Goal: Task Accomplishment & Management: Manage account settings

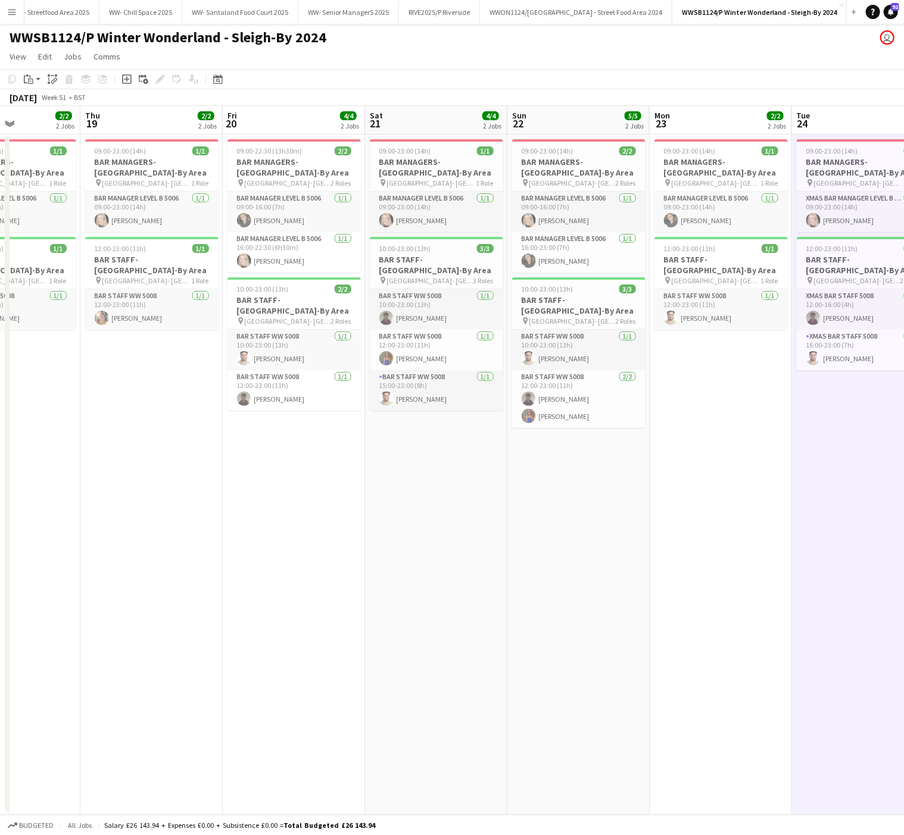
scroll to position [0, 332]
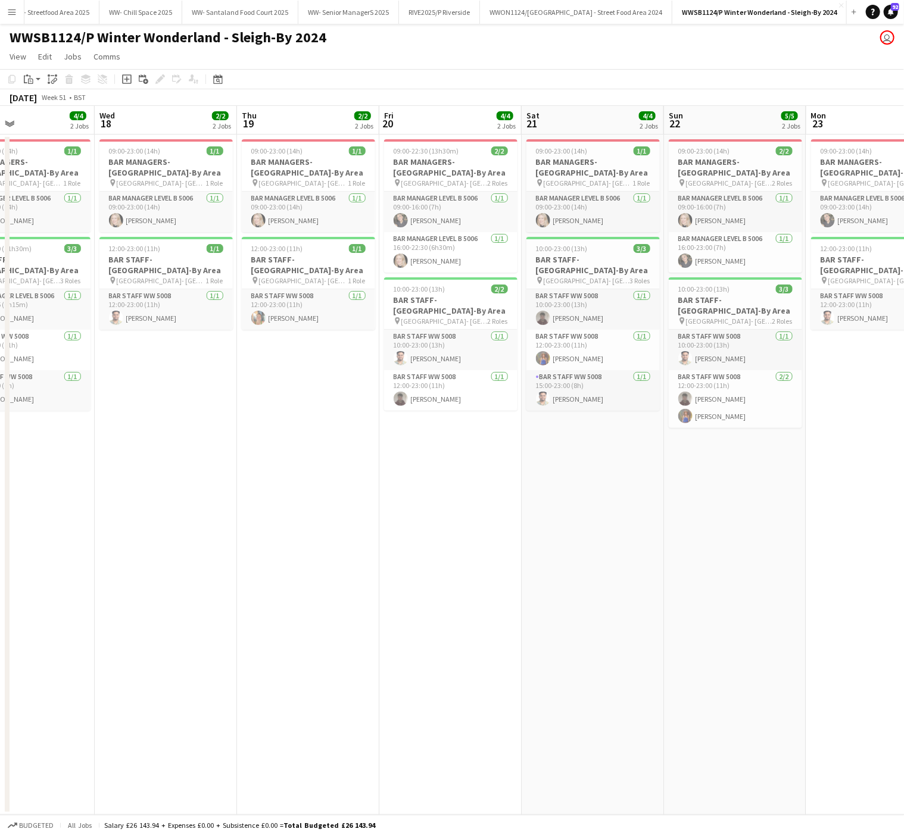
drag, startPoint x: 164, startPoint y: 588, endPoint x: 488, endPoint y: 576, distance: 323.6
click at [488, 576] on app-calendar-viewport "Sun 15 3/3 2 Jobs Mon 16 4/4 2 Jobs Tue 17 4/4 2 Jobs Wed 18 2/2 2 Jobs Thu 19 …" at bounding box center [452, 460] width 904 height 709
click at [62, 10] on button "WW- Streetfood Area 2025 Close" at bounding box center [52, 12] width 96 height 23
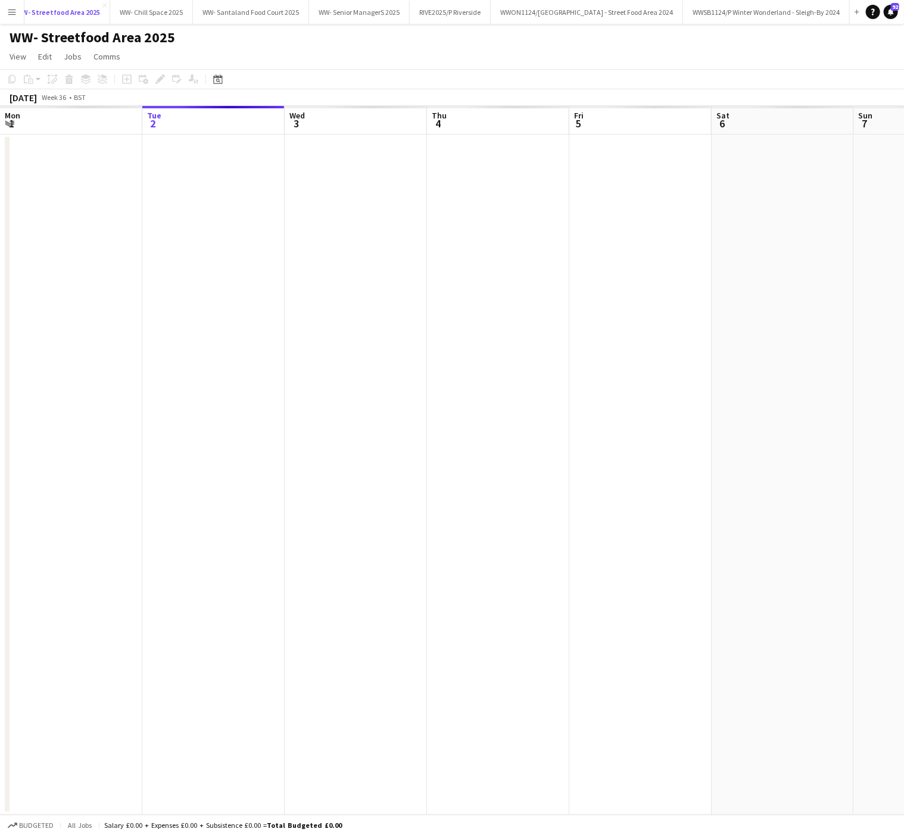
scroll to position [0, 485]
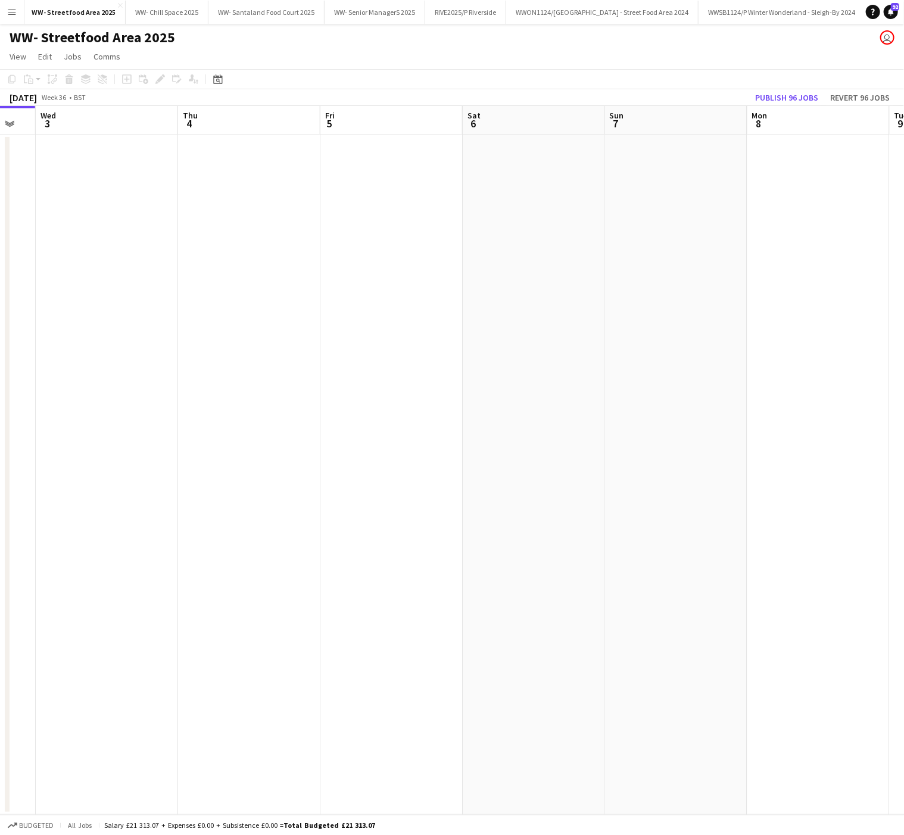
drag, startPoint x: 593, startPoint y: 499, endPoint x: 60, endPoint y: 494, distance: 533.0
click at [60, 494] on app-calendar-viewport "Sat 30 Sun 31 Mon 1 Tue 2 Wed 3 Thu 4 Fri 5 Sat 6 Sun 7 Mon 8 Tue 9 Wed 10" at bounding box center [452, 460] width 904 height 709
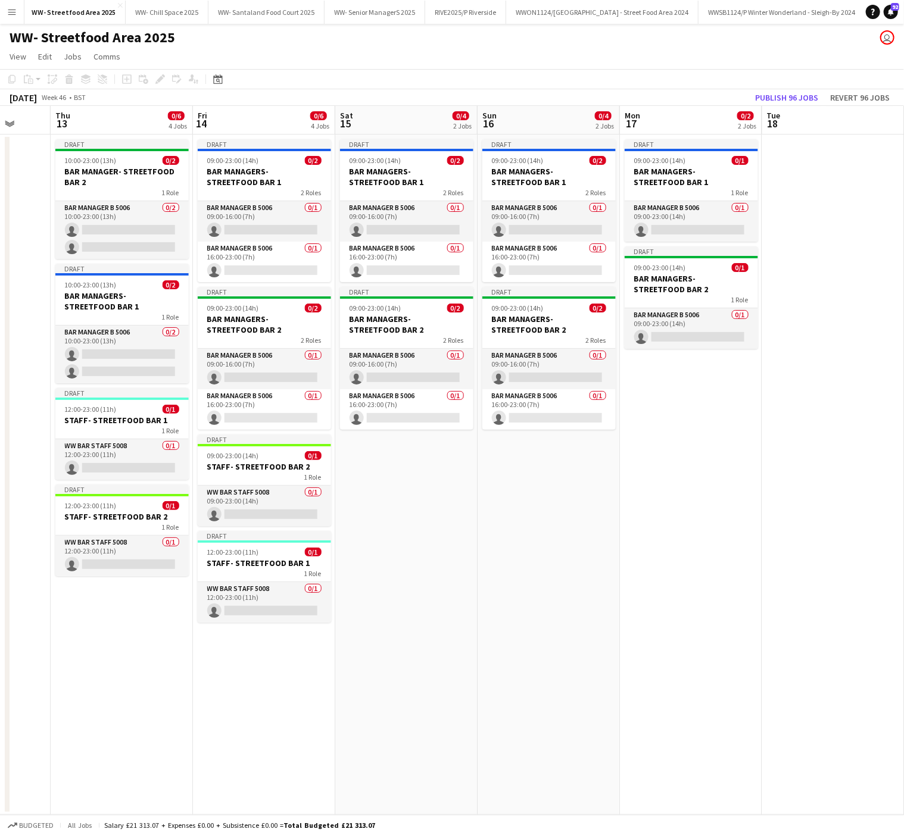
scroll to position [0, 329]
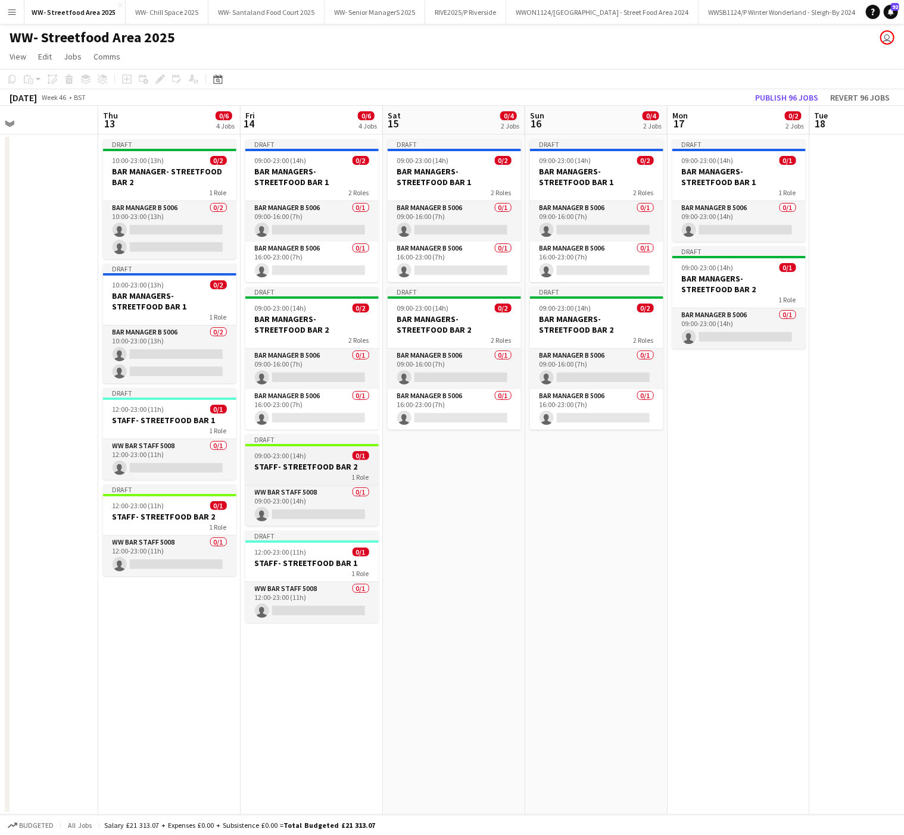
click at [302, 482] on div "1 Role" at bounding box center [311, 477] width 133 height 10
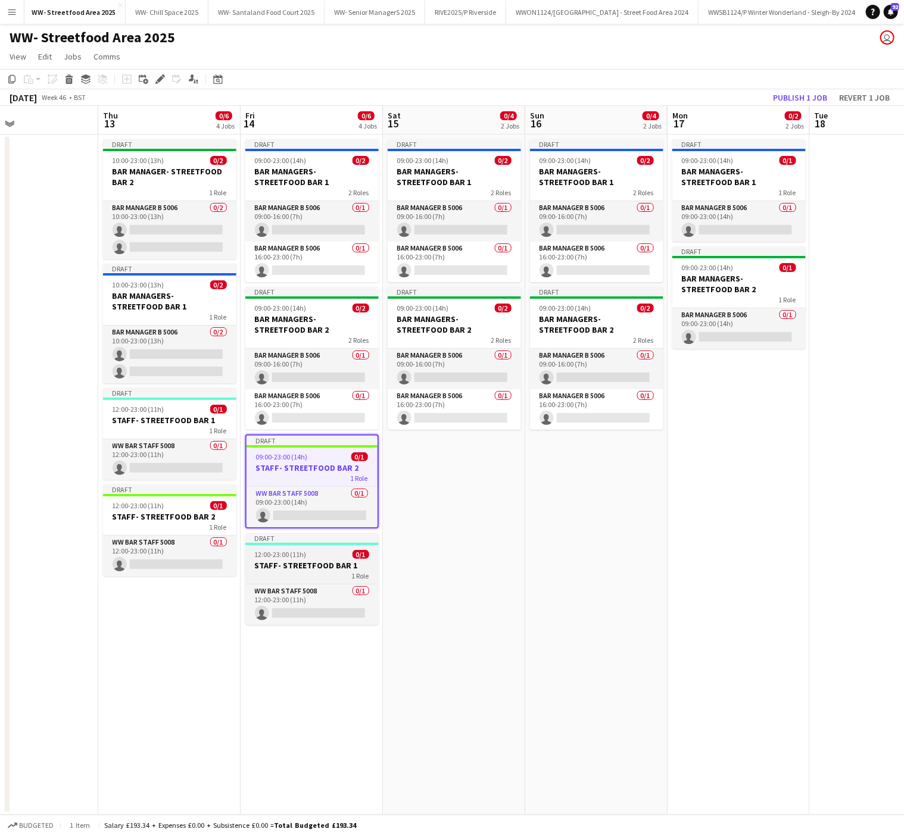
click at [317, 581] on div "1 Role" at bounding box center [311, 576] width 133 height 10
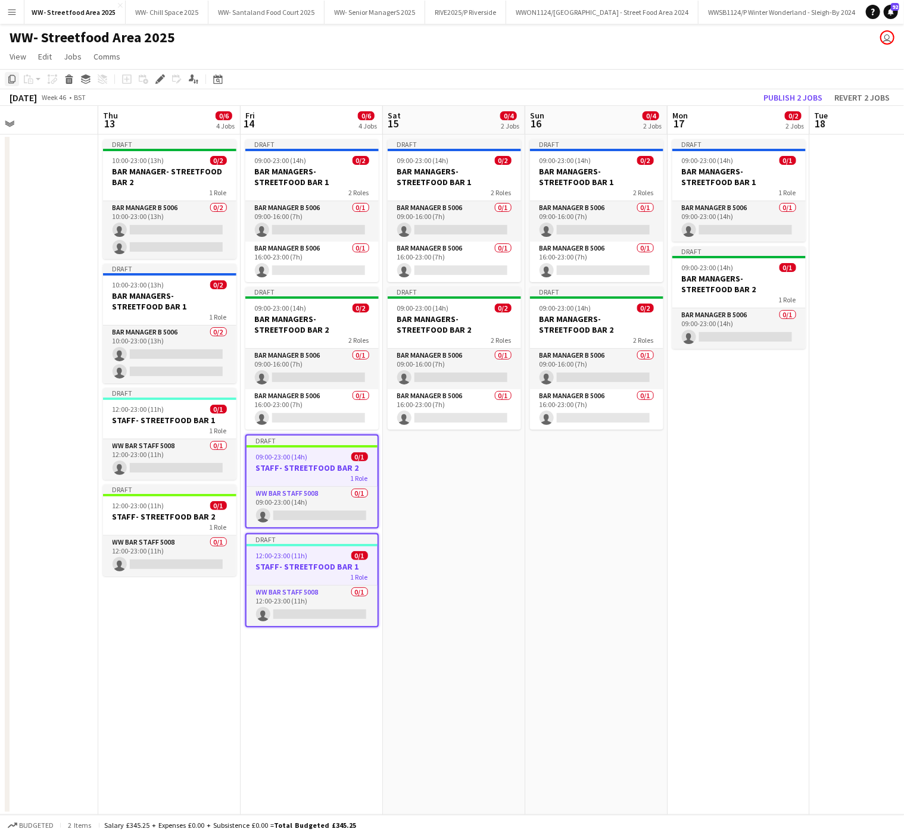
click at [16, 79] on icon "Copy" at bounding box center [12, 79] width 10 height 10
click at [425, 511] on app-date-cell "Draft 09:00-23:00 (14h) 0/2 BAR MANAGERS- STREETFOOD BAR 1 2 Roles Bar Manager …" at bounding box center [454, 475] width 142 height 681
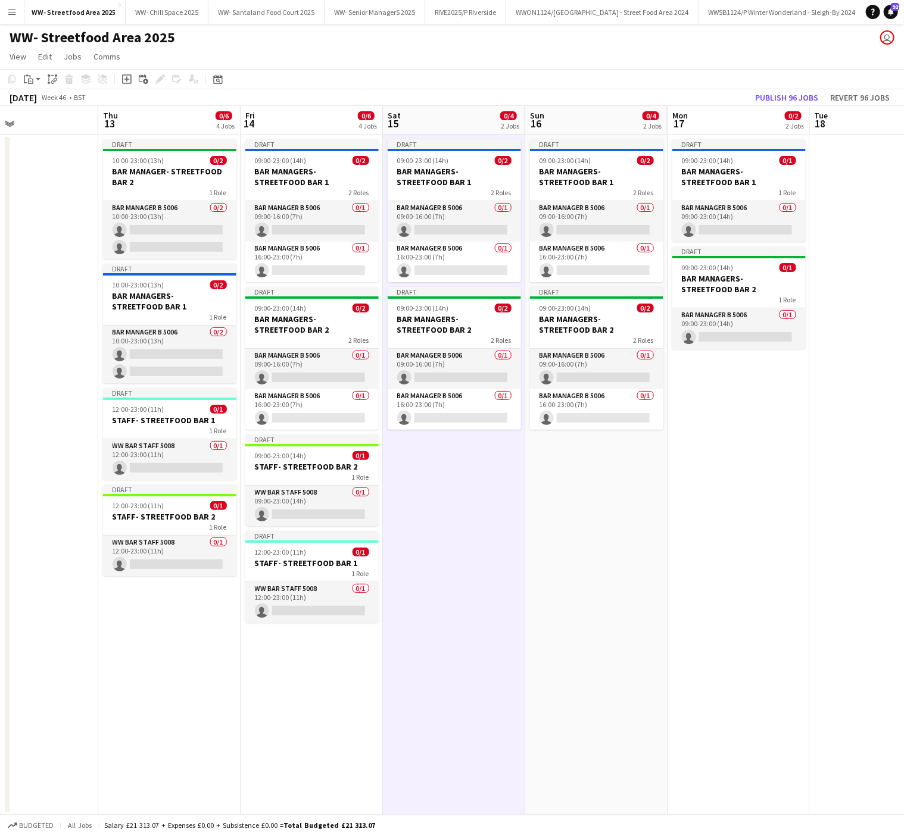
click at [584, 511] on app-date-cell "Draft 09:00-23:00 (14h) 0/2 BAR MANAGERS- STREETFOOD BAR 1 2 Roles Bar Manager …" at bounding box center [596, 475] width 142 height 681
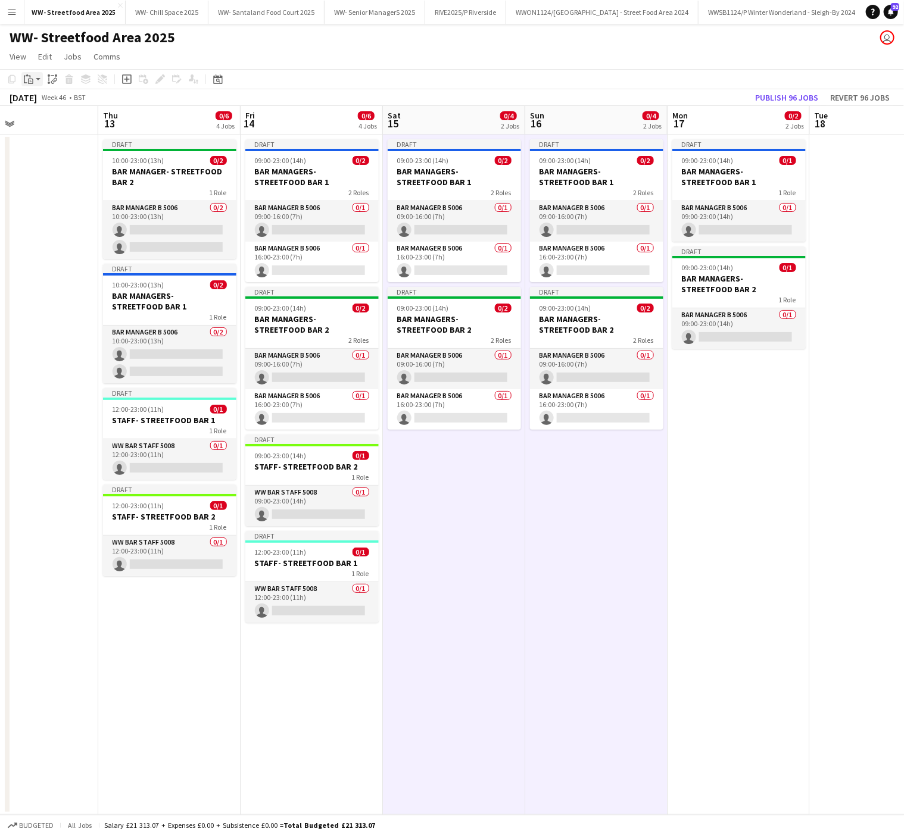
click at [31, 78] on icon "Paste" at bounding box center [29, 79] width 10 height 10
click at [59, 121] on link "Paste with crew Ctrl+Shift+V" at bounding box center [88, 122] width 112 height 11
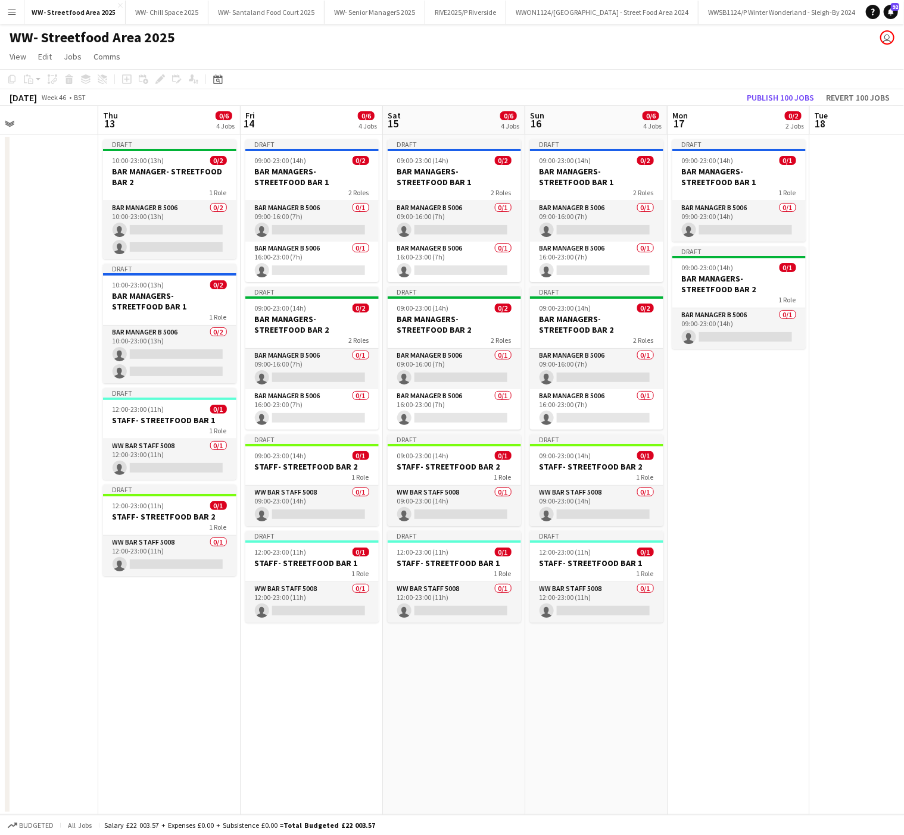
click at [707, 418] on app-date-cell "Draft 09:00-23:00 (14h) 0/1 BAR MANAGERS- STREETFOOD BAR 1 1 Role Bar Manager B…" at bounding box center [739, 475] width 142 height 681
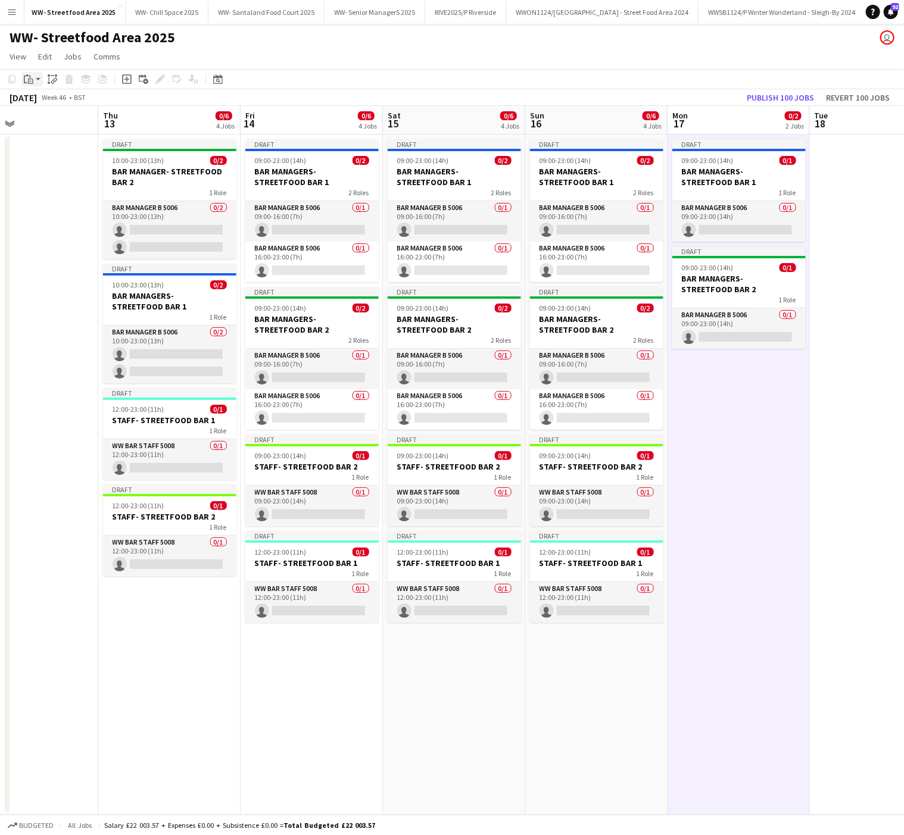
click at [23, 81] on div "Paste" at bounding box center [28, 79] width 14 height 14
click at [33, 98] on link "Paste Ctrl+V" at bounding box center [88, 101] width 112 height 11
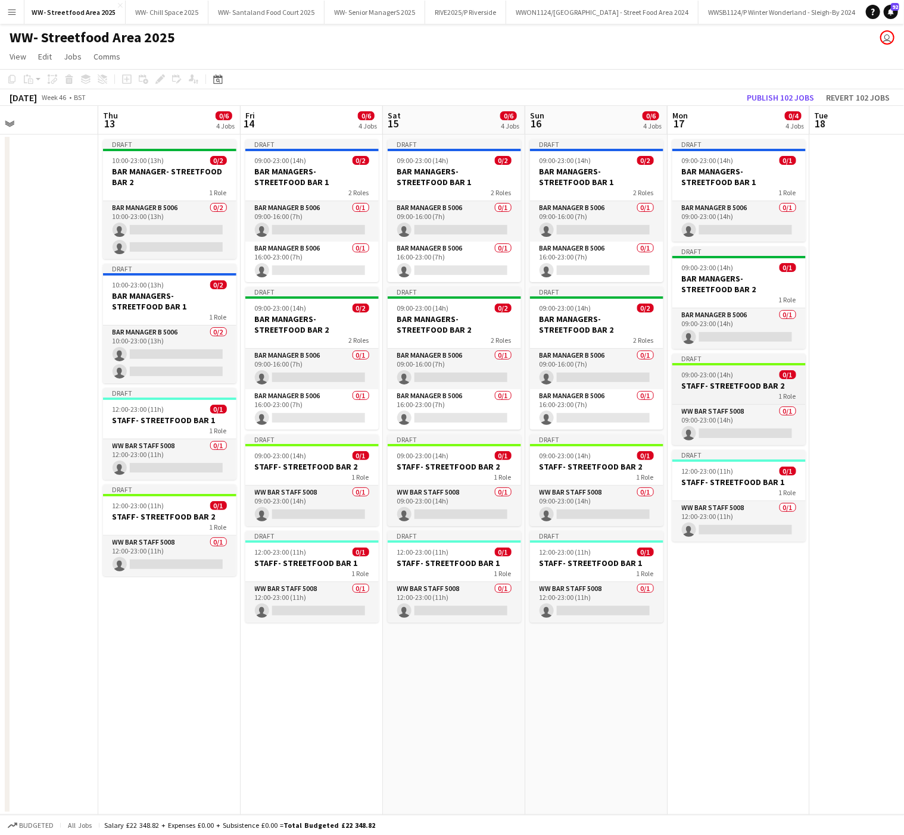
click at [723, 378] on span "09:00-23:00 (14h)" at bounding box center [708, 374] width 52 height 9
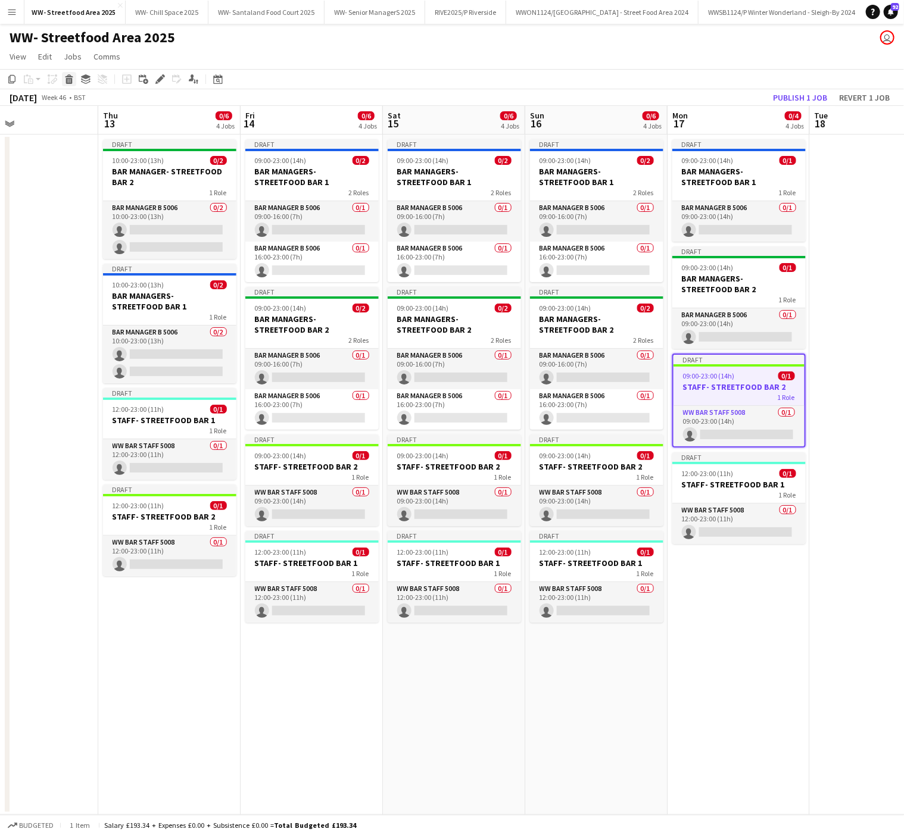
click at [68, 79] on icon at bounding box center [69, 81] width 7 height 6
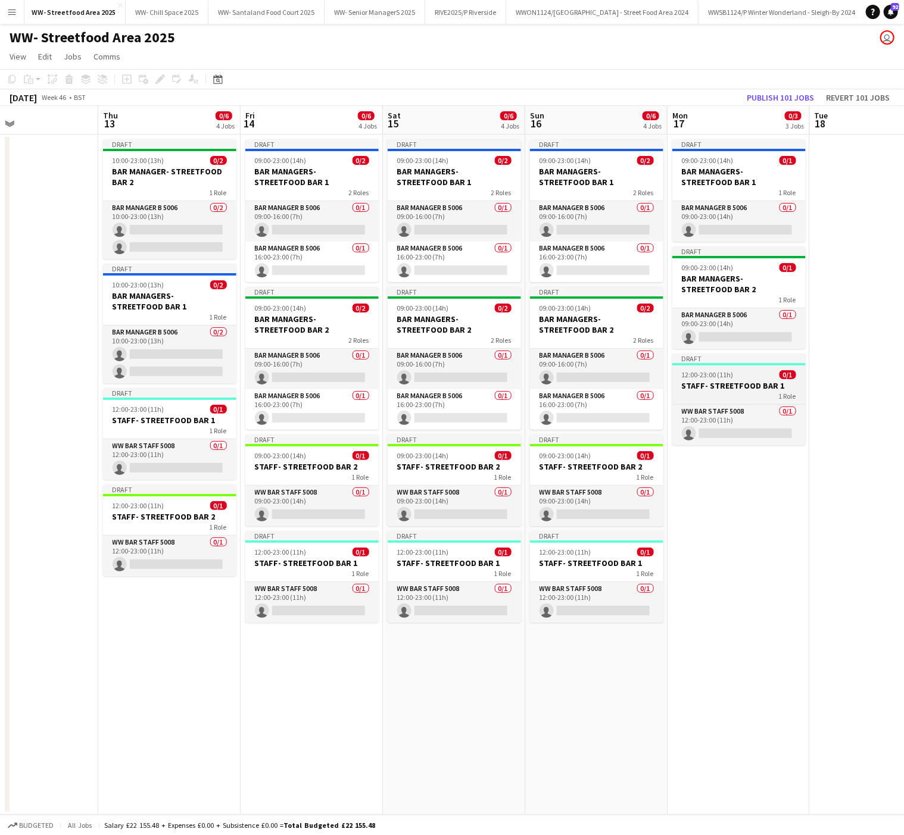
click at [728, 395] on div "1 Role" at bounding box center [738, 396] width 133 height 10
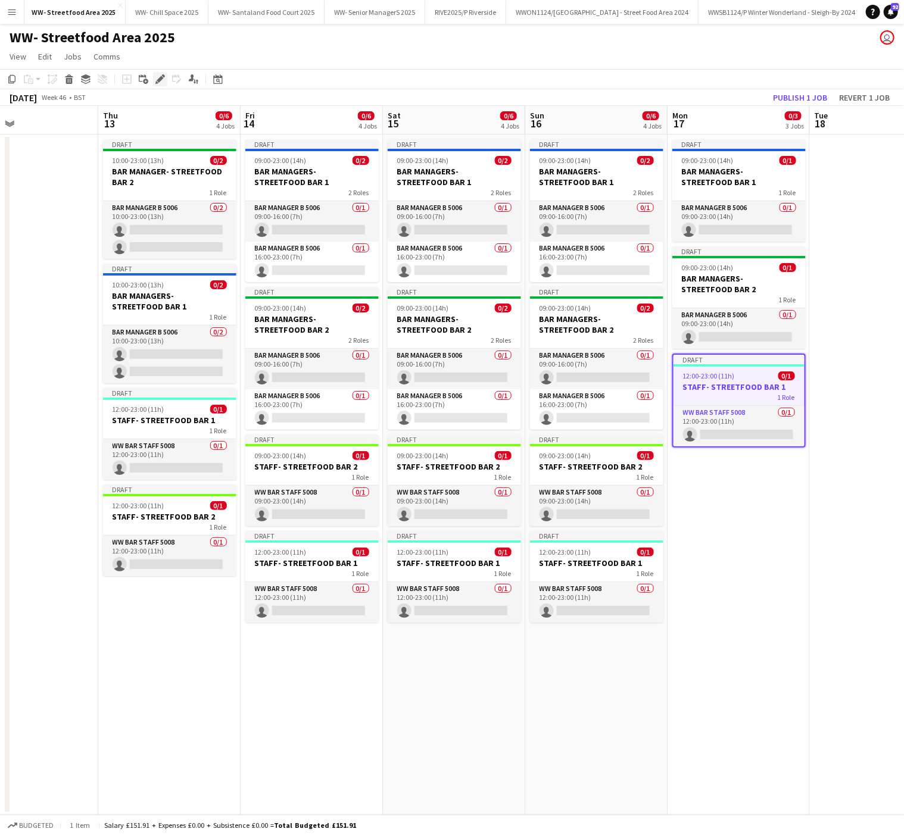
click at [157, 79] on icon at bounding box center [160, 79] width 7 height 7
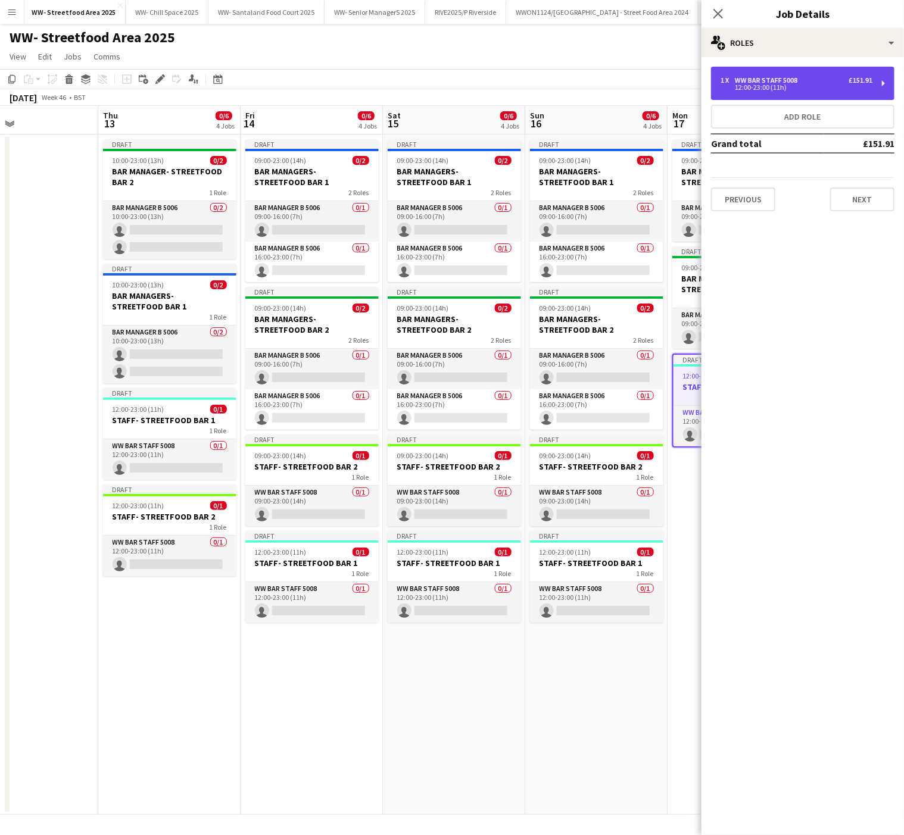
click at [727, 77] on div "1 x" at bounding box center [728, 80] width 14 height 8
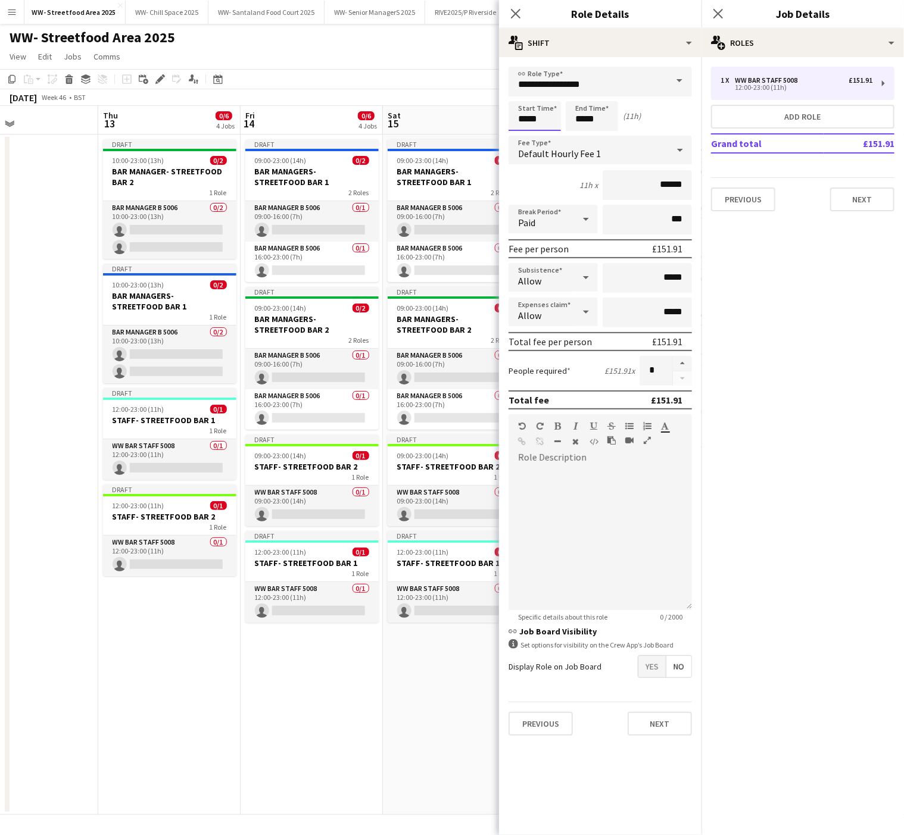
click at [519, 123] on input "*****" at bounding box center [535, 116] width 52 height 30
click at [525, 137] on div at bounding box center [523, 137] width 24 height 12
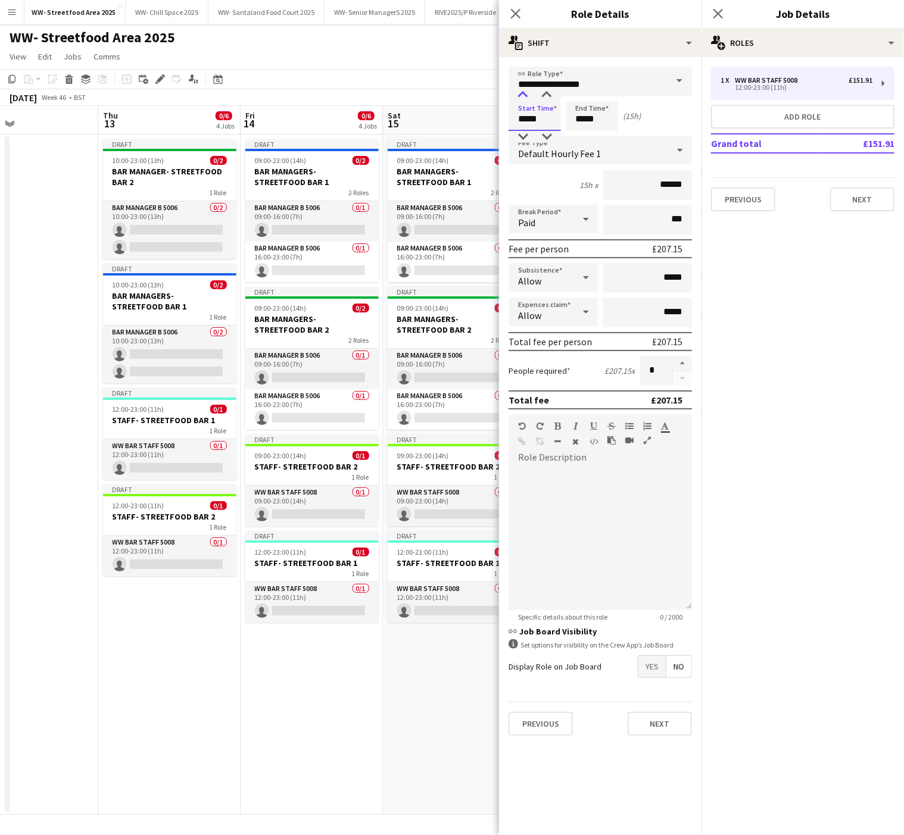
click at [521, 92] on div at bounding box center [523, 95] width 24 height 12
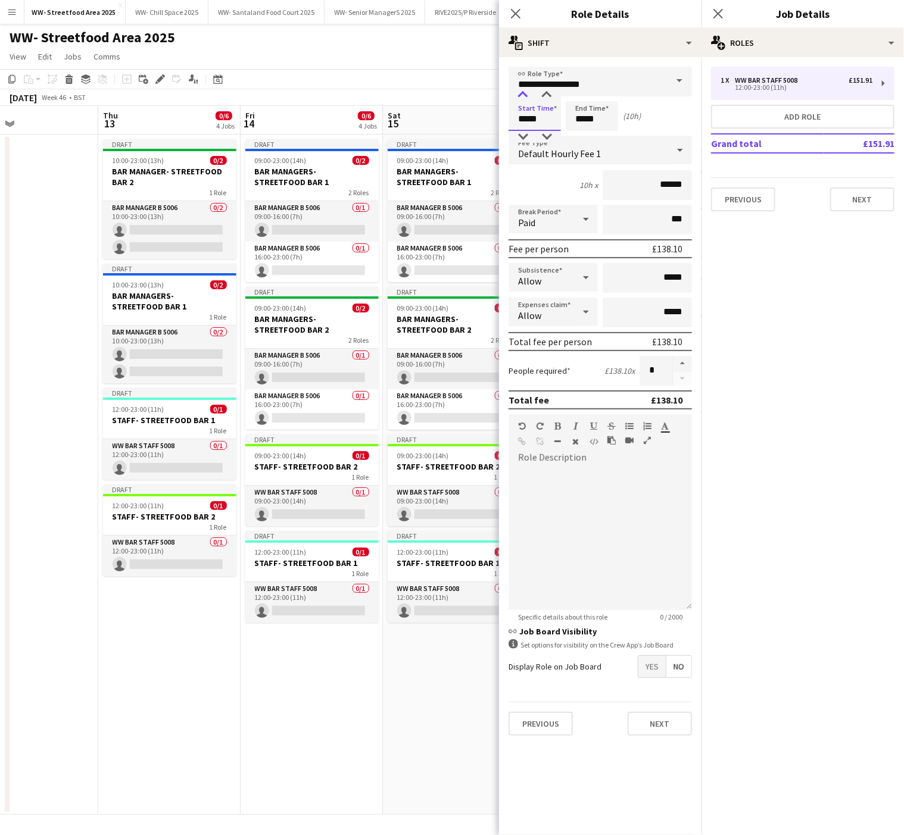
click at [521, 92] on div at bounding box center [523, 95] width 24 height 12
type input "*****"
click at [521, 92] on div at bounding box center [523, 95] width 24 height 12
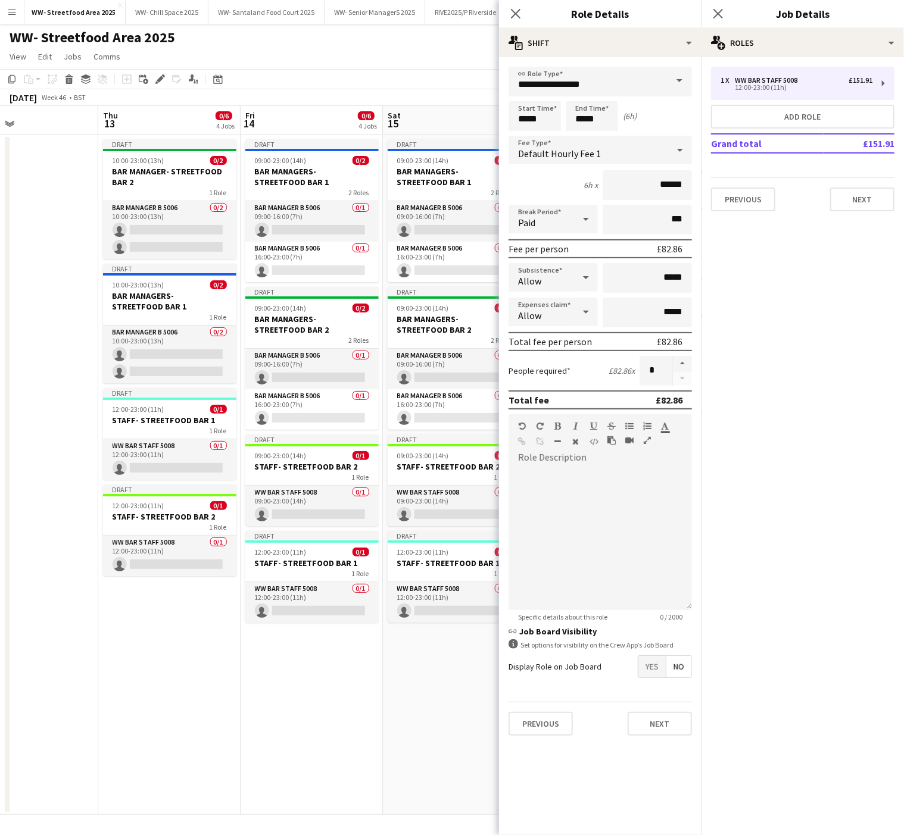
click at [369, 742] on app-date-cell "Draft 09:00-23:00 (14h) 0/2 BAR MANAGERS- STREETFOOD BAR 1 2 Roles Bar Manager …" at bounding box center [312, 475] width 142 height 681
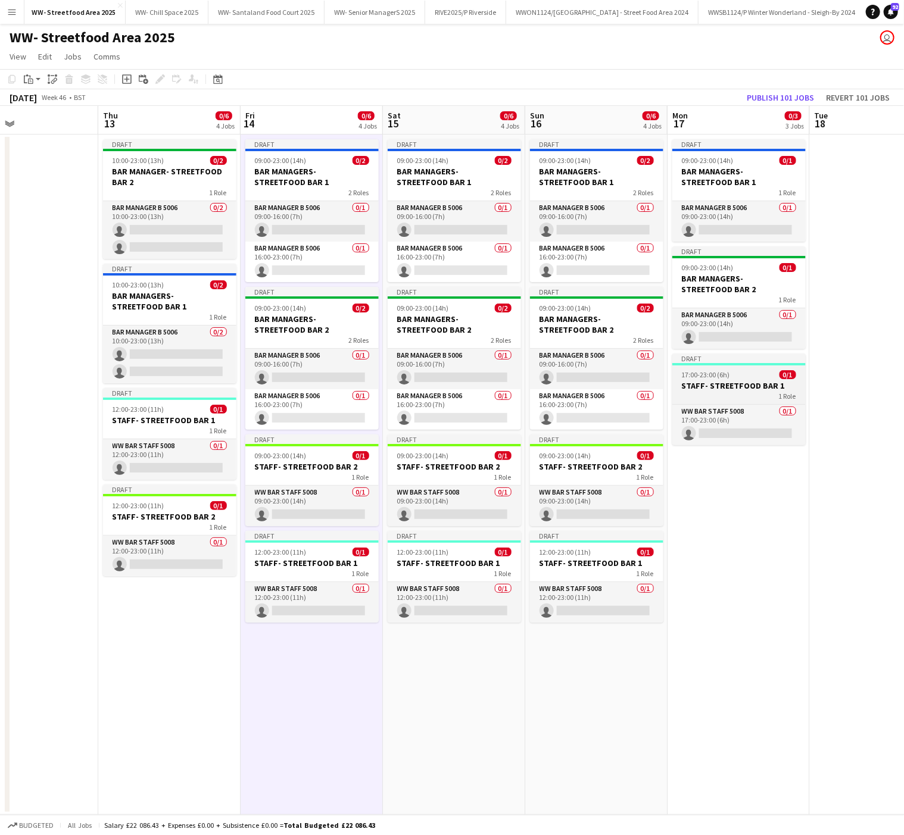
click at [710, 368] on app-job-card "Draft 17:00-23:00 (6h) 0/1 STAFF- STREETFOOD BAR 1 1 Role WW Bar Staff 5008 0/1…" at bounding box center [738, 400] width 133 height 92
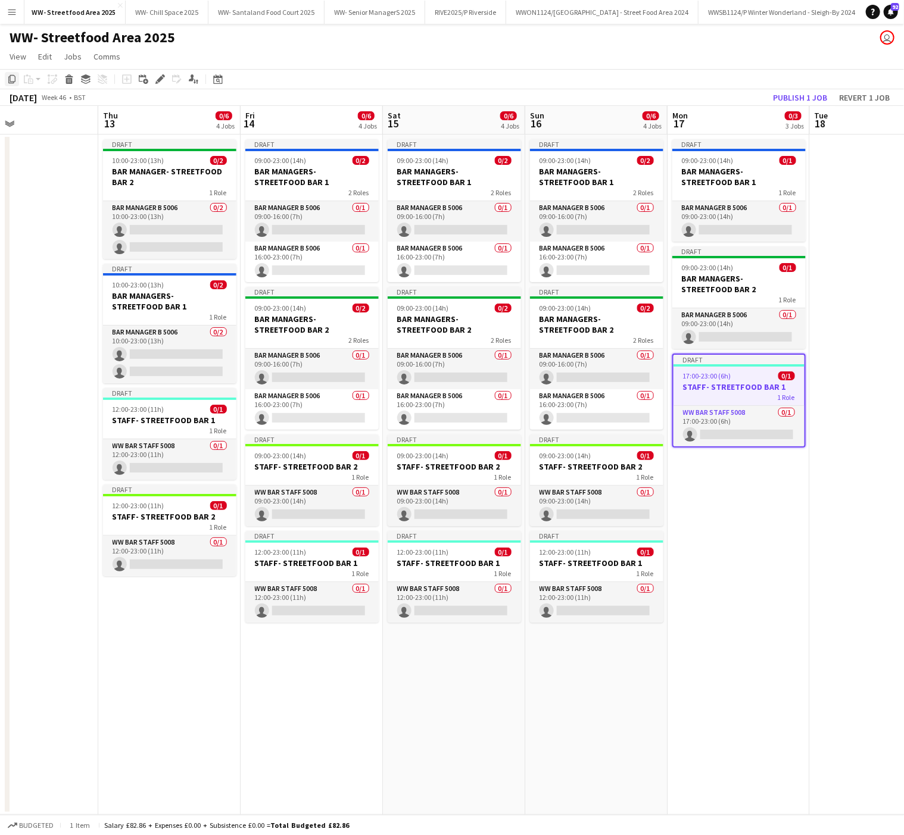
click at [5, 79] on div "Copy" at bounding box center [12, 79] width 14 height 14
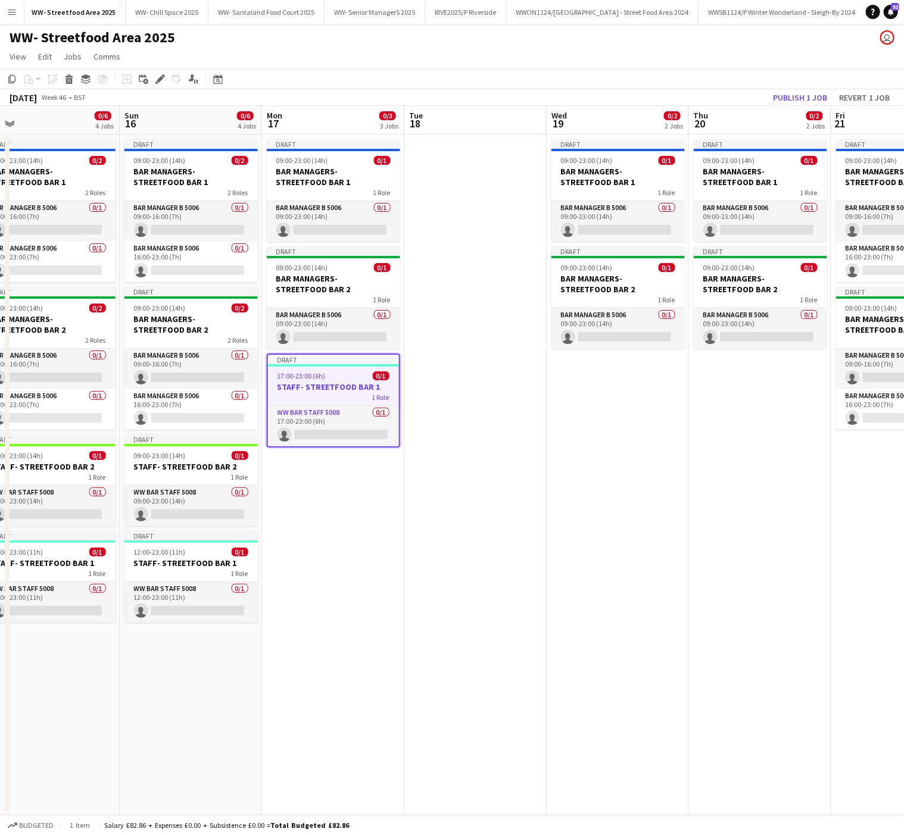
scroll to position [0, 448]
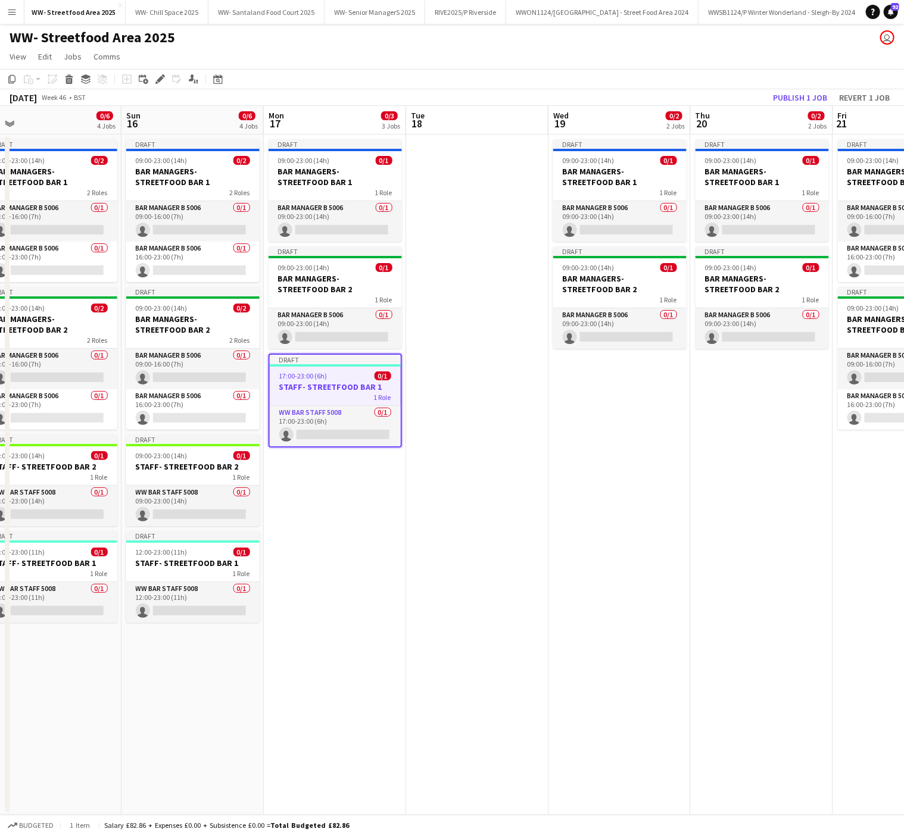
drag, startPoint x: 849, startPoint y: 538, endPoint x: 445, endPoint y: 546, distance: 403.8
click at [445, 546] on app-calendar-viewport "Wed 12 Thu 13 0/6 4 Jobs Fri 14 0/6 4 Jobs Sat 15 0/6 4 Jobs Sun 16 0/6 4 Jobs …" at bounding box center [452, 460] width 904 height 709
click at [591, 373] on app-date-cell "Draft 09:00-23:00 (14h) 0/1 BAR MANAGERS- STREETFOOD BAR 1 1 Role Bar Manager B…" at bounding box center [619, 475] width 142 height 681
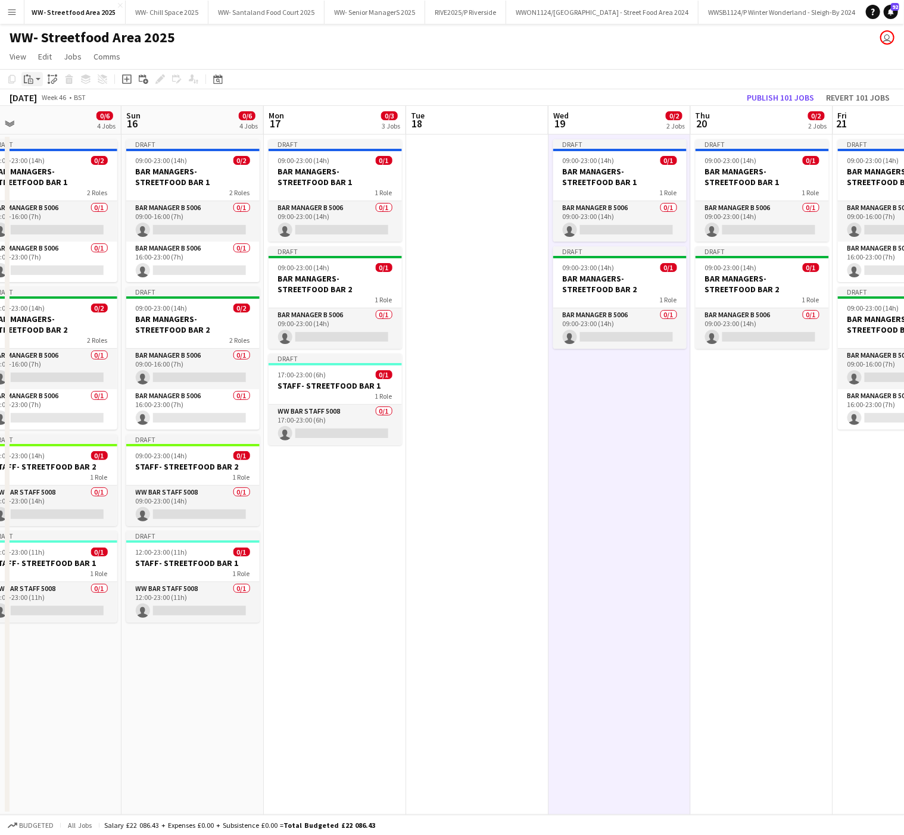
click at [30, 79] on icon at bounding box center [30, 81] width 5 height 5
click at [58, 104] on link "Paste Ctrl+V" at bounding box center [88, 101] width 112 height 11
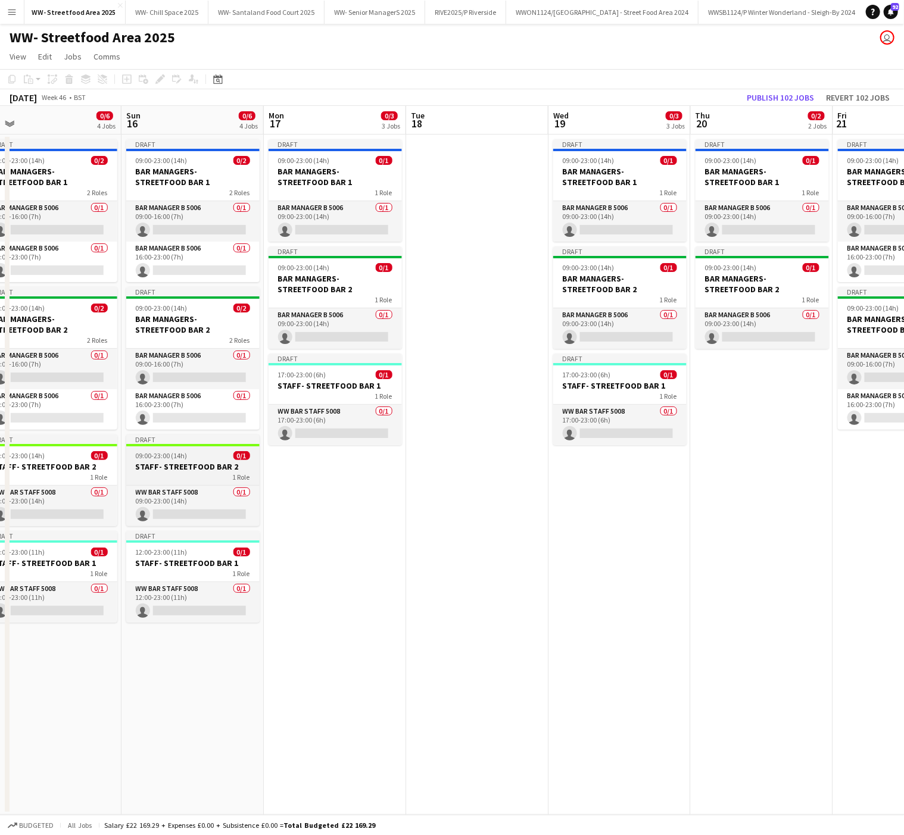
click at [205, 460] on div "09:00-23:00 (14h) 0/1" at bounding box center [192, 455] width 133 height 9
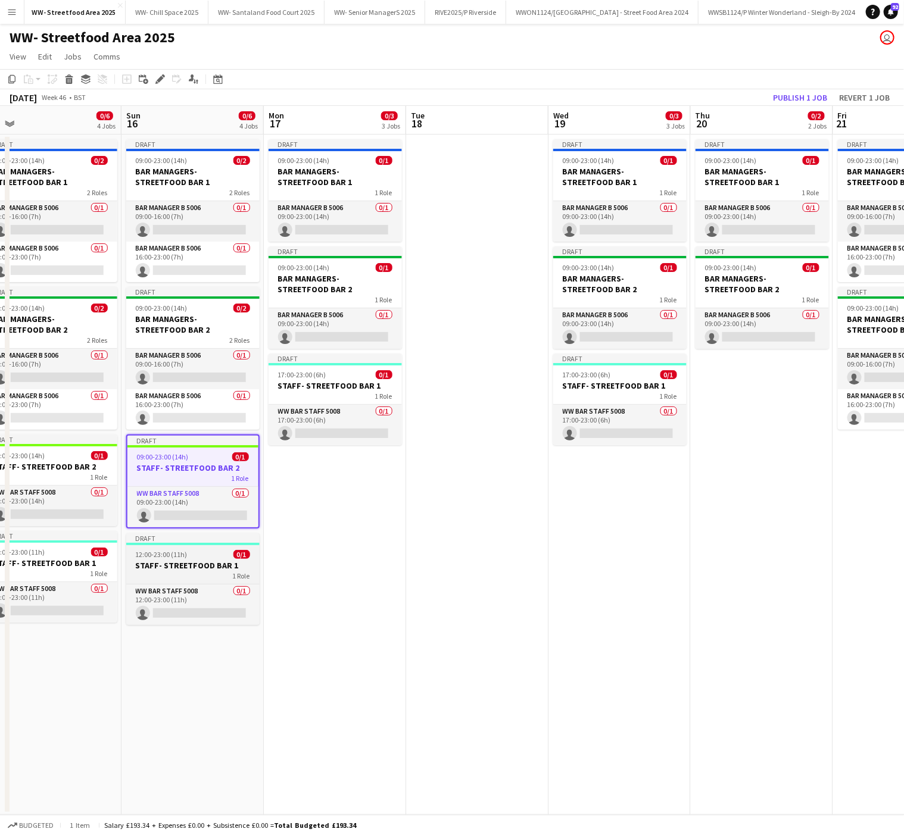
click at [193, 566] on h3 "STAFF- STREETFOOD BAR 1" at bounding box center [192, 565] width 133 height 11
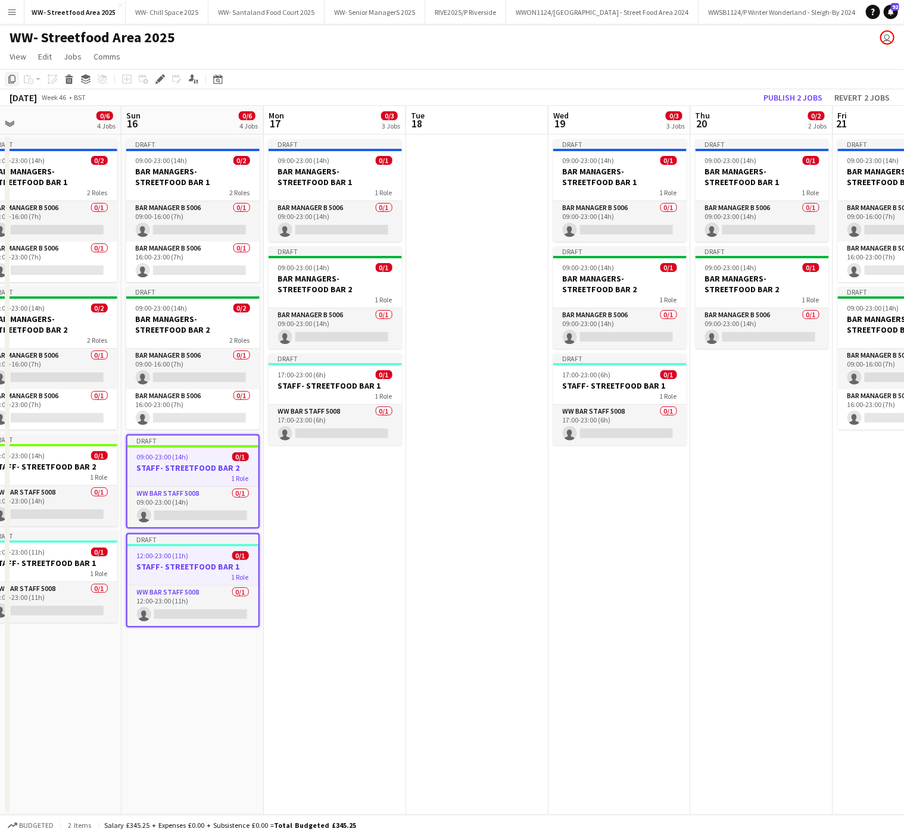
click at [10, 82] on icon "Copy" at bounding box center [12, 79] width 10 height 10
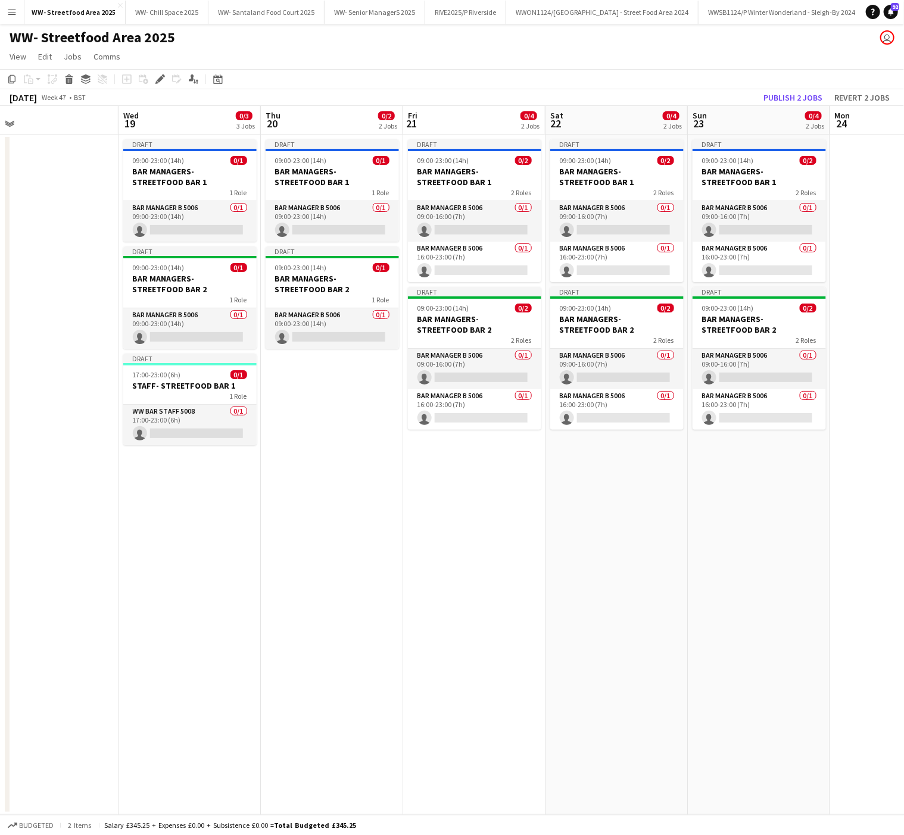
scroll to position [0, 320]
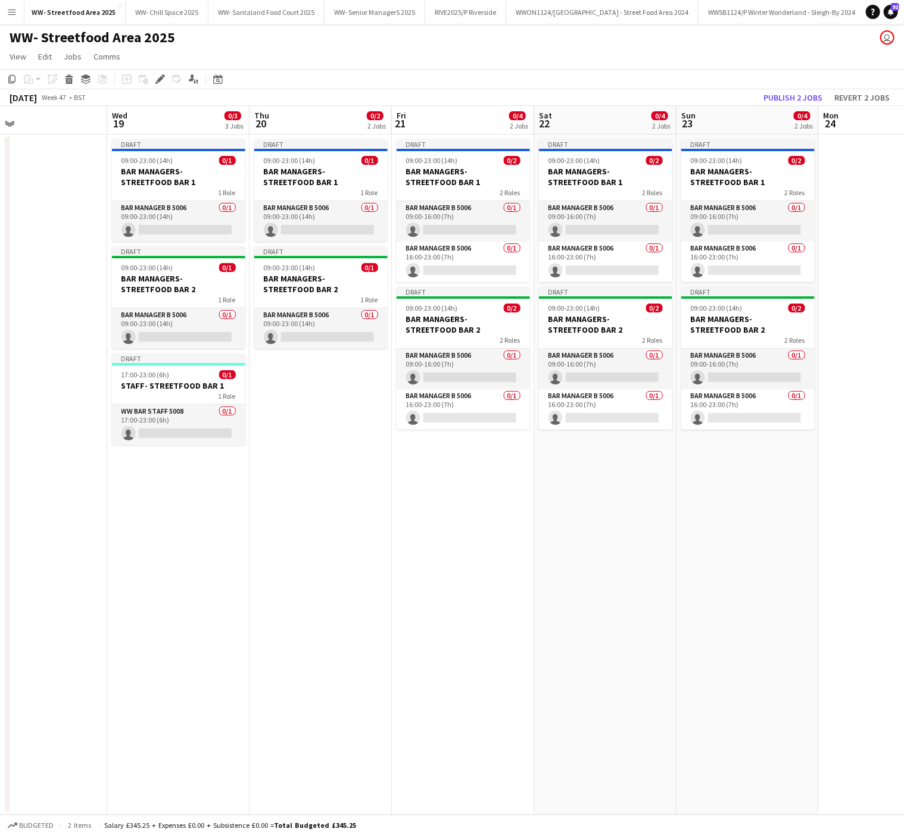
drag, startPoint x: 681, startPoint y: 627, endPoint x: 240, endPoint y: 621, distance: 441.3
click at [240, 621] on app-calendar-viewport "Sun 16 0/6 4 Jobs Mon 17 0/3 3 Jobs Tue 18 Wed 19 0/3 3 Jobs Thu 20 0/2 2 Jobs …" at bounding box center [452, 460] width 904 height 709
click at [292, 413] on app-date-cell "Draft 09:00-23:00 (14h) 0/1 BAR MANAGERS- STREETFOOD BAR 1 1 Role Bar Manager B…" at bounding box center [321, 475] width 142 height 681
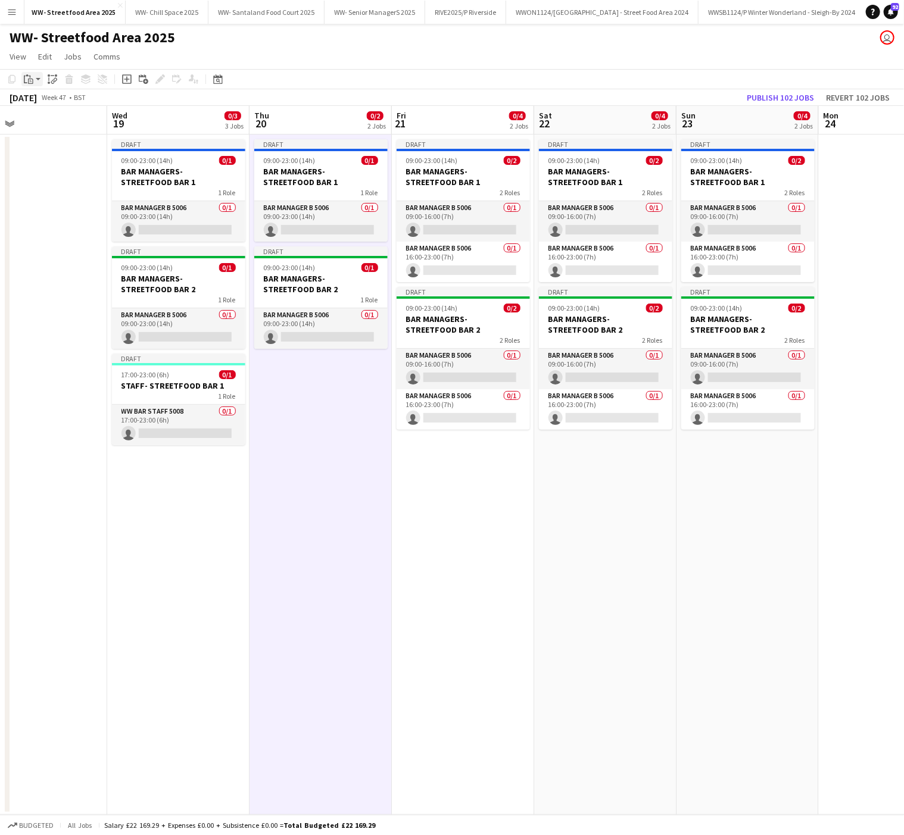
click at [29, 77] on icon "Paste" at bounding box center [29, 79] width 10 height 10
click at [43, 101] on link "Paste Ctrl+V" at bounding box center [88, 101] width 112 height 11
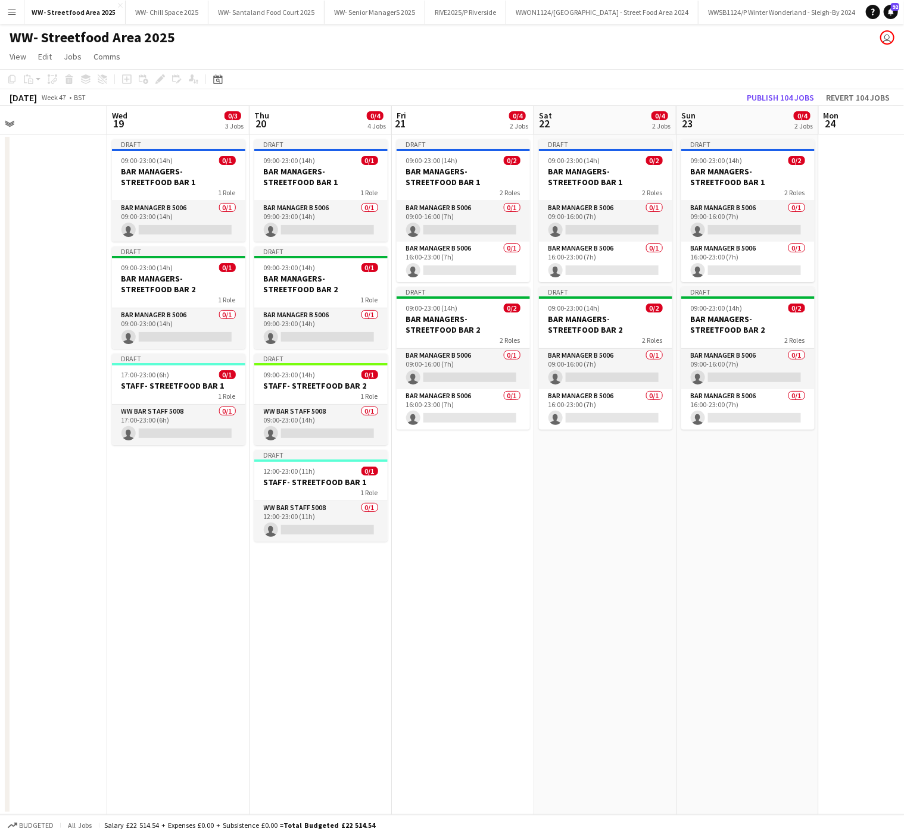
click at [460, 501] on app-date-cell "Draft 09:00-23:00 (14h) 0/2 BAR MANAGERS- STREETFOOD BAR 1 2 Roles Bar Manager …" at bounding box center [463, 475] width 142 height 681
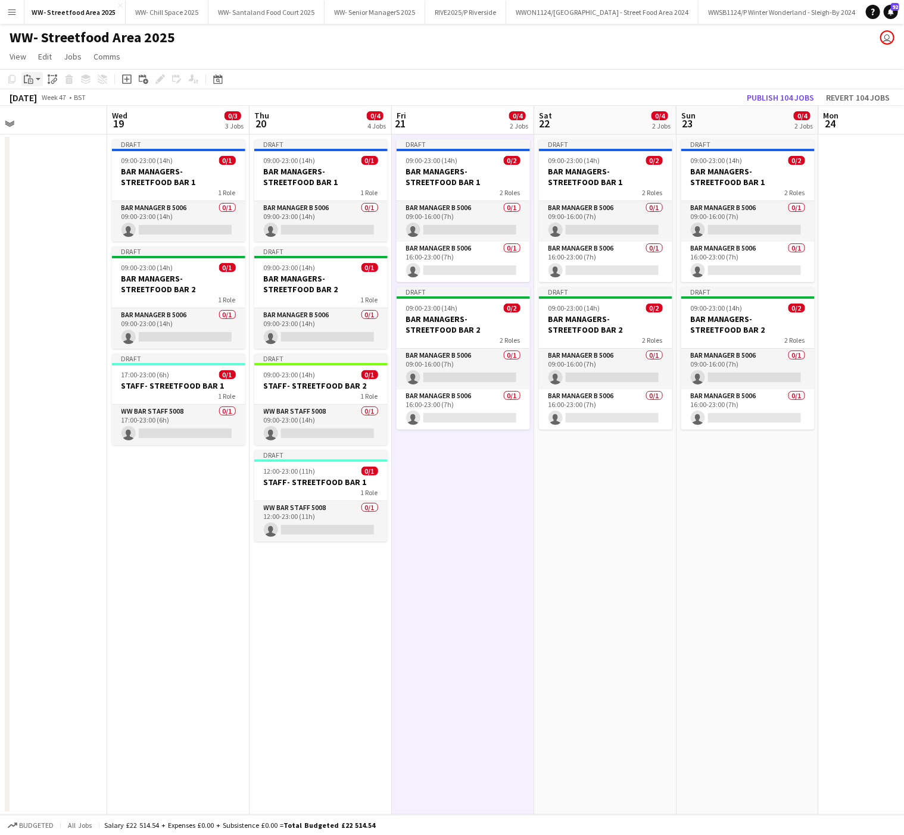
click at [30, 78] on icon "Paste" at bounding box center [29, 79] width 10 height 10
click at [42, 101] on link "Paste Ctrl+V" at bounding box center [88, 101] width 112 height 11
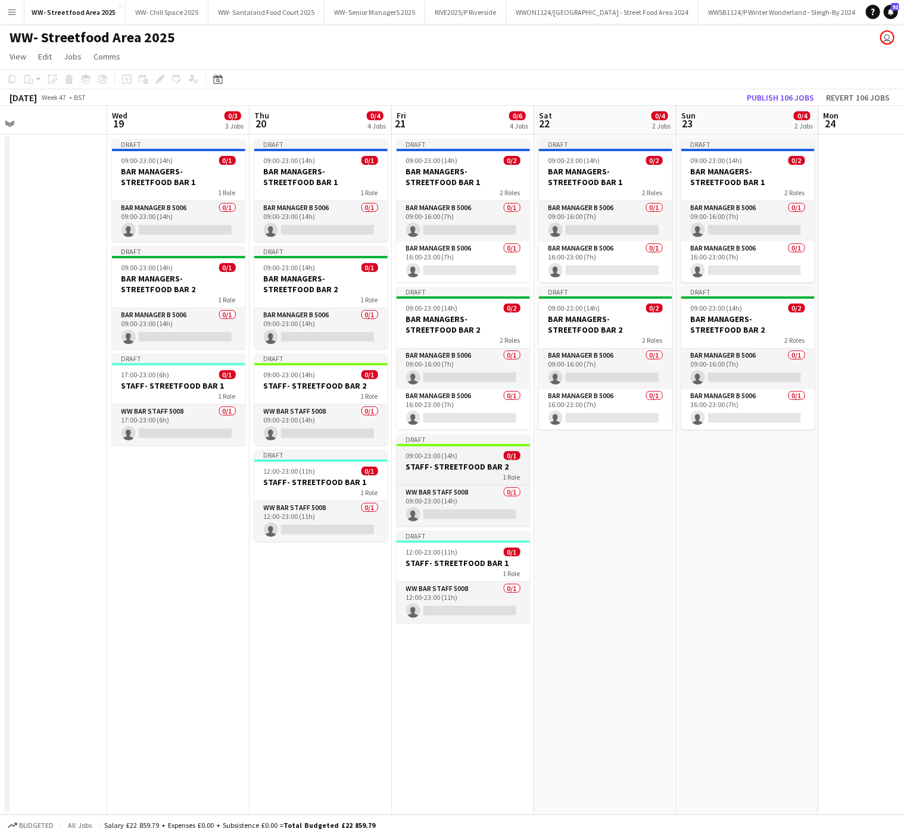
click at [448, 469] on h3 "STAFF- STREETFOOD BAR 2" at bounding box center [463, 467] width 133 height 11
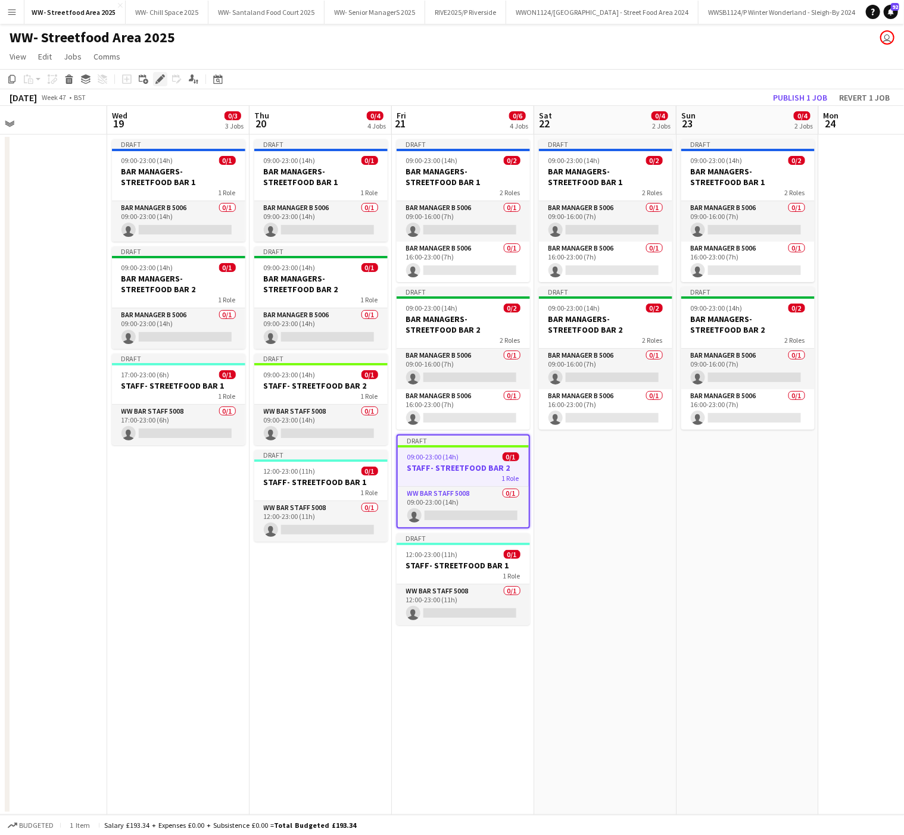
click at [155, 80] on icon "Edit" at bounding box center [160, 79] width 10 height 10
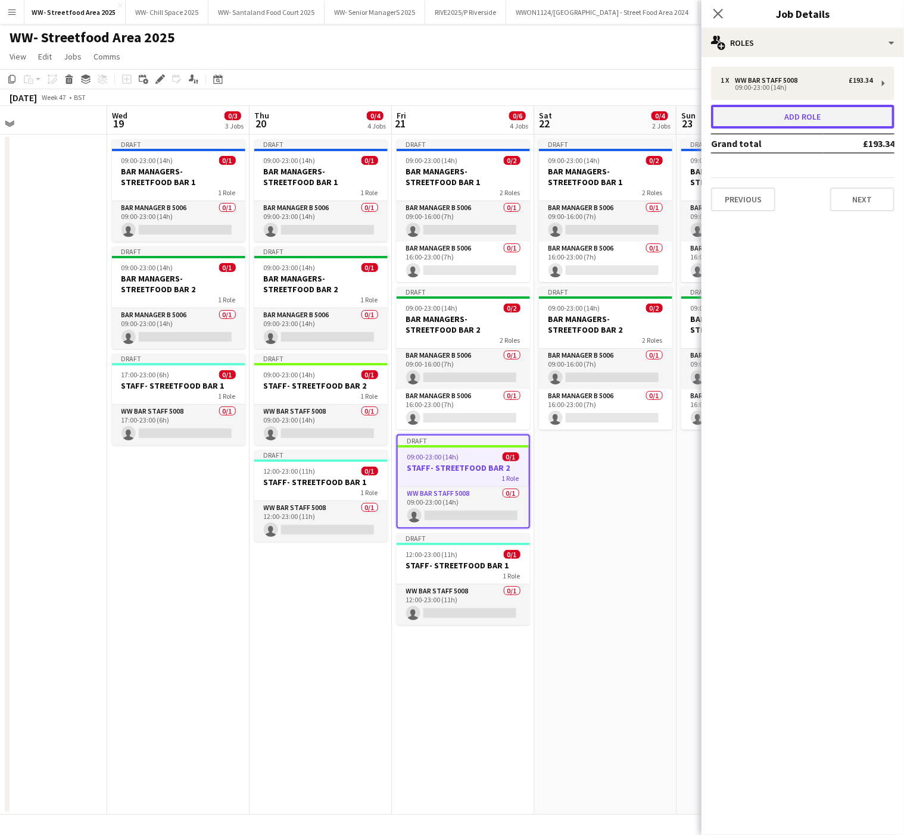
click at [777, 111] on button "Add role" at bounding box center [802, 117] width 183 height 24
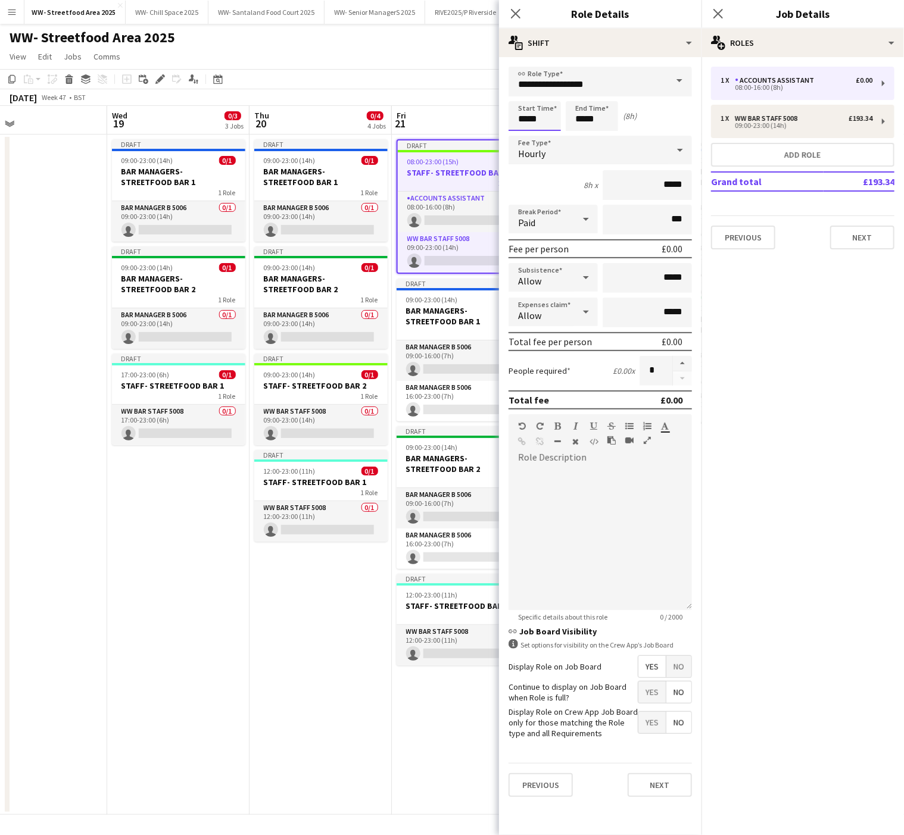
click at [529, 111] on input "*****" at bounding box center [535, 116] width 52 height 30
click at [519, 93] on div at bounding box center [523, 95] width 24 height 12
type input "*****"
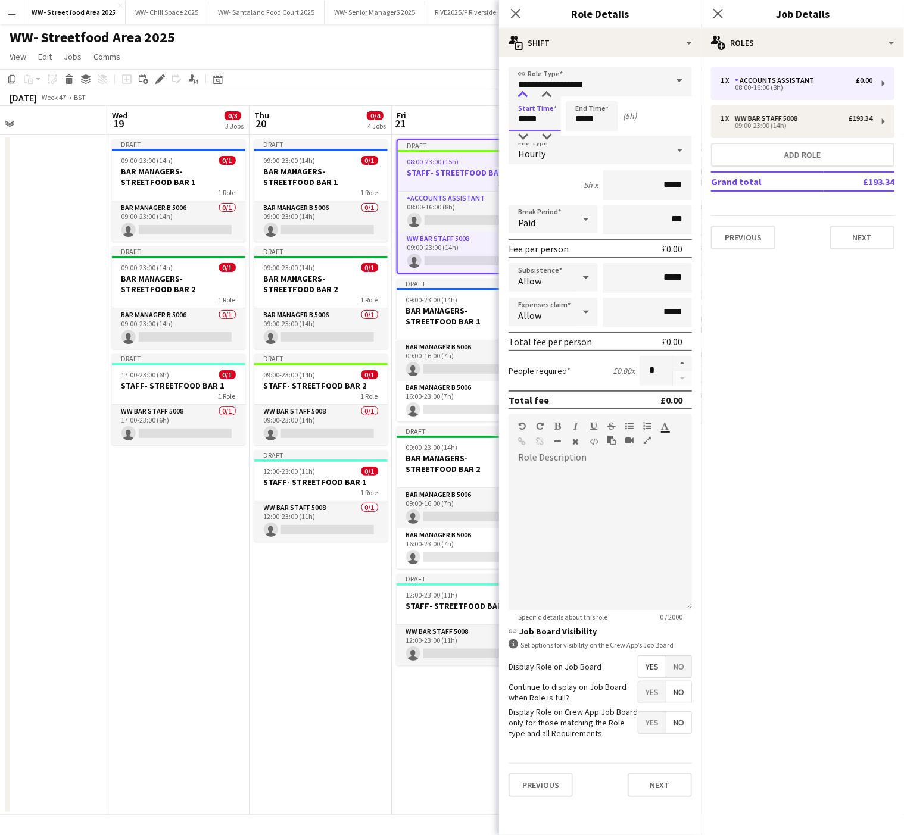
click at [519, 93] on div at bounding box center [523, 95] width 24 height 12
click at [588, 116] on input "*****" at bounding box center [592, 116] width 52 height 30
click at [580, 93] on div at bounding box center [580, 95] width 24 height 12
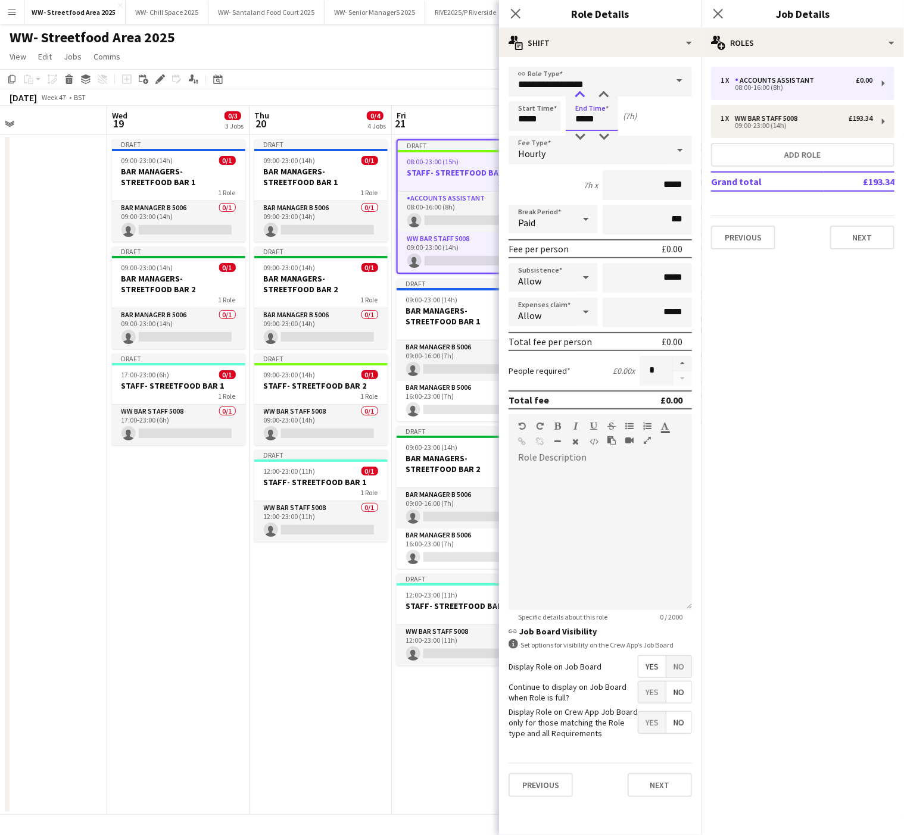
click at [580, 93] on div at bounding box center [580, 95] width 24 height 12
type input "*****"
click at [580, 93] on div at bounding box center [580, 95] width 24 height 12
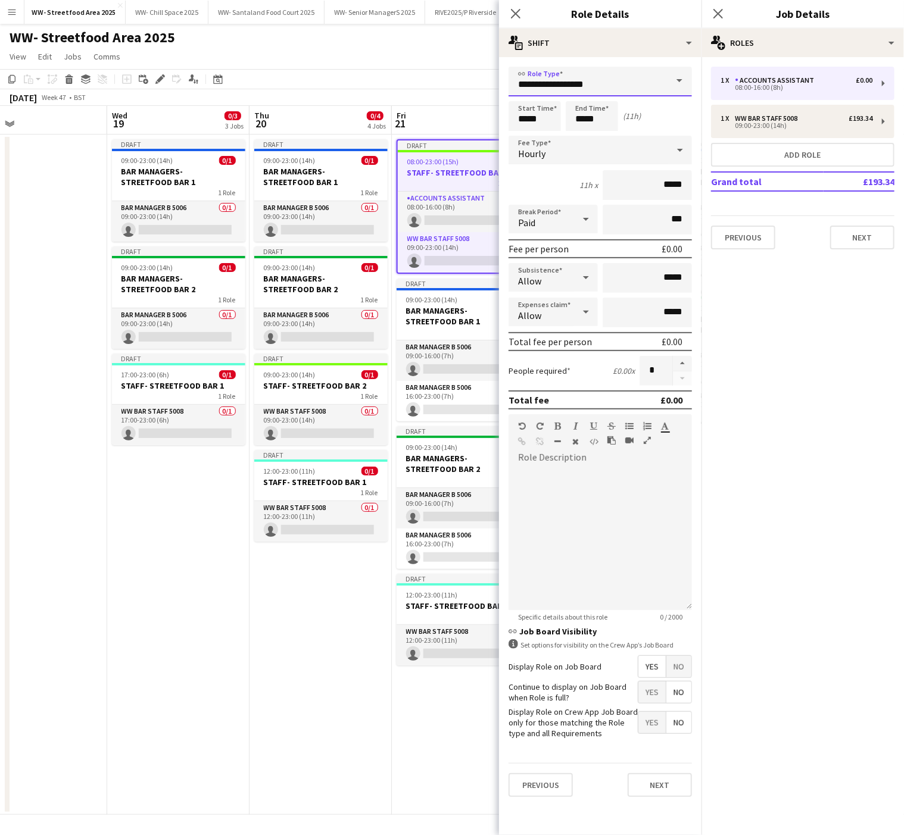
click at [605, 77] on input "**********" at bounding box center [600, 82] width 183 height 30
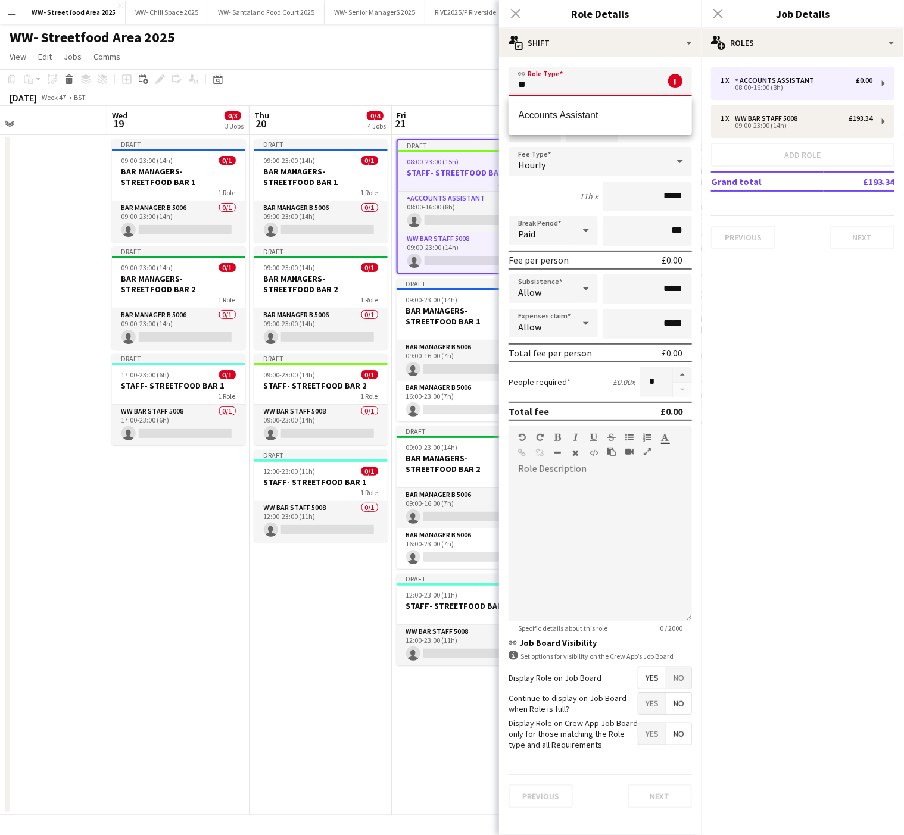
type input "*"
click at [559, 114] on span "WW Bar Staff 5008" at bounding box center [600, 115] width 164 height 11
type input "**********"
type input "******"
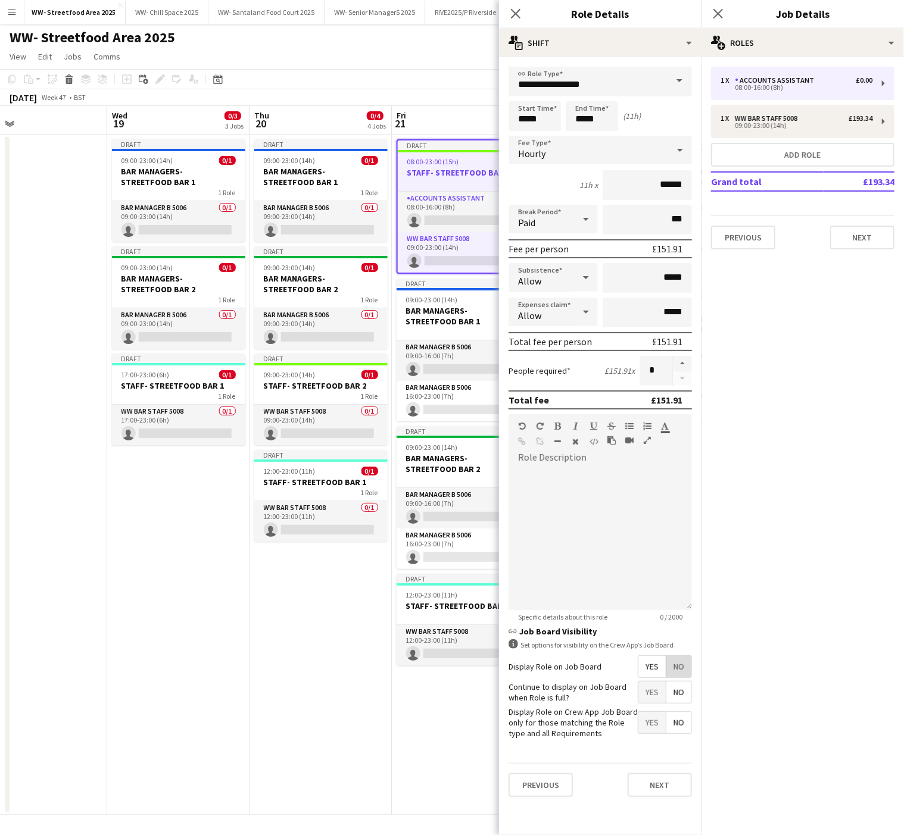
click at [691, 671] on span "No" at bounding box center [678, 666] width 25 height 21
click at [644, 725] on button "Next" at bounding box center [660, 724] width 64 height 24
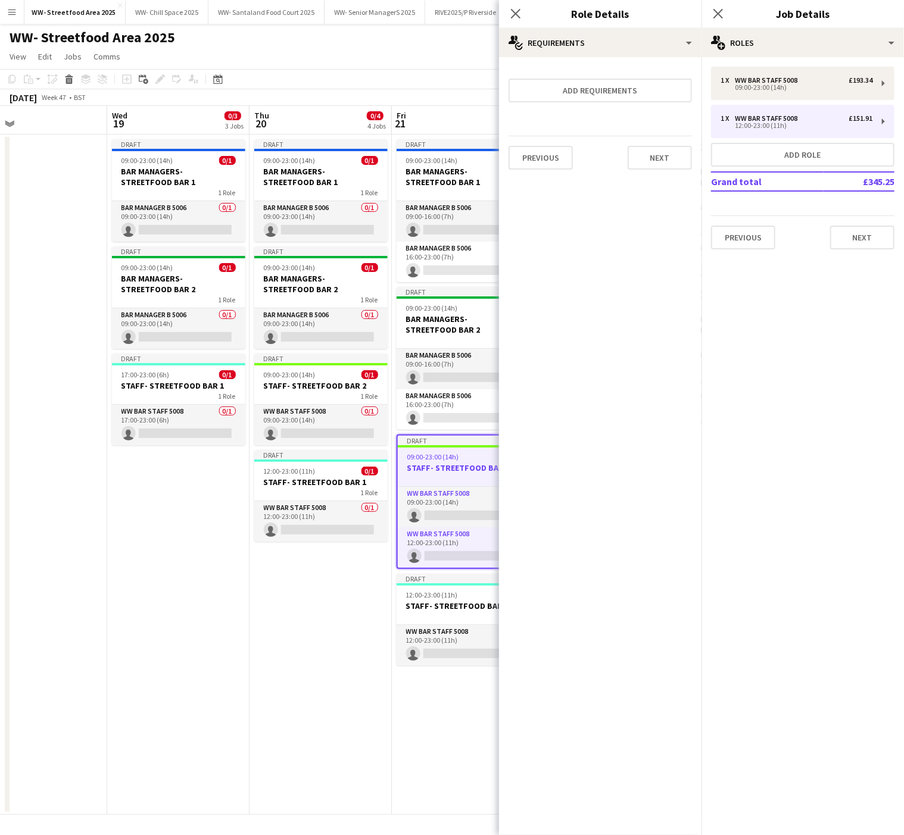
click at [376, 749] on app-date-cell "Draft 09:00-23:00 (14h) 0/1 BAR MANAGERS- STREETFOOD BAR 1 1 Role Bar Manager B…" at bounding box center [321, 475] width 142 height 681
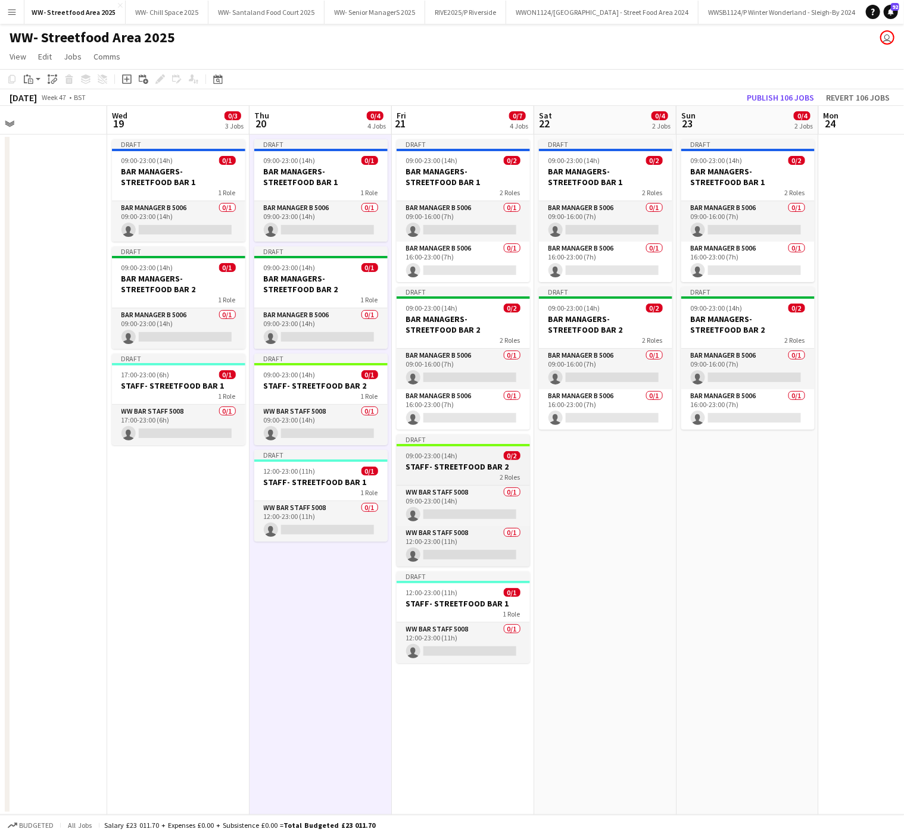
click at [462, 478] on div "2 Roles" at bounding box center [463, 477] width 133 height 10
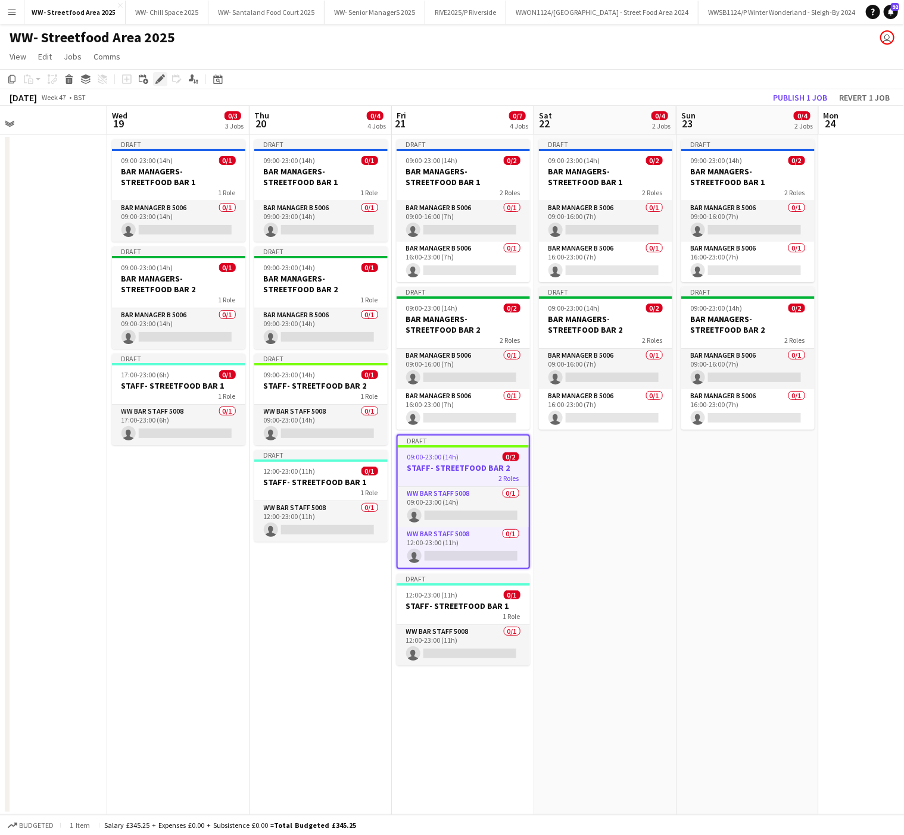
click at [157, 76] on icon "Edit" at bounding box center [160, 79] width 10 height 10
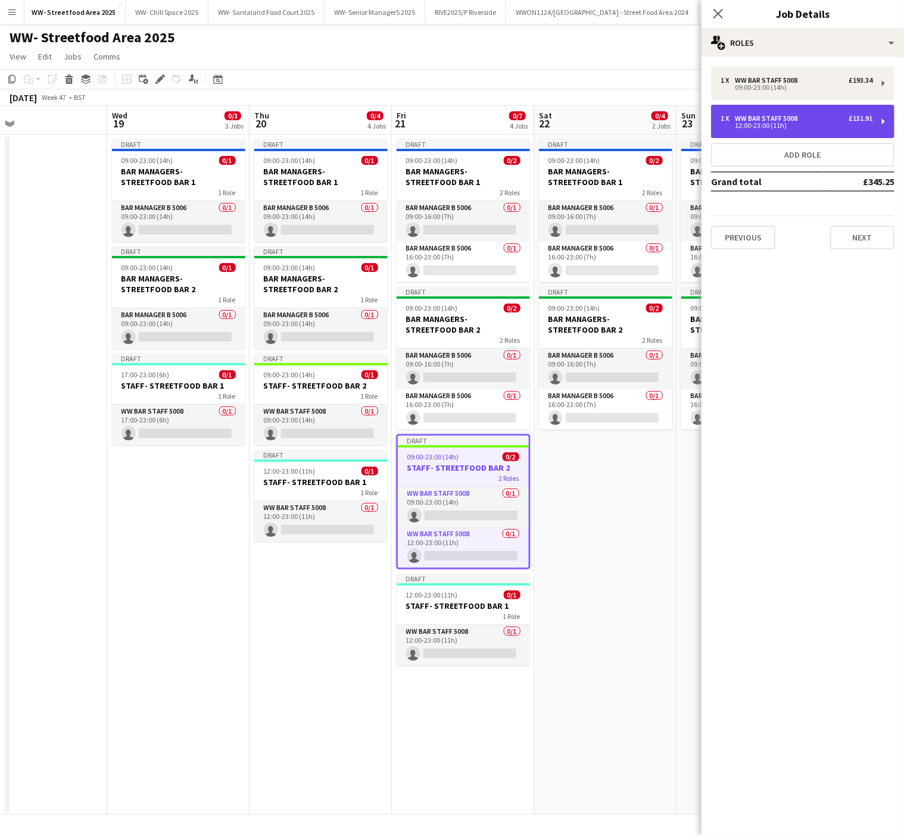
click at [813, 111] on div "1 x WW Bar Staff 5008 £151.91 12:00-23:00 (11h)" at bounding box center [802, 121] width 183 height 33
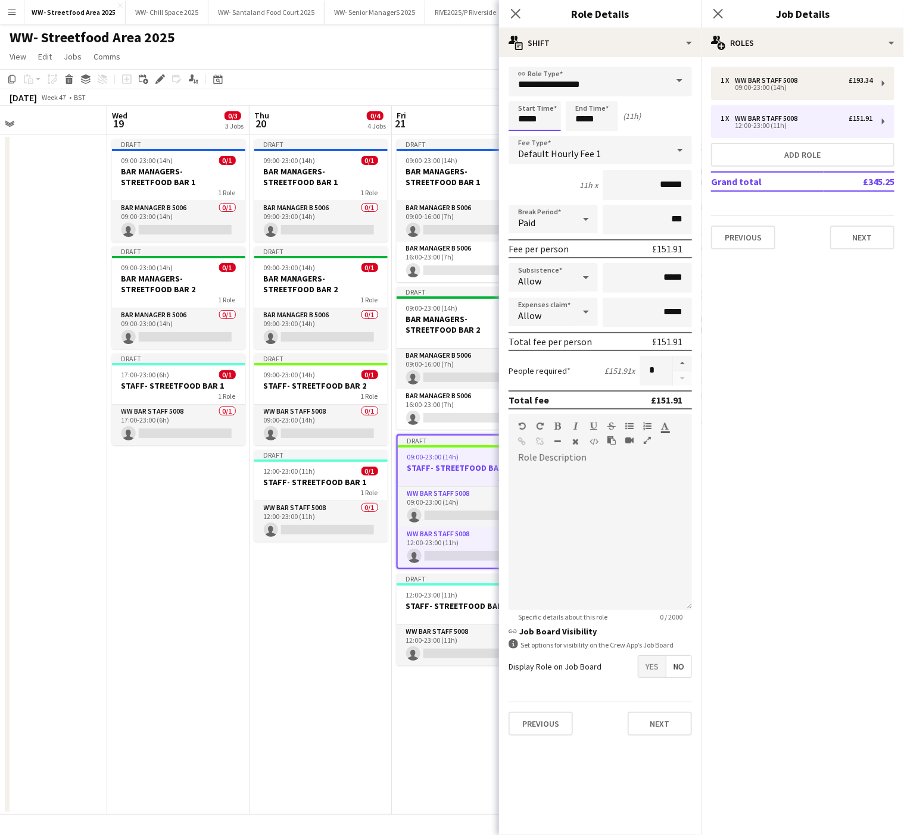
click at [531, 114] on input "*****" at bounding box center [535, 116] width 52 height 30
click at [519, 89] on div at bounding box center [523, 95] width 24 height 12
type input "*****"
click at [519, 89] on div at bounding box center [523, 95] width 24 height 12
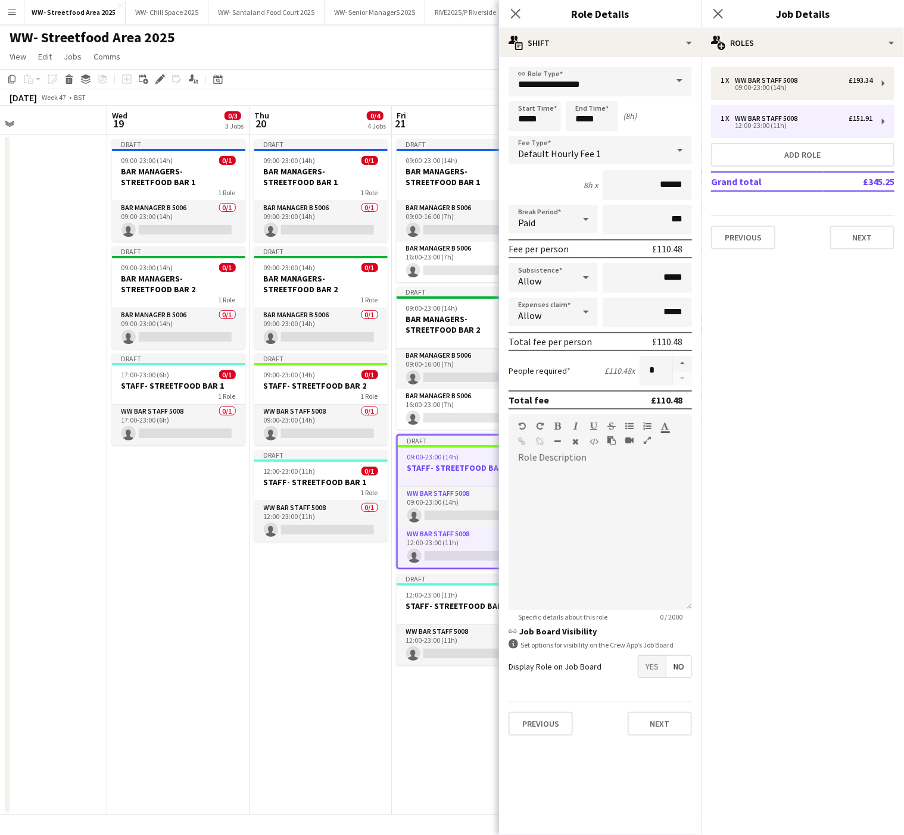
click at [329, 688] on app-date-cell "Draft 09:00-23:00 (14h) 0/1 BAR MANAGERS- STREETFOOD BAR 1 1 Role Bar Manager B…" at bounding box center [321, 475] width 142 height 681
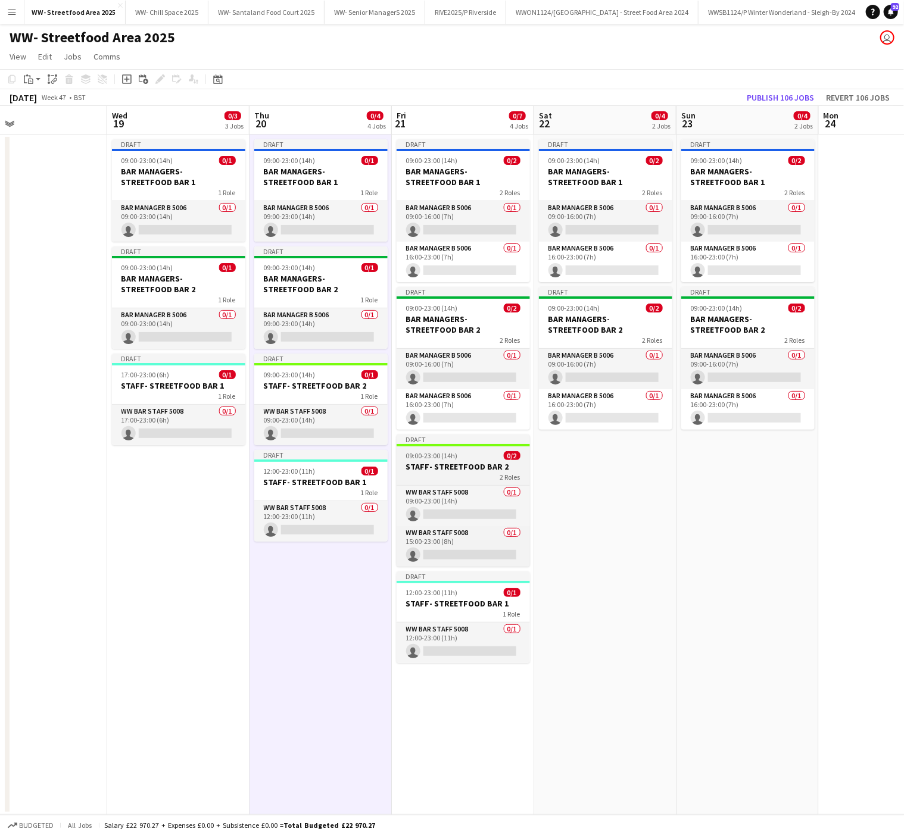
click at [485, 464] on h3 "STAFF- STREETFOOD BAR 2" at bounding box center [463, 467] width 133 height 11
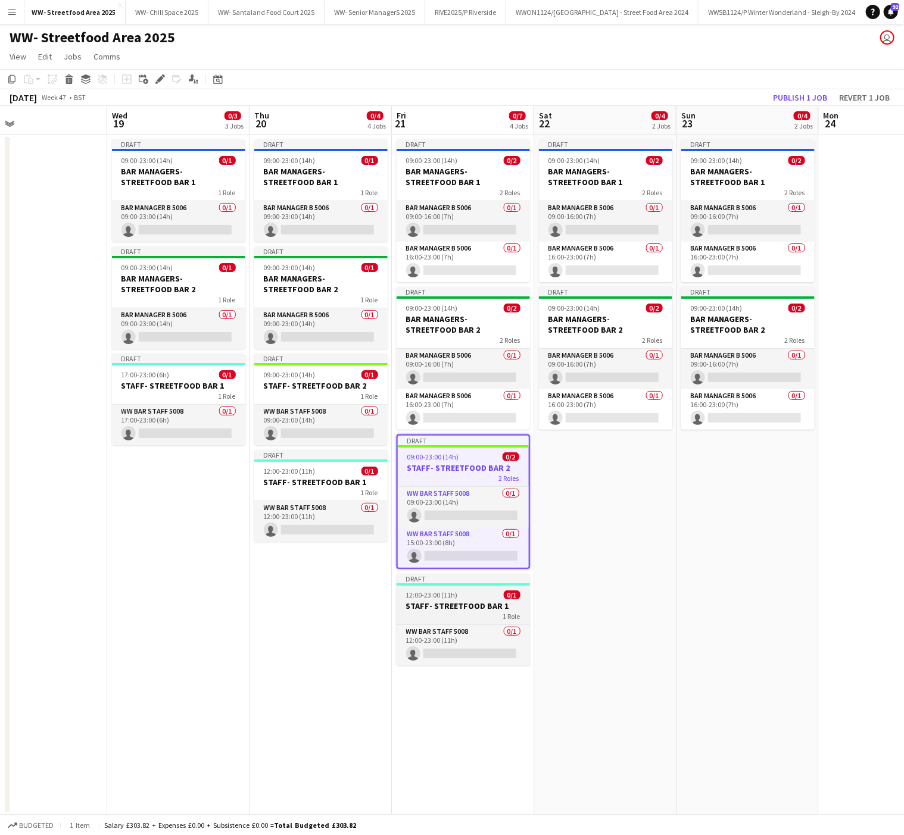
click at [478, 609] on h3 "STAFF- STREETFOOD BAR 1" at bounding box center [463, 606] width 133 height 11
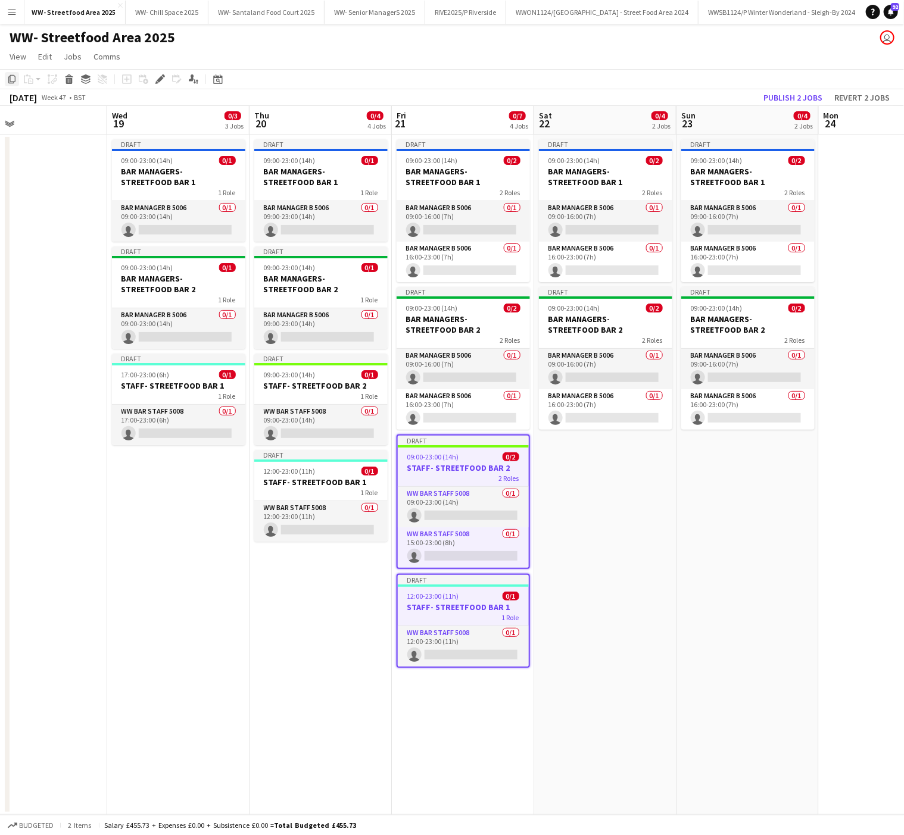
click at [10, 82] on icon "Copy" at bounding box center [12, 79] width 10 height 10
click at [650, 470] on app-date-cell "Draft 09:00-23:00 (14h) 0/2 BAR MANAGERS- STREETFOOD BAR 1 2 Roles Bar Manager …" at bounding box center [605, 475] width 142 height 681
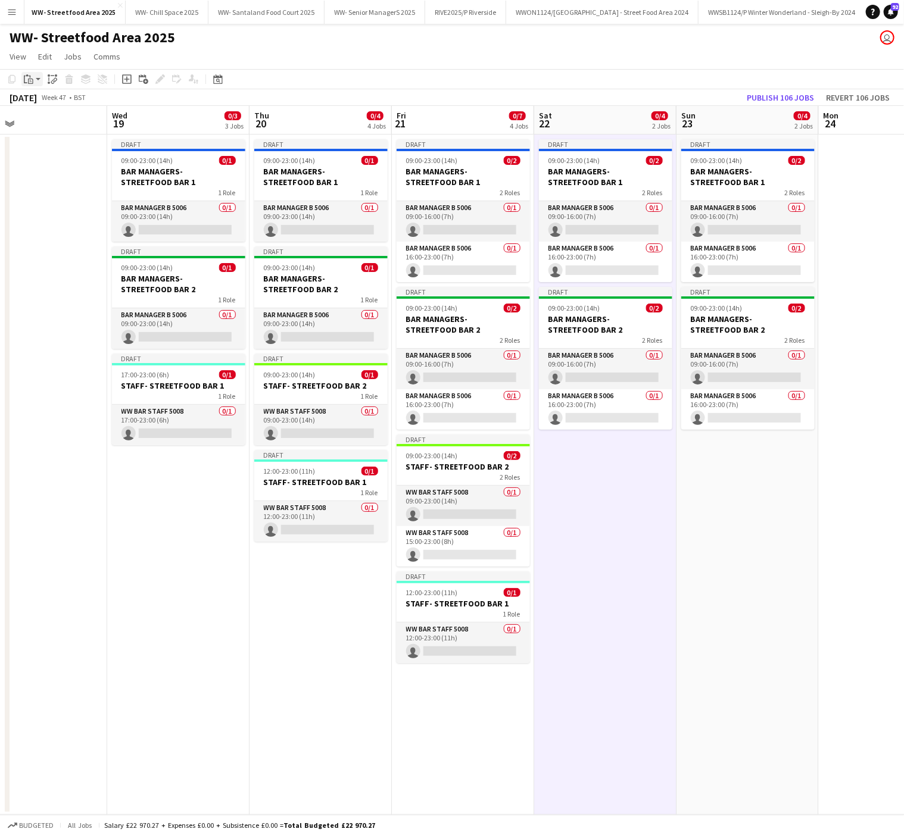
click at [26, 83] on icon at bounding box center [26, 80] width 4 height 8
click at [55, 124] on link "Paste with crew Ctrl+Shift+V" at bounding box center [88, 122] width 112 height 11
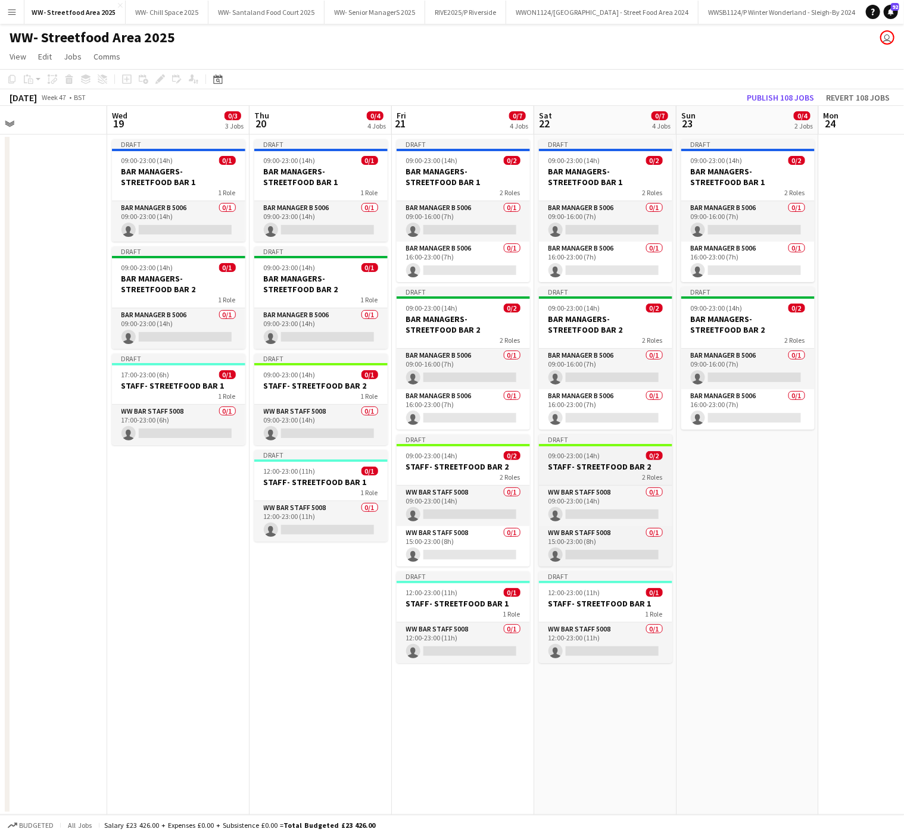
click at [579, 468] on h3 "STAFF- STREETFOOD BAR 2" at bounding box center [605, 467] width 133 height 11
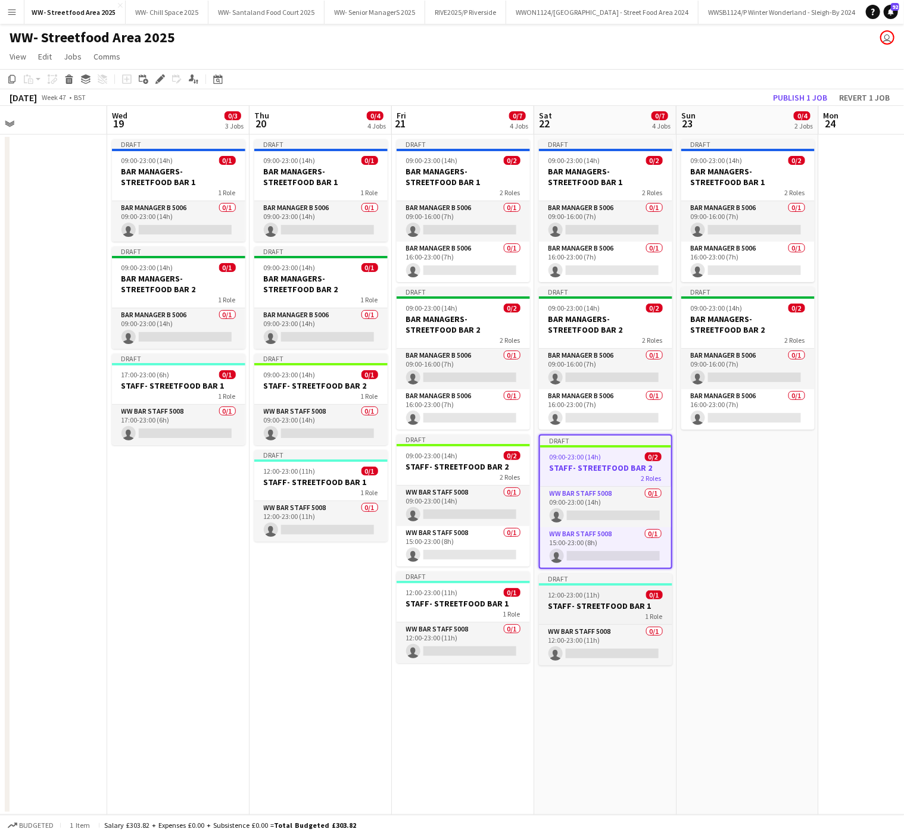
click at [609, 612] on h3 "STAFF- STREETFOOD BAR 1" at bounding box center [605, 606] width 133 height 11
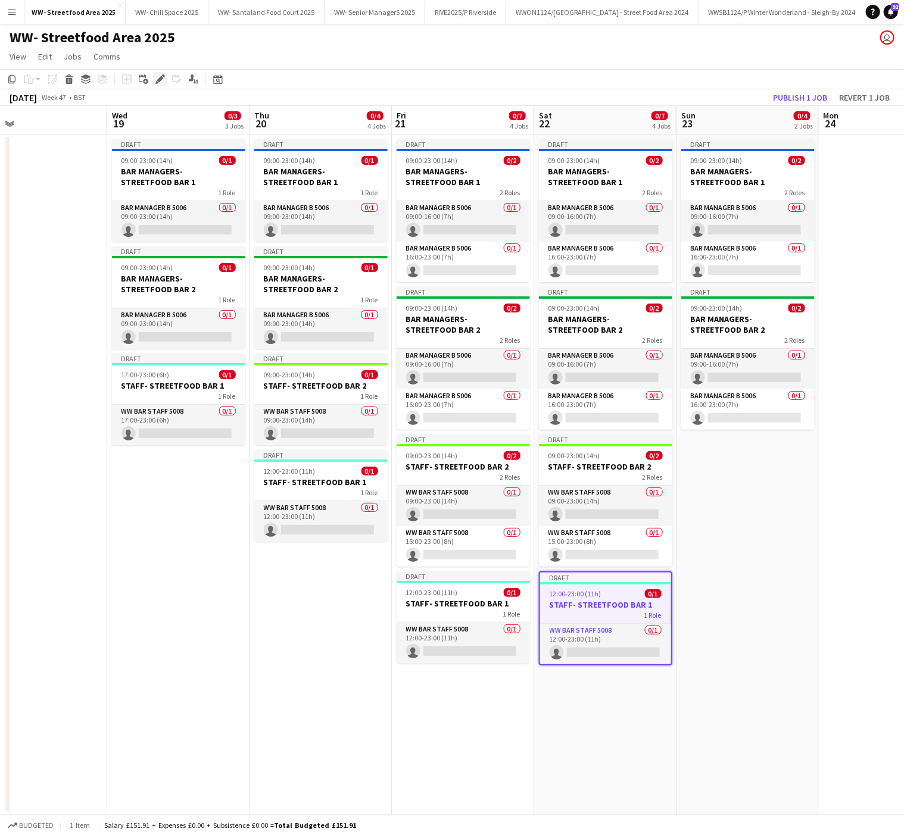
click at [161, 73] on div "Edit" at bounding box center [160, 79] width 14 height 14
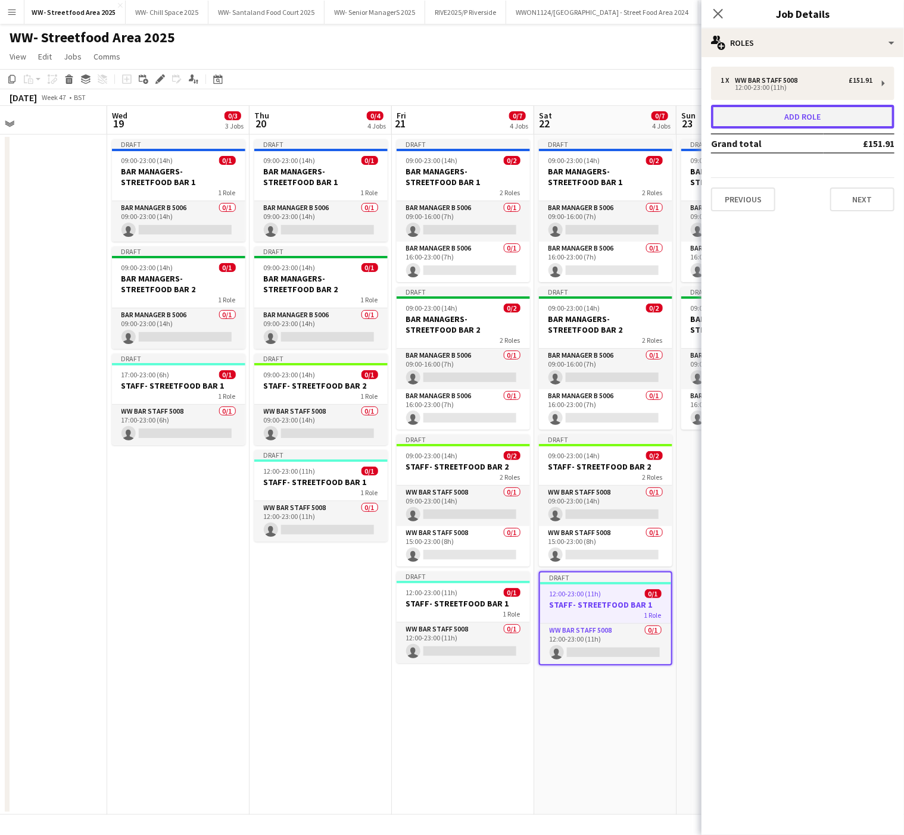
click at [767, 108] on button "Add role" at bounding box center [802, 117] width 183 height 24
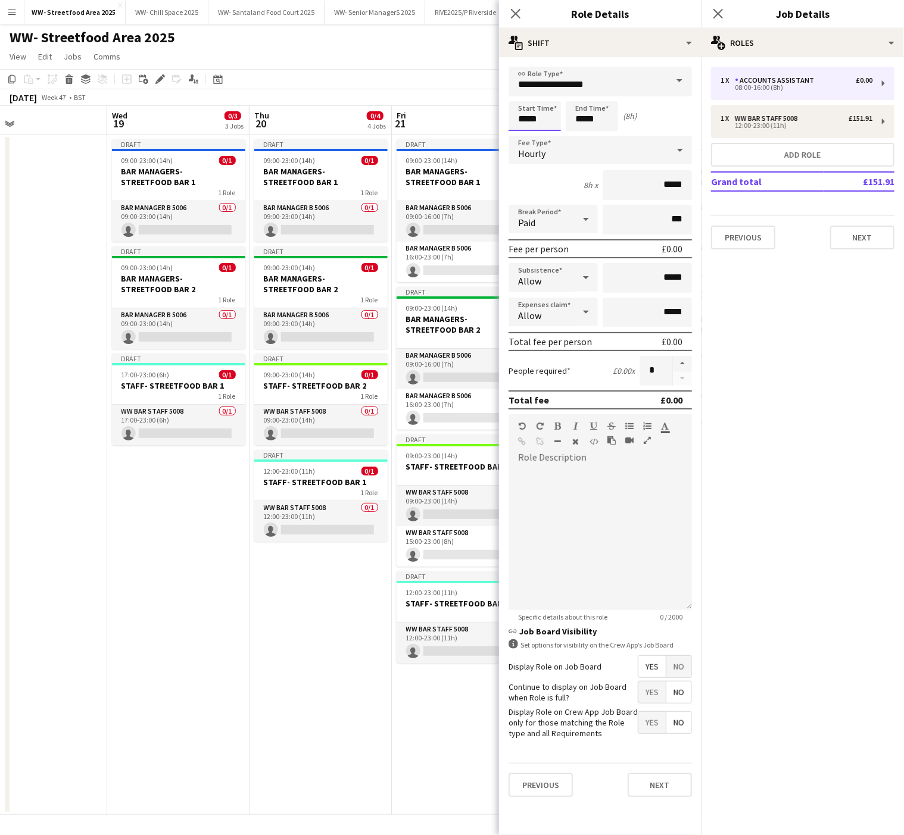
click at [544, 116] on input "*****" at bounding box center [535, 116] width 52 height 30
click at [521, 96] on div at bounding box center [523, 95] width 24 height 12
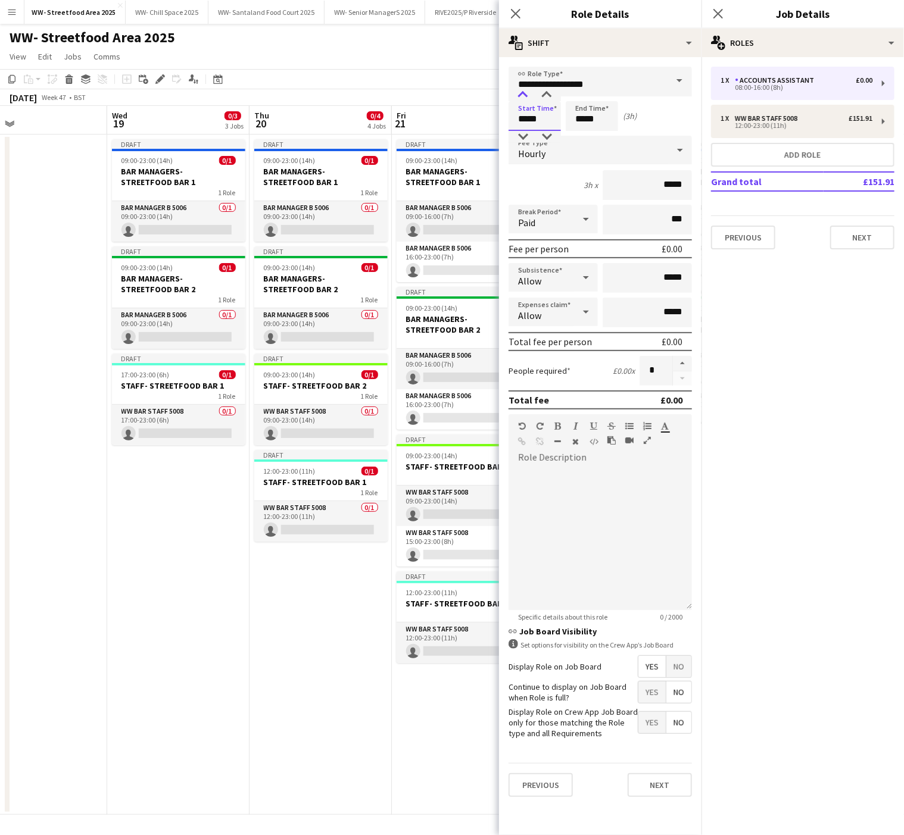
click at [521, 96] on div at bounding box center [523, 95] width 24 height 12
type input "*****"
click at [521, 96] on div at bounding box center [523, 95] width 24 height 12
click at [585, 108] on input "*****" at bounding box center [592, 116] width 52 height 30
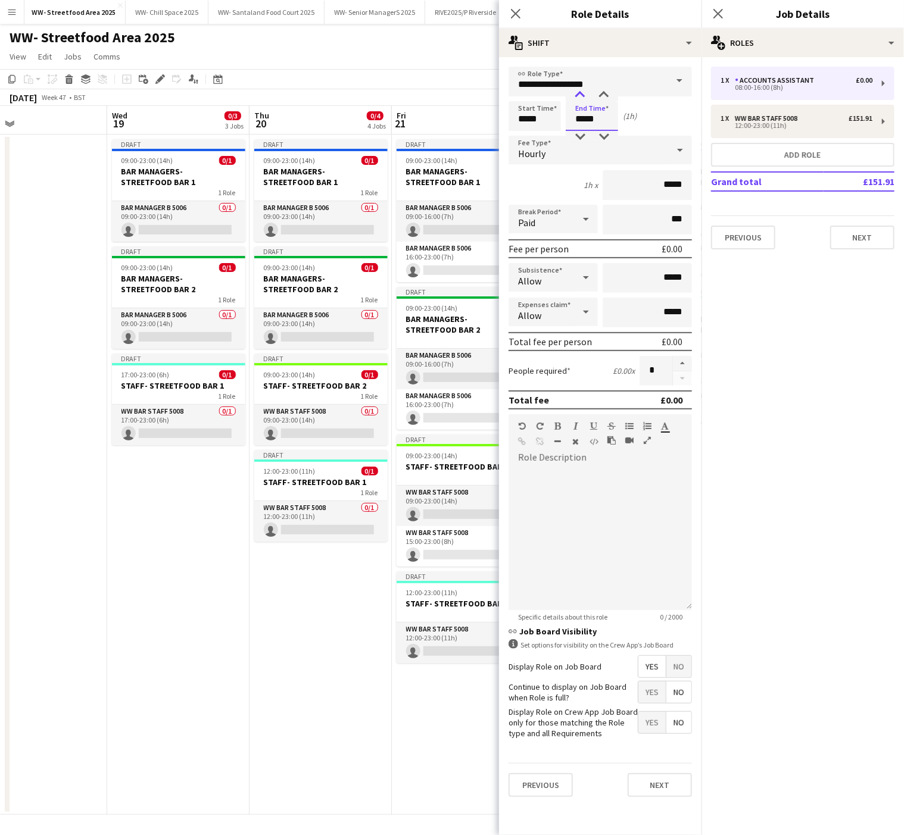
click at [581, 92] on div at bounding box center [580, 95] width 24 height 12
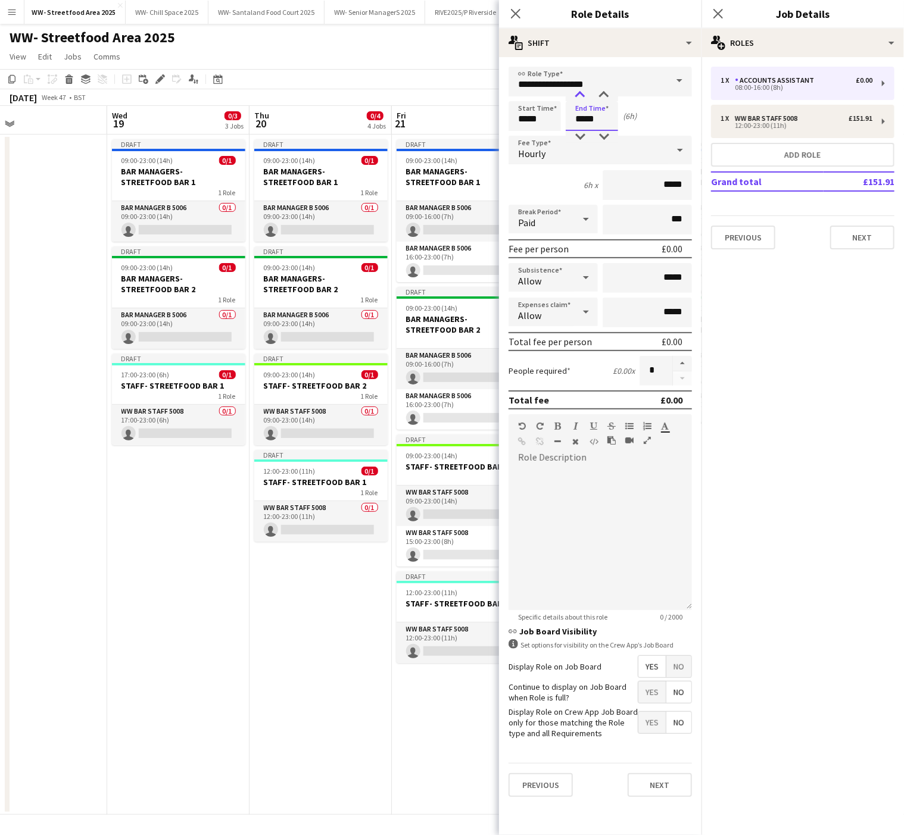
click at [581, 92] on div at bounding box center [580, 95] width 24 height 12
type input "*****"
click at [581, 92] on div at bounding box center [580, 95] width 24 height 12
drag, startPoint x: 610, startPoint y: 84, endPoint x: 451, endPoint y: 75, distance: 158.7
click at [451, 75] on body "Menu Boards Boards Boards All jobs Status Workforce Workforce My Workforce Recr…" at bounding box center [452, 417] width 904 height 835
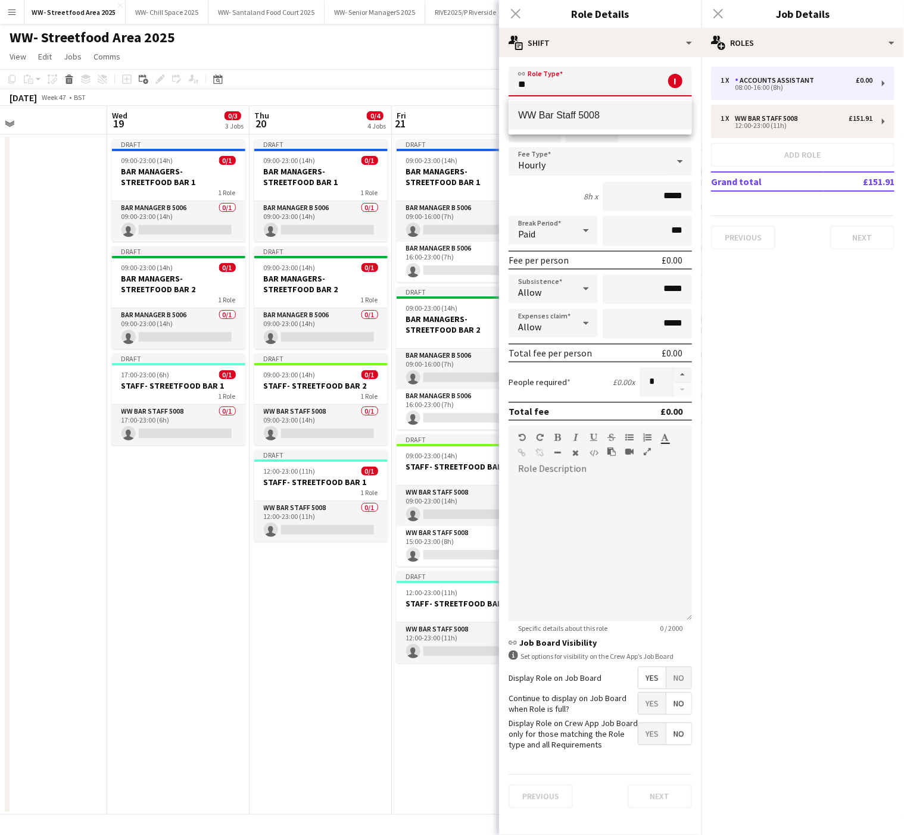
click at [569, 116] on span "WW Bar Staff 5008" at bounding box center [600, 115] width 164 height 11
type input "**********"
type input "******"
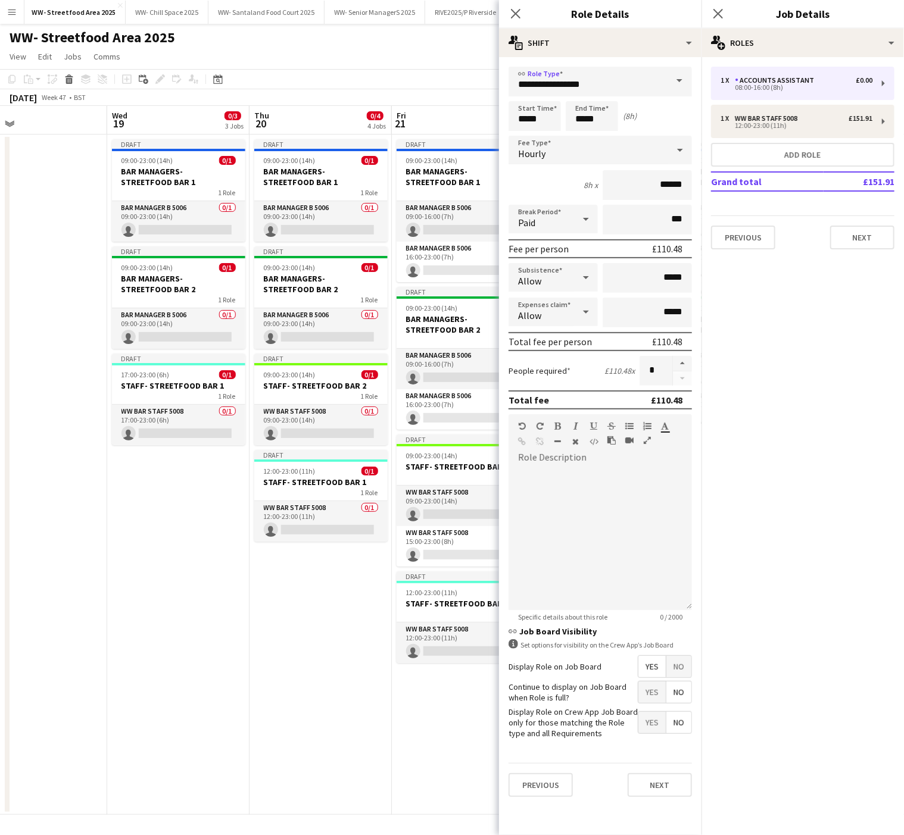
click at [687, 676] on span "No" at bounding box center [678, 666] width 25 height 21
click at [407, 735] on app-date-cell "Draft 09:00-23:00 (14h) 0/2 BAR MANAGERS- STREETFOOD BAR 1 2 Roles Bar Manager …" at bounding box center [463, 475] width 142 height 681
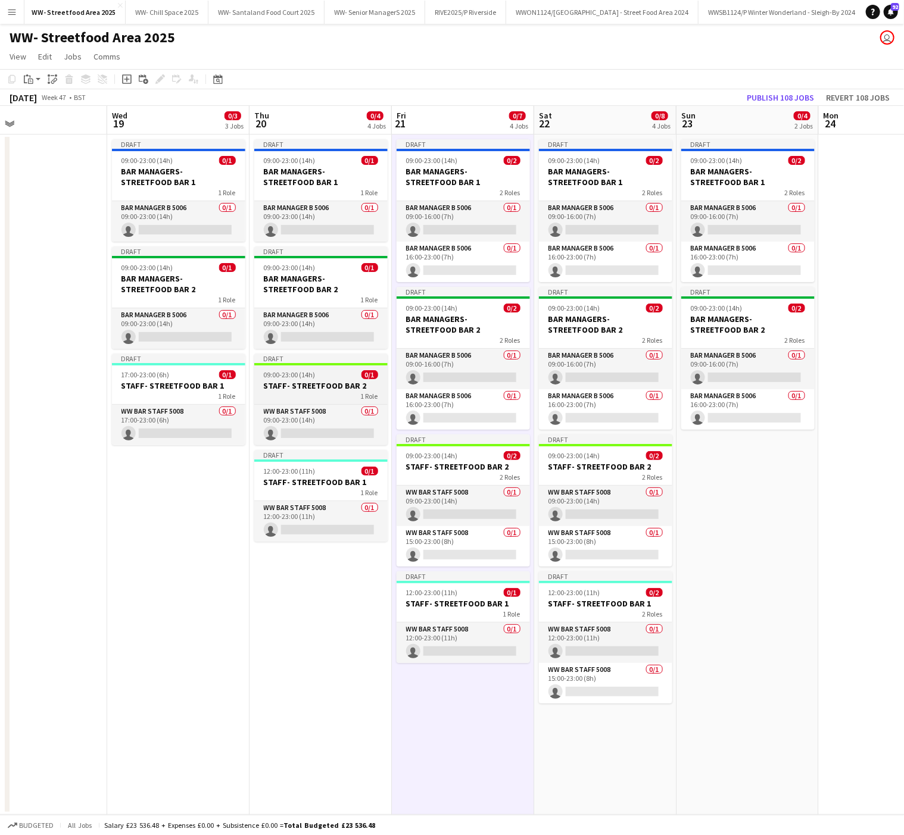
click at [307, 392] on div "1 Role" at bounding box center [320, 396] width 133 height 10
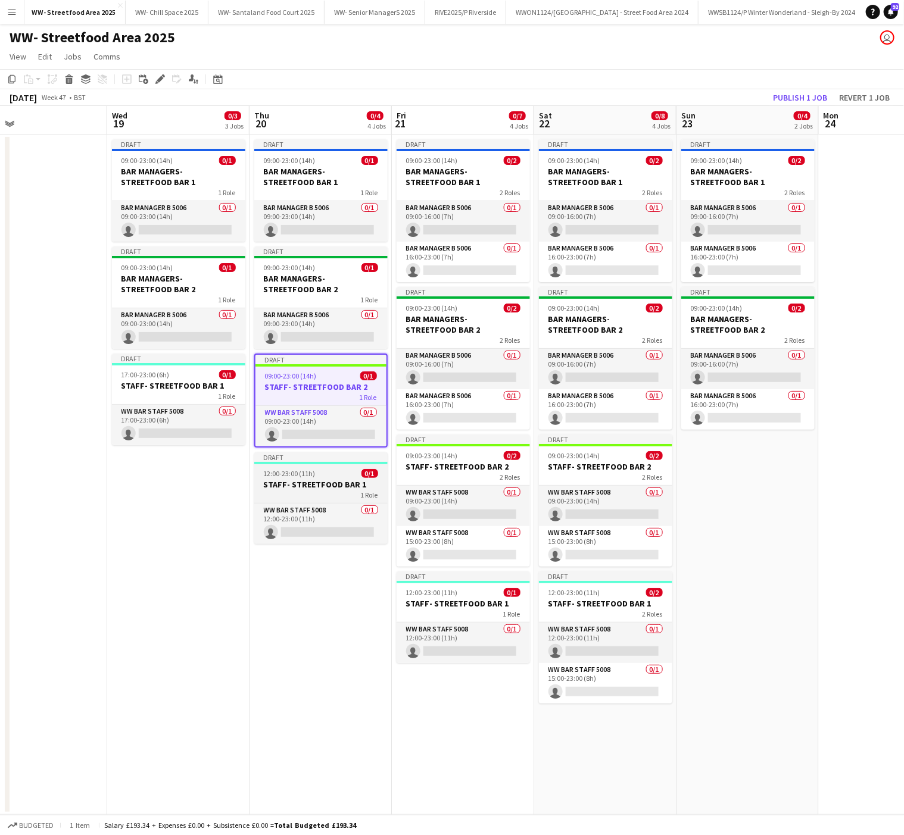
click at [325, 475] on div "12:00-23:00 (11h) 0/1" at bounding box center [320, 473] width 133 height 9
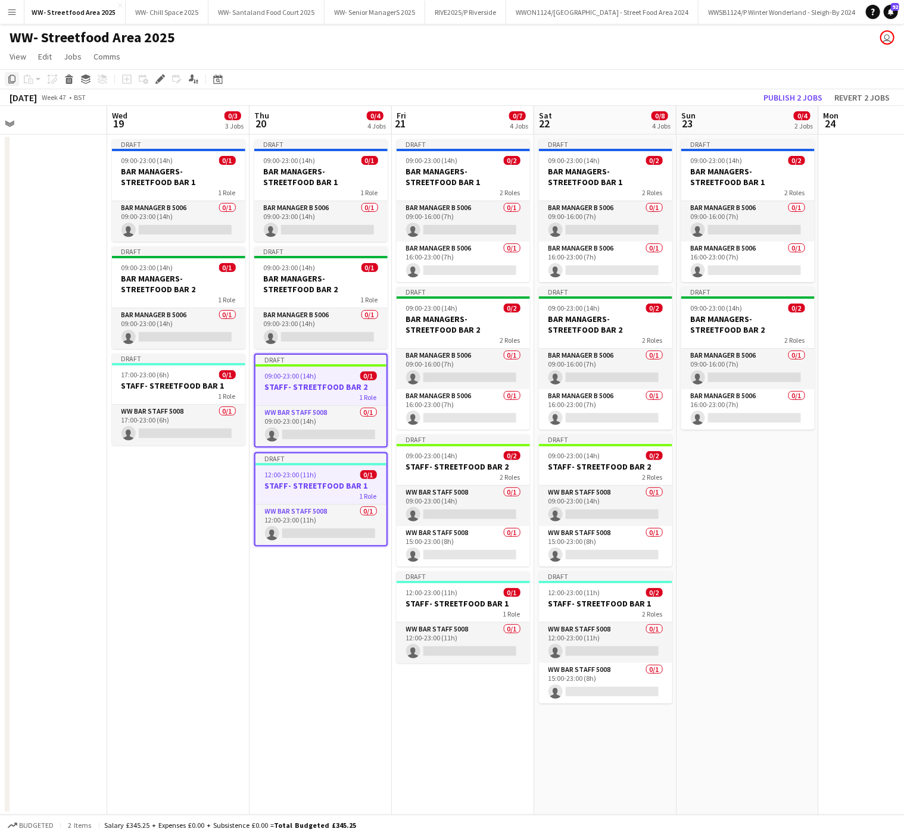
click at [10, 83] on icon at bounding box center [11, 79] width 7 height 8
click at [721, 518] on app-date-cell "Draft 09:00-23:00 (14h) 0/2 BAR MANAGERS- STREETFOOD BAR 1 2 Roles Bar Manager …" at bounding box center [747, 475] width 142 height 681
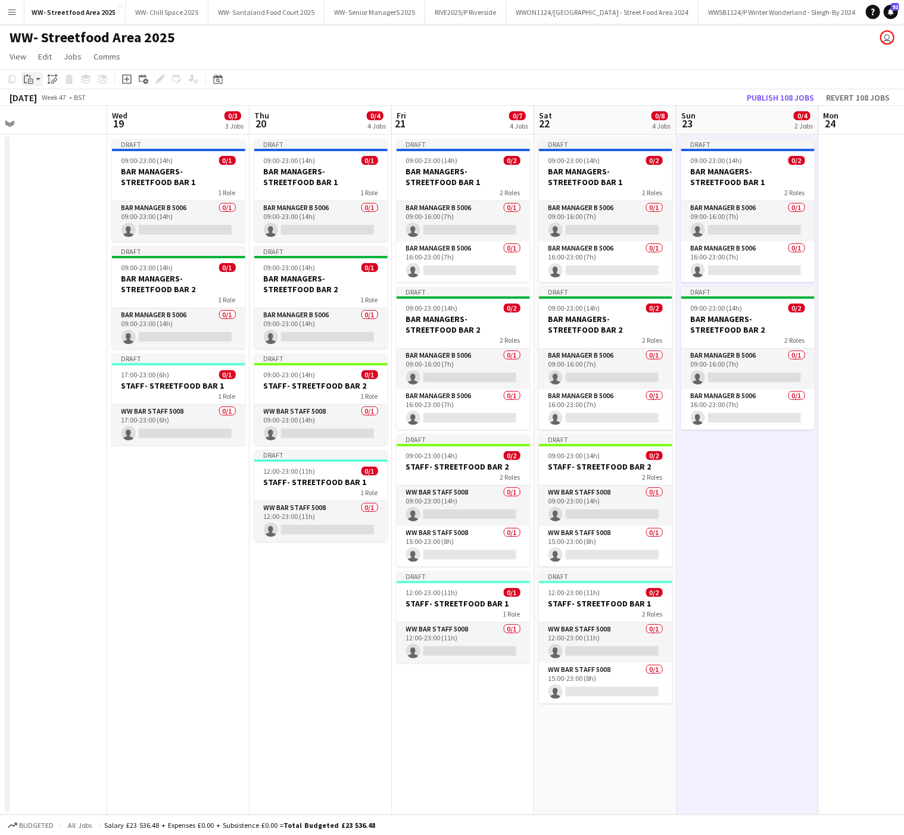
click at [35, 80] on app-action-btn "Paste" at bounding box center [31, 79] width 21 height 14
click at [51, 101] on link "Paste Ctrl+V" at bounding box center [88, 101] width 112 height 11
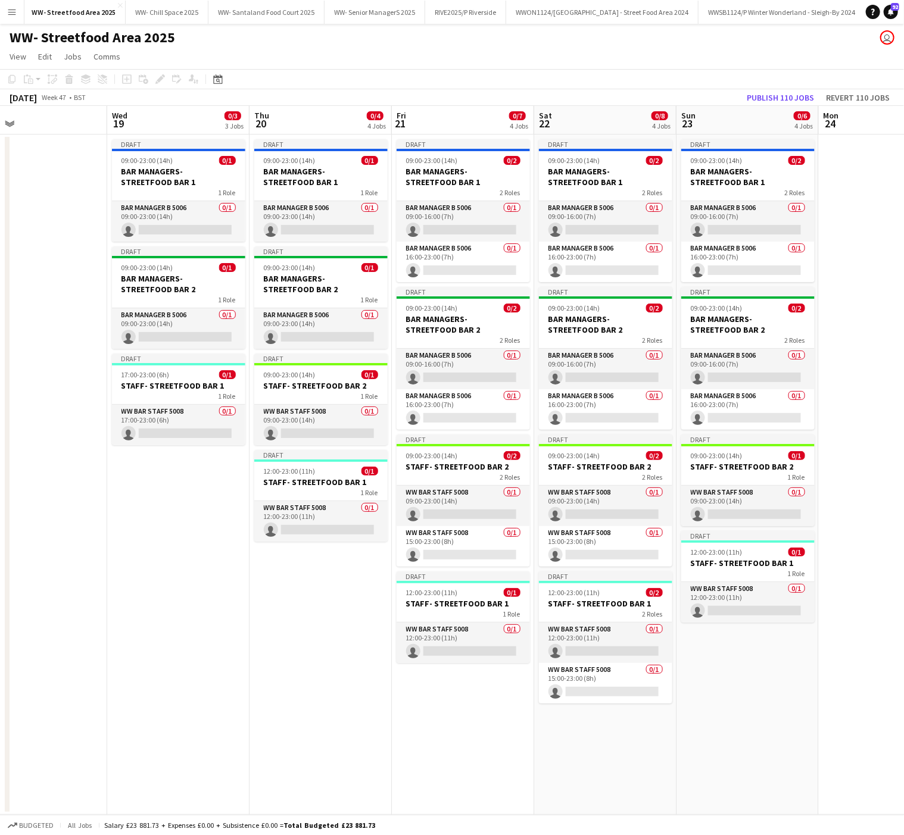
click at [800, 741] on app-date-cell "Draft 09:00-23:00 (14h) 0/2 BAR MANAGERS- STREETFOOD BAR 1 2 Roles Bar Manager …" at bounding box center [747, 475] width 142 height 681
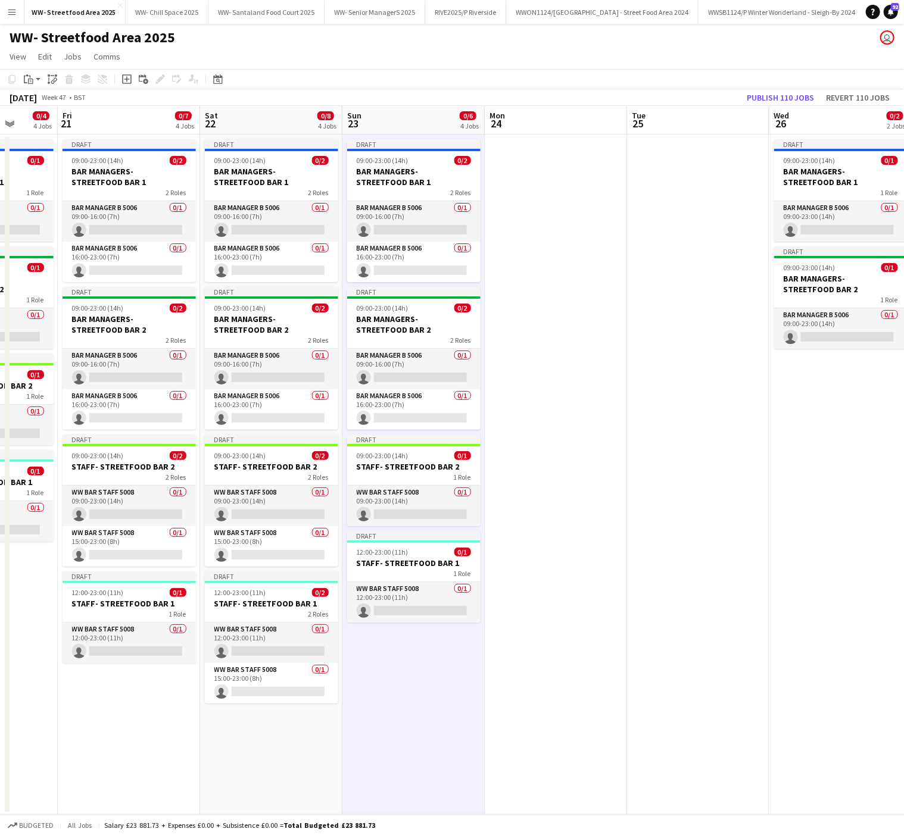
scroll to position [0, 416]
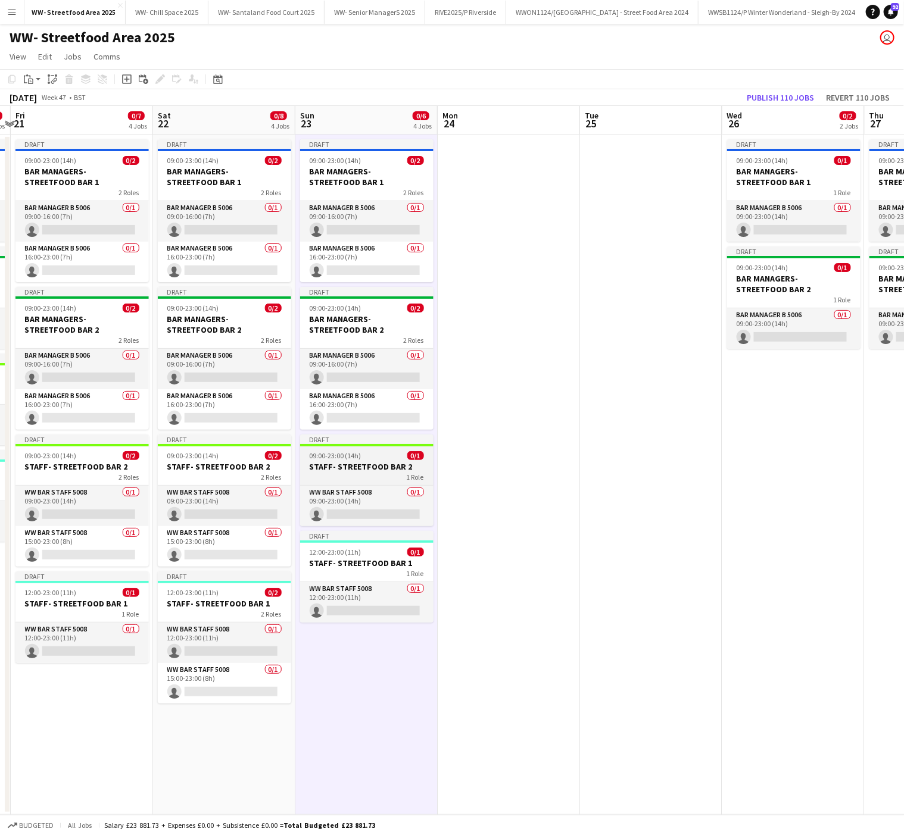
click at [361, 475] on div "1 Role" at bounding box center [366, 477] width 133 height 10
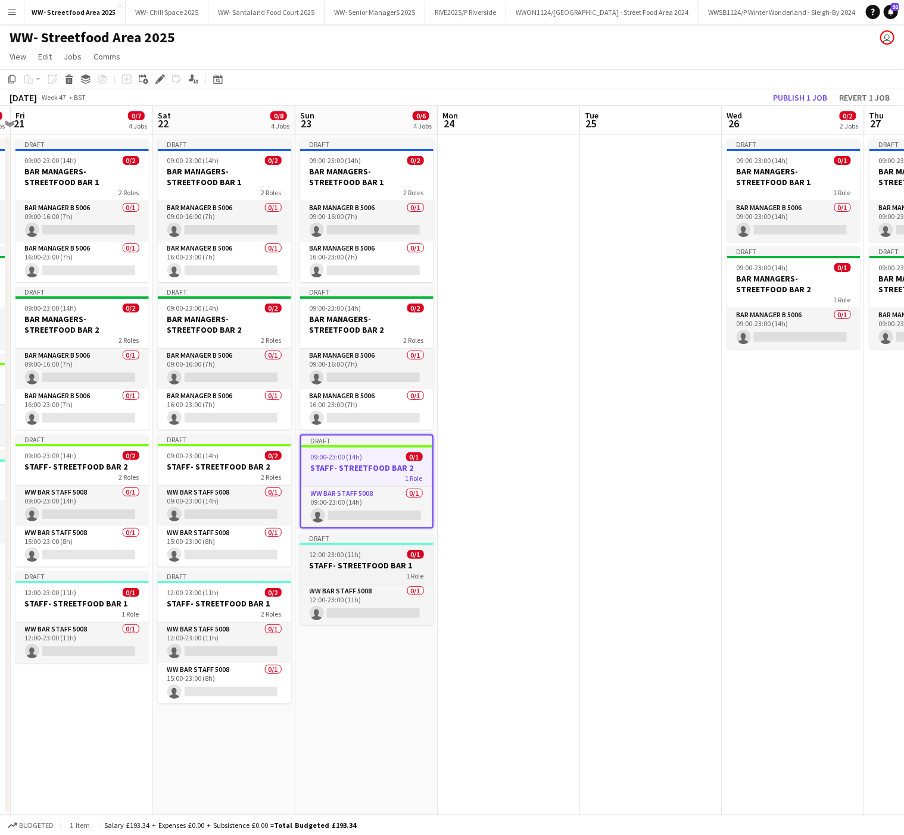
click at [366, 568] on h3 "STAFF- STREETFOOD BAR 1" at bounding box center [366, 565] width 133 height 11
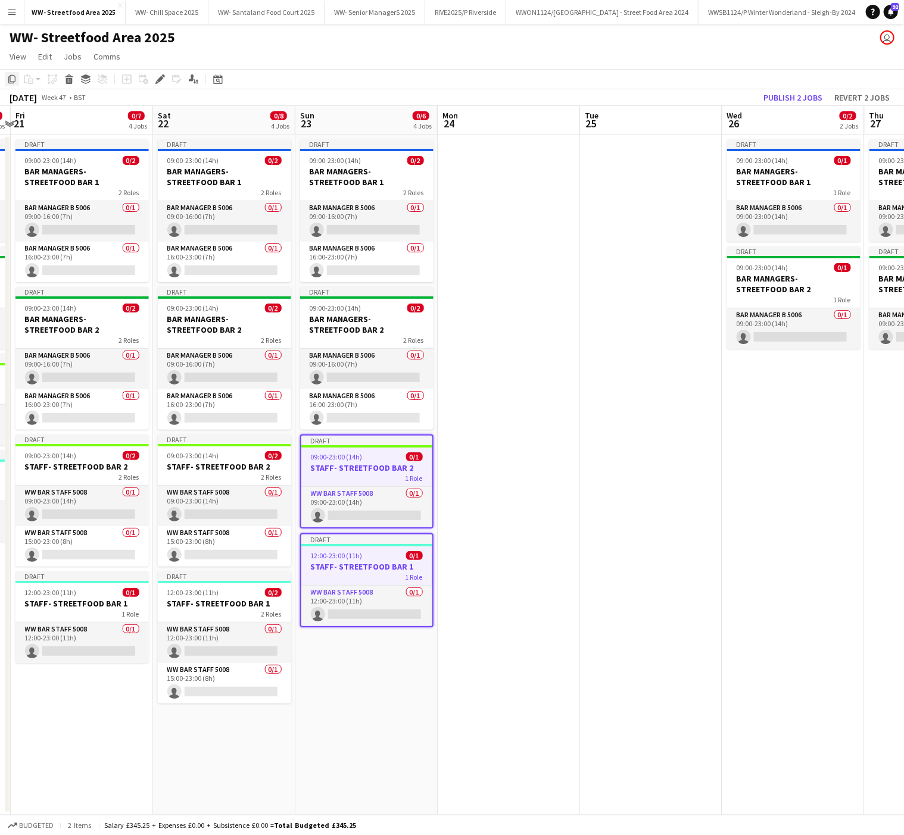
click at [15, 74] on icon "Copy" at bounding box center [12, 79] width 10 height 10
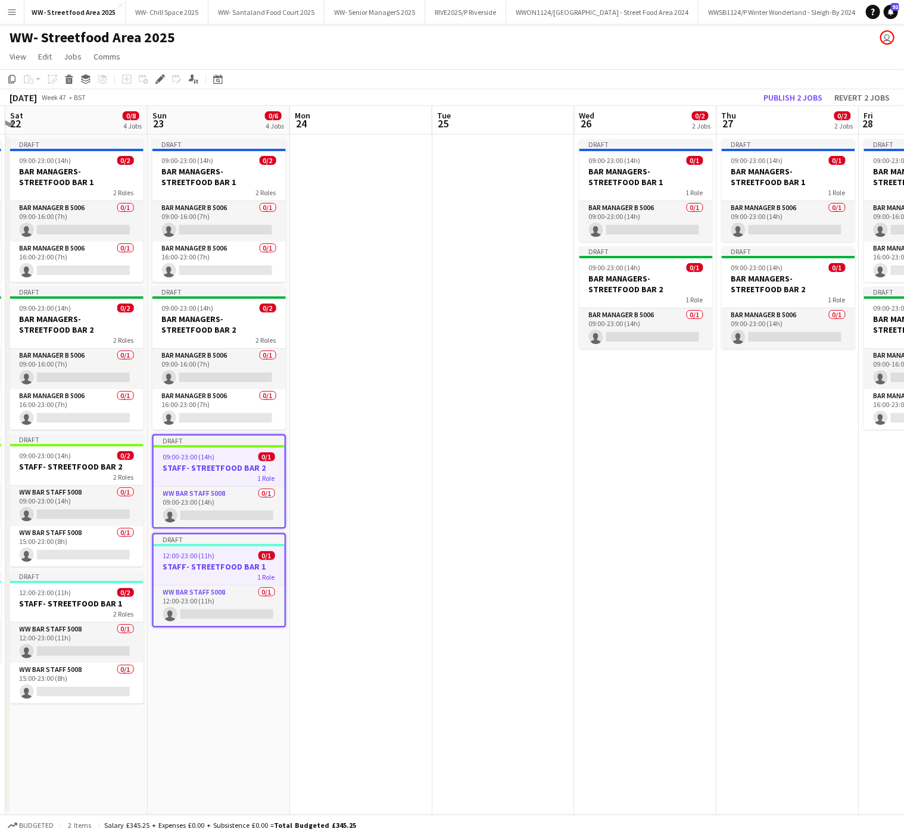
scroll to position [0, 555]
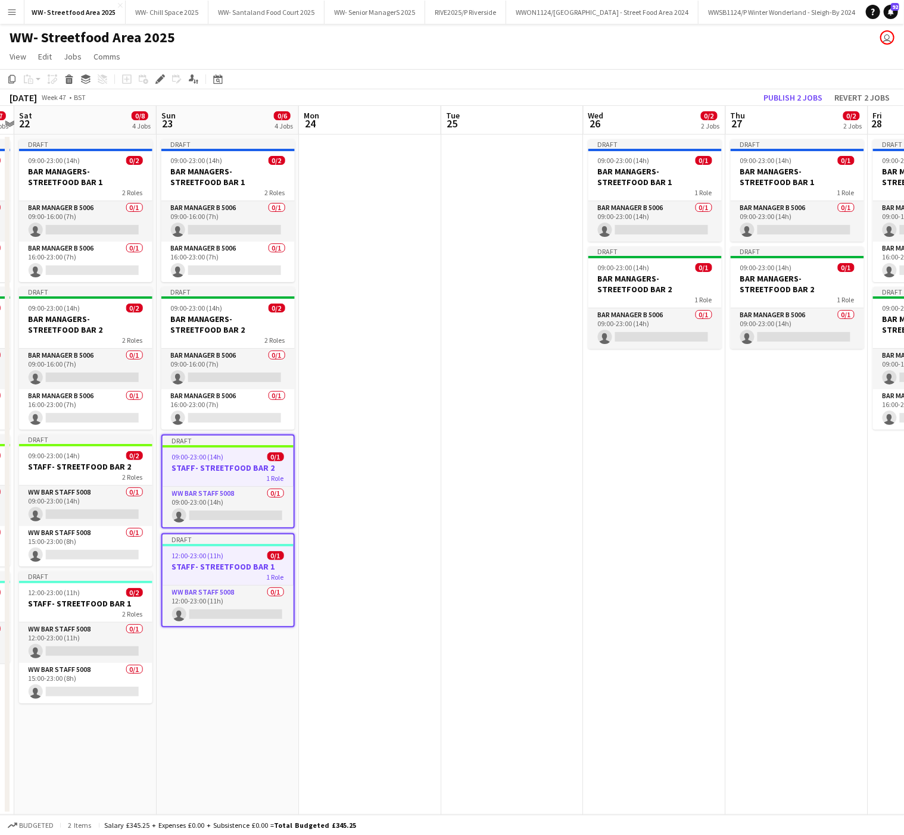
drag, startPoint x: 758, startPoint y: 442, endPoint x: 619, endPoint y: 439, distance: 138.8
click at [619, 439] on app-calendar-viewport "Tue 18 Wed 19 0/3 3 Jobs Thu 20 0/4 4 Jobs Fri 21 0/7 4 Jobs Sat 22 0/8 4 Jobs …" at bounding box center [452, 460] width 904 height 709
click at [674, 437] on app-date-cell "Draft 09:00-23:00 (14h) 0/1 BAR MANAGERS- STREETFOOD BAR 1 1 Role Bar Manager B…" at bounding box center [655, 475] width 142 height 681
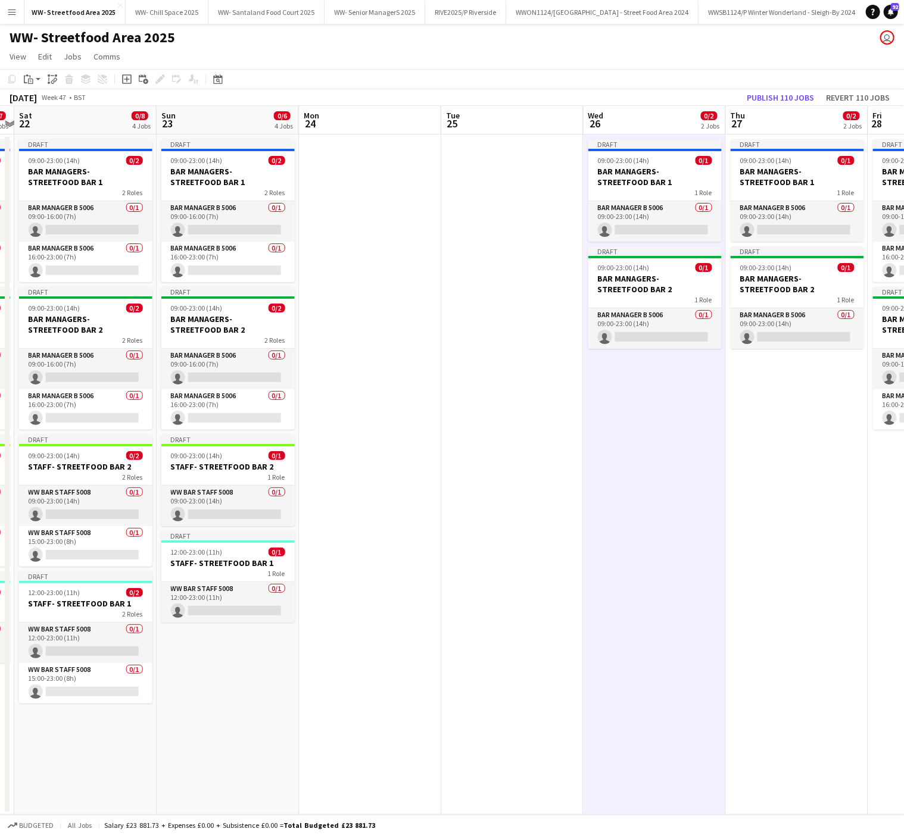
click at [810, 435] on app-date-cell "Draft 09:00-23:00 (14h) 0/1 BAR MANAGERS- STREETFOOD BAR 1 1 Role Bar Manager B…" at bounding box center [797, 475] width 142 height 681
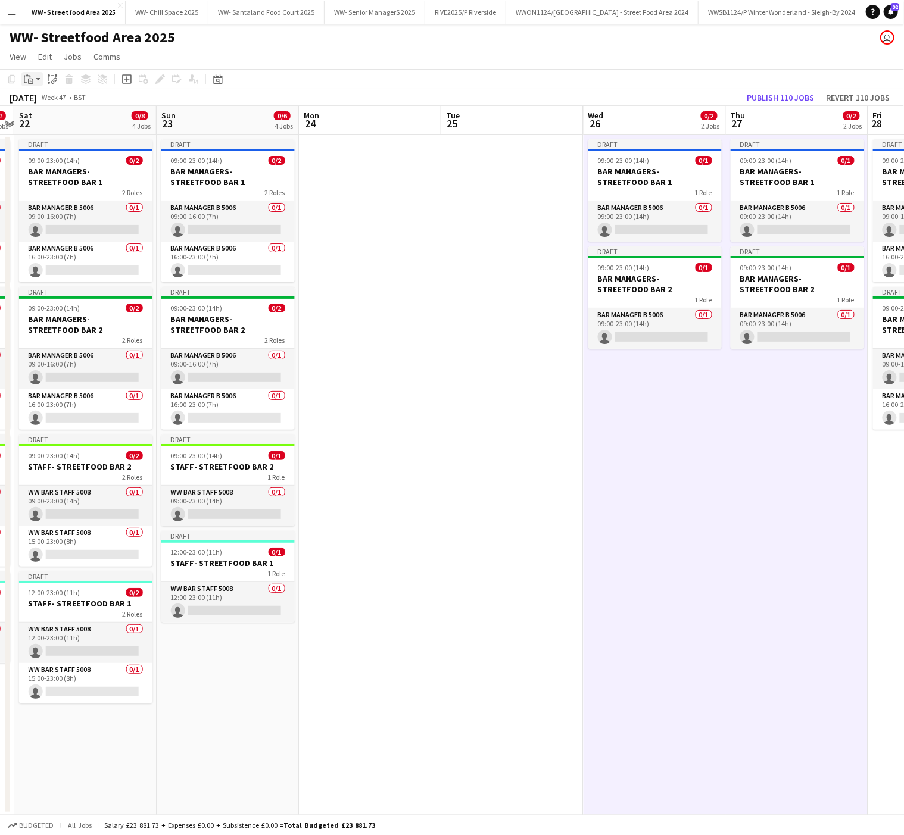
click at [27, 80] on icon "Paste" at bounding box center [29, 79] width 10 height 10
click at [49, 121] on link "Paste with crew Ctrl+Shift+V" at bounding box center [88, 122] width 112 height 11
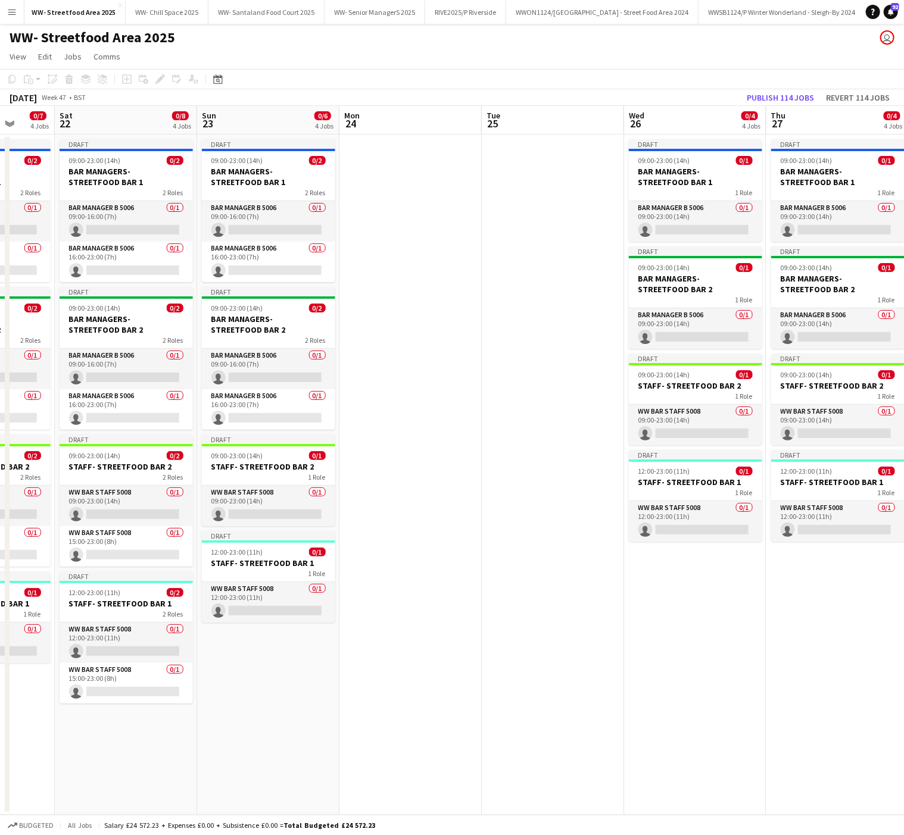
scroll to position [0, 351]
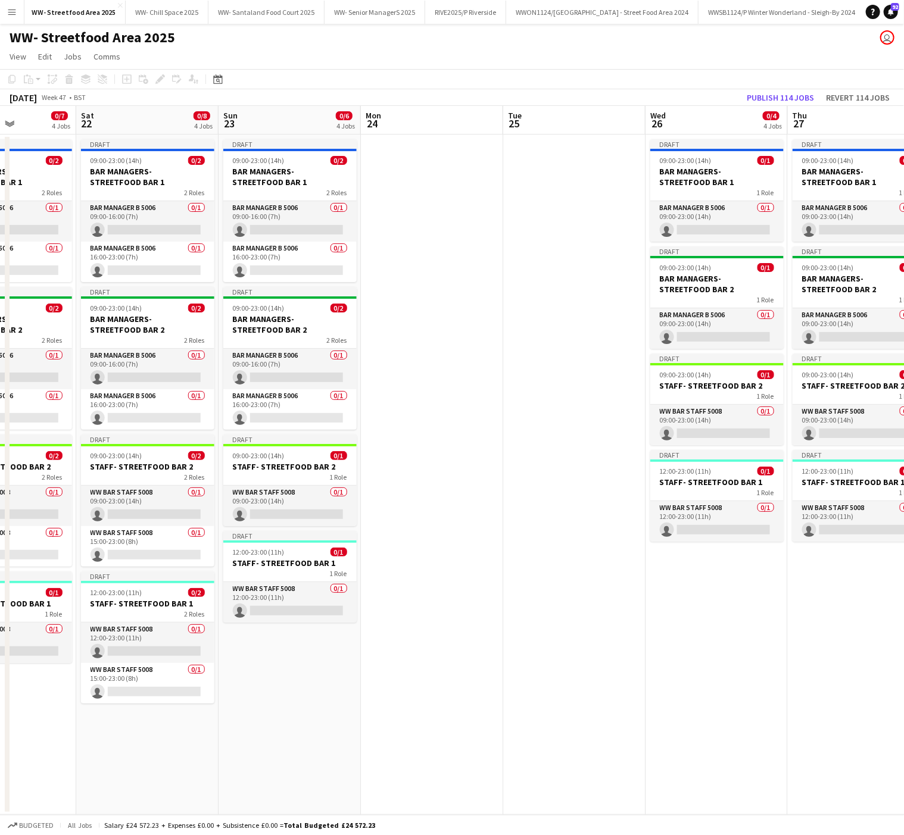
drag, startPoint x: 691, startPoint y: 659, endPoint x: 753, endPoint y: 659, distance: 61.9
click at [753, 659] on app-calendar-viewport "Wed 19 0/3 3 Jobs Thu 20 0/4 4 Jobs Fri 21 0/7 4 Jobs Sat 22 0/8 4 Jobs Sun 23 …" at bounding box center [452, 460] width 904 height 709
click at [137, 464] on h3 "STAFF- STREETFOOD BAR 2" at bounding box center [146, 467] width 133 height 11
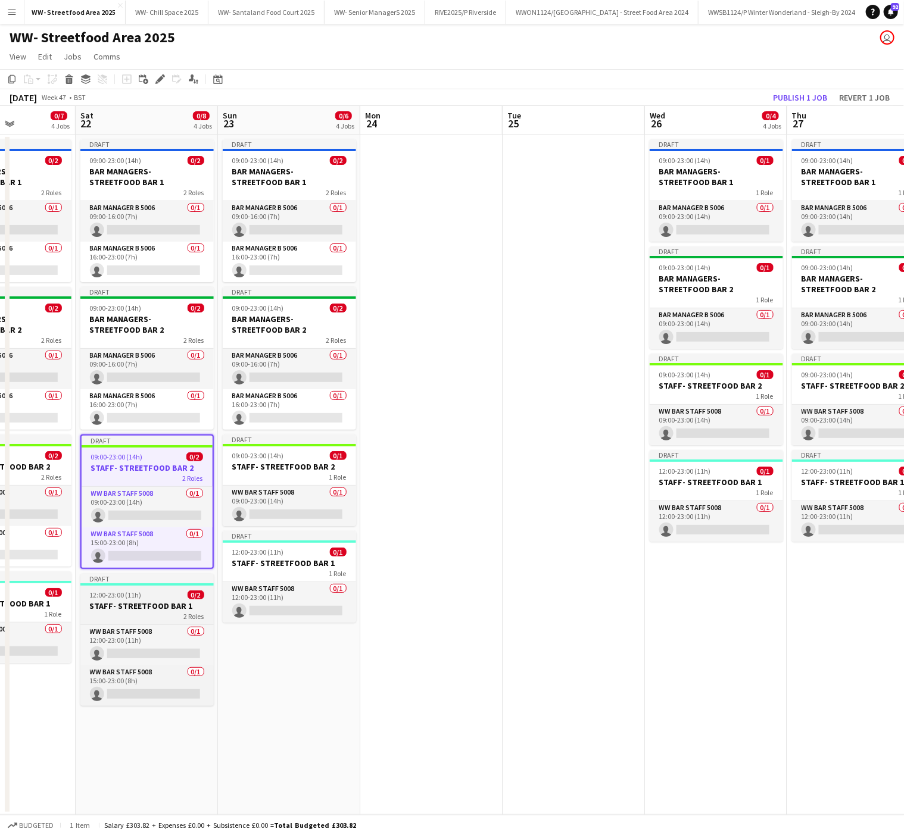
click at [160, 612] on h3 "STAFF- STREETFOOD BAR 1" at bounding box center [146, 606] width 133 height 11
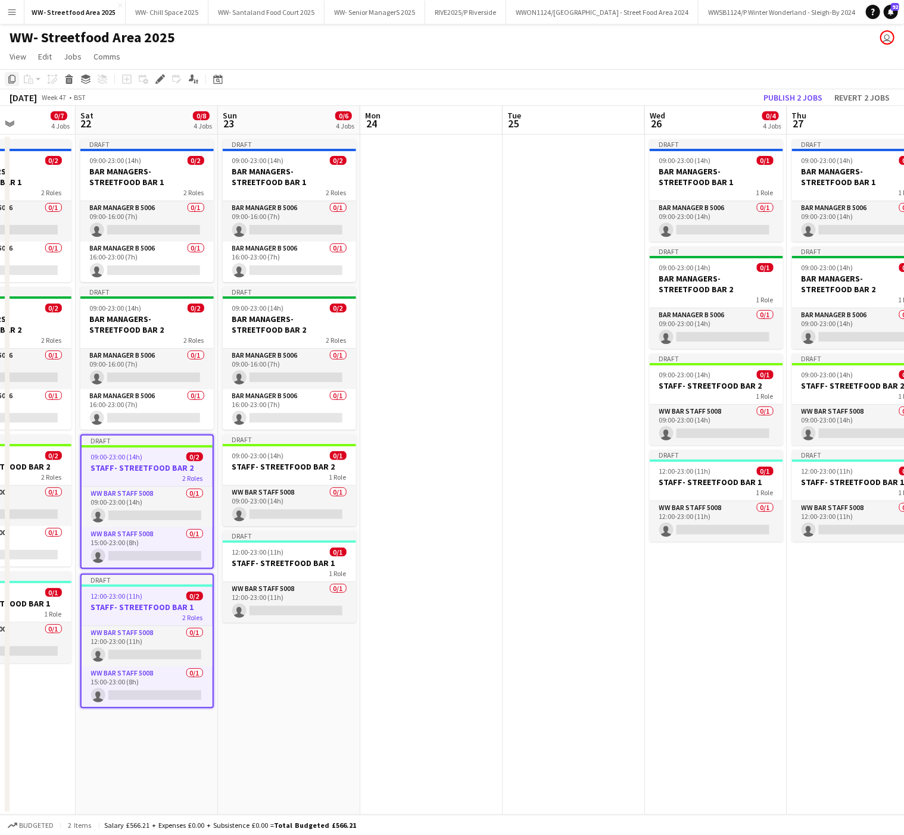
click at [12, 81] on icon "Copy" at bounding box center [12, 79] width 10 height 10
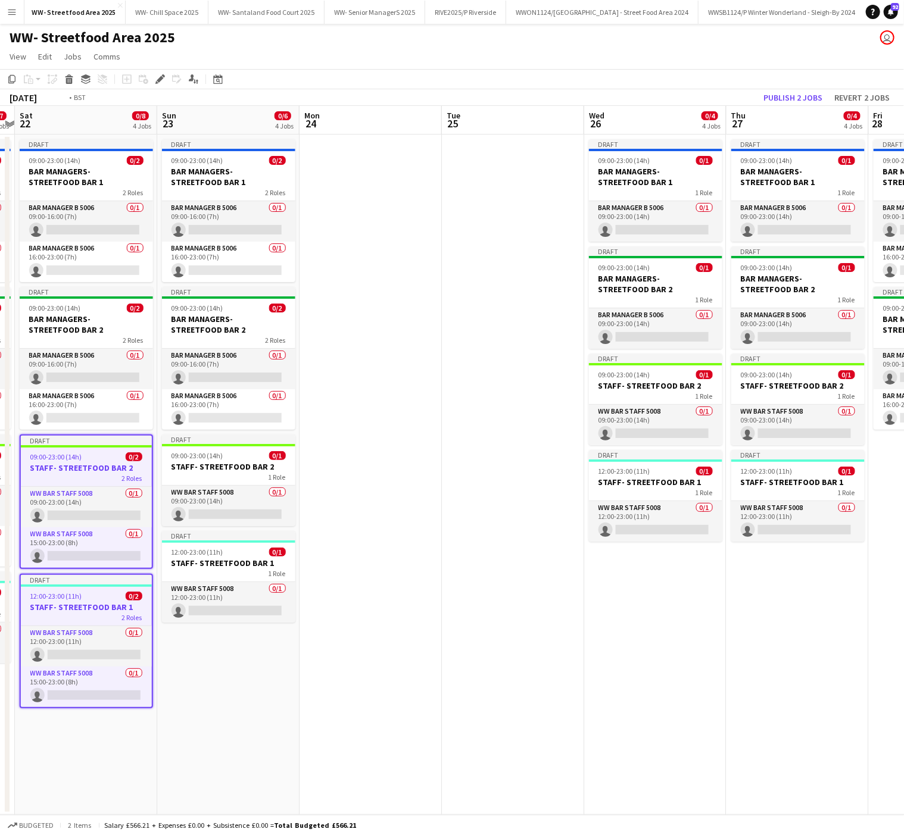
scroll to position [0, 441]
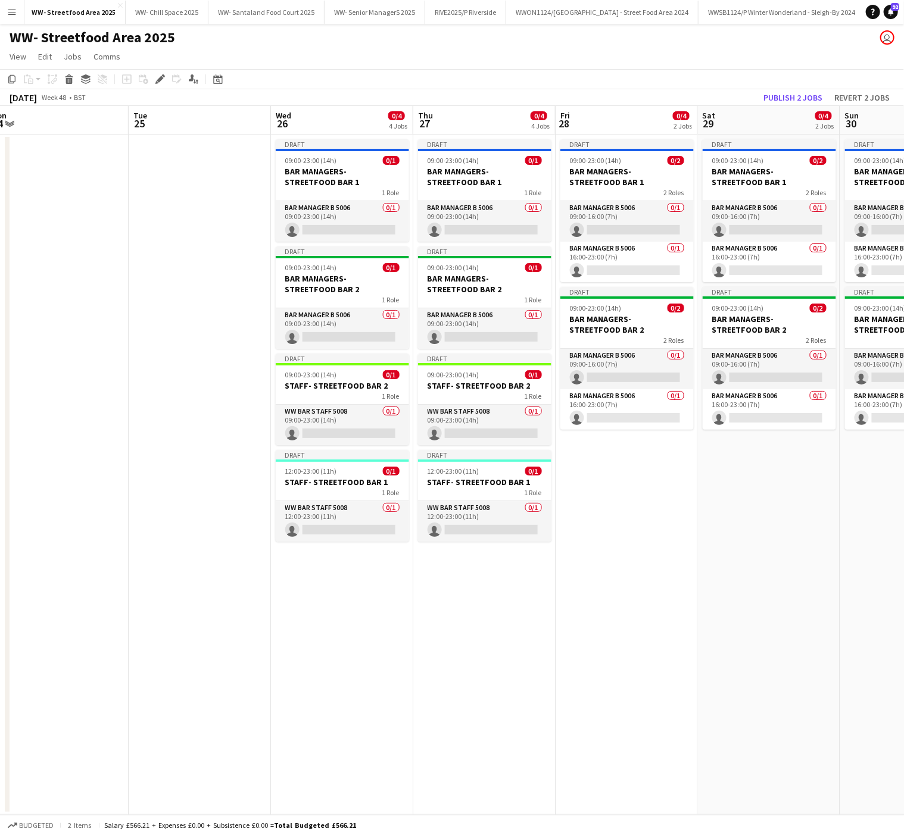
drag, startPoint x: 752, startPoint y: 708, endPoint x: 377, endPoint y: 706, distance: 374.6
click at [377, 706] on app-calendar-viewport "Fri 21 0/7 4 Jobs Sat 22 0/8 4 Jobs Sun 23 0/6 4 Jobs Mon 24 Tue 25 Wed 26 0/4 …" at bounding box center [452, 460] width 904 height 709
click at [588, 499] on app-date-cell "Draft 09:00-23:00 (14h) 0/2 BAR MANAGERS- STREETFOOD BAR 1 2 Roles Bar Manager …" at bounding box center [627, 475] width 142 height 681
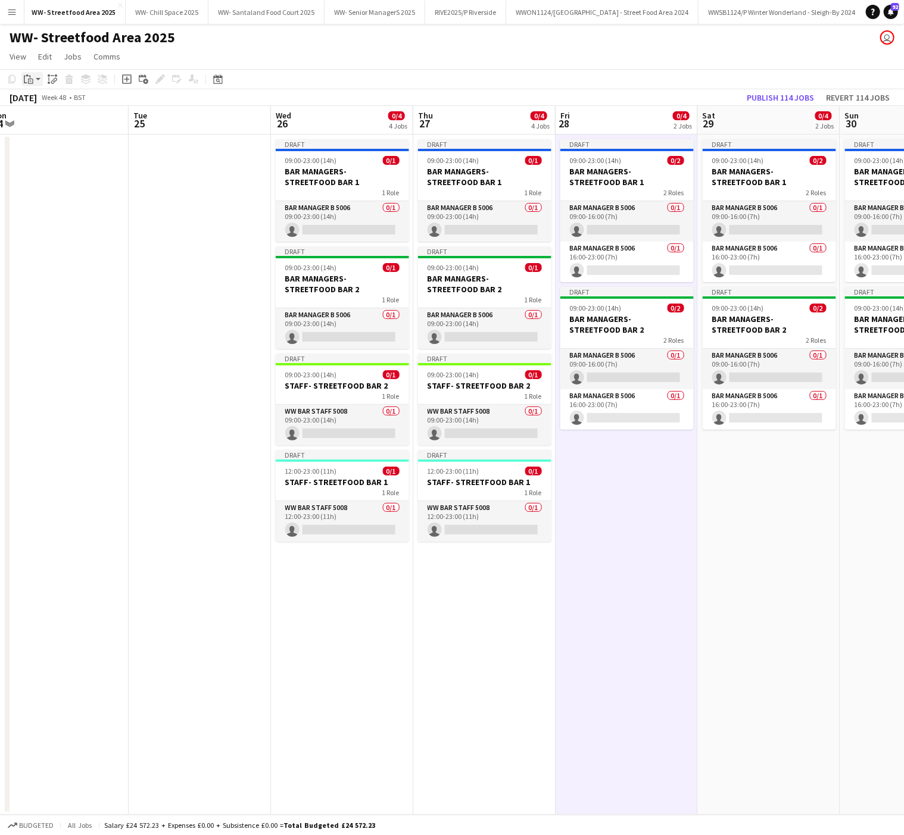
click at [29, 74] on icon "Paste" at bounding box center [29, 79] width 10 height 10
click at [58, 124] on link "Paste with crew Ctrl+Shift+V" at bounding box center [88, 122] width 112 height 11
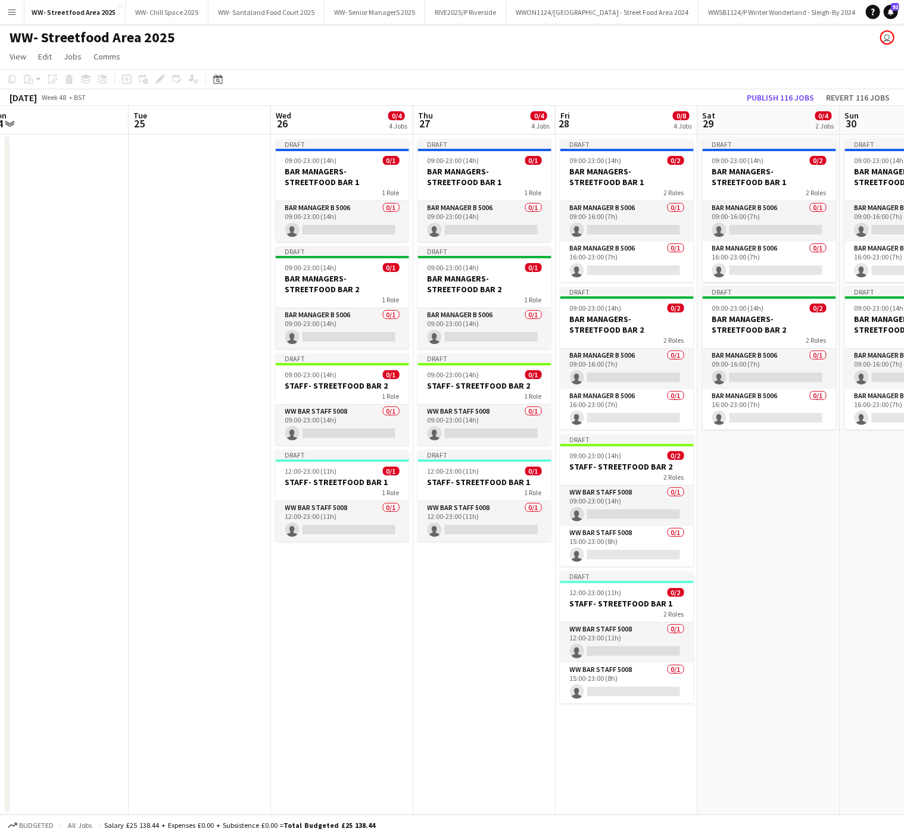
click at [709, 488] on app-date-cell "Draft 09:00-23:00 (14h) 0/2 BAR MANAGERS- STREETFOOD BAR 1 2 Roles Bar Manager …" at bounding box center [769, 475] width 142 height 681
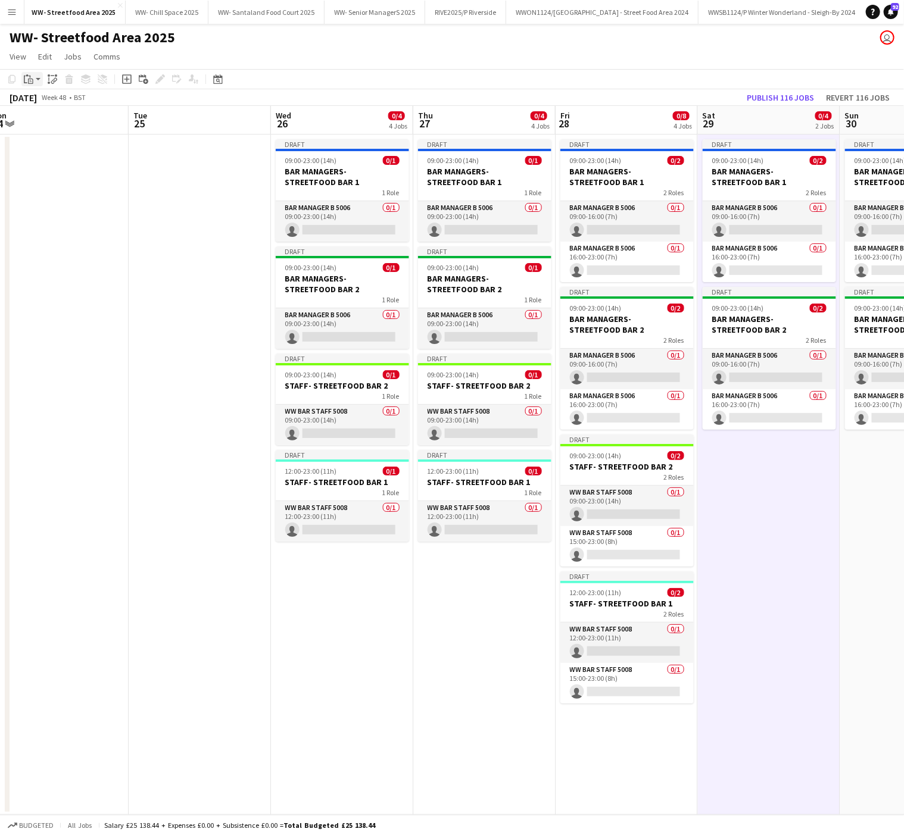
click at [27, 78] on icon "Paste" at bounding box center [29, 79] width 10 height 10
click at [43, 124] on link "Paste with crew Ctrl+Shift+V" at bounding box center [88, 122] width 112 height 11
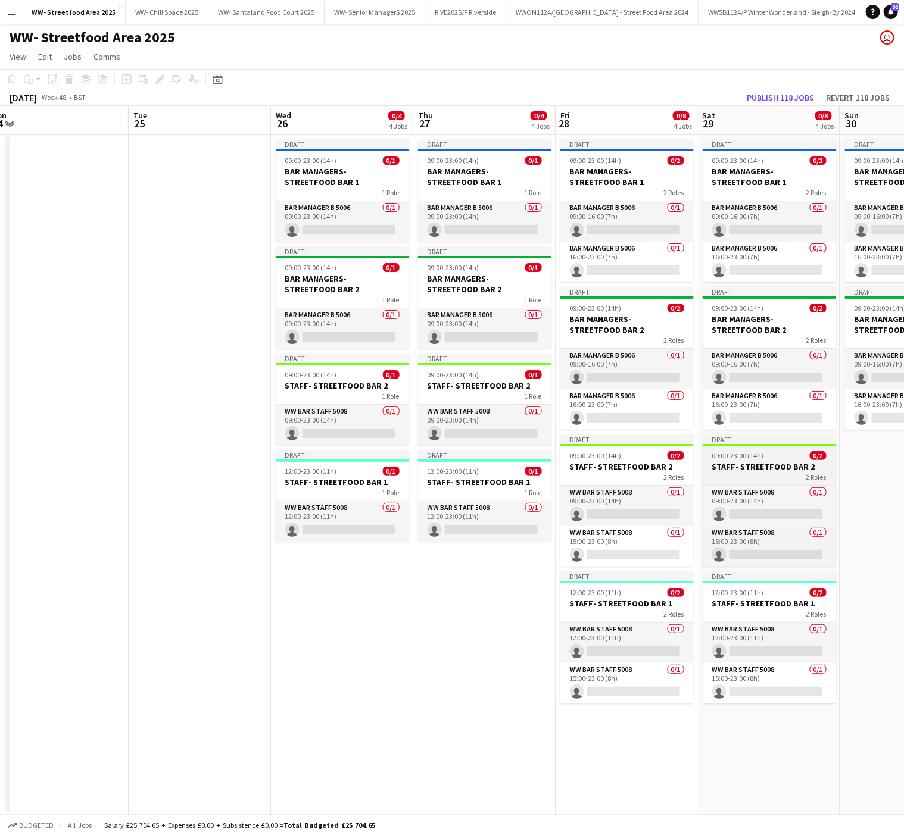
click at [744, 468] on h3 "STAFF- STREETFOOD BAR 2" at bounding box center [769, 467] width 133 height 11
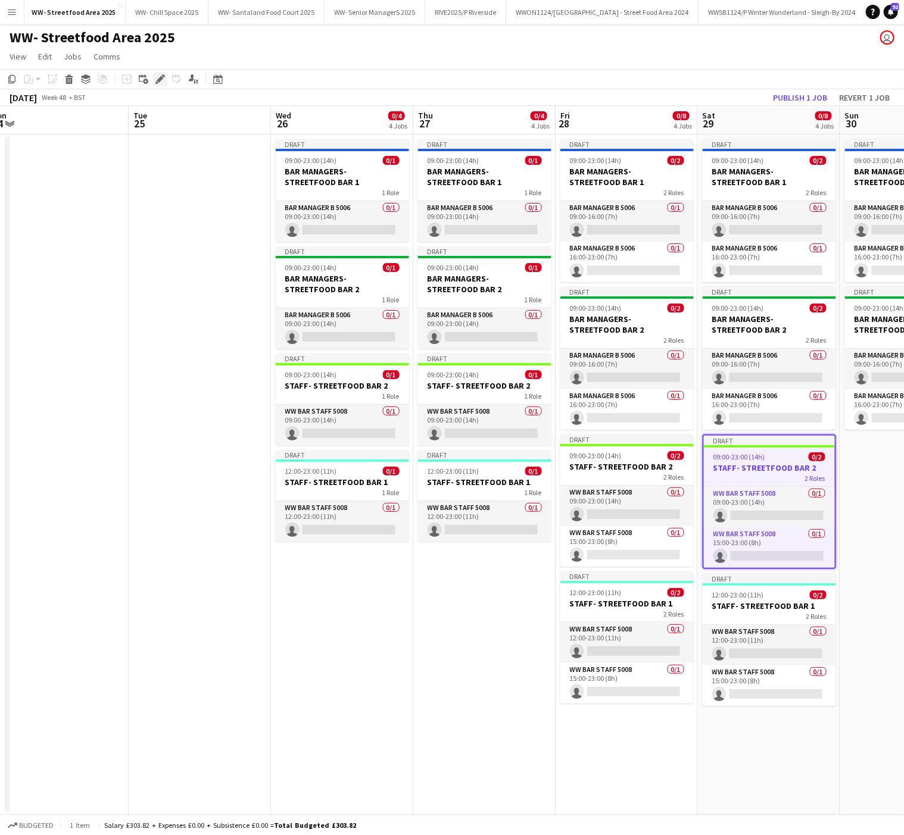
click at [160, 73] on div "Edit" at bounding box center [160, 79] width 14 height 14
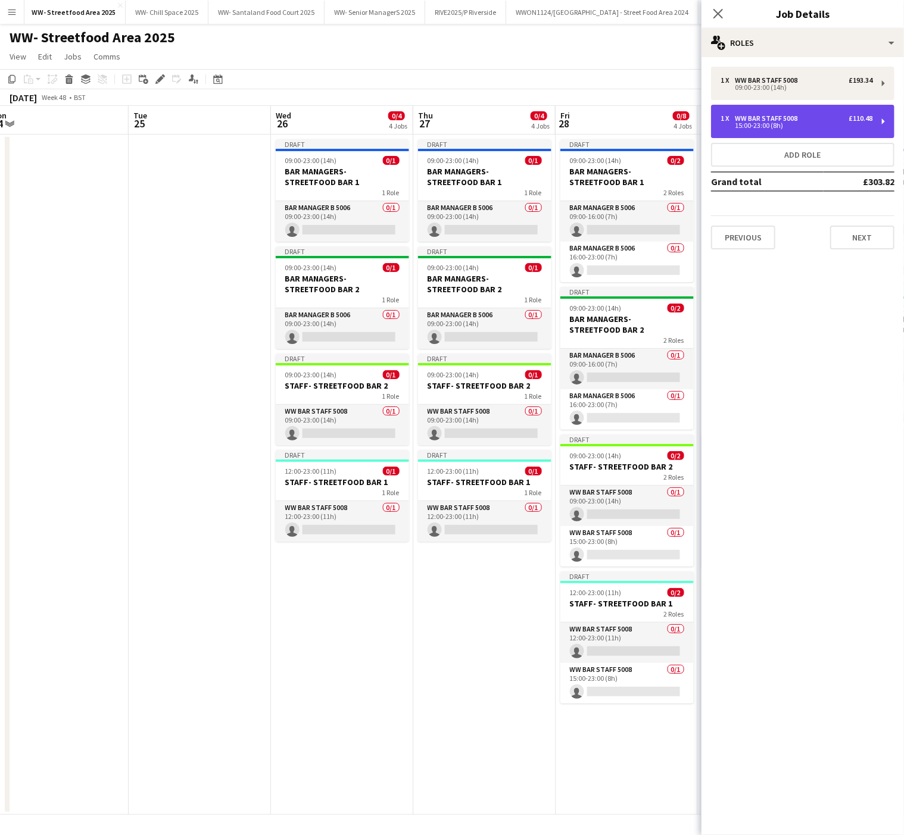
click at [767, 119] on div "WW Bar Staff 5008" at bounding box center [768, 118] width 67 height 8
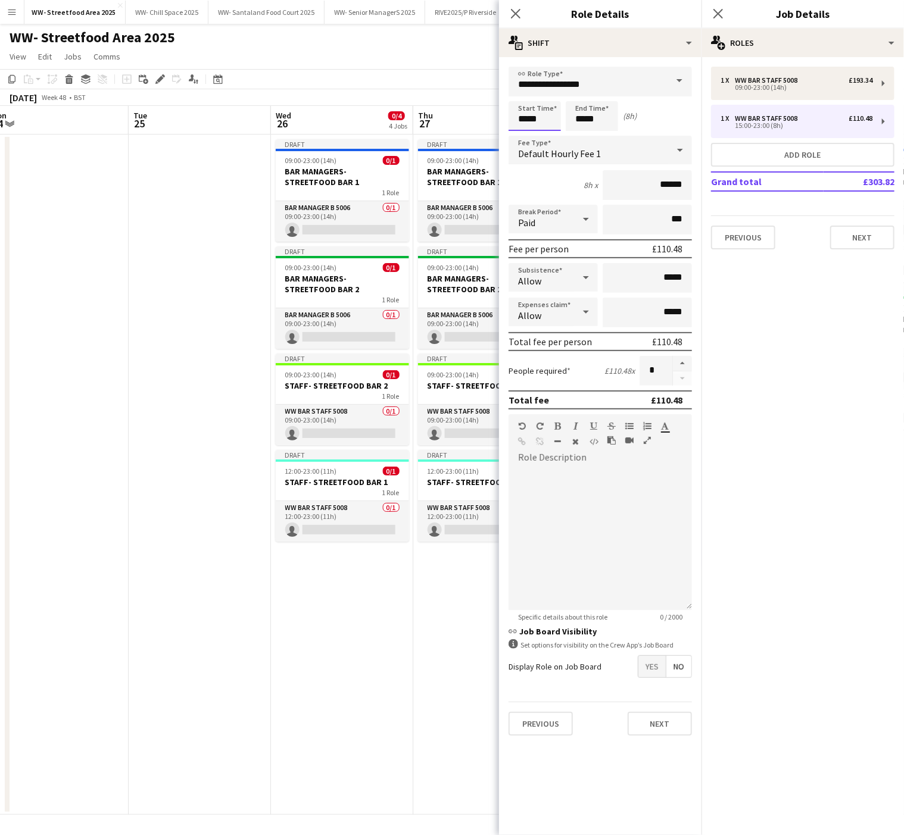
click at [538, 113] on input "*****" at bounding box center [535, 116] width 52 height 30
type input "*****"
click at [522, 135] on div at bounding box center [523, 137] width 24 height 12
click at [359, 675] on app-date-cell "Draft 09:00-23:00 (14h) 0/1 BAR MANAGERS- STREETFOOD BAR 1 1 Role Bar Manager B…" at bounding box center [342, 475] width 142 height 681
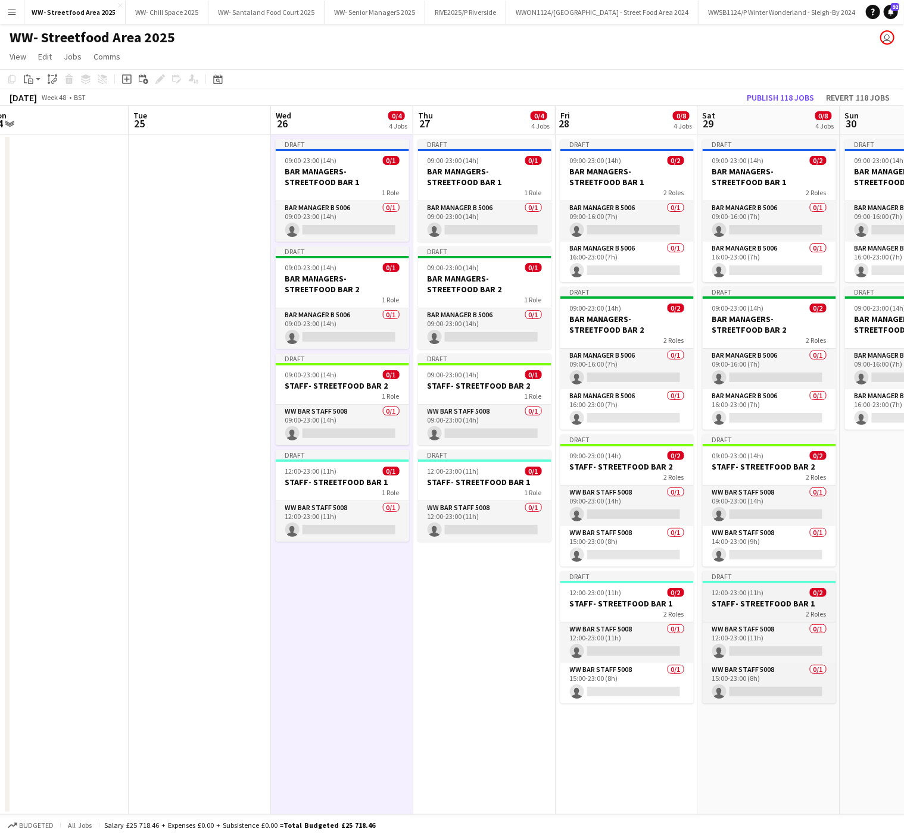
click at [786, 624] on app-job-card "Draft 12:00-23:00 (11h) 0/2 STAFF- STREETFOOD BAR 1 2 Roles WW Bar Staff 5008 0…" at bounding box center [769, 638] width 133 height 132
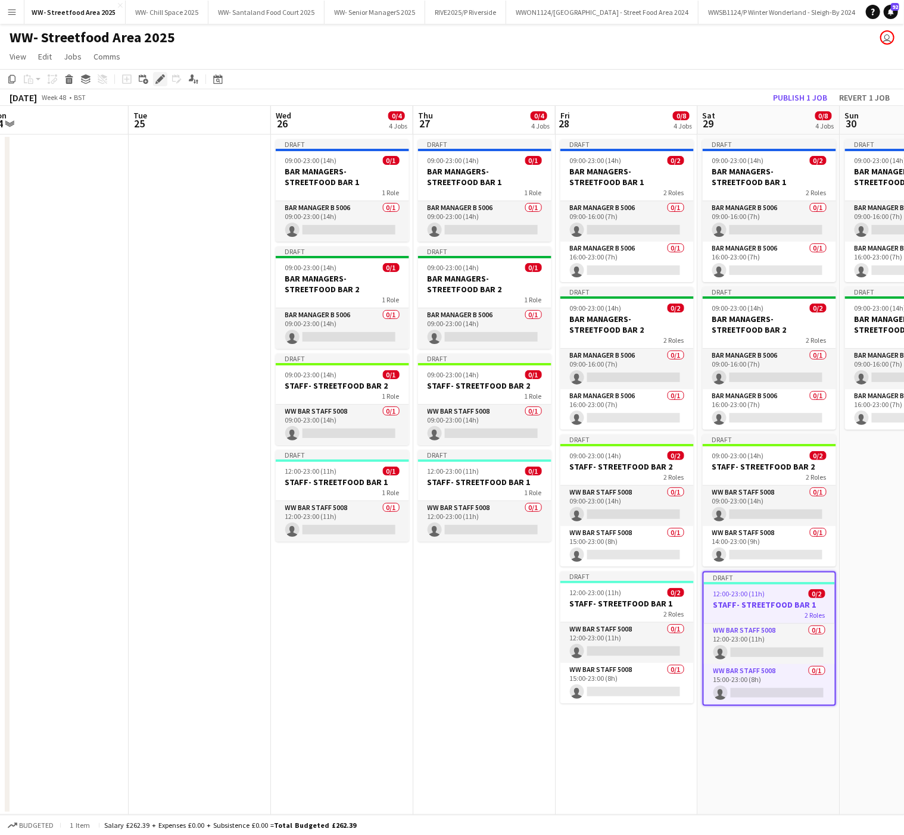
click at [166, 78] on div "Edit" at bounding box center [160, 79] width 14 height 14
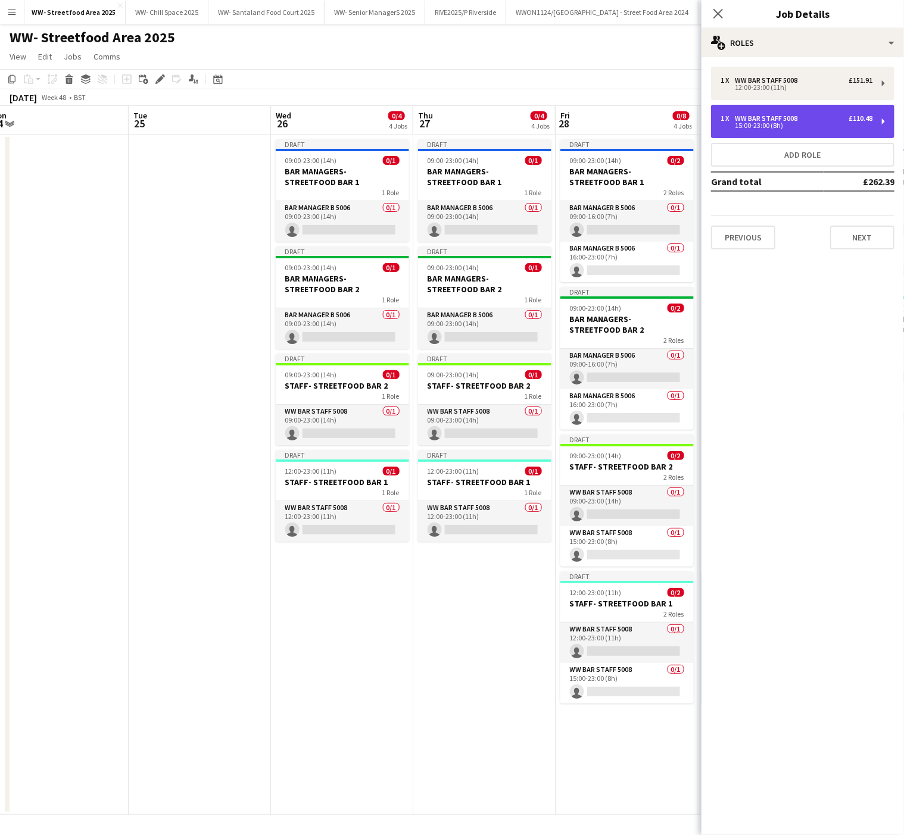
click at [837, 113] on div "1 x WW Bar Staff 5008 £110.48 15:00-23:00 (8h)" at bounding box center [802, 121] width 183 height 33
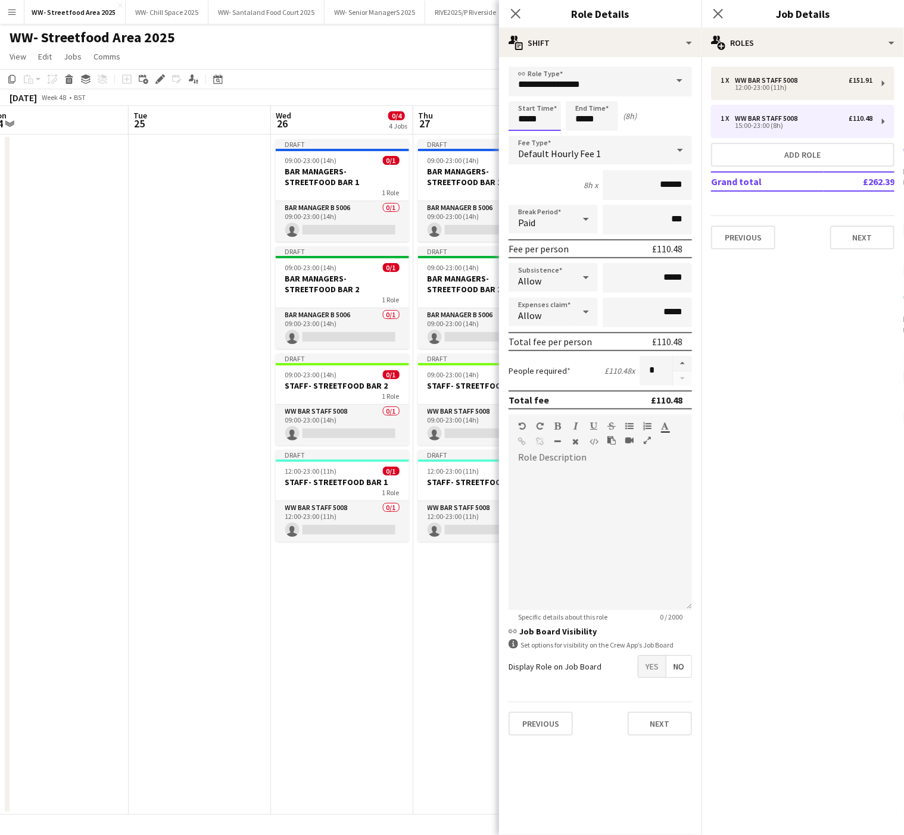
click at [526, 120] on input "*****" at bounding box center [535, 116] width 52 height 30
type input "*****"
click at [522, 139] on div at bounding box center [523, 137] width 24 height 12
click at [686, 361] on button "button" at bounding box center [682, 363] width 19 height 15
type input "*"
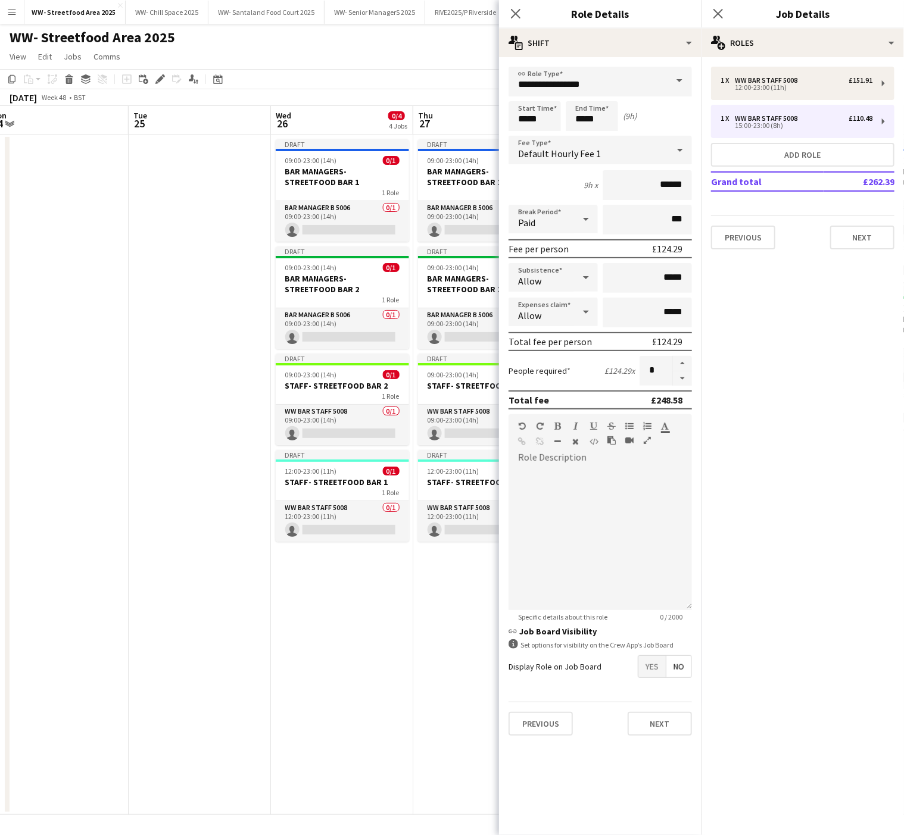
click at [358, 697] on app-date-cell "Draft 09:00-23:00 (14h) 0/1 BAR MANAGERS- STREETFOOD BAR 1 1 Role Bar Manager B…" at bounding box center [342, 475] width 142 height 681
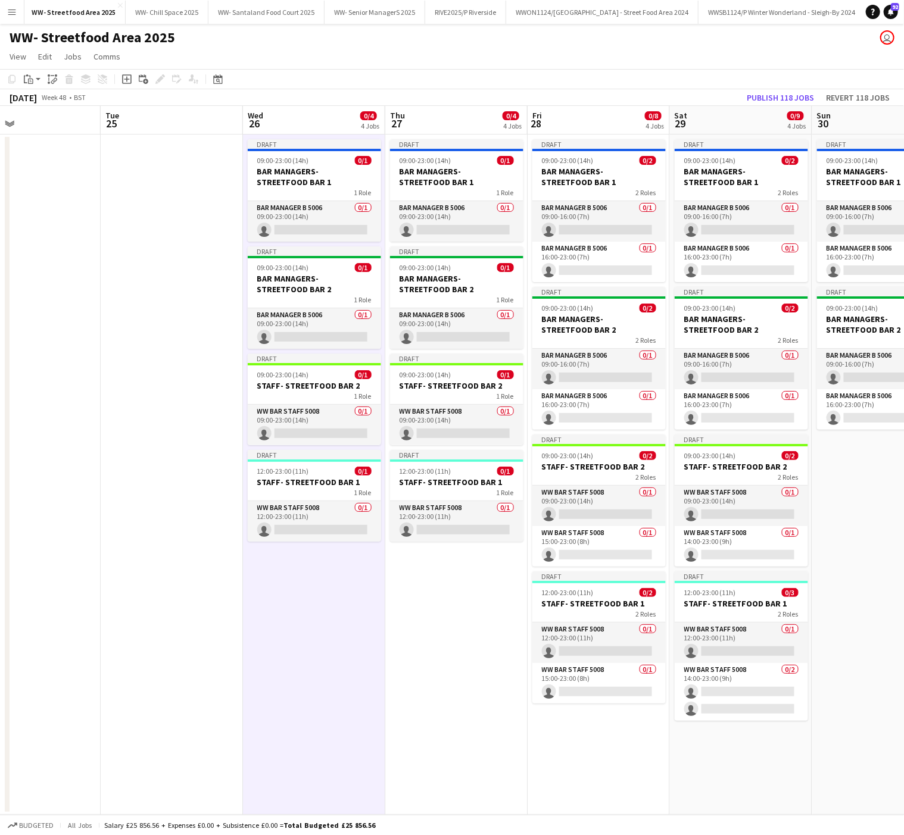
scroll to position [0, 467]
drag, startPoint x: 864, startPoint y: 750, endPoint x: 837, endPoint y: 763, distance: 30.1
click at [837, 763] on app-calendar-viewport "Fri 21 0/7 4 Jobs Sat 22 0/8 4 Jobs Sun 23 0/6 4 Jobs Mon 24 Tue 25 Wed 26 0/4 …" at bounding box center [452, 460] width 904 height 709
click at [731, 485] on app-job-card "Draft 09:00-23:00 (14h) 0/2 STAFF- STREETFOOD BAR 2 2 Roles WW Bar Staff 5008 0…" at bounding box center [742, 501] width 133 height 132
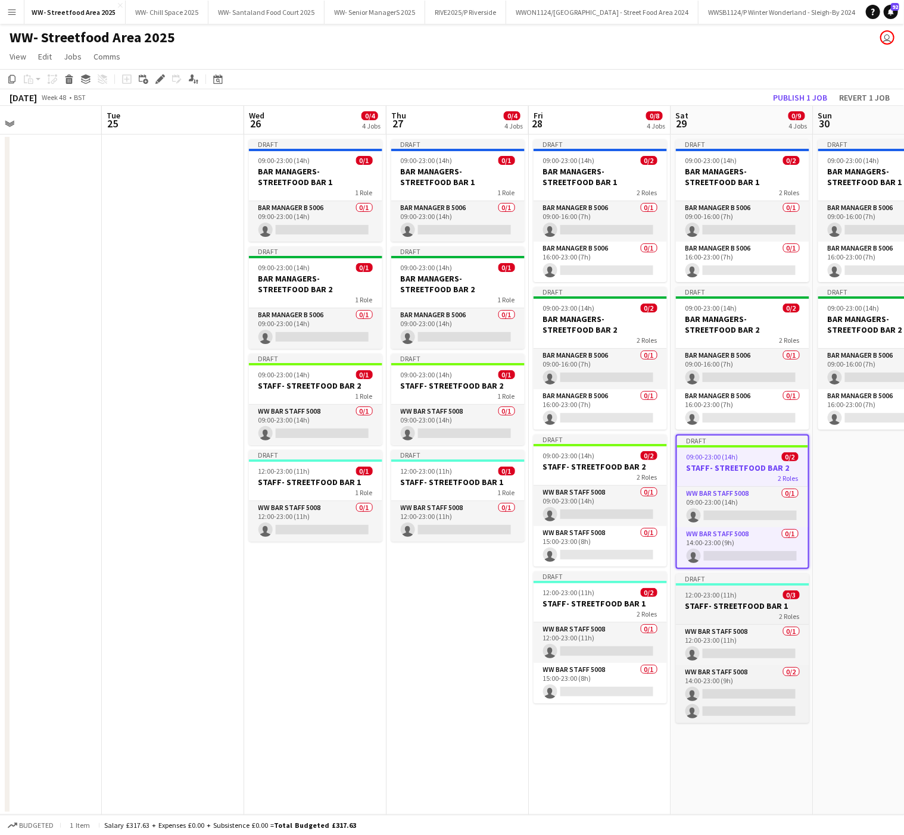
click at [745, 616] on div "2 Roles" at bounding box center [742, 617] width 133 height 10
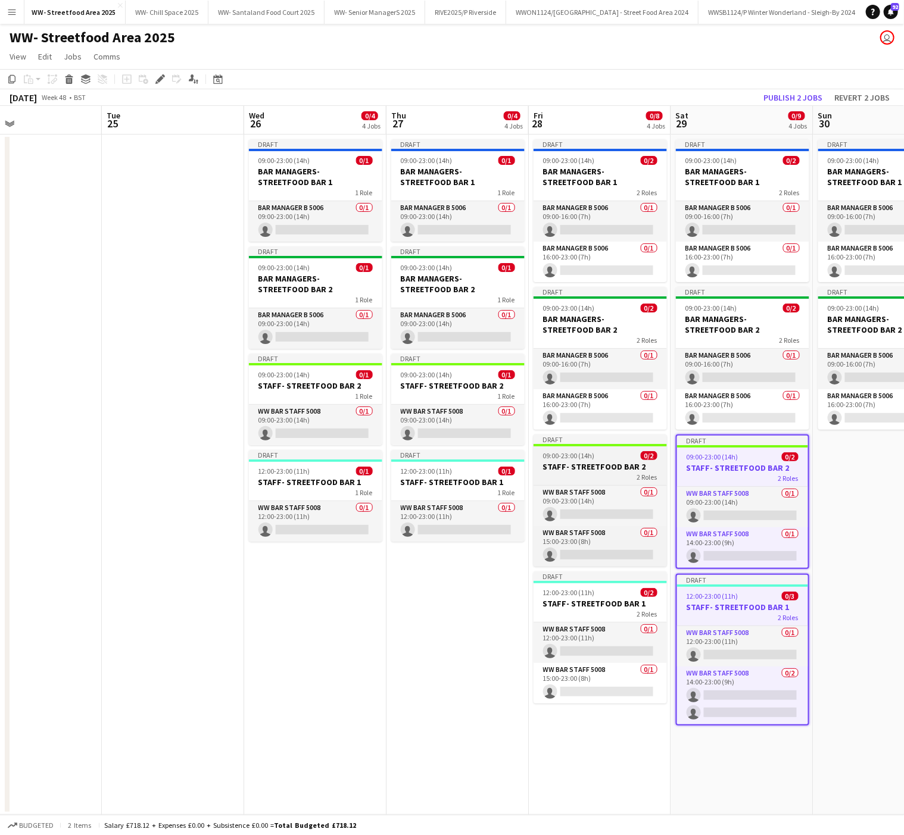
click at [553, 459] on span "09:00-23:00 (14h)" at bounding box center [569, 455] width 52 height 9
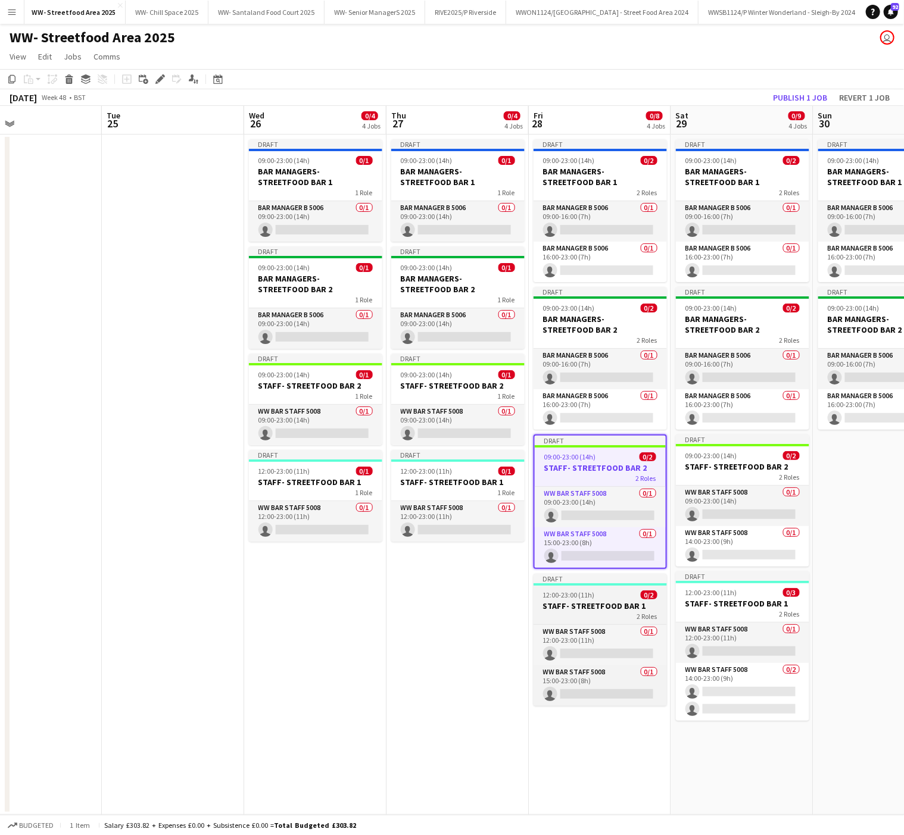
click at [588, 608] on h3 "STAFF- STREETFOOD BAR 1" at bounding box center [600, 606] width 133 height 11
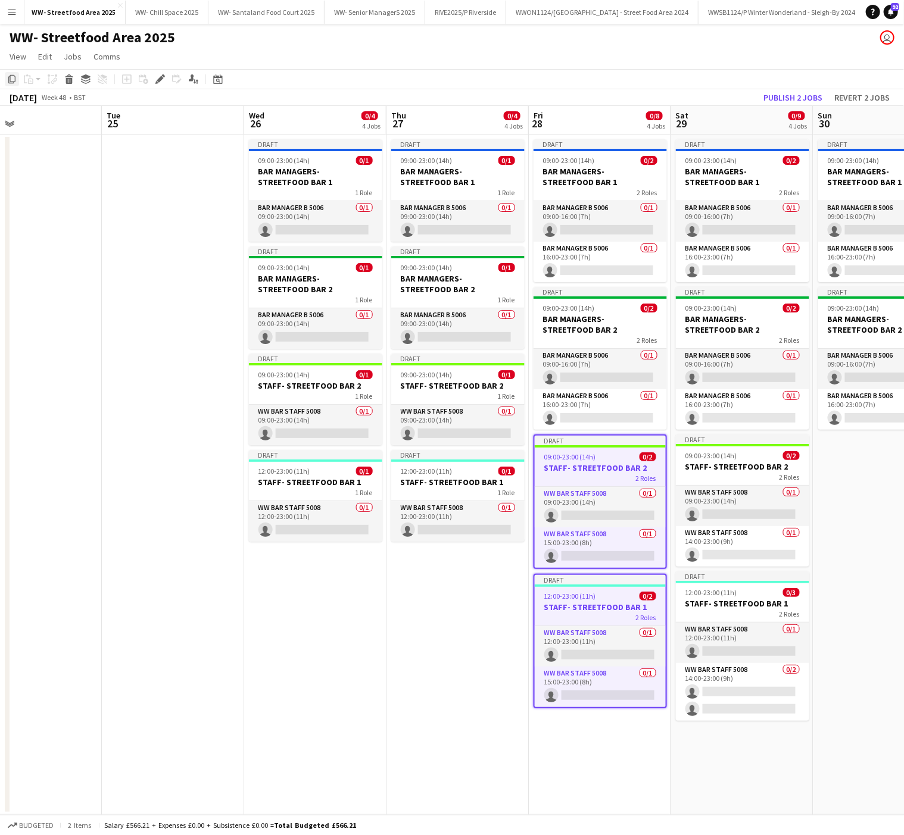
click at [11, 78] on icon "Copy" at bounding box center [12, 79] width 10 height 10
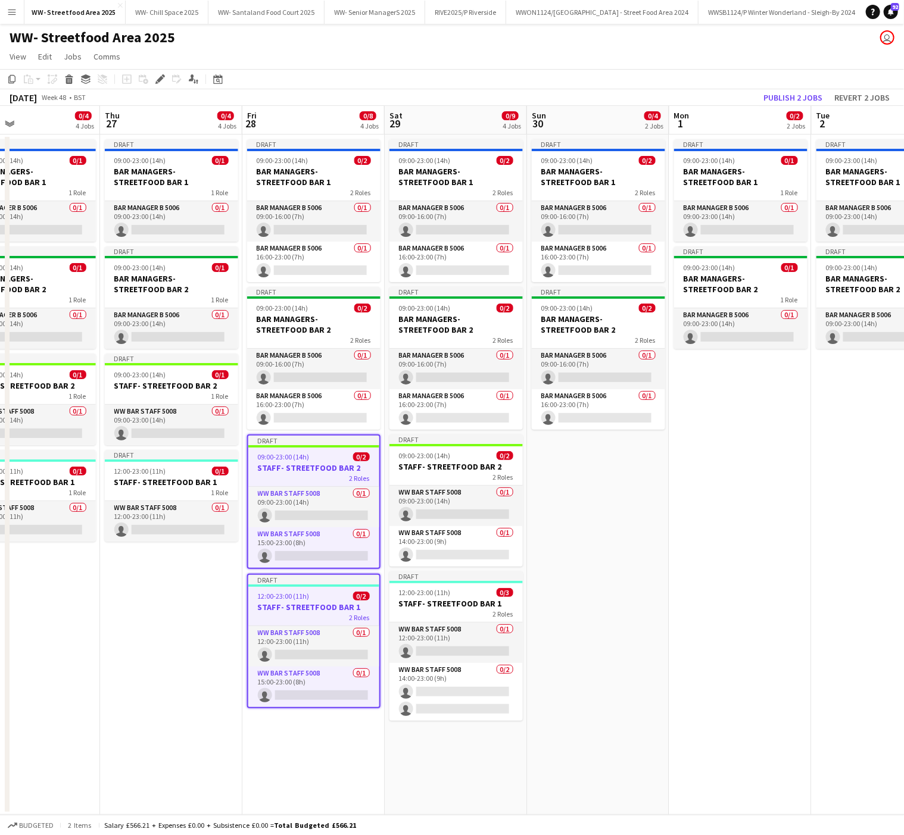
scroll to position [0, 554]
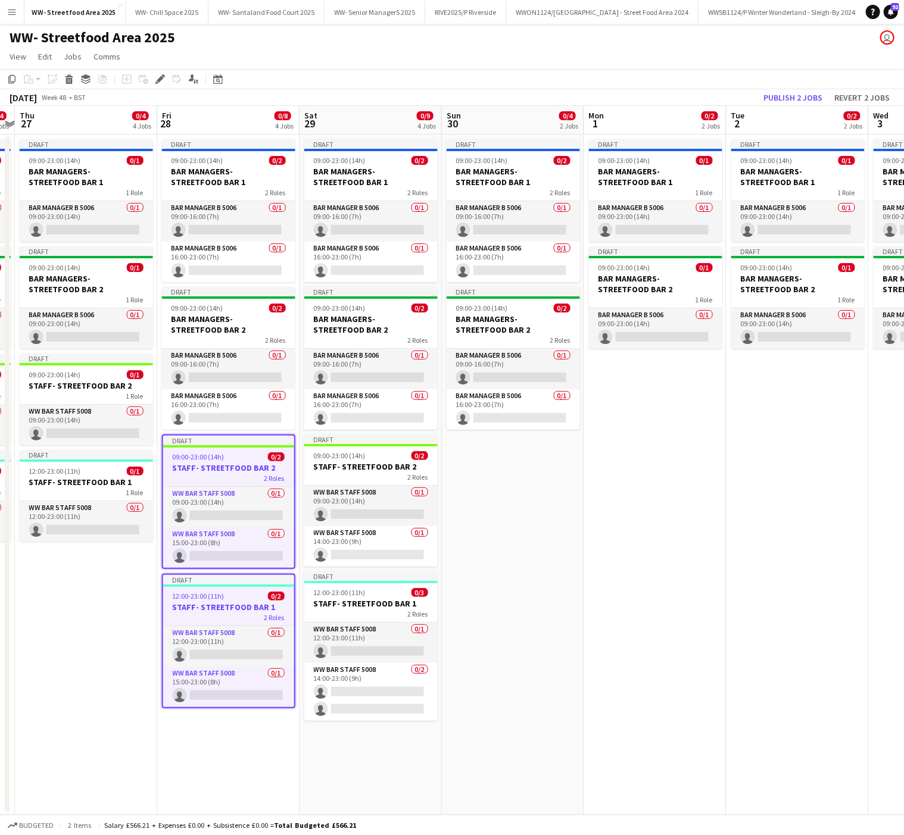
drag, startPoint x: 749, startPoint y: 565, endPoint x: 377, endPoint y: 549, distance: 371.9
click at [377, 549] on app-calendar-viewport "Sun 23 0/6 4 Jobs Mon 24 Tue 25 Wed 26 0/4 4 Jobs Thu 27 0/4 4 Jobs Fri 28 0/8 …" at bounding box center [452, 460] width 904 height 709
click at [510, 467] on app-date-cell "Draft 09:00-23:00 (14h) 0/2 BAR MANAGERS- STREETFOOD BAR 1 2 Roles Bar Manager …" at bounding box center [513, 475] width 142 height 681
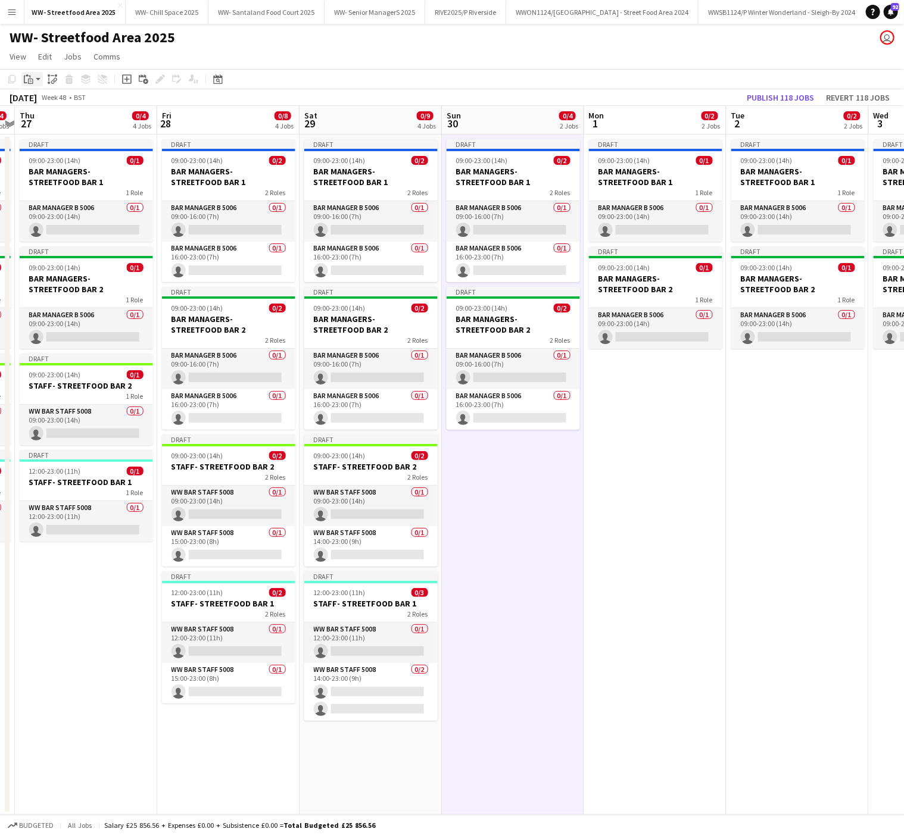
click at [24, 76] on icon at bounding box center [26, 80] width 4 height 8
click at [63, 119] on link "Paste with crew Ctrl+Shift+V" at bounding box center [88, 122] width 112 height 11
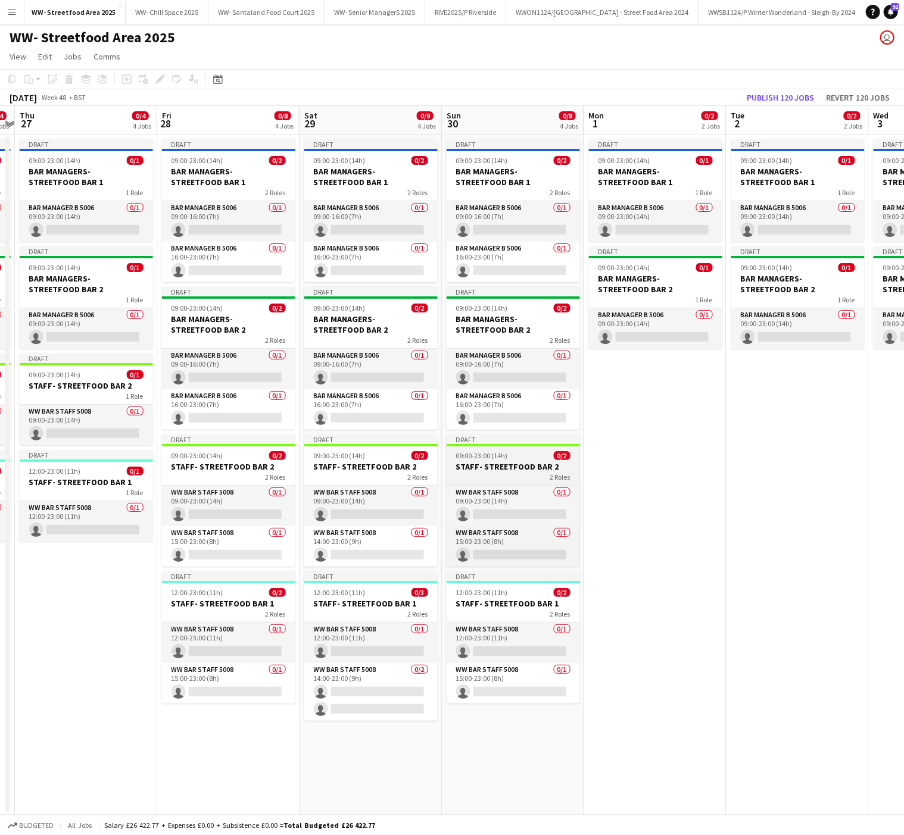
click at [492, 460] on span "09:00-23:00 (14h)" at bounding box center [482, 455] width 52 height 9
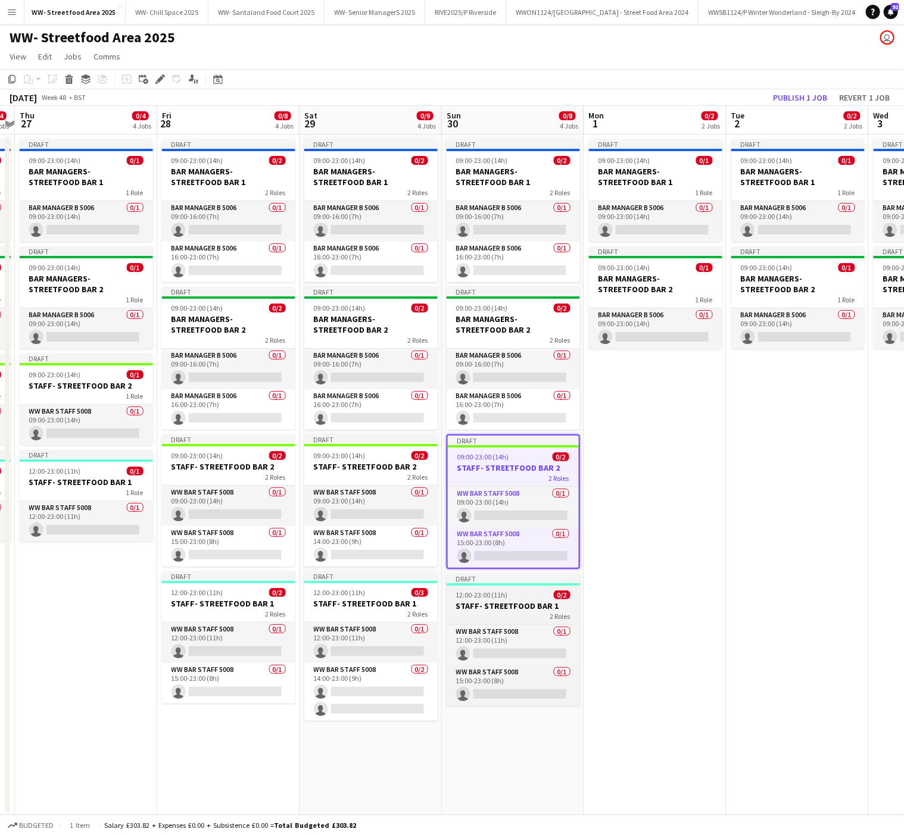
click at [486, 606] on h3 "STAFF- STREETFOOD BAR 1" at bounding box center [513, 606] width 133 height 11
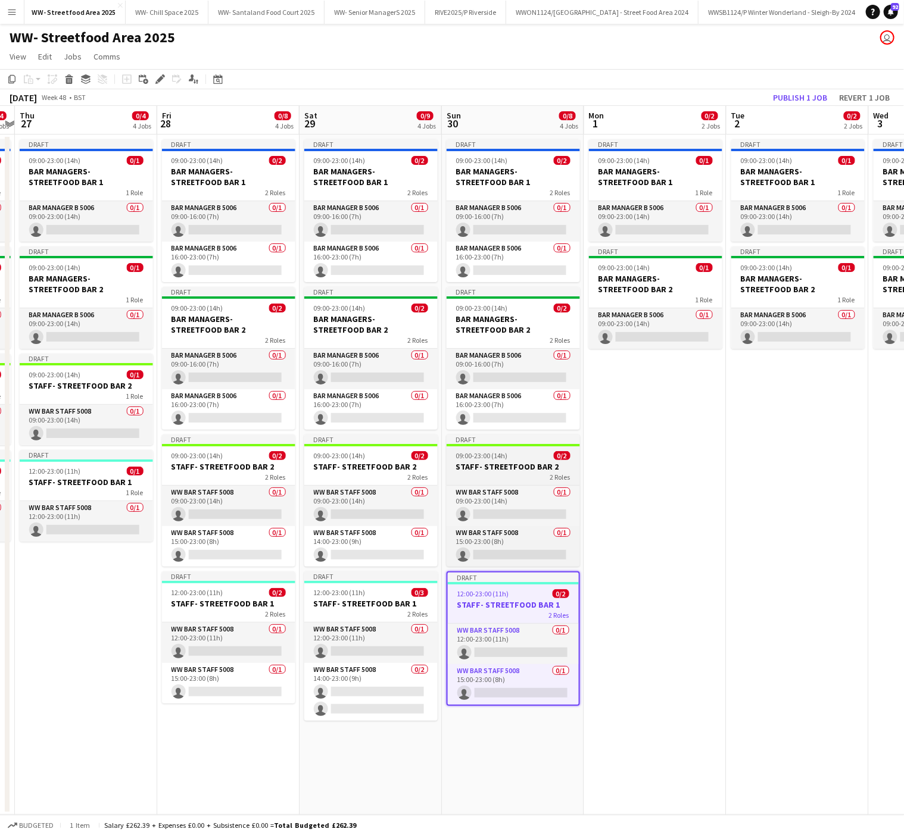
click at [491, 478] on div "2 Roles" at bounding box center [513, 477] width 133 height 10
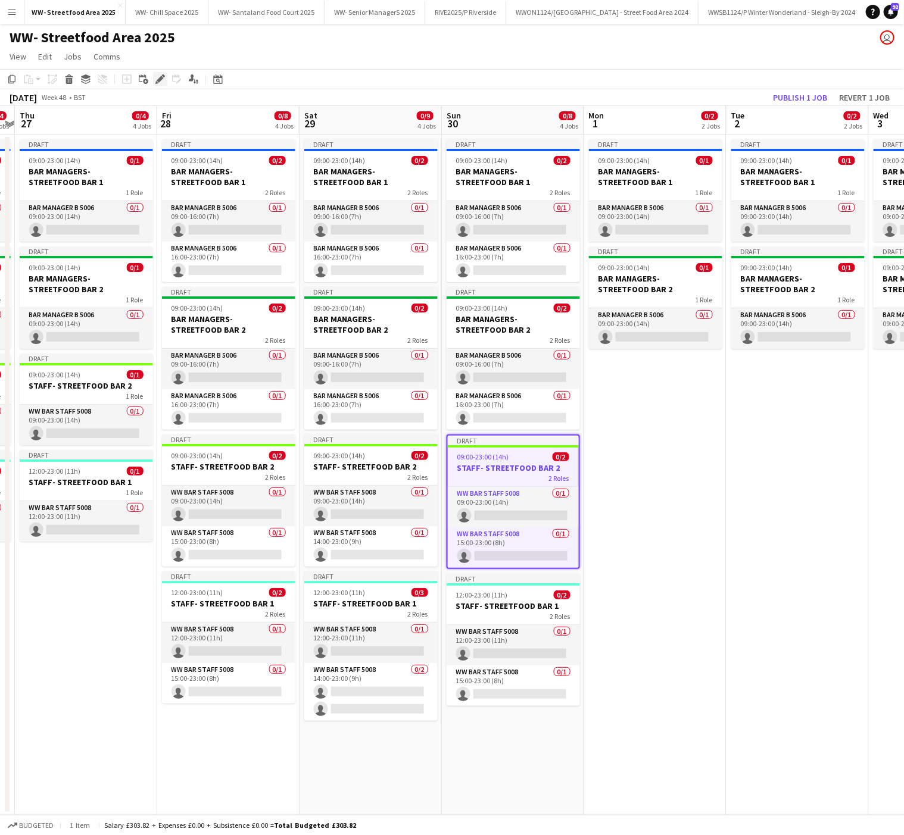
click at [157, 78] on icon "Edit" at bounding box center [160, 79] width 10 height 10
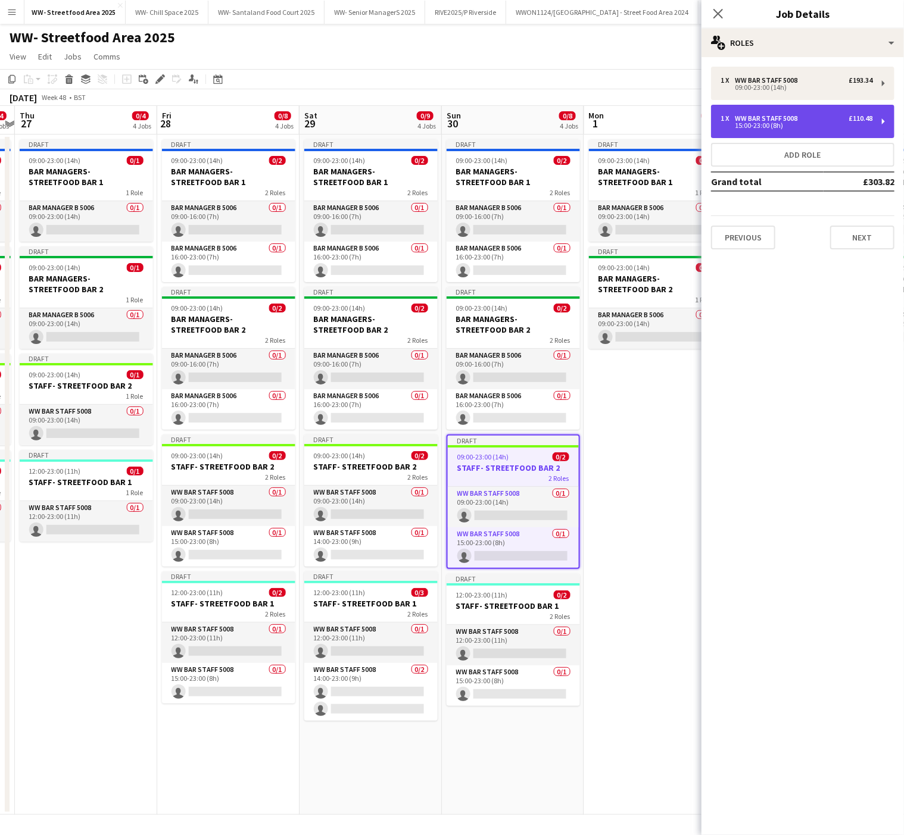
click at [739, 132] on div "1 x WW Bar Staff 5008 £110.48 15:00-23:00 (8h)" at bounding box center [802, 121] width 183 height 33
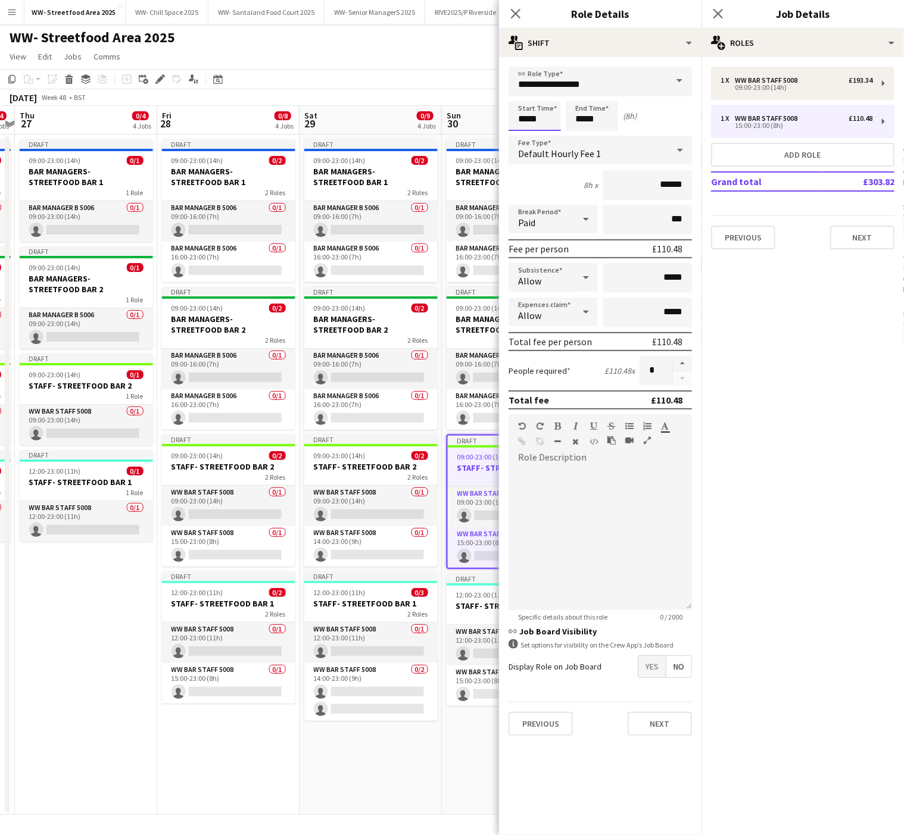
click at [522, 111] on input "*****" at bounding box center [535, 116] width 52 height 30
type input "*****"
click at [525, 133] on div at bounding box center [523, 137] width 24 height 12
click at [469, 621] on div "2 Roles" at bounding box center [513, 617] width 133 height 10
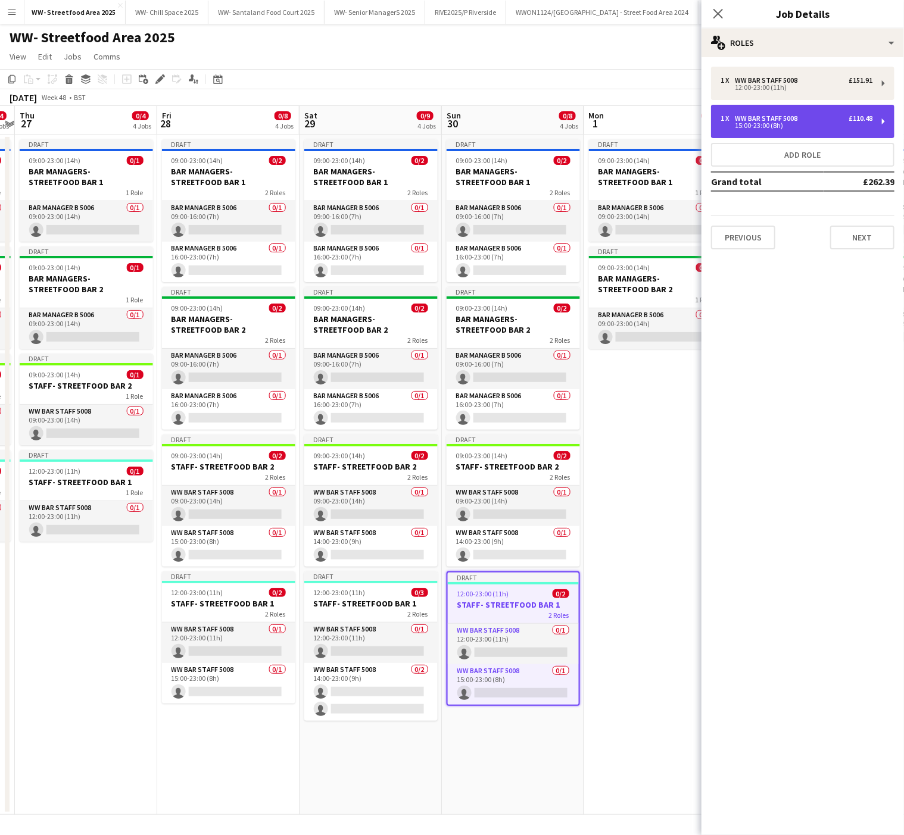
click at [758, 118] on div "WW Bar Staff 5008" at bounding box center [768, 118] width 67 height 8
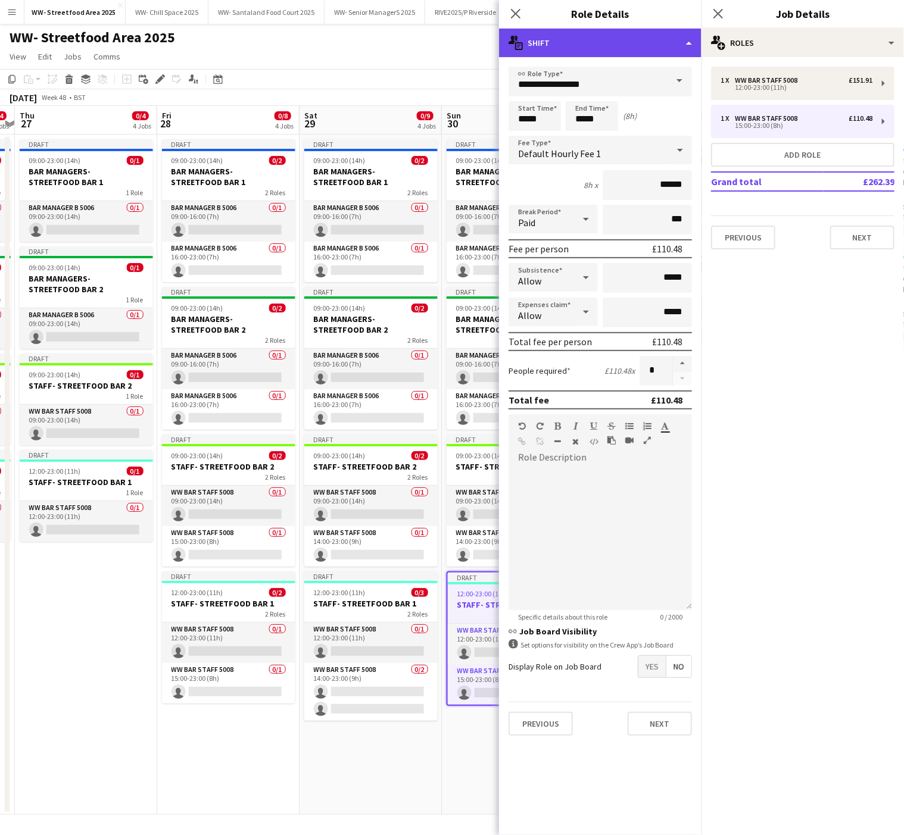
click at [647, 29] on div "multiple-actions-text Shift" at bounding box center [600, 43] width 202 height 29
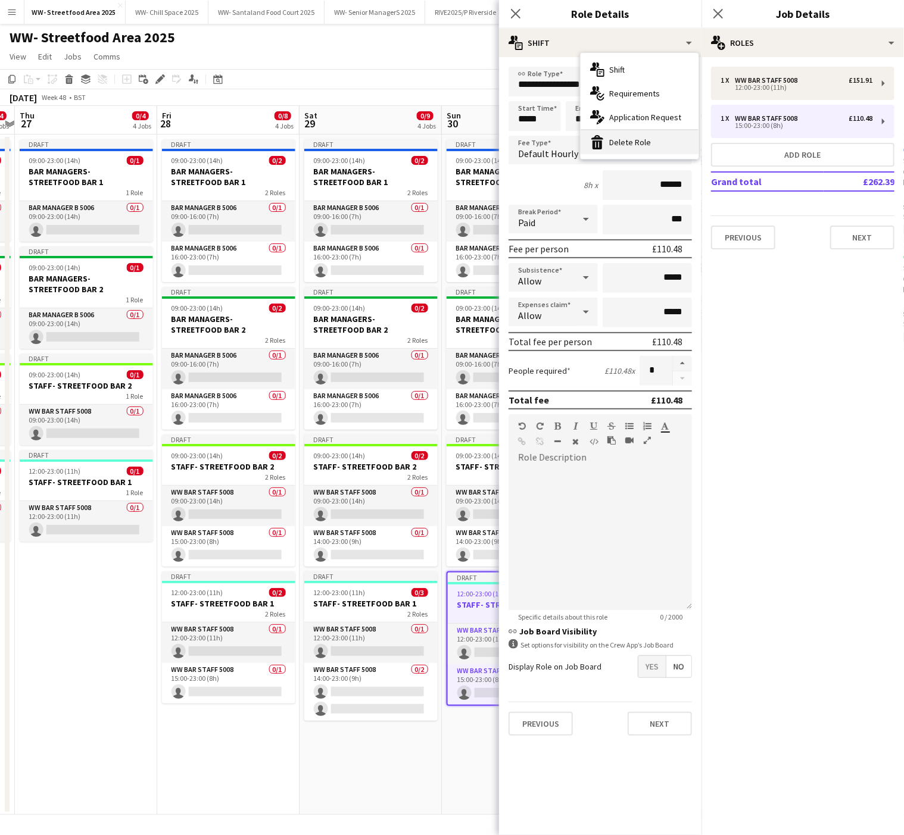
click at [666, 145] on div "bin-2 Delete Role" at bounding box center [640, 142] width 118 height 24
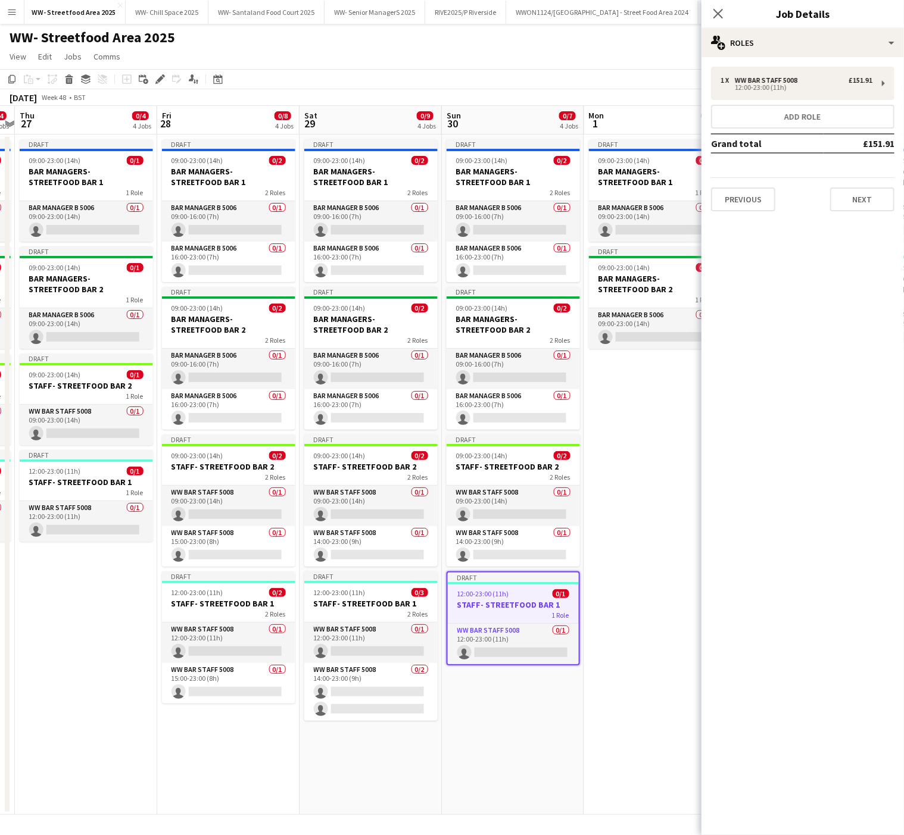
click at [491, 764] on app-date-cell "Draft 09:00-23:00 (14h) 0/2 BAR MANAGERS- STREETFOOD BAR 1 2 Roles Bar Manager …" at bounding box center [513, 475] width 142 height 681
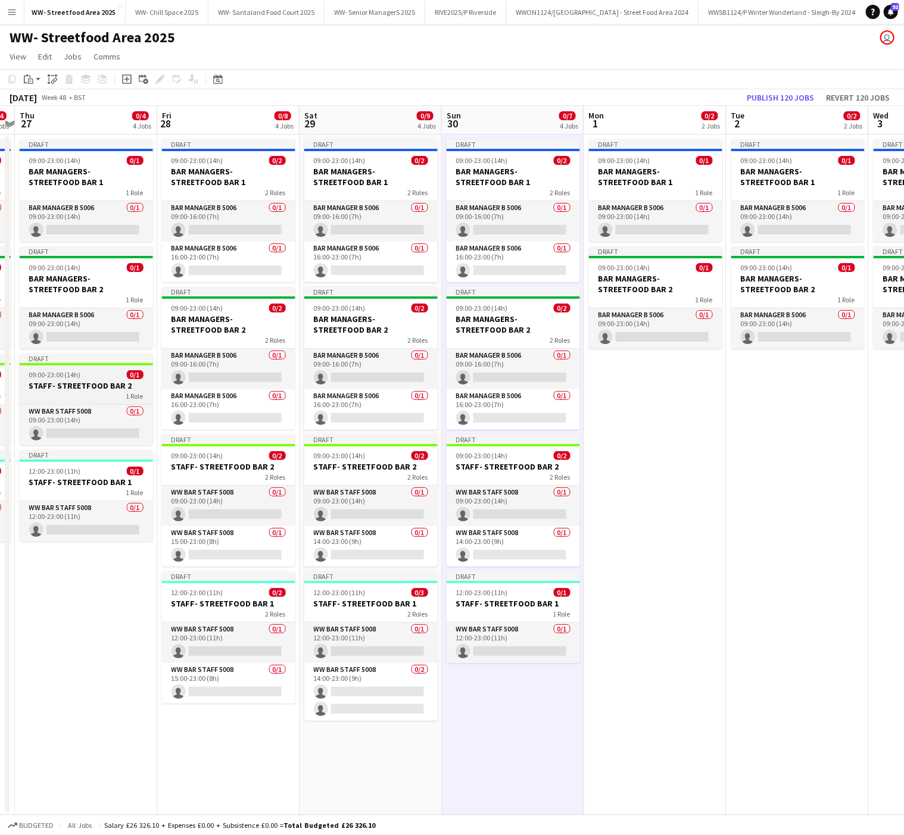
click at [81, 401] on div "1 Role" at bounding box center [86, 396] width 133 height 10
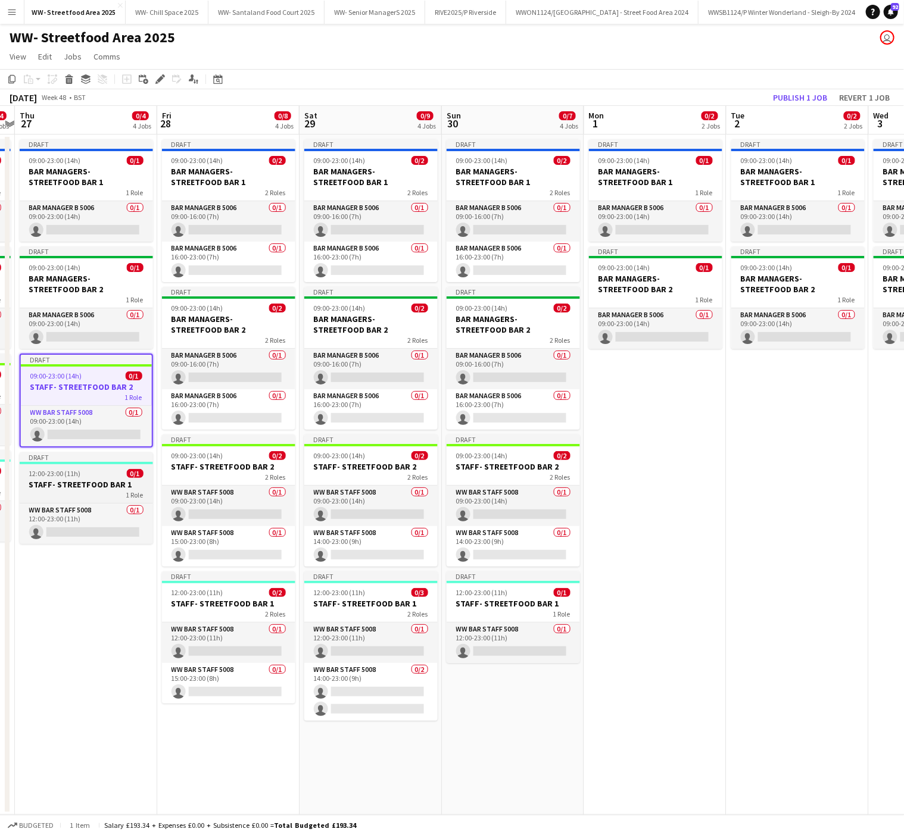
click at [92, 476] on div "12:00-23:00 (11h) 0/1" at bounding box center [86, 473] width 133 height 9
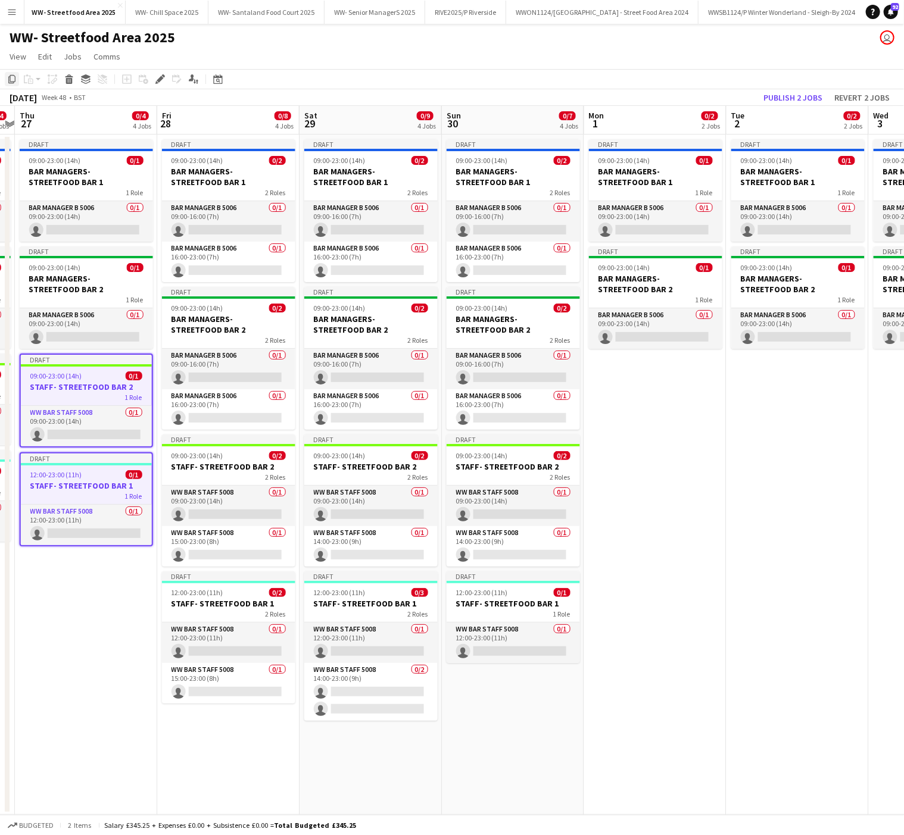
click at [8, 82] on icon at bounding box center [11, 79] width 7 height 8
click at [675, 443] on app-date-cell "Draft 09:00-23:00 (14h) 0/1 BAR MANAGERS- STREETFOOD BAR 1 1 Role Bar Manager B…" at bounding box center [655, 475] width 142 height 681
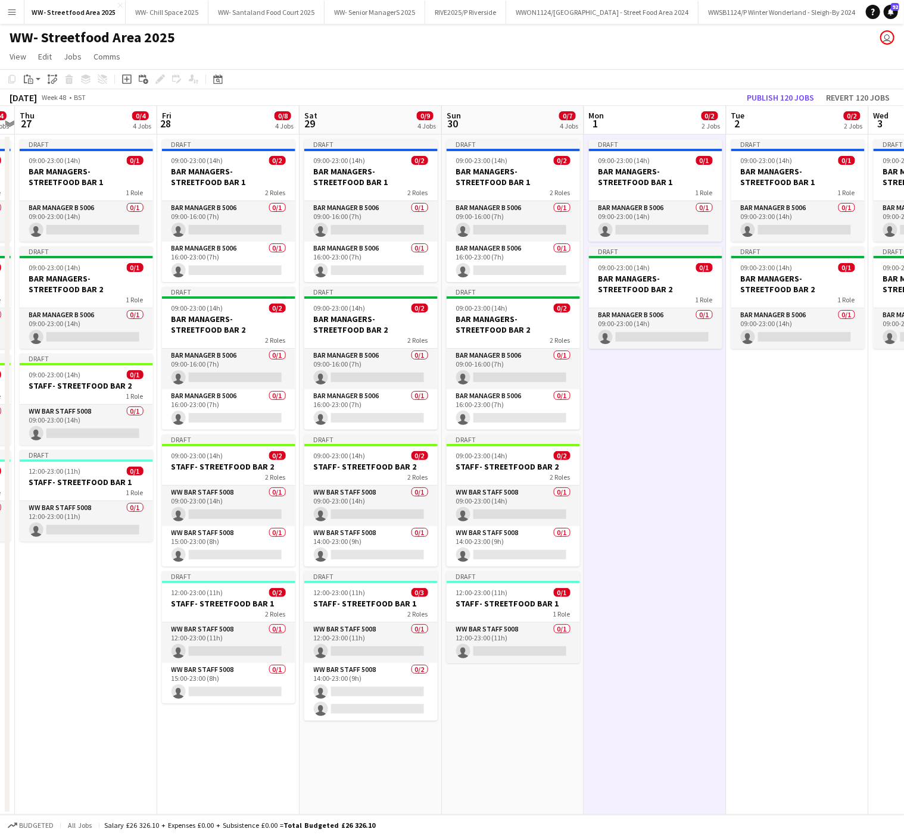
click at [809, 428] on app-date-cell "Draft 09:00-23:00 (14h) 0/1 BAR MANAGERS- STREETFOOD BAR 1 1 Role Bar Manager B…" at bounding box center [798, 475] width 142 height 681
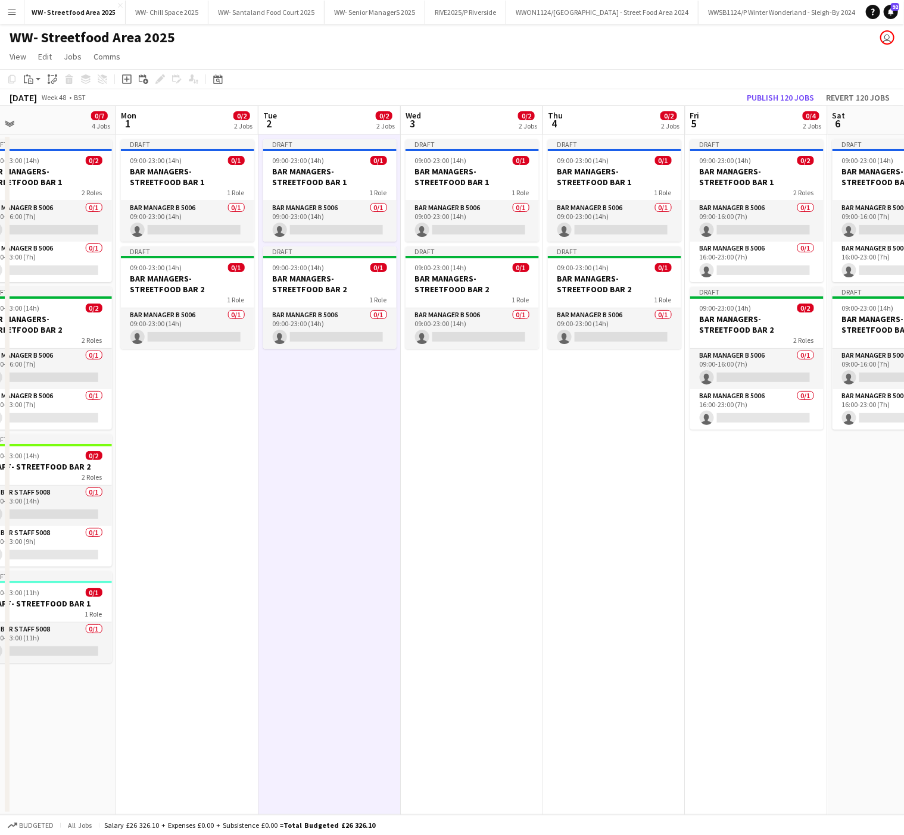
scroll to position [0, 461]
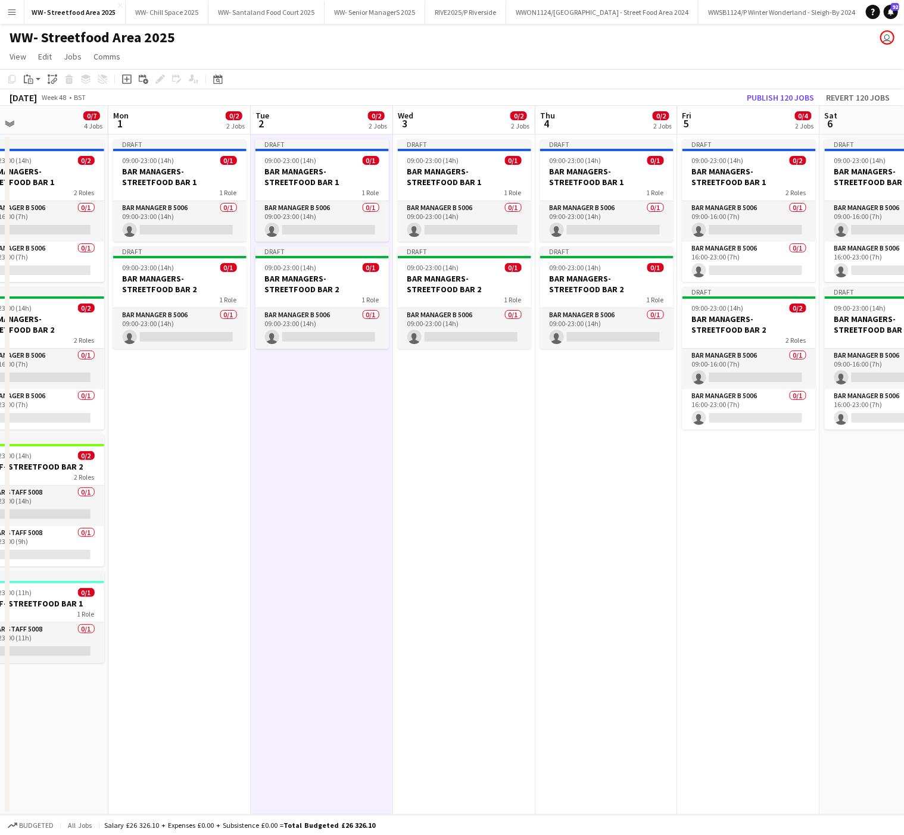
click at [227, 400] on app-date-cell "Draft 09:00-23:00 (14h) 0/1 BAR MANAGERS- STREETFOOD BAR 1 1 Role Bar Manager B…" at bounding box center [179, 475] width 142 height 681
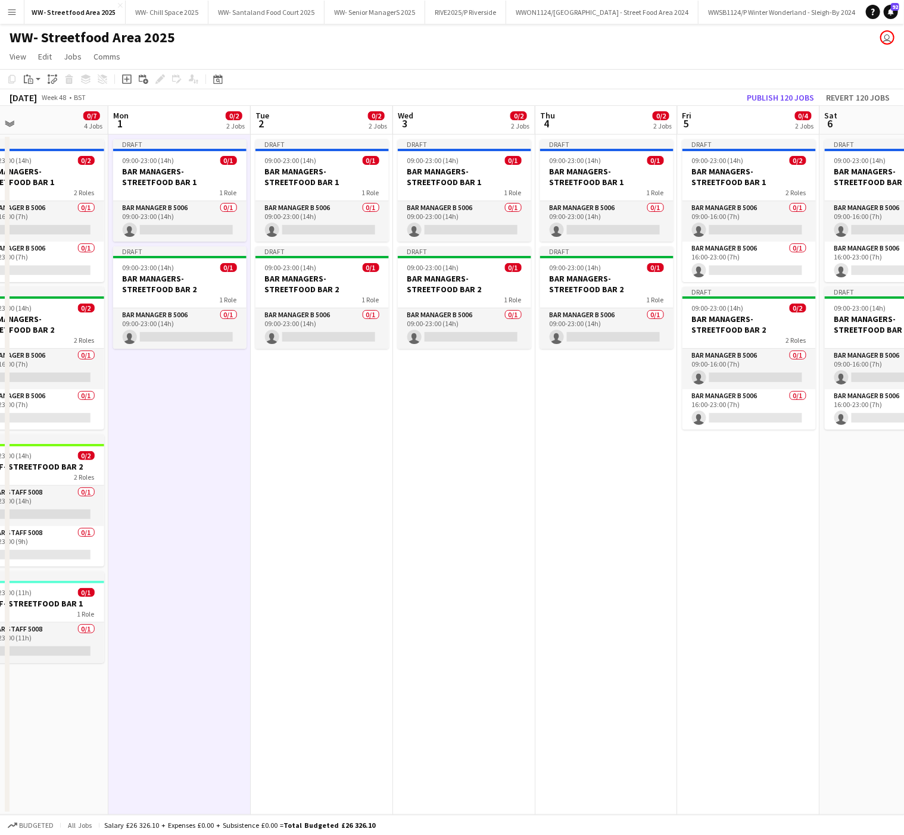
click at [322, 417] on app-date-cell "Draft 09:00-23:00 (14h) 0/1 BAR MANAGERS- STREETFOOD BAR 1 1 Role Bar Manager B…" at bounding box center [322, 475] width 142 height 681
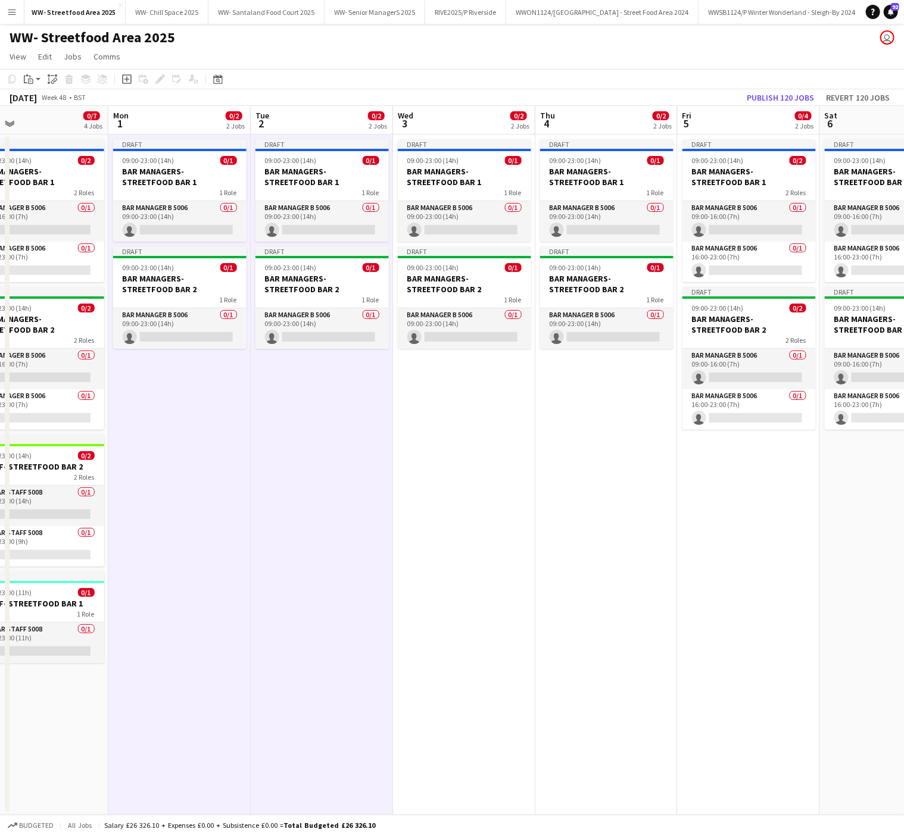
click at [462, 417] on app-date-cell "Draft 09:00-23:00 (14h) 0/1 BAR MANAGERS- STREETFOOD BAR 1 1 Role Bar Manager B…" at bounding box center [464, 475] width 142 height 681
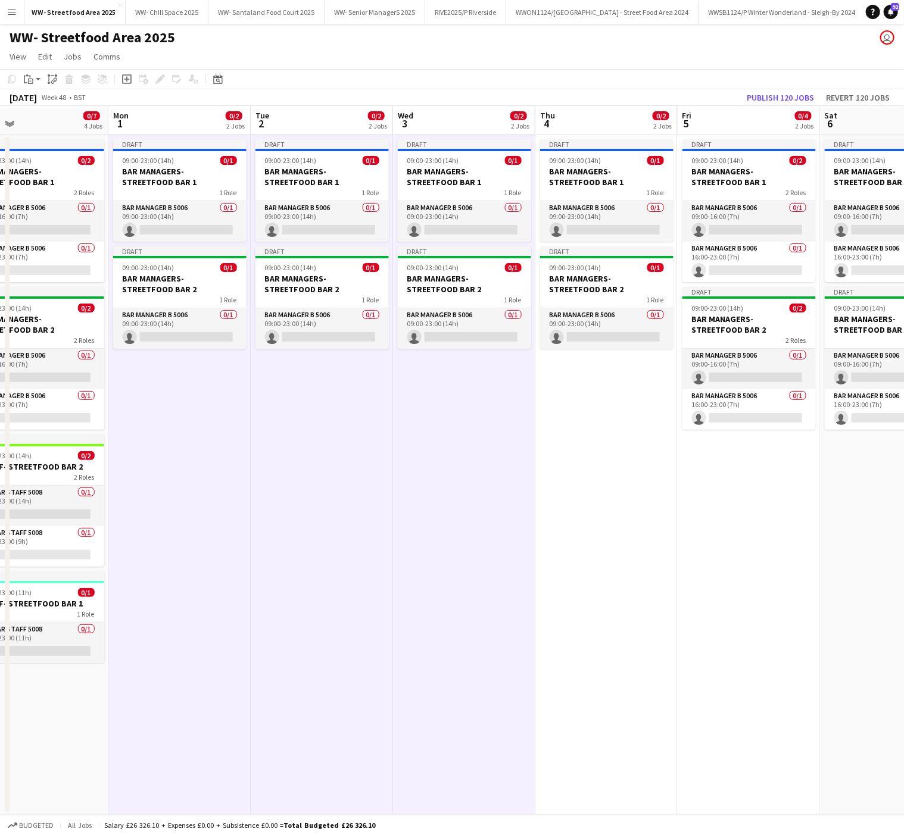
click at [601, 430] on app-date-cell "Draft 09:00-23:00 (14h) 0/1 BAR MANAGERS- STREETFOOD BAR 1 1 Role Bar Manager B…" at bounding box center [606, 475] width 142 height 681
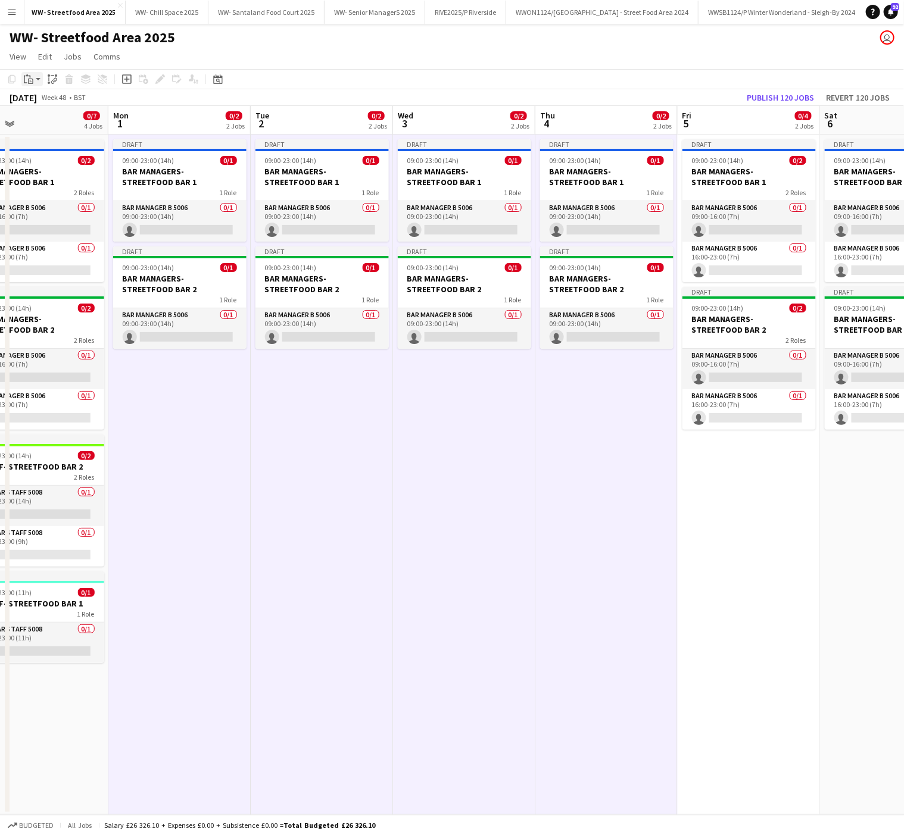
drag, startPoint x: 36, startPoint y: 80, endPoint x: 24, endPoint y: 78, distance: 12.0
click at [24, 78] on div "Paste" at bounding box center [28, 79] width 14 height 14
click at [53, 125] on link "Paste with crew Ctrl+Shift+V" at bounding box center [88, 122] width 112 height 11
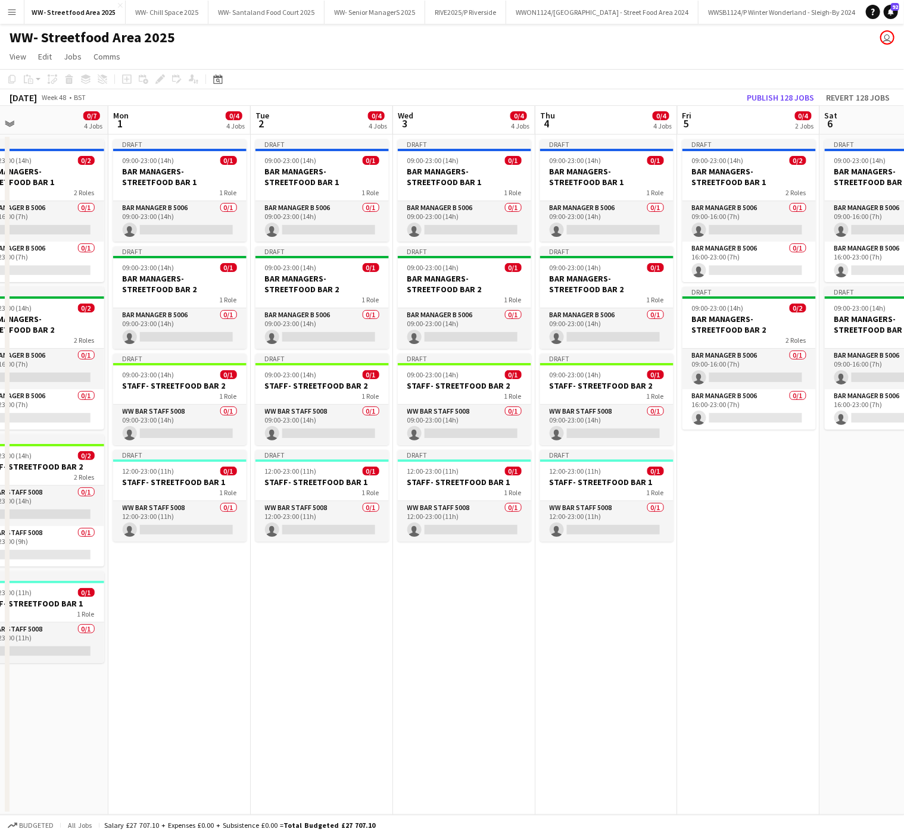
click at [769, 449] on app-date-cell "Draft 09:00-23:00 (14h) 0/2 BAR MANAGERS- STREETFOOD BAR 1 2 Roles Bar Manager …" at bounding box center [749, 475] width 142 height 681
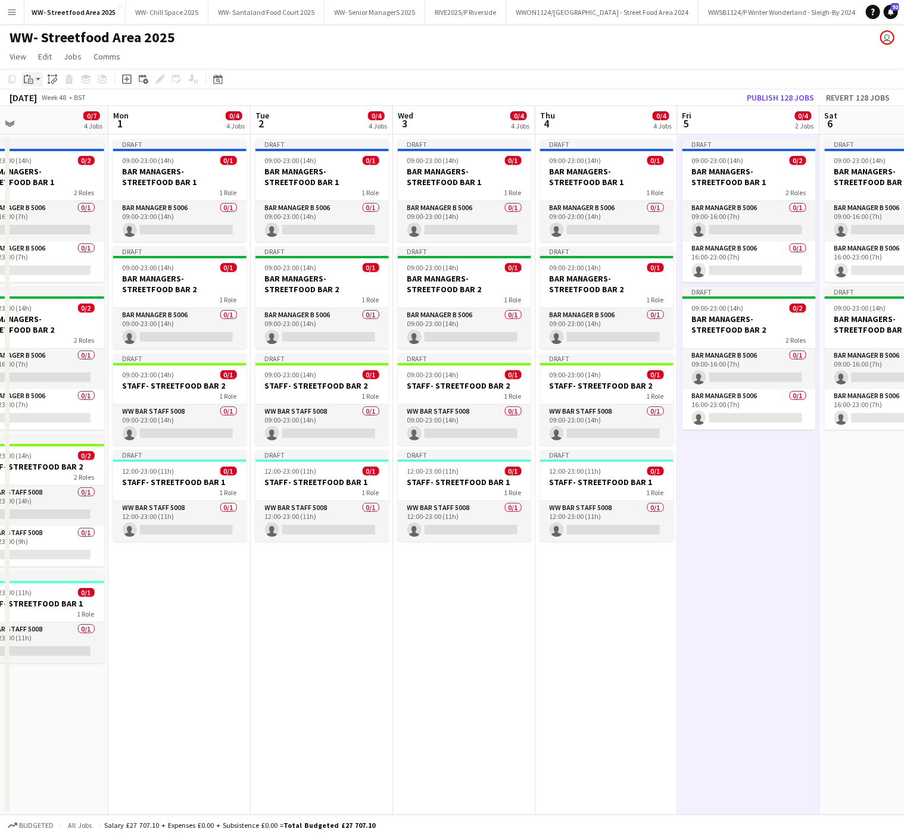
click at [29, 78] on icon "Paste" at bounding box center [29, 79] width 10 height 10
click at [54, 122] on link "Paste with crew Ctrl+Shift+V" at bounding box center [88, 122] width 112 height 11
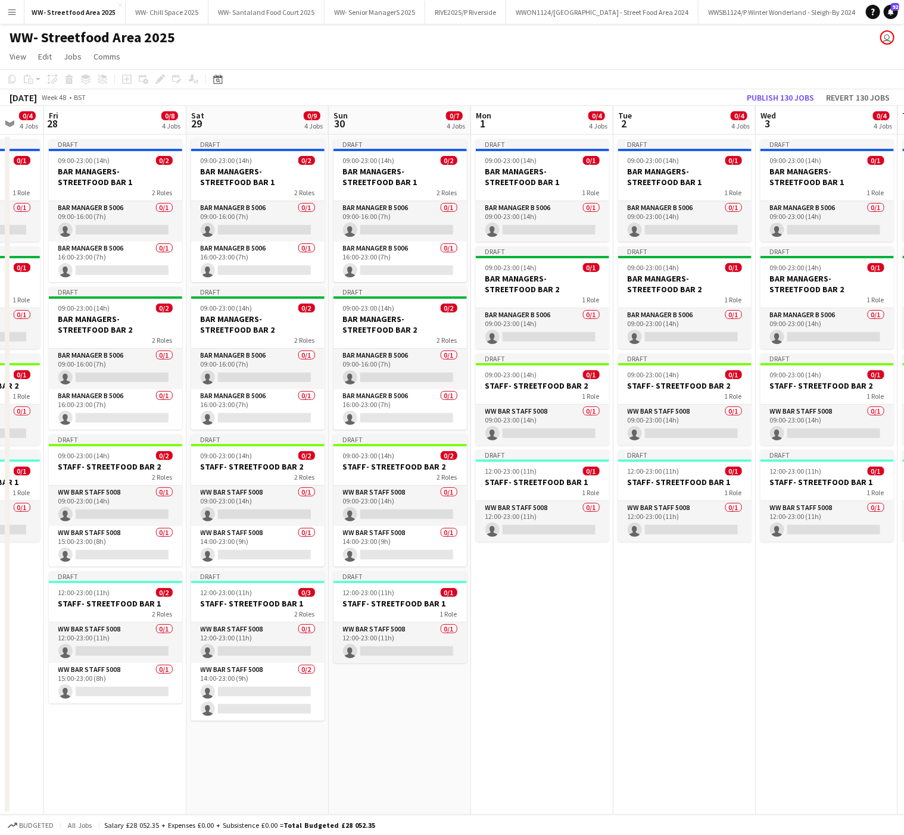
scroll to position [0, 369]
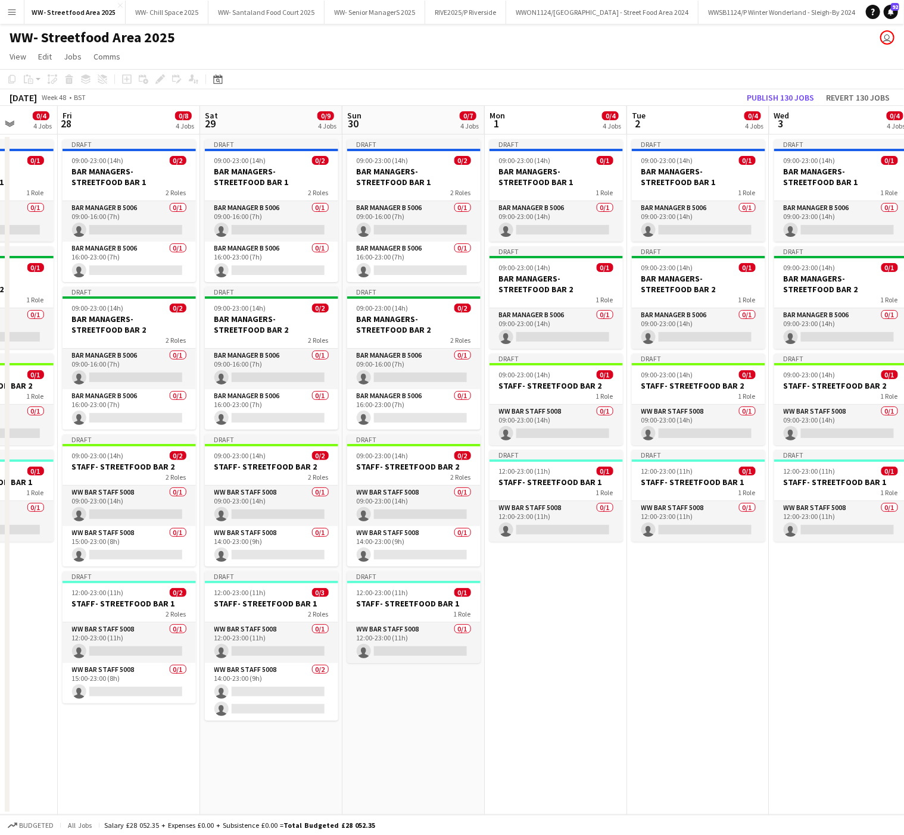
drag, startPoint x: 205, startPoint y: 665, endPoint x: 582, endPoint y: 647, distance: 376.8
click at [582, 647] on app-calendar-viewport "Tue 25 Wed 26 0/4 4 Jobs Thu 27 0/4 4 Jobs Fri 28 0/8 4 Jobs Sat 29 0/9 4 Jobs …" at bounding box center [452, 460] width 904 height 709
click at [263, 479] on div "2 Roles" at bounding box center [271, 477] width 133 height 10
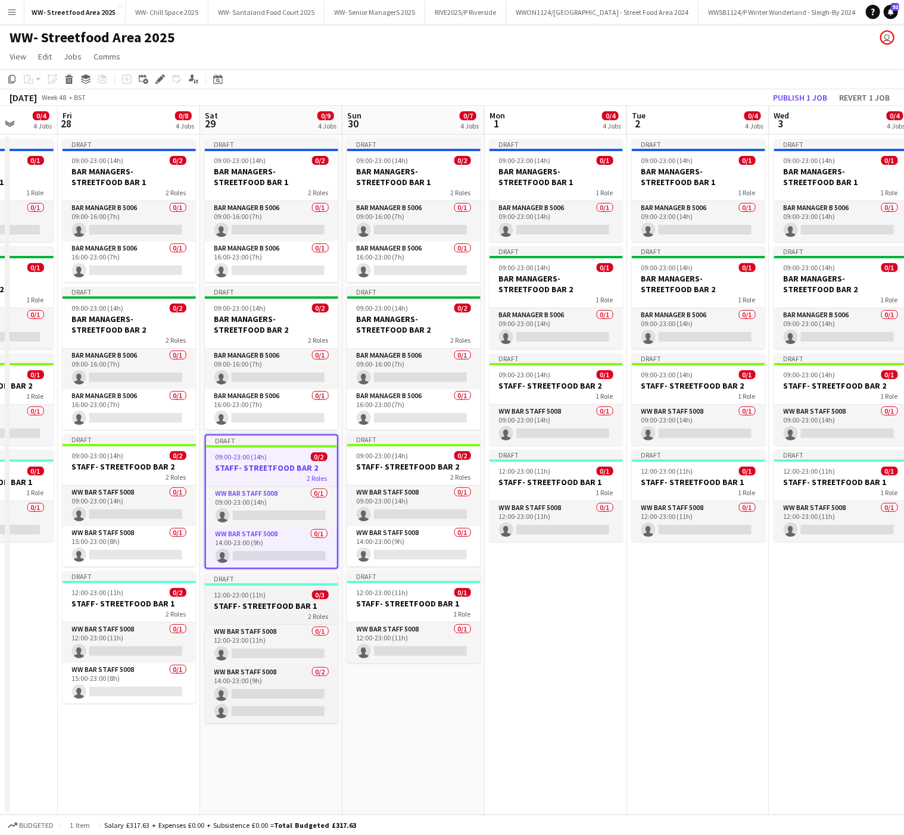
click at [274, 621] on div "2 Roles" at bounding box center [271, 617] width 133 height 10
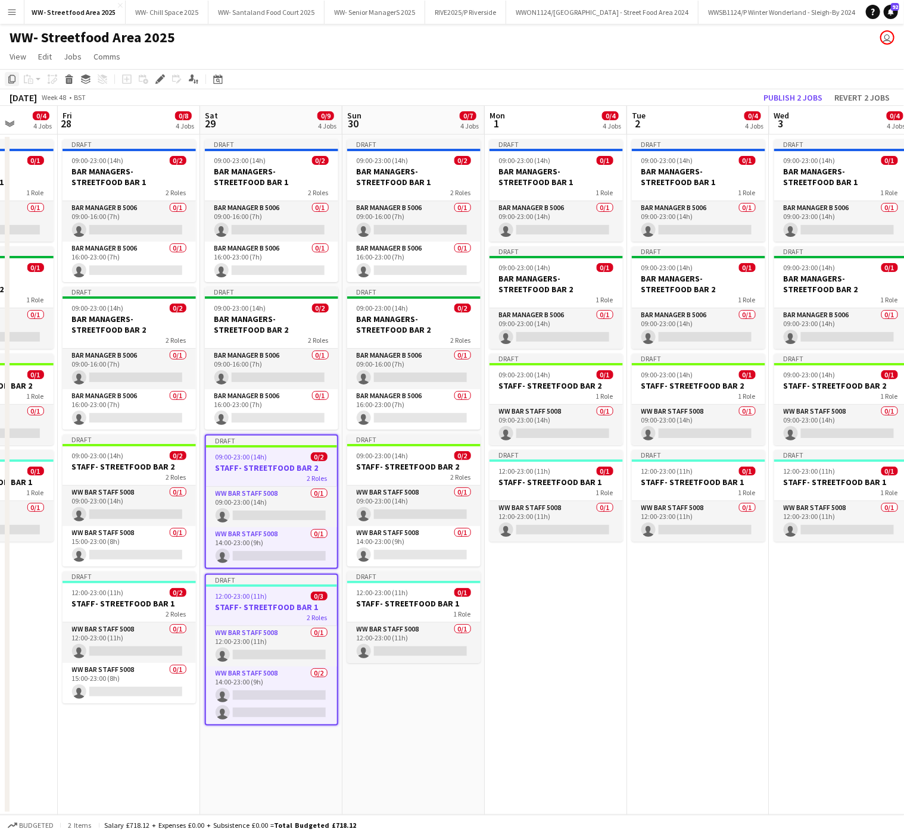
click at [14, 78] on icon "Copy" at bounding box center [12, 79] width 10 height 10
click at [558, 649] on app-date-cell "Draft 09:00-23:00 (14h) 0/1 BAR MANAGERS- STREETFOOD BAR 1 1 Role Bar Manager B…" at bounding box center [556, 475] width 142 height 681
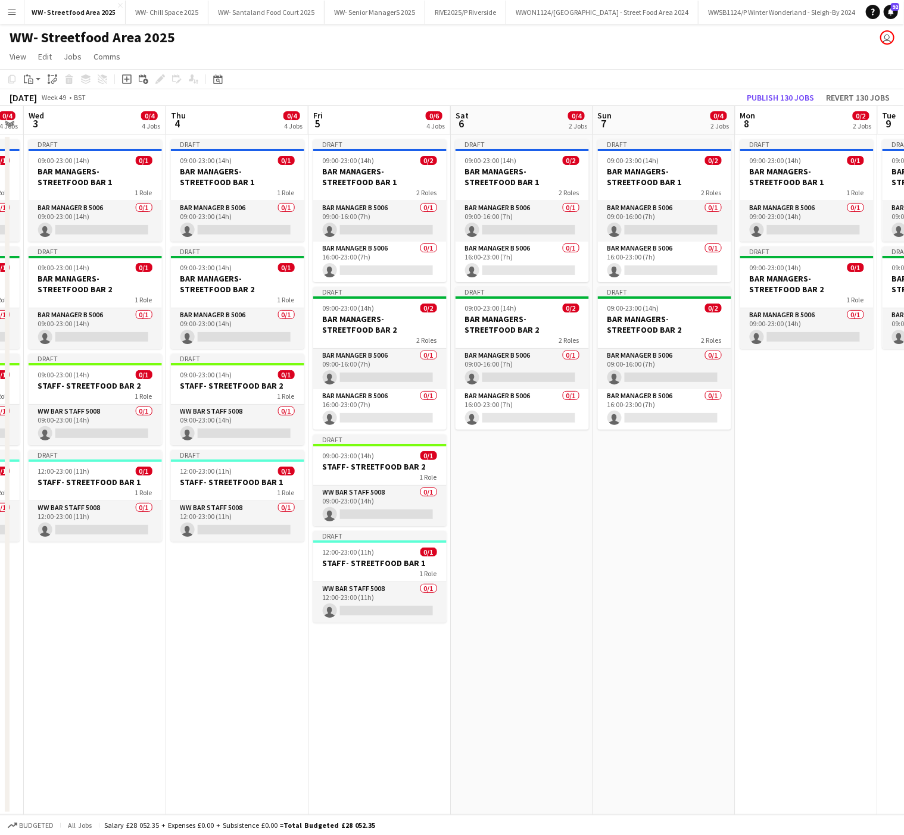
scroll to position [0, 562]
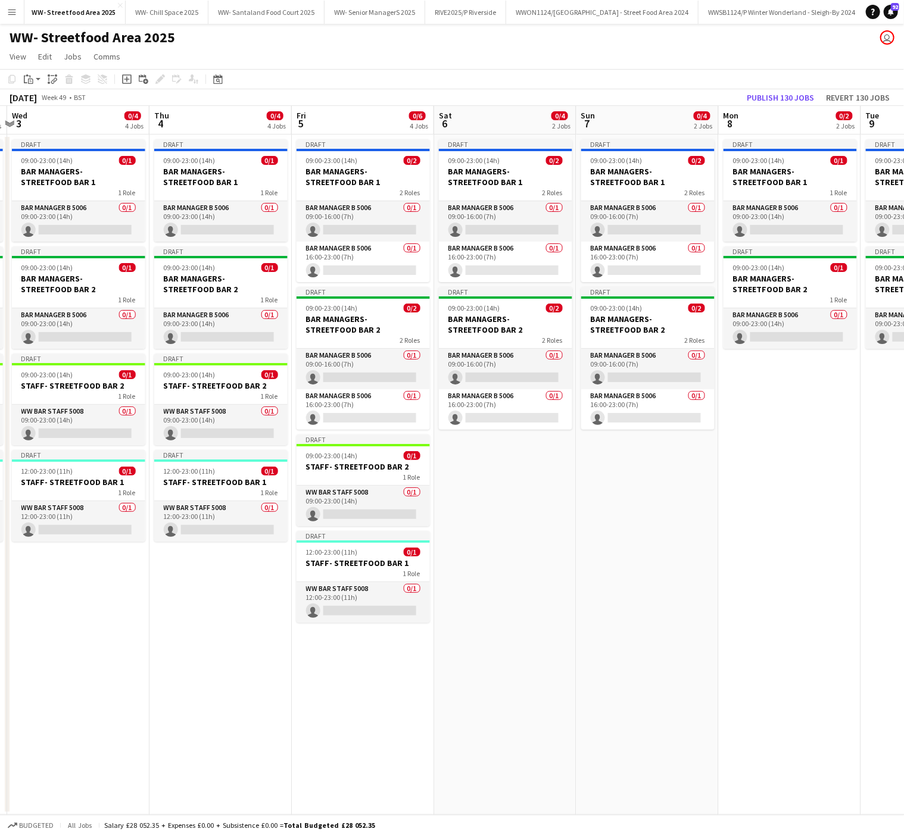
click at [501, 476] on app-date-cell "Draft 09:00-23:00 (14h) 0/2 BAR MANAGERS- STREETFOOD BAR 1 2 Roles Bar Manager …" at bounding box center [505, 475] width 142 height 681
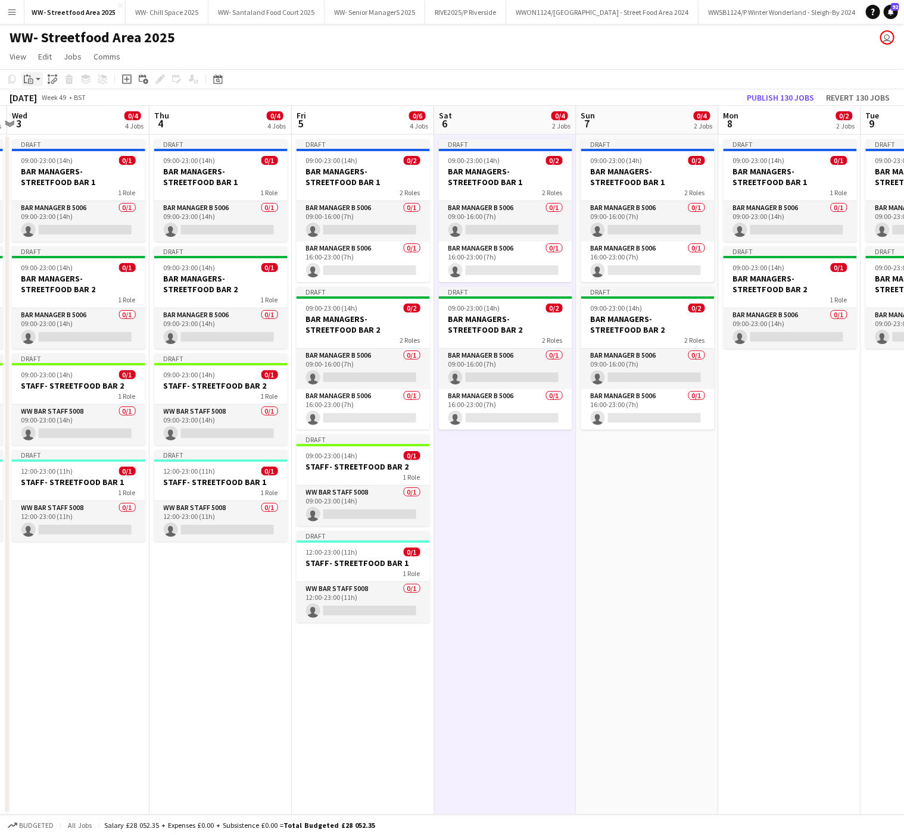
click at [24, 81] on icon at bounding box center [26, 80] width 4 height 8
click at [53, 121] on link "Paste with crew Ctrl+Shift+V" at bounding box center [88, 122] width 112 height 11
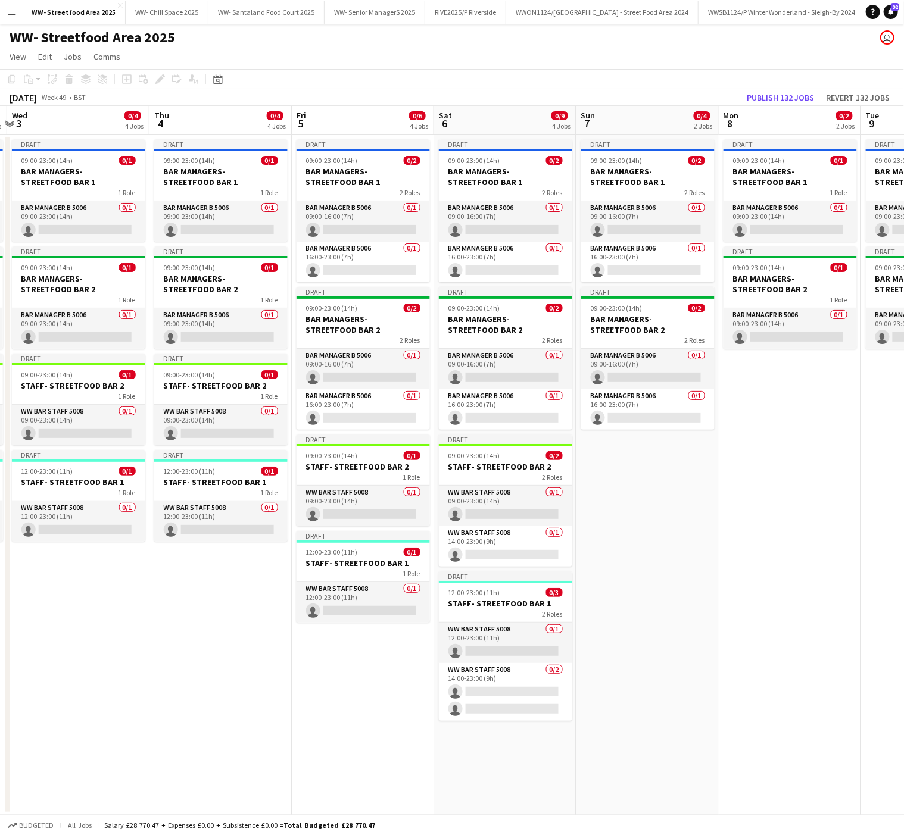
click at [315, 486] on app-job-card "Draft 09:00-23:00 (14h) 0/1 STAFF- STREETFOOD BAR 2 1 Role WW Bar Staff 5008 0/…" at bounding box center [363, 481] width 133 height 92
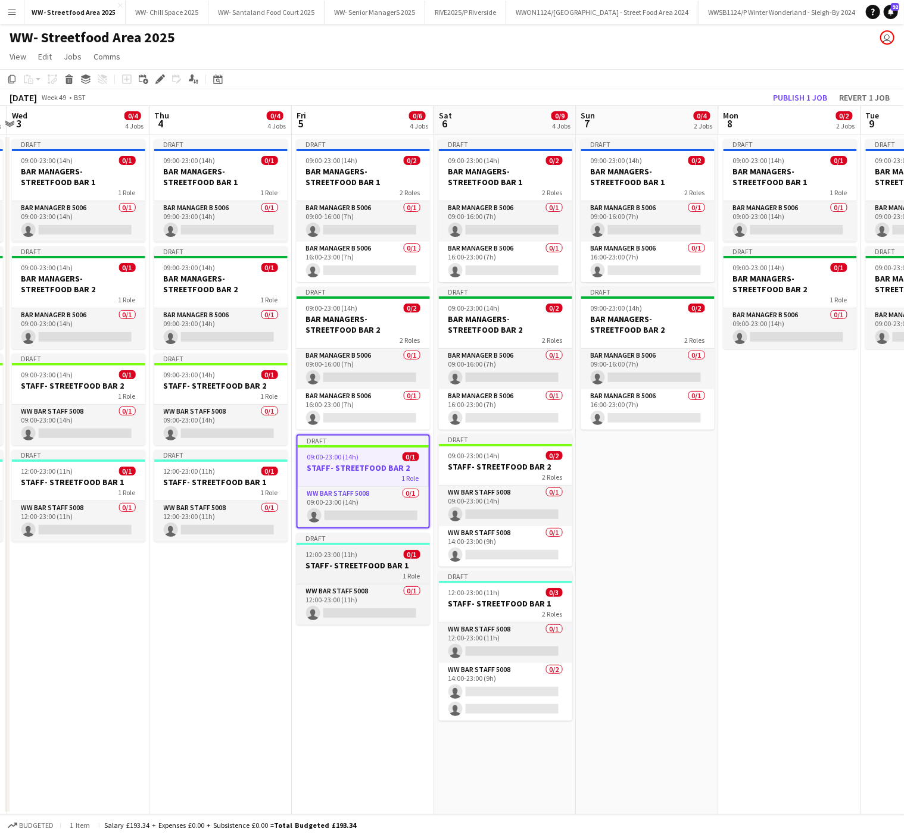
click at [361, 588] on div "WW Bar Staff 5008 0/1 12:00-23:00 (11h) single-neutral-actions" at bounding box center [363, 604] width 133 height 41
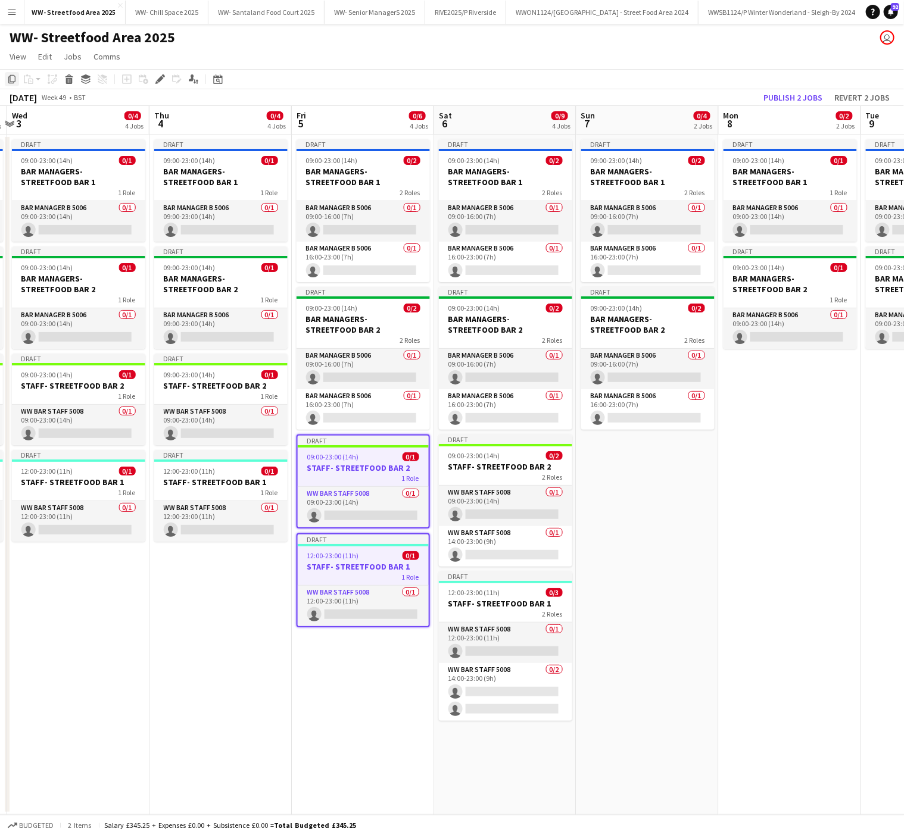
click at [11, 76] on icon "Copy" at bounding box center [12, 79] width 10 height 10
click at [626, 468] on app-date-cell "Draft 09:00-23:00 (14h) 0/2 BAR MANAGERS- STREETFOOD BAR 1 2 Roles Bar Manager …" at bounding box center [647, 475] width 142 height 681
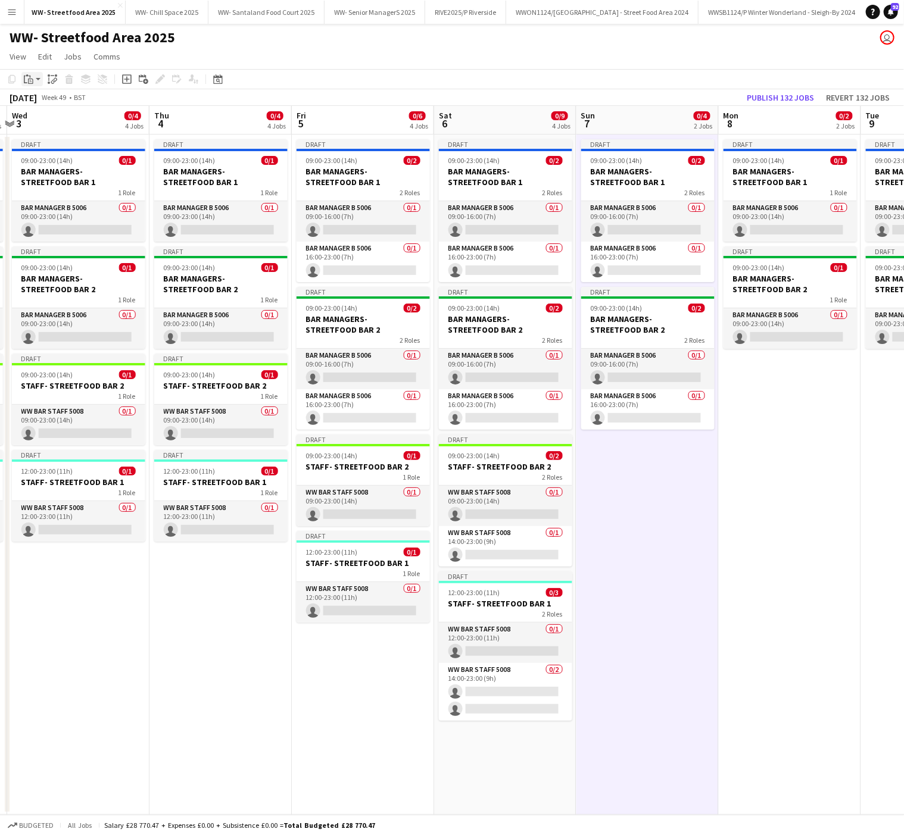
click at [29, 76] on icon "Paste" at bounding box center [29, 79] width 10 height 10
click at [45, 104] on link "Paste Ctrl+V" at bounding box center [88, 101] width 112 height 11
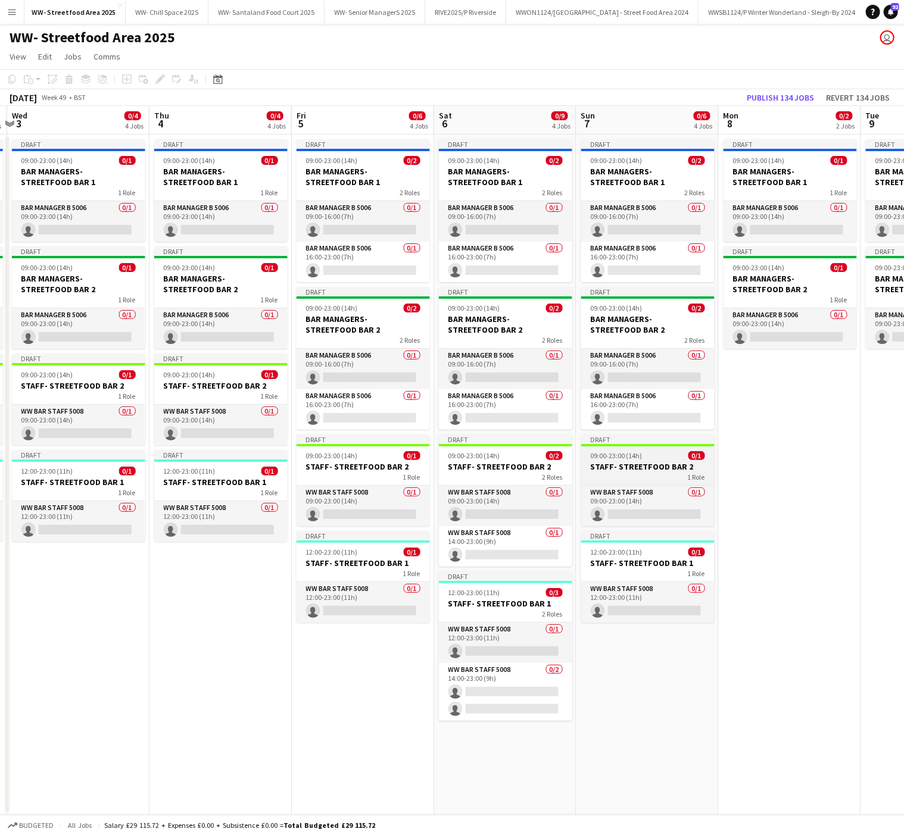
click at [671, 486] on app-job-card "Draft 09:00-23:00 (14h) 0/1 STAFF- STREETFOOD BAR 2 1 Role WW Bar Staff 5008 0/…" at bounding box center [647, 481] width 133 height 92
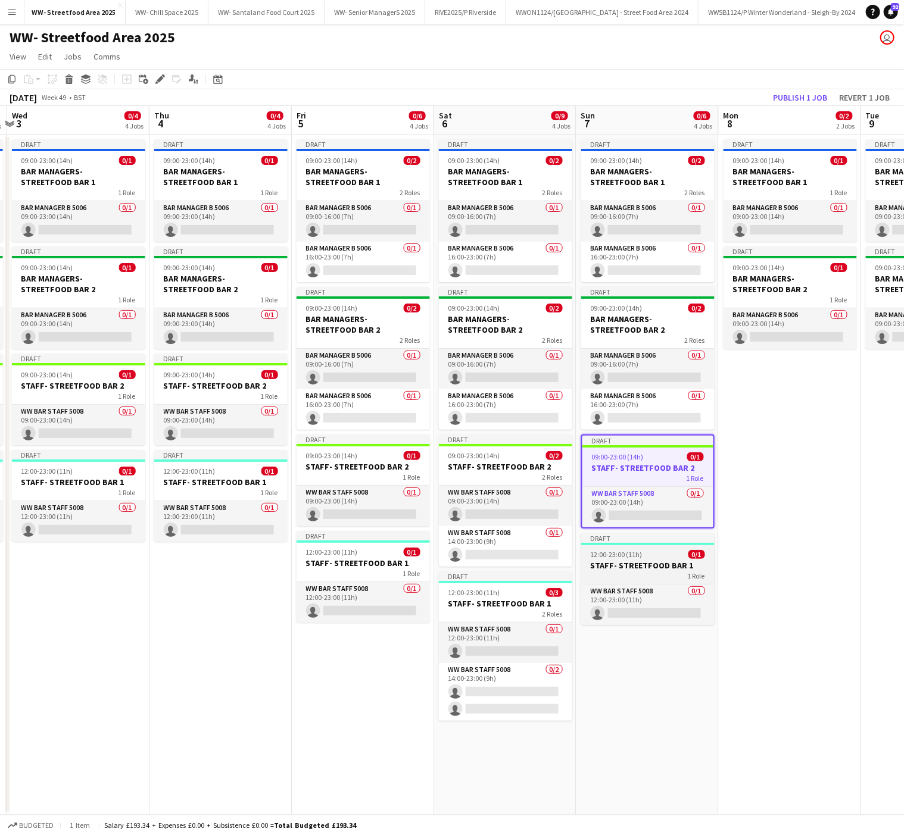
click at [668, 559] on div "12:00-23:00 (11h) 0/1" at bounding box center [647, 554] width 133 height 9
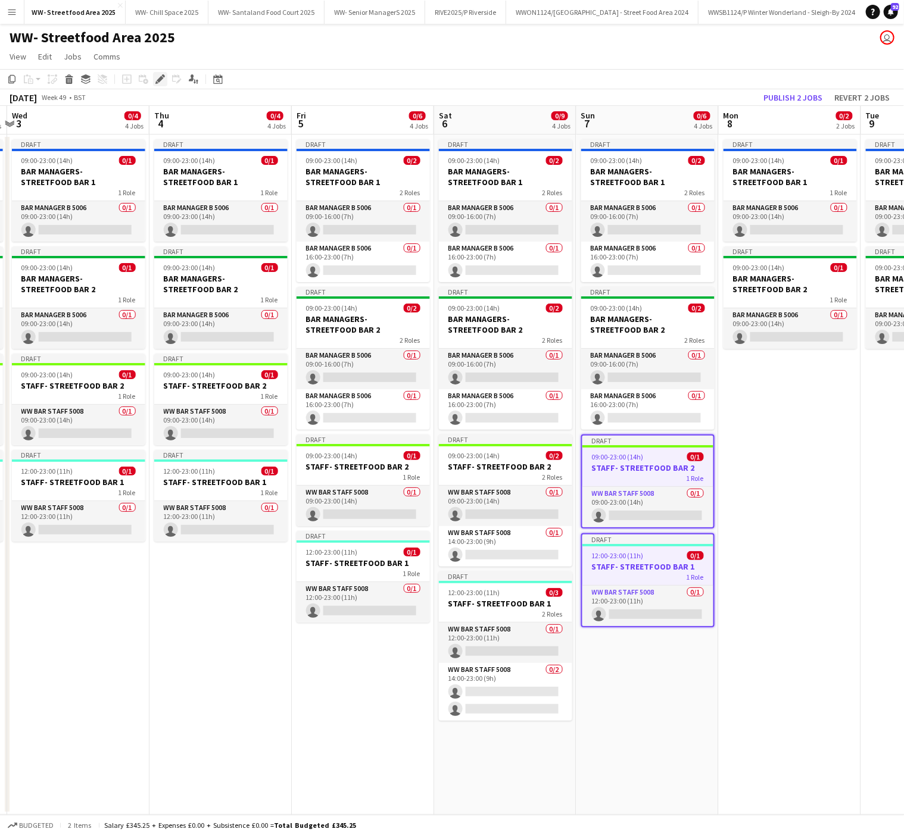
click at [153, 78] on div "Edit" at bounding box center [160, 79] width 14 height 14
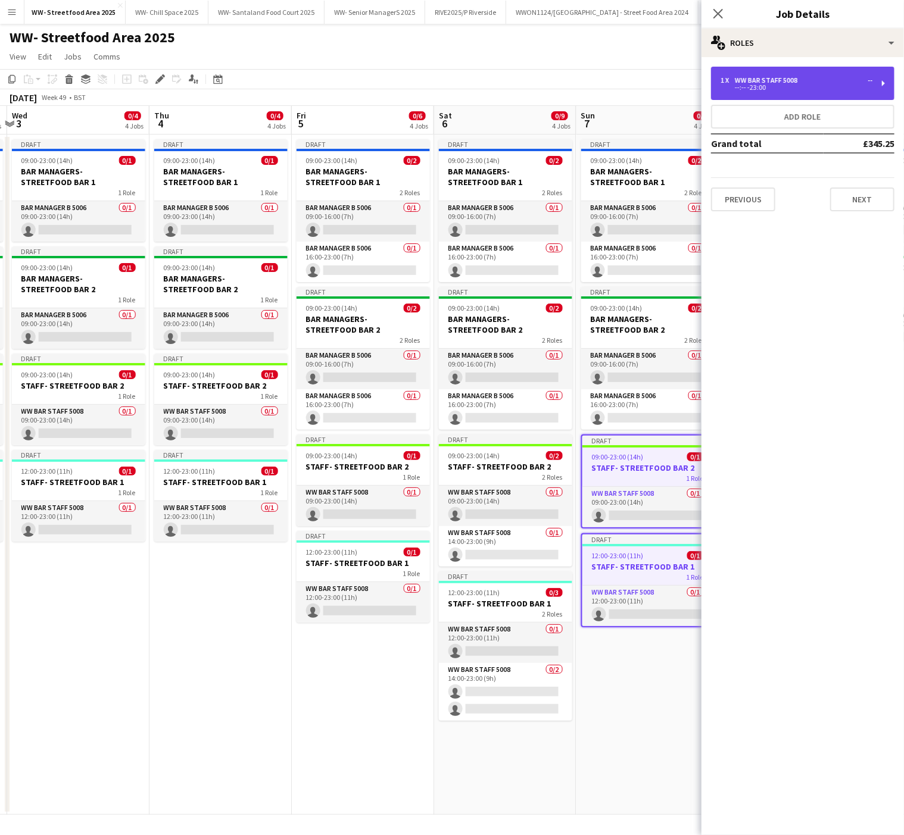
click at [753, 91] on div "--:-- -23:00" at bounding box center [797, 88] width 152 height 6
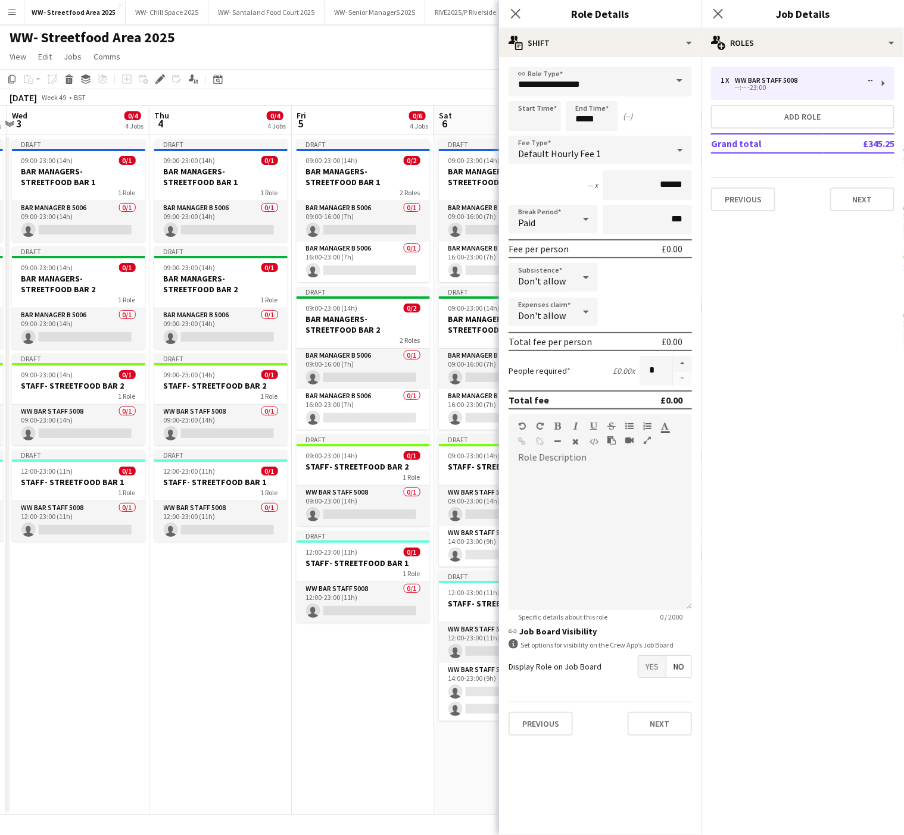
click at [398, 675] on app-date-cell "Draft 09:00-23:00 (14h) 0/2 BAR MANAGERS- STREETFOOD BAR 1 2 Roles Bar Manager …" at bounding box center [363, 475] width 142 height 681
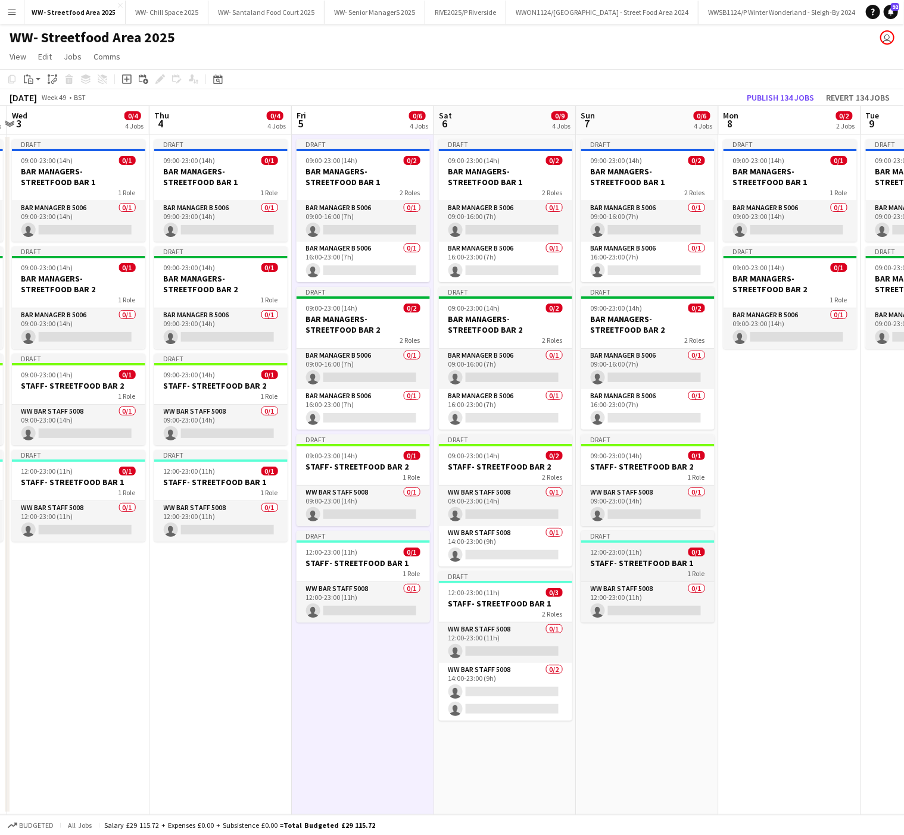
click at [684, 568] on h3 "STAFF- STREETFOOD BAR 1" at bounding box center [647, 563] width 133 height 11
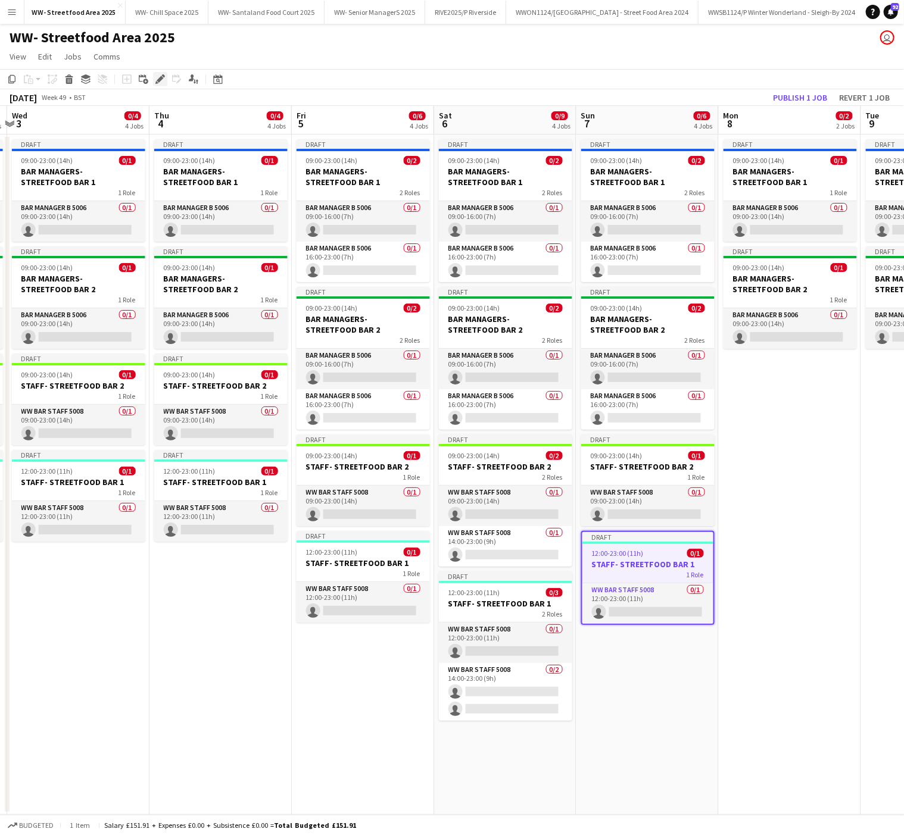
click at [159, 83] on icon "Edit" at bounding box center [160, 79] width 10 height 10
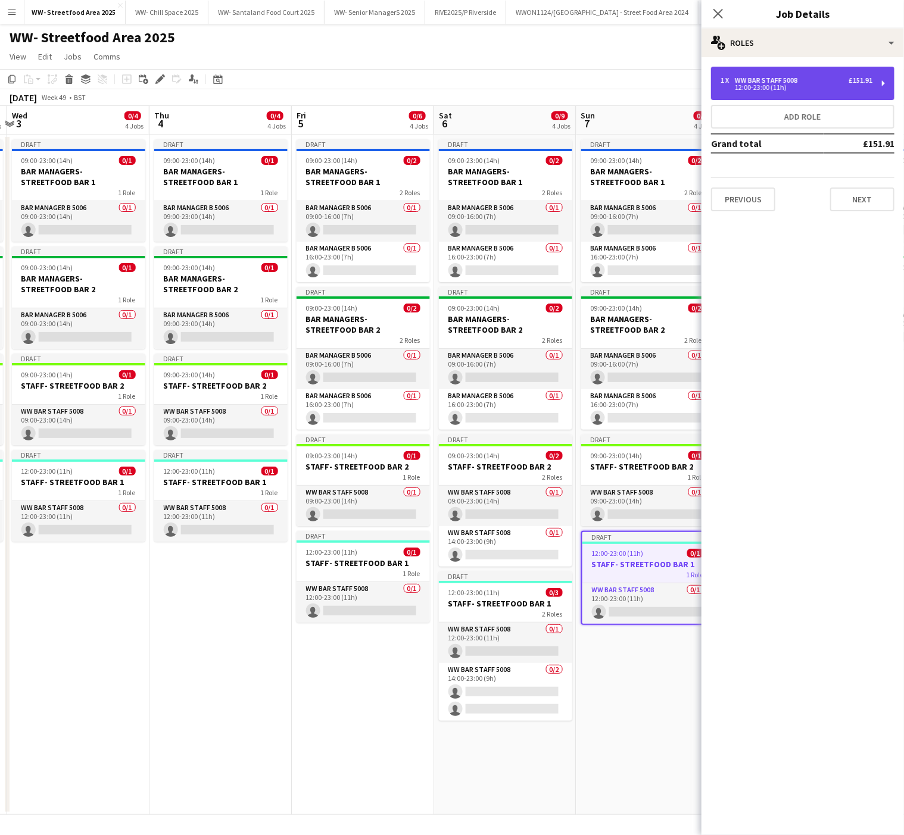
click at [759, 81] on div "WW Bar Staff 5008" at bounding box center [768, 80] width 67 height 8
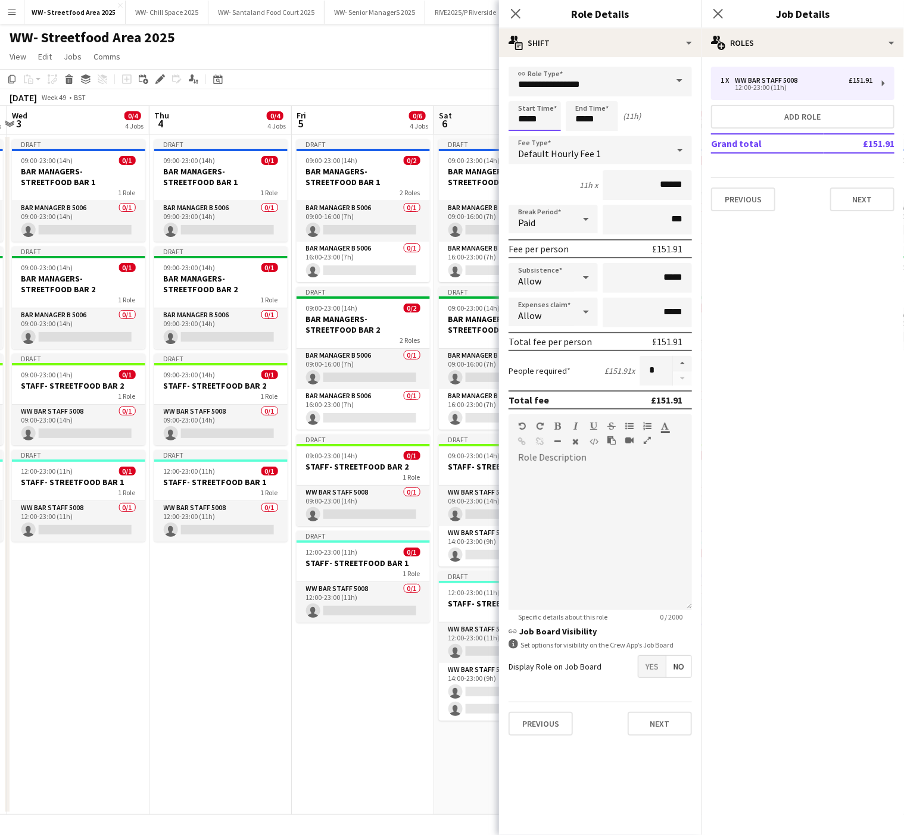
click at [531, 107] on input "*****" at bounding box center [535, 116] width 52 height 30
click at [520, 93] on div at bounding box center [523, 95] width 24 height 12
type input "*****"
click at [520, 93] on div at bounding box center [523, 95] width 24 height 12
click at [291, 732] on app-date-cell "Draft 09:00-23:00 (14h) 0/1 BAR MANAGERS- STREETFOOD BAR 1 1 Role Bar Manager B…" at bounding box center [220, 475] width 142 height 681
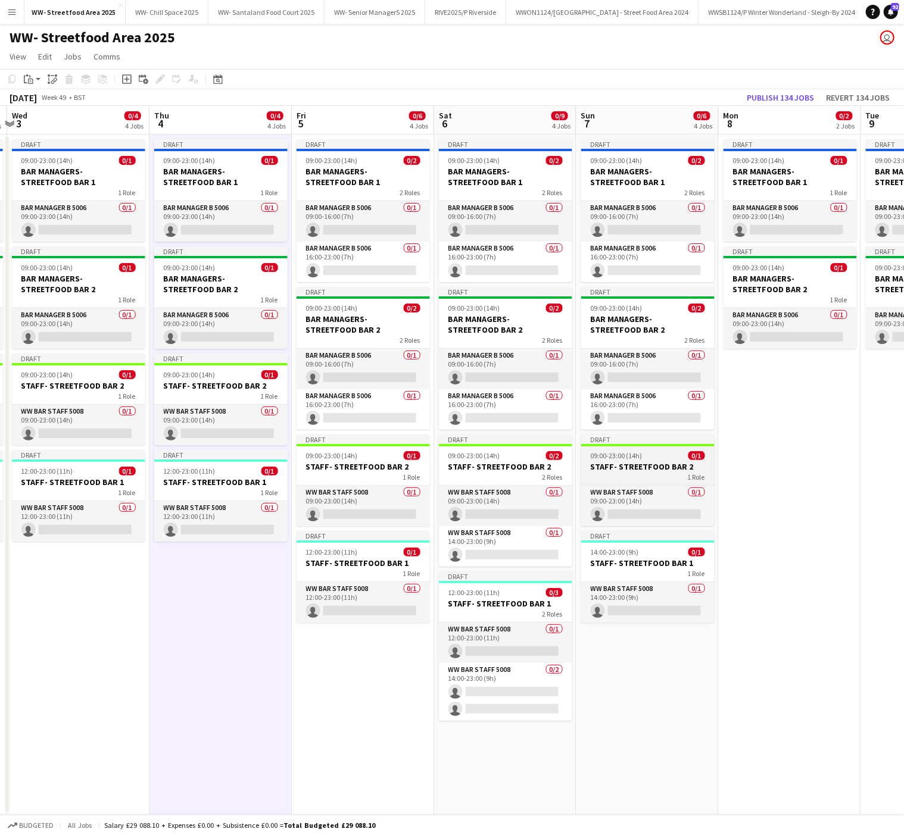
click at [644, 459] on div "09:00-23:00 (14h) 0/1" at bounding box center [647, 455] width 133 height 9
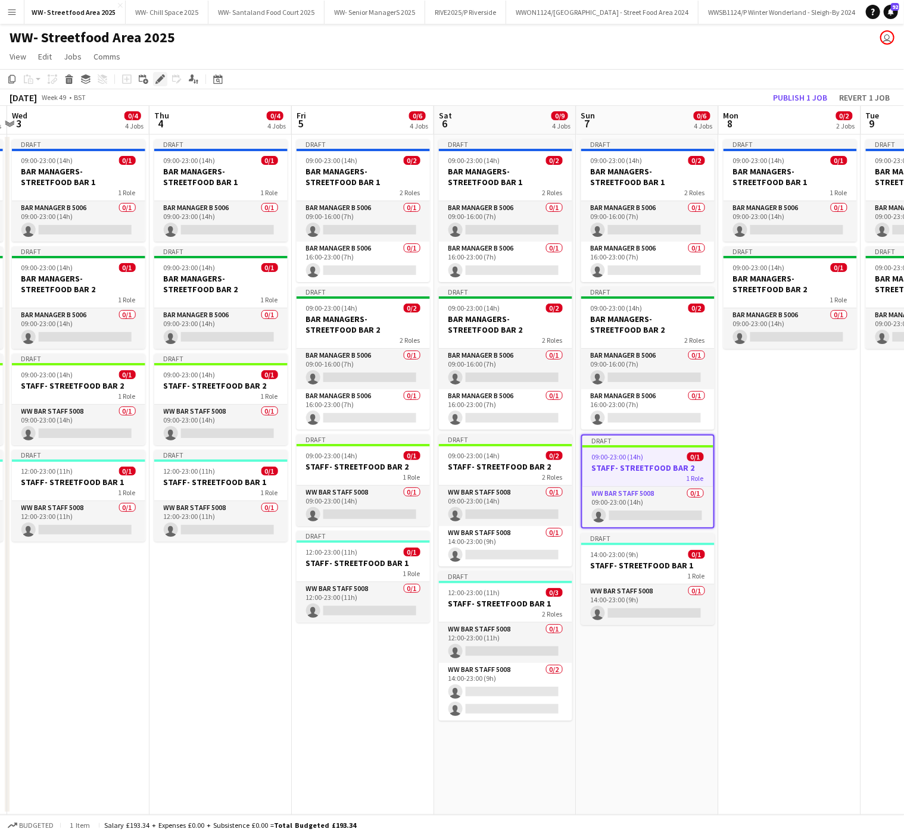
click at [157, 79] on icon at bounding box center [160, 79] width 7 height 7
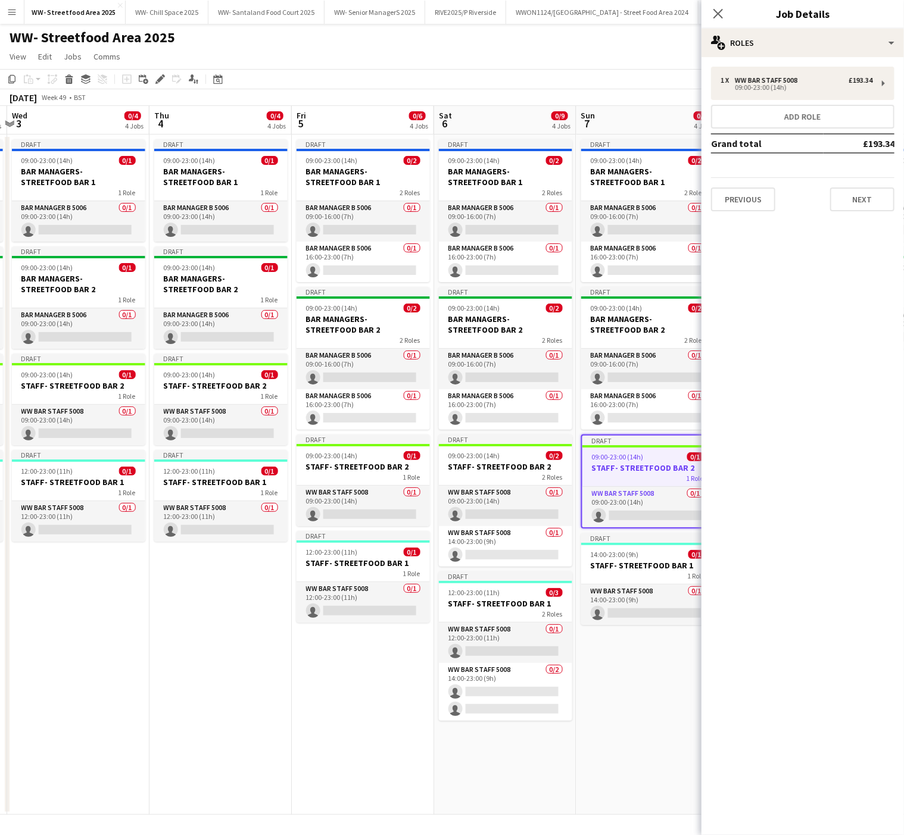
click at [736, 101] on div "1 x WW Bar Staff 5008 £193.34 09:00-23:00 (14h) Add role Grand total £193.34 Pr…" at bounding box center [803, 139] width 202 height 145
click at [732, 94] on div "1 x WW Bar Staff 5008 £193.34 09:00-23:00 (14h)" at bounding box center [802, 83] width 183 height 33
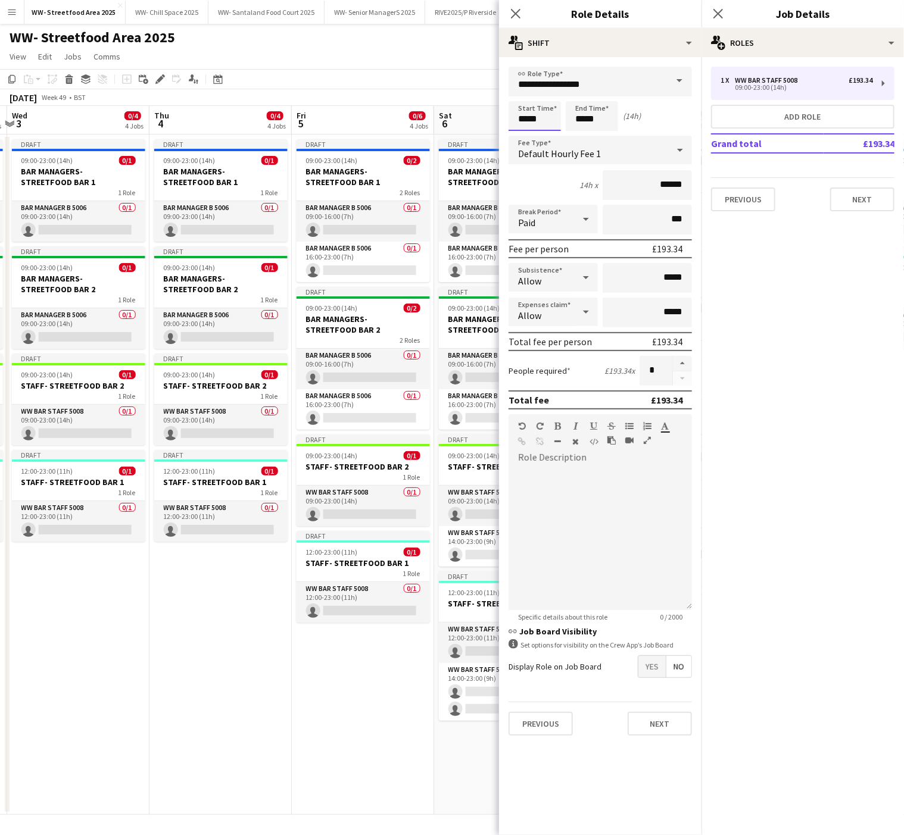
click at [516, 116] on input "*****" at bounding box center [535, 116] width 52 height 30
click at [521, 87] on input "**********" at bounding box center [600, 82] width 183 height 30
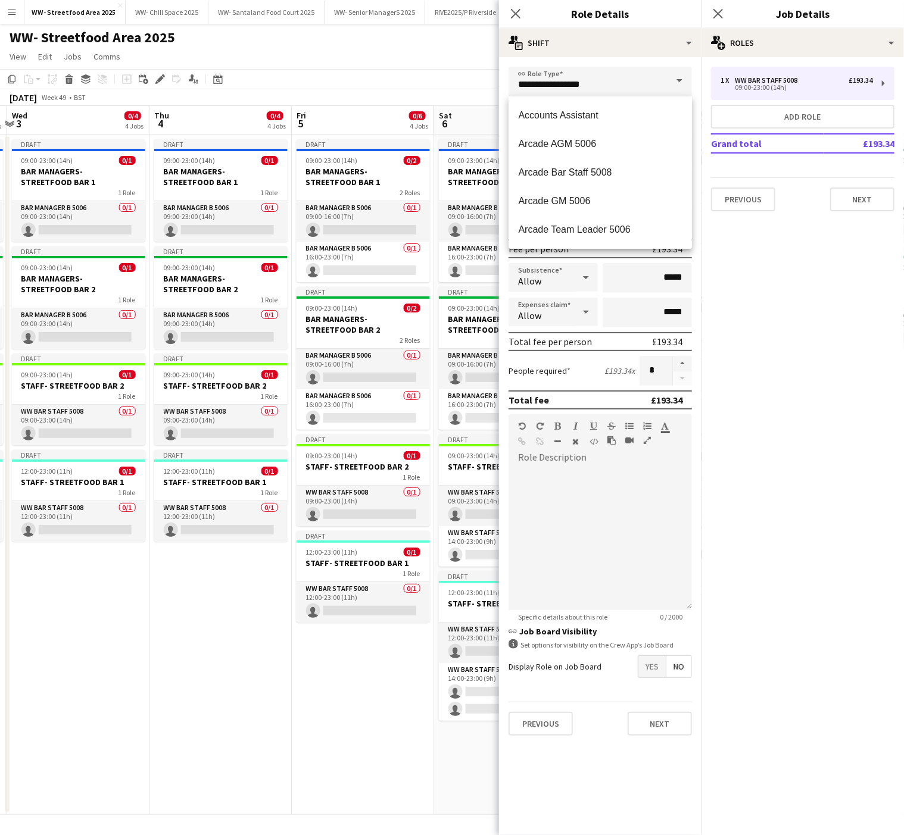
click at [504, 92] on form "**********" at bounding box center [600, 406] width 202 height 679
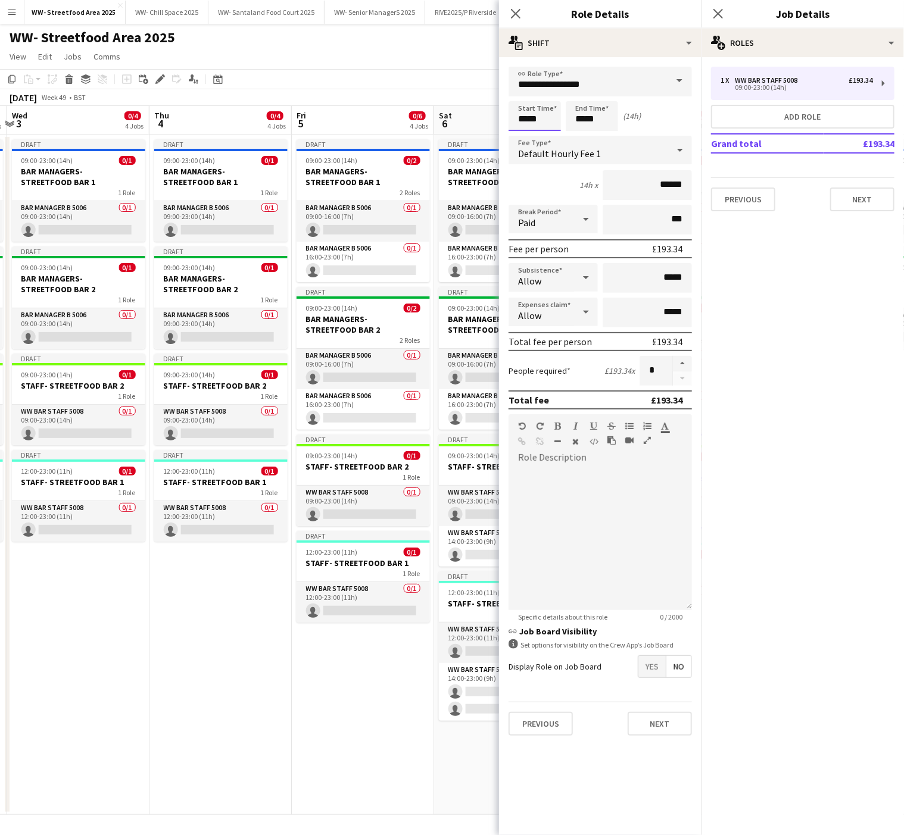
click at [526, 103] on input "*****" at bounding box center [535, 116] width 52 height 30
click at [524, 92] on div at bounding box center [523, 95] width 24 height 12
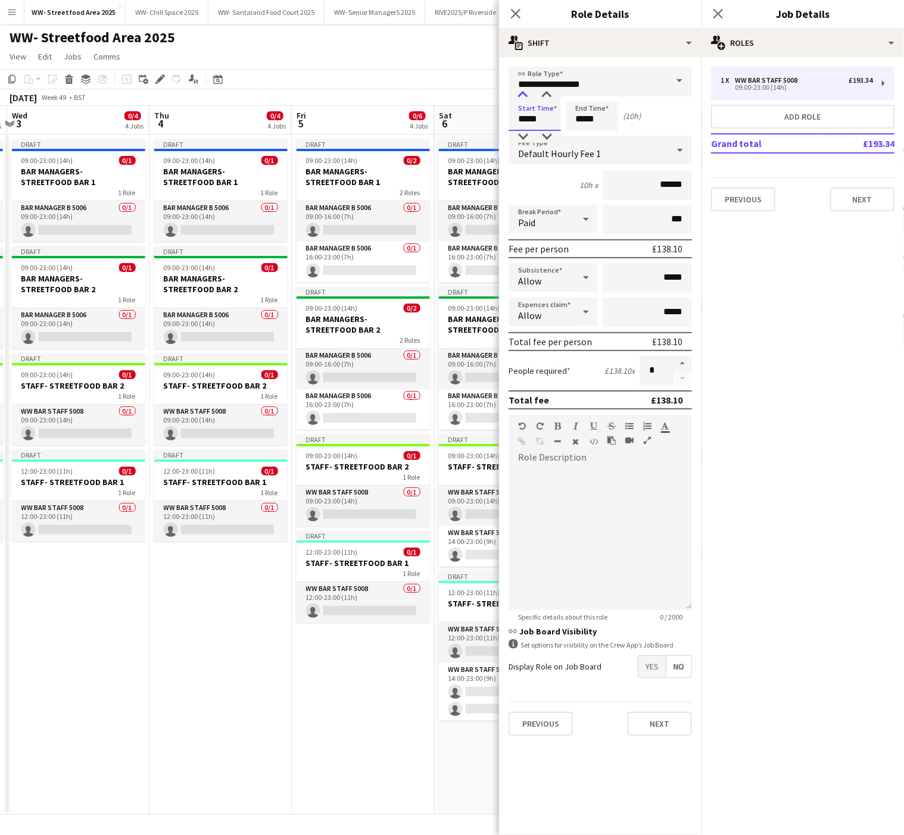
type input "*****"
click at [524, 92] on div at bounding box center [523, 95] width 24 height 12
click at [294, 680] on app-date-cell "Draft 09:00-23:00 (14h) 0/2 BAR MANAGERS- STREETFOOD BAR 1 2 Roles Bar Manager …" at bounding box center [363, 475] width 142 height 681
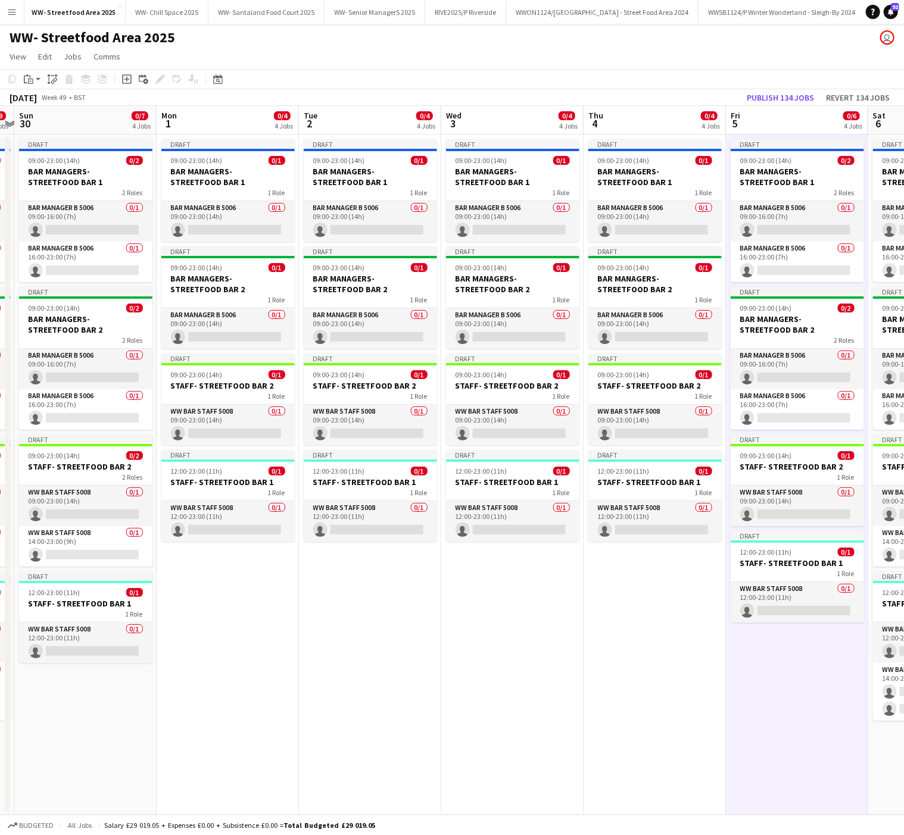
scroll to position [0, 244]
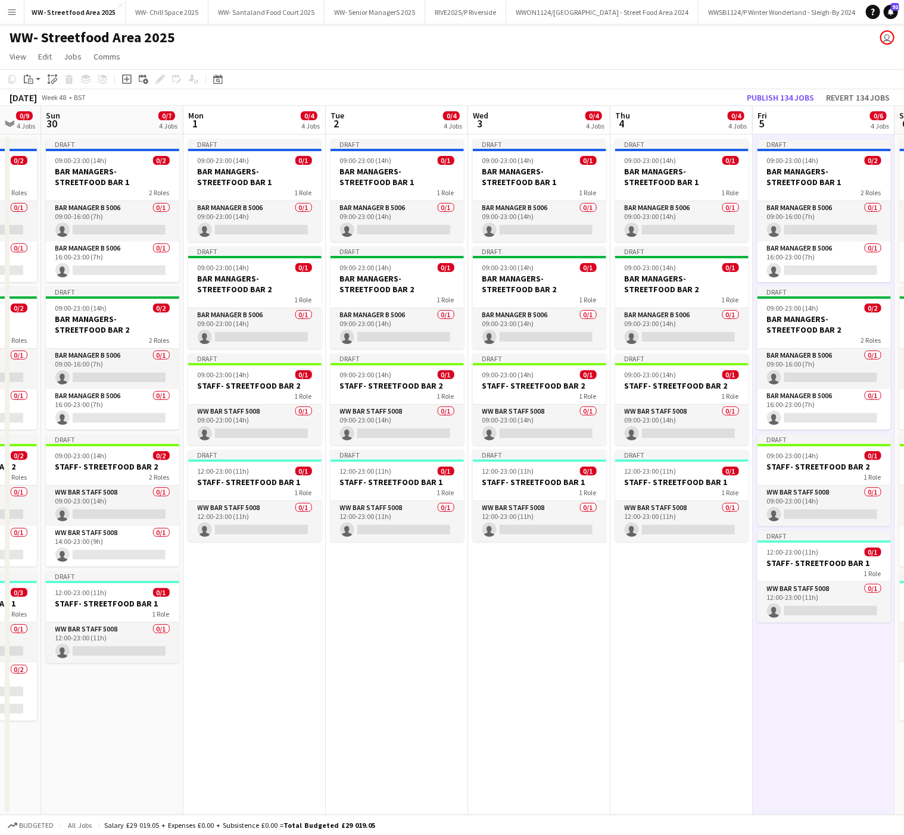
drag, startPoint x: 342, startPoint y: 632, endPoint x: 680, endPoint y: 672, distance: 340.6
click at [680, 672] on app-calendar-viewport "Fri 28 0/8 4 Jobs Sat 29 0/9 4 Jobs Sun 30 0/7 4 Jobs Mon 1 0/4 4 Jobs Tue 2 0/…" at bounding box center [452, 460] width 904 height 709
click at [110, 467] on h3 "STAFF- STREETFOOD BAR 2" at bounding box center [112, 467] width 133 height 11
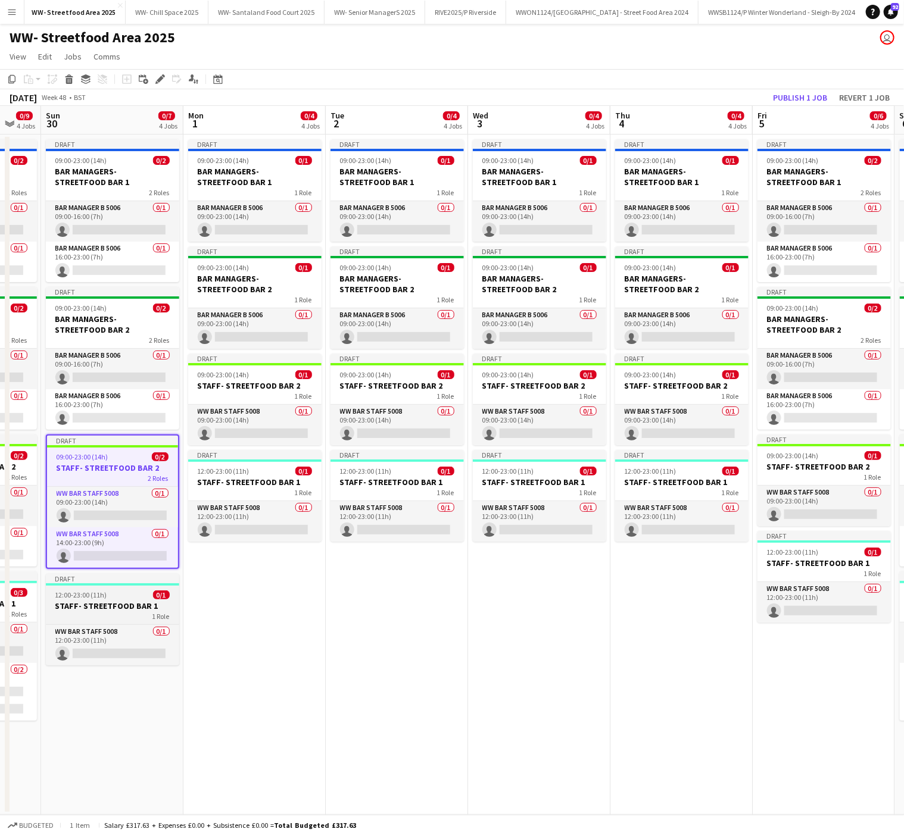
click at [117, 592] on app-job-card "Draft 12:00-23:00 (11h) 0/1 STAFF- STREETFOOD BAR 1 1 Role WW Bar Staff 5008 0/…" at bounding box center [112, 620] width 133 height 92
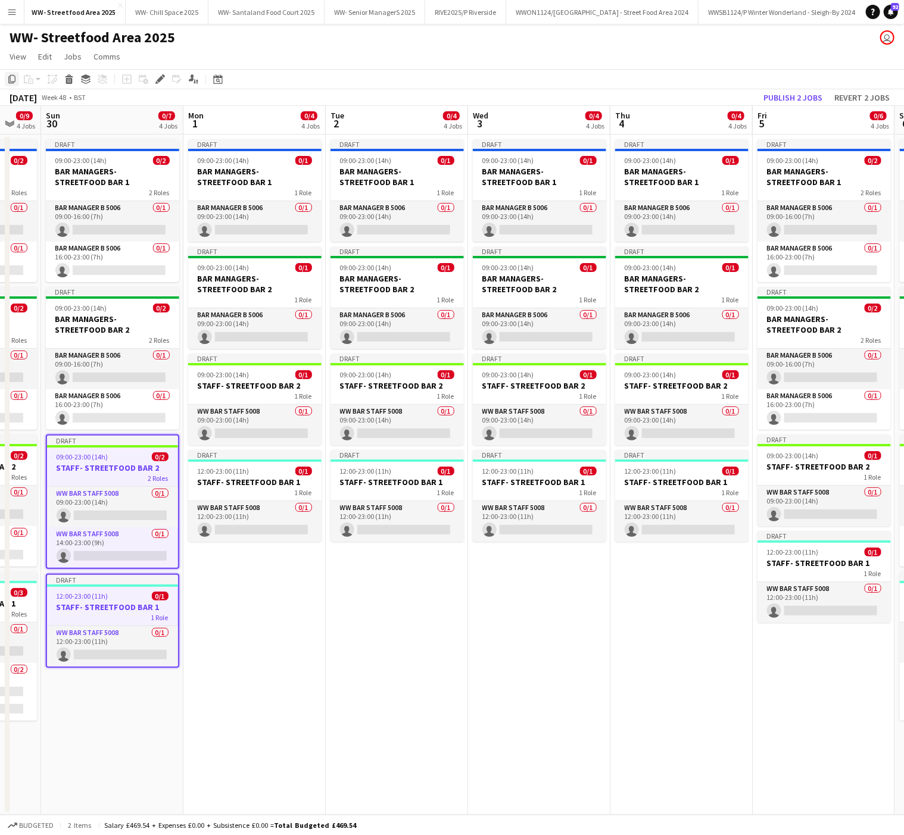
click at [7, 80] on icon "Copy" at bounding box center [12, 79] width 10 height 10
click at [586, 699] on app-date-cell "Draft 09:00-23:00 (14h) 0/1 BAR MANAGERS- STREETFOOD BAR 1 1 Role Bar Manager B…" at bounding box center [539, 475] width 142 height 681
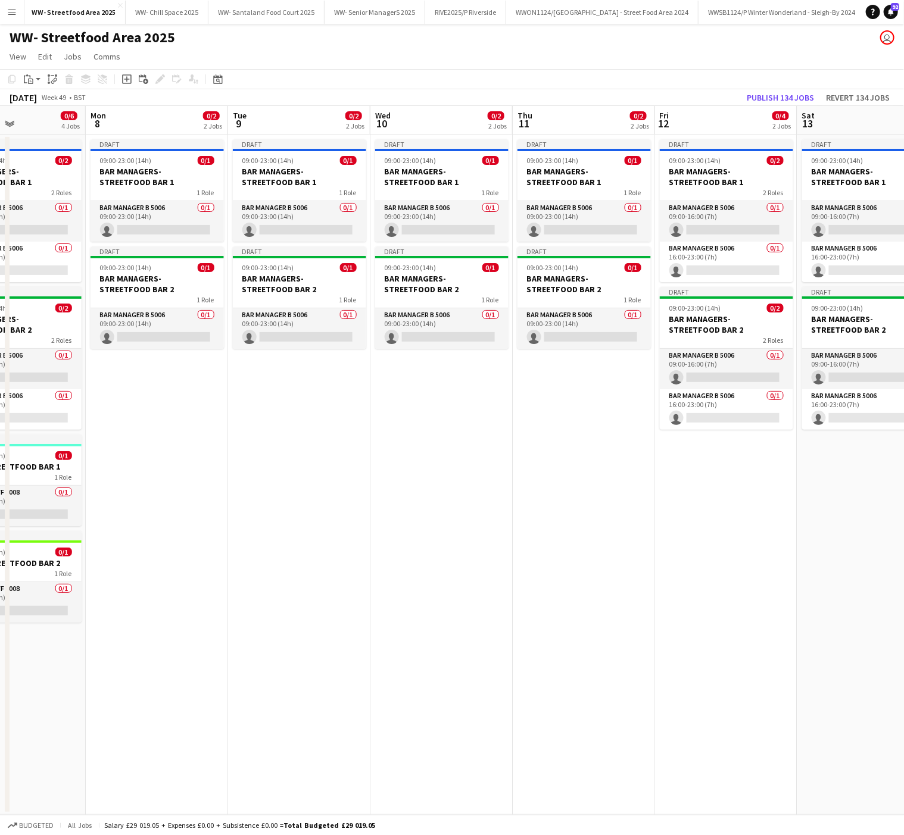
scroll to position [0, 485]
click at [702, 470] on app-date-cell "Draft 09:00-23:00 (14h) 0/2 BAR MANAGERS- STREETFOOD BAR 1 2 Roles Bar Manager …" at bounding box center [725, 475] width 142 height 681
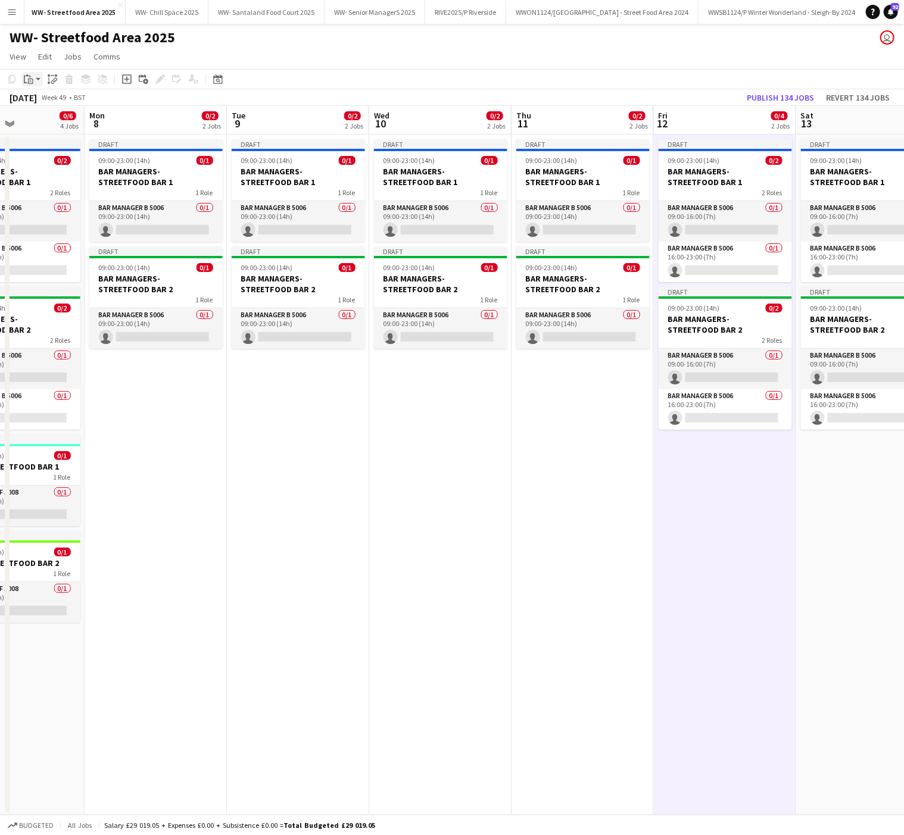
click at [29, 80] on icon at bounding box center [30, 81] width 5 height 5
click at [49, 125] on link "Paste with crew Ctrl+Shift+V" at bounding box center [88, 122] width 112 height 11
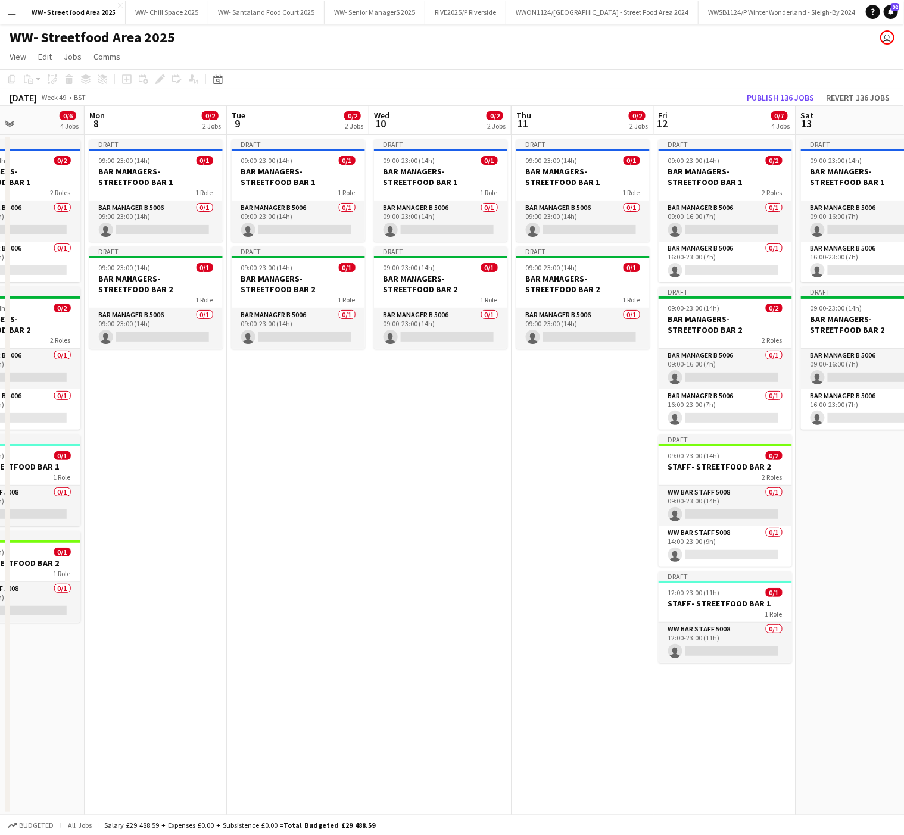
click at [272, 537] on app-date-cell "Draft 09:00-23:00 (14h) 0/1 BAR MANAGERS- STREETFOOD BAR 1 1 Role Bar Manager B…" at bounding box center [298, 475] width 142 height 681
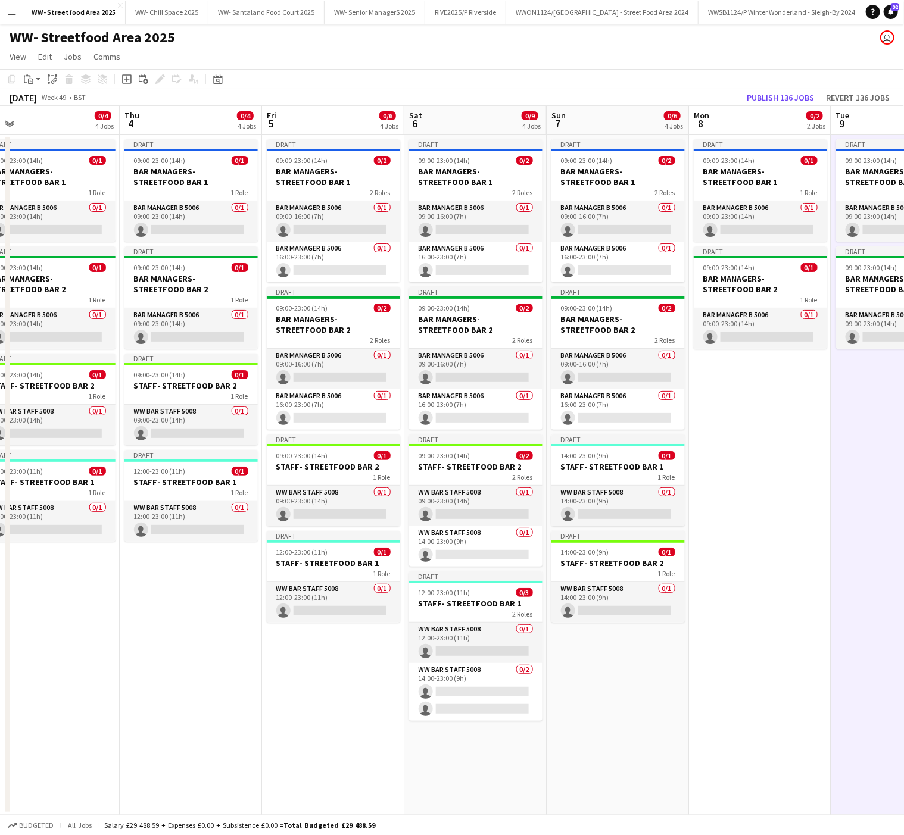
scroll to position [0, 291]
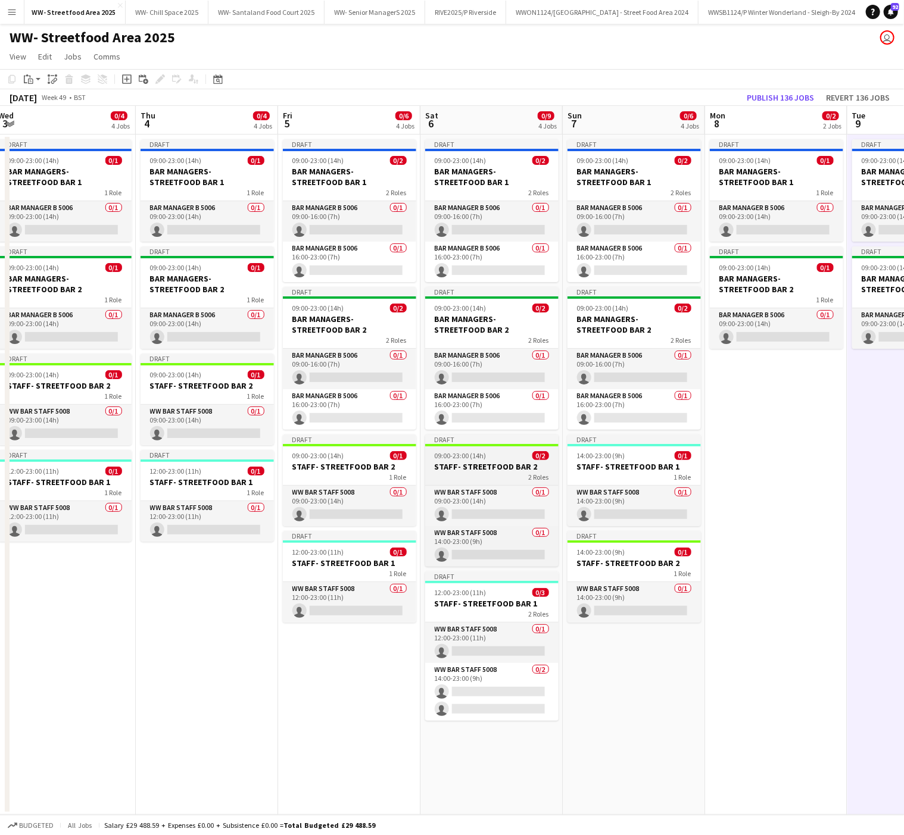
click at [476, 480] on div "2 Roles" at bounding box center [491, 477] width 133 height 10
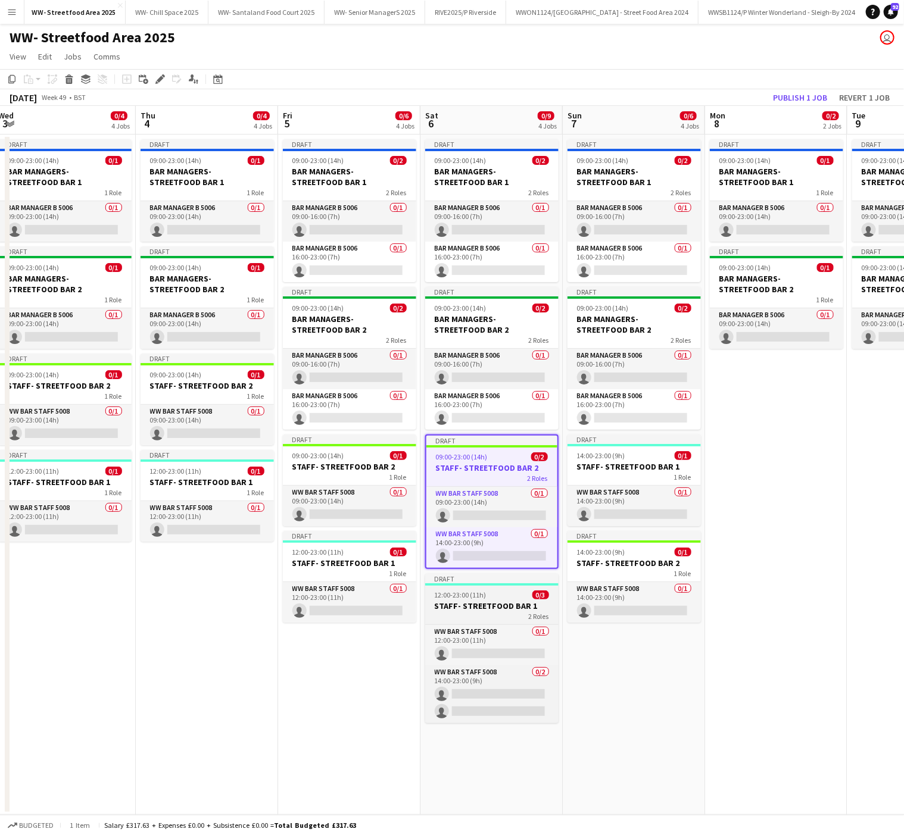
click at [492, 621] on div "2 Roles" at bounding box center [491, 617] width 133 height 10
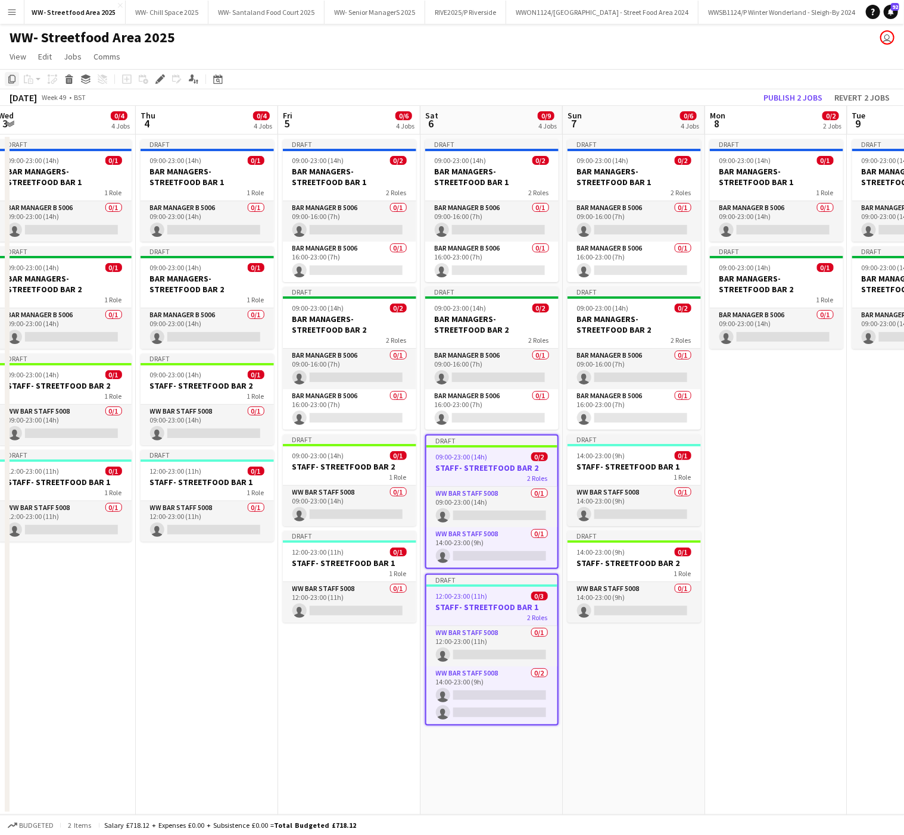
click at [13, 77] on icon "Copy" at bounding box center [12, 79] width 10 height 10
click at [764, 532] on app-date-cell "Draft 09:00-23:00 (14h) 0/1 BAR MANAGERS- STREETFOOD BAR 1 1 Role Bar Manager B…" at bounding box center [776, 475] width 142 height 681
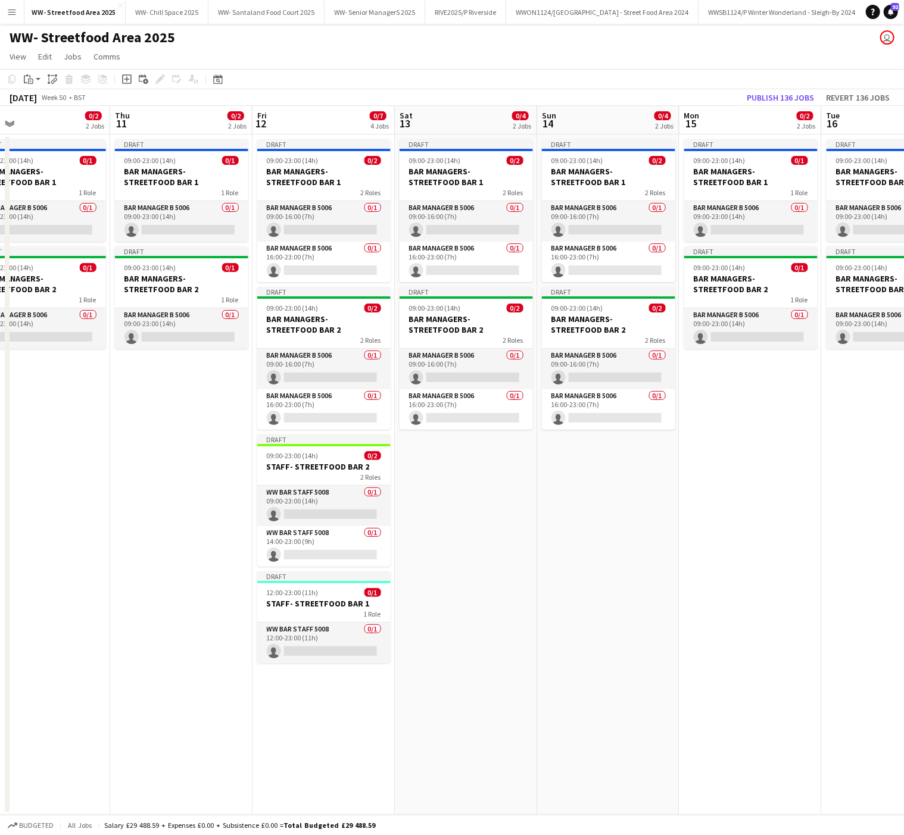
scroll to position [0, 485]
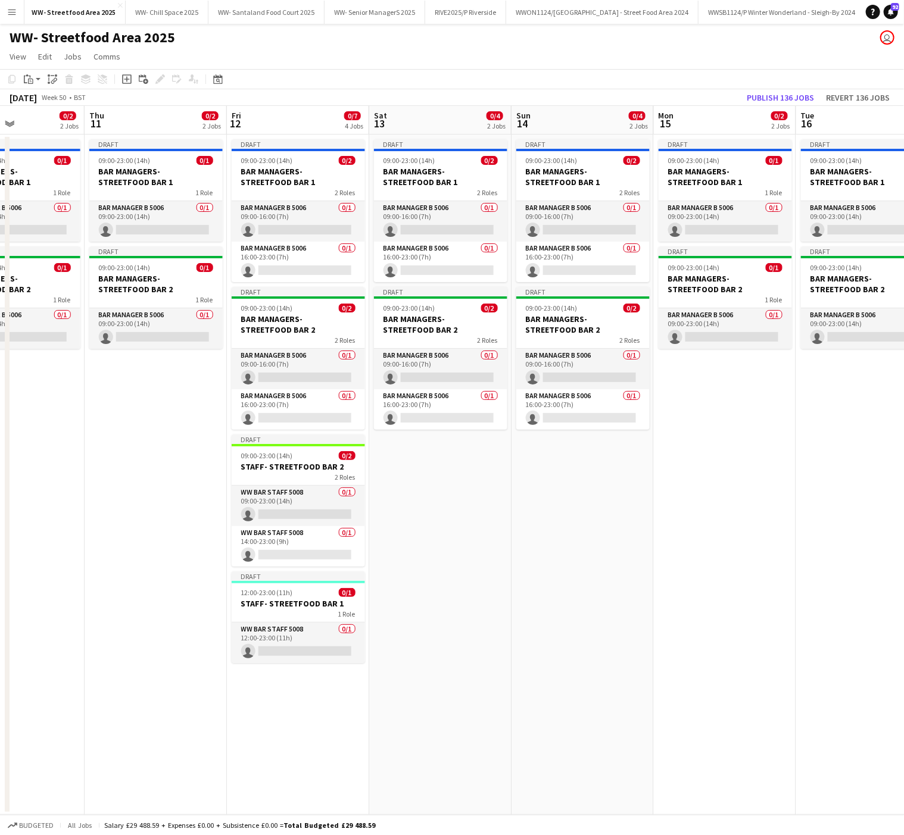
click at [422, 475] on app-date-cell "Draft 09:00-23:00 (14h) 0/2 BAR MANAGERS- STREETFOOD BAR 1 2 Roles Bar Manager …" at bounding box center [440, 475] width 142 height 681
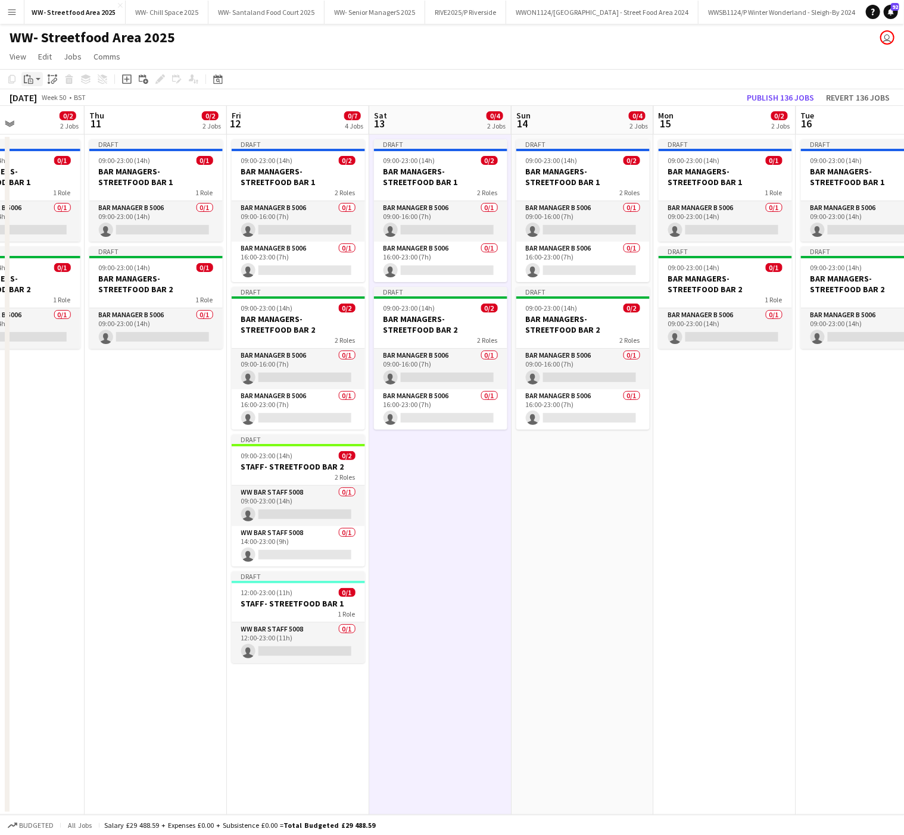
click at [30, 79] on icon at bounding box center [30, 81] width 5 height 5
click at [42, 102] on link "Paste Ctrl+V" at bounding box center [88, 101] width 112 height 11
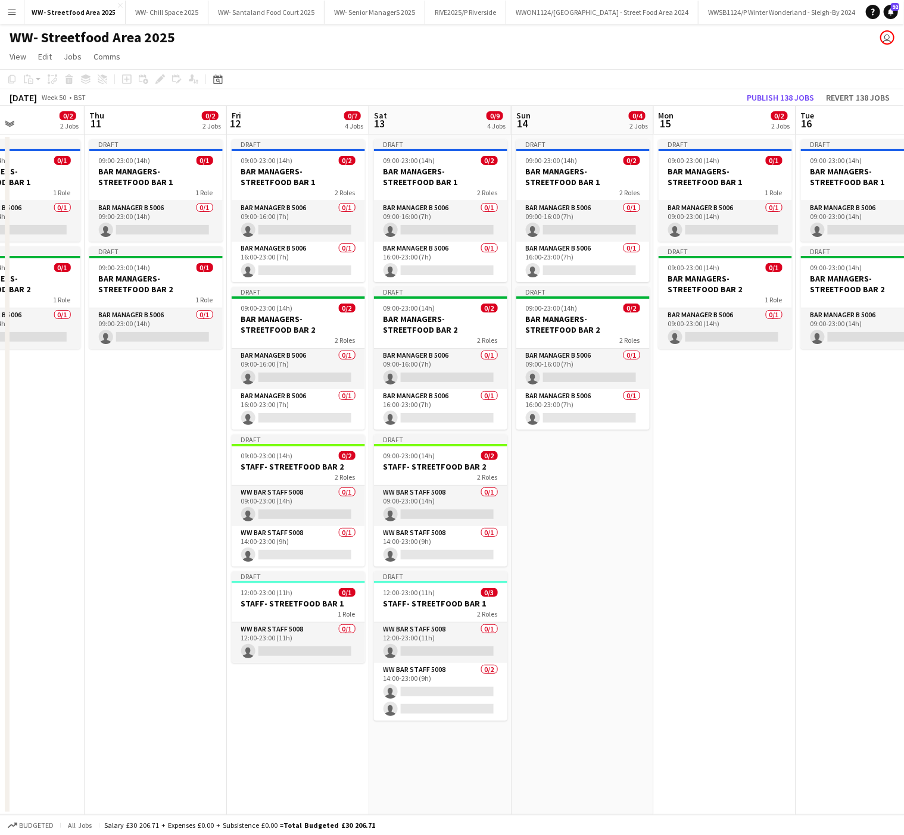
click at [834, 529] on app-date-cell "Draft 09:00-23:00 (14h) 0/1 BAR MANAGERS- STREETFOOD BAR 1 1 Role Bar Manager B…" at bounding box center [867, 475] width 142 height 681
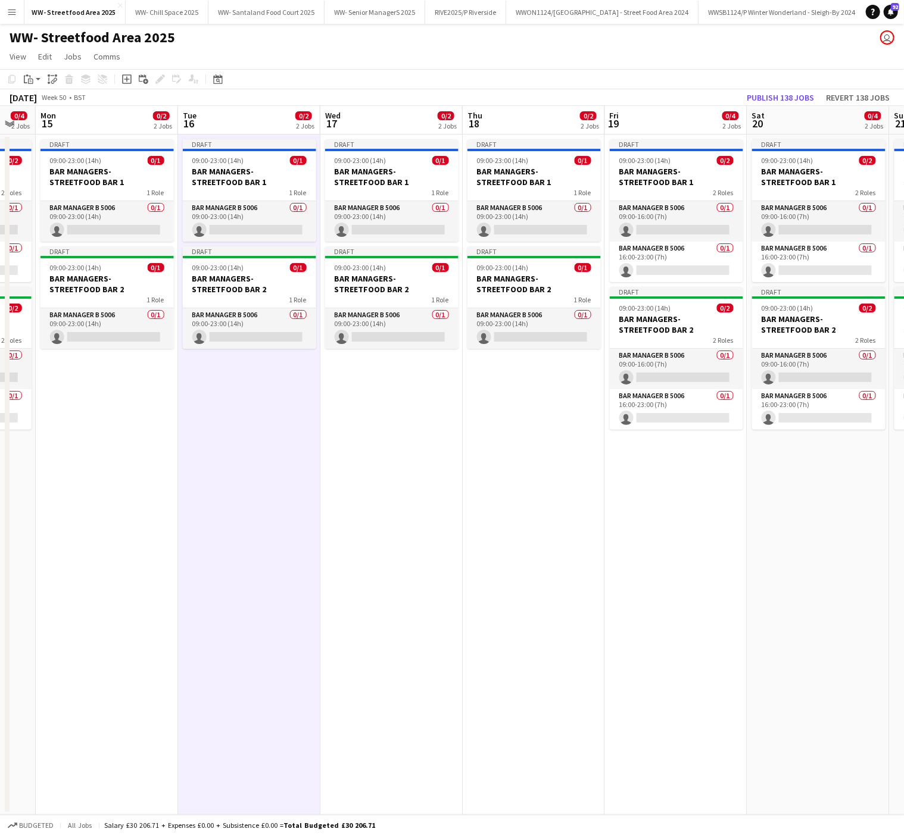
scroll to position [0, 534]
click at [824, 515] on app-date-cell "Draft 09:00-23:00 (14h) 0/2 BAR MANAGERS- STREETFOOD BAR 1 2 Roles Bar Manager …" at bounding box center [818, 475] width 142 height 681
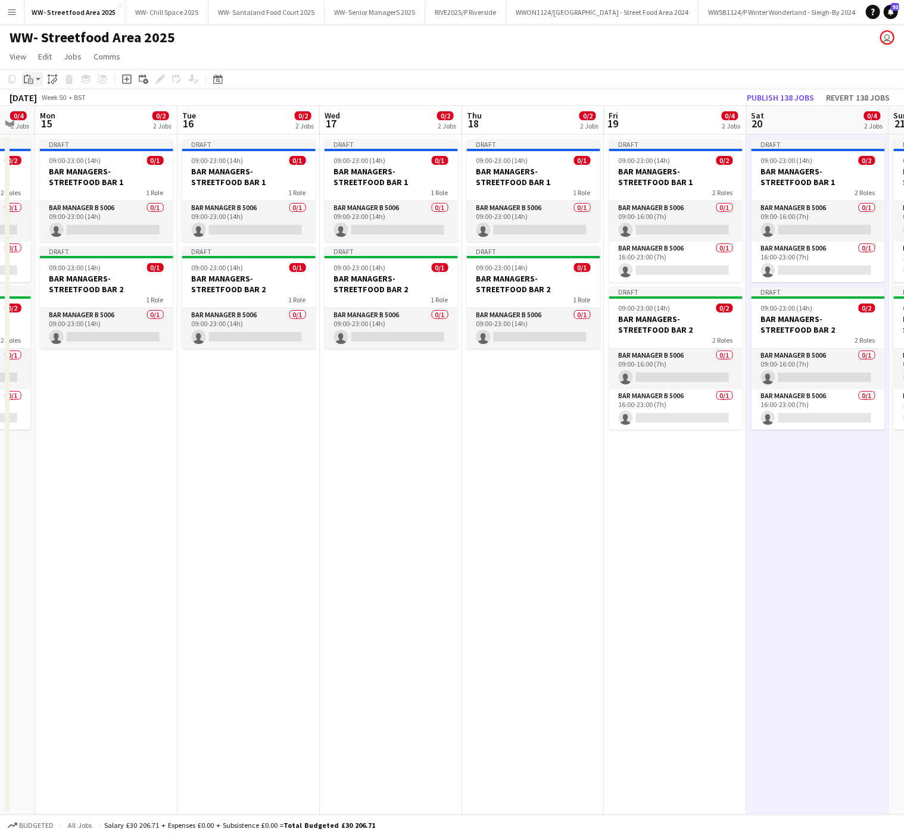
click at [29, 86] on div "Paste" at bounding box center [28, 79] width 14 height 14
click at [50, 121] on link "Paste with crew Ctrl+Shift+V" at bounding box center [88, 122] width 112 height 11
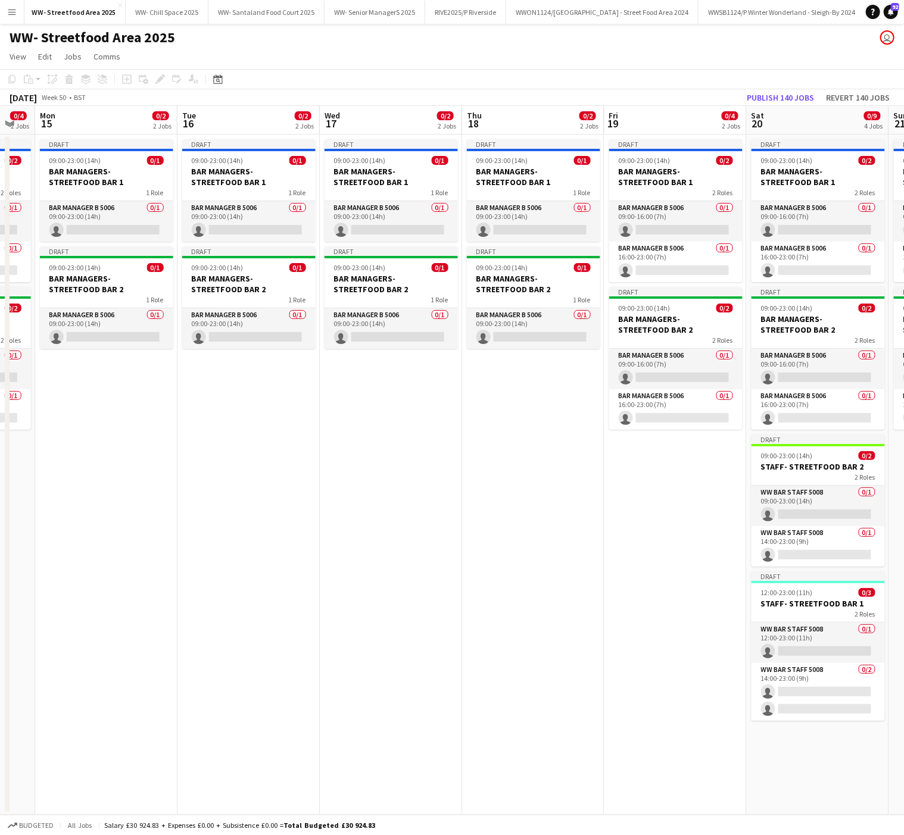
click at [510, 708] on app-date-cell "Draft 09:00-23:00 (14h) 0/1 BAR MANAGERS- STREETFOOD BAR 1 1 Role Bar Manager B…" at bounding box center [533, 475] width 142 height 681
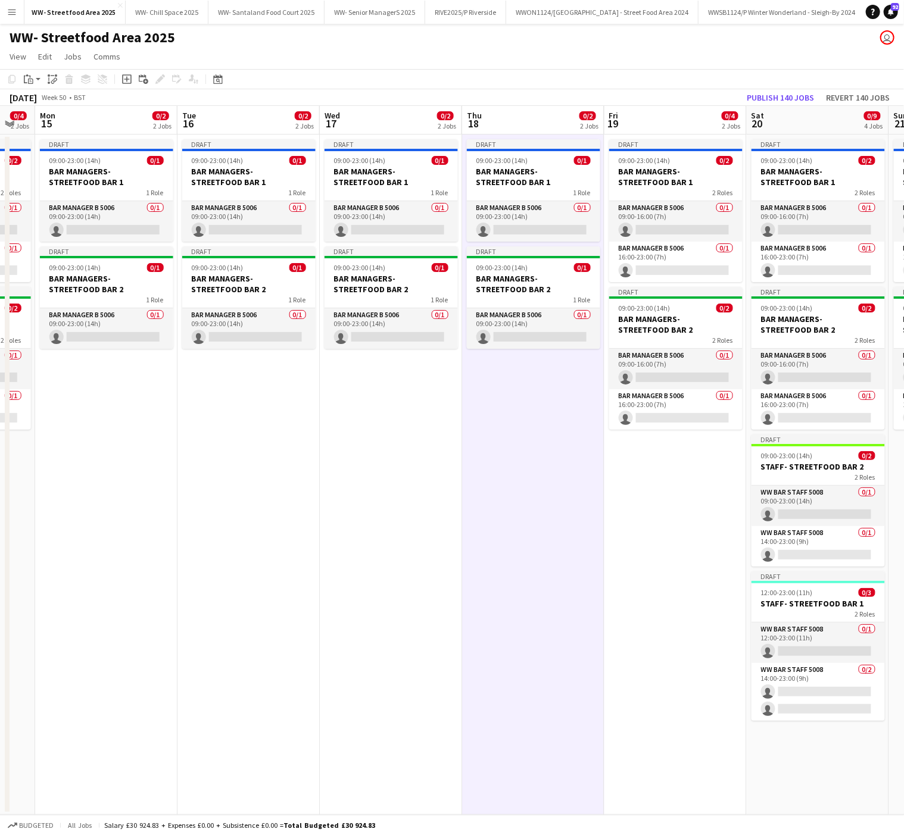
click at [378, 569] on app-date-cell "Draft 09:00-23:00 (14h) 0/1 BAR MANAGERS- STREETFOOD BAR 1 1 Role Bar Manager B…" at bounding box center [391, 475] width 142 height 681
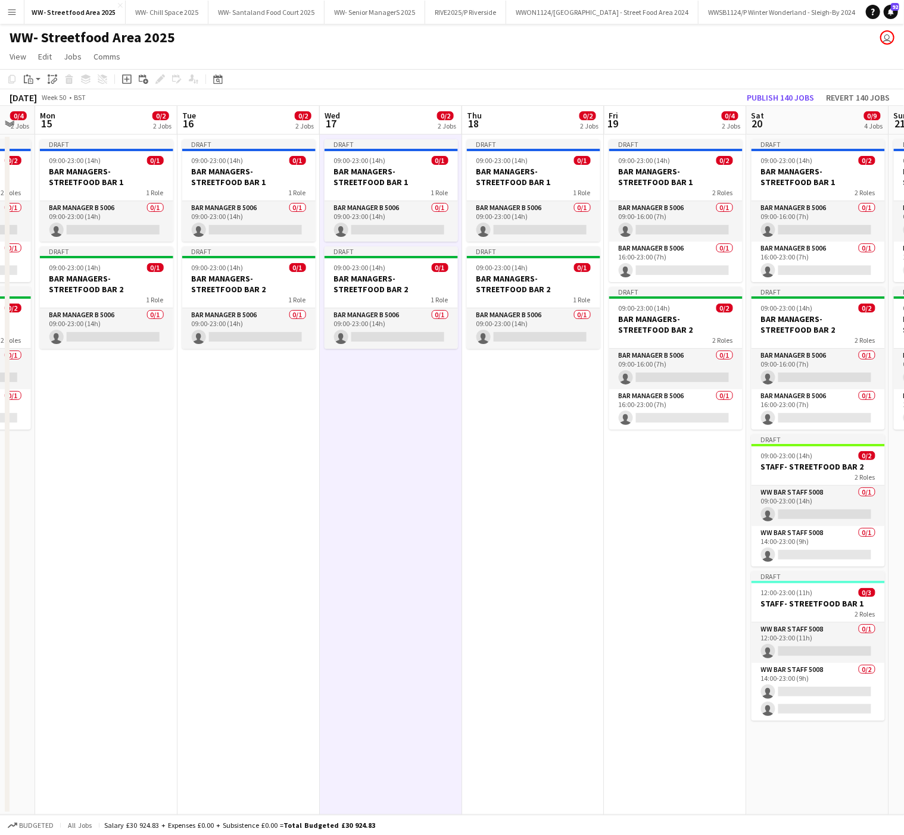
click at [375, 480] on app-date-cell "Draft 09:00-23:00 (14h) 0/1 BAR MANAGERS- STREETFOOD BAR 1 1 Role Bar Manager B…" at bounding box center [391, 475] width 142 height 681
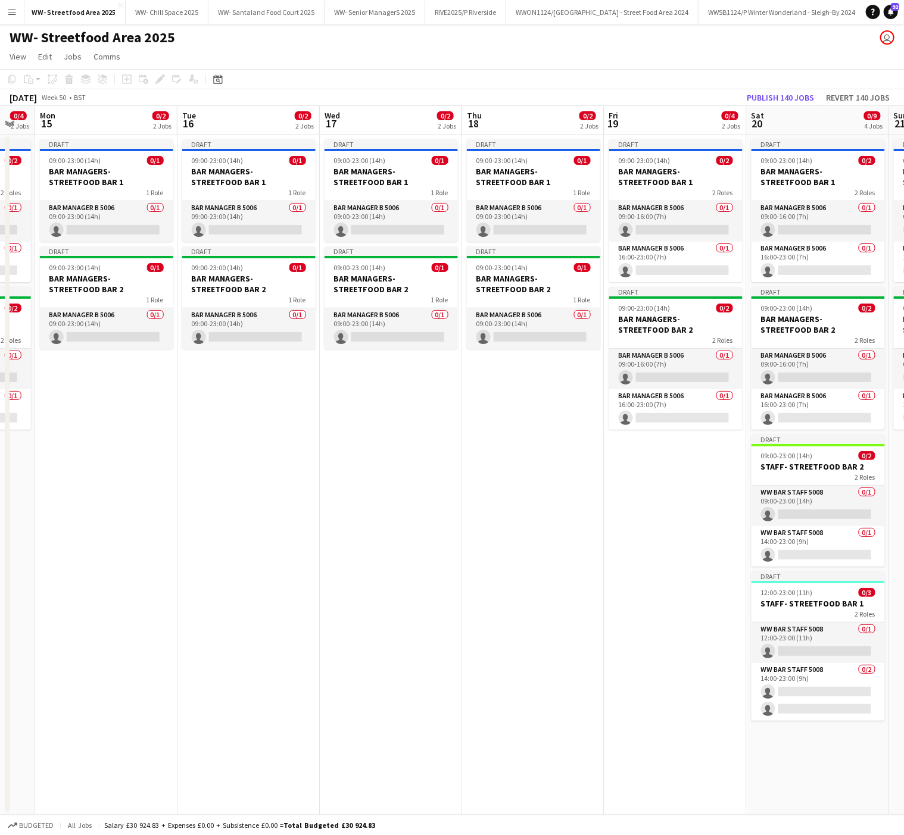
click at [380, 640] on app-date-cell "Draft 09:00-23:00 (14h) 0/1 BAR MANAGERS- STREETFOOD BAR 1 1 Role Bar Manager B…" at bounding box center [391, 475] width 142 height 681
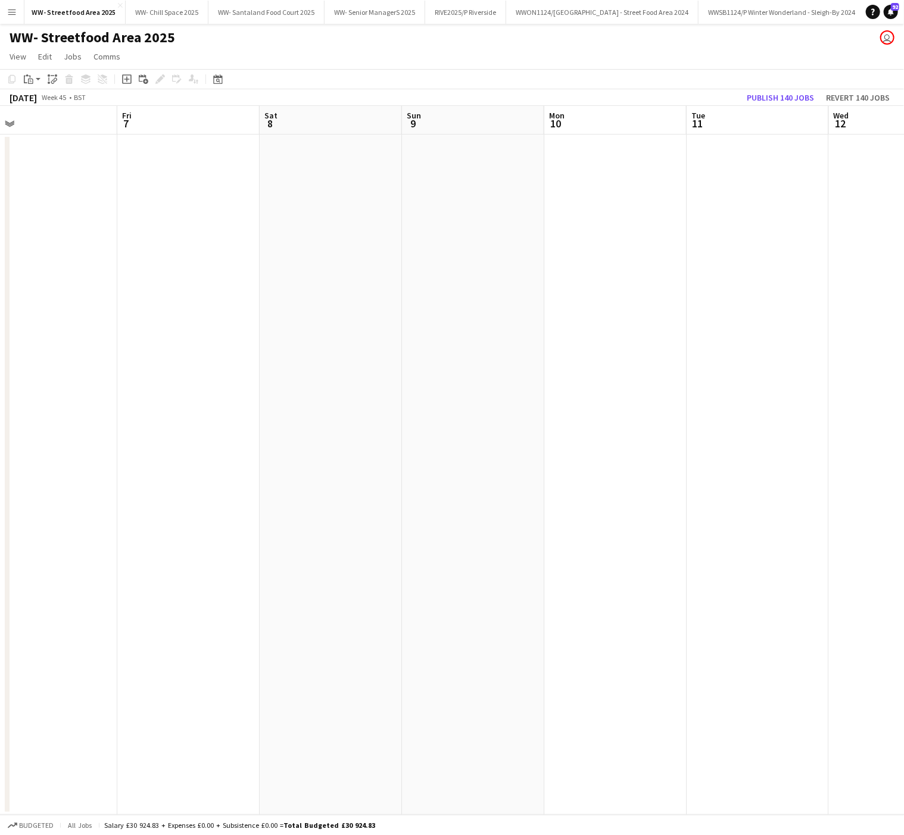
scroll to position [0, 307]
click at [244, 18] on button "WW- Santaland Food Court 2025 Close" at bounding box center [266, 12] width 116 height 23
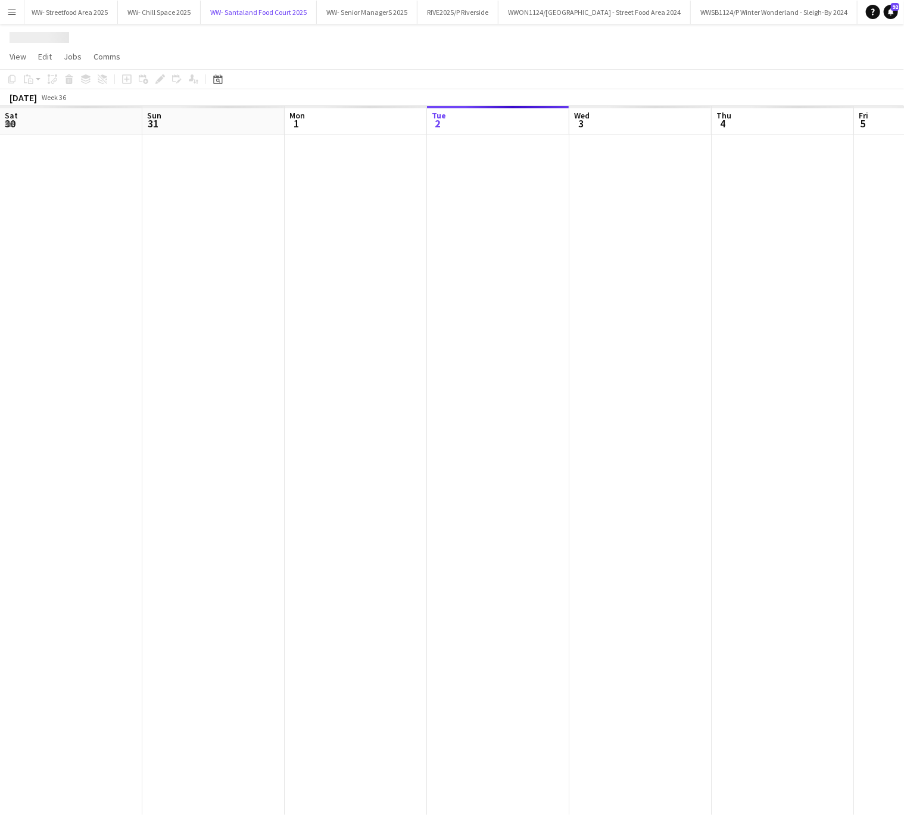
scroll to position [0, 285]
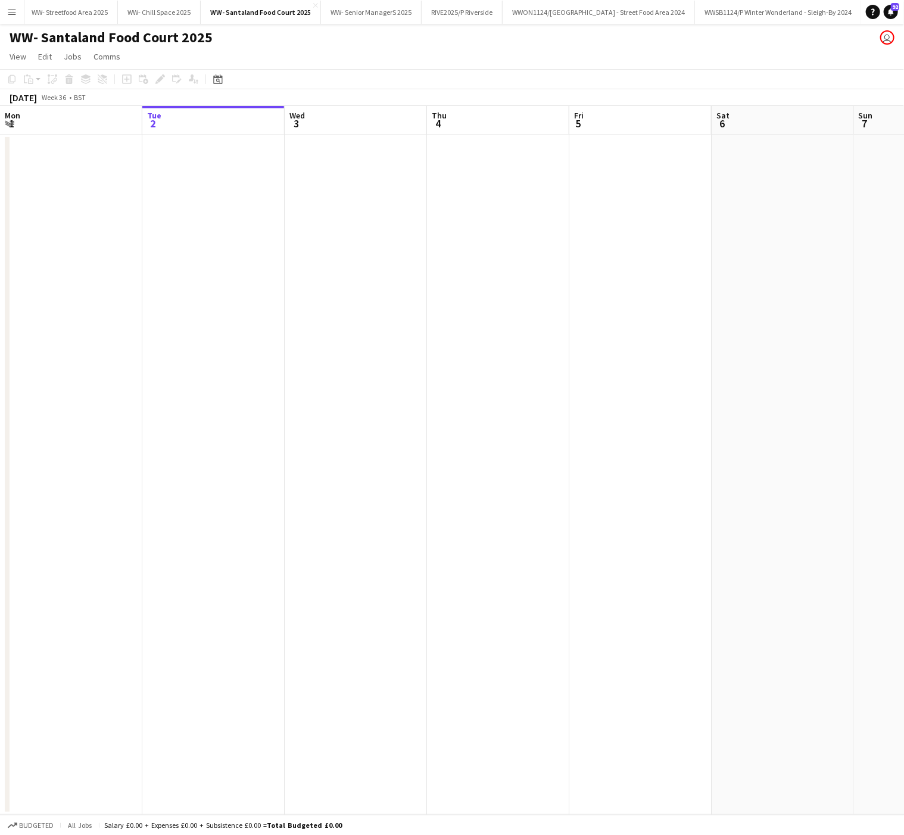
click at [367, 287] on app-date-cell at bounding box center [356, 475] width 142 height 681
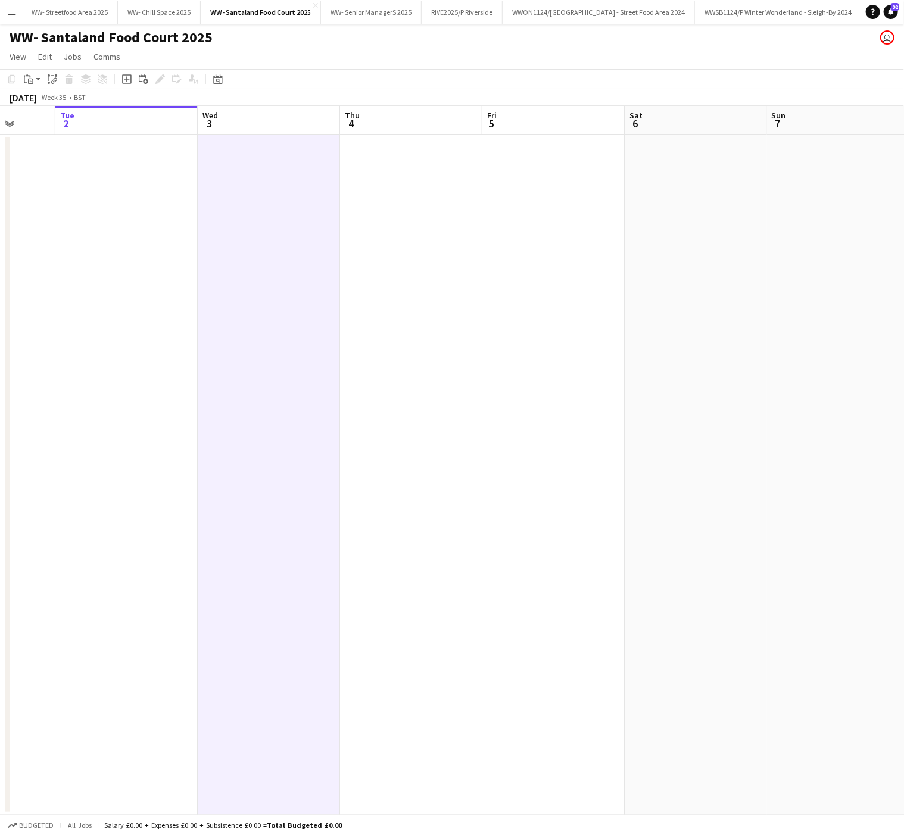
scroll to position [0, 338]
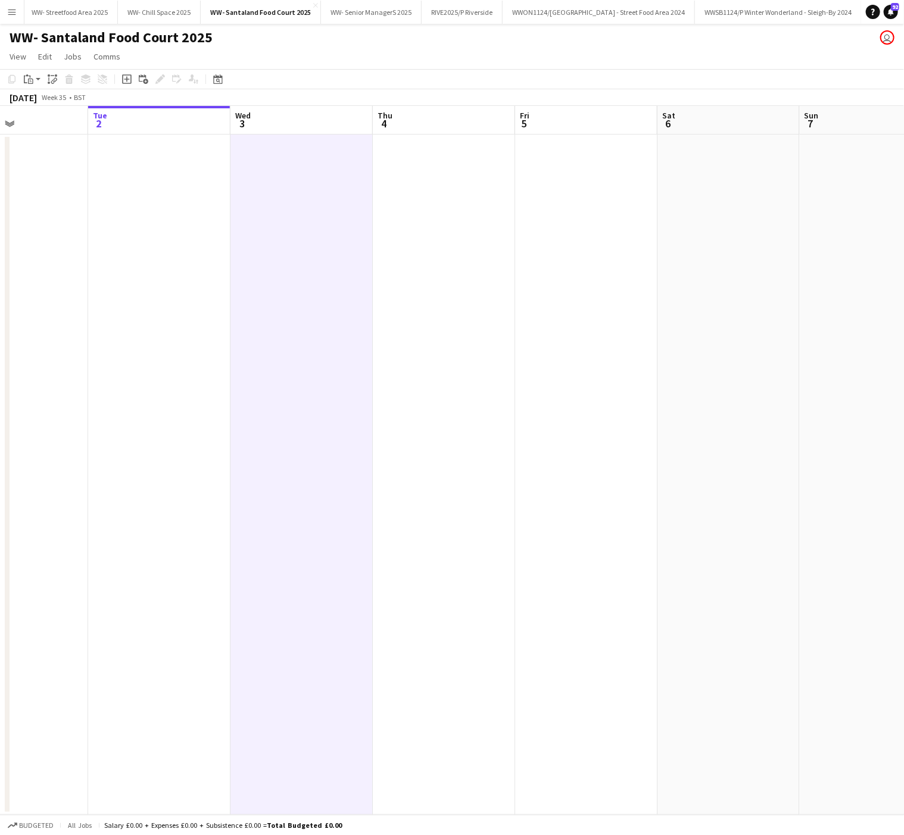
drag, startPoint x: 175, startPoint y: 366, endPoint x: 834, endPoint y: 391, distance: 659.1
click at [834, 391] on app-calendar-viewport "Sat 30 Sun 31 Mon 1 Tue 2 Wed 3 Thu 4 Fri 5 Sat 6 Sun 7 Mon 8 Tue 9 Wed 10" at bounding box center [452, 460] width 904 height 709
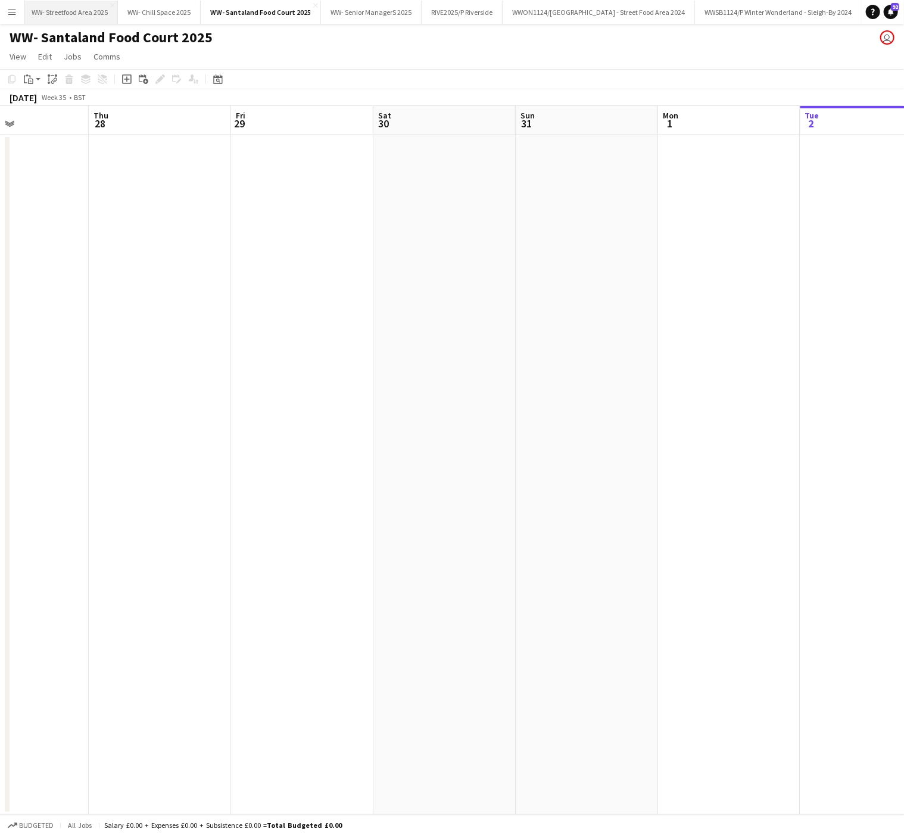
click at [57, 11] on button "WW- Streetfood Area 2025 Close" at bounding box center [70, 12] width 96 height 23
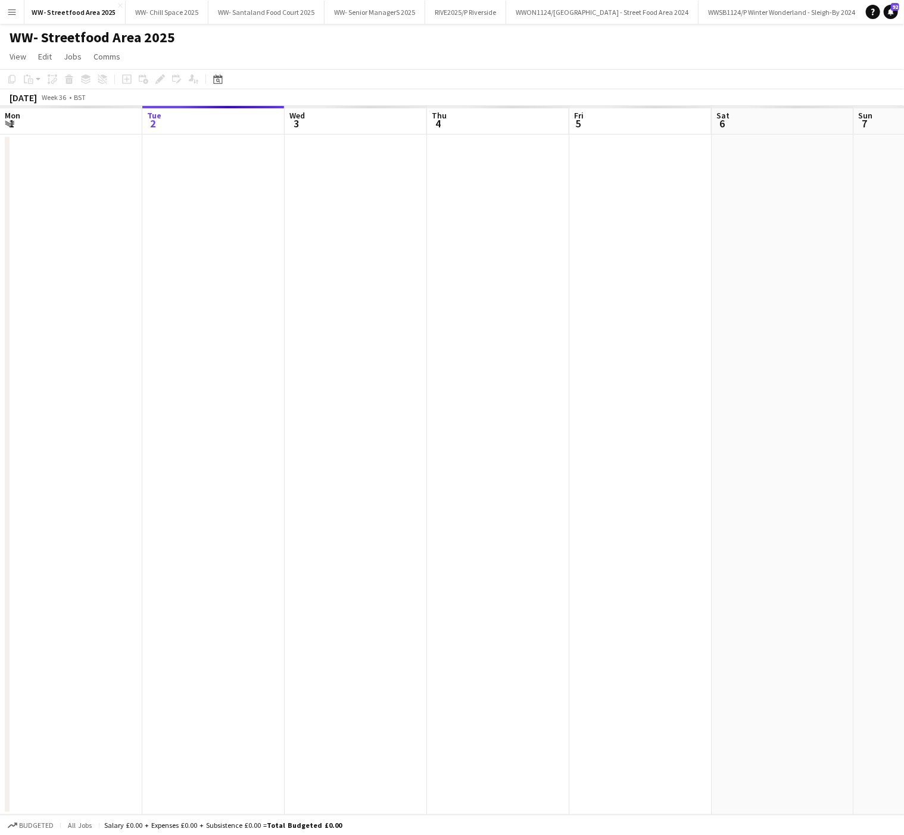
click at [315, 605] on app-date-cell at bounding box center [356, 475] width 142 height 681
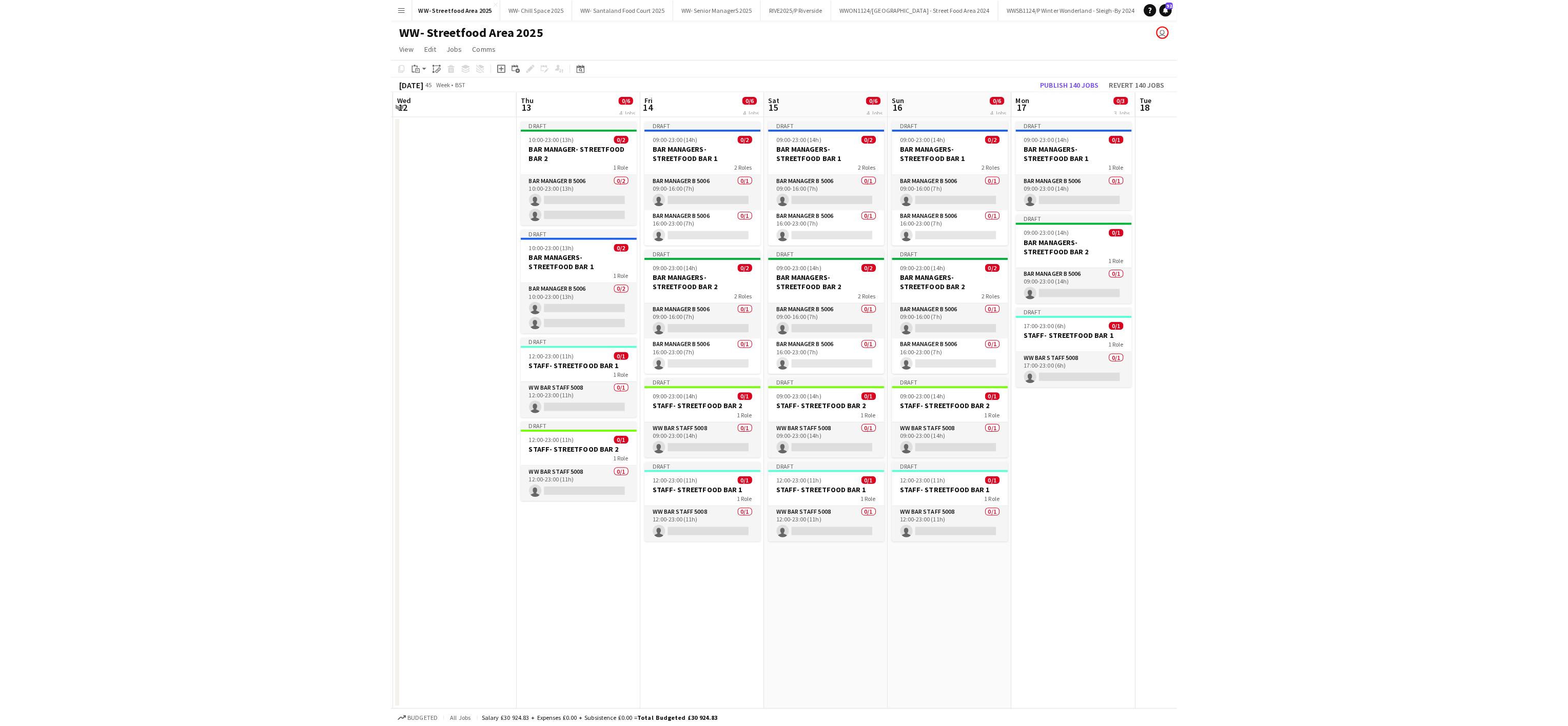
scroll to position [0, 275]
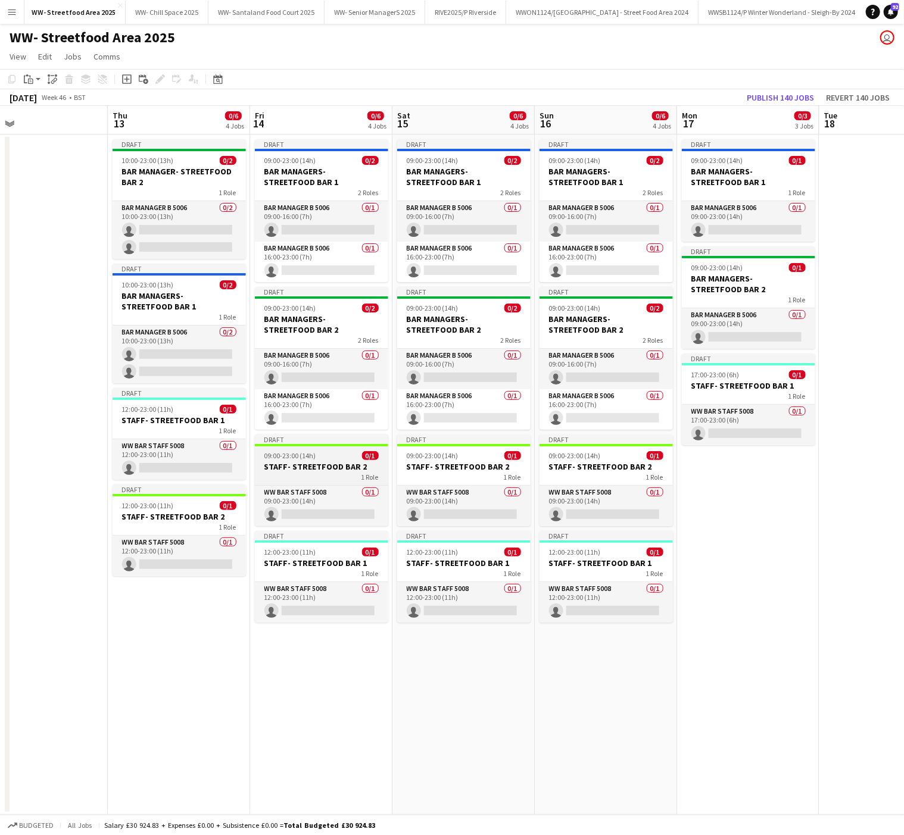
click at [302, 475] on div "1 Role" at bounding box center [321, 477] width 133 height 10
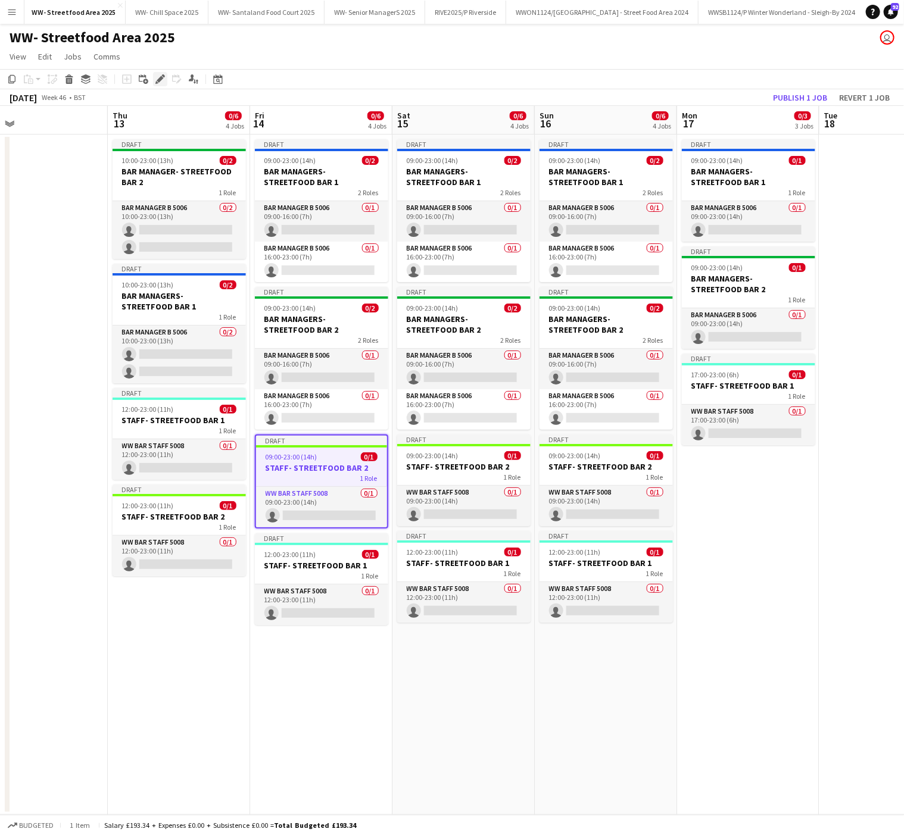
click at [161, 80] on icon "Edit" at bounding box center [160, 79] width 10 height 10
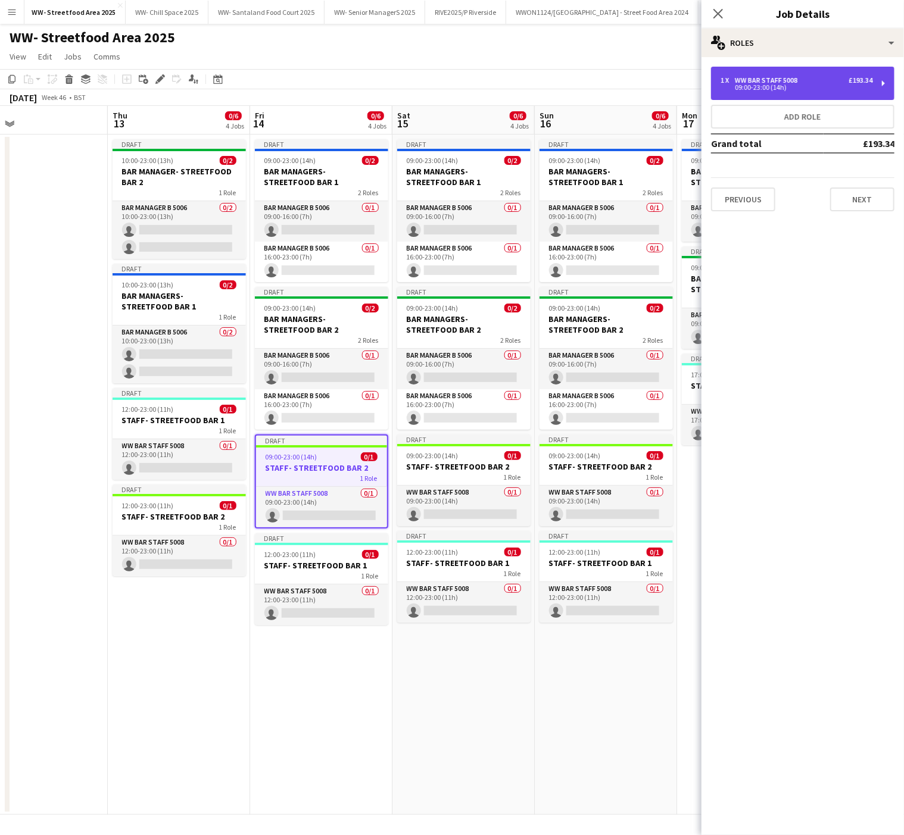
click at [793, 88] on div "09:00-23:00 (14h)" at bounding box center [797, 88] width 152 height 6
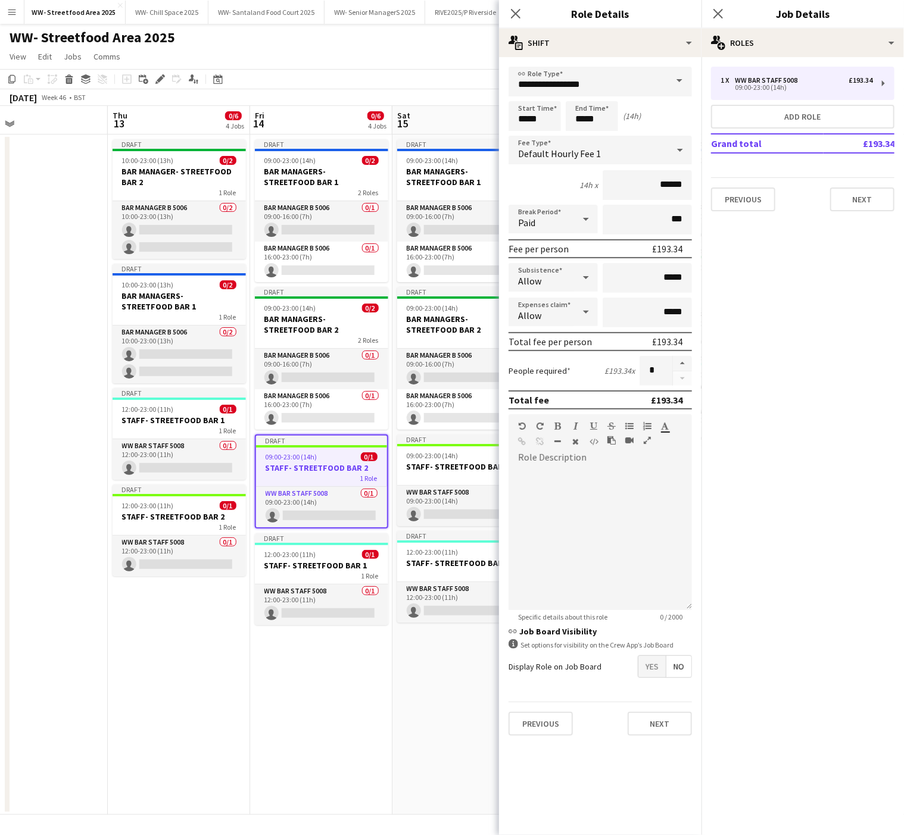
click at [275, 694] on app-date-cell "Draft 09:00-23:00 (14h) 0/2 BAR MANAGERS- STREETFOOD BAR 1 2 Roles Bar Manager …" at bounding box center [321, 475] width 142 height 681
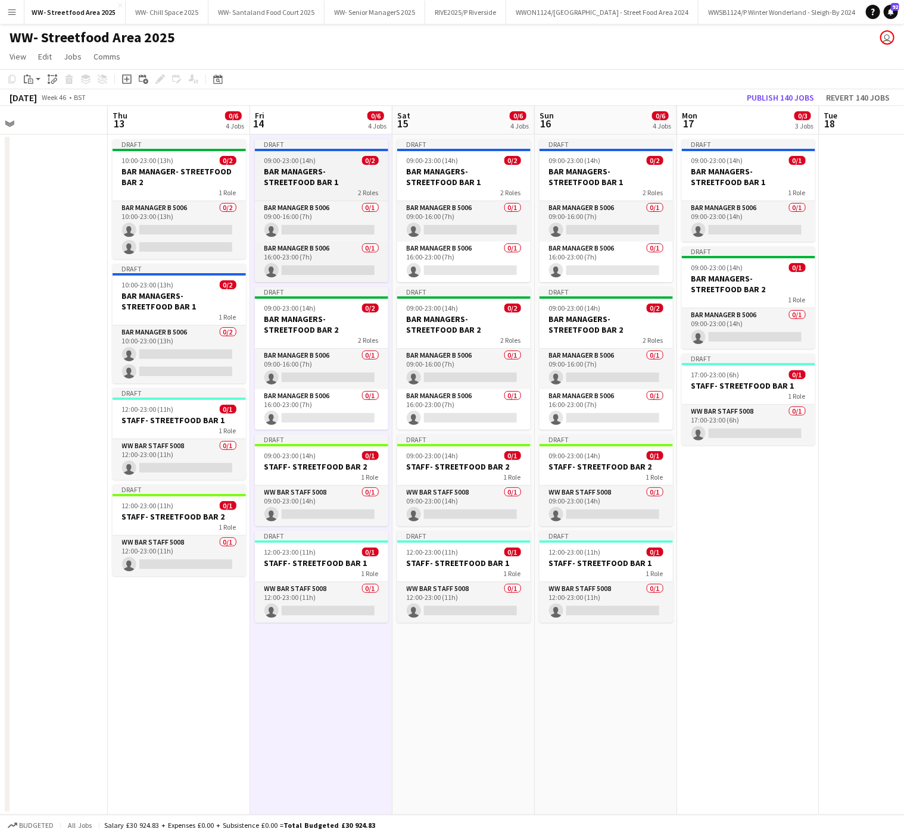
click at [272, 180] on h3 "BAR MANAGERS- STREETFOOD BAR 1" at bounding box center [321, 176] width 133 height 21
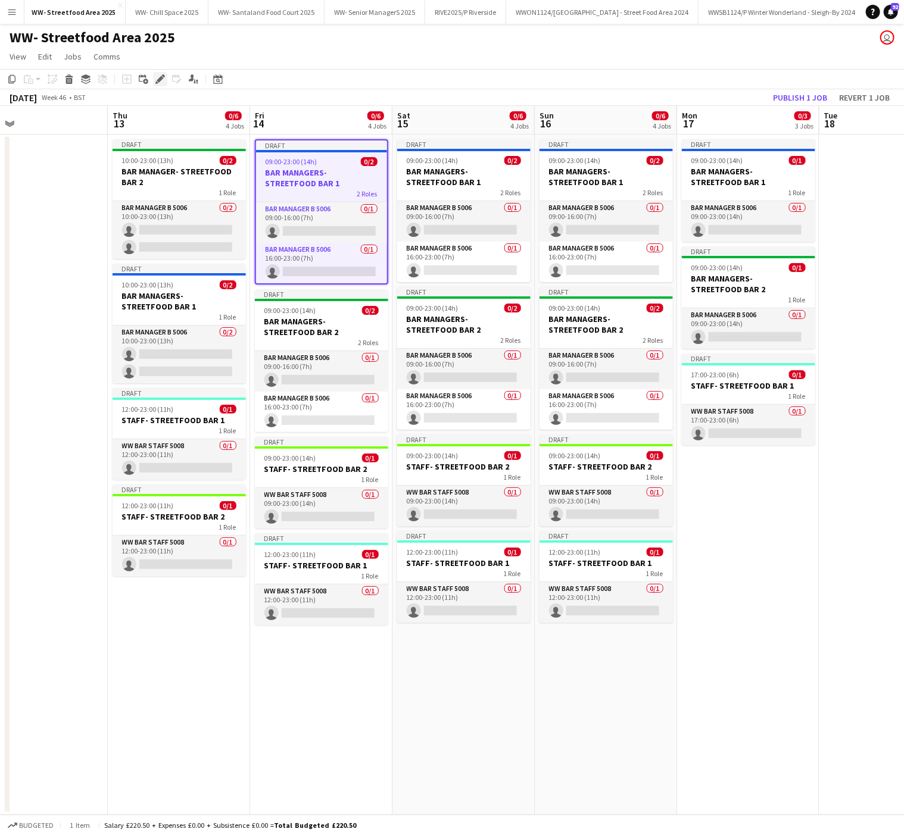
click at [158, 77] on icon "Edit" at bounding box center [160, 79] width 10 height 10
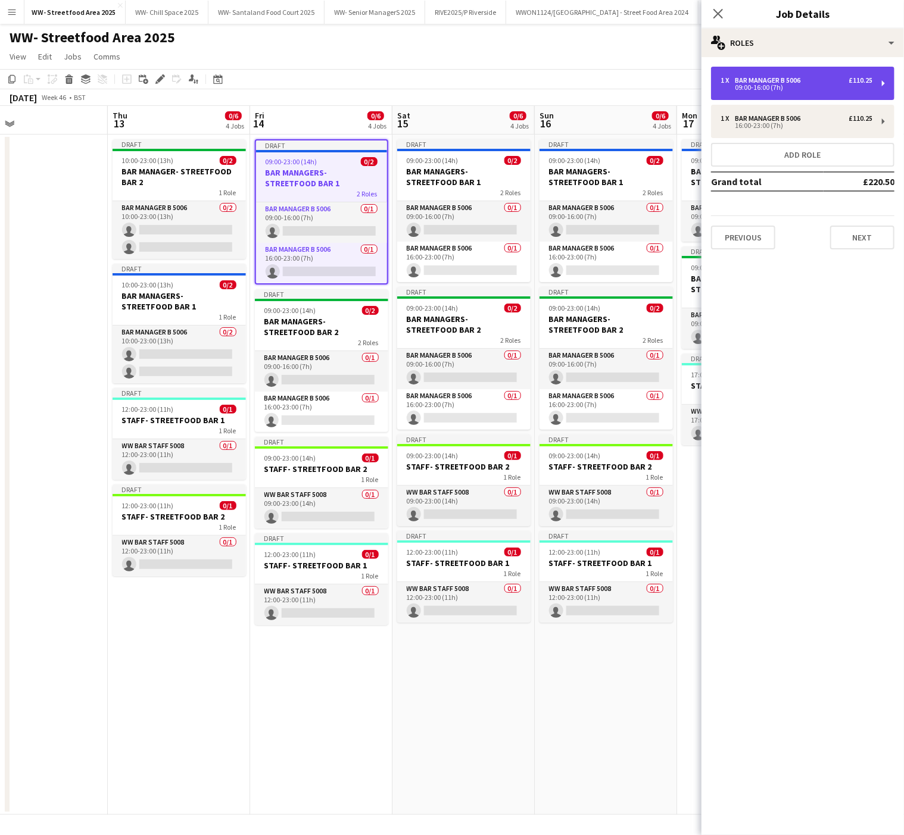
click at [787, 77] on div "Bar Manager B 5006" at bounding box center [770, 80] width 70 height 8
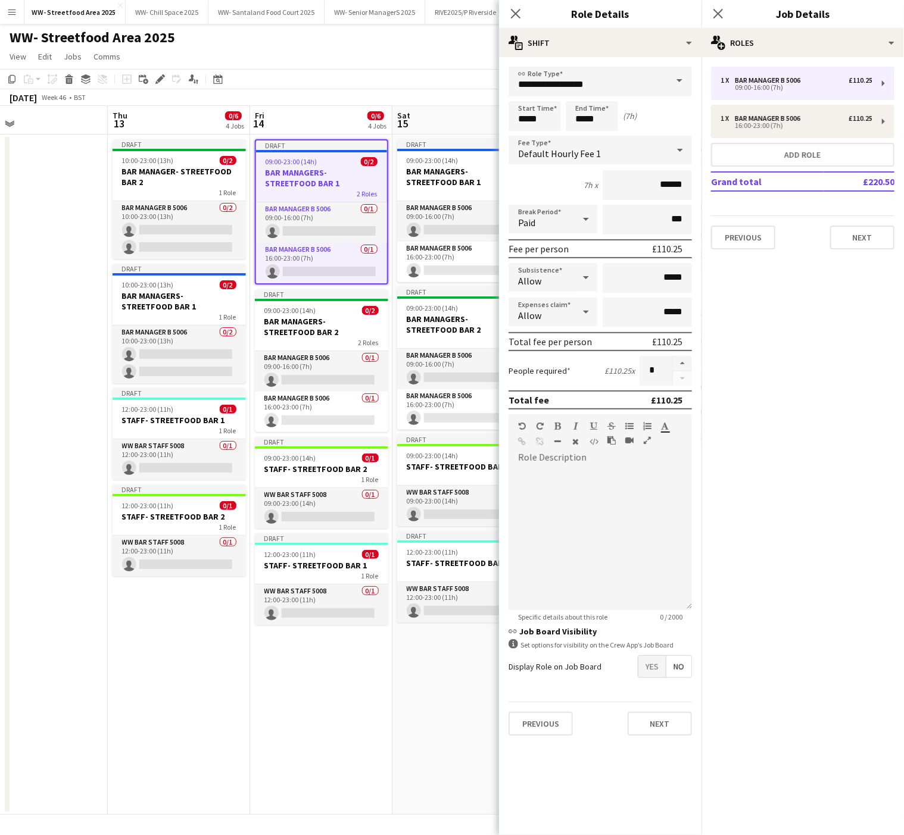
click at [286, 711] on app-date-cell "Draft 09:00-23:00 (14h) 0/2 BAR MANAGERS- STREETFOOD BAR 1 2 Roles Bar Manager …" at bounding box center [321, 475] width 142 height 681
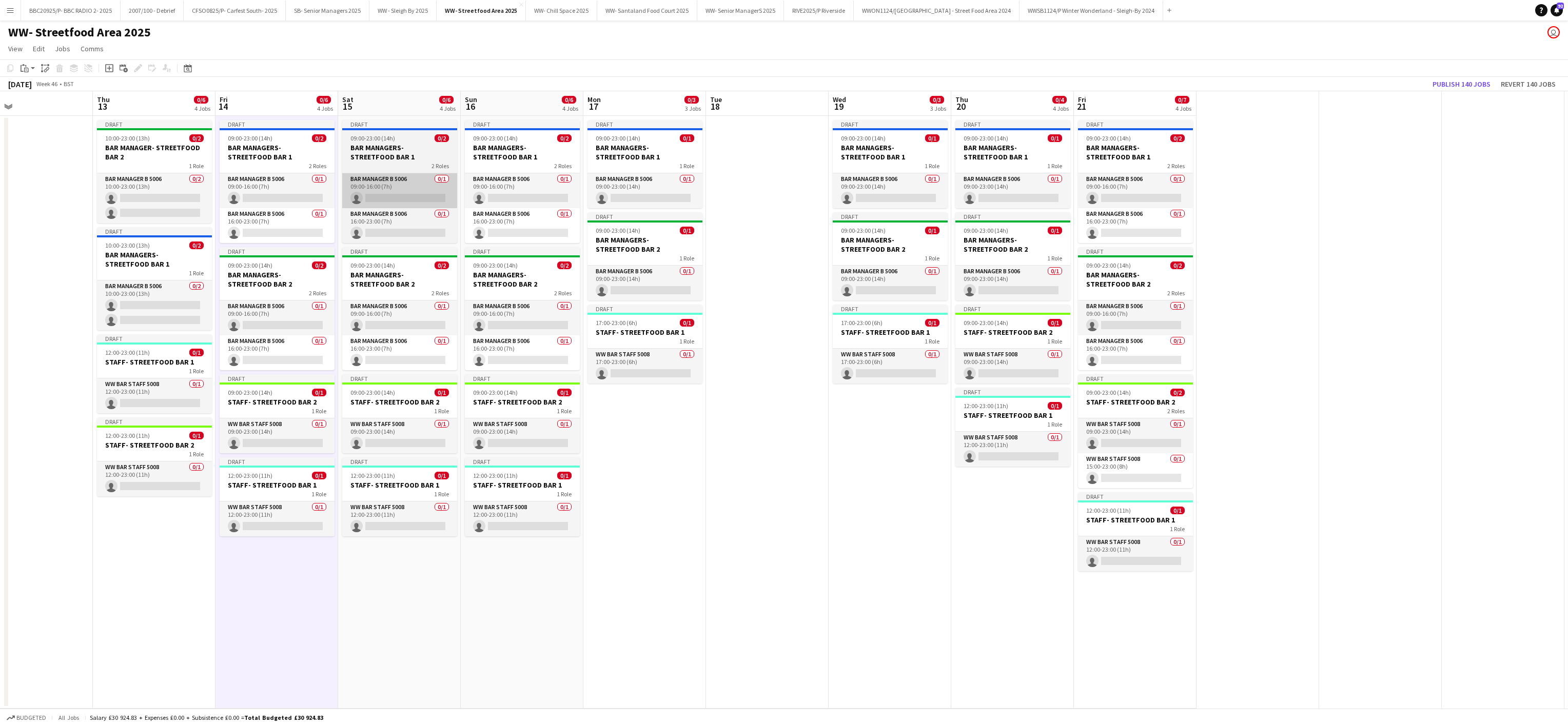
scroll to position [0, 0]
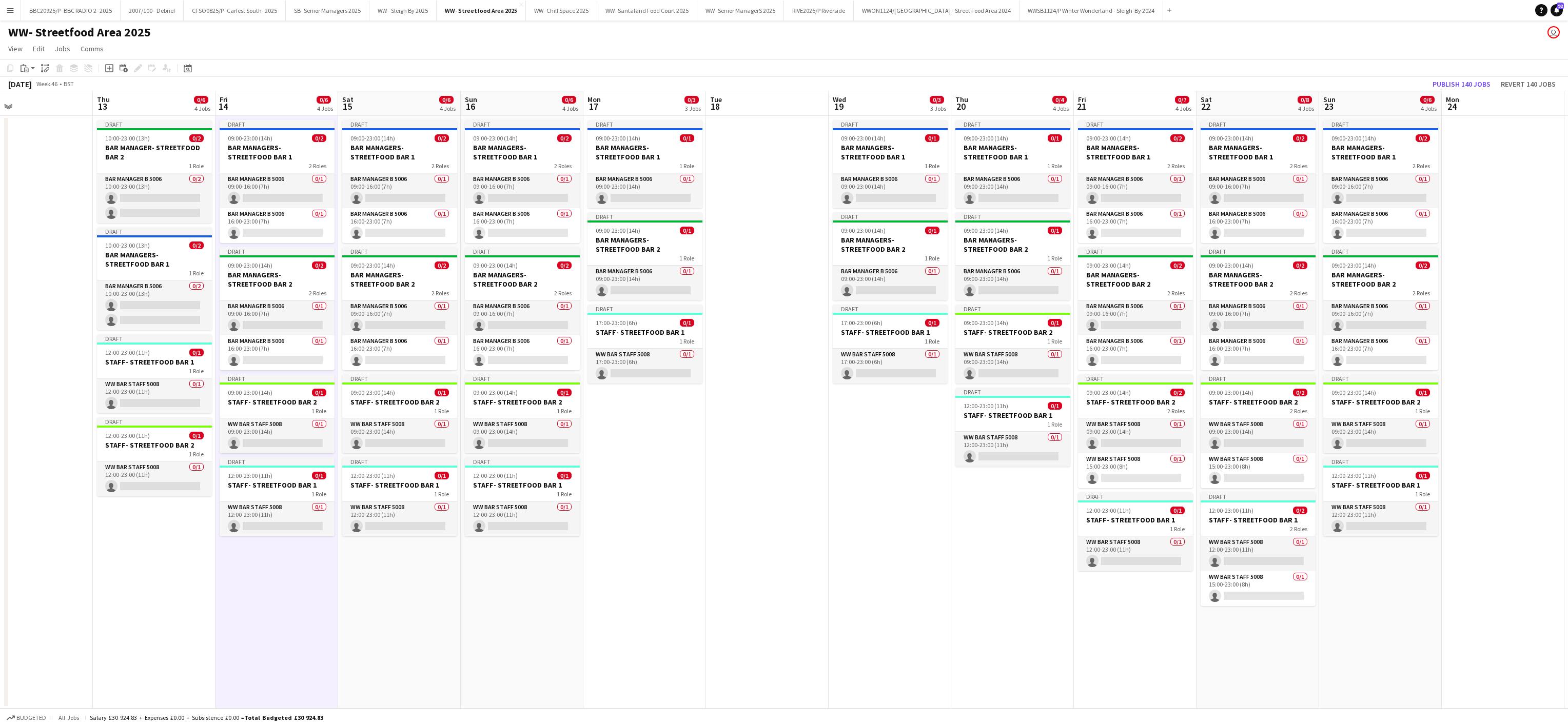
click at [488, 648] on app-date-cell "Draft 09:00-23:00 (14h) 0/2 BAR MANAGERS- STREETFOOD BAR 1 2 Roles Bar Manager …" at bounding box center [522, 413] width 122 height 593
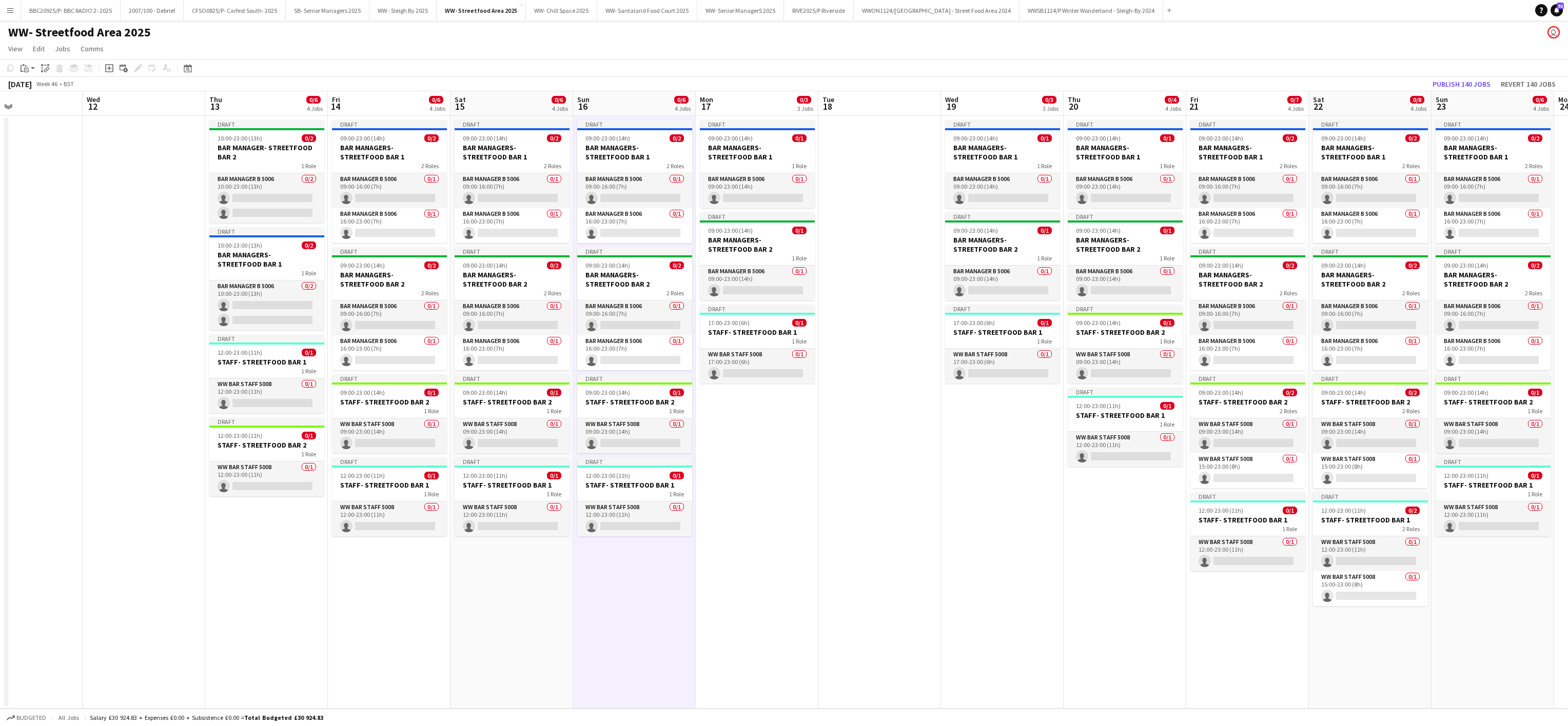
scroll to position [0, 315]
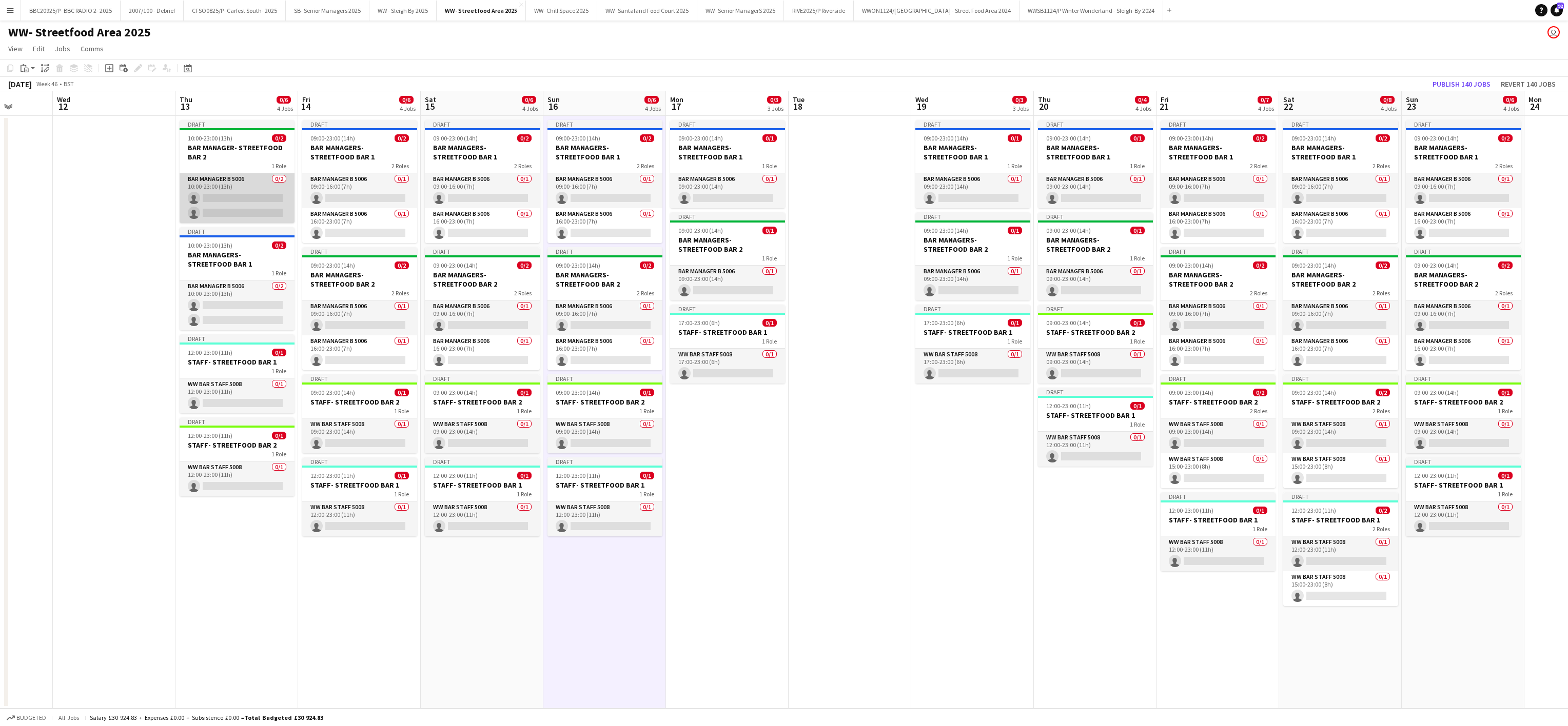
click at [241, 190] on app-card-role "Bar Manager B 5006 0/2 10:00-23:00 (13h) single-neutral-actions single-neutral-…" at bounding box center [236, 198] width 115 height 50
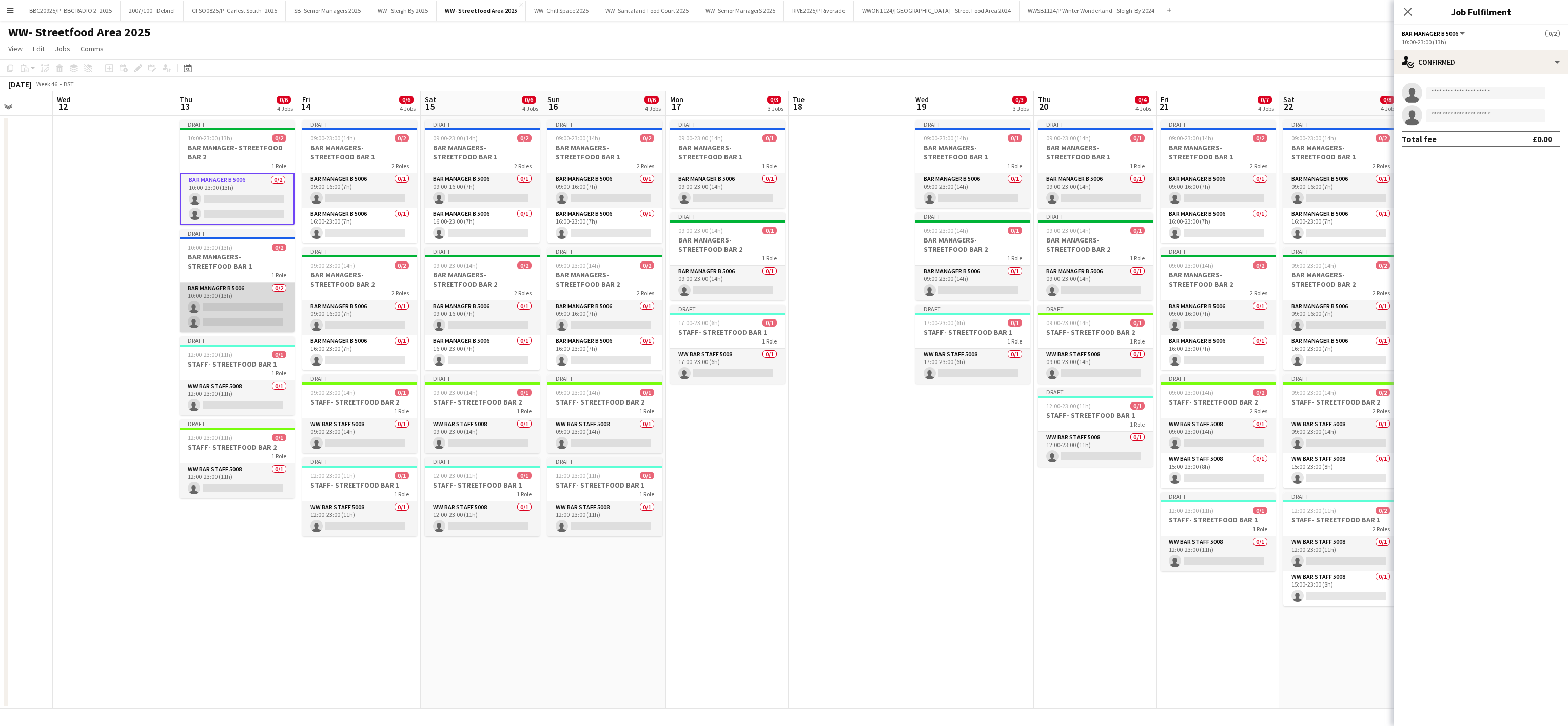
click at [222, 300] on app-card-role "Bar Manager B 5006 0/2 10:00-23:00 (13h) single-neutral-actions single-neutral-…" at bounding box center [236, 307] width 115 height 50
click at [778, 102] on app-invite-slot "single-neutral-actions" at bounding box center [1480, 93] width 174 height 21
click at [778, 93] on input at bounding box center [1485, 93] width 119 height 12
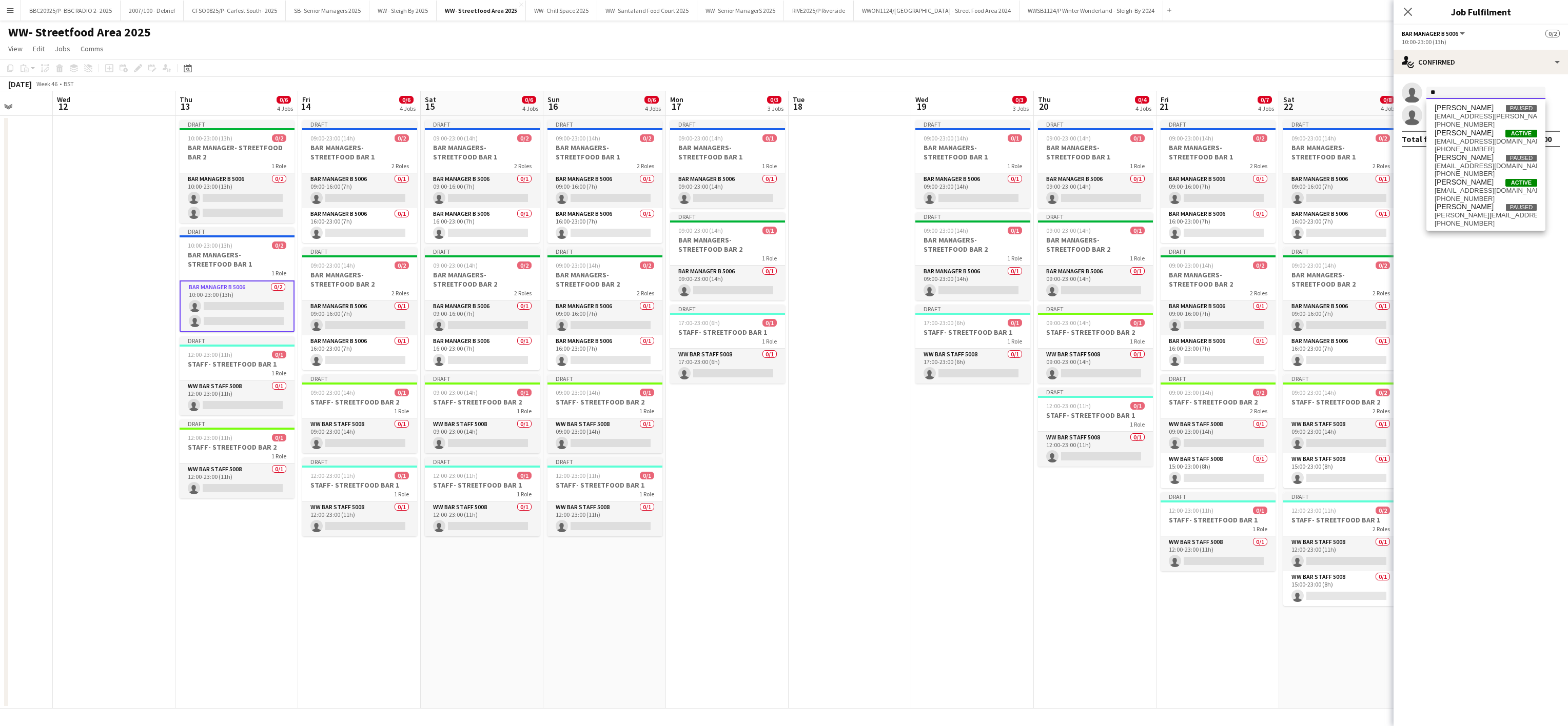
type input "*"
click at [230, 208] on app-card-role "Bar Manager B 5006 0/2 10:00-23:00 (13h) single-neutral-actions single-neutral-…" at bounding box center [236, 198] width 115 height 50
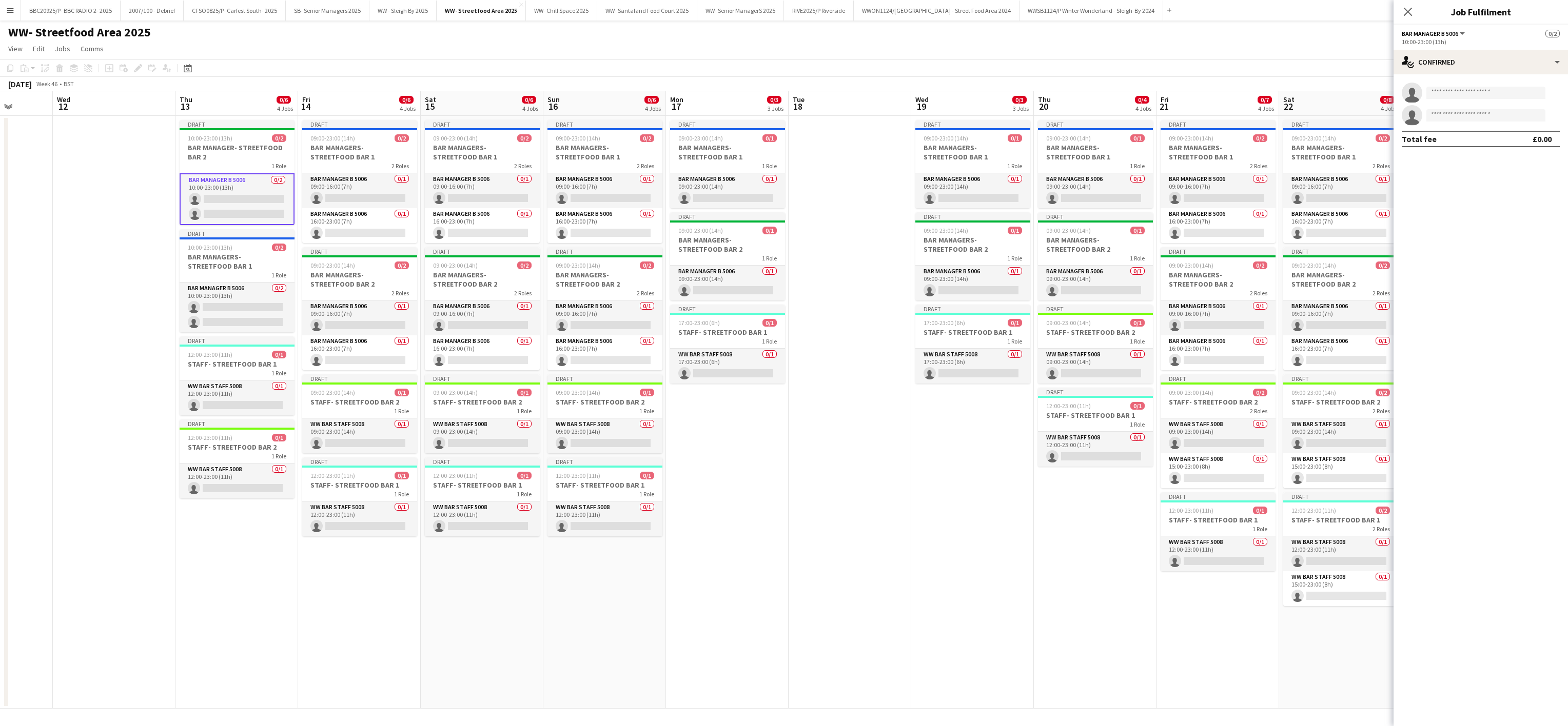
click at [778, 84] on app-invite-slot "single-neutral-actions" at bounding box center [1480, 93] width 174 height 21
click at [778, 92] on input at bounding box center [1485, 93] width 119 height 12
type input "**********"
click at [778, 115] on span "[EMAIL_ADDRESS][DOMAIN_NAME]" at bounding box center [1485, 116] width 103 height 9
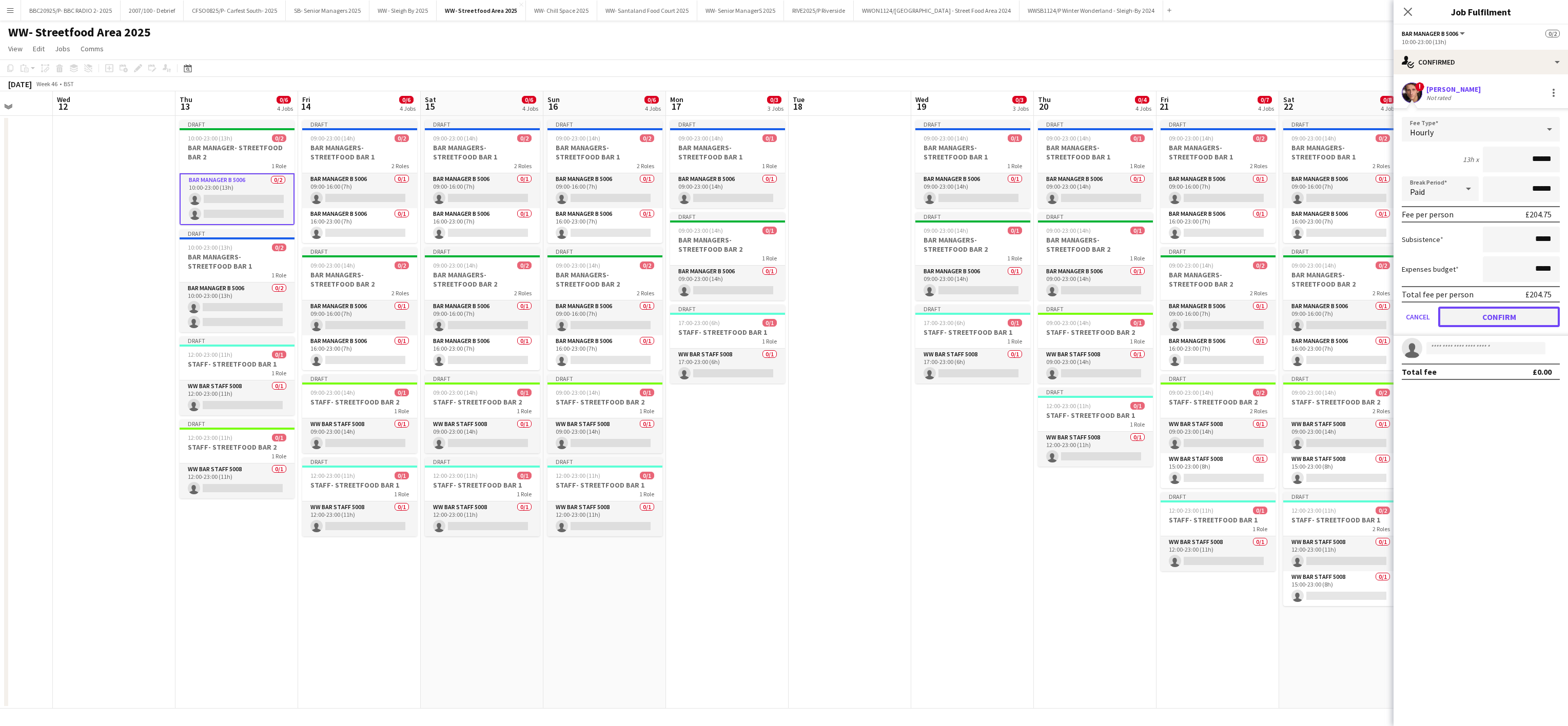
click at [778, 313] on button "Confirm" at bounding box center [1498, 317] width 121 height 21
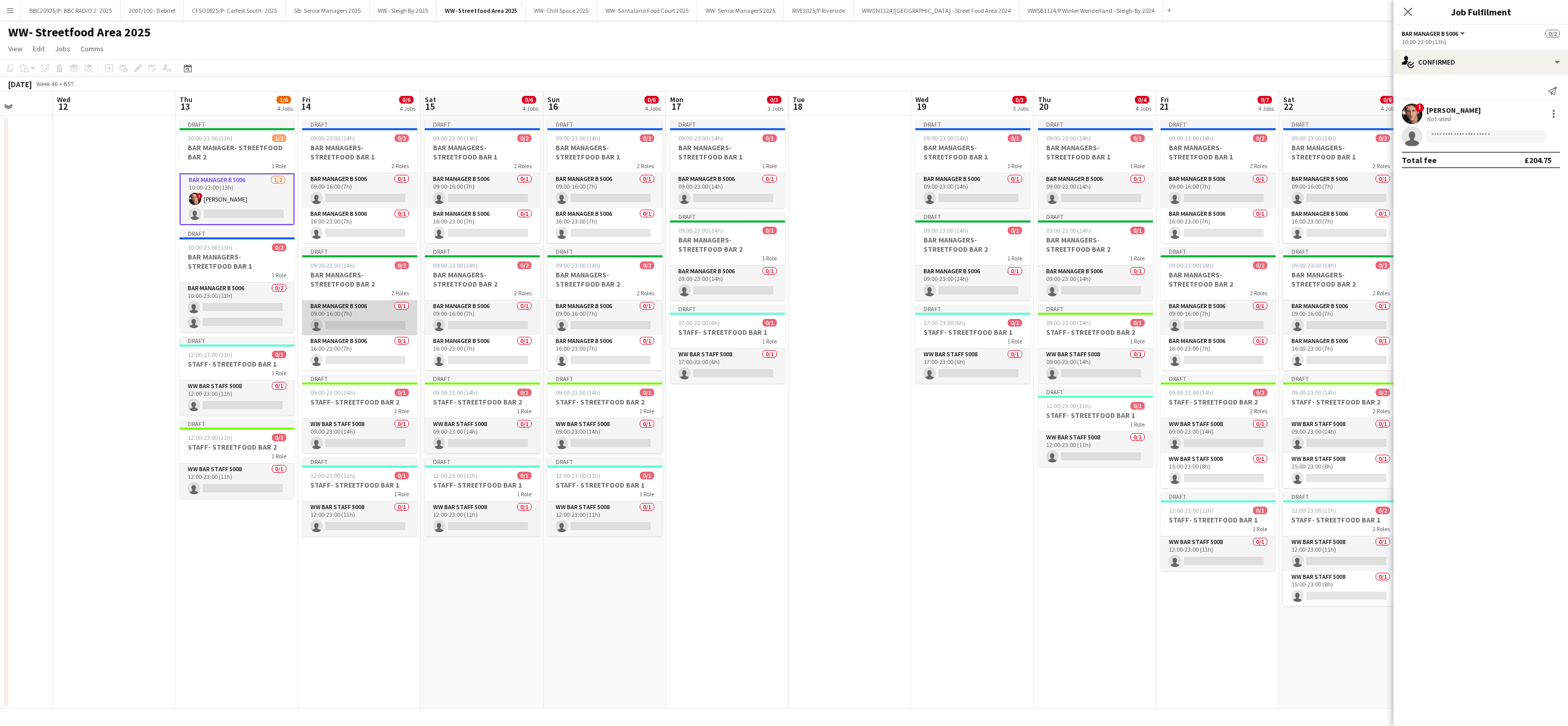
click at [351, 305] on app-card-role "Bar Manager B 5006 0/1 09:00-16:00 (7h) single-neutral-actions" at bounding box center [359, 318] width 115 height 34
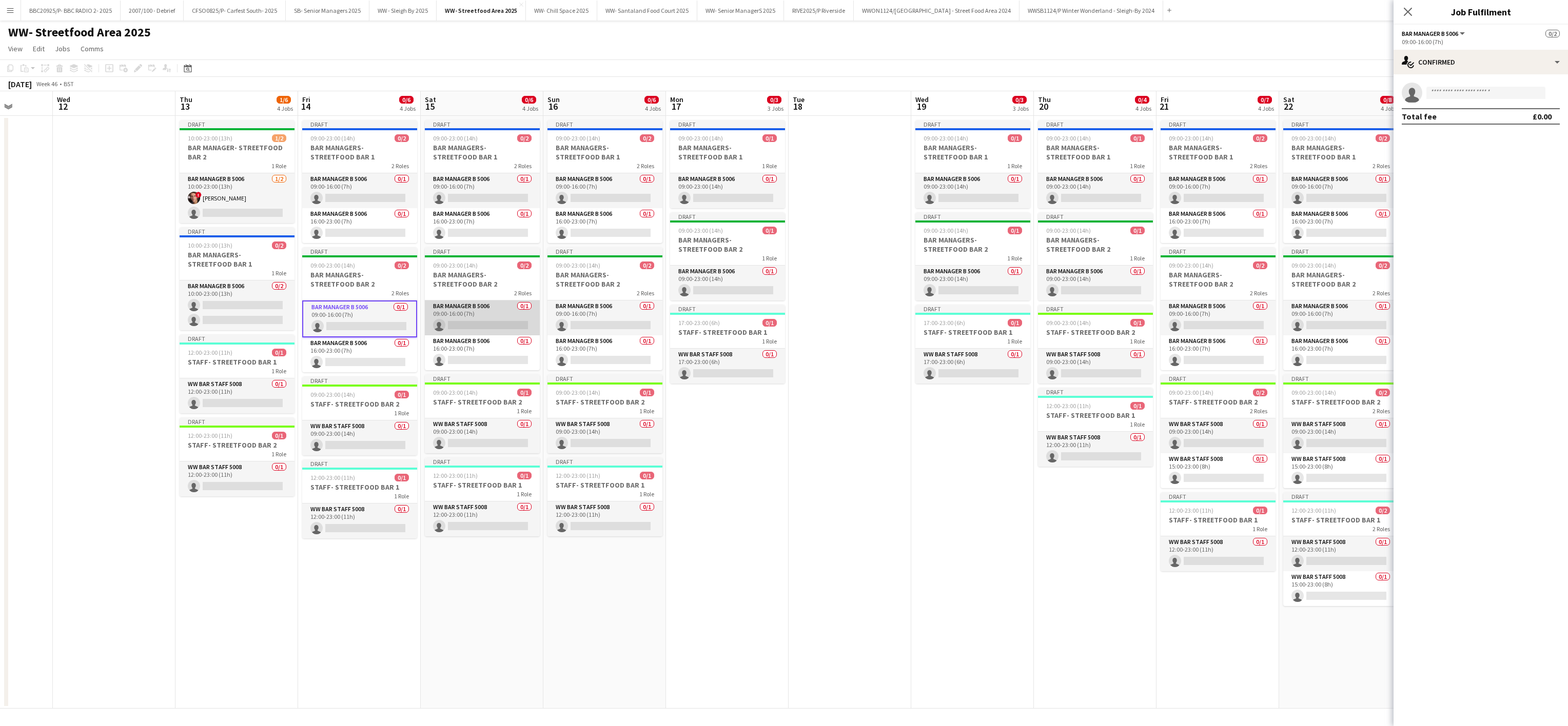
click at [456, 322] on app-card-role "Bar Manager B 5006 0/1 09:00-16:00 (7h) single-neutral-actions" at bounding box center [482, 318] width 115 height 34
click at [613, 364] on app-card-role "Bar Manager B 5006 0/1 16:00-23:00 (7h) single-neutral-actions" at bounding box center [604, 352] width 115 height 34
click at [778, 90] on input at bounding box center [1485, 93] width 119 height 12
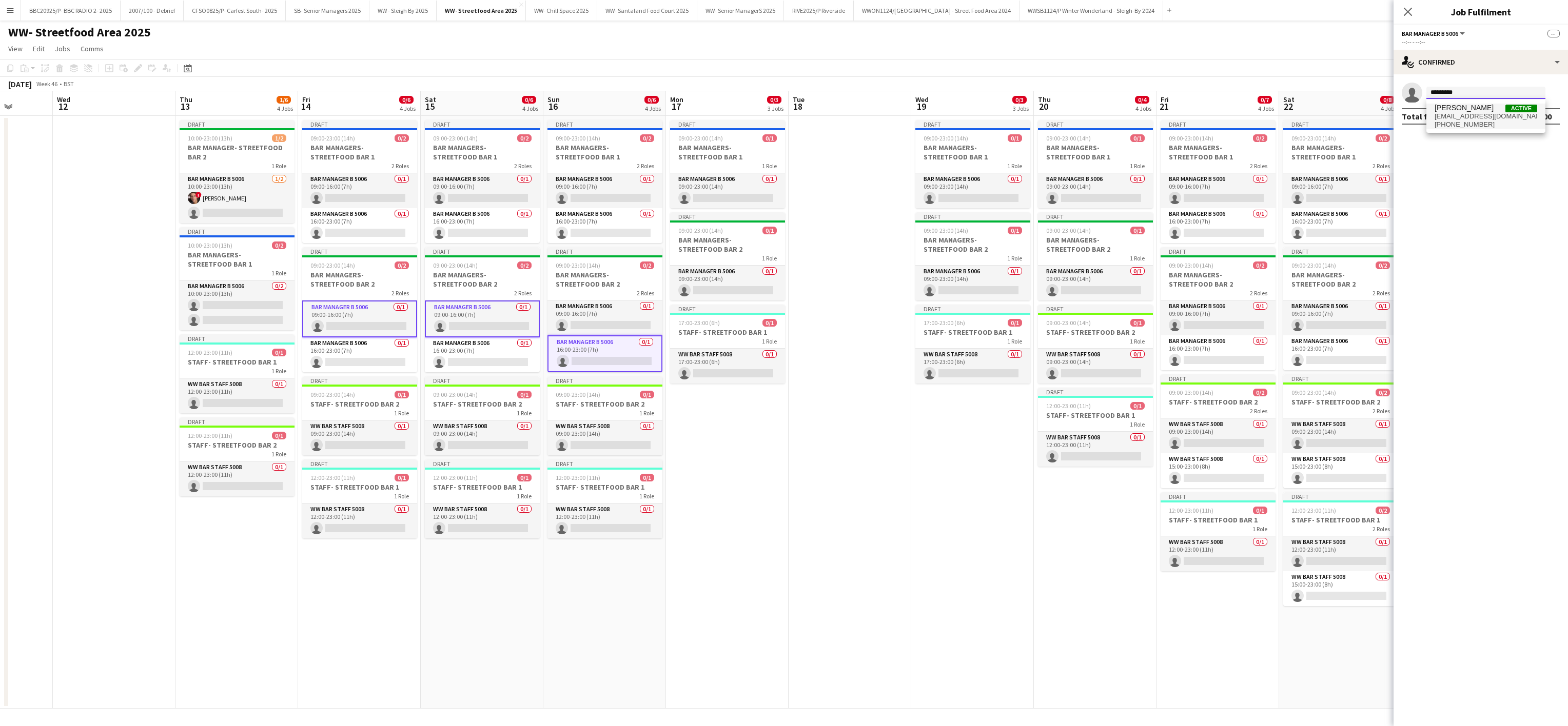
type input "*********"
click at [778, 107] on span "[PERSON_NAME]" at bounding box center [1464, 108] width 59 height 9
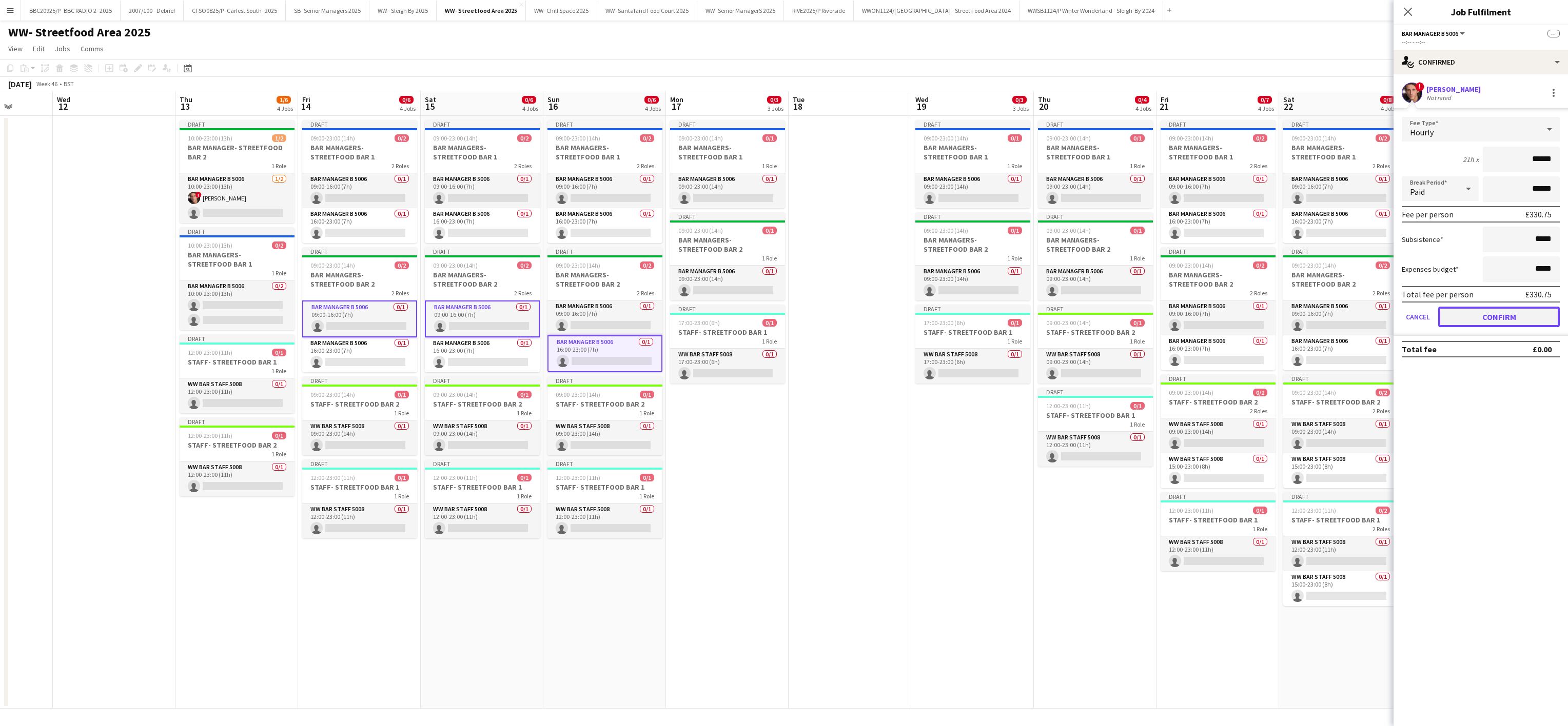
click at [778, 312] on button "Confirm" at bounding box center [1498, 317] width 121 height 21
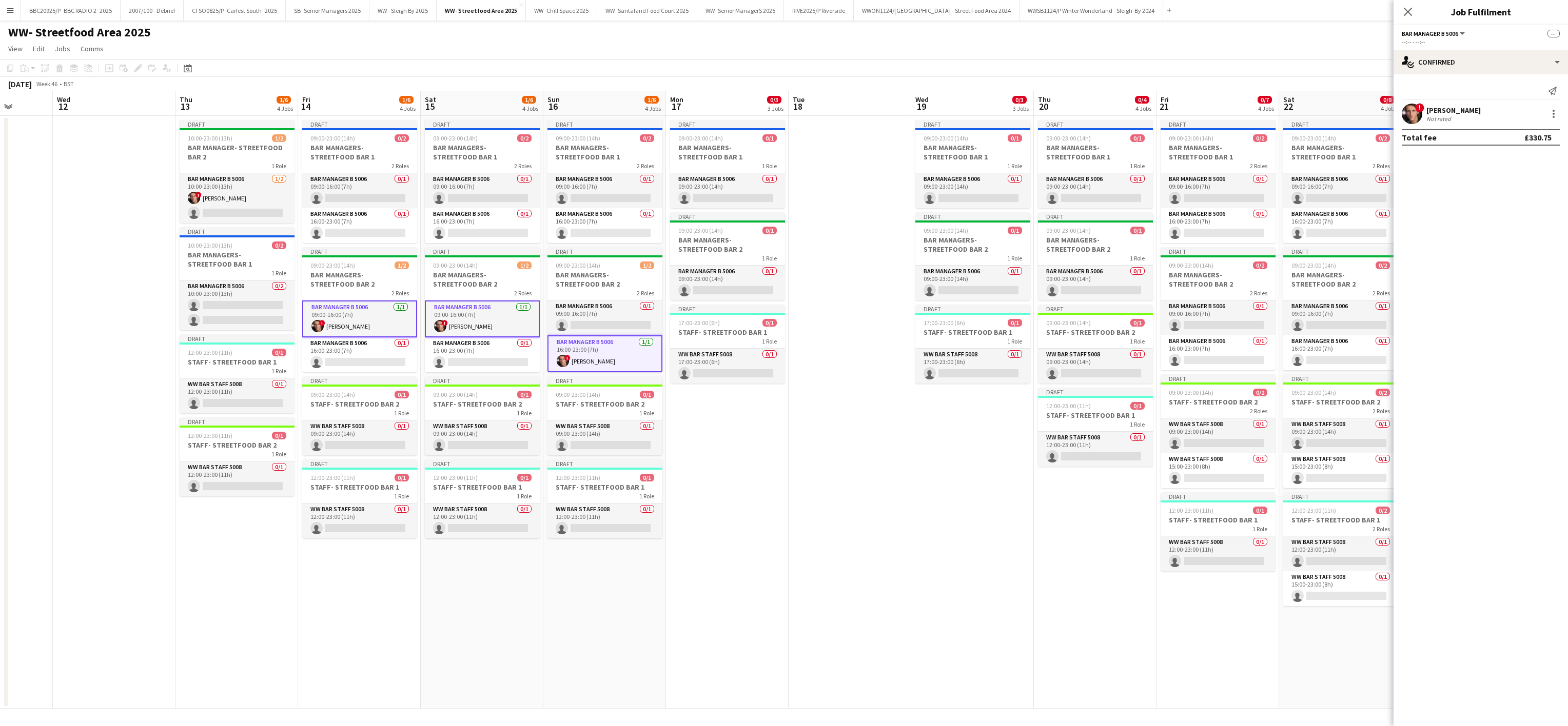
click at [778, 447] on app-date-cell at bounding box center [849, 413] width 122 height 593
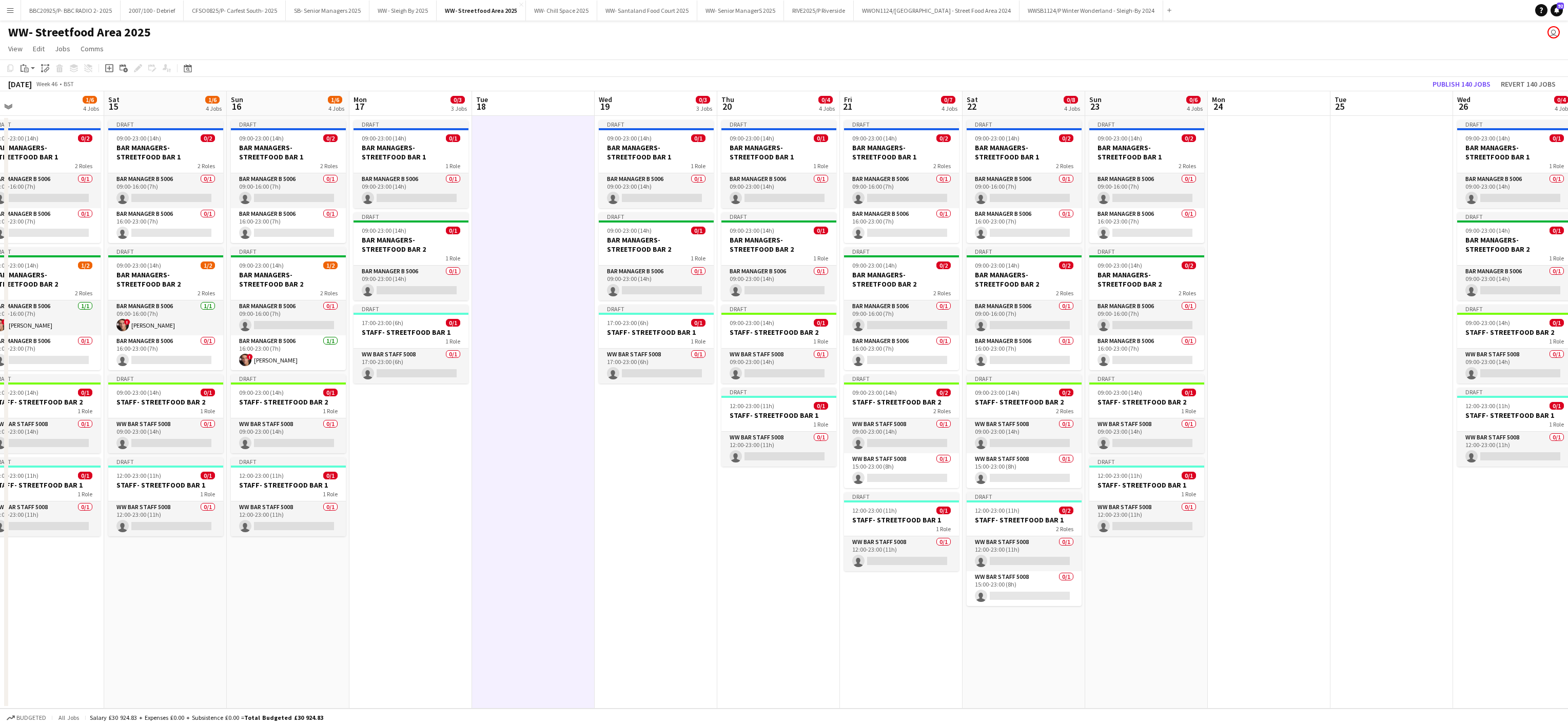
scroll to position [0, 399]
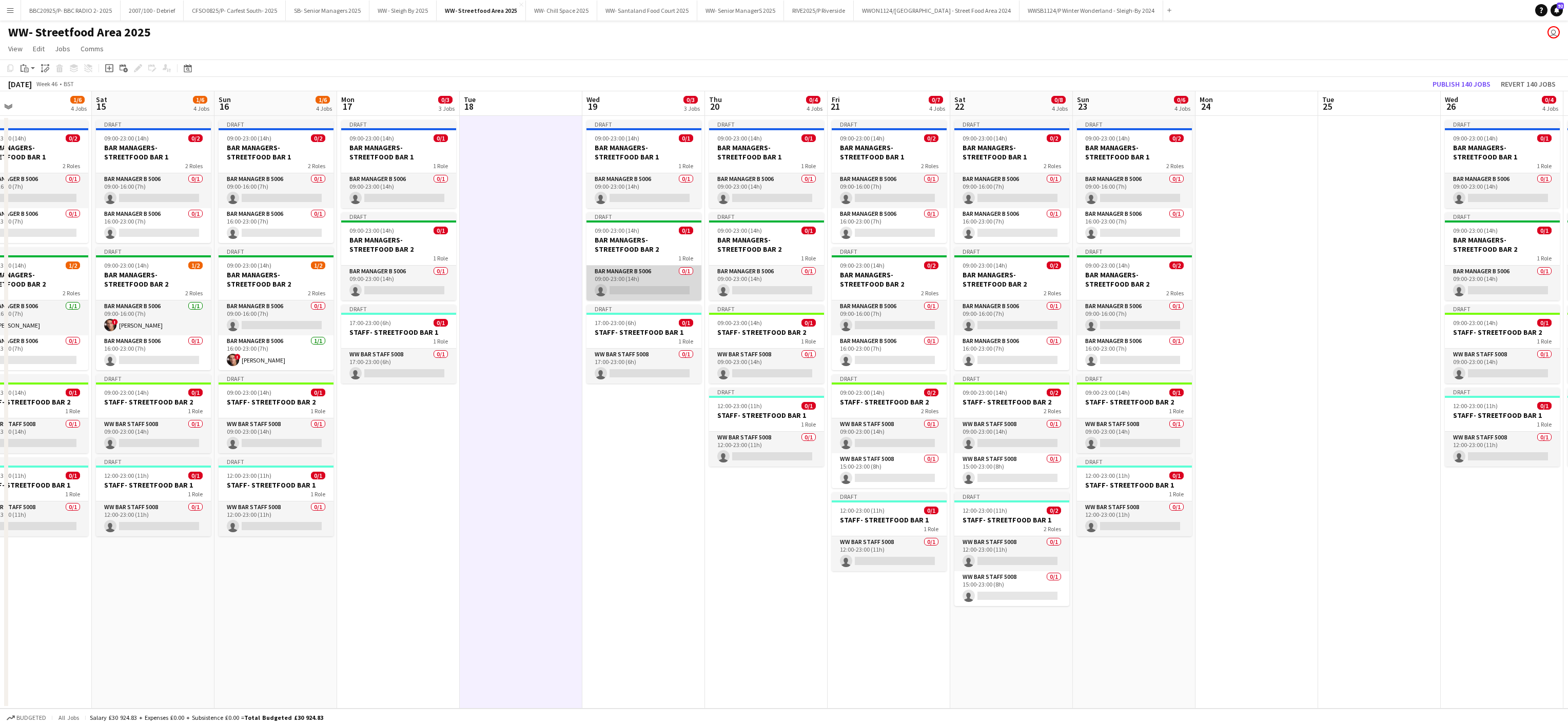
click at [639, 270] on app-card-role "Bar Manager B 5006 0/1 09:00-23:00 (14h) single-neutral-actions" at bounding box center [644, 282] width 115 height 34
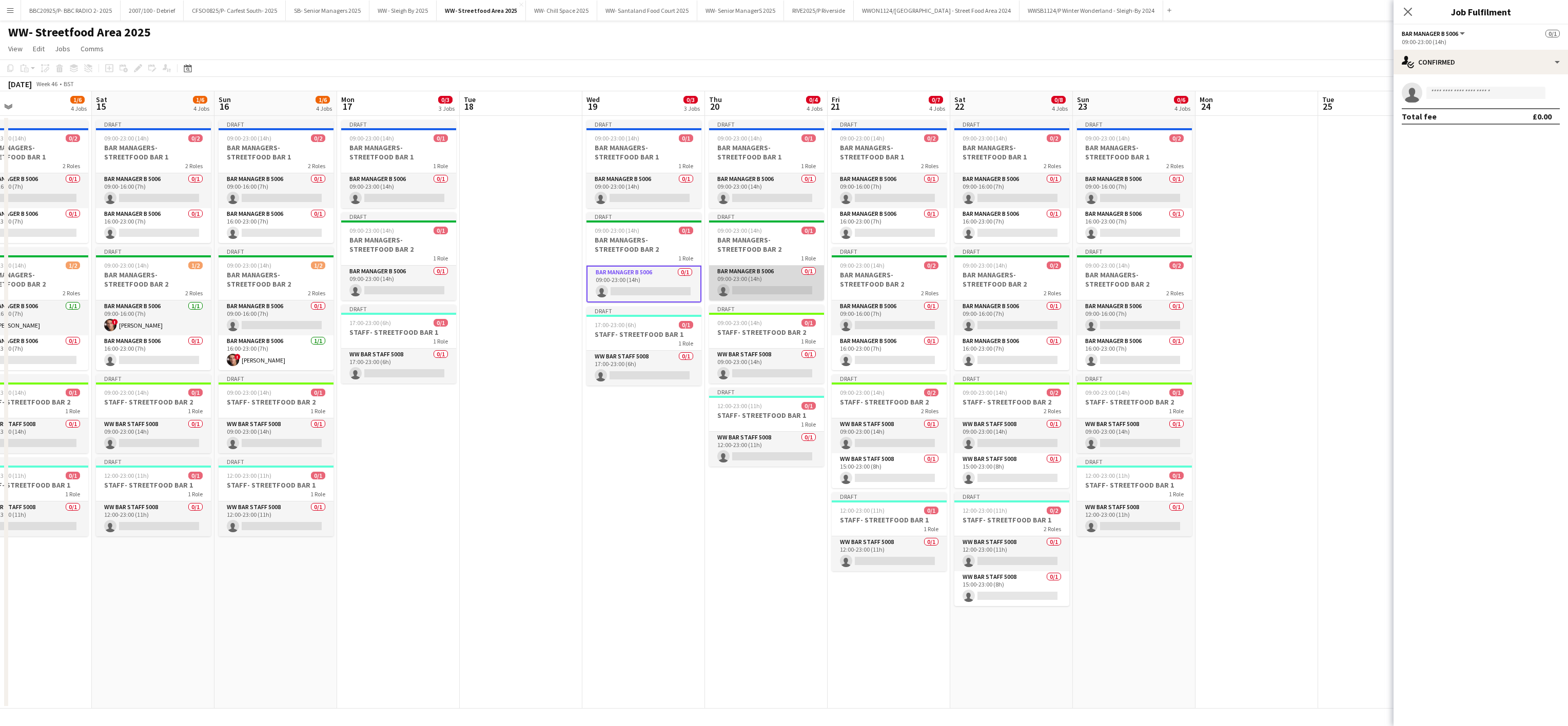
click at [778, 279] on app-card-role "Bar Manager B 5006 0/1 09:00-23:00 (14h) single-neutral-actions" at bounding box center [766, 282] width 115 height 34
click at [778, 357] on app-card-role "Bar Manager B 5006 0/1 16:00-23:00 (7h) single-neutral-actions" at bounding box center [888, 352] width 115 height 34
click at [778, 357] on app-card-role "Bar Manager B 5006 0/1 16:00-23:00 (7h) single-neutral-actions" at bounding box center [1011, 352] width 115 height 34
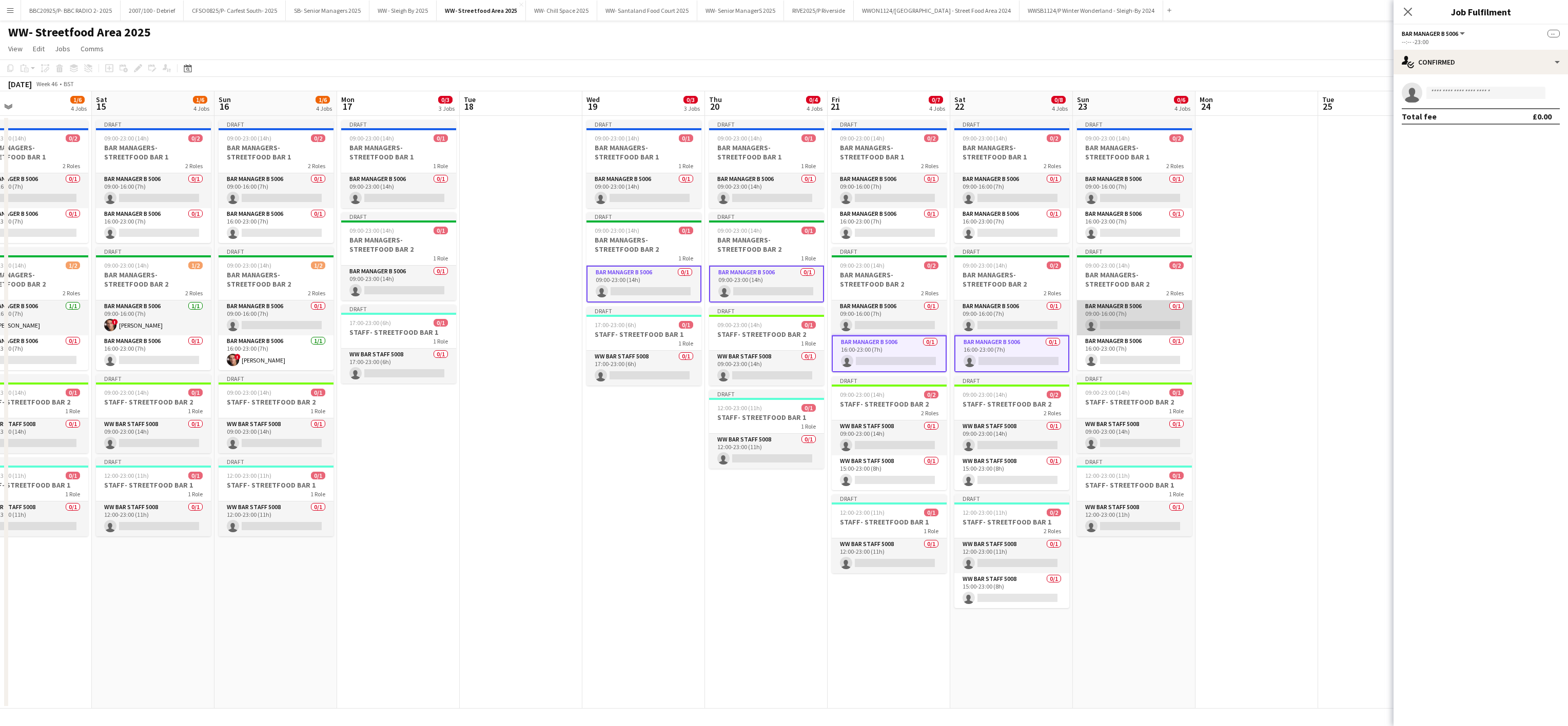
click at [778, 320] on app-card-role "Bar Manager B 5006 0/1 09:00-16:00 (7h) single-neutral-actions" at bounding box center [1134, 318] width 115 height 34
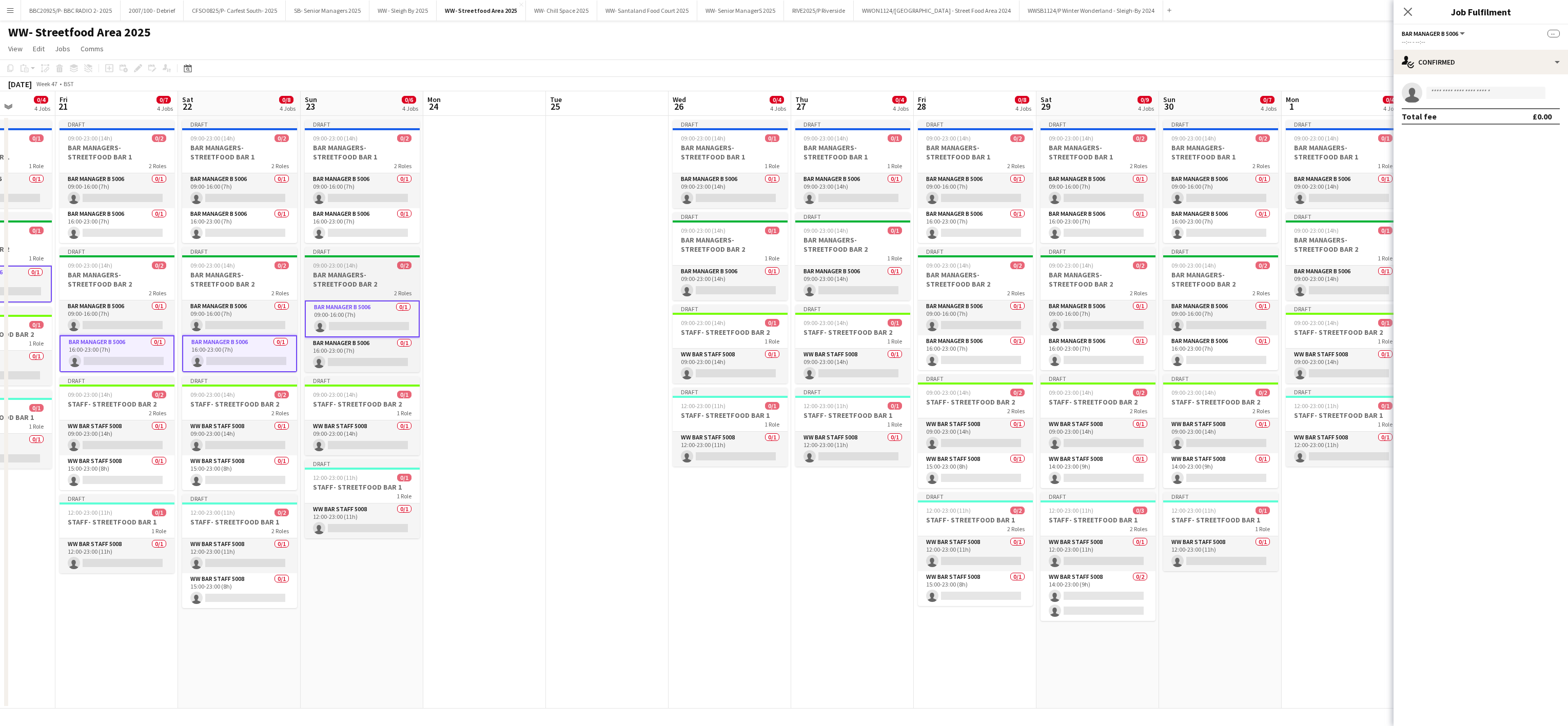
scroll to position [0, 364]
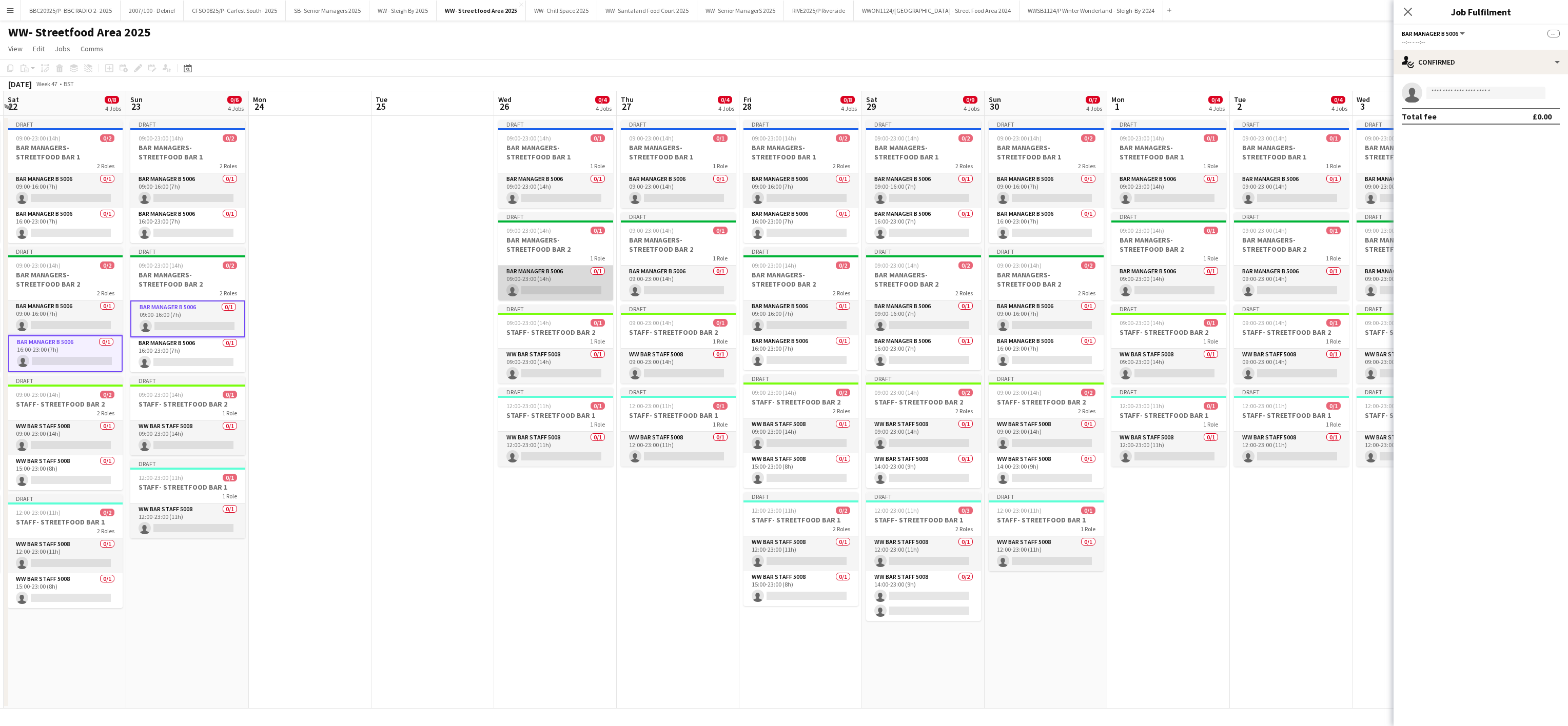
click at [539, 288] on app-card-role "Bar Manager B 5006 0/1 09:00-23:00 (14h) single-neutral-actions" at bounding box center [555, 282] width 115 height 34
click at [693, 291] on app-card-role "Bar Manager B 5006 0/1 09:00-23:00 (14h) single-neutral-actions" at bounding box center [678, 282] width 115 height 34
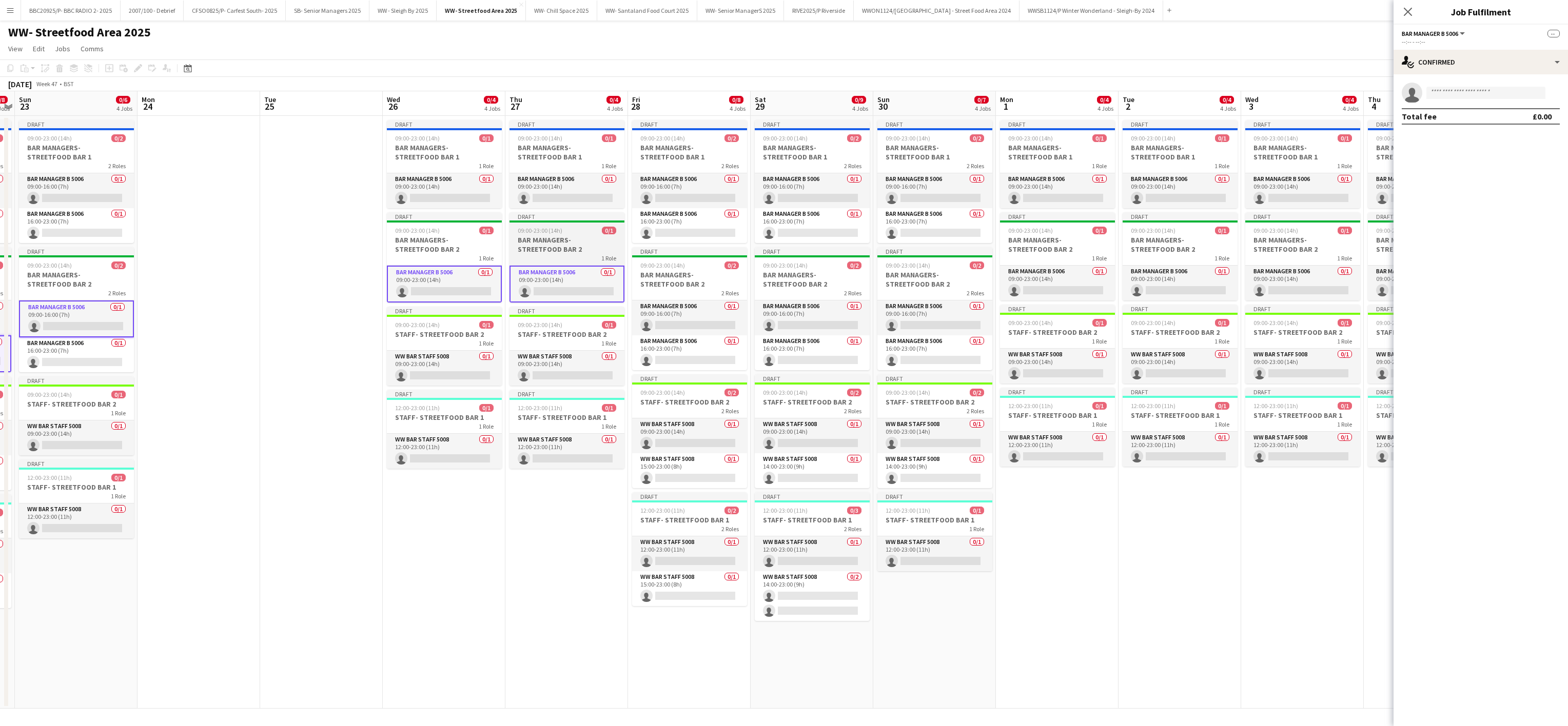
scroll to position [0, 407]
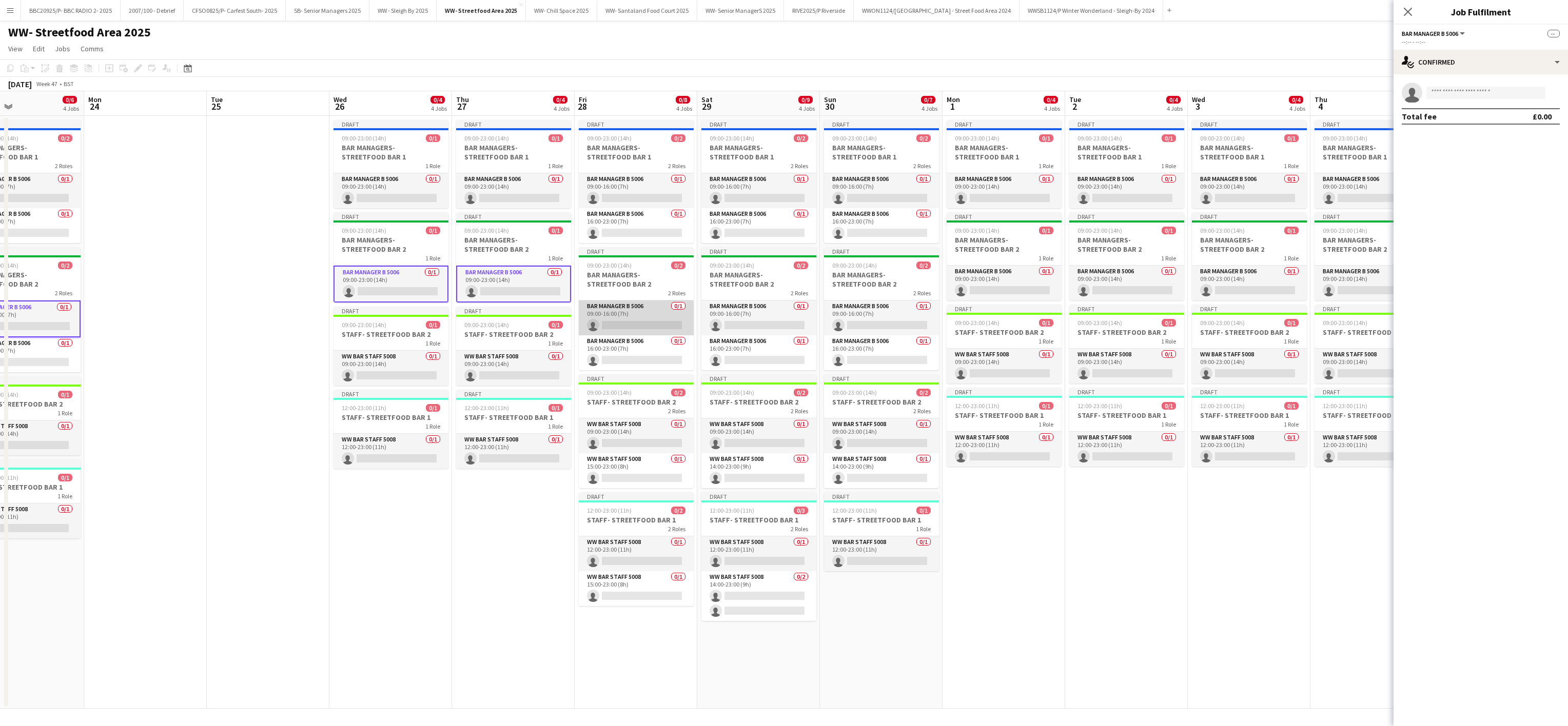
click at [625, 309] on app-card-role "Bar Manager B 5006 0/1 09:00-16:00 (7h) single-neutral-actions" at bounding box center [636, 318] width 115 height 34
click at [711, 304] on app-card-role "Bar Manager B 5006 0/1 09:00-16:00 (7h) single-neutral-actions" at bounding box center [758, 318] width 115 height 34
click at [778, 370] on app-card-role "Bar Manager B 5006 0/1 16:00-23:00 (7h) single-neutral-actions" at bounding box center [880, 352] width 115 height 34
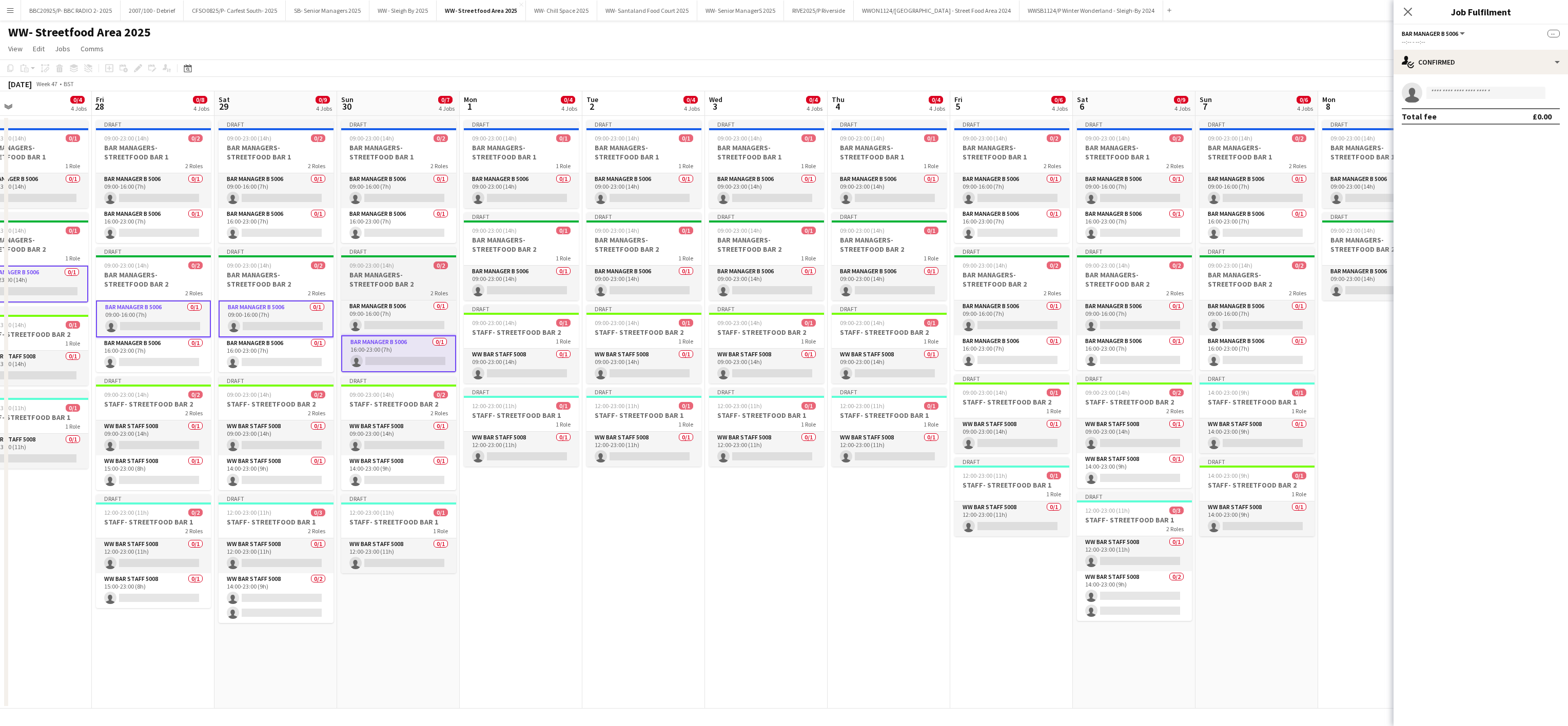
scroll to position [0, 410]
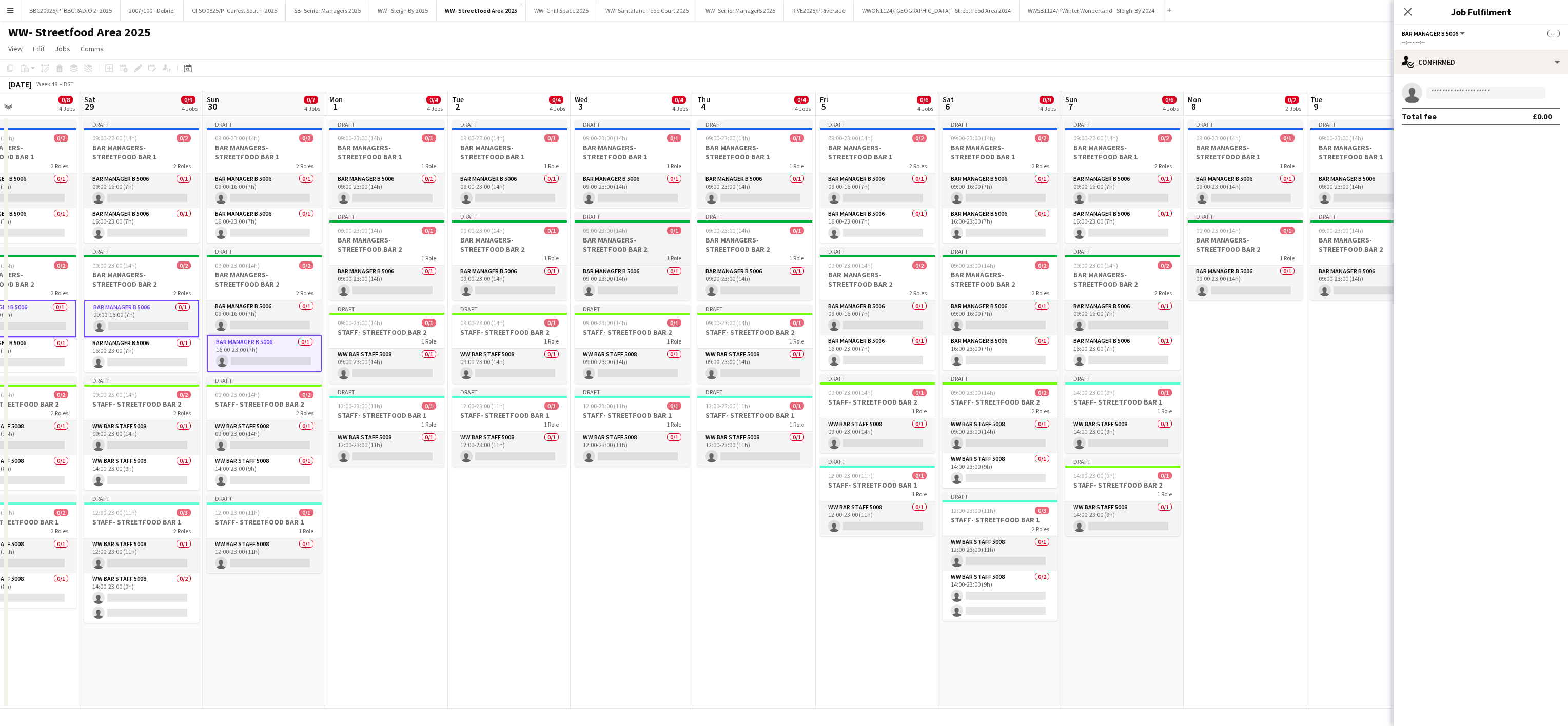
click at [637, 259] on div "1 Role" at bounding box center [632, 258] width 115 height 9
click at [735, 283] on app-card-role "Bar Manager B 5006 0/1 09:00-23:00 (14h) single-neutral-actions" at bounding box center [754, 282] width 115 height 34
click at [646, 283] on app-card-role "Bar Manager B 5006 0/1 09:00-23:00 (14h) single-neutral-actions" at bounding box center [632, 282] width 115 height 34
click at [778, 358] on app-card-role "Bar Manager B 5006 0/1 16:00-23:00 (7h) single-neutral-actions" at bounding box center [877, 352] width 115 height 34
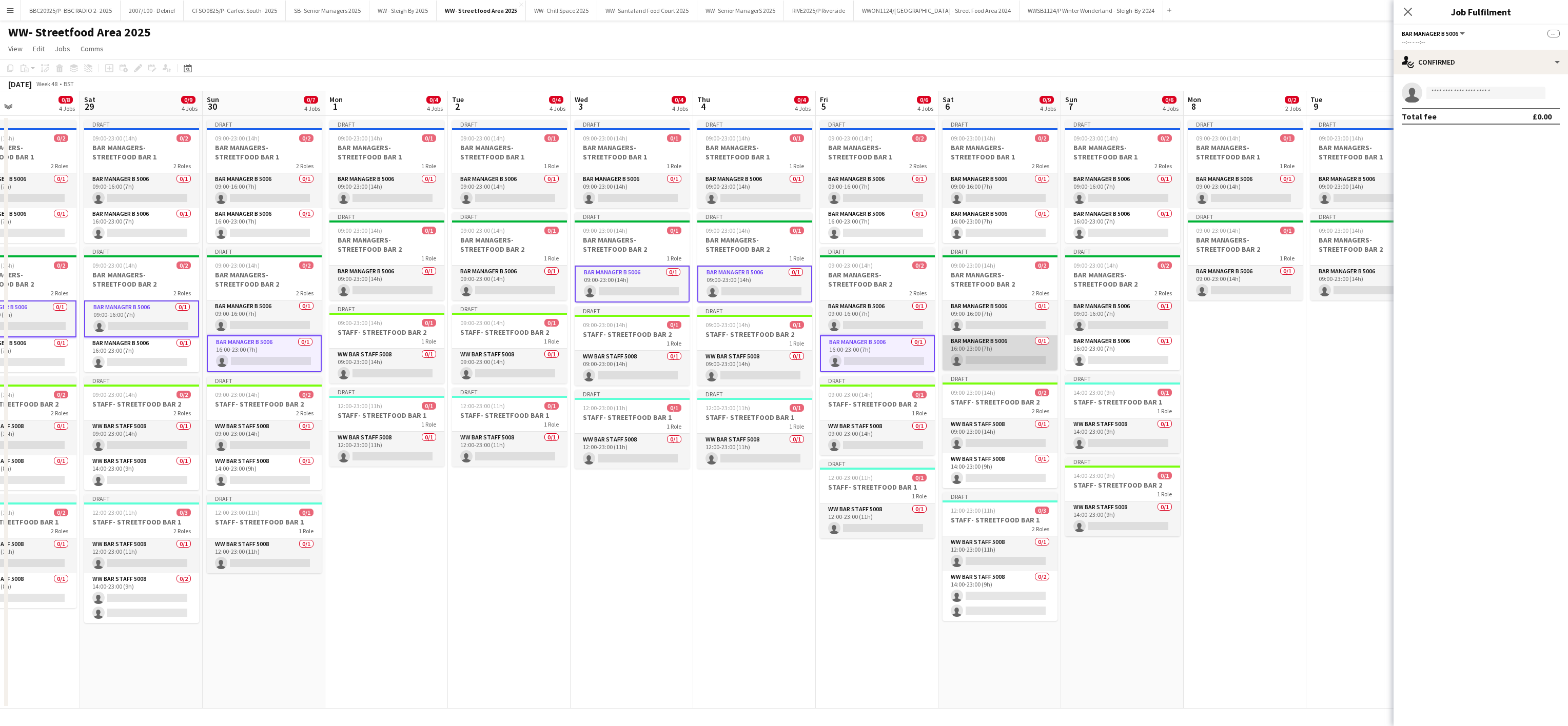
click at [778, 360] on app-card-role "Bar Manager B 5006 0/1 16:00-23:00 (7h) single-neutral-actions" at bounding box center [999, 352] width 115 height 34
click at [778, 301] on app-card-role "Bar Manager B 5006 0/1 09:00-16:00 (7h) single-neutral-actions" at bounding box center [1122, 318] width 115 height 34
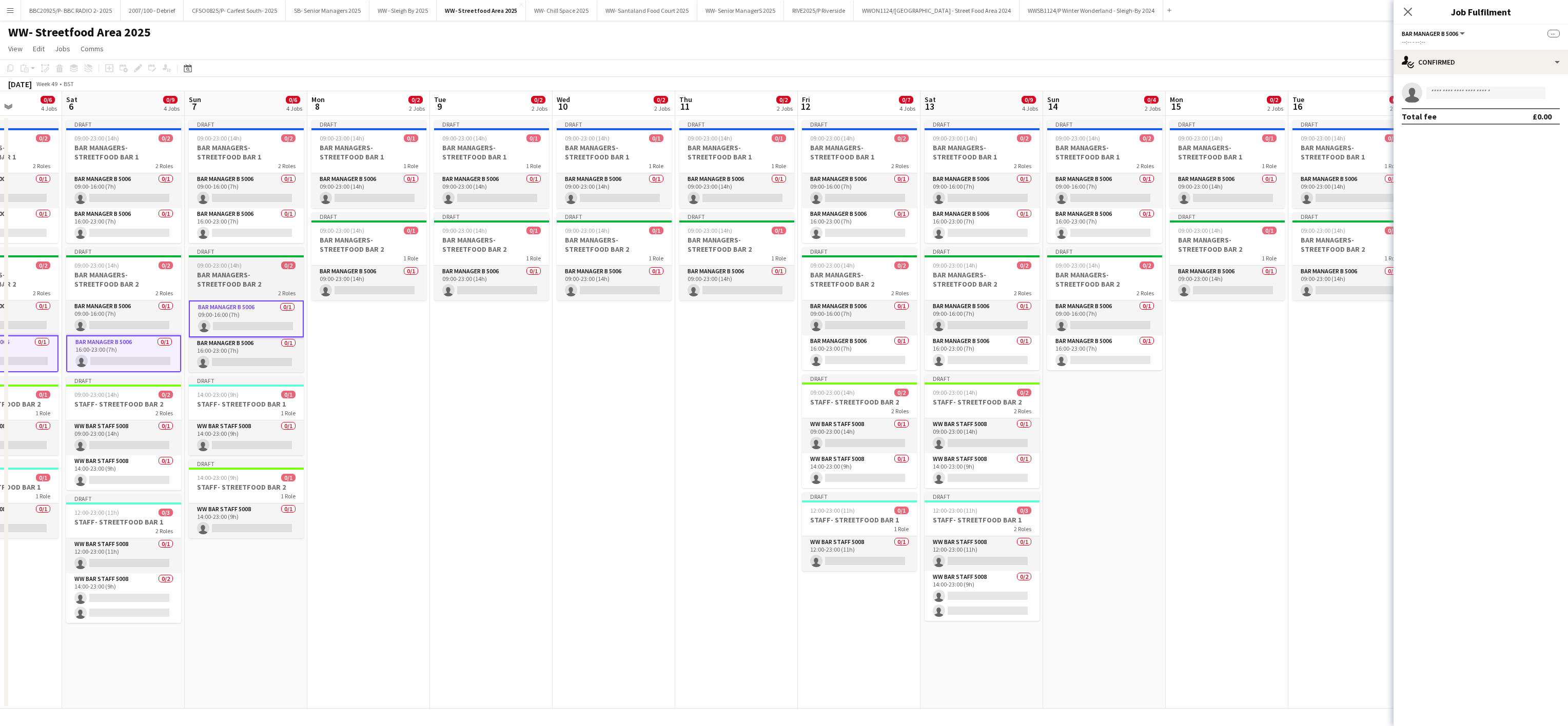
scroll to position [0, 375]
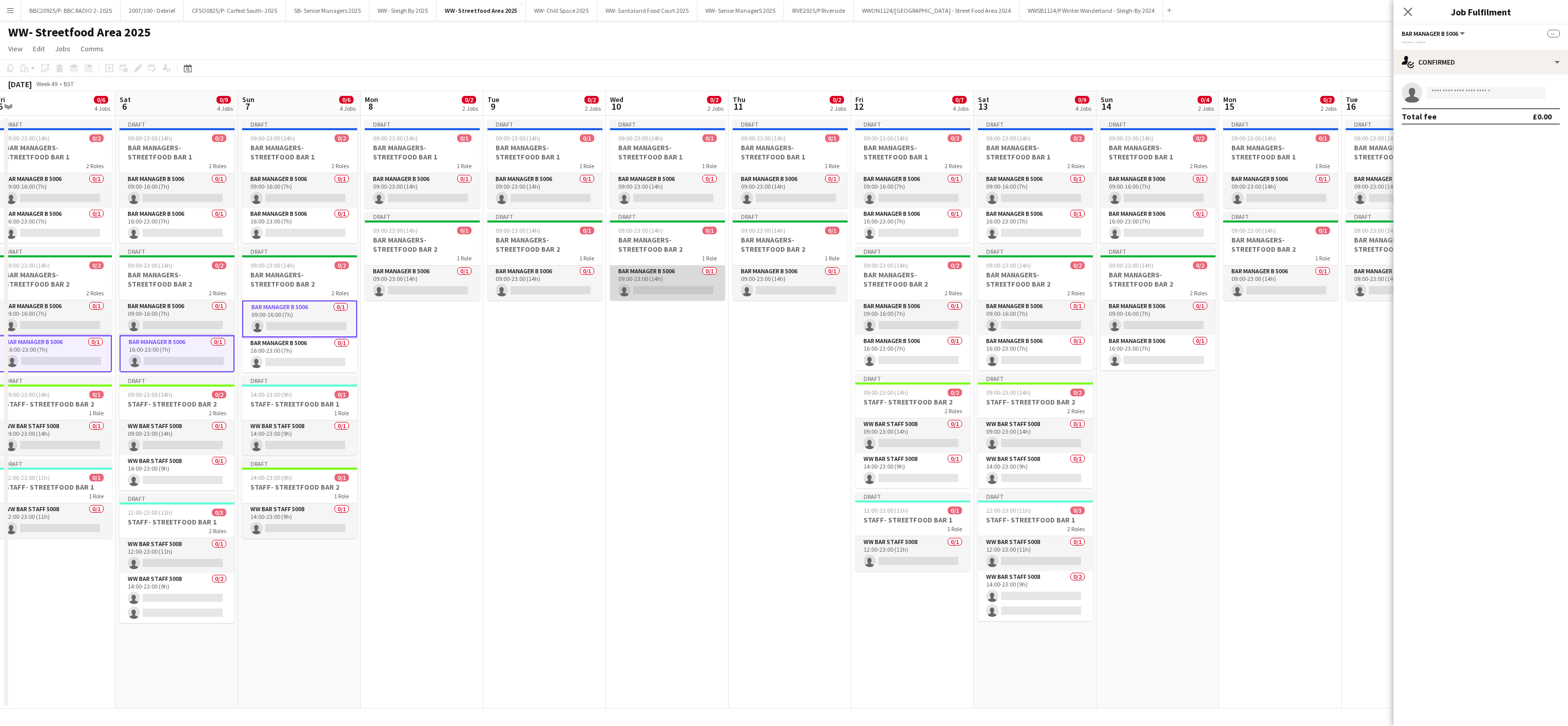
click at [617, 276] on app-card-role "Bar Manager B 5006 0/1 09:00-23:00 (14h) single-neutral-actions" at bounding box center [667, 282] width 115 height 34
click at [773, 291] on app-card-role "Bar Manager B 5006 0/1 09:00-23:00 (14h) single-neutral-actions" at bounding box center [789, 282] width 115 height 34
click at [778, 318] on app-card-role "Bar Manager B 5006 0/1 09:00-16:00 (7h) single-neutral-actions" at bounding box center [912, 318] width 115 height 34
click at [778, 316] on app-card-role "Bar Manager B 5006 0/1 09:00-16:00 (7h) single-neutral-actions" at bounding box center [1035, 318] width 115 height 34
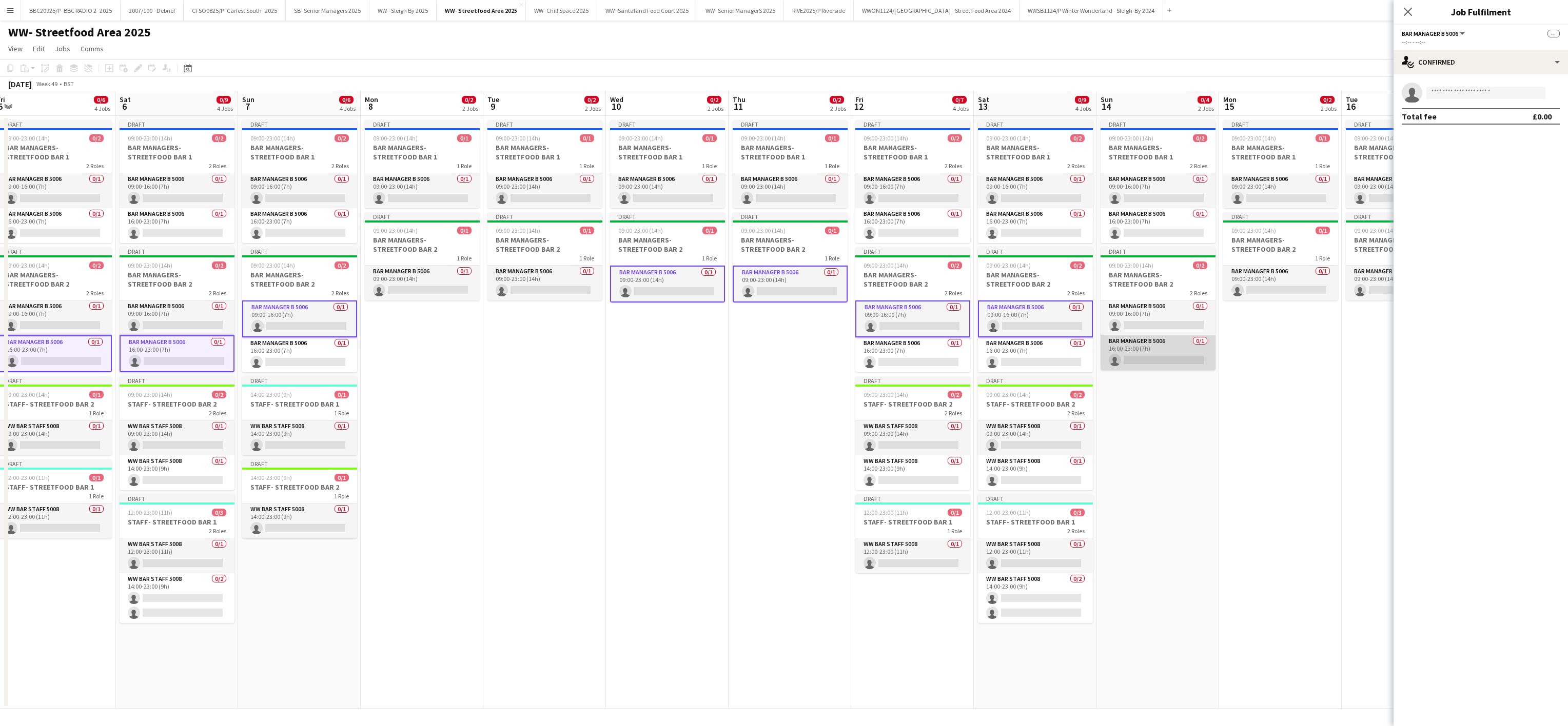
click at [778, 354] on app-card-role "Bar Manager B 5006 0/1 16:00-23:00 (7h) single-neutral-actions" at bounding box center [1157, 352] width 115 height 34
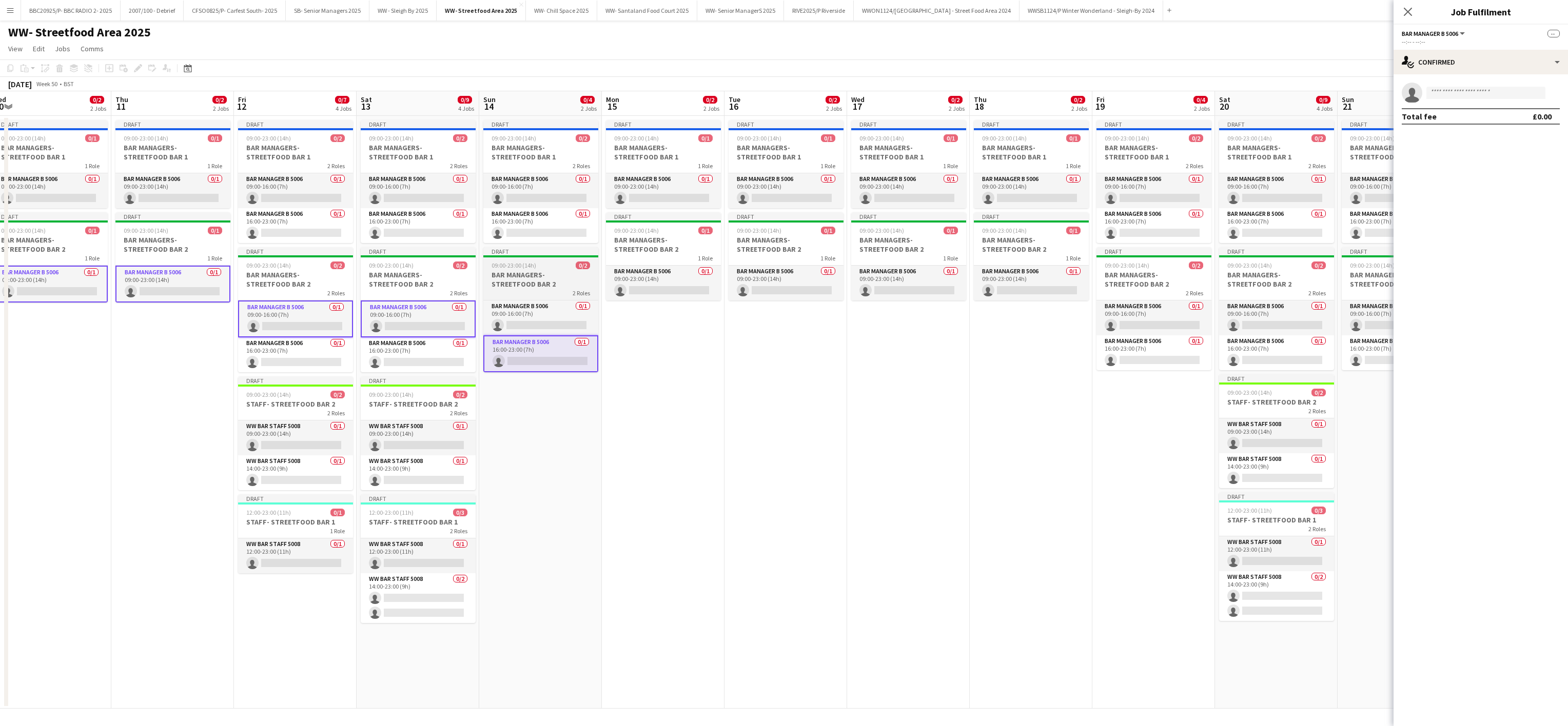
scroll to position [0, 420]
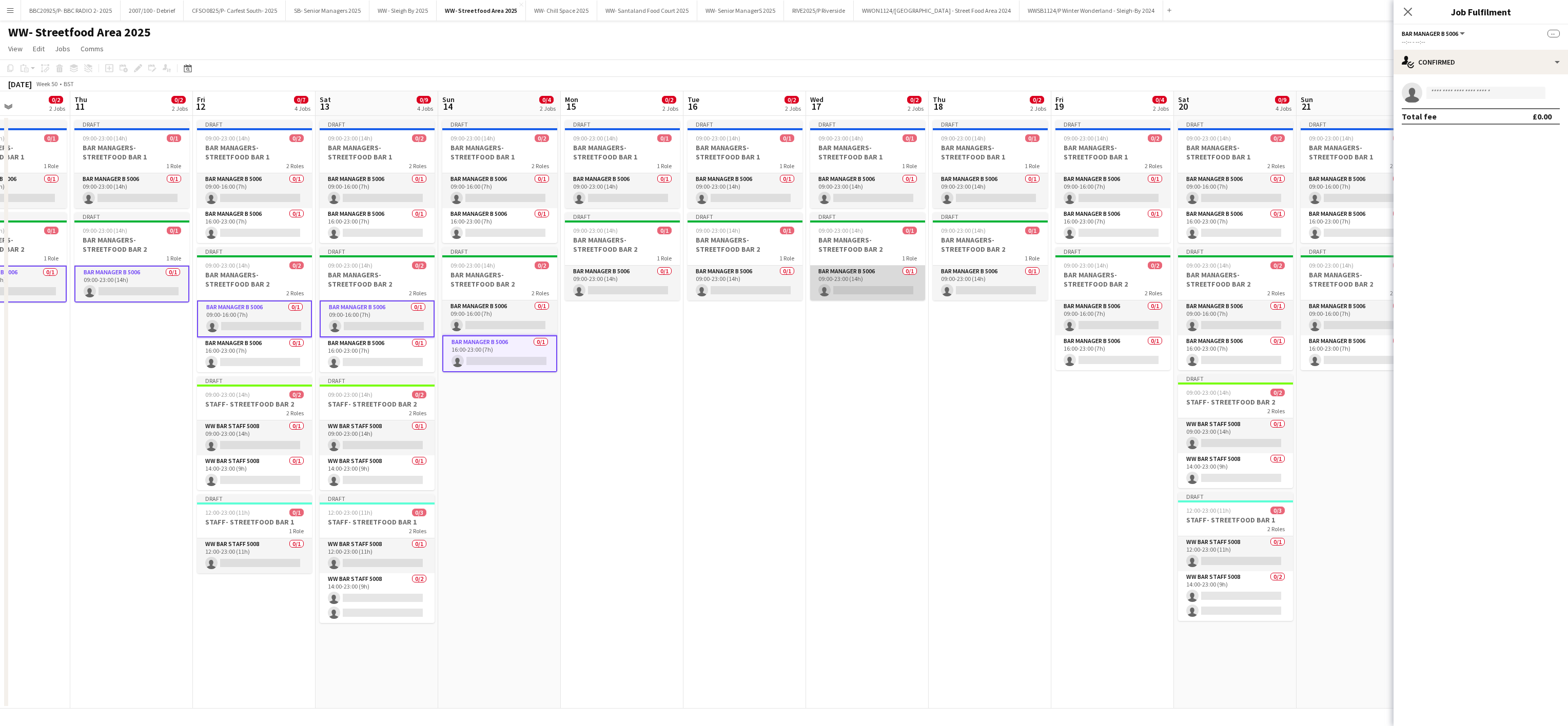
click at [778, 279] on app-card-role "Bar Manager B 5006 0/1 09:00-23:00 (14h) single-neutral-actions" at bounding box center [867, 282] width 115 height 34
click at [778, 285] on app-card-role "Bar Manager B 5006 0/1 09:00-23:00 (14h) single-neutral-actions" at bounding box center [990, 282] width 115 height 34
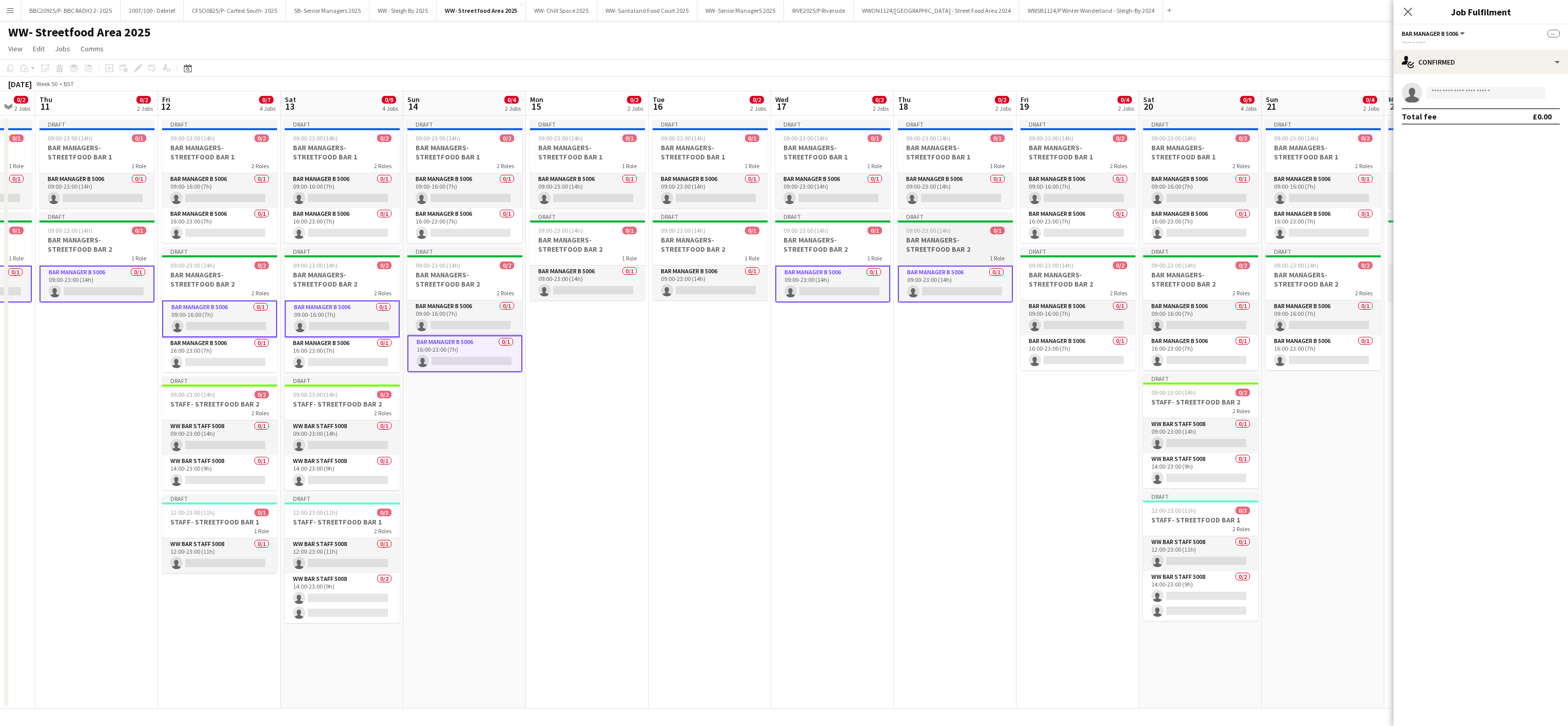
scroll to position [0, 339]
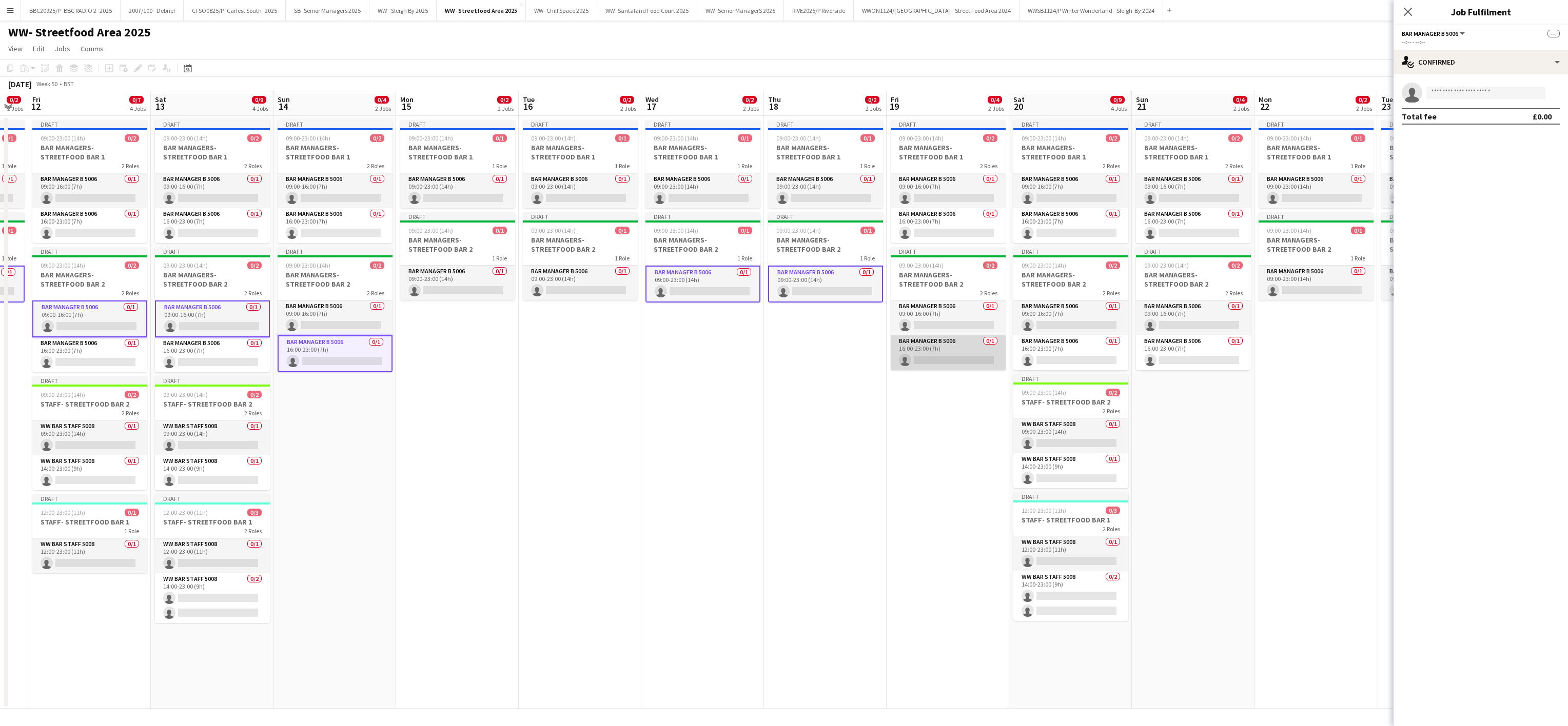
click at [778, 361] on app-card-role "Bar Manager B 5006 0/1 16:00-23:00 (7h) single-neutral-actions" at bounding box center [948, 352] width 115 height 34
click at [778, 361] on app-card-role "Bar Manager B 5006 0/1 16:00-23:00 (7h) single-neutral-actions" at bounding box center [1070, 352] width 115 height 34
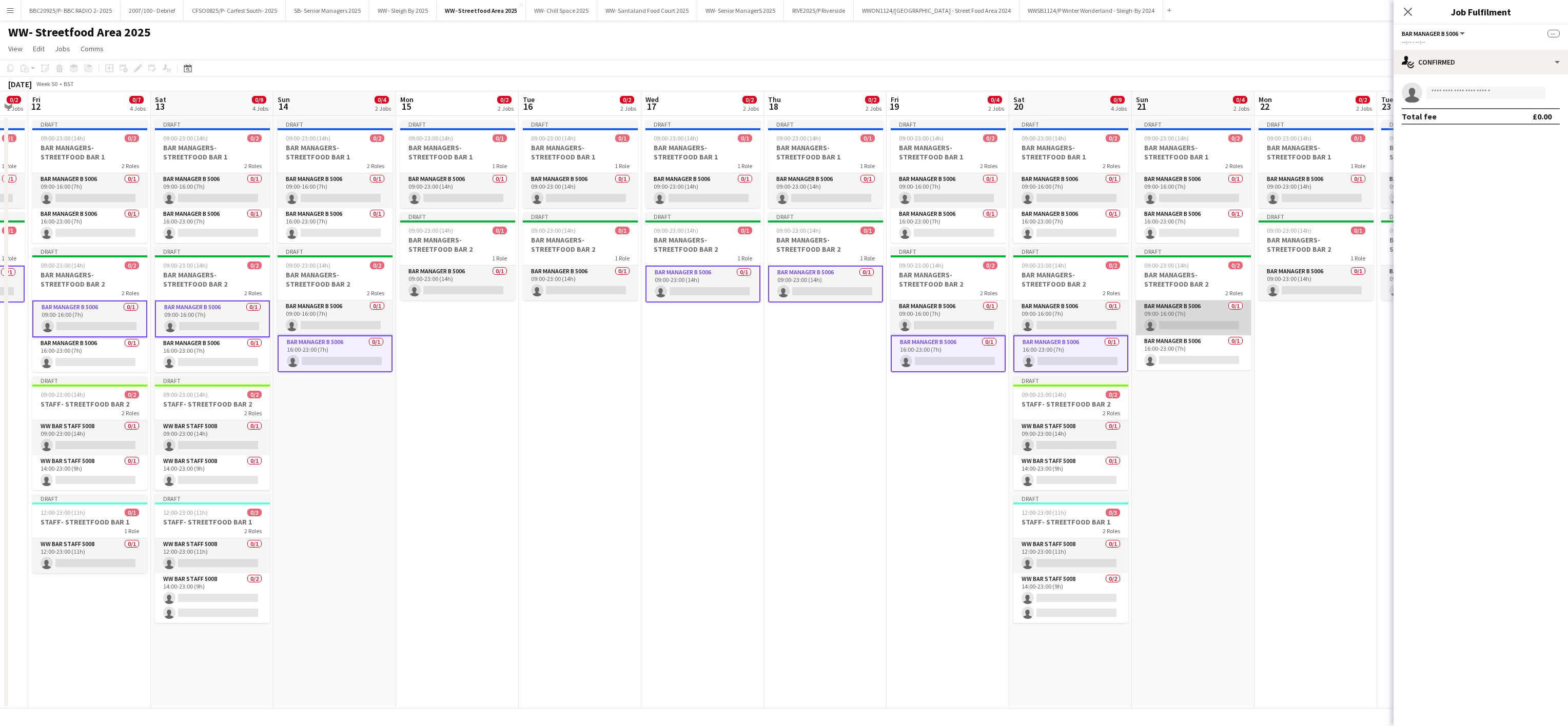
click at [778, 324] on app-card-role "Bar Manager B 5006 0/1 09:00-16:00 (7h) single-neutral-actions" at bounding box center [1192, 318] width 115 height 34
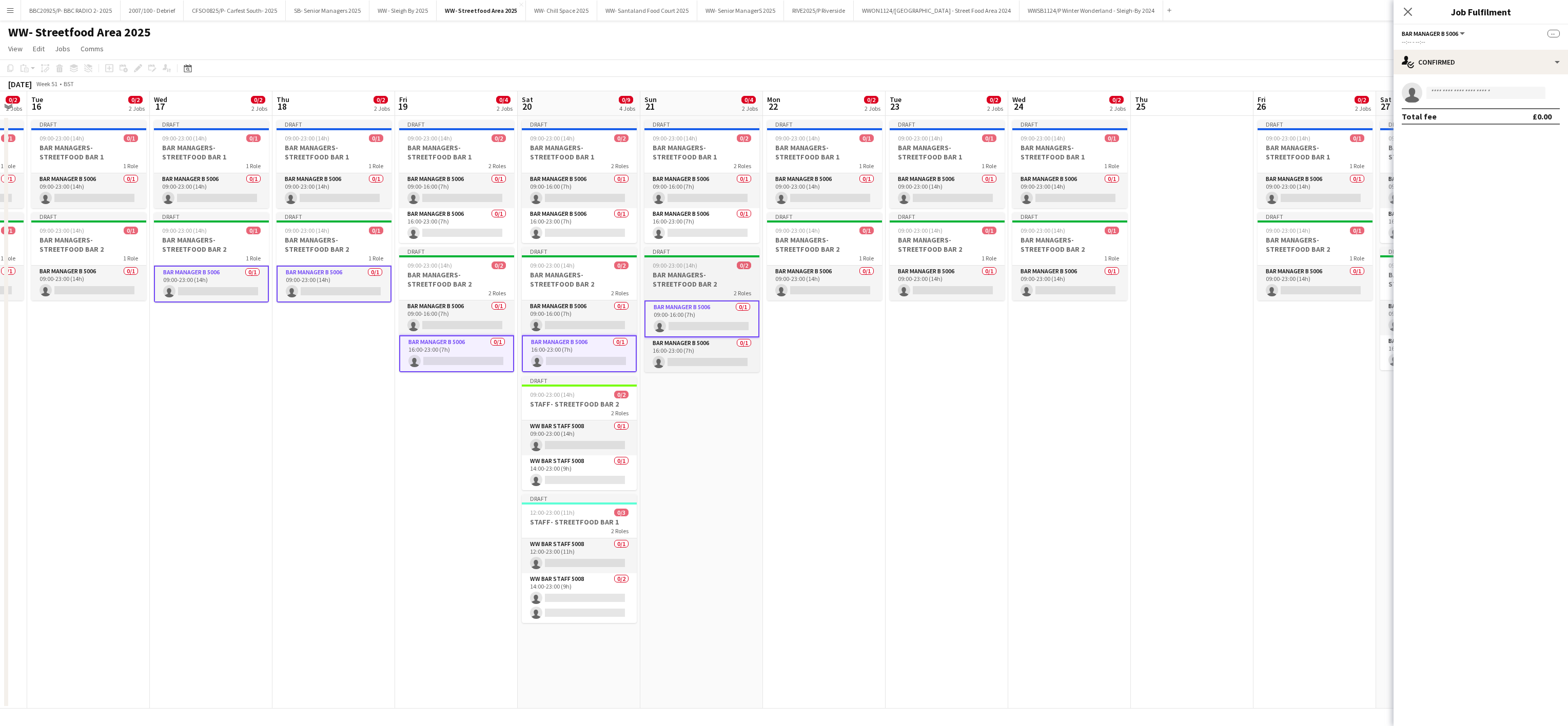
scroll to position [0, 344]
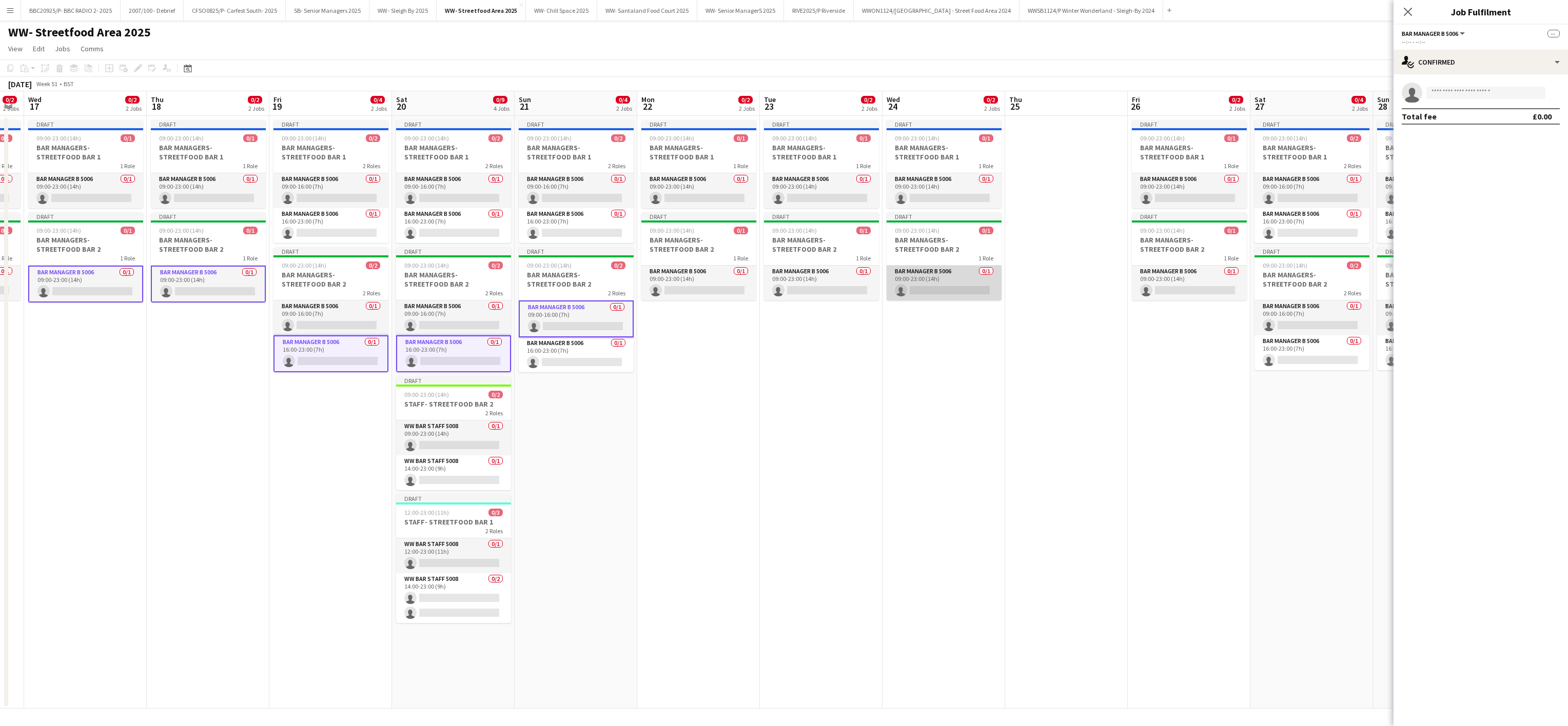
click at [778, 277] on app-card-role "Bar Manager B 5006 0/1 09:00-23:00 (14h) single-neutral-actions" at bounding box center [943, 282] width 115 height 34
click at [778, 277] on app-card-role "Bar Manager B 5006 0/1 09:00-23:00 (14h) single-neutral-actions" at bounding box center [943, 283] width 115 height 37
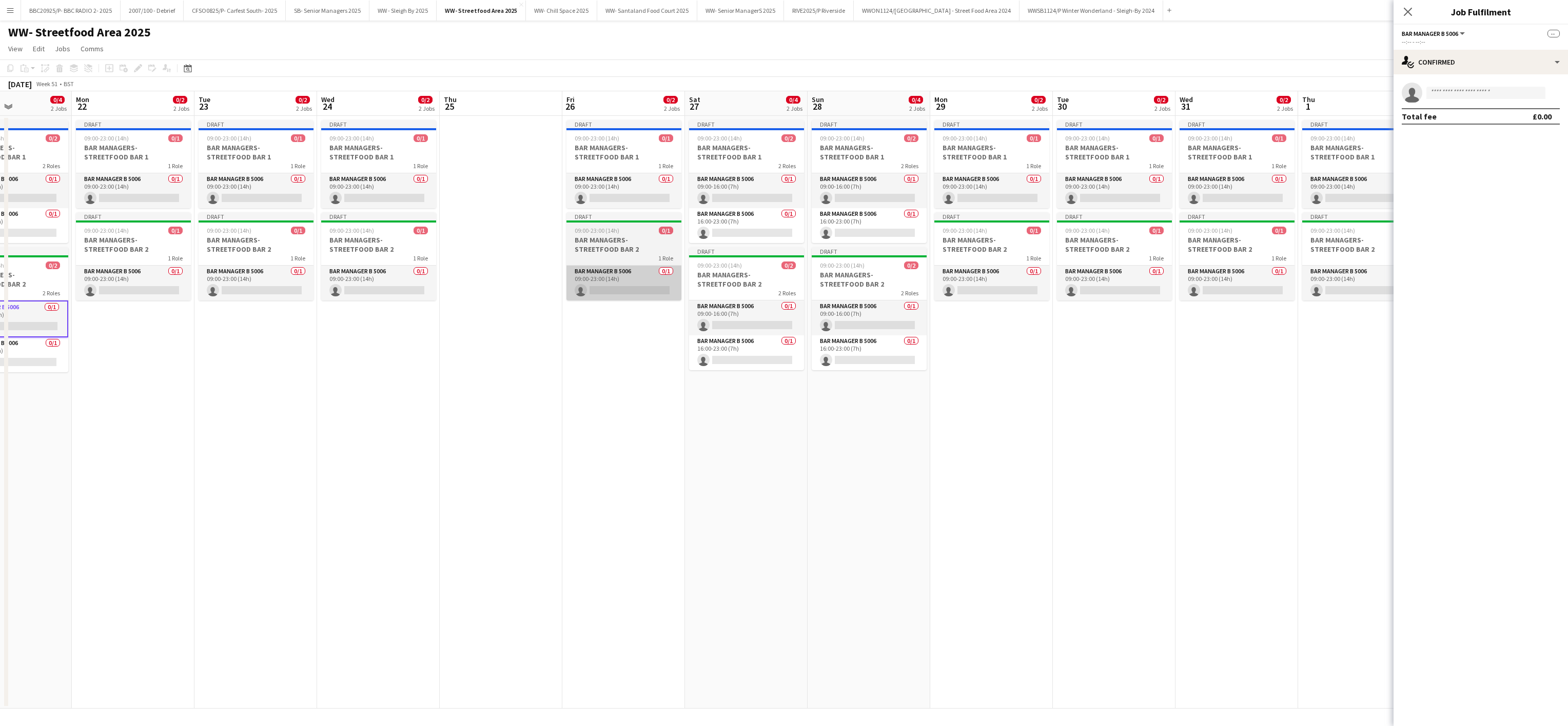
scroll to position [0, 429]
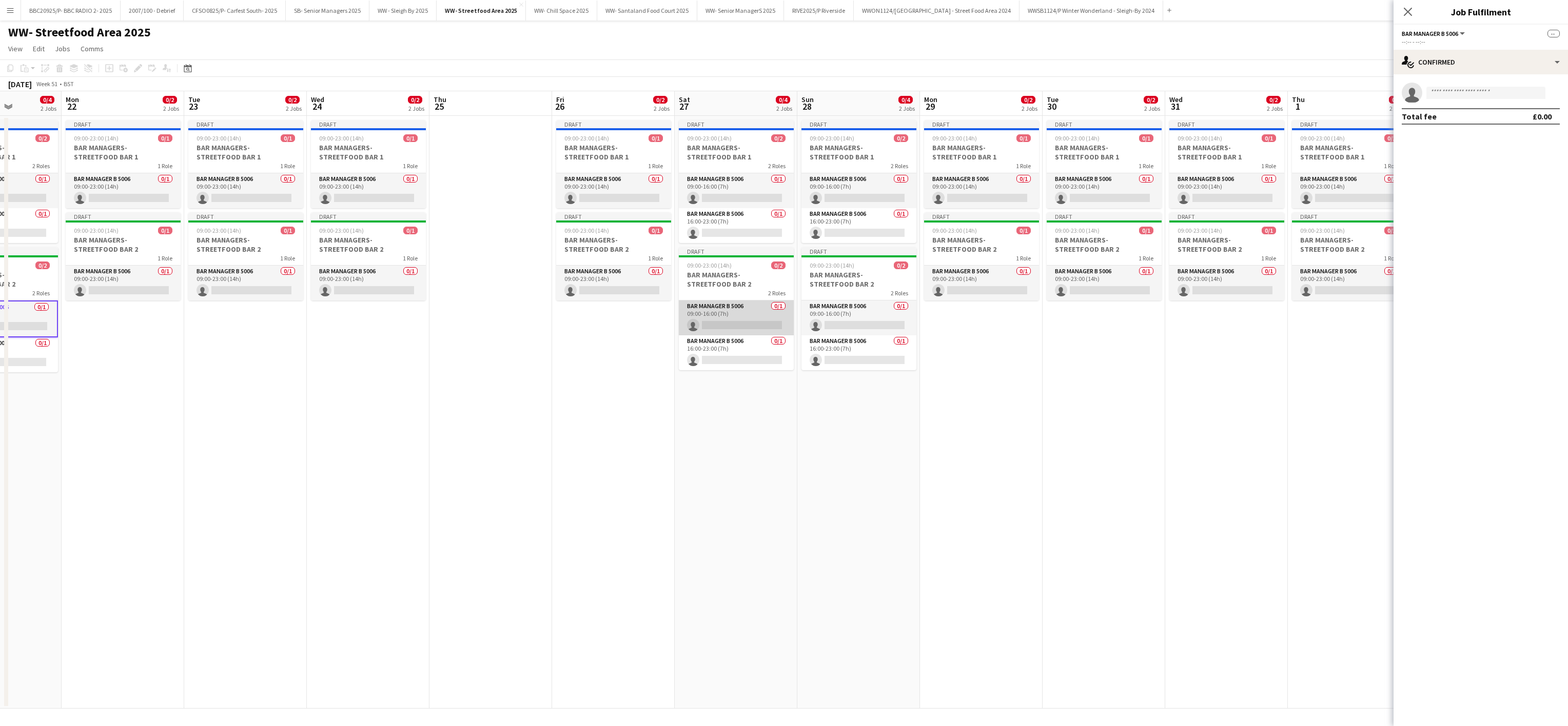
click at [726, 312] on app-card-role "Bar Manager B 5006 0/1 09:00-16:00 (7h) single-neutral-actions" at bounding box center [736, 318] width 115 height 34
click at [778, 350] on app-card-role "Bar Manager B 5006 0/1 16:00-23:00 (7h) single-neutral-actions" at bounding box center [858, 352] width 115 height 34
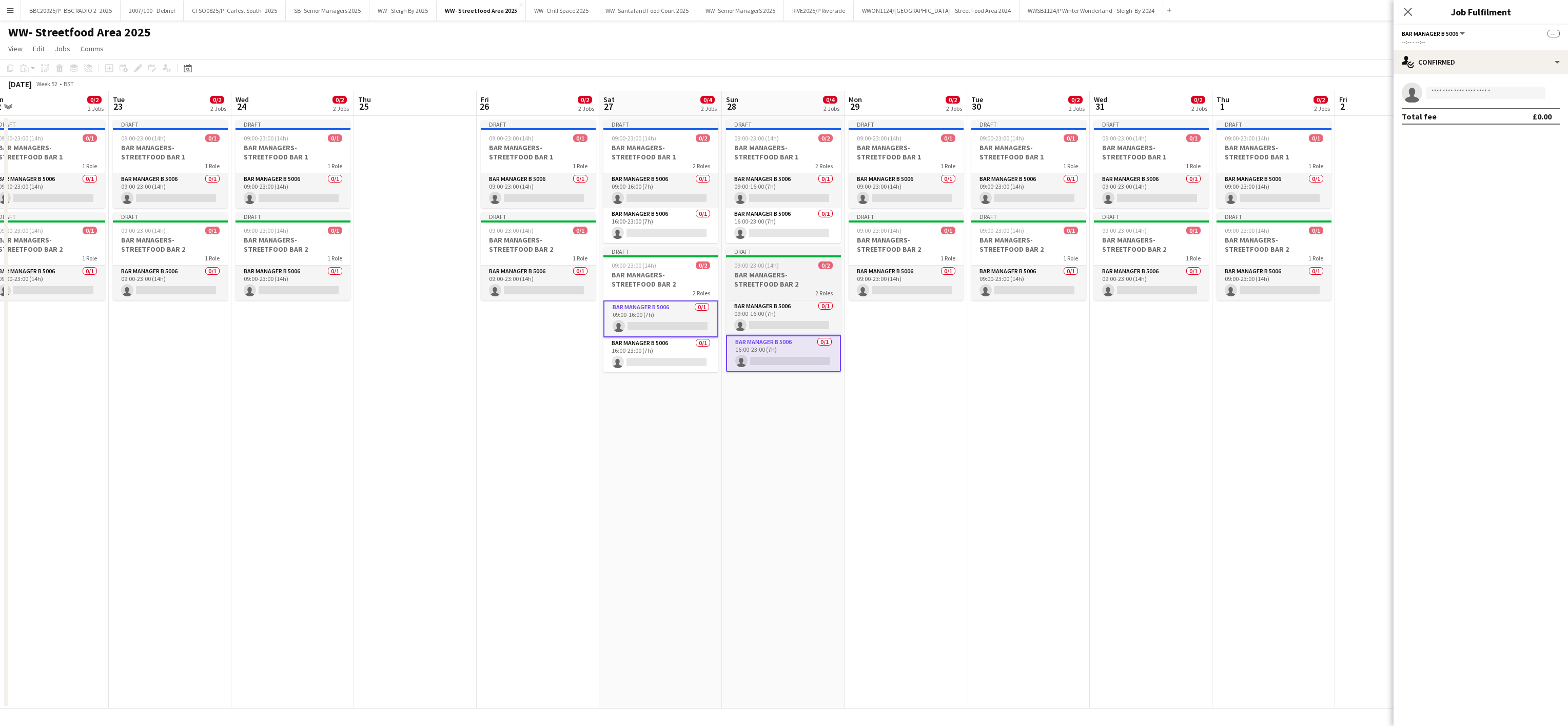
scroll to position [0, 431]
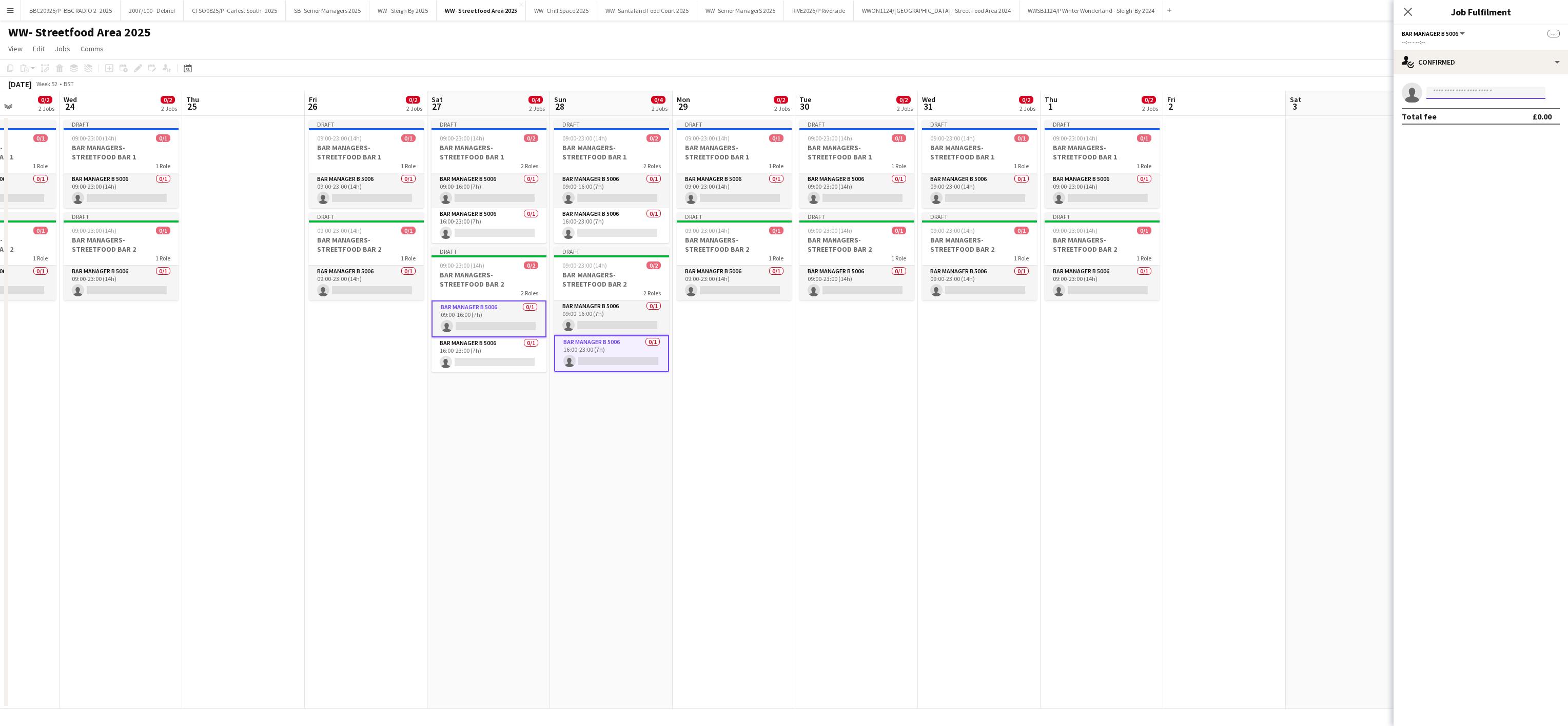
click at [778, 95] on input at bounding box center [1485, 93] width 119 height 12
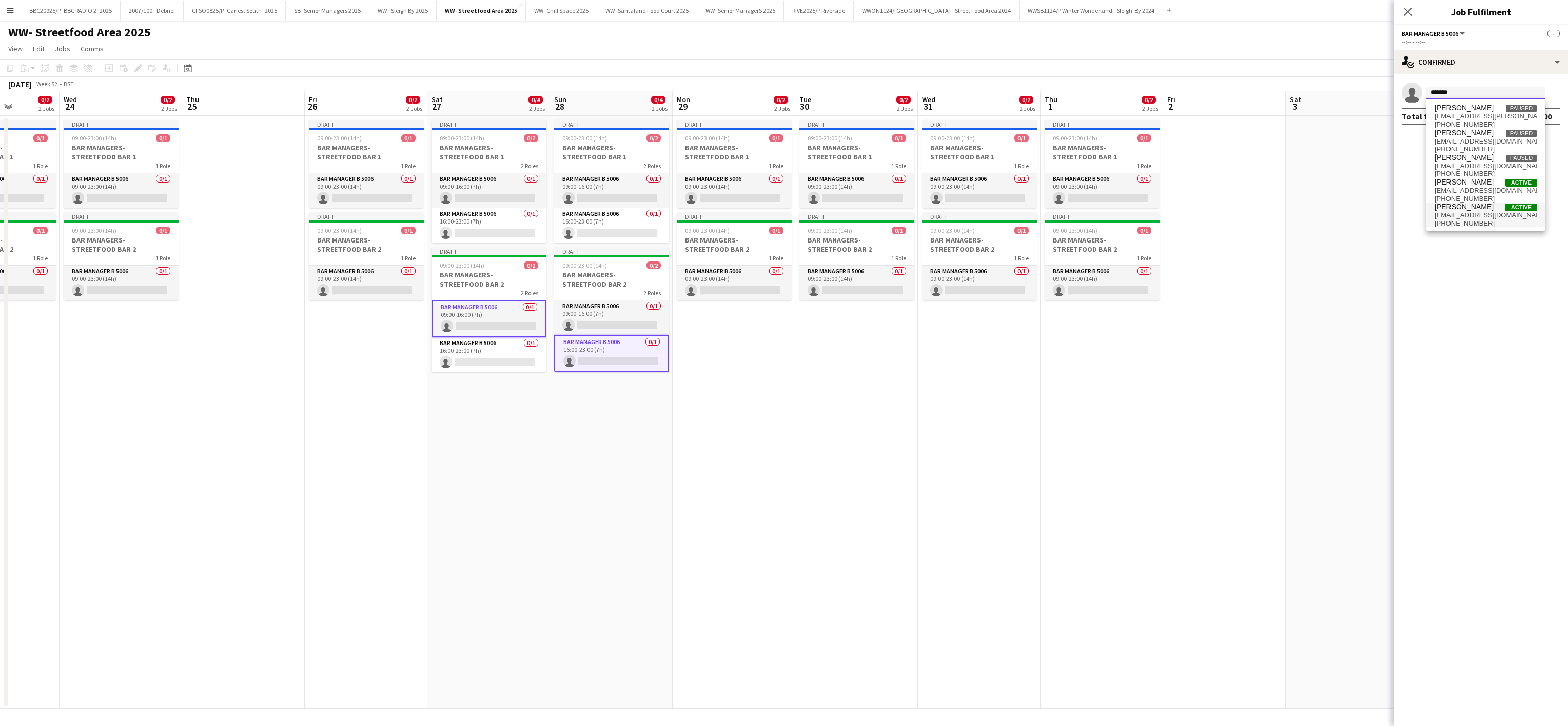
type input "*******"
click at [778, 214] on span "[EMAIL_ADDRESS][DOMAIN_NAME]" at bounding box center [1485, 215] width 103 height 9
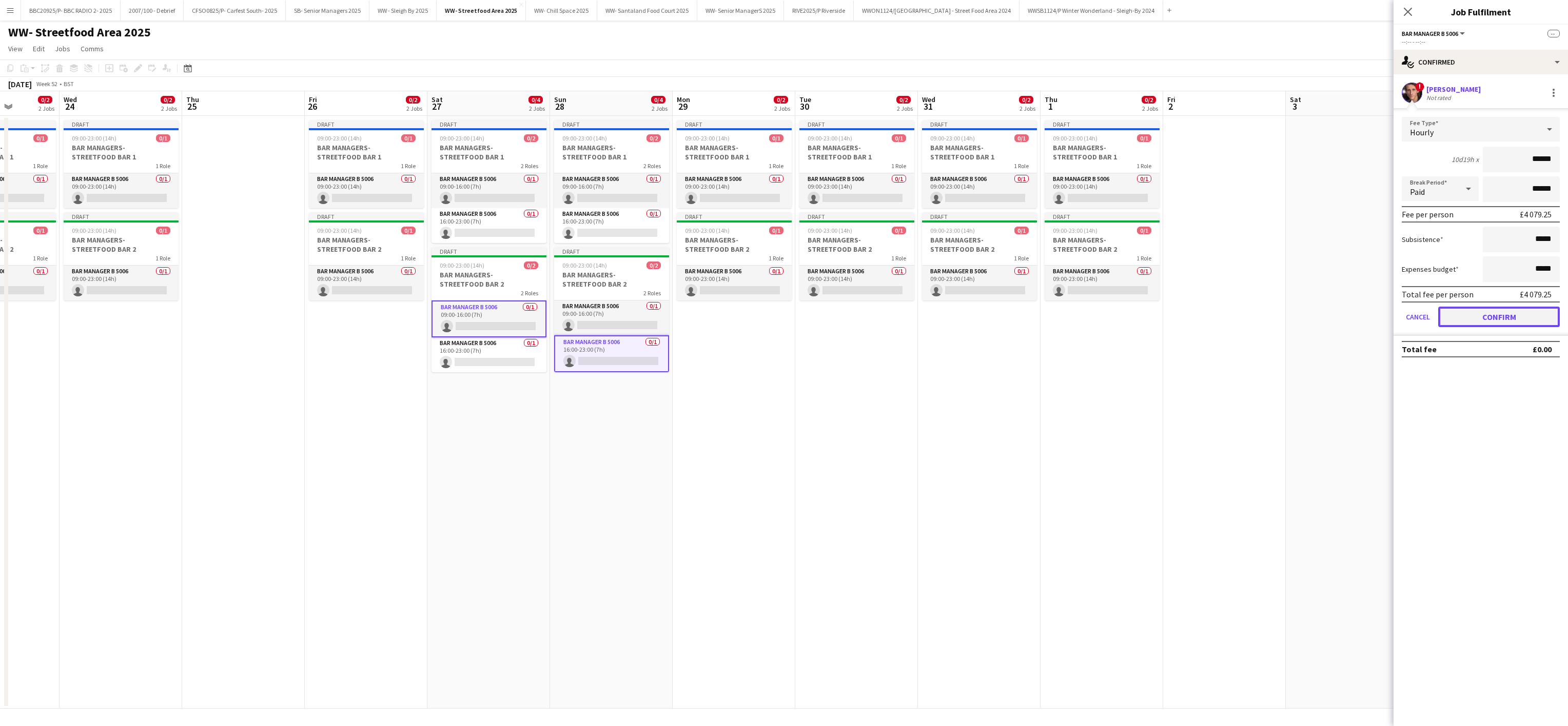
click at [778, 318] on button "Confirm" at bounding box center [1498, 317] width 121 height 21
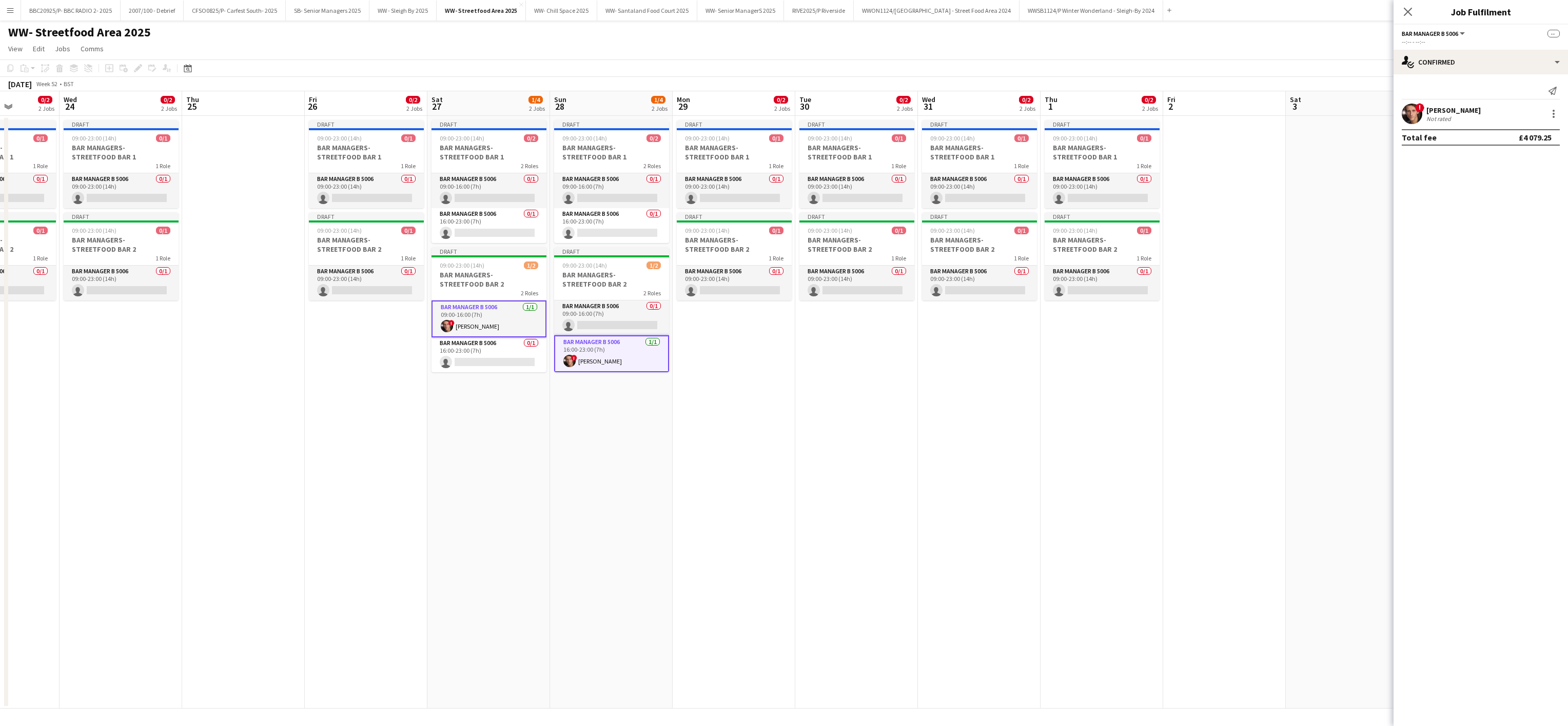
click at [778, 483] on app-date-cell "Draft 09:00-23:00 (14h) 0/1 BAR MANAGERS- STREETFOOD BAR 1 1 Role Bar Manager B…" at bounding box center [856, 413] width 122 height 593
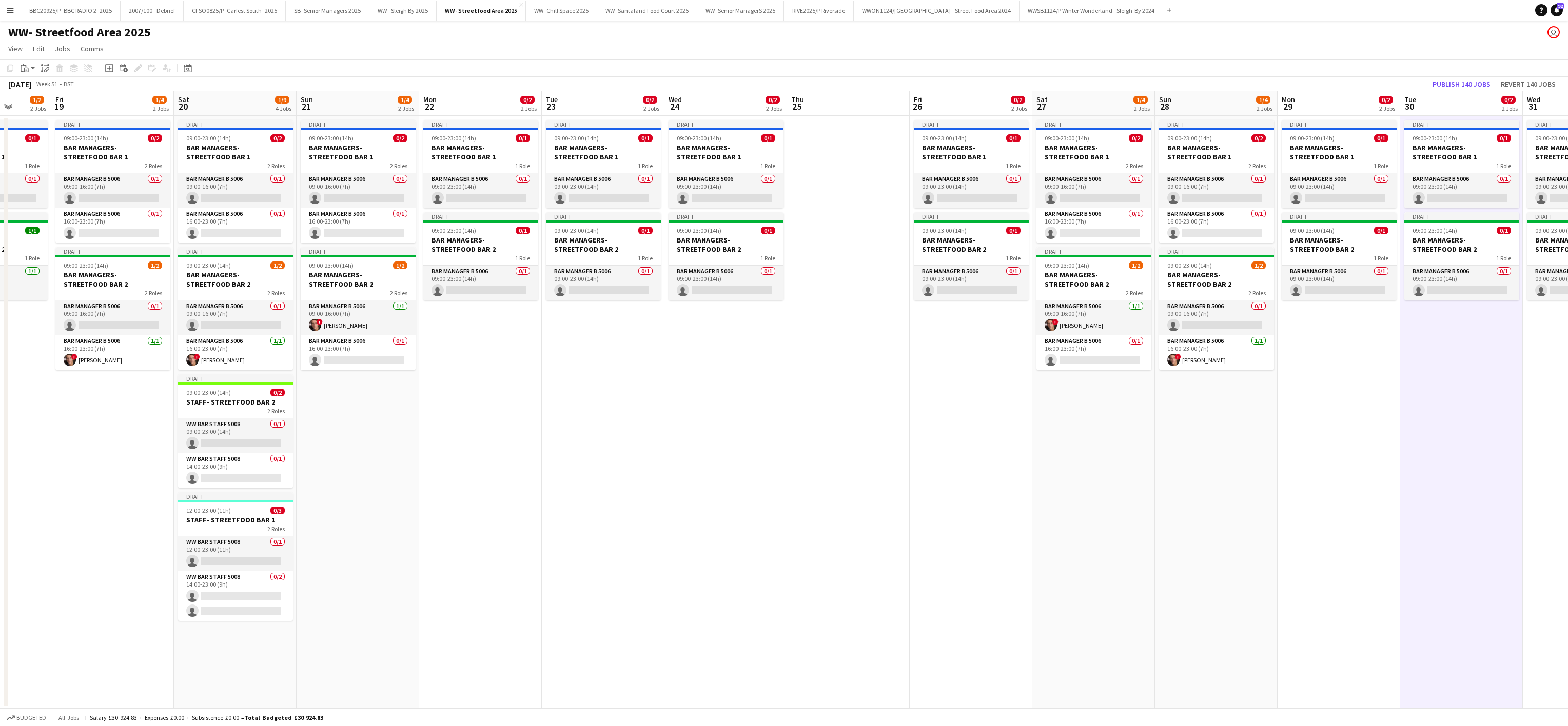
scroll to position [0, 304]
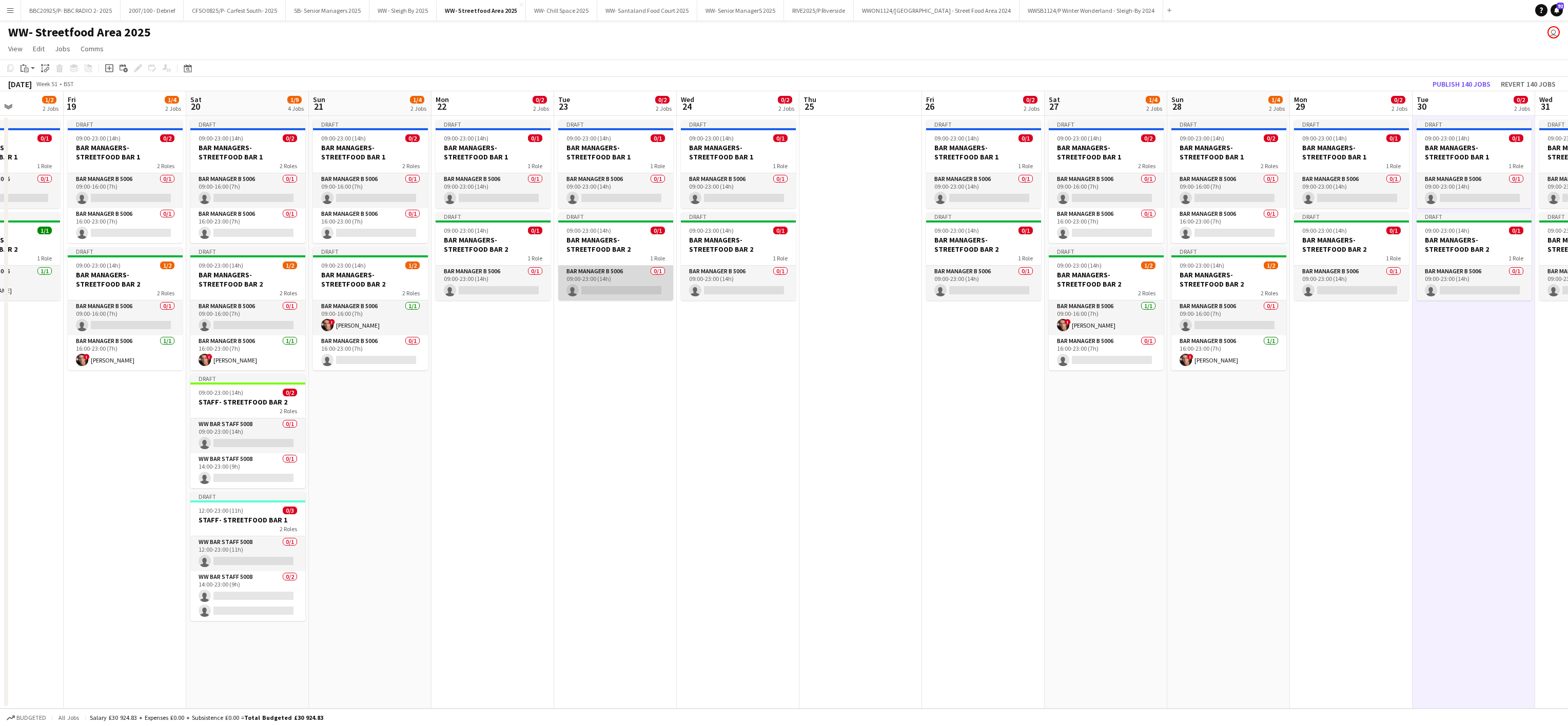
click at [600, 288] on app-card-role "Bar Manager B 5006 0/1 09:00-23:00 (14h) single-neutral-actions" at bounding box center [615, 282] width 115 height 34
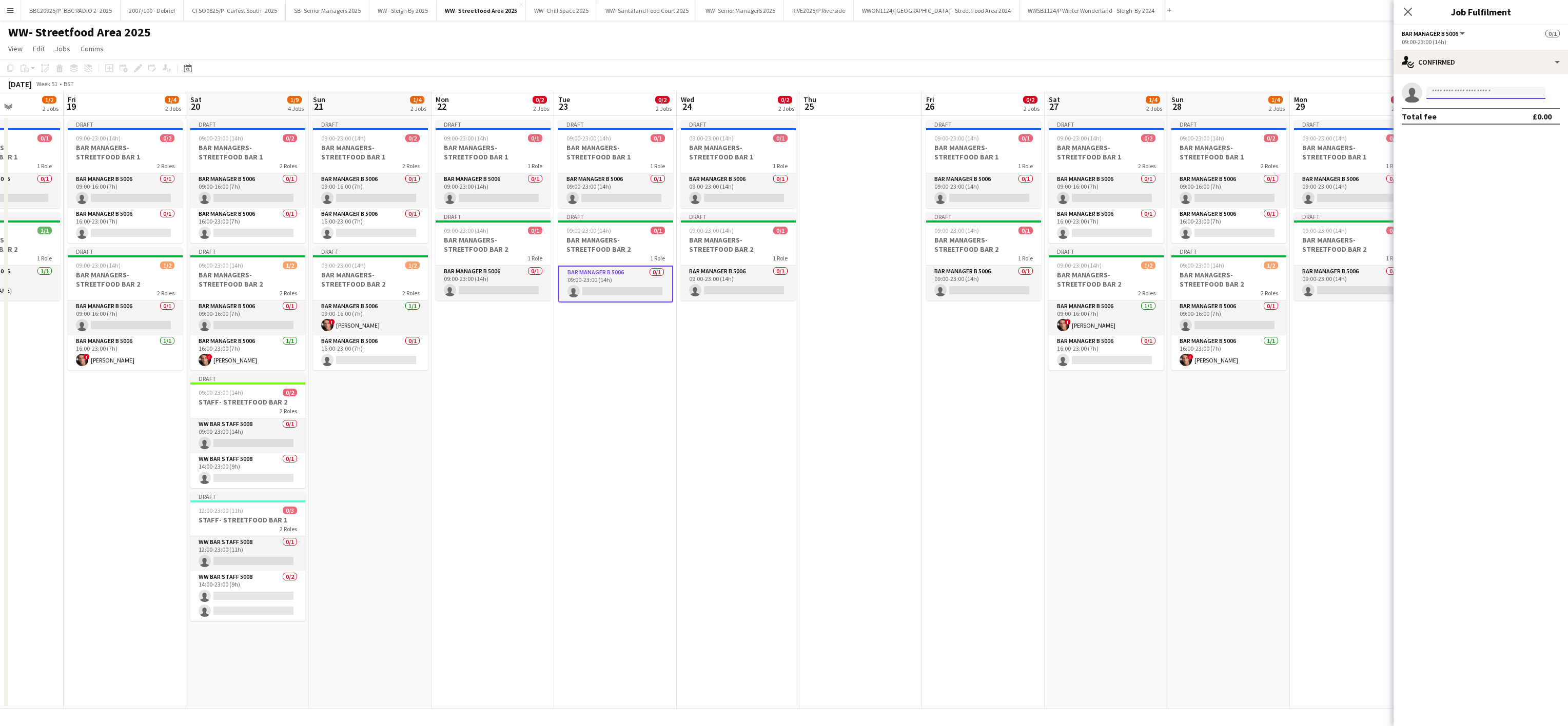
click at [778, 87] on input at bounding box center [1485, 93] width 119 height 12
type input "**********"
click at [778, 118] on span "[EMAIL_ADDRESS][DOMAIN_NAME]" at bounding box center [1485, 116] width 103 height 9
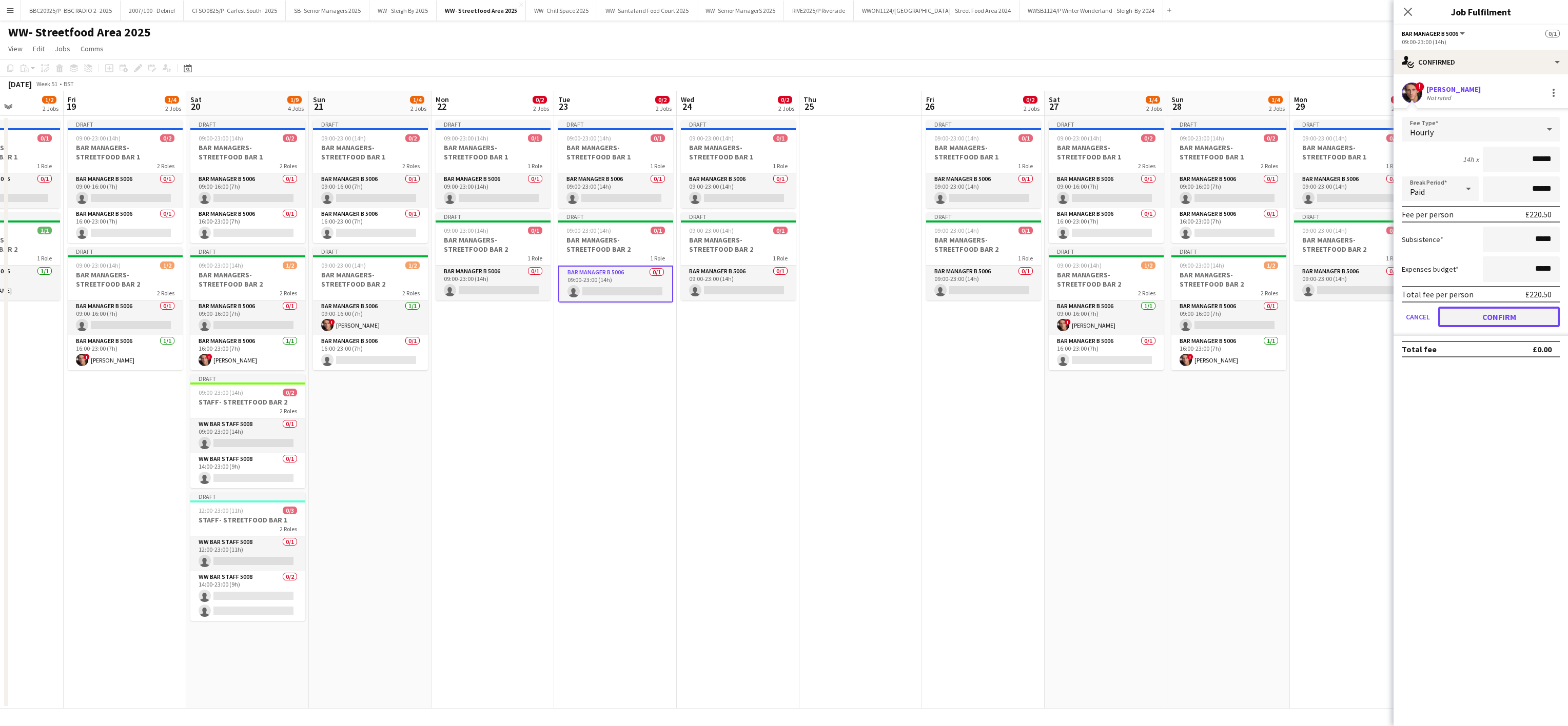
click at [778, 316] on button "Confirm" at bounding box center [1498, 317] width 121 height 21
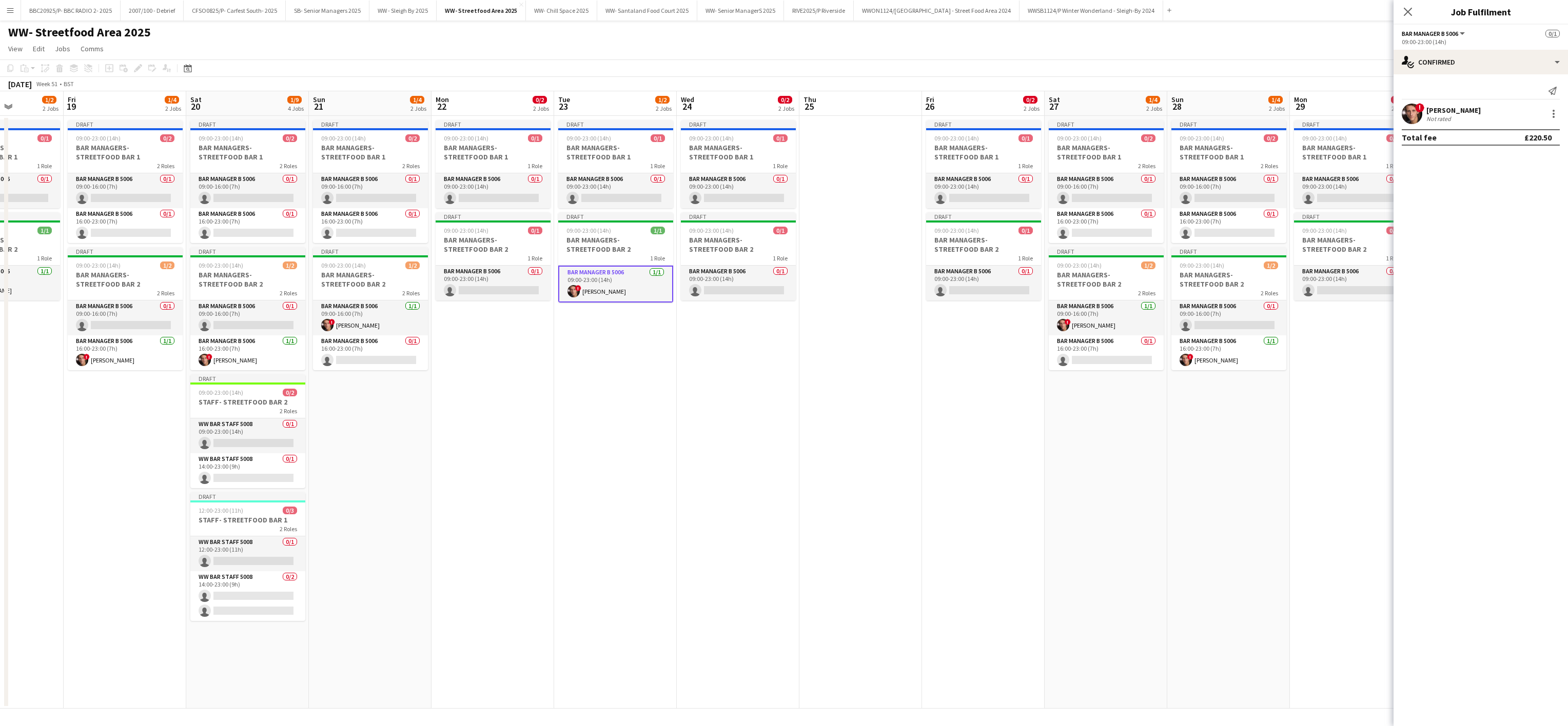
click at [778, 427] on app-date-cell "Draft 09:00-23:00 (14h) 0/2 BAR MANAGERS- STREETFOOD BAR 1 2 Roles Bar Manager …" at bounding box center [1229, 413] width 122 height 593
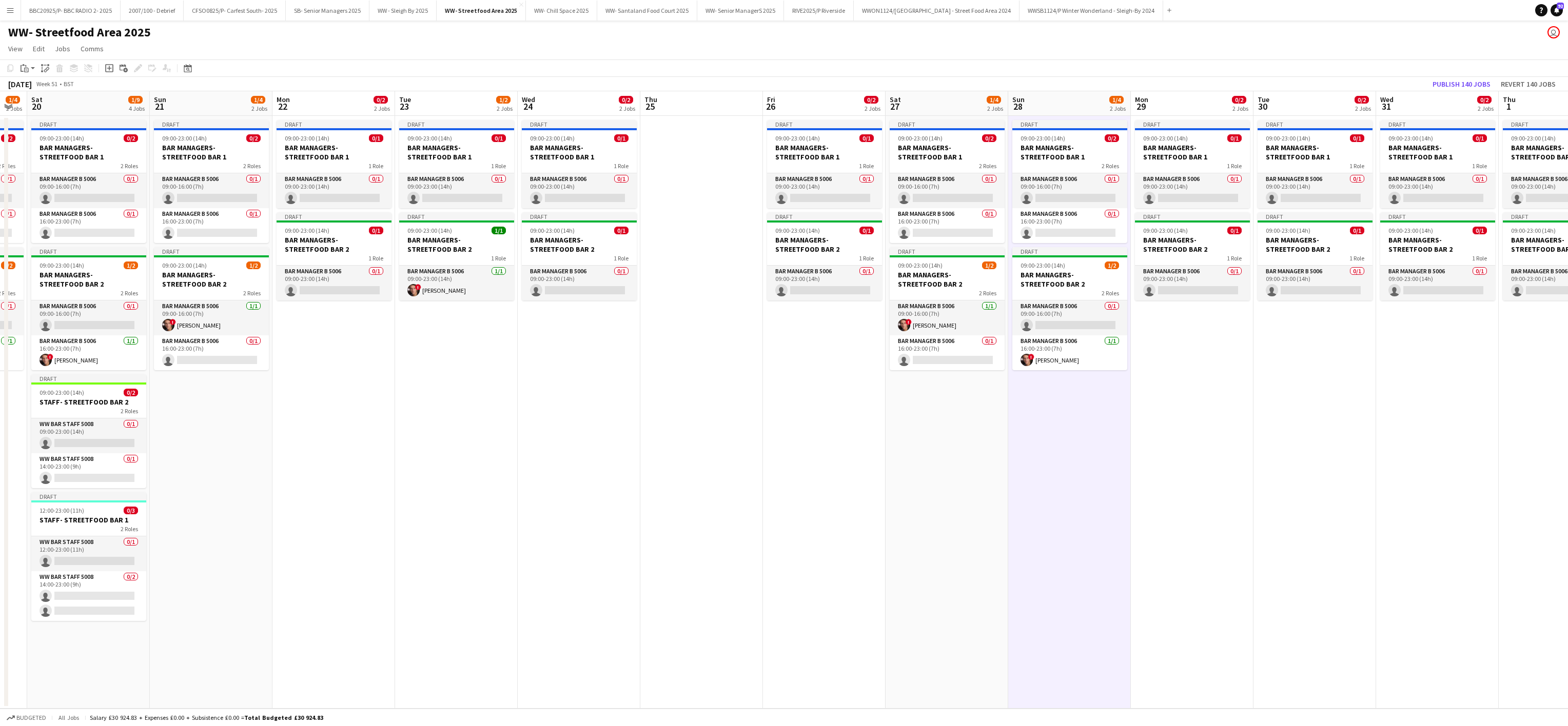
scroll to position [0, 388]
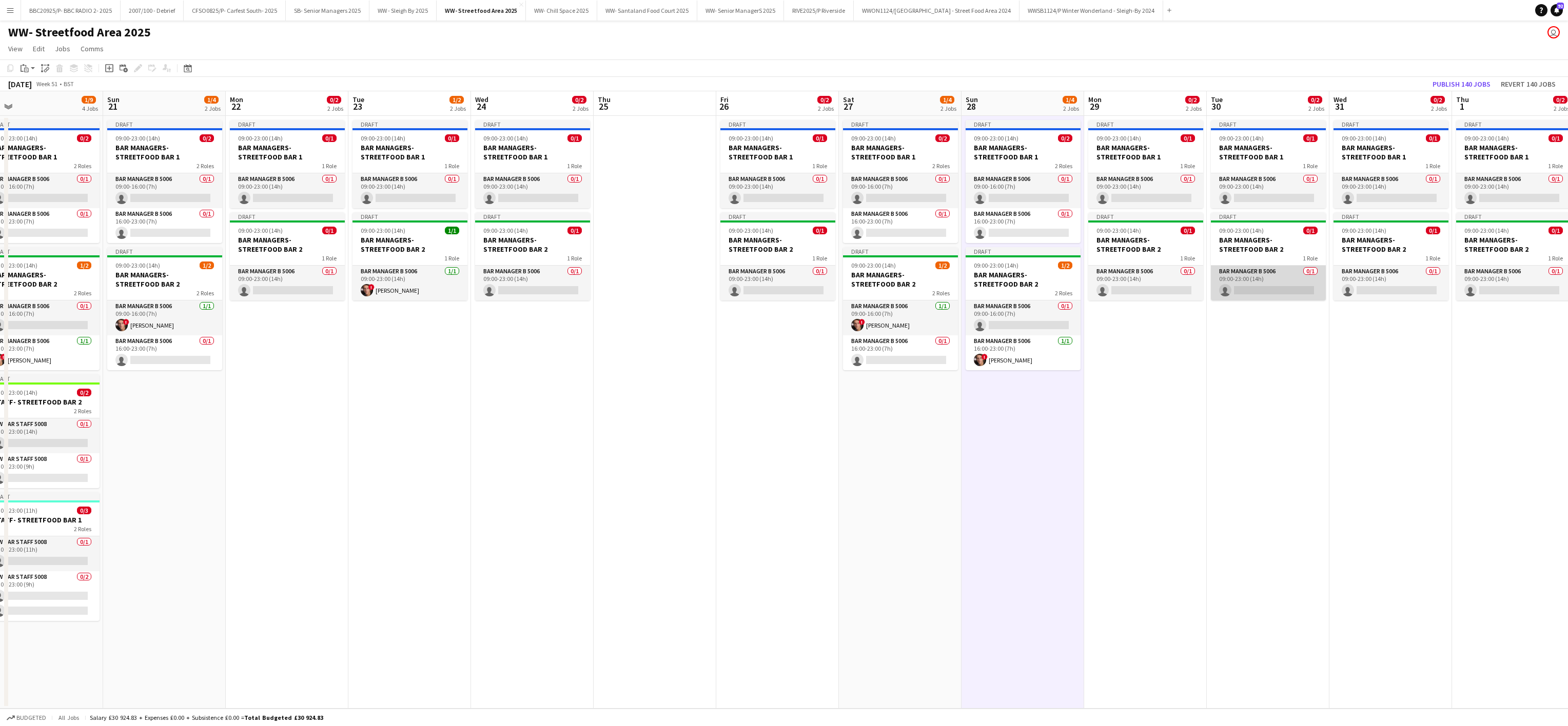
click at [778, 293] on app-card-role "Bar Manager B 5006 0/1 09:00-23:00 (14h) single-neutral-actions" at bounding box center [1267, 282] width 115 height 34
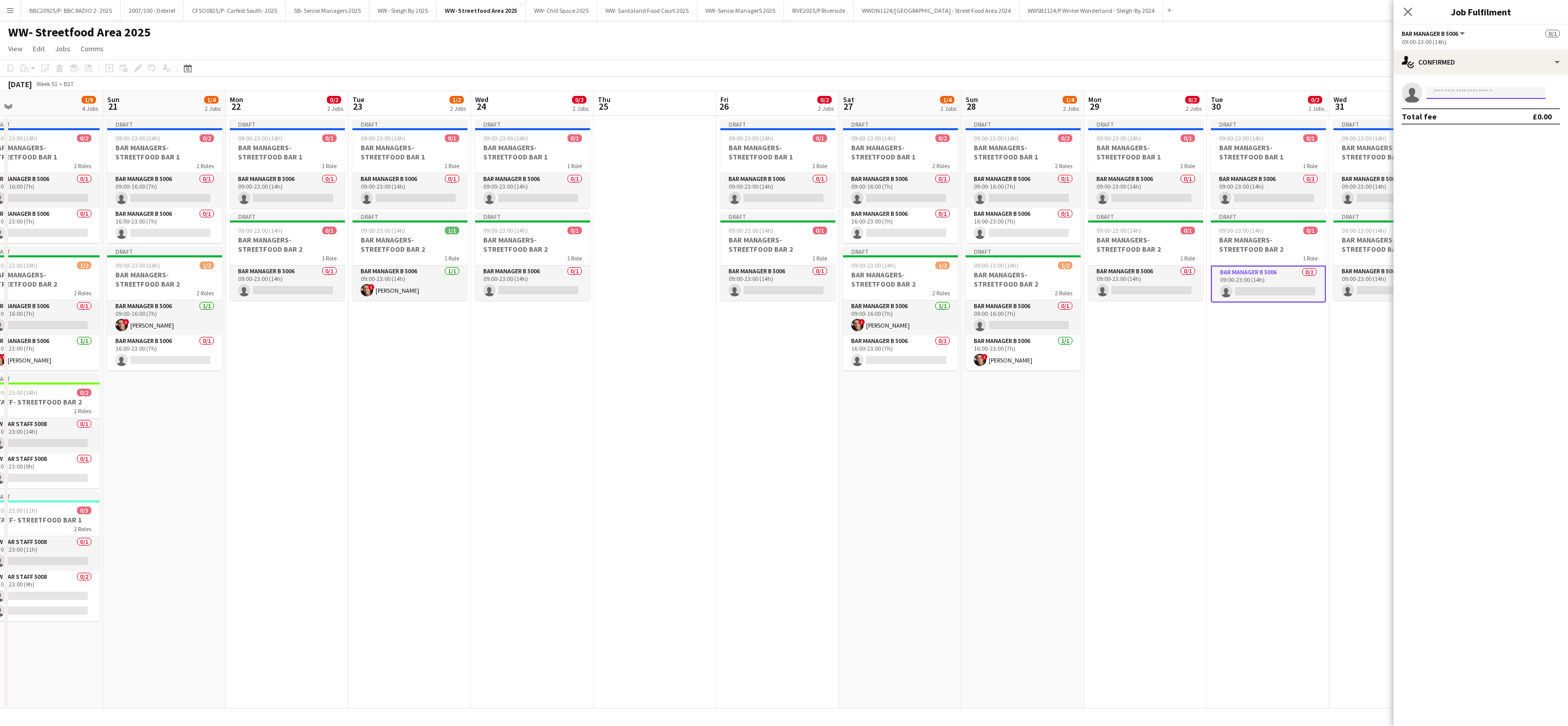
click at [778, 96] on input at bounding box center [1485, 93] width 119 height 12
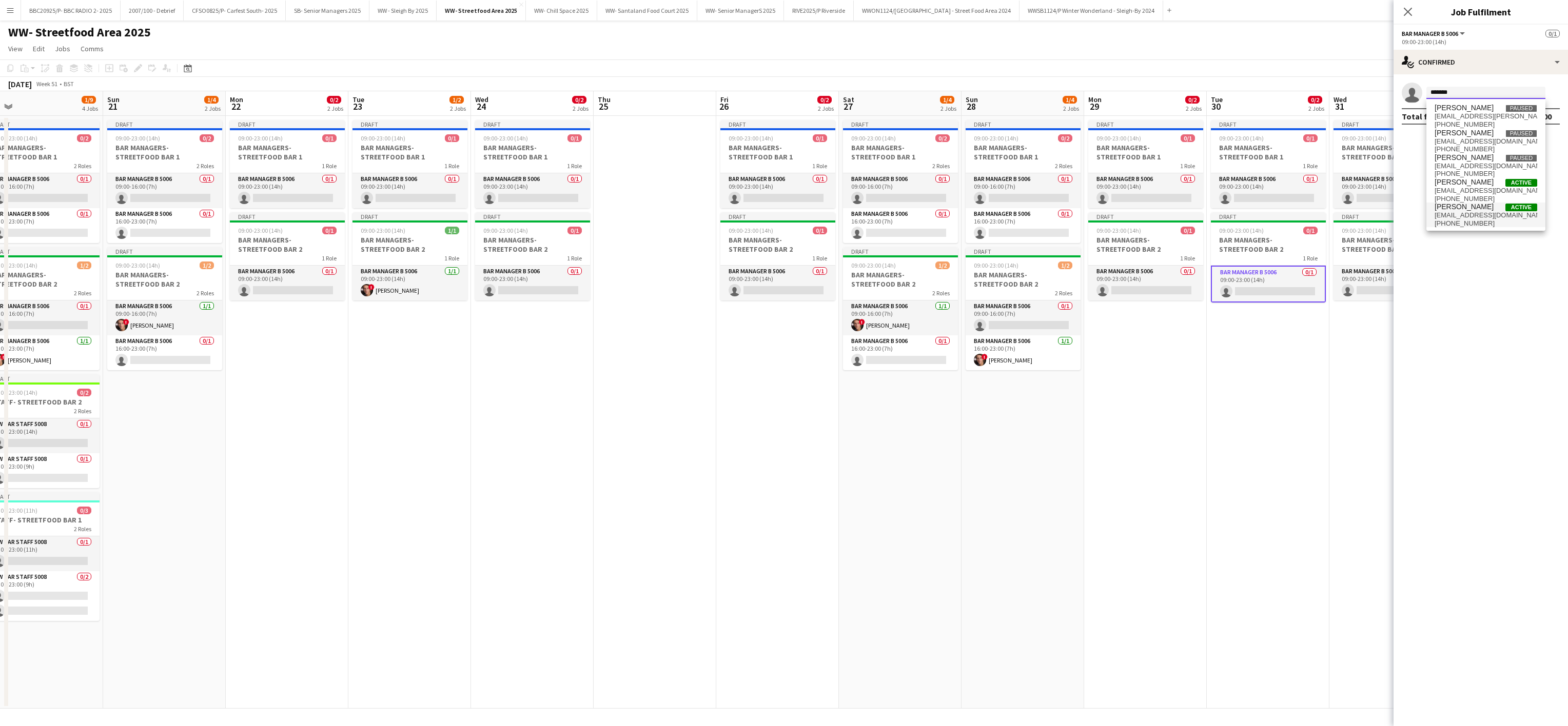
type input "*******"
click at [778, 218] on span "[EMAIL_ADDRESS][DOMAIN_NAME]" at bounding box center [1485, 215] width 103 height 9
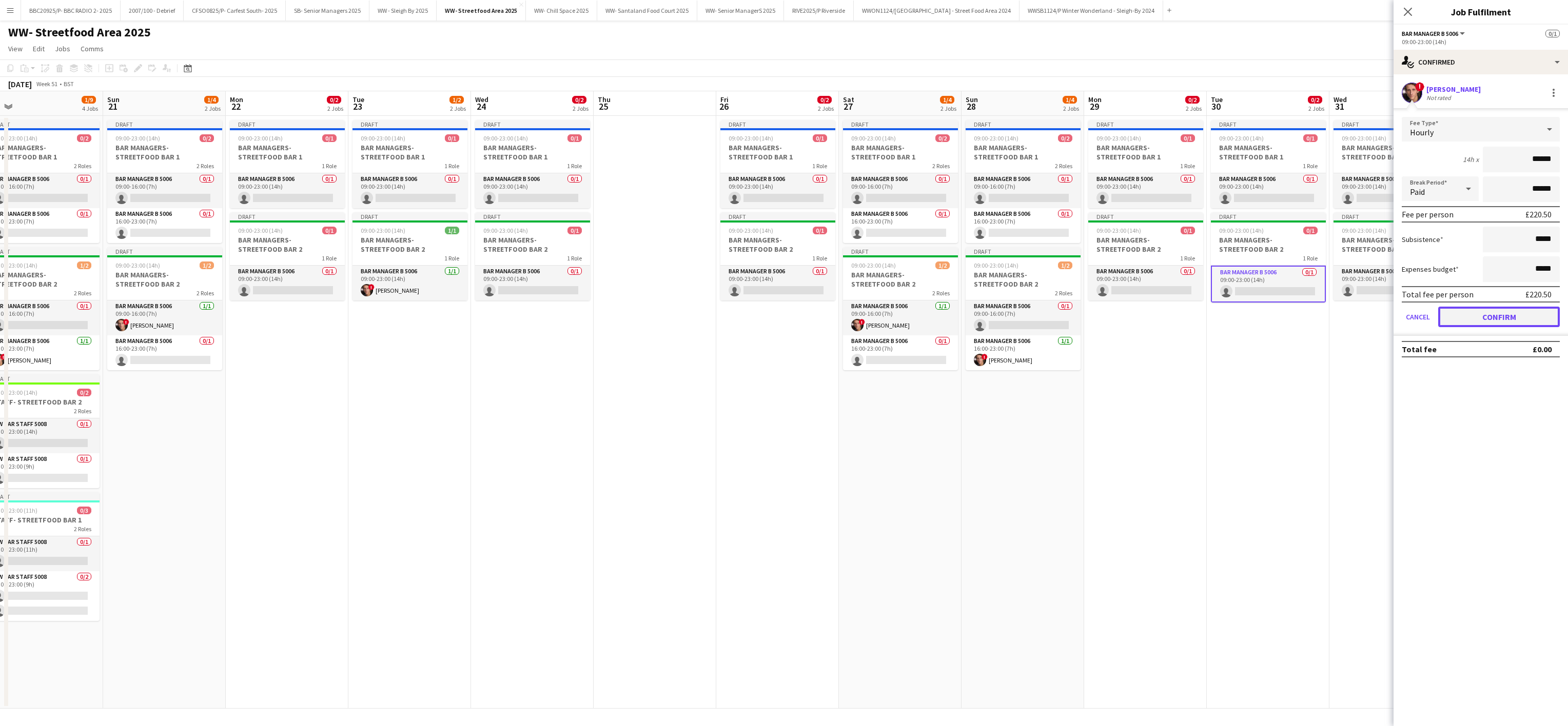
click at [778, 313] on button "Confirm" at bounding box center [1498, 317] width 121 height 21
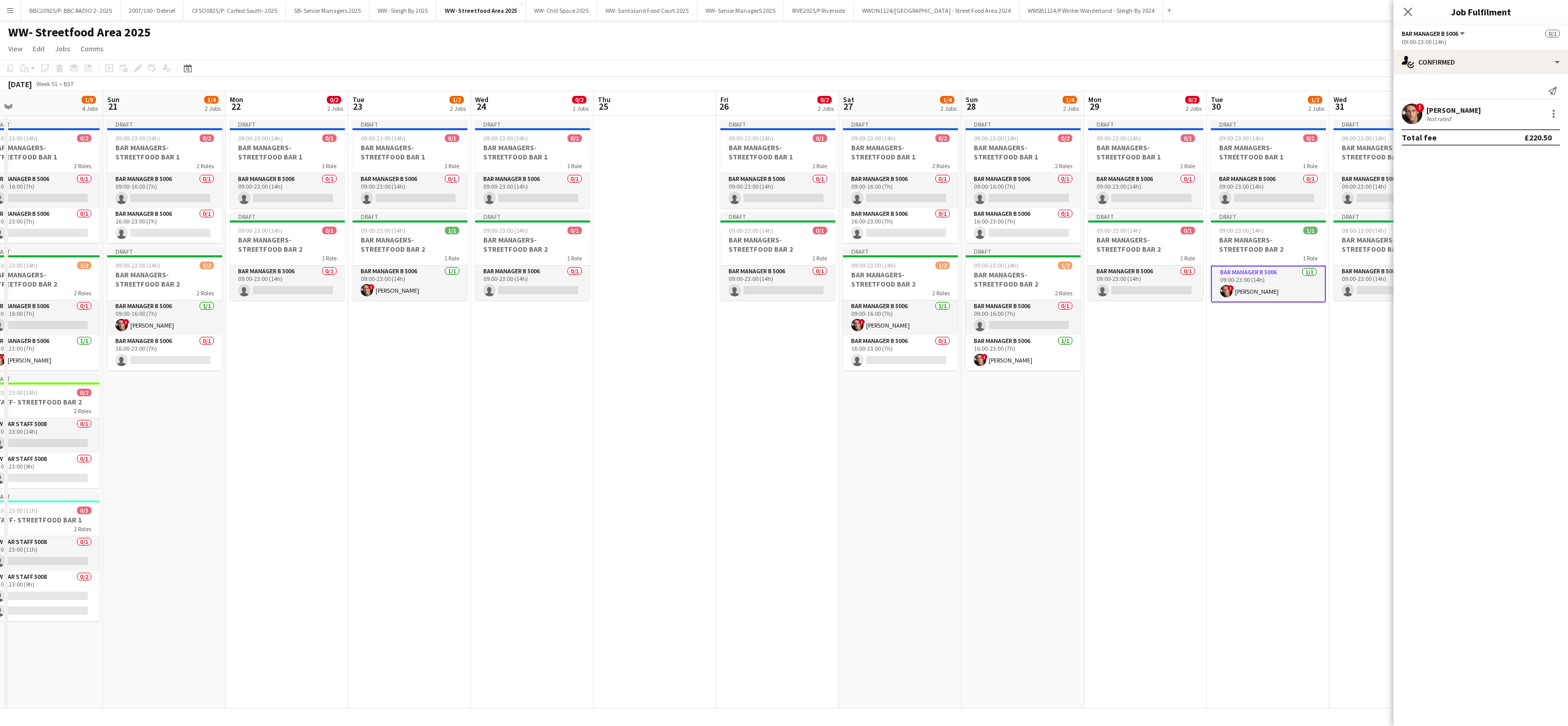
click at [778, 474] on app-date-cell "Draft 09:00-23:00 (14h) 0/2 BAR MANAGERS- STREETFOOD BAR 1 2 Roles Bar Manager …" at bounding box center [900, 413] width 122 height 593
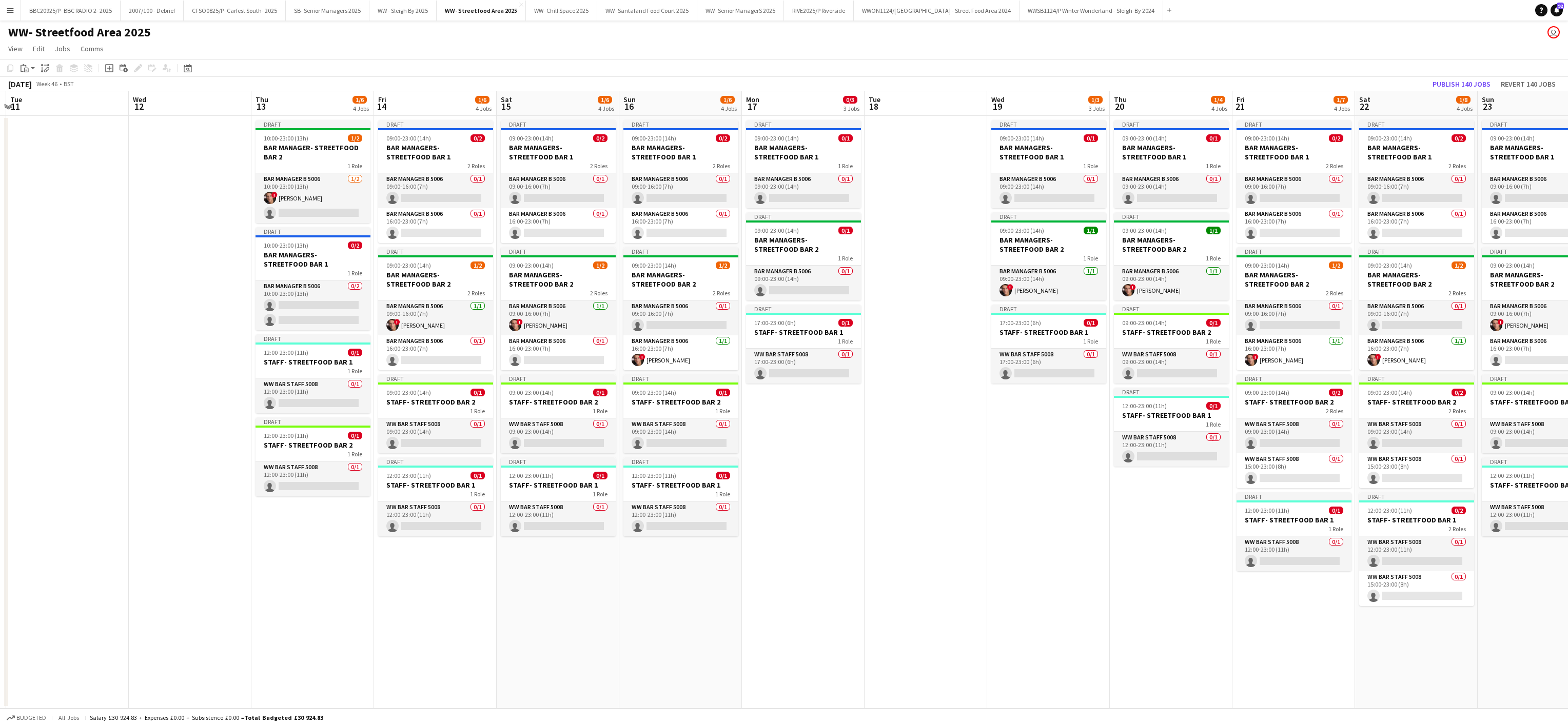
scroll to position [0, 396]
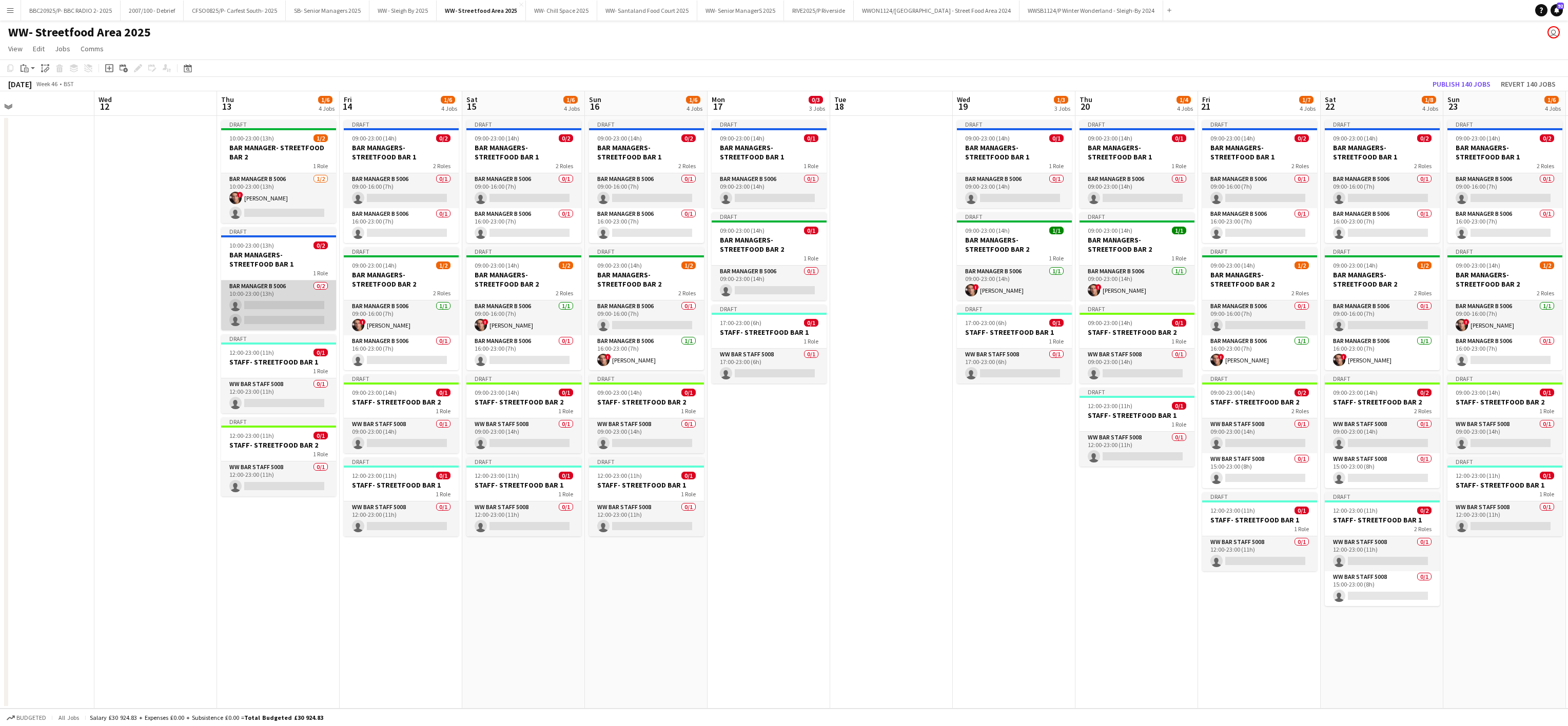
click at [300, 292] on app-card-role "Bar Manager B 5006 0/2 10:00-23:00 (13h) single-neutral-actions single-neutral-…" at bounding box center [278, 306] width 115 height 50
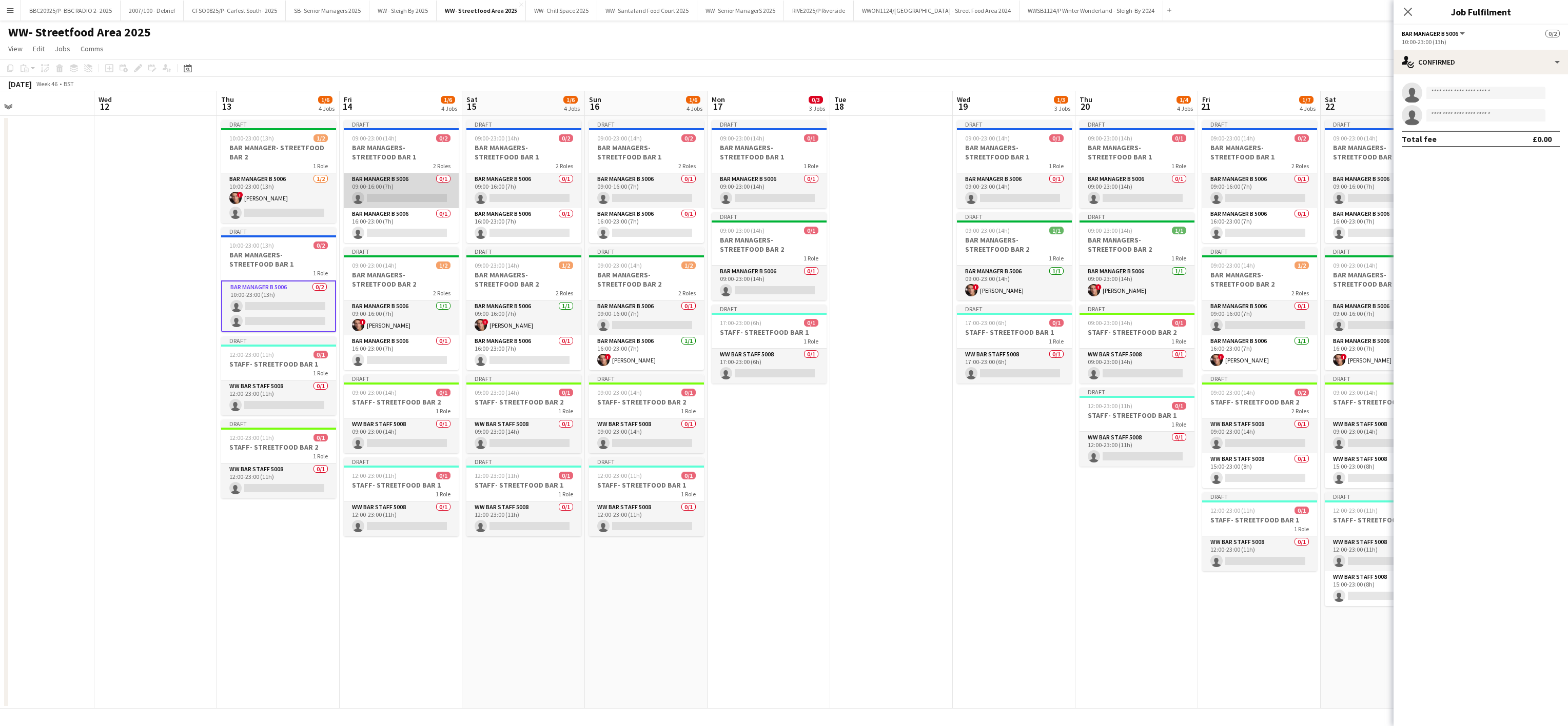
click at [399, 194] on app-card-role "Bar Manager B 5006 0/1 09:00-16:00 (7h) single-neutral-actions" at bounding box center [401, 190] width 115 height 34
click at [464, 194] on app-date-cell "Draft 09:00-23:00 (14h) 0/2 BAR MANAGERS- STREETFOOD BAR 1 2 Roles Bar Manager …" at bounding box center [524, 413] width 122 height 593
click at [491, 194] on app-card-role "Bar Manager B 5006 0/1 09:00-16:00 (7h) single-neutral-actions" at bounding box center [523, 190] width 115 height 34
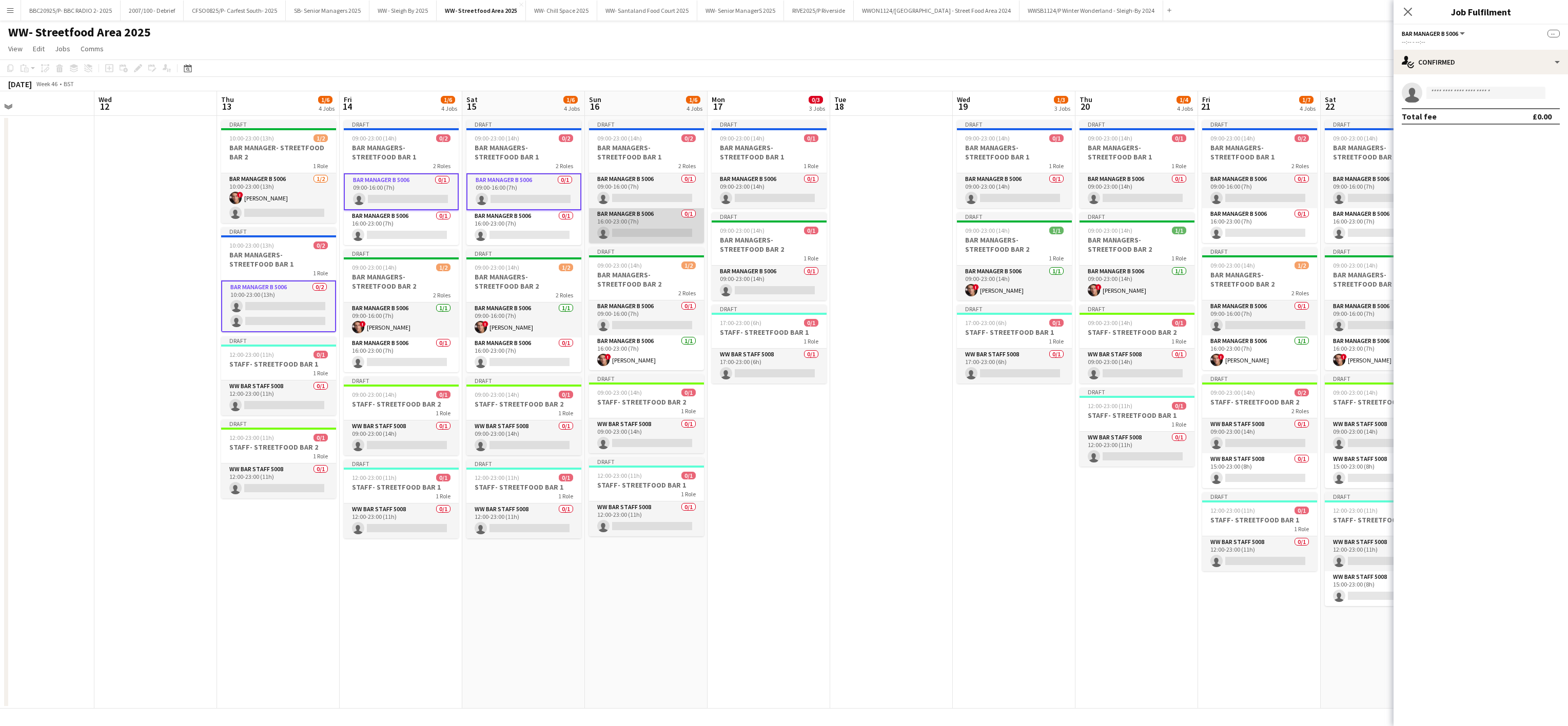
click at [668, 240] on app-card-role "Bar Manager B 5006 0/1 16:00-23:00 (7h) single-neutral-actions" at bounding box center [646, 226] width 115 height 34
click at [778, 195] on app-card-role "Bar Manager B 5006 0/1 09:00-23:00 (14h) single-neutral-actions" at bounding box center [1014, 190] width 115 height 34
click at [778, 192] on app-card-role "Bar Manager B 5006 0/1 09:00-23:00 (14h) single-neutral-actions" at bounding box center [1136, 190] width 115 height 34
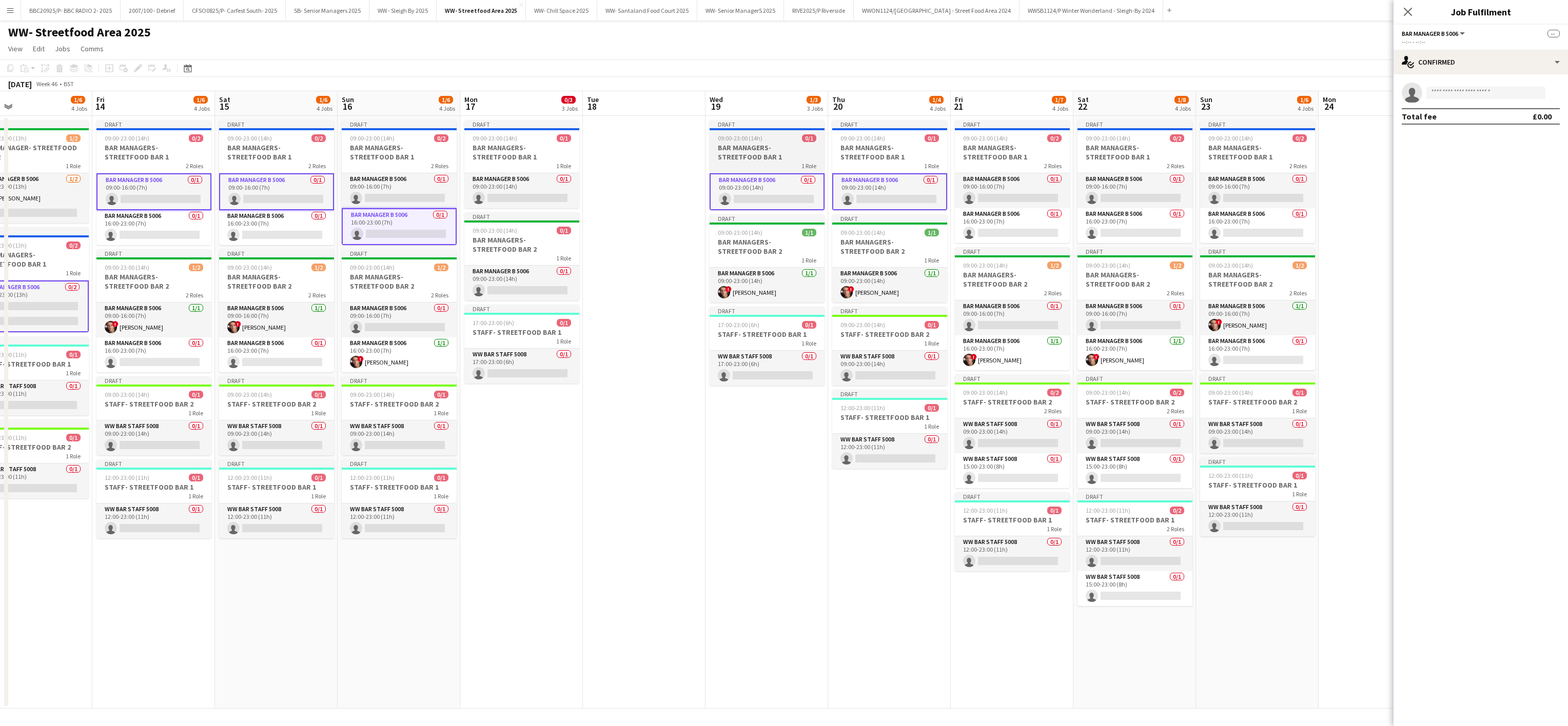
scroll to position [0, 316]
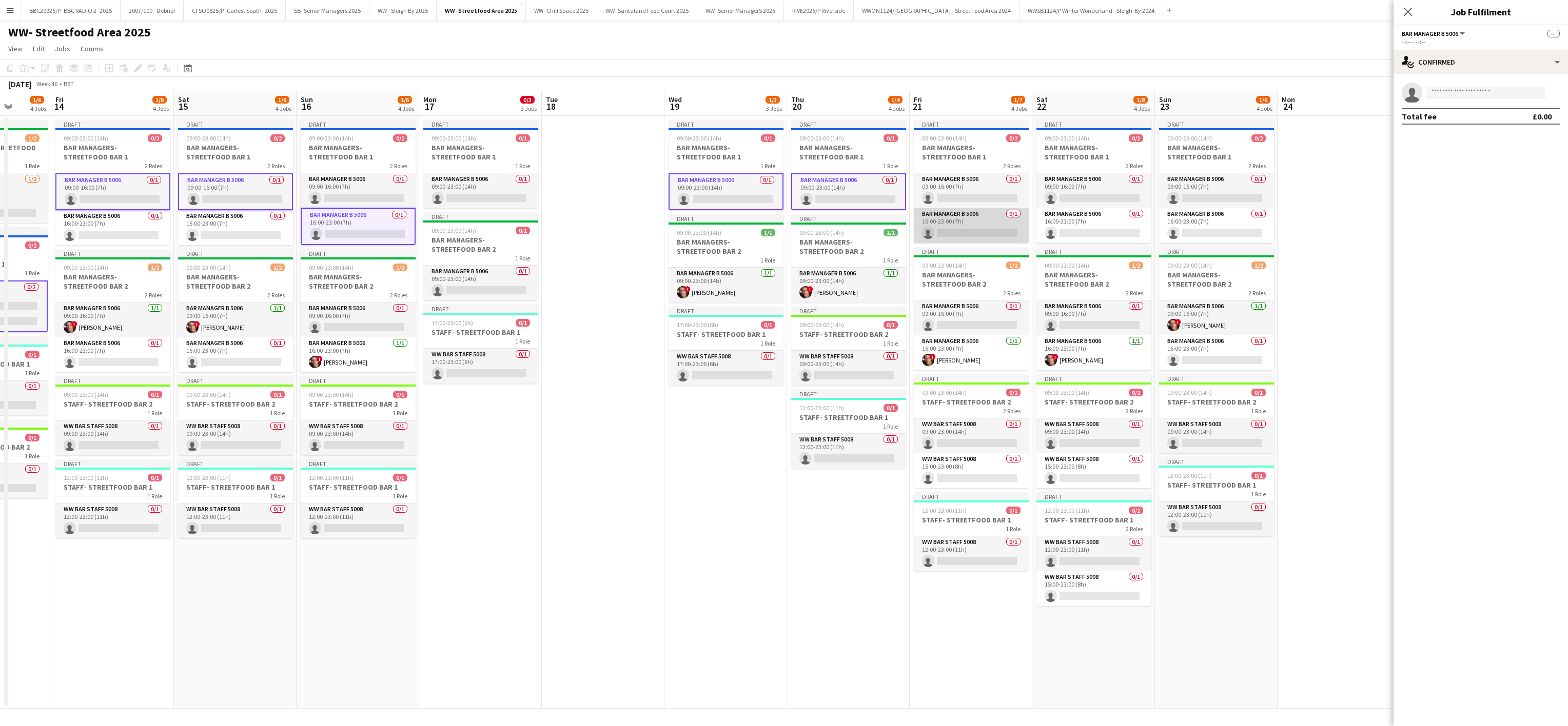
click at [778, 230] on app-card-role "Bar Manager B 5006 0/1 16:00-23:00 (7h) single-neutral-actions" at bounding box center [971, 226] width 115 height 34
click at [778, 229] on app-card-role "Bar Manager B 5006 0/1 16:00-23:00 (7h) single-neutral-actions" at bounding box center [1093, 226] width 115 height 34
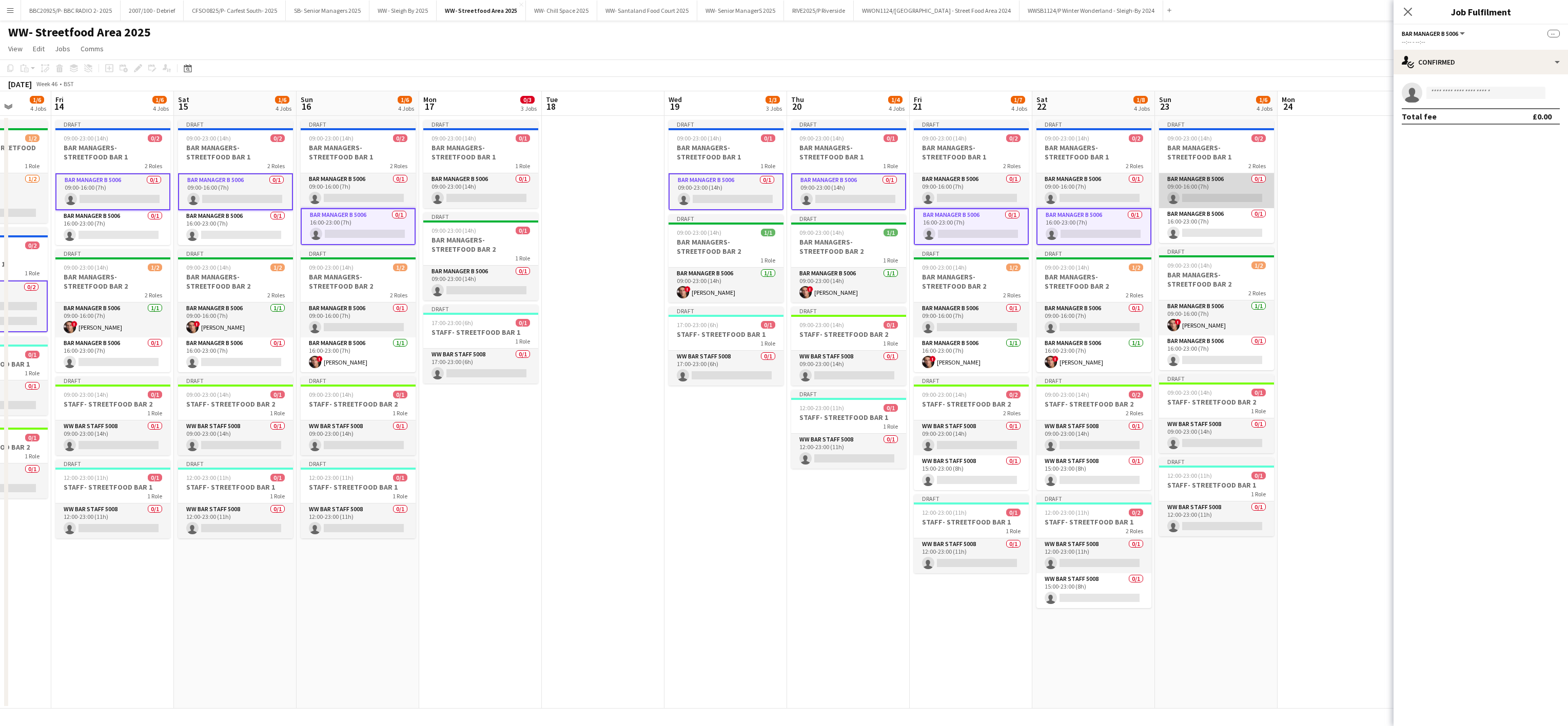
click at [778, 184] on app-card-role "Bar Manager B 5006 0/1 09:00-16:00 (7h) single-neutral-actions" at bounding box center [1216, 190] width 115 height 34
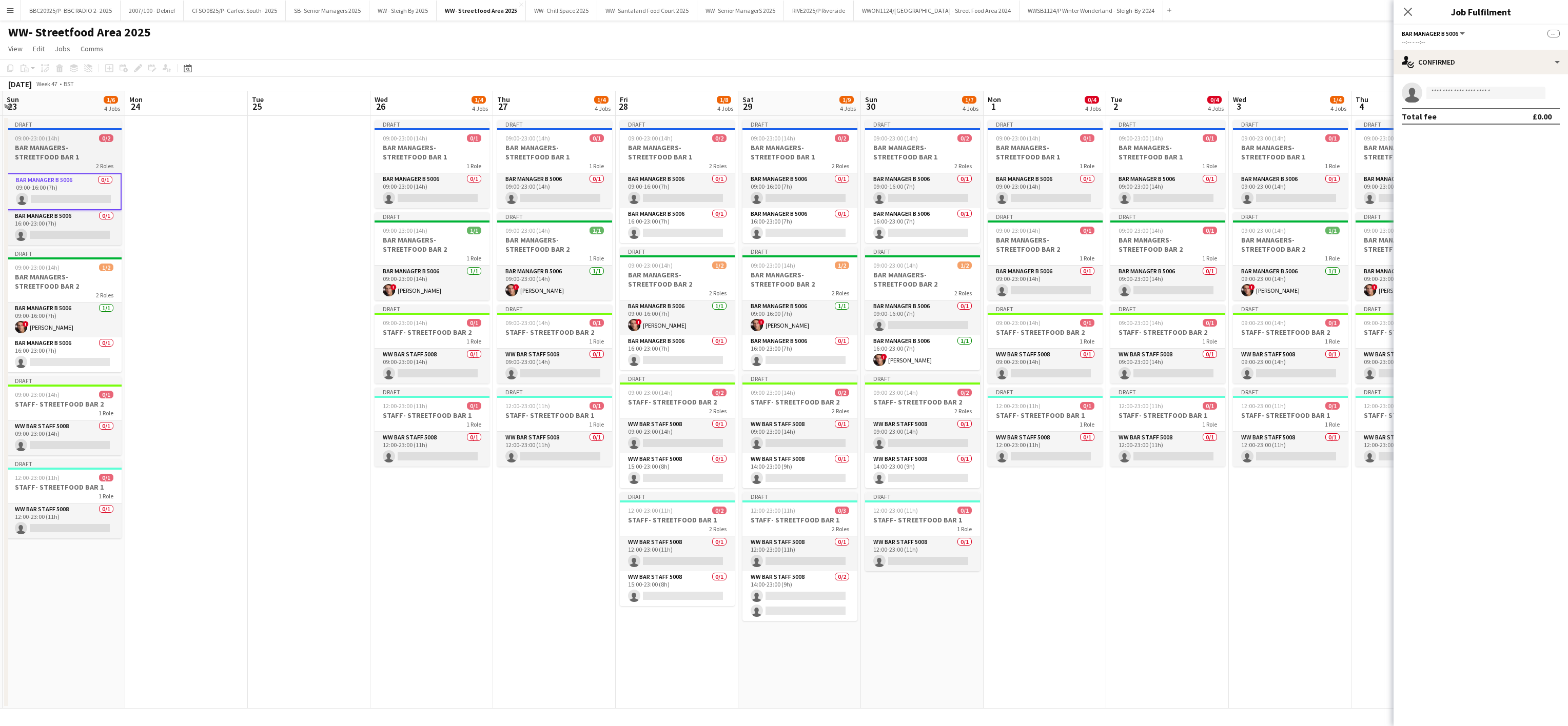
scroll to position [0, 407]
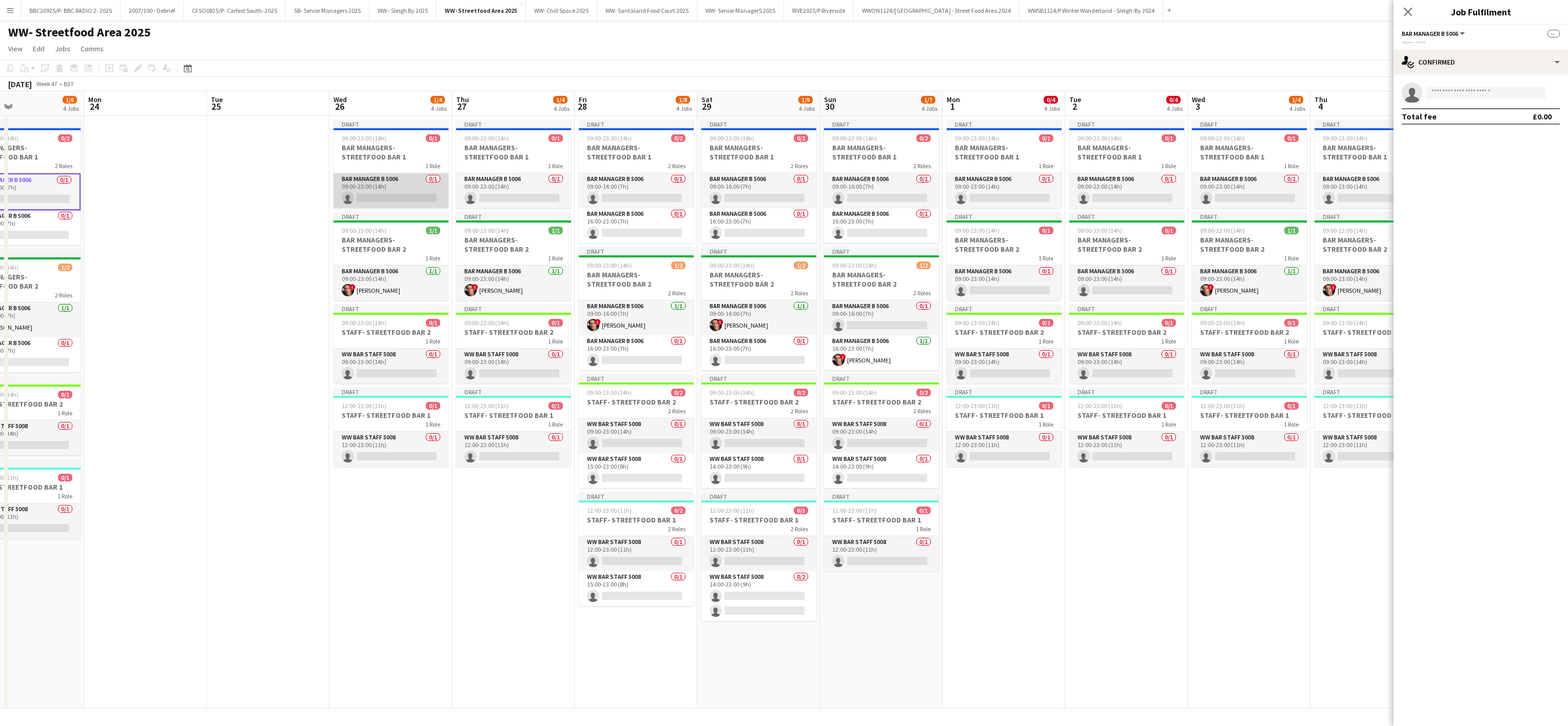
click at [400, 184] on app-card-role "Bar Manager B 5006 0/1 09:00-23:00 (14h) single-neutral-actions" at bounding box center [390, 190] width 115 height 34
click at [495, 184] on app-card-role "Bar Manager B 5006 0/1 09:00-23:00 (14h) single-neutral-actions" at bounding box center [513, 190] width 115 height 34
click at [642, 195] on app-card-role "Bar Manager B 5006 0/1 09:00-16:00 (7h) single-neutral-actions" at bounding box center [636, 190] width 115 height 34
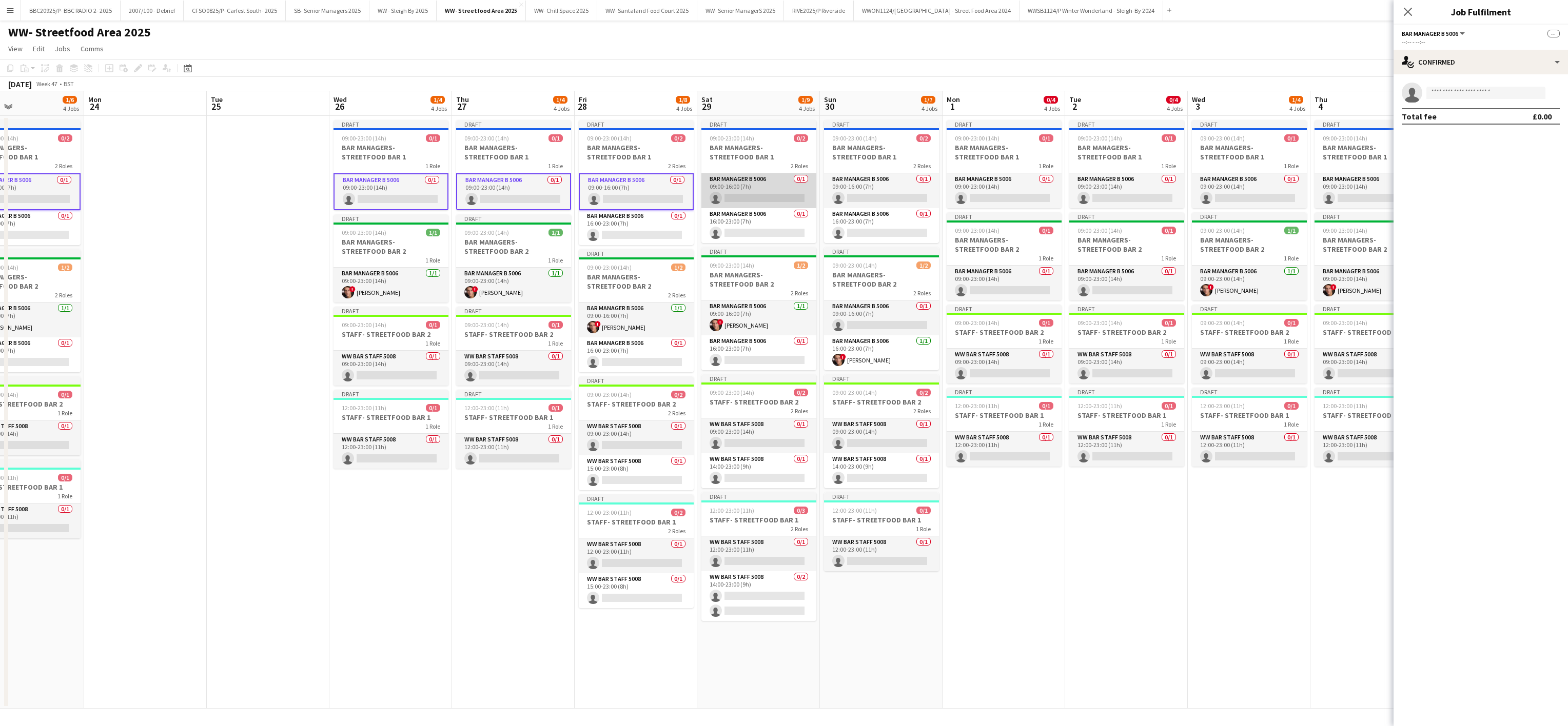
click at [750, 190] on app-card-role "Bar Manager B 5006 0/1 09:00-16:00 (7h) single-neutral-actions" at bounding box center [758, 190] width 115 height 34
click at [778, 232] on app-card-role "Bar Manager B 5006 0/1 16:00-23:00 (7h) single-neutral-actions" at bounding box center [880, 226] width 115 height 34
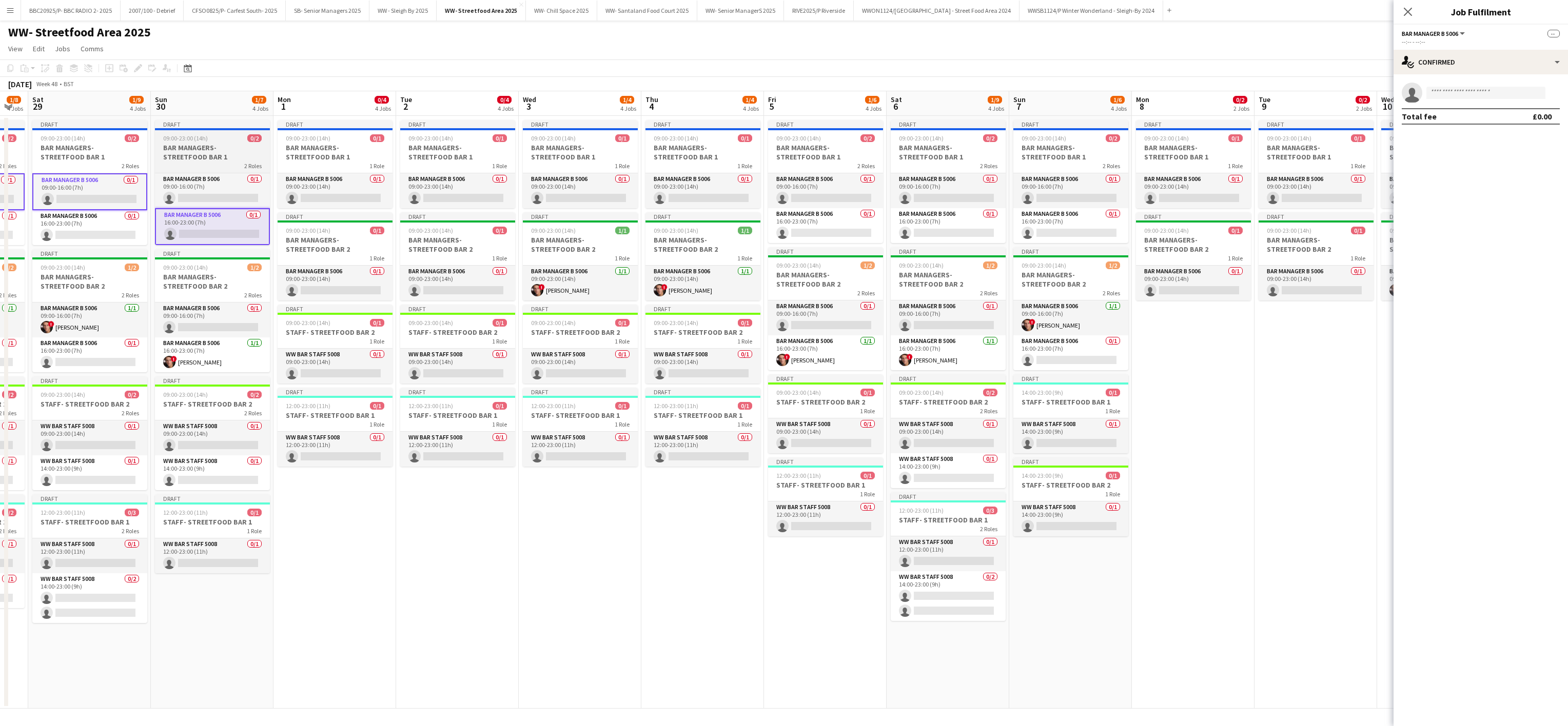
scroll to position [0, 411]
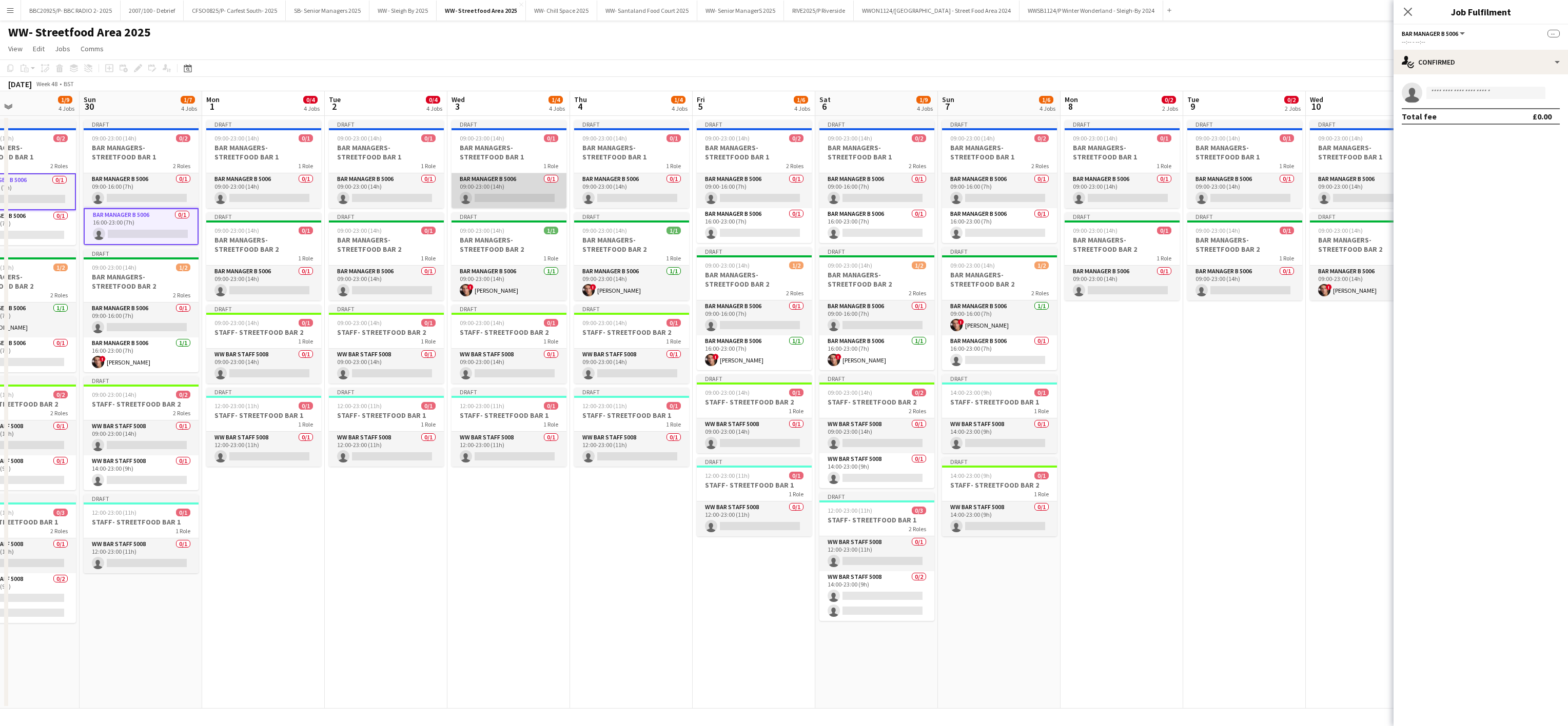
click at [476, 178] on app-card-role "Bar Manager B 5006 0/1 09:00-23:00 (14h) single-neutral-actions" at bounding box center [508, 190] width 115 height 34
click at [620, 189] on app-card-role "Bar Manager B 5006 0/1 09:00-23:00 (14h) single-neutral-actions" at bounding box center [631, 190] width 115 height 34
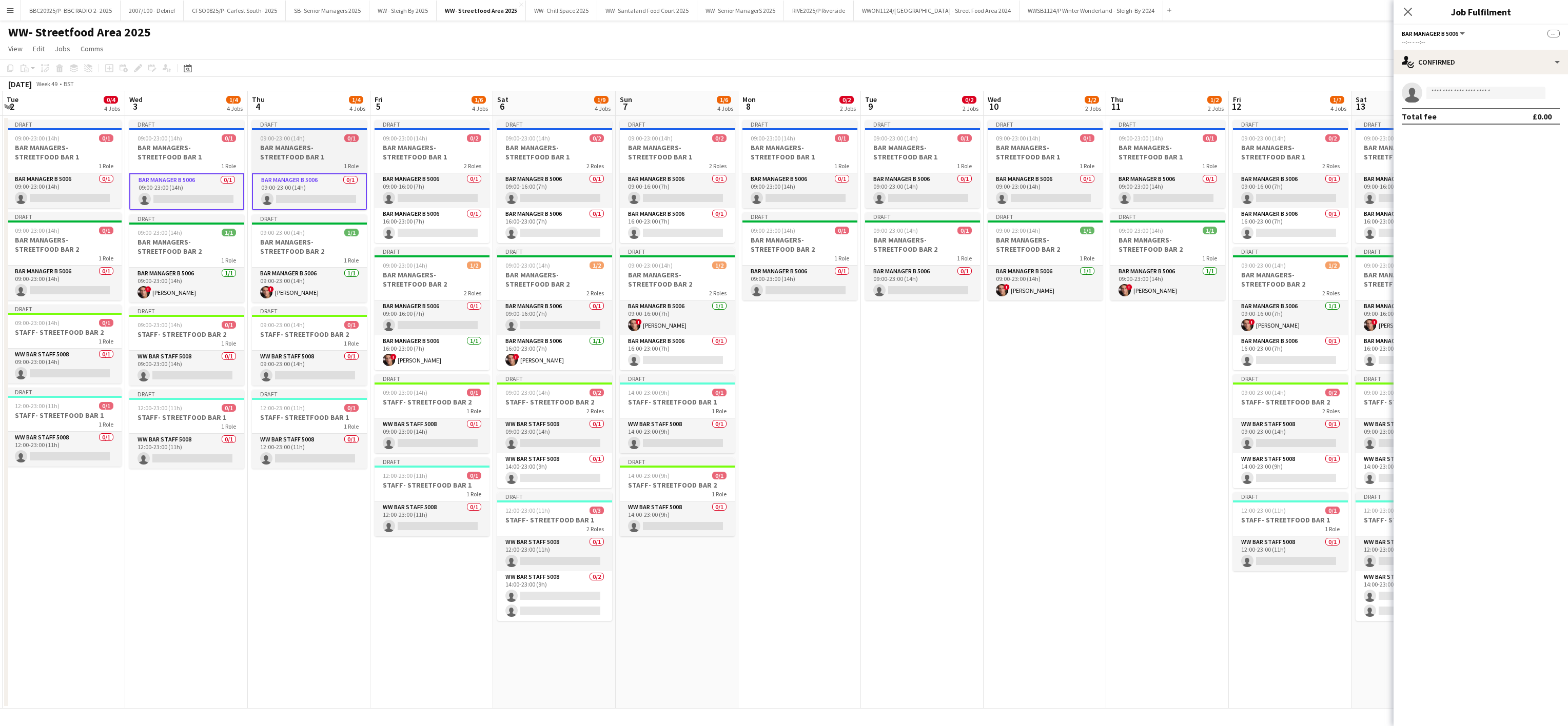
scroll to position [0, 372]
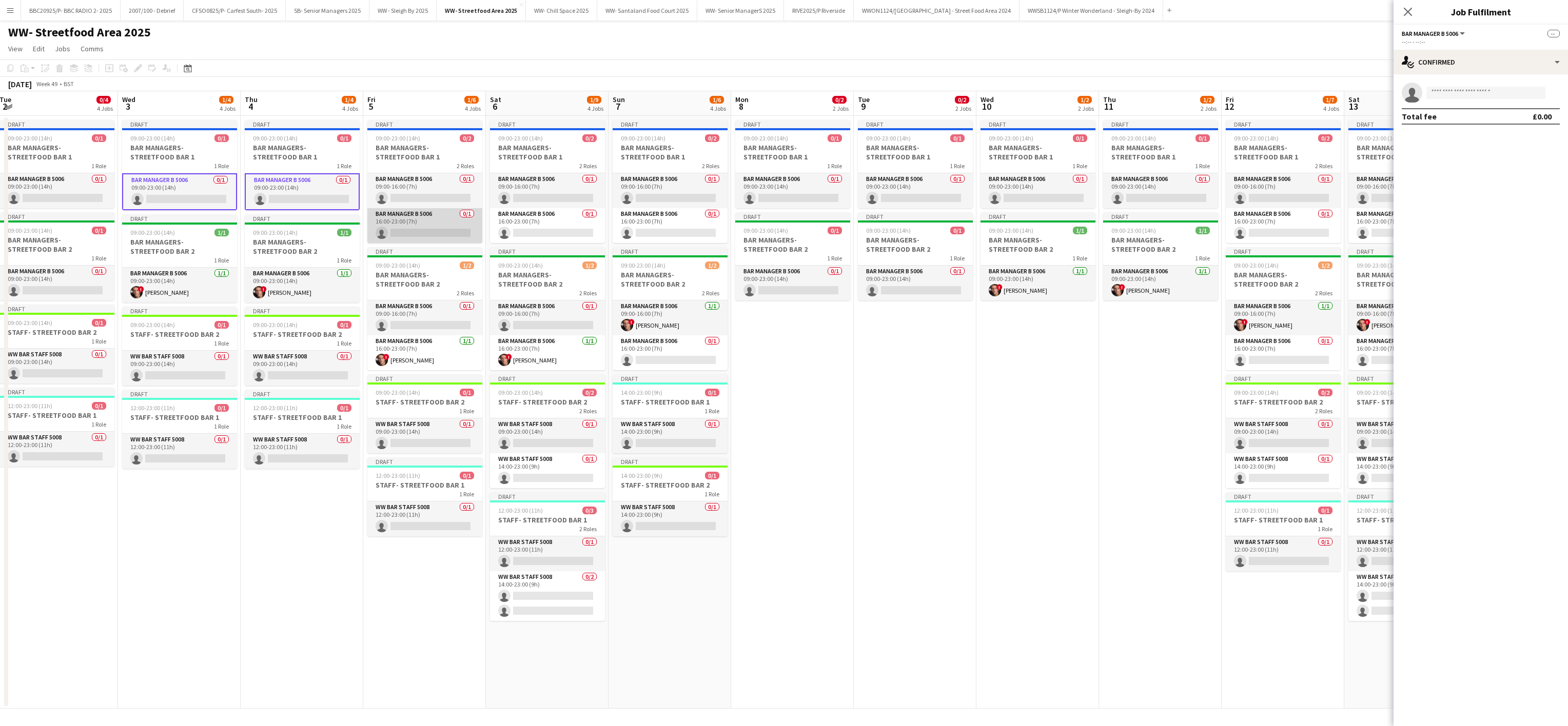
click at [420, 215] on app-card-role "Bar Manager B 5006 0/1 16:00-23:00 (7h) single-neutral-actions" at bounding box center [424, 226] width 115 height 34
click at [511, 216] on app-card-role "Bar Manager B 5006 0/1 16:00-23:00 (7h) single-neutral-actions" at bounding box center [547, 226] width 115 height 34
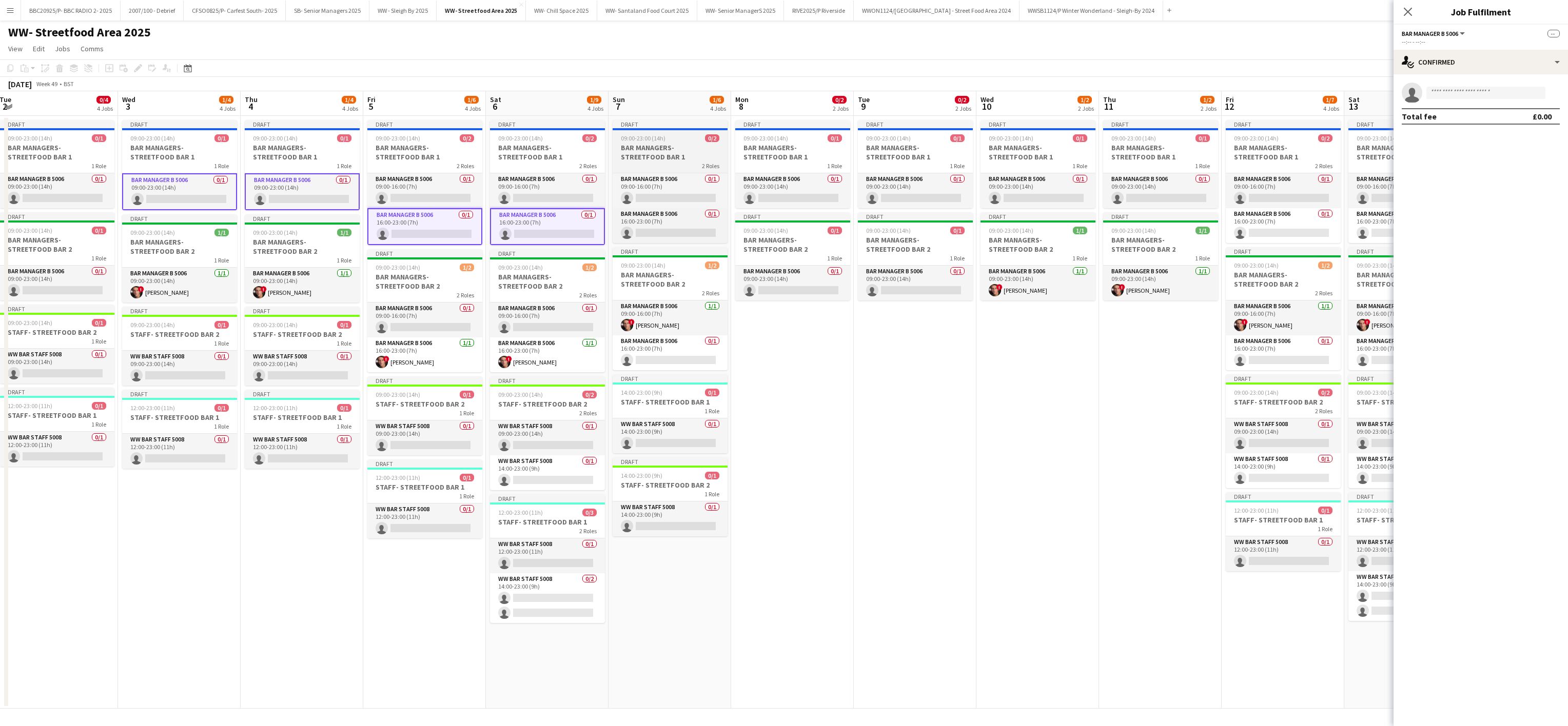
click at [676, 171] on app-job-card "Draft 09:00-23:00 (14h) 0/2 BAR MANAGERS- STREETFOOD BAR 1 2 Roles Bar Manager …" at bounding box center [669, 181] width 115 height 123
click at [657, 189] on app-card-role "Bar Manager B 5006 0/1 09:00-16:00 (7h) single-neutral-actions" at bounding box center [669, 190] width 115 height 34
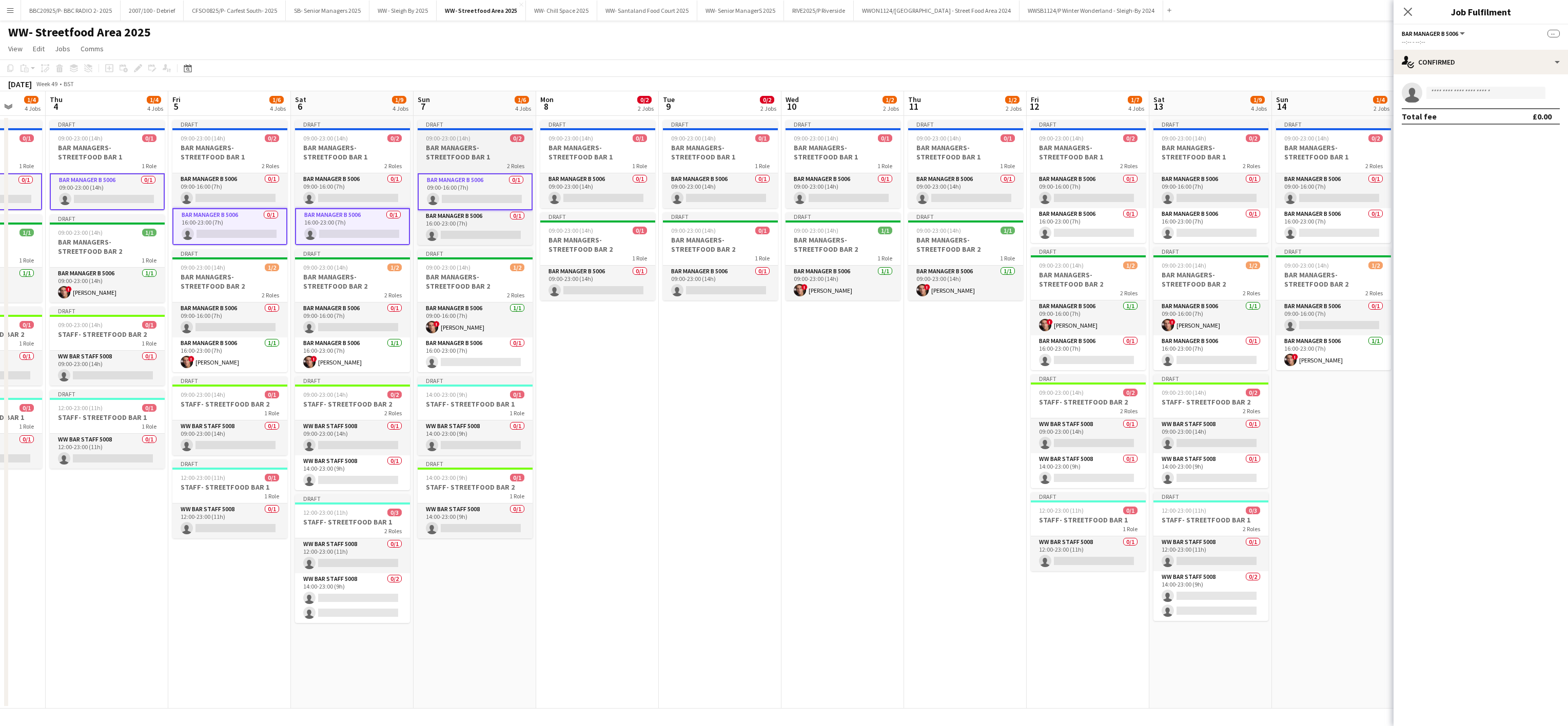
scroll to position [0, 416]
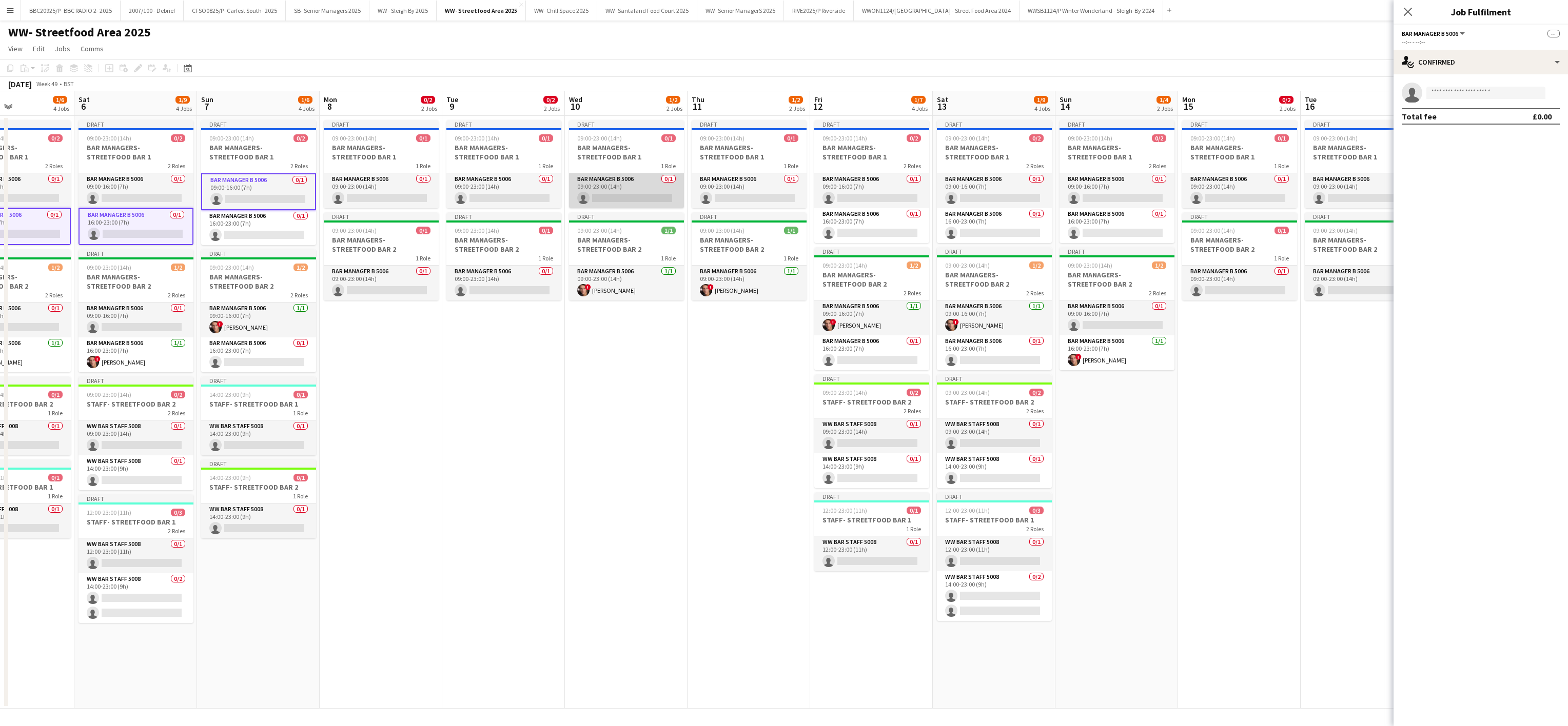
click at [607, 197] on app-card-role "Bar Manager B 5006 0/1 09:00-23:00 (14h) single-neutral-actions" at bounding box center [625, 190] width 115 height 34
click at [741, 200] on app-card-role "Bar Manager B 5006 0/1 09:00-23:00 (14h) single-neutral-actions" at bounding box center [749, 190] width 115 height 34
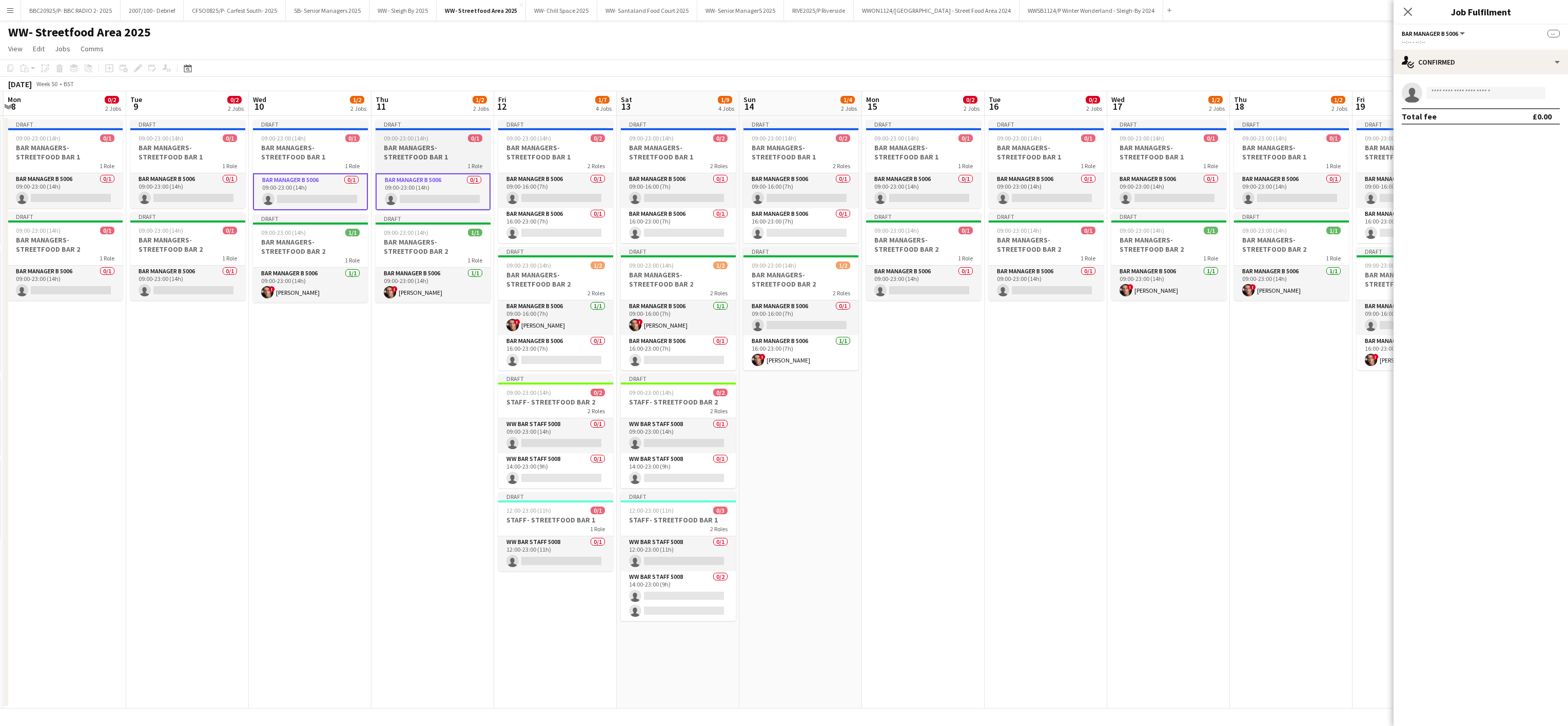
scroll to position [0, 377]
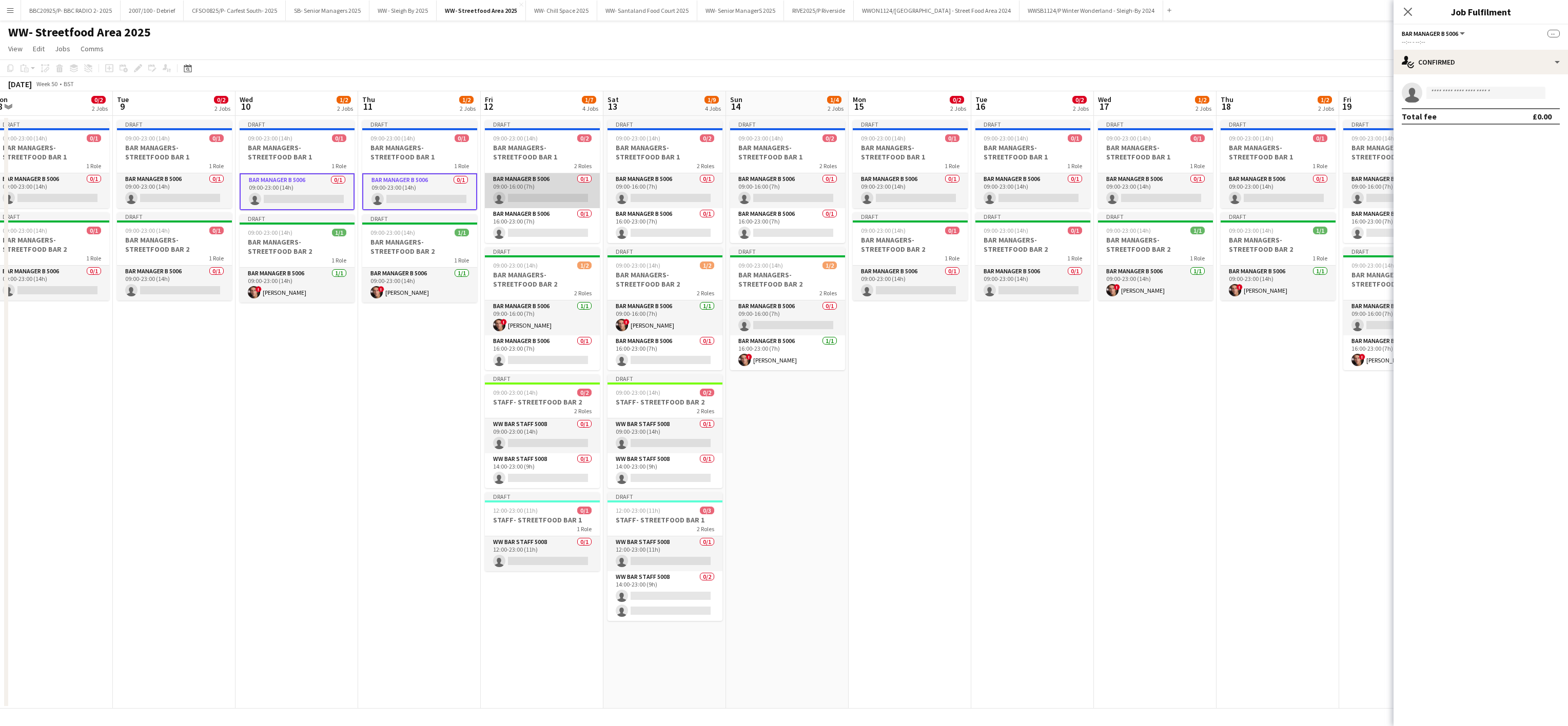
click at [525, 188] on app-card-role "Bar Manager B 5006 0/1 09:00-16:00 (7h) single-neutral-actions" at bounding box center [542, 190] width 115 height 34
click at [622, 193] on app-card-role "Bar Manager B 5006 0/1 09:00-16:00 (7h) single-neutral-actions" at bounding box center [664, 190] width 115 height 34
click at [768, 230] on app-card-role "Bar Manager B 5006 0/1 16:00-23:00 (7h) single-neutral-actions" at bounding box center [787, 226] width 115 height 34
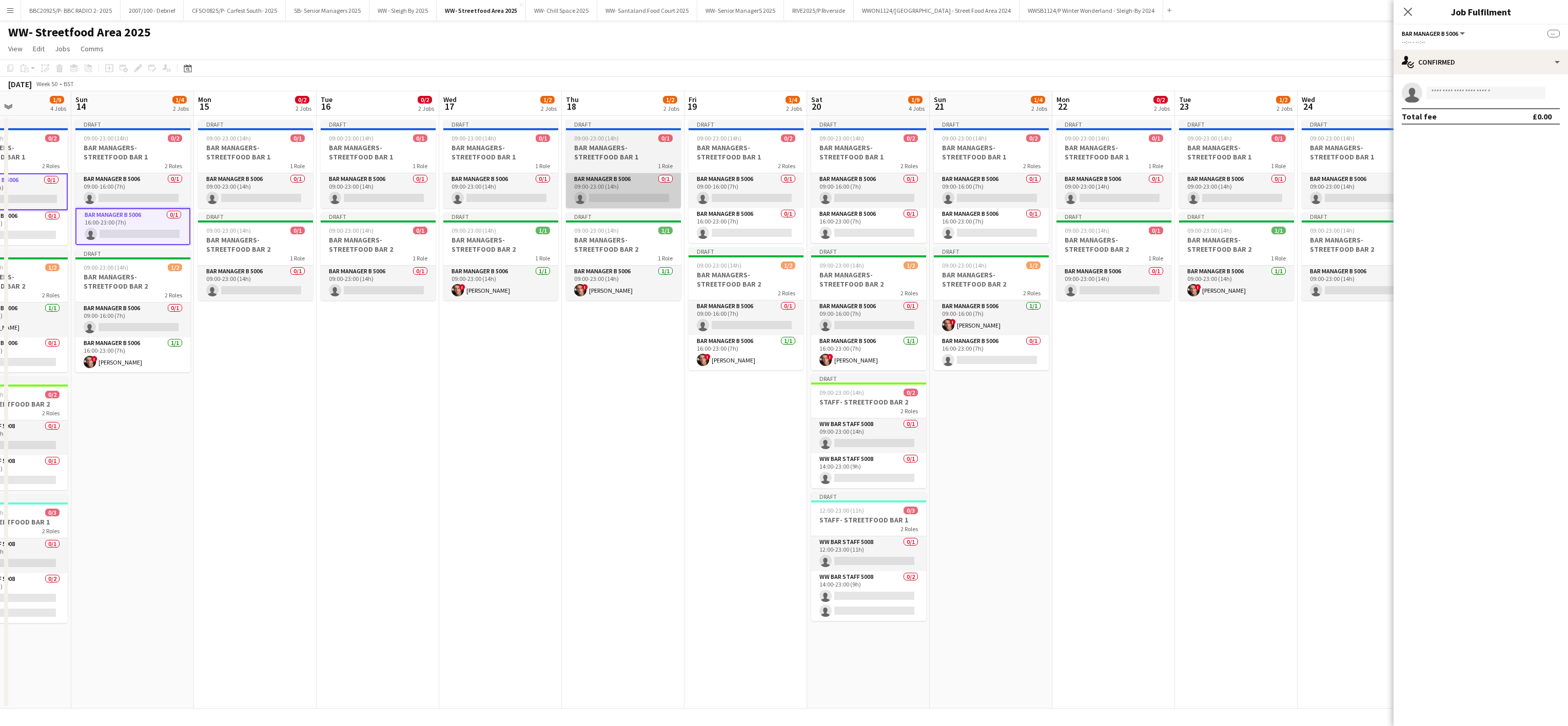
scroll to position [0, 423]
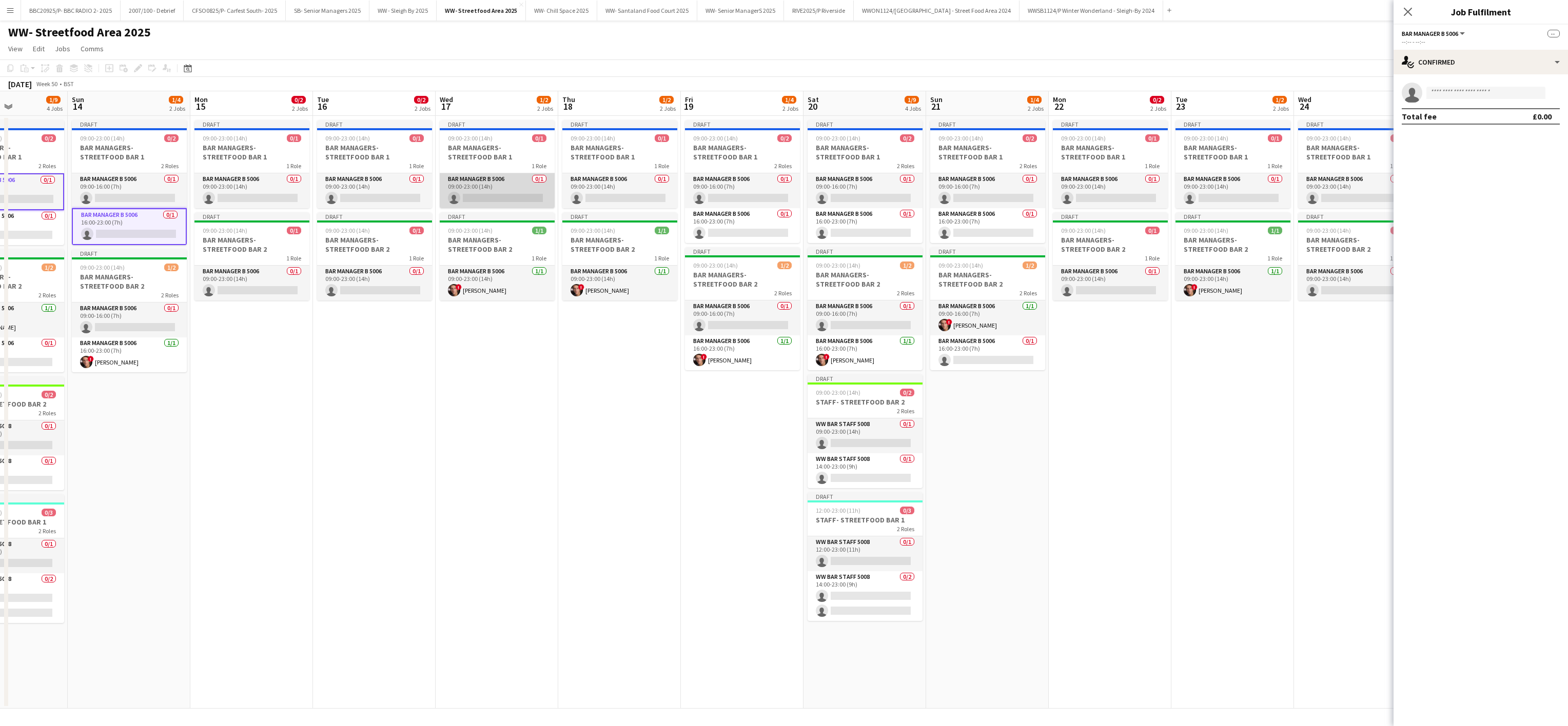
click at [497, 181] on app-card-role "Bar Manager B 5006 0/1 09:00-23:00 (14h) single-neutral-actions" at bounding box center [496, 190] width 115 height 34
click at [576, 188] on app-card-role "Bar Manager B 5006 0/1 09:00-23:00 (14h) single-neutral-actions" at bounding box center [619, 190] width 115 height 34
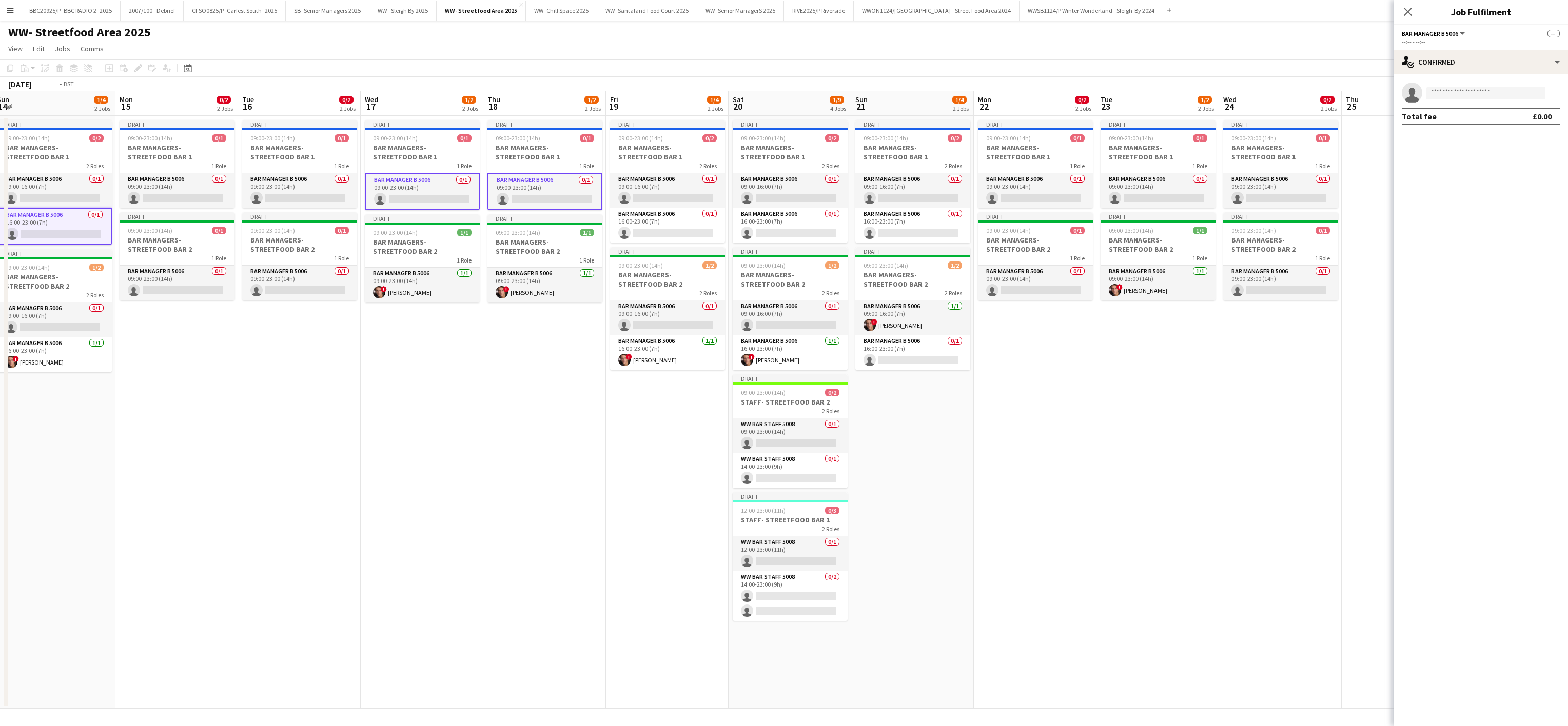
scroll to position [0, 424]
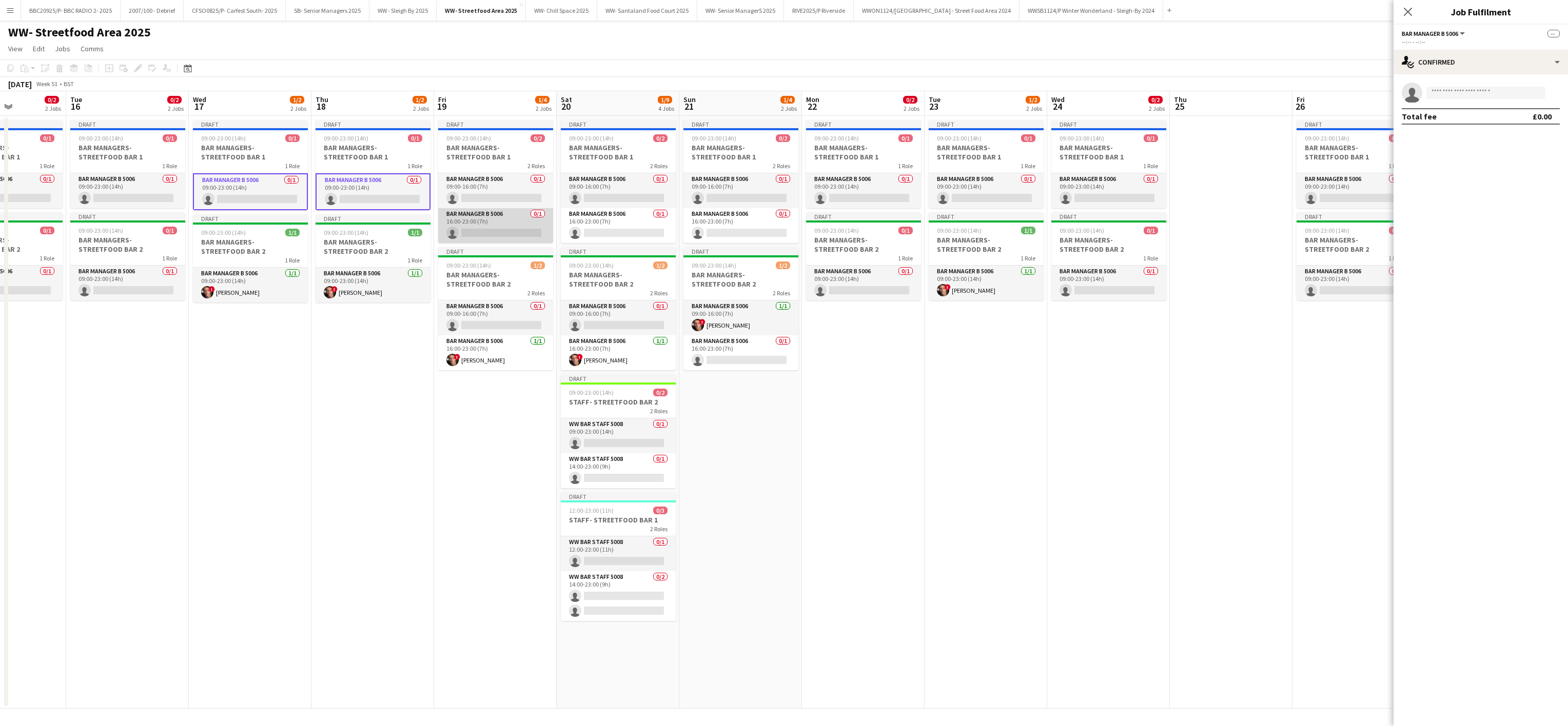
click at [488, 219] on app-card-role "Bar Manager B 5006 0/1 16:00-23:00 (7h) single-neutral-actions" at bounding box center [495, 226] width 115 height 34
click at [582, 219] on app-card-role "Bar Manager B 5006 0/1 16:00-23:00 (7h) single-neutral-actions" at bounding box center [618, 226] width 115 height 34
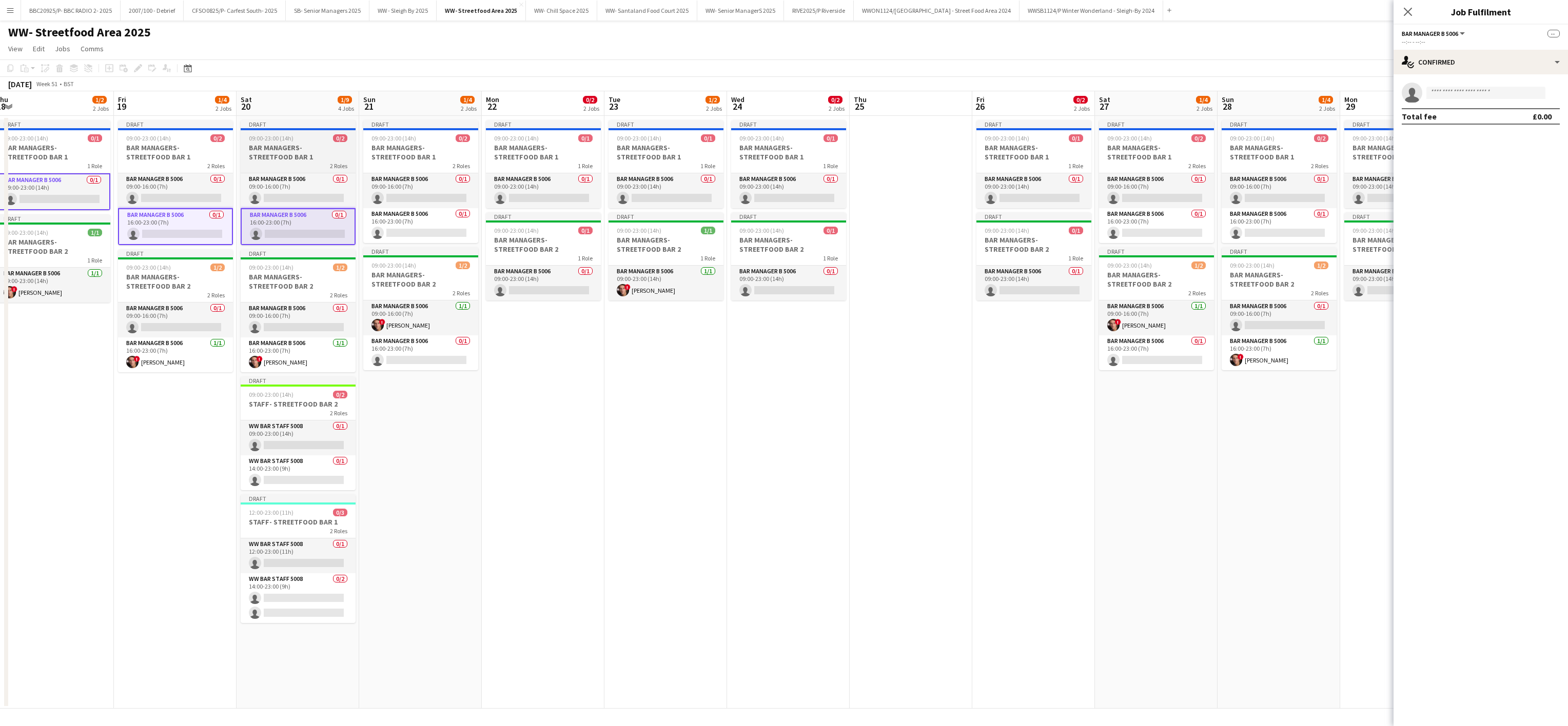
scroll to position [0, 386]
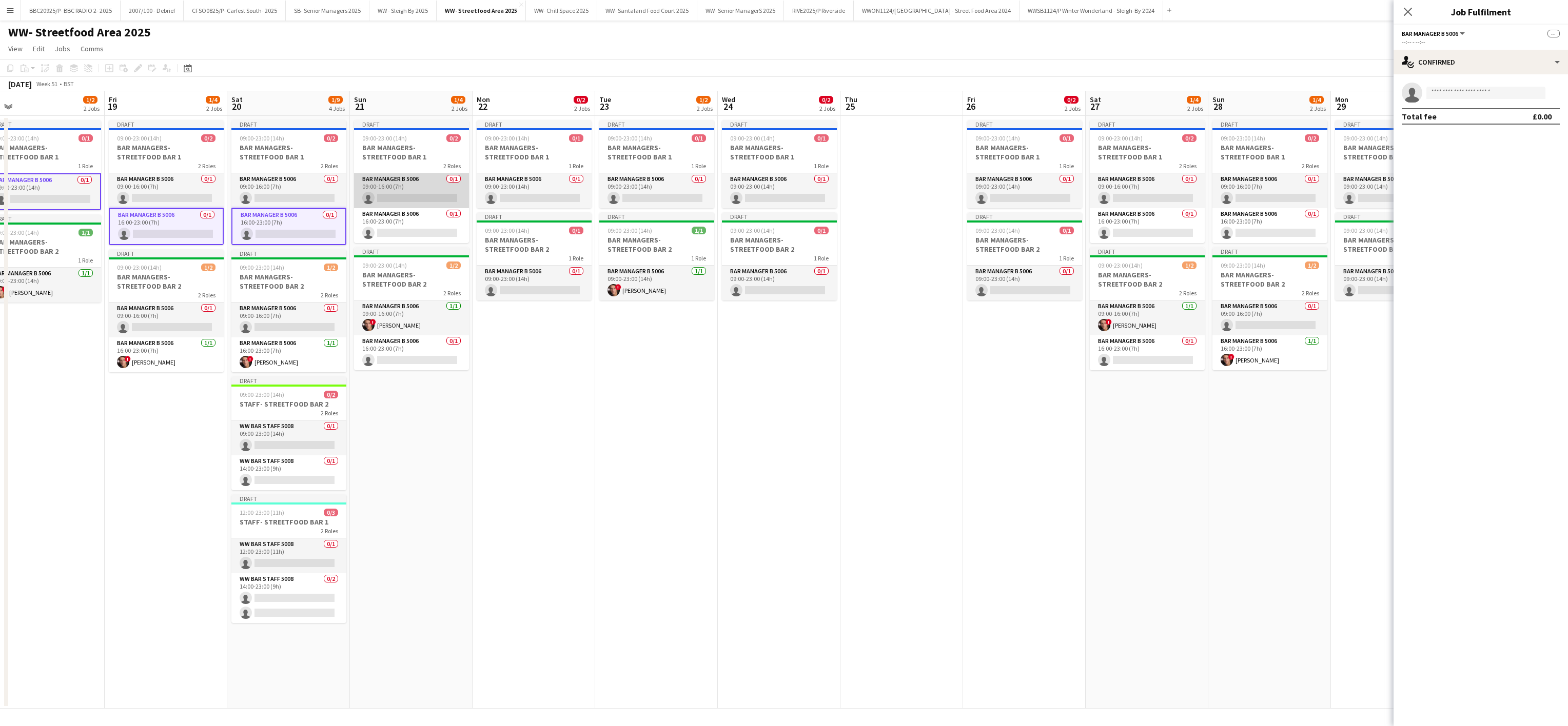
click at [413, 183] on app-card-role "Bar Manager B 5006 0/1 09:00-16:00 (7h) single-neutral-actions" at bounding box center [411, 190] width 115 height 34
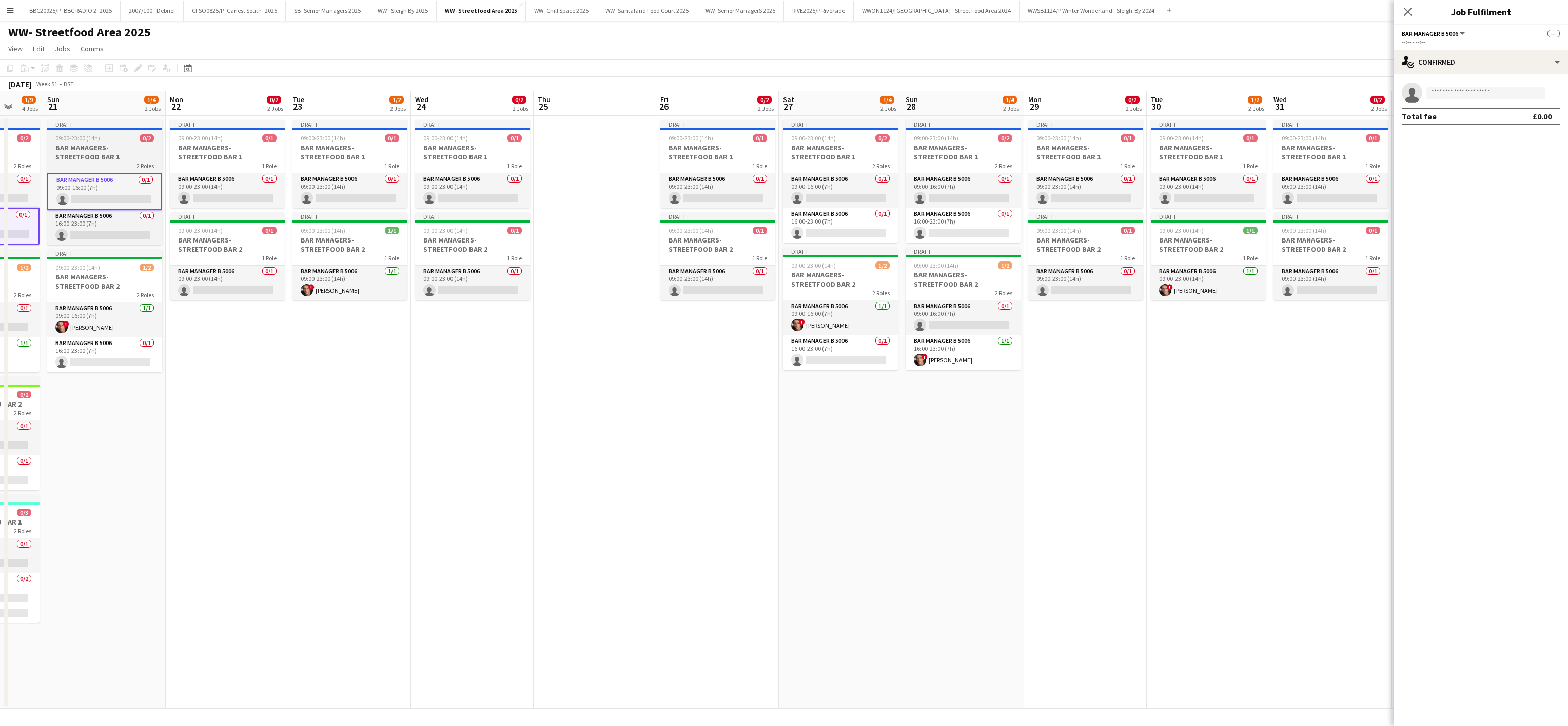
scroll to position [0, 428]
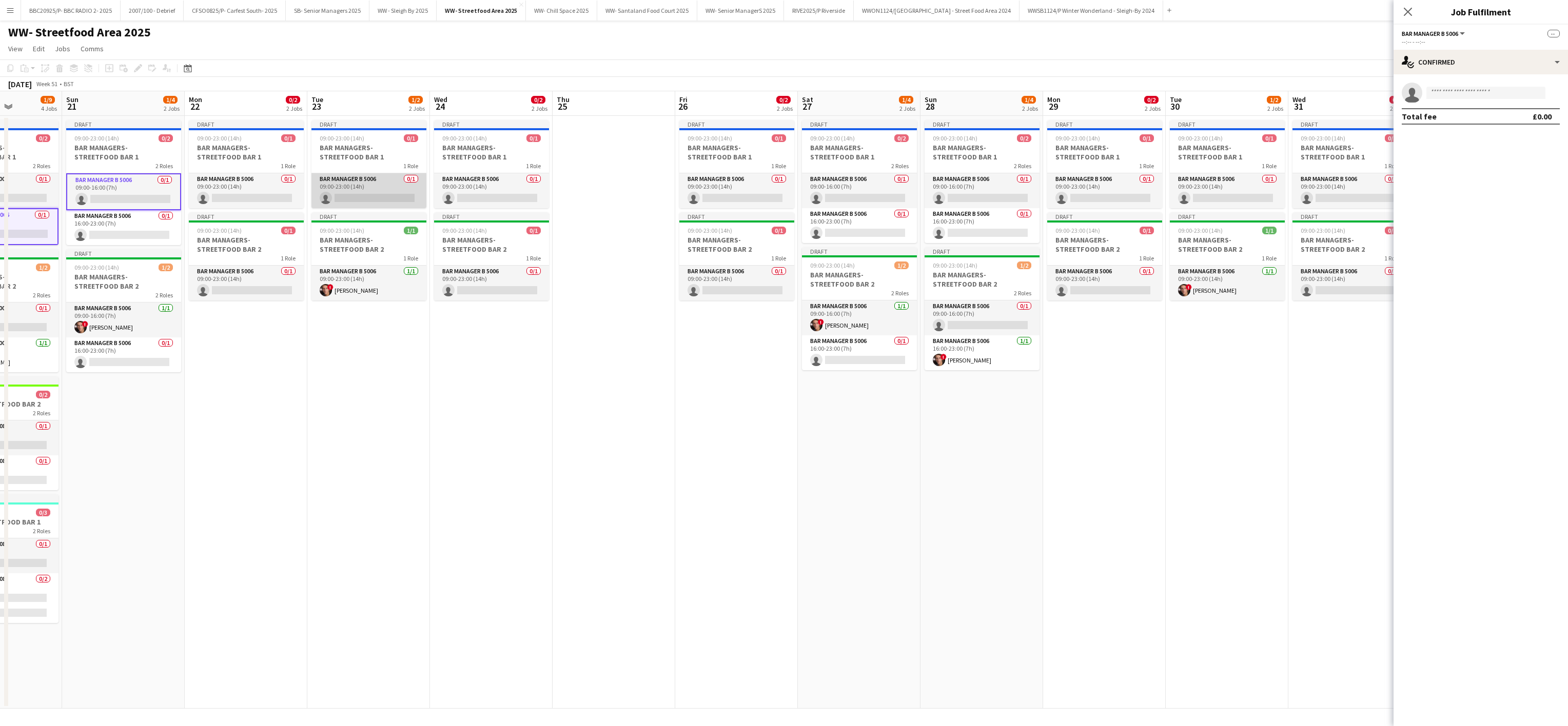
click at [370, 188] on app-card-role "Bar Manager B 5006 0/1 09:00-23:00 (14h) single-neutral-actions" at bounding box center [368, 190] width 115 height 34
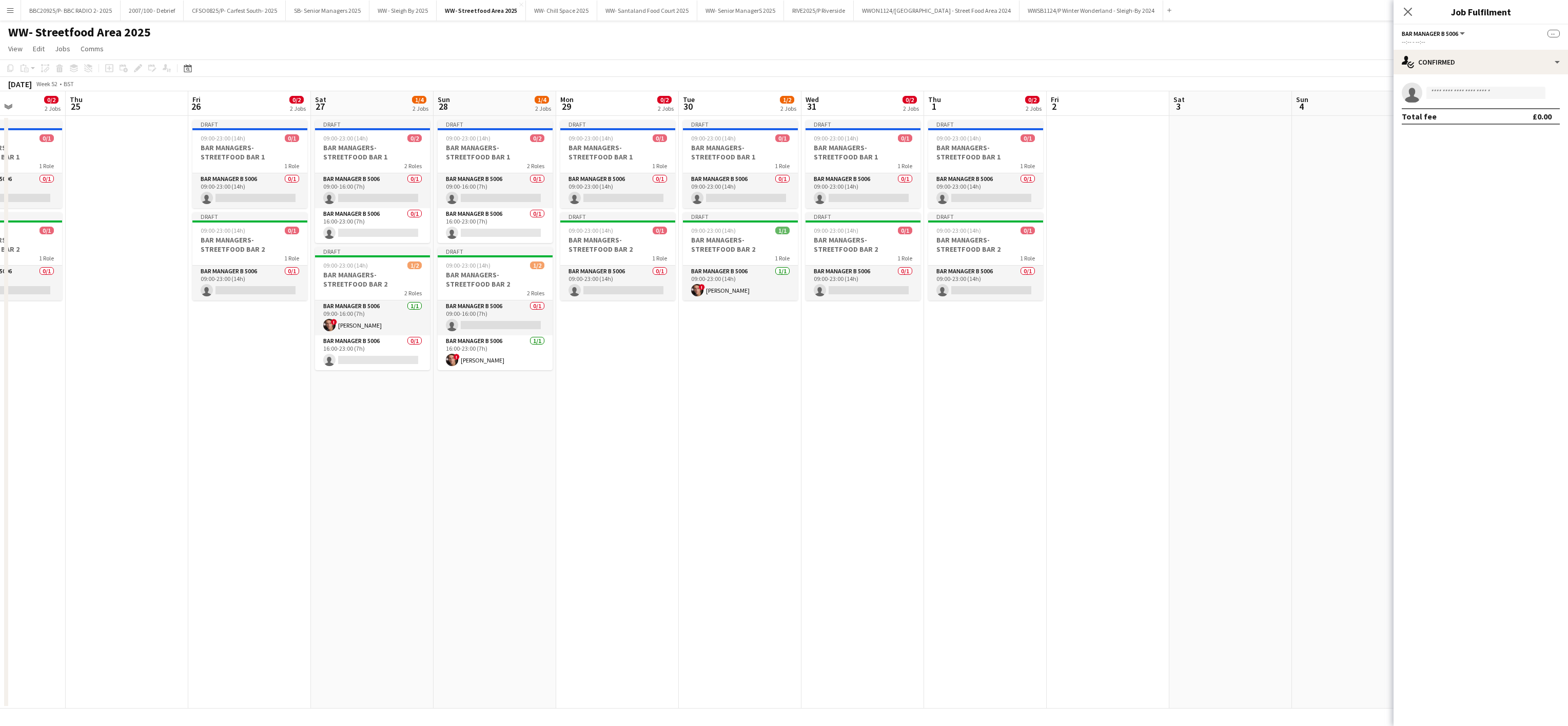
scroll to position [0, 432]
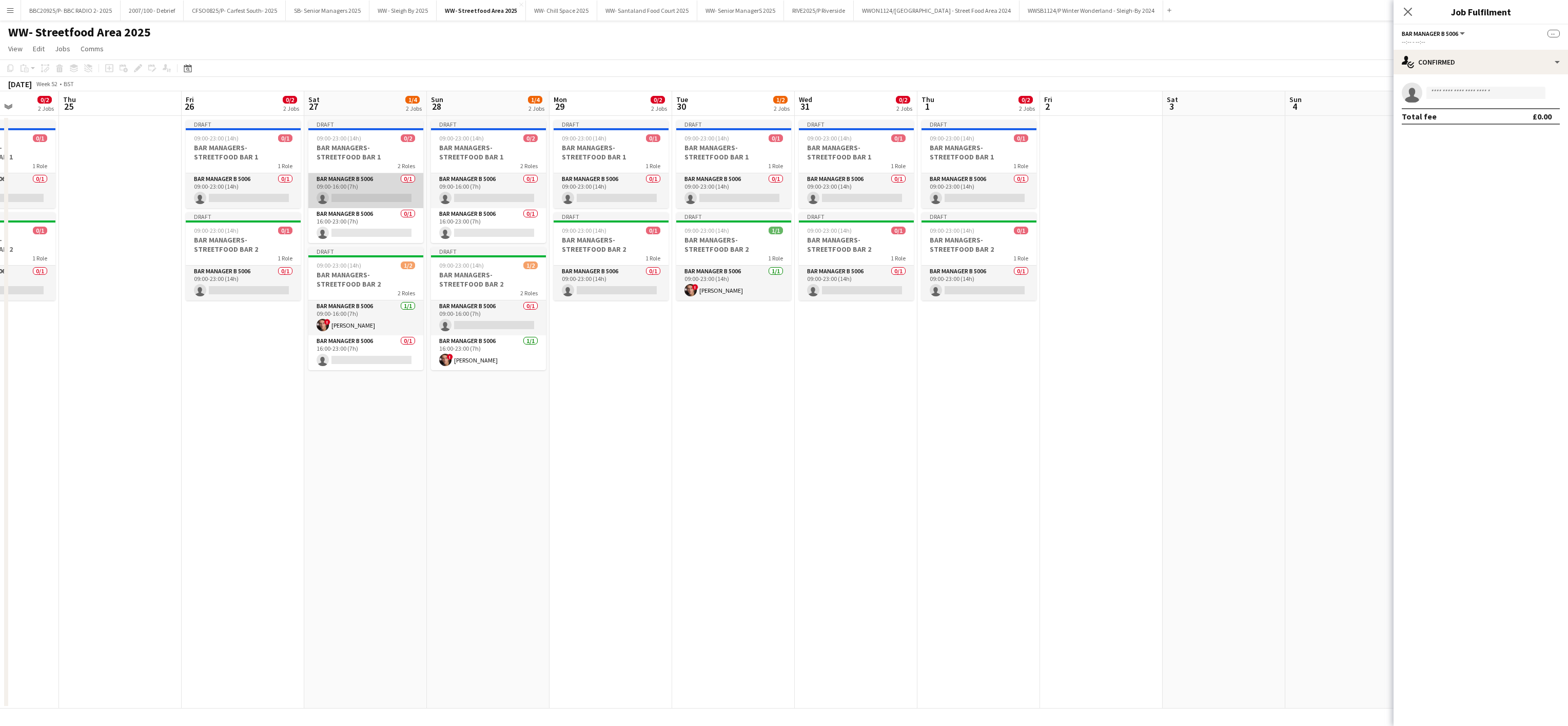
click at [383, 193] on app-card-role "Bar Manager B 5006 0/1 09:00-16:00 (7h) single-neutral-actions" at bounding box center [365, 190] width 115 height 34
click at [469, 221] on app-card-role "Bar Manager B 5006 0/1 16:00-23:00 (7h) single-neutral-actions" at bounding box center [488, 226] width 115 height 34
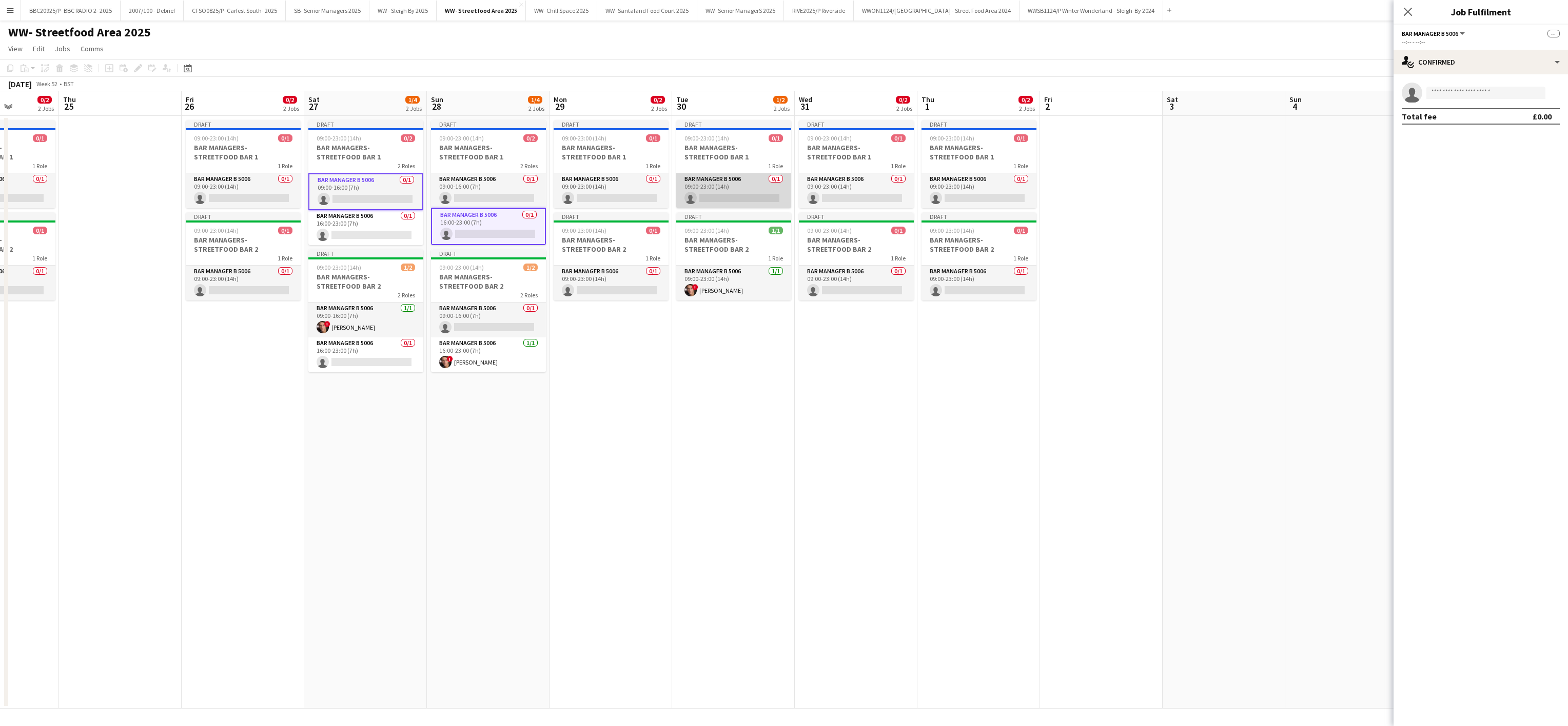
click at [734, 189] on app-card-role "Bar Manager B 5006 0/1 09:00-23:00 (14h) single-neutral-actions" at bounding box center [733, 190] width 115 height 34
click at [778, 97] on input at bounding box center [1485, 93] width 119 height 12
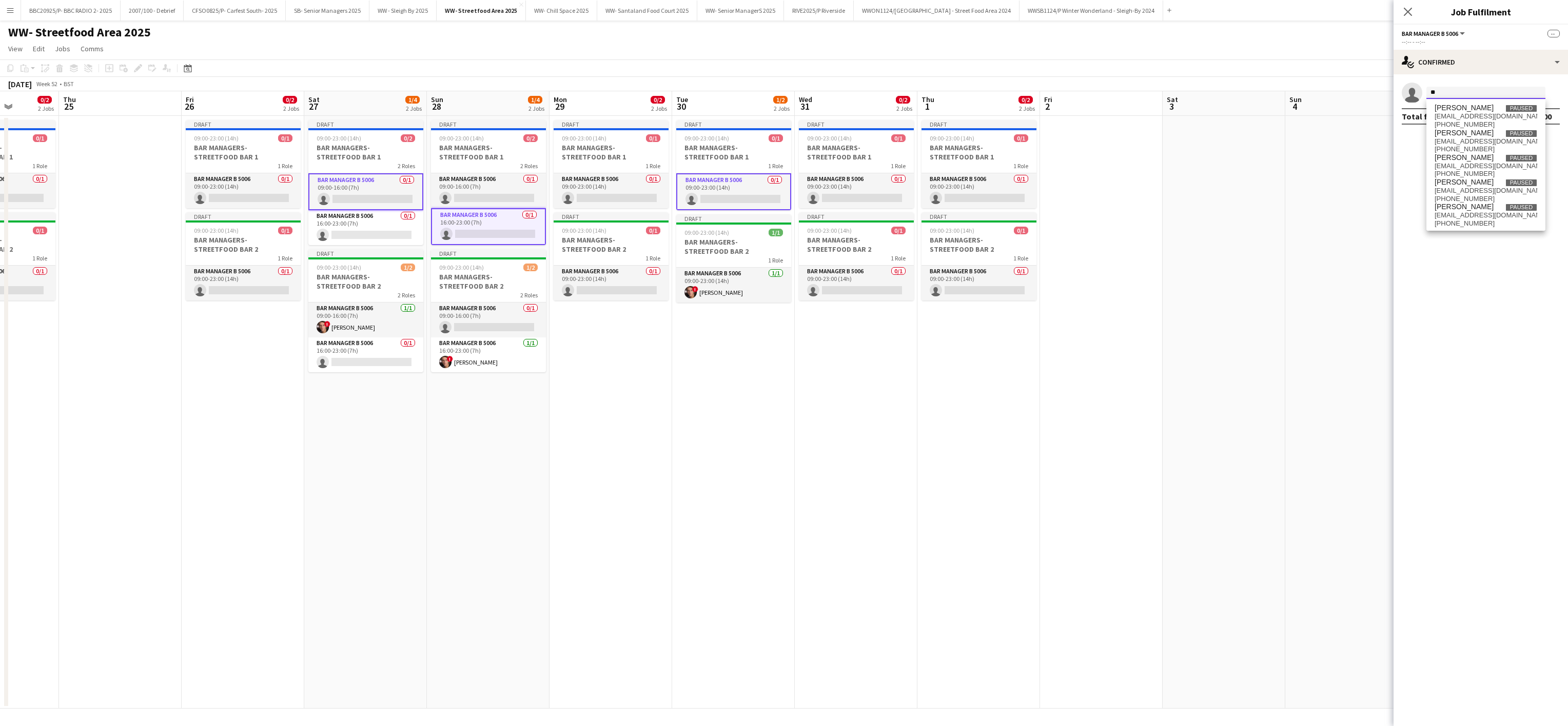
type input "*"
type input "*****"
click at [778, 138] on span "[PERSON_NAME][EMAIL_ADDRESS][PERSON_NAME][DOMAIN_NAME]" at bounding box center [1485, 142] width 103 height 9
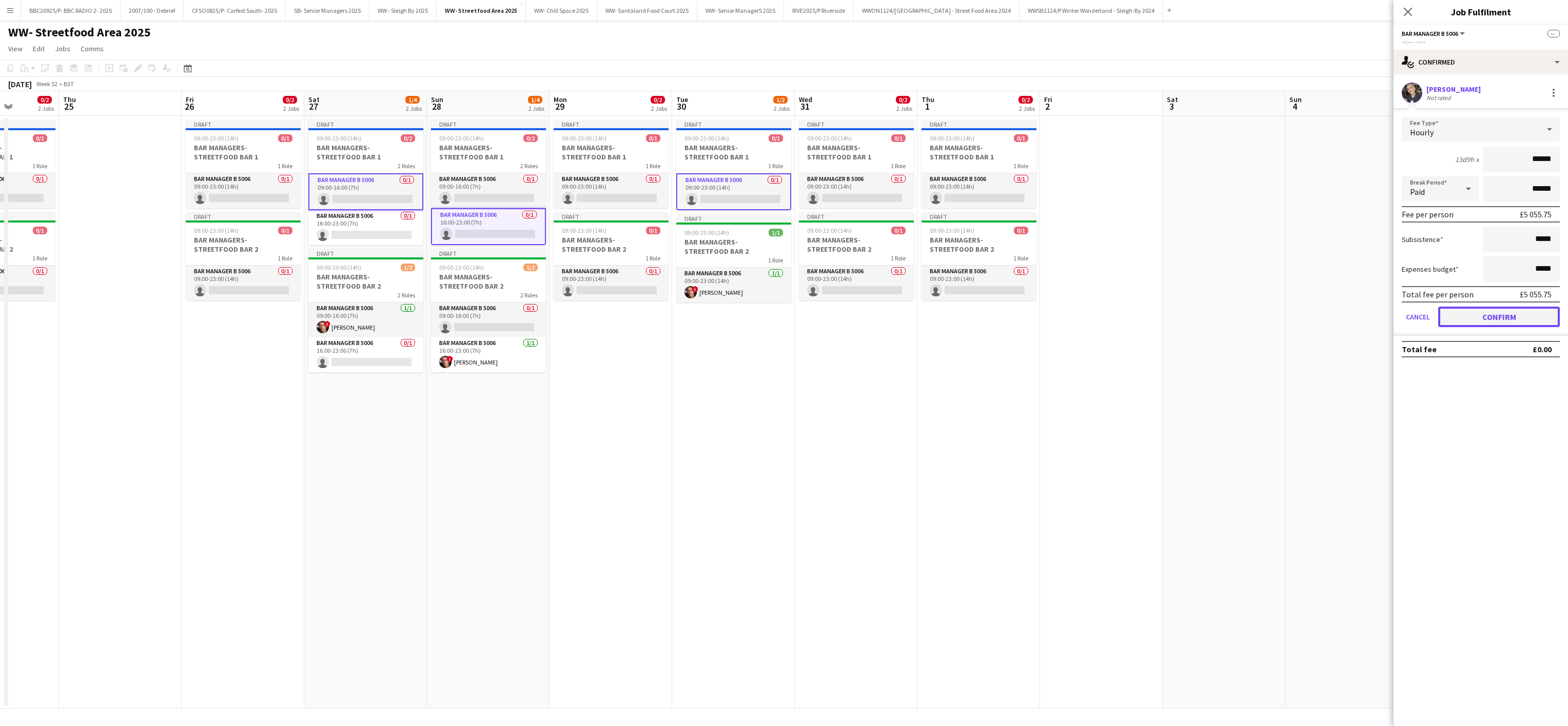
click at [778, 319] on button "Confirm" at bounding box center [1498, 317] width 121 height 21
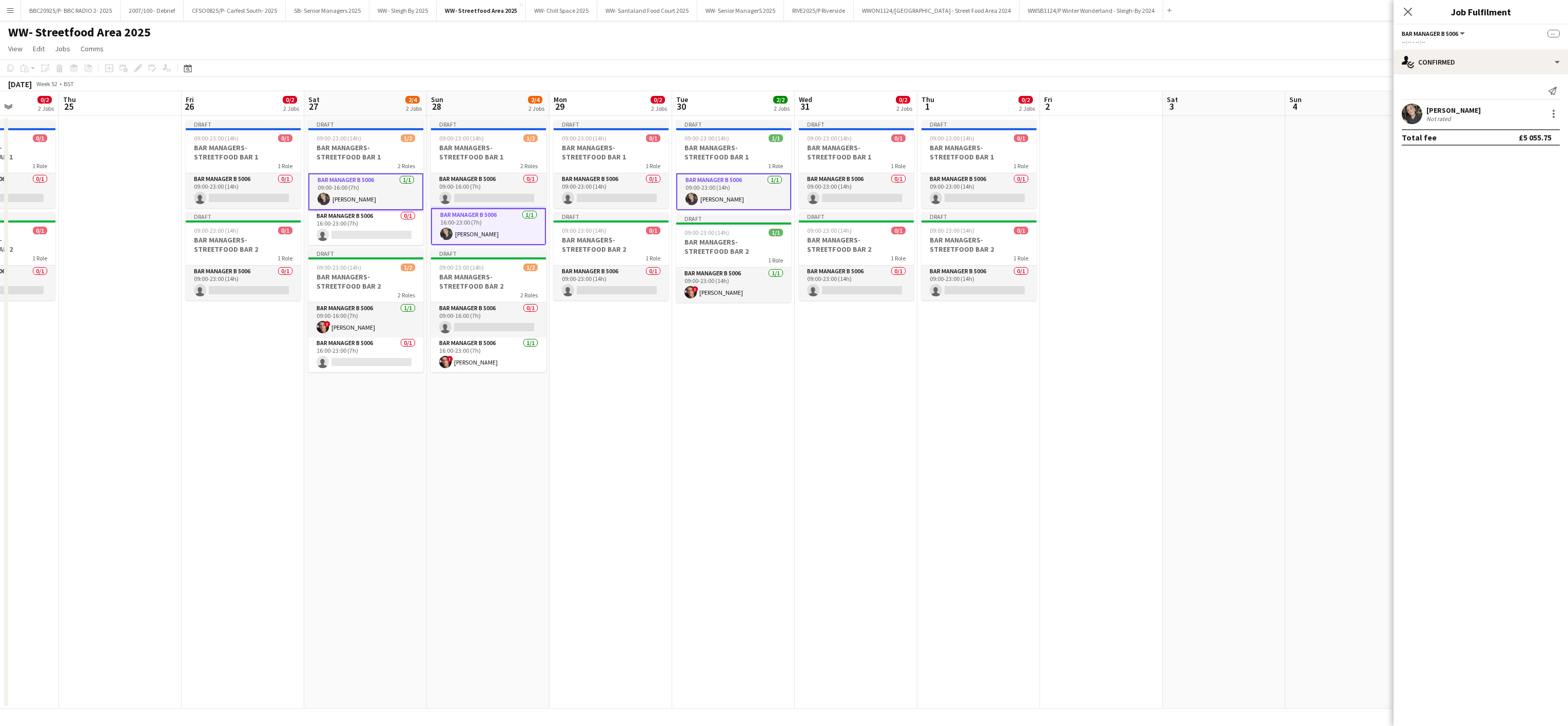
click at [619, 530] on app-date-cell "Draft 09:00-23:00 (14h) 0/1 BAR MANAGERS- STREETFOOD BAR 1 1 Role Bar Manager B…" at bounding box center [611, 413] width 122 height 593
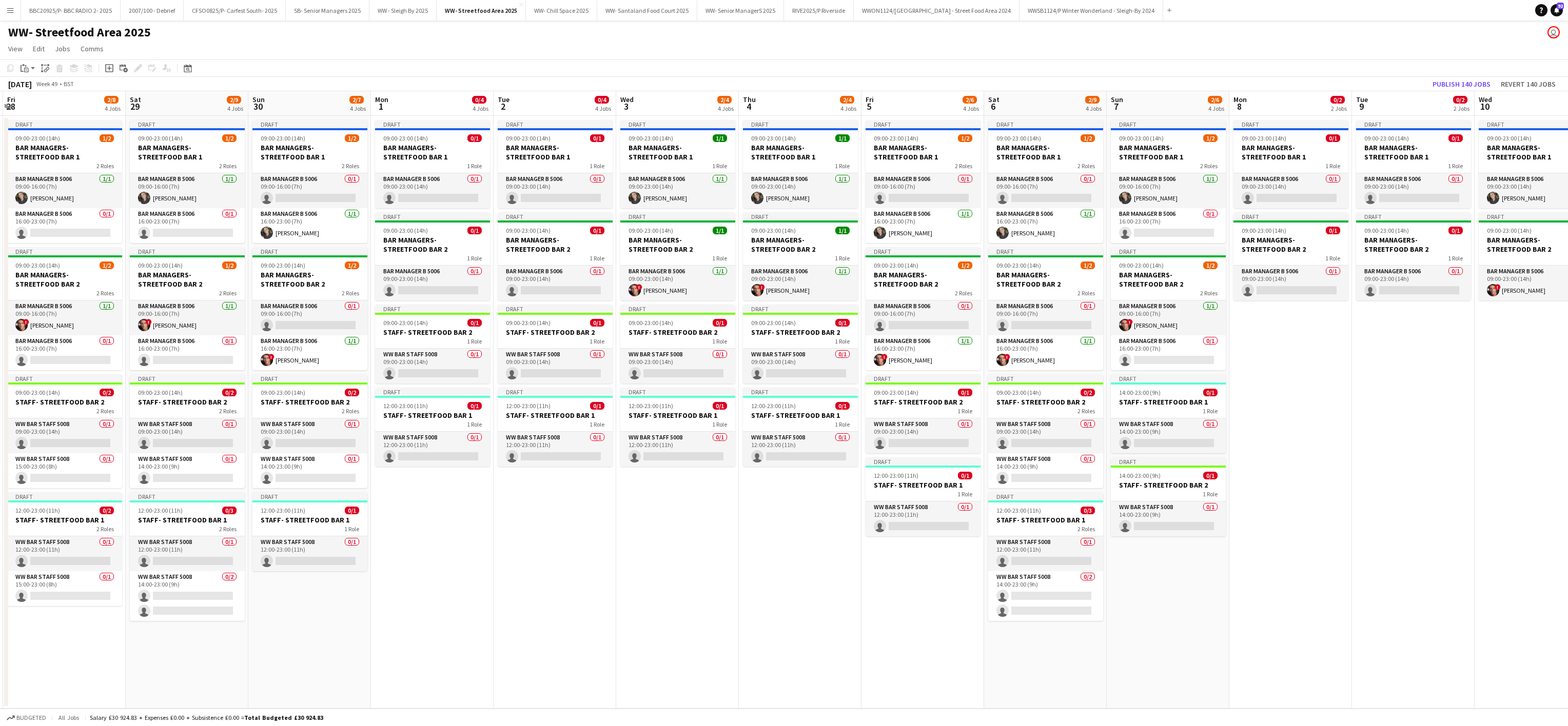
scroll to position [0, 206]
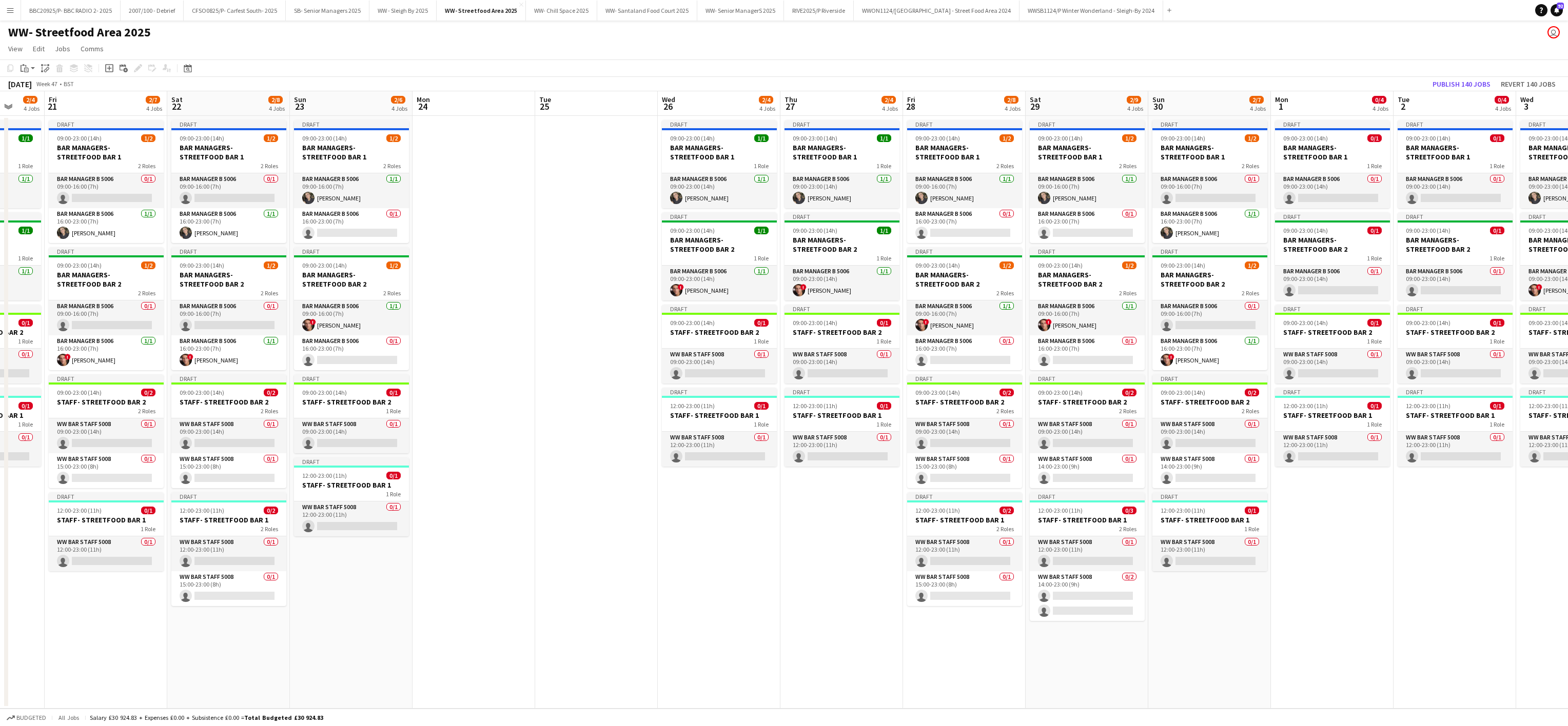
drag, startPoint x: 119, startPoint y: 655, endPoint x: 983, endPoint y: 579, distance: 867.3
click at [778, 579] on app-calendar-viewport "Tue 18 Wed 19 2/3 3 Jobs Thu 20 2/4 4 Jobs Fri 21 2/7 4 Jobs Sat 22 2/8 4 Jobs …" at bounding box center [784, 400] width 1568 height 617
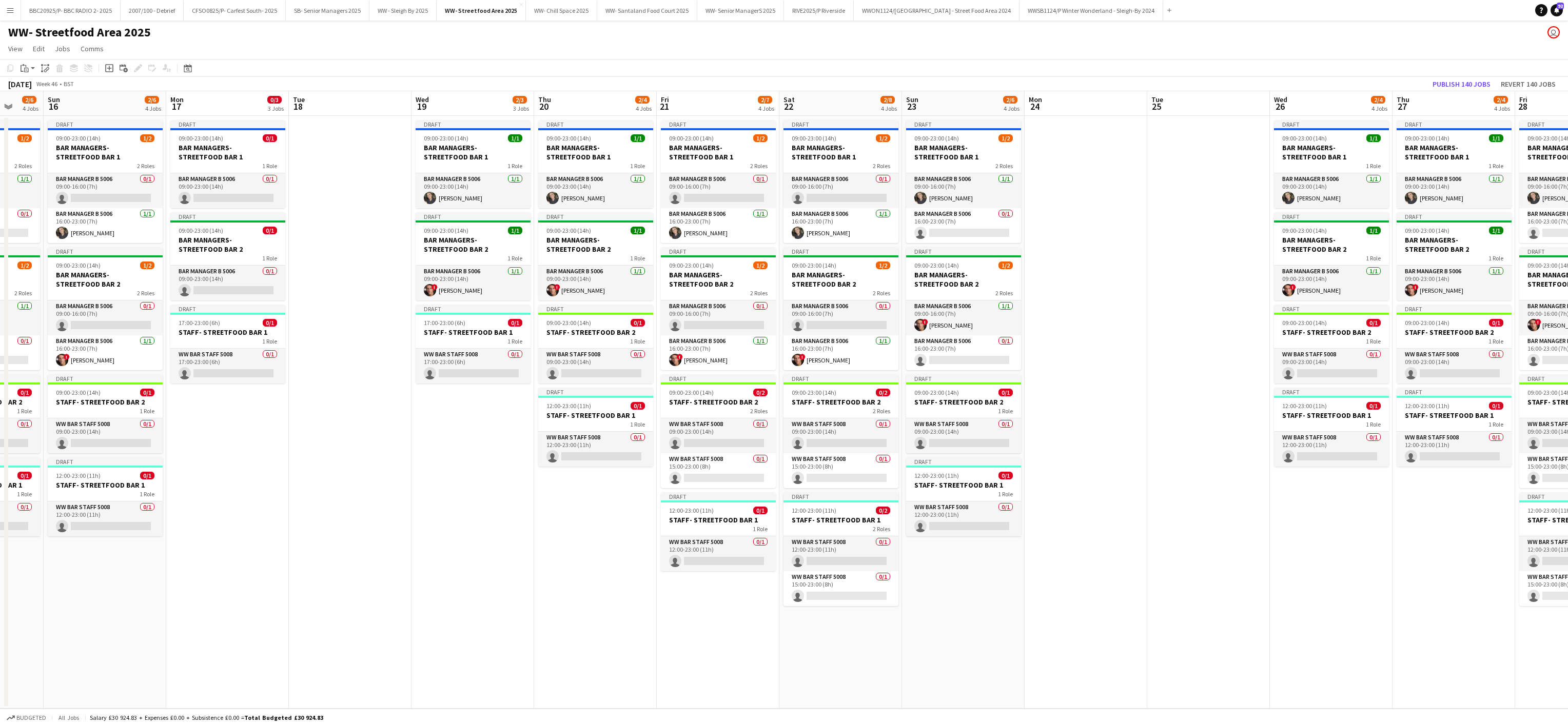
drag, startPoint x: 90, startPoint y: 611, endPoint x: 825, endPoint y: 581, distance: 735.6
click at [778, 581] on app-calendar-viewport "Fri 14 2/6 4 Jobs Sat 15 2/6 4 Jobs Sun 16 2/6 4 Jobs Mon 17 0/3 3 Jobs Tue 18 …" at bounding box center [784, 400] width 1568 height 617
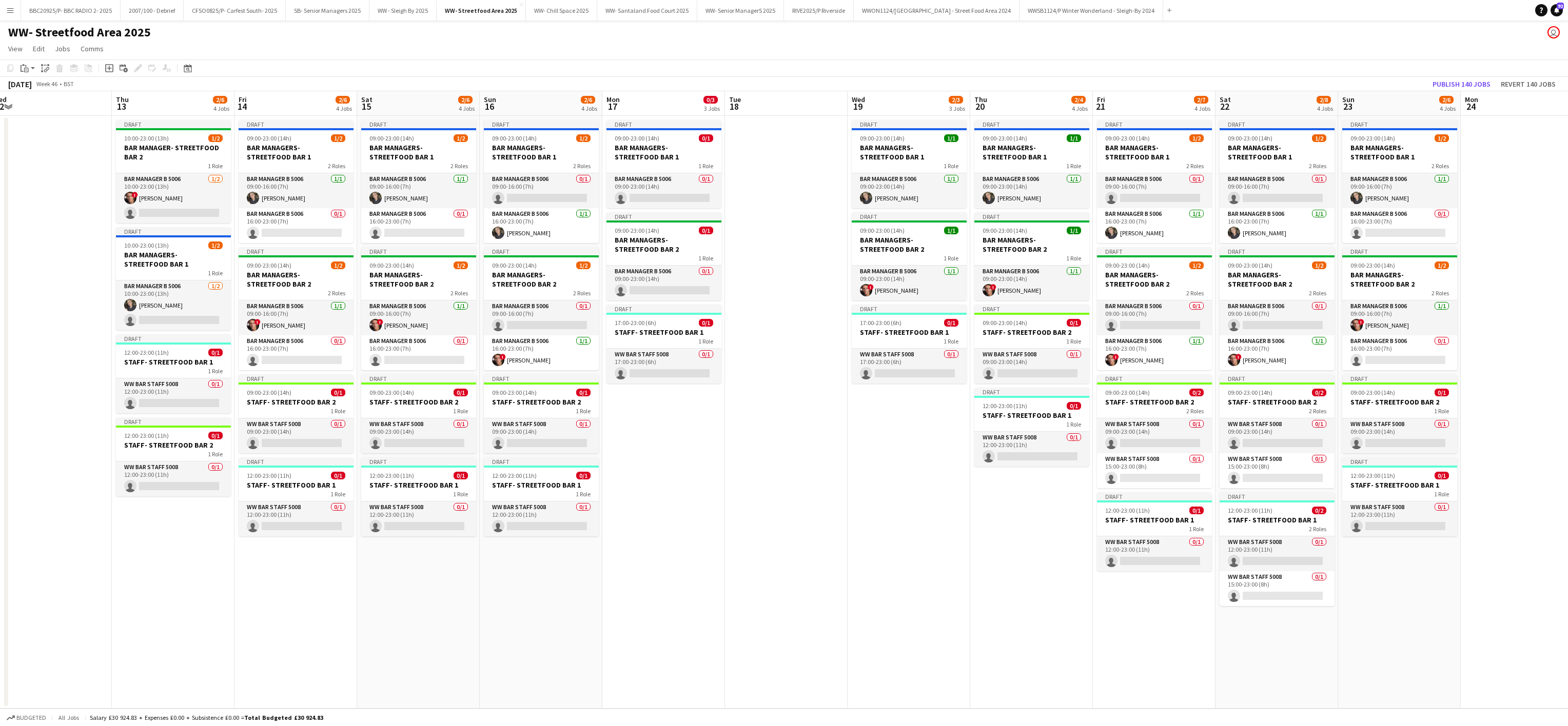
scroll to position [0, 258]
drag, startPoint x: 83, startPoint y: 603, endPoint x: 394, endPoint y: 585, distance: 311.5
click at [394, 585] on app-calendar-viewport "Mon 10 Tue 11 Wed 12 Thu 13 2/6 4 Jobs Fri 14 2/6 4 Jobs Sat 15 2/6 4 Jobs Sun …" at bounding box center [784, 400] width 1568 height 617
click at [150, 208] on app-card-role "Bar Manager B 5006 [DATE] 10:00-23:00 (13h) ! [PERSON_NAME] single-neutral-acti…" at bounding box center [171, 198] width 115 height 50
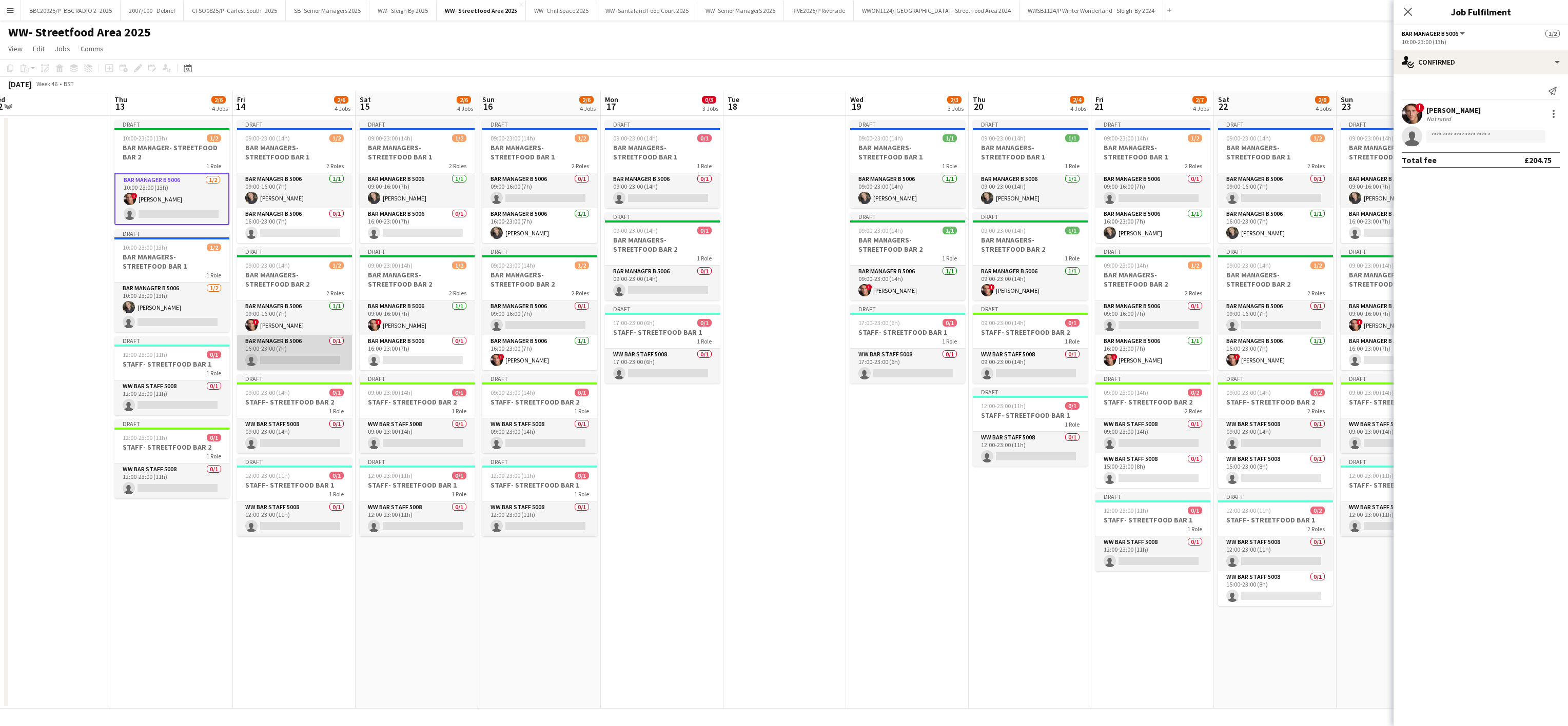
click at [295, 353] on app-card-role "Bar Manager B 5006 0/1 16:00-23:00 (7h) single-neutral-actions" at bounding box center [294, 352] width 115 height 34
click at [386, 357] on app-card-role "Bar Manager B 5006 0/1 16:00-23:00 (7h) single-neutral-actions" at bounding box center [416, 352] width 115 height 34
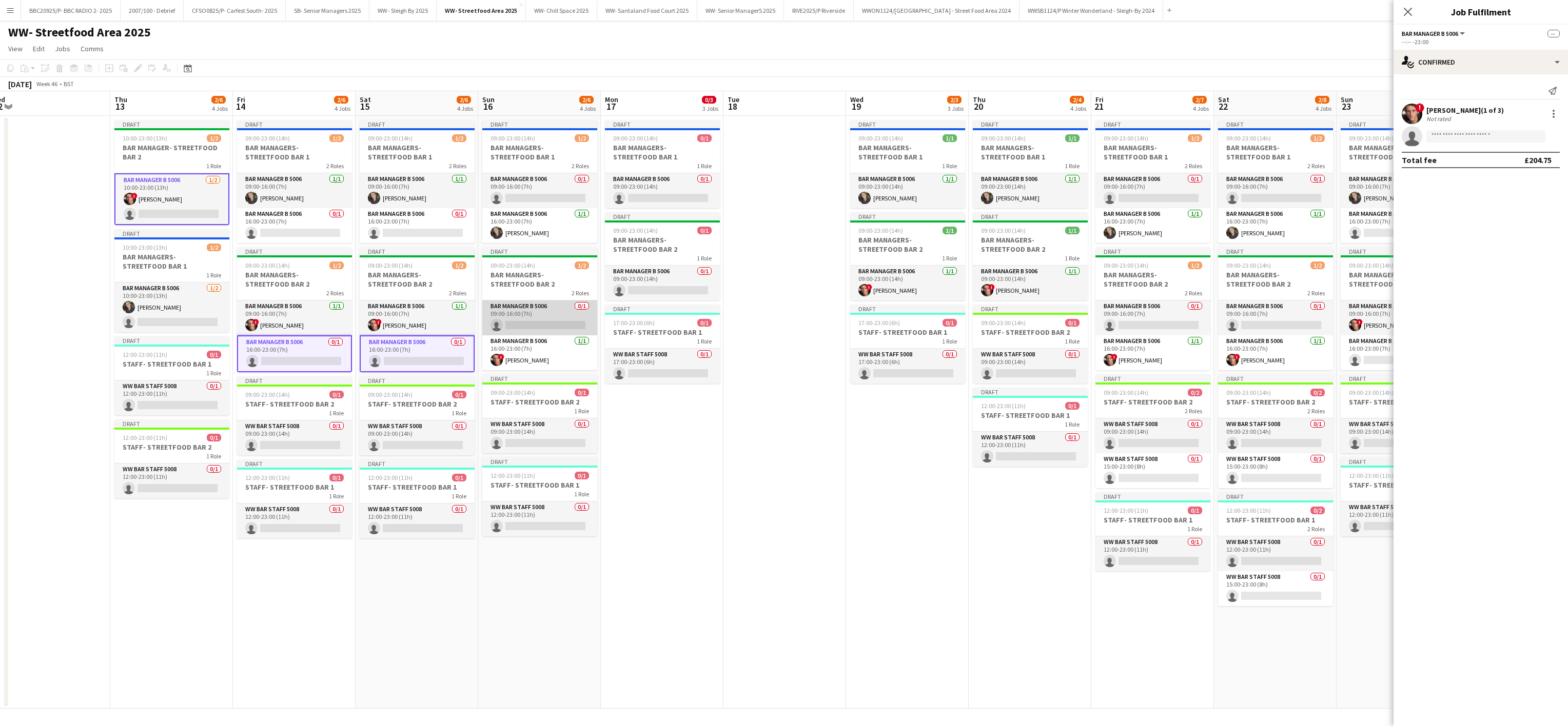
click at [536, 323] on app-card-role "Bar Manager B 5006 0/1 09:00-16:00 (7h) single-neutral-actions" at bounding box center [539, 318] width 115 height 34
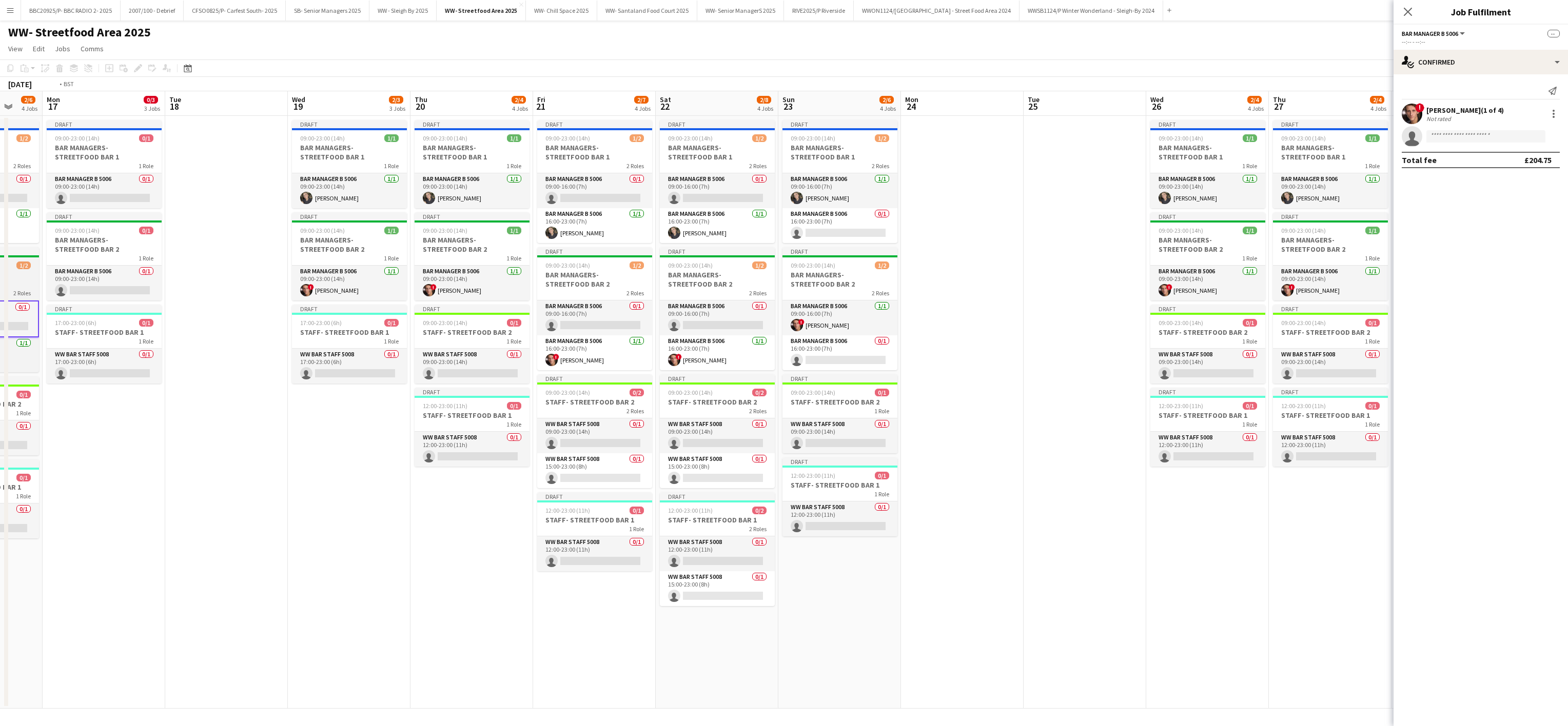
scroll to position [0, 383]
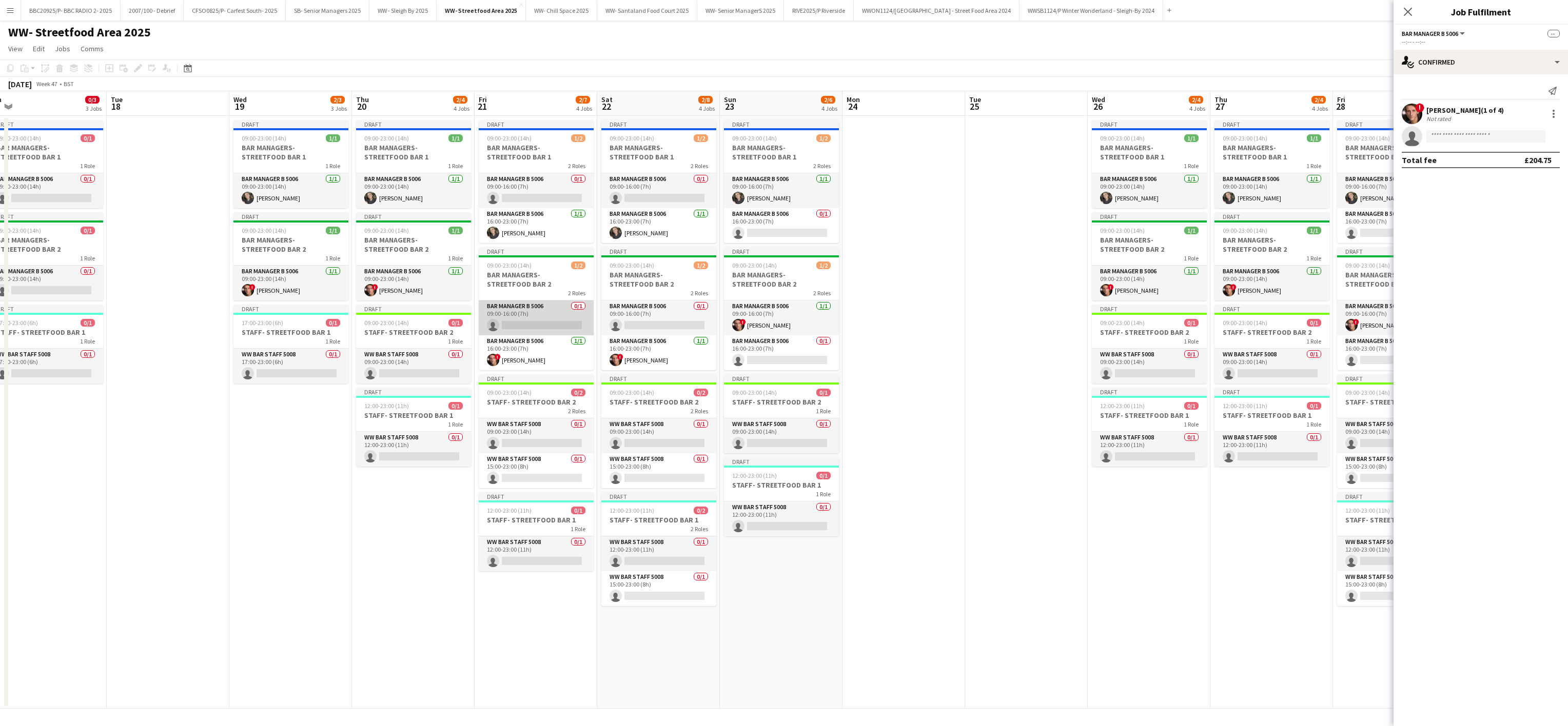
click at [536, 316] on app-card-role "Bar Manager B 5006 0/1 09:00-16:00 (7h) single-neutral-actions" at bounding box center [536, 318] width 115 height 34
click at [648, 316] on app-card-role "Bar Manager B 5006 0/1 09:00-16:00 (7h) single-neutral-actions" at bounding box center [658, 318] width 115 height 34
click at [768, 351] on app-card-role "Bar Manager B 5006 0/1 16:00-23:00 (7h) single-neutral-actions" at bounding box center [781, 352] width 115 height 34
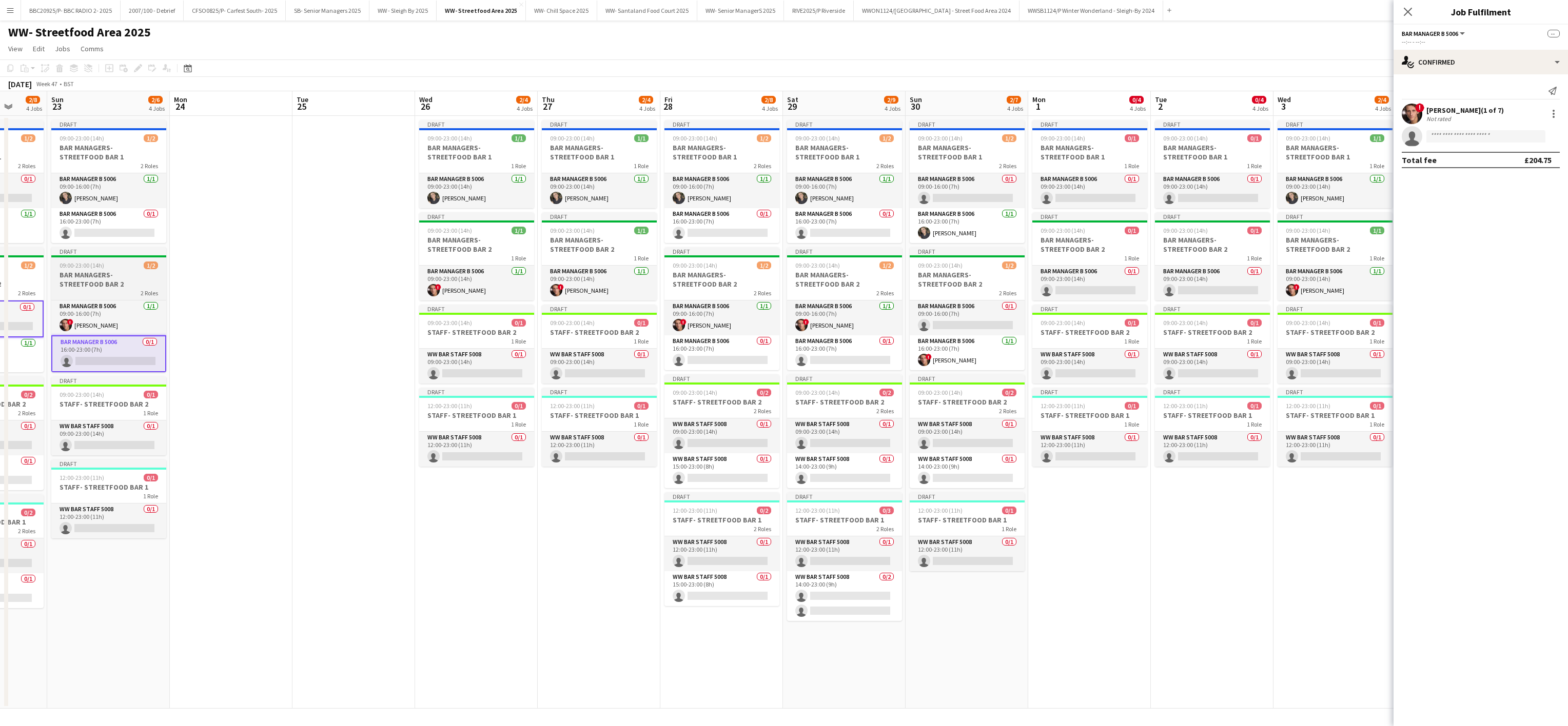
scroll to position [0, 348]
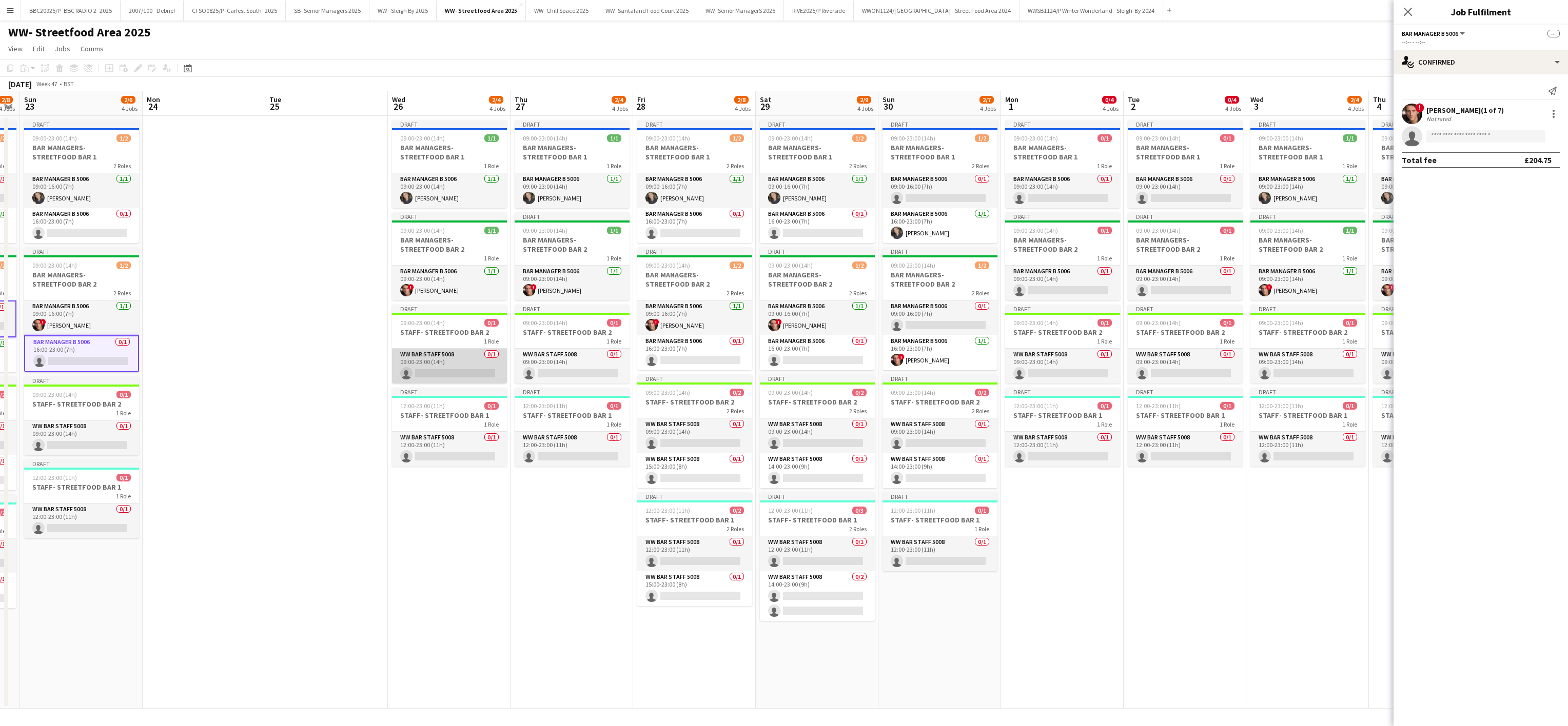
click at [448, 360] on app-card-role "WW Bar Staff 5008 0/1 09:00-23:00 (14h) single-neutral-actions" at bounding box center [449, 366] width 115 height 34
click at [448, 360] on app-card-role "WW Bar Staff 5008 0/1 09:00-23:00 (14h) single-neutral-actions" at bounding box center [449, 367] width 115 height 37
click at [430, 285] on app-card-role "Bar Manager B 5006 [DATE] 09:00-23:00 (14h) ! [PERSON_NAME]" at bounding box center [449, 282] width 115 height 34
click at [778, 112] on div at bounding box center [1553, 114] width 12 height 12
click at [778, 208] on span "Remove" at bounding box center [1503, 208] width 31 height 9
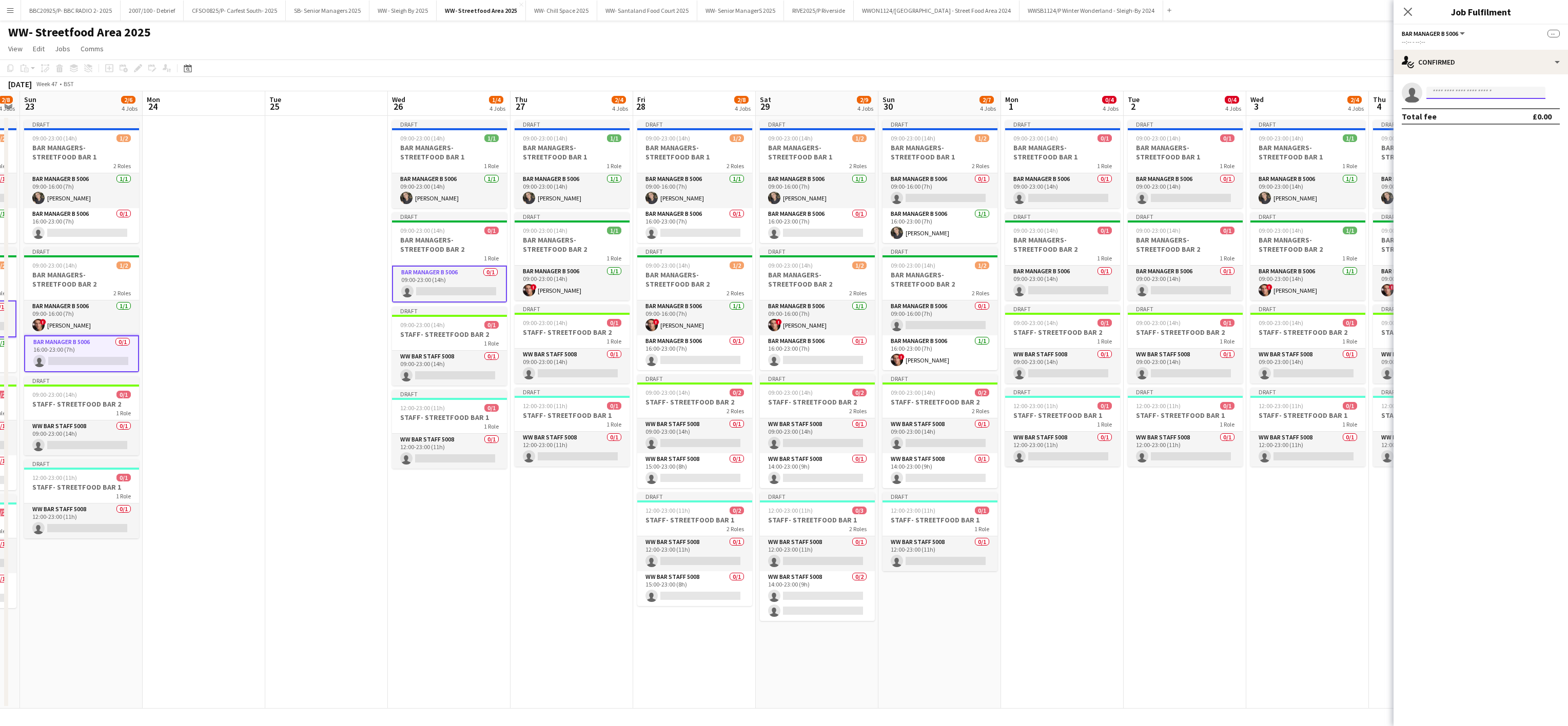
click at [778, 88] on input at bounding box center [1485, 93] width 119 height 12
click at [712, 335] on app-card-role "Bar Manager B 5006 [DATE] 09:00-16:00 (7h) ! [PERSON_NAME]" at bounding box center [694, 318] width 115 height 34
click at [712, 335] on app-card-role "Bar Manager B 5006 [DATE] 09:00-16:00 (7h) ! [PERSON_NAME]" at bounding box center [694, 319] width 115 height 37
click at [700, 358] on app-card-role "Bar Manager B 5006 0/1 16:00-23:00 (7h) single-neutral-actions" at bounding box center [694, 352] width 115 height 34
click at [778, 363] on app-card-role "Bar Manager B 5006 0/1 16:00-23:00 (7h) single-neutral-actions" at bounding box center [817, 352] width 115 height 34
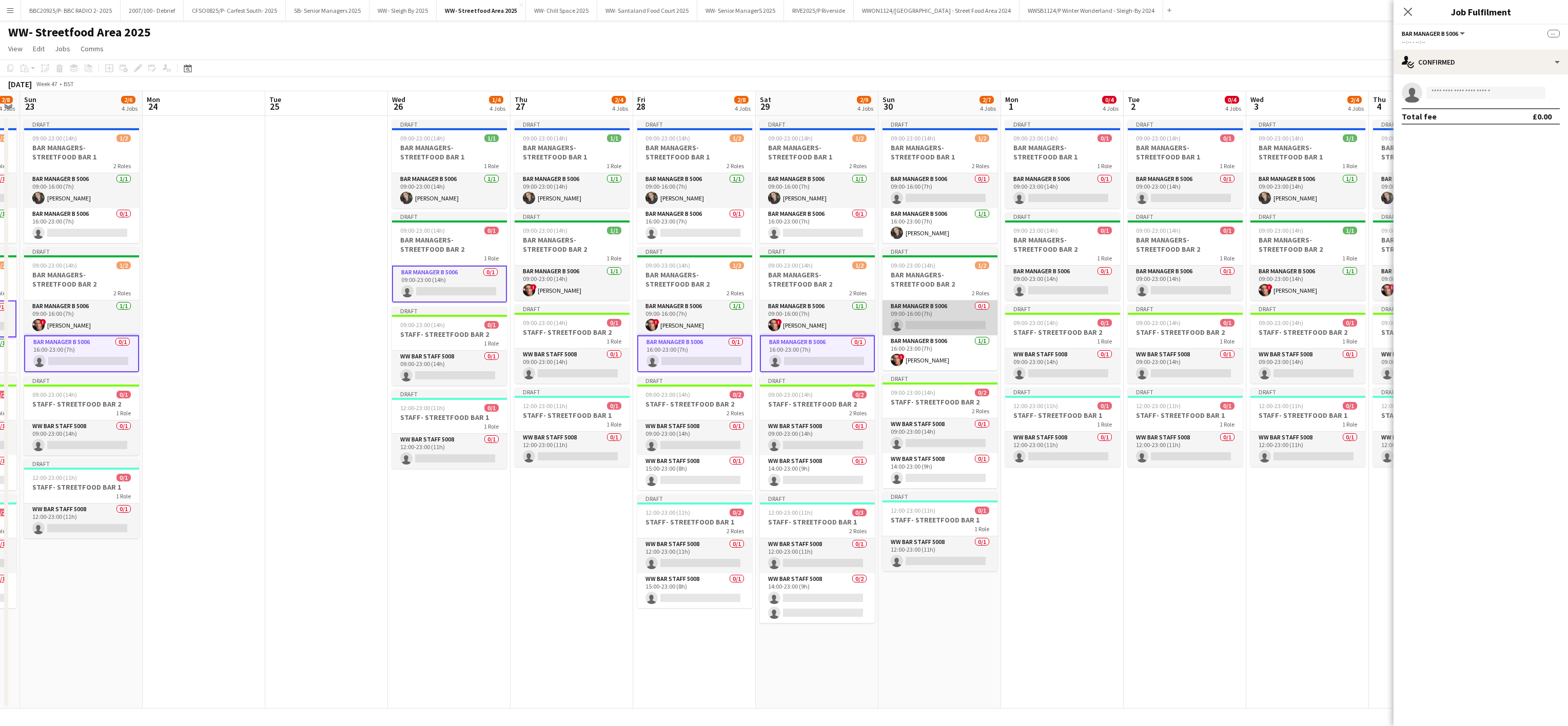
click at [778, 326] on app-card-role "Bar Manager B 5006 0/1 09:00-16:00 (7h) single-neutral-actions" at bounding box center [939, 318] width 115 height 34
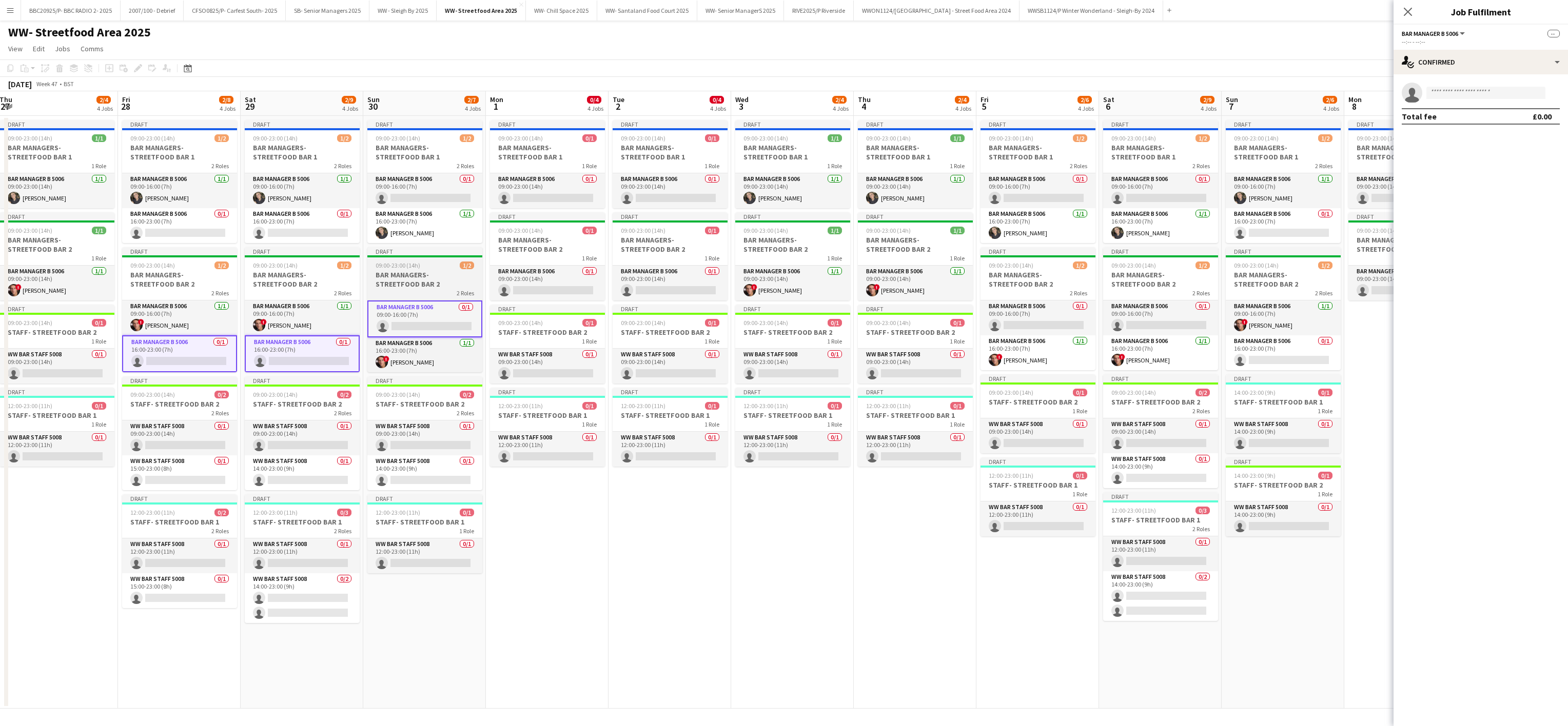
scroll to position [0, 392]
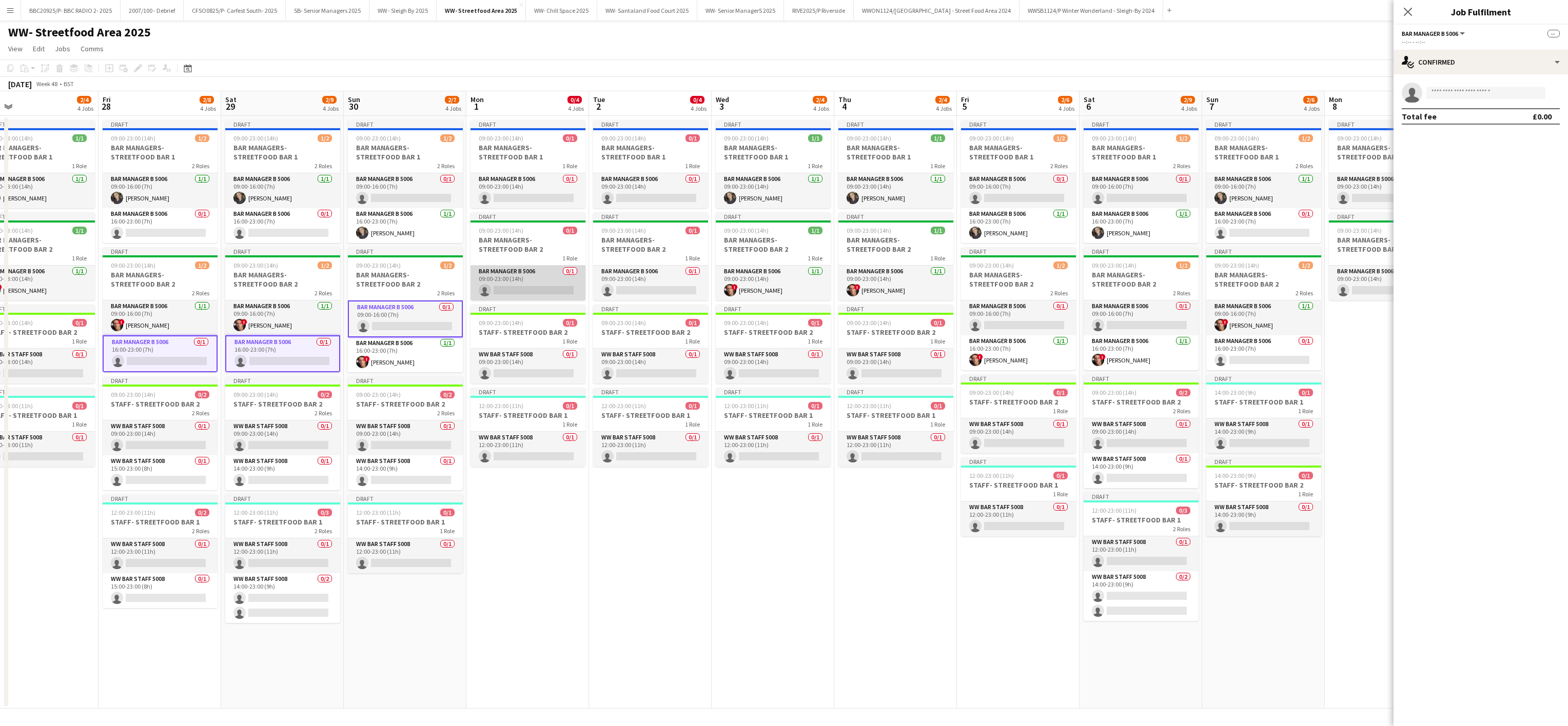
click at [546, 300] on app-card-role "Bar Manager B 5006 0/1 09:00-23:00 (14h) single-neutral-actions" at bounding box center [527, 282] width 115 height 34
click at [634, 287] on app-card-role "Bar Manager B 5006 0/1 09:00-23:00 (14h) single-neutral-actions" at bounding box center [650, 282] width 115 height 34
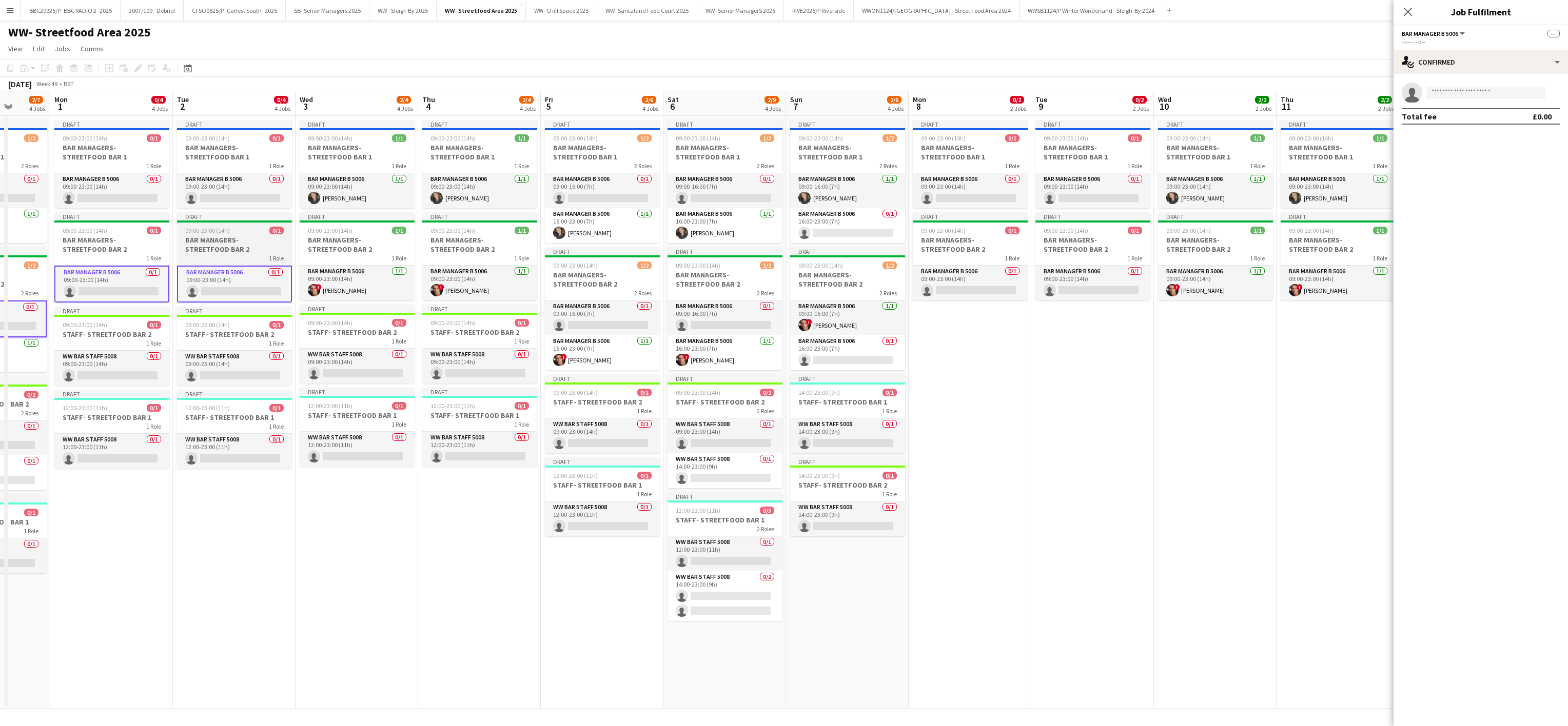
scroll to position [0, 355]
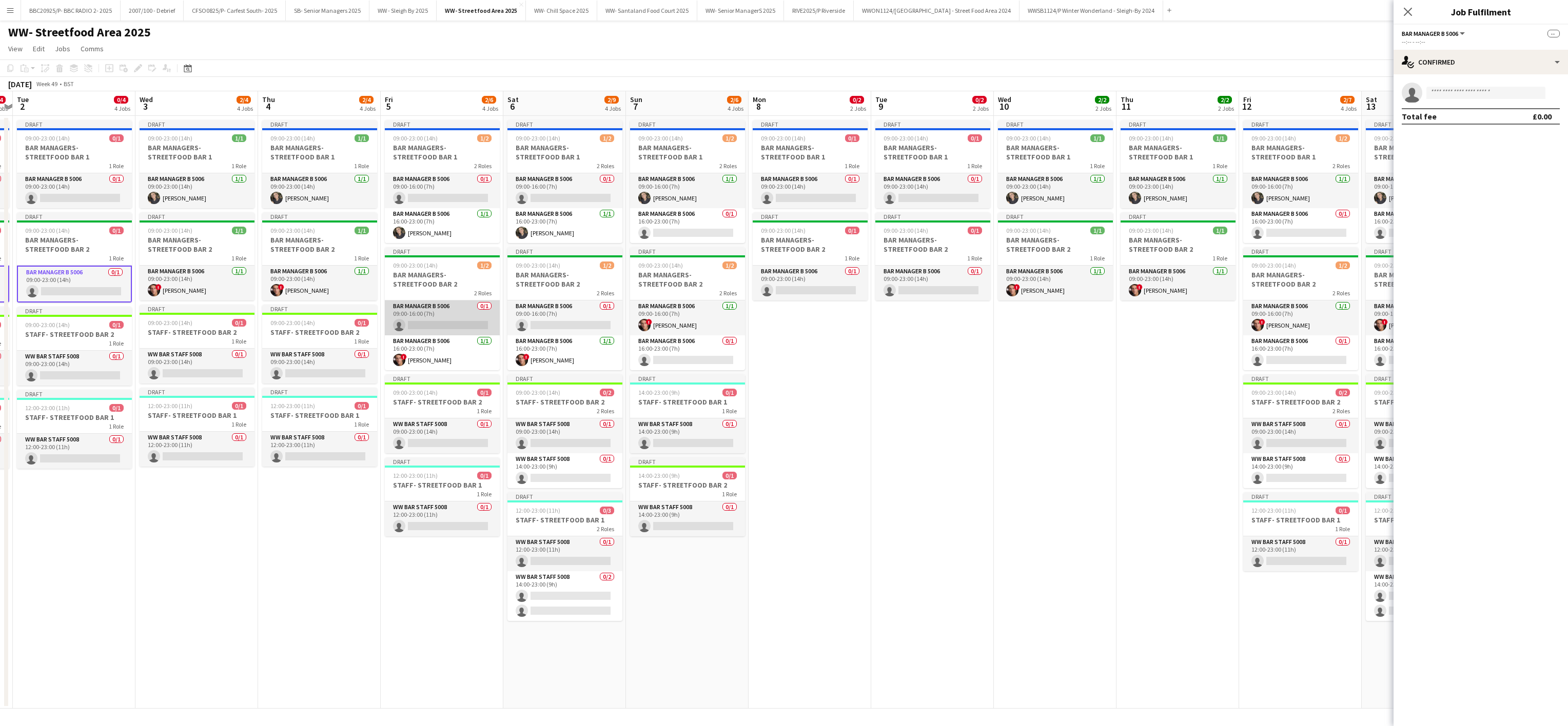
click at [455, 313] on app-card-role "Bar Manager B 5006 0/1 09:00-16:00 (7h) single-neutral-actions" at bounding box center [442, 318] width 115 height 34
click at [532, 311] on app-card-role "Bar Manager B 5006 0/1 09:00-16:00 (7h) single-neutral-actions" at bounding box center [564, 318] width 115 height 34
click at [681, 359] on app-card-role "Bar Manager B 5006 0/1 16:00-23:00 (7h) single-neutral-actions" at bounding box center [687, 352] width 115 height 34
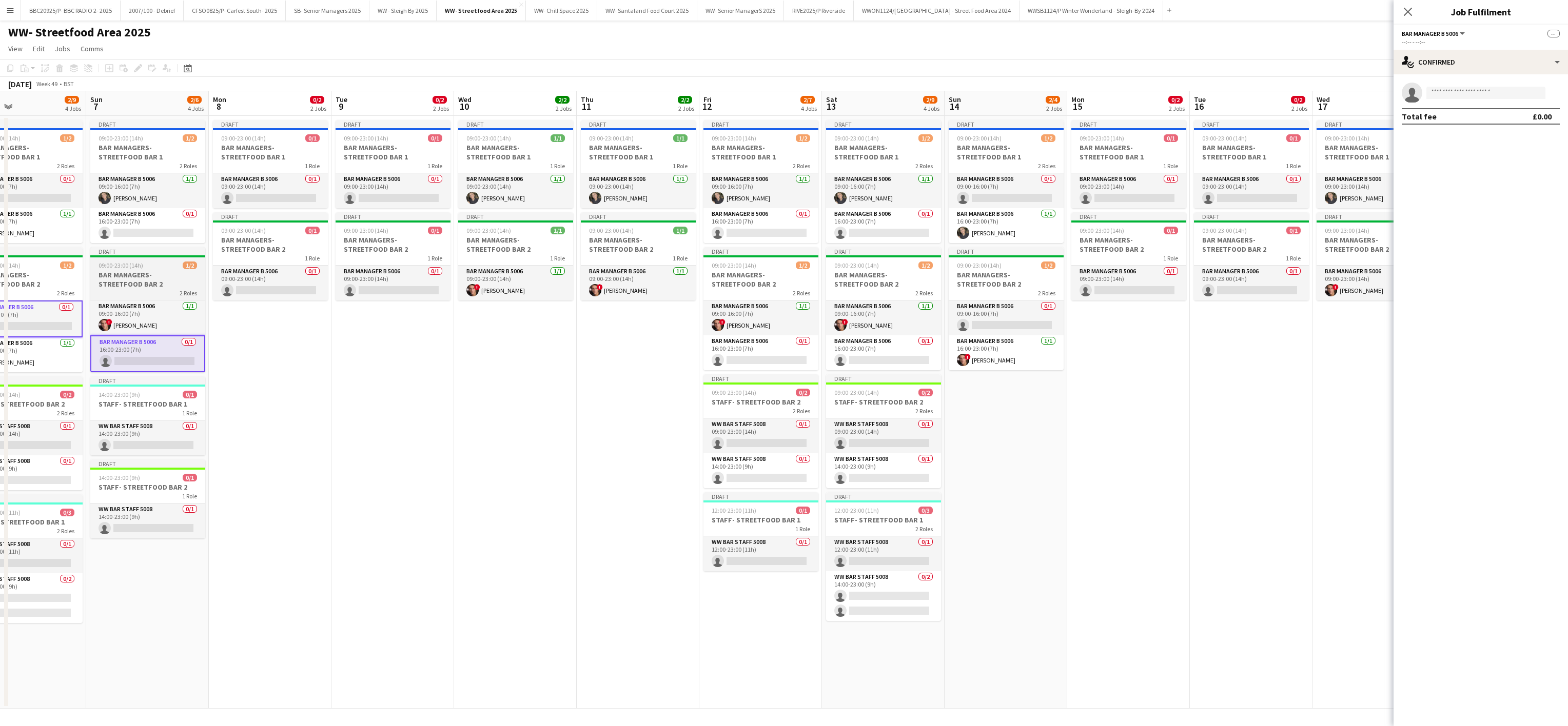
scroll to position [0, 400]
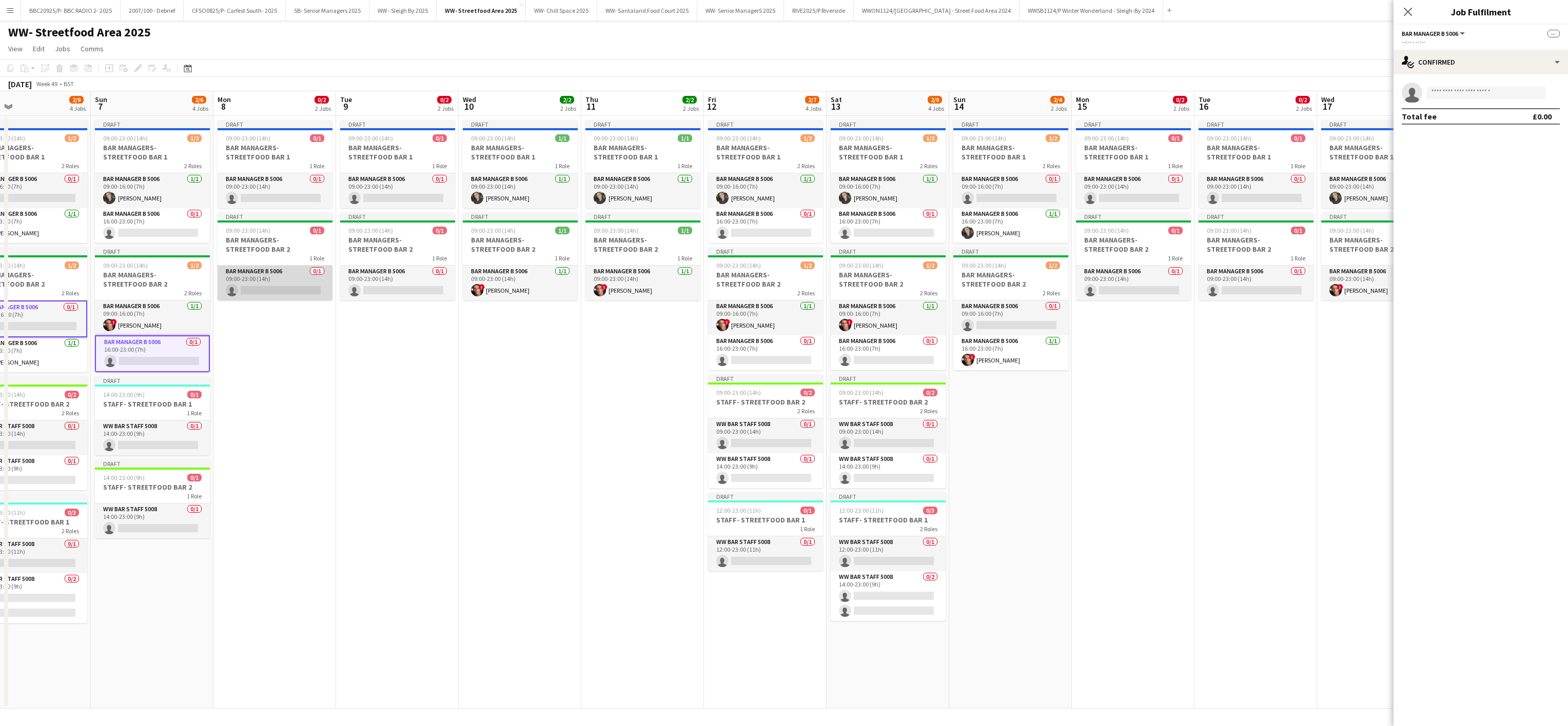
click at [306, 287] on app-card-role "Bar Manager B 5006 0/1 09:00-23:00 (14h) single-neutral-actions" at bounding box center [274, 282] width 115 height 34
click at [423, 281] on app-card-role "Bar Manager B 5006 0/1 09:00-23:00 (14h) single-neutral-actions" at bounding box center [397, 282] width 115 height 34
click at [756, 353] on app-card-role "Bar Manager B 5006 0/1 16:00-23:00 (7h) single-neutral-actions" at bounding box center [765, 352] width 115 height 34
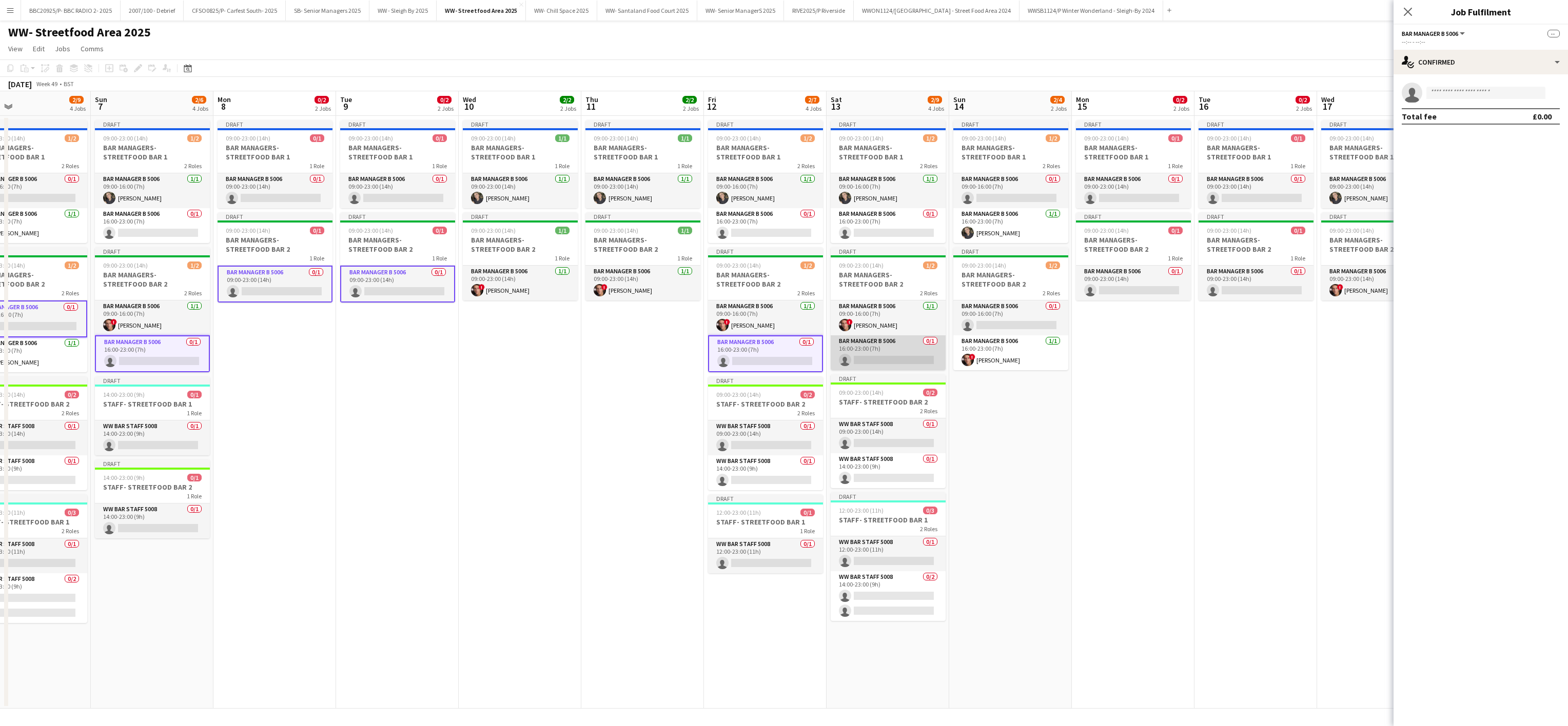
click at [778, 351] on app-card-role "Bar Manager B 5006 0/1 16:00-23:00 (7h) single-neutral-actions" at bounding box center [887, 352] width 115 height 34
click at [778, 313] on app-card-role "Bar Manager B 5006 0/1 09:00-16:00 (7h) single-neutral-actions" at bounding box center [1010, 318] width 115 height 34
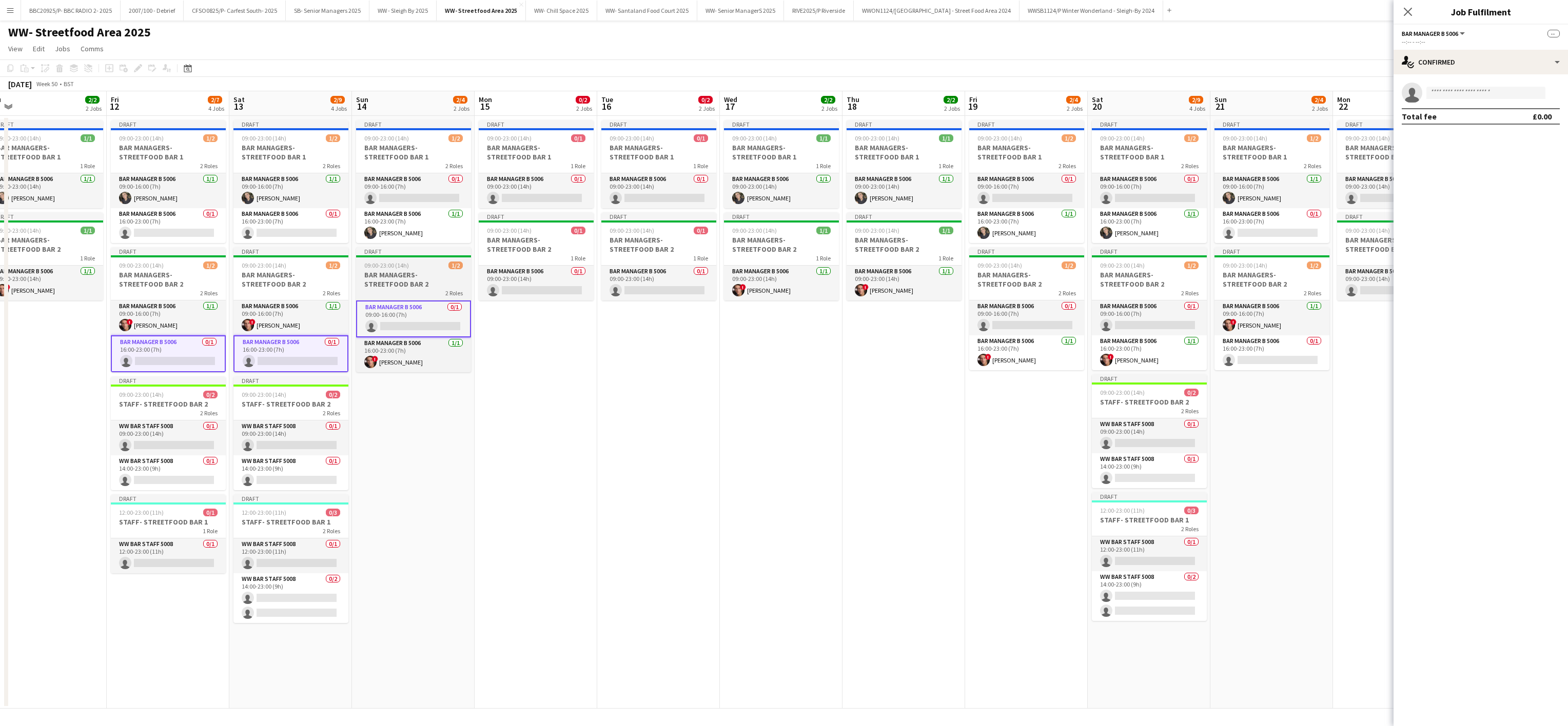
scroll to position [0, 404]
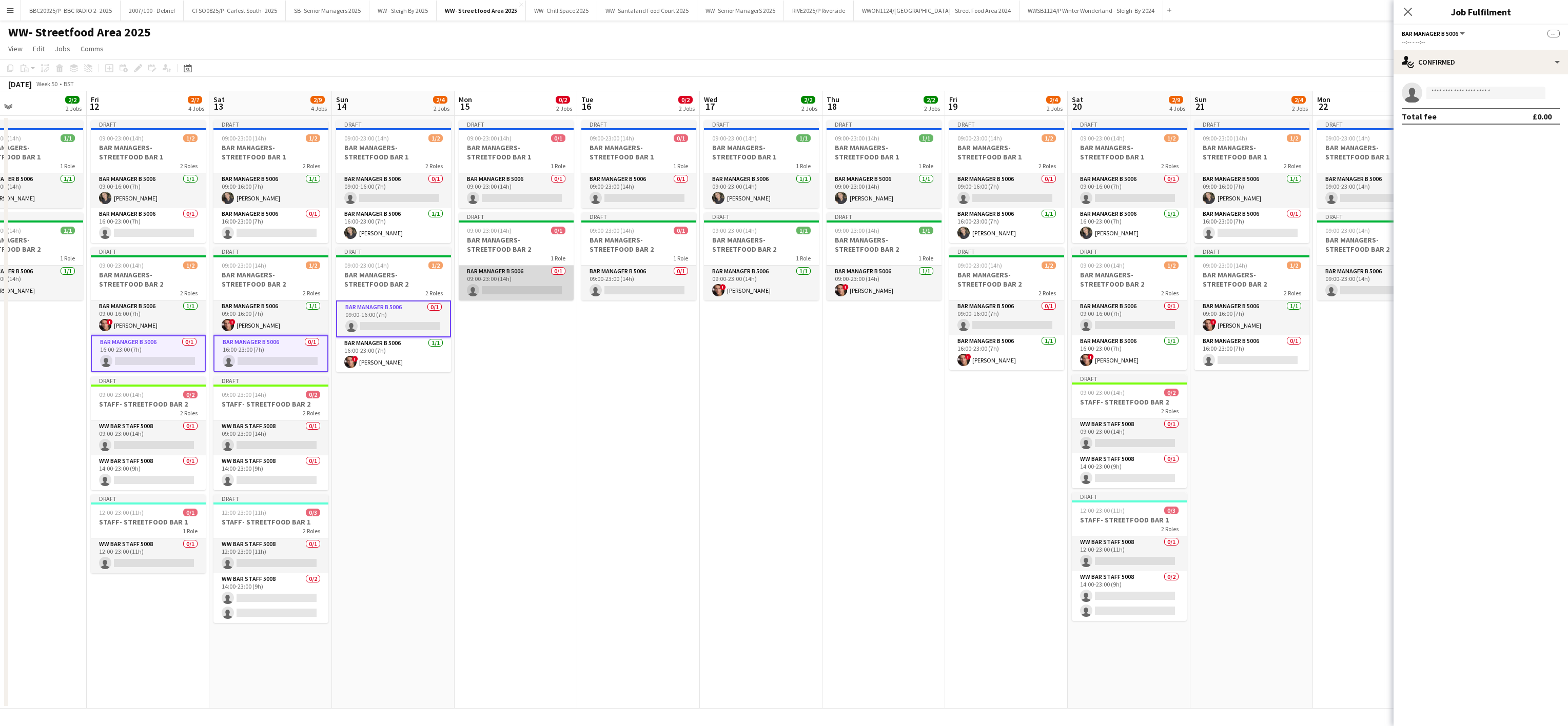
click at [485, 287] on app-card-role "Bar Manager B 5006 0/1 09:00-23:00 (14h) single-neutral-actions" at bounding box center [515, 282] width 115 height 34
click at [625, 287] on app-card-role "Bar Manager B 5006 0/1 09:00-23:00 (14h) single-neutral-actions" at bounding box center [638, 282] width 115 height 34
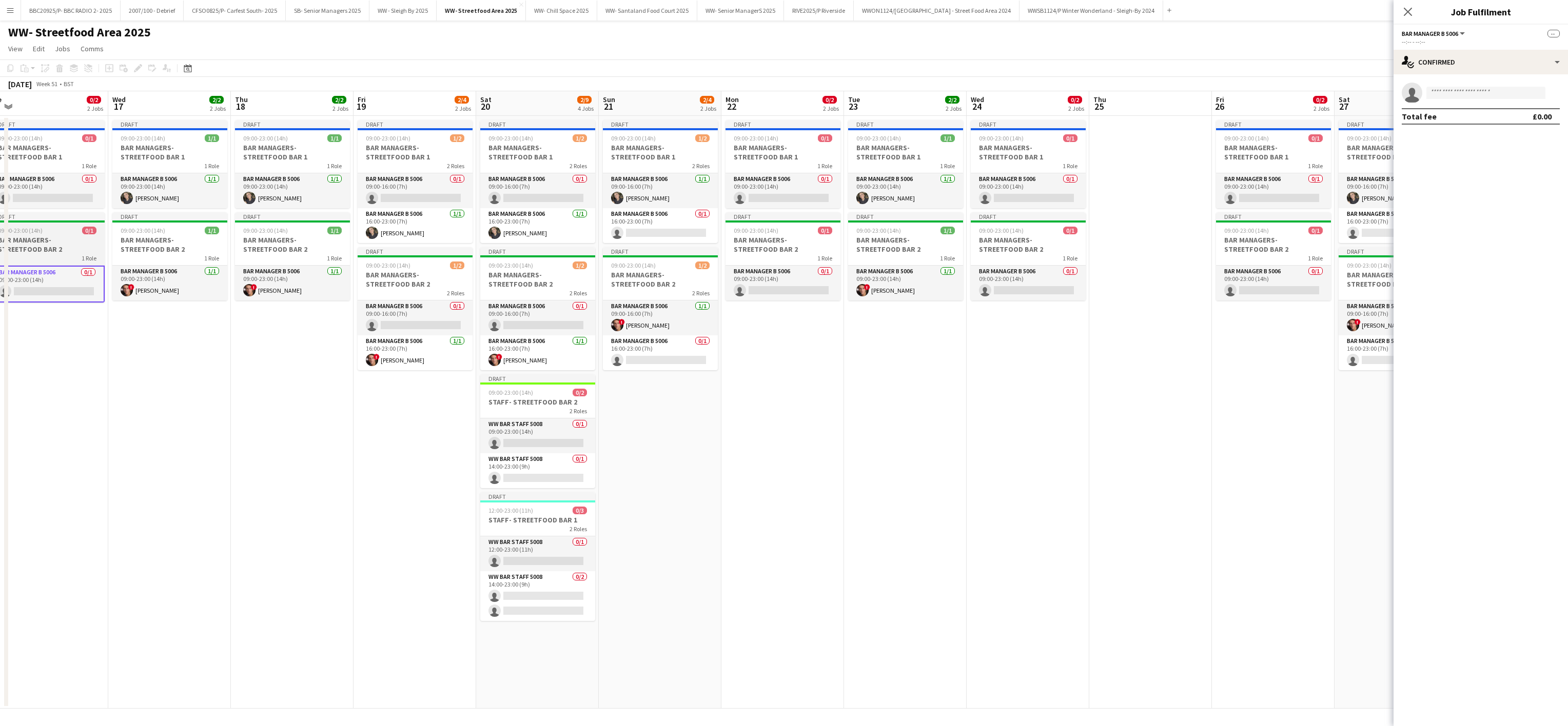
scroll to position [0, 367]
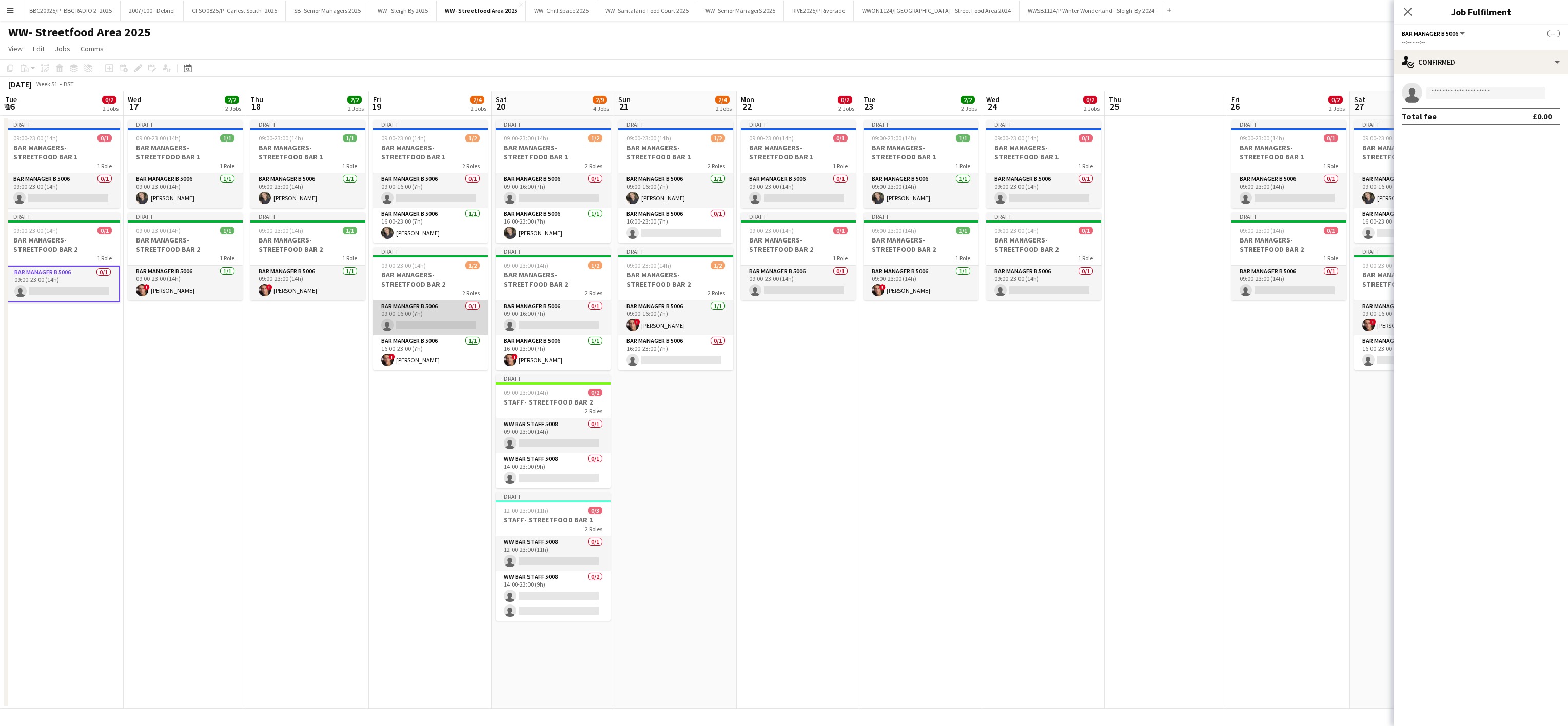
click at [445, 315] on app-card-role "Bar Manager B 5006 0/1 09:00-16:00 (7h) single-neutral-actions" at bounding box center [430, 318] width 115 height 34
click at [539, 318] on app-card-role "Bar Manager B 5006 0/1 09:00-16:00 (7h) single-neutral-actions" at bounding box center [552, 318] width 115 height 34
click at [658, 356] on app-card-role "Bar Manager B 5006 0/1 16:00-23:00 (7h) single-neutral-actions" at bounding box center [675, 352] width 115 height 34
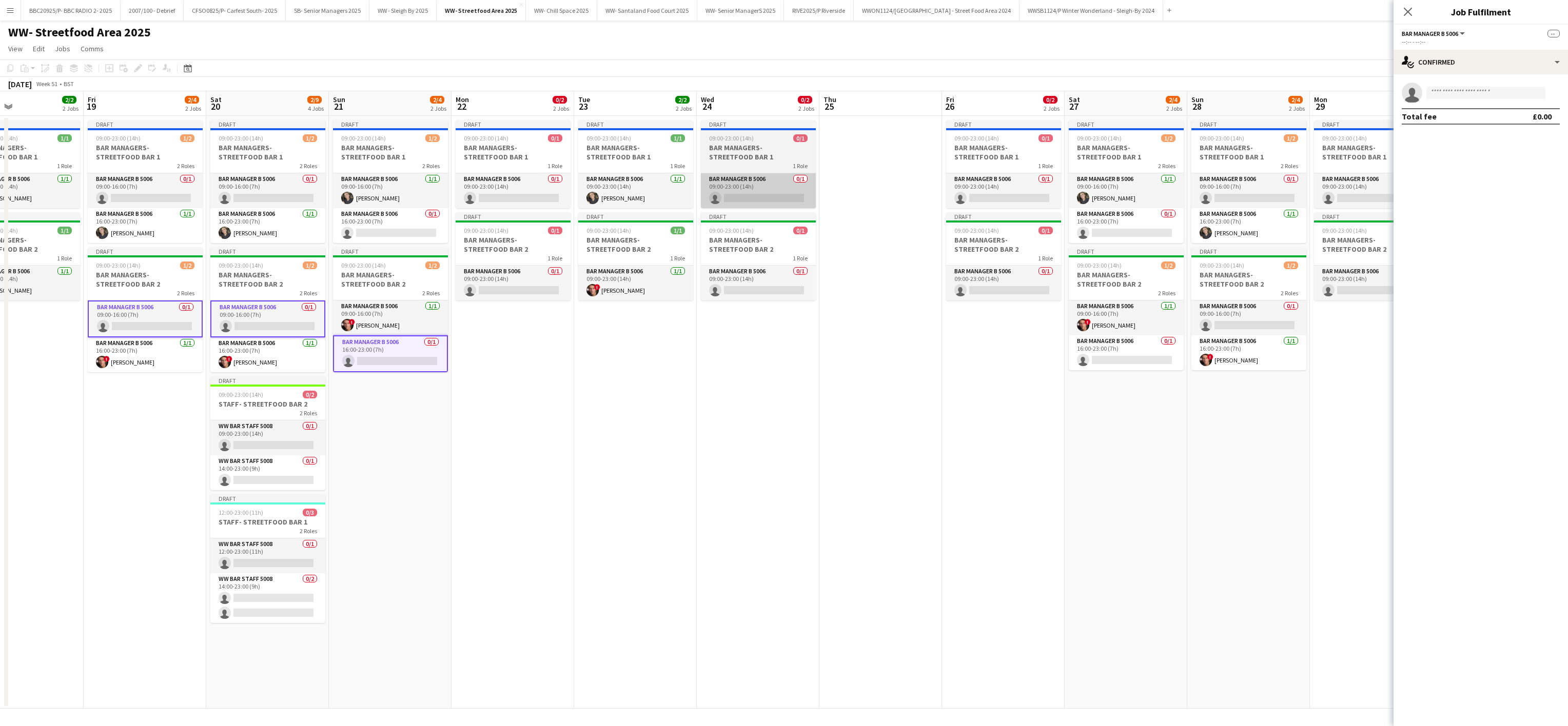
scroll to position [0, 410]
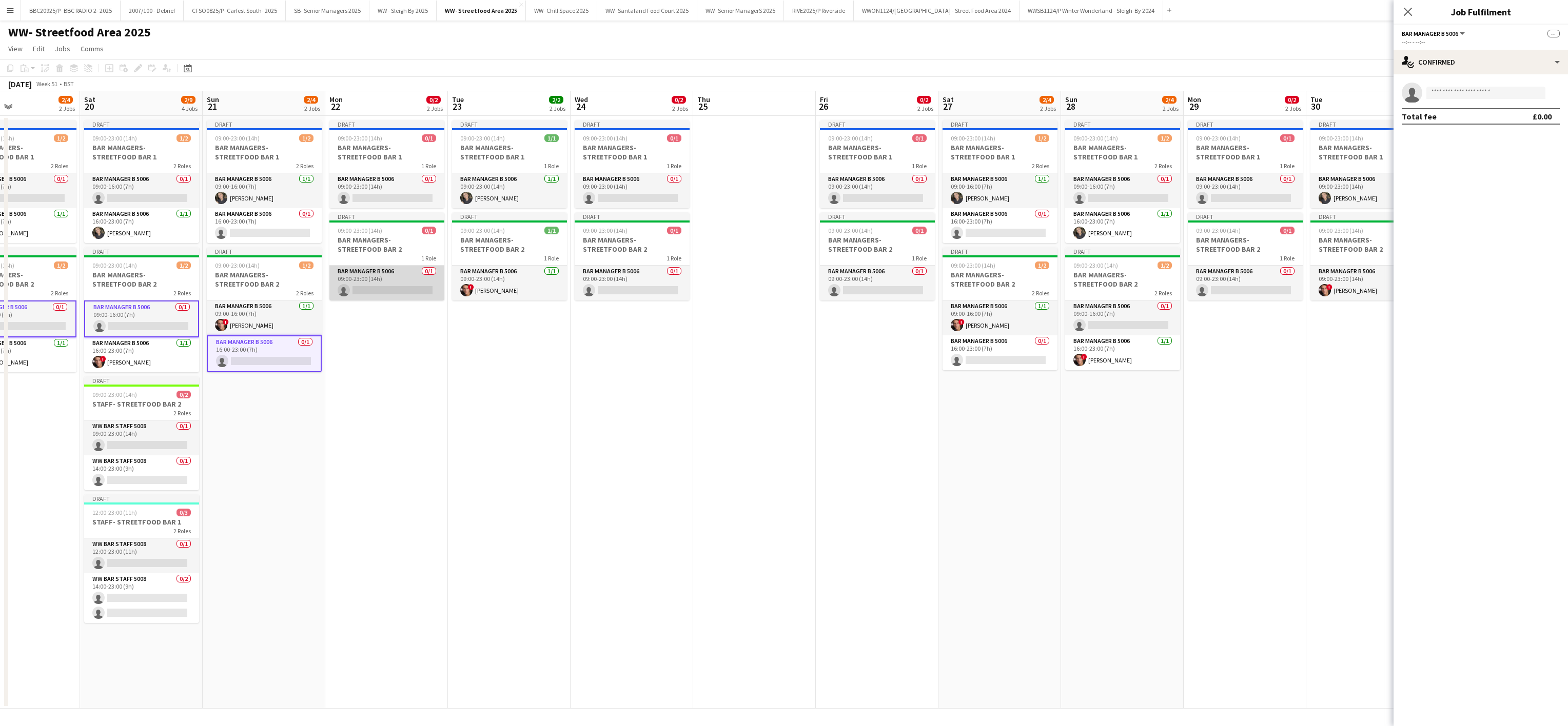
click at [391, 283] on app-card-role "Bar Manager B 5006 0/1 09:00-23:00 (14h) single-neutral-actions" at bounding box center [386, 282] width 115 height 34
click at [778, 350] on app-card-role "Bar Manager B 5006 0/1 16:00-23:00 (7h) single-neutral-actions" at bounding box center [999, 352] width 115 height 34
click at [778, 320] on app-card-role "Bar Manager B 5006 0/1 09:00-16:00 (7h) single-neutral-actions" at bounding box center [1122, 318] width 115 height 34
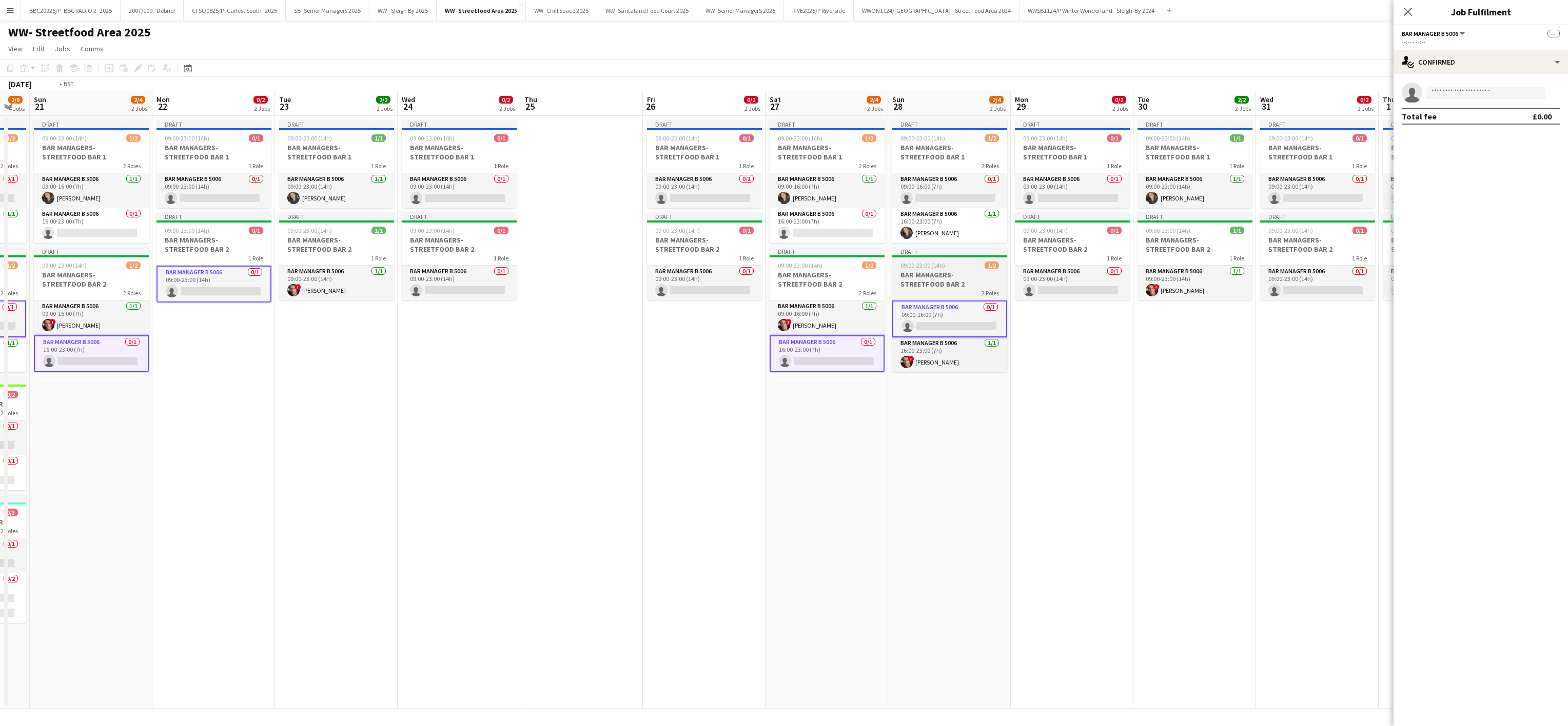
scroll to position [0, 372]
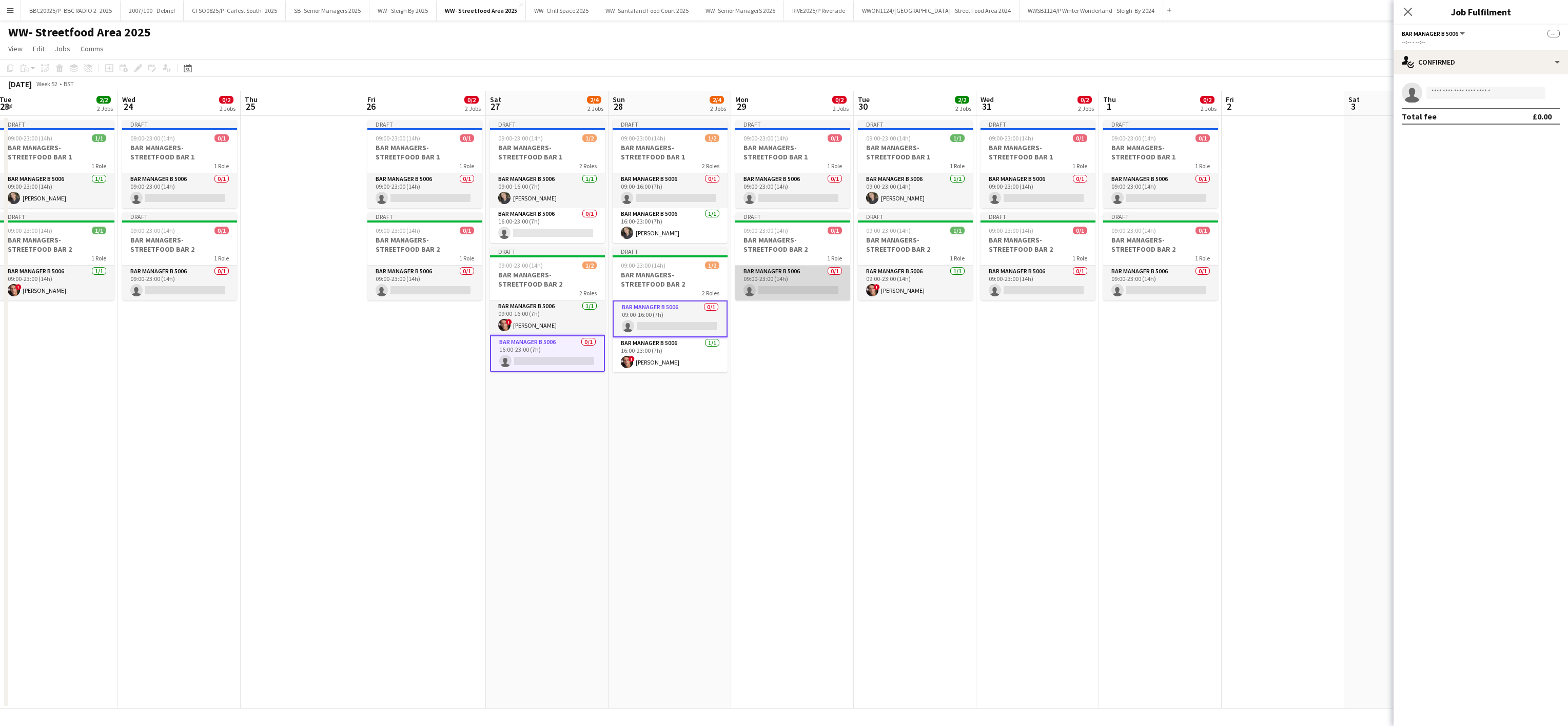
click at [778, 279] on app-card-role "Bar Manager B 5006 0/1 09:00-23:00 (14h) single-neutral-actions" at bounding box center [792, 282] width 115 height 34
click at [778, 88] on input at bounding box center [1485, 93] width 119 height 12
type input "****"
click at [778, 118] on span "[EMAIL_ADDRESS][DOMAIN_NAME]" at bounding box center [1485, 116] width 103 height 9
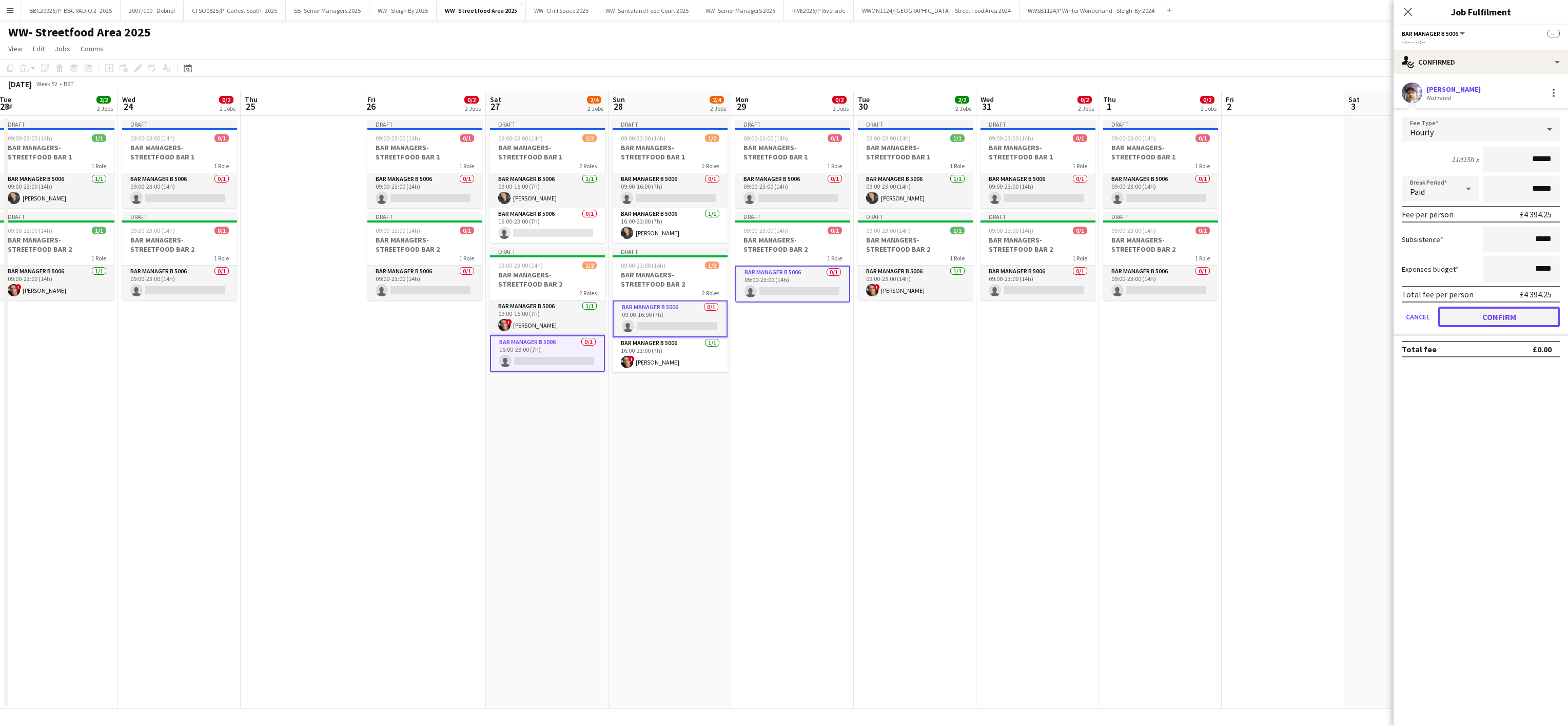
click at [778, 313] on button "Confirm" at bounding box center [1498, 317] width 121 height 21
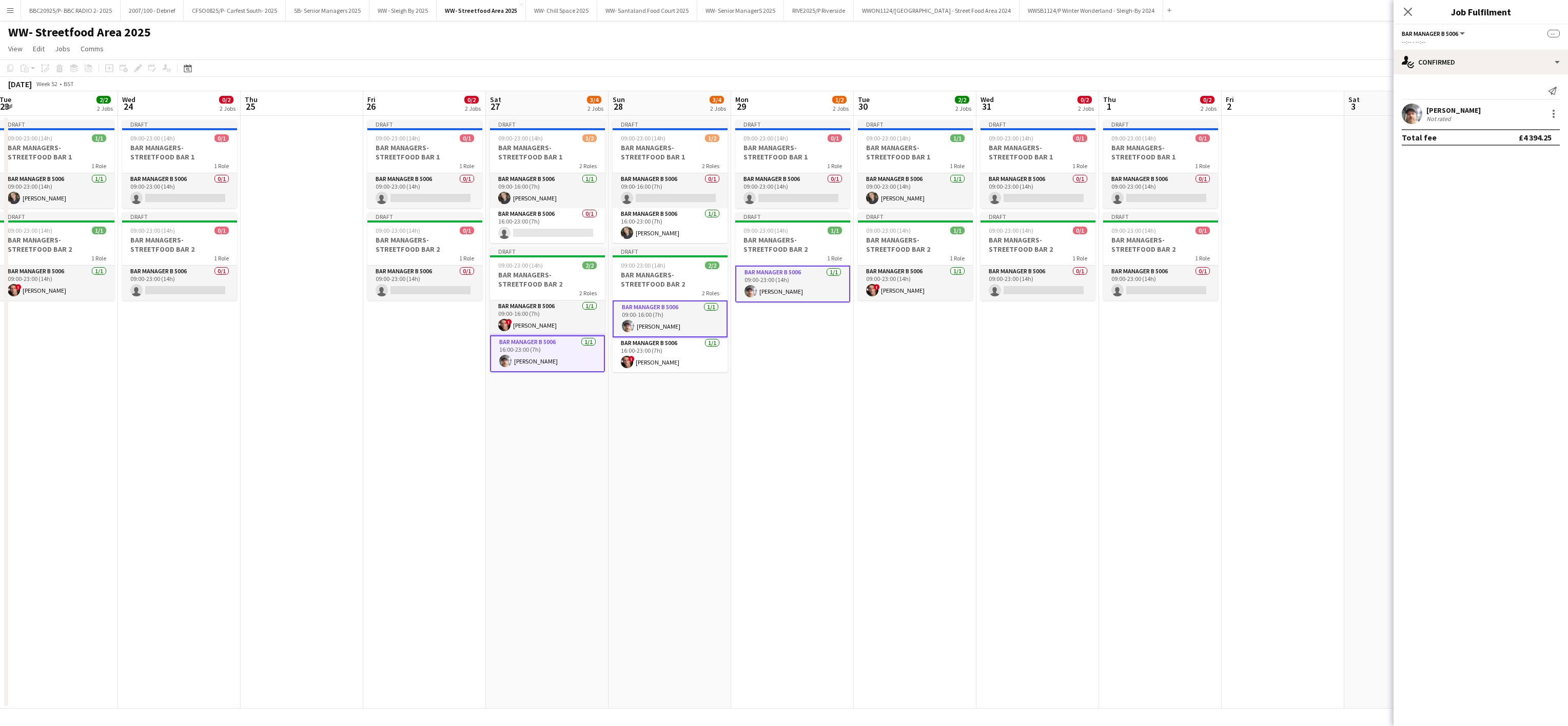
click at [778, 511] on app-date-cell "Draft 09:00-23:00 (14h) 0/1 BAR MANAGERS- STREETFOOD BAR 1 1 Role Bar Manager B…" at bounding box center [793, 413] width 122 height 593
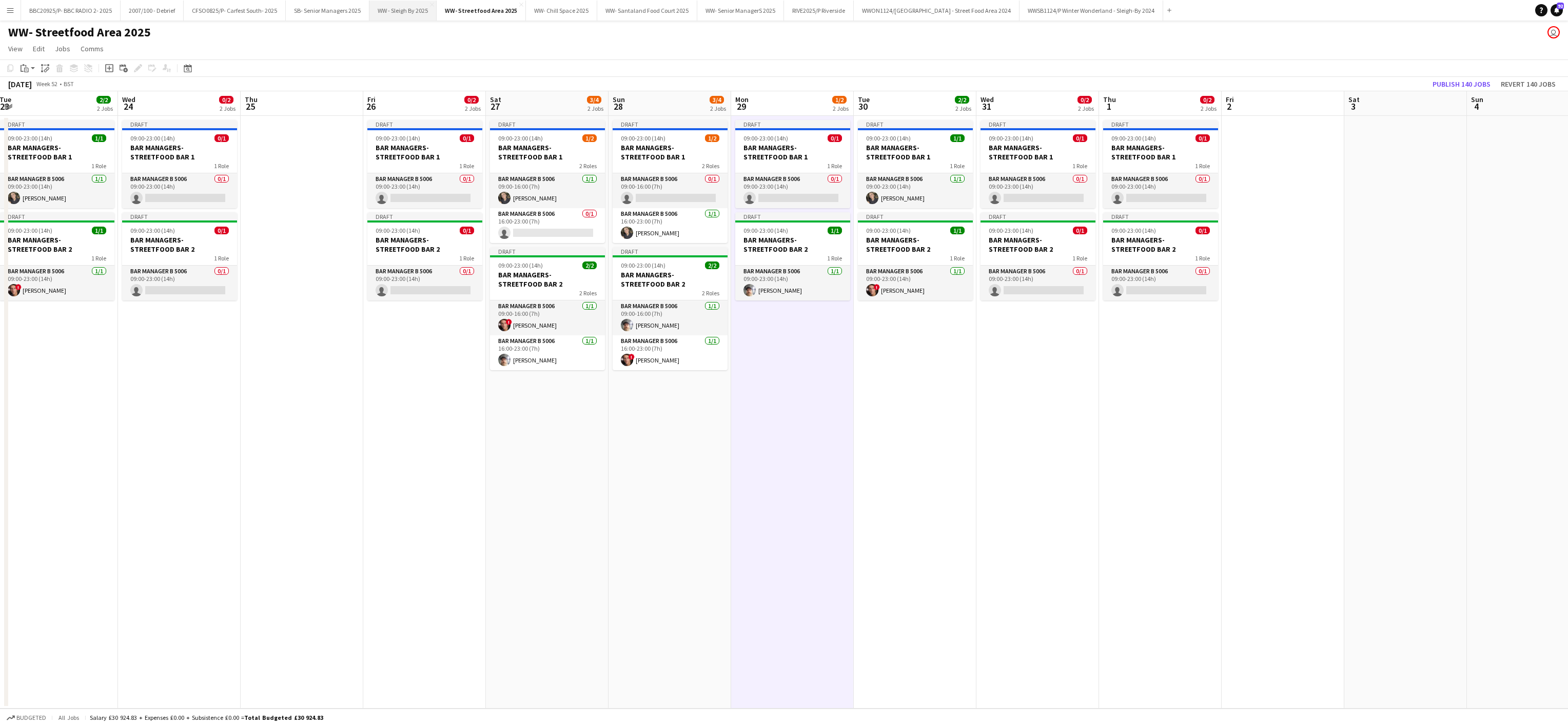
click at [392, 15] on button "WW - Sleigh By 2025 Close" at bounding box center [403, 10] width 67 height 20
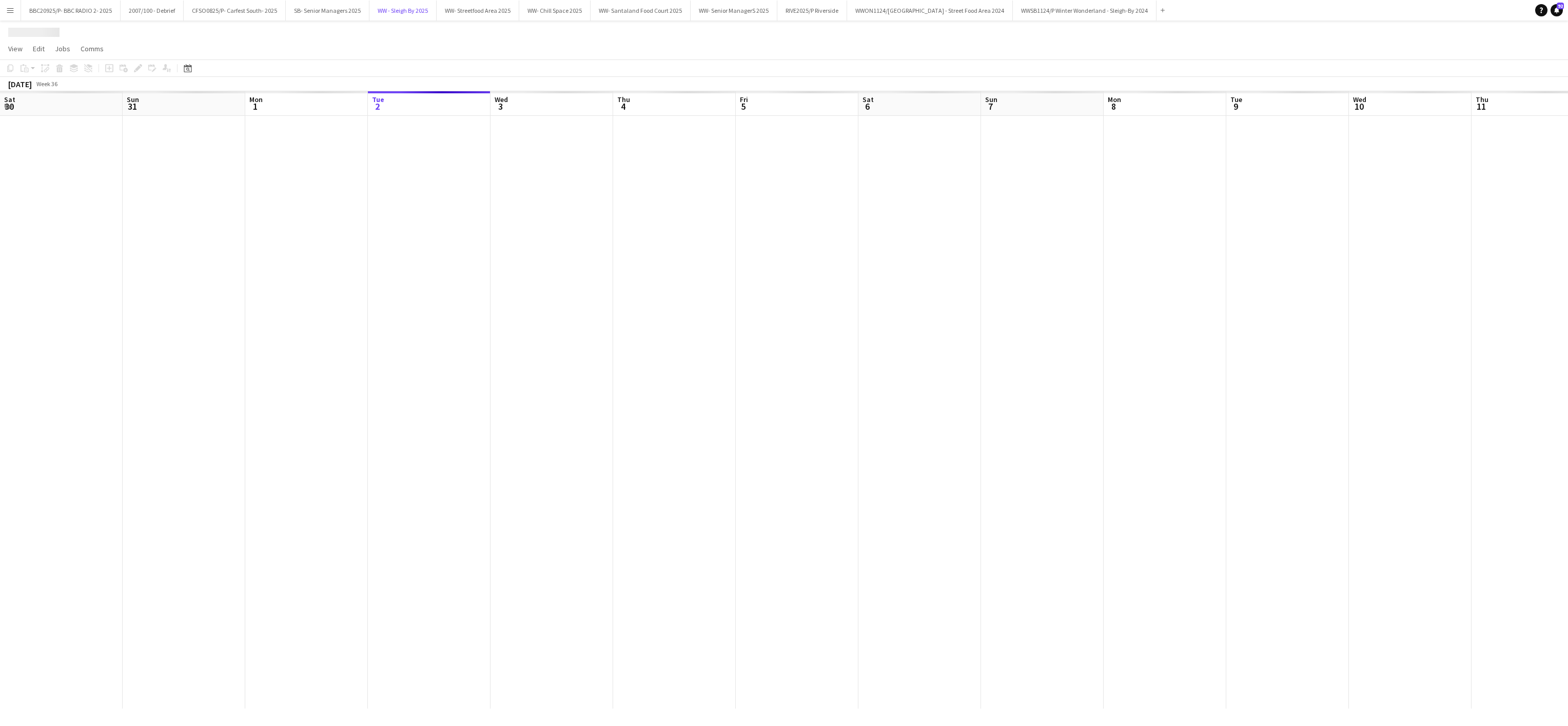
scroll to position [0, 246]
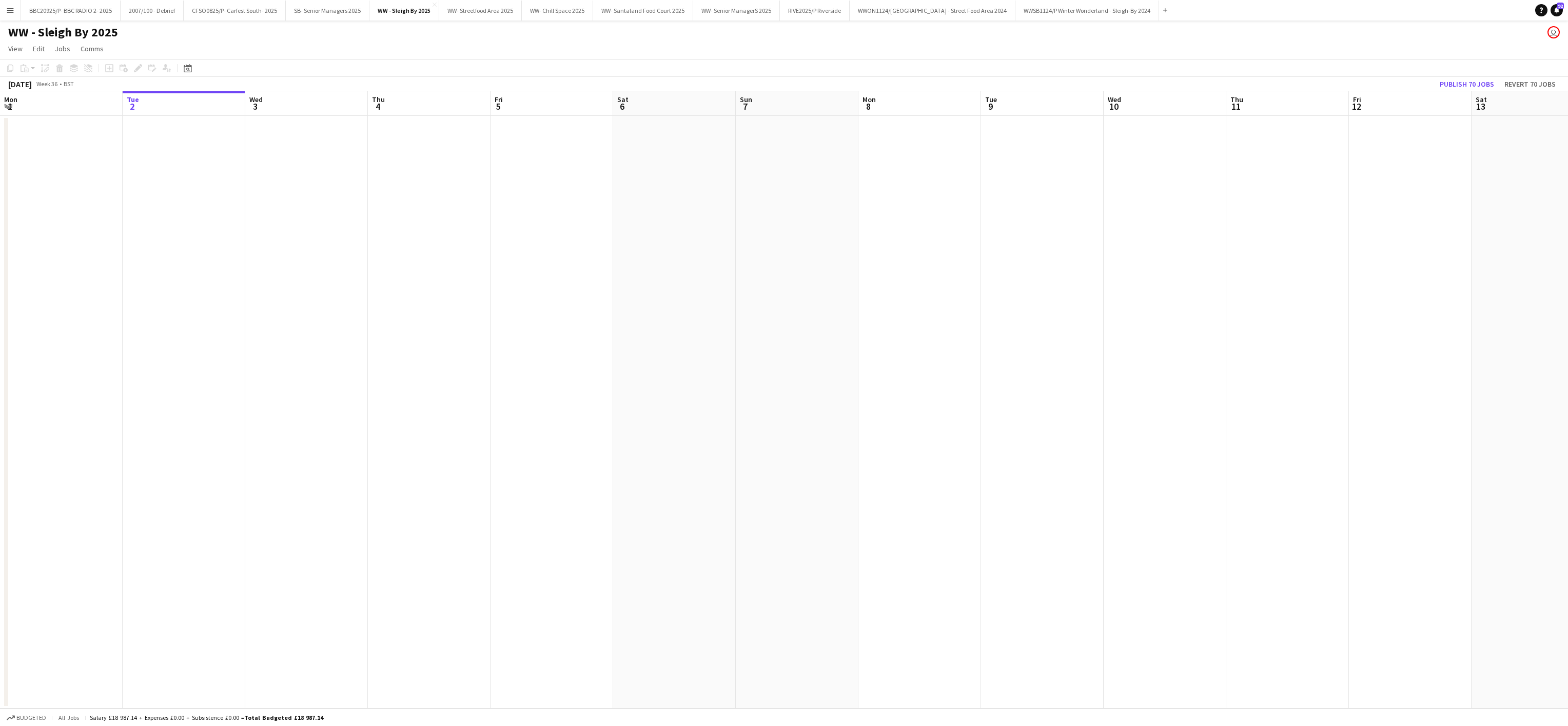
click at [405, 462] on app-date-cell at bounding box center [429, 413] width 122 height 593
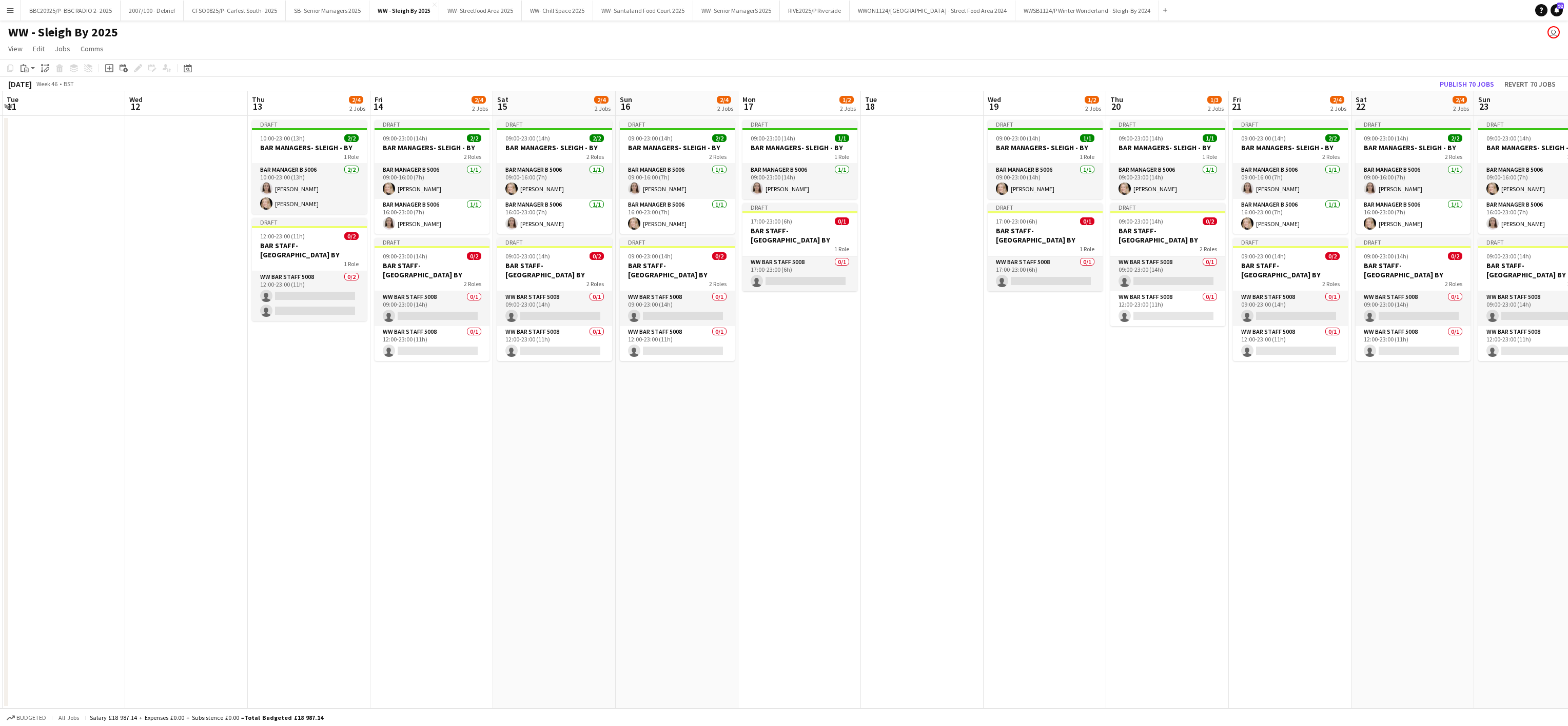
scroll to position [0, 426]
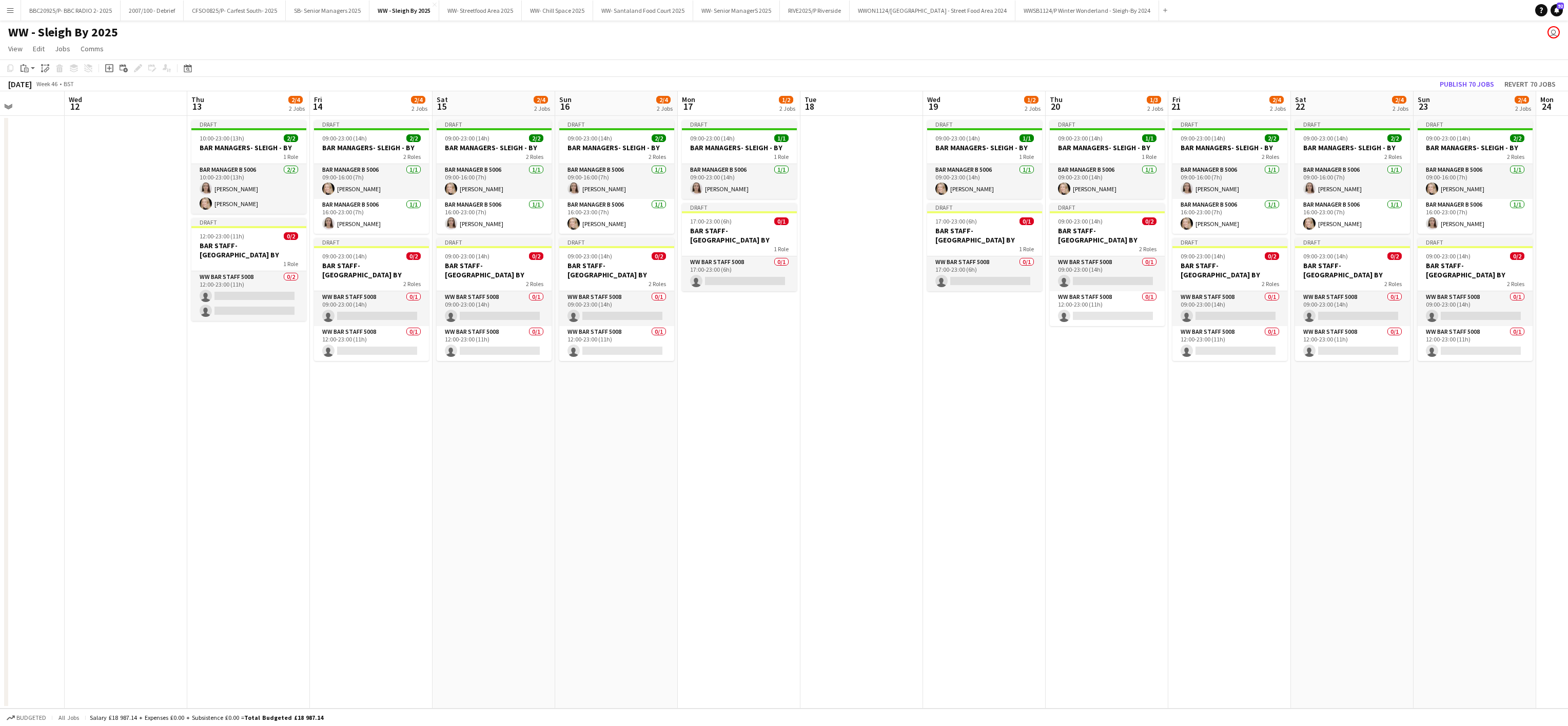
click at [778, 453] on app-date-cell "Draft 09:00-23:00 (14h) 1/1 BAR MANAGERS- SLEIGH - BY 1 Role Bar Manager B 5006…" at bounding box center [984, 413] width 122 height 593
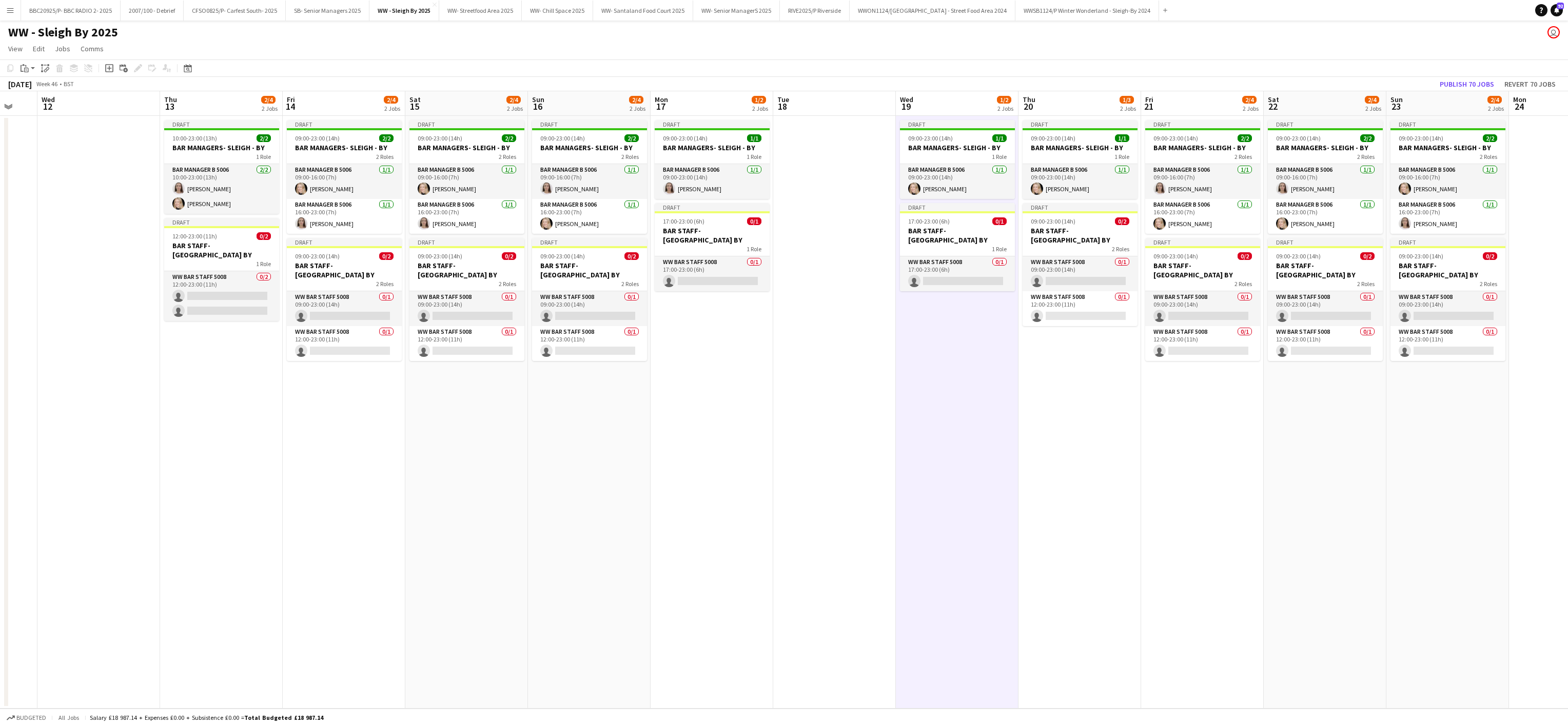
scroll to position [0, 345]
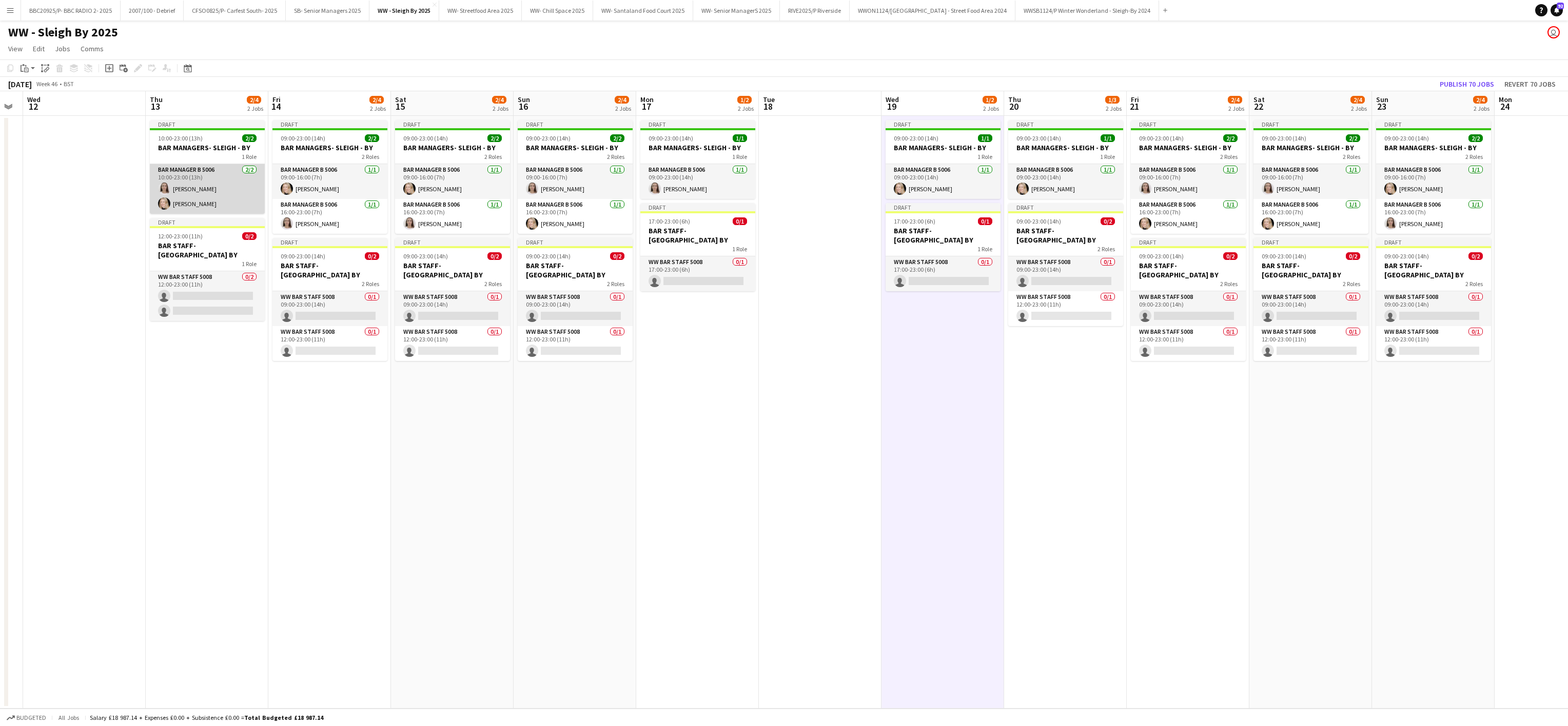
click at [210, 207] on app-card-role "Bar Manager B 5006 [DATE] 10:00-23:00 (13h) [PERSON_NAME] [PERSON_NAME]" at bounding box center [207, 189] width 115 height 50
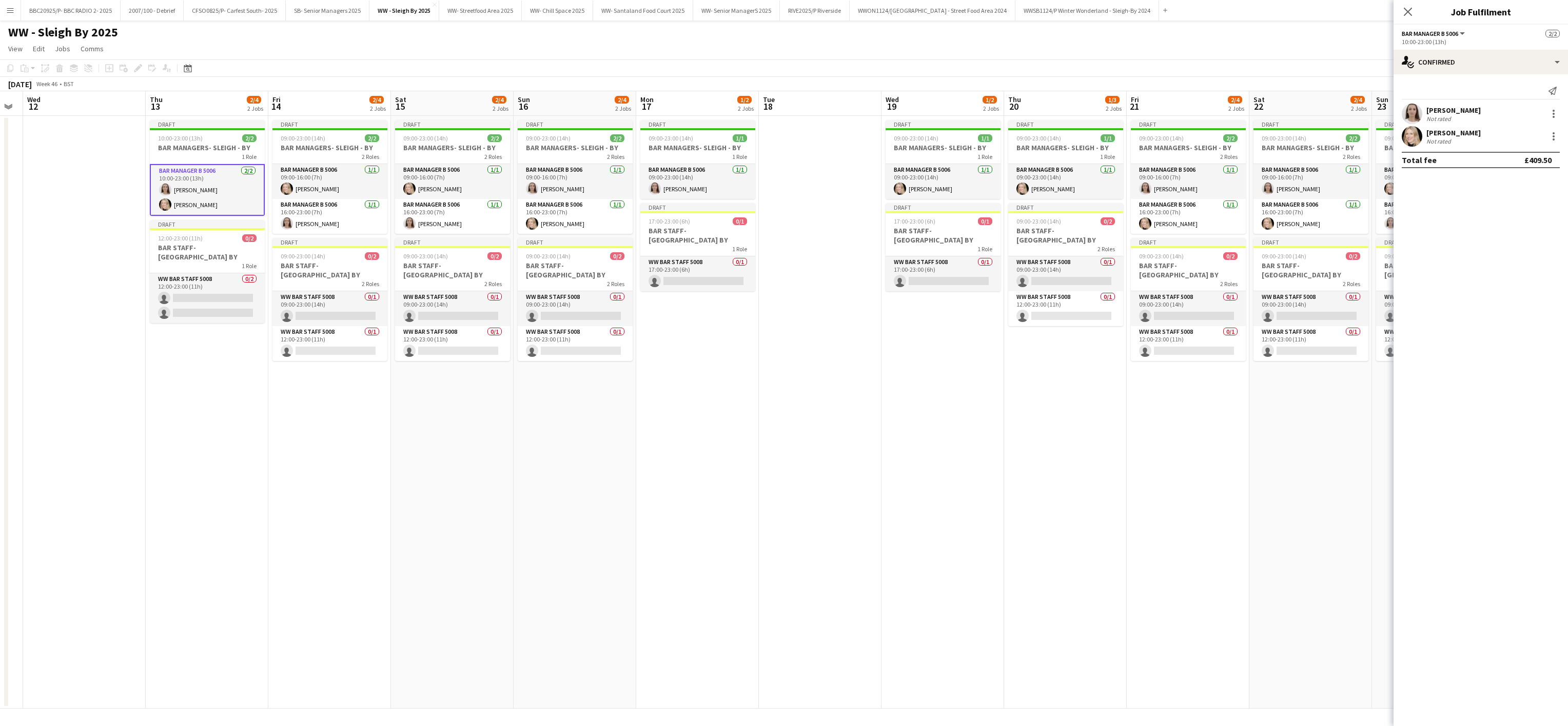
click at [687, 383] on app-date-cell "Draft 09:00-23:00 (14h) 1/1 BAR MANAGERS- SLEIGH - BY 1 Role Bar Manager B 5006…" at bounding box center [697, 413] width 122 height 593
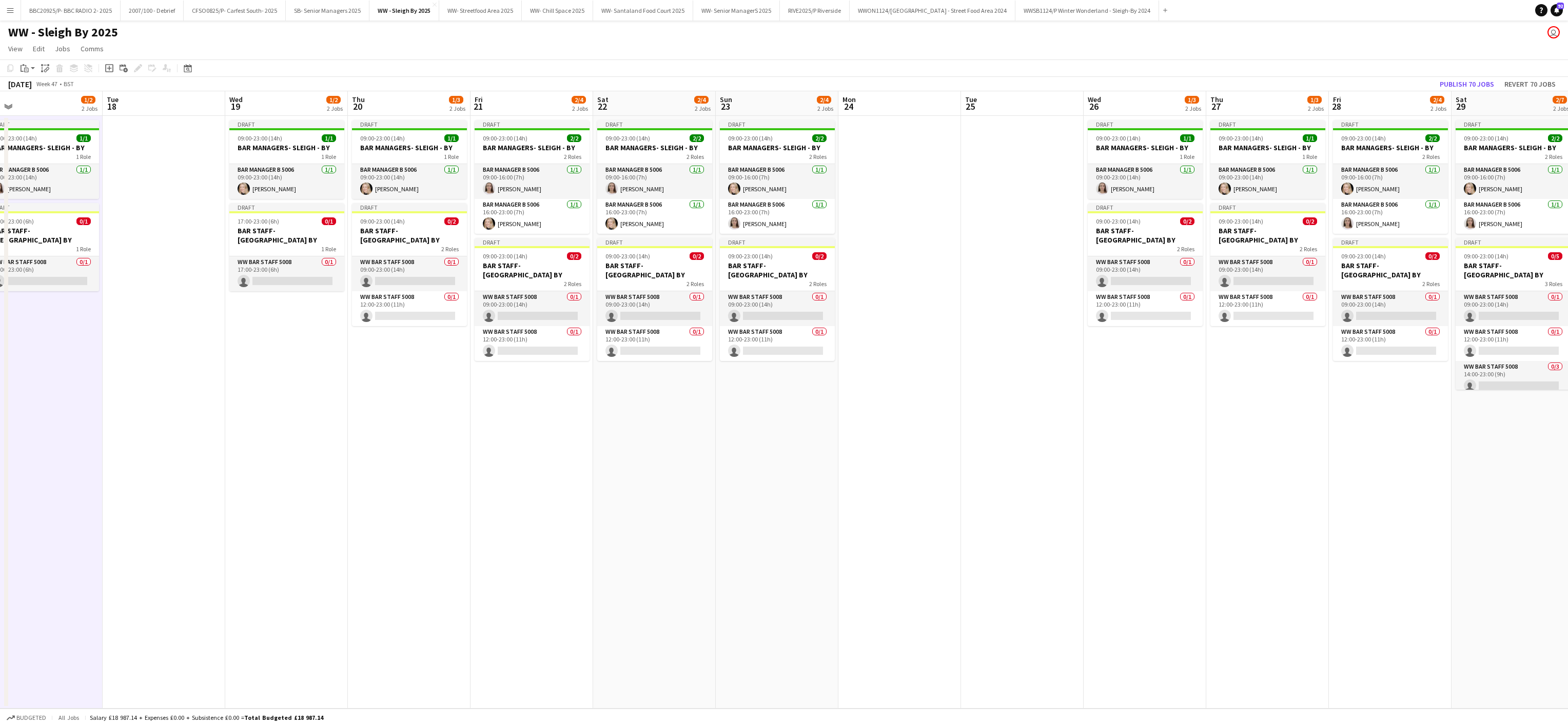
scroll to position [0, 390]
click at [304, 182] on app-card-role "Bar Manager B 5006 [DATE] 09:00-23:00 (14h) [PERSON_NAME]" at bounding box center [284, 182] width 115 height 34
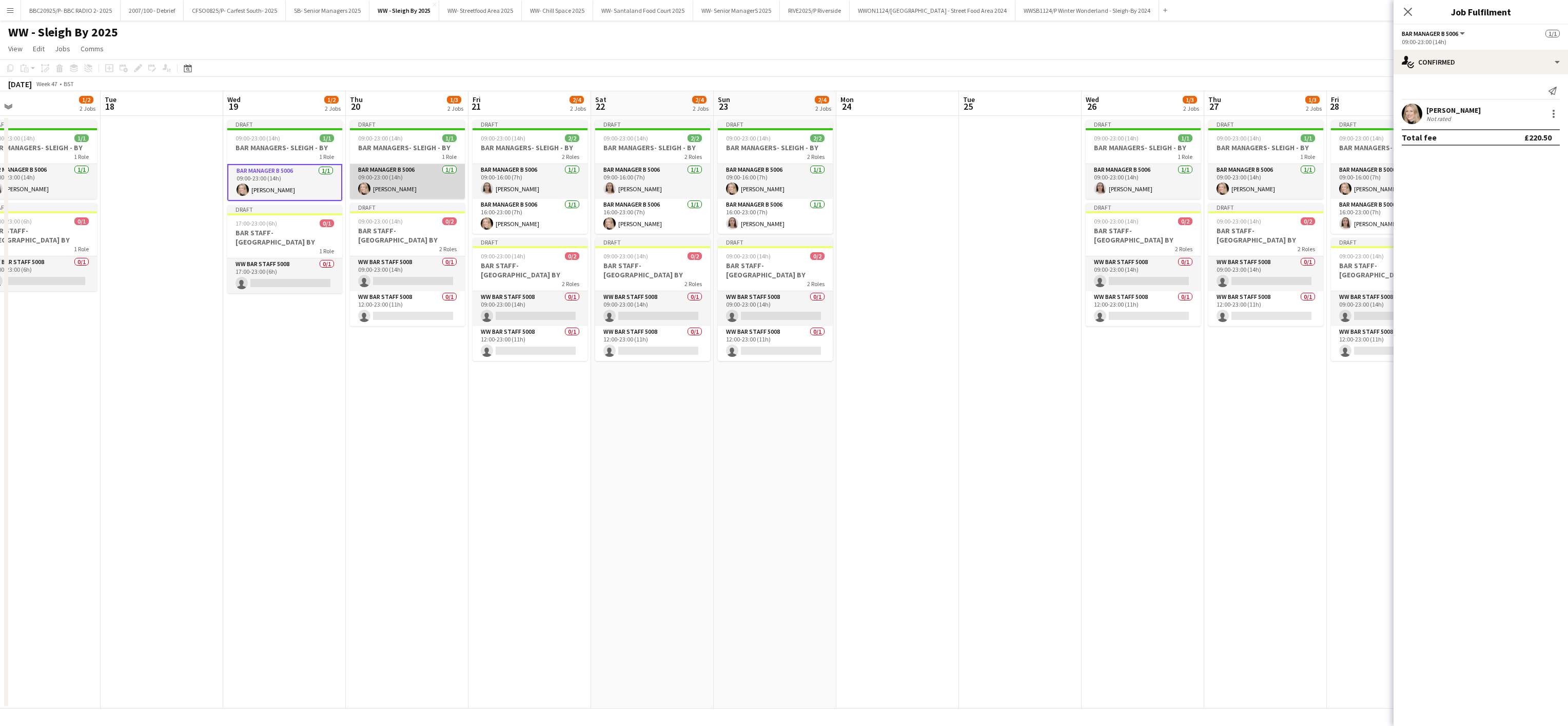
click at [360, 181] on app-card-role "Bar Manager B 5006 [DATE] 09:00-23:00 (14h) [PERSON_NAME]" at bounding box center [407, 182] width 115 height 34
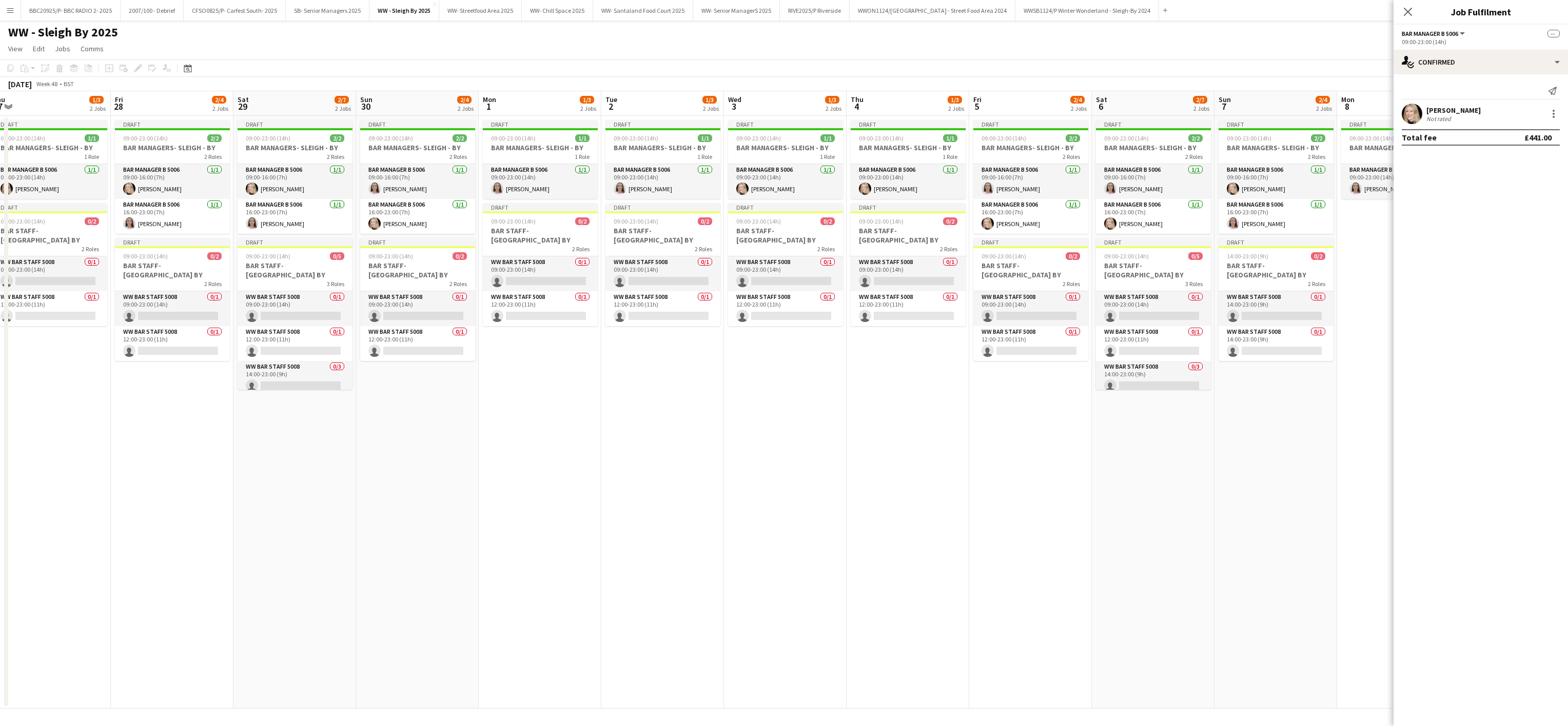
scroll to position [0, 398]
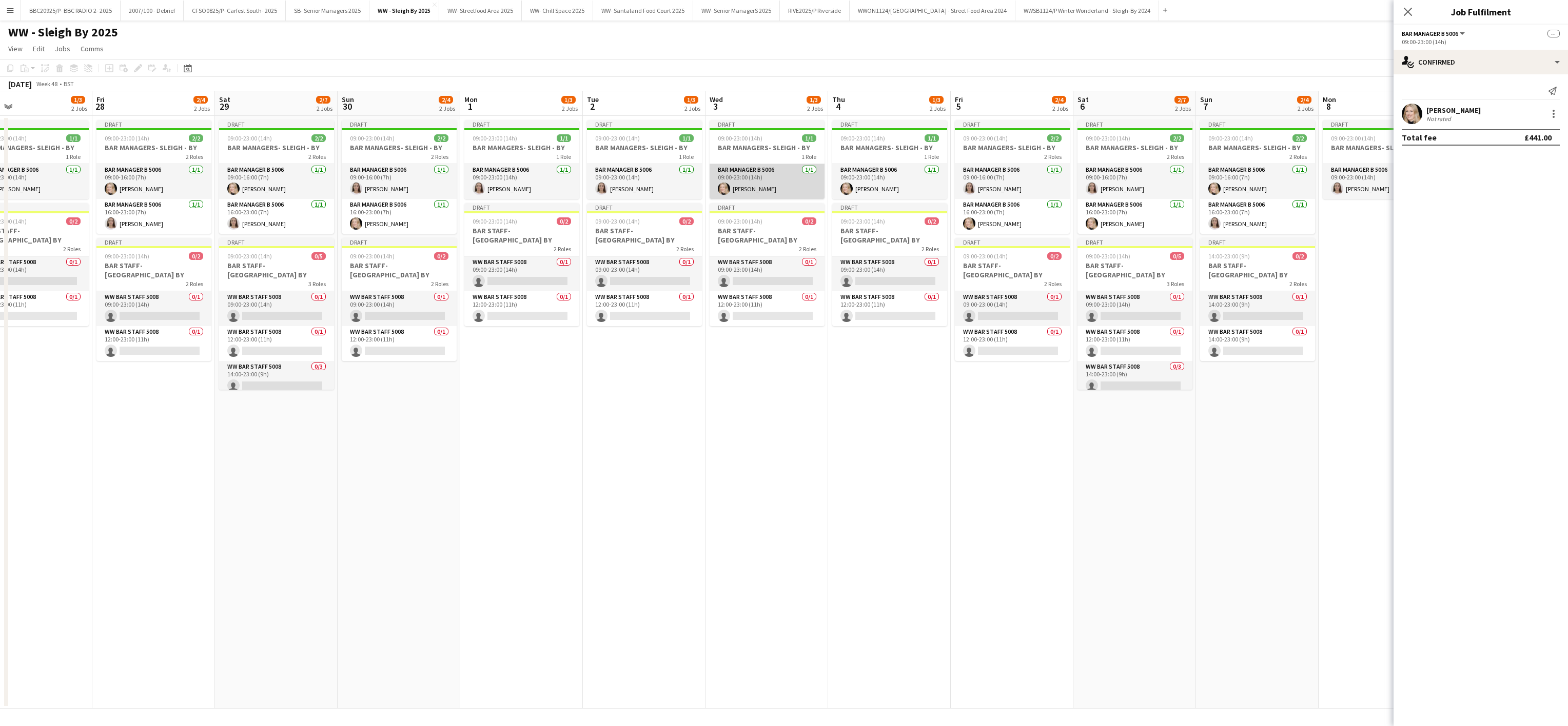
click at [778, 181] on app-card-role "Bar Manager B 5006 [DATE] 09:00-23:00 (14h) [PERSON_NAME]" at bounding box center [767, 182] width 115 height 34
click at [778, 183] on app-card-role "Bar Manager B 5006 [DATE] 09:00-23:00 (14h) [PERSON_NAME]" at bounding box center [889, 182] width 115 height 34
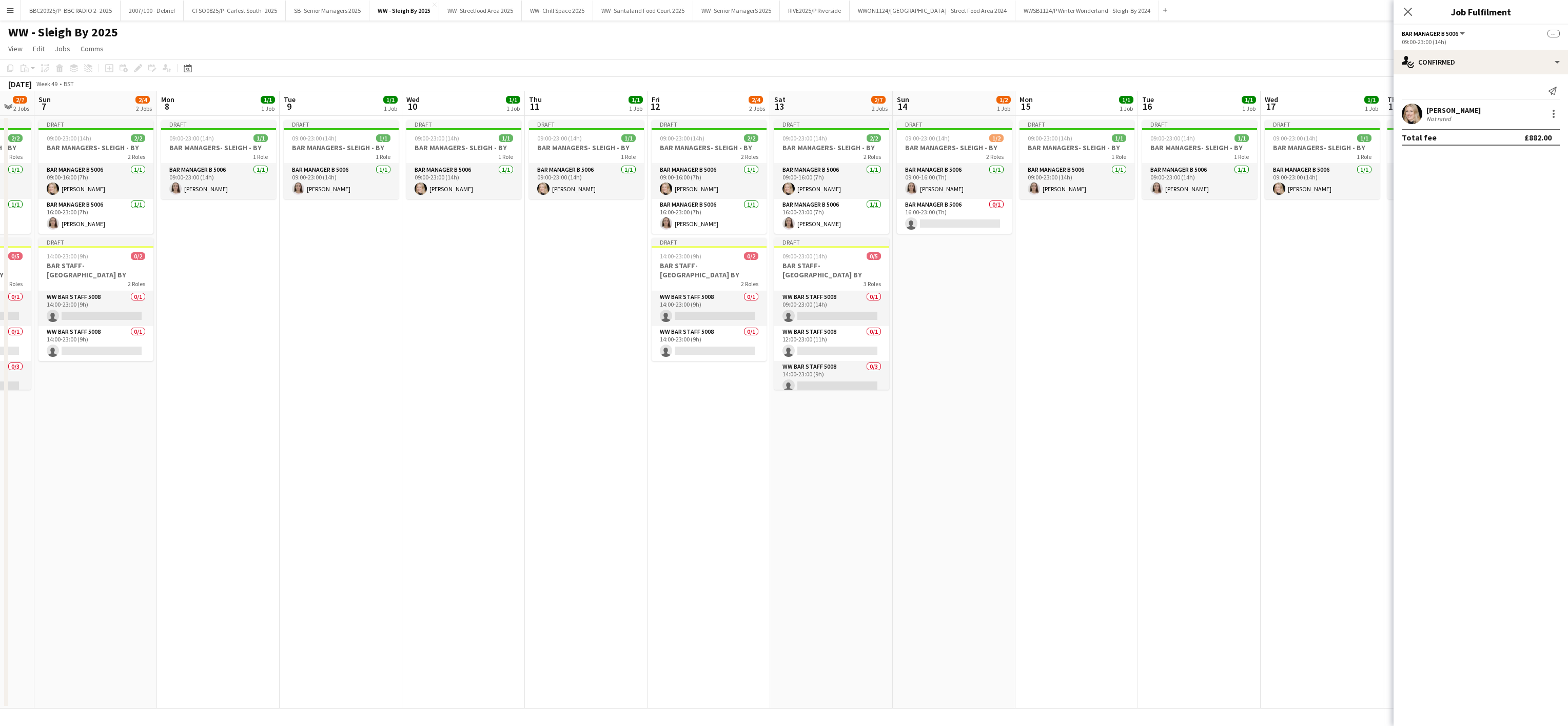
scroll to position [0, 356]
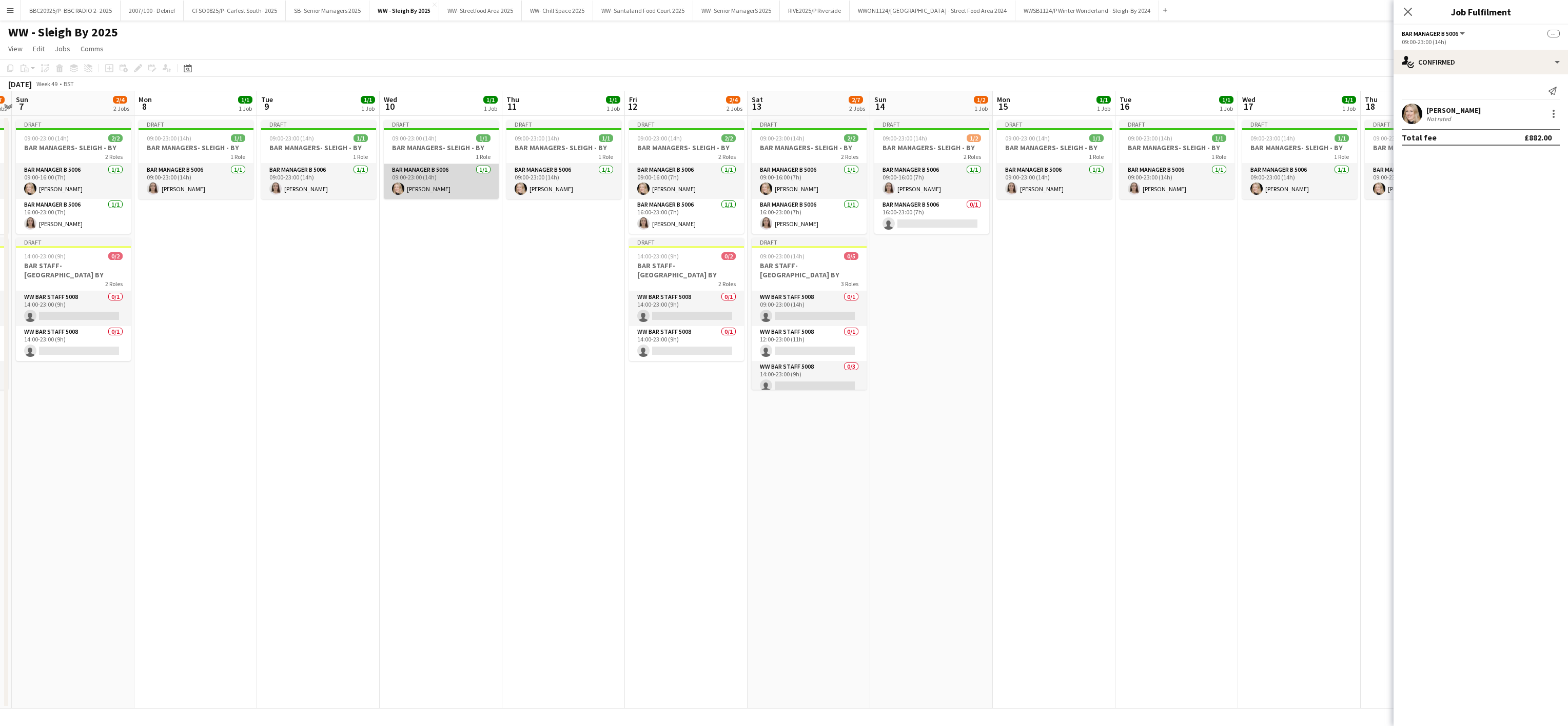
click at [402, 165] on app-card-role "Bar Manager B 5006 [DATE] 09:00-23:00 (14h) [PERSON_NAME]" at bounding box center [440, 182] width 115 height 34
click at [513, 177] on app-card-role "Bar Manager B 5006 [DATE] 09:00-23:00 (14h) [PERSON_NAME]" at bounding box center [563, 182] width 115 height 34
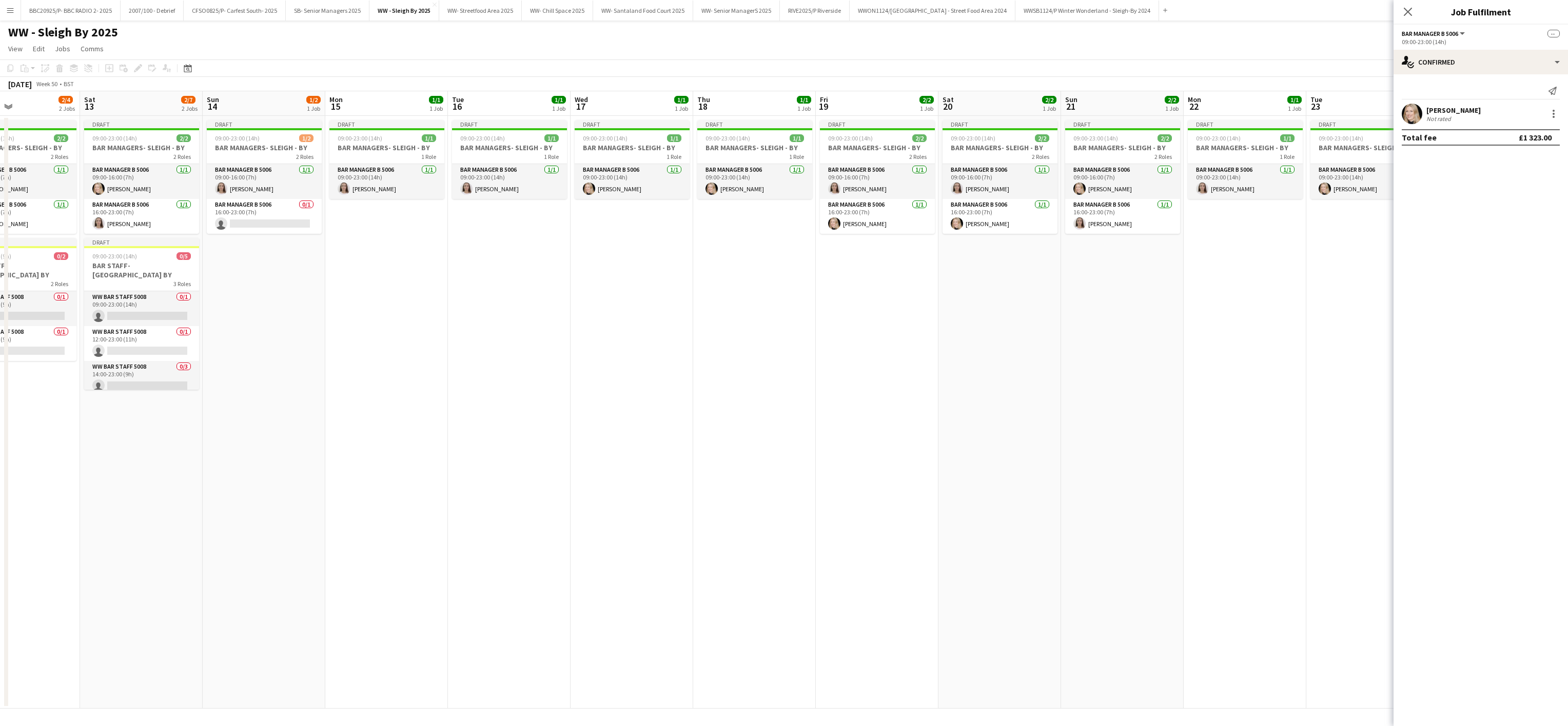
scroll to position [0, 442]
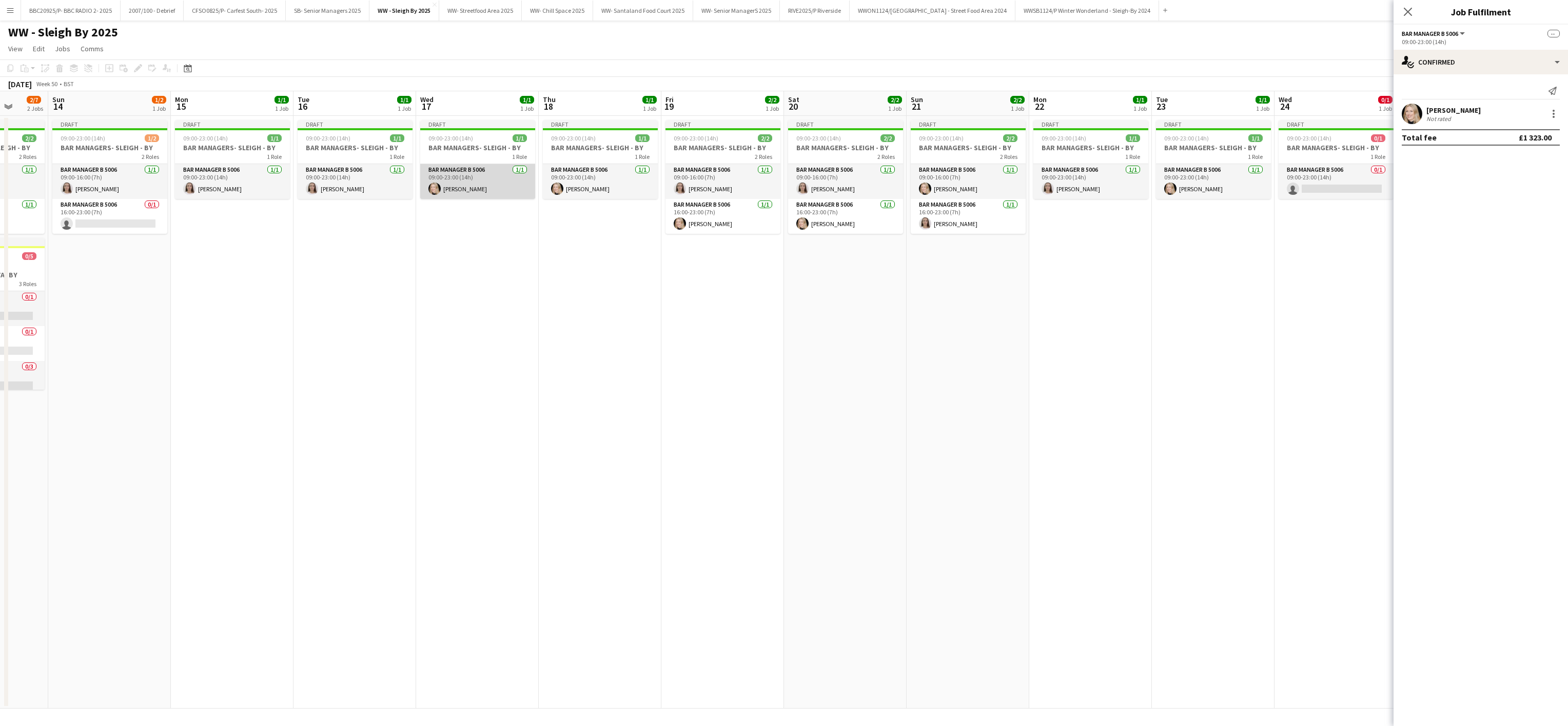
click at [482, 185] on app-card-role "Bar Manager B 5006 [DATE] 09:00-23:00 (14h) [PERSON_NAME]" at bounding box center [477, 182] width 115 height 34
click at [593, 195] on app-card-role "Bar Manager B 5006 [DATE] 09:00-23:00 (14h) [PERSON_NAME]" at bounding box center [600, 182] width 115 height 34
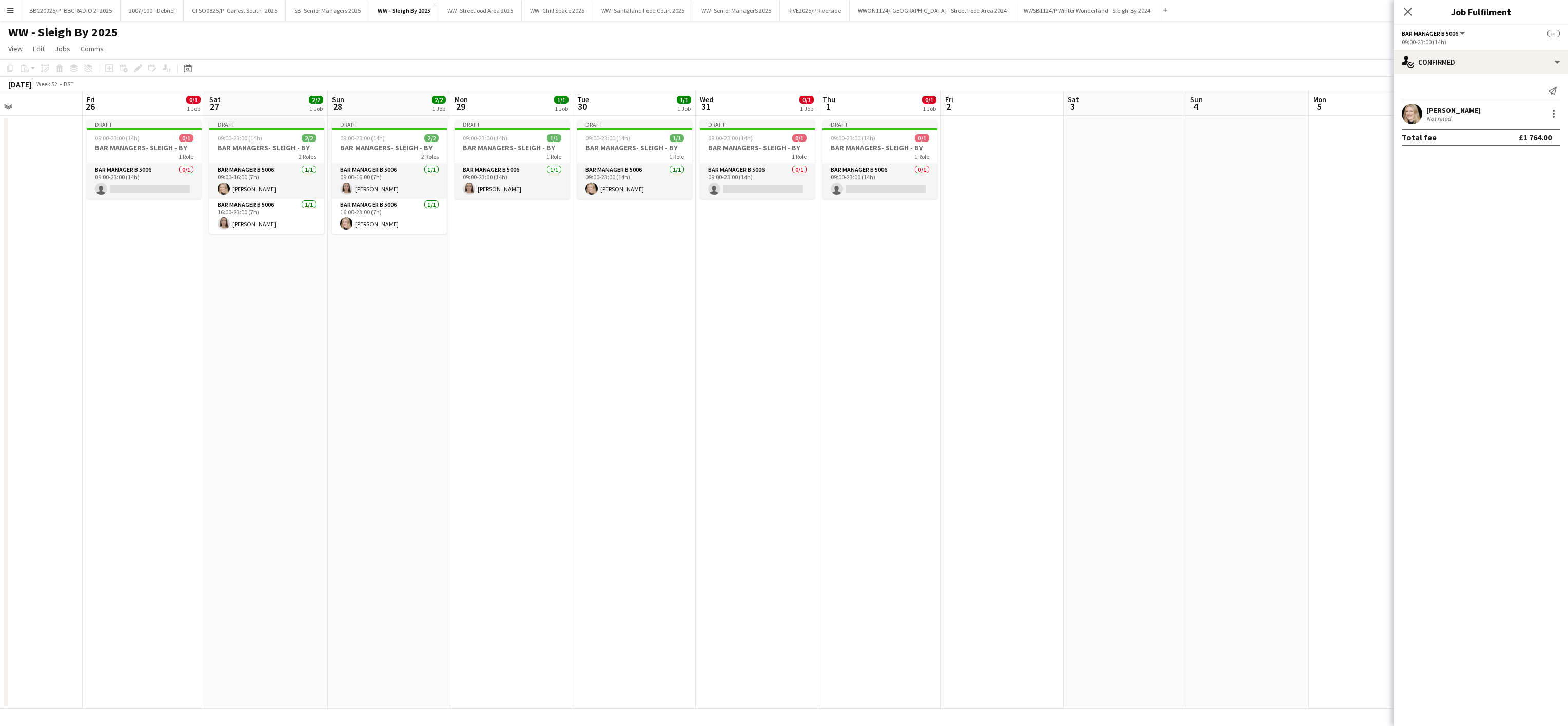
scroll to position [0, 411]
click at [778, 104] on div "[PERSON_NAME] Not rated" at bounding box center [1480, 114] width 174 height 21
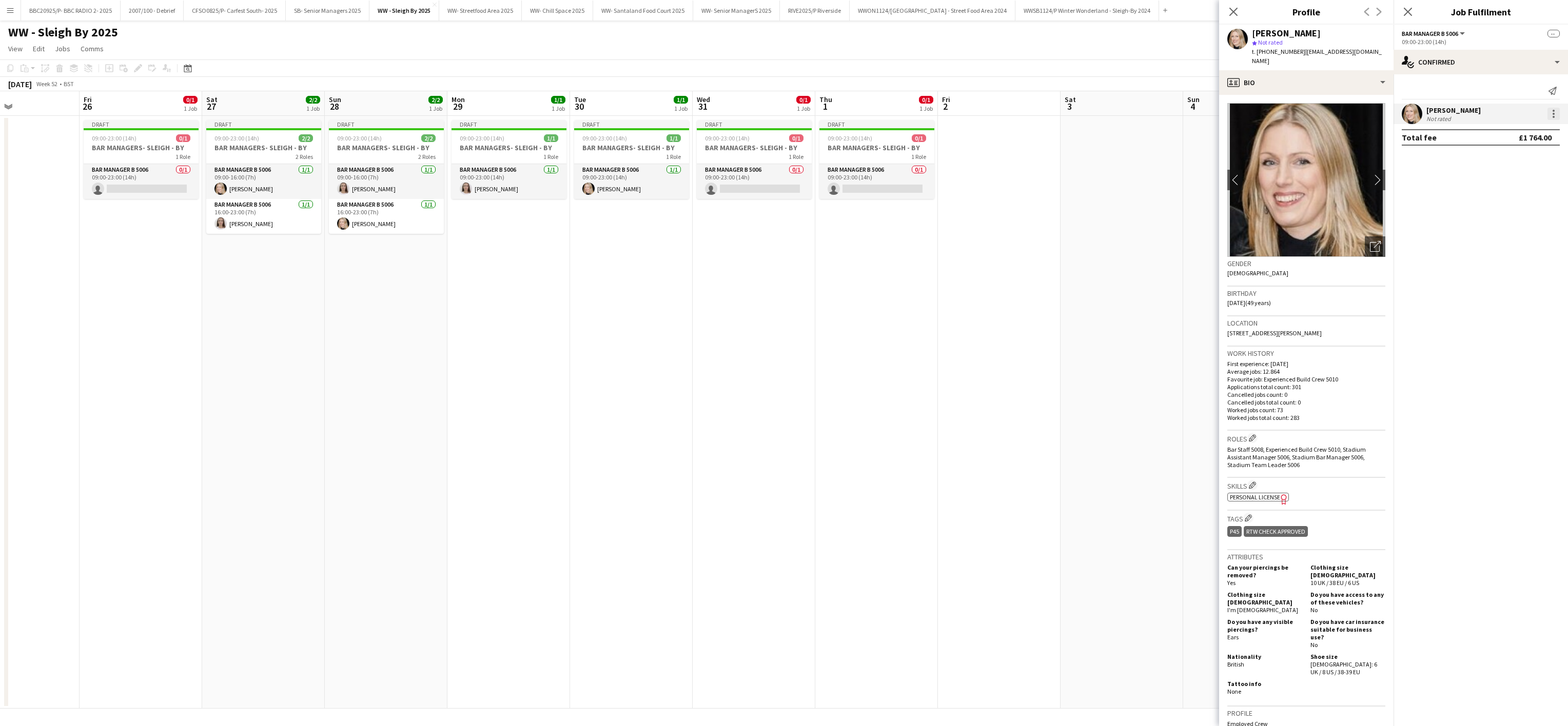
click at [778, 120] on div at bounding box center [1553, 114] width 12 height 12
click at [778, 205] on span "Remove" at bounding box center [1503, 208] width 31 height 9
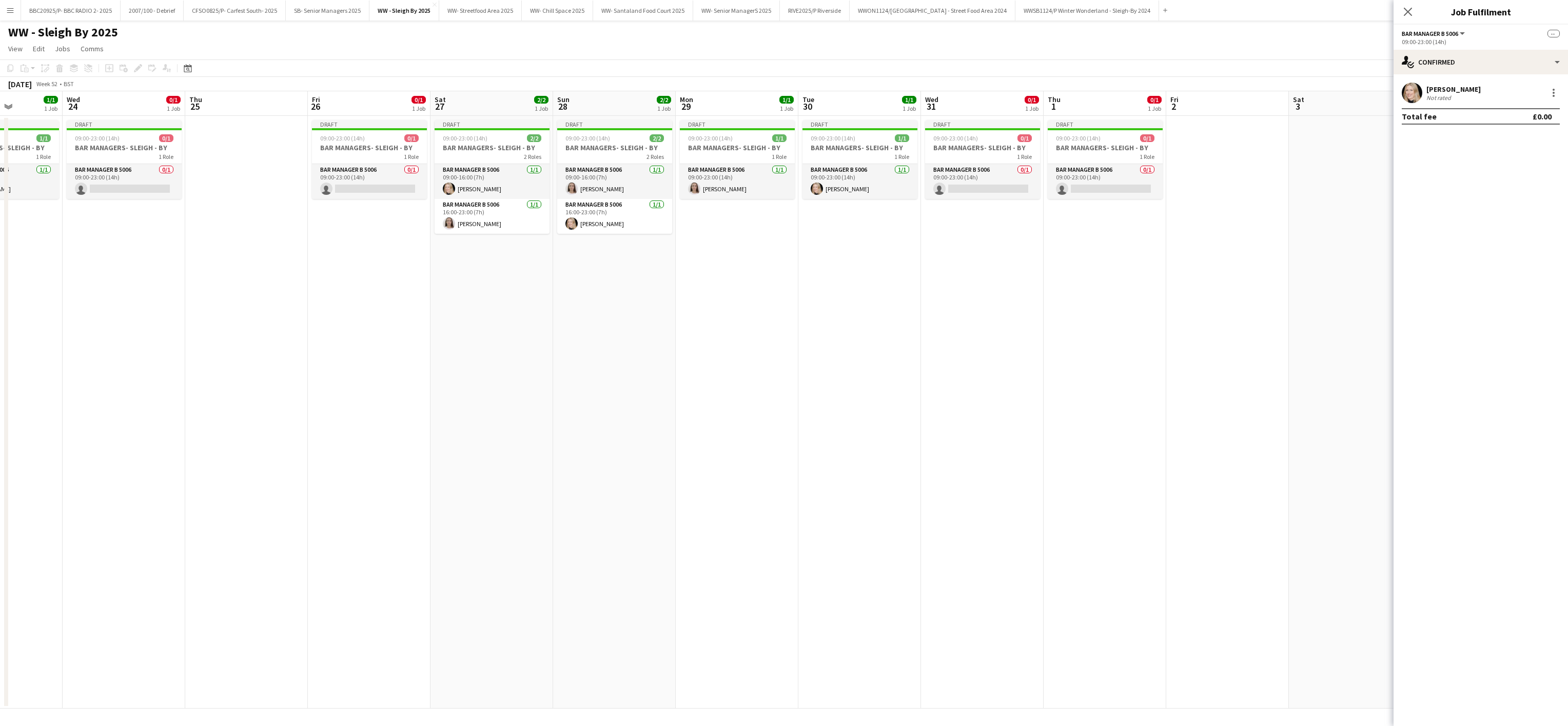
scroll to position [0, 304]
drag, startPoint x: 380, startPoint y: 355, endPoint x: 609, endPoint y: 351, distance: 229.0
click at [609, 351] on app-calendar-viewport "Sun 21 2/2 1 Job Mon 22 1/1 1 Job Tue 23 1/1 1 Job Wed 24 0/1 1 Job Thu 25 Fri …" at bounding box center [784, 400] width 1568 height 617
click at [778, 195] on app-card-role "Bar Manager B 5006 0/1 09:00-23:00 (14h) single-neutral-actions" at bounding box center [1106, 182] width 115 height 34
click at [778, 183] on app-card-role "Bar Manager B 5006 0/1 09:00-23:00 (14h) single-neutral-actions" at bounding box center [983, 182] width 115 height 34
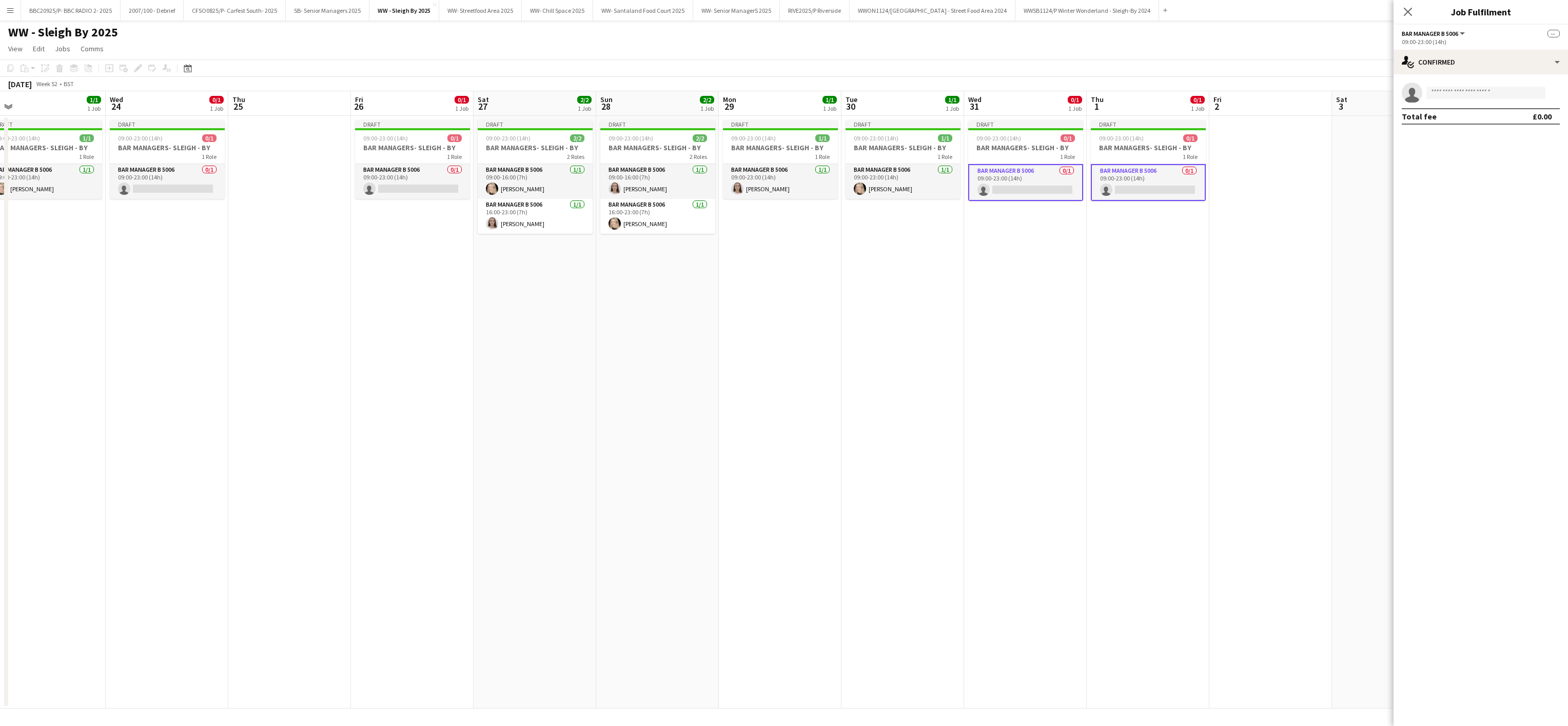
click at [778, 310] on app-date-cell "Draft 09:00-23:00 (14h) 0/1 BAR MANAGERS- SLEIGH - BY 1 Role Bar Manager B 5006…" at bounding box center [1025, 413] width 122 height 593
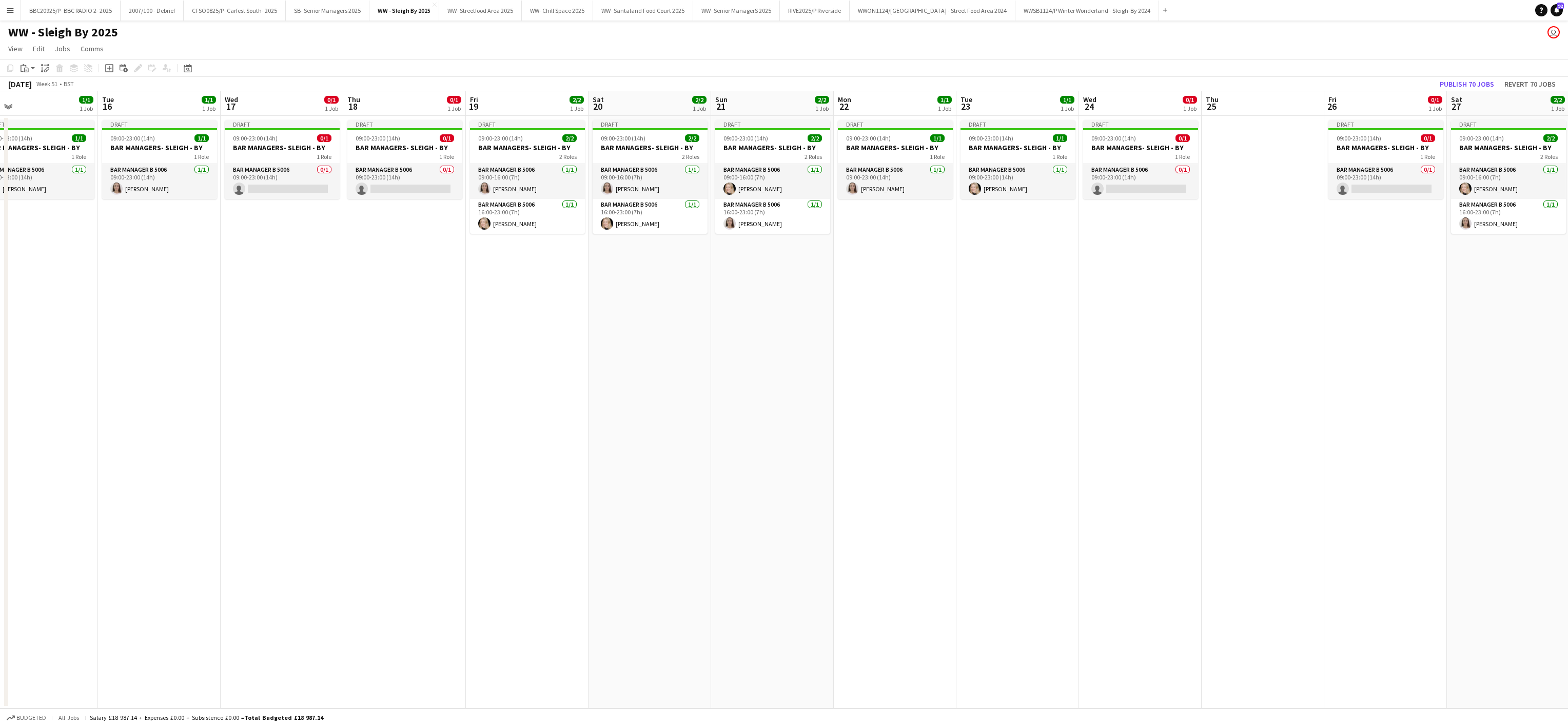
scroll to position [0, 256]
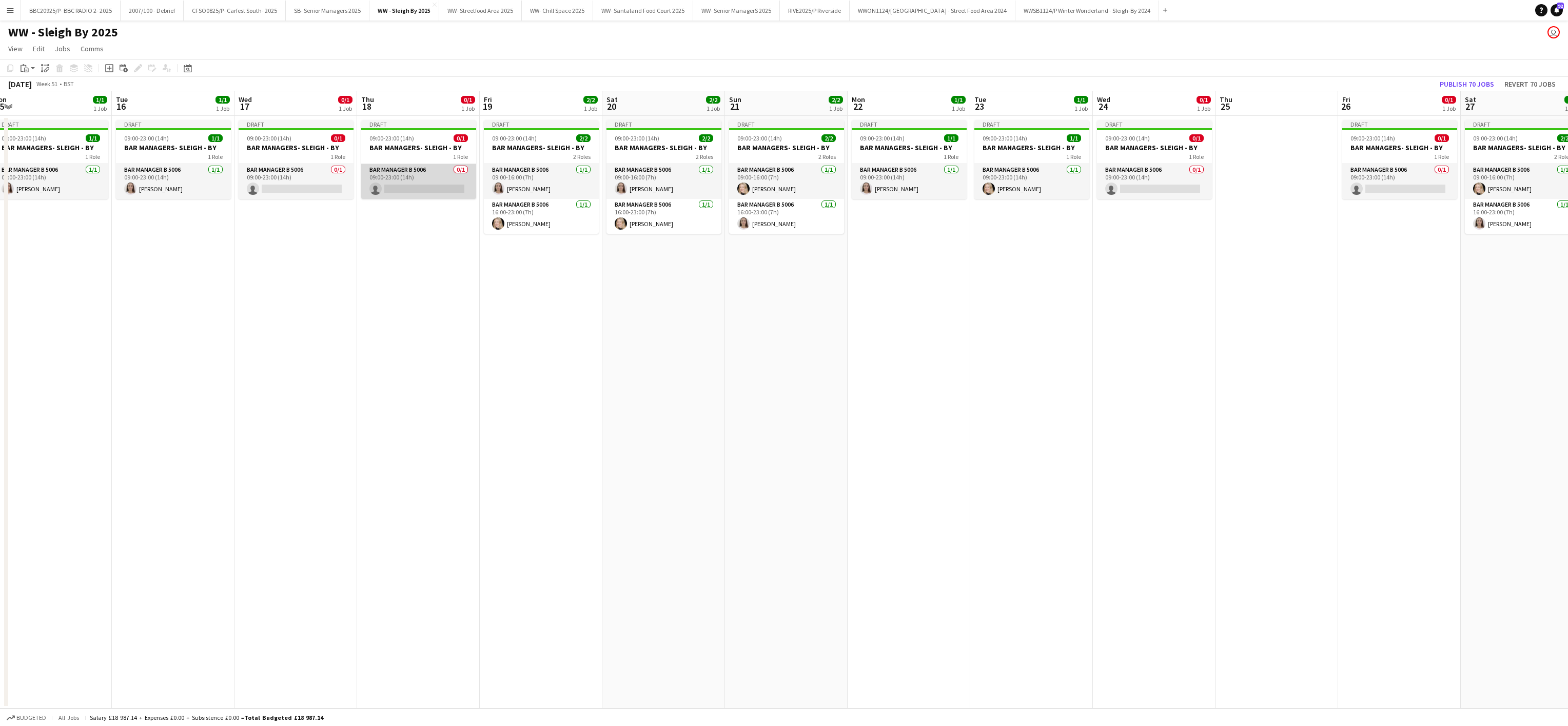
click at [388, 172] on app-card-role "Bar Manager B 5006 0/1 09:00-23:00 (14h) single-neutral-actions" at bounding box center [418, 182] width 115 height 34
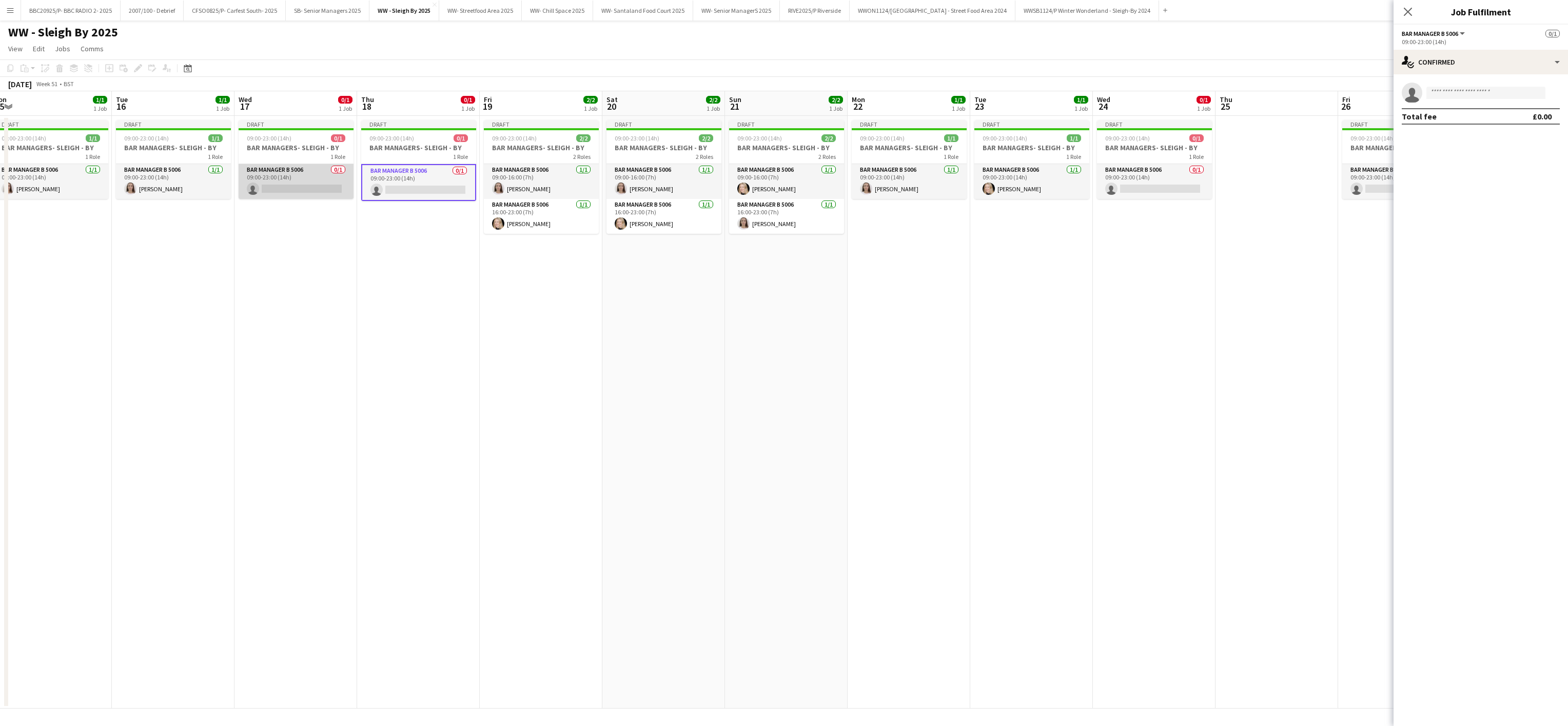
click at [314, 179] on app-card-role "Bar Manager B 5006 0/1 09:00-23:00 (14h) single-neutral-actions" at bounding box center [296, 182] width 115 height 34
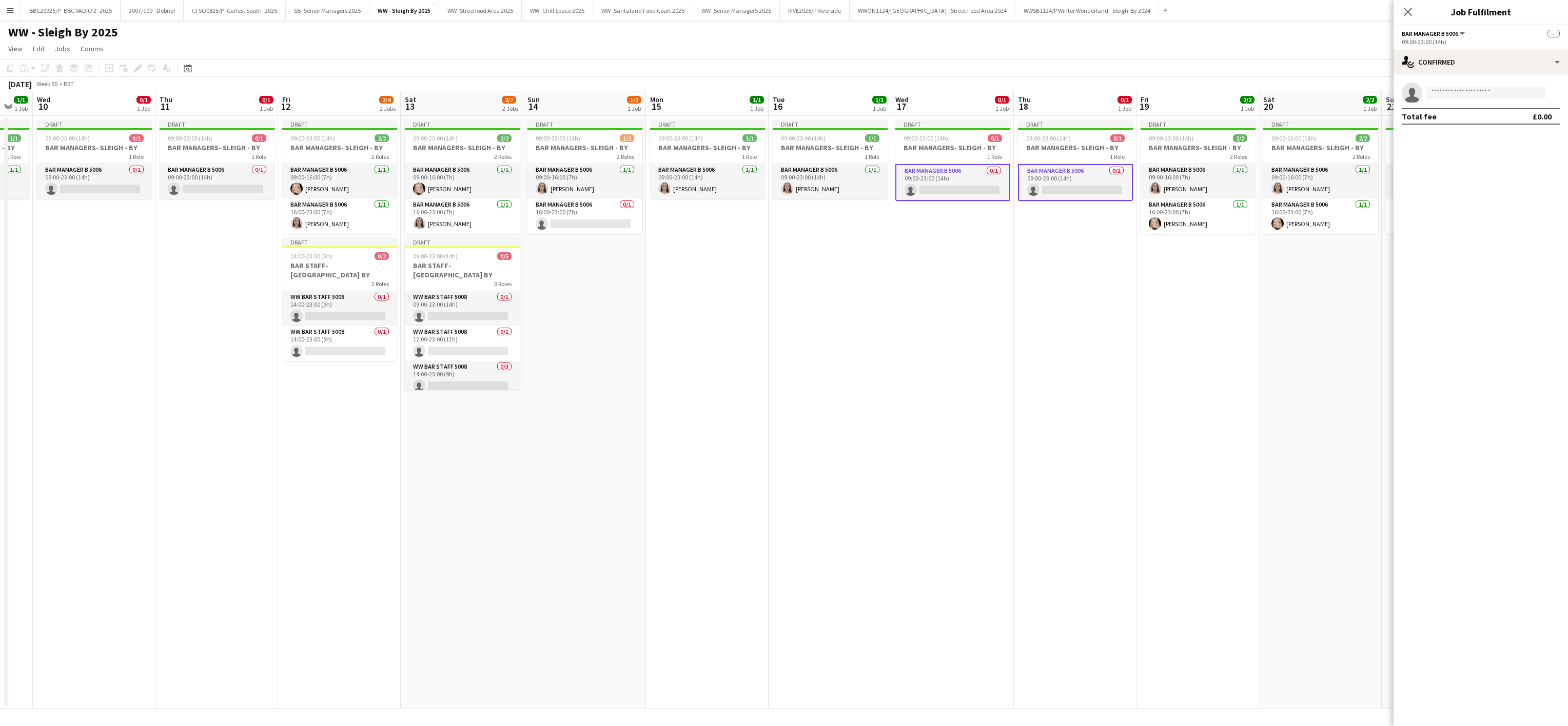
scroll to position [0, 211]
click at [609, 220] on app-card-role "Bar Manager B 5006 0/1 16:00-23:00 (7h) single-neutral-actions" at bounding box center [586, 216] width 115 height 34
click at [206, 181] on app-card-role "Bar Manager B 5006 0/1 09:00-23:00 (14h) single-neutral-actions" at bounding box center [218, 182] width 115 height 34
click at [132, 177] on app-card-role "Bar Manager B 5006 0/1 09:00-23:00 (14h) single-neutral-actions" at bounding box center [96, 182] width 115 height 34
click at [132, 177] on app-card-role "Bar Manager B 5006 0/1 09:00-23:00 (14h) single-neutral-actions" at bounding box center [96, 183] width 115 height 37
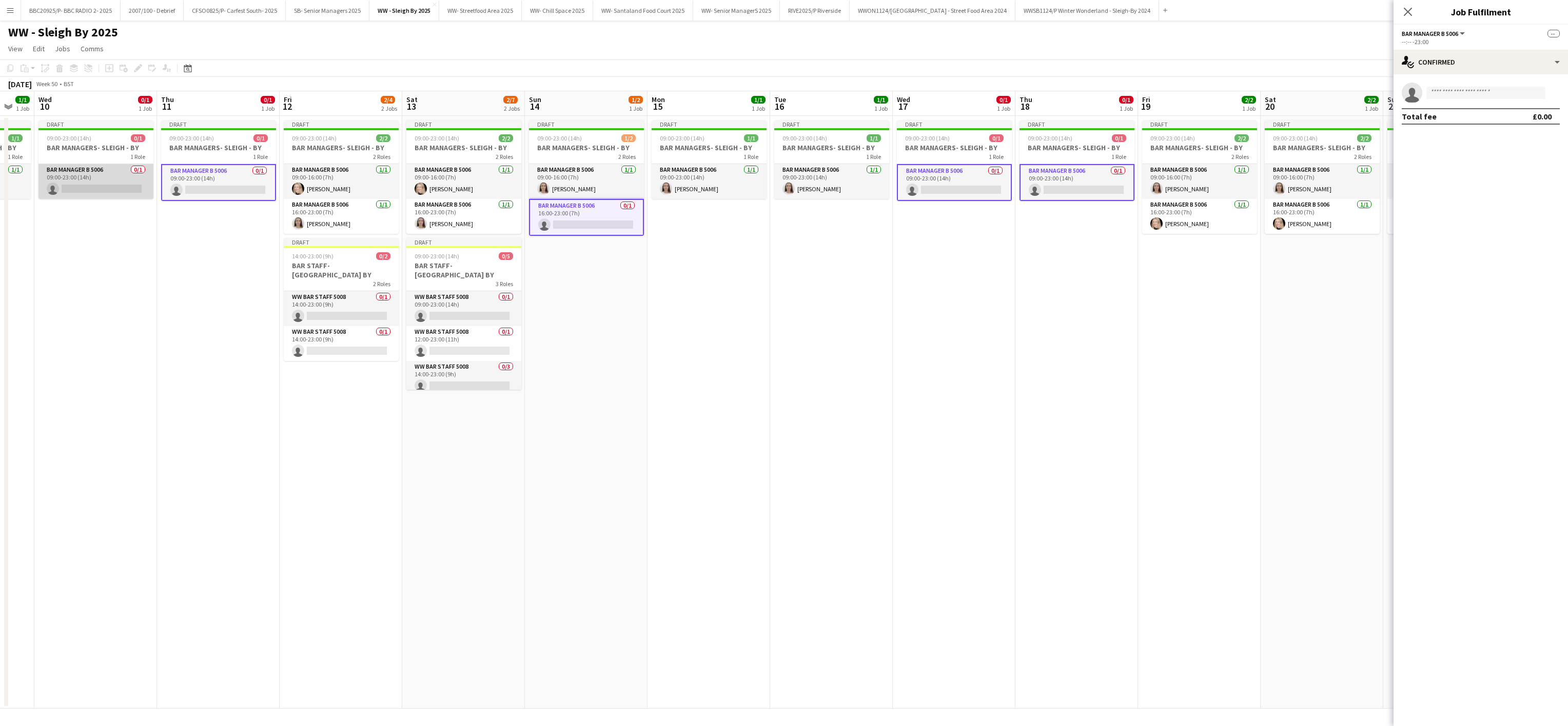
click at [113, 182] on app-card-role "Bar Manager B 5006 0/1 09:00-23:00 (14h) single-neutral-actions" at bounding box center [96, 182] width 115 height 34
click at [597, 216] on app-card-role "Bar Manager B 5006 0/1 16:00-23:00 (7h) single-neutral-actions" at bounding box center [586, 217] width 115 height 37
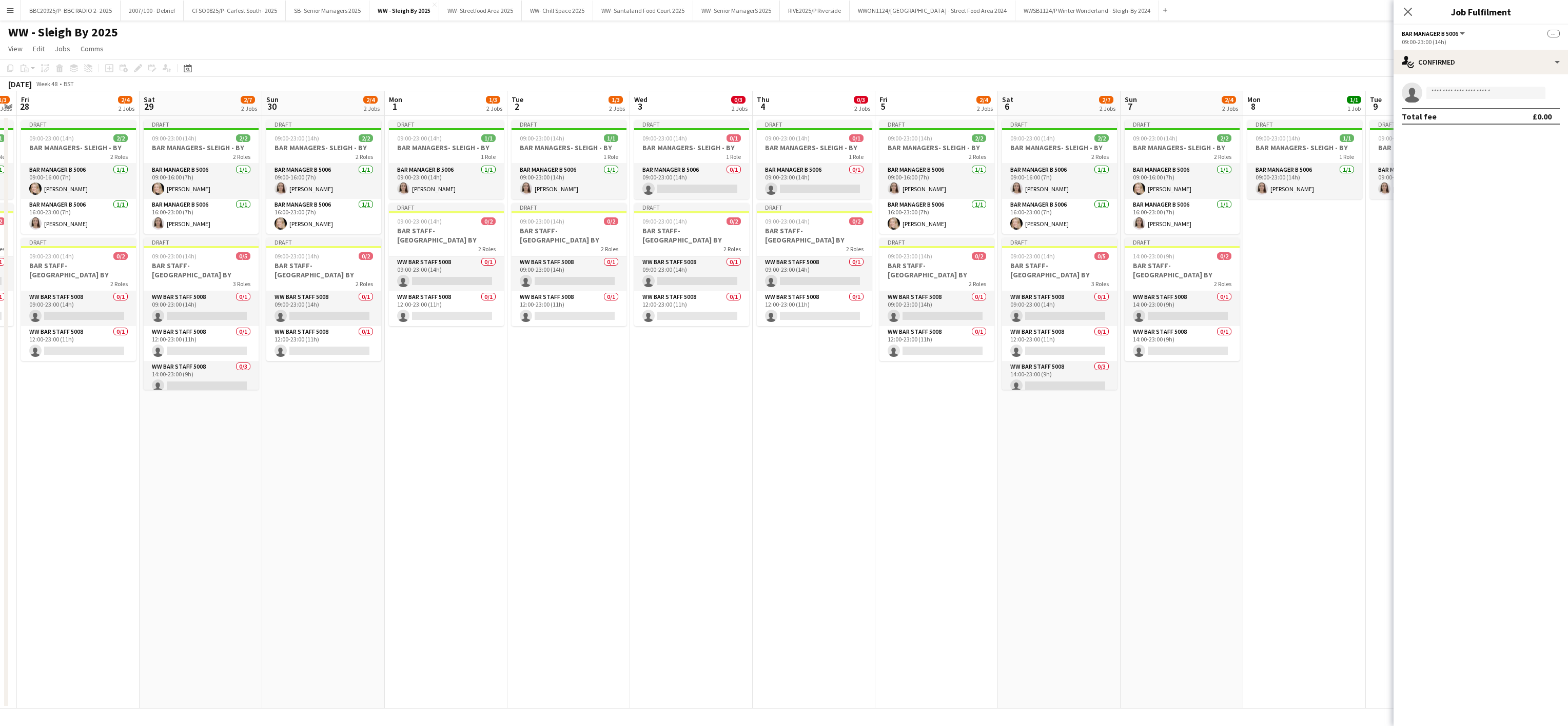
scroll to position [0, 364]
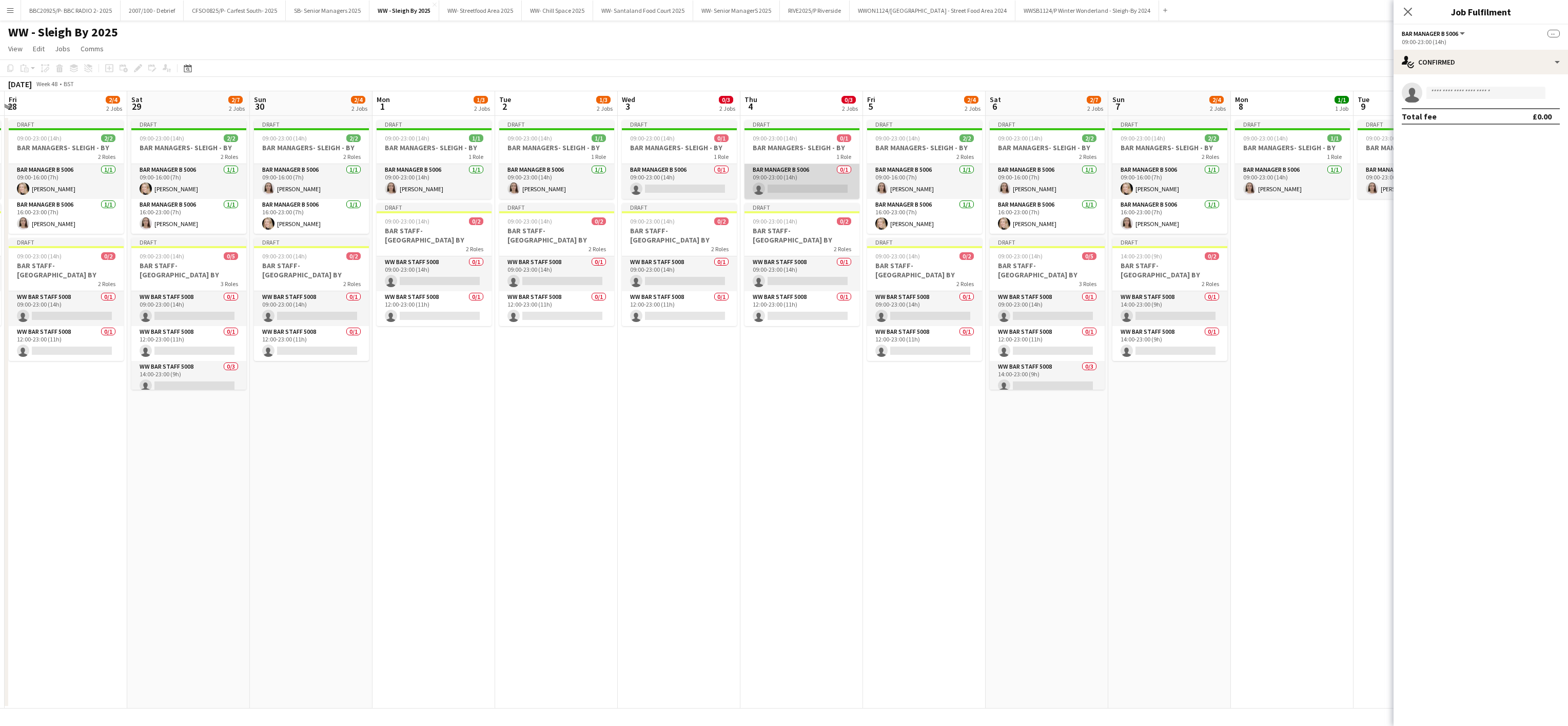
click at [778, 189] on app-card-role "Bar Manager B 5006 0/1 09:00-23:00 (14h) single-neutral-actions" at bounding box center [801, 182] width 115 height 34
click at [688, 189] on app-card-role "Bar Manager B 5006 0/1 09:00-23:00 (14h) single-neutral-actions" at bounding box center [679, 182] width 115 height 34
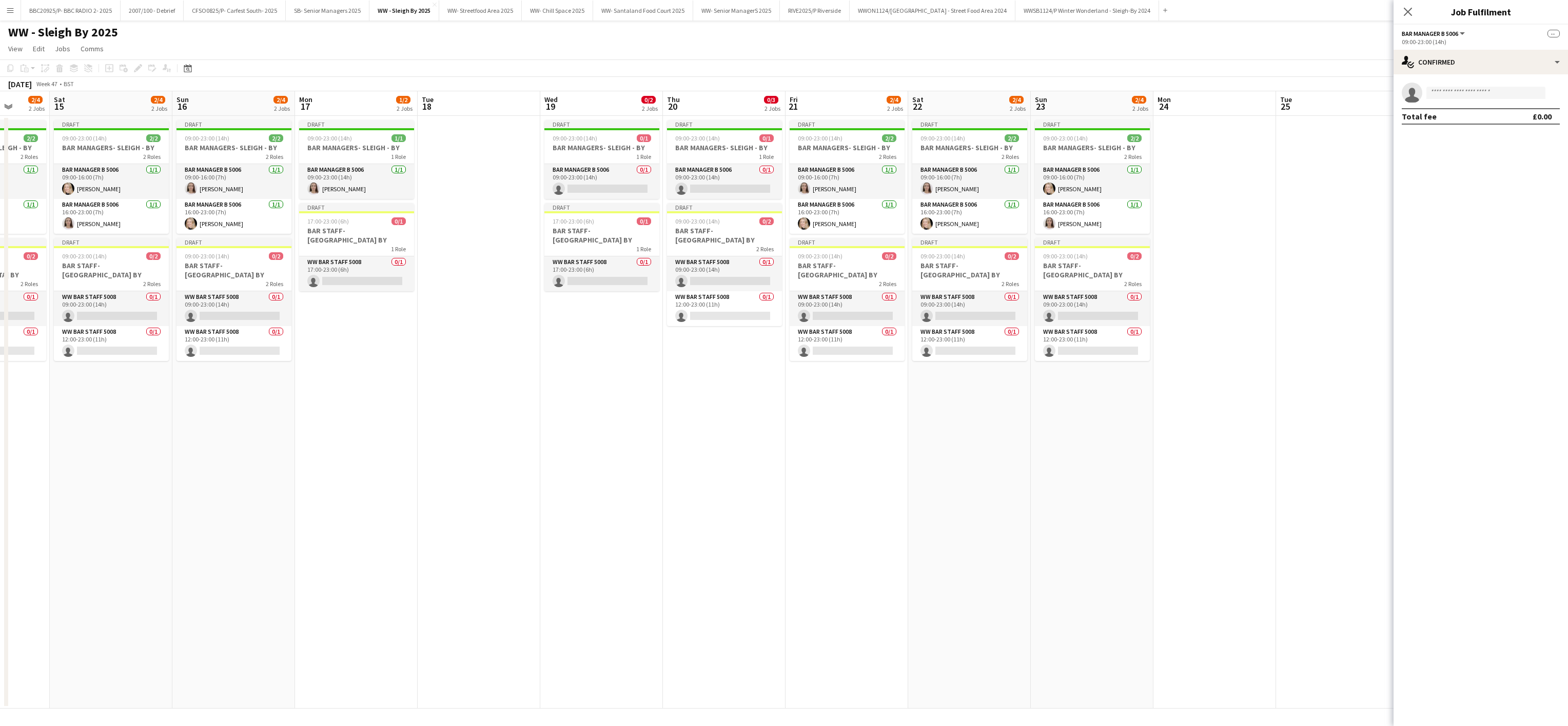
scroll to position [0, 271]
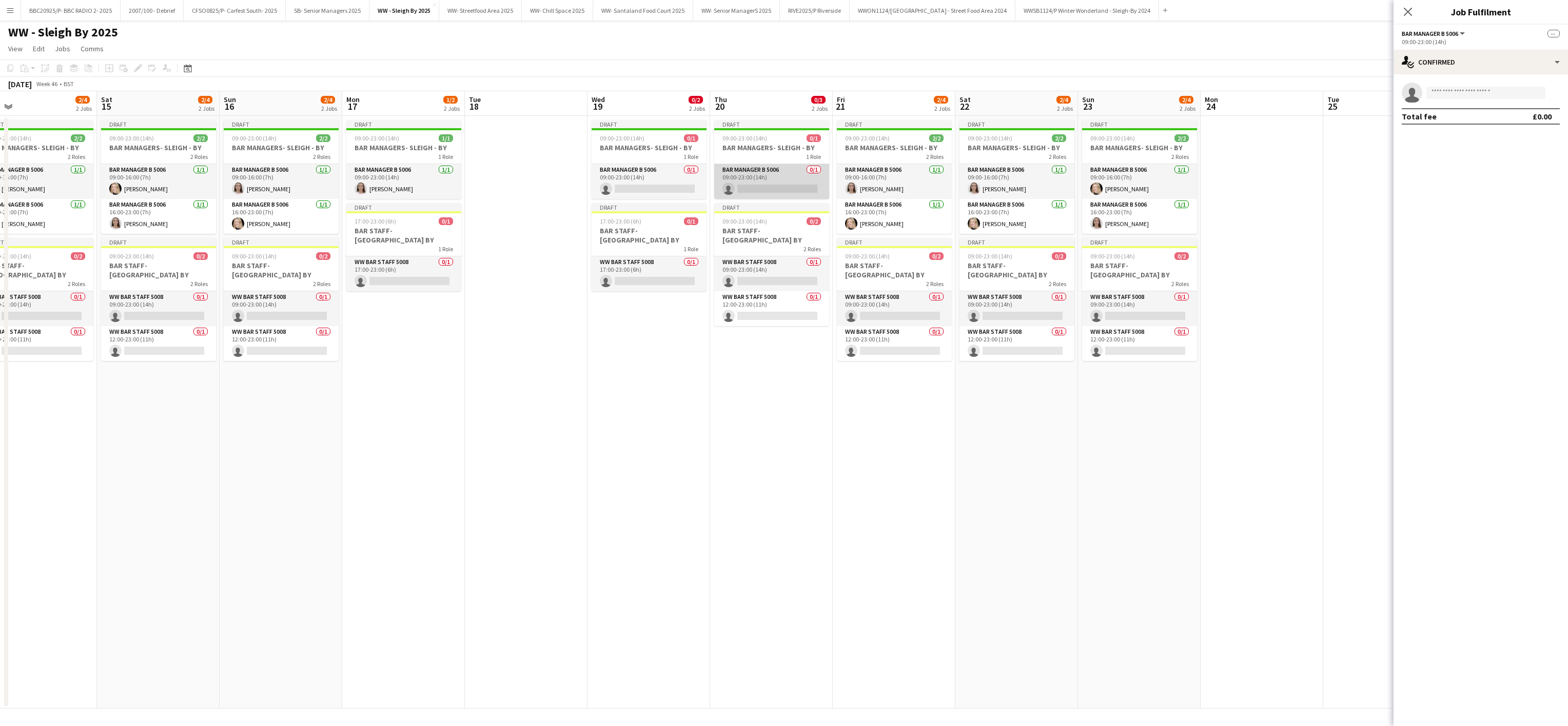
click at [737, 185] on app-card-role "Bar Manager B 5006 0/1 09:00-23:00 (14h) single-neutral-actions" at bounding box center [771, 182] width 115 height 34
click at [672, 185] on app-card-role "Bar Manager B 5006 0/1 09:00-23:00 (14h) single-neutral-actions" at bounding box center [649, 182] width 115 height 34
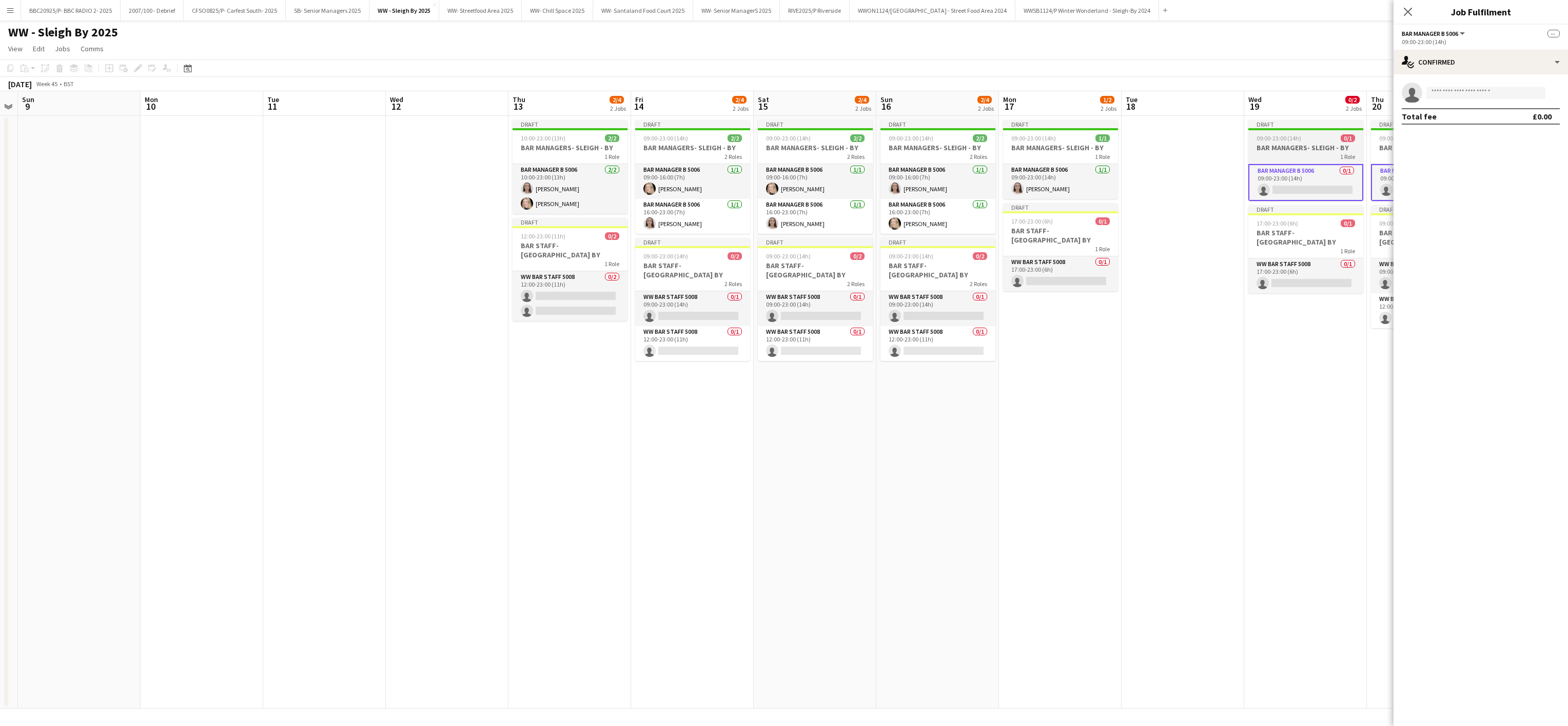
scroll to position [0, 226]
click at [778, 88] on input at bounding box center [1485, 93] width 119 height 12
type input "******"
click at [778, 120] on span "[EMAIL_ADDRESS][DOMAIN_NAME]" at bounding box center [1485, 116] width 103 height 9
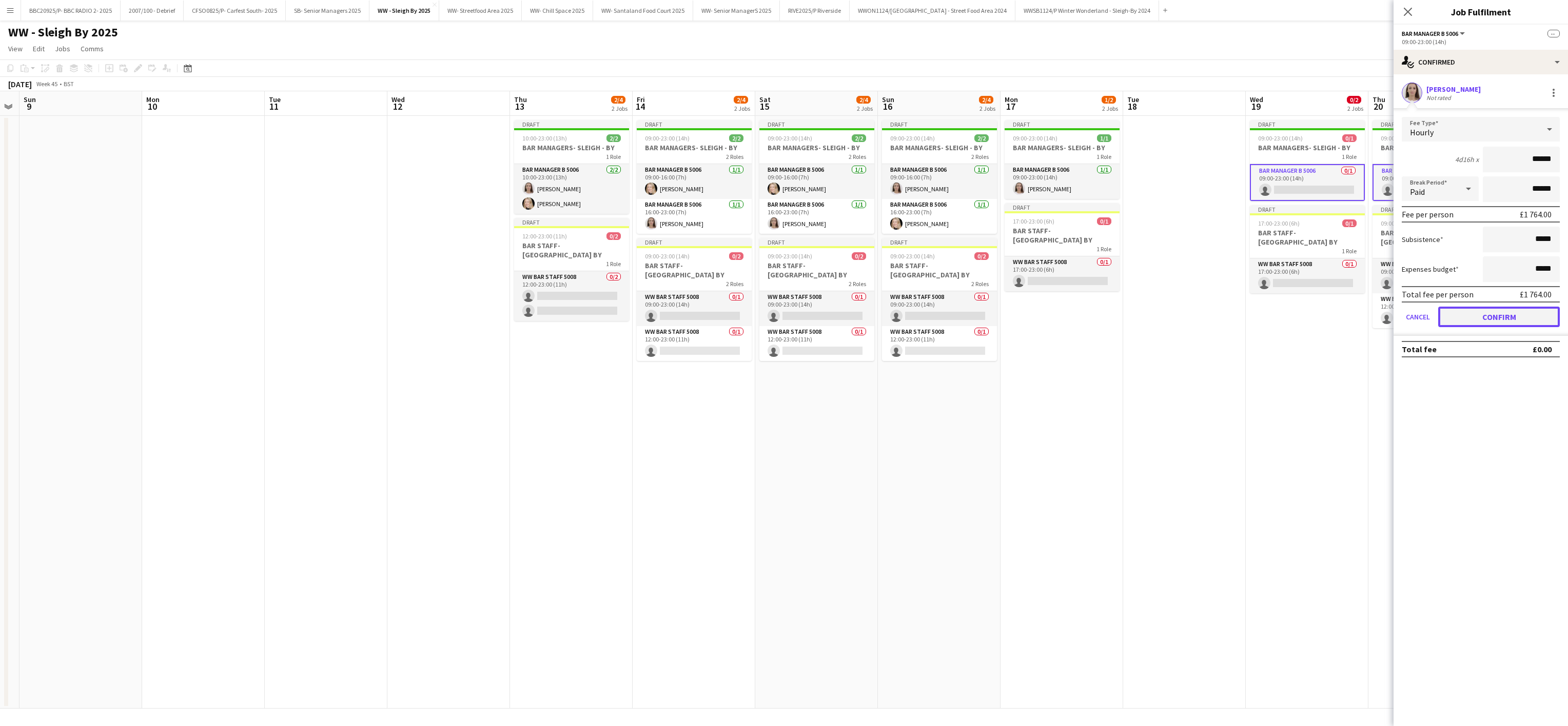
click at [778, 316] on button "Confirm" at bounding box center [1498, 317] width 121 height 21
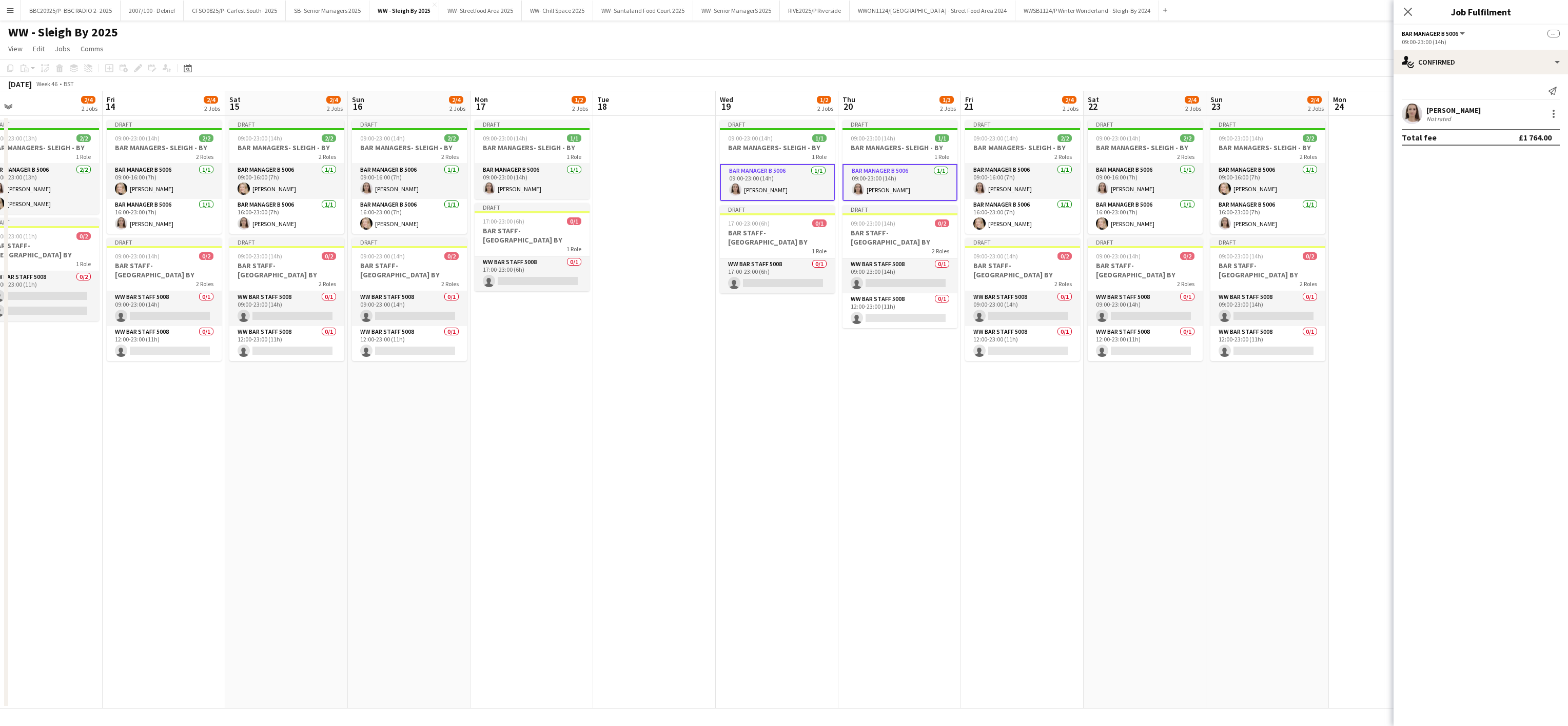
drag, startPoint x: 1247, startPoint y: 519, endPoint x: 698, endPoint y: 490, distance: 549.8
click at [698, 490] on app-calendar-viewport "Mon 10 Tue 11 Wed 12 Thu 13 2/4 2 Jobs Fri 14 2/4 2 Jobs Sat 15 2/4 2 Jobs Sun …" at bounding box center [784, 400] width 1568 height 617
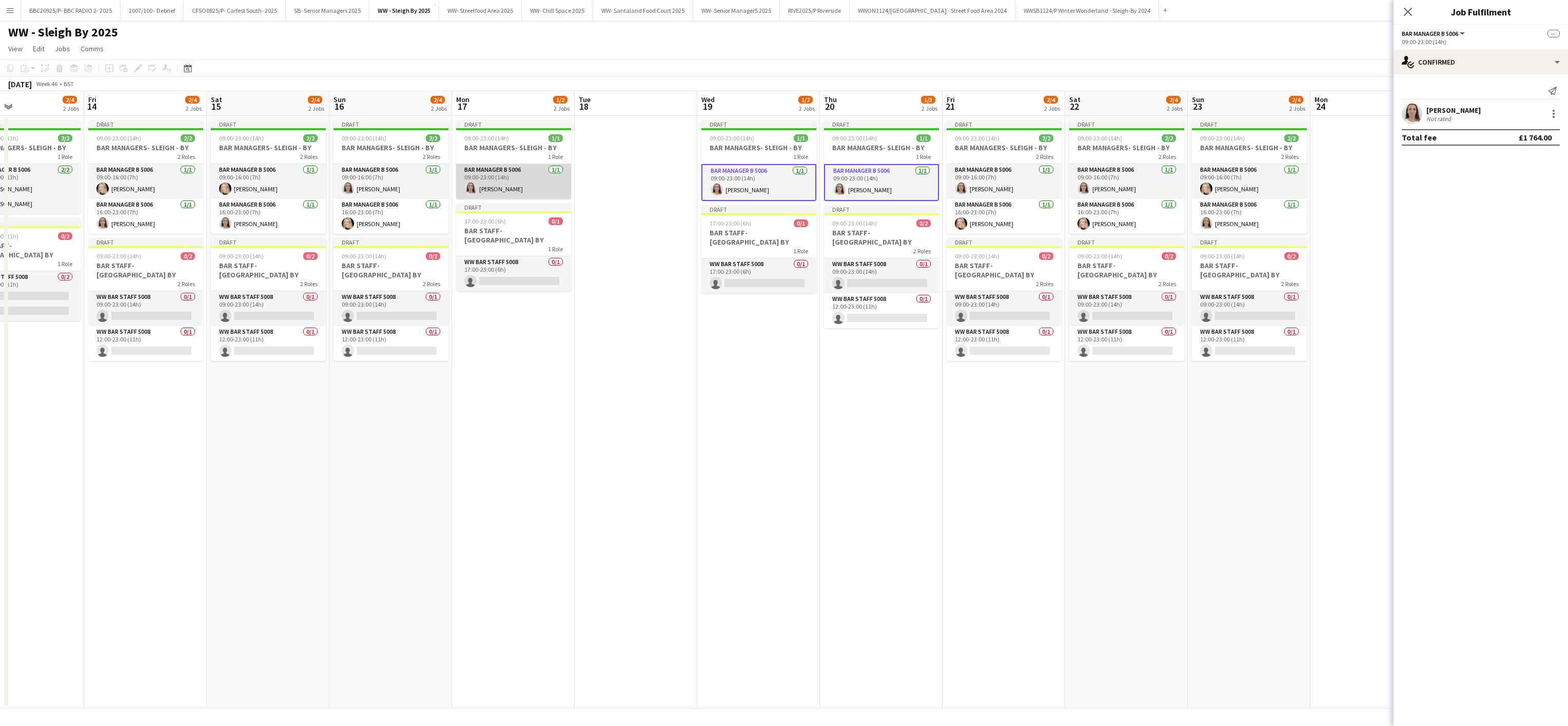
click at [488, 189] on app-card-role "Bar Manager B 5006 [DATE] 09:00-23:00 (14h) [PERSON_NAME]" at bounding box center [513, 182] width 115 height 34
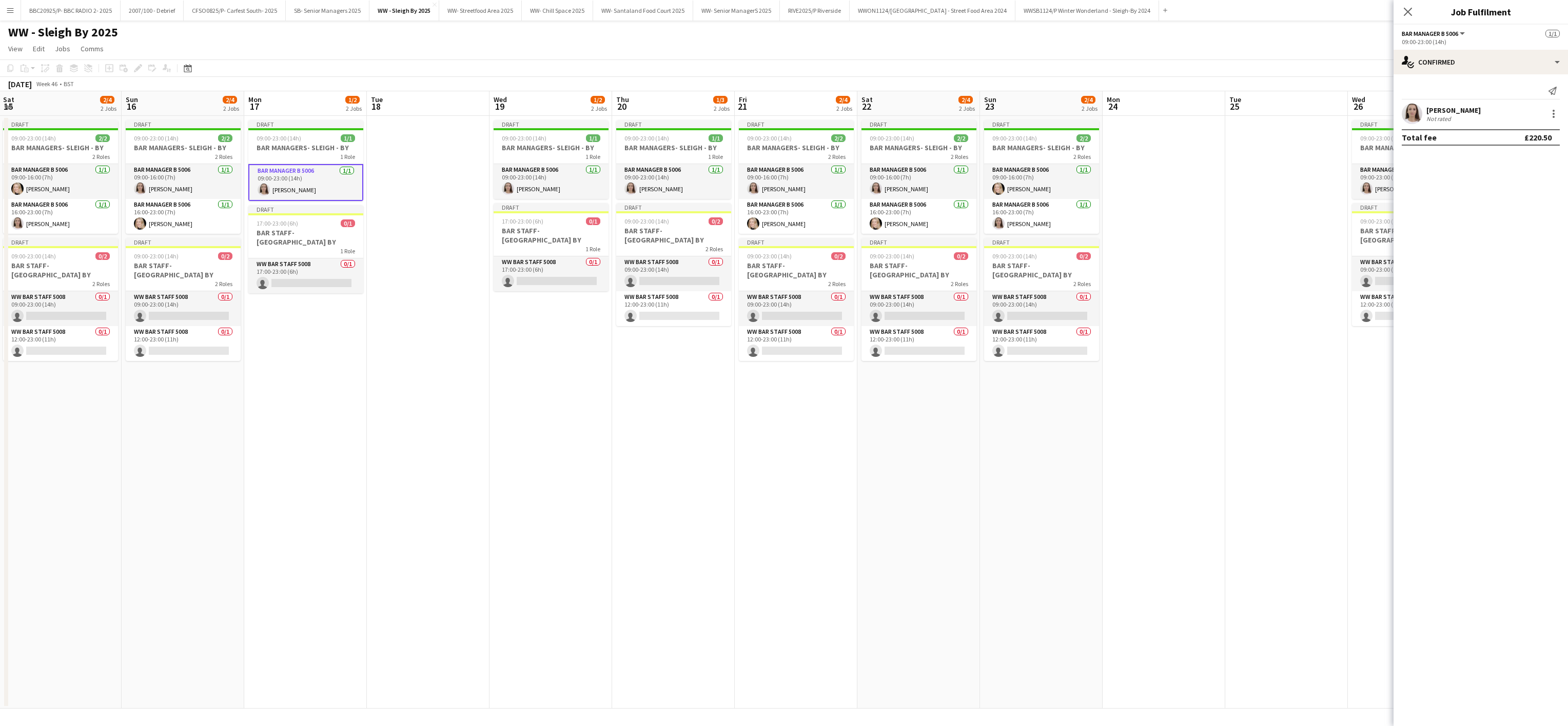
scroll to position [0, 221]
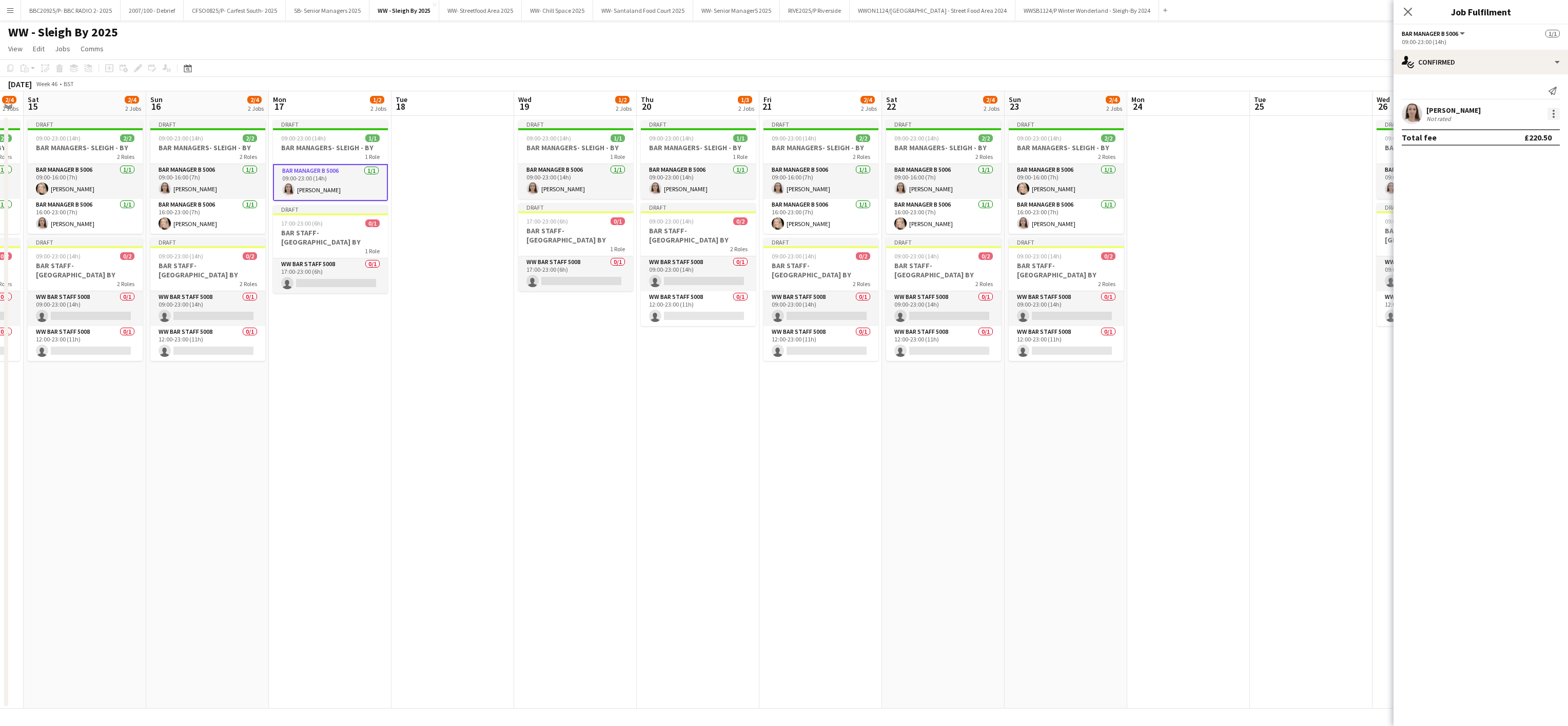
click at [778, 115] on div at bounding box center [1553, 114] width 12 height 12
click at [778, 234] on span "Remove" at bounding box center [1503, 232] width 31 height 9
click at [424, 400] on app-date-cell at bounding box center [452, 413] width 122 height 593
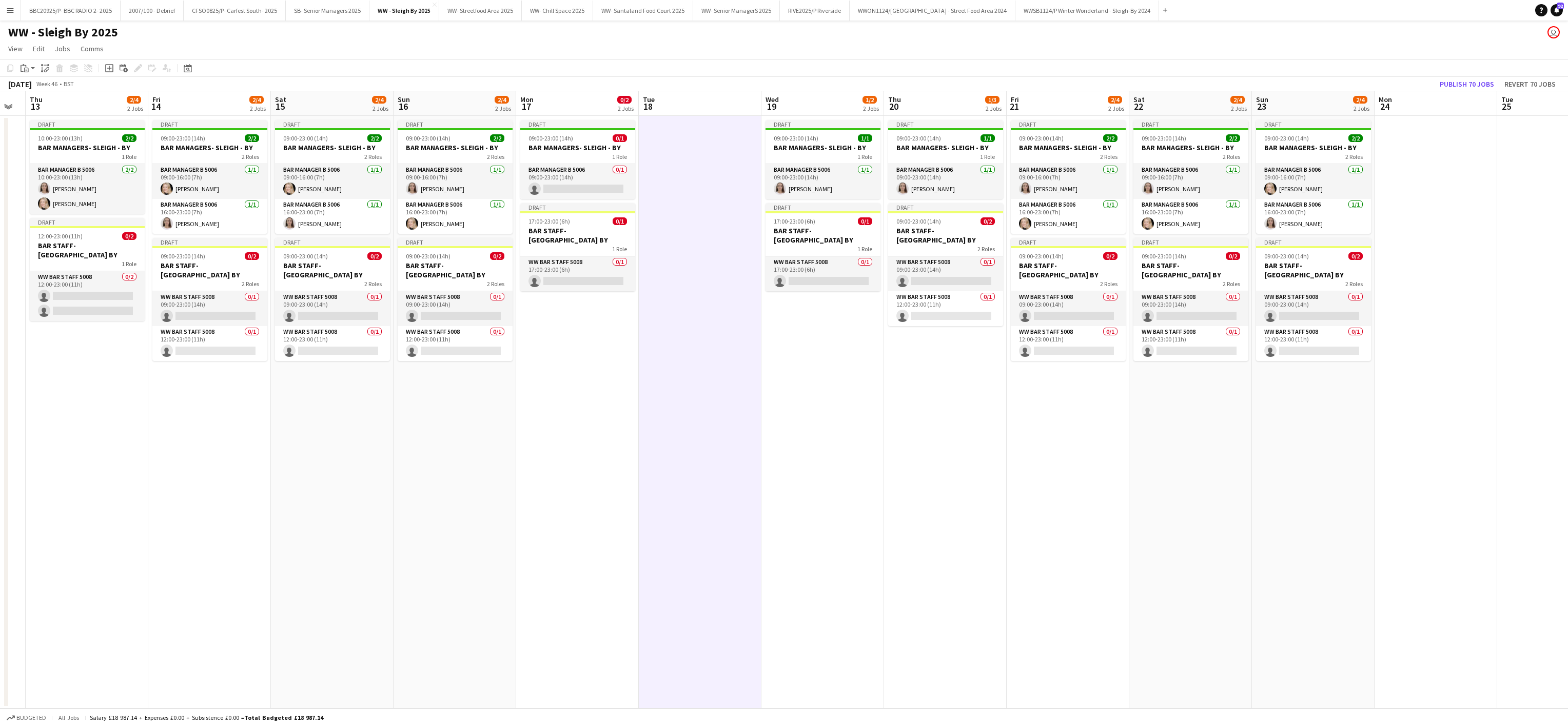
scroll to position [0, 383]
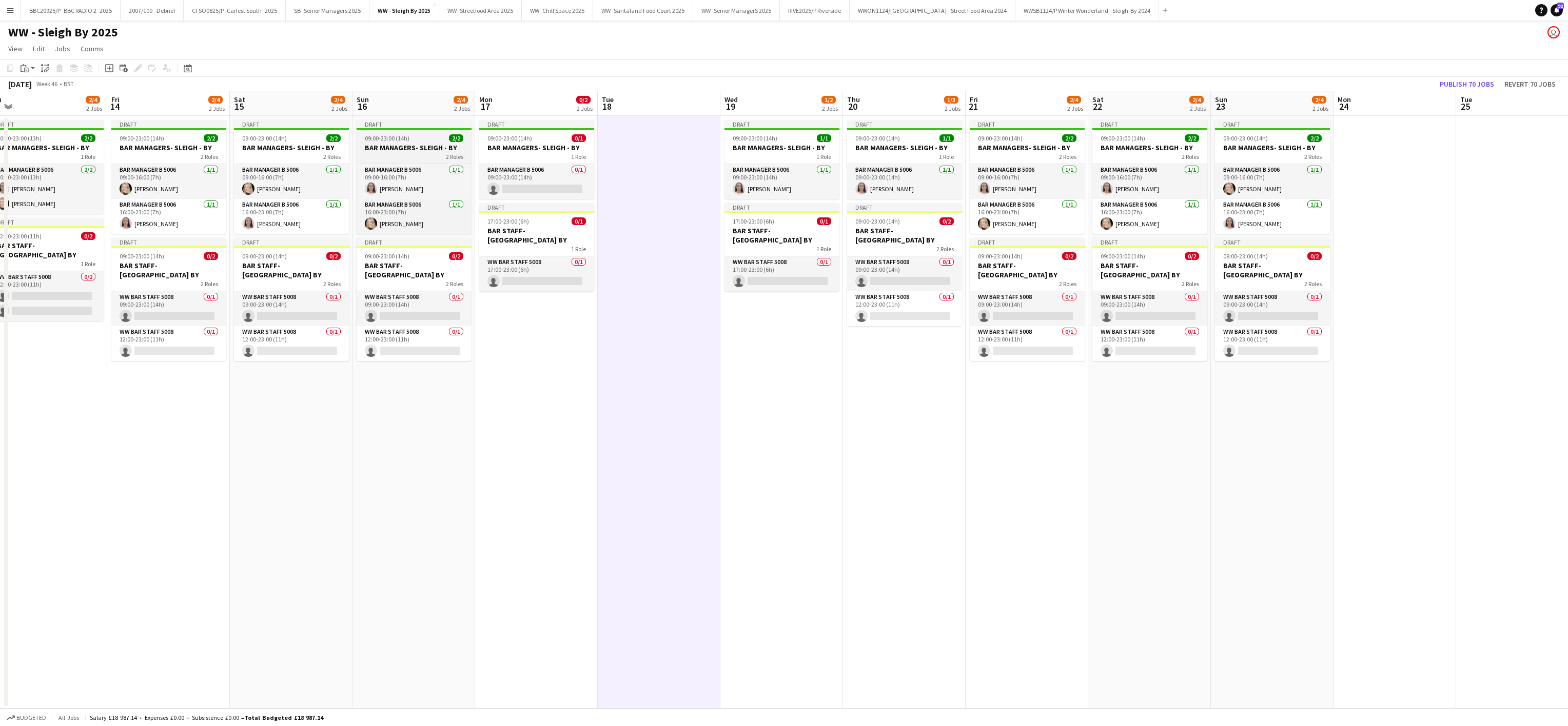
click at [411, 146] on h3 "BAR MANAGERS- SLEIGH - BY" at bounding box center [414, 147] width 115 height 9
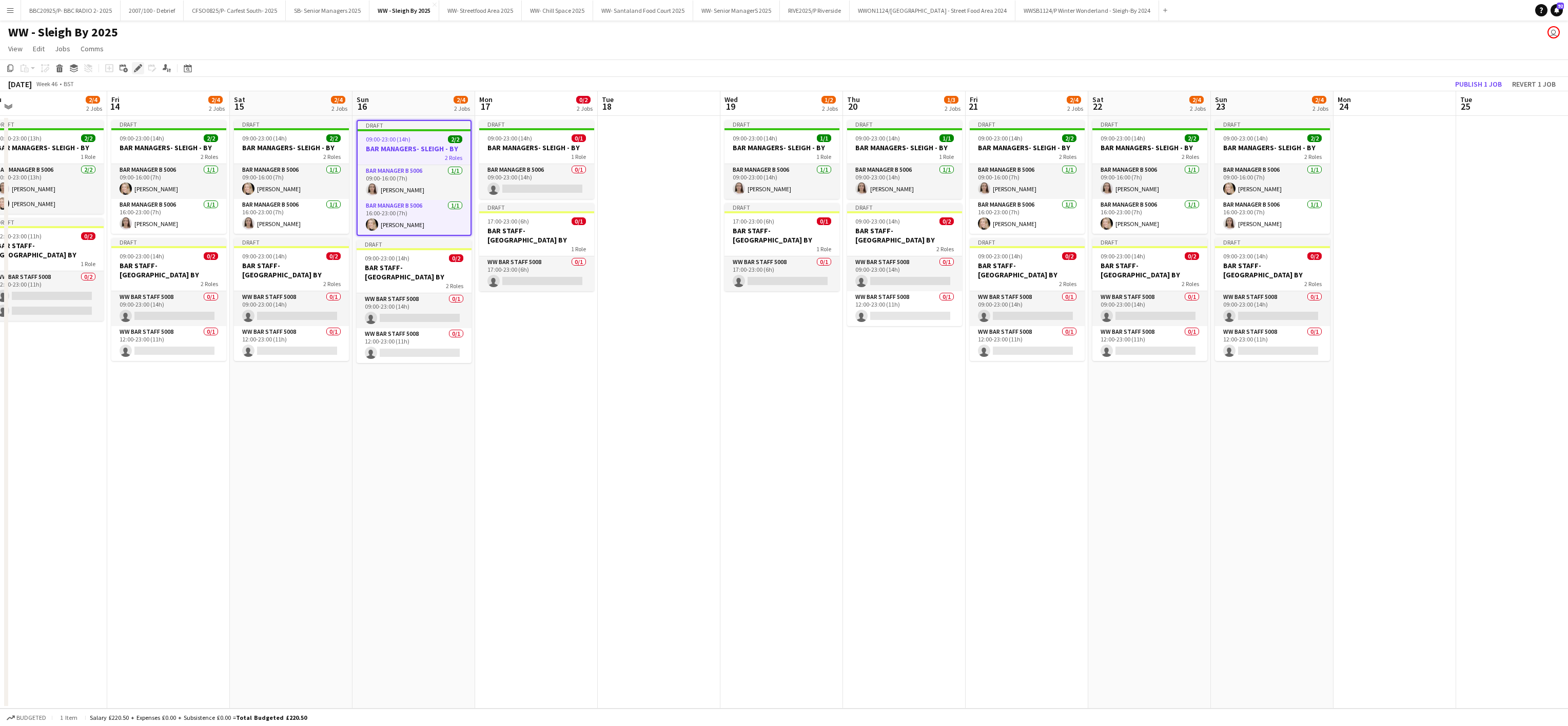
click at [140, 68] on icon "Edit" at bounding box center [138, 68] width 9 height 9
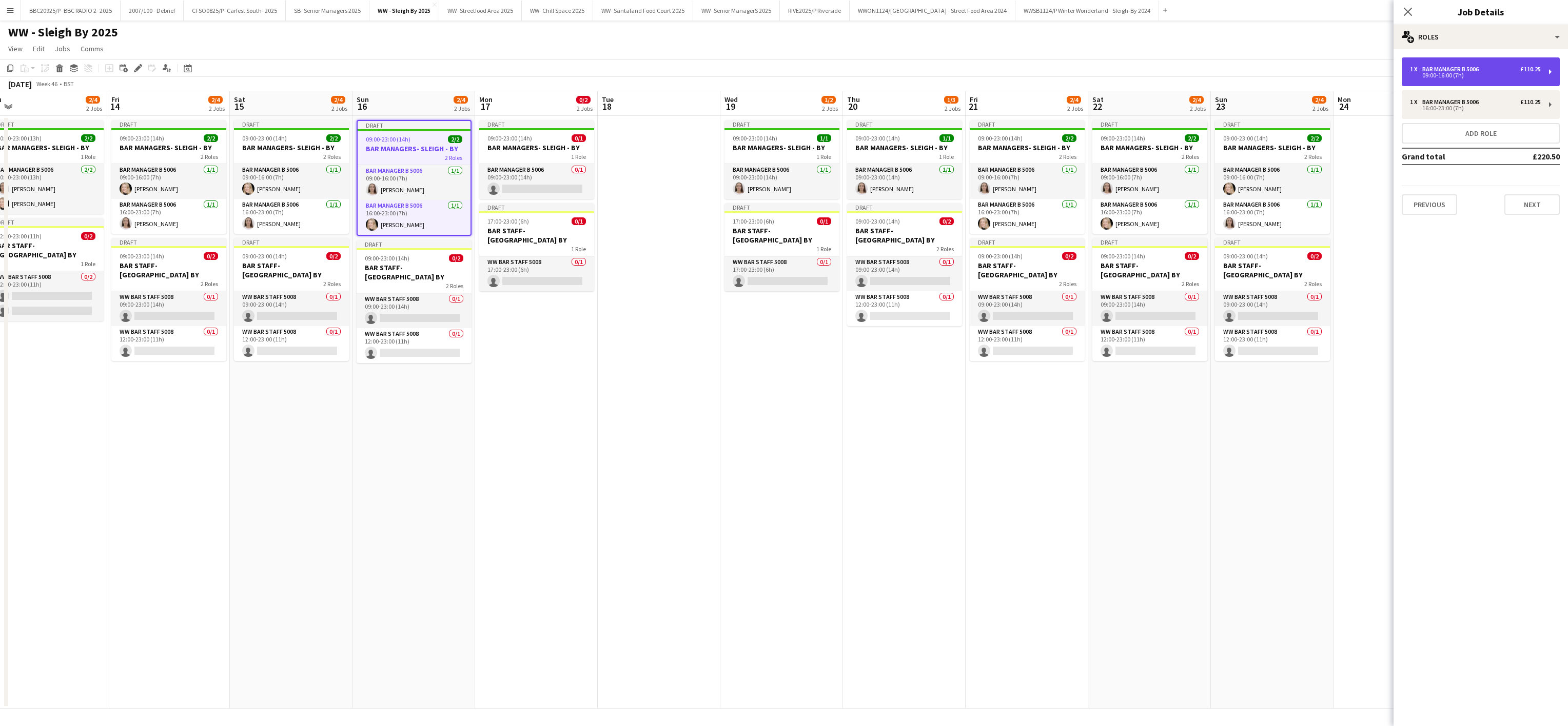
click at [778, 78] on div "1 x Bar Manager B 5006 £110.25 09:00-16:00 (7h)" at bounding box center [1480, 71] width 158 height 28
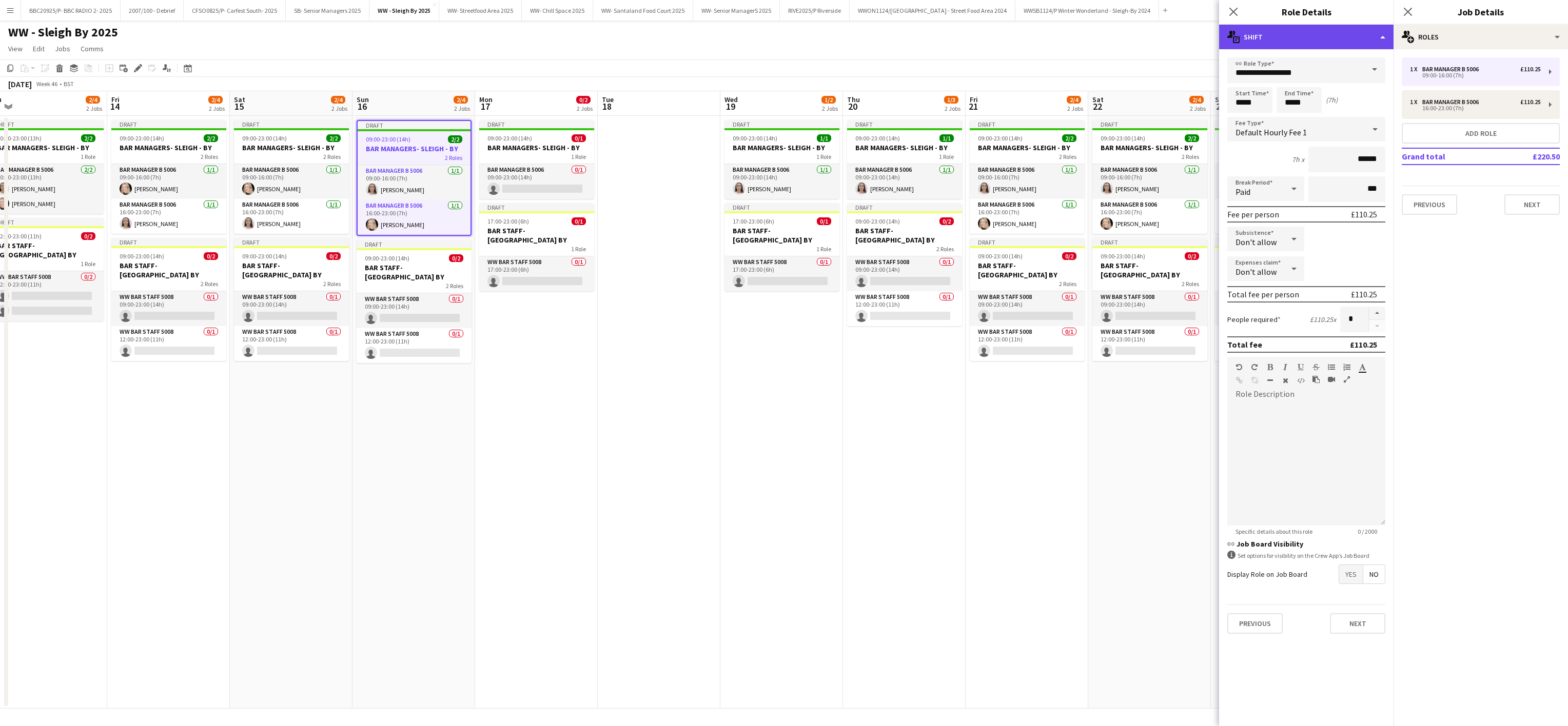
click at [778, 37] on div "multiple-actions-text Shift" at bounding box center [1306, 37] width 174 height 25
click at [778, 119] on div "bin-2 Delete Role" at bounding box center [1340, 122] width 102 height 21
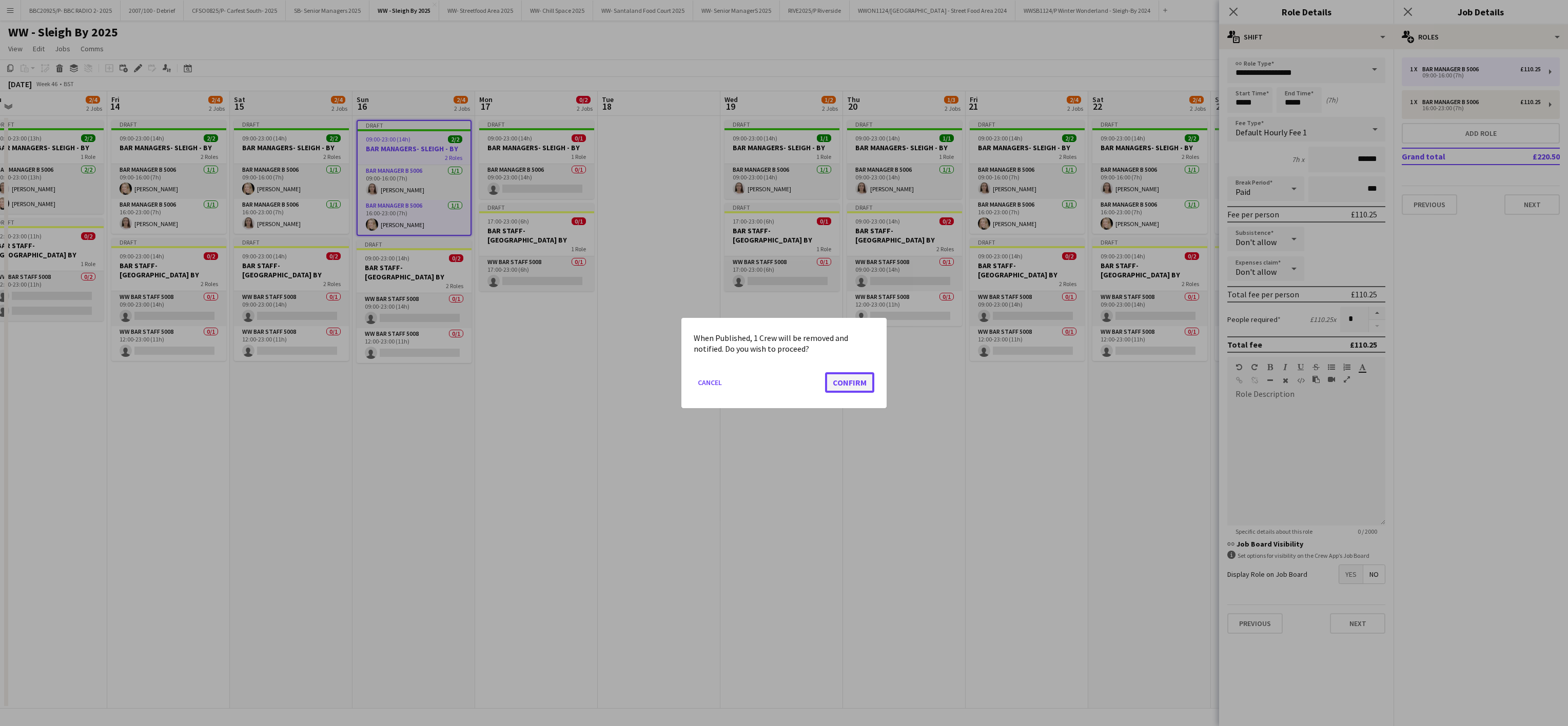
click at [778, 383] on button "Confirm" at bounding box center [849, 382] width 49 height 21
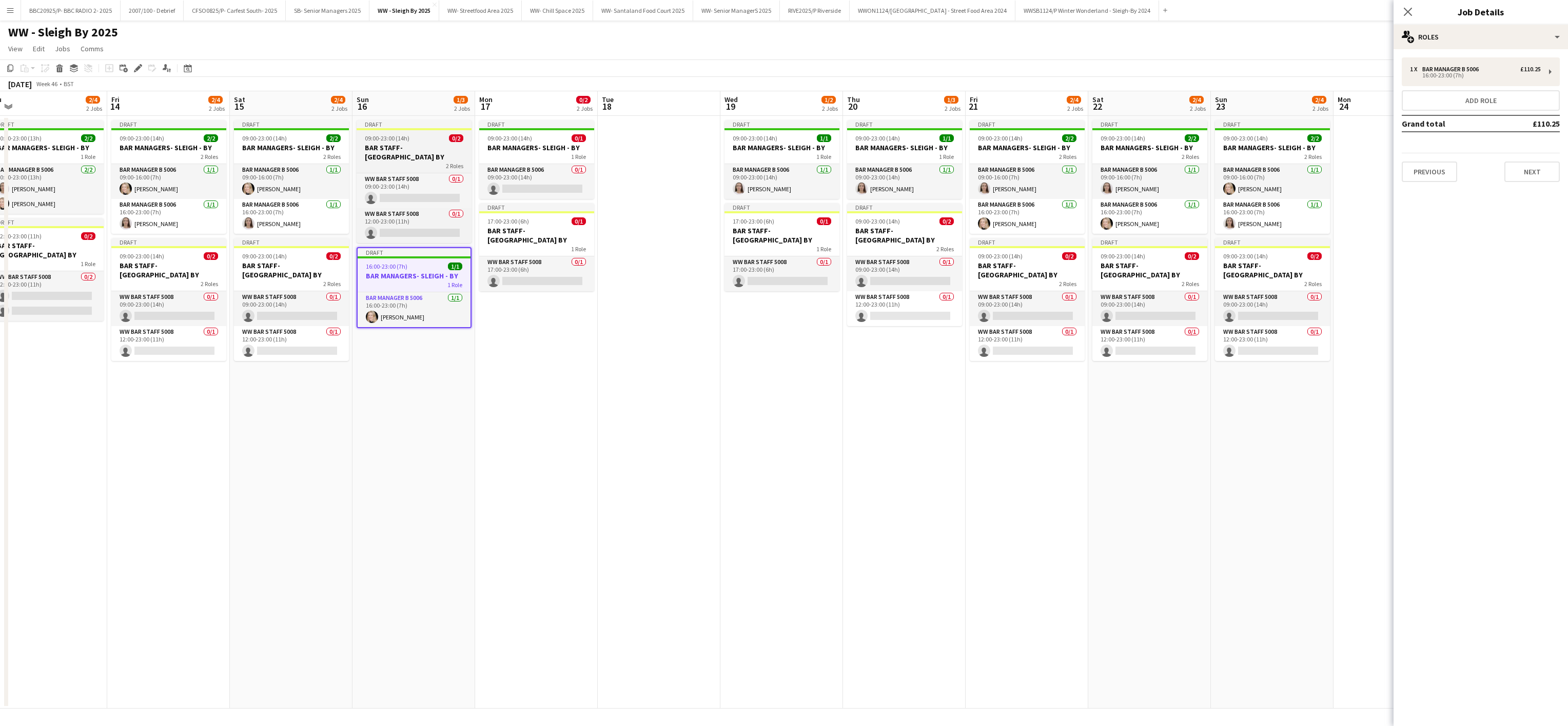
click at [374, 162] on div "2 Roles" at bounding box center [414, 166] width 115 height 9
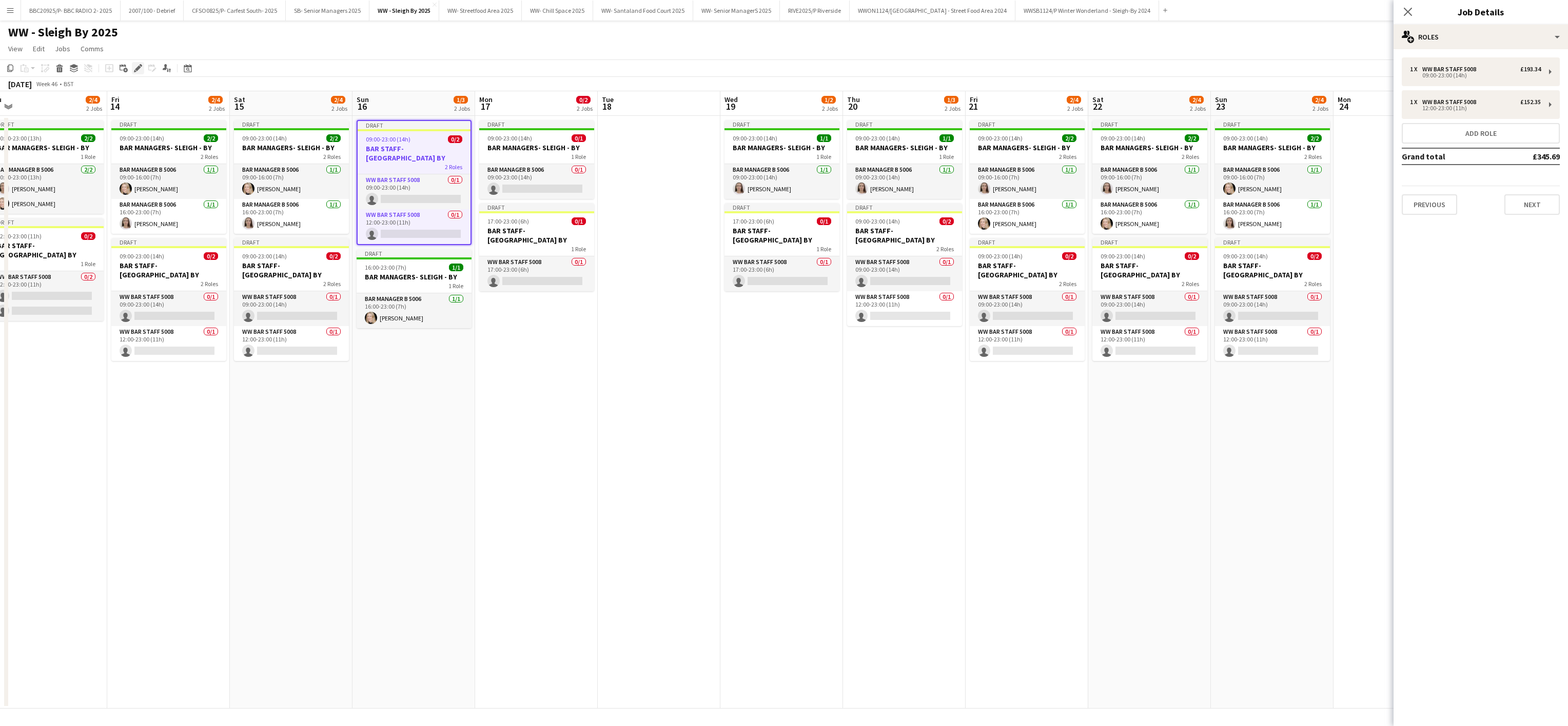
click at [135, 69] on icon at bounding box center [138, 68] width 6 height 6
click at [778, 99] on div "WW Bar Staff 5008" at bounding box center [1451, 102] width 58 height 7
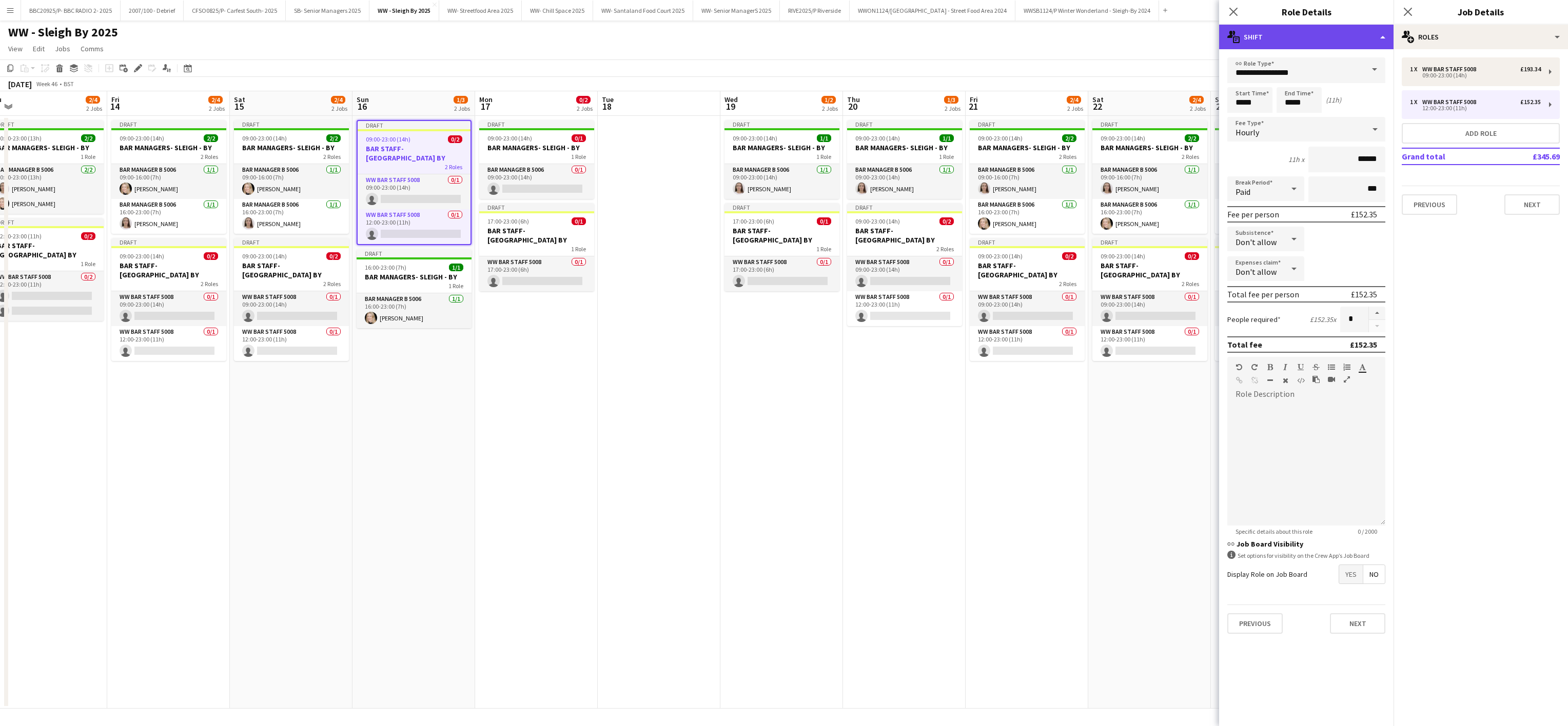
click at [778, 36] on div "multiple-actions-text Shift" at bounding box center [1306, 37] width 174 height 25
click at [778, 129] on div "bin-2 Delete Role" at bounding box center [1340, 122] width 102 height 21
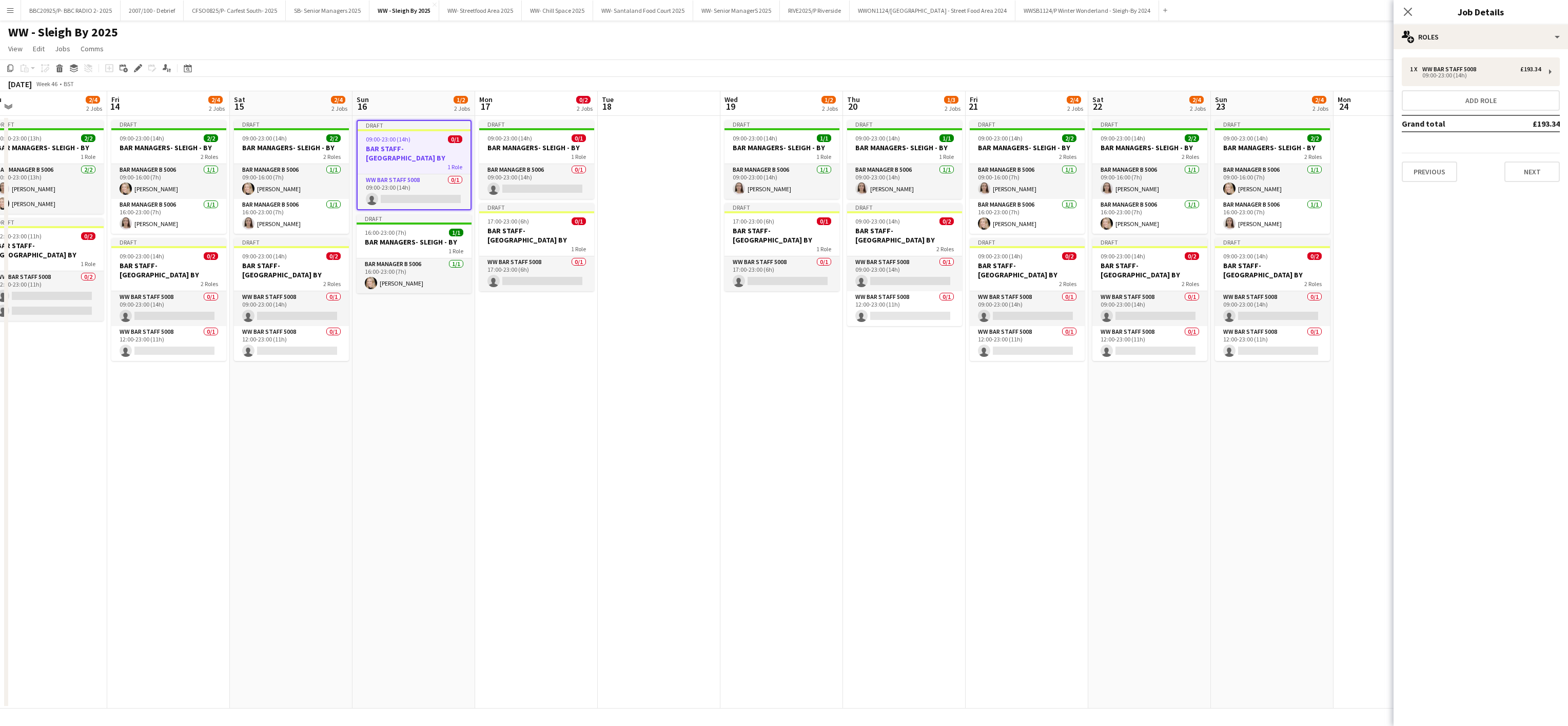
click at [518, 363] on app-date-cell "Draft 09:00-23:00 (14h) 0/1 BAR MANAGERS- SLEIGH - BY 1 Role Bar Manager B 5006…" at bounding box center [536, 413] width 122 height 593
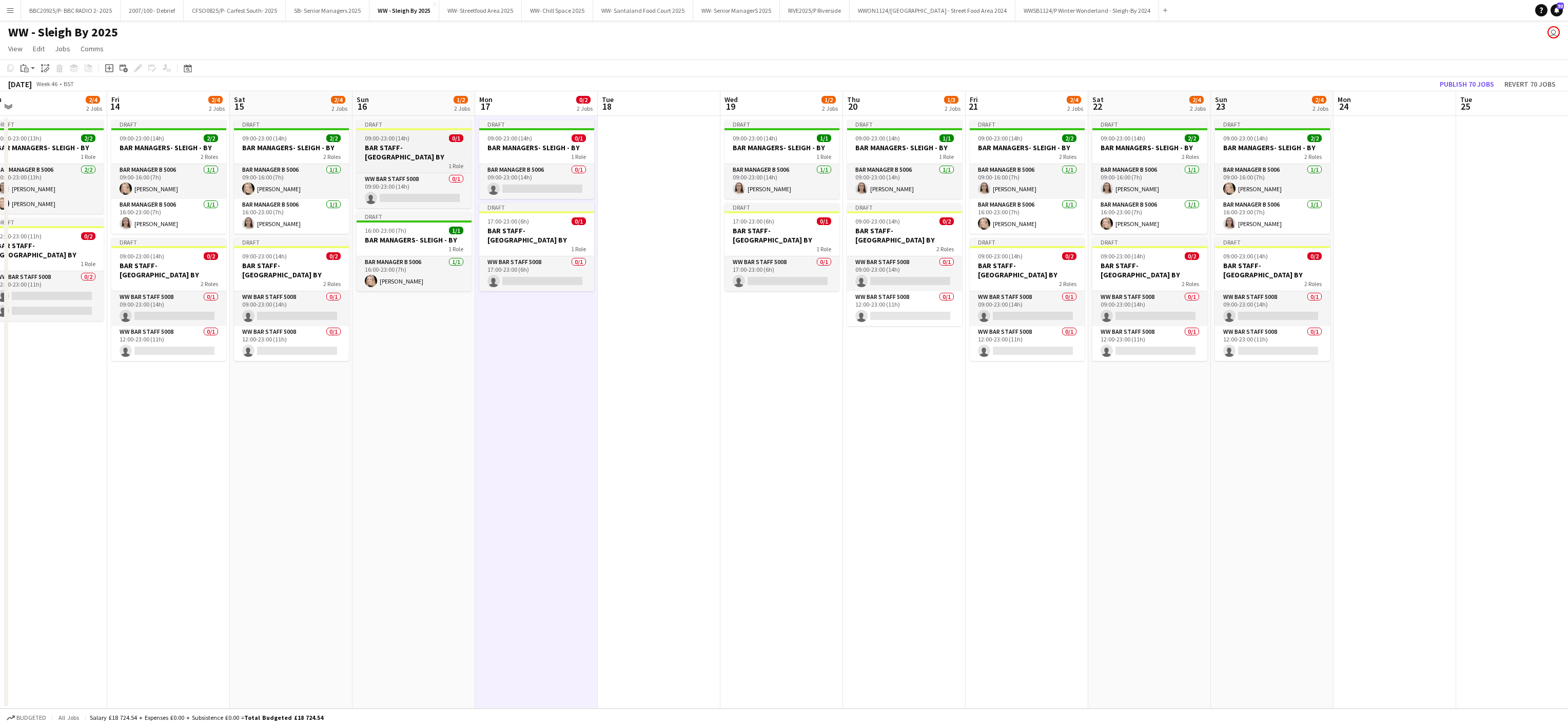
click at [407, 141] on app-job-card "Draft 09:00-23:00 (14h) 0/1 BAR STAFF- [GEOGRAPHIC_DATA] BY 1 Role WW Bar Staff…" at bounding box center [414, 164] width 115 height 88
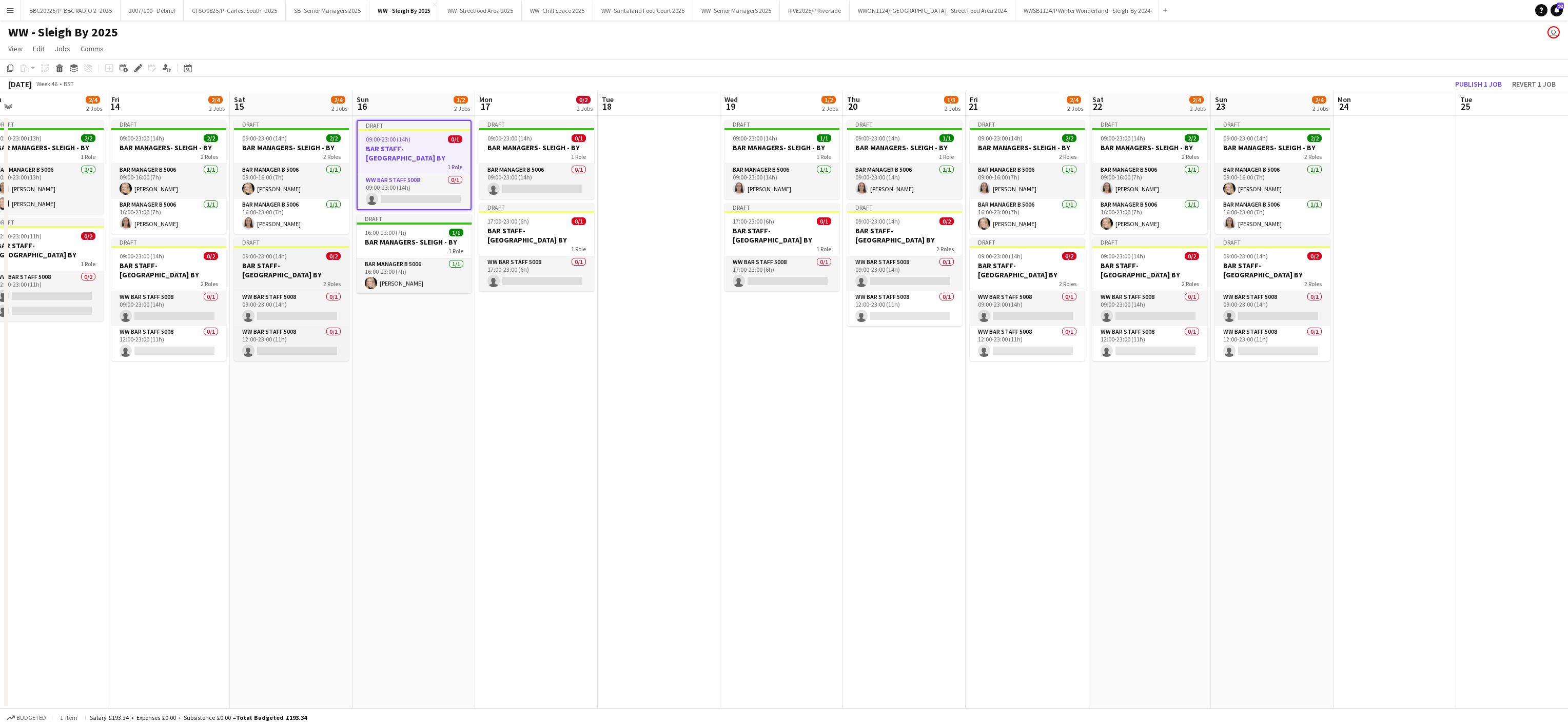
click at [305, 267] on h3 "BAR STAFF- [GEOGRAPHIC_DATA] BY" at bounding box center [291, 270] width 115 height 18
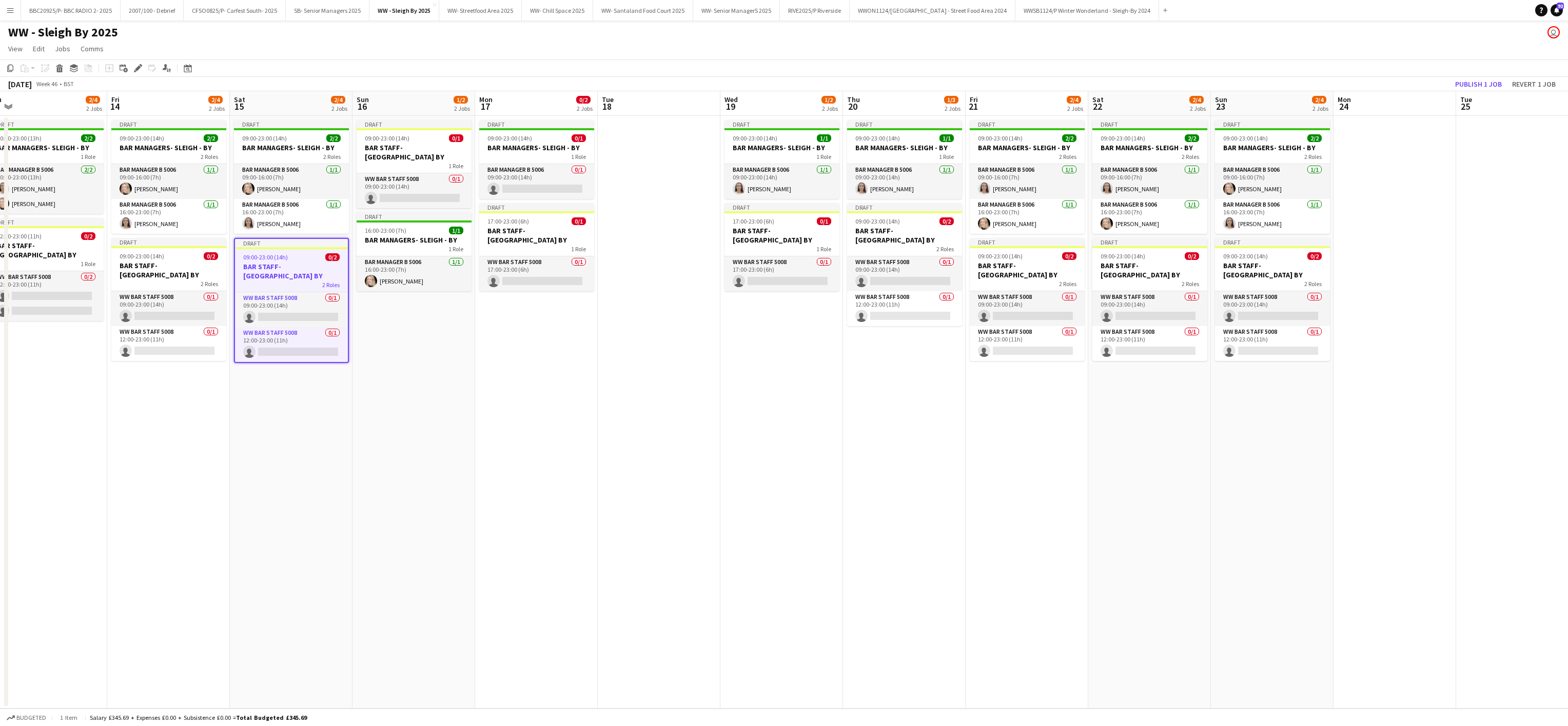
click at [404, 307] on app-date-cell "Draft 09:00-23:00 (14h) 0/1 BAR STAFF- [GEOGRAPHIC_DATA] BY 1 Role WW Bar Staff…" at bounding box center [414, 413] width 122 height 593
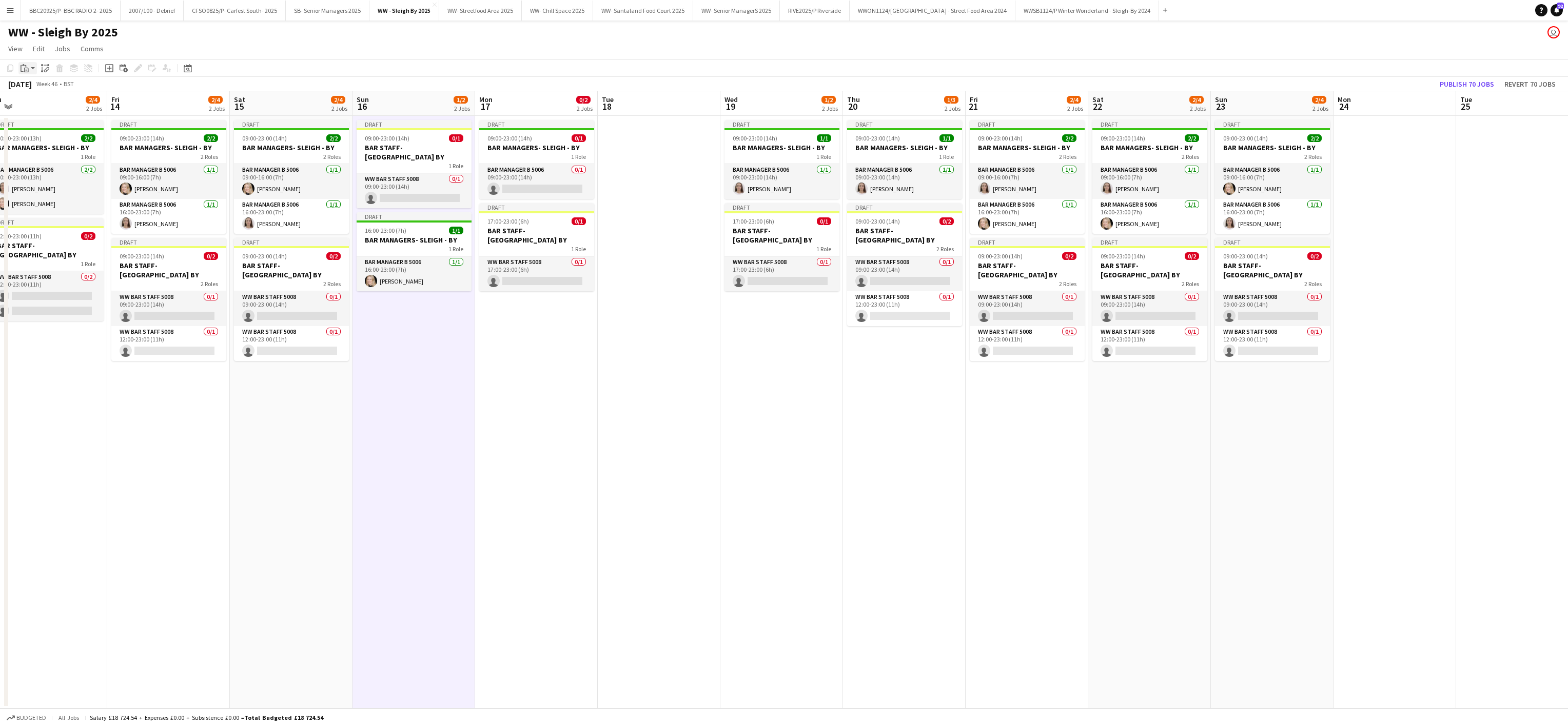
click at [26, 67] on icon "Paste" at bounding box center [25, 68] width 9 height 9
click at [50, 104] on link "Paste with crew Ctrl+Shift+V" at bounding box center [76, 105] width 96 height 9
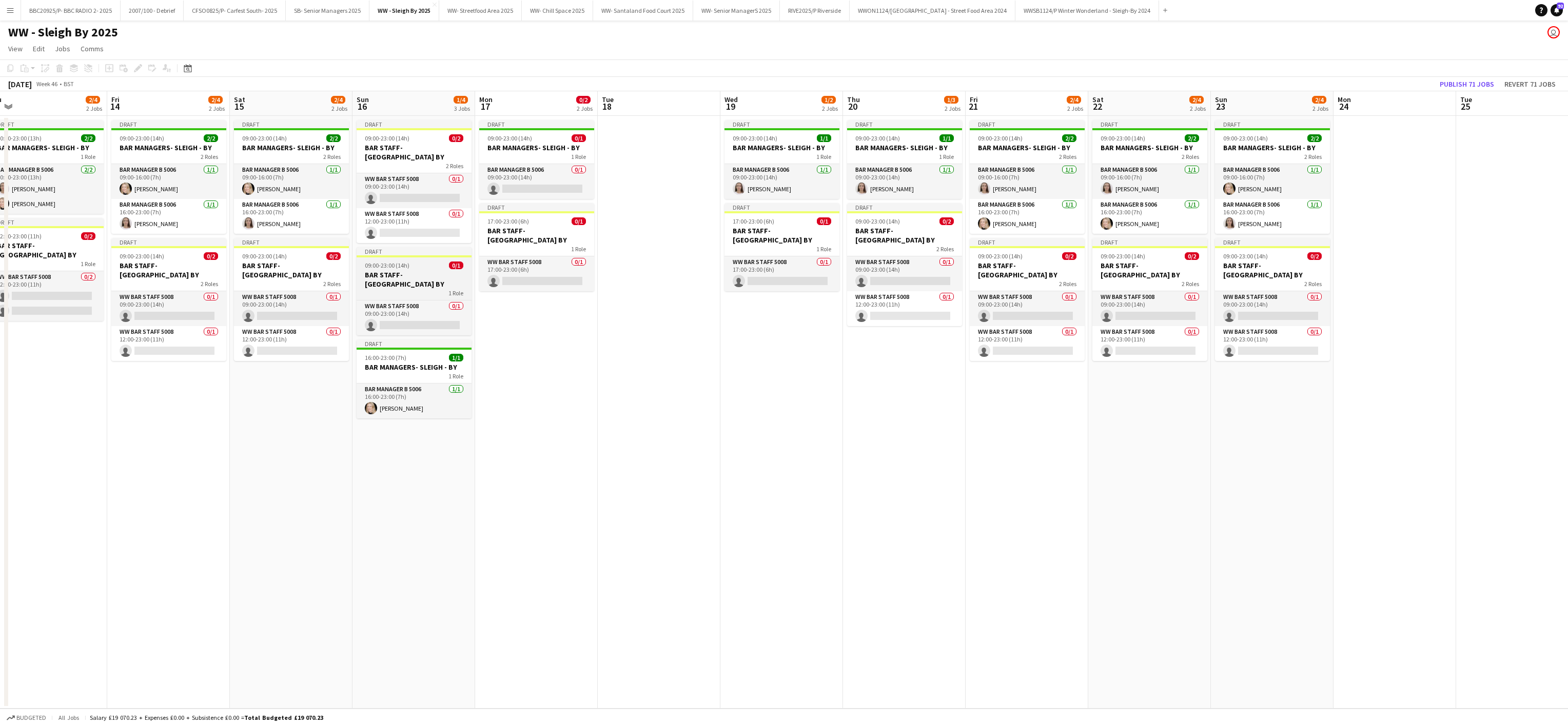
click at [407, 262] on span "09:00-23:00 (14h)" at bounding box center [387, 265] width 45 height 8
click at [62, 67] on icon "Delete" at bounding box center [59, 68] width 9 height 9
click at [501, 472] on app-date-cell "Draft 09:00-23:00 (14h) 0/1 BAR MANAGERS- SLEIGH - BY 1 Role Bar Manager B 5006…" at bounding box center [536, 413] width 122 height 593
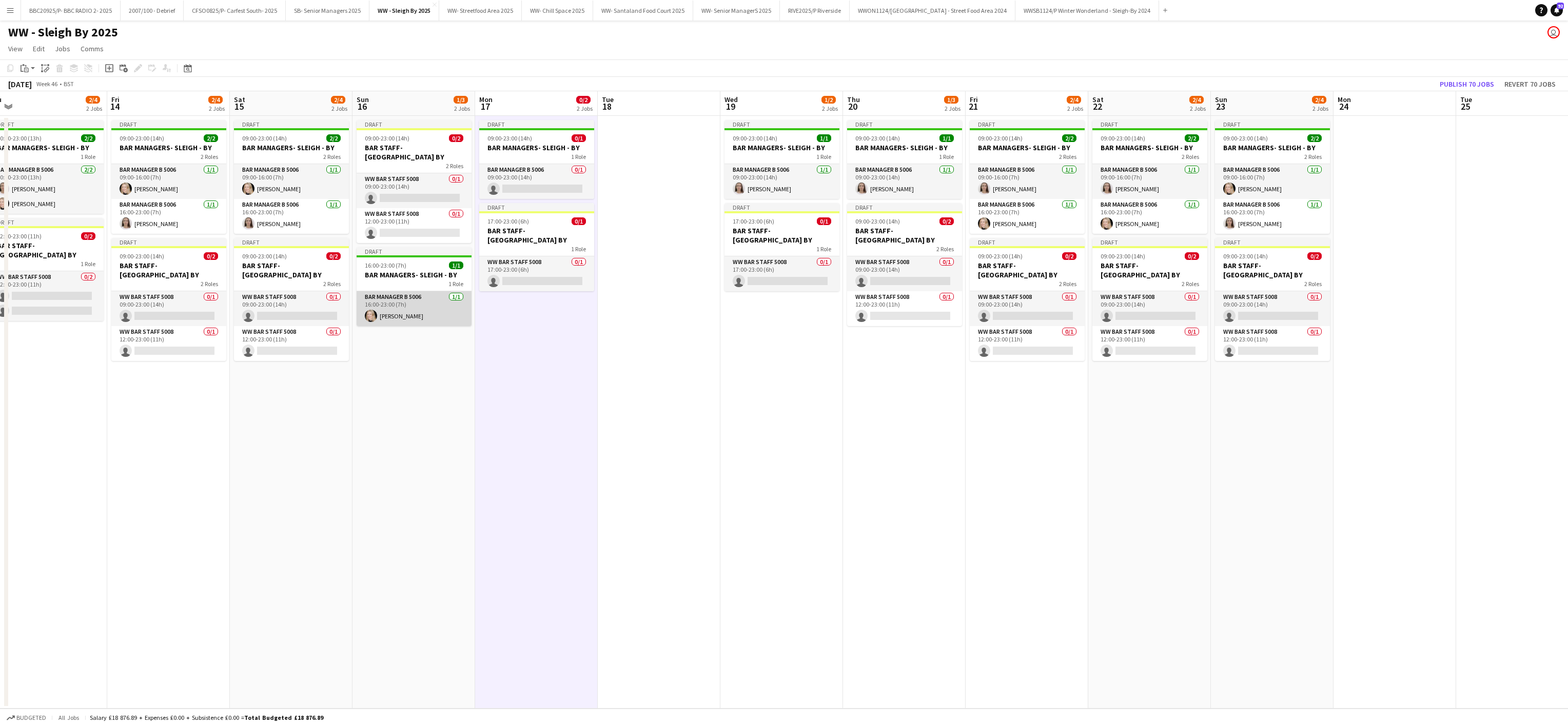
click at [400, 306] on app-card-role "Bar Manager B 5006 [DATE] 16:00-23:00 (7h) [PERSON_NAME]" at bounding box center [414, 308] width 115 height 34
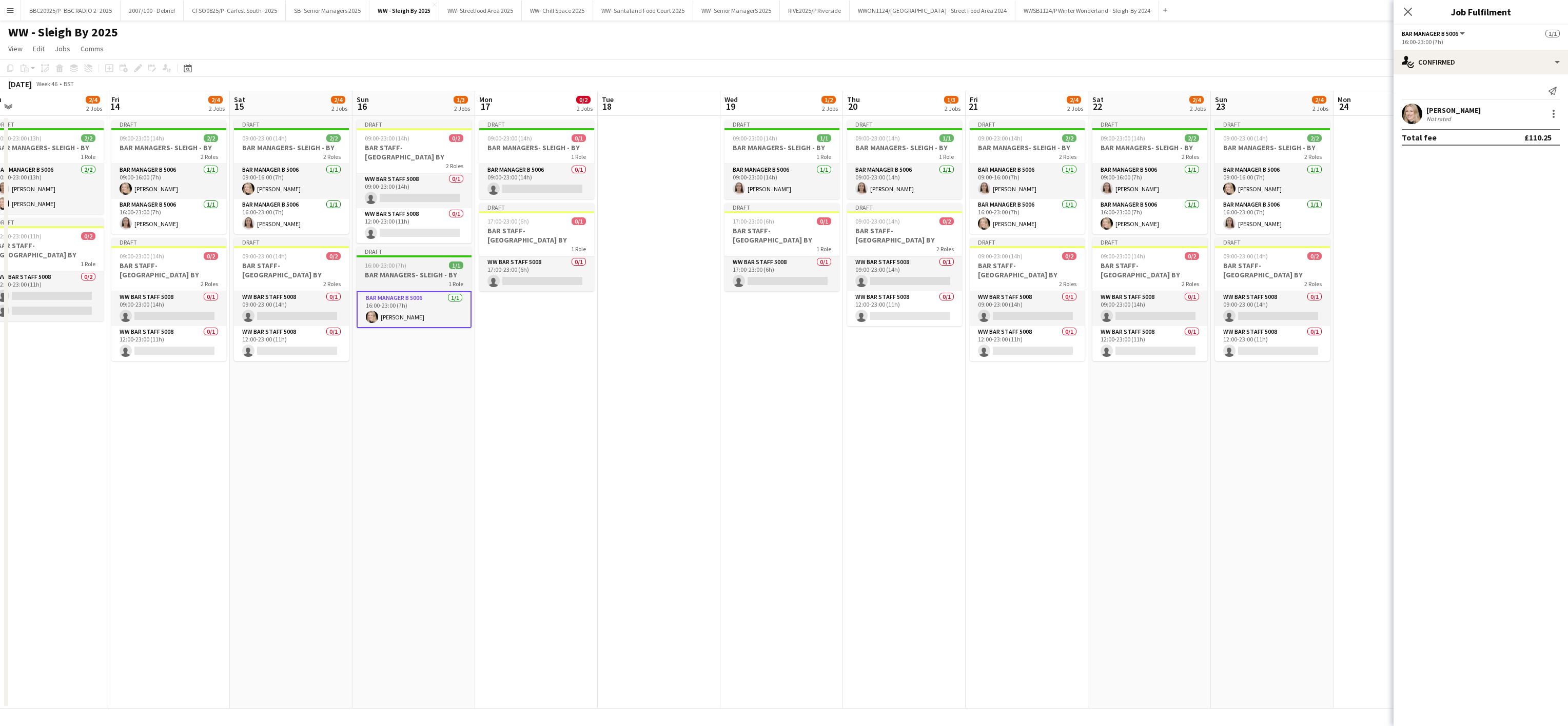
click at [397, 262] on span "16:00-23:00 (7h)" at bounding box center [385, 265] width 41 height 8
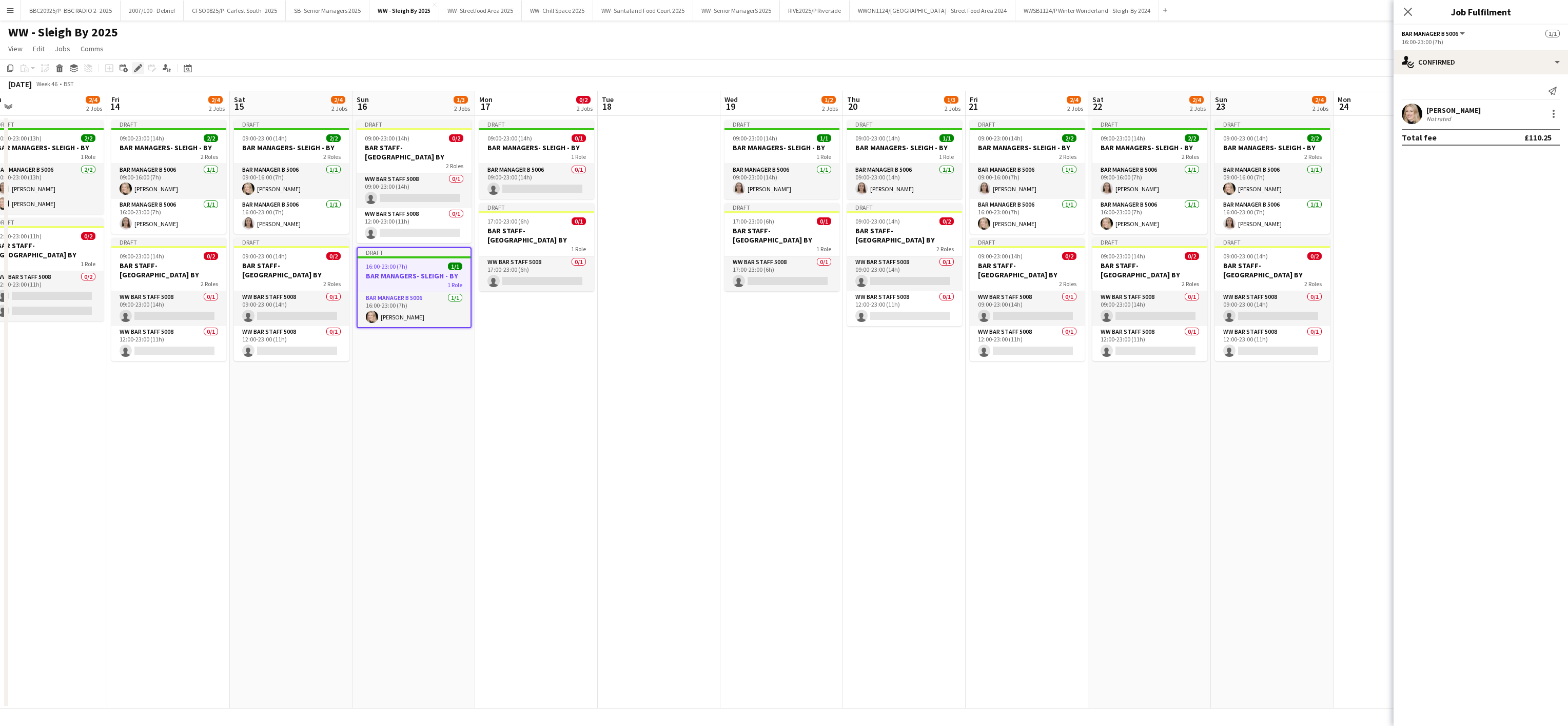
click at [132, 66] on div "Edit" at bounding box center [138, 68] width 12 height 12
click at [778, 80] on div "1 x Bar Manager B 5006 £110.25 16:00-23:00 (7h)" at bounding box center [1480, 71] width 158 height 28
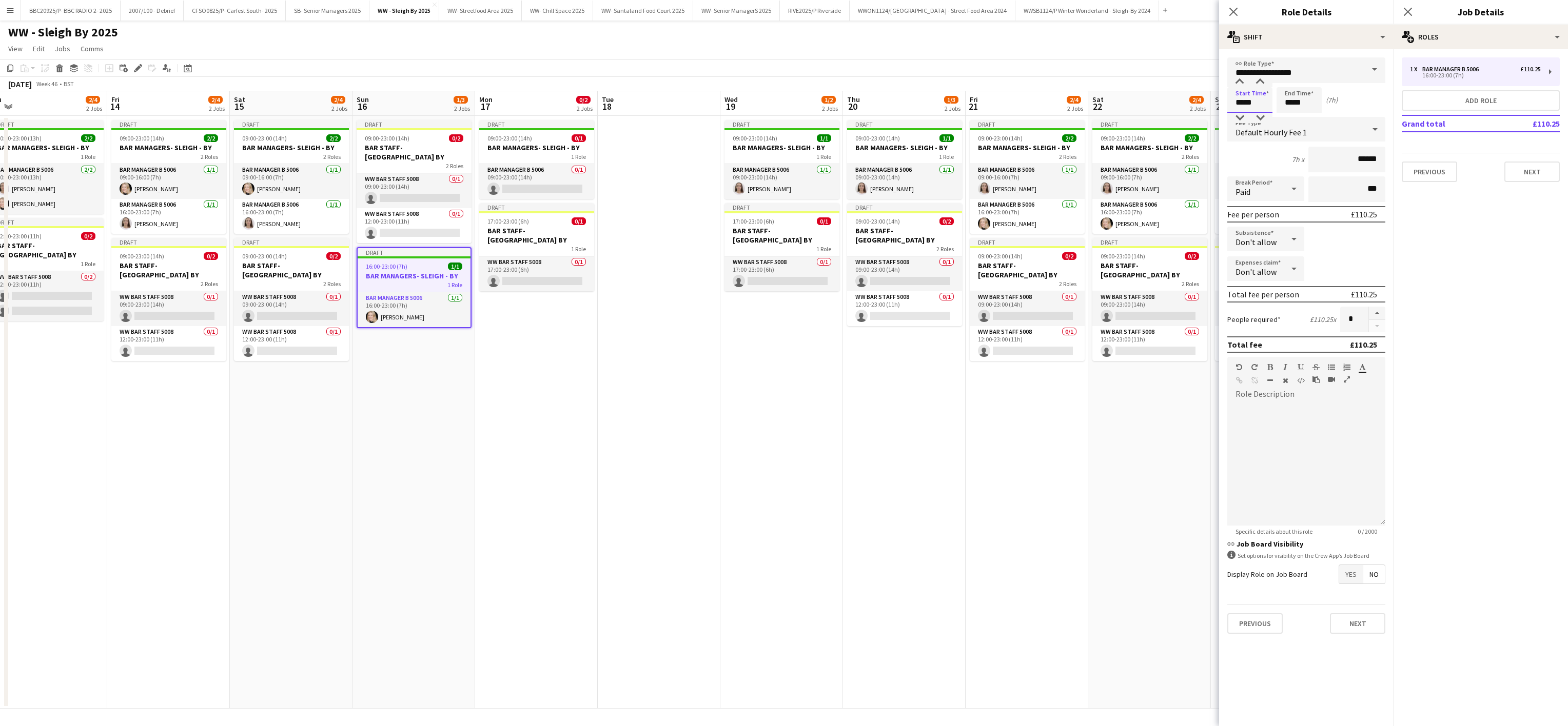
click at [778, 101] on input "*****" at bounding box center [1249, 100] width 45 height 26
click at [778, 82] on div at bounding box center [1240, 82] width 21 height 10
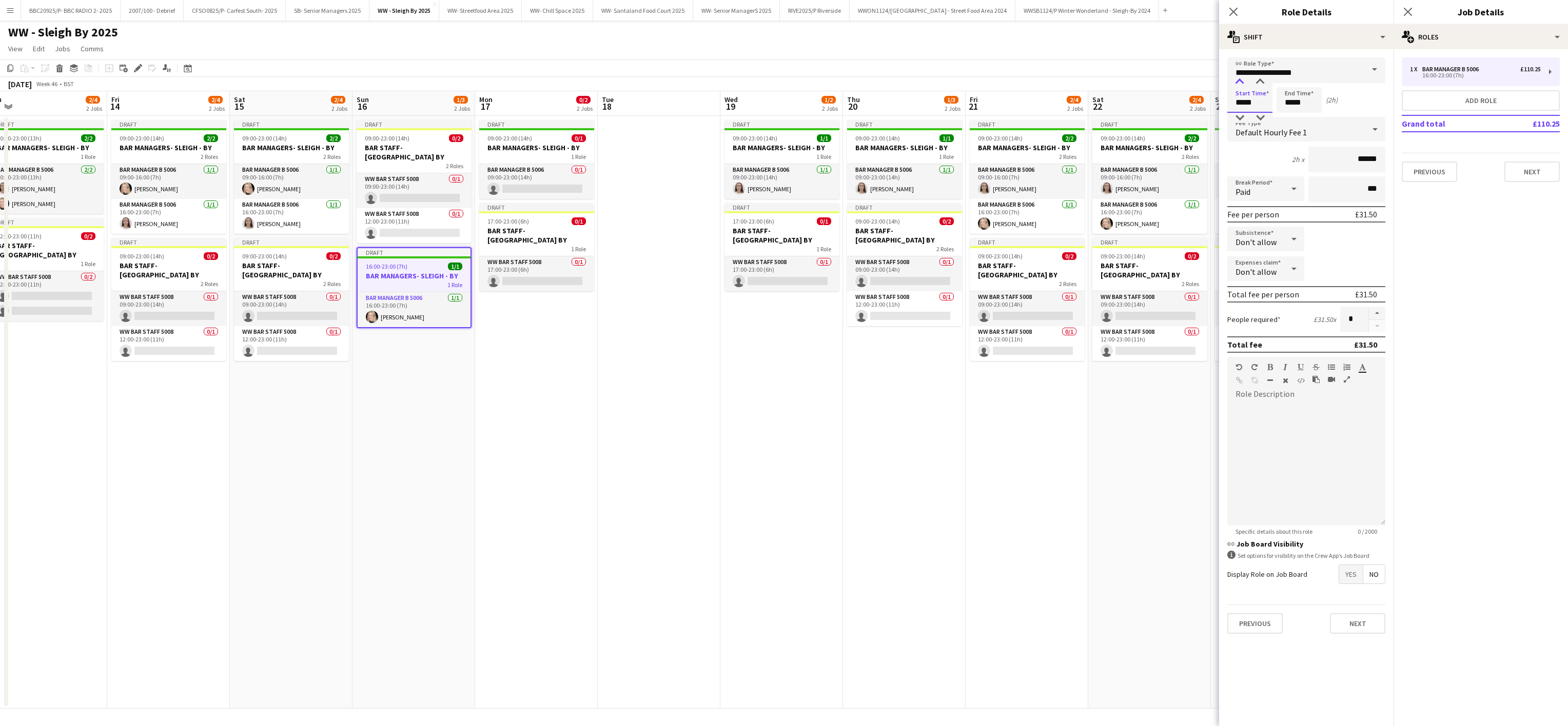
click at [778, 82] on div at bounding box center [1240, 82] width 21 height 10
click at [778, 117] on div at bounding box center [1240, 118] width 21 height 10
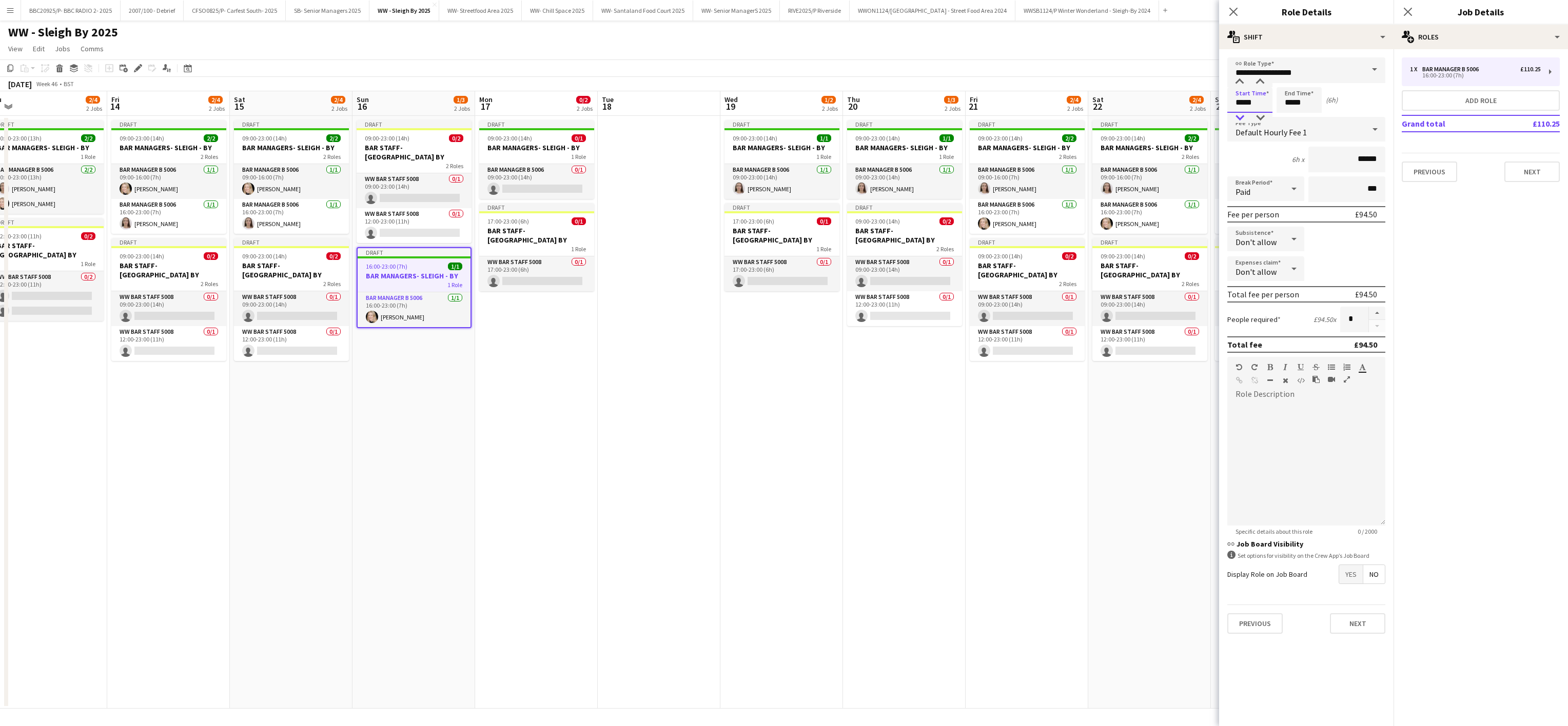
click at [778, 117] on div at bounding box center [1240, 118] width 21 height 10
type input "*****"
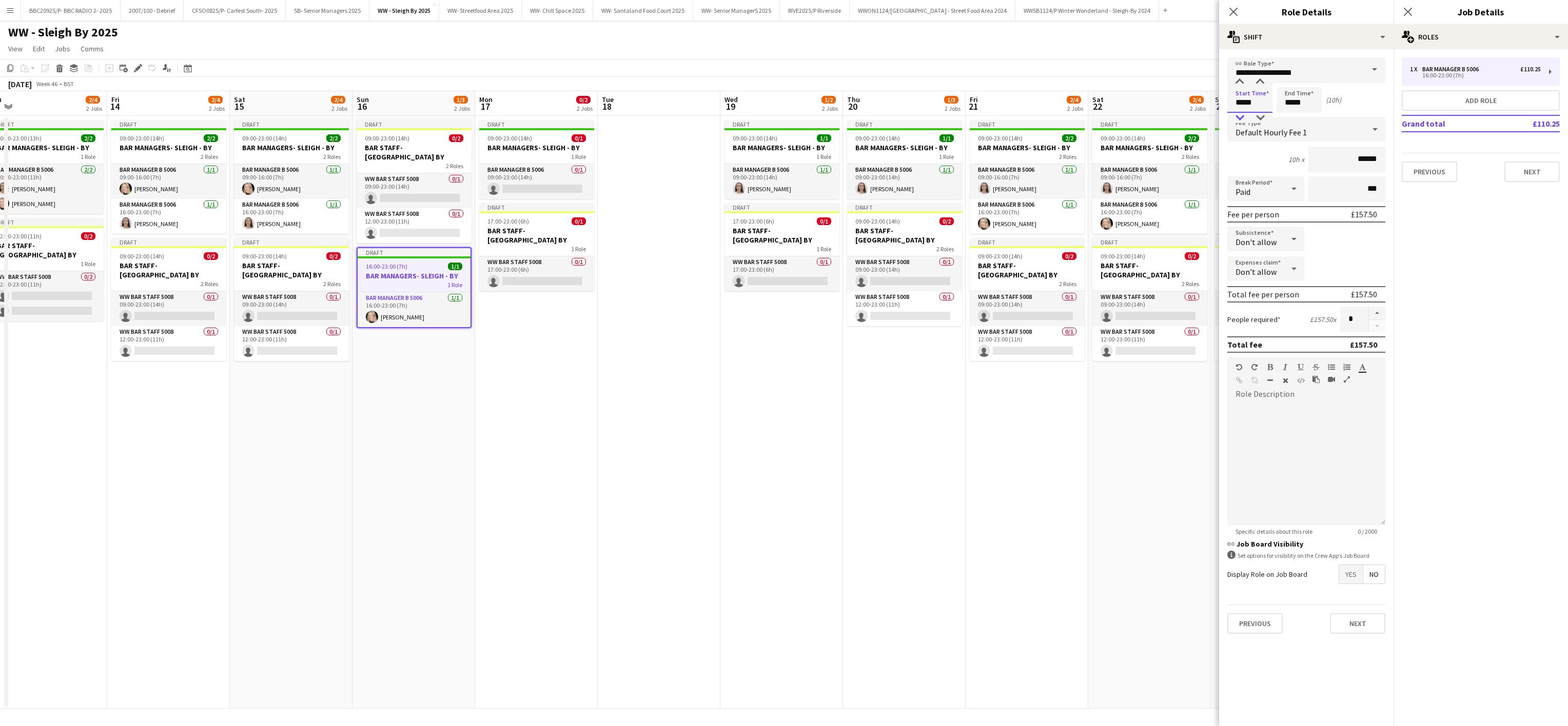
click at [778, 117] on div at bounding box center [1240, 118] width 21 height 10
click at [602, 444] on app-date-cell at bounding box center [659, 413] width 122 height 593
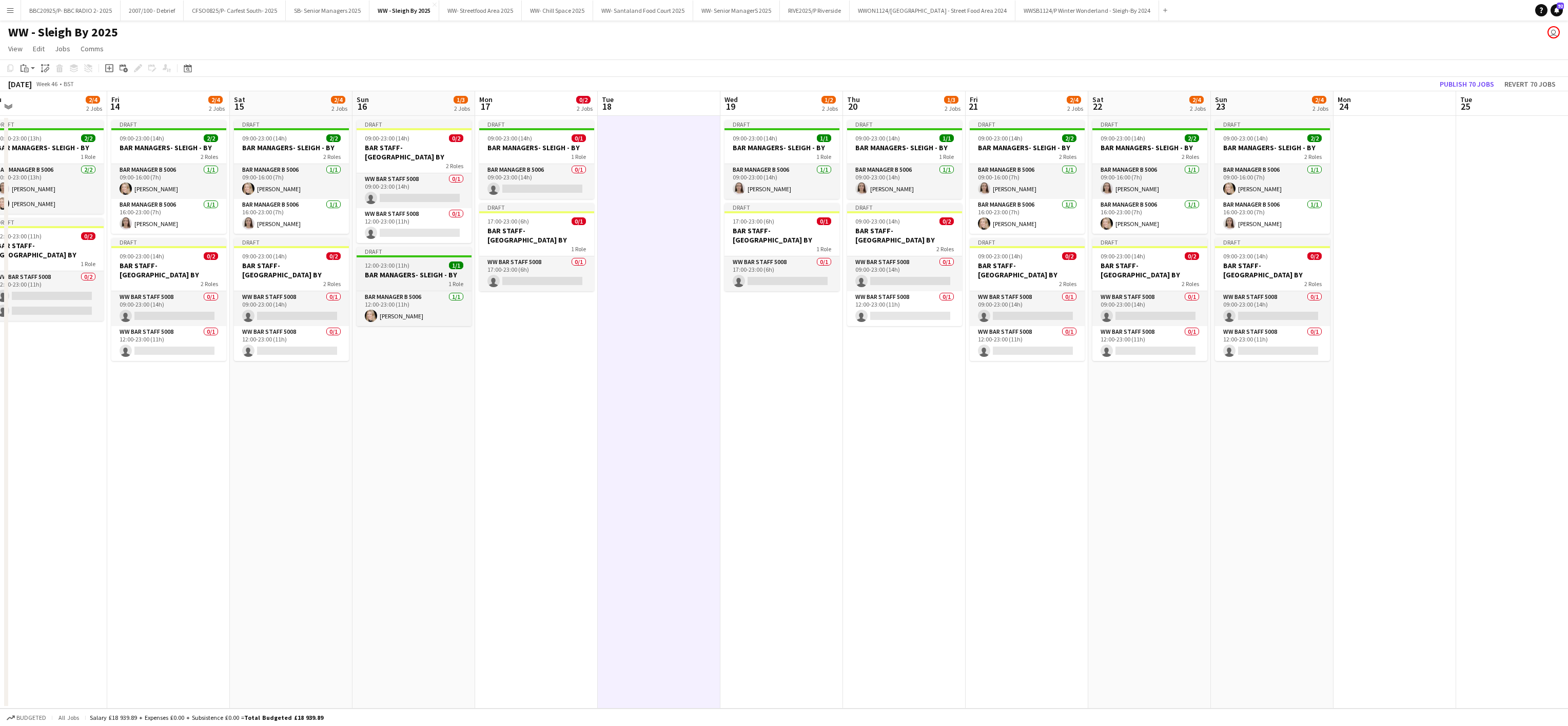
click at [385, 270] on h3 "BAR MANAGERS- SLEIGH - BY" at bounding box center [414, 275] width 115 height 9
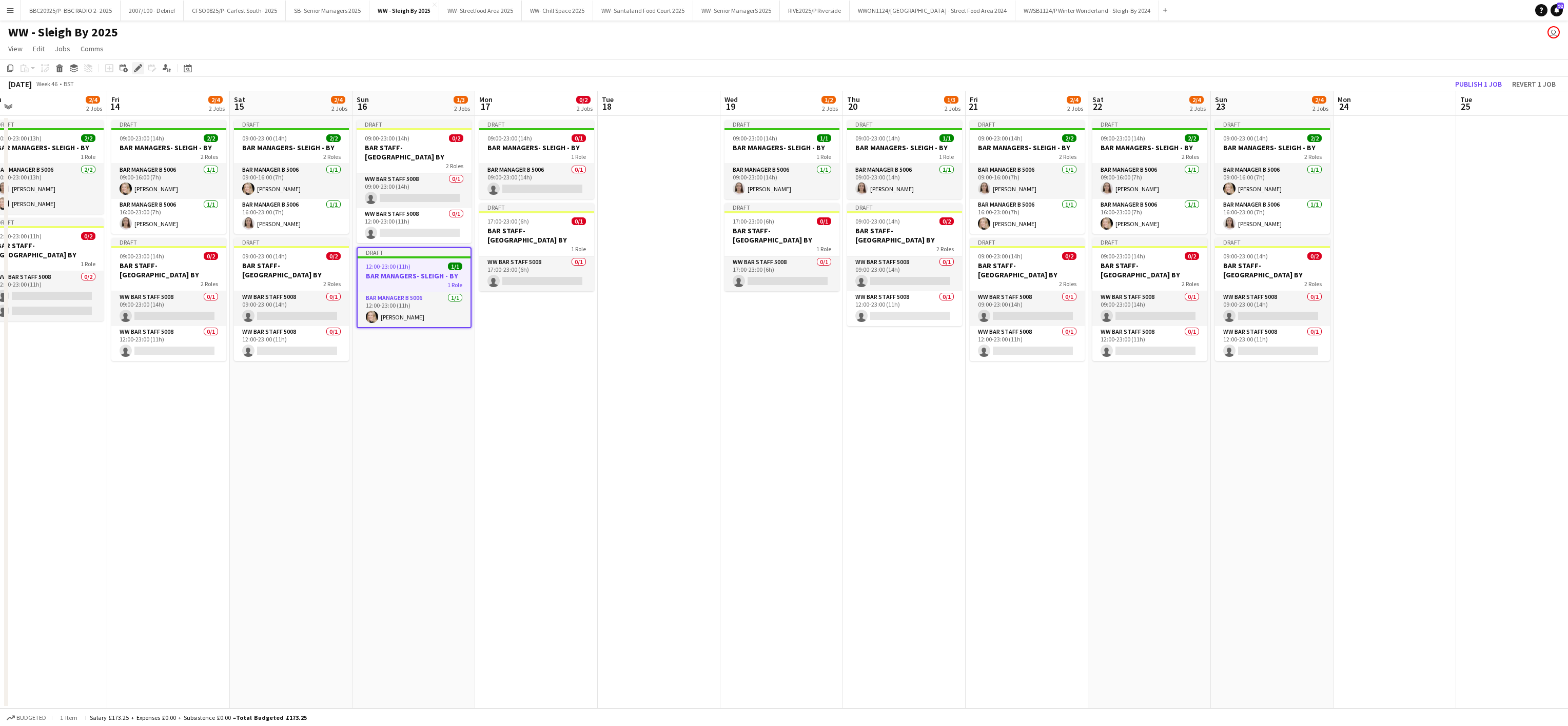
click at [139, 67] on icon at bounding box center [138, 68] width 6 height 6
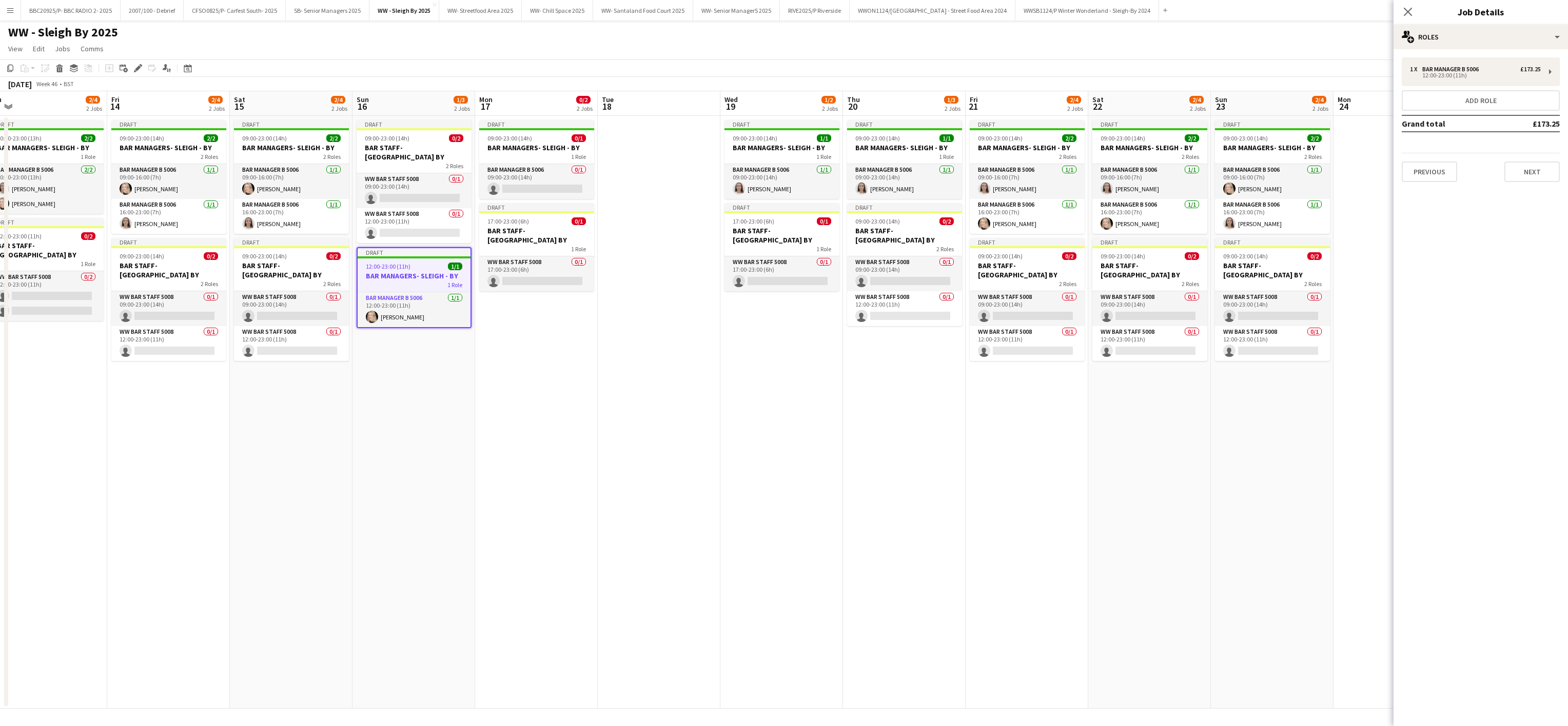
click at [778, 87] on div "1 x Bar Manager B 5006 £173.25 12:00-23:00 (11h) Add role Grand total £173.25 P…" at bounding box center [1480, 120] width 174 height 125
click at [778, 77] on div "12:00-23:00 (11h)" at bounding box center [1475, 76] width 131 height 5
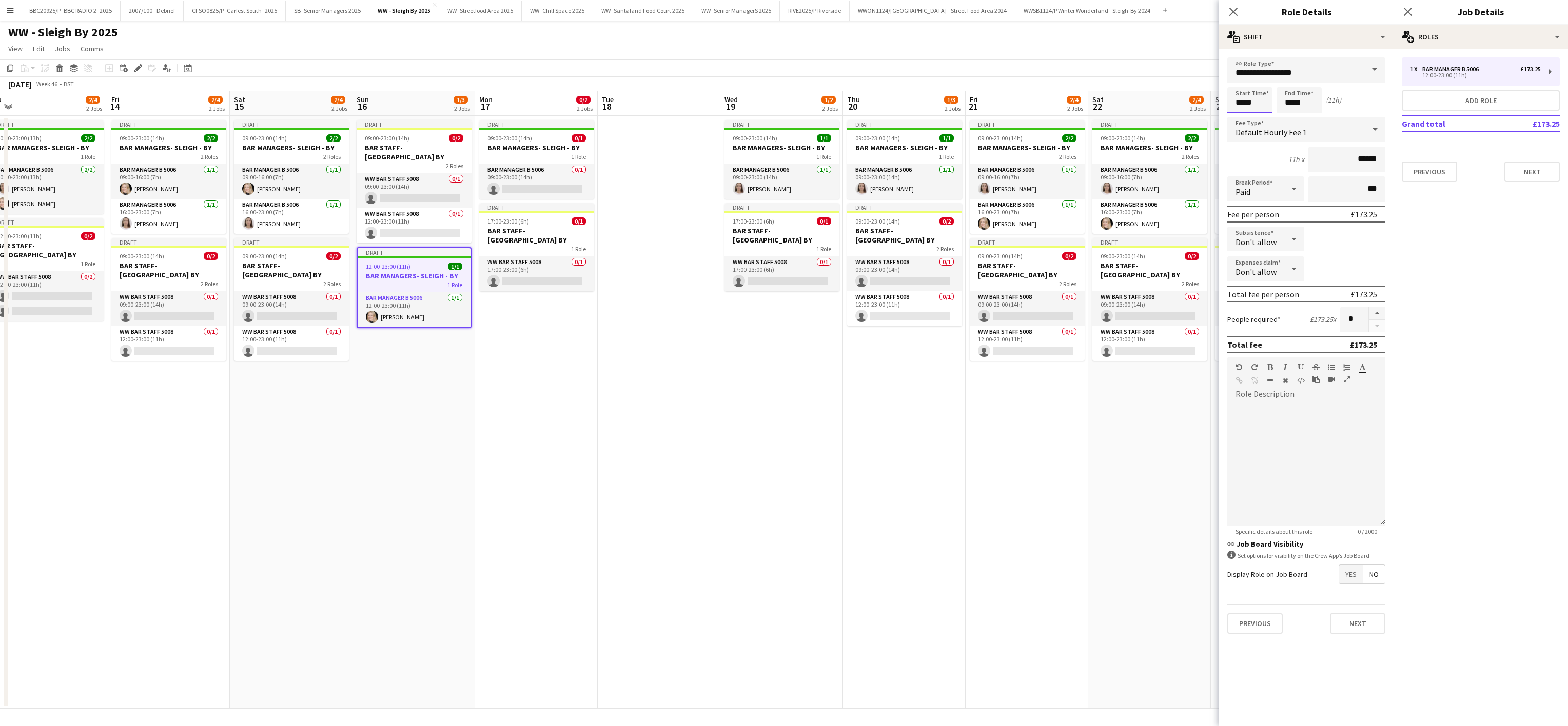
click at [778, 99] on input "*****" at bounding box center [1249, 100] width 45 height 26
click at [778, 115] on div at bounding box center [1240, 118] width 21 height 10
type input "*****"
click at [778, 115] on div at bounding box center [1240, 118] width 21 height 10
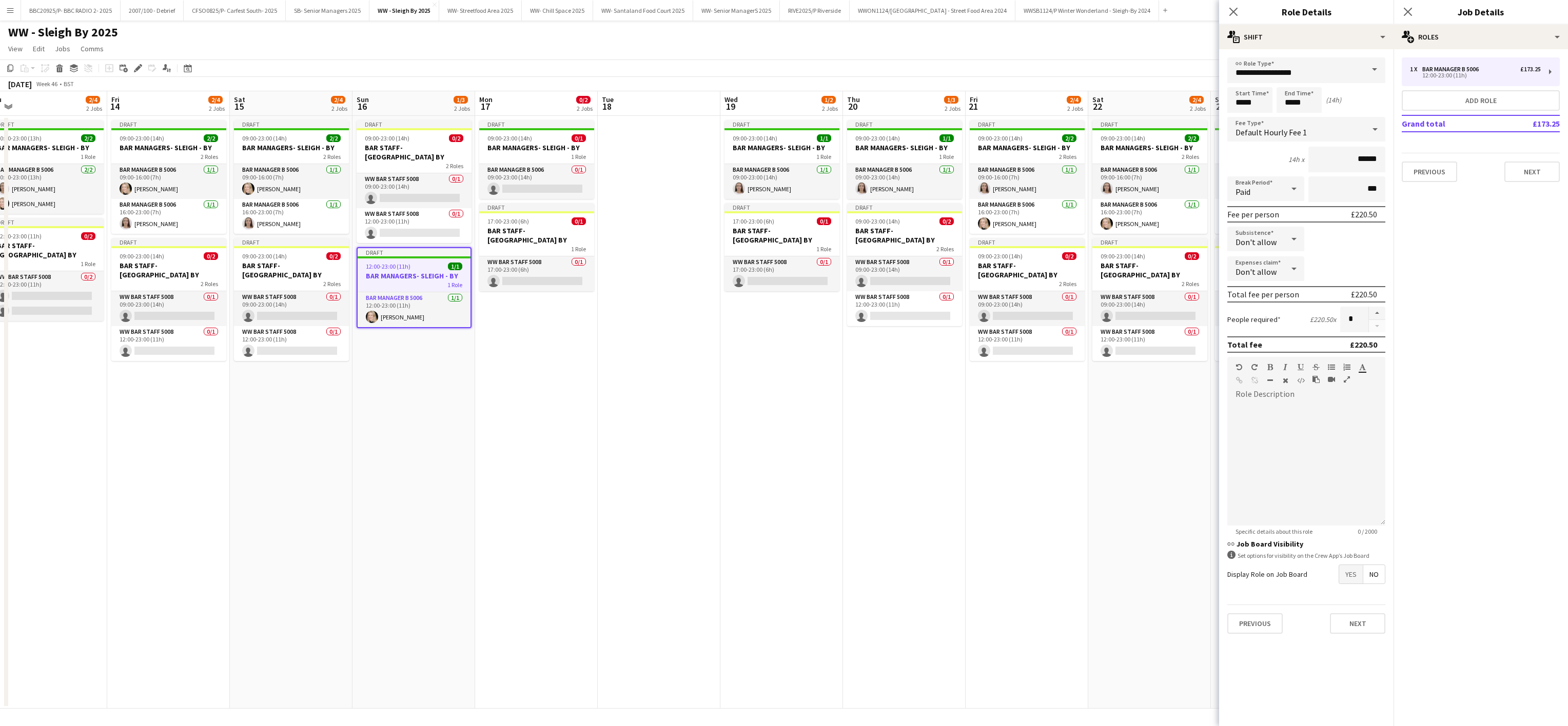
click at [734, 410] on app-date-cell "Draft 09:00-23:00 (14h) 1/1 BAR MANAGERS- SLEIGH - BY 1 Role Bar Manager B 5006…" at bounding box center [781, 413] width 122 height 593
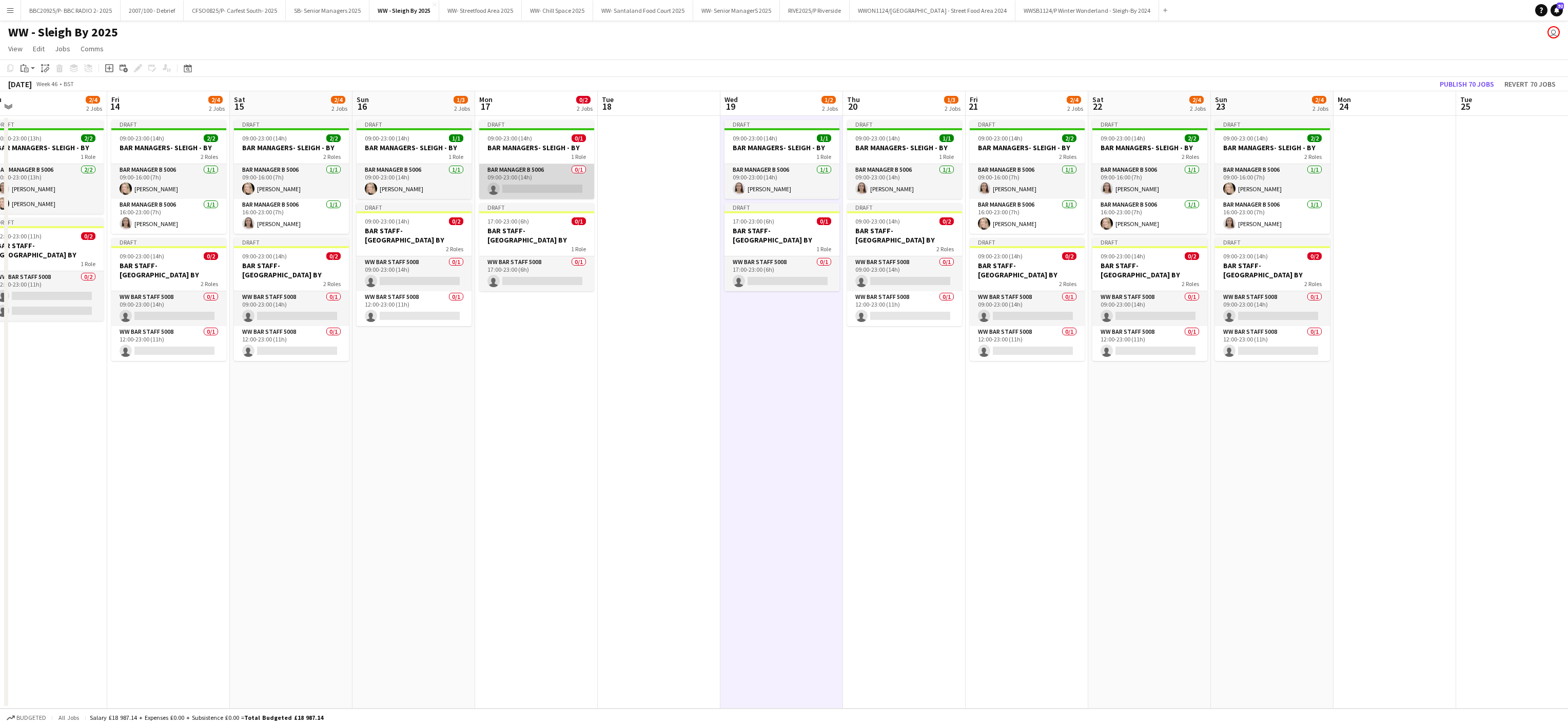
click at [532, 183] on app-card-role "Bar Manager B 5006 0/1 09:00-23:00 (14h) single-neutral-actions" at bounding box center [536, 182] width 115 height 34
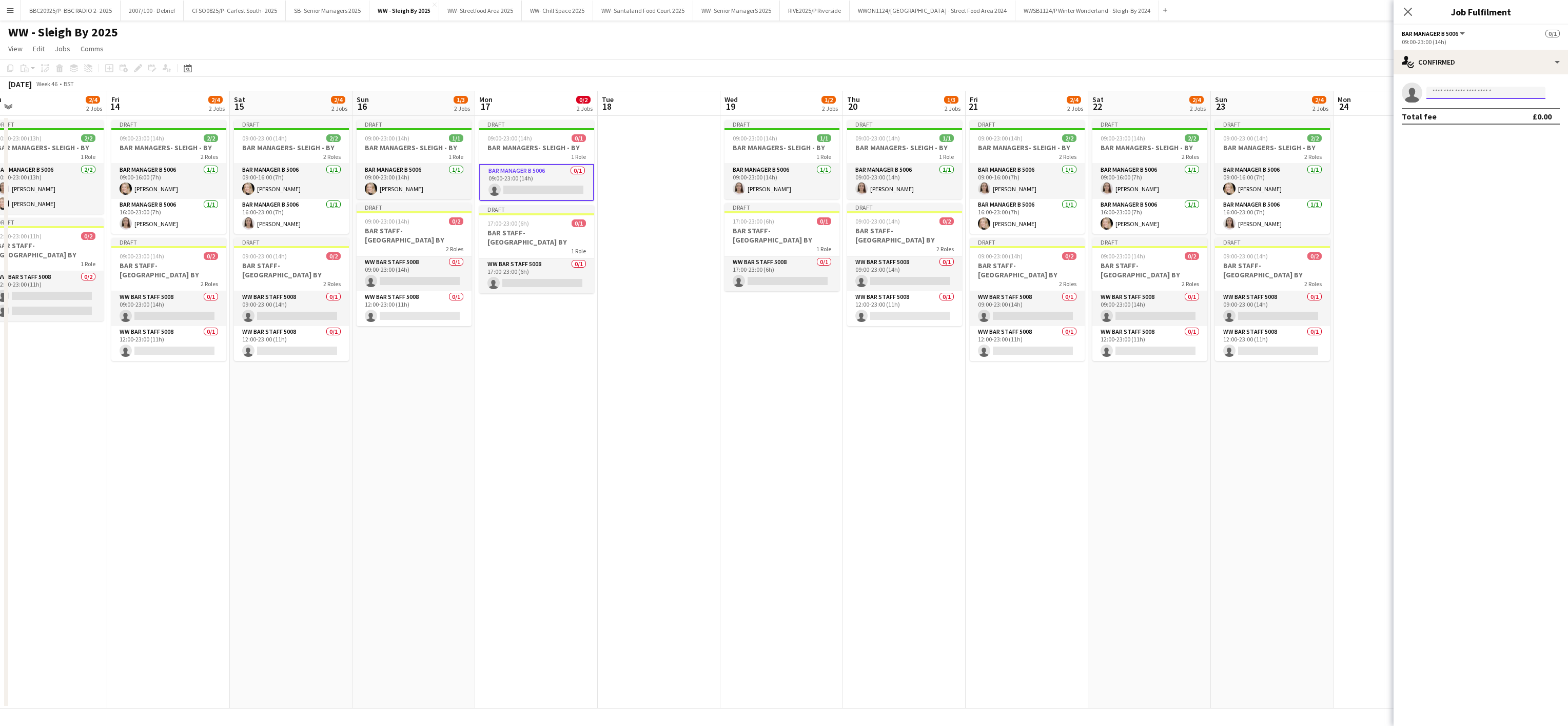
click at [778, 99] on body "Menu Boards Boards Boards All jobs Status Workforce Workforce My Workforce Recr…" at bounding box center [784, 363] width 1568 height 726
type input "****"
click at [778, 109] on span "[PERSON_NAME]" at bounding box center [1464, 108] width 59 height 9
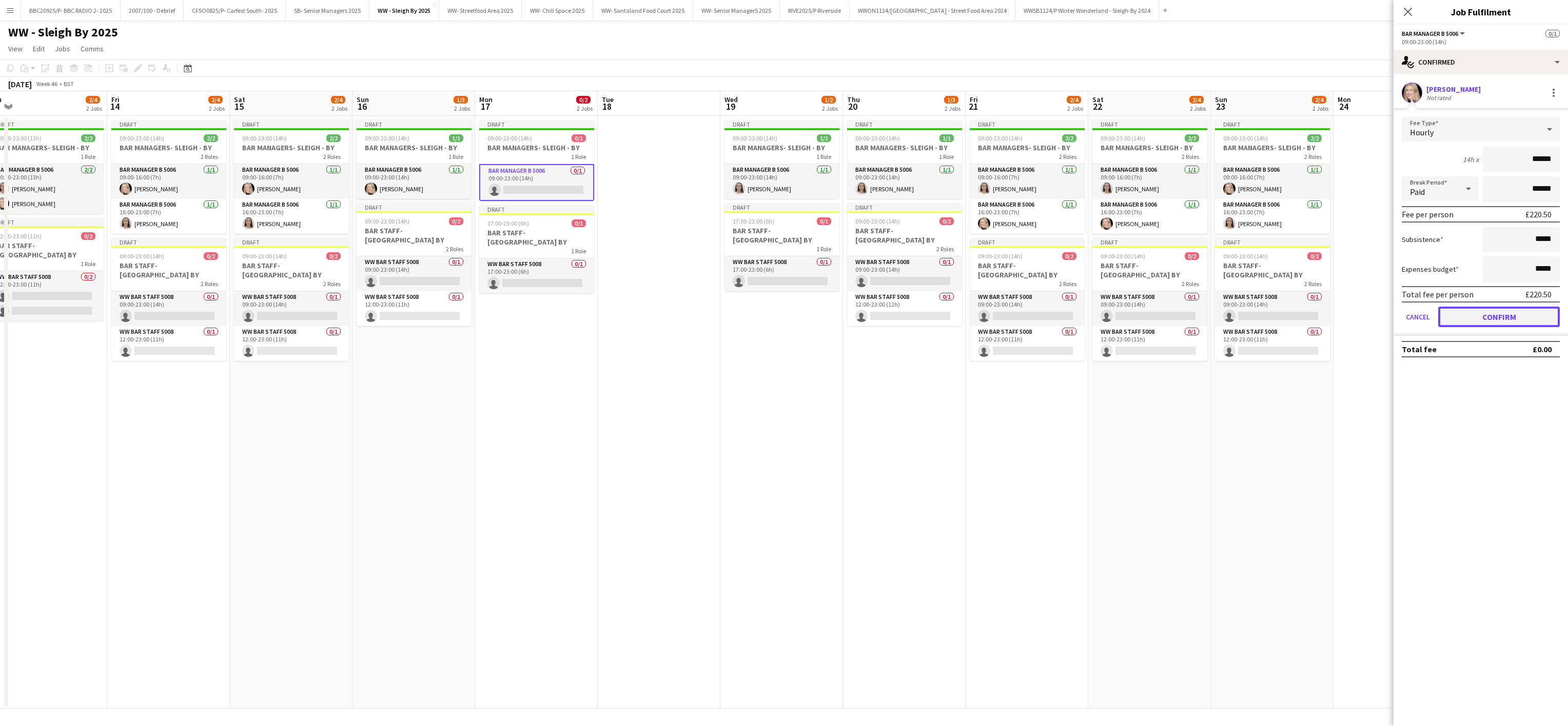
click at [778, 318] on button "Confirm" at bounding box center [1498, 317] width 121 height 21
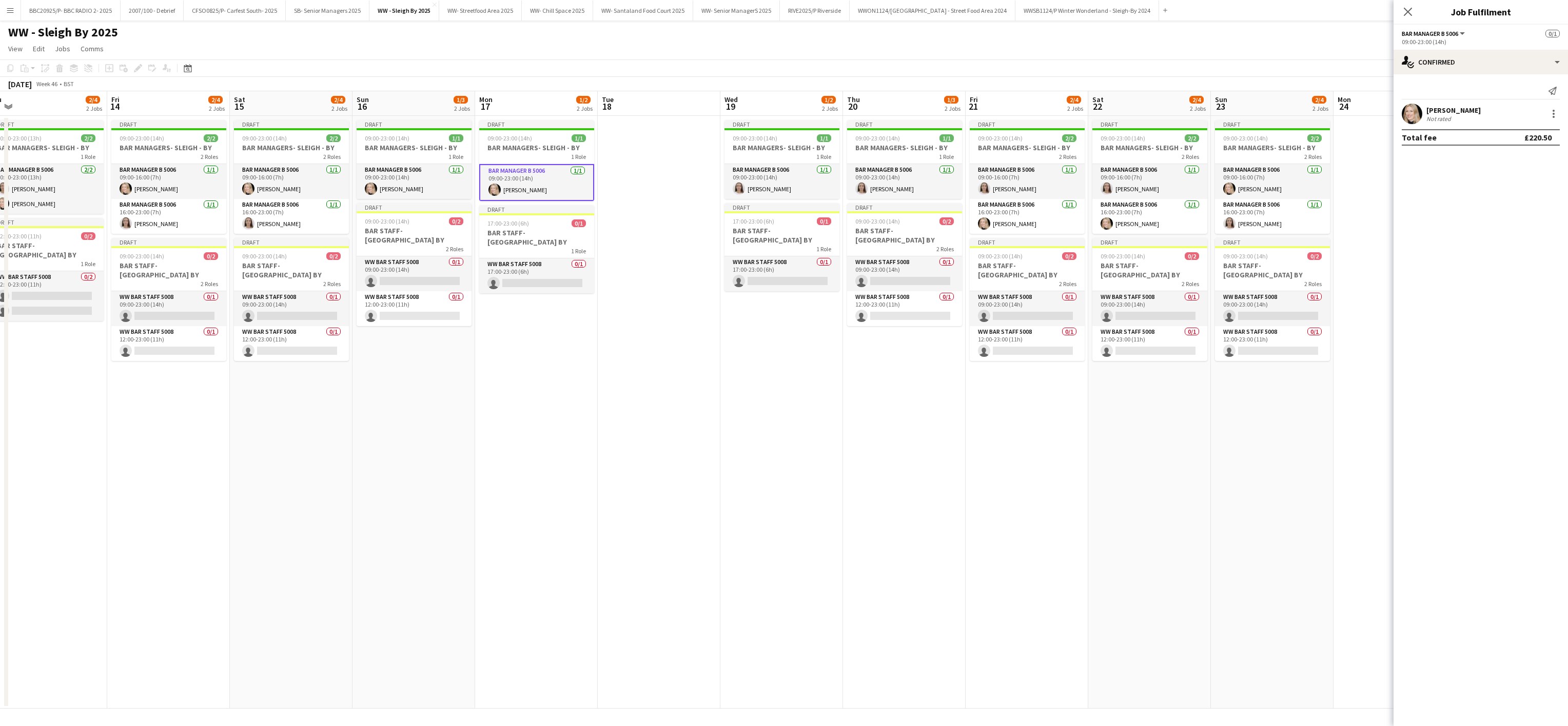
click at [778, 515] on app-date-cell "Draft 09:00-23:00 (14h) 1/1 BAR MANAGERS- SLEIGH - BY 1 Role Bar Manager B 5006…" at bounding box center [781, 413] width 122 height 593
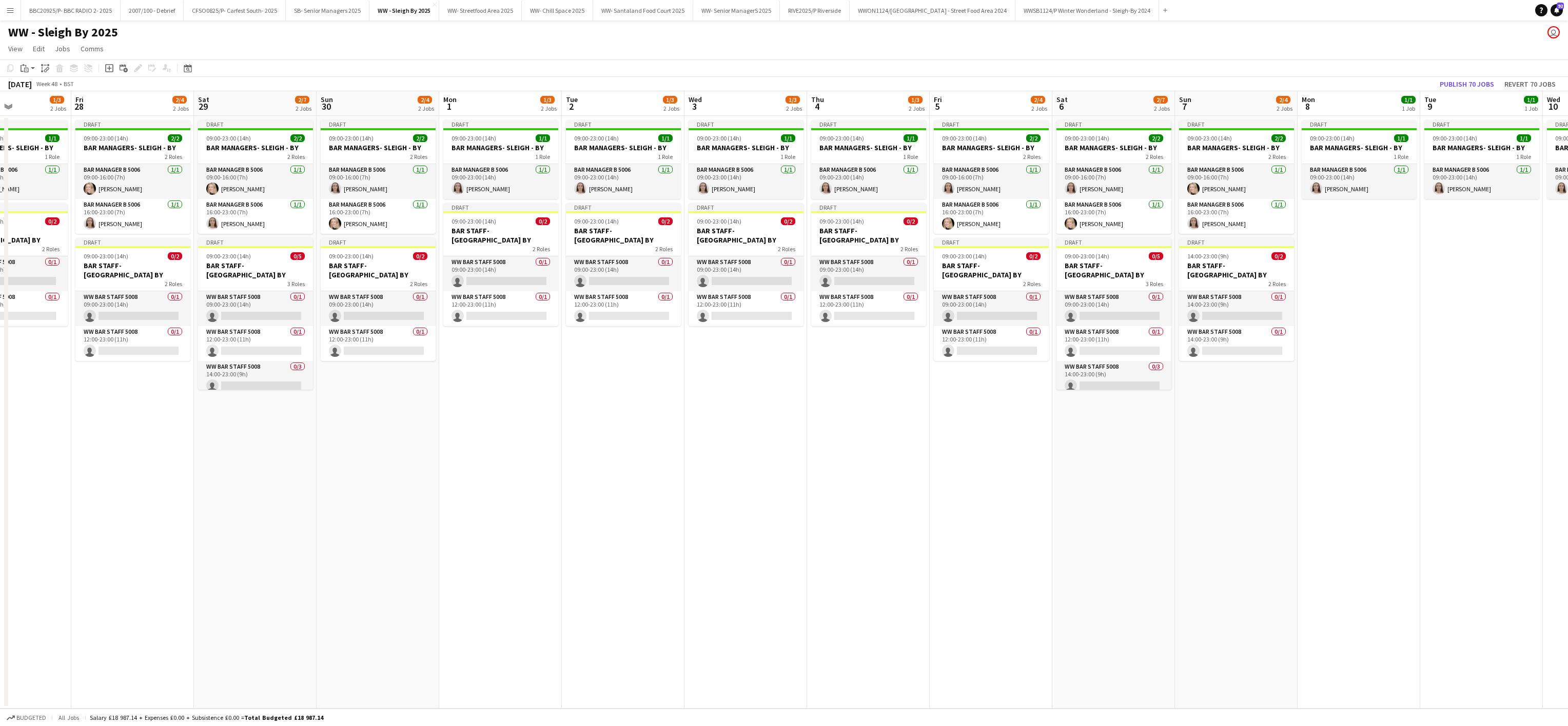
scroll to position [0, 436]
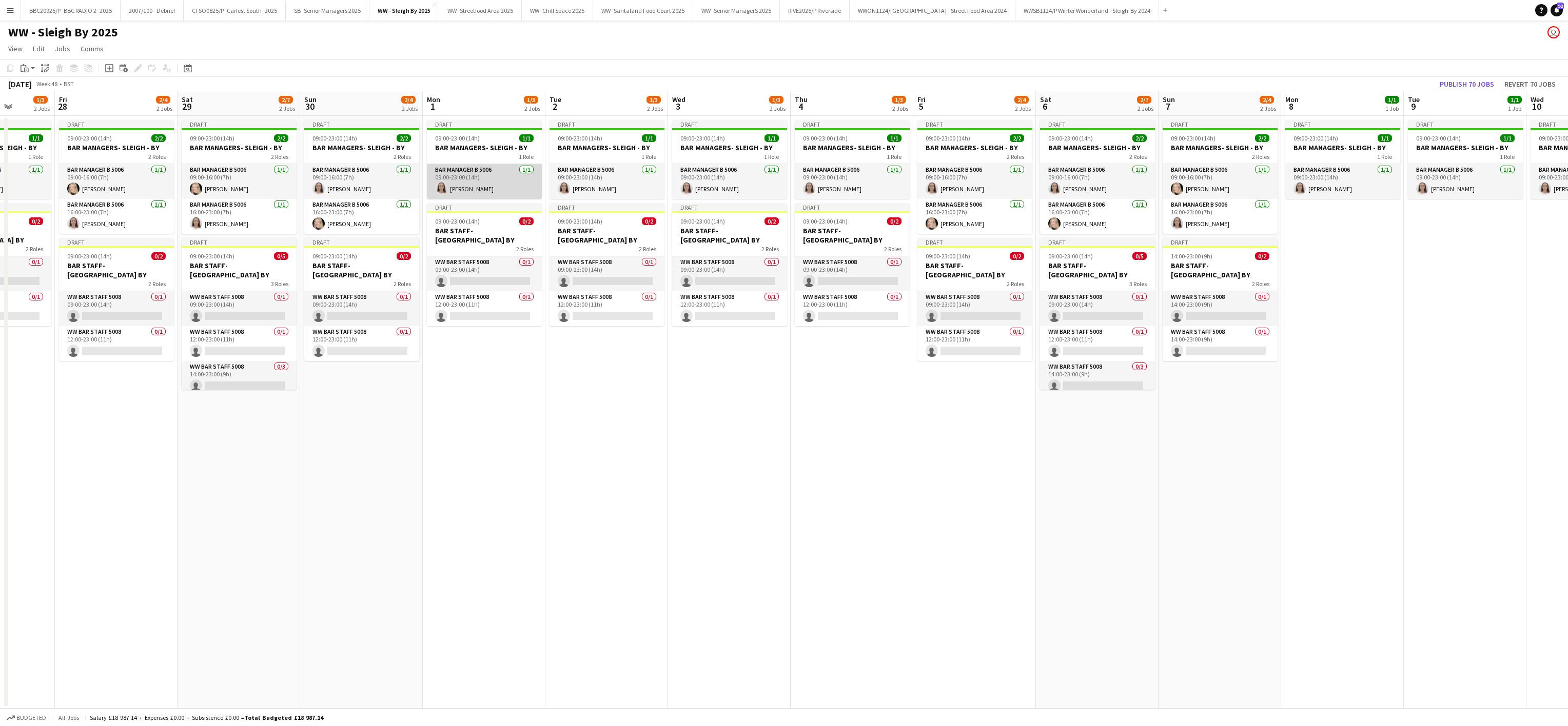
click at [476, 183] on app-card-role "Bar Manager B 5006 [DATE] 09:00-23:00 (14h) [PERSON_NAME]" at bounding box center [483, 182] width 115 height 34
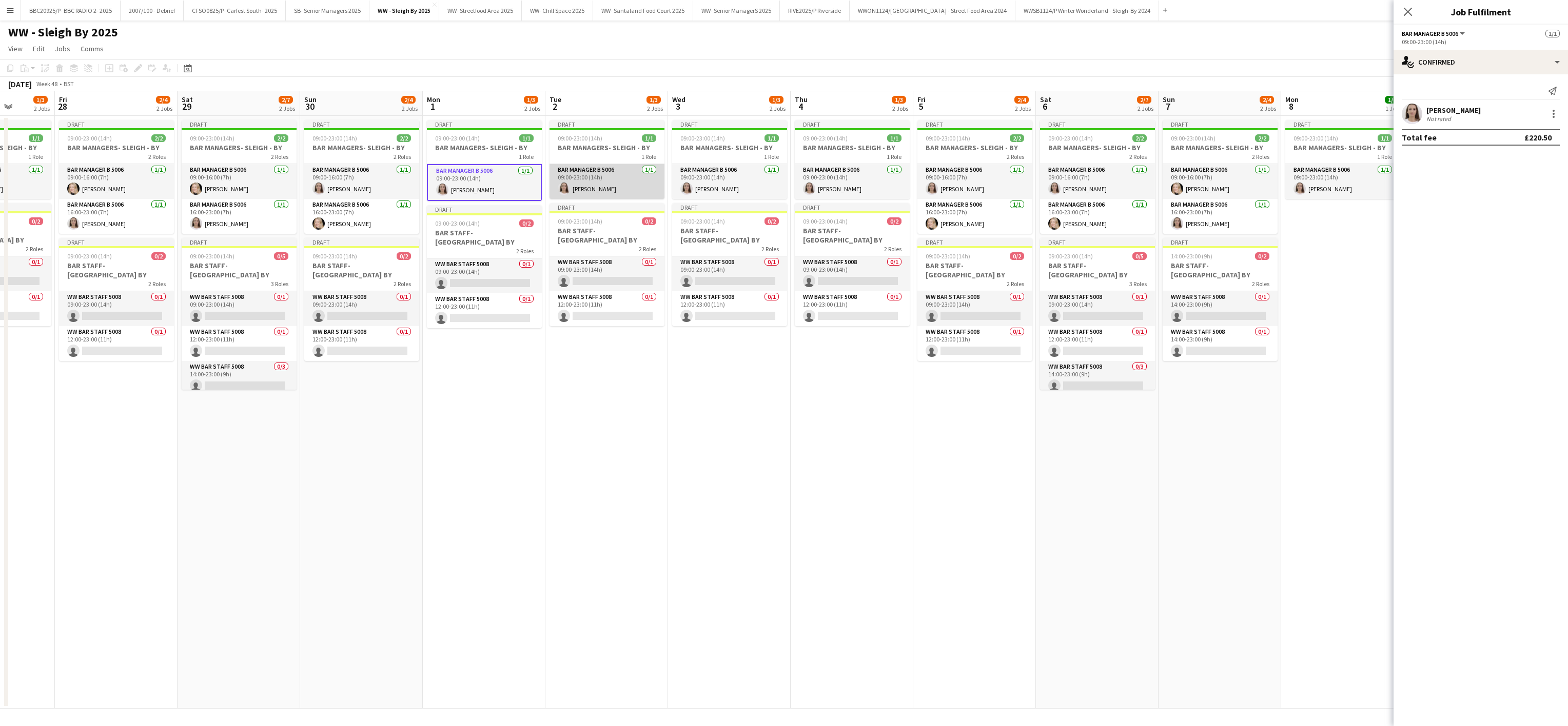
click at [588, 186] on app-card-role "Bar Manager B 5006 [DATE] 09:00-23:00 (14h) [PERSON_NAME]" at bounding box center [607, 182] width 115 height 34
click at [778, 116] on div "[PERSON_NAME] Not rated" at bounding box center [1480, 114] width 174 height 21
click at [778, 116] on div at bounding box center [1553, 114] width 12 height 12
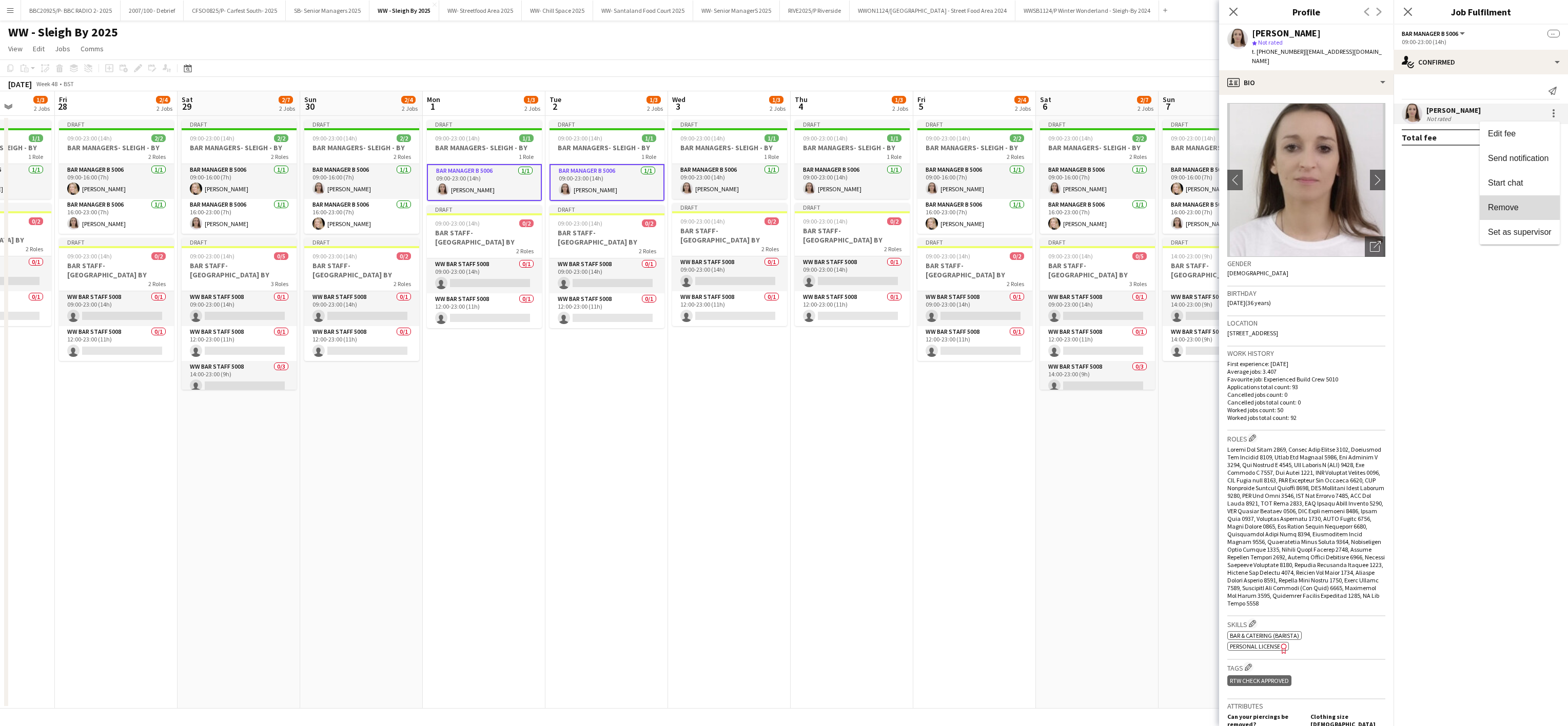
click at [778, 208] on span "Remove" at bounding box center [1503, 208] width 31 height 9
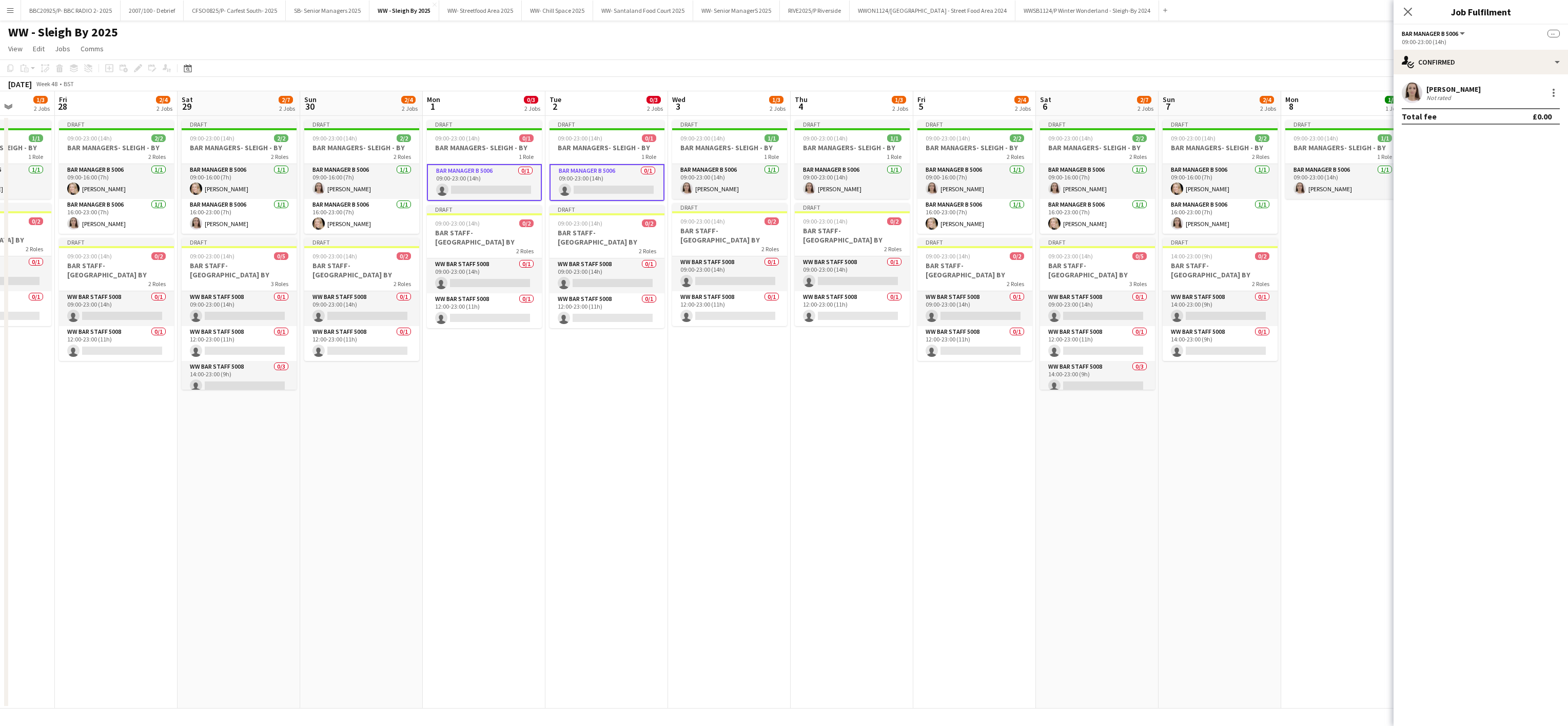
click at [491, 192] on app-card-role "Bar Manager B 5006 0/1 09:00-23:00 (14h) single-neutral-actions" at bounding box center [483, 183] width 115 height 37
click at [554, 193] on app-card-role "Bar Manager B 5006 0/1 09:00-23:00 (14h) single-neutral-actions" at bounding box center [607, 182] width 115 height 34
click at [778, 92] on input at bounding box center [1485, 93] width 119 height 12
type input "****"
click at [778, 109] on span "[PERSON_NAME]" at bounding box center [1464, 108] width 59 height 9
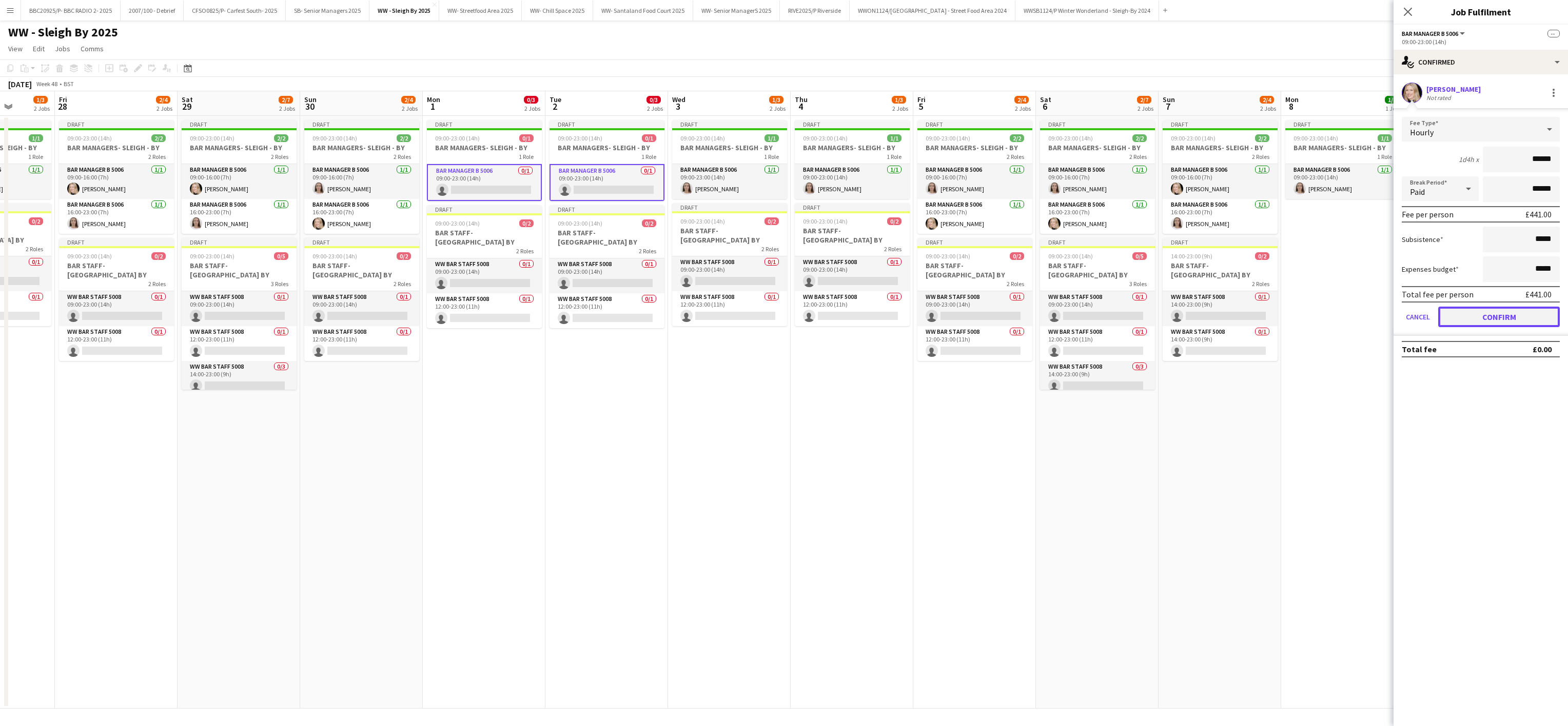
click at [778, 323] on button "Confirm" at bounding box center [1498, 317] width 121 height 21
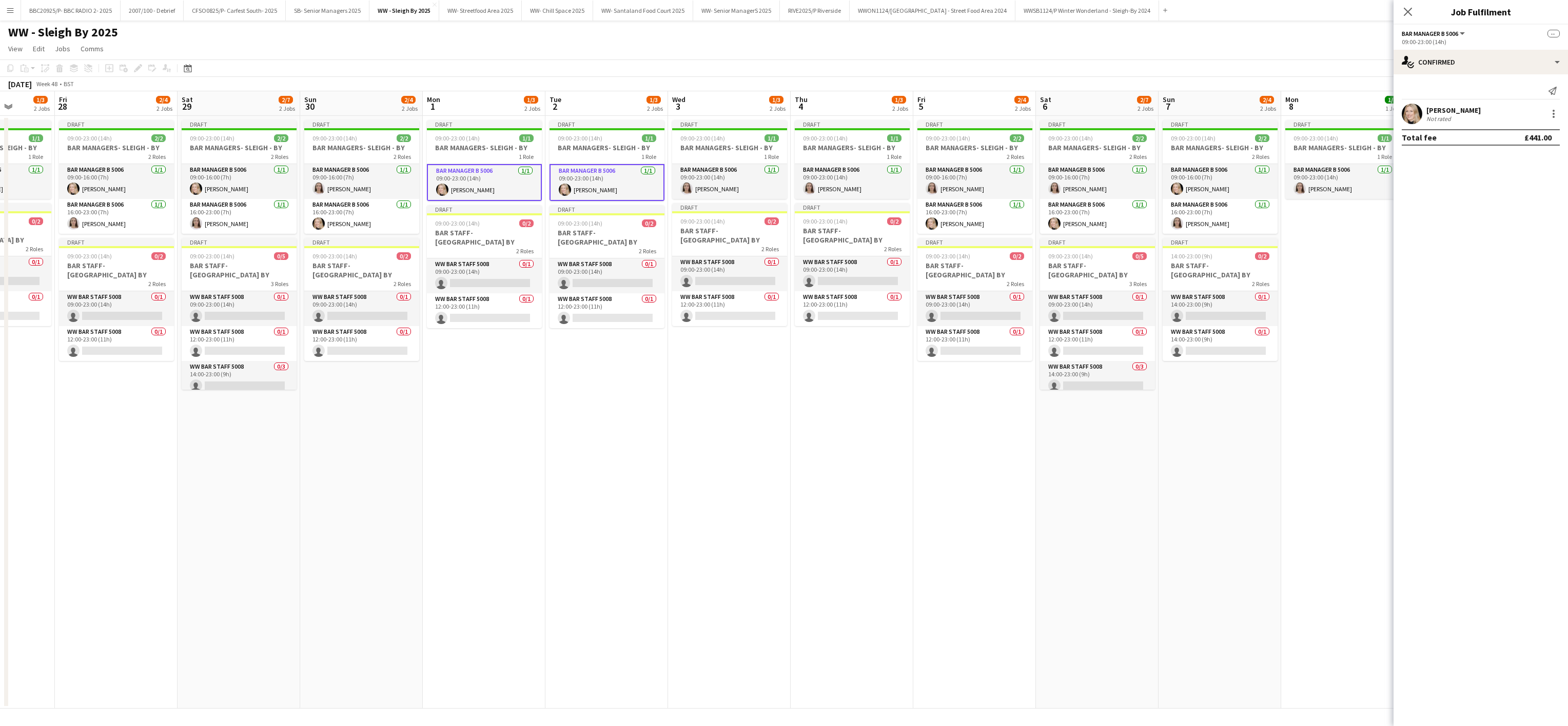
click at [592, 465] on app-date-cell "Draft 09:00-23:00 (14h) 1/1 BAR MANAGERS- SLEIGH - BY 1 Role Bar Manager B 5006…" at bounding box center [607, 413] width 122 height 593
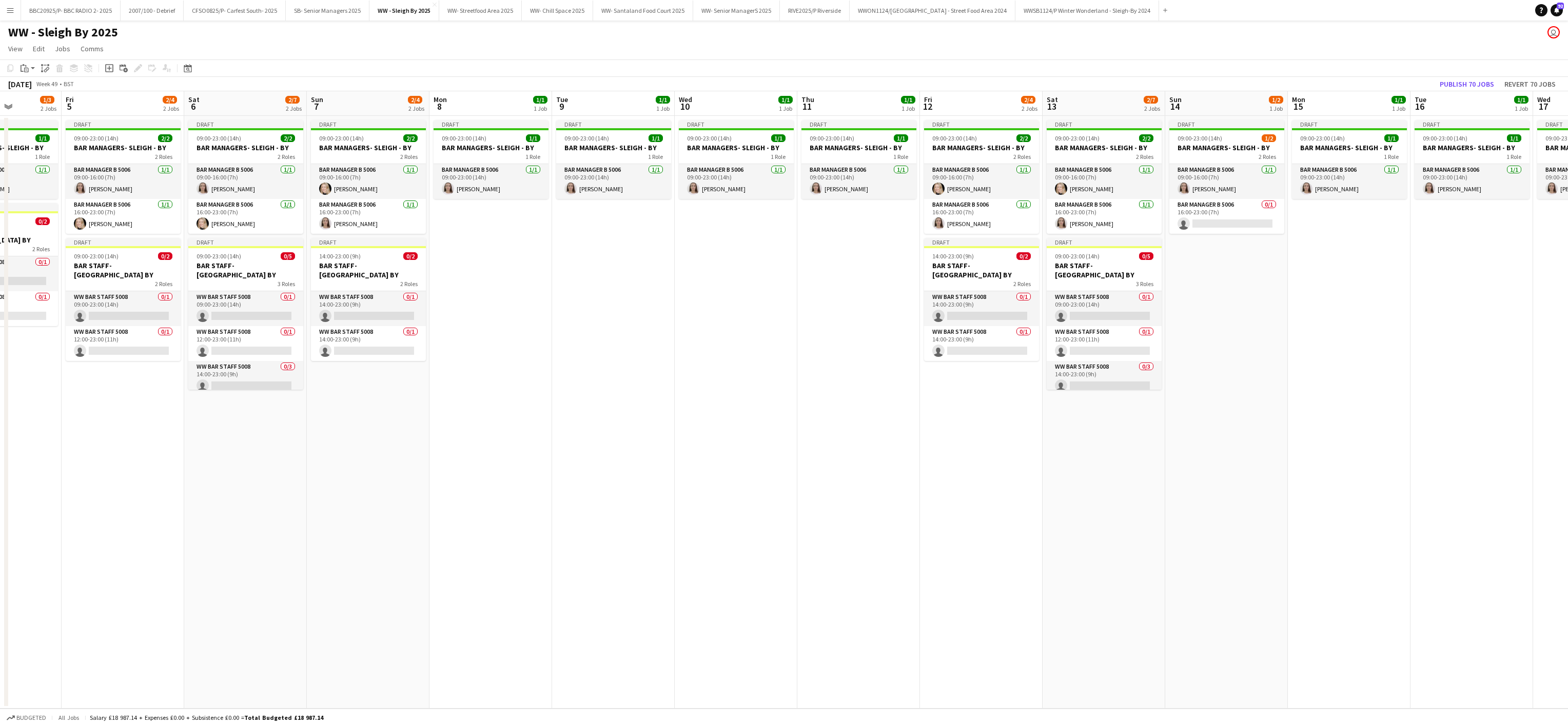
scroll to position [0, 360]
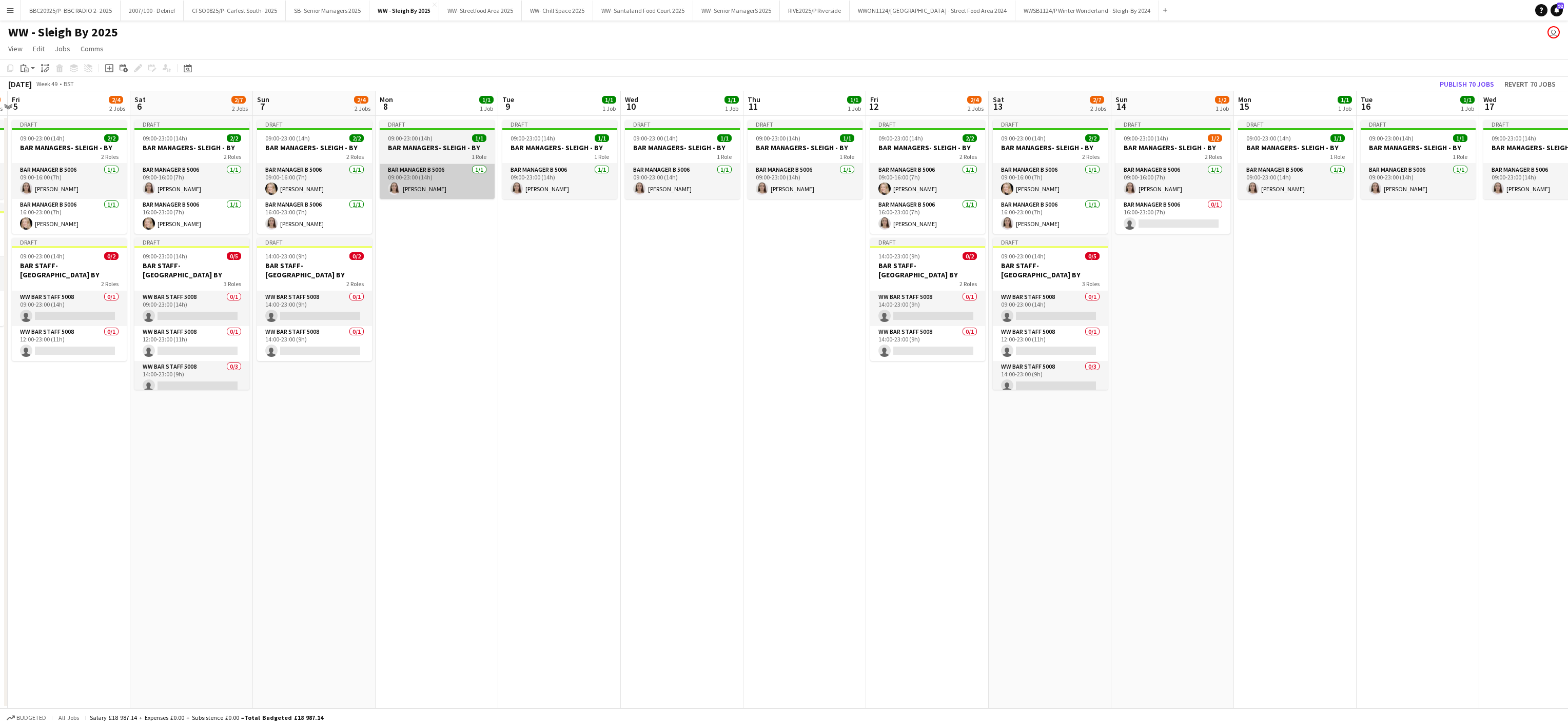
click at [428, 192] on app-card-role "Bar Manager B 5006 [DATE] 09:00-23:00 (14h) [PERSON_NAME]" at bounding box center [437, 182] width 115 height 34
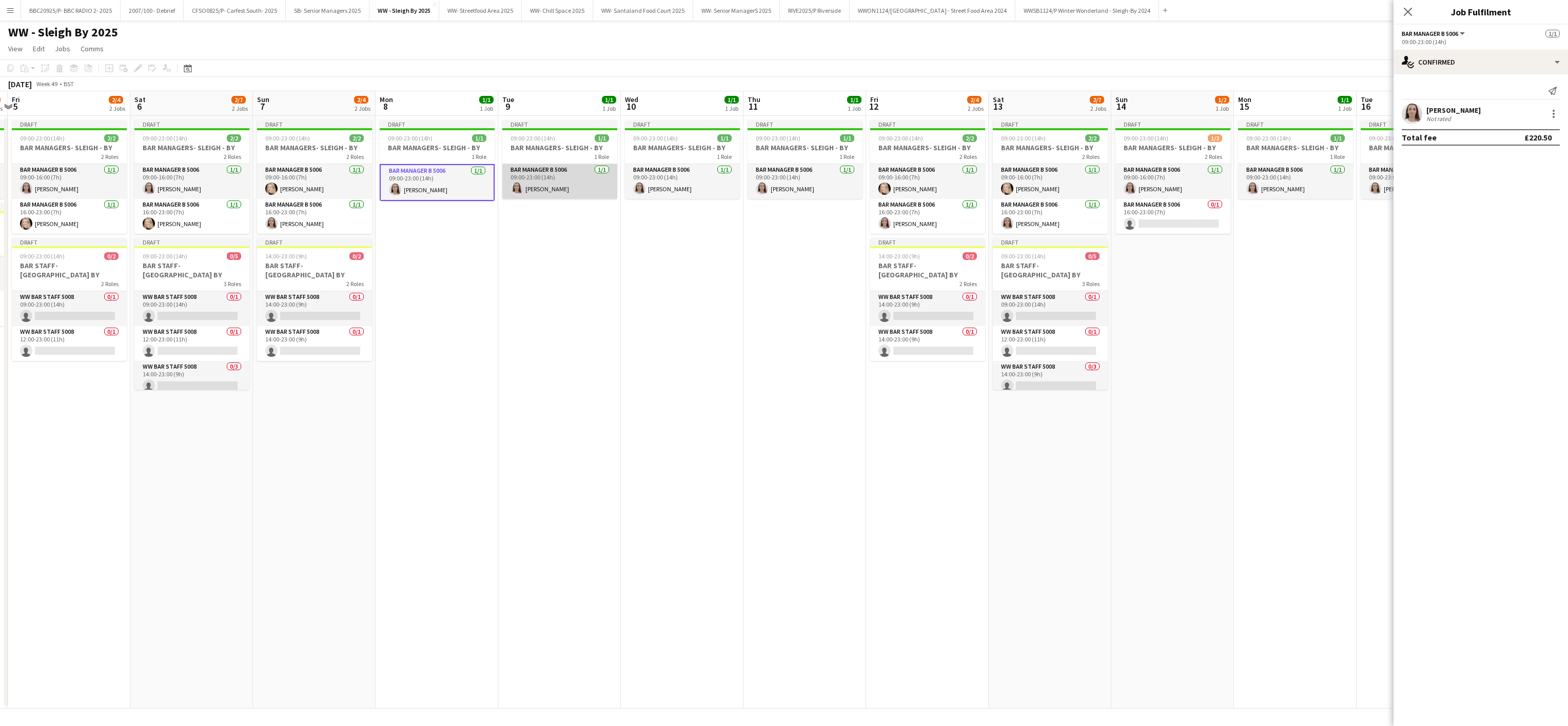
click at [546, 182] on app-card-role "Bar Manager B 5006 [DATE] 09:00-23:00 (14h) [PERSON_NAME]" at bounding box center [559, 182] width 115 height 34
click at [778, 115] on div at bounding box center [1553, 114] width 12 height 12
click at [778, 221] on button "Remove" at bounding box center [1519, 232] width 80 height 25
click at [778, 96] on input at bounding box center [1485, 93] width 119 height 12
click at [413, 184] on app-card-role "Bar Manager B 5006 [DATE] 09:00-23:00 (14h) [PERSON_NAME]" at bounding box center [437, 182] width 115 height 34
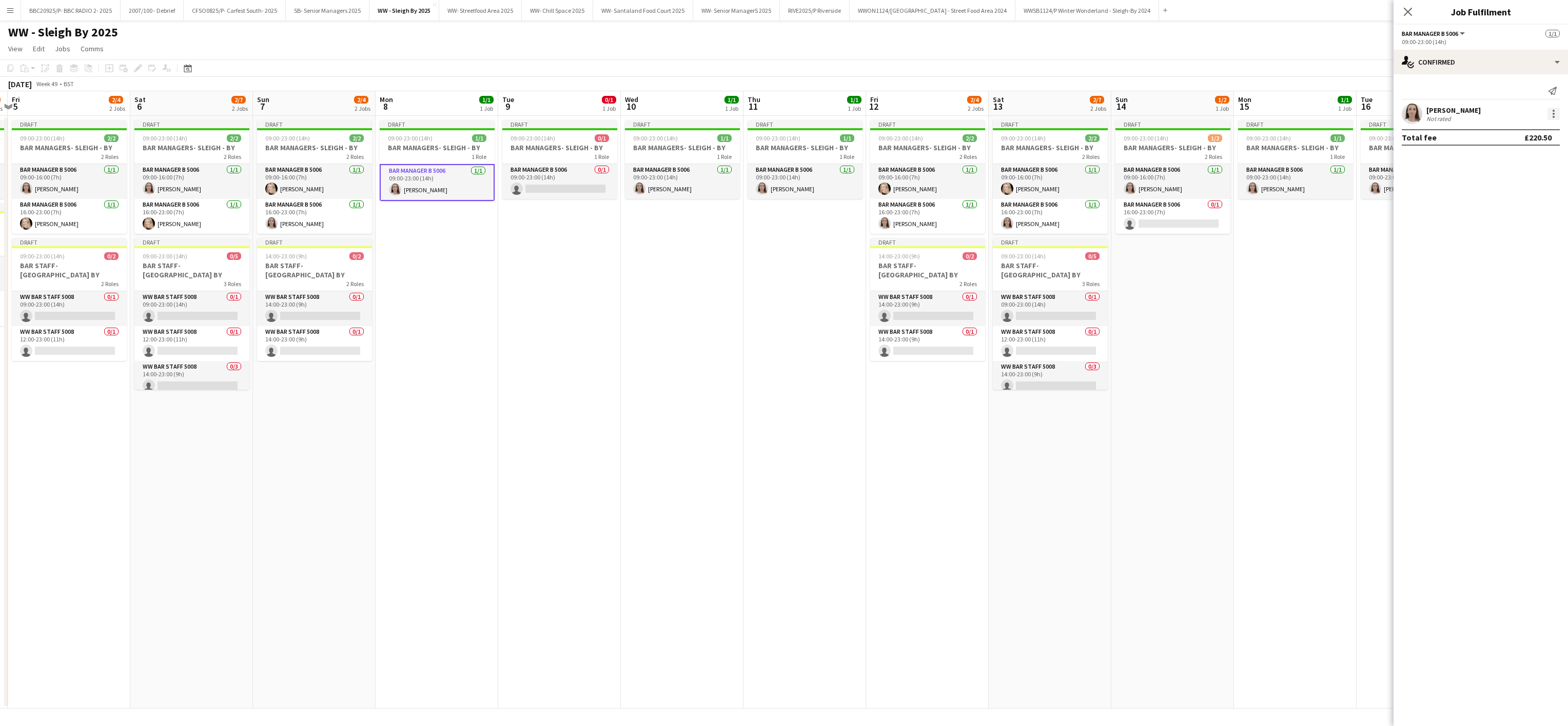
click at [778, 116] on div at bounding box center [1553, 114] width 12 height 12
click at [778, 230] on span "Remove" at bounding box center [1503, 232] width 31 height 9
click at [457, 177] on app-card-role "Bar Manager B 5006 0/1 09:00-23:00 (14h) single-neutral-actions" at bounding box center [437, 183] width 115 height 37
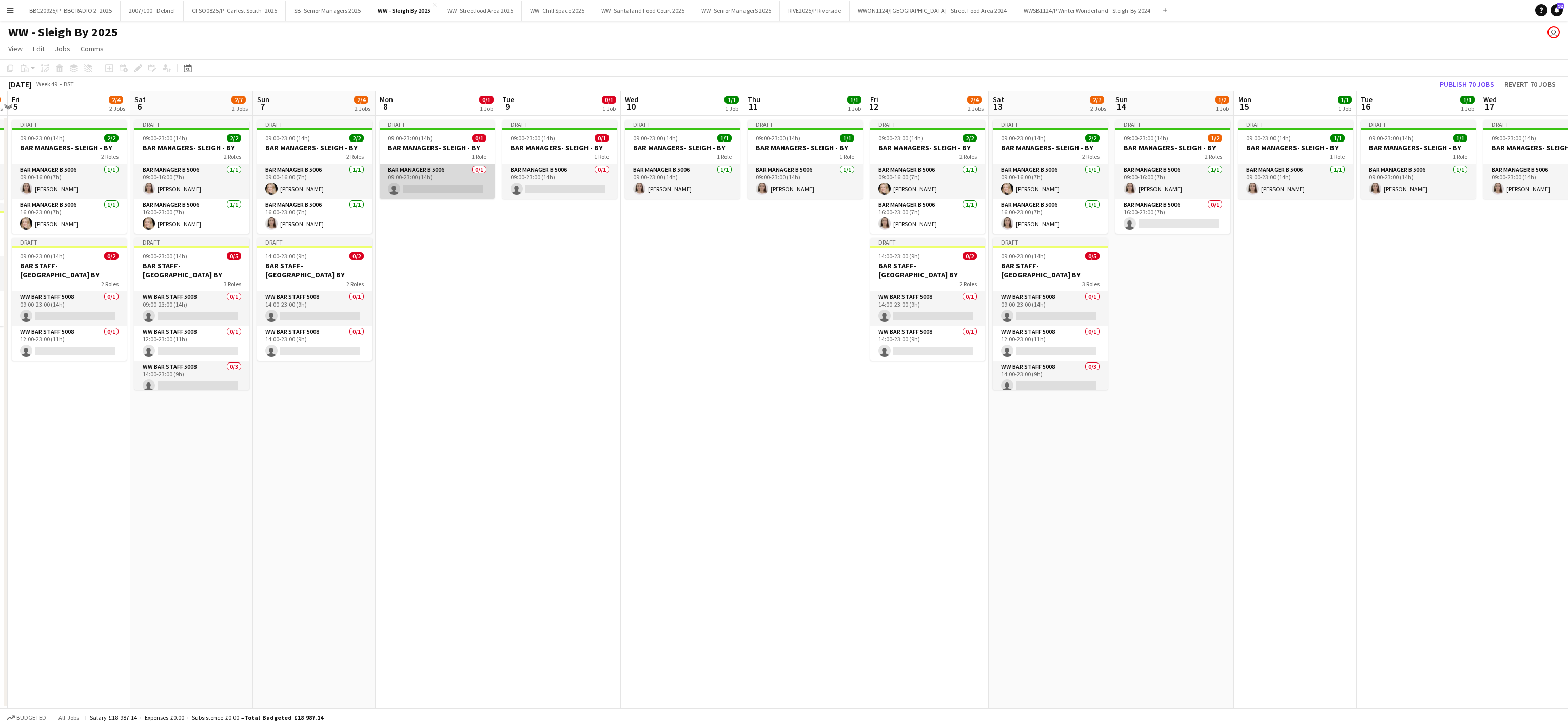
click at [456, 179] on app-card-role "Bar Manager B 5006 0/1 09:00-23:00 (14h) single-neutral-actions" at bounding box center [437, 182] width 115 height 34
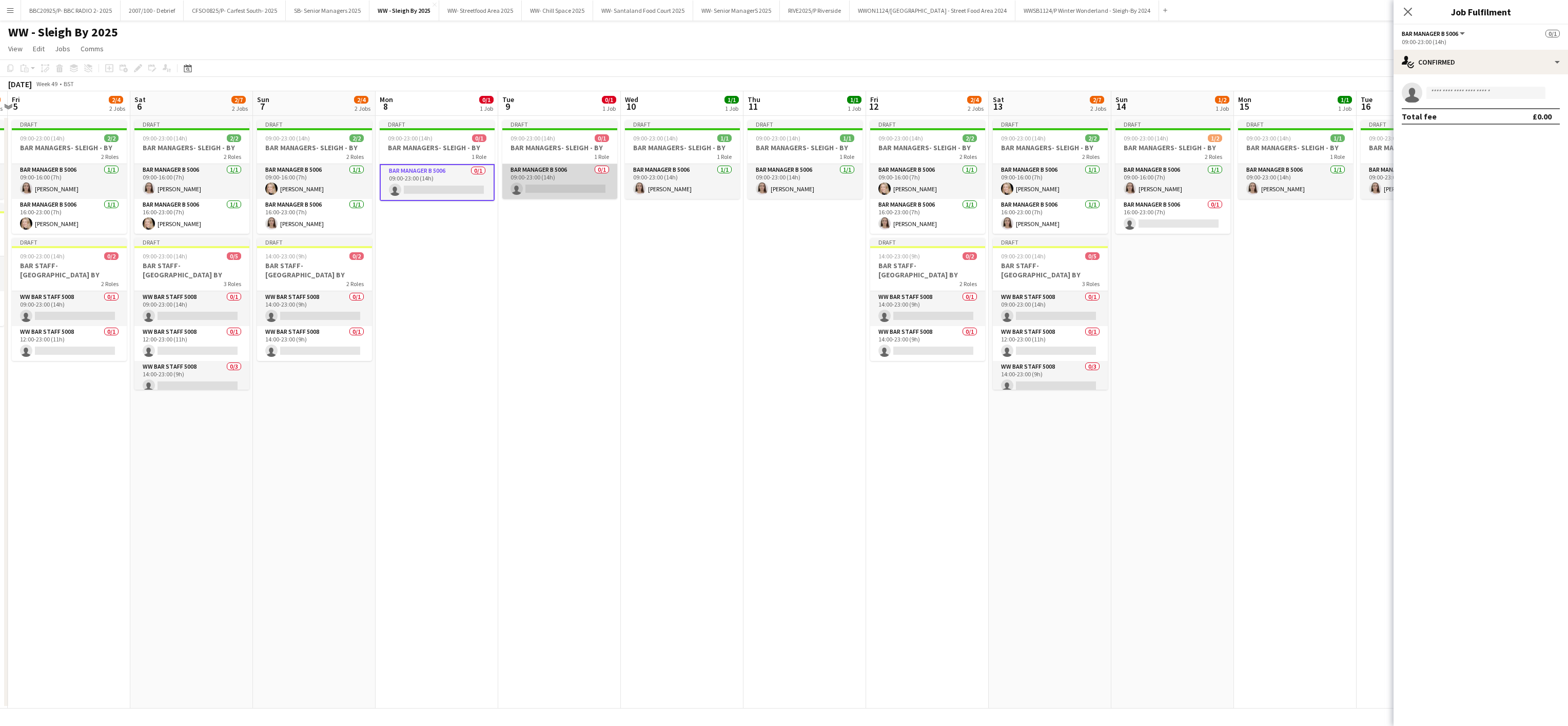
click at [553, 181] on app-card-role "Bar Manager B 5006 0/1 09:00-23:00 (14h) single-neutral-actions" at bounding box center [559, 182] width 115 height 34
click at [778, 99] on body "Menu Boards Boards Boards All jobs Status Workforce Workforce My Workforce Recr…" at bounding box center [784, 363] width 1568 height 726
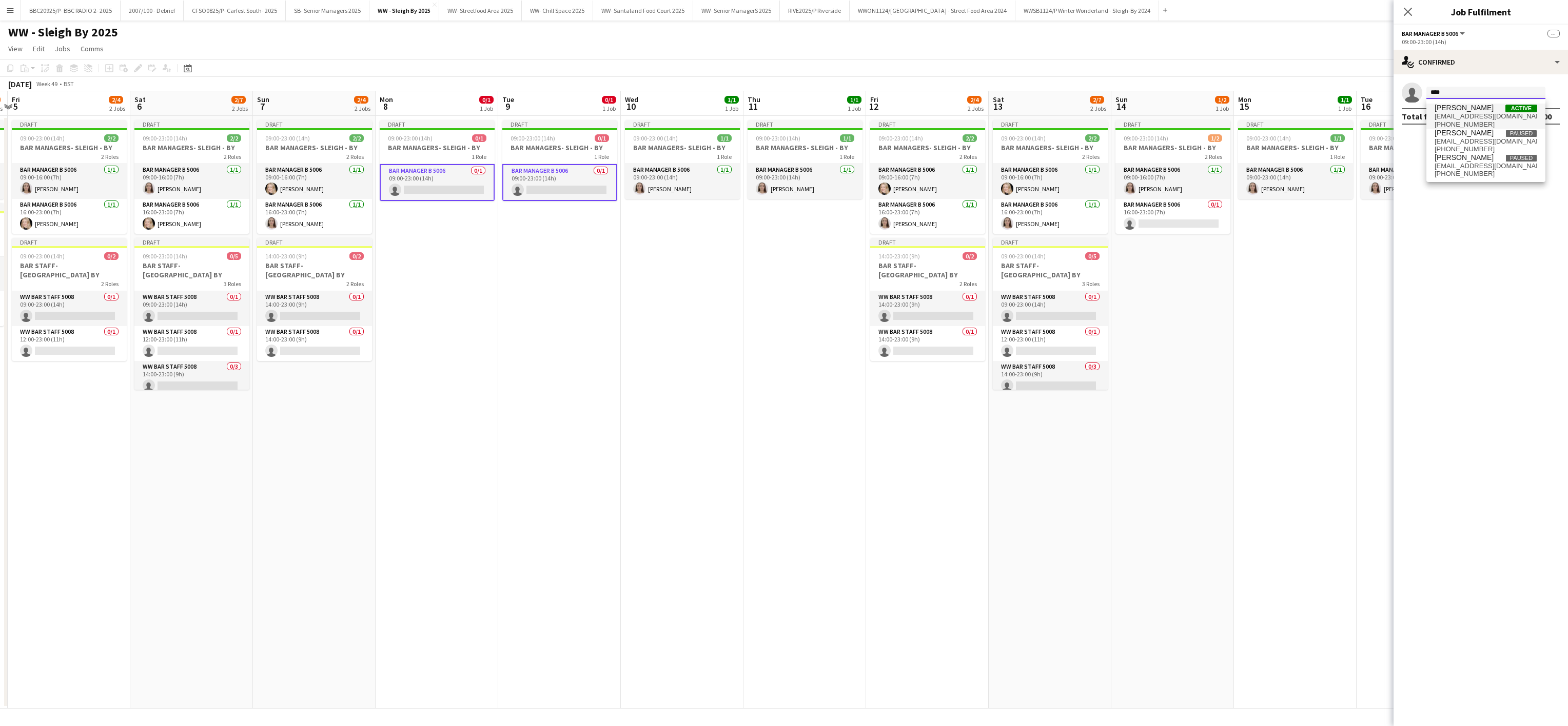
type input "****"
click at [778, 117] on span "[EMAIL_ADDRESS][DOMAIN_NAME]" at bounding box center [1485, 116] width 103 height 9
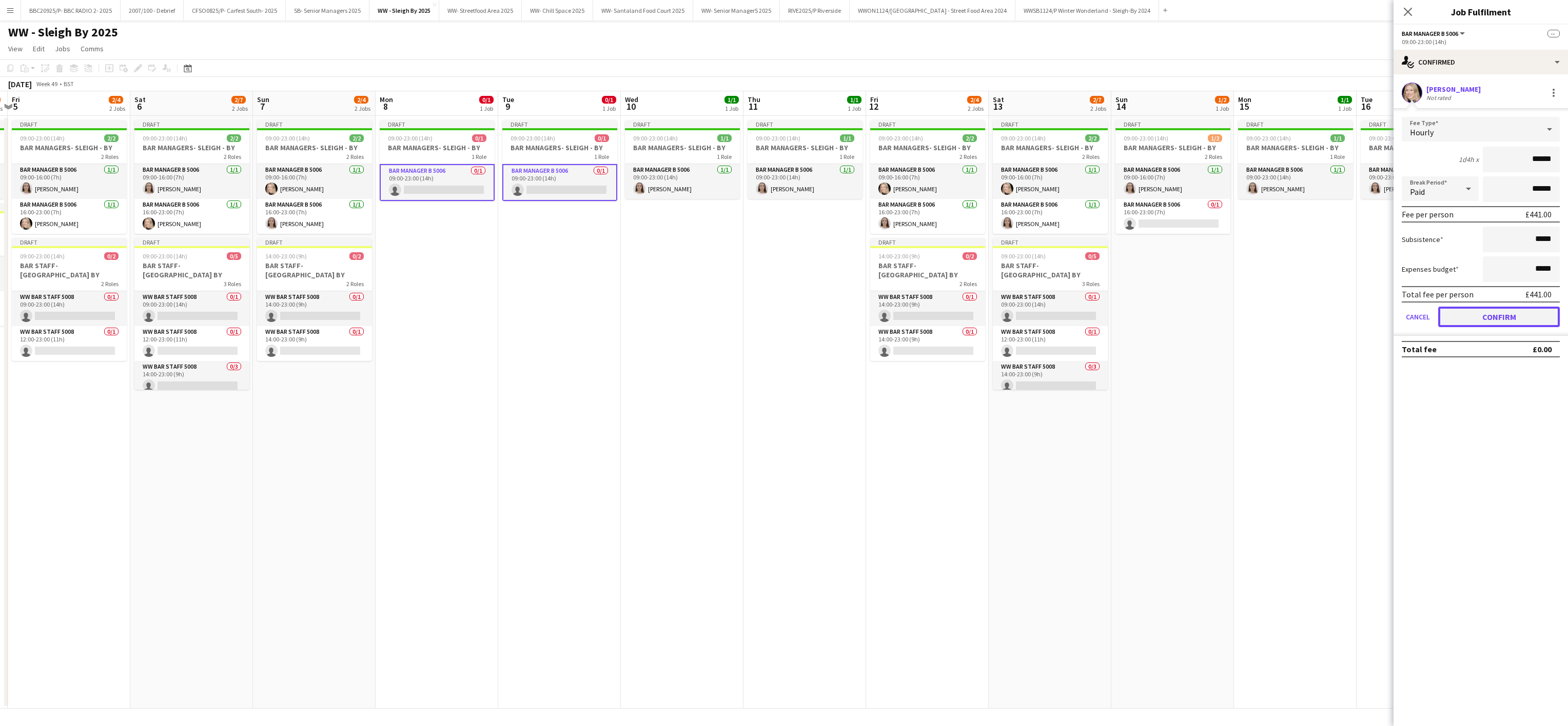
click at [778, 315] on button "Confirm" at bounding box center [1498, 317] width 121 height 21
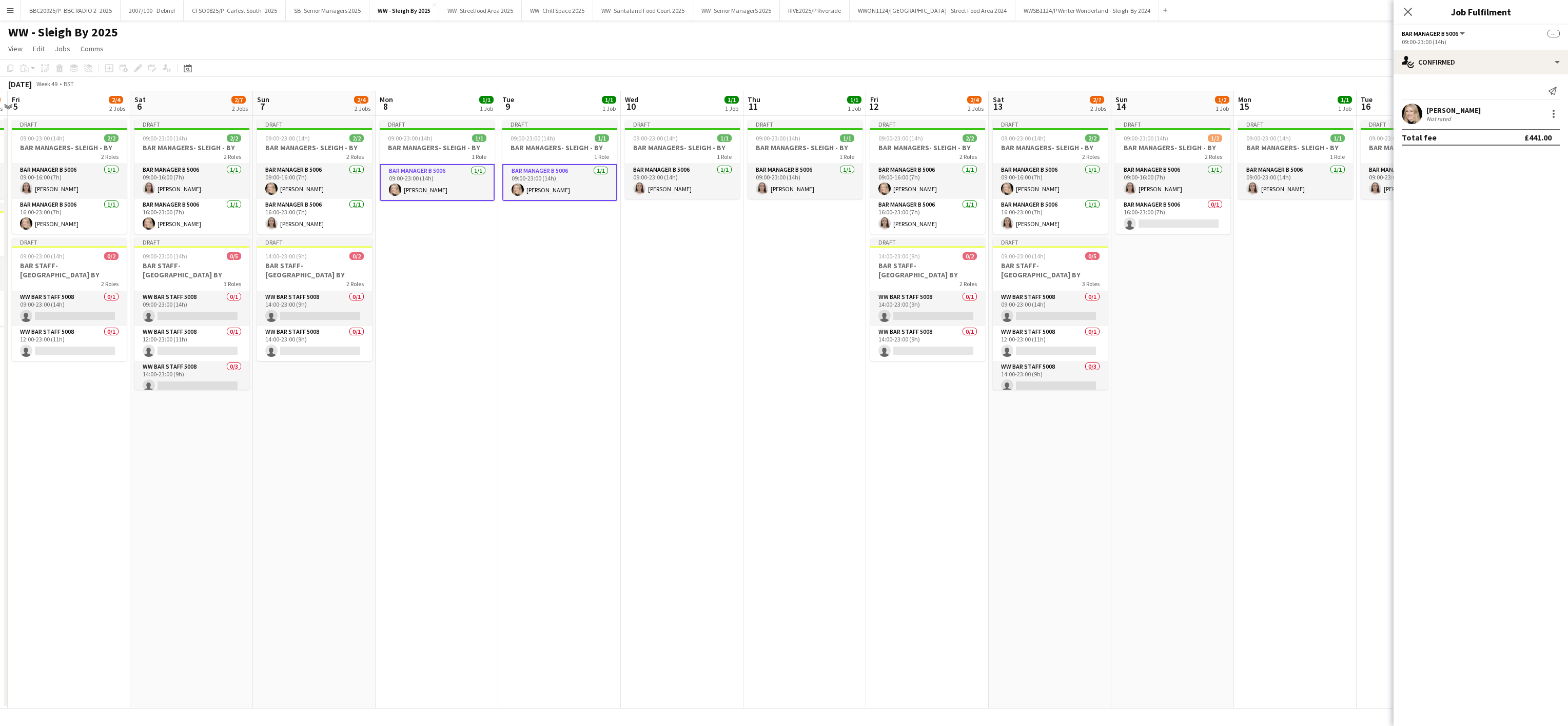
click at [547, 486] on app-date-cell "Draft 09:00-23:00 (14h) 1/1 BAR MANAGERS- SLEIGH - BY 1 Role Bar Manager B 5006…" at bounding box center [559, 413] width 122 height 593
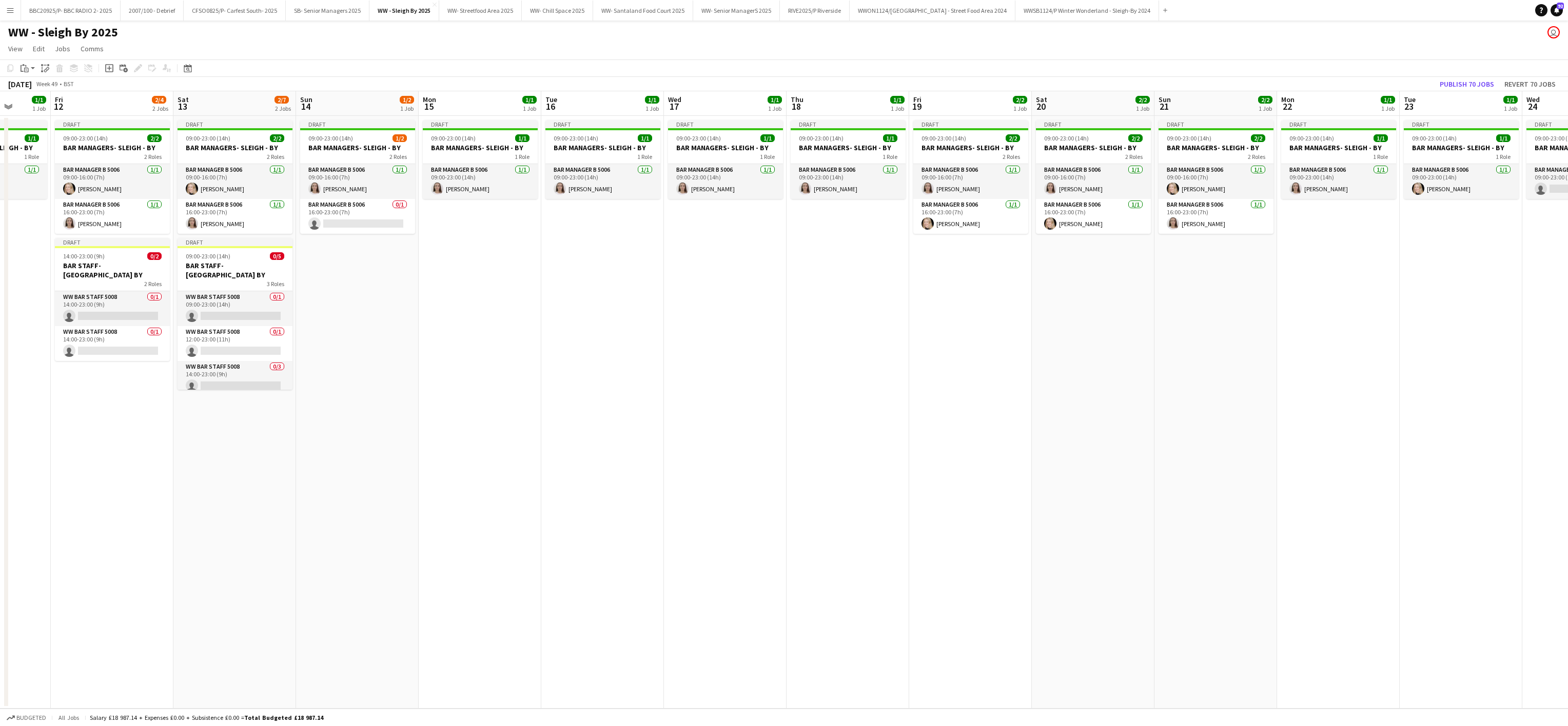
scroll to position [0, 365]
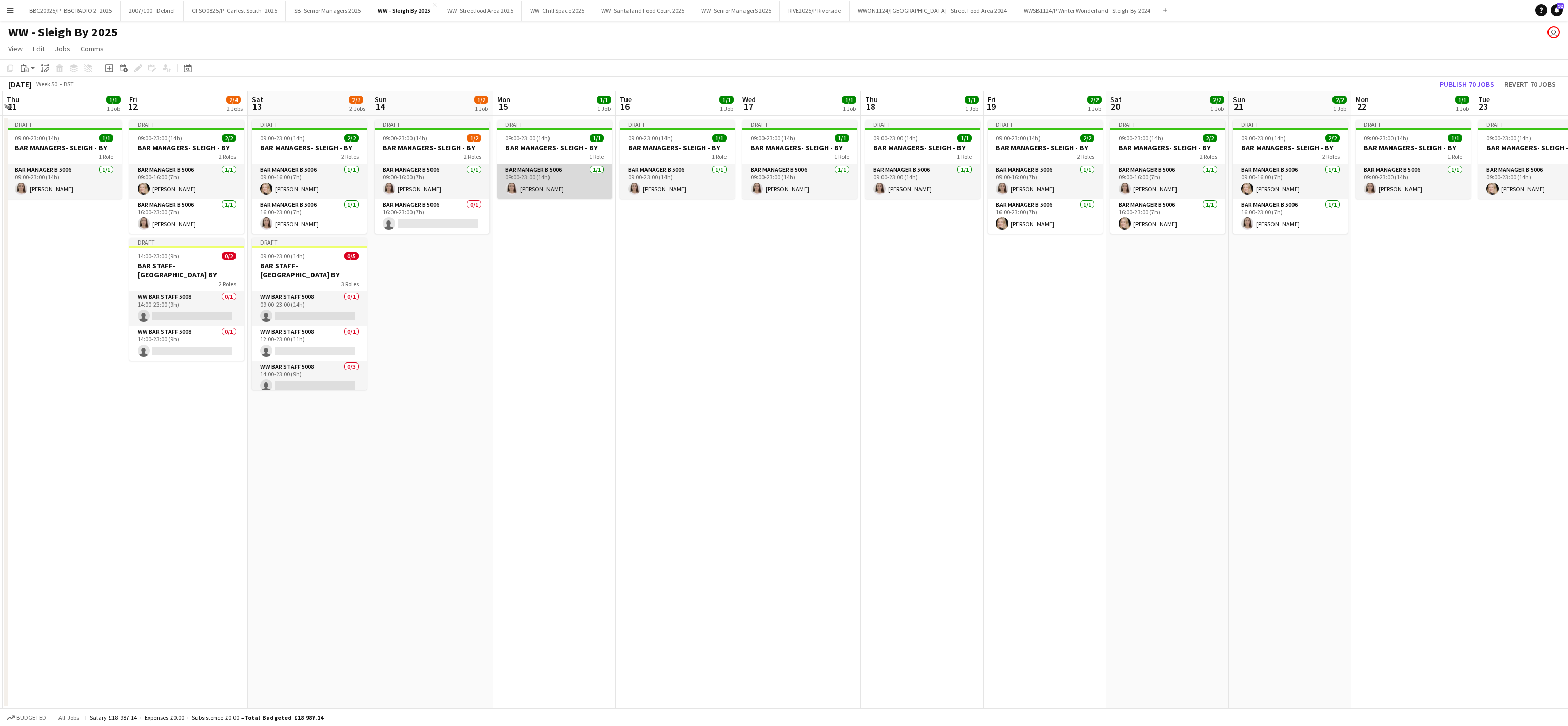
click at [553, 188] on app-card-role "Bar Manager B 5006 [DATE] 09:00-23:00 (14h) [PERSON_NAME]" at bounding box center [554, 182] width 115 height 34
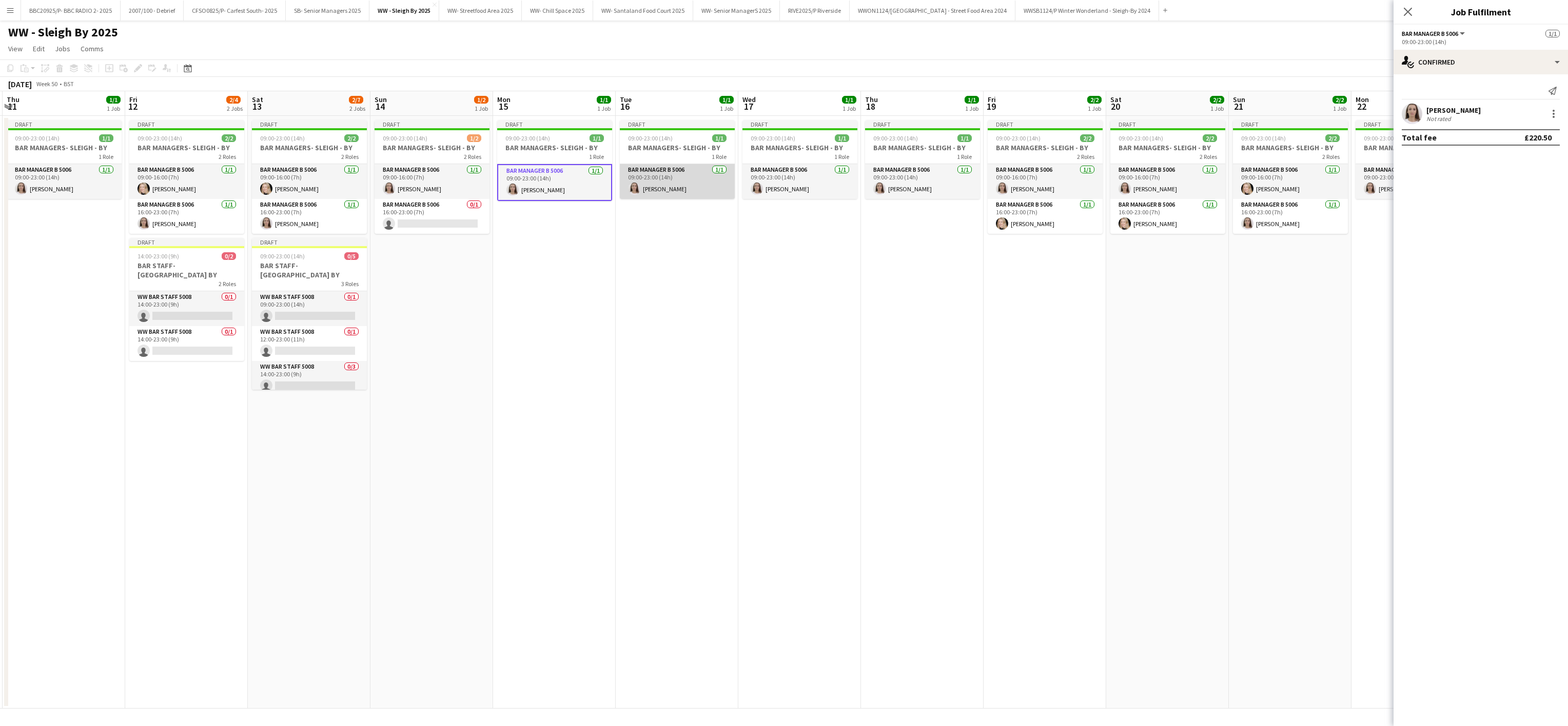
click at [669, 188] on app-card-role "Bar Manager B 5006 [DATE] 09:00-23:00 (14h) [PERSON_NAME]" at bounding box center [676, 182] width 115 height 34
click at [778, 117] on div at bounding box center [1553, 114] width 12 height 12
click at [778, 232] on span "Remove" at bounding box center [1503, 232] width 31 height 9
click at [525, 189] on app-card-role "Bar Manager B 5006 [DATE] 09:00-23:00 (14h) [PERSON_NAME]" at bounding box center [554, 182] width 115 height 34
click at [778, 111] on div at bounding box center [1553, 114] width 12 height 12
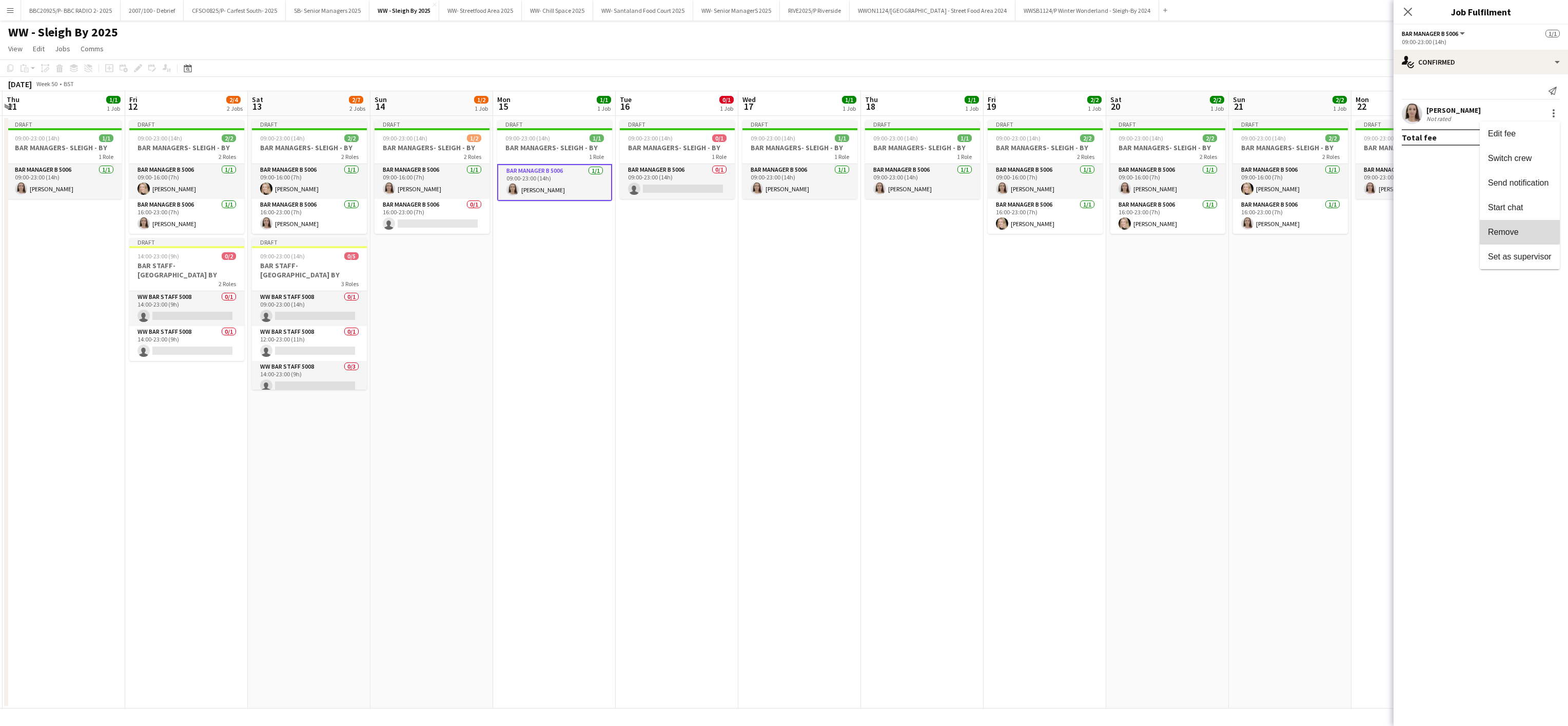
click at [778, 230] on span "Remove" at bounding box center [1503, 232] width 31 height 9
click at [527, 193] on app-card-role "Bar Manager B 5006 0/1 09:00-23:00 (14h) single-neutral-actions" at bounding box center [554, 183] width 115 height 37
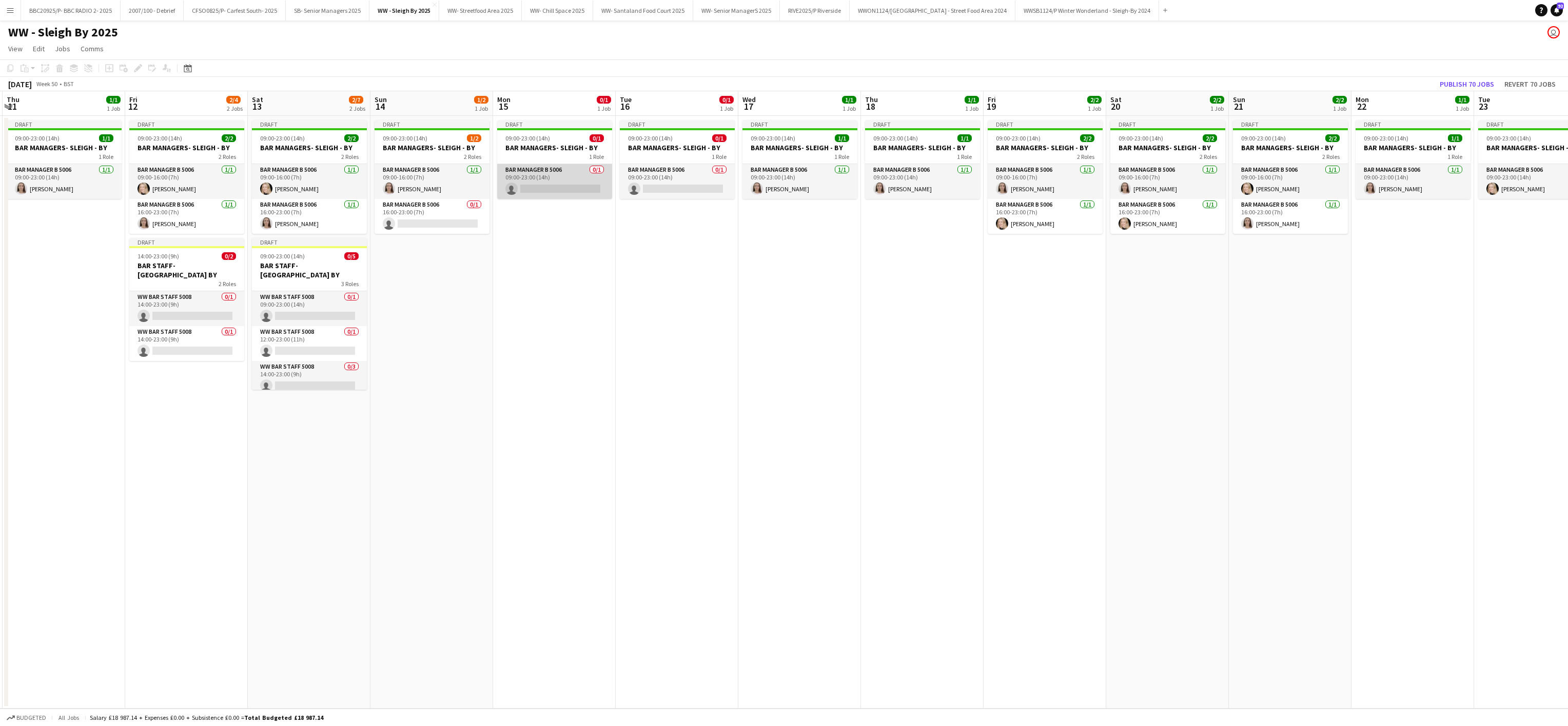
click at [514, 195] on app-card-role "Bar Manager B 5006 0/1 09:00-23:00 (14h) single-neutral-actions" at bounding box center [554, 182] width 115 height 34
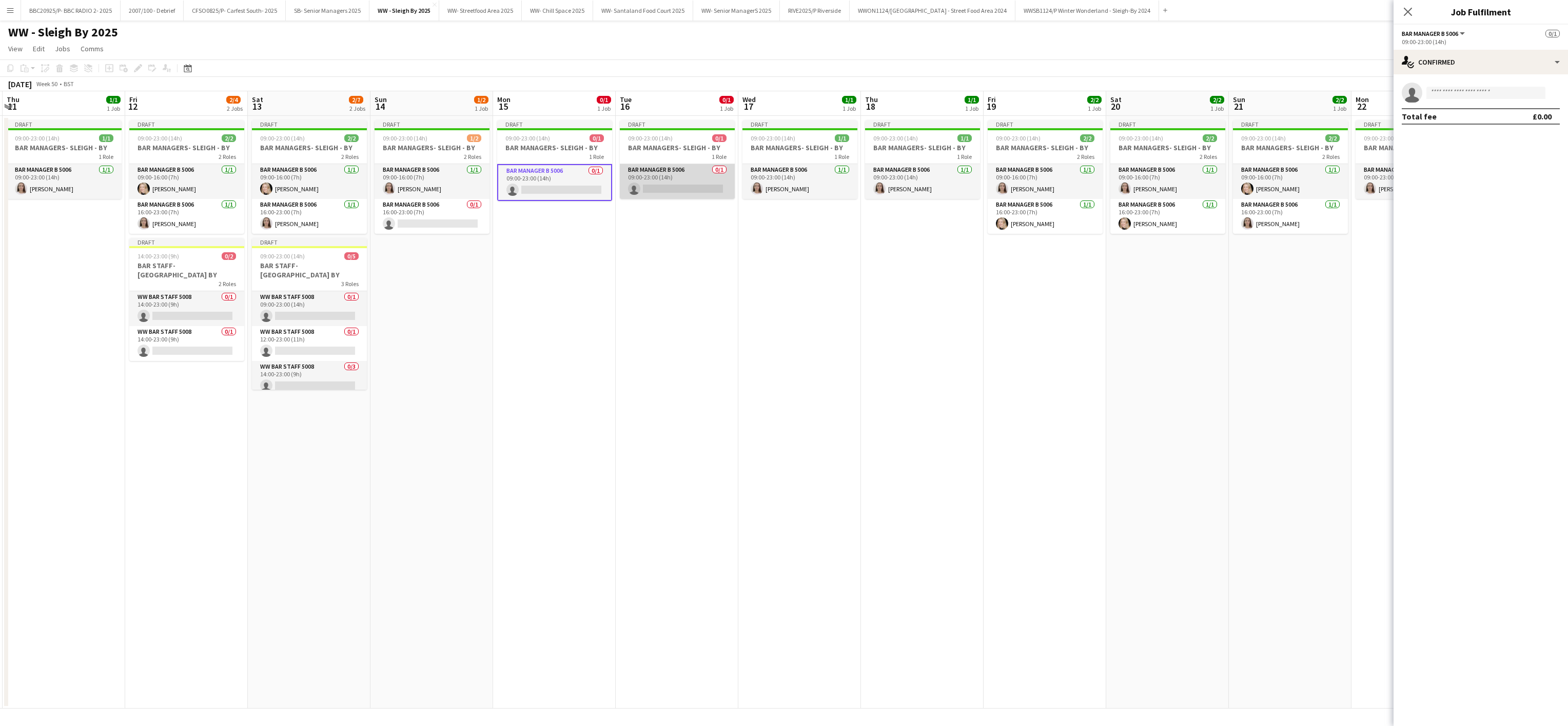
click at [679, 195] on app-card-role "Bar Manager B 5006 0/1 09:00-23:00 (14h) single-neutral-actions" at bounding box center [676, 182] width 115 height 34
click at [778, 92] on input at bounding box center [1485, 93] width 119 height 12
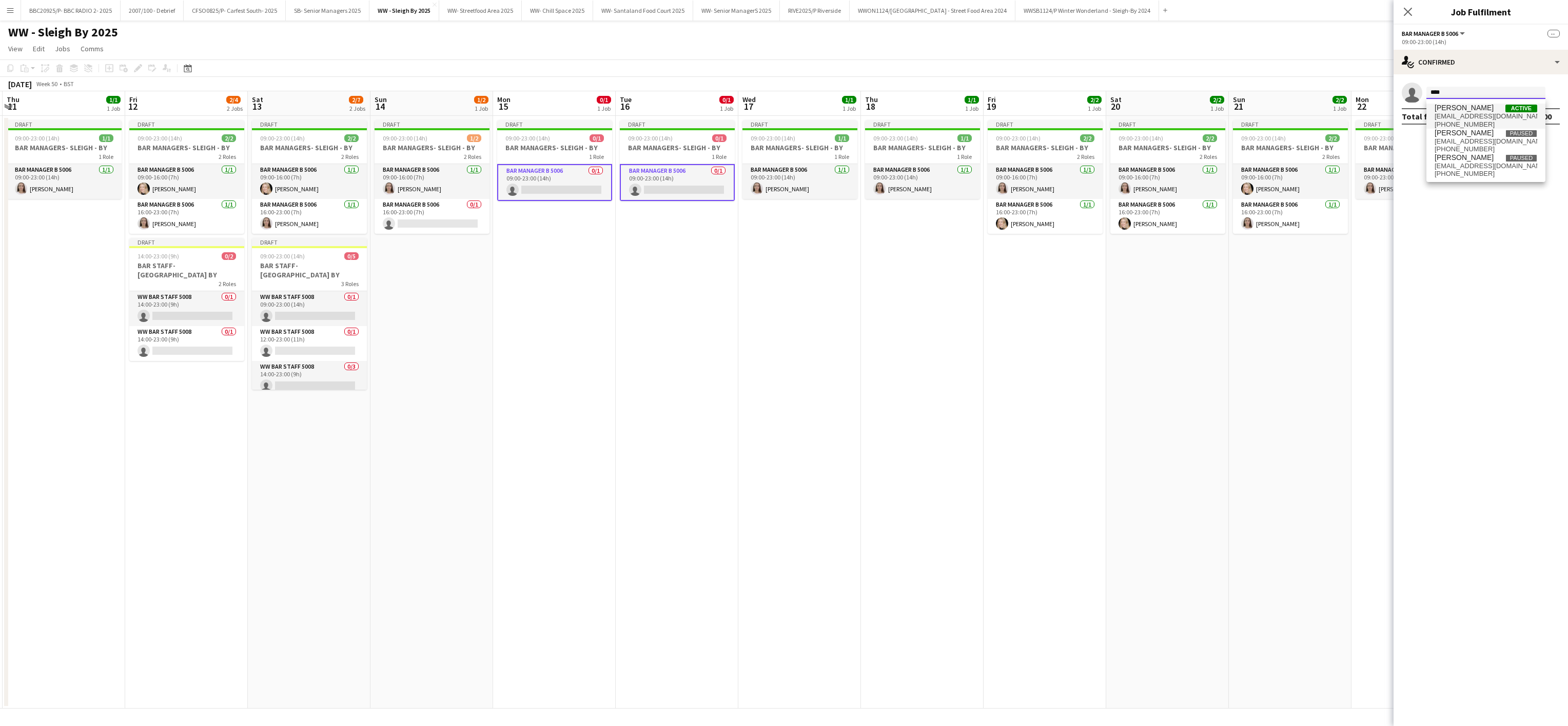
type input "****"
click at [778, 112] on span "[EMAIL_ADDRESS][DOMAIN_NAME]" at bounding box center [1485, 116] width 103 height 9
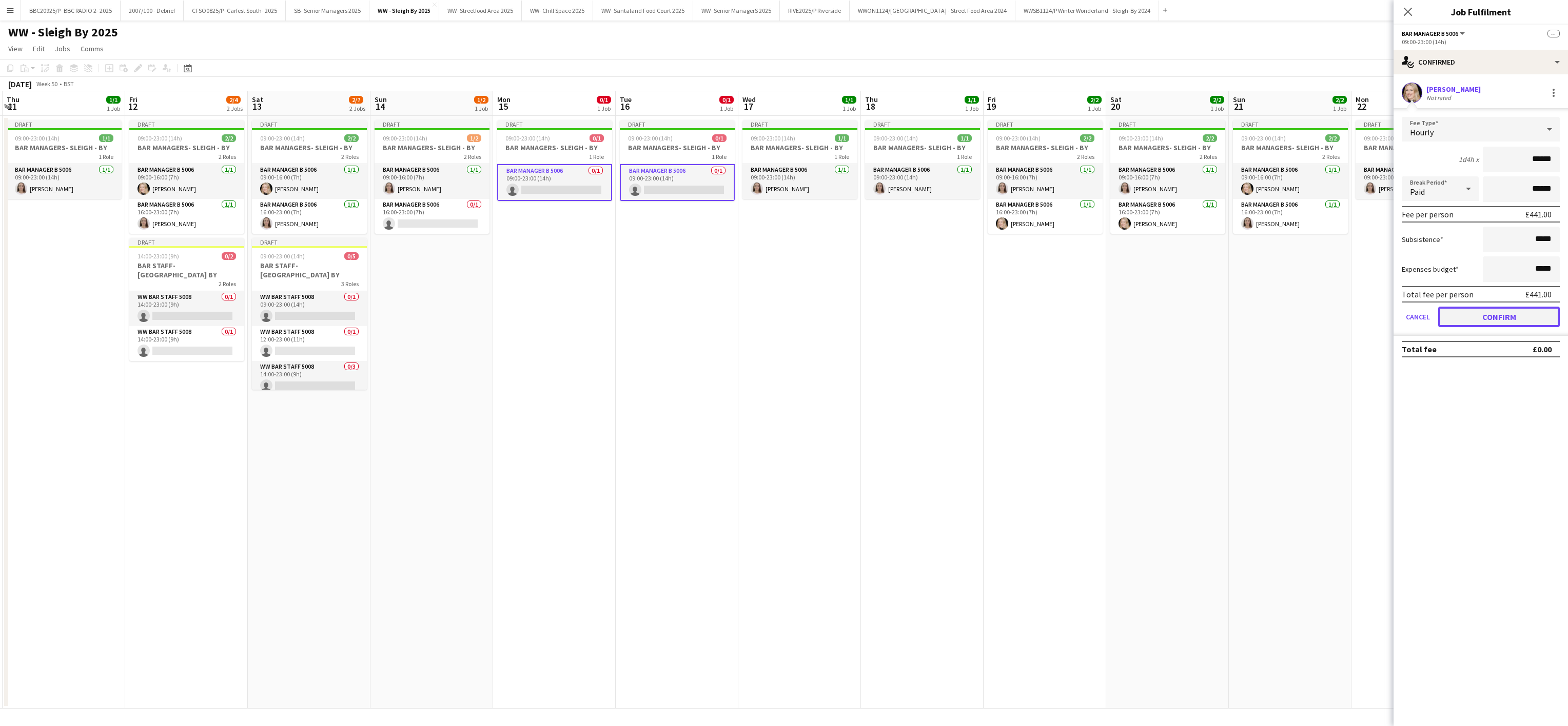
click at [778, 316] on button "Confirm" at bounding box center [1498, 317] width 121 height 21
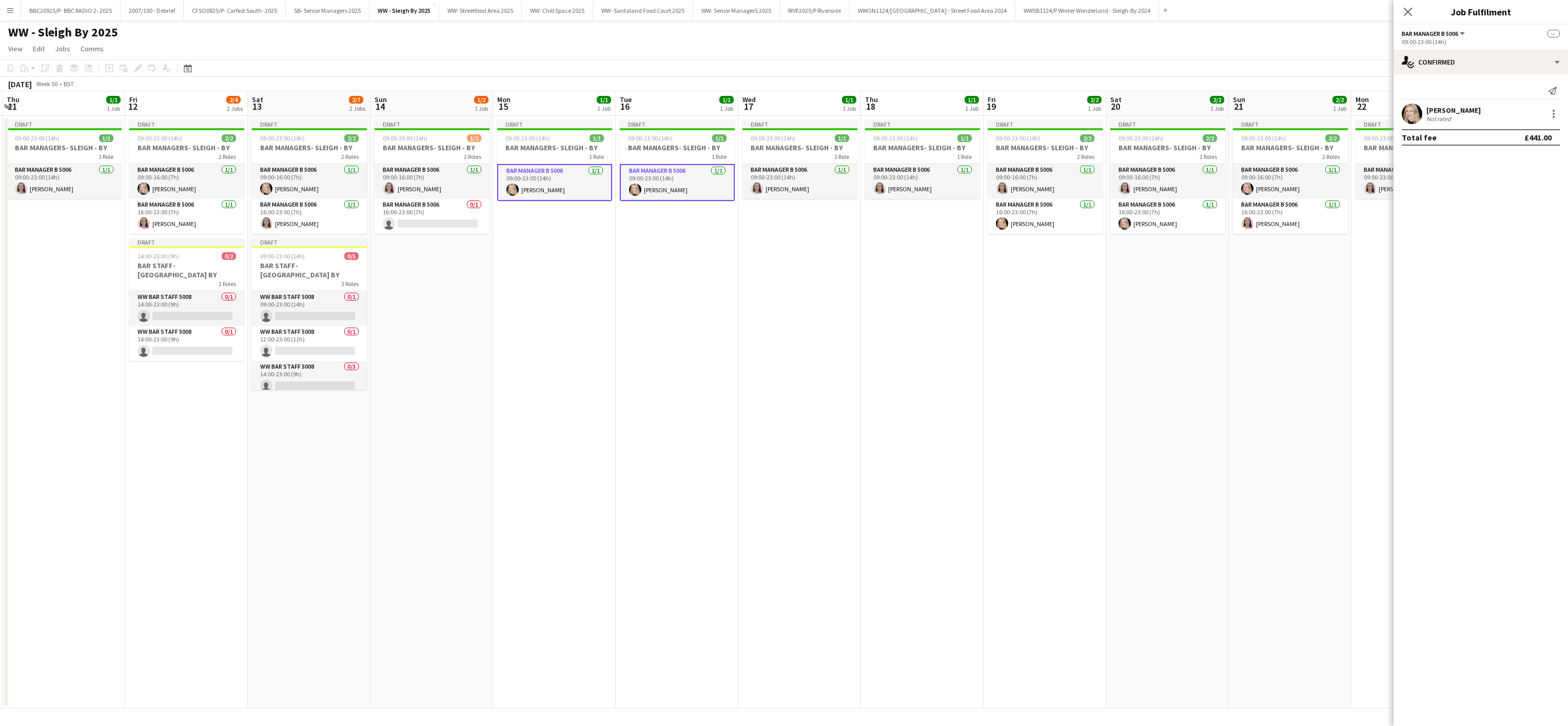
click at [778, 388] on app-date-cell "Draft 09:00-23:00 (14h) 1/1 BAR MANAGERS- SLEIGH - BY 1 Role Bar Manager B 5006…" at bounding box center [922, 413] width 122 height 593
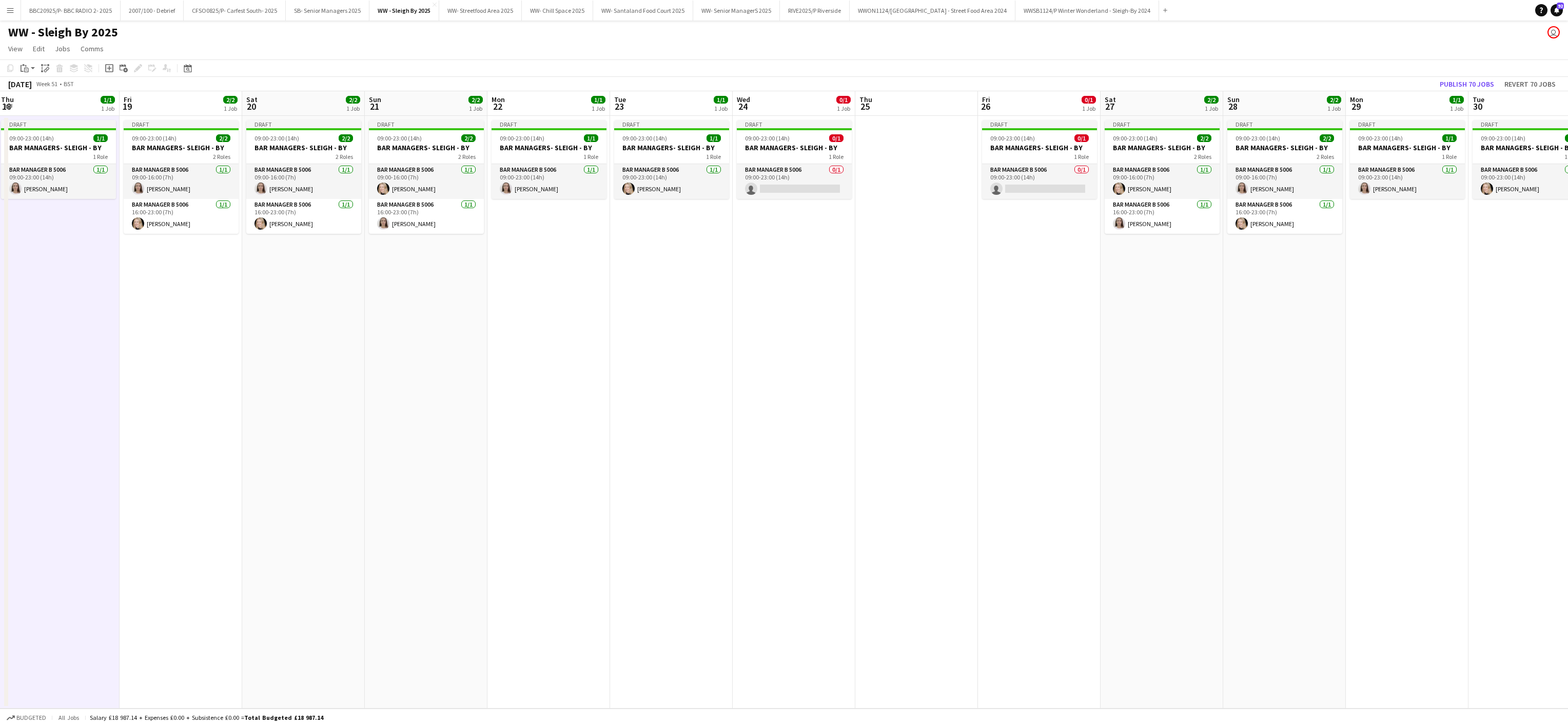
scroll to position [0, 371]
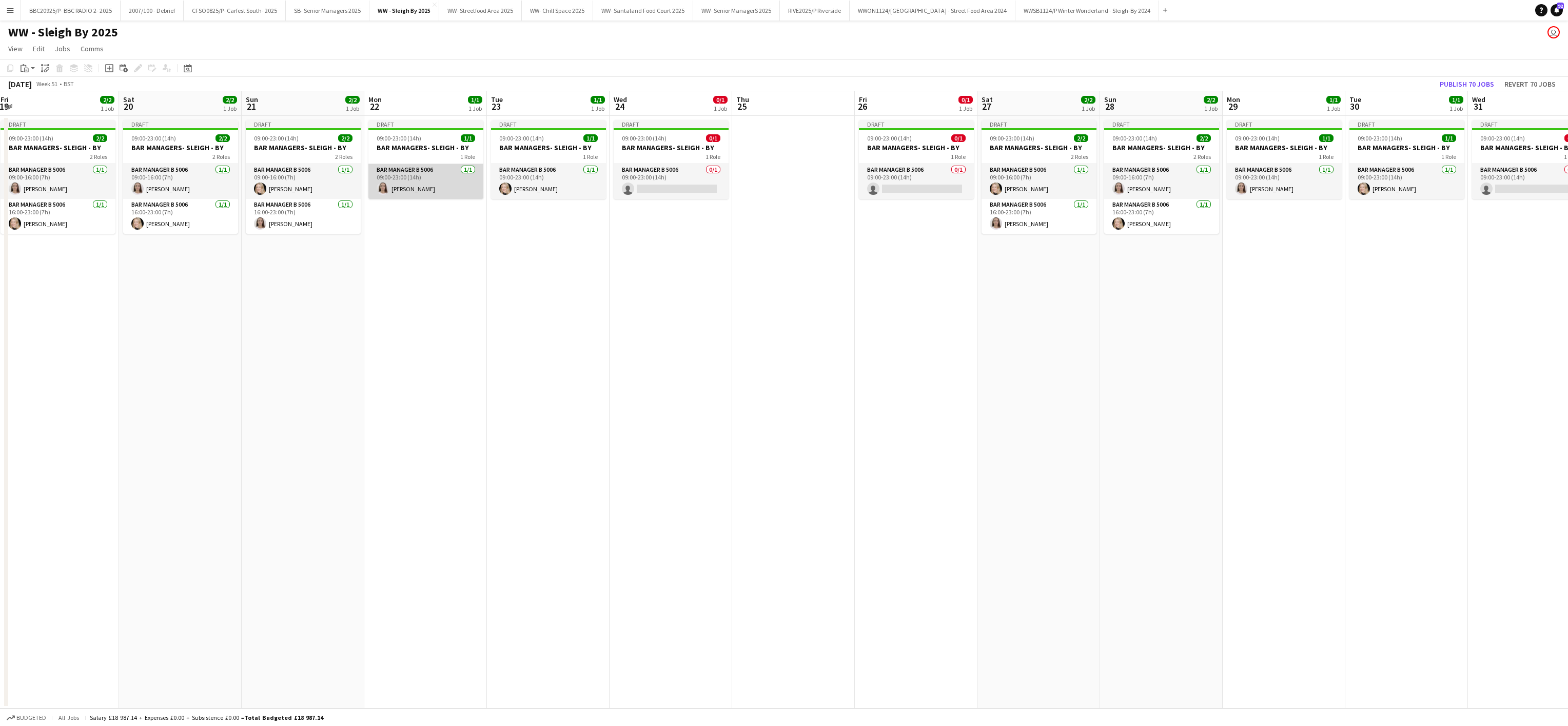
click at [447, 183] on app-card-role "Bar Manager B 5006 [DATE] 09:00-23:00 (14h) [PERSON_NAME]" at bounding box center [426, 182] width 115 height 34
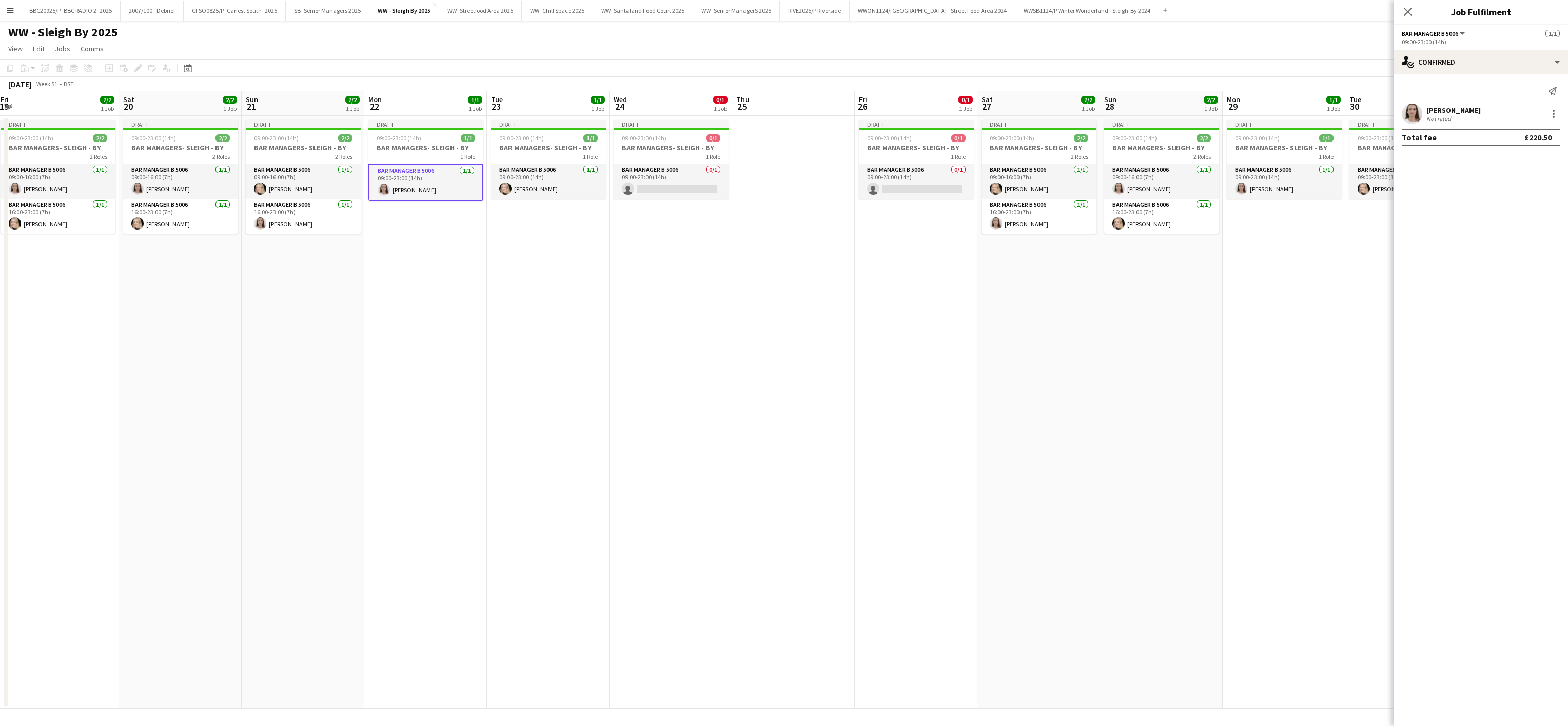
click at [400, 189] on app-card-role "Bar Manager B 5006 [DATE] 09:00-23:00 (14h) [PERSON_NAME]" at bounding box center [426, 183] width 115 height 37
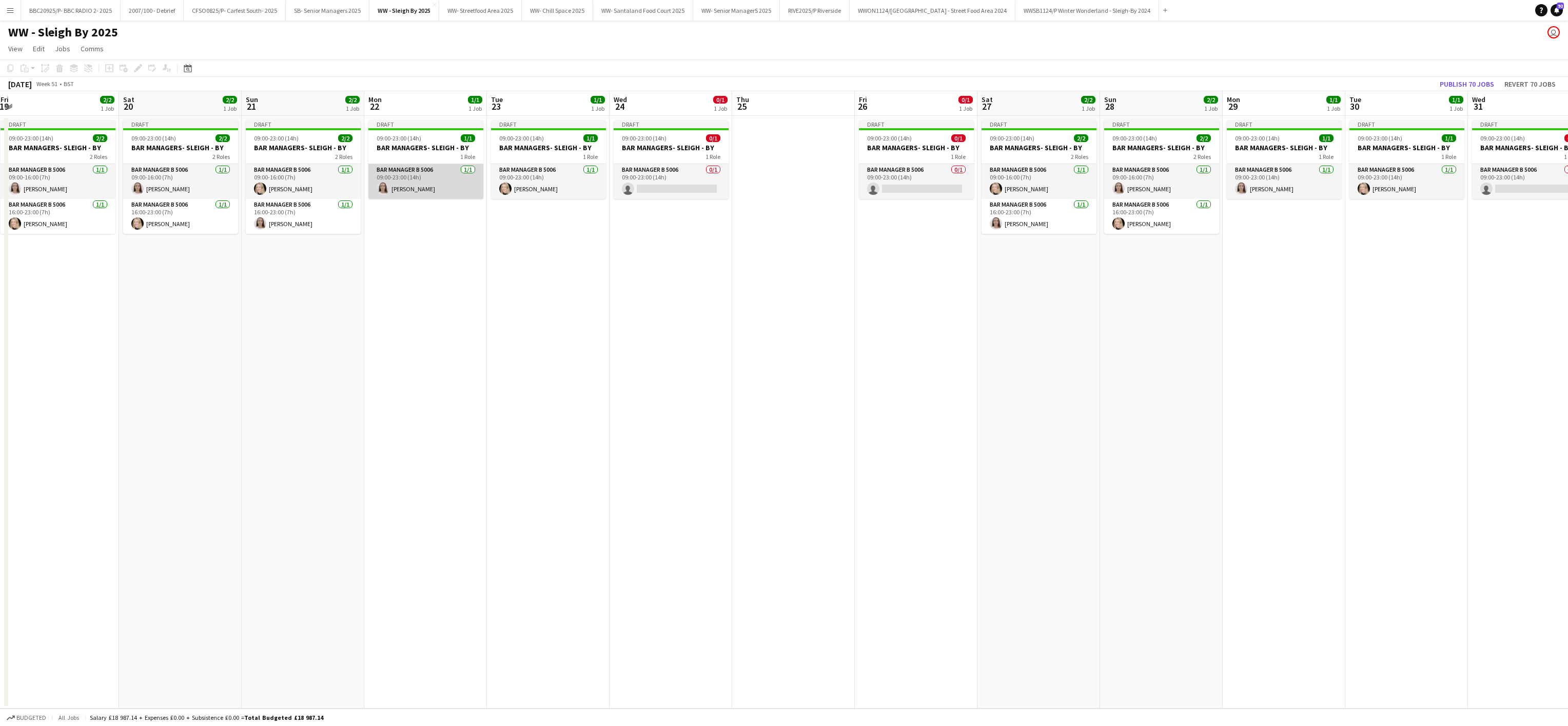
click at [400, 189] on app-card-role "Bar Manager B 5006 [DATE] 09:00-23:00 (14h) [PERSON_NAME]" at bounding box center [426, 182] width 115 height 34
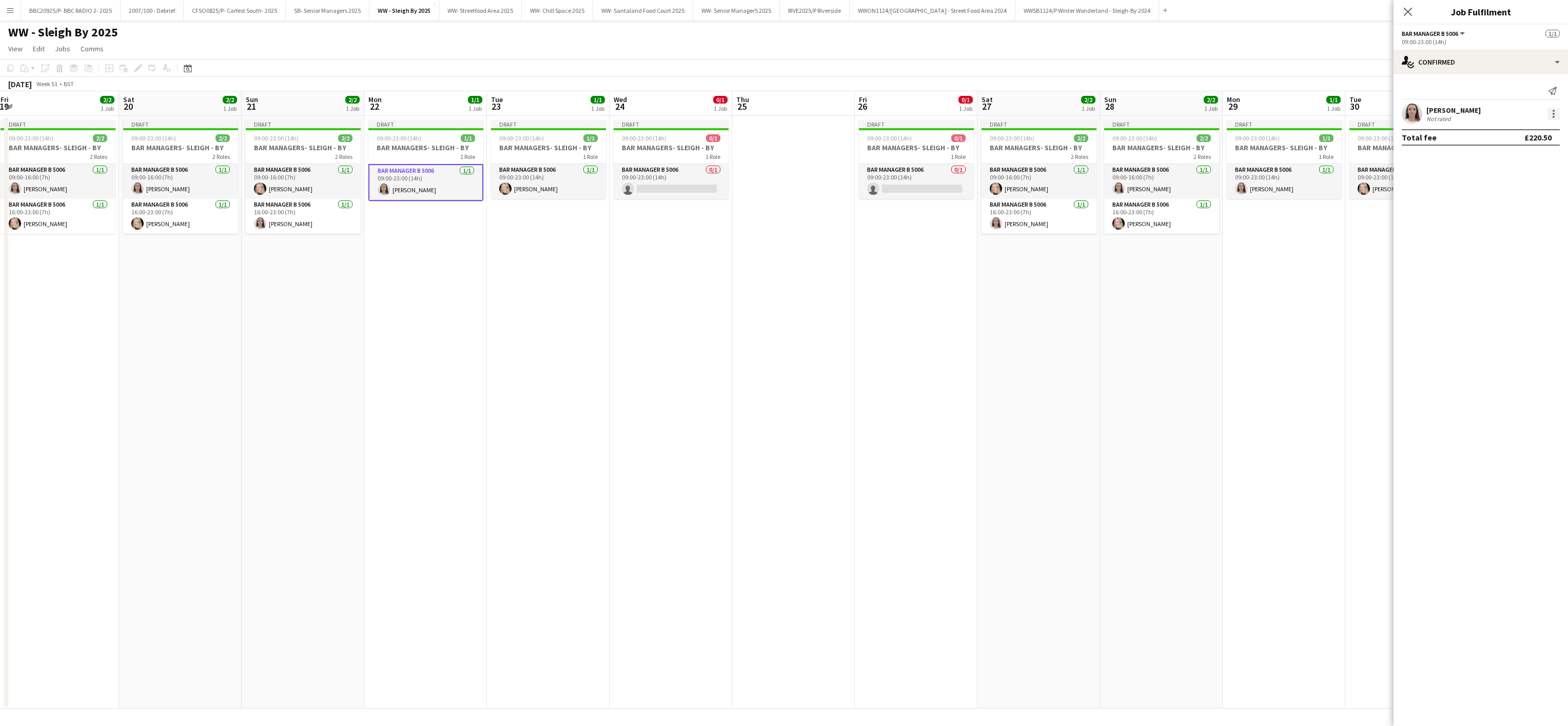
click at [778, 115] on div at bounding box center [1553, 114] width 2 height 2
click at [778, 227] on span "Remove" at bounding box center [1503, 232] width 31 height 9
click at [778, 96] on input at bounding box center [1485, 93] width 119 height 12
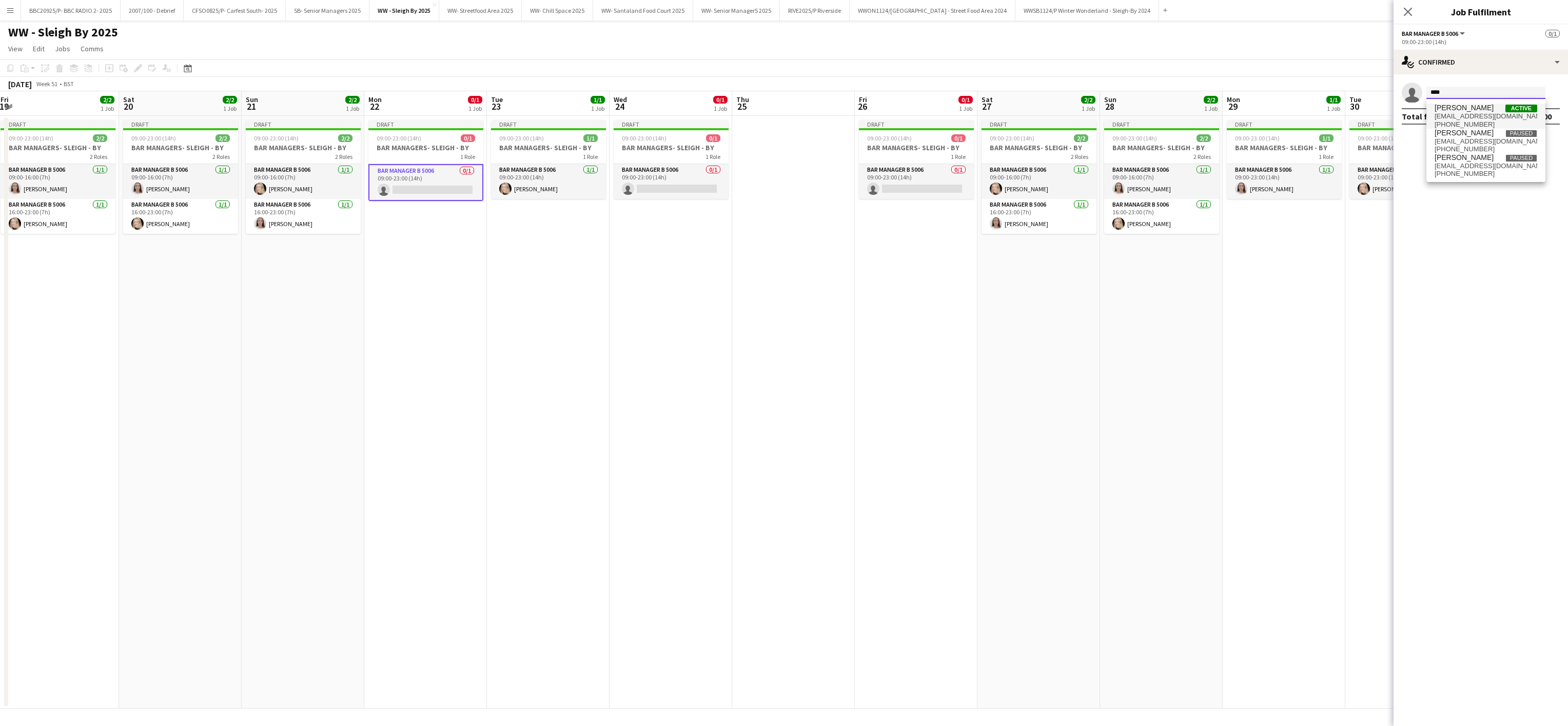
type input "****"
click at [778, 114] on span "[EMAIL_ADDRESS][DOMAIN_NAME]" at bounding box center [1485, 116] width 103 height 9
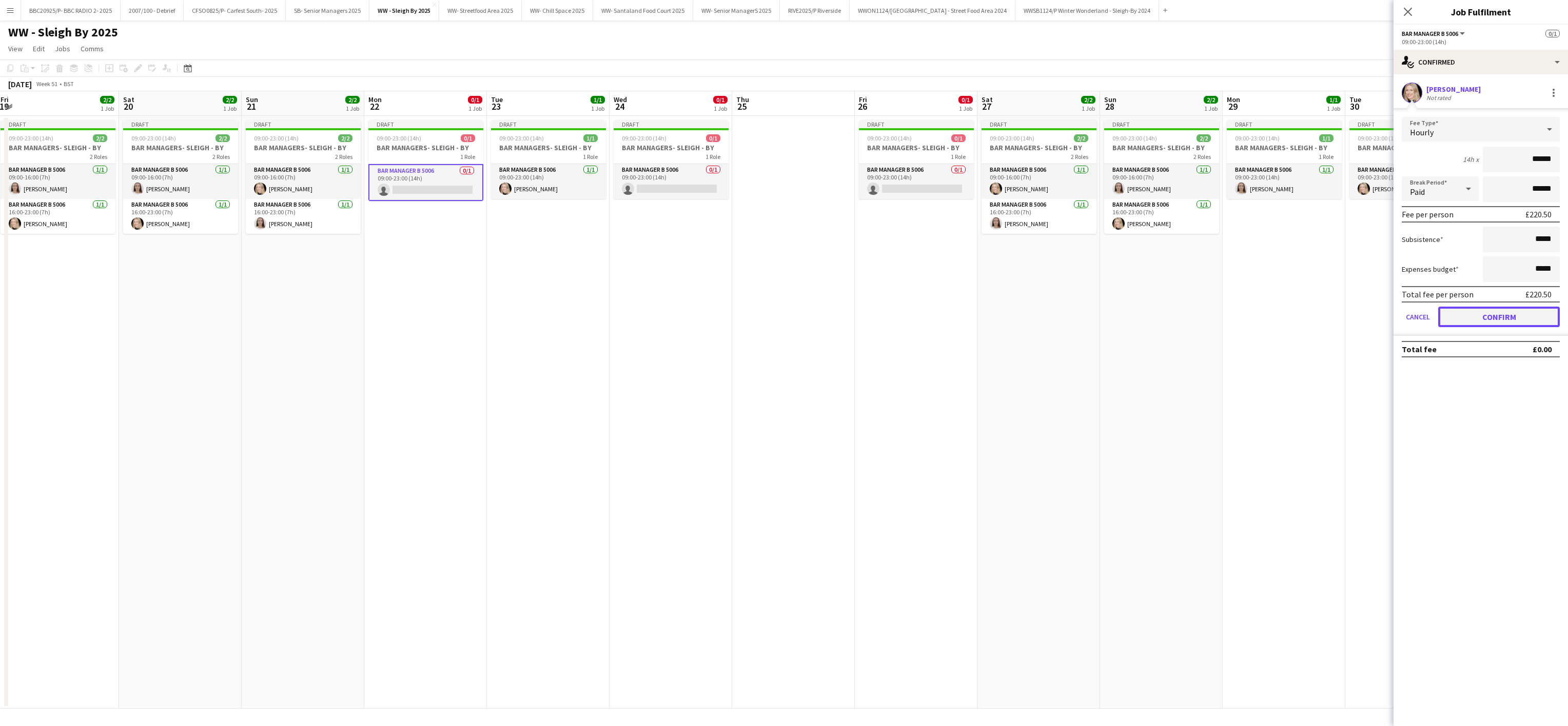
click at [778, 319] on button "Confirm" at bounding box center [1498, 317] width 121 height 21
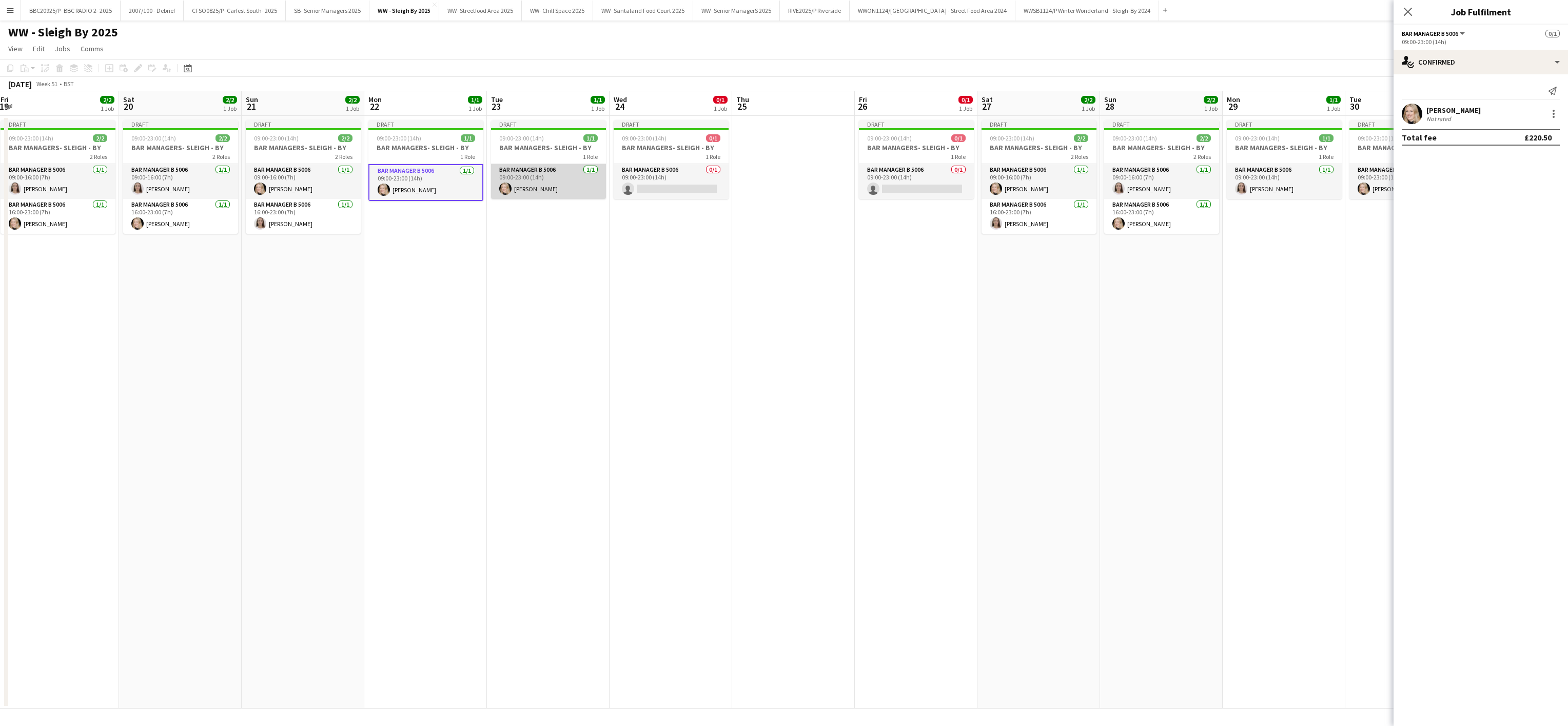
click at [526, 181] on app-card-role "Bar Manager B 5006 [DATE] 09:00-23:00 (14h) [PERSON_NAME]" at bounding box center [548, 182] width 115 height 34
click at [778, 118] on div at bounding box center [1553, 114] width 12 height 12
click at [778, 225] on button "Remove" at bounding box center [1519, 232] width 80 height 25
click at [778, 90] on input at bounding box center [1485, 93] width 119 height 12
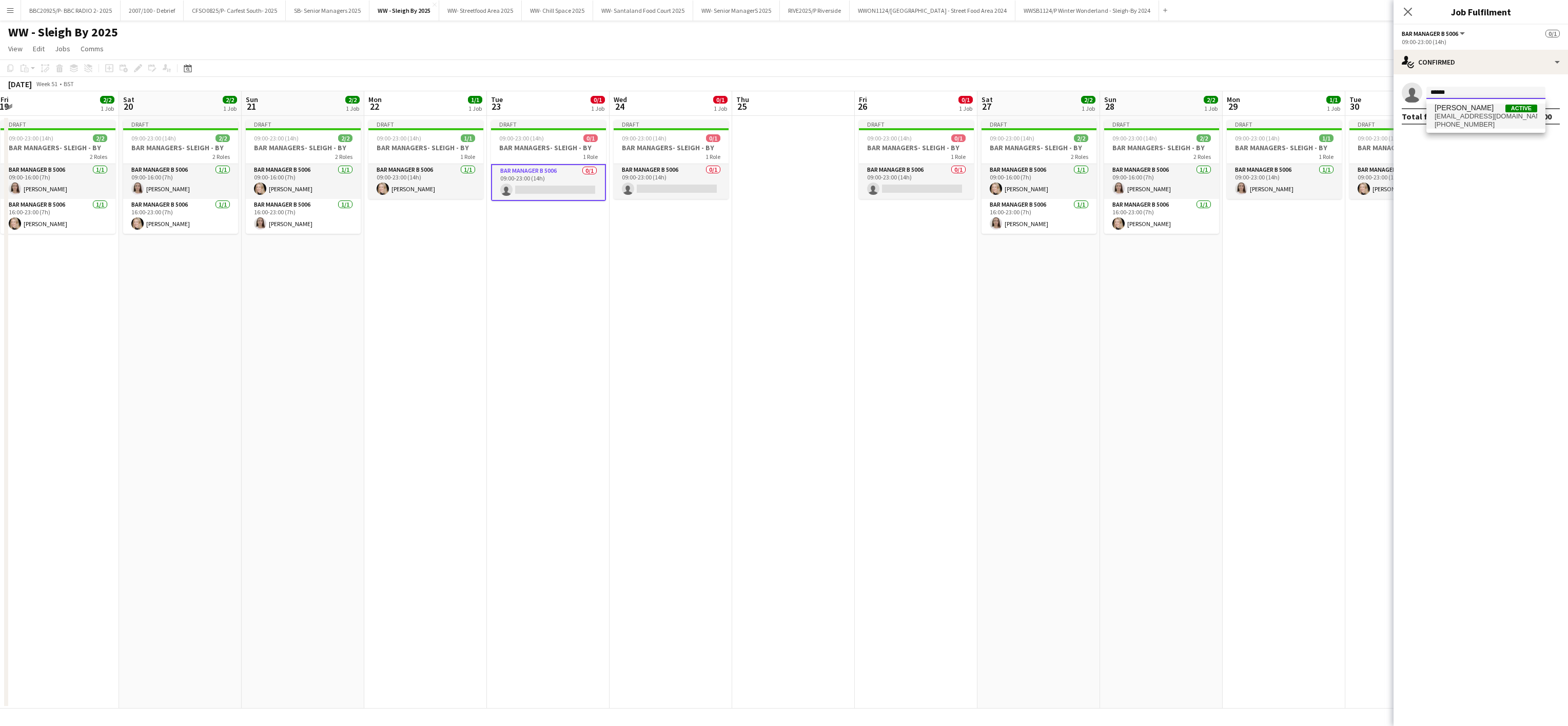
type input "******"
click at [778, 115] on span "[EMAIL_ADDRESS][DOMAIN_NAME]" at bounding box center [1485, 116] width 103 height 9
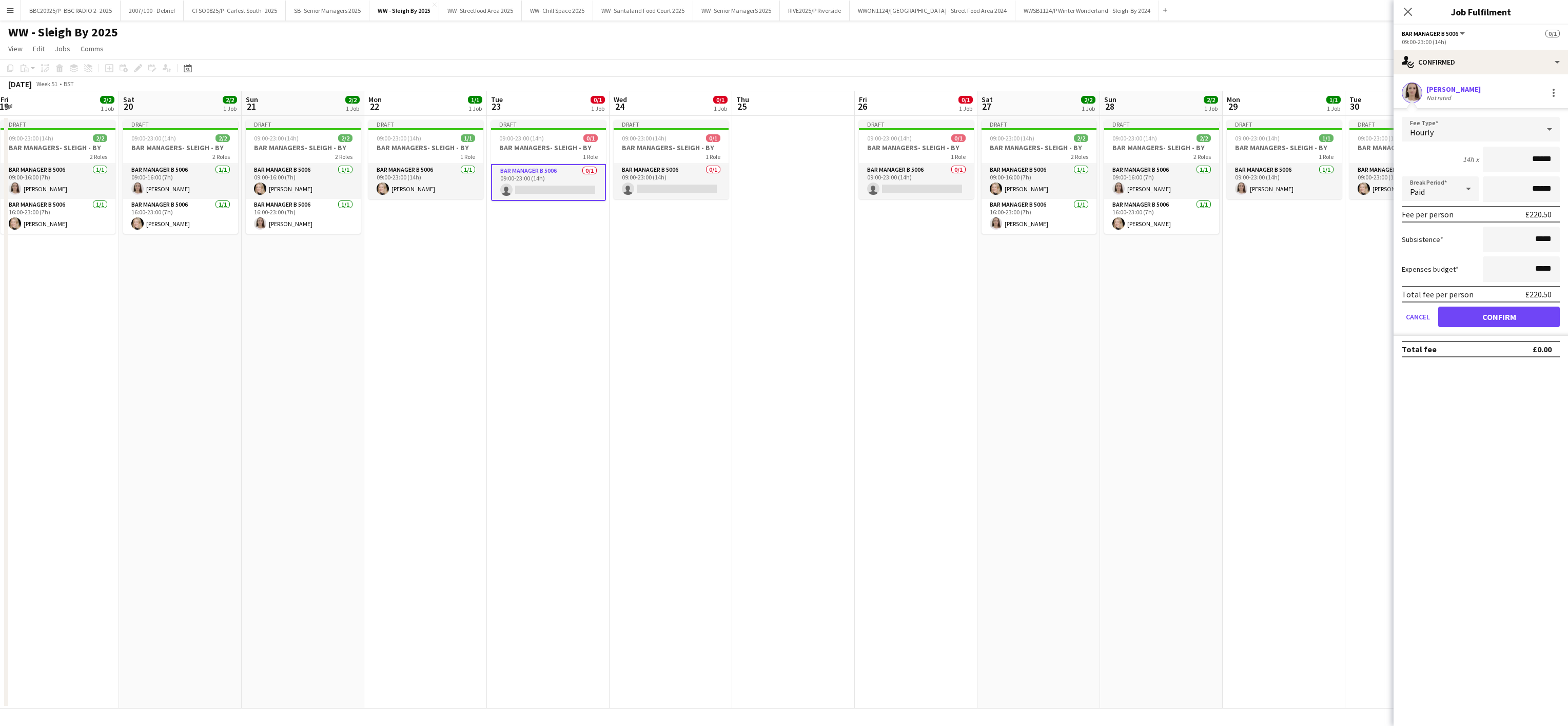
click at [778, 326] on form "Fee Type Hourly 14h x ****** Break Period Paid ****** Fee per person £220.50 Su…" at bounding box center [1480, 226] width 174 height 219
click at [778, 326] on button "Confirm" at bounding box center [1498, 317] width 121 height 21
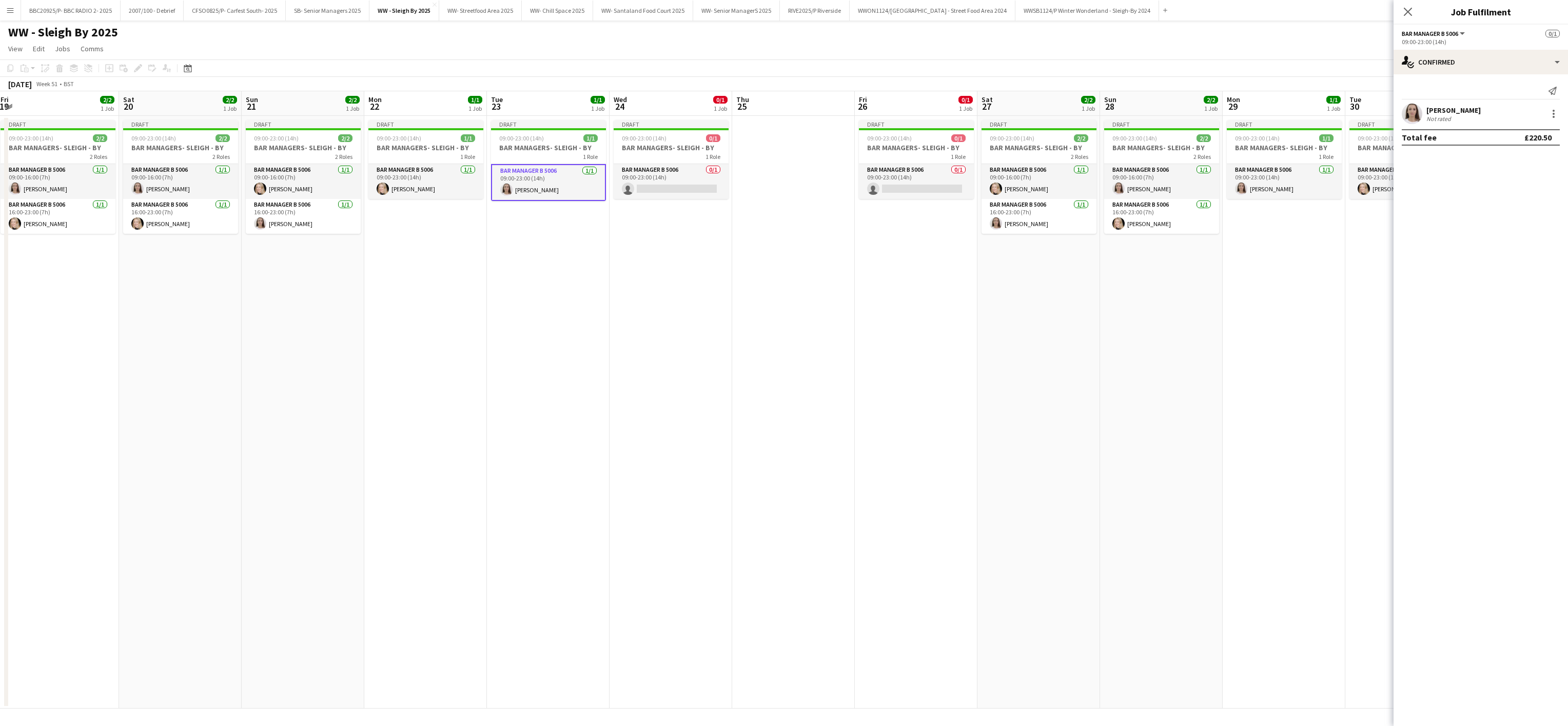
click at [778, 400] on app-date-cell at bounding box center [793, 413] width 122 height 593
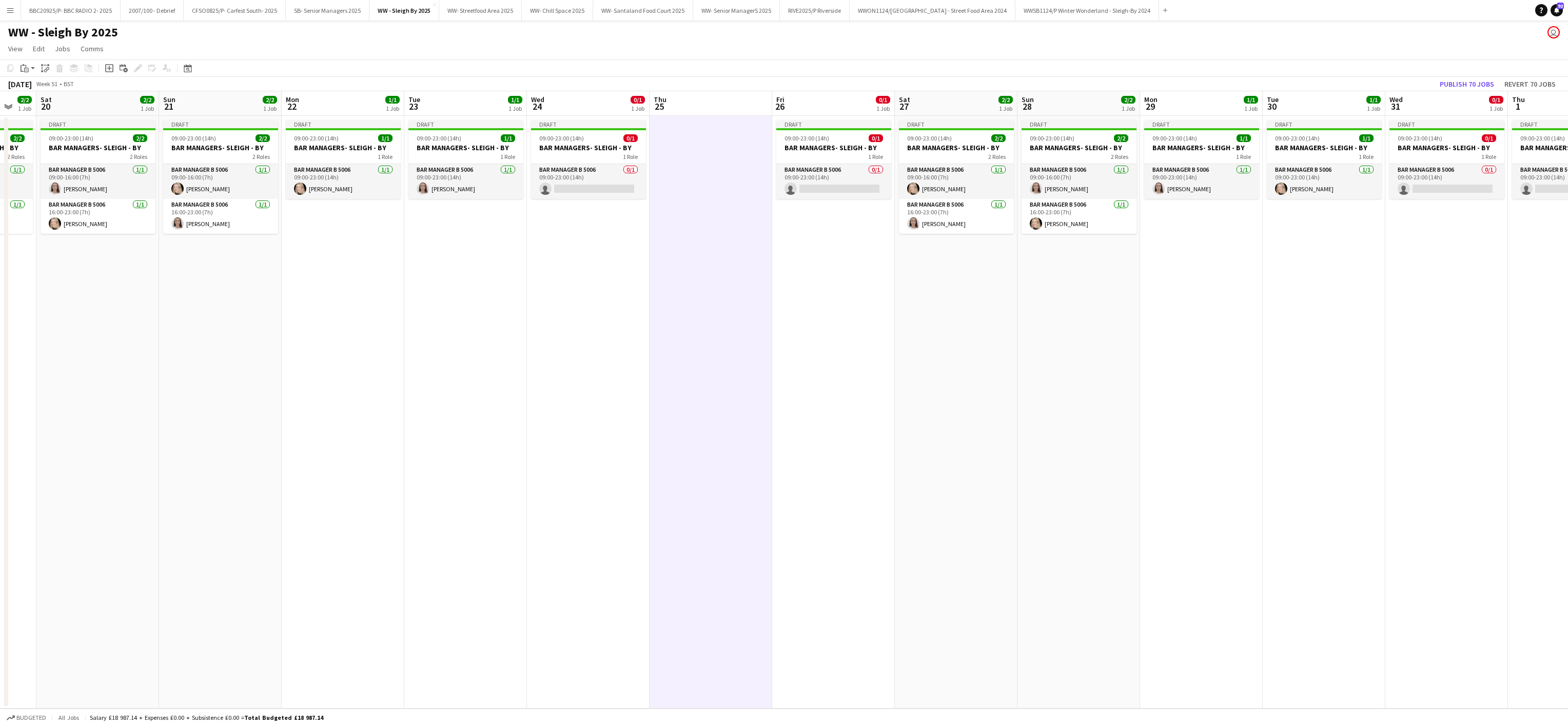
scroll to position [0, 333]
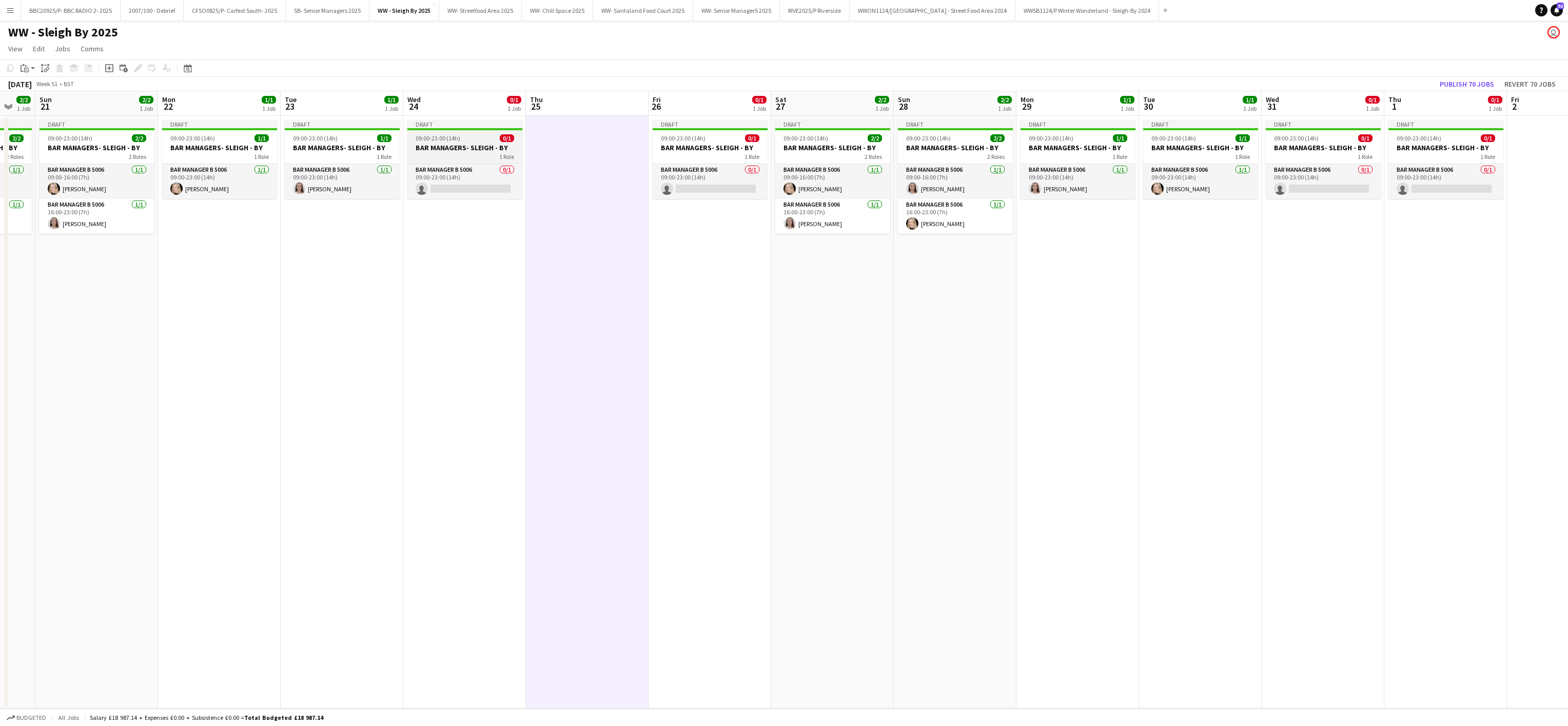
click at [460, 144] on h3 "BAR MANAGERS- SLEIGH - BY" at bounding box center [464, 147] width 115 height 9
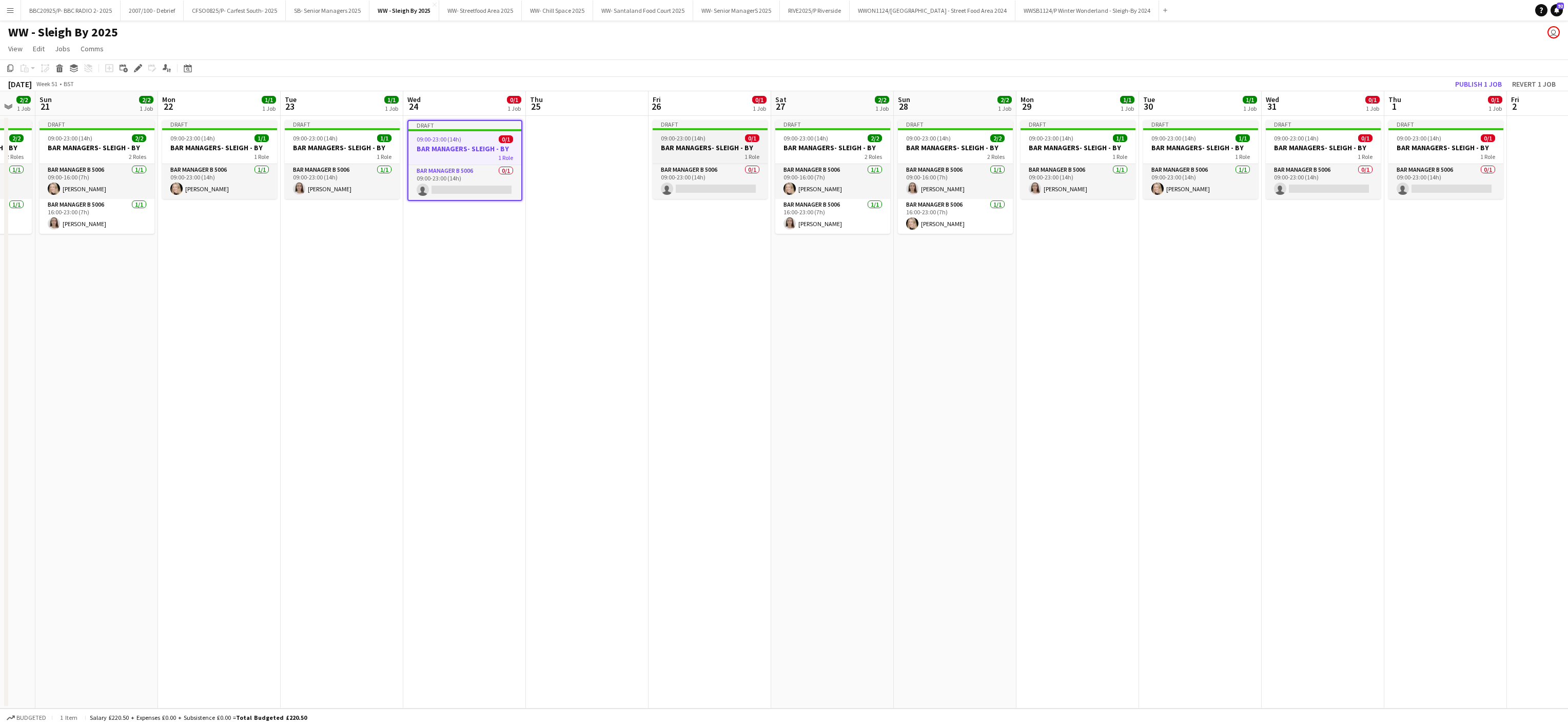
click at [676, 146] on h3 "BAR MANAGERS- SLEIGH - BY" at bounding box center [709, 147] width 115 height 9
click at [676, 146] on h3 "BAR MANAGERS- SLEIGH - BY" at bounding box center [710, 148] width 113 height 9
click at [676, 146] on h3 "BAR MANAGERS- SLEIGH - BY" at bounding box center [709, 147] width 115 height 9
click at [411, 162] on app-job-card "Draft 09:00-23:00 (14h) 0/1 BAR MANAGERS- SLEIGH - BY 1 Role Bar Manager B 5006…" at bounding box center [464, 160] width 115 height 81
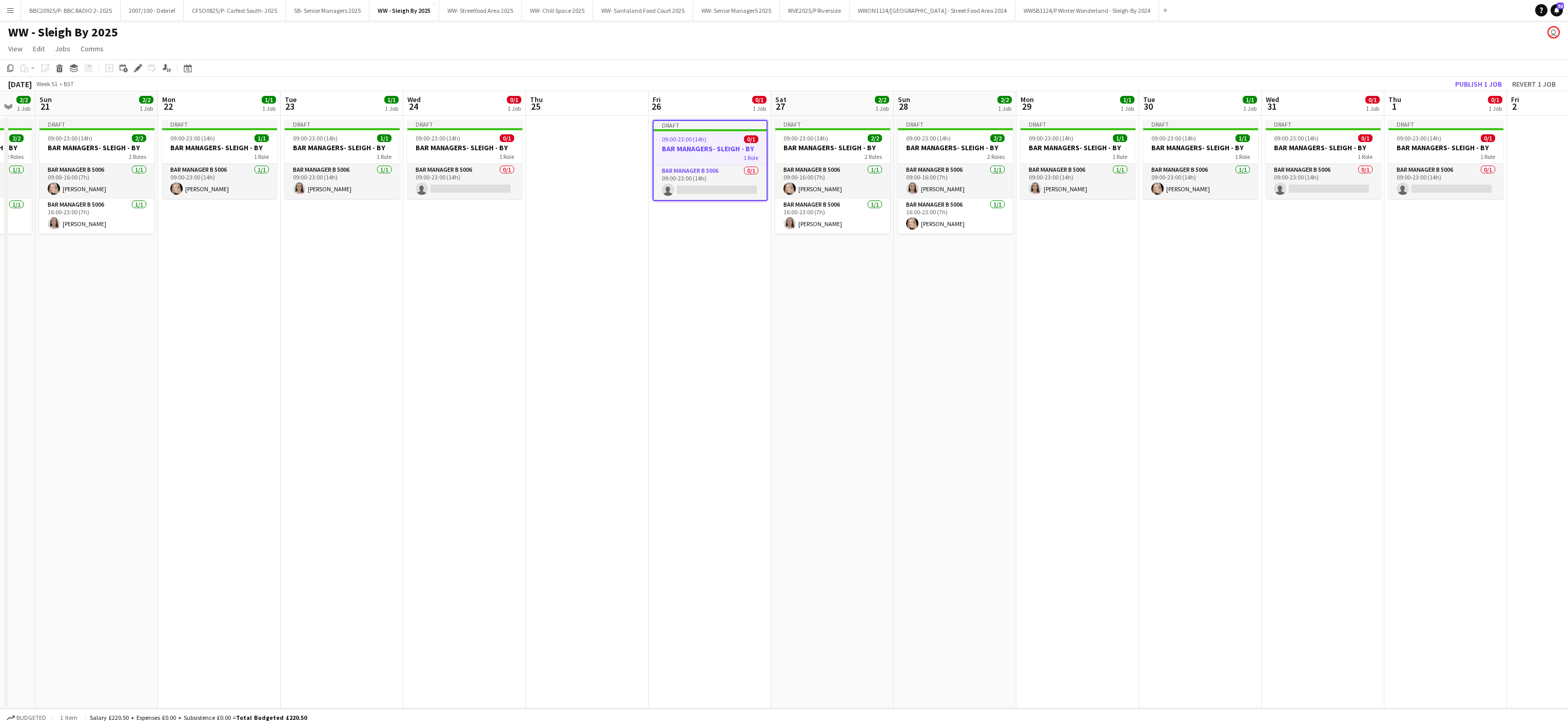
click at [753, 150] on h3 "BAR MANAGERS- SLEIGH - BY" at bounding box center [710, 148] width 113 height 9
click at [778, 342] on app-date-cell "Draft 09:00-23:00 (14h) 2/2 BAR MANAGERS- SLEIGH - BY 2 Roles Bar Manager B 500…" at bounding box center [955, 413] width 122 height 593
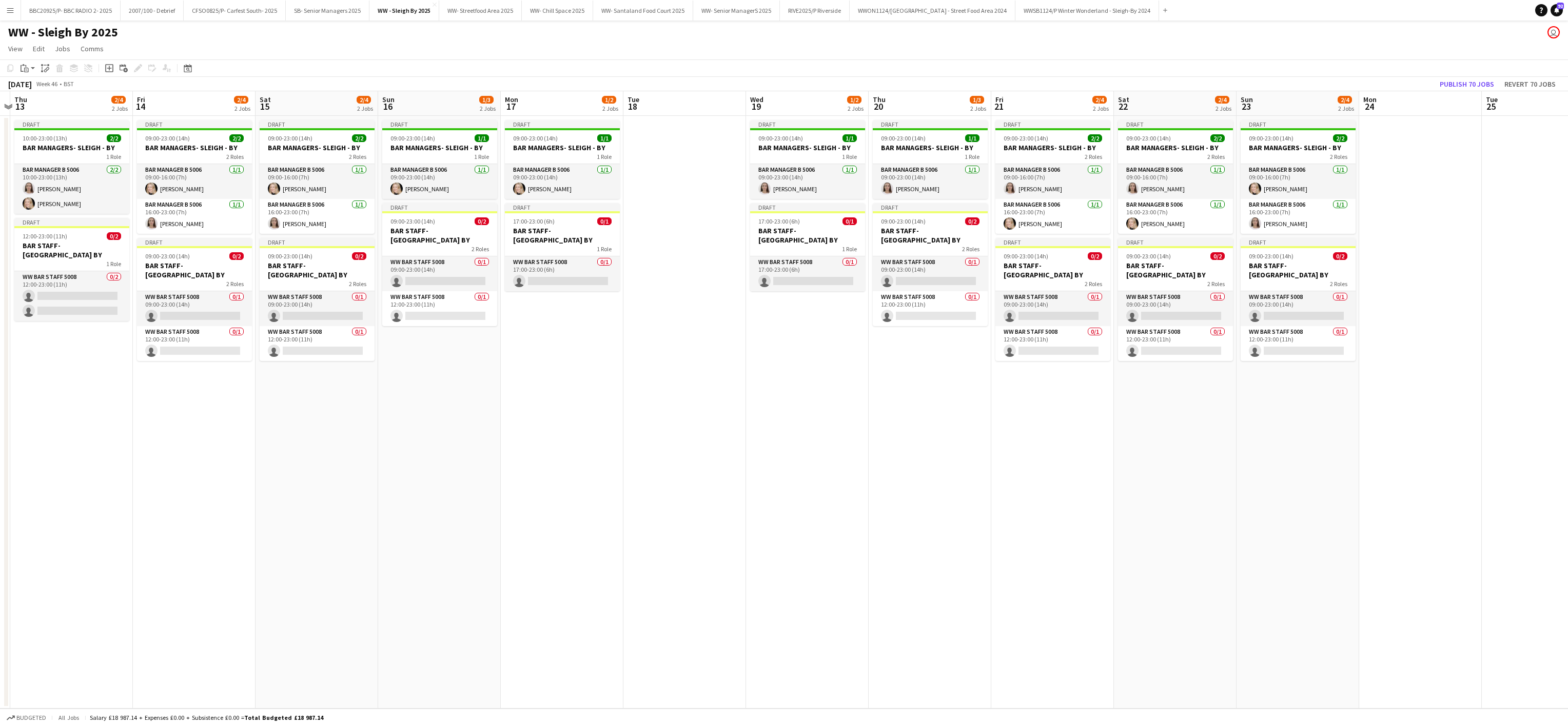
scroll to position [0, 394]
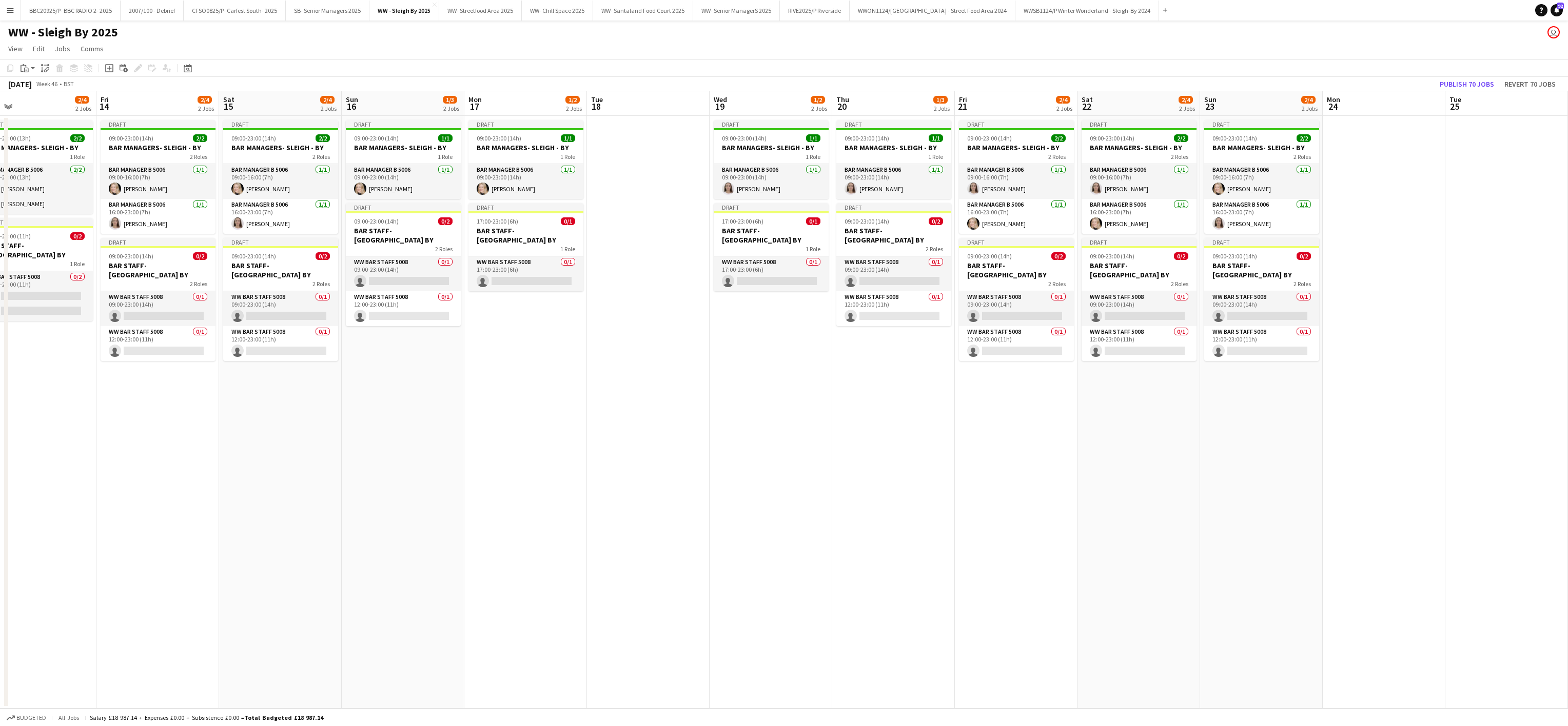
drag, startPoint x: 804, startPoint y: 500, endPoint x: -1, endPoint y: 436, distance: 807.5
click at [0, 436] on html "Menu Boards Boards Boards All jobs Status Workforce Workforce My Workforce Recr…" at bounding box center [784, 363] width 1568 height 726
click at [304, 9] on button "SB- Senior Managers 2025 Close" at bounding box center [327, 10] width 84 height 20
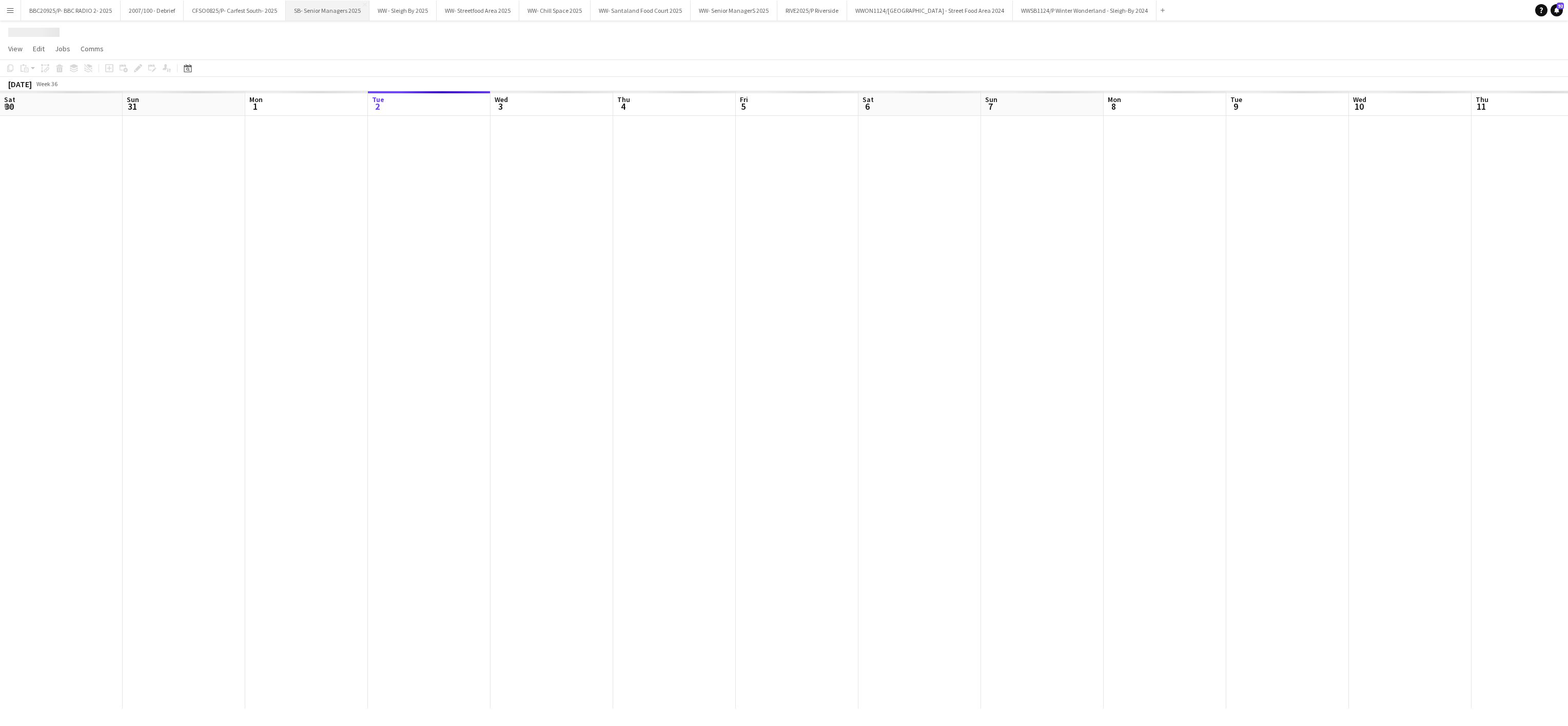
scroll to position [0, 246]
click at [681, 285] on app-date-cell at bounding box center [675, 413] width 122 height 593
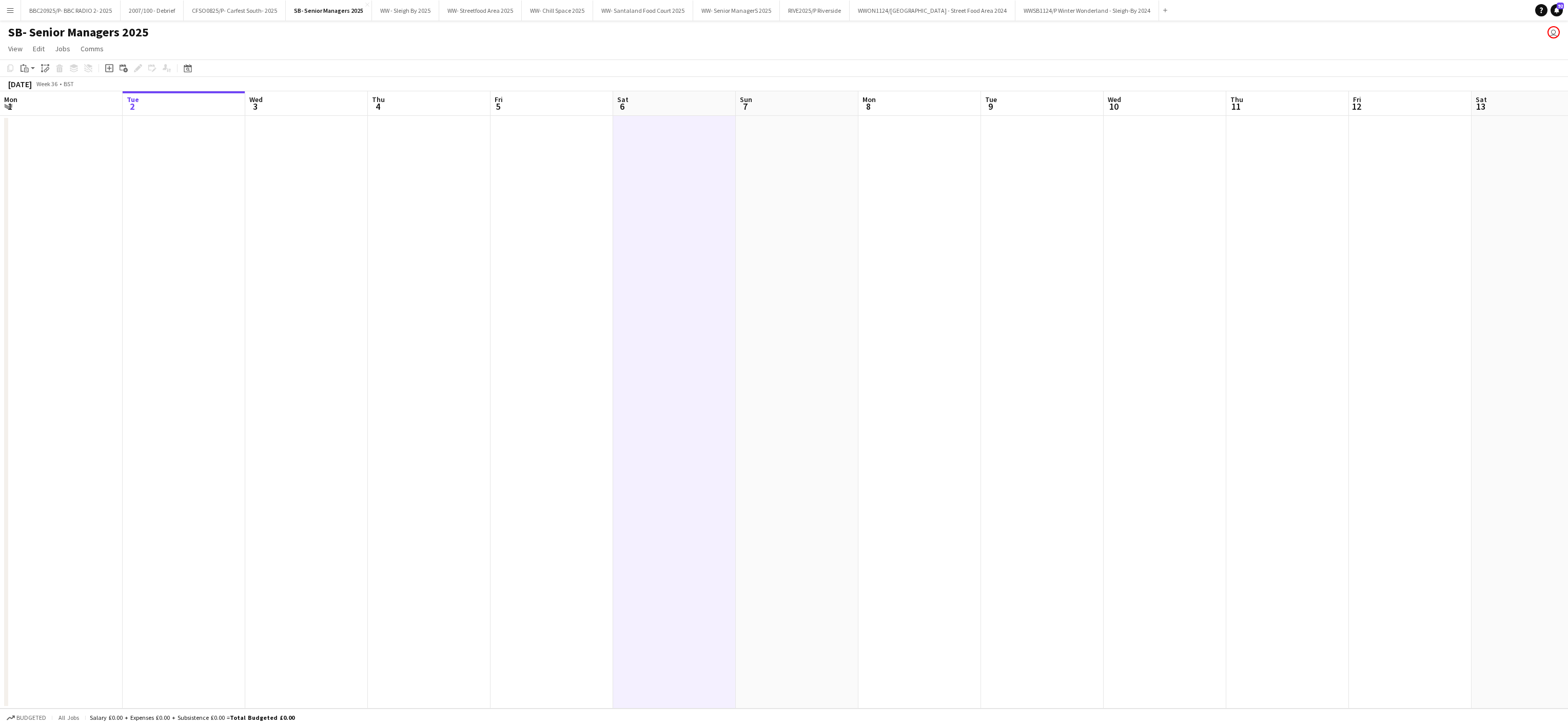
click at [239, 280] on app-date-cell at bounding box center [184, 413] width 122 height 593
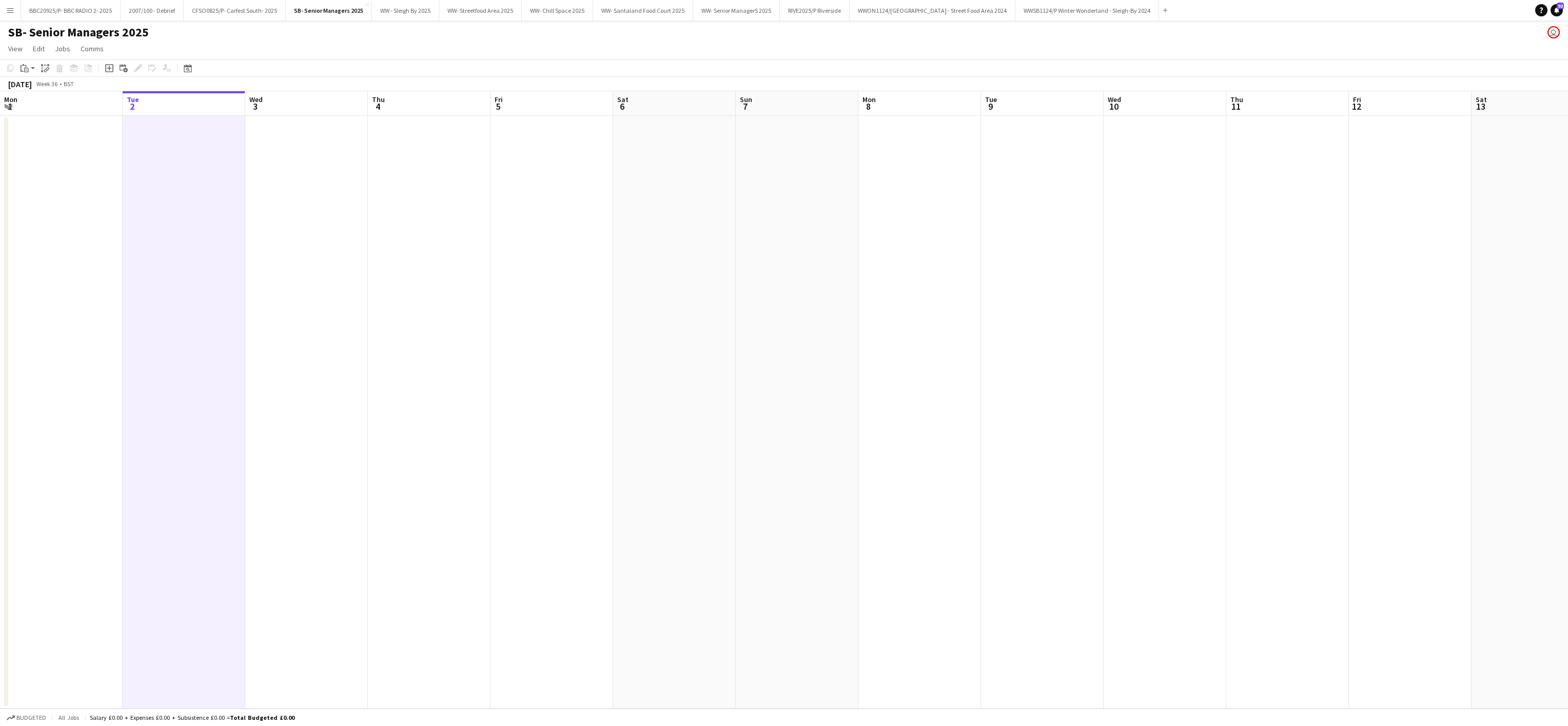
click at [383, 307] on app-date-cell at bounding box center [429, 413] width 122 height 593
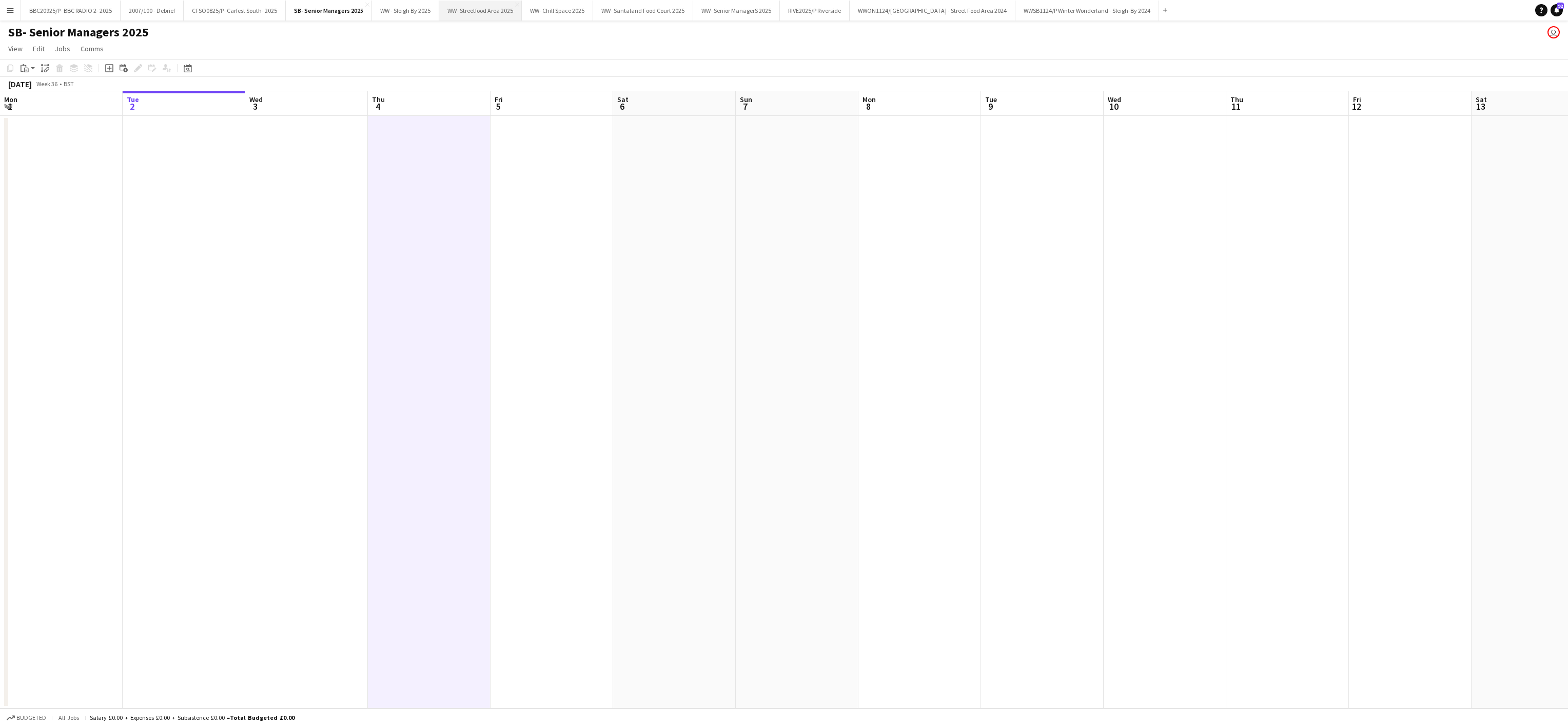
click at [460, 11] on button "WW- Streetfood Area 2025 Close" at bounding box center [481, 10] width 83 height 20
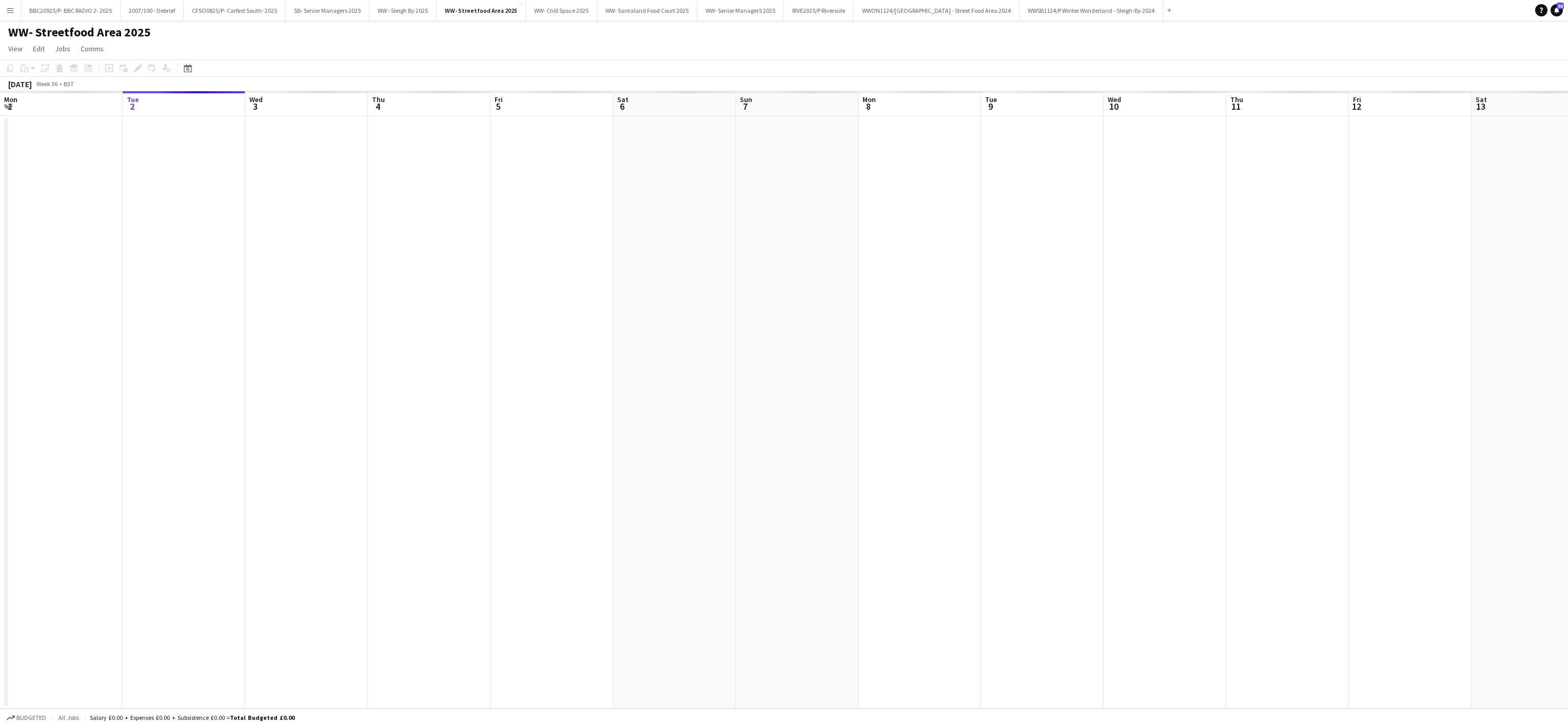
click at [364, 462] on app-date-cell at bounding box center [307, 413] width 122 height 593
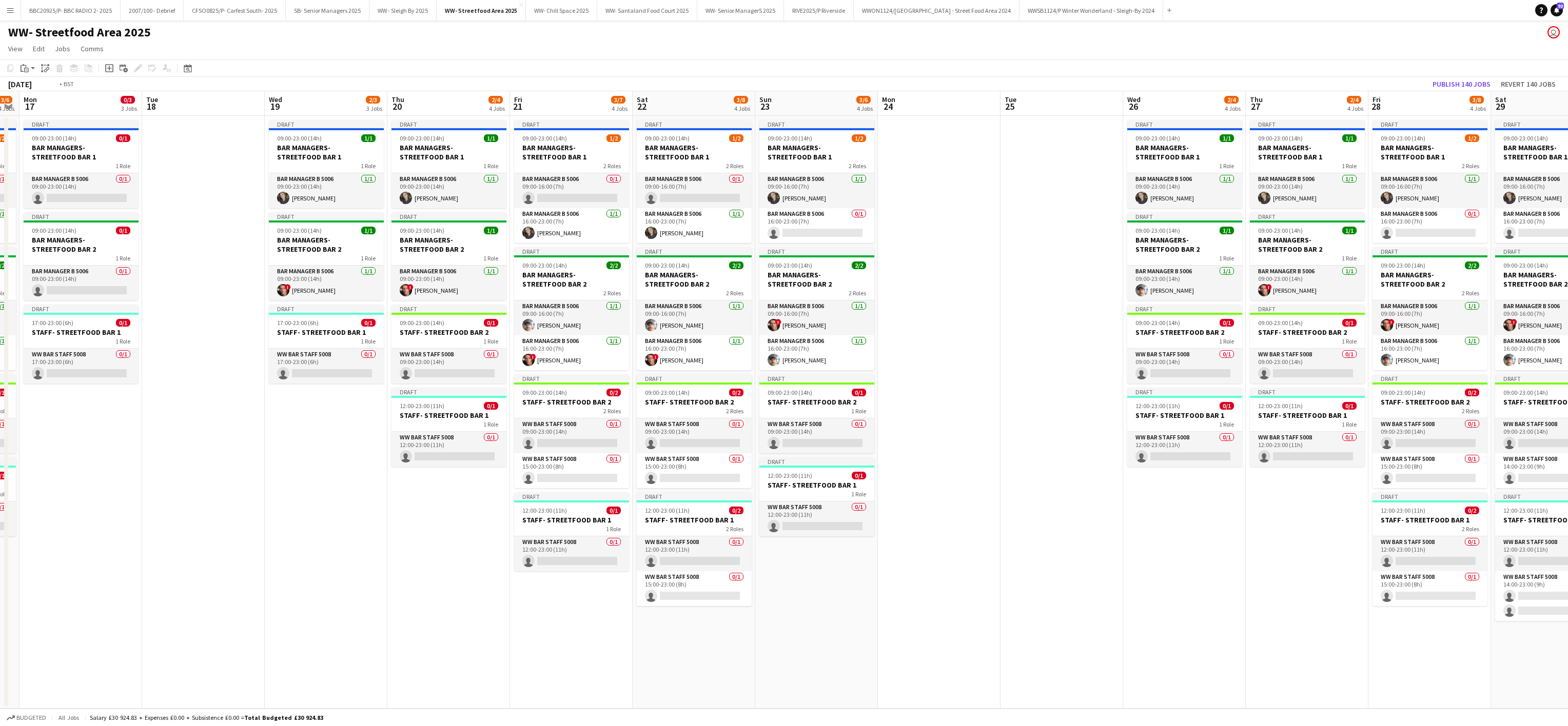
scroll to position [0, 278]
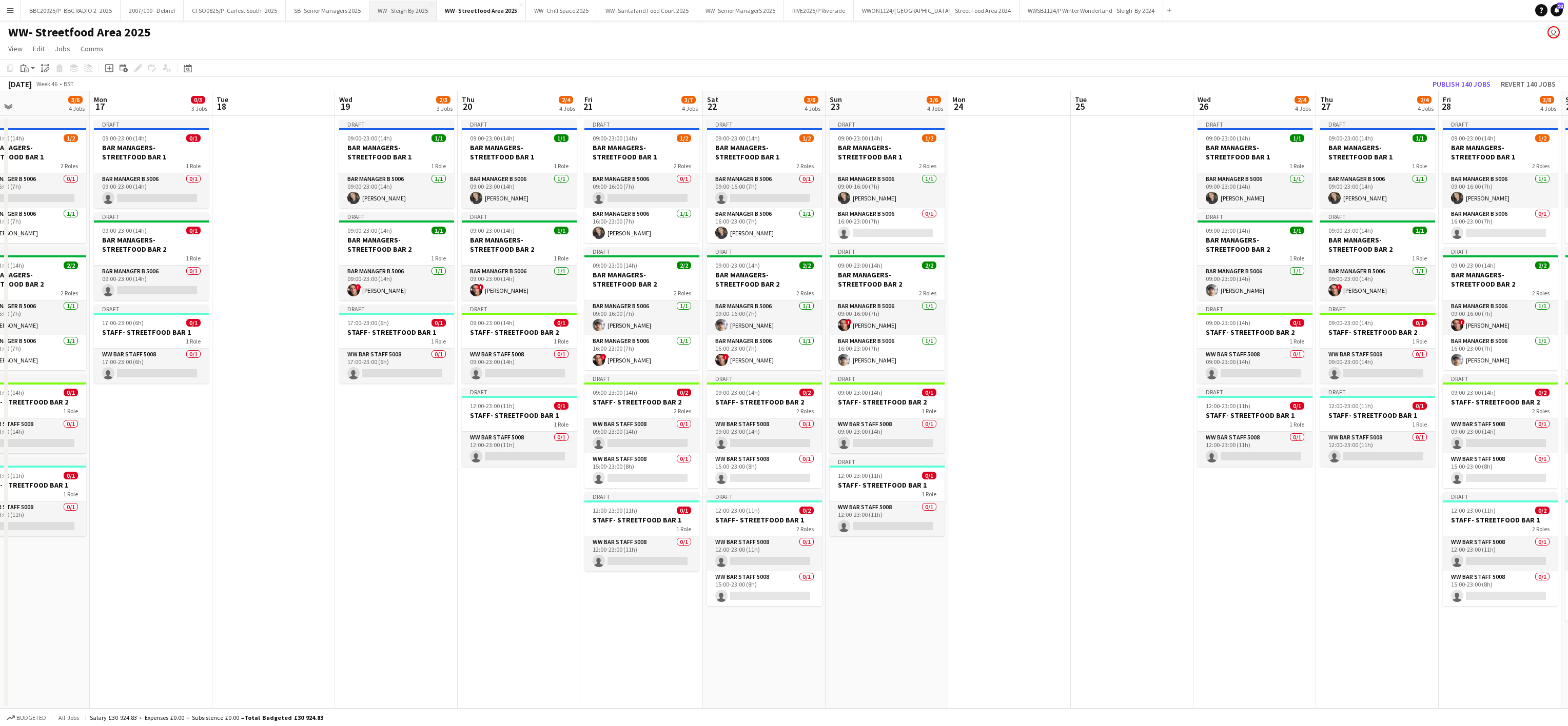
click at [397, 9] on button "WW - Sleigh By 2025 Close" at bounding box center [403, 10] width 67 height 20
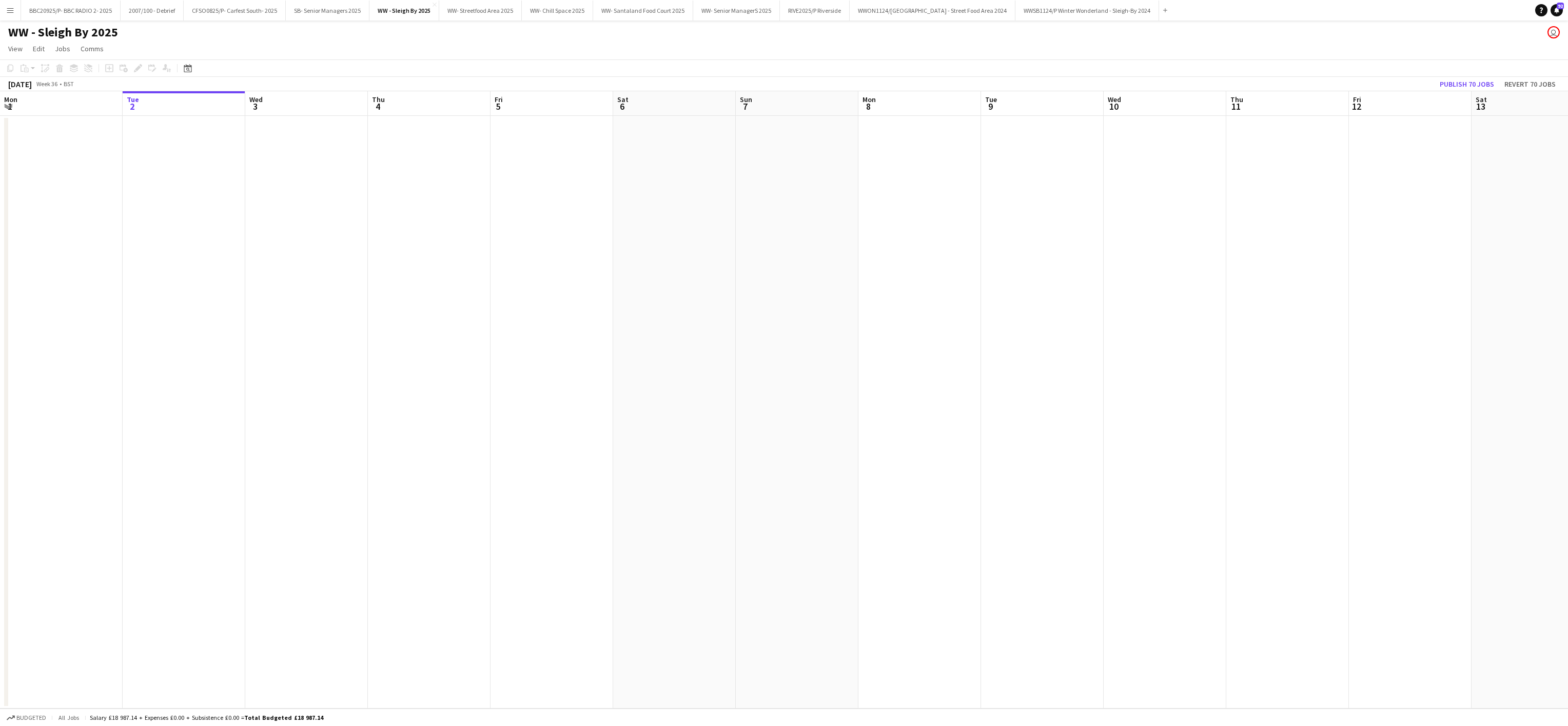
click at [374, 500] on app-date-cell at bounding box center [429, 413] width 122 height 593
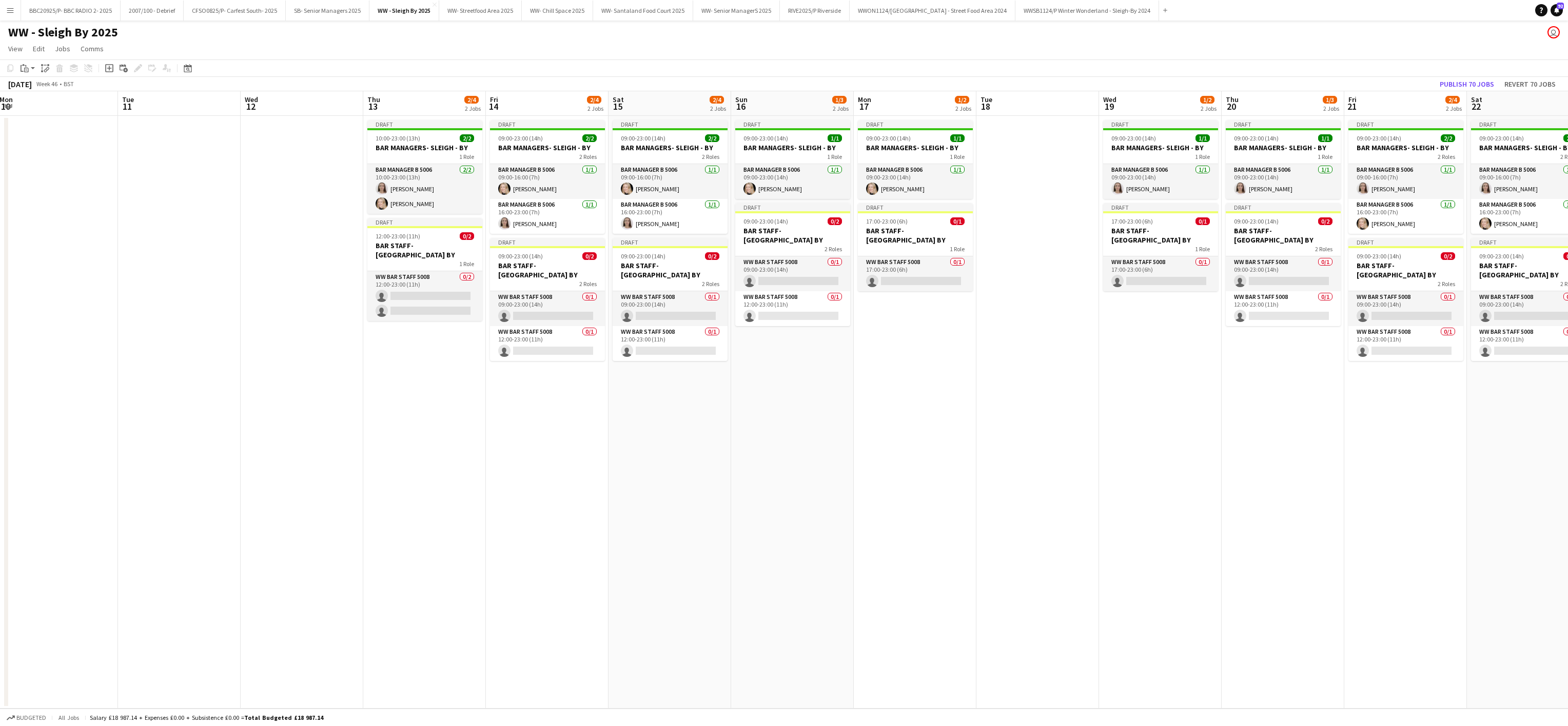
scroll to position [0, 385]
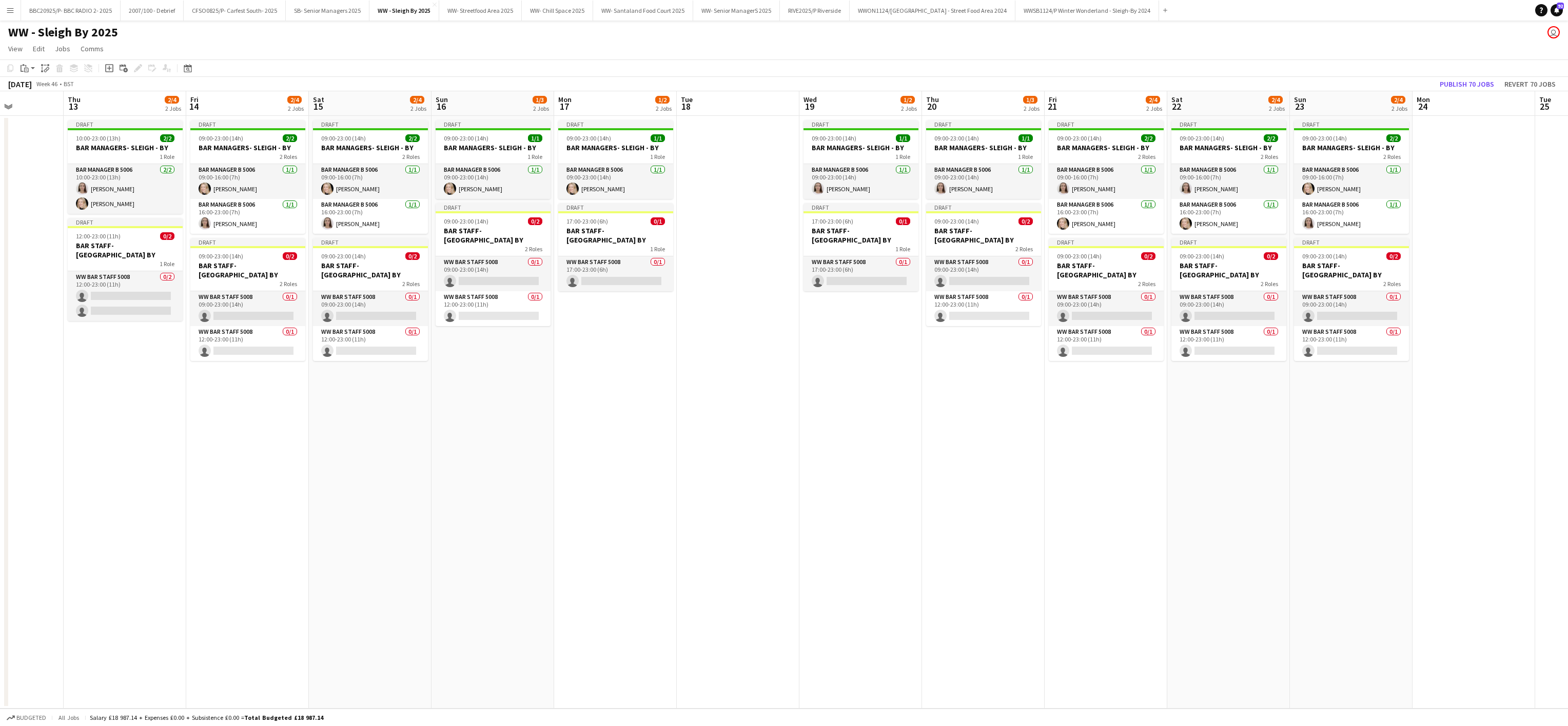
scroll to position [0, 263]
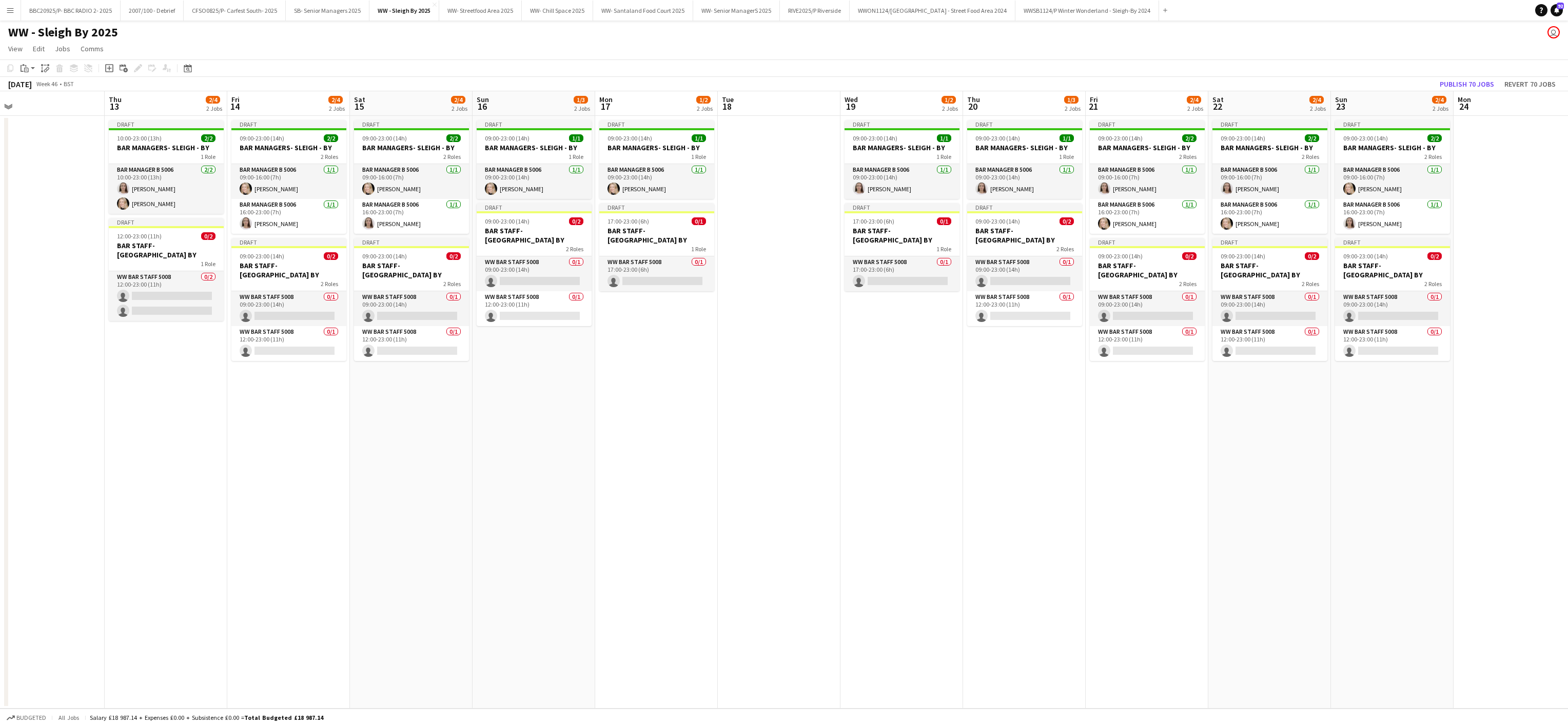
click at [816, 531] on app-date-cell at bounding box center [779, 413] width 122 height 593
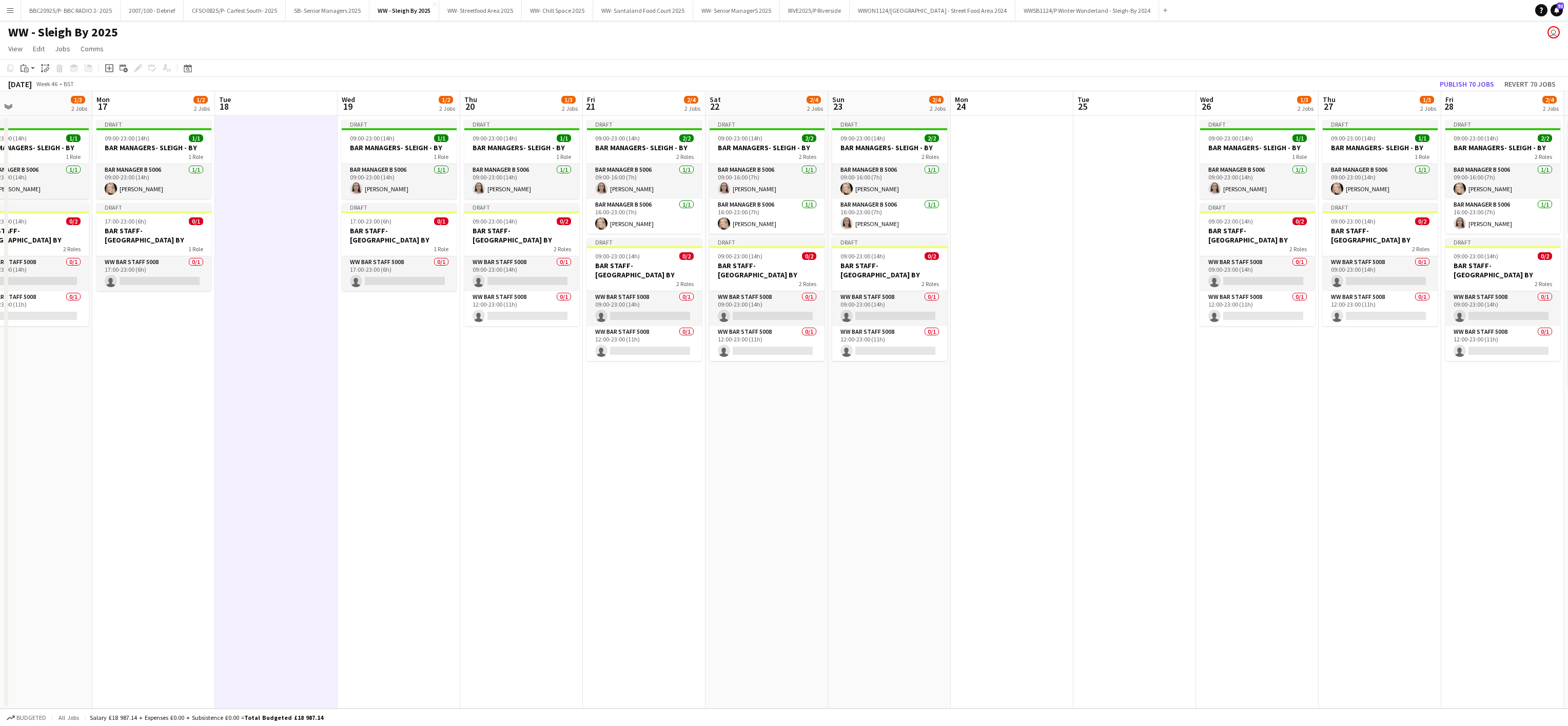
scroll to position [0, 430]
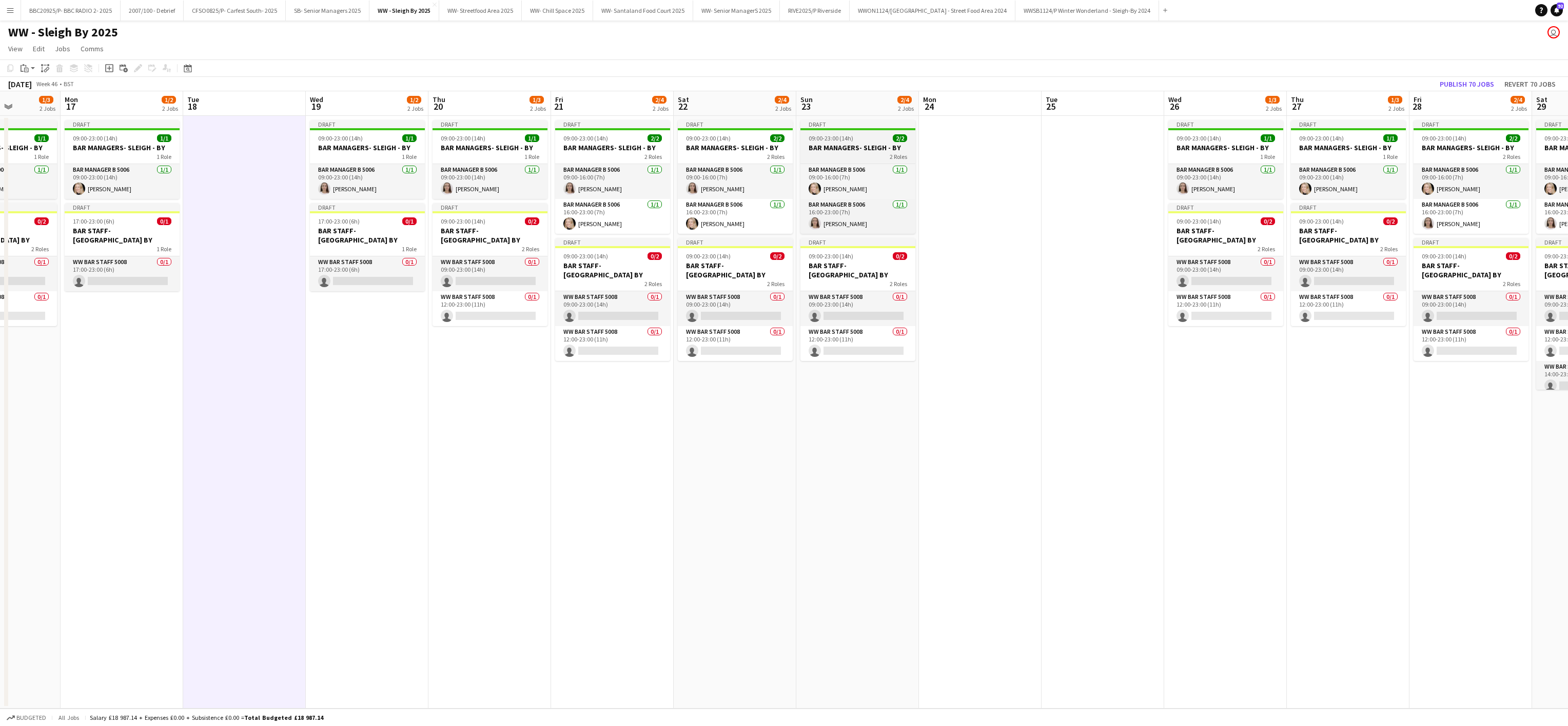
click at [839, 143] on h3 "BAR MANAGERS- SLEIGH - BY" at bounding box center [857, 147] width 115 height 9
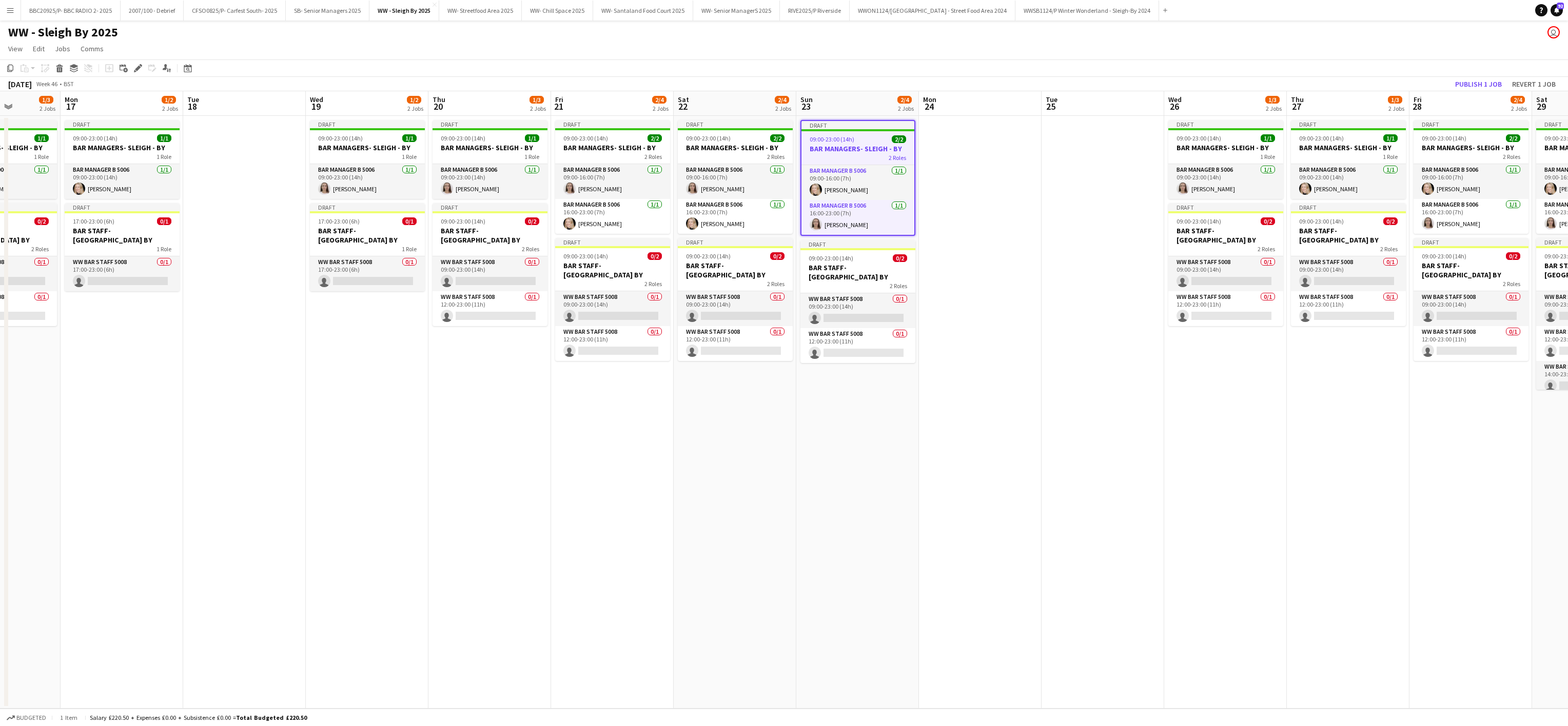
click at [797, 460] on app-date-cell "Draft 09:00-23:00 (14h) 2/2 BAR MANAGERS- SLEIGH - BY 2 Roles Bar Manager B 500…" at bounding box center [857, 413] width 122 height 593
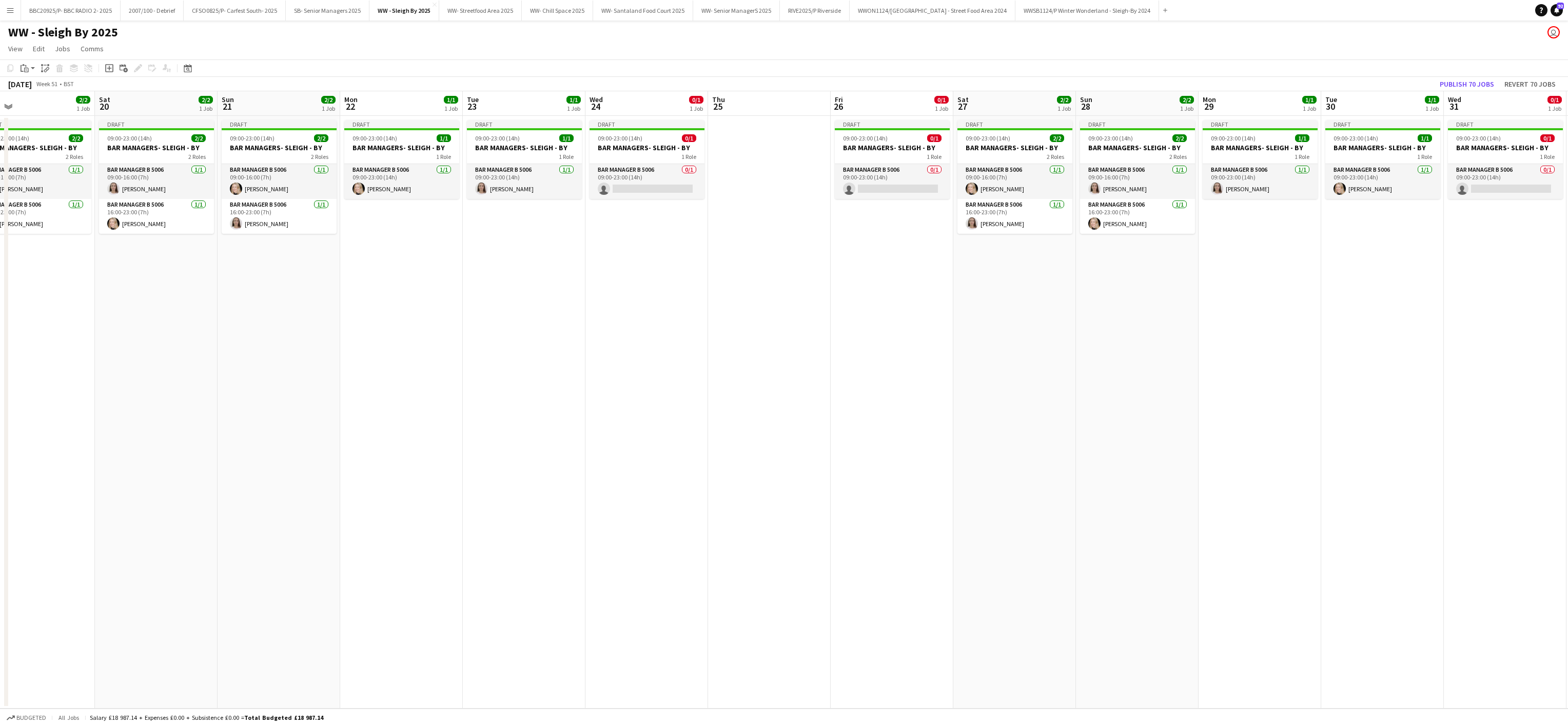
scroll to position [0, 445]
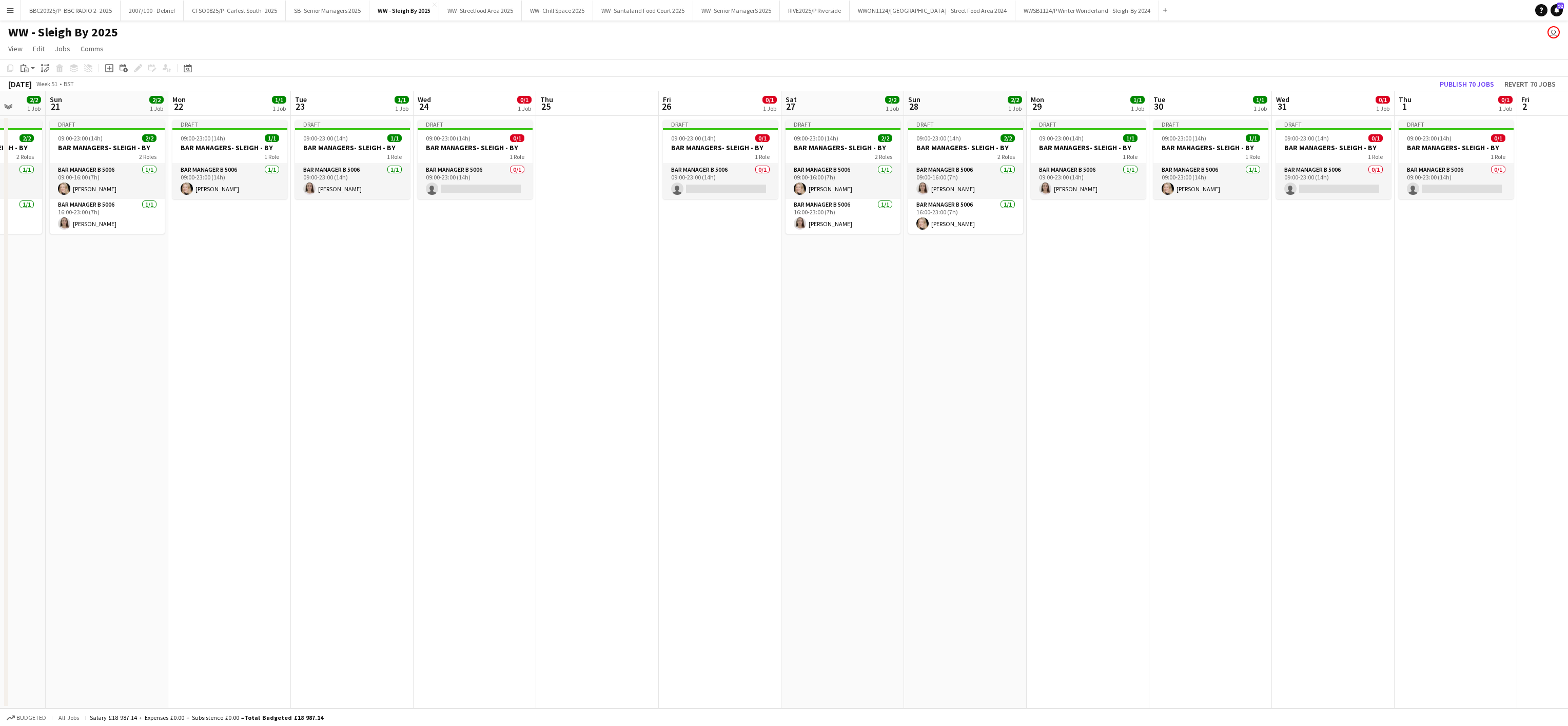
click at [670, 602] on app-date-cell "Draft 09:00-23:00 (14h) 0/1 BAR MANAGERS- SLEIGH - BY 1 Role Bar Manager B 5006…" at bounding box center [720, 413] width 122 height 593
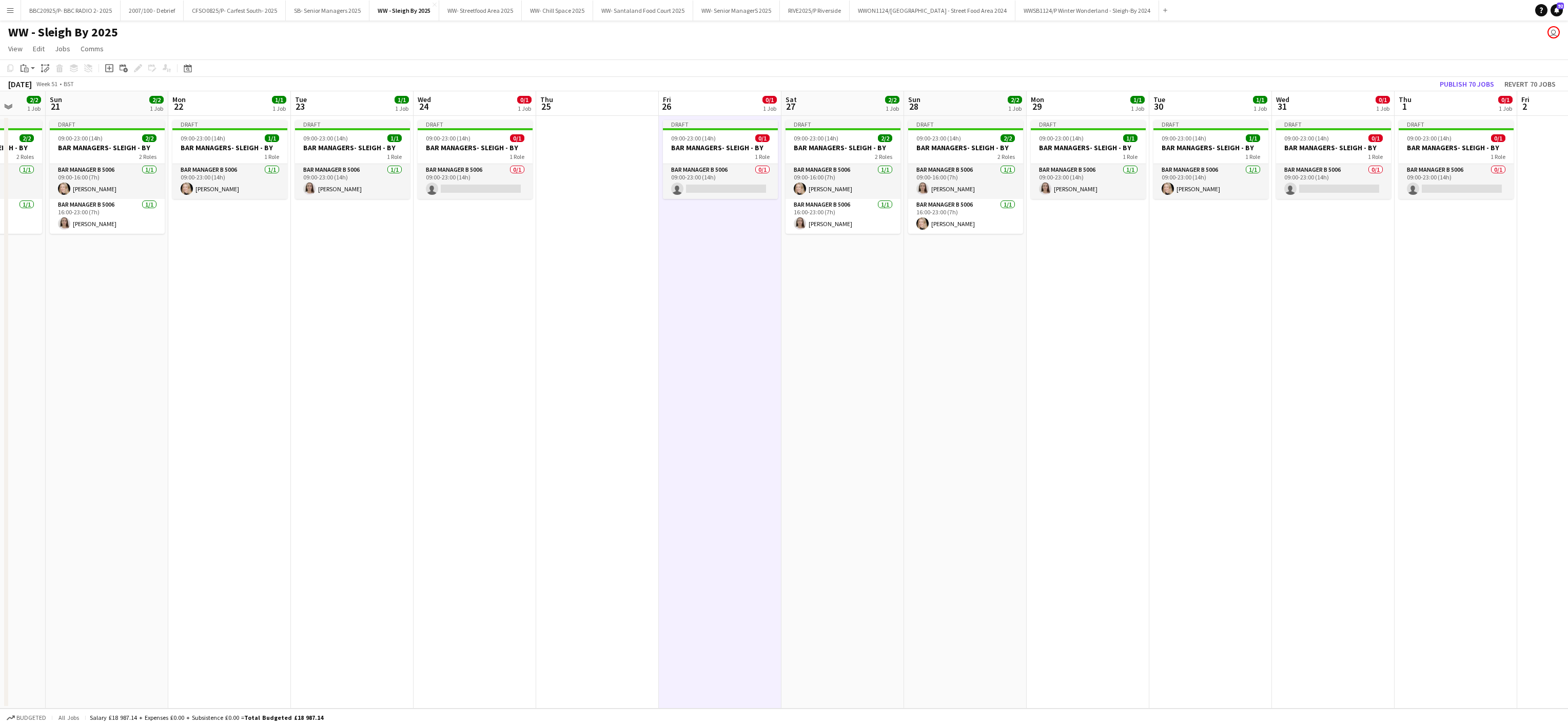
click at [165, 434] on app-date-cell "Draft 09:00-23:00 (14h) 2/2 BAR MANAGERS- SLEIGH - BY 2 Roles Bar Manager B 500…" at bounding box center [107, 413] width 122 height 593
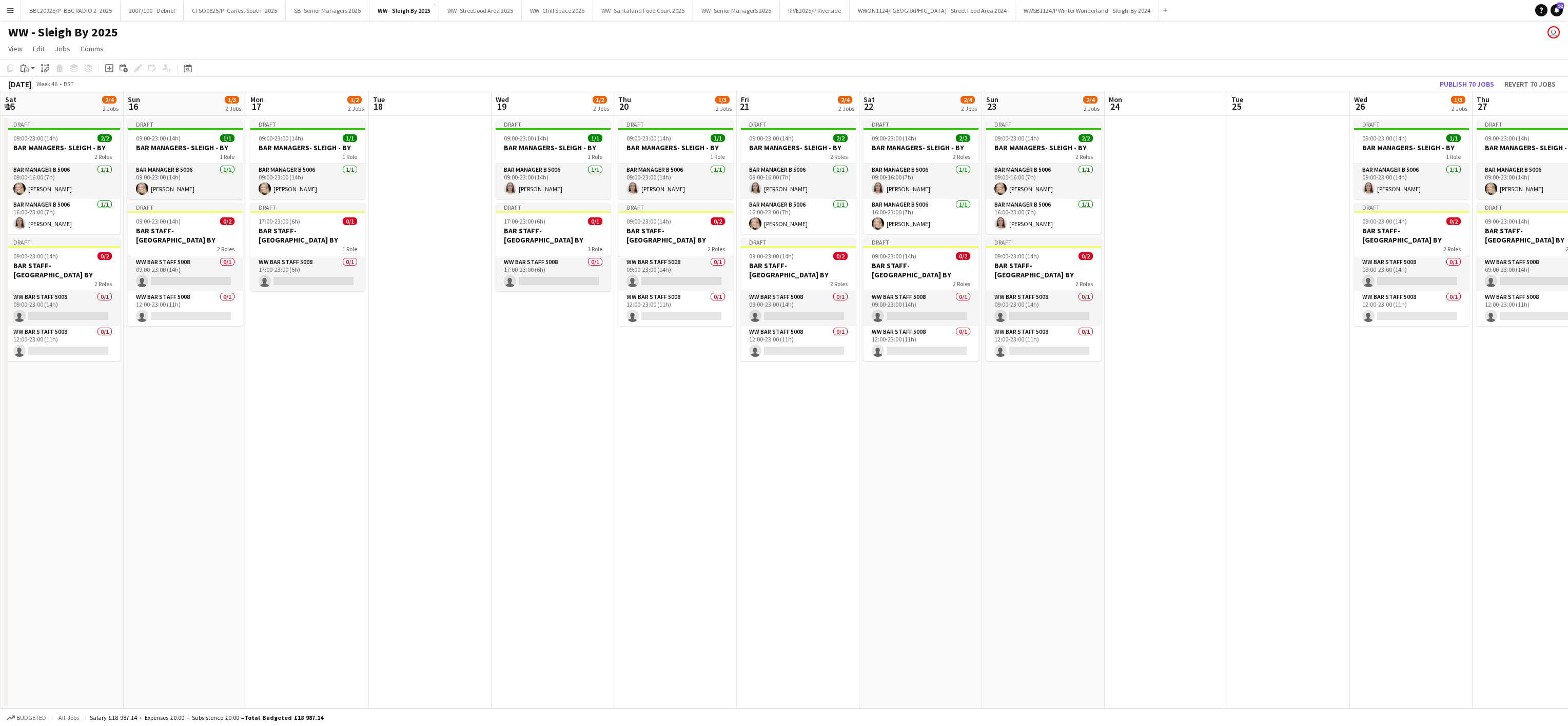
scroll to position [0, 375]
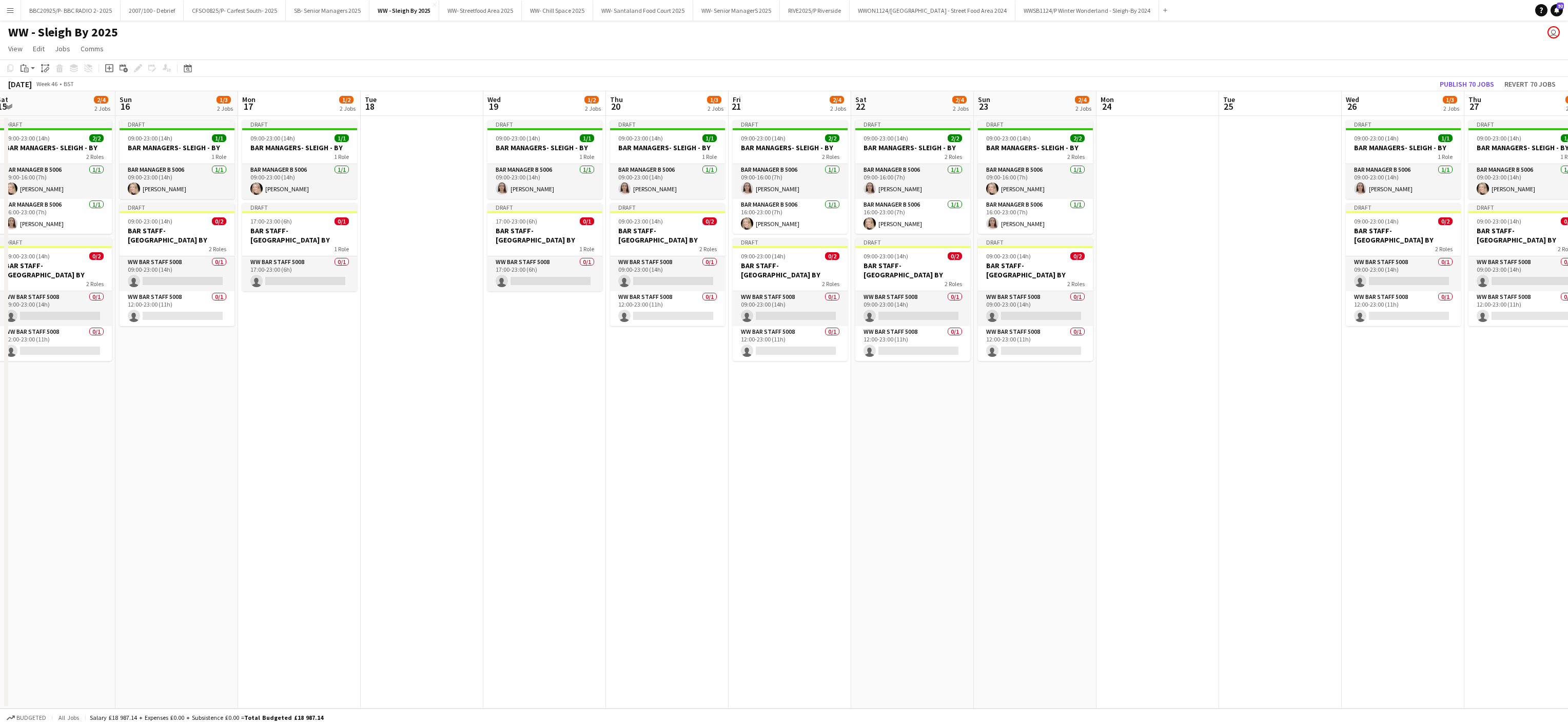
click at [1252, 392] on app-date-cell at bounding box center [1280, 413] width 122 height 593
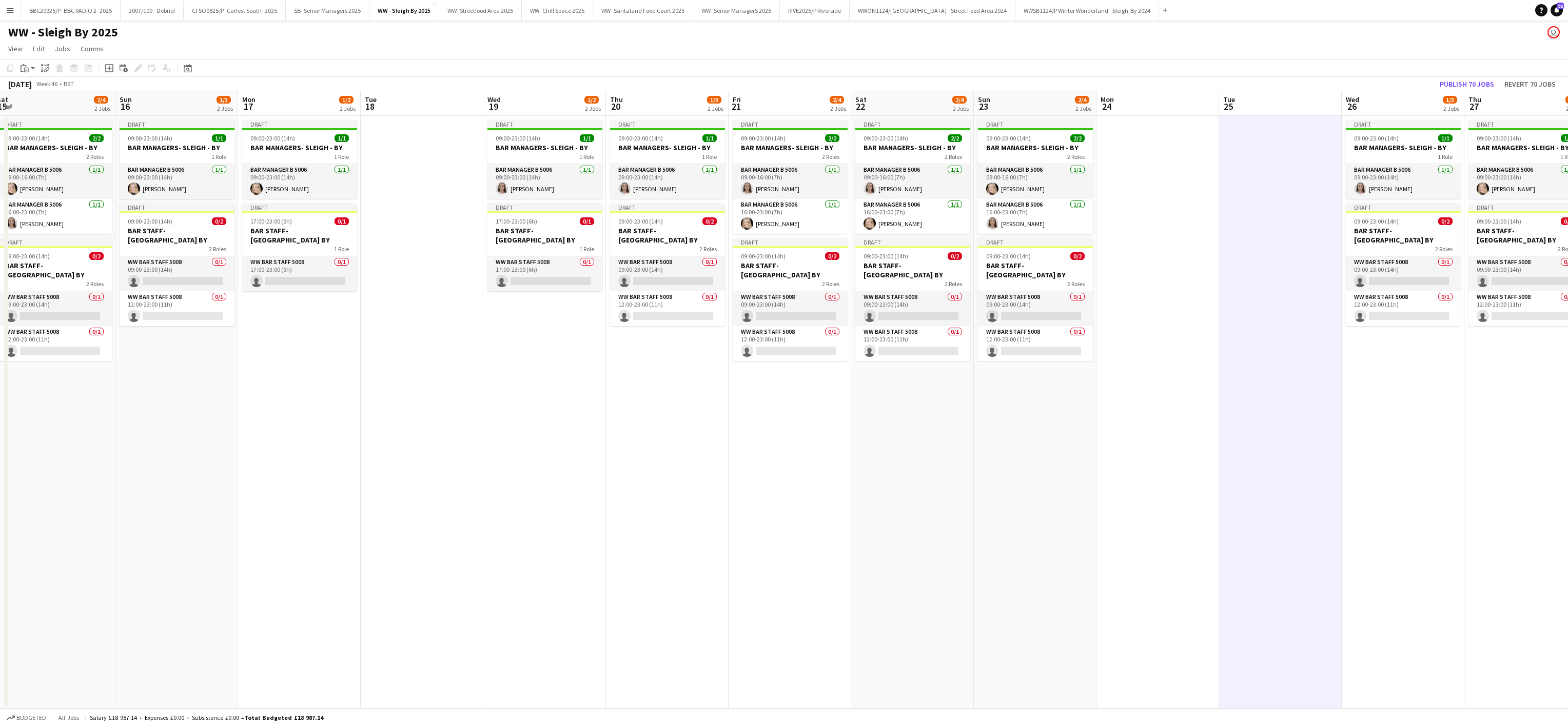
click at [723, 469] on app-date-cell "Draft 09:00-23:00 (14h) 1/1 BAR MANAGERS- SLEIGH - BY 1 Role Bar Manager B 5006…" at bounding box center [667, 413] width 122 height 593
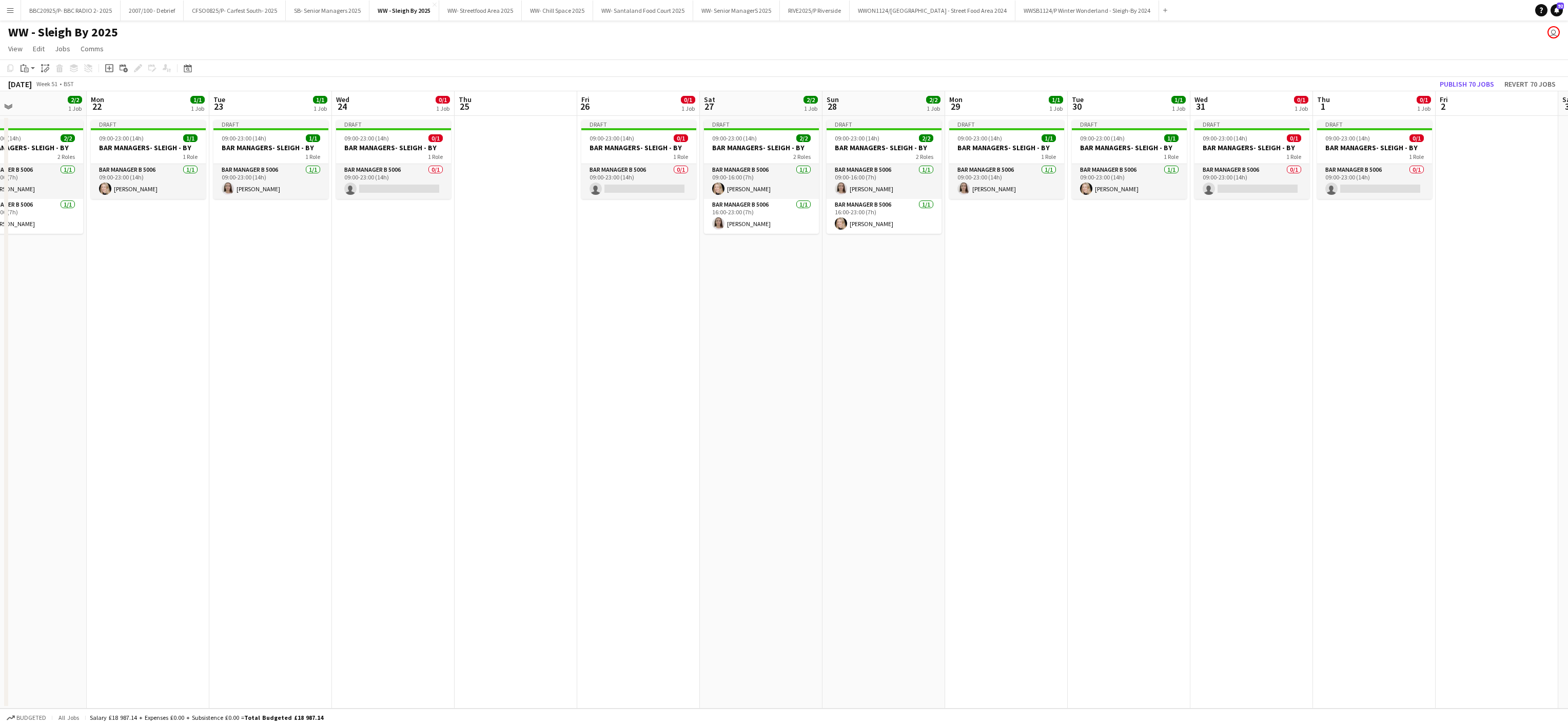
scroll to position [0, 0]
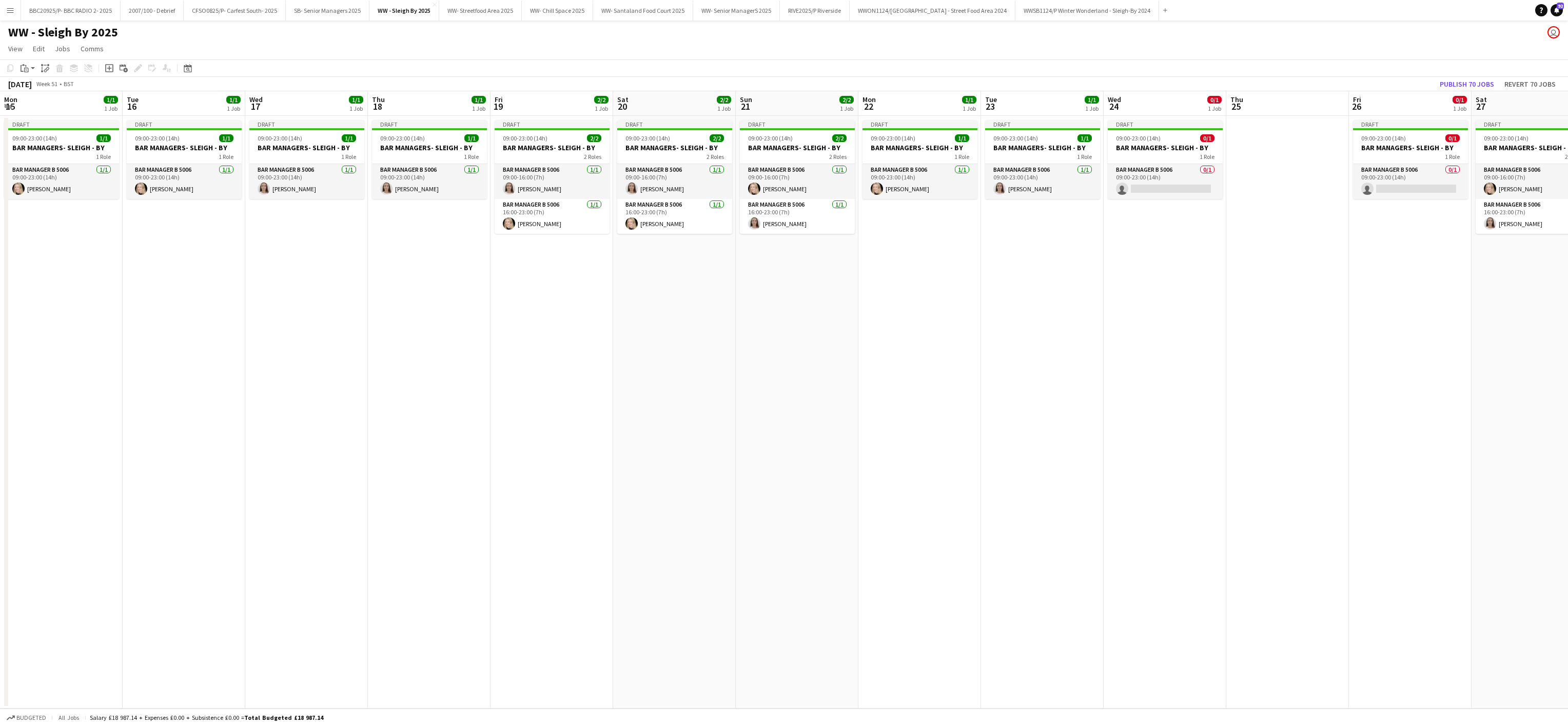
drag, startPoint x: 1277, startPoint y: 452, endPoint x: 1571, endPoint y: 452, distance: 294.0
click at [1567, 452] on html "Menu Boards Boards Boards All jobs Status Workforce Workforce My Workforce Recr…" at bounding box center [784, 363] width 1568 height 726
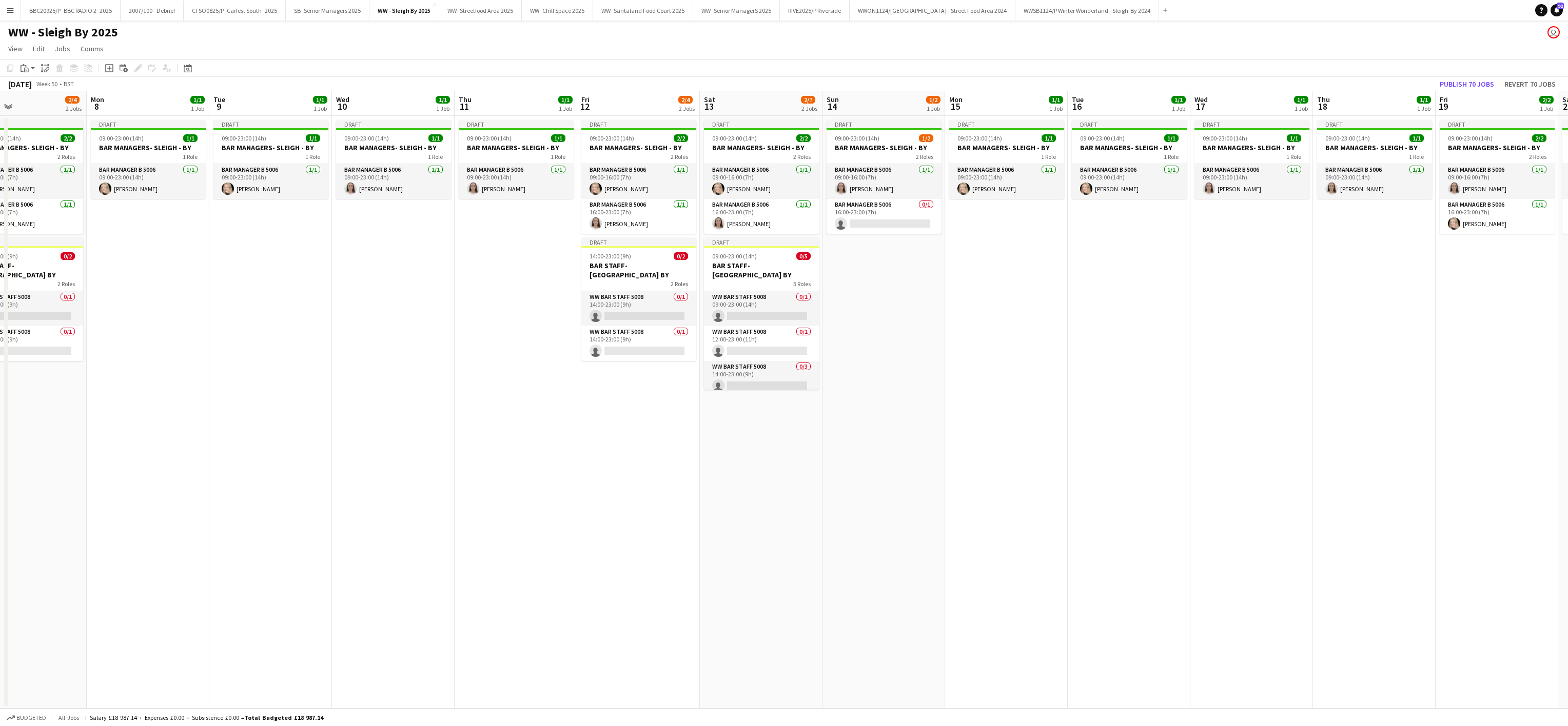
drag, startPoint x: 262, startPoint y: 371, endPoint x: 1247, endPoint y: 323, distance: 986.2
click at [1247, 323] on app-calendar-viewport "Fri 5 2/4 2 Jobs Sat 6 2/7 2 Jobs Sun 7 2/4 2 Jobs Mon 8 1/1 1 Job Tue 9 1/1 1 …" at bounding box center [784, 400] width 1568 height 617
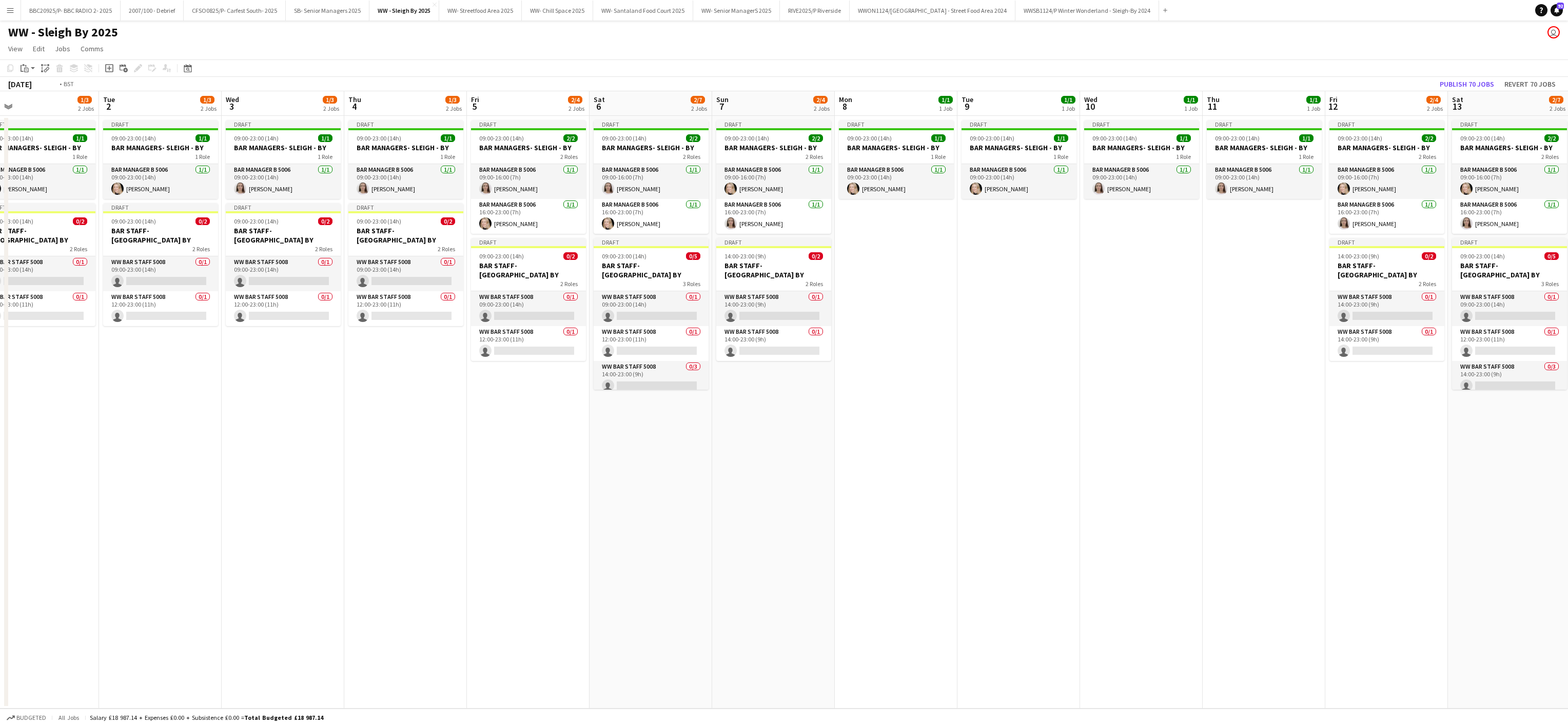
drag, startPoint x: 111, startPoint y: 402, endPoint x: 944, endPoint y: 400, distance: 833.0
click at [944, 400] on app-calendar-viewport "Sat 29 2/7 2 Jobs Sun 30 2/4 2 Jobs Mon 1 1/3 2 Jobs Tue 2 1/3 2 Jobs Wed 3 1/3…" at bounding box center [784, 400] width 1568 height 617
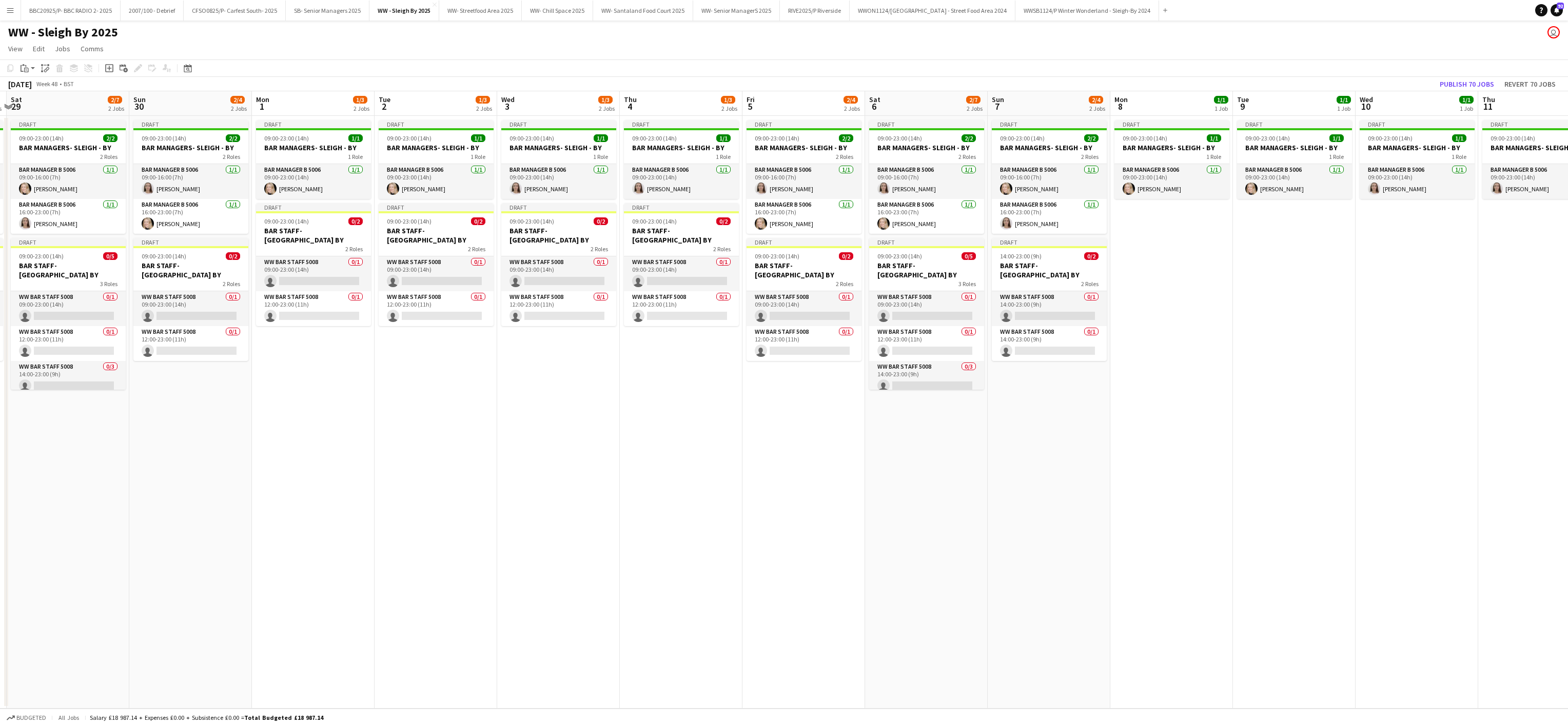
scroll to position [0, 371]
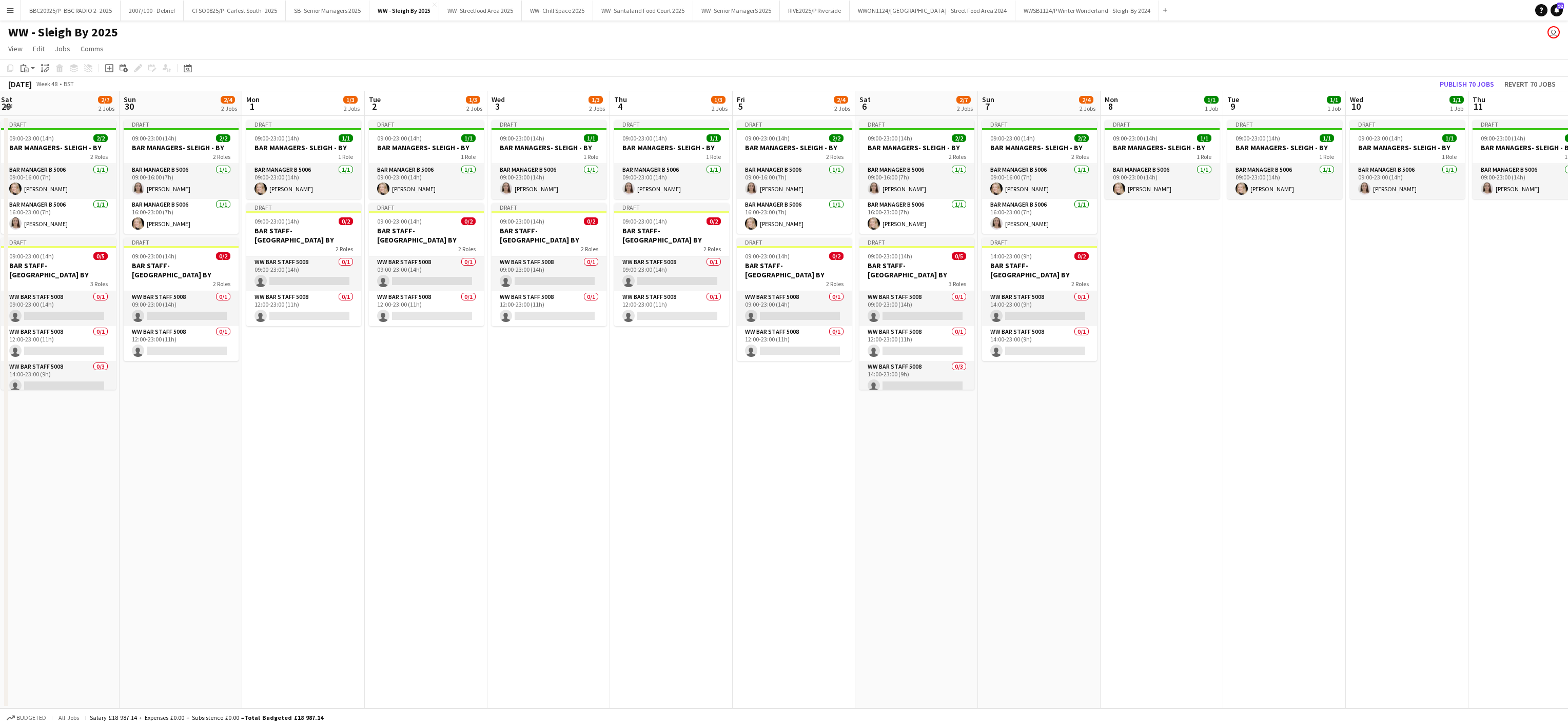
drag, startPoint x: 305, startPoint y: 475, endPoint x: 427, endPoint y: 520, distance: 130.0
click at [427, 520] on app-calendar-viewport "Wed 26 1/3 2 Jobs Thu 27 1/3 2 Jobs Fri 28 2/4 2 Jobs Sat 29 2/7 2 Jobs Sun 30 …" at bounding box center [784, 400] width 1568 height 617
click at [1100, 558] on app-date-cell "Draft 09:00-23:00 (14h) 1/1 BAR MANAGERS- SLEIGH - BY 1 Role Bar Manager B 5006…" at bounding box center [1161, 413] width 122 height 593
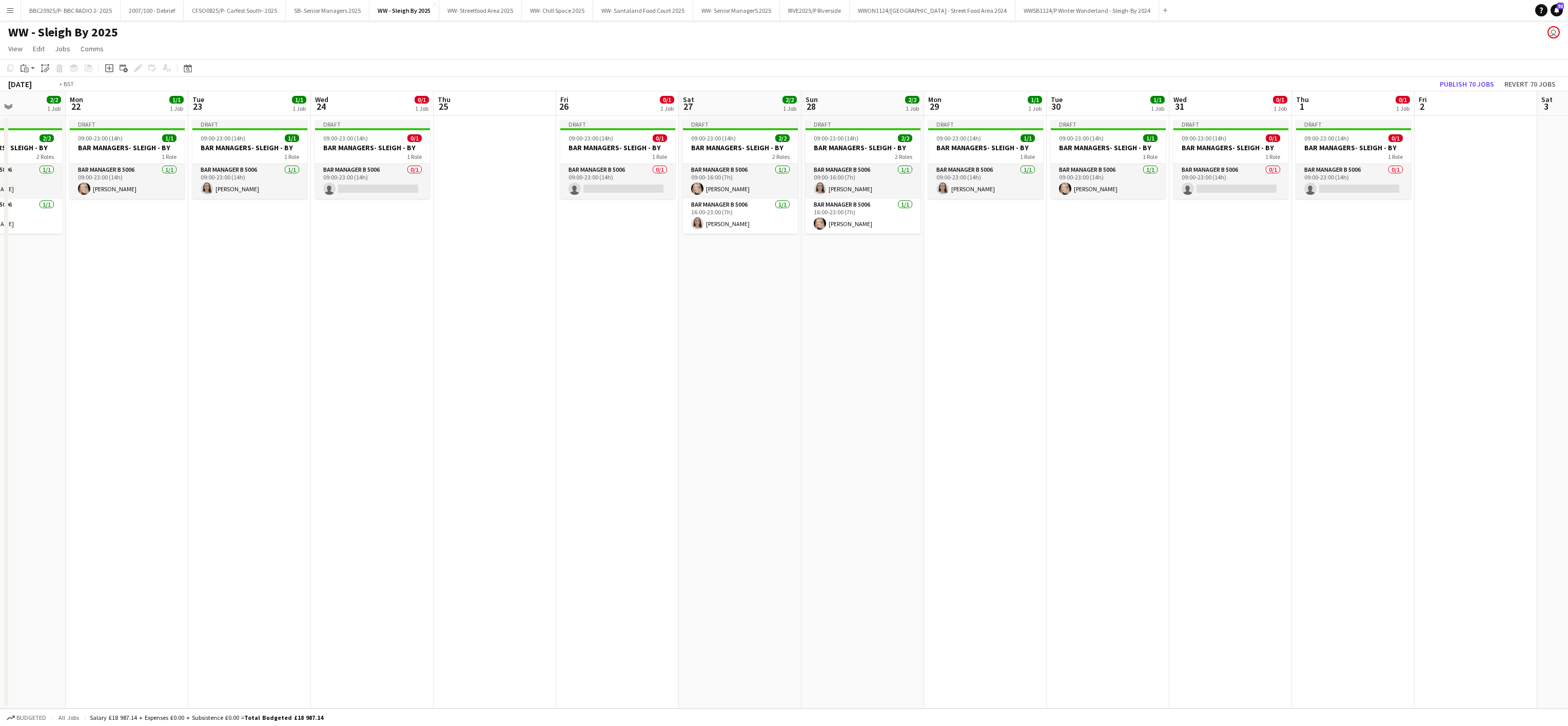
scroll to position [0, 390]
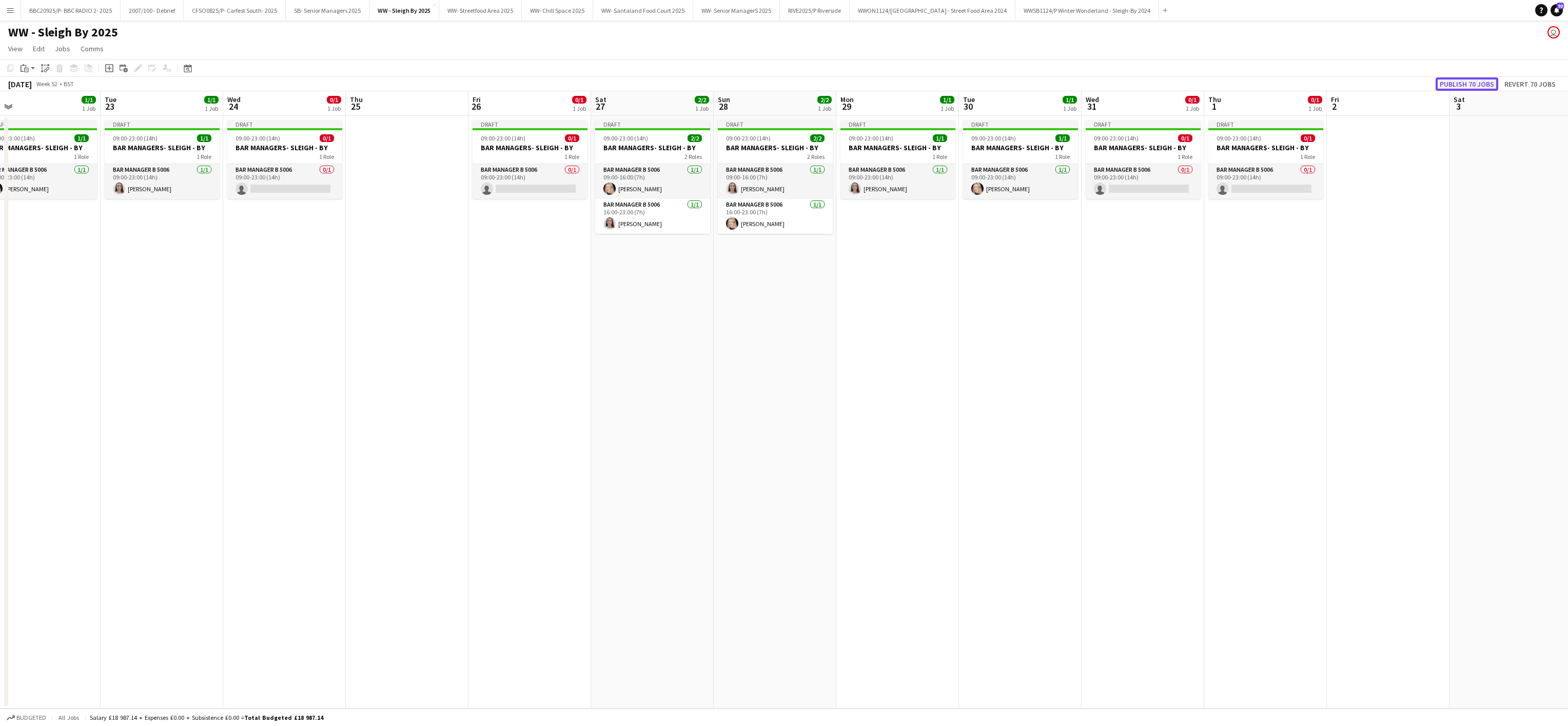
click at [1459, 81] on button "Publish 70 jobs" at bounding box center [1466, 84] width 63 height 13
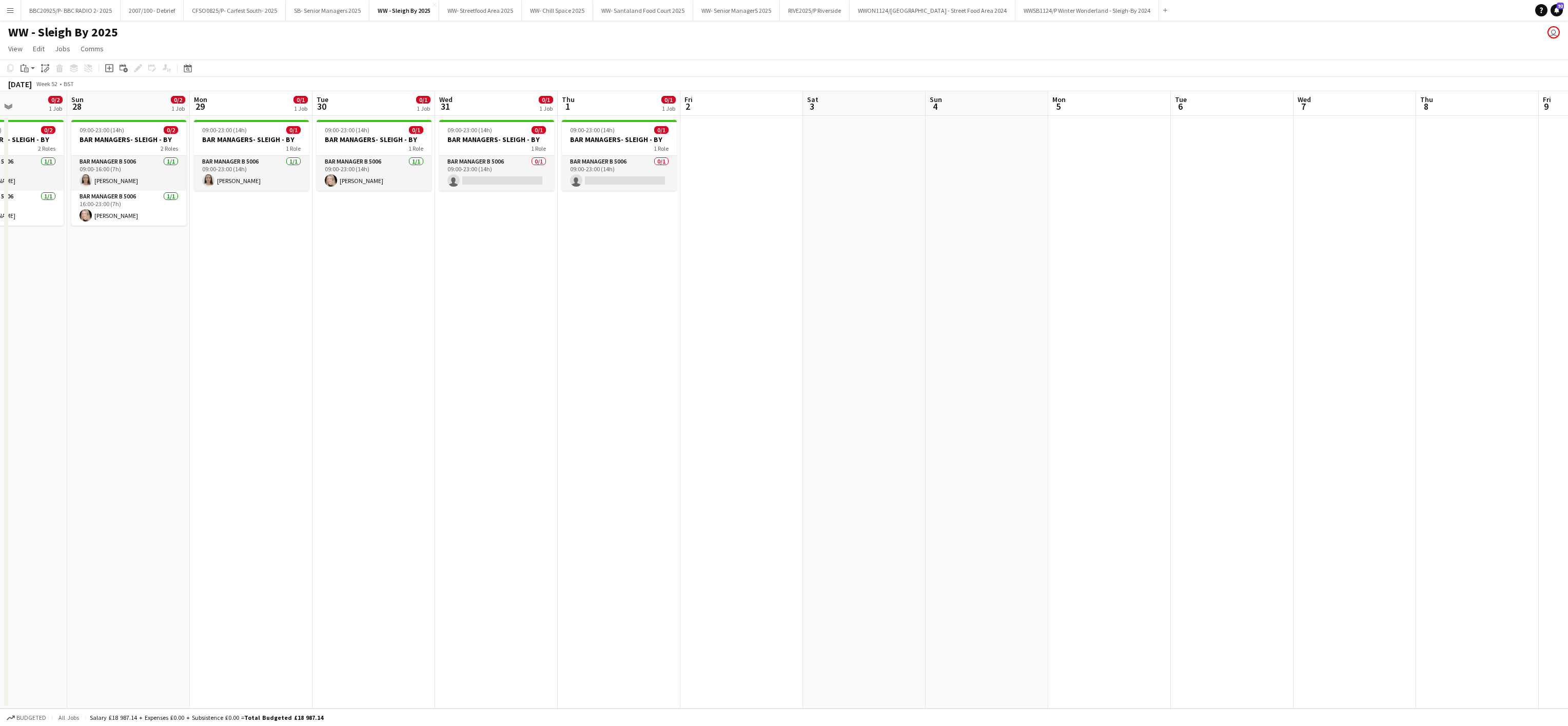
scroll to position [0, 0]
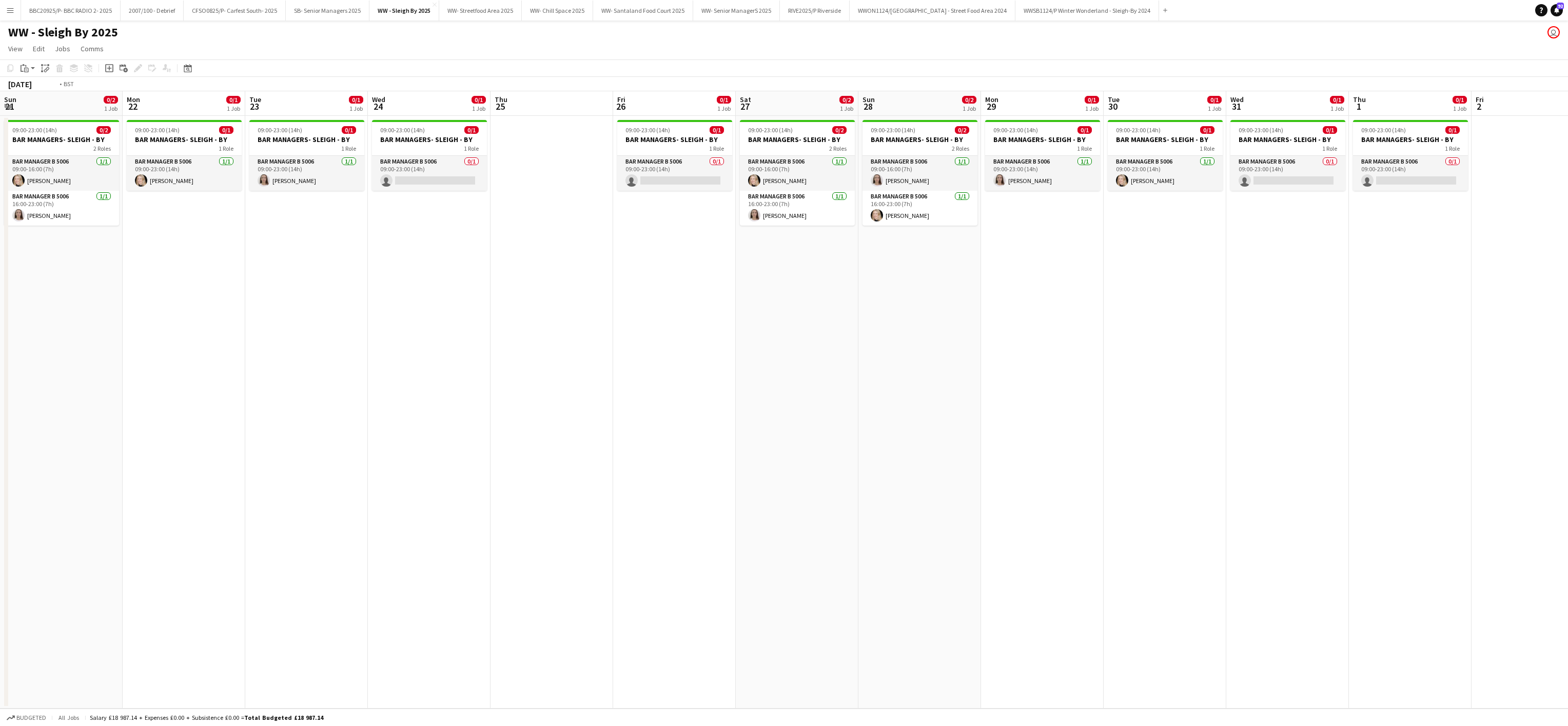
drag, startPoint x: 924, startPoint y: 445, endPoint x: 1490, endPoint y: 449, distance: 566.0
click at [1490, 449] on app-calendar-viewport "Sun 21 0/2 1 Job Mon 22 0/1 1 Job Tue 23 0/1 1 Job Wed 24 0/1 1 Job Thu 25 Fri …" at bounding box center [784, 400] width 1568 height 617
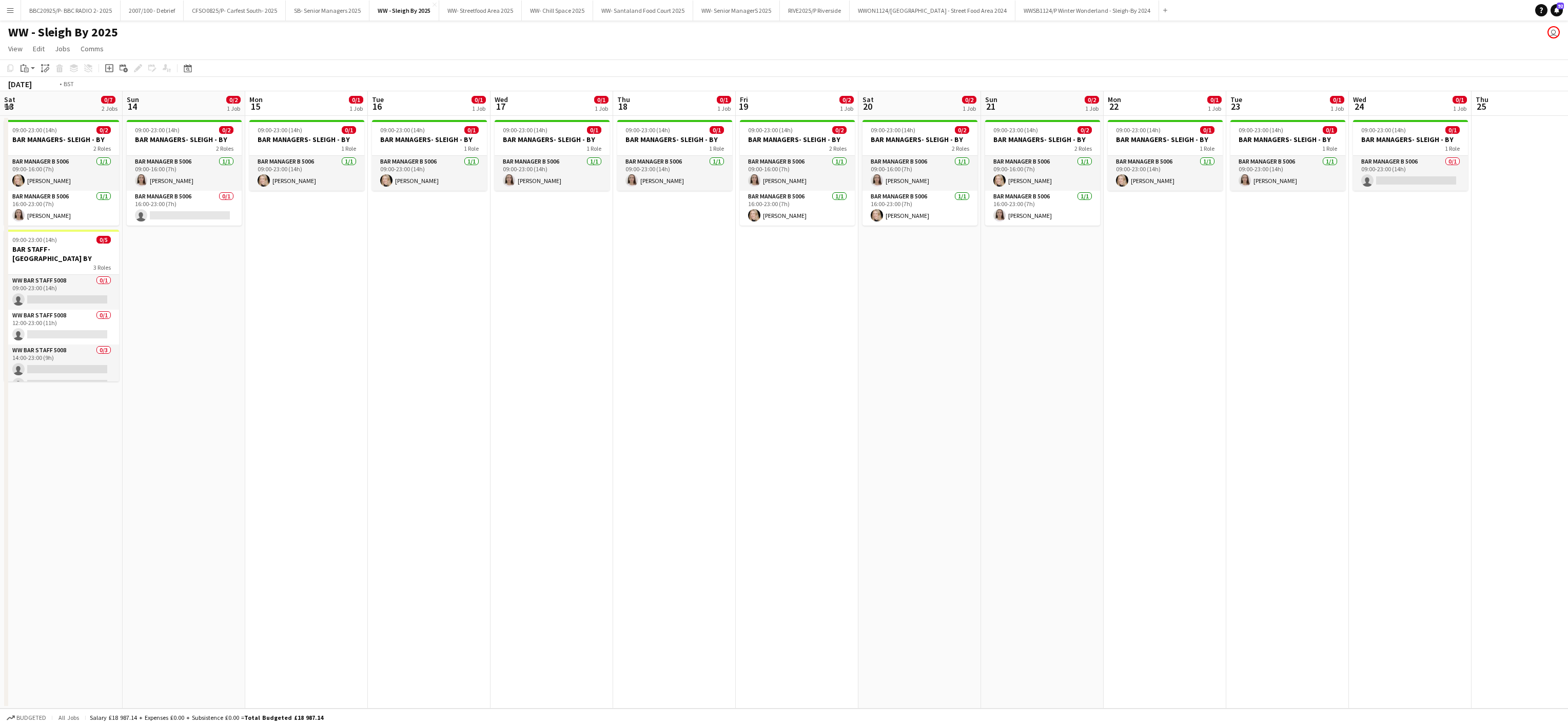
drag, startPoint x: 419, startPoint y: 515, endPoint x: 1372, endPoint y: 409, distance: 958.9
click at [1372, 409] on app-calendar-viewport "Sat 13 0/7 2 Jobs Sun 14 0/2 1 Job Mon 15 0/1 1 Job Tue 16 0/1 1 Job Wed 17 0/1…" at bounding box center [784, 400] width 1568 height 617
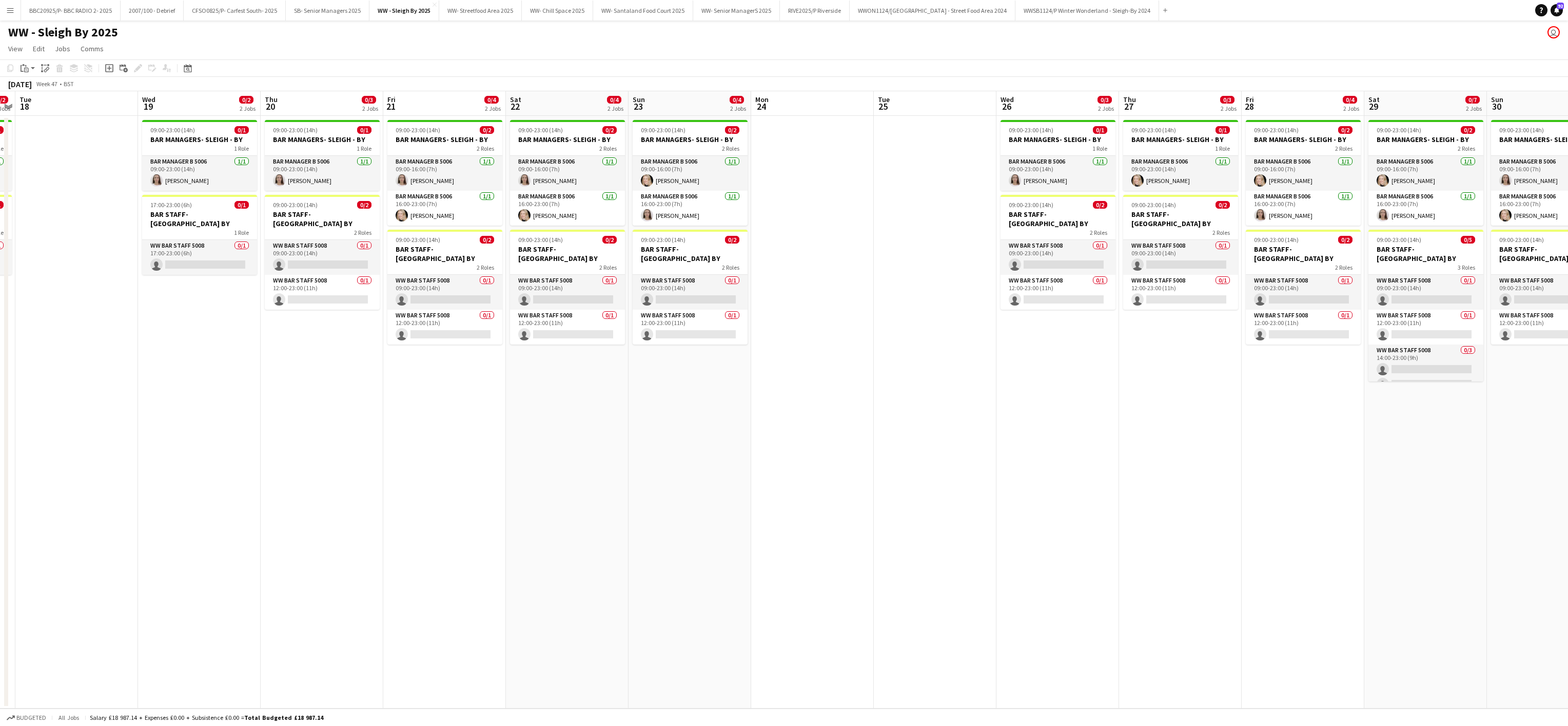
scroll to position [0, 255]
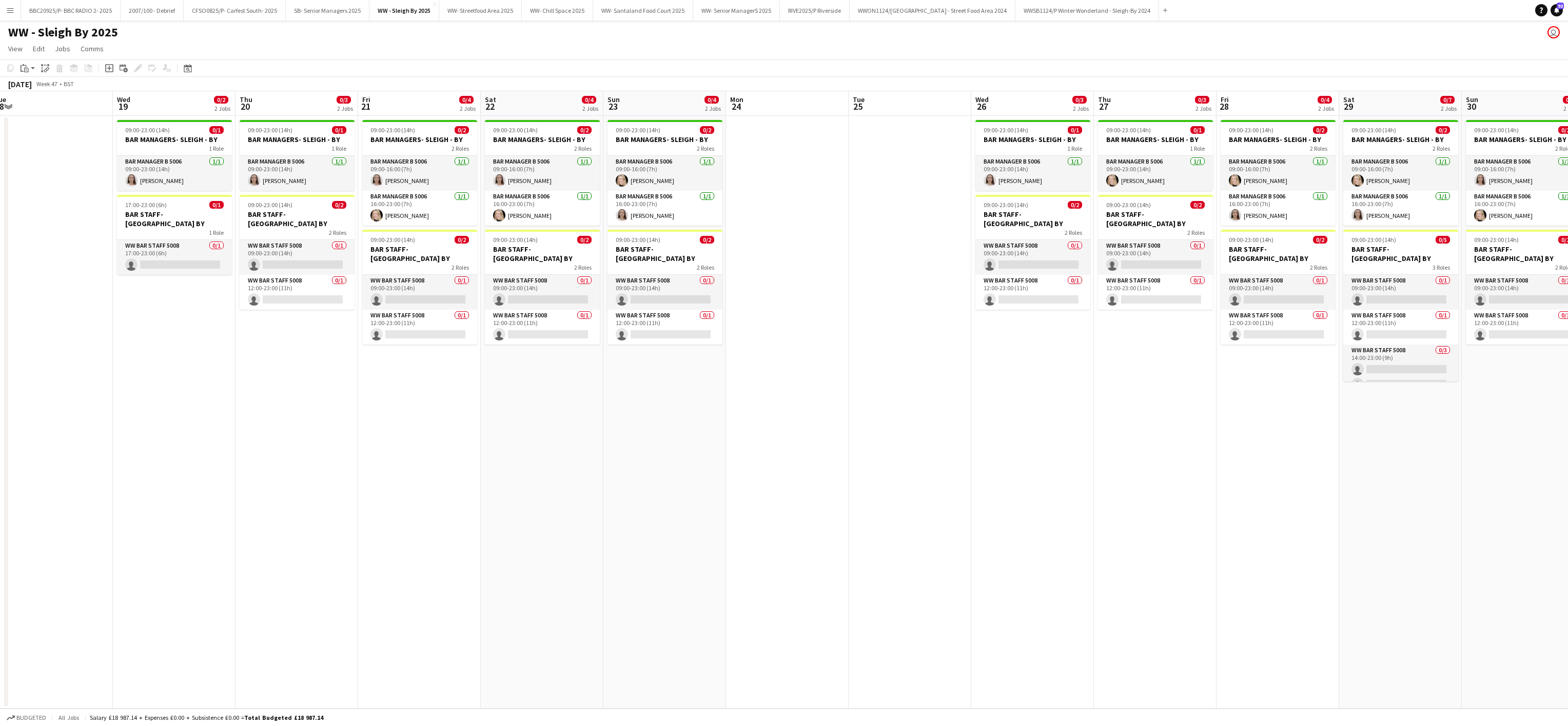
click at [1132, 474] on app-date-cell "09:00-23:00 (14h) 0/1 BAR MANAGERS- SLEIGH - BY 1 Role Bar Manager B 5006 1/1 0…" at bounding box center [1155, 413] width 122 height 593
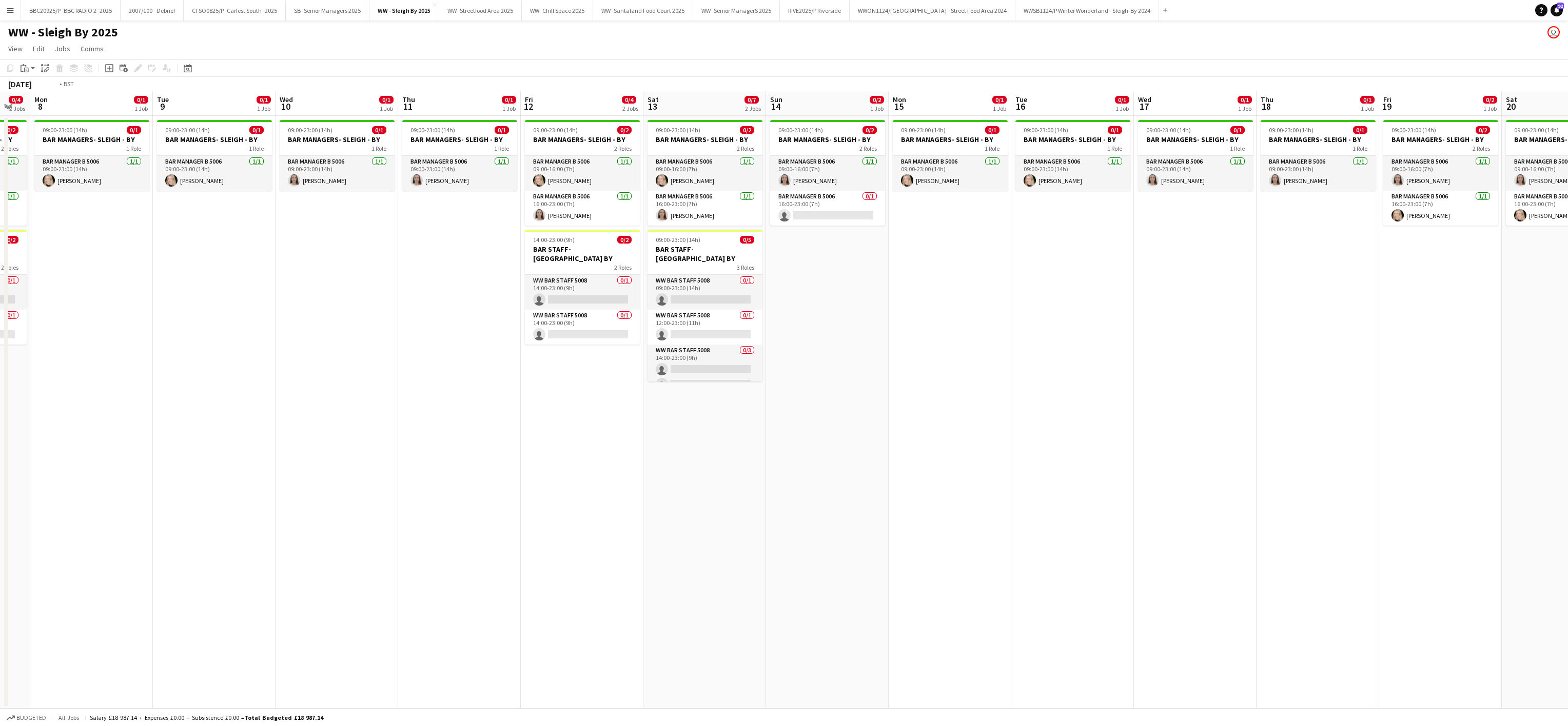
scroll to position [0, 435]
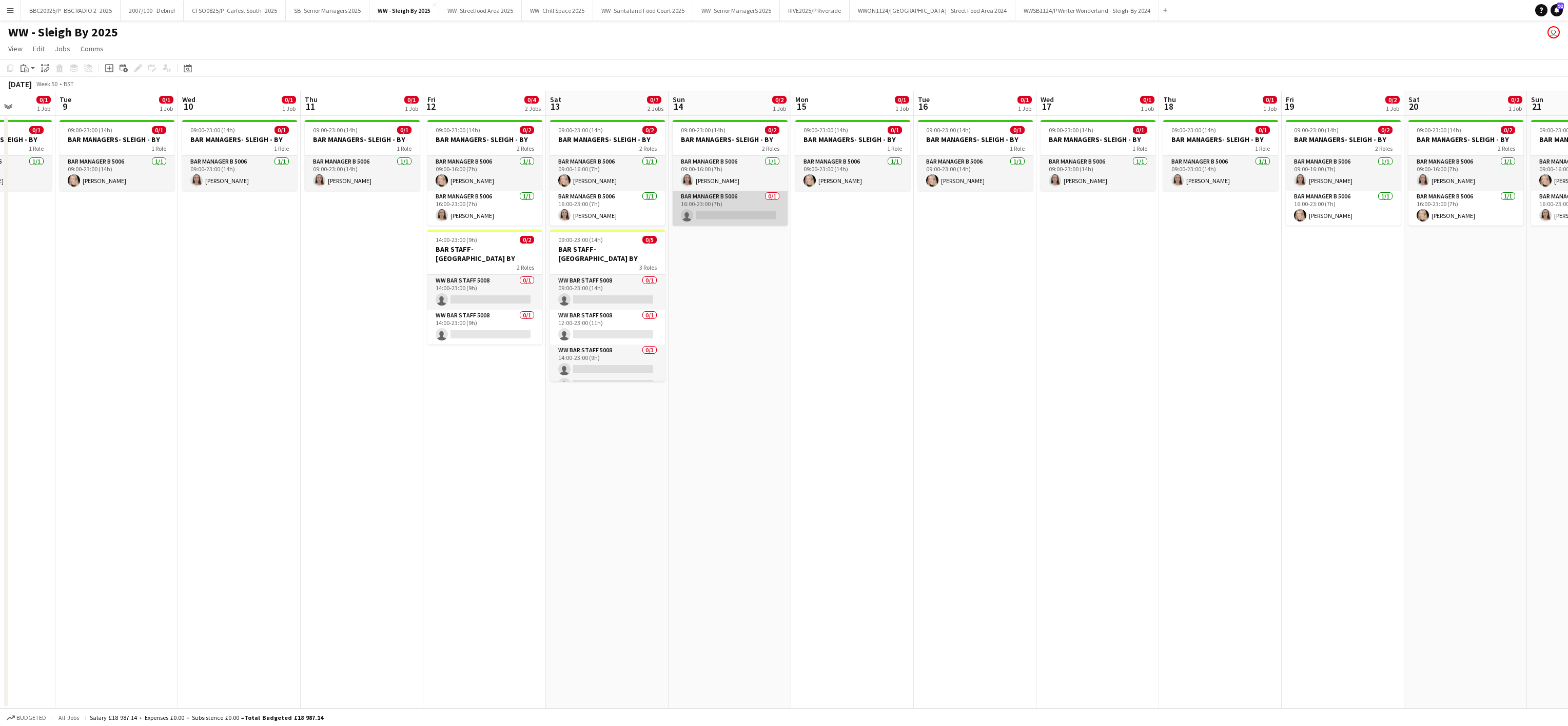
click at [725, 226] on app-card-role "Bar Manager B 5006 0/1 16:00-23:00 (7h) single-neutral-actions" at bounding box center [730, 208] width 115 height 34
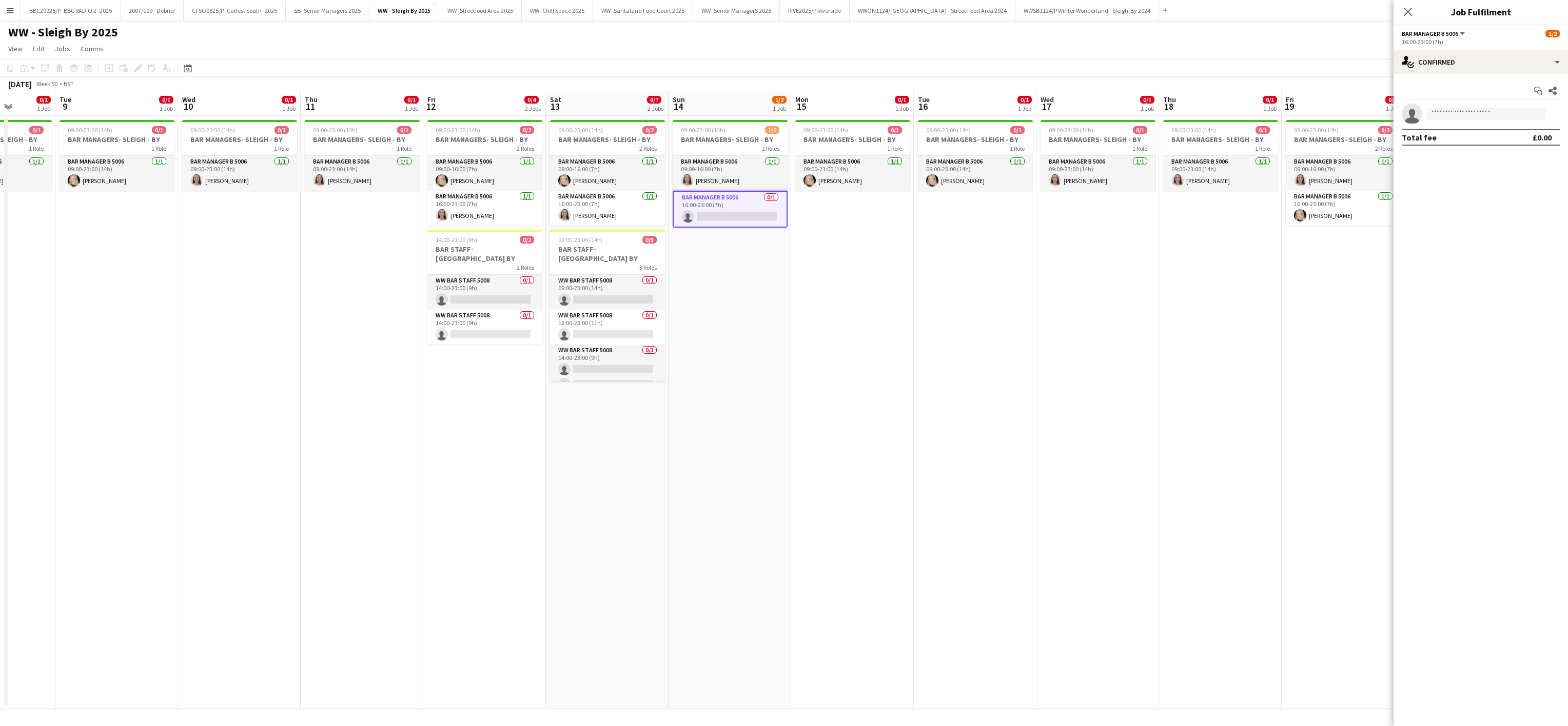
click at [1462, 104] on app-invite-slot "single-neutral-actions" at bounding box center [1480, 114] width 174 height 21
click at [1443, 120] on input at bounding box center [1485, 114] width 119 height 12
type input "****"
click at [1451, 132] on span "[PERSON_NAME]" at bounding box center [1464, 129] width 59 height 9
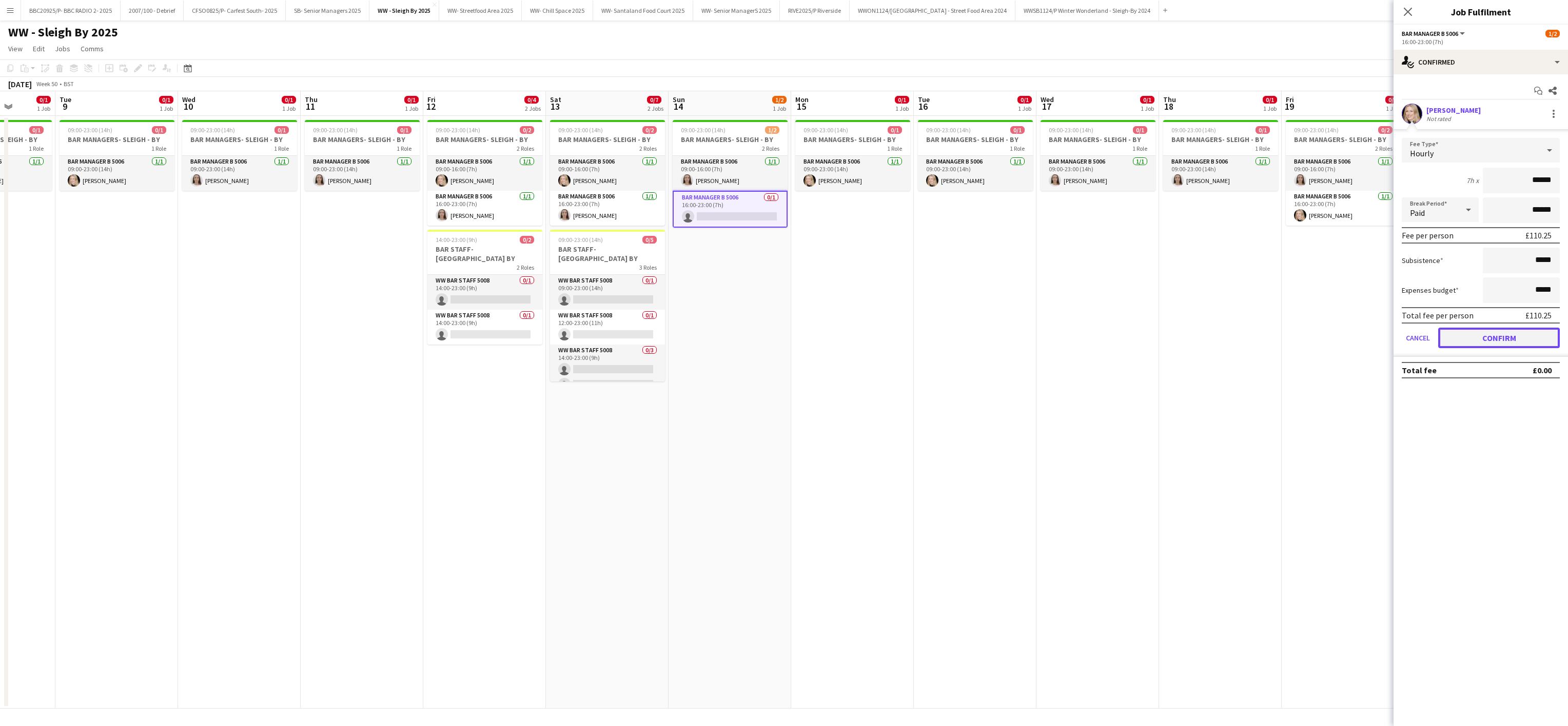
click at [1486, 338] on button "Confirm" at bounding box center [1498, 338] width 121 height 21
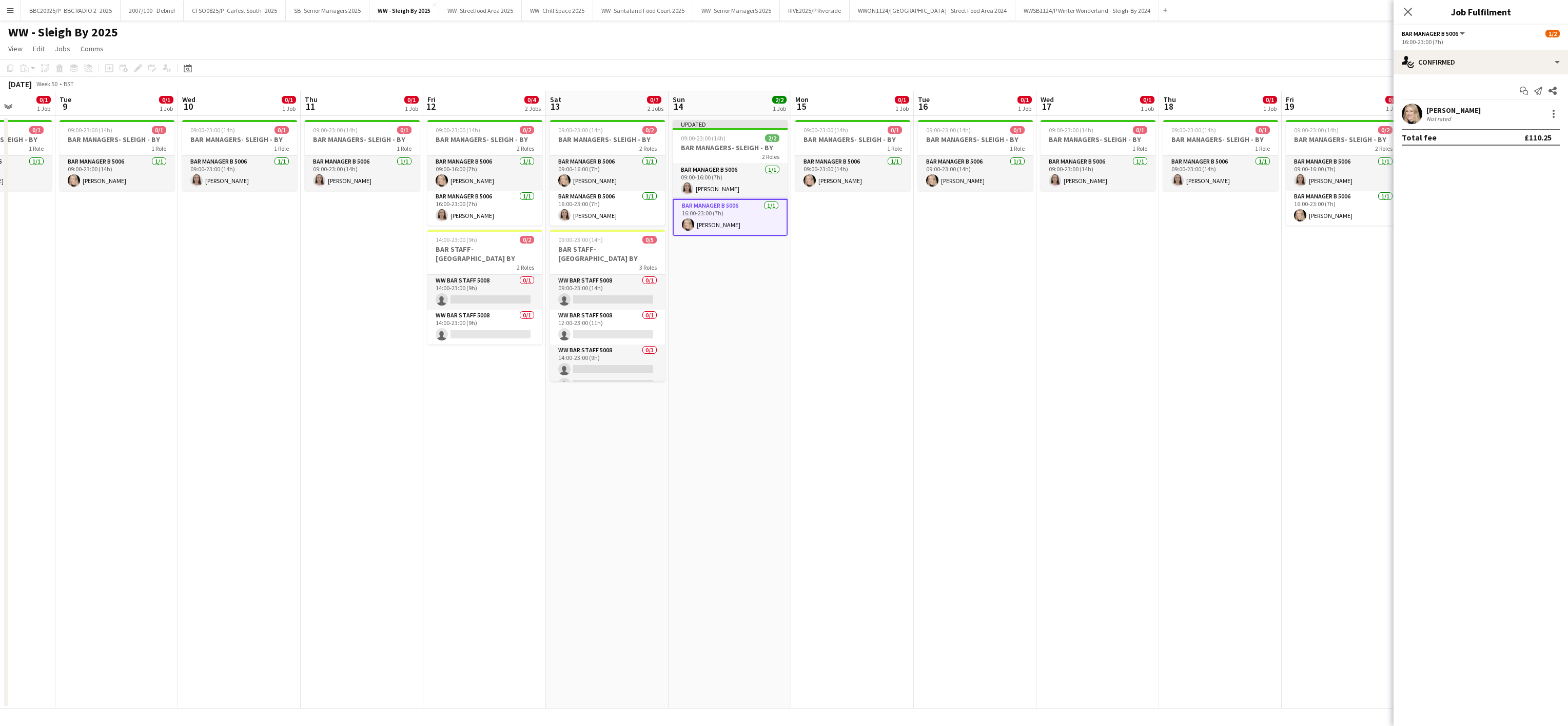
click at [1124, 391] on app-date-cell "09:00-23:00 (14h) 0/1 BAR MANAGERS- SLEIGH - BY 1 Role Bar Manager B 5006 1/1 0…" at bounding box center [1098, 413] width 122 height 593
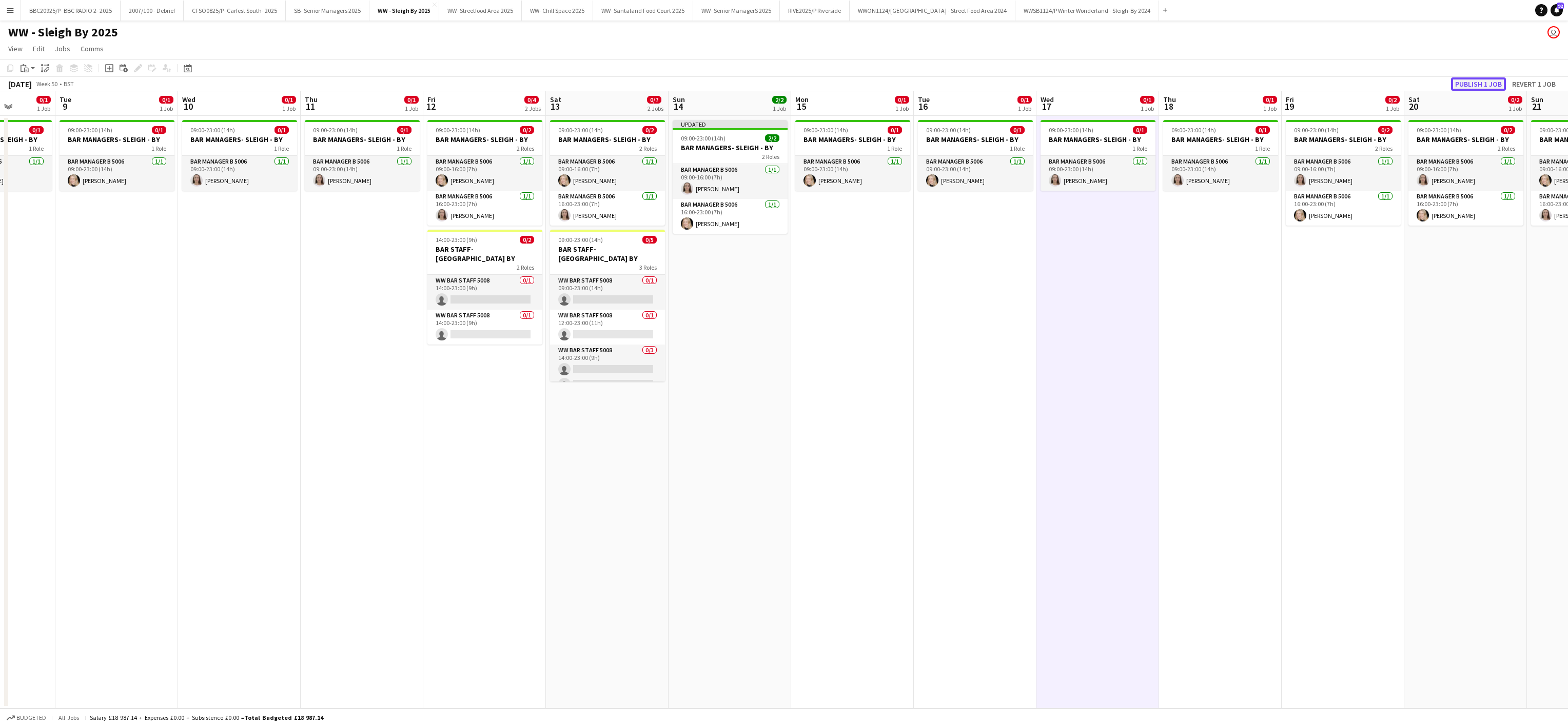
click at [1488, 84] on button "Publish 1 job" at bounding box center [1478, 84] width 55 height 13
click at [1000, 431] on app-date-cell "09:00-23:00 (14h) 0/1 BAR MANAGERS- SLEIGH - BY 1 Role Bar Manager B 5006 1/1 0…" at bounding box center [975, 413] width 122 height 593
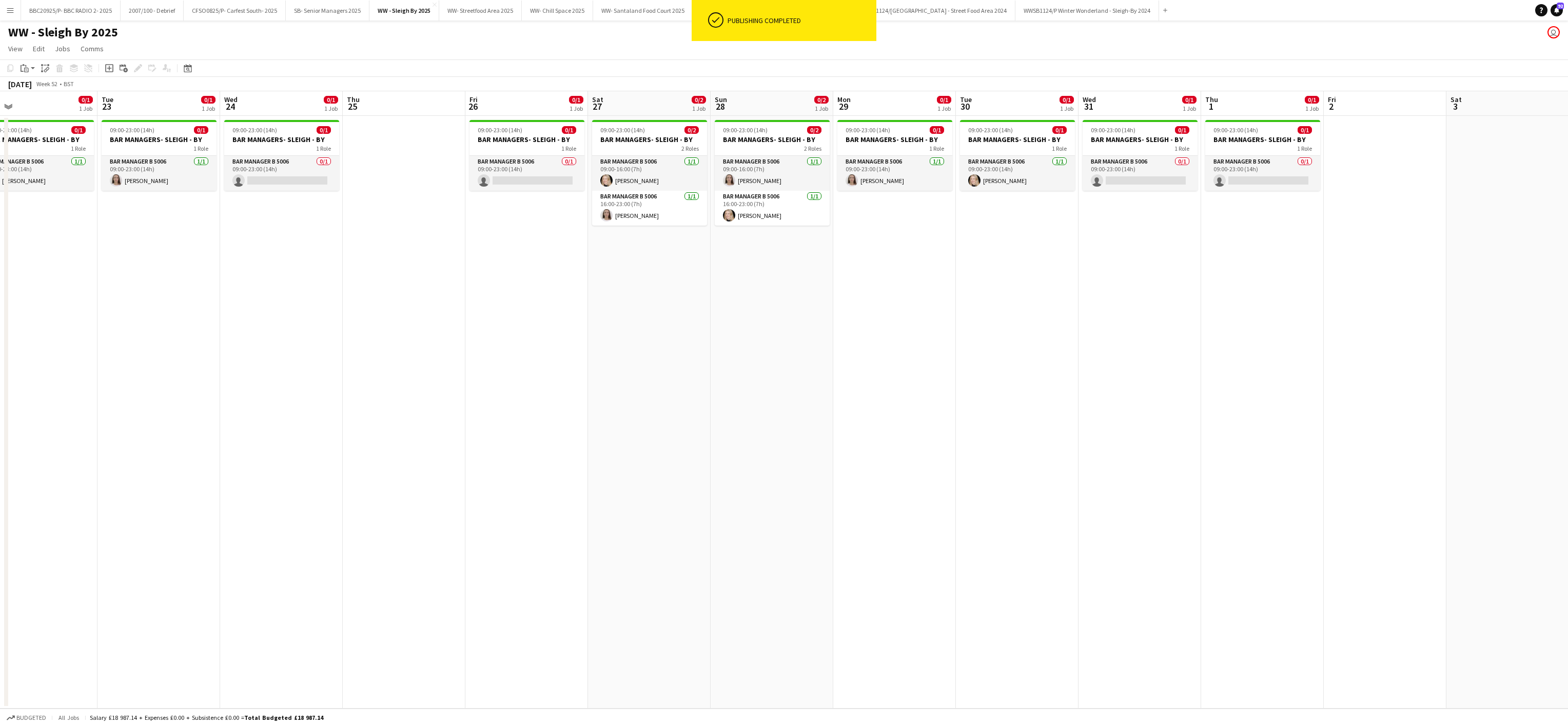
scroll to position [0, 446]
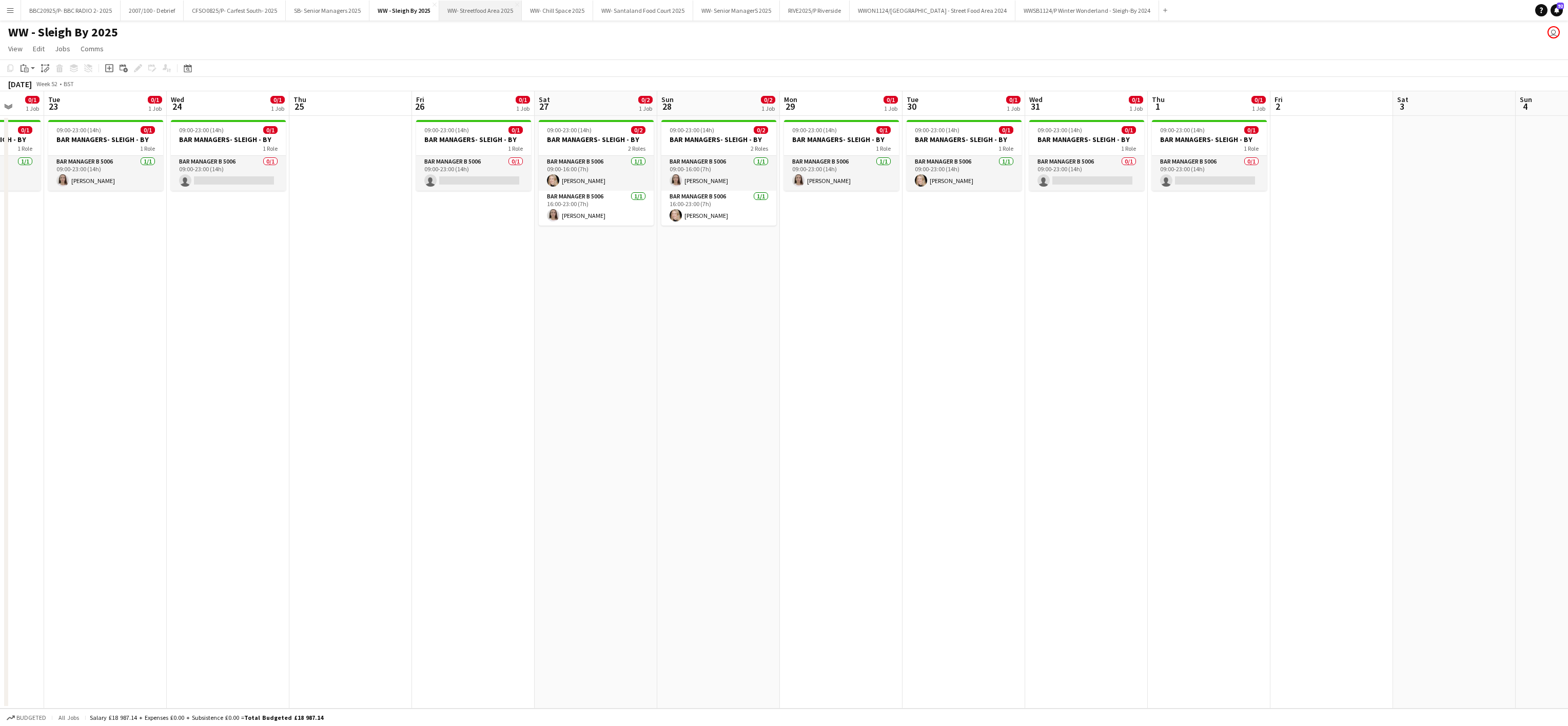
click at [469, 12] on button "WW- Streetfood Area 2025 Close" at bounding box center [481, 10] width 83 height 20
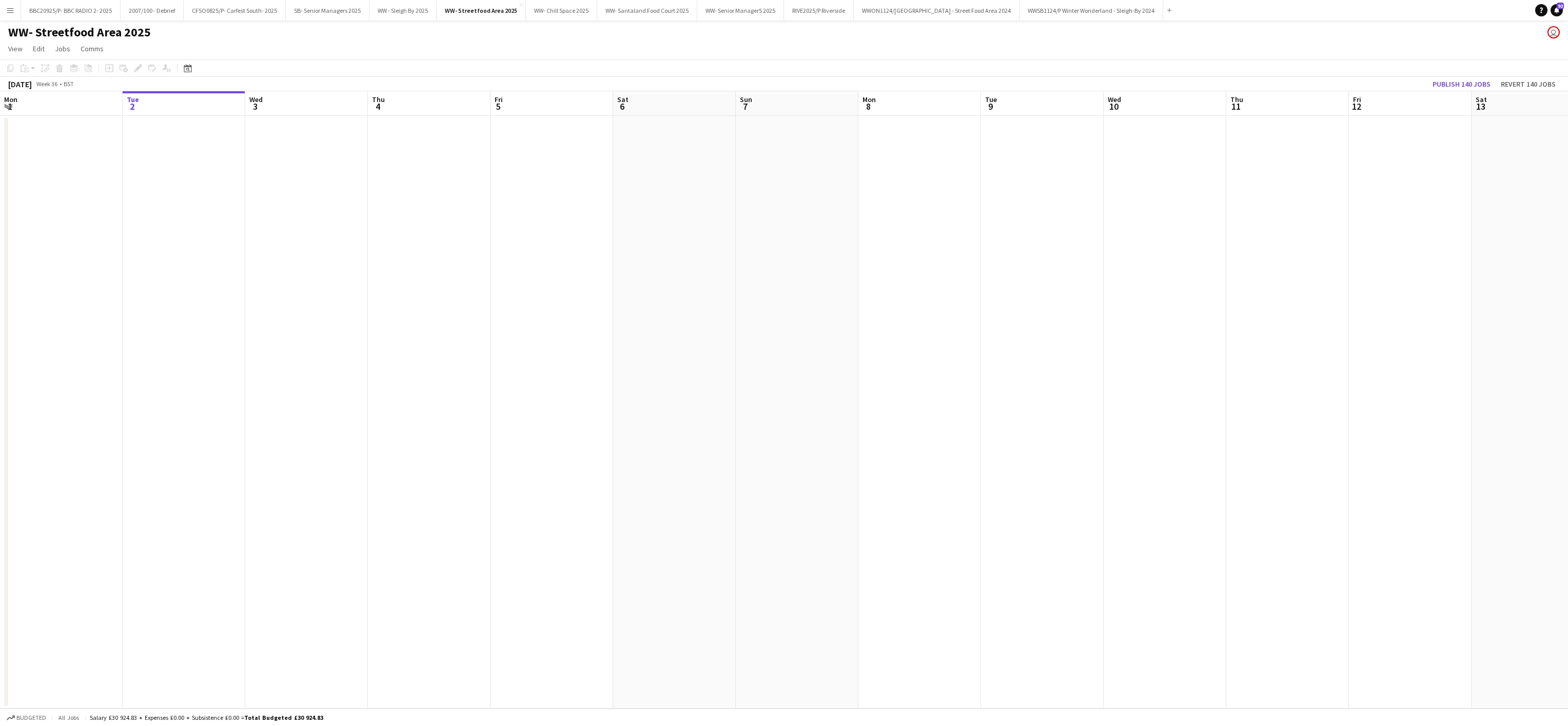
click at [447, 462] on app-date-cell at bounding box center [429, 413] width 122 height 593
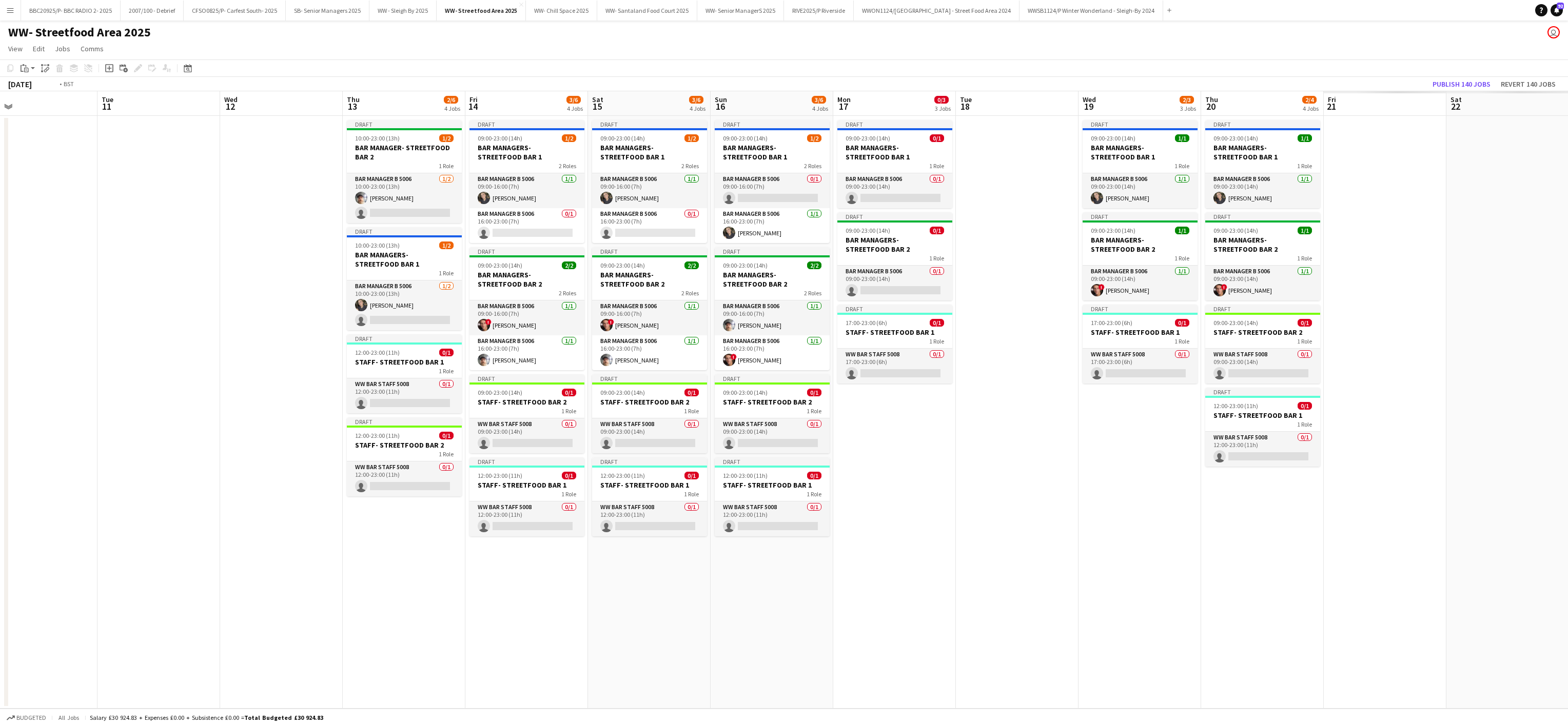
scroll to position [0, 344]
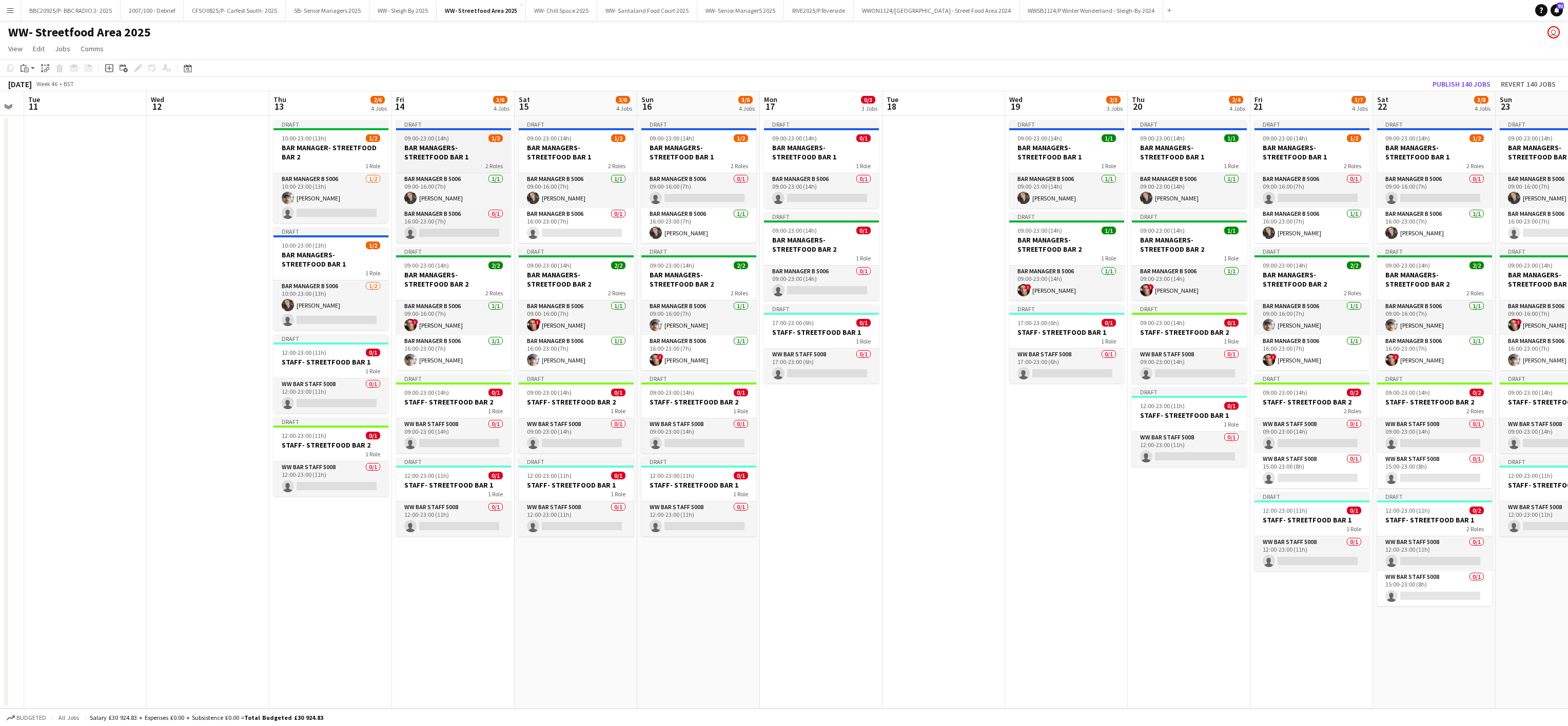
click at [432, 131] on app-job-card "Draft 09:00-23:00 (14h) 1/2 BAR MANAGERS- STREETFOOD BAR 1 2 Roles Bar Manager …" at bounding box center [453, 181] width 115 height 123
click at [136, 66] on icon "Edit" at bounding box center [138, 68] width 9 height 9
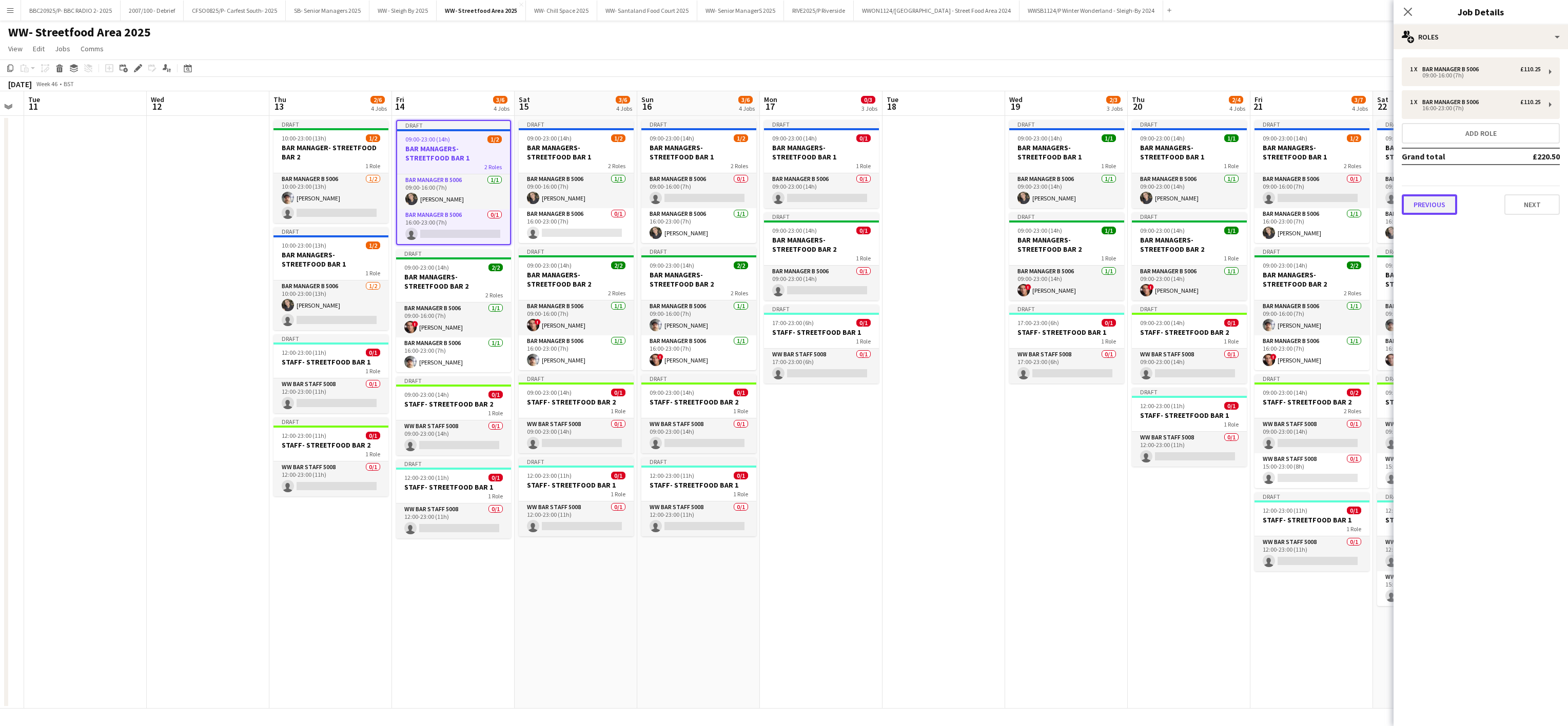
click at [1420, 206] on button "Previous" at bounding box center [1429, 205] width 55 height 21
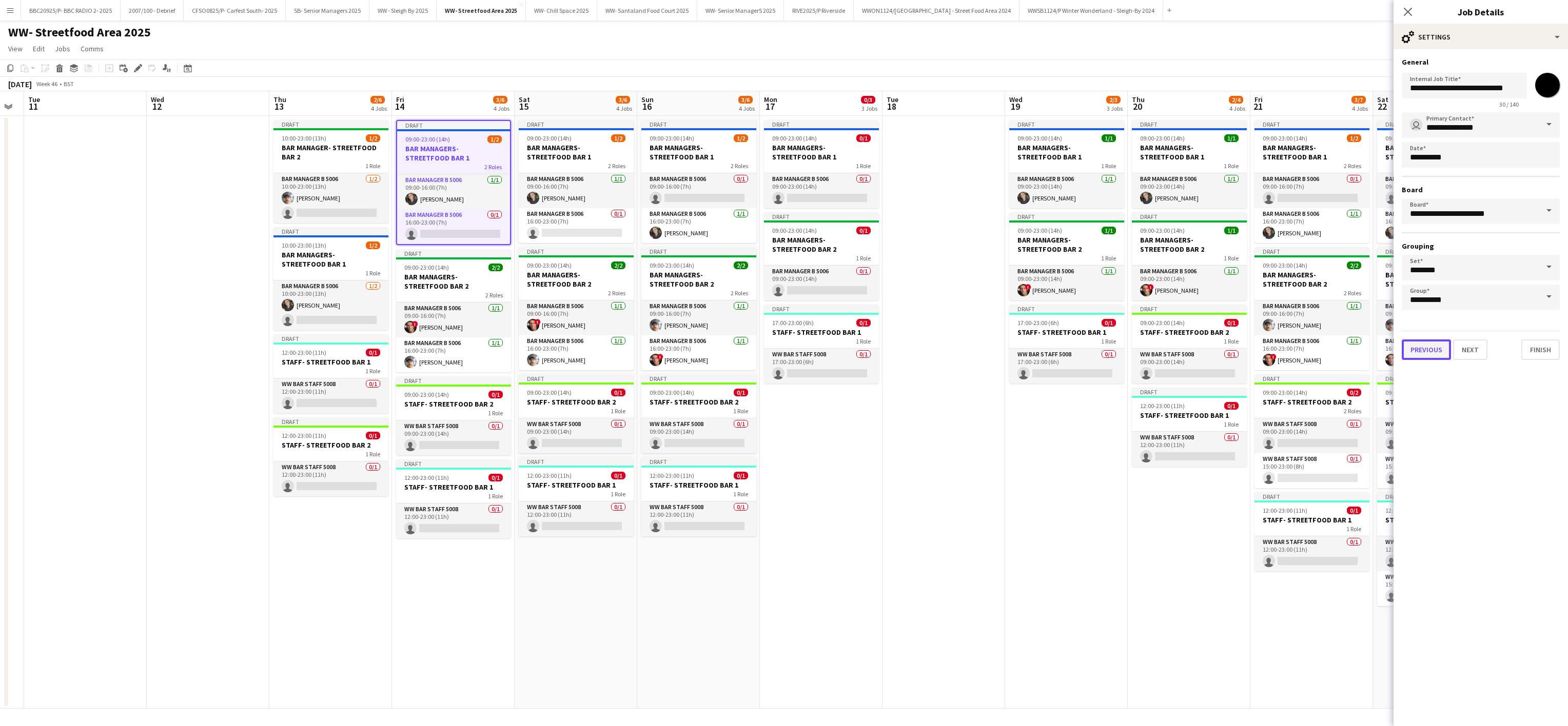
click at [1428, 355] on button "Previous" at bounding box center [1426, 350] width 49 height 21
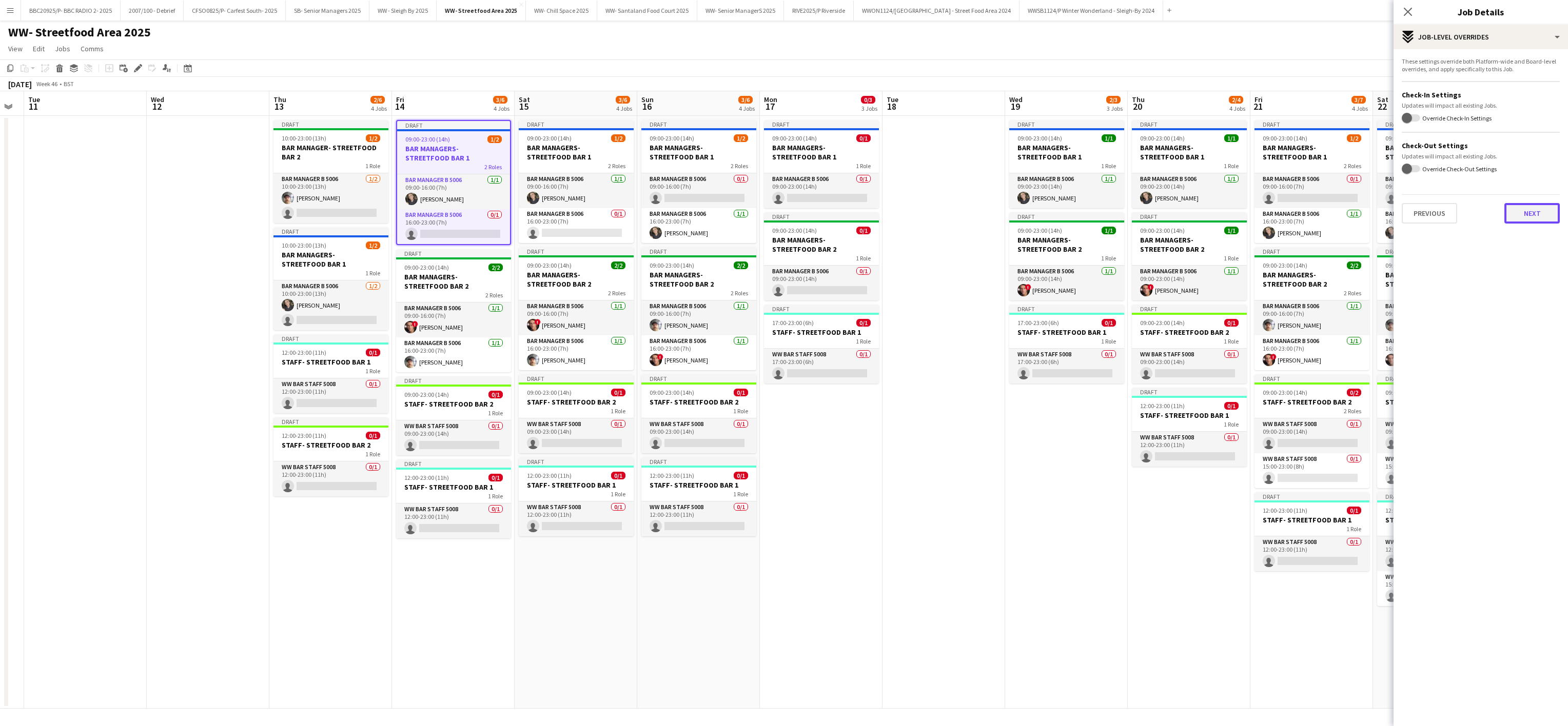
click at [1509, 207] on button "Next" at bounding box center [1532, 214] width 55 height 21
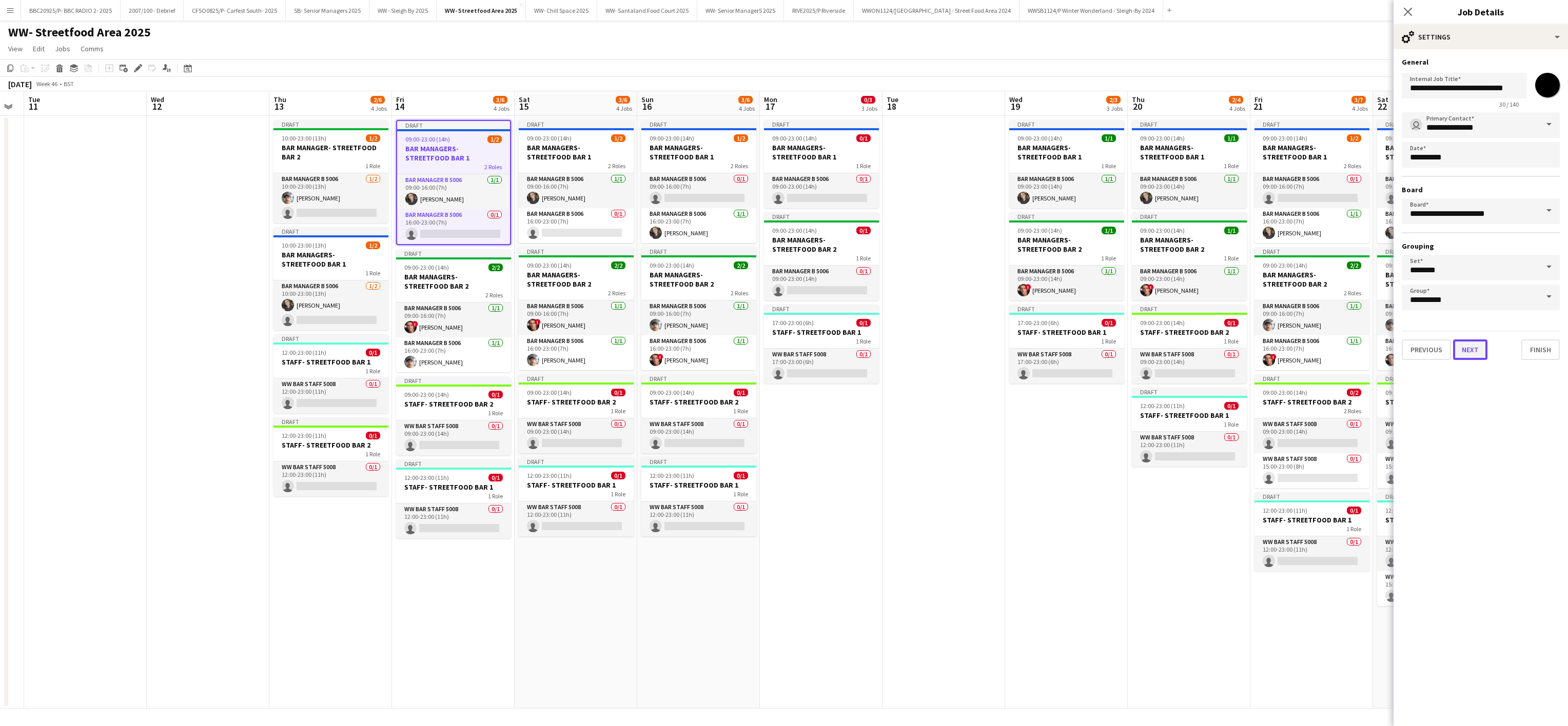
click at [1472, 344] on button "Next" at bounding box center [1470, 350] width 34 height 21
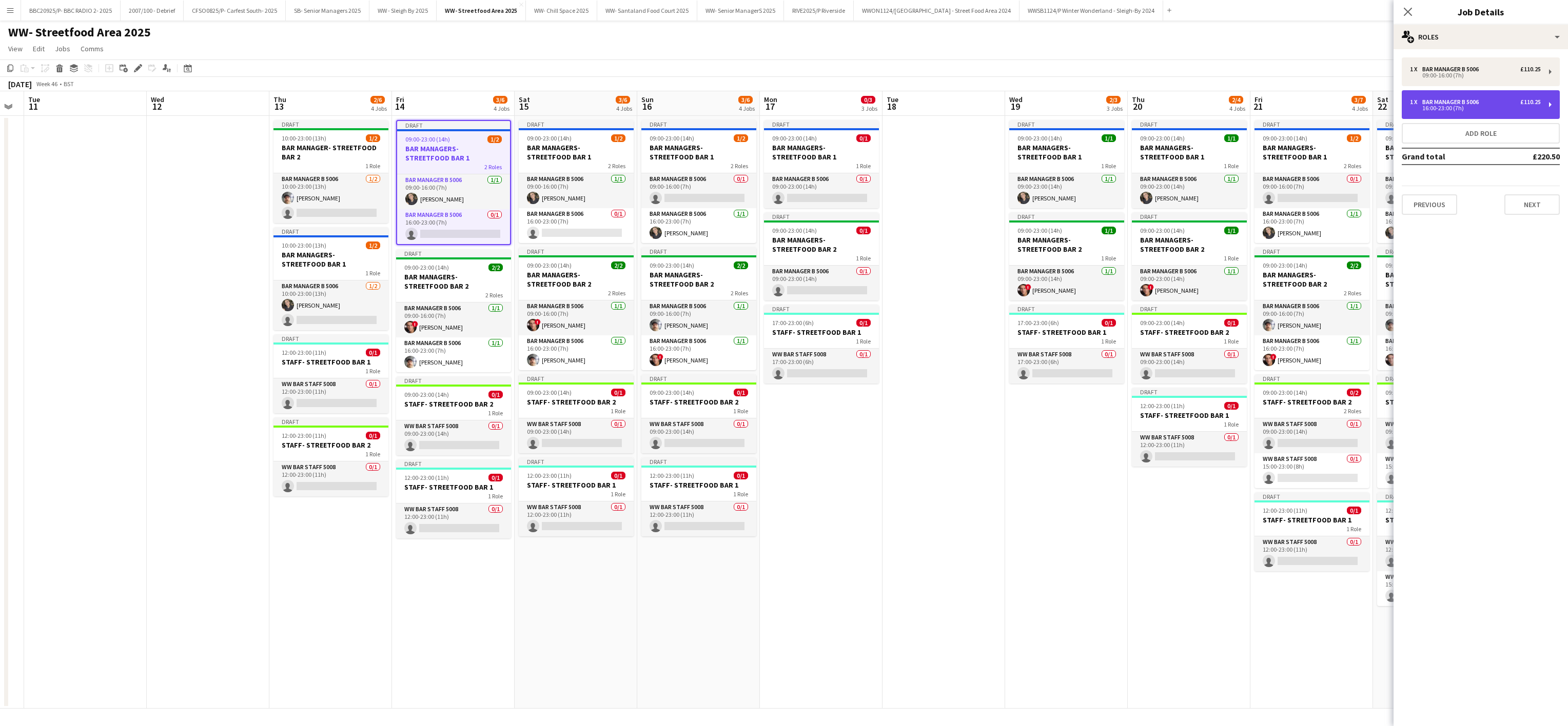
click at [1449, 99] on div "Bar Manager B 5006" at bounding box center [1453, 102] width 60 height 7
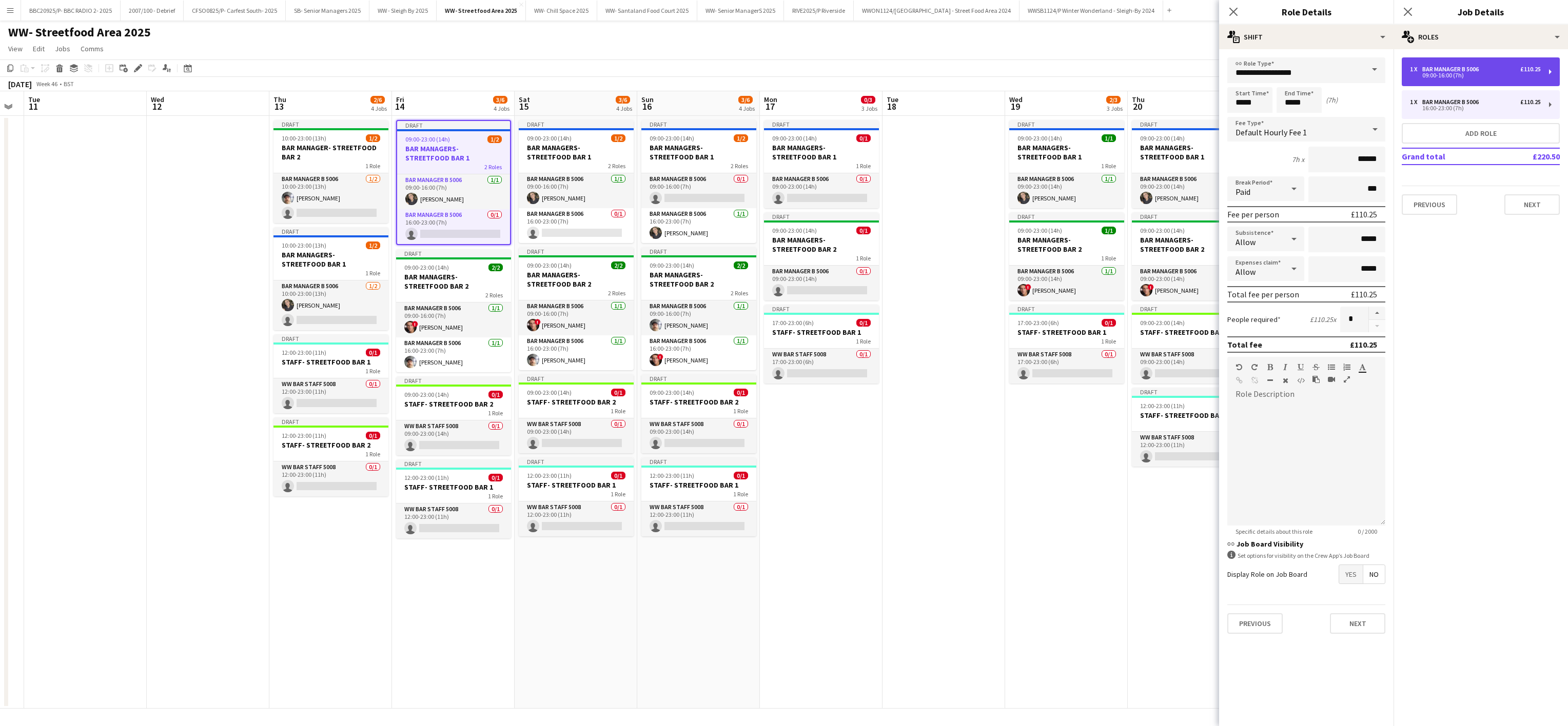
click at [1468, 70] on div "Bar Manager B 5006" at bounding box center [1453, 69] width 60 height 7
type input "*****"
click at [1019, 558] on app-date-cell "Draft 09:00-23:00 (14h) 1/1 BAR MANAGERS- STREETFOOD BAR 1 1 Role Bar Manager B…" at bounding box center [1067, 413] width 122 height 593
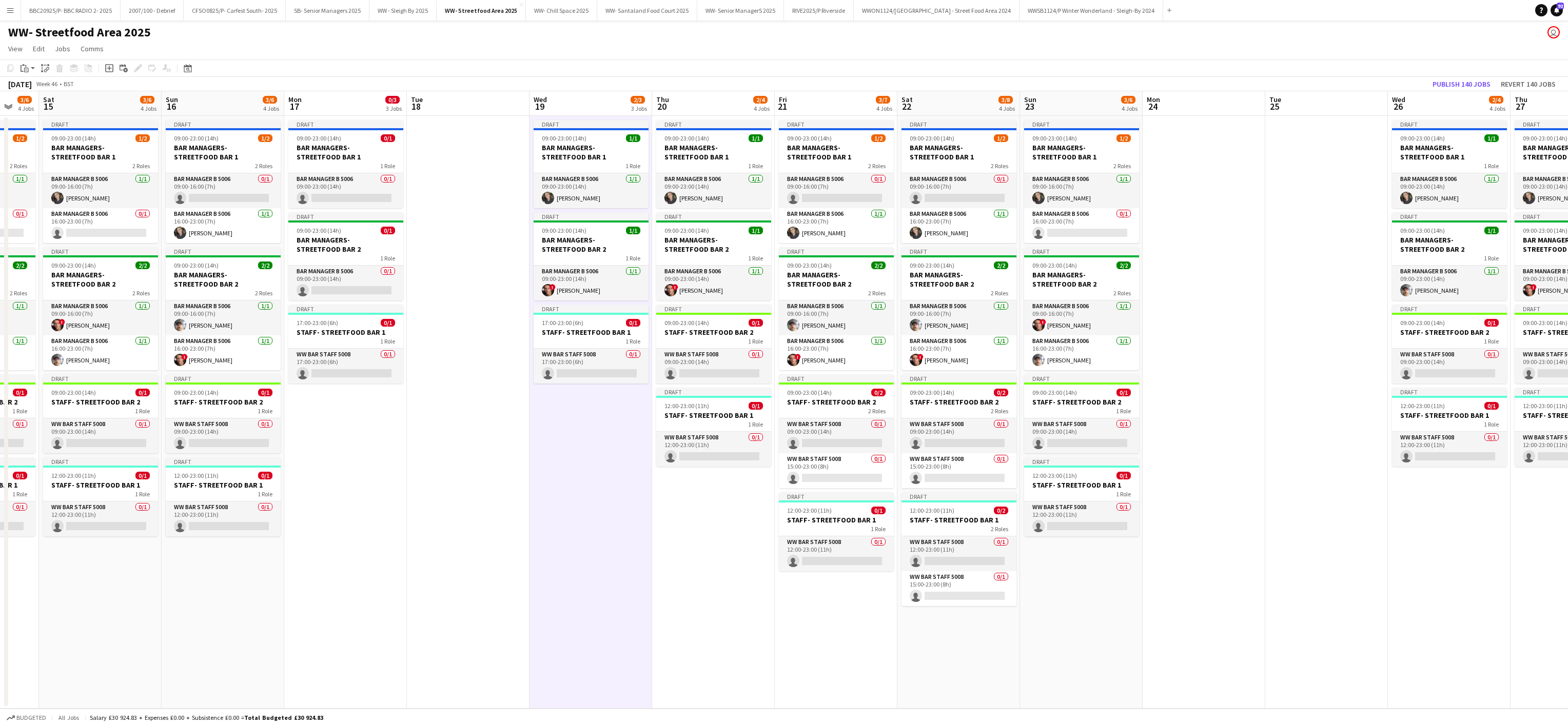
scroll to position [0, 353]
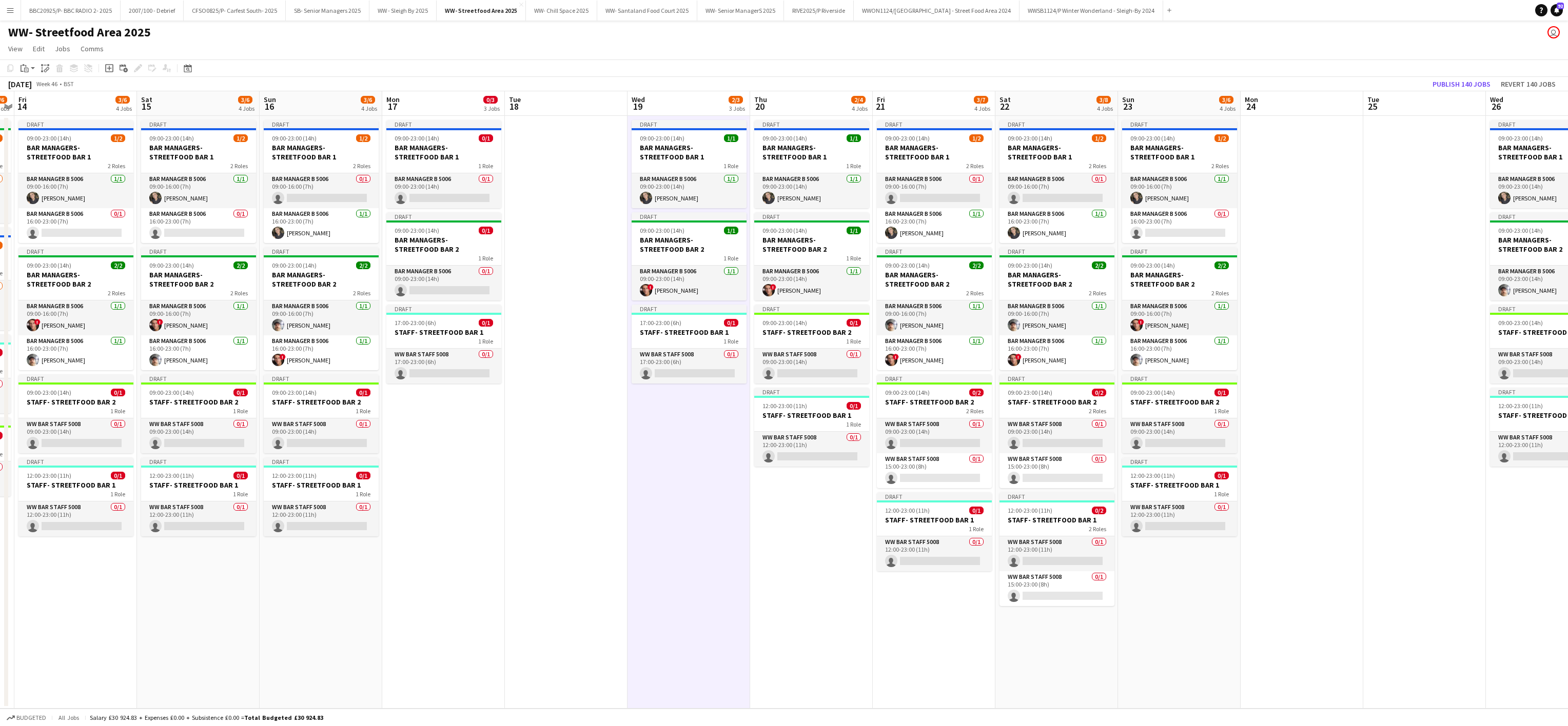
drag, startPoint x: 931, startPoint y: 580, endPoint x: 554, endPoint y: 598, distance: 377.4
click at [554, 598] on app-calendar-viewport "Tue 11 Wed 12 Thu 13 2/6 4 Jobs Fri 14 3/6 4 Jobs Sat 15 3/6 4 Jobs Sun 16 3/6 …" at bounding box center [784, 400] width 1568 height 617
click at [310, 141] on app-job-card "Draft 09:00-23:00 (14h) 1/2 BAR MANAGERS- STREETFOOD BAR 1 2 Roles Bar Manager …" at bounding box center [320, 181] width 115 height 123
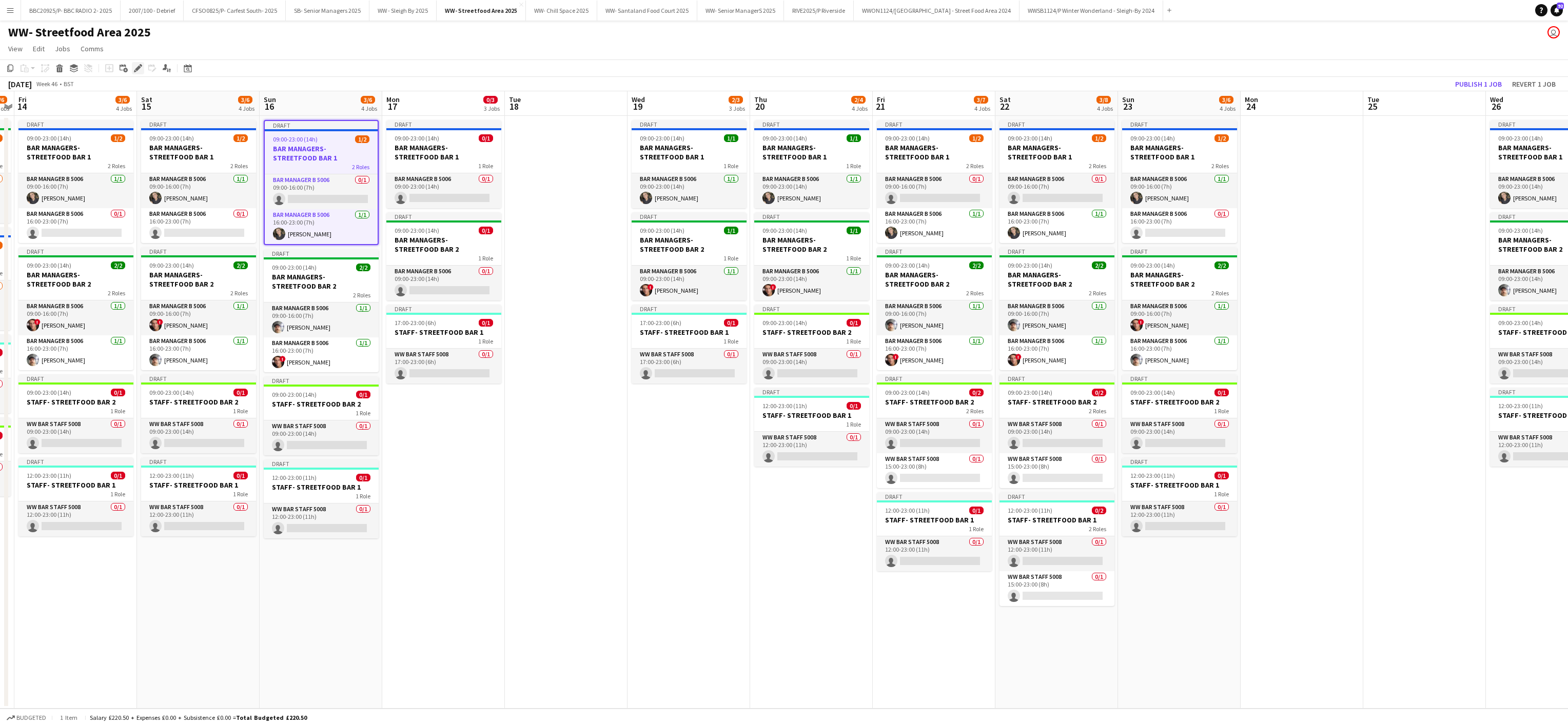
click at [136, 69] on icon at bounding box center [138, 68] width 6 height 6
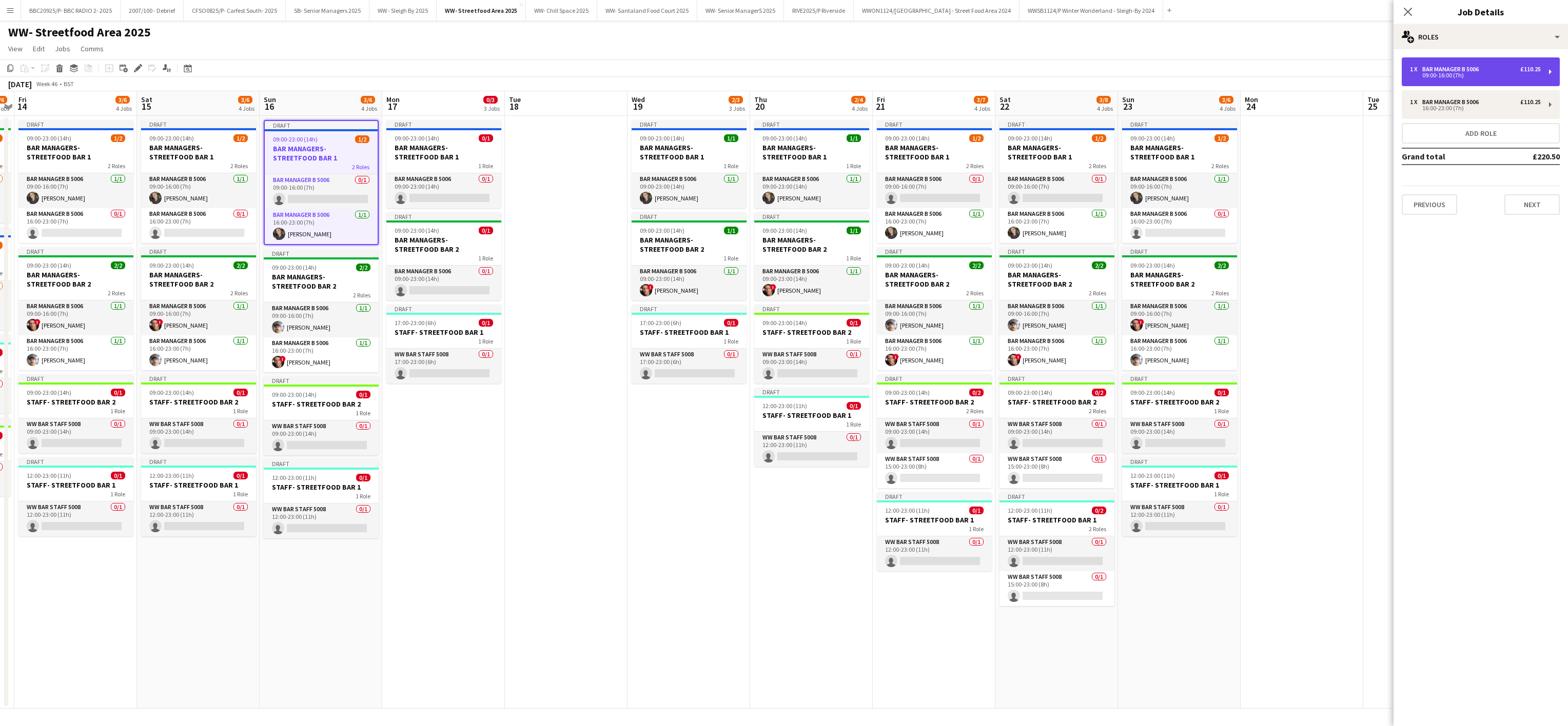
click at [1457, 77] on div "09:00-16:00 (7h)" at bounding box center [1475, 76] width 131 height 5
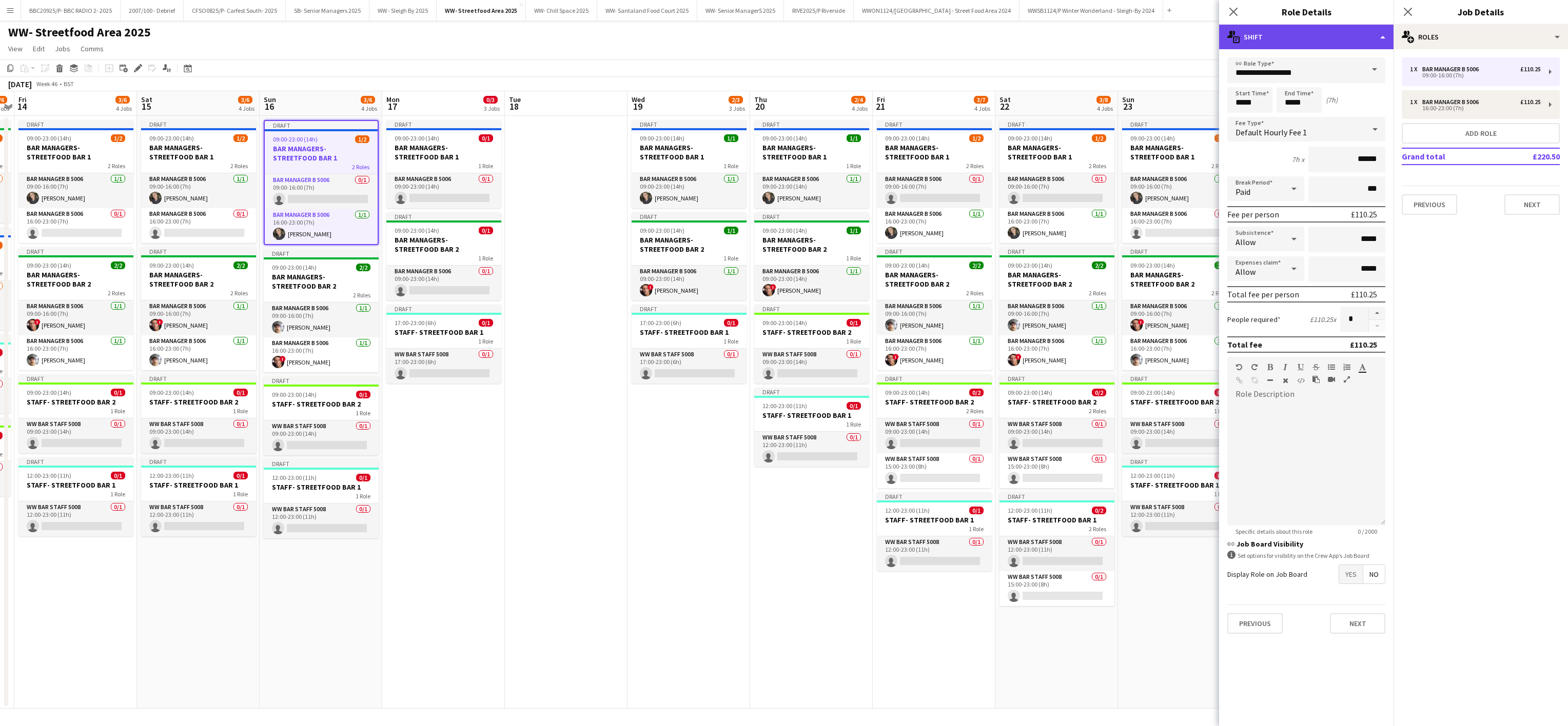
click at [1333, 37] on div "multiple-actions-text Shift" at bounding box center [1306, 37] width 174 height 25
click at [1351, 127] on div "bin-2 Delete Role" at bounding box center [1340, 122] width 102 height 21
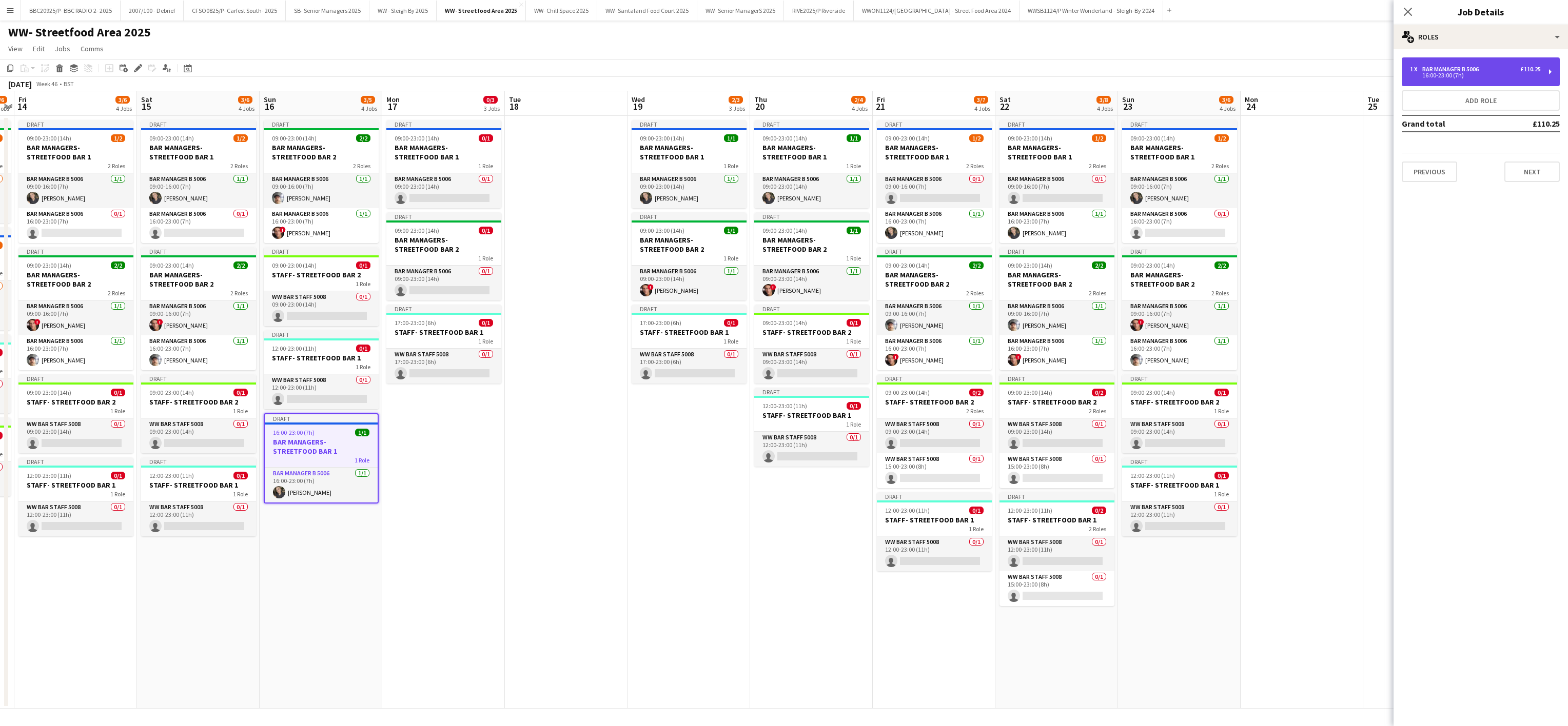
click at [1431, 82] on div "1 x Bar Manager B 5006 £110.25 16:00-23:00 (7h)" at bounding box center [1480, 71] width 158 height 28
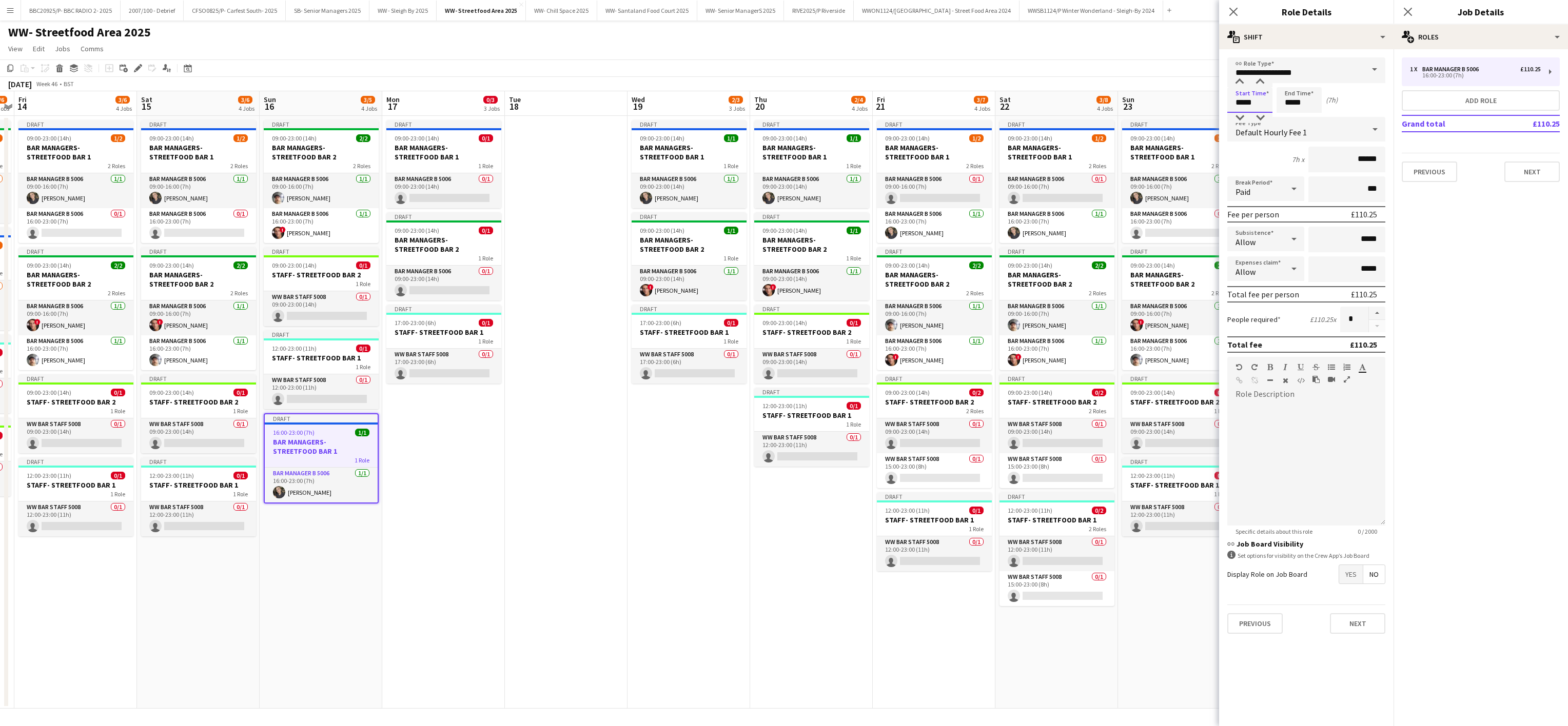
click at [1249, 106] on input "*****" at bounding box center [1249, 100] width 45 height 26
click at [1235, 117] on div at bounding box center [1240, 118] width 21 height 10
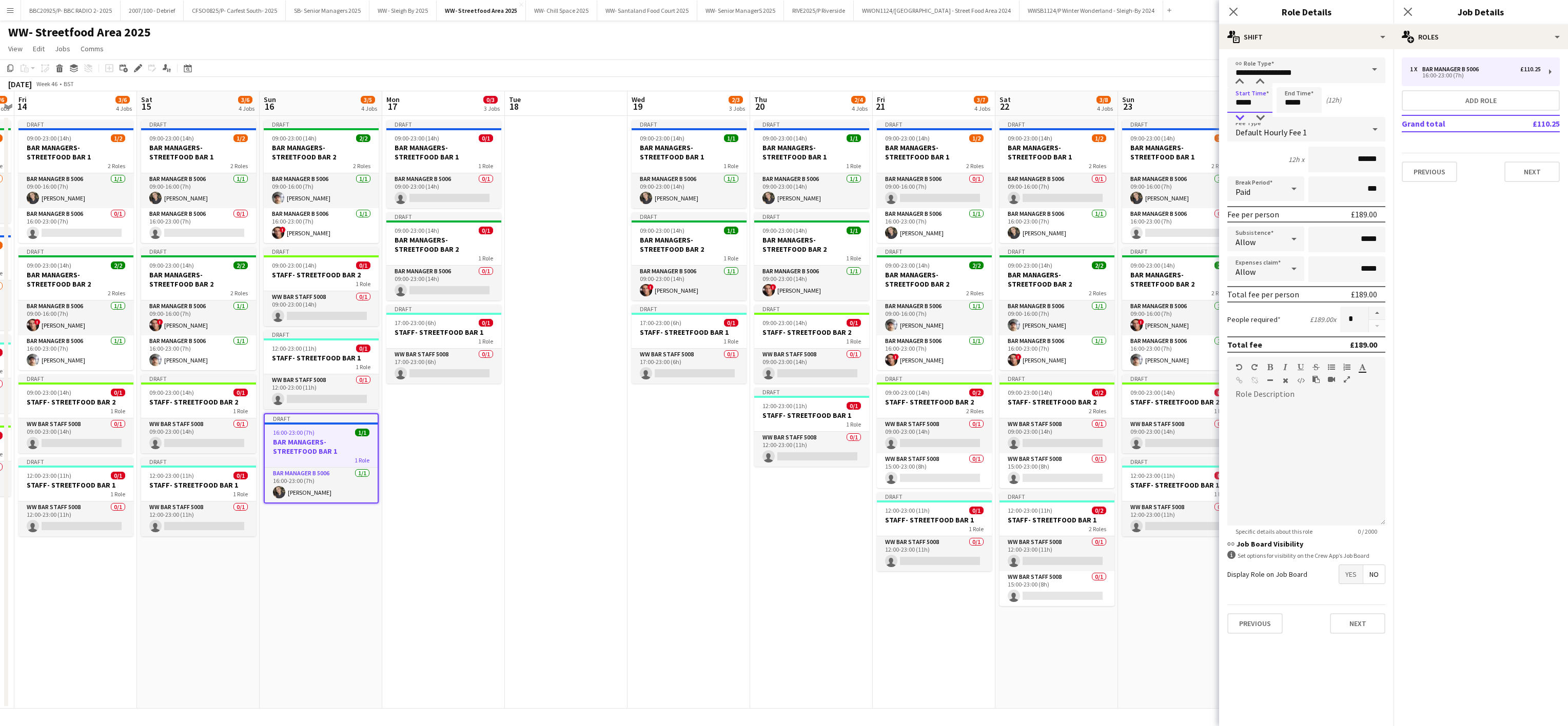
click at [1235, 117] on div at bounding box center [1240, 118] width 21 height 10
type input "*****"
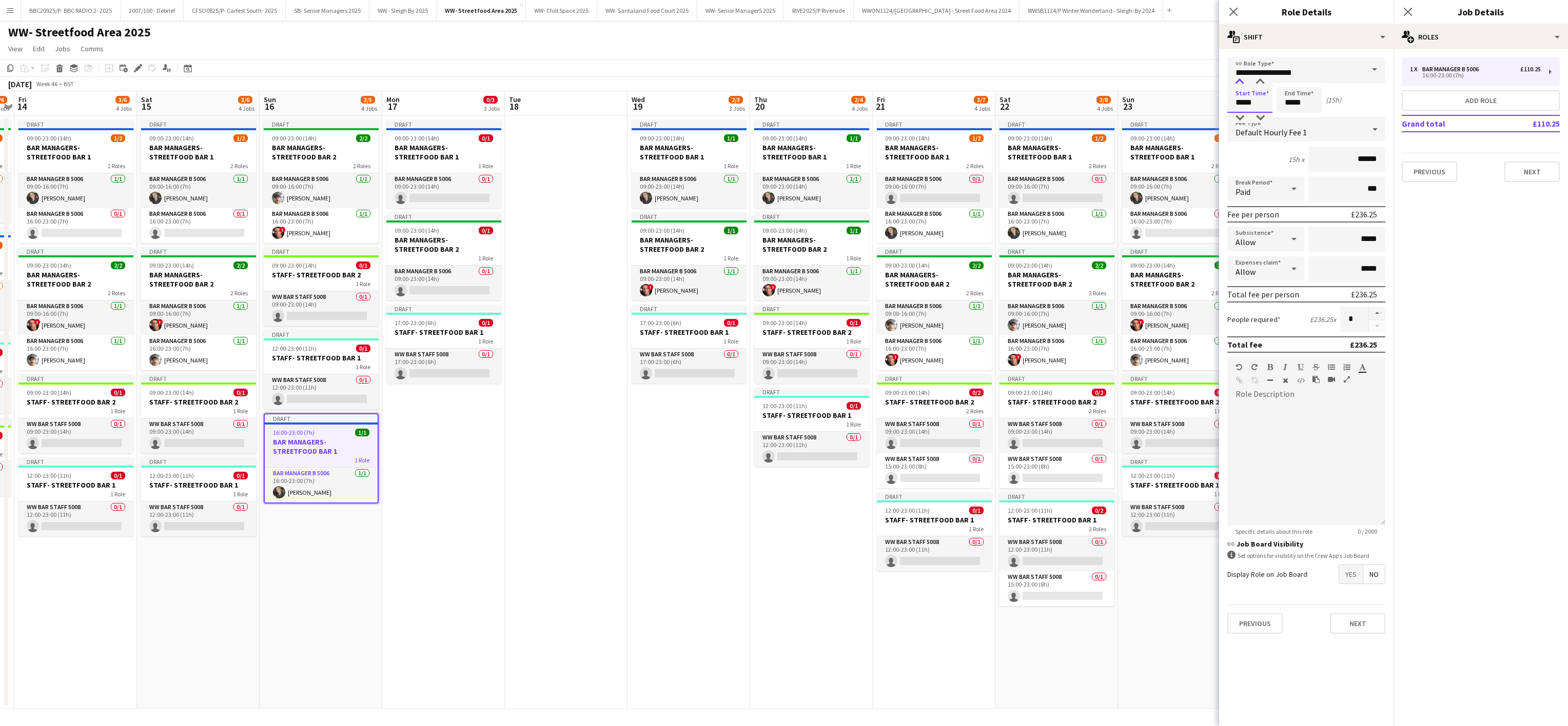
click at [1236, 77] on div at bounding box center [1240, 82] width 21 height 10
click at [546, 410] on app-date-cell at bounding box center [566, 413] width 122 height 593
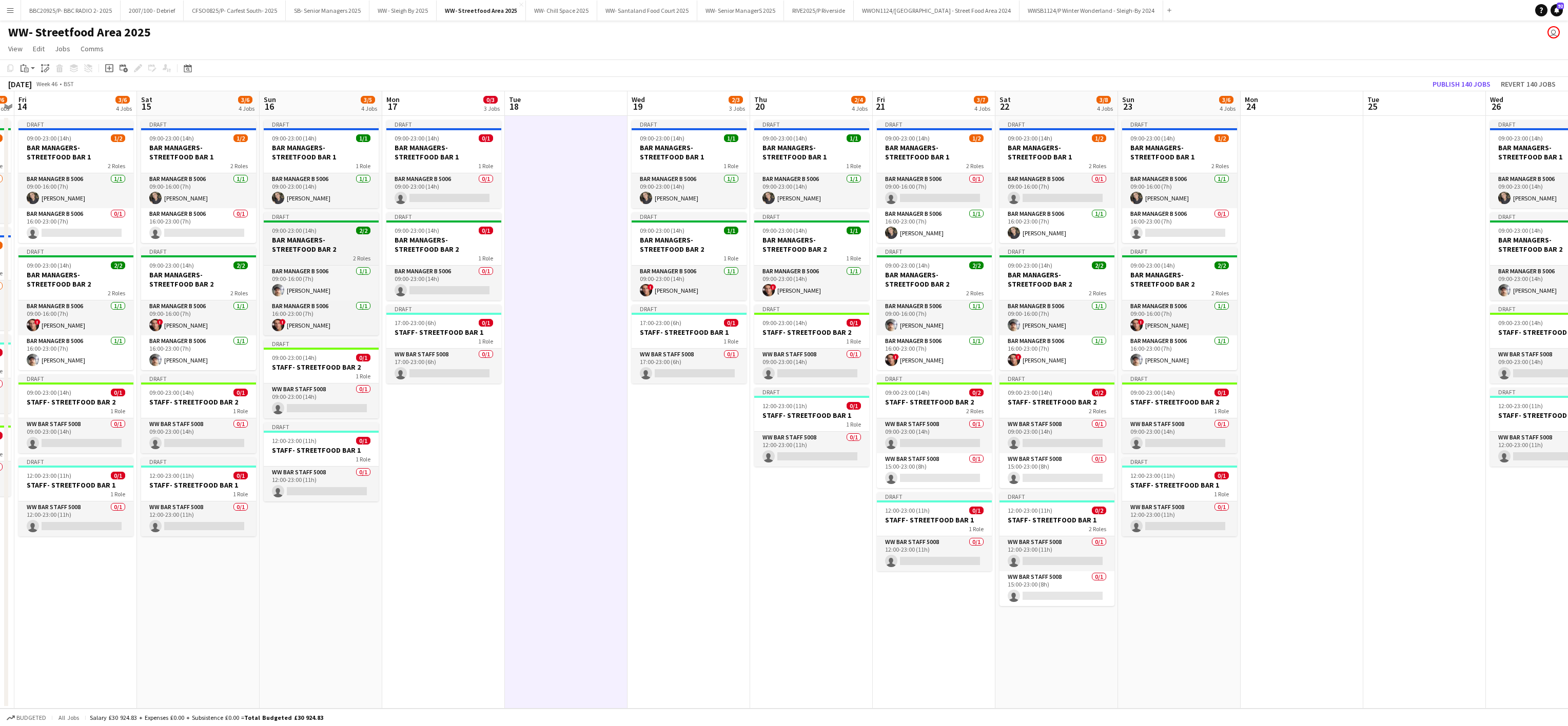
click at [297, 230] on span "09:00-23:00 (14h)" at bounding box center [295, 230] width 45 height 8
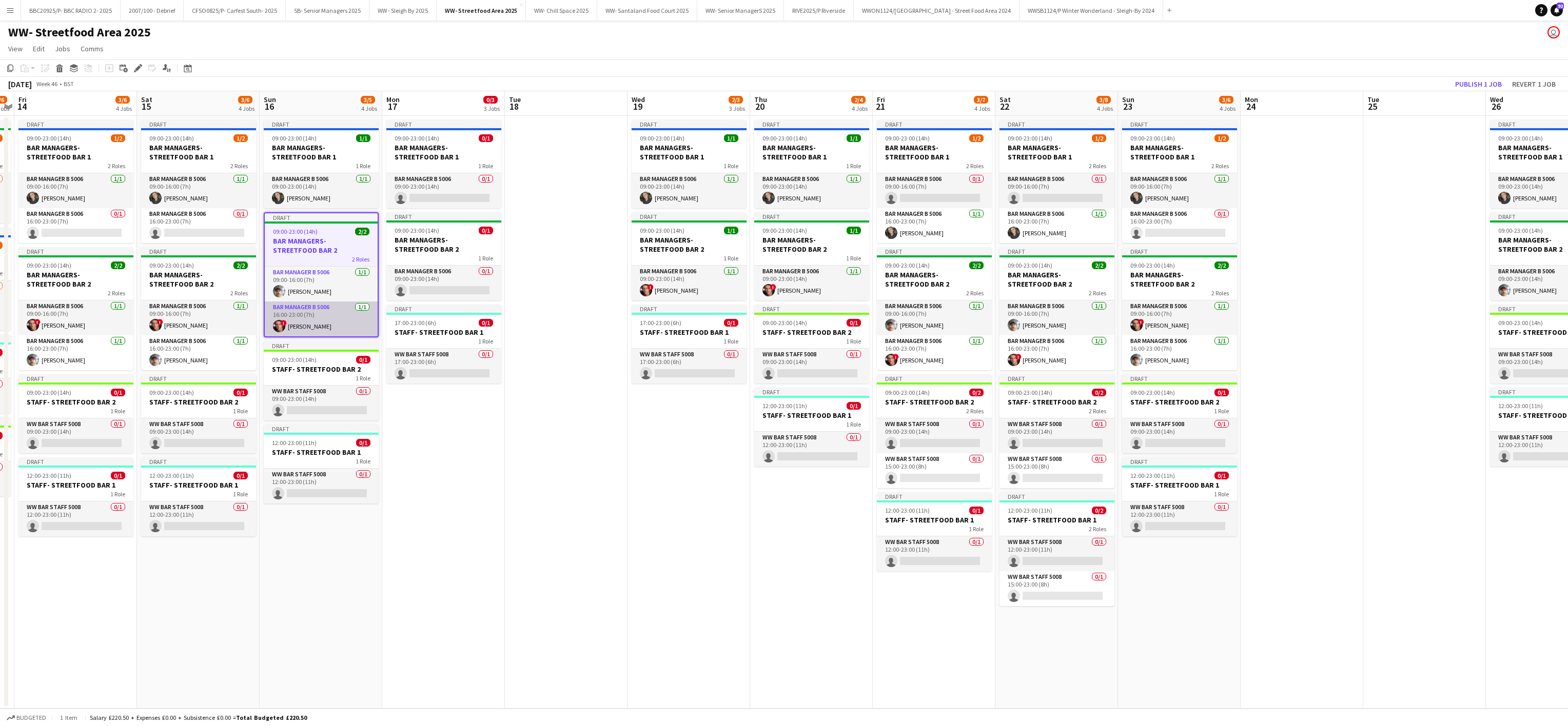
click at [292, 316] on app-card-role "Bar Manager B 5006 1/1 16:00-23:00 (7h) ! Matthew Thomas" at bounding box center [320, 319] width 113 height 34
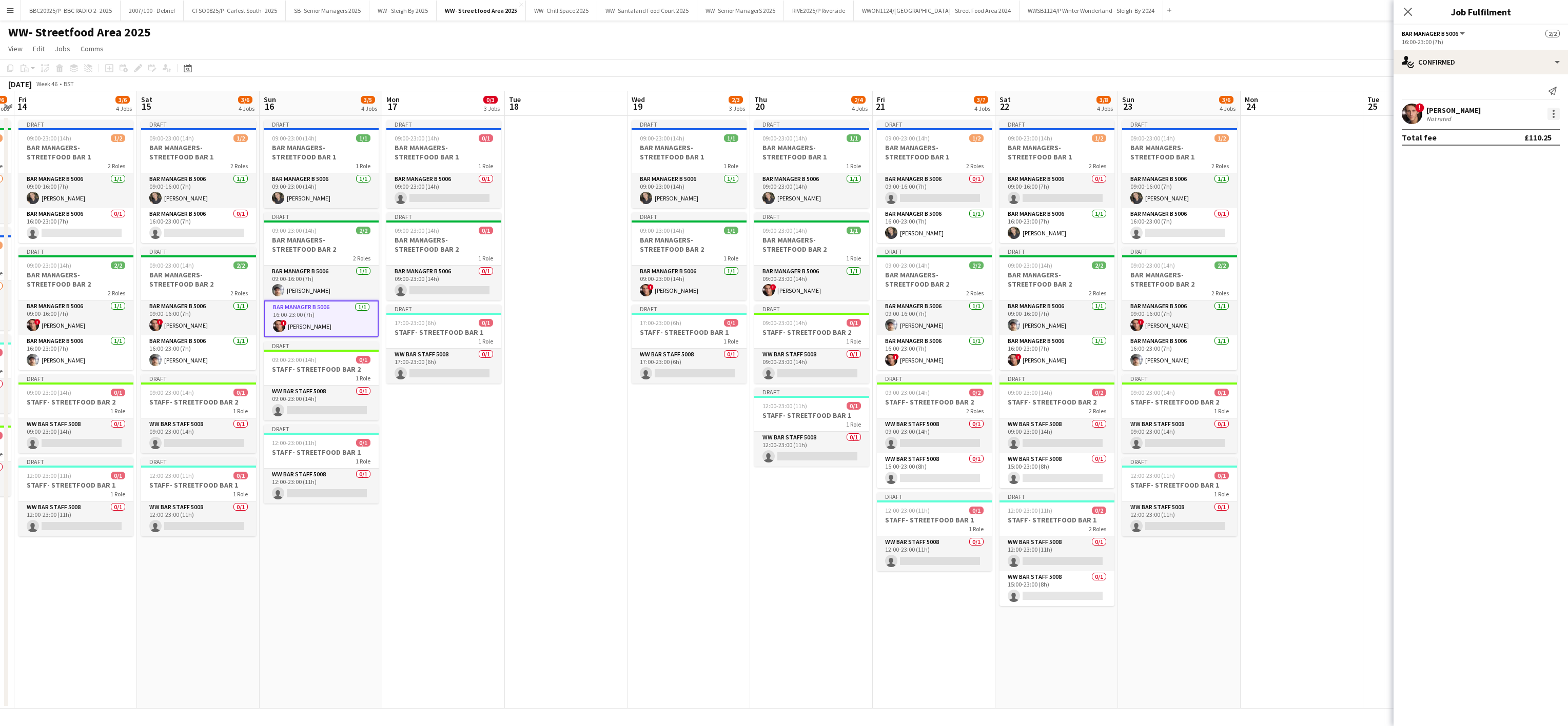
click at [1548, 117] on div at bounding box center [1553, 114] width 12 height 12
click at [1521, 230] on span "Remove" at bounding box center [1520, 232] width 64 height 9
click at [316, 242] on h3 "BAR MANAGERS- STREETFOOD BAR 2" at bounding box center [320, 244] width 115 height 18
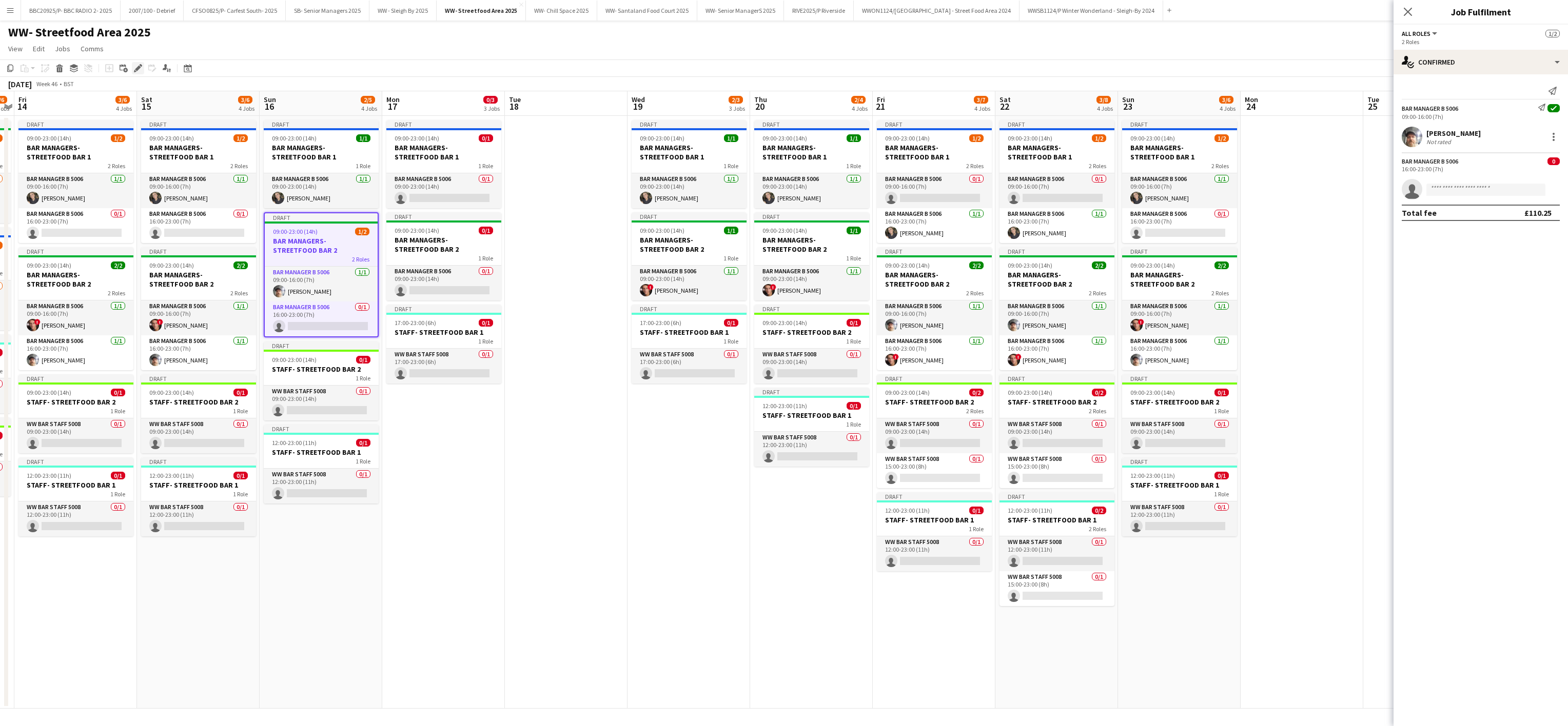
click at [139, 71] on icon "Edit" at bounding box center [138, 68] width 9 height 9
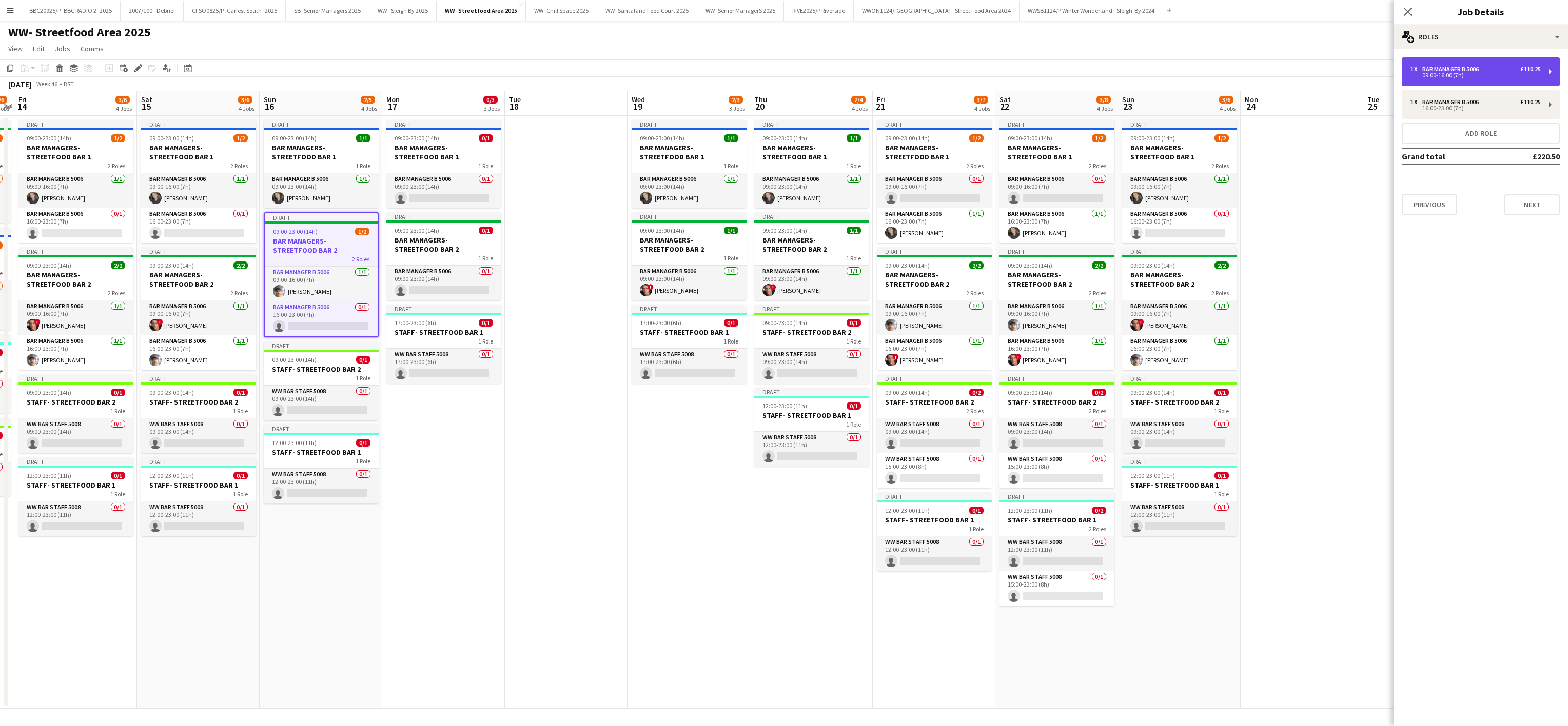
click at [1439, 78] on div "09:00-16:00 (7h)" at bounding box center [1475, 76] width 131 height 5
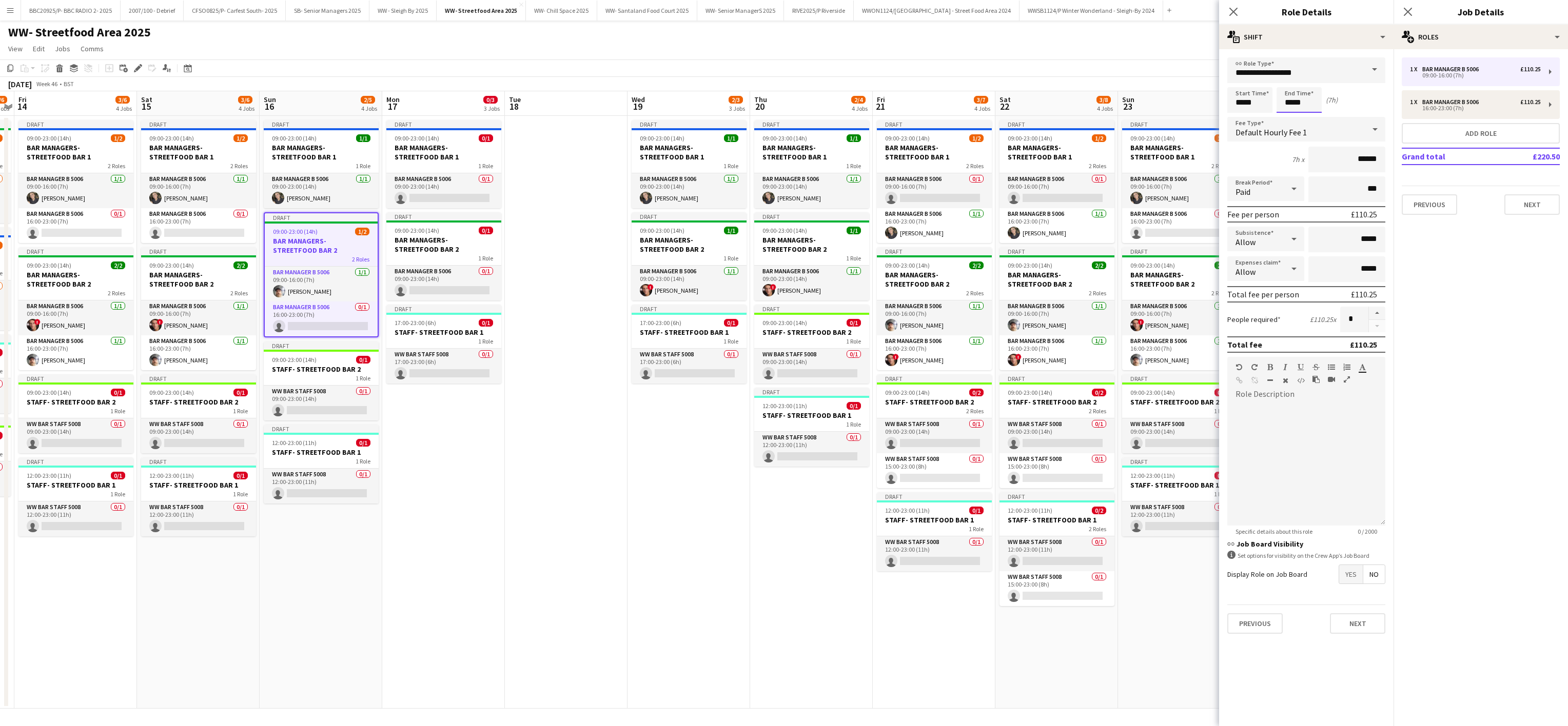
click at [1306, 90] on input "*****" at bounding box center [1299, 100] width 45 height 26
click at [1291, 79] on div at bounding box center [1289, 82] width 21 height 10
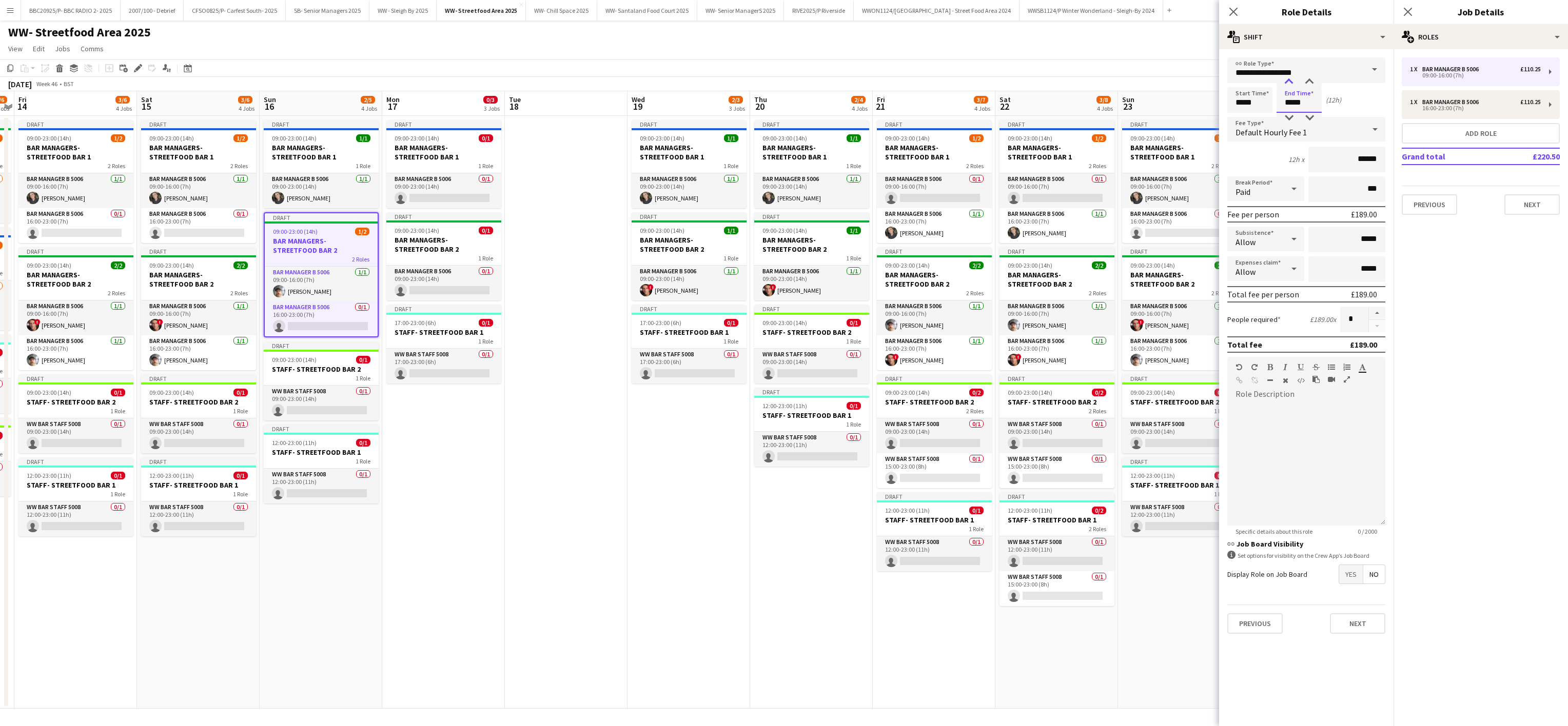
click at [1291, 79] on div at bounding box center [1289, 82] width 21 height 10
type input "*****"
click at [1291, 79] on div at bounding box center [1289, 82] width 21 height 10
click at [1434, 103] on div "Bar Manager B 5006" at bounding box center [1453, 102] width 60 height 7
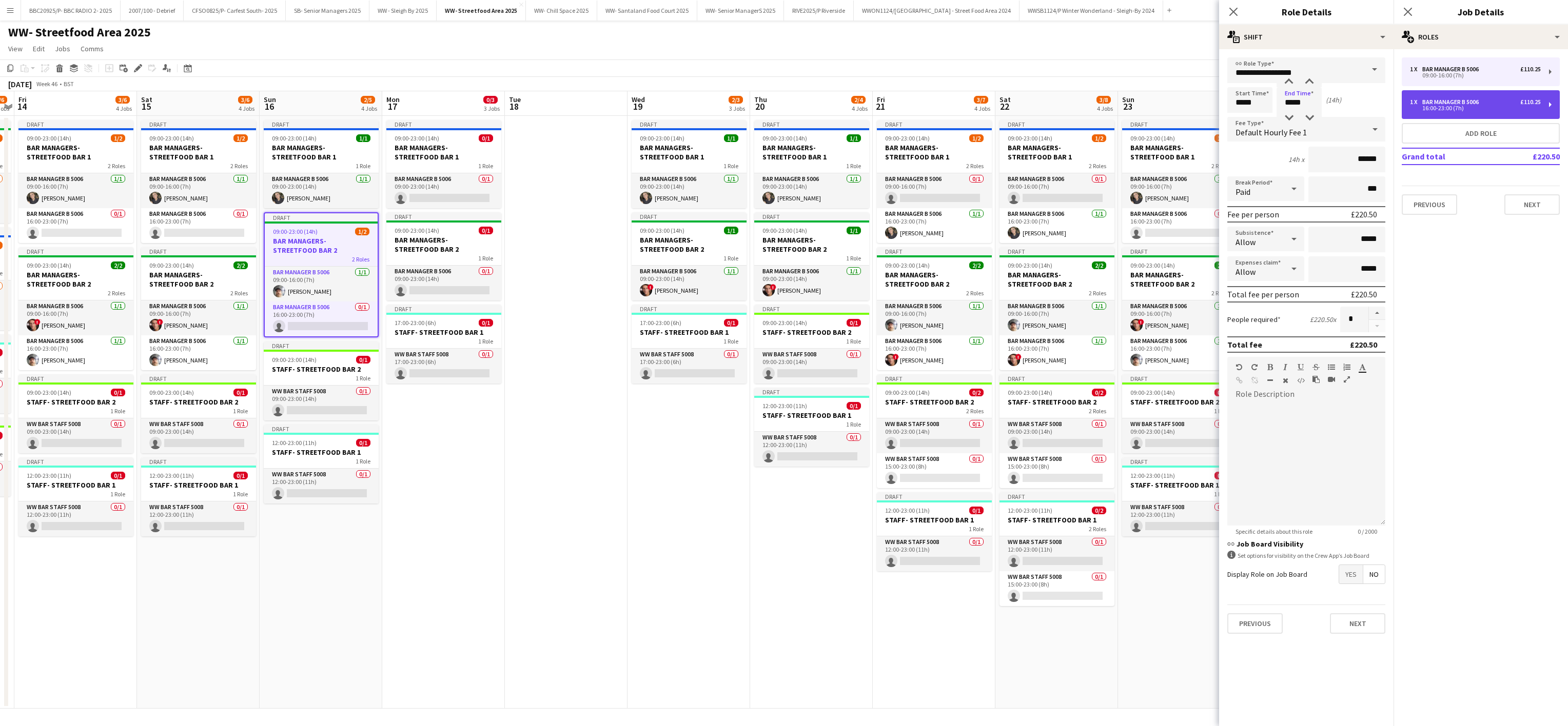
type input "*****"
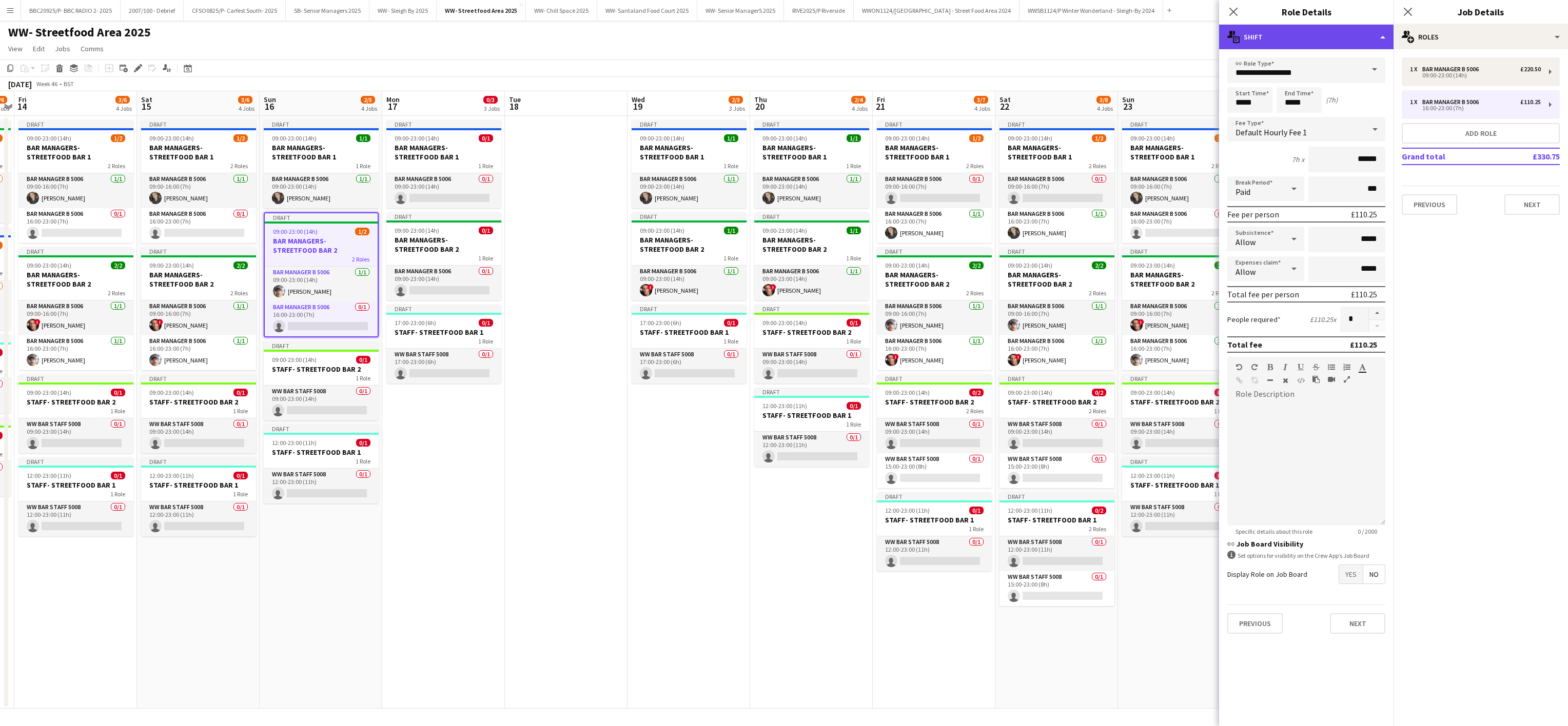
click at [1326, 37] on div "multiple-actions-text Shift" at bounding box center [1306, 37] width 174 height 25
click at [1341, 125] on div "bin-2 Delete Role" at bounding box center [1340, 122] width 102 height 21
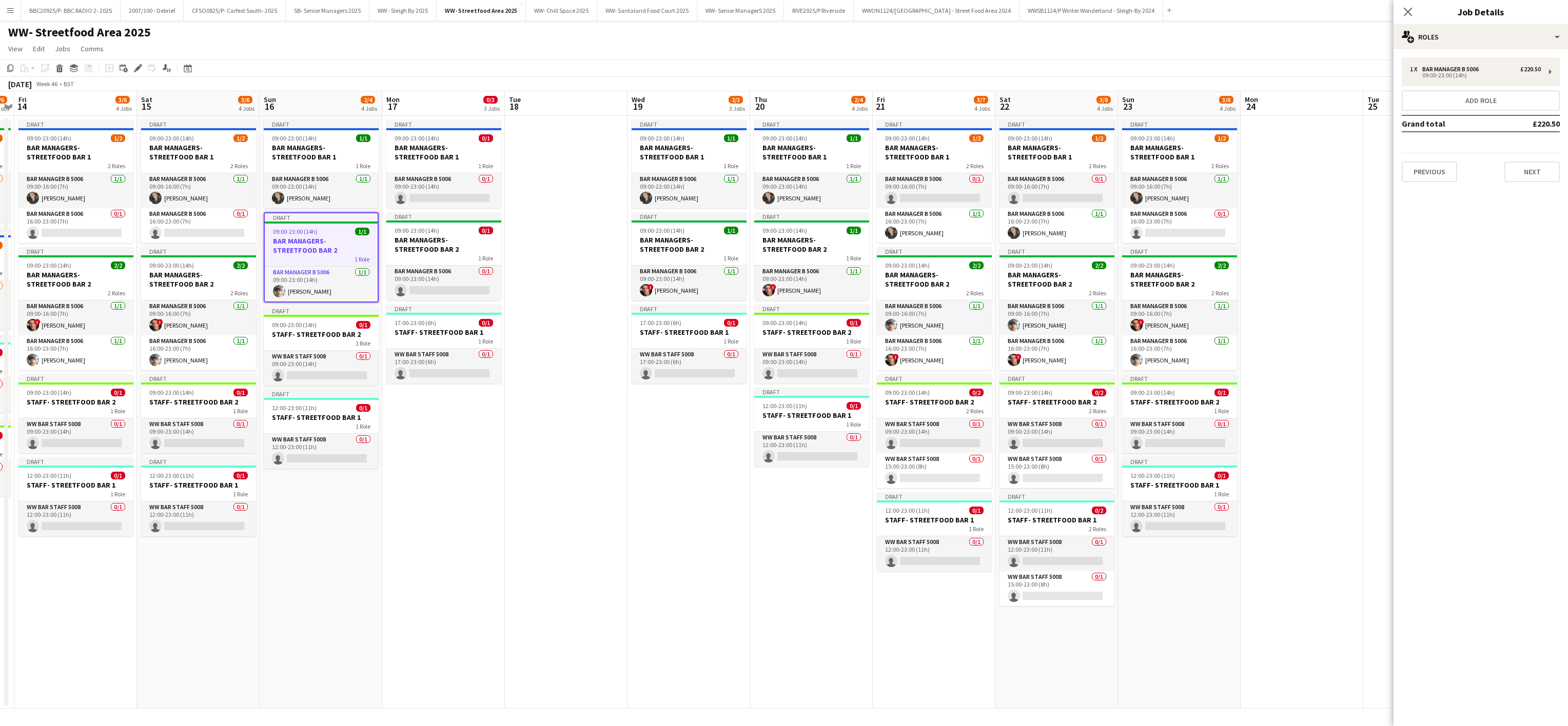
click at [507, 405] on app-date-cell at bounding box center [566, 413] width 122 height 593
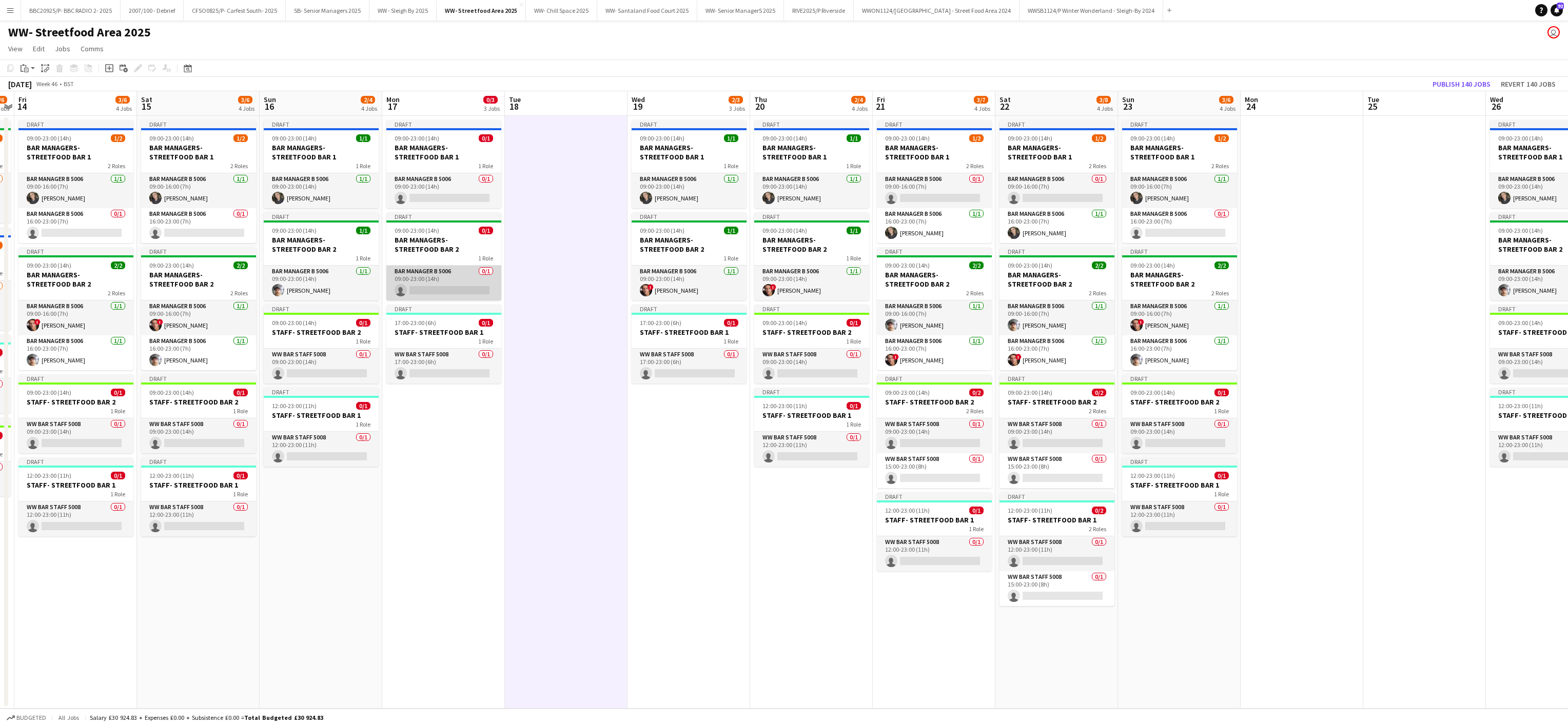
click at [434, 282] on app-card-role "Bar Manager B 5006 0/1 09:00-23:00 (14h) single-neutral-actions" at bounding box center [443, 282] width 115 height 34
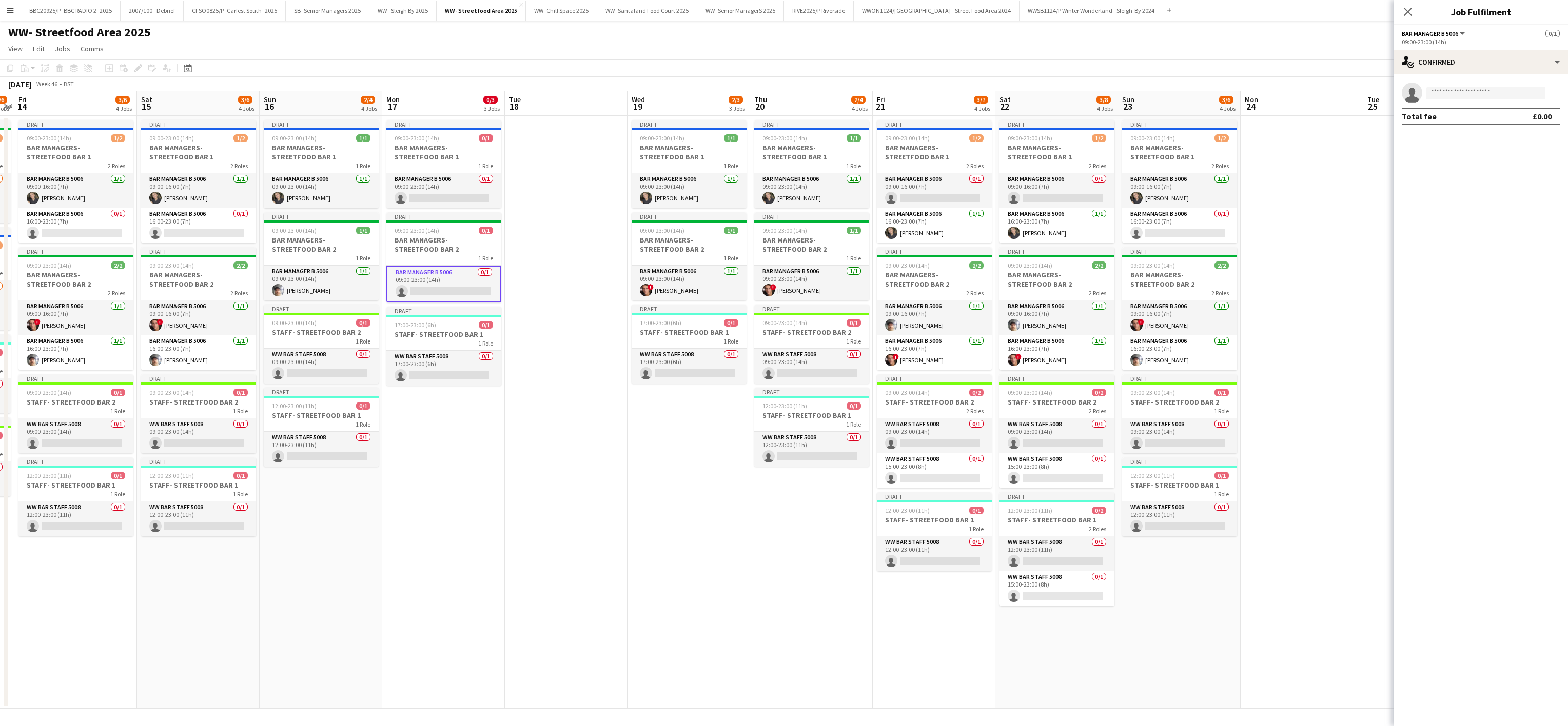
click at [1455, 86] on app-invite-slot "single-neutral-actions" at bounding box center [1480, 93] width 174 height 21
click at [1451, 97] on input at bounding box center [1485, 93] width 119 height 12
type input "****"
click at [1457, 106] on span "[PERSON_NAME]" at bounding box center [1464, 108] width 59 height 9
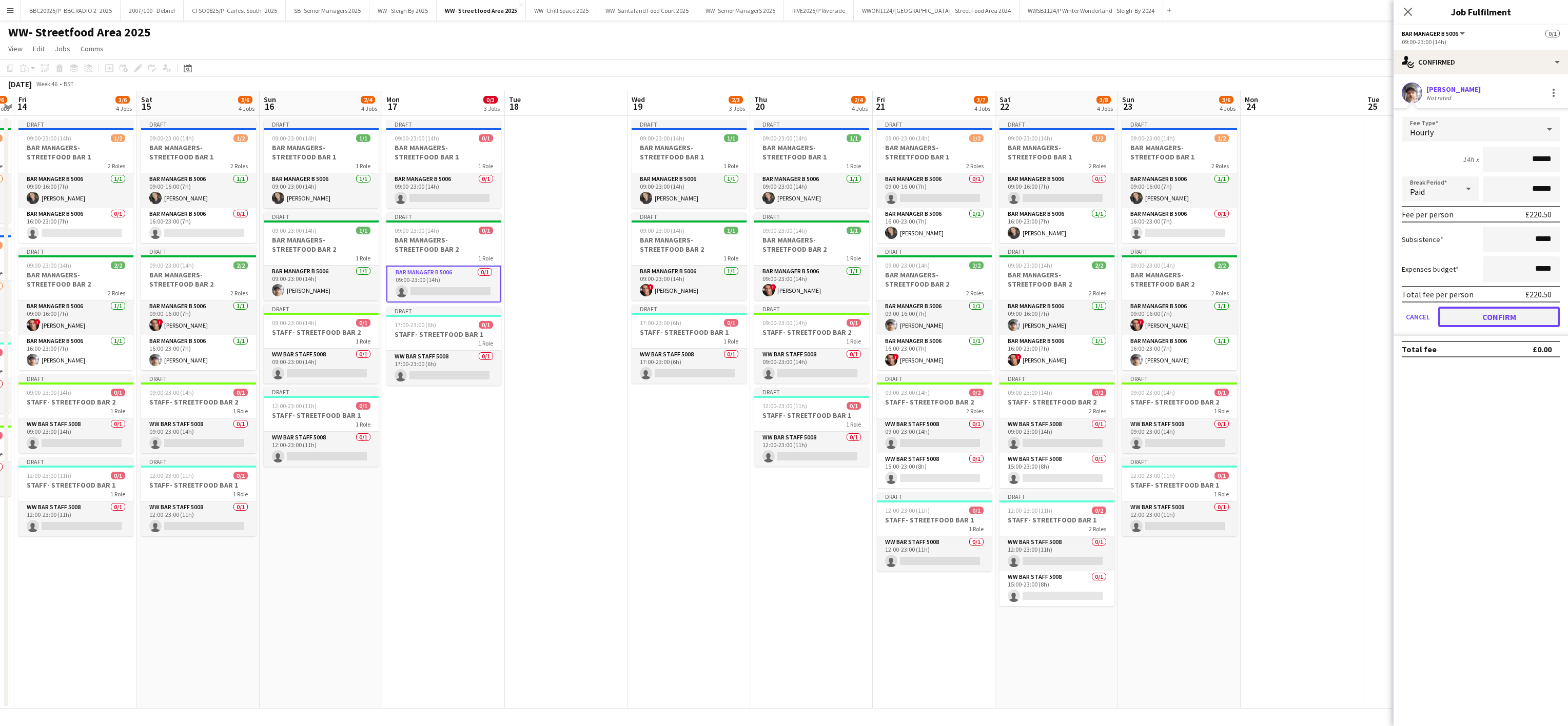
click at [1529, 319] on button "Confirm" at bounding box center [1498, 317] width 121 height 21
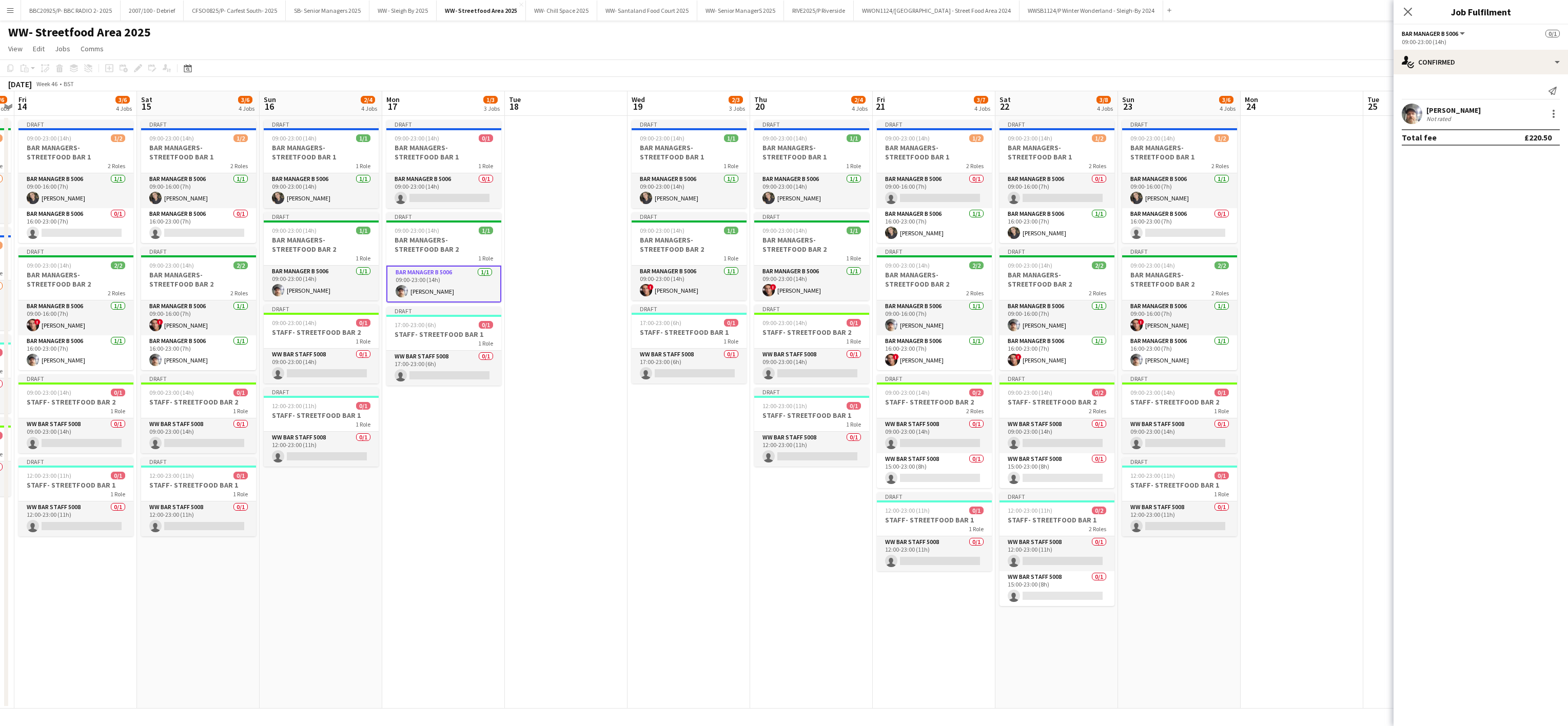
click at [484, 568] on app-date-cell "Draft 09:00-23:00 (14h) 0/1 BAR MANAGERS- STREETFOOD BAR 1 1 Role Bar Manager B…" at bounding box center [444, 413] width 122 height 593
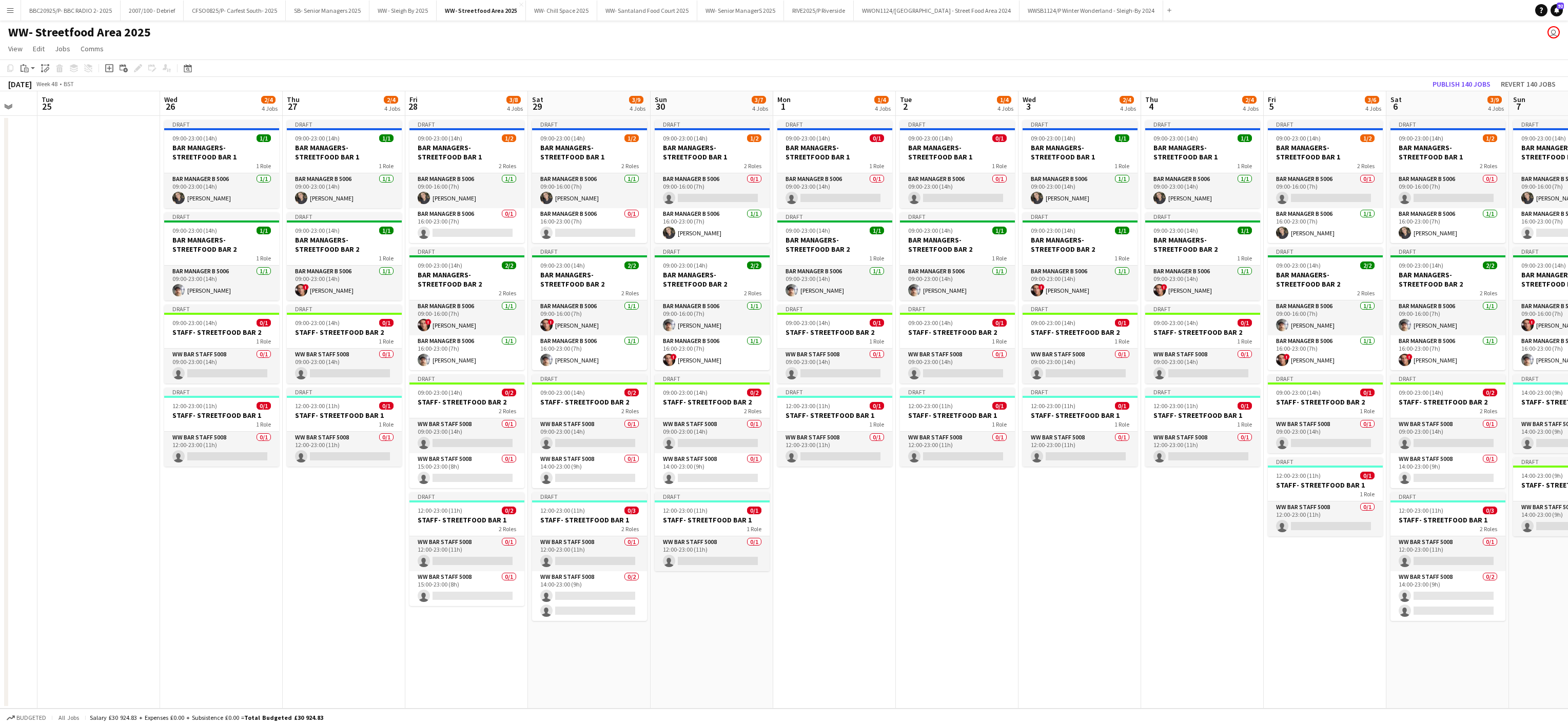
scroll to position [0, 402]
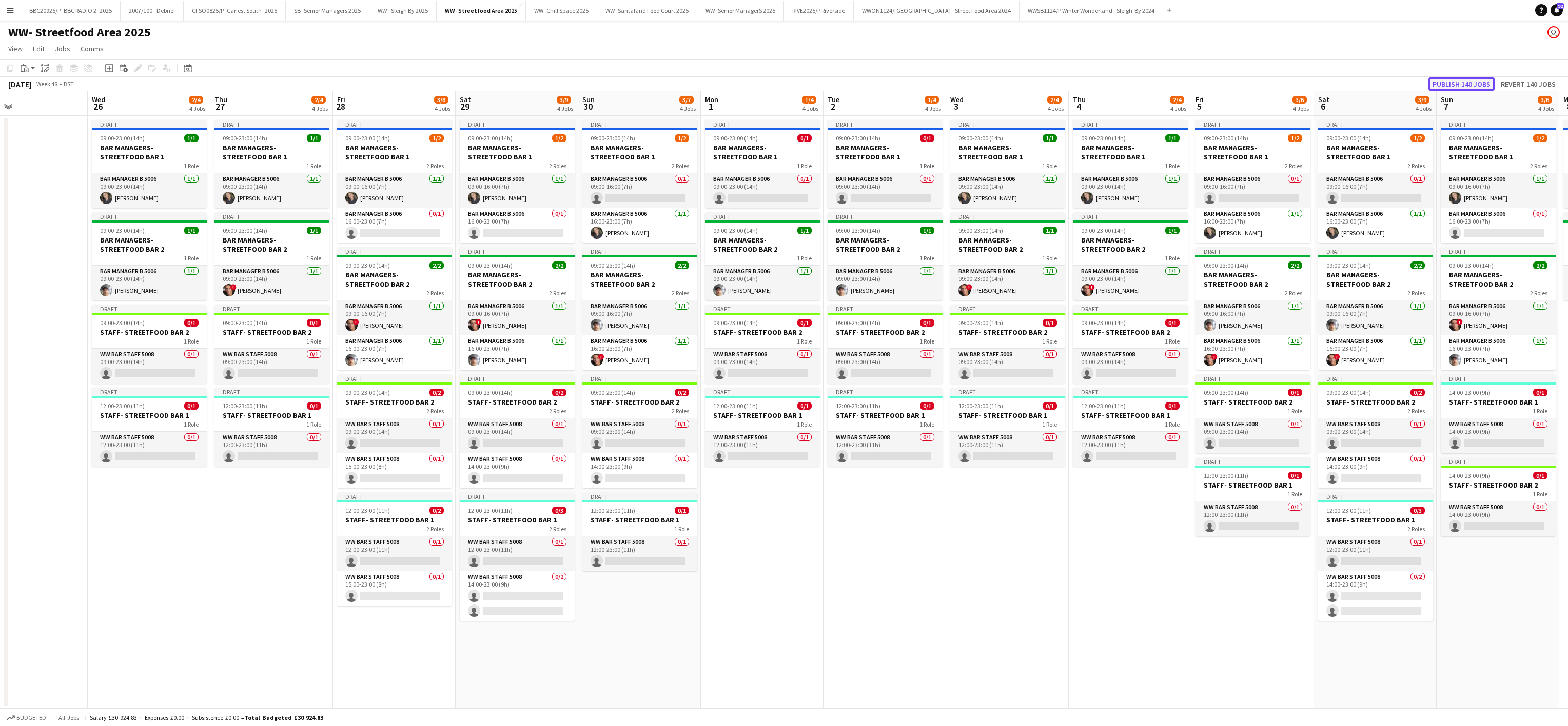
click at [1448, 88] on button "Publish 140 jobs" at bounding box center [1461, 84] width 66 height 13
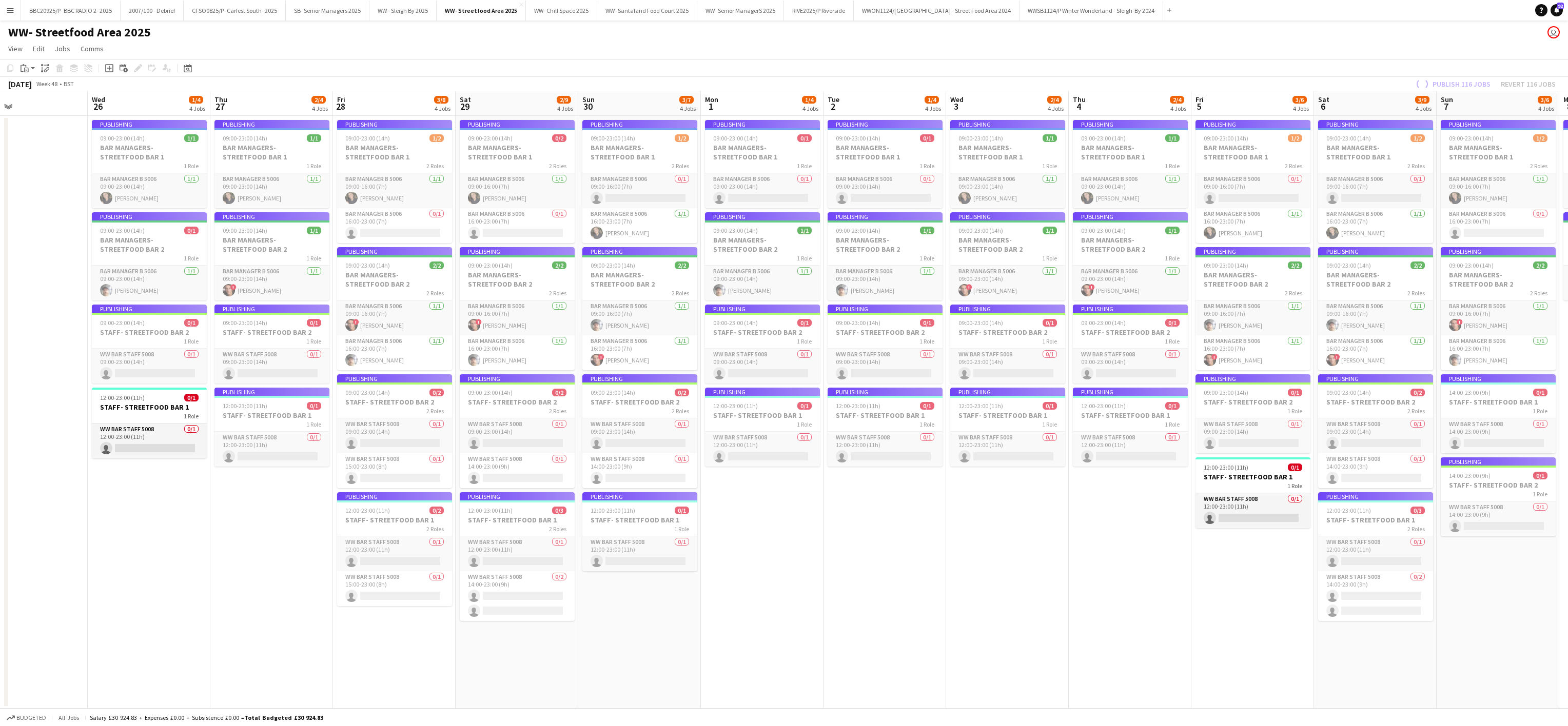
click at [121, 197] on app-job-card "Publishing 09:00-23:00 (14h) 1/1 BAR MANAGERS- STREETFOOD BAR 1 1 Role Bar Mana…" at bounding box center [149, 164] width 115 height 88
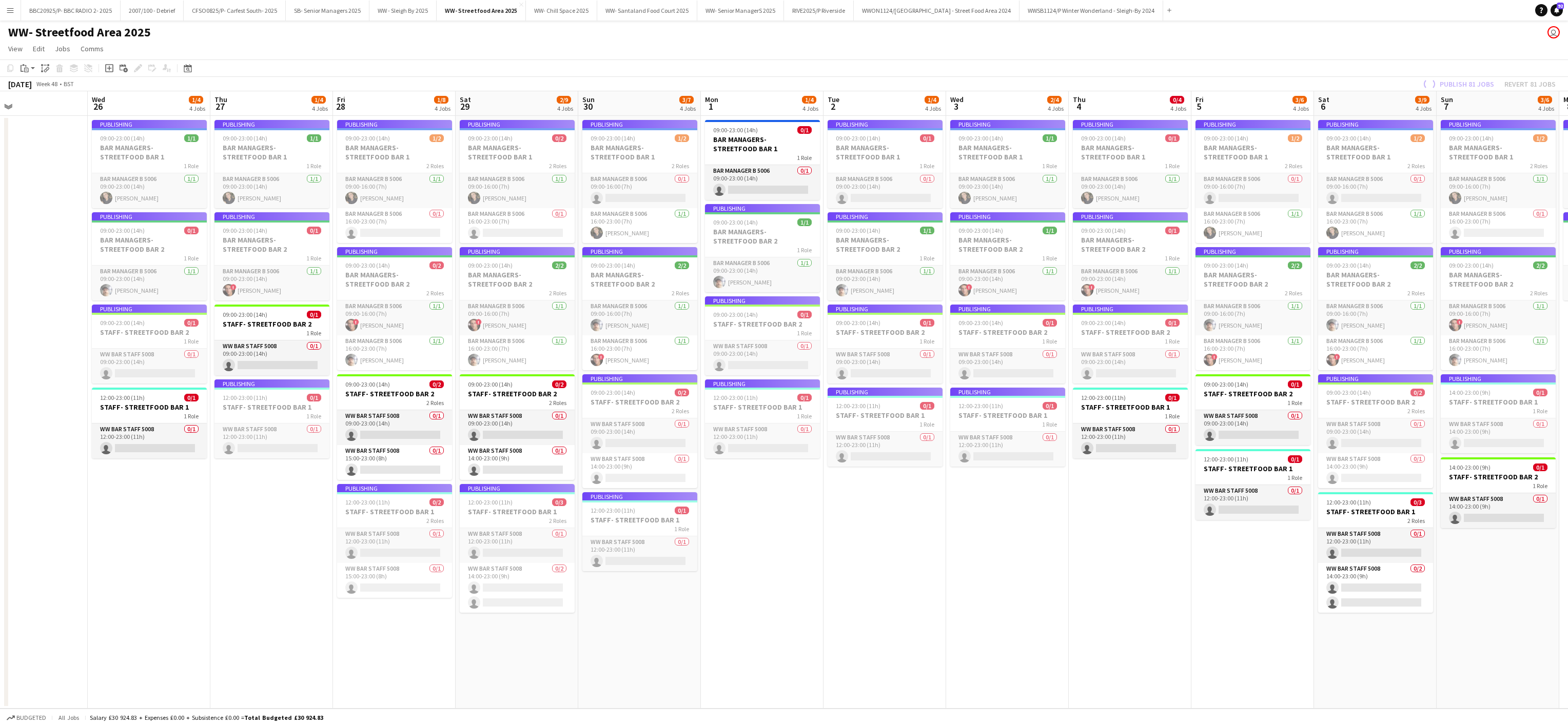
click at [132, 206] on app-job-card "Publishing 09:00-23:00 (14h) 1/1 BAR MANAGERS- STREETFOOD BAR 1 1 Role Bar Mana…" at bounding box center [149, 164] width 115 height 88
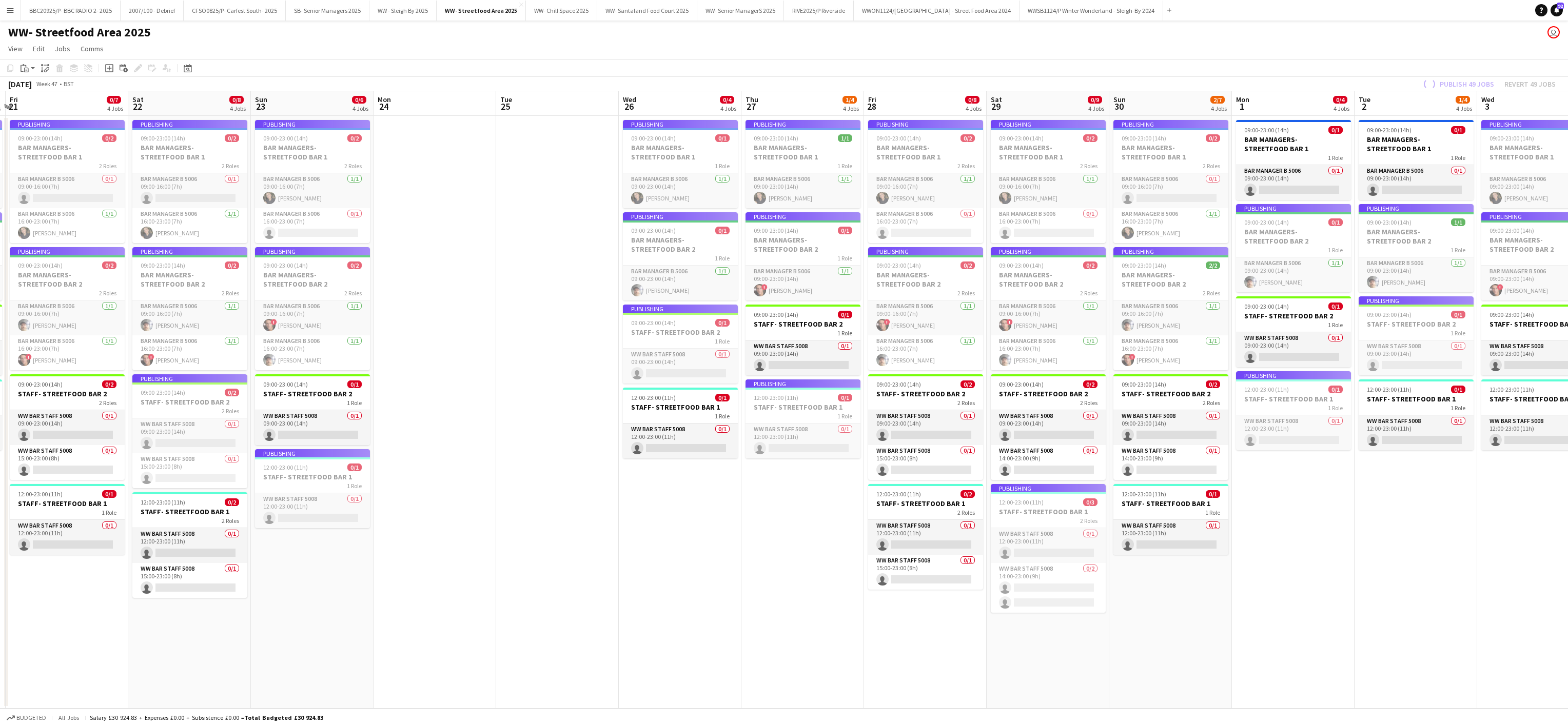
drag, startPoint x: 93, startPoint y: 517, endPoint x: 627, endPoint y: 513, distance: 534.0
click at [627, 513] on app-calendar-viewport "Wed 19 0/3 3 Jobs Thu 20 0/4 4 Jobs Fri 21 0/7 4 Jobs Sat 22 0/8 4 Jobs Sun 23 …" at bounding box center [784, 400] width 1568 height 617
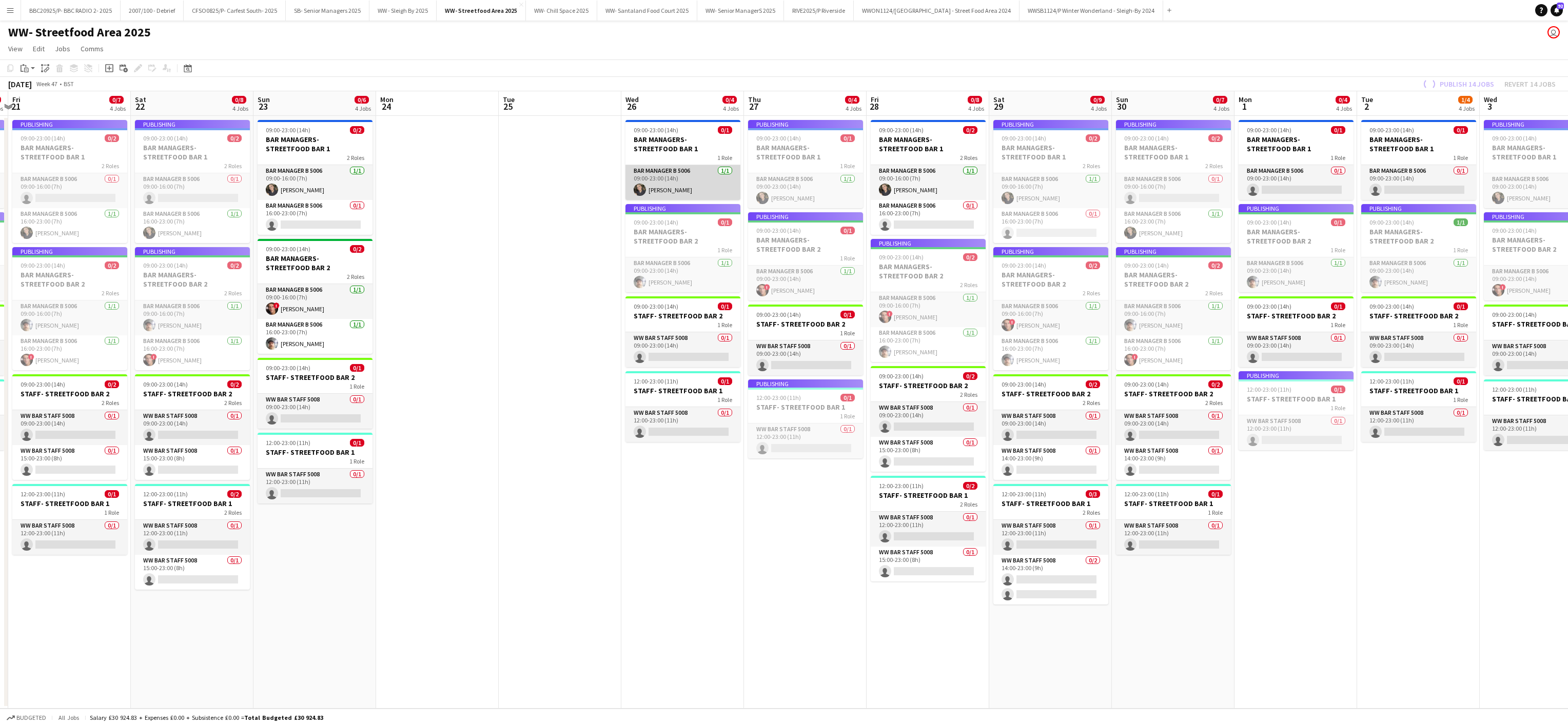
click at [663, 198] on app-card-role "Bar Manager B 5006 1/1 09:00-23:00 (14h) Gabriella Horbury" at bounding box center [682, 183] width 115 height 34
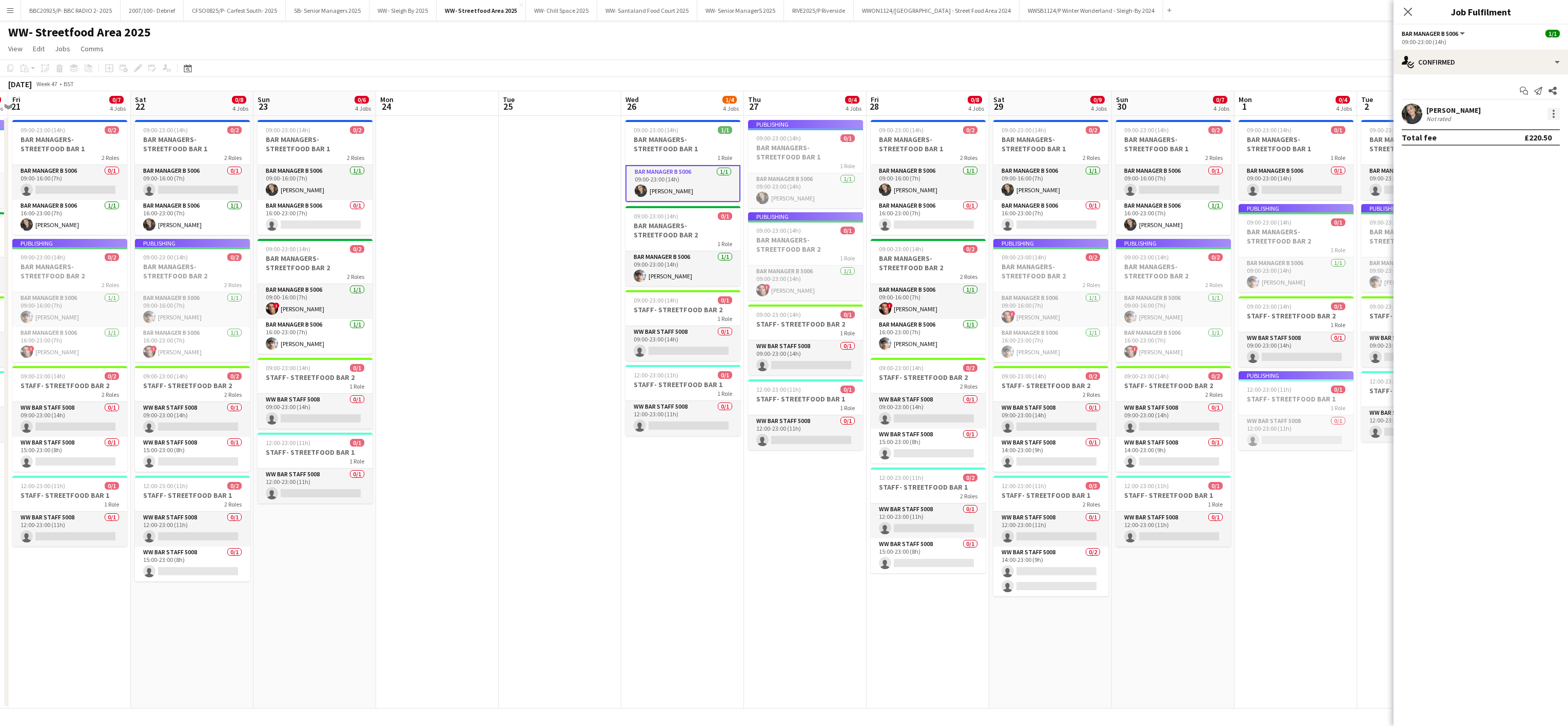
click at [1553, 112] on div at bounding box center [1553, 110] width 2 height 2
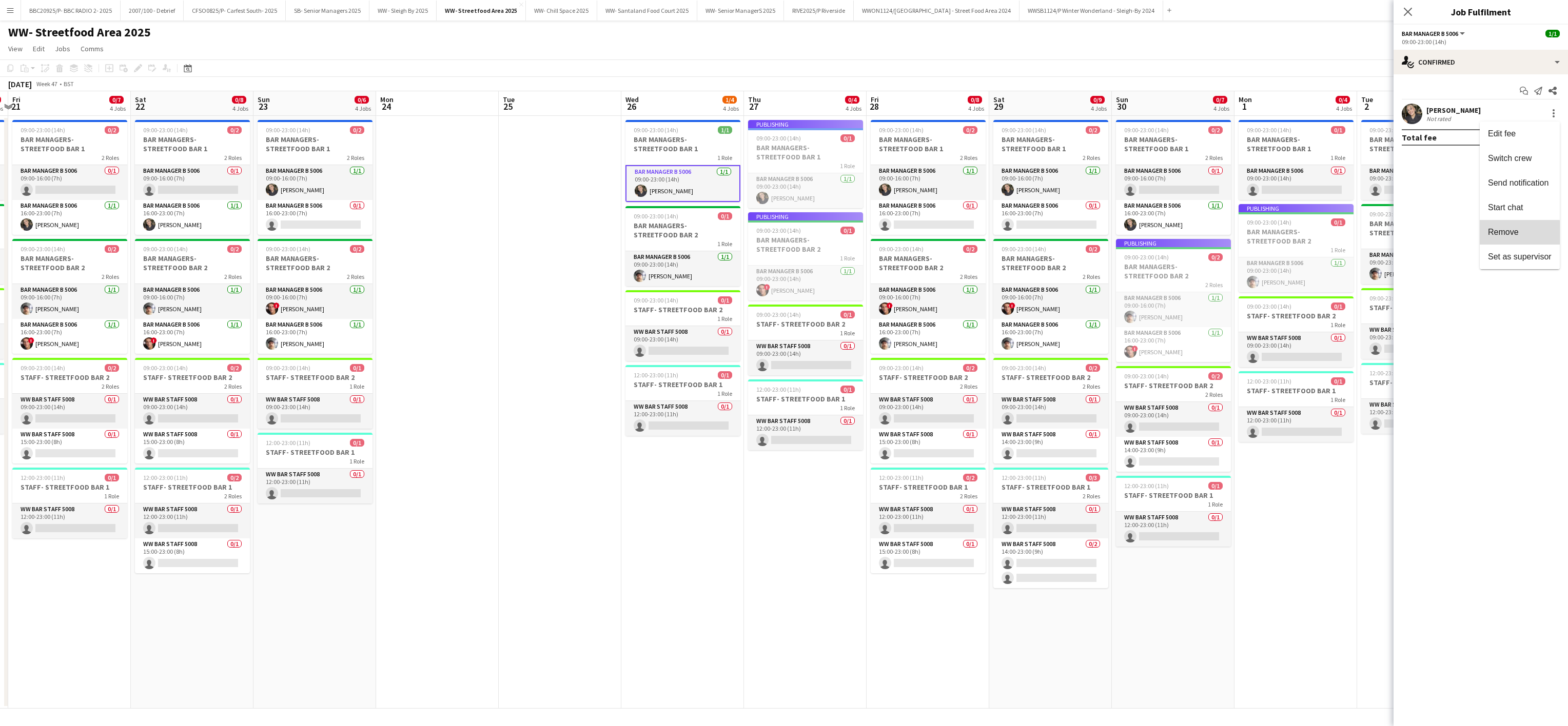
click at [1506, 236] on span "Remove" at bounding box center [1503, 232] width 31 height 9
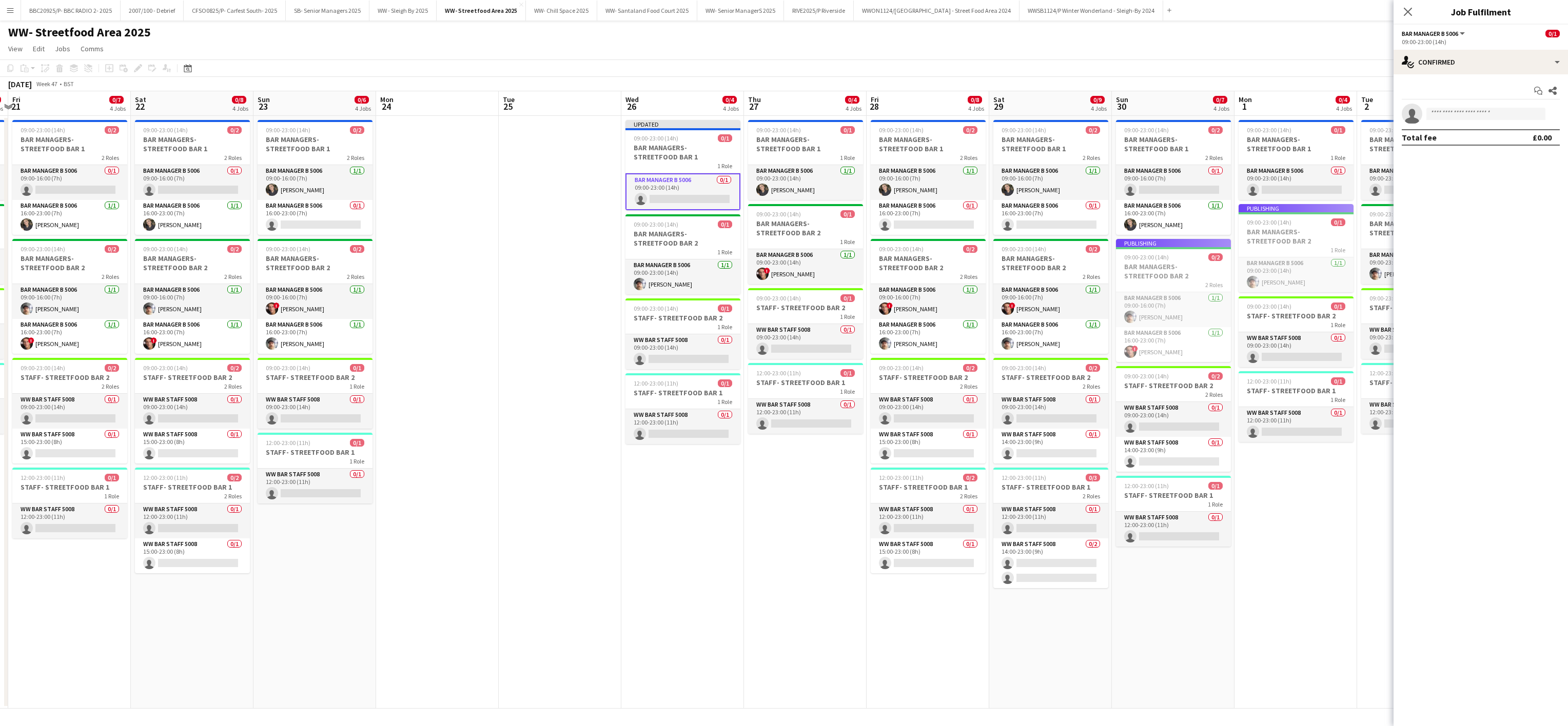
click at [773, 511] on app-date-cell "09:00-23:00 (14h) 0/1 BAR MANAGERS- STREETFOOD BAR 1 1 Role Bar Manager B 5006 …" at bounding box center [805, 413] width 122 height 593
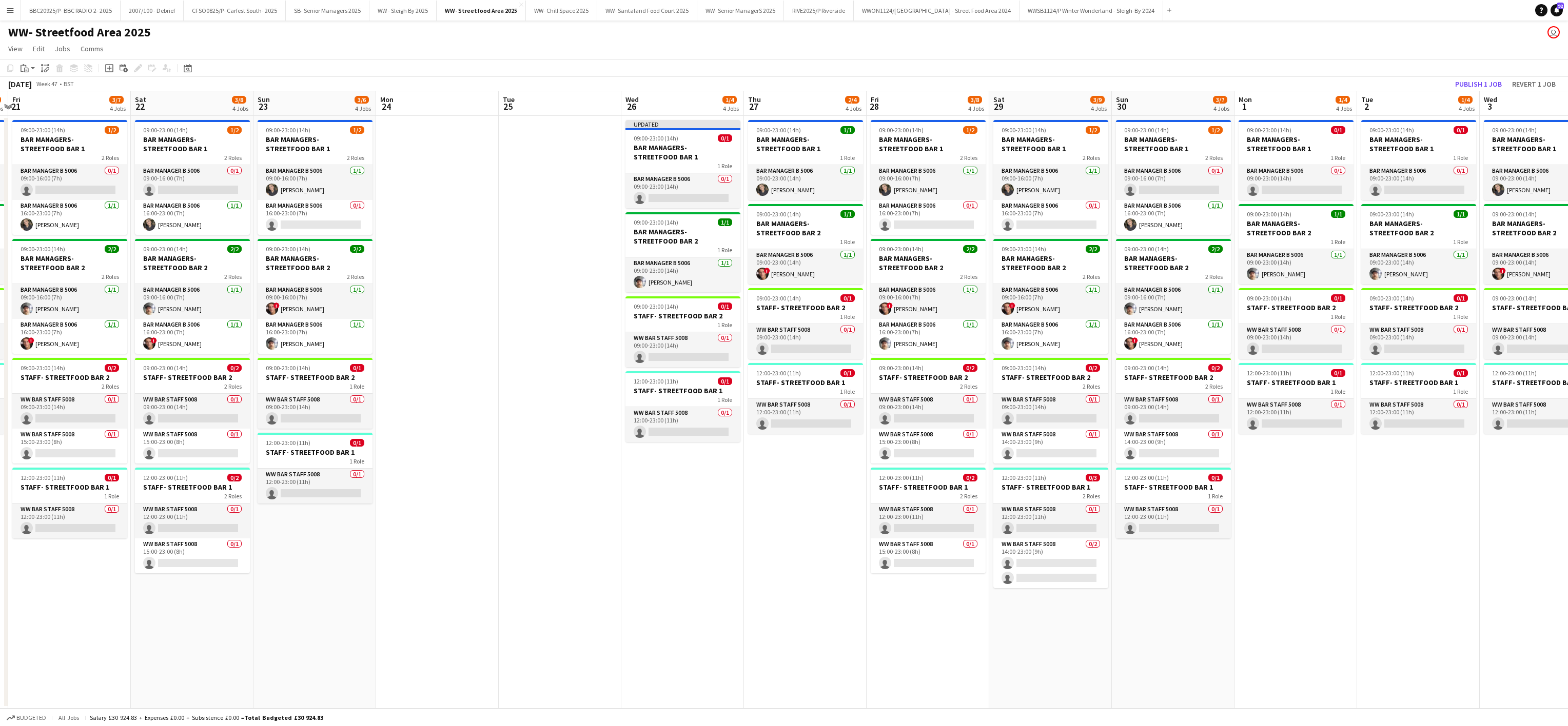
click at [589, 553] on app-date-cell at bounding box center [560, 413] width 122 height 593
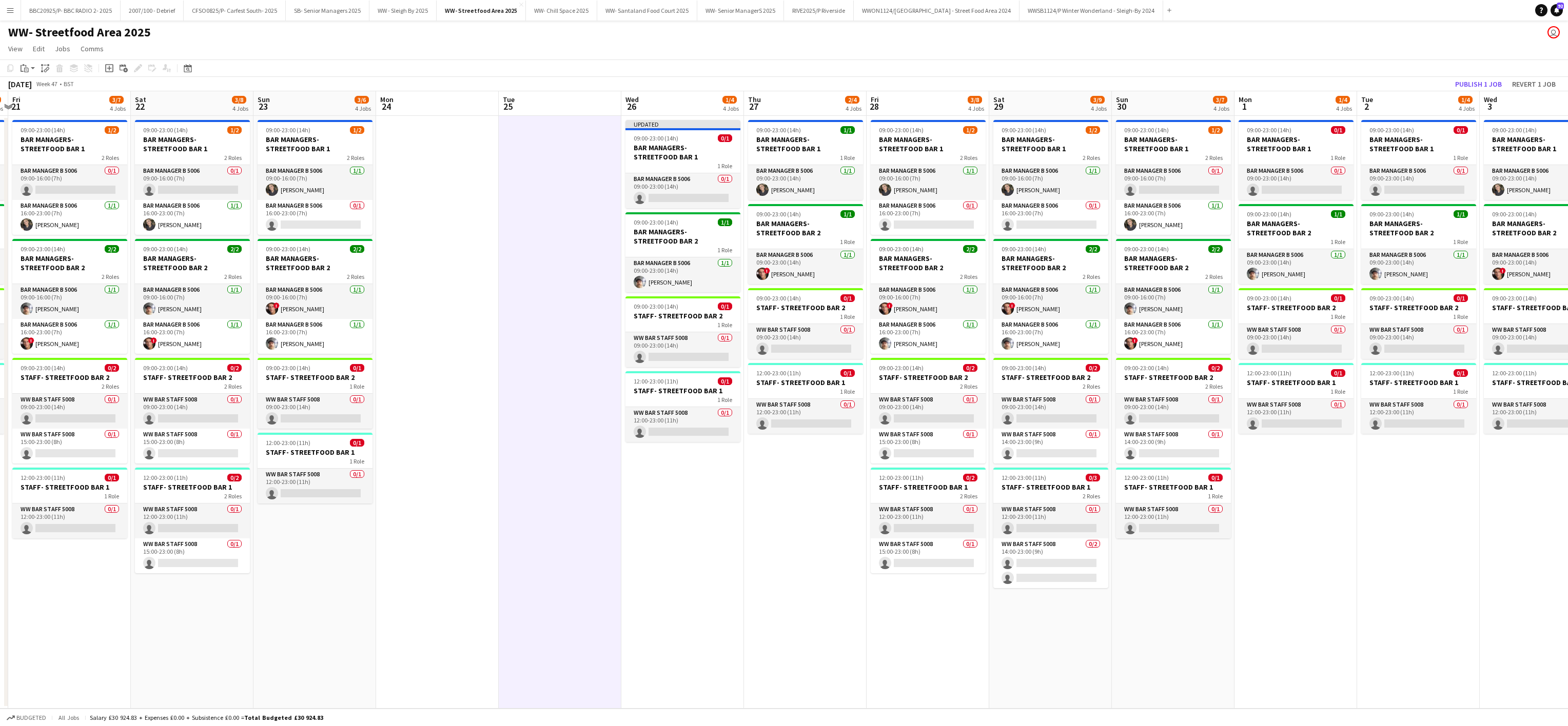
click at [461, 410] on app-date-cell at bounding box center [438, 413] width 122 height 593
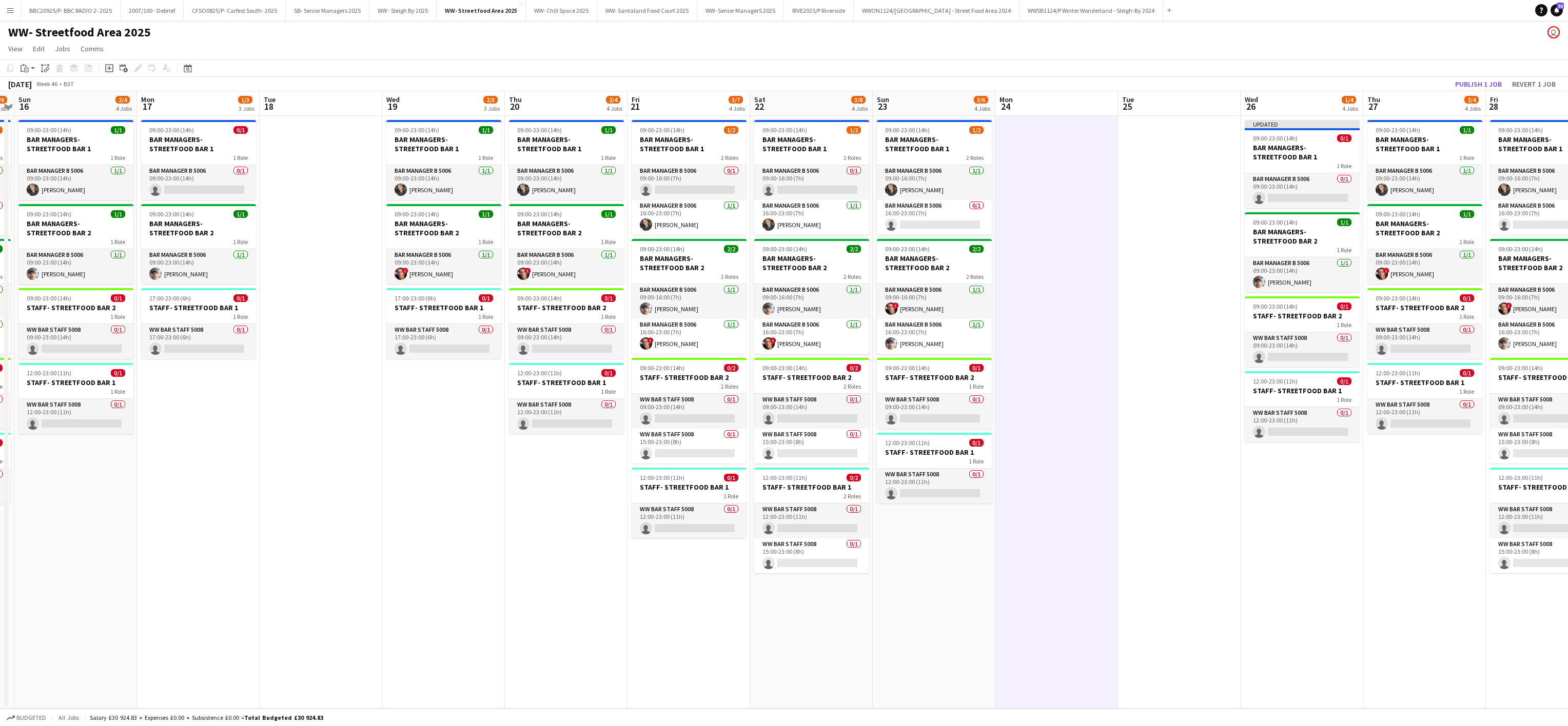
scroll to position [0, 354]
click at [320, 475] on app-date-cell at bounding box center [320, 413] width 122 height 593
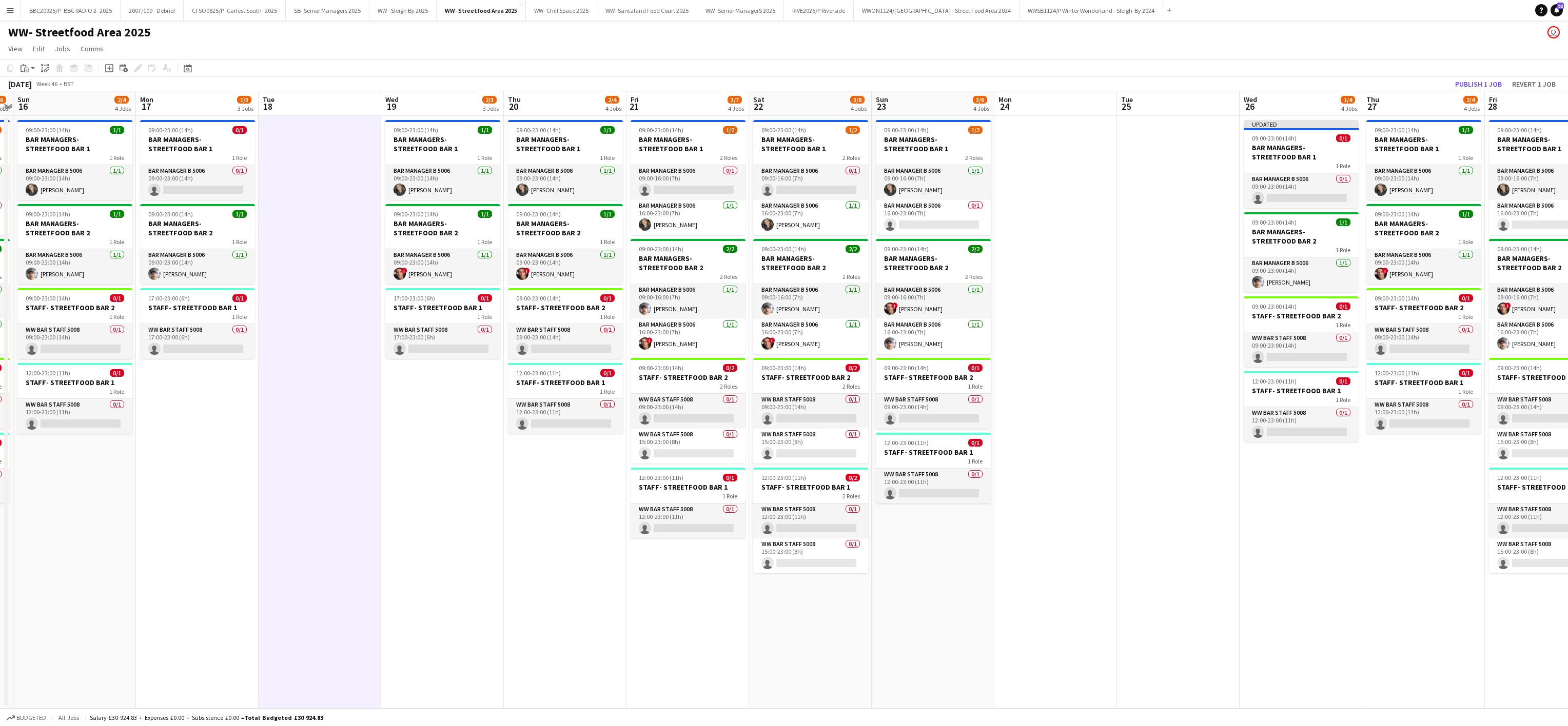
click at [344, 481] on app-date-cell at bounding box center [320, 413] width 122 height 593
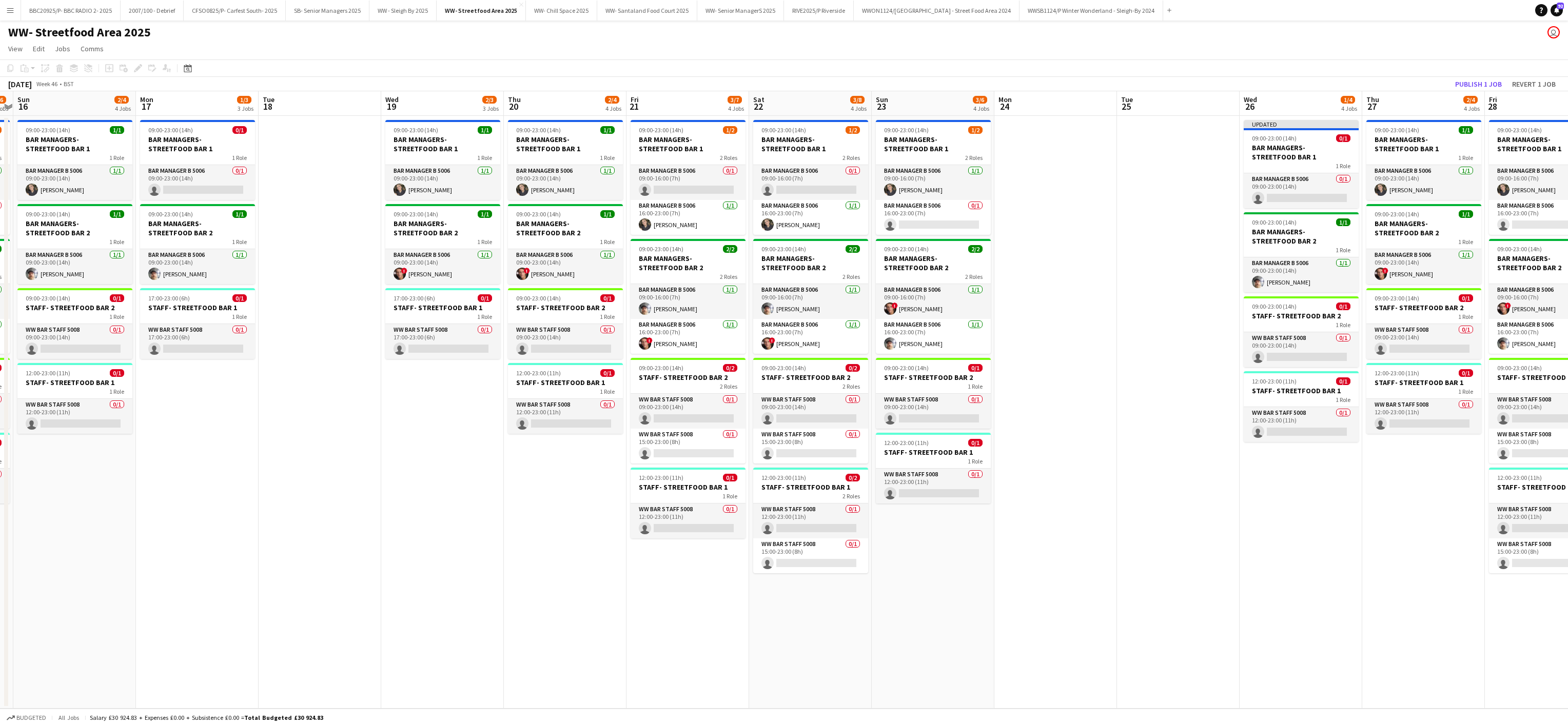
click at [402, 472] on app-date-cell "09:00-23:00 (14h) 1/1 BAR MANAGERS- STREETFOOD BAR 1 1 Role Bar Manager B 5006 …" at bounding box center [442, 413] width 122 height 593
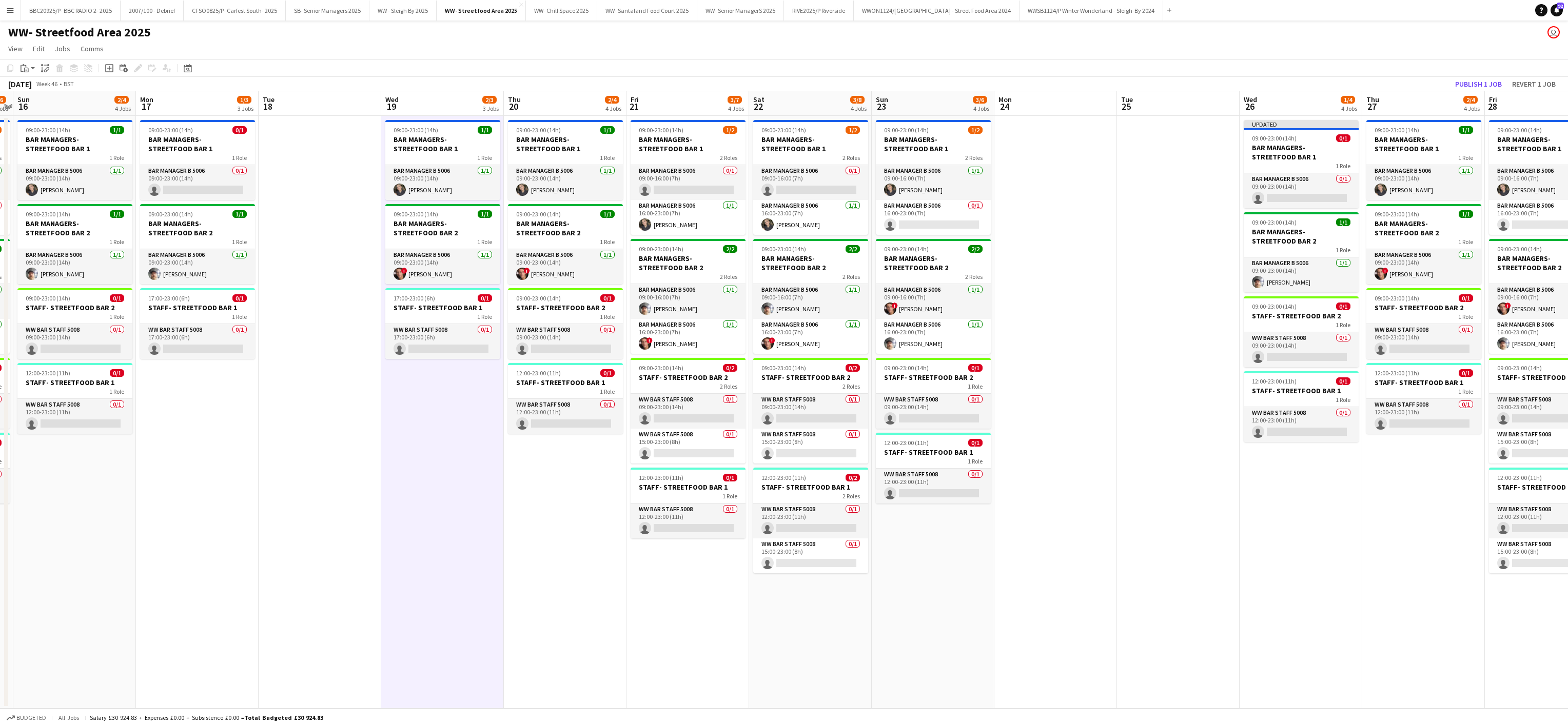
click at [381, 467] on app-date-cell "09:00-23:00 (14h) 1/1 BAR MANAGERS- STREETFOOD BAR 1 1 Role Bar Manager B 5006 …" at bounding box center [442, 413] width 122 height 593
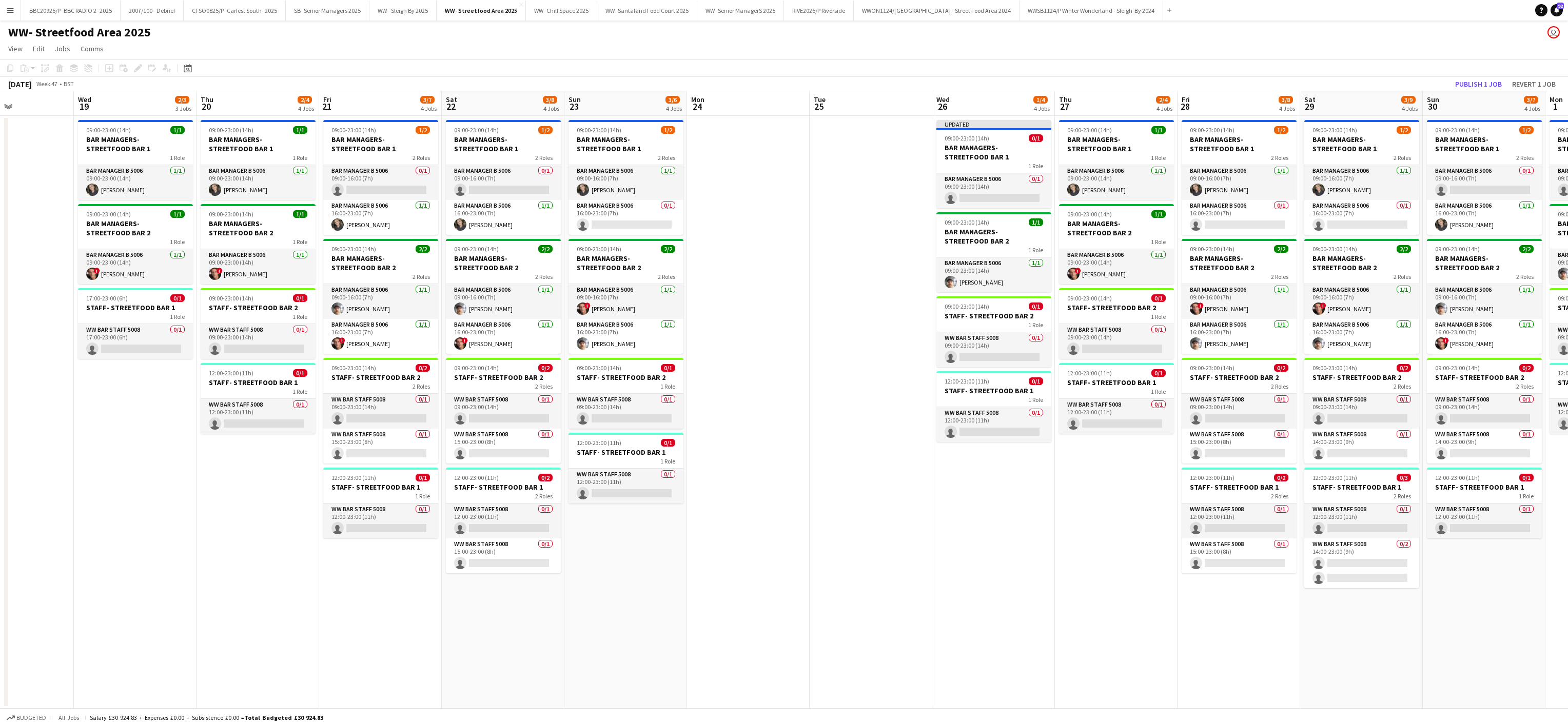
scroll to position [0, 439]
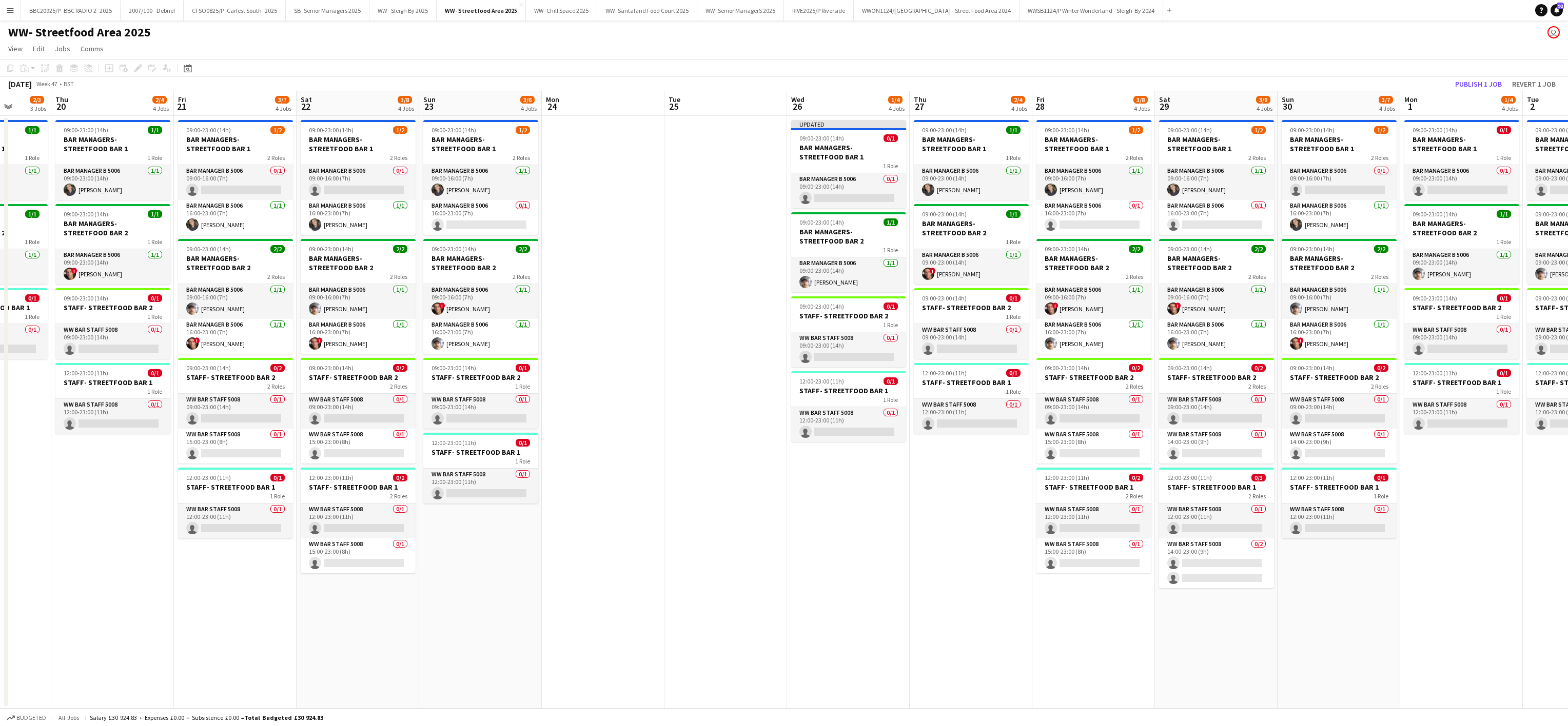
click at [750, 379] on app-date-cell at bounding box center [725, 413] width 122 height 593
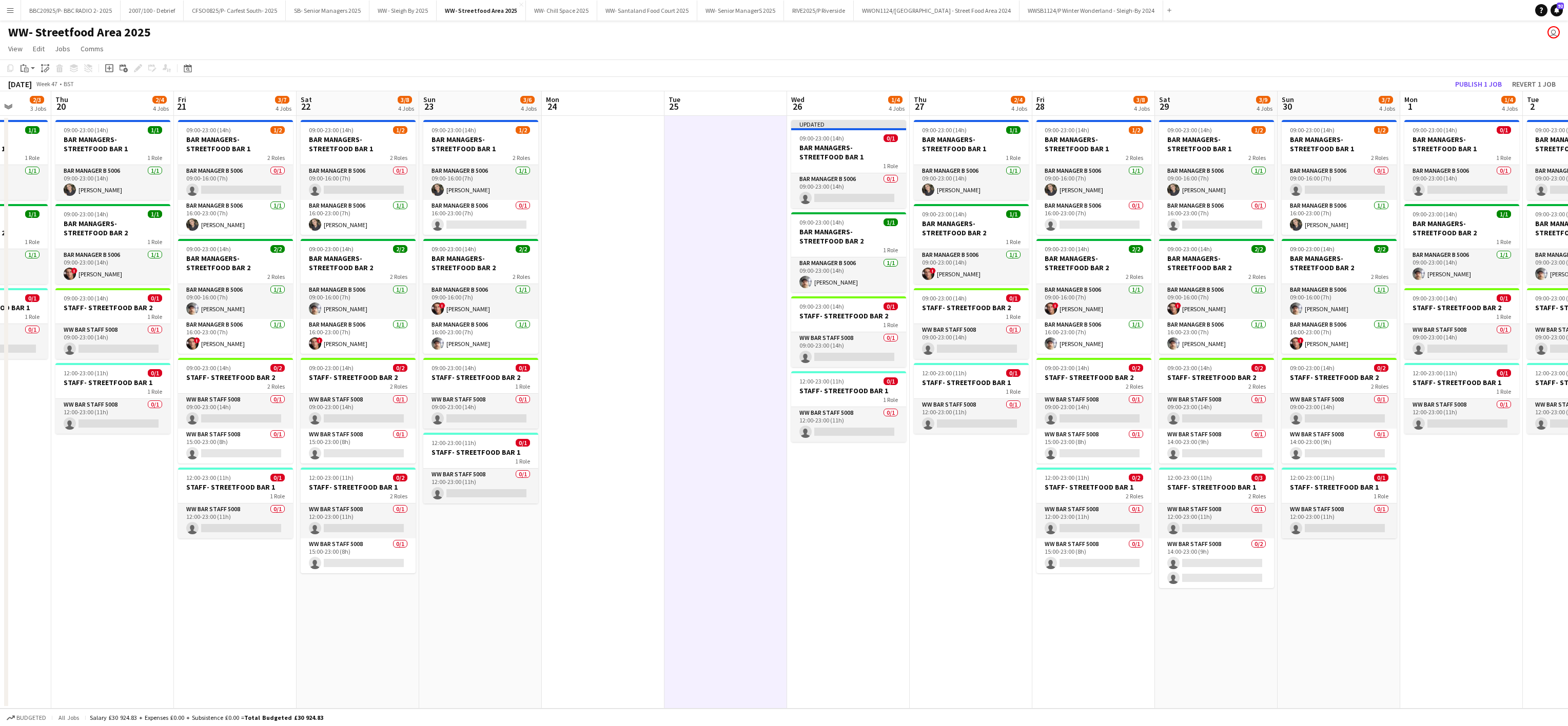
click at [689, 580] on app-date-cell at bounding box center [725, 413] width 122 height 593
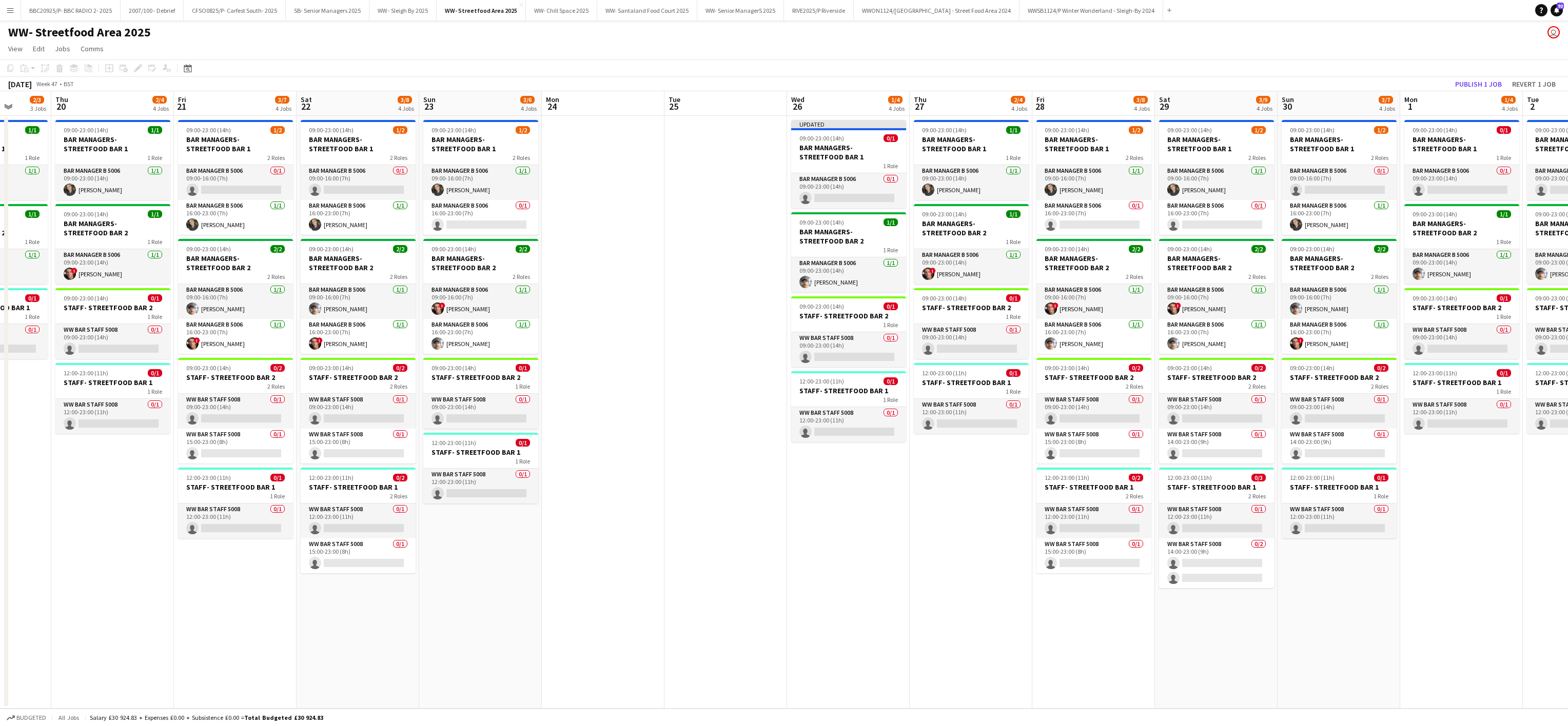
drag, startPoint x: 71, startPoint y: 1, endPoint x: 628, endPoint y: 148, distance: 576.1
click at [628, 148] on app-date-cell at bounding box center [603, 413] width 122 height 593
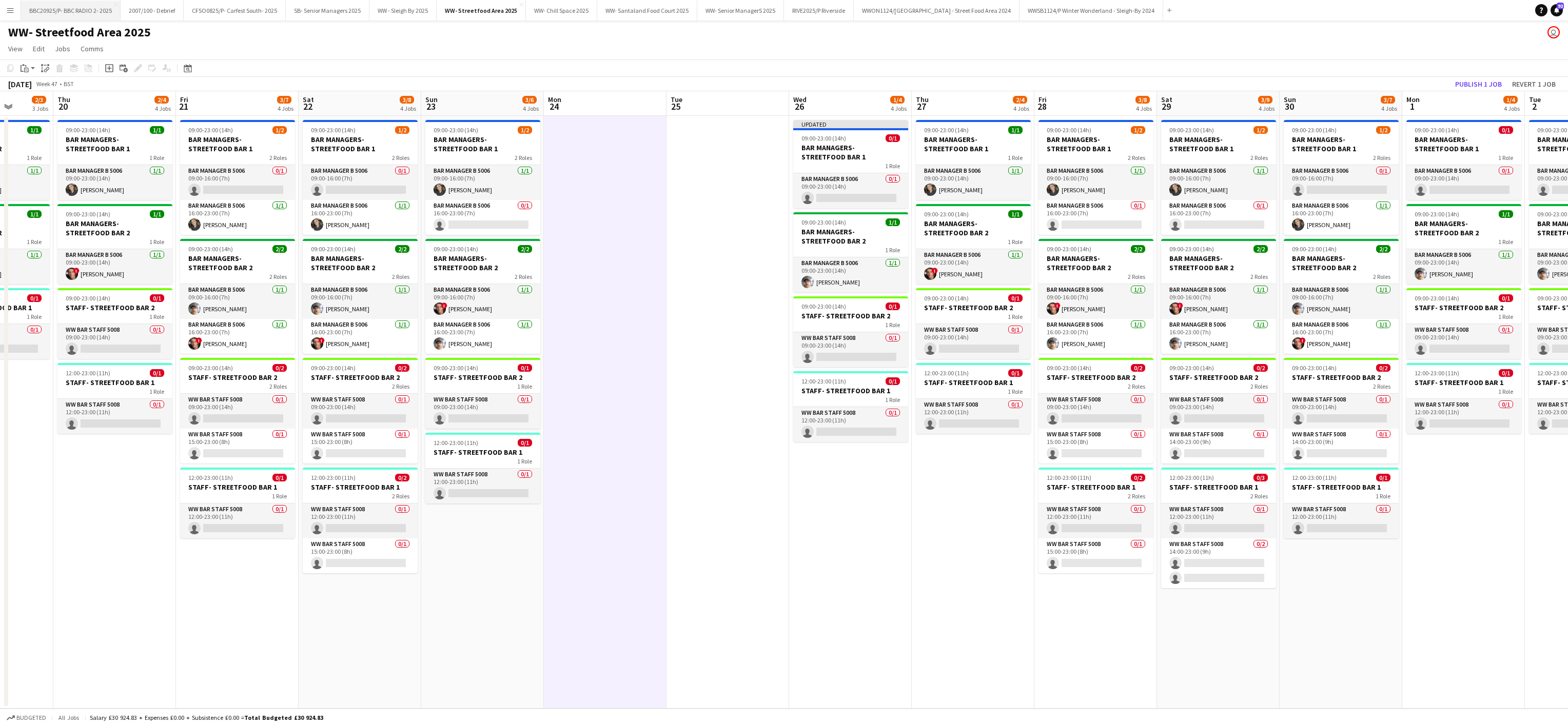
click at [55, 9] on button "BBC20925/P- BBC RADIO 2- 2025 Close" at bounding box center [71, 10] width 100 height 20
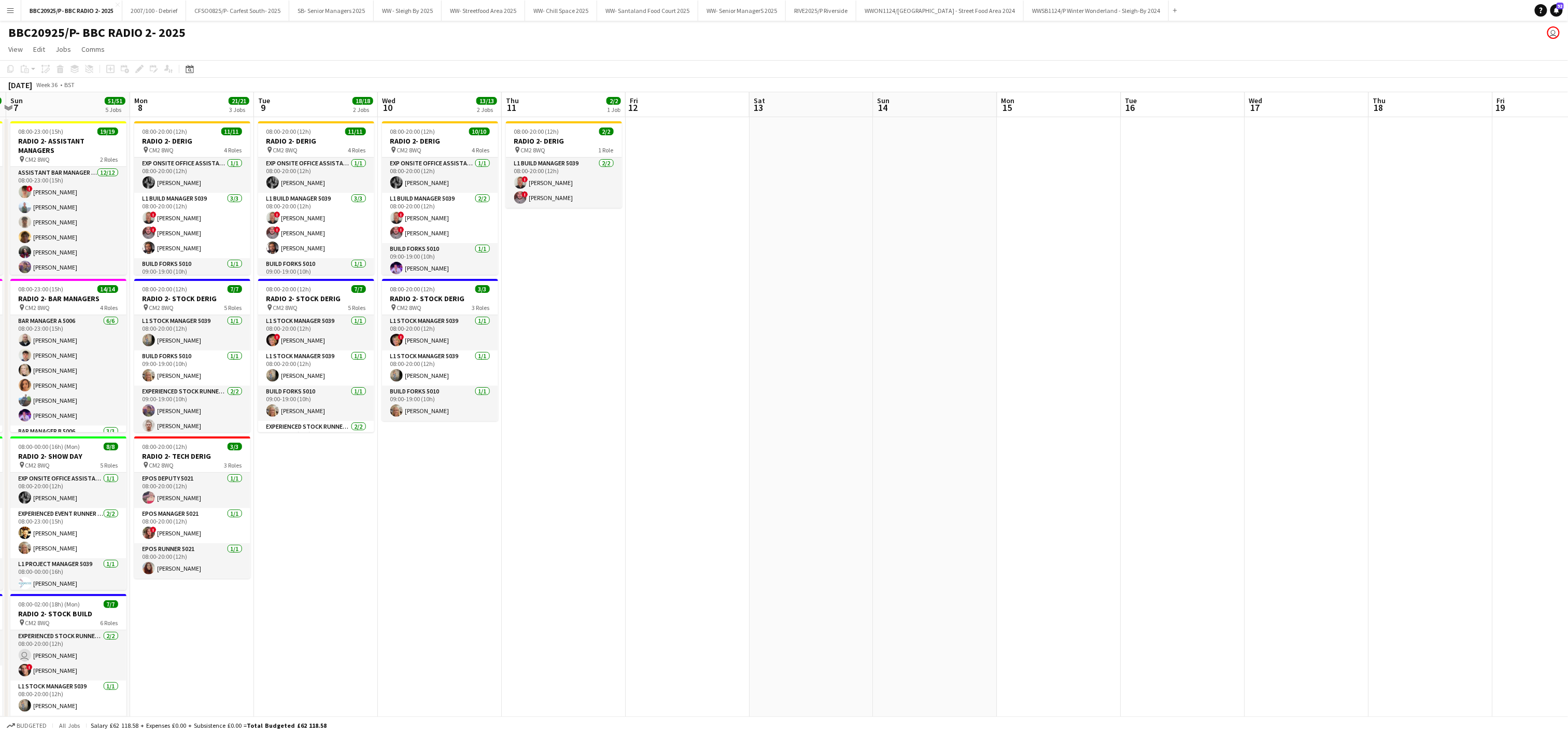
scroll to position [0, 381]
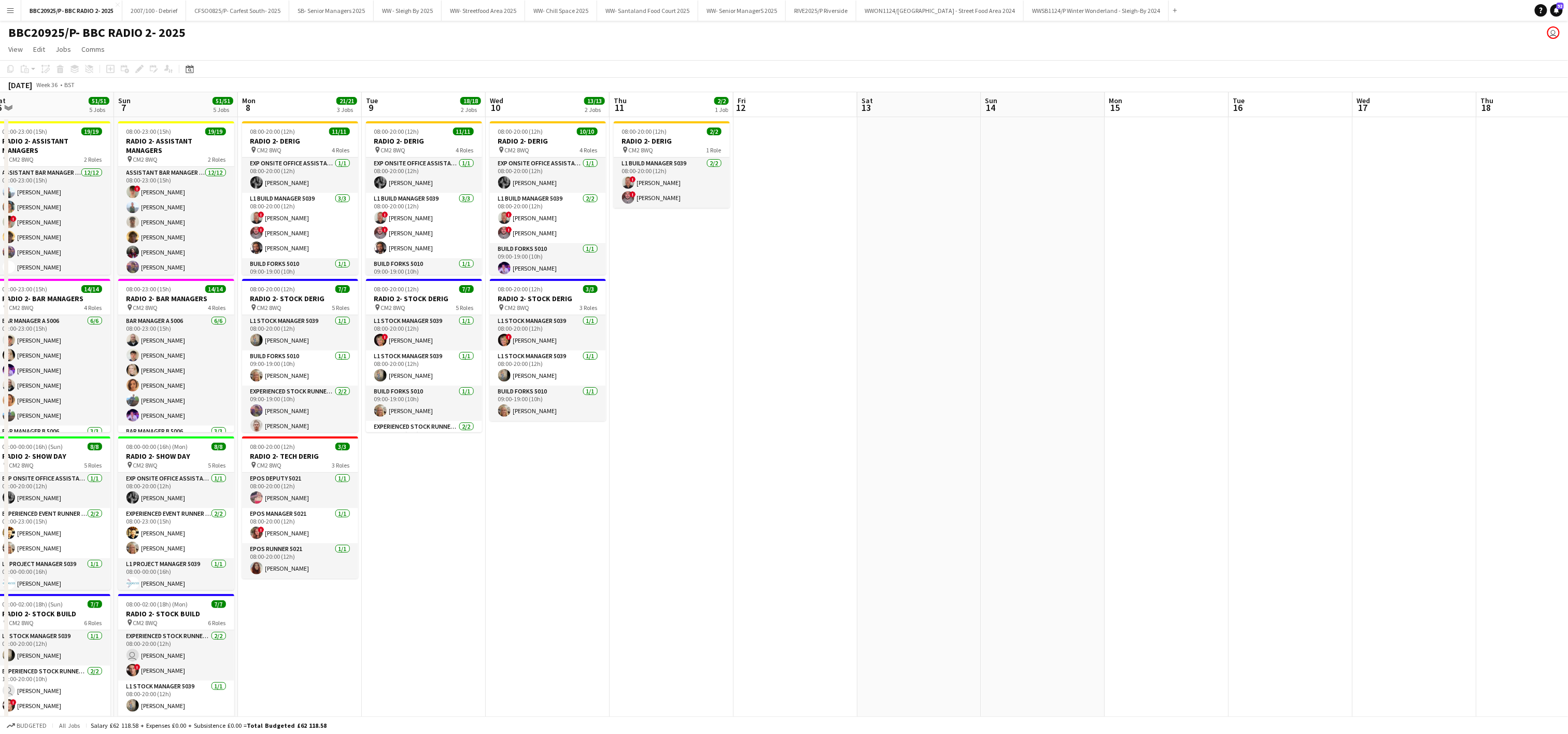
drag, startPoint x: 1333, startPoint y: 510, endPoint x: 704, endPoint y: 623, distance: 639.1
click at [704, 623] on app-calendar-viewport "Wed 3 24/24 3 Jobs Thu 4 26/26 3 Jobs Fri 5 49/49 5 Jobs Sat 6 51/51 5 Jobs Sun…" at bounding box center [784, 508] width 1568 height 832
click at [753, 320] on app-date-cell at bounding box center [796, 522] width 124 height 808
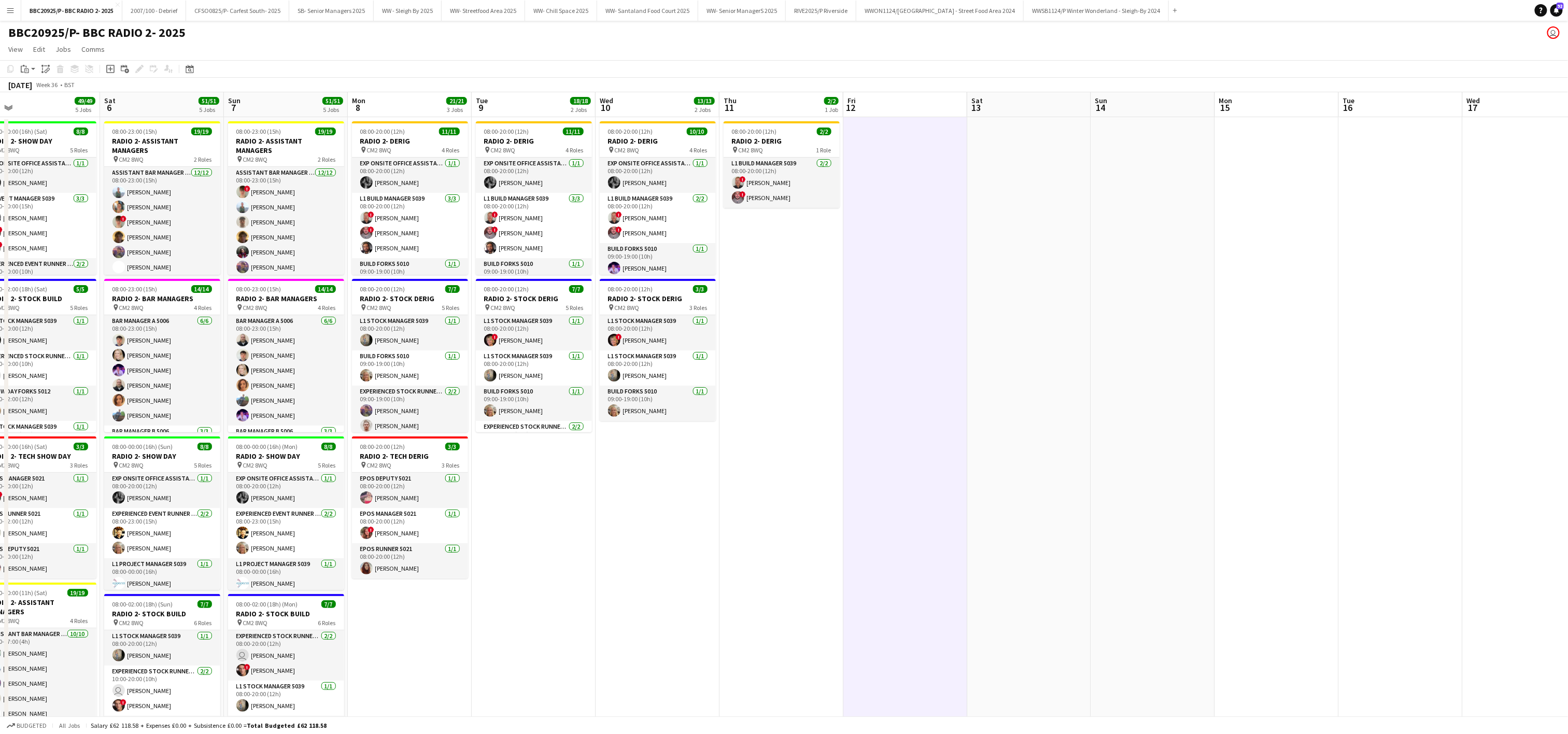
scroll to position [0, 257]
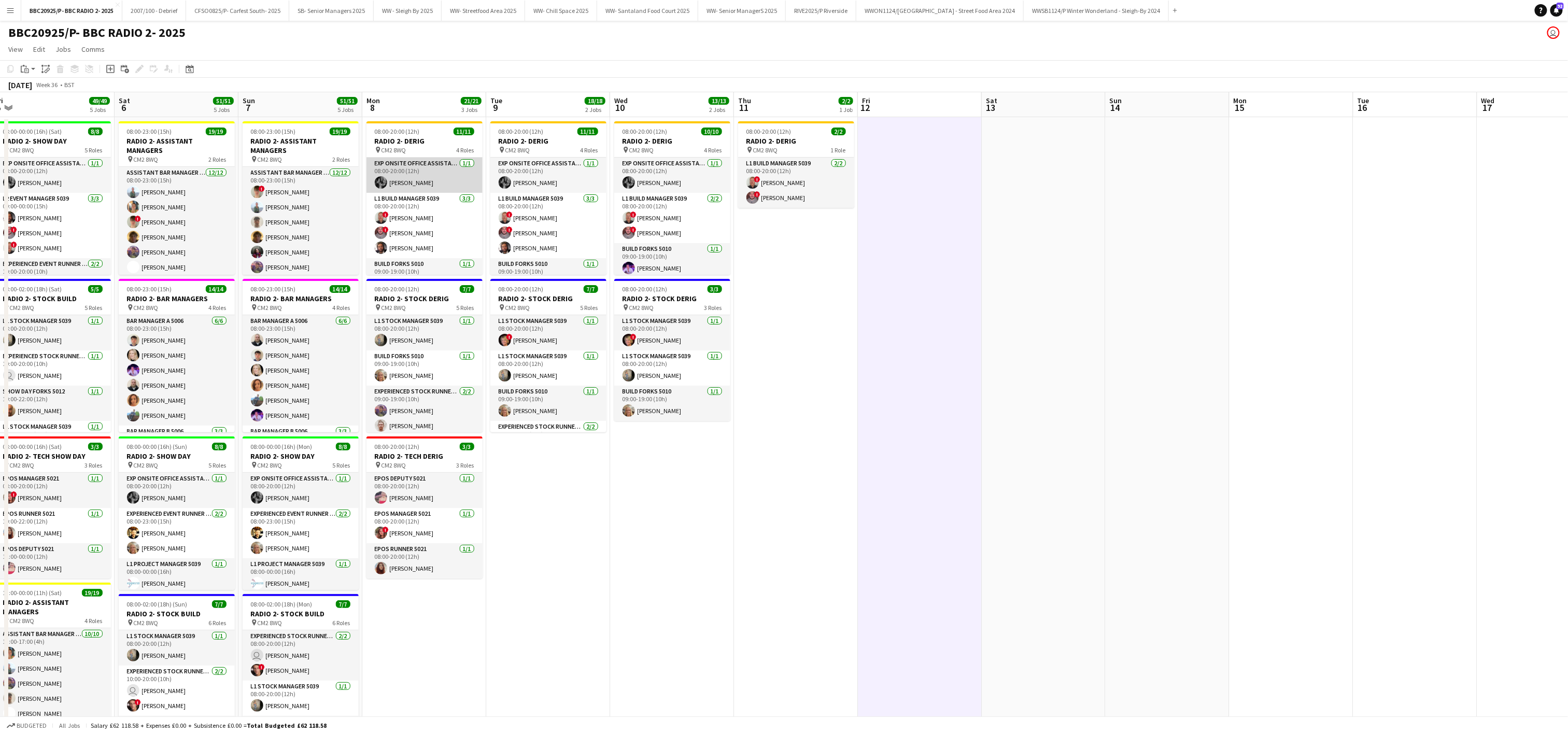
click at [396, 174] on app-card-role "Exp Onsite Office Assistant 5012 1/1 08:00-20:00 (12h) Maddie Carter" at bounding box center [424, 175] width 116 height 35
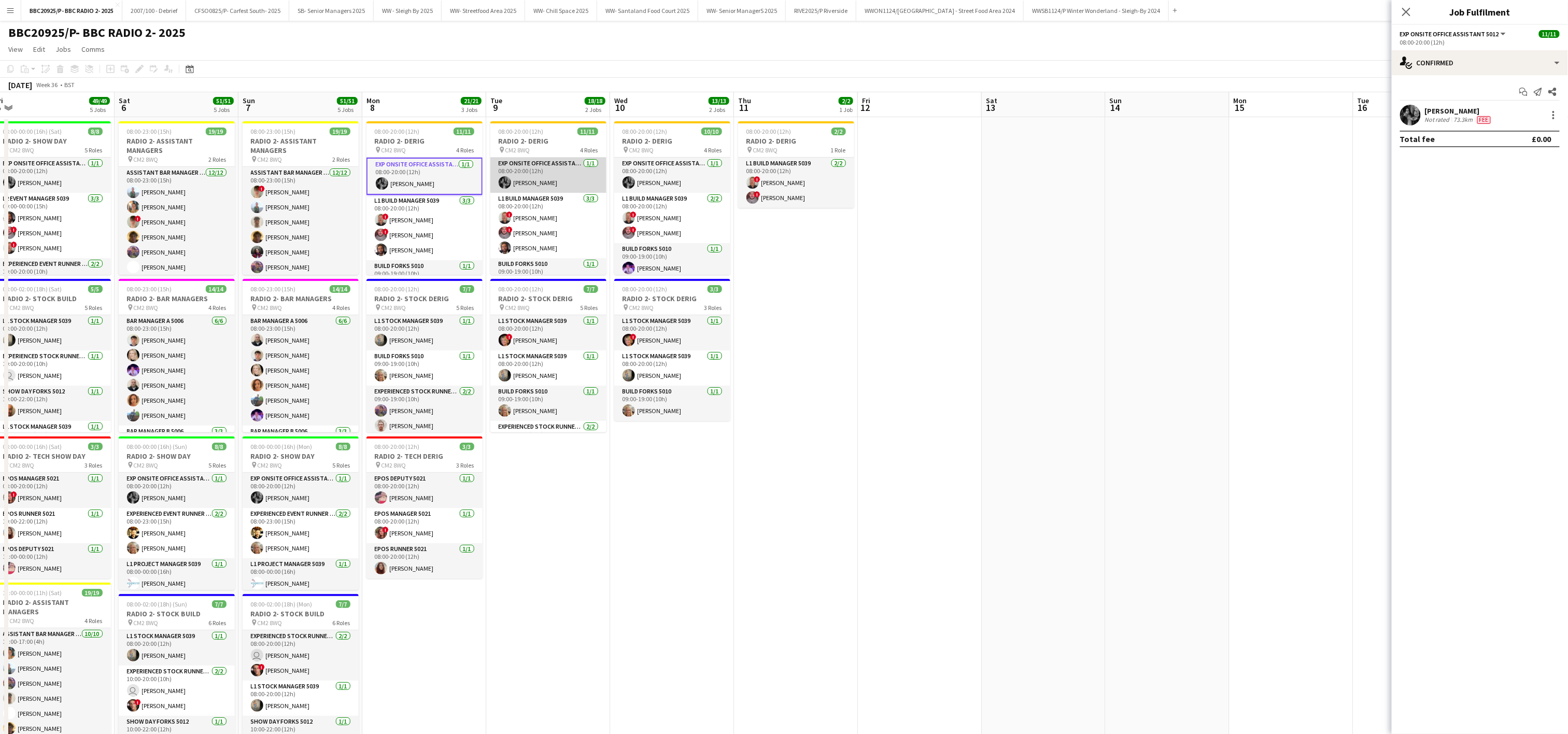
click at [542, 180] on app-card-role "Exp Onsite Office Assistant 5012 1/1 08:00-20:00 (12h) Maddie Carter" at bounding box center [548, 175] width 116 height 35
click at [643, 178] on app-card-role "Exp Onsite Office Assistant 5012 1/1 08:00-20:00 (12h) Maddie Carter" at bounding box center [672, 175] width 116 height 35
click at [1543, 121] on div "Maddie Carter Not rated 73.3km Fee" at bounding box center [1480, 115] width 176 height 21
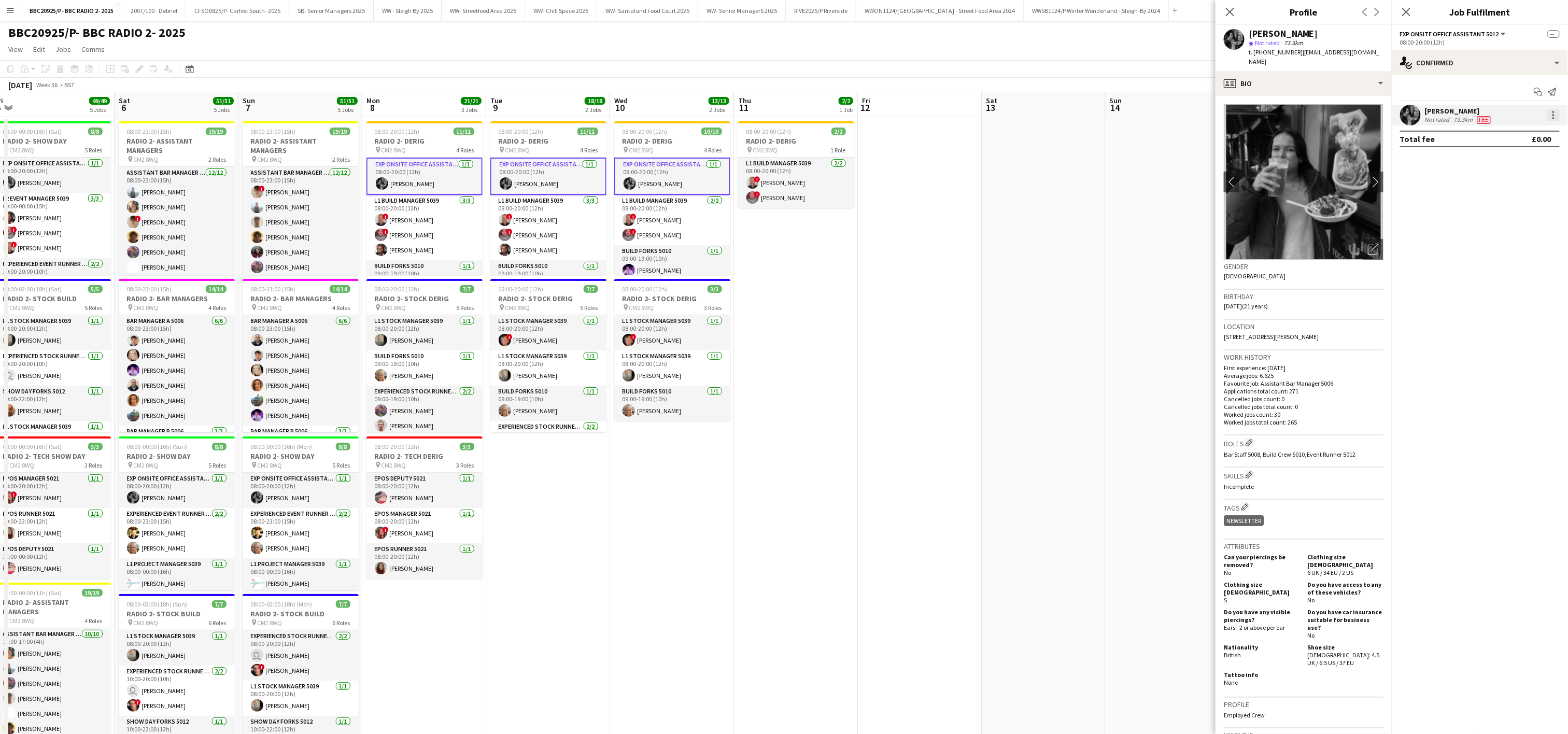
click at [1555, 118] on div at bounding box center [1554, 118] width 2 height 2
click at [840, 434] on div at bounding box center [784, 367] width 1568 height 734
click at [702, 440] on app-date-cell "08:00-20:00 (12h) 10/10 RADIO 2- DERIG pin CM2 8WQ 4 Roles Exp Onsite Office As…" at bounding box center [672, 522] width 124 height 808
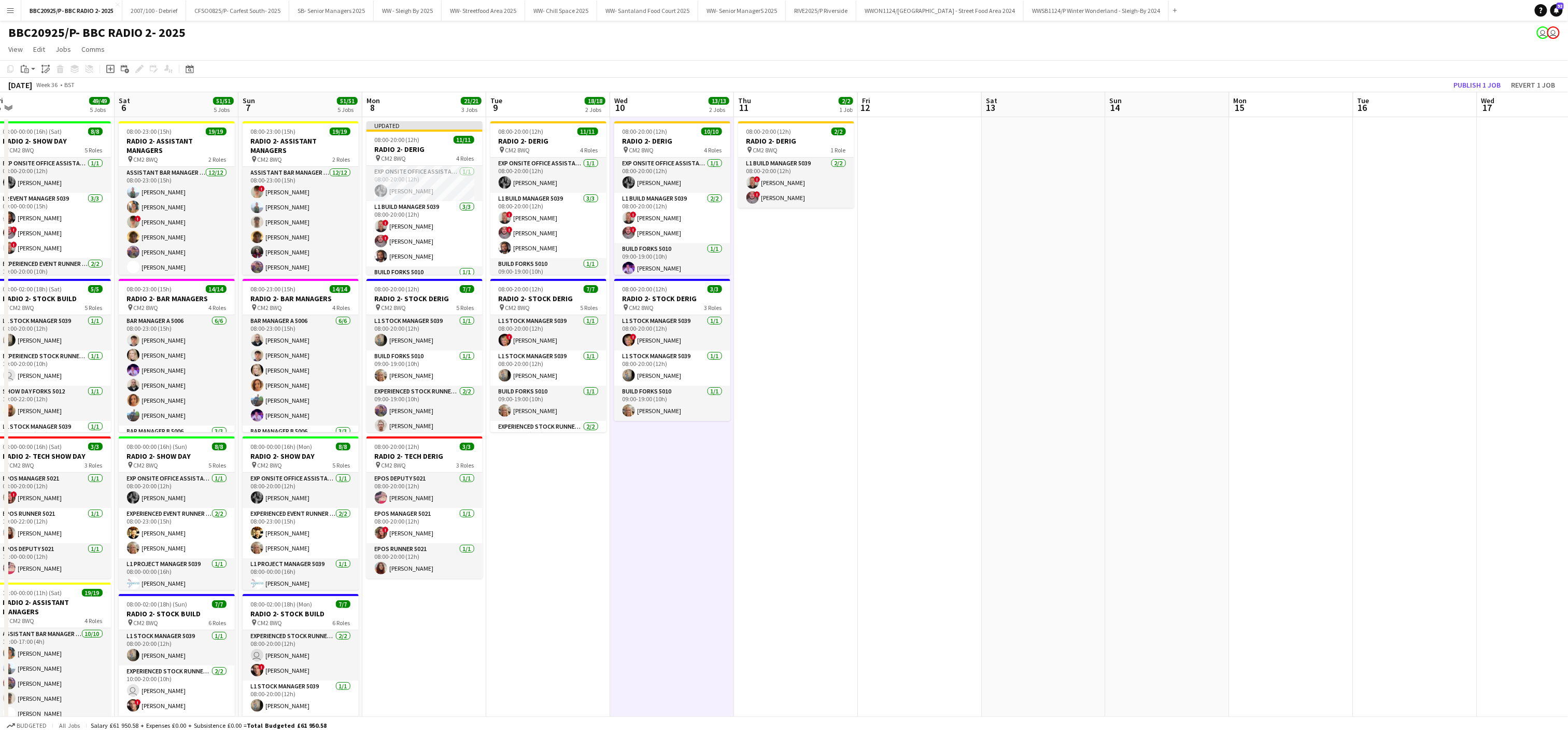
click at [929, 307] on app-date-cell at bounding box center [920, 522] width 124 height 808
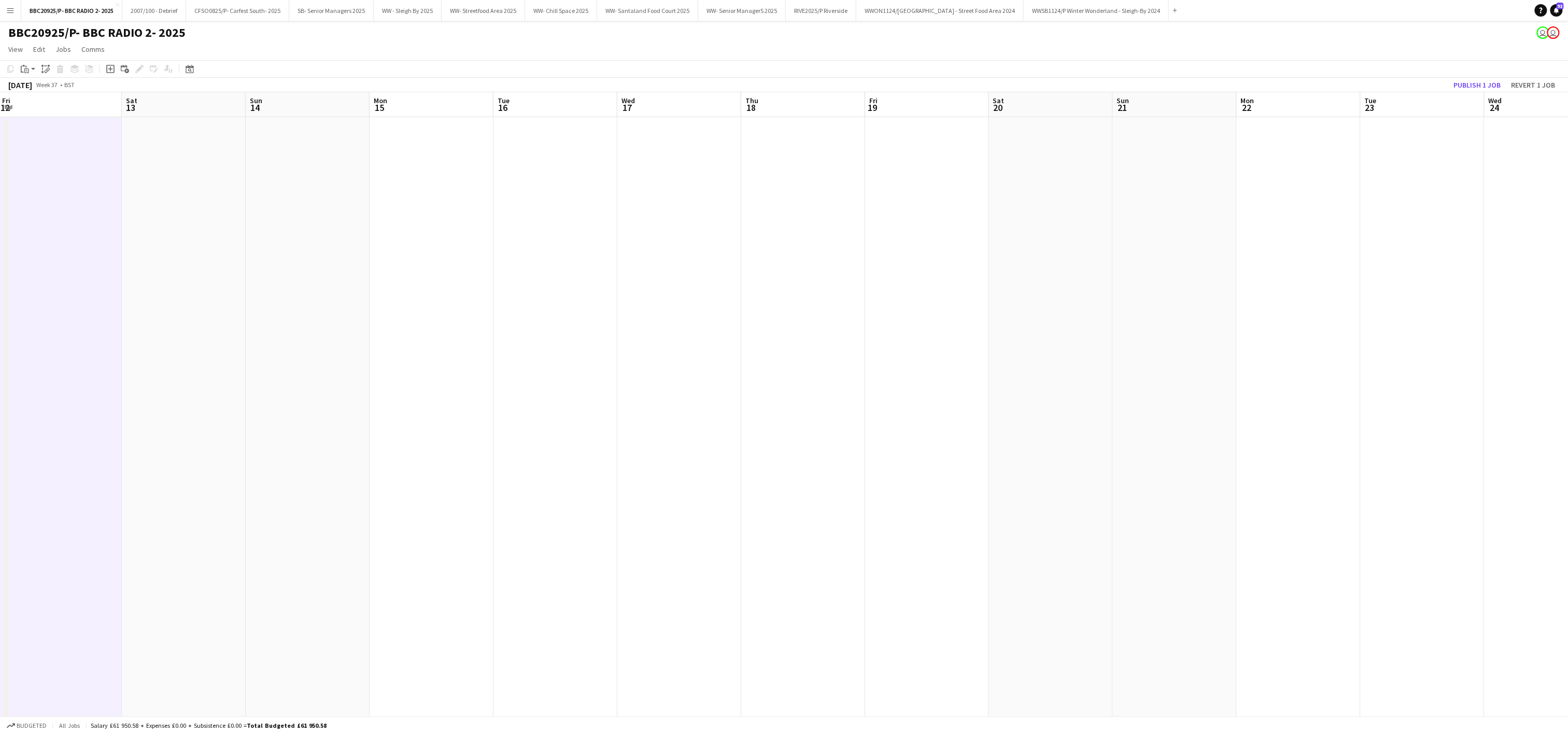
scroll to position [0, 387]
click at [353, 224] on app-date-cell at bounding box center [295, 522] width 124 height 808
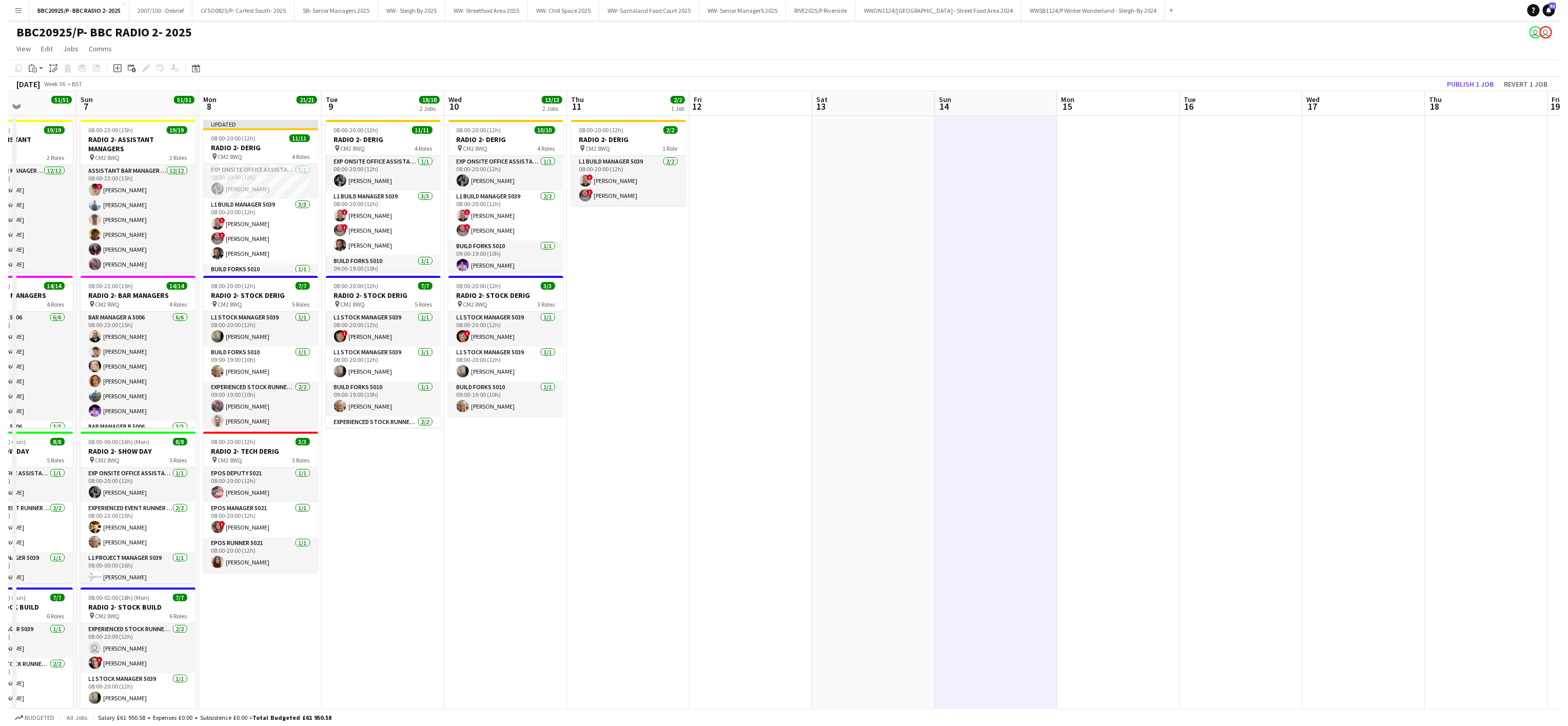
scroll to position [0, 296]
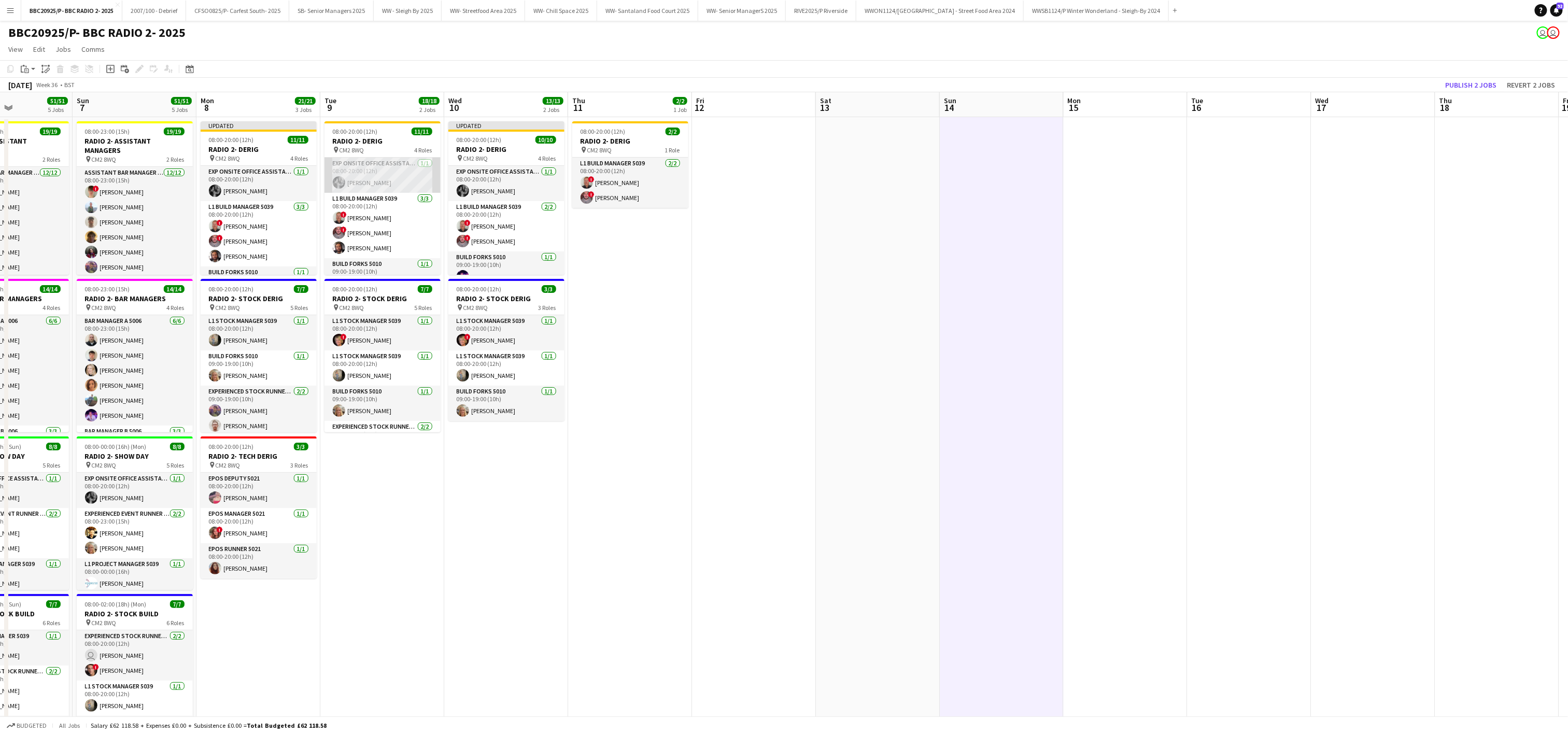
click at [373, 186] on app-card-role "Exp Onsite Office Assistant 5012 1/1 08:00-20:00 (12h) Maddie Carter" at bounding box center [382, 175] width 116 height 35
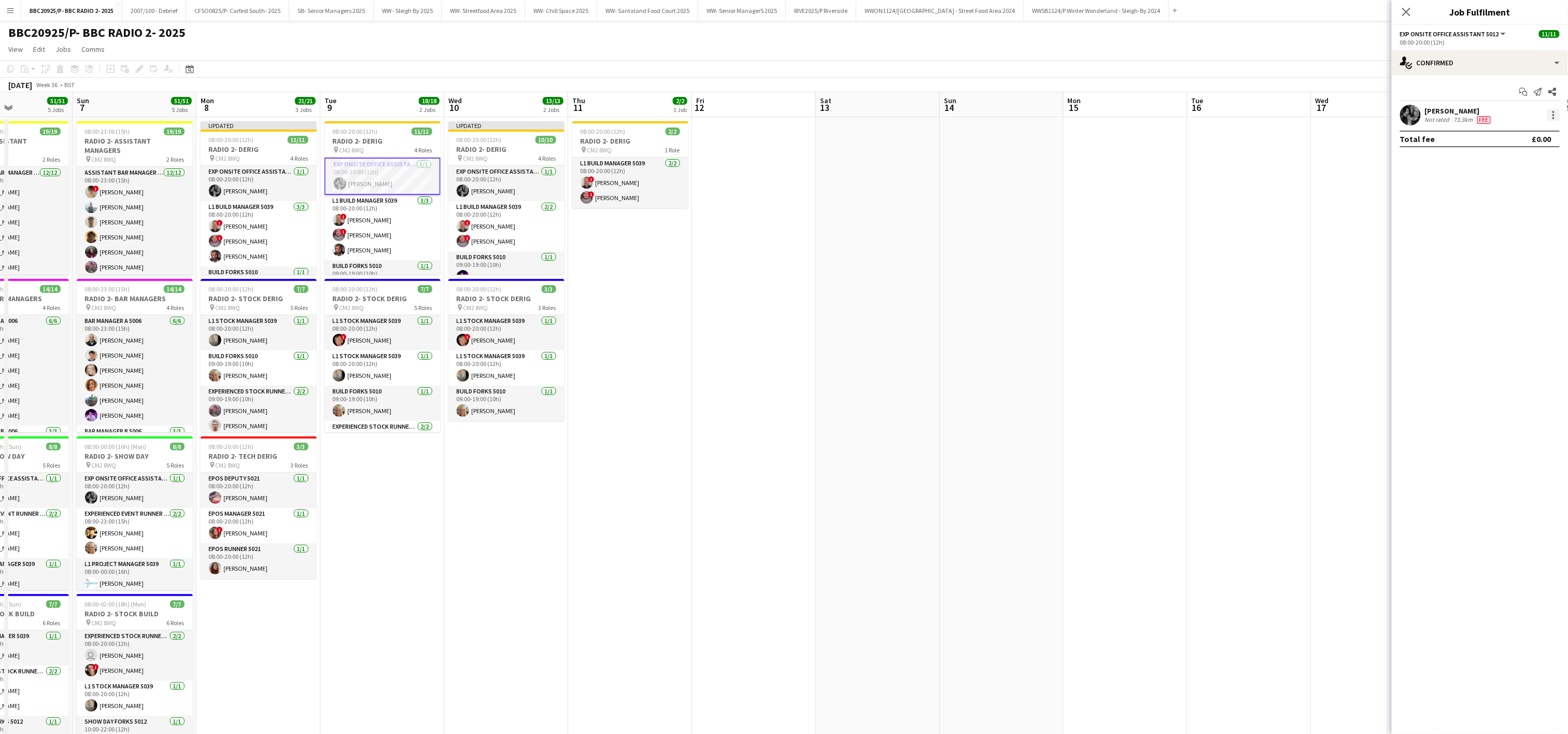
click at [1551, 119] on div at bounding box center [1554, 115] width 12 height 12
click at [1524, 129] on button "Edit fee" at bounding box center [1520, 135] width 81 height 25
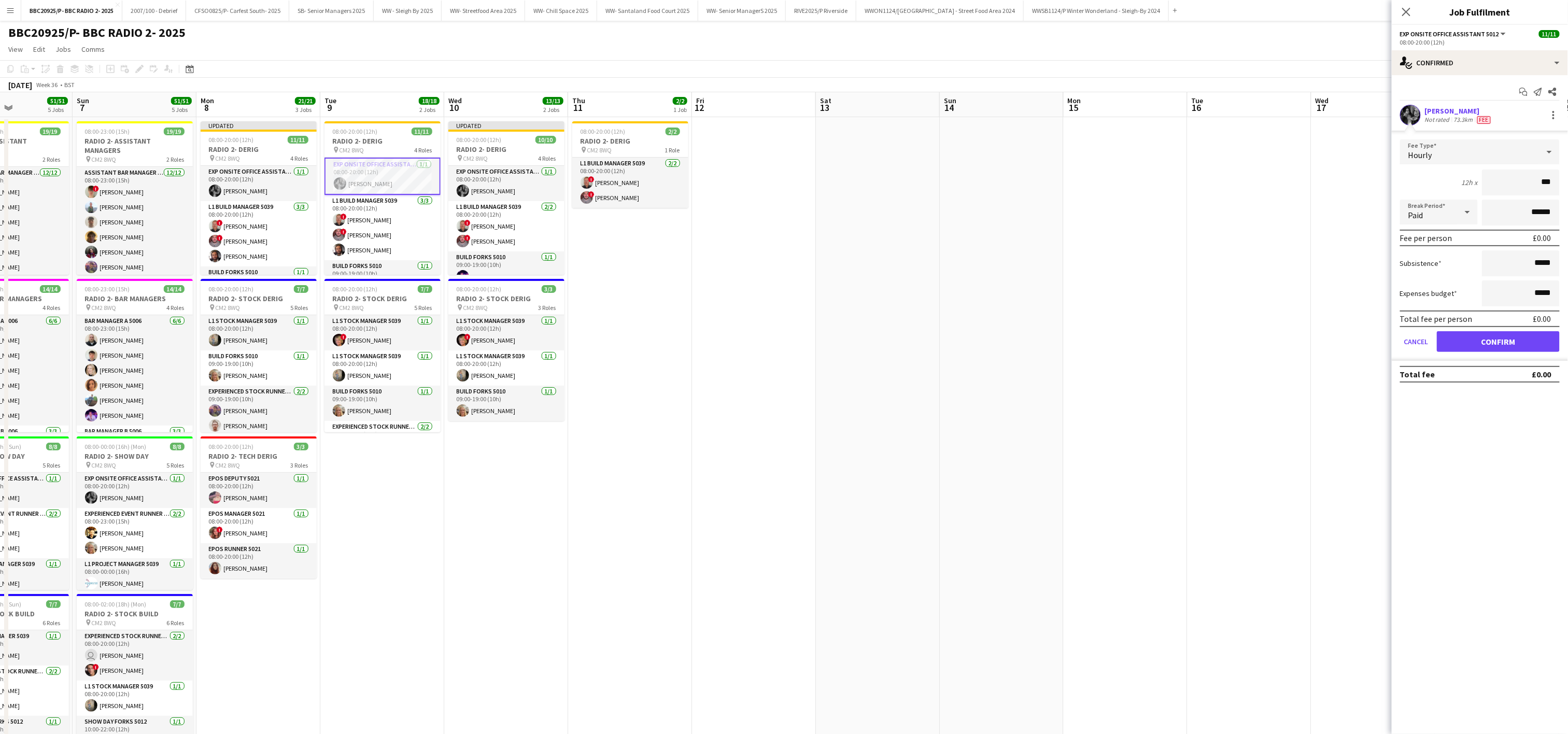
type input "**"
type input "******"
click button "Confirm" at bounding box center [1498, 342] width 123 height 21
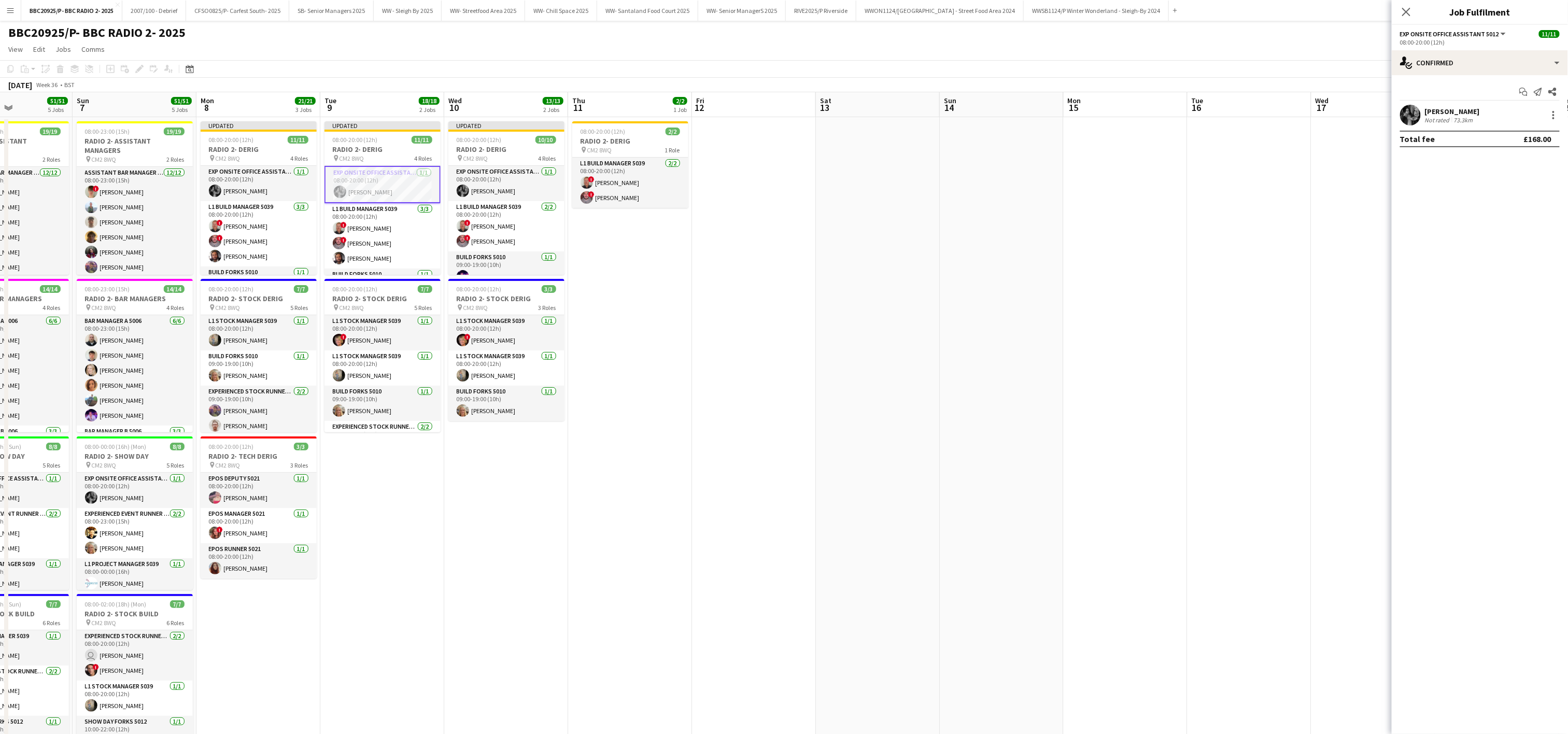
click at [1454, 234] on mat-expansion-panel "check Confirmed Start chat Send notification Share Maddie Carter Not rated 73.3…" at bounding box center [1480, 404] width 176 height 659
click at [1189, 283] on app-date-cell at bounding box center [1249, 522] width 124 height 808
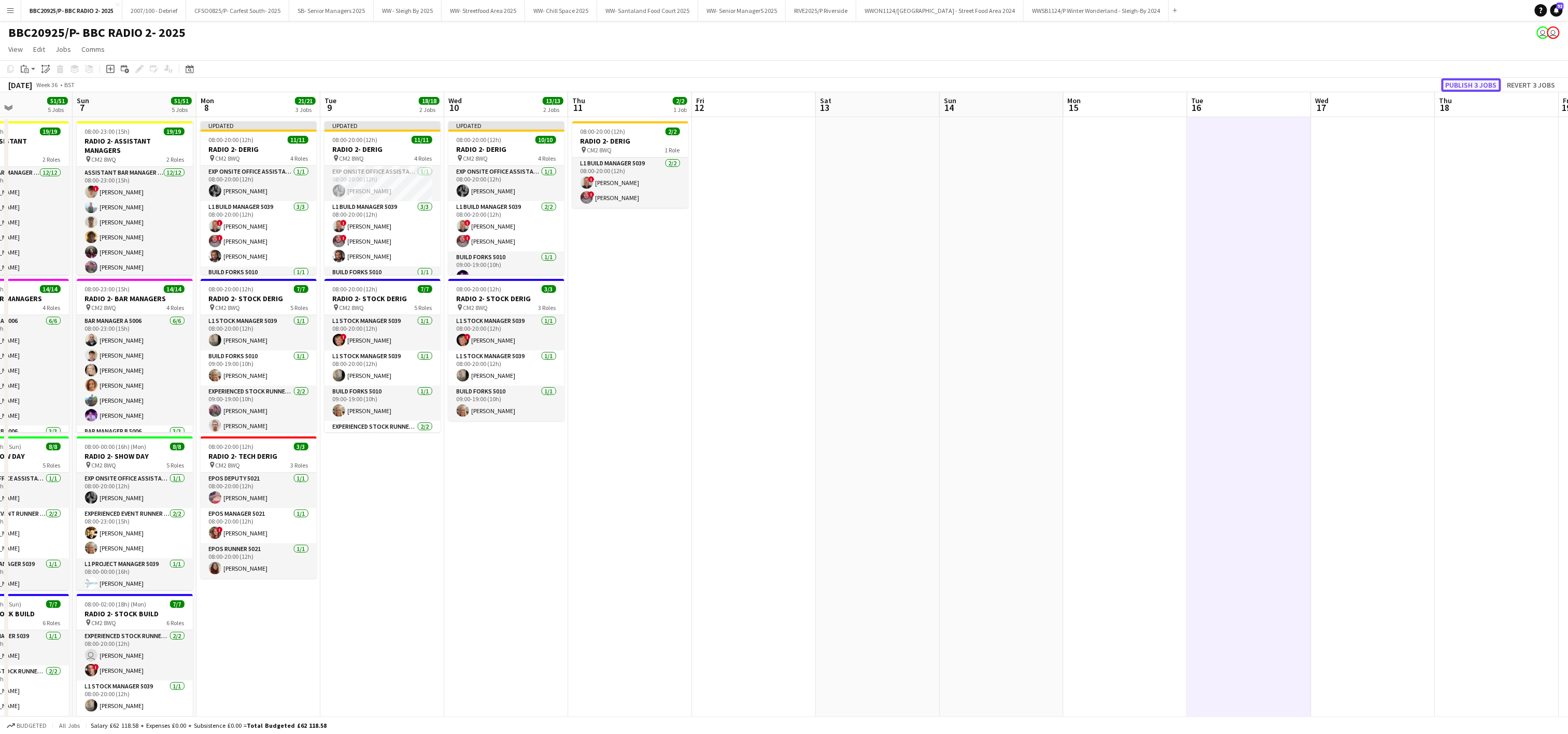
click at [1454, 79] on button "Publish 3 jobs" at bounding box center [1471, 84] width 59 height 13
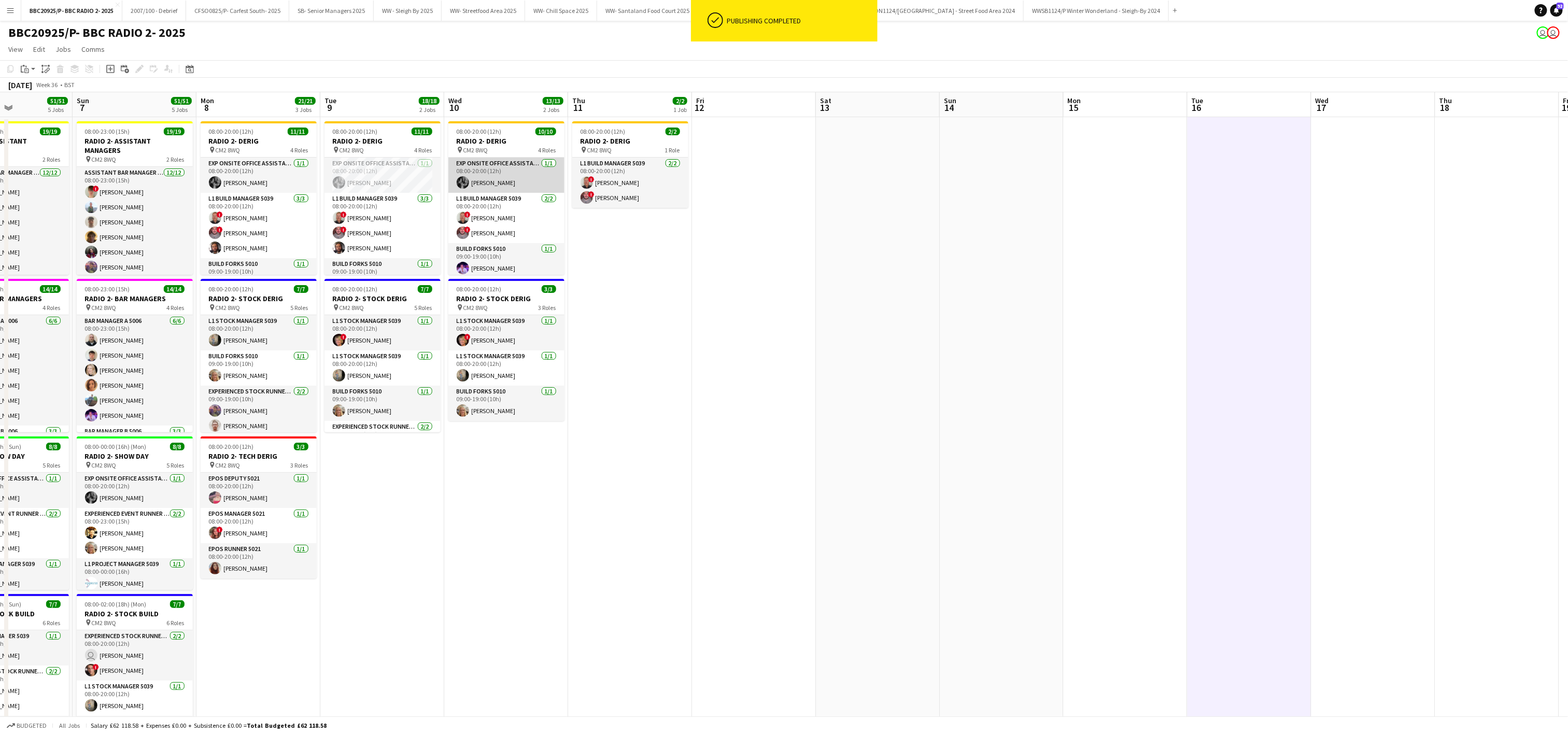
click at [485, 184] on app-card-role "Exp Onsite Office Assistant 5012 1/1 08:00-20:00 (12h) Maddie Carter" at bounding box center [506, 175] width 116 height 35
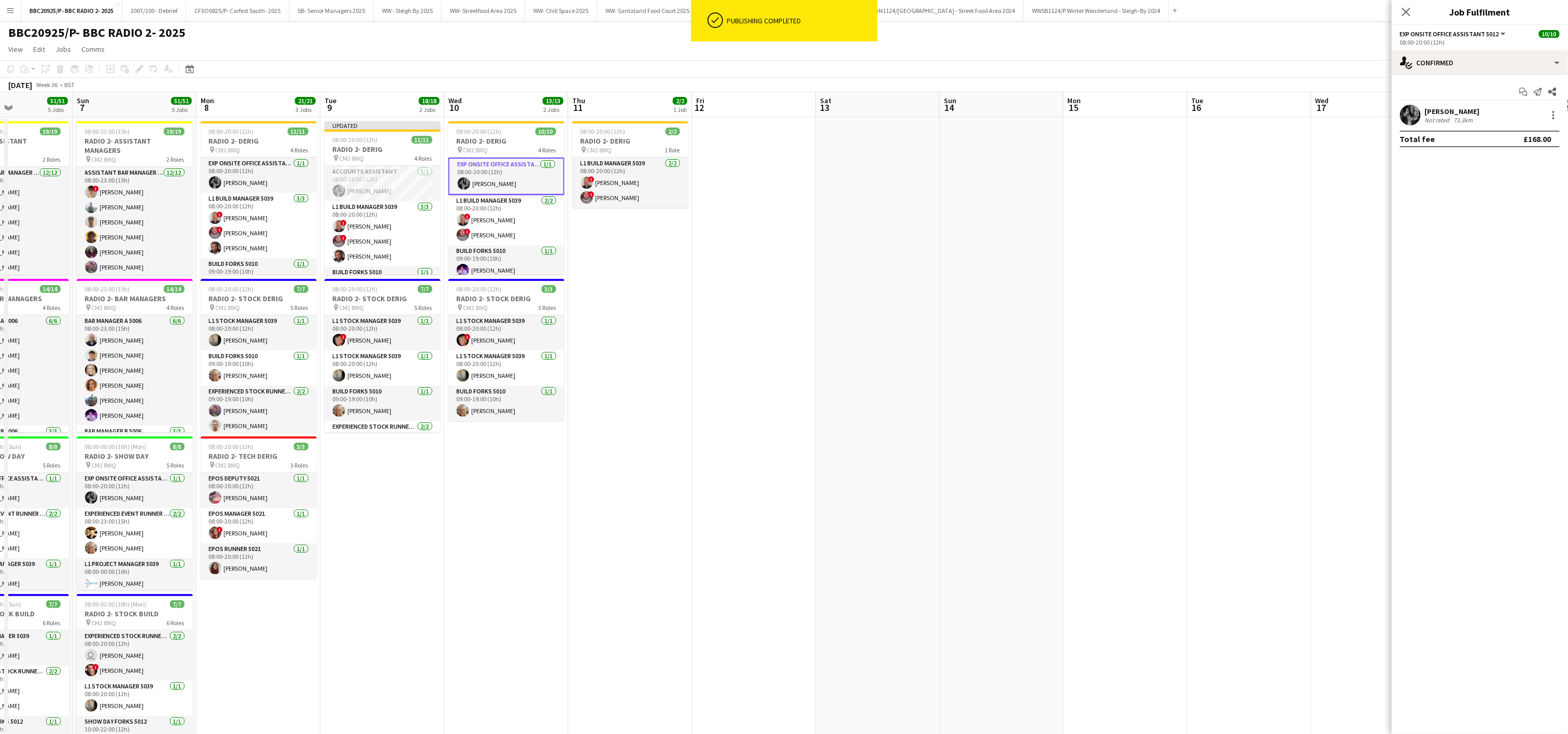
click at [710, 378] on app-date-cell at bounding box center [754, 522] width 124 height 808
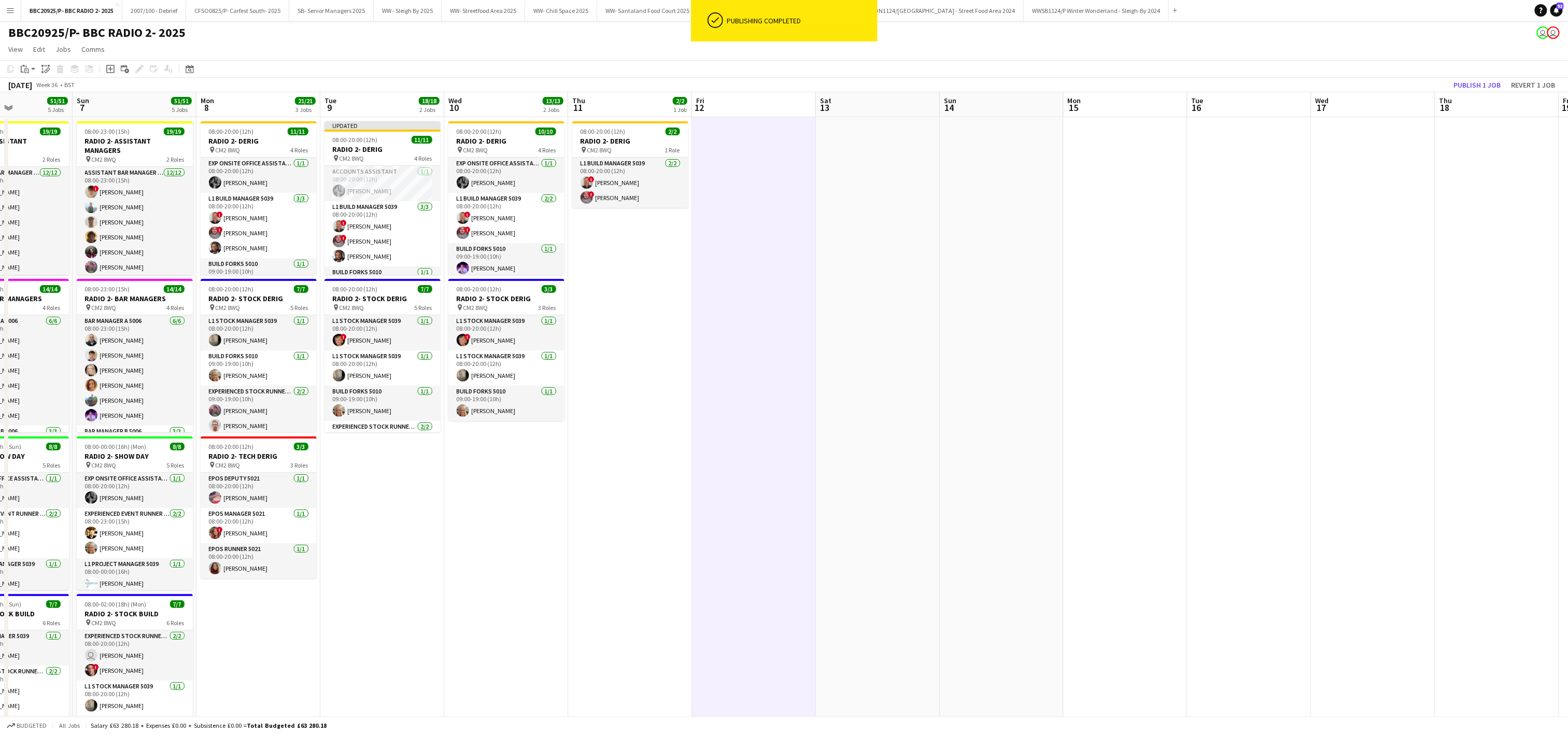
click at [665, 542] on app-date-cell "08:00-20:00 (12h) 2/2 RADIO 2- DERIG pin CM2 8WQ 1 Role L1 Build Manager 5039 2…" at bounding box center [630, 522] width 124 height 808
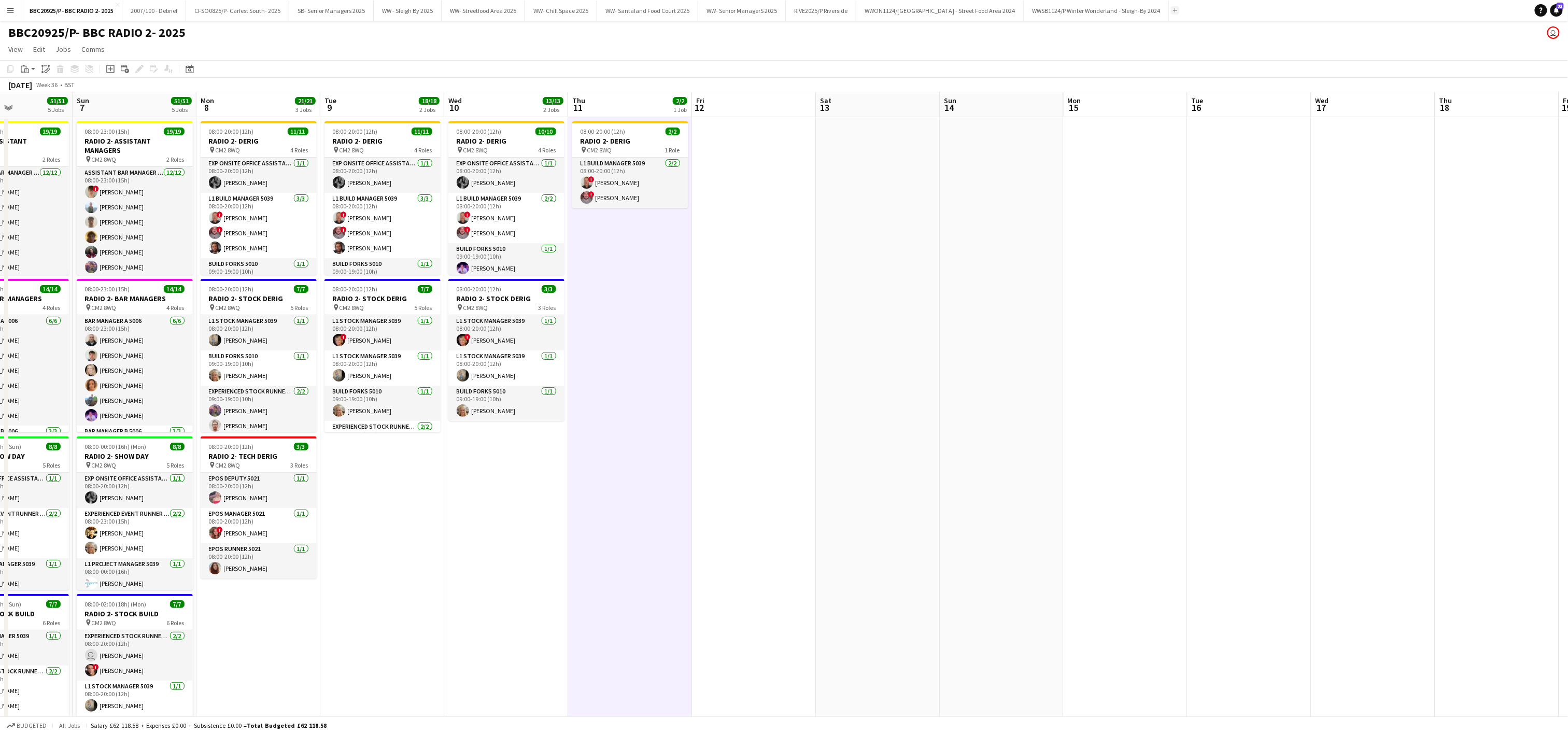
click at [1177, 11] on app-icon "Add" at bounding box center [1175, 10] width 4 height 4
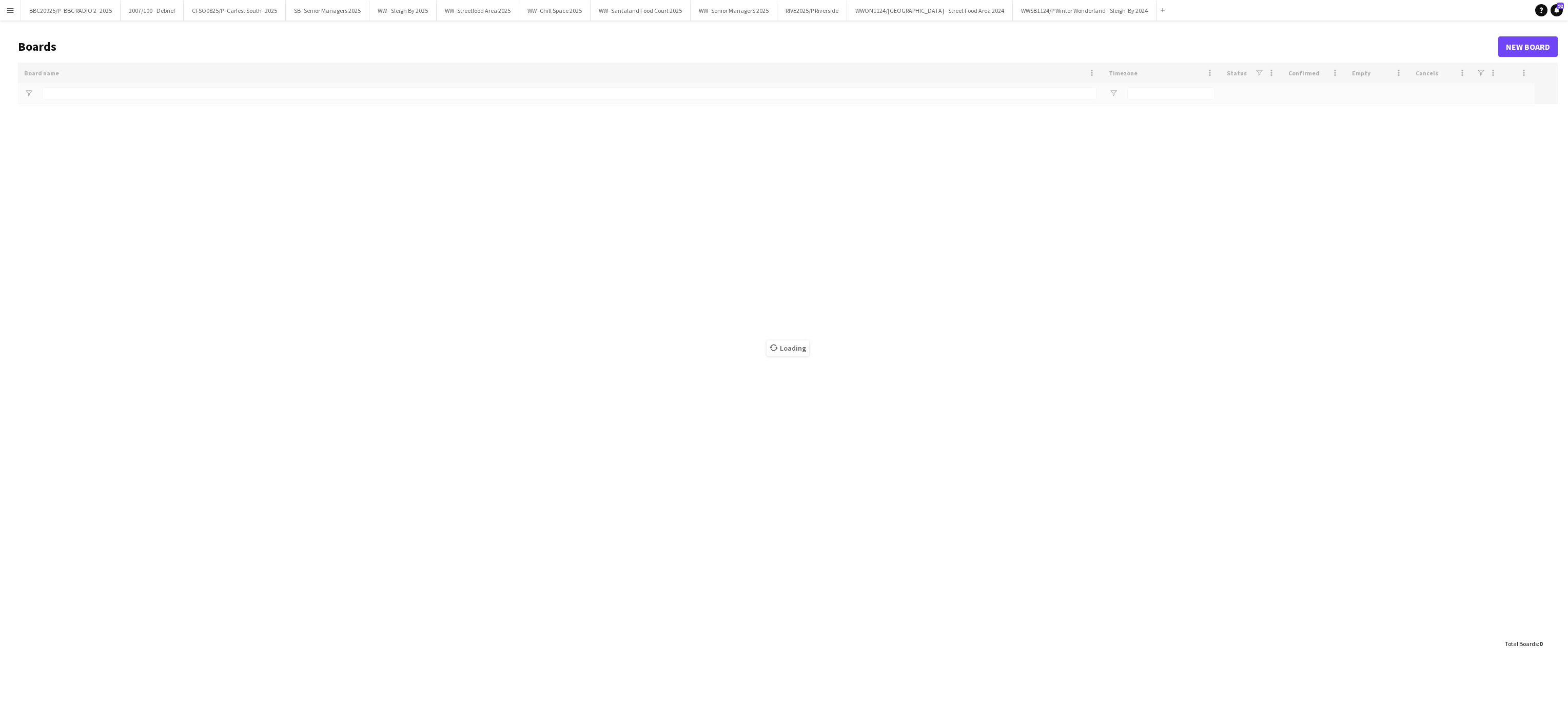
type input "******"
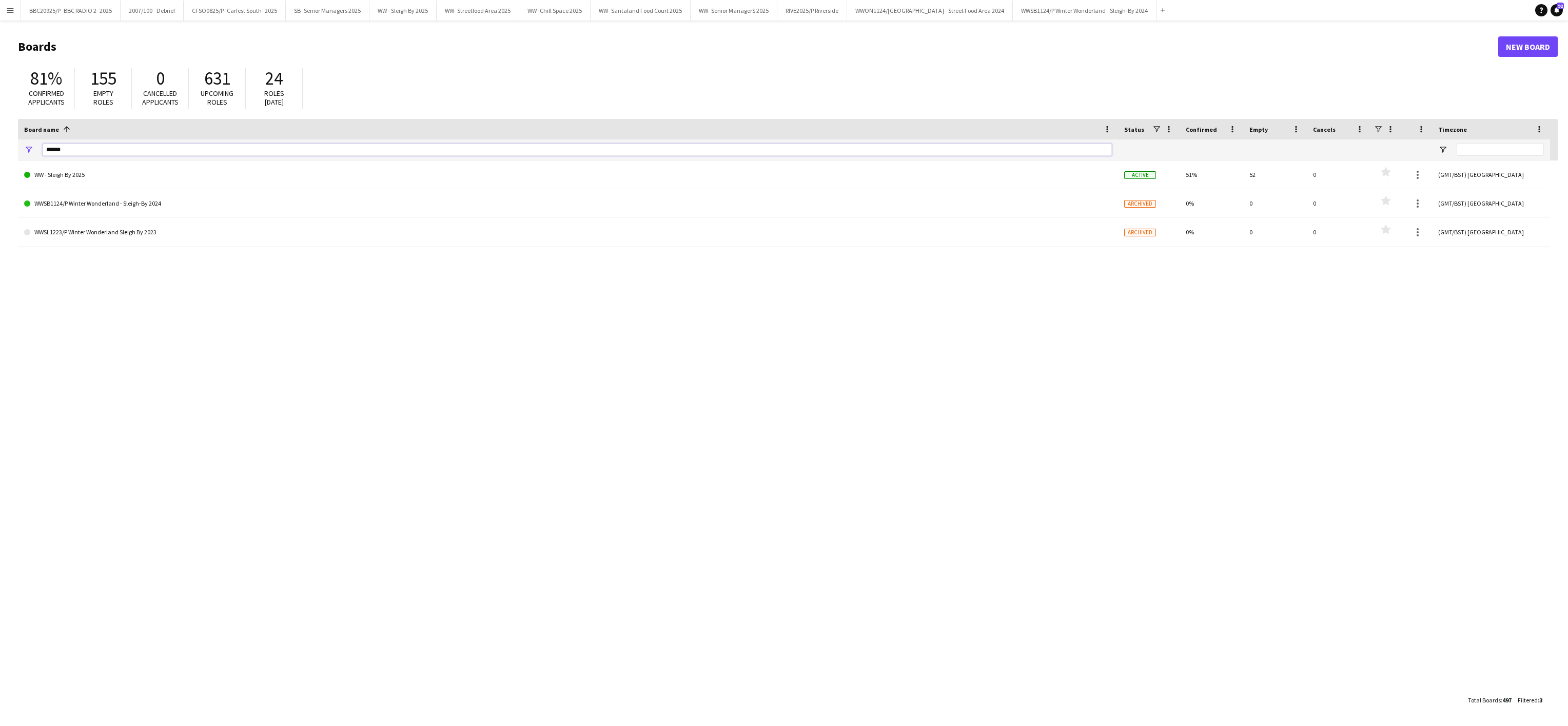
drag, startPoint x: 80, startPoint y: 146, endPoint x: 18, endPoint y: 140, distance: 62.3
click at [18, 140] on div "******" at bounding box center [568, 150] width 1100 height 21
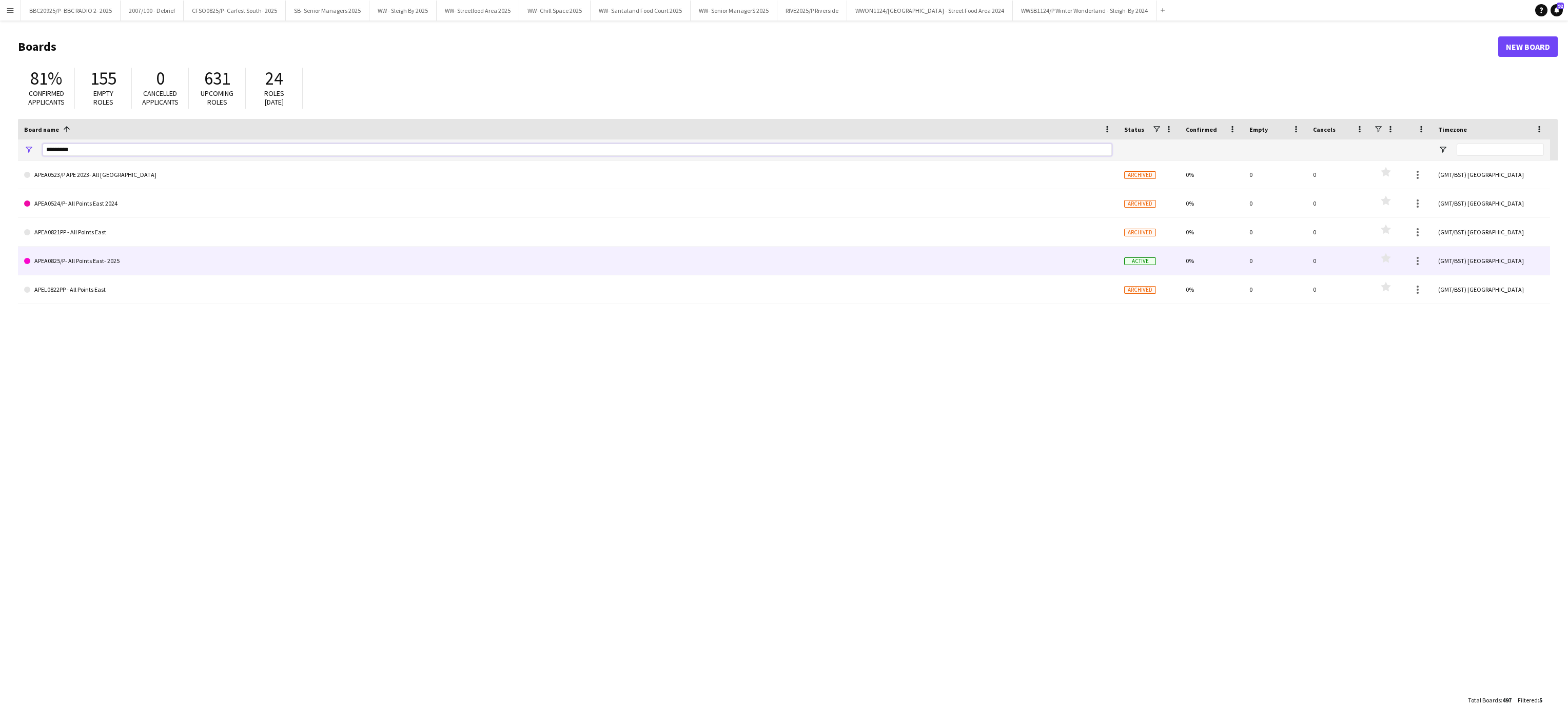
type input "*********"
click at [109, 263] on link "APEA0825/P- All Points East- 2025" at bounding box center [568, 260] width 1087 height 28
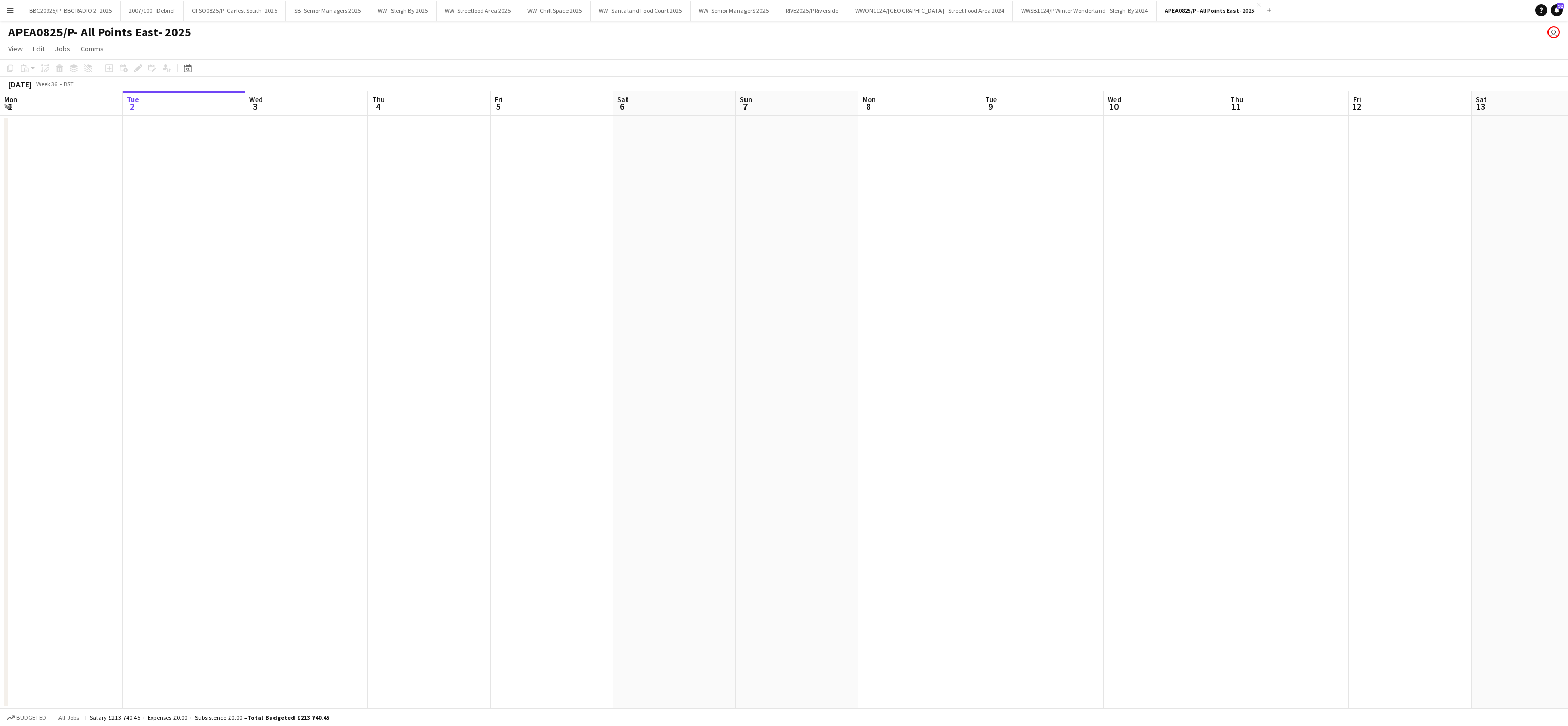
click at [257, 579] on app-date-cell at bounding box center [307, 413] width 122 height 593
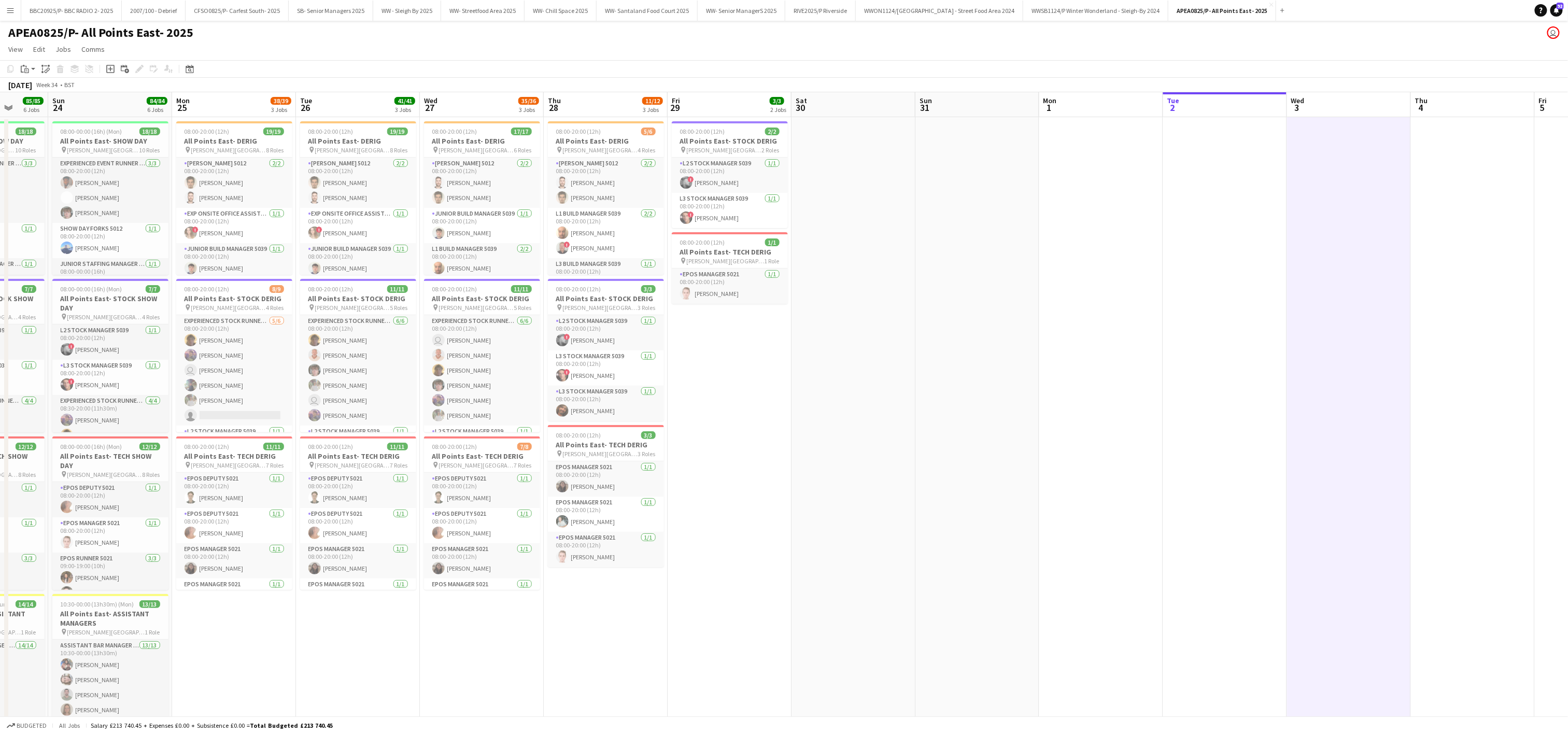
scroll to position [0, 282]
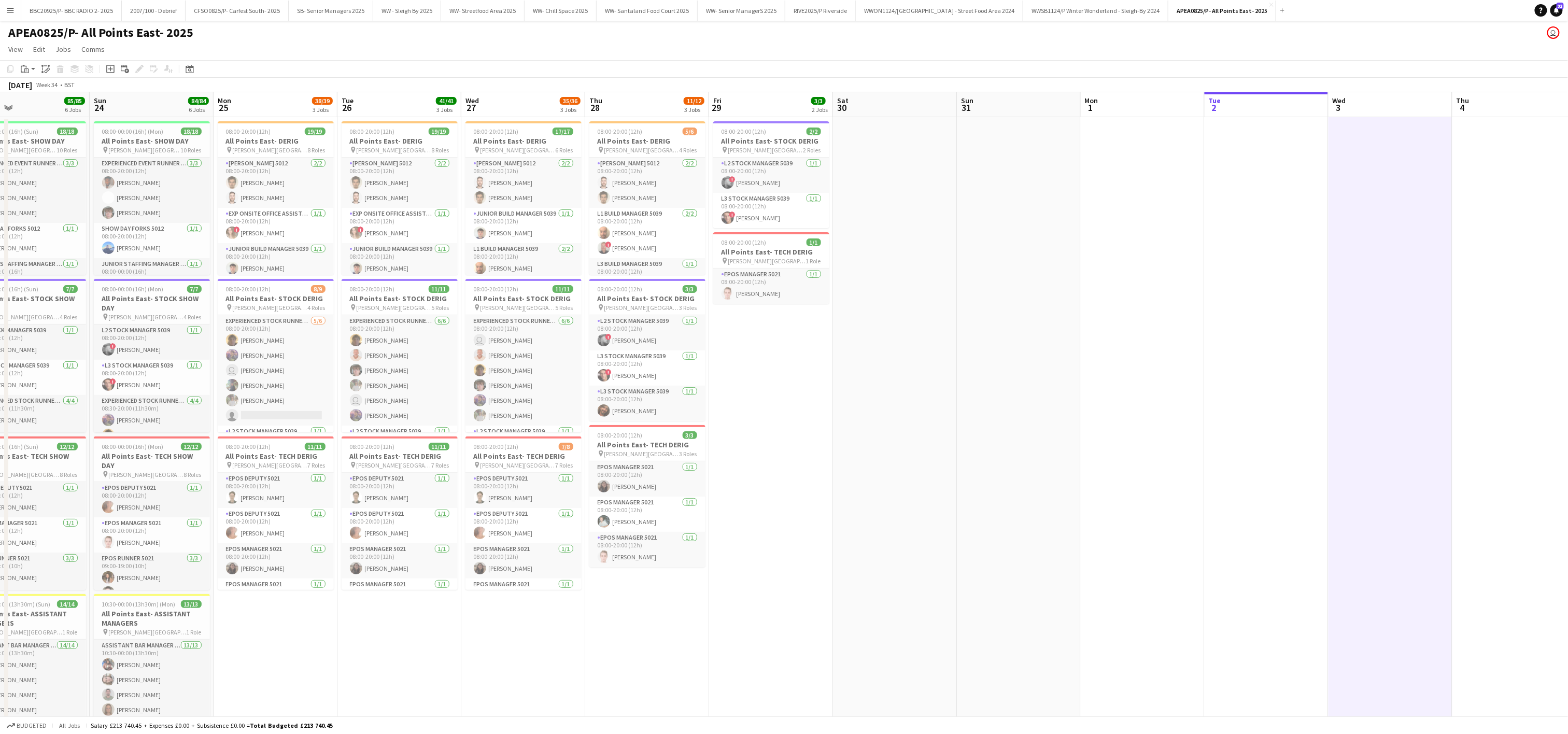
click at [768, 392] on app-date-cell "08:00-20:00 (12h) 2/2 All Points East- STOCK DERIG pin Victoria Park London 2 R…" at bounding box center [771, 601] width 124 height 966
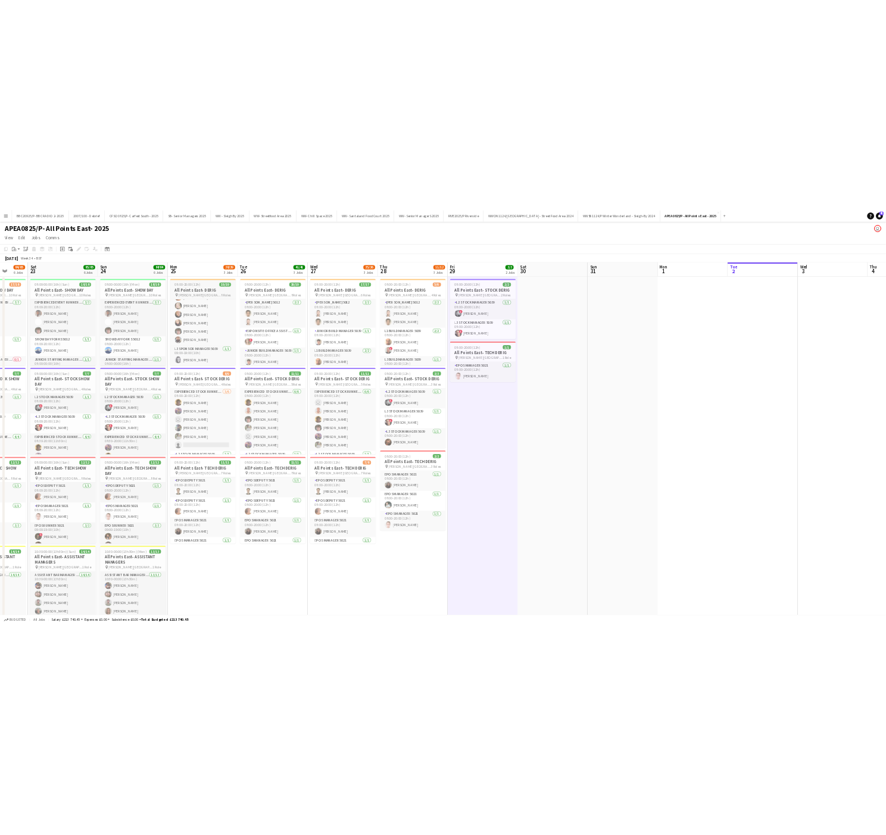
scroll to position [0, 0]
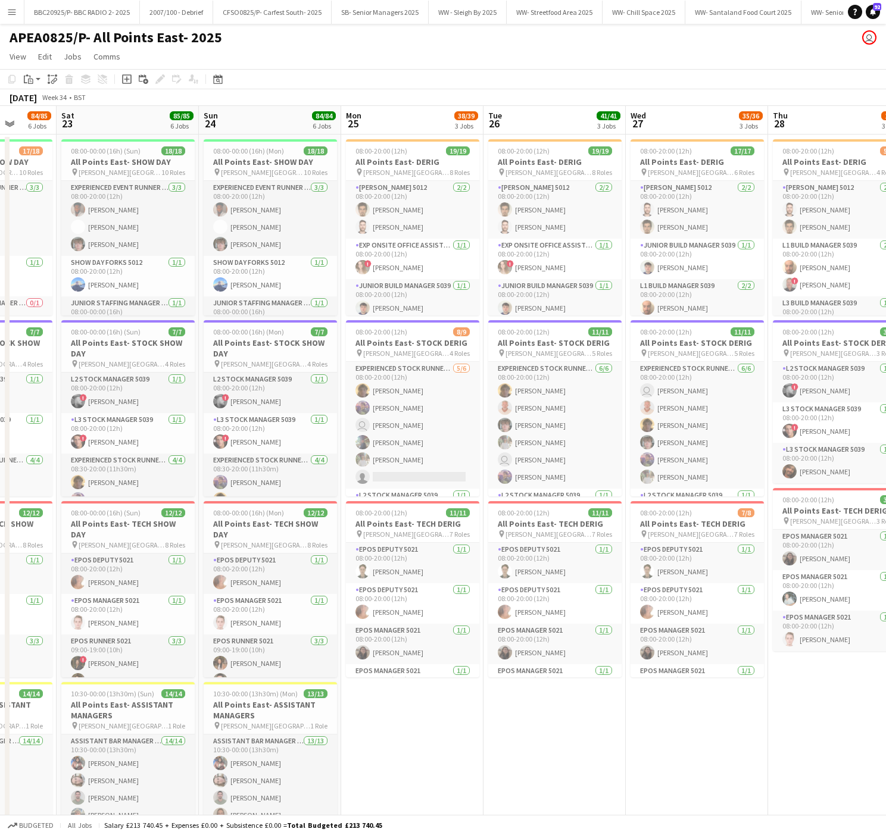
click at [478, 740] on app-date-cell "08:00-20:00 (12h) 19/19 All Points East- DERIG pin Victoria Park London 8 Roles…" at bounding box center [412, 690] width 142 height 1110
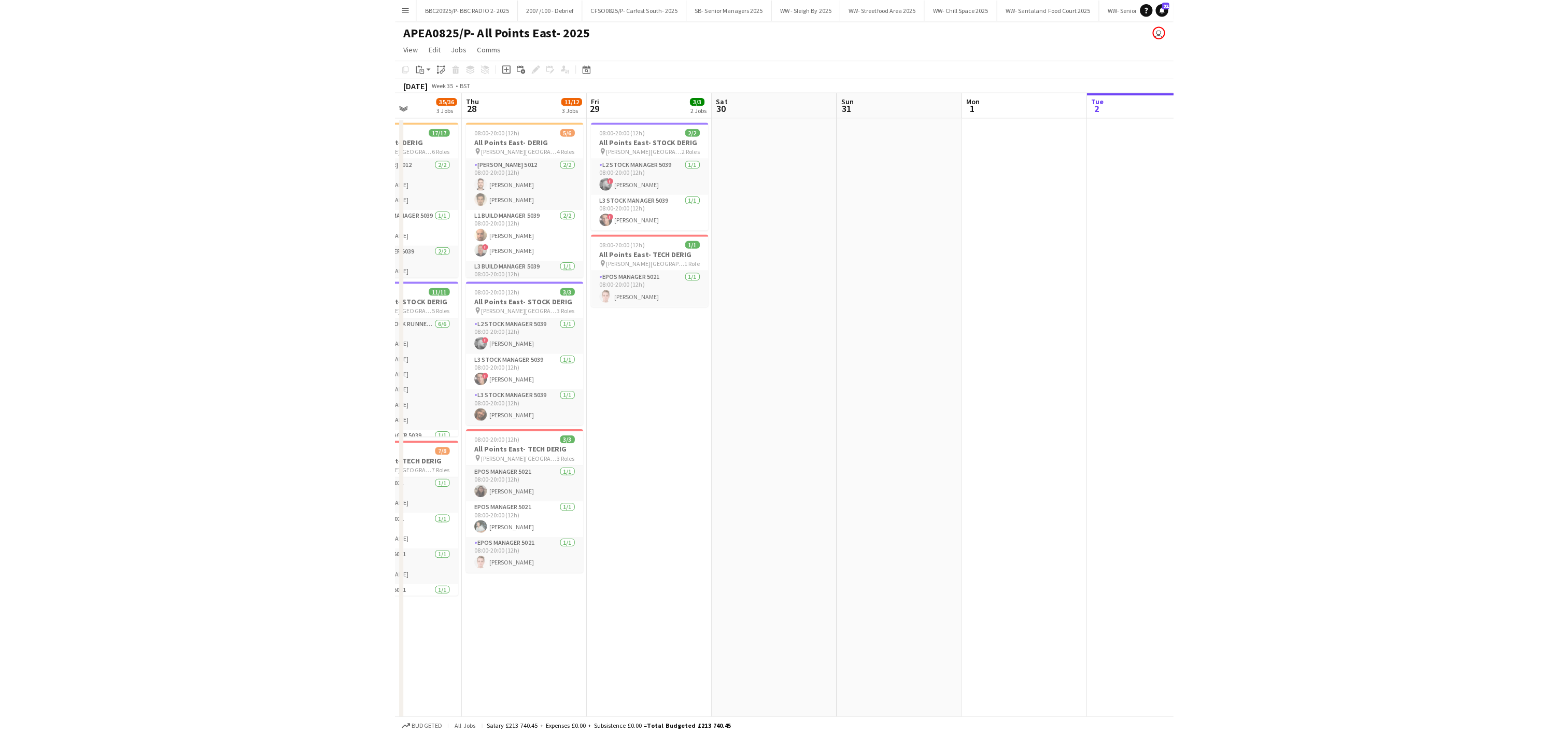
scroll to position [0, 448]
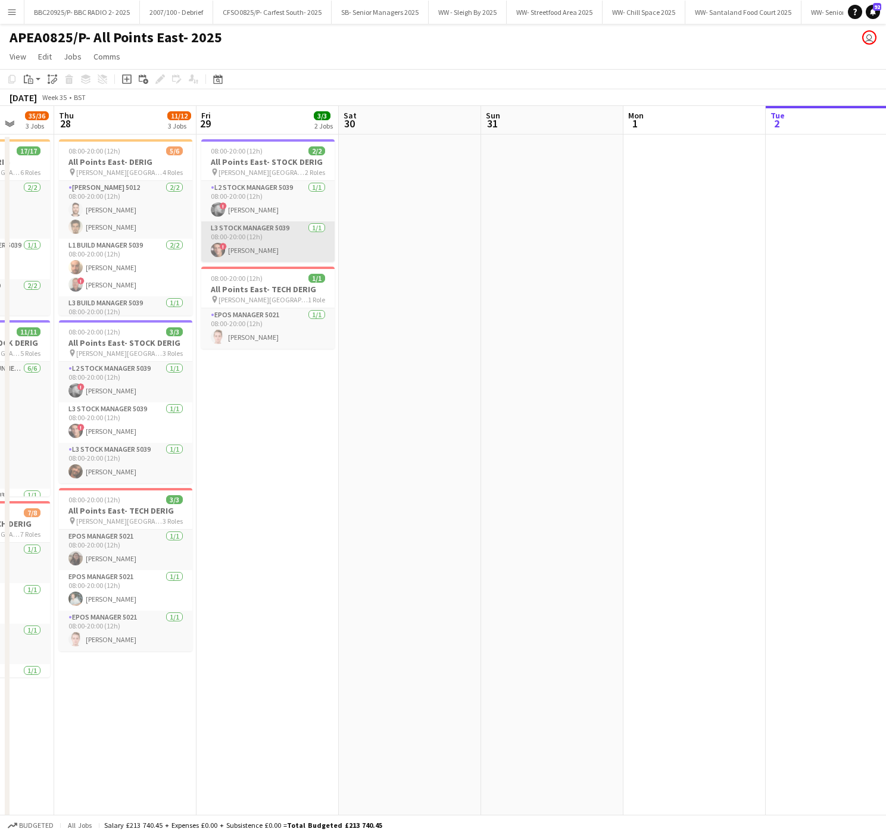
click at [224, 240] on app-card-role "L3 Stock Manager 5039 1/1 08:00-20:00 (12h) ! Matthew Thomas" at bounding box center [267, 242] width 133 height 40
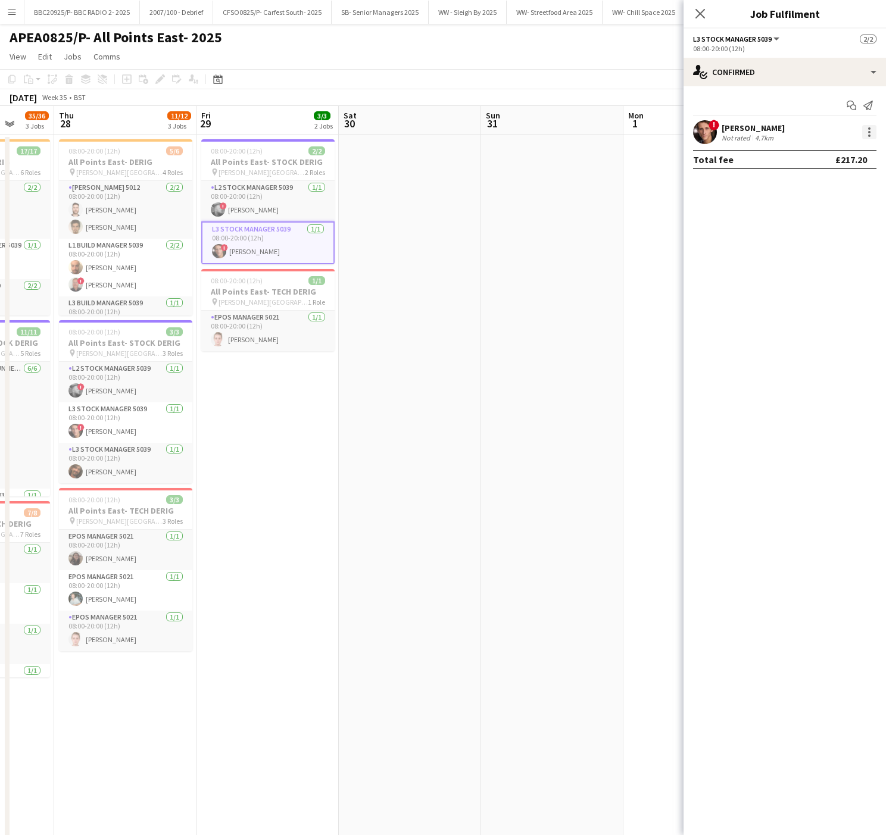
click at [866, 138] on div at bounding box center [869, 132] width 14 height 14
click at [810, 265] on span "Remove" at bounding box center [811, 269] width 36 height 10
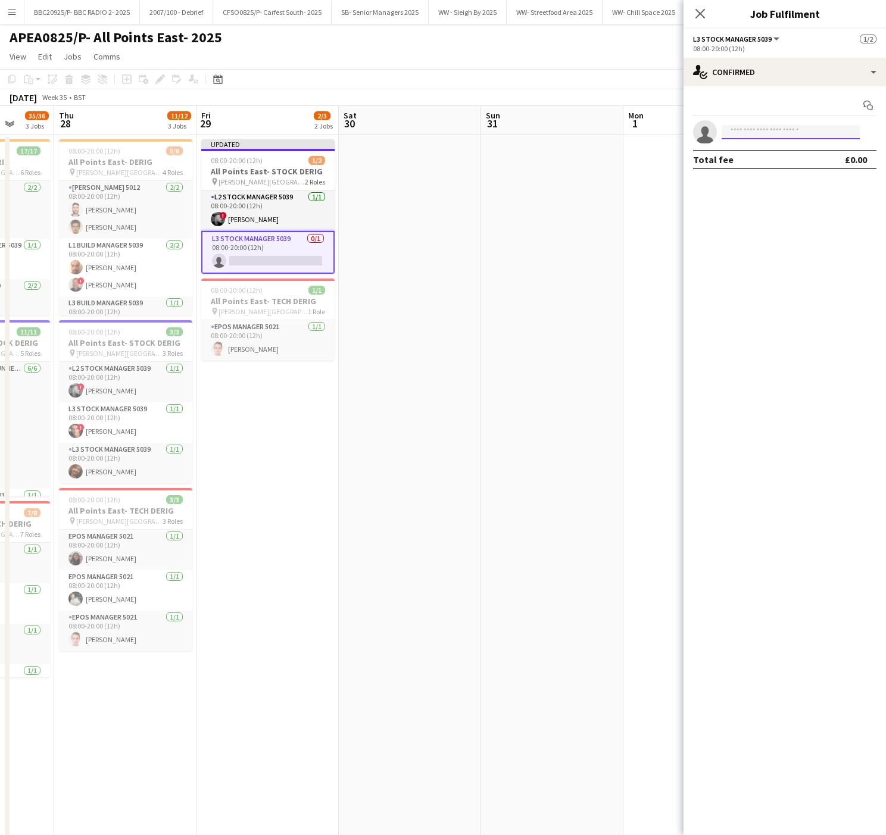
click at [742, 136] on input at bounding box center [791, 132] width 138 height 14
type input "*****"
click at [746, 154] on span "Julio Pereira" at bounding box center [765, 150] width 68 height 10
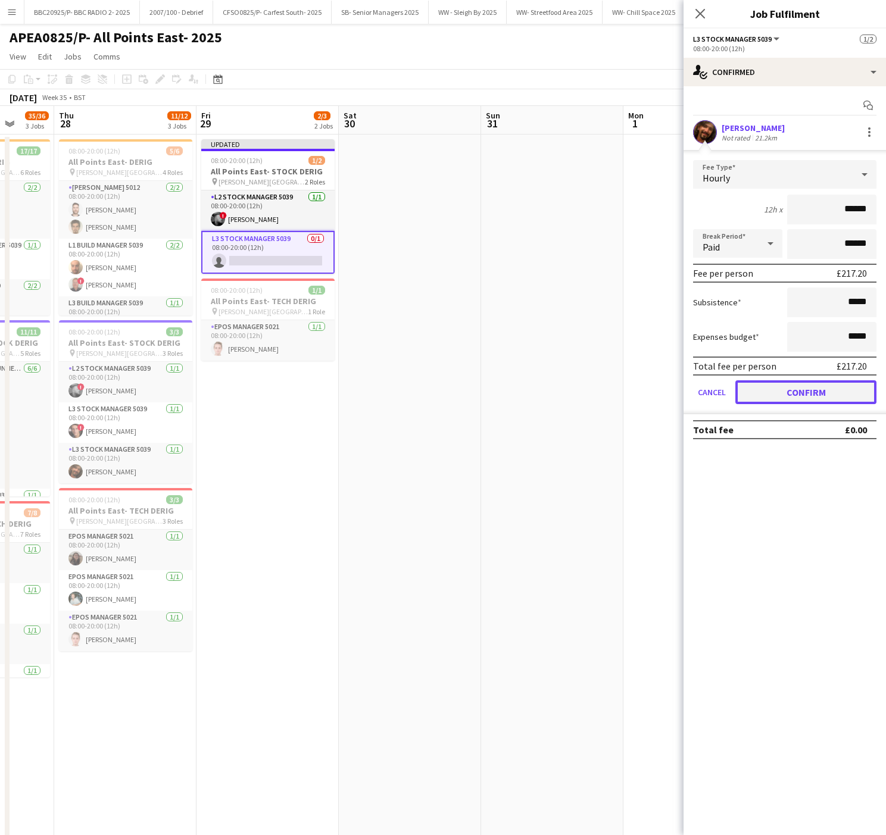
click at [772, 399] on button "Confirm" at bounding box center [805, 393] width 141 height 24
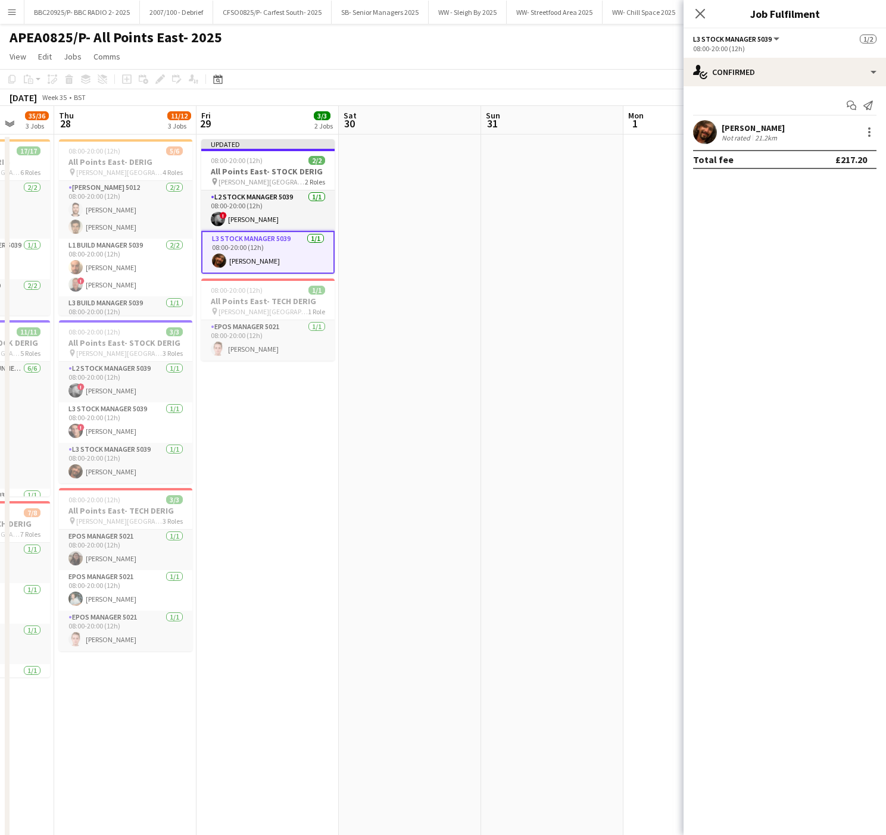
click at [528, 442] on app-date-cell at bounding box center [552, 690] width 142 height 1110
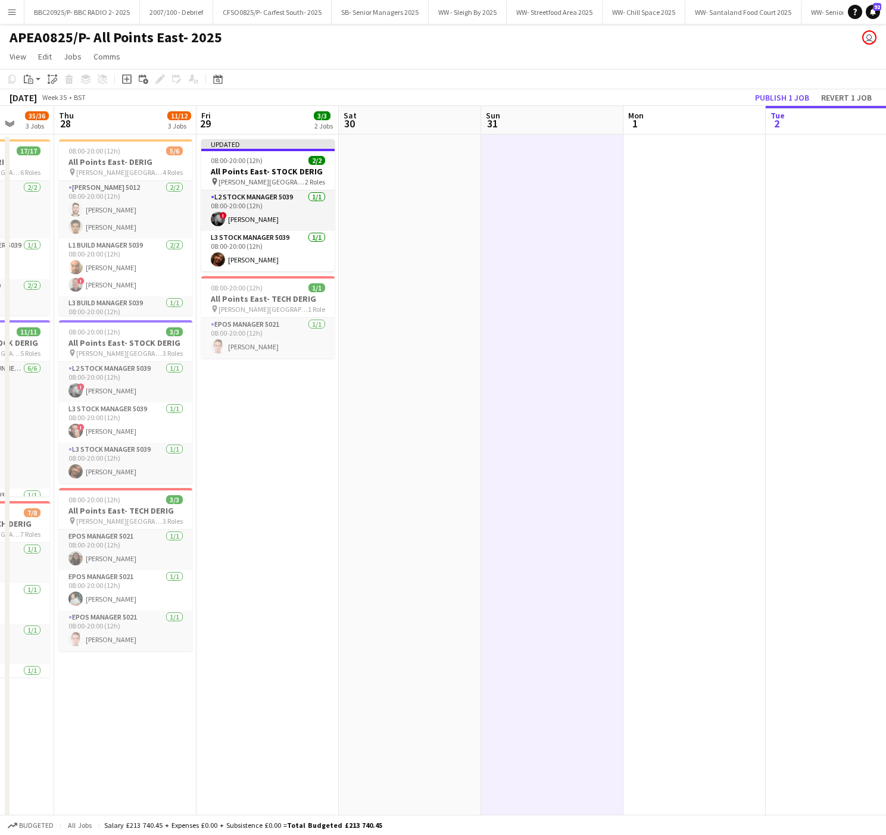
click at [781, 74] on app-toolbar "Copy Paste Paste Ctrl+V Paste with crew Ctrl+Shift+V Paste linked Job Delete Gr…" at bounding box center [443, 79] width 886 height 20
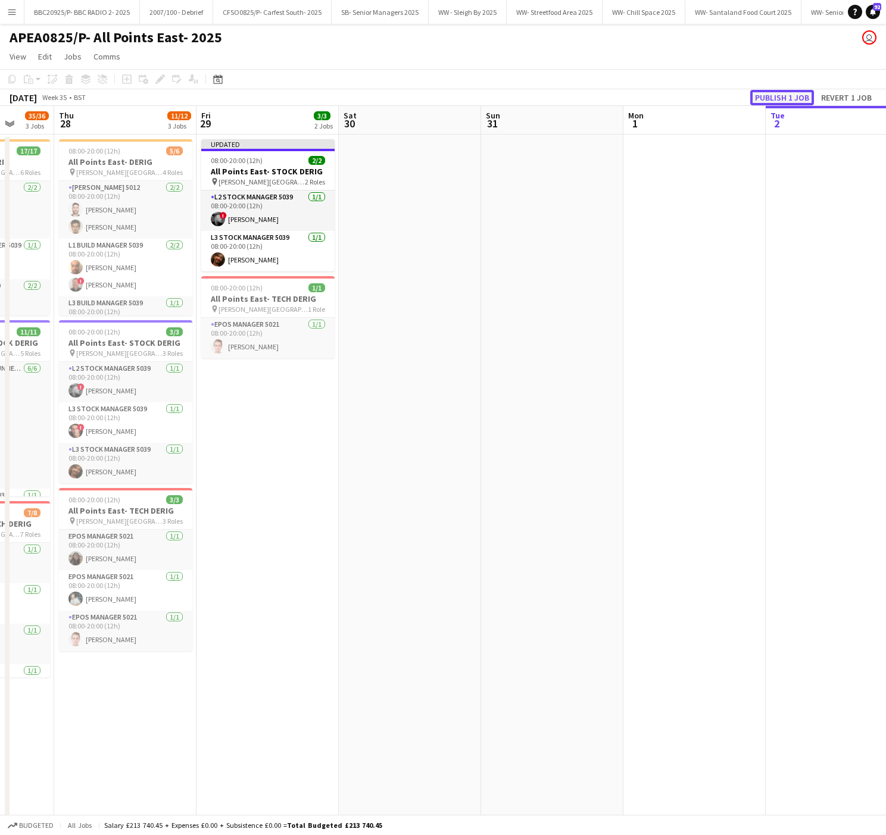
click at [769, 101] on button "Publish 1 job" at bounding box center [782, 97] width 64 height 15
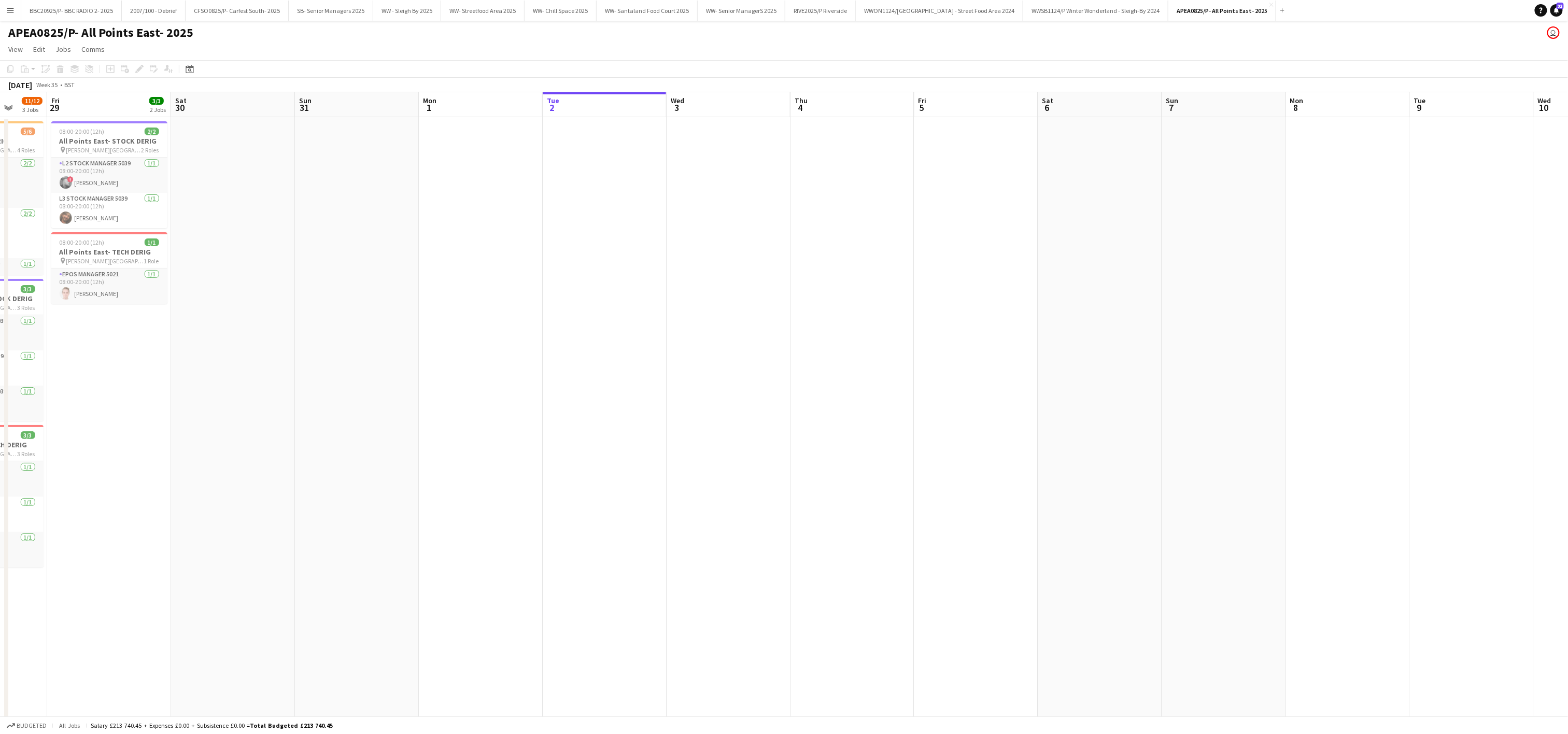
click at [905, 324] on app-date-cell at bounding box center [852, 601] width 124 height 966
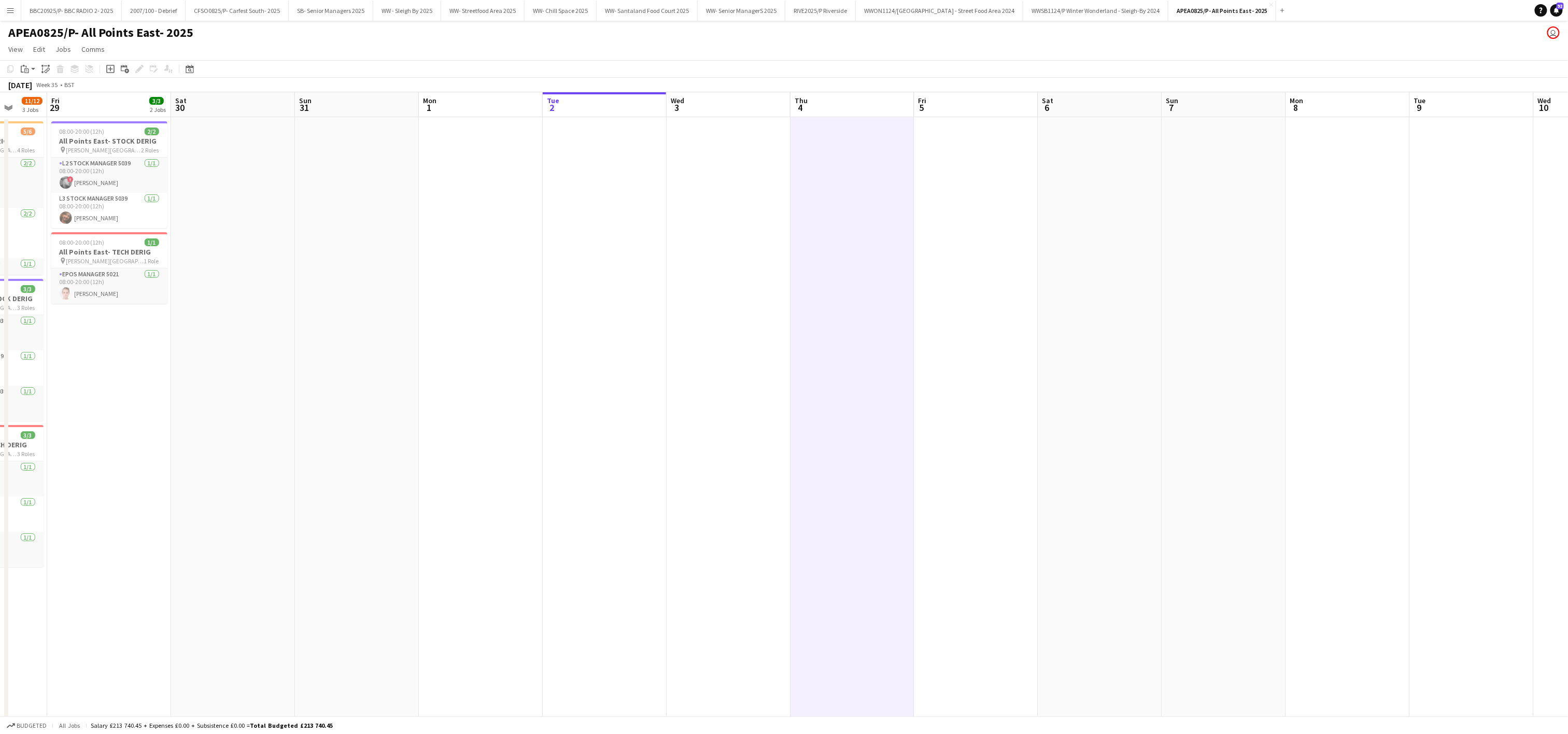
click at [278, 277] on app-date-cell at bounding box center [233, 601] width 124 height 966
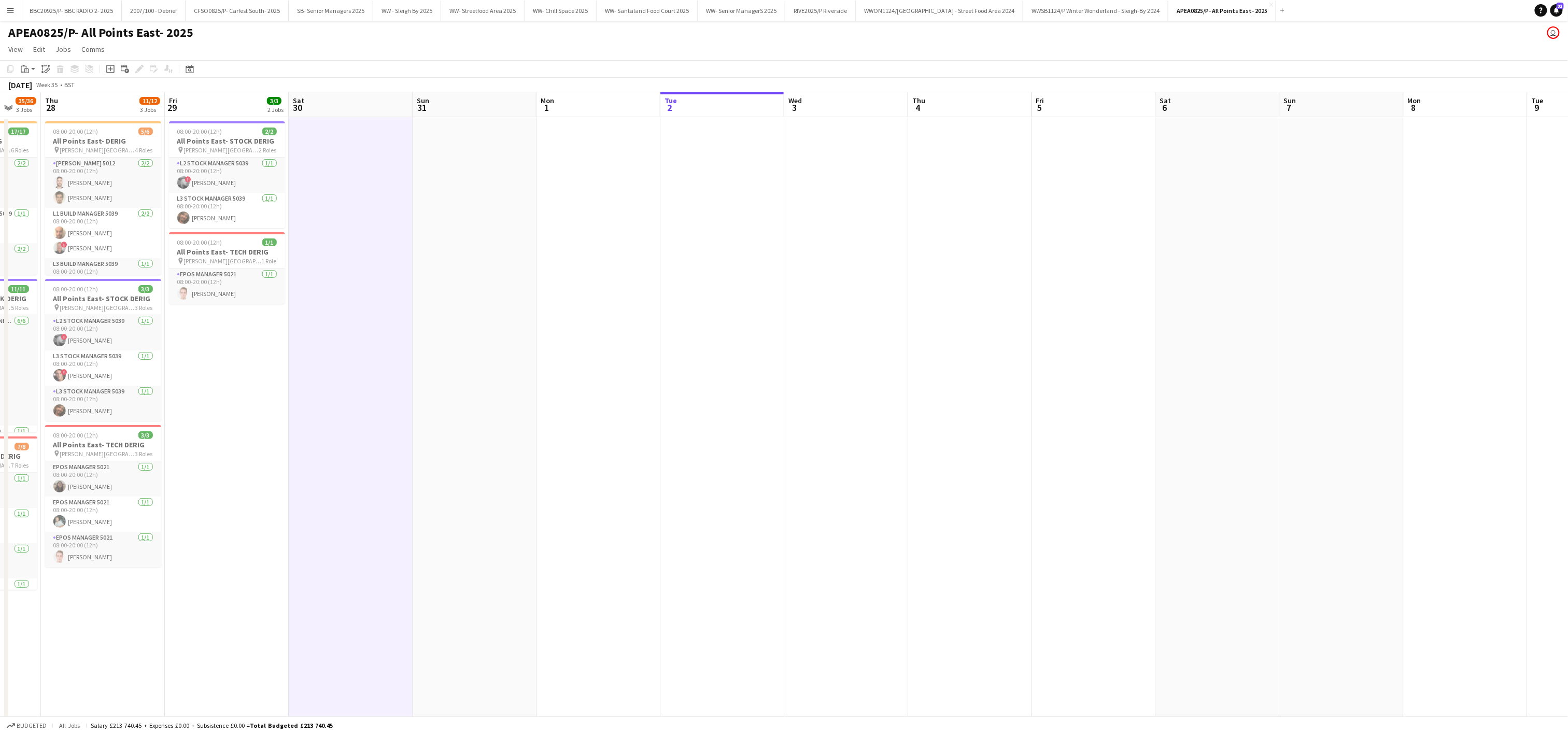
scroll to position [0, 324]
click at [580, 378] on app-date-cell at bounding box center [605, 601] width 124 height 966
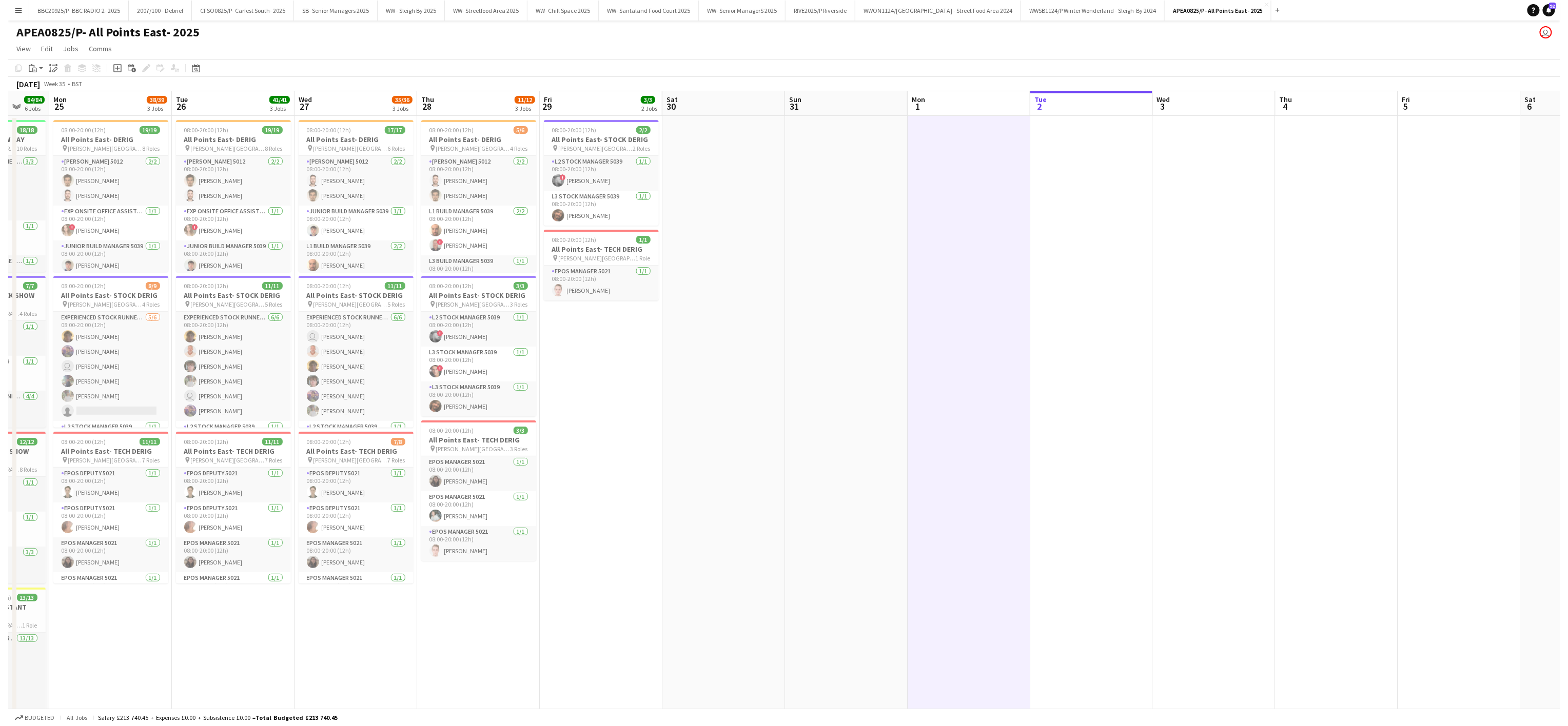
scroll to position [0, 319]
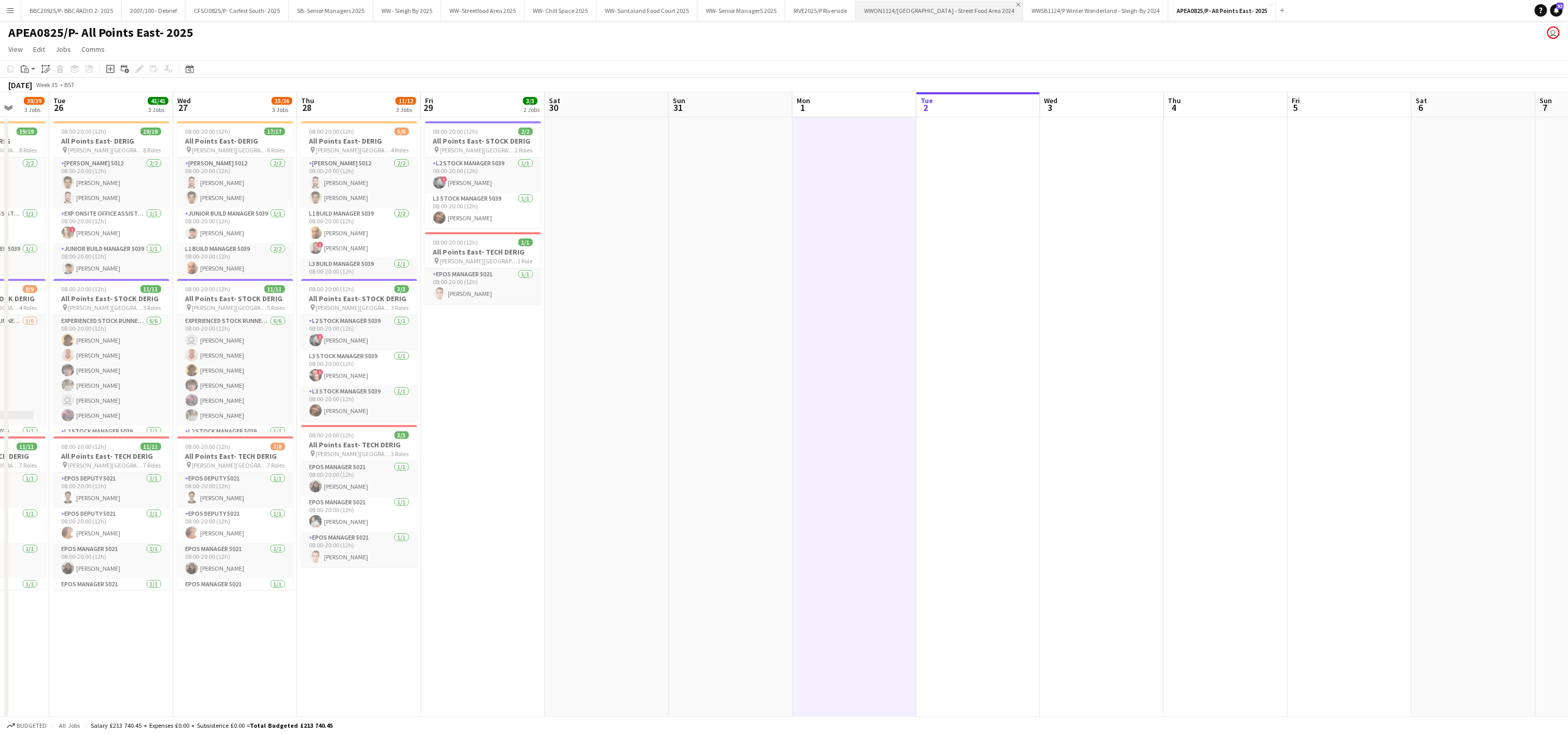
click at [1021, 3] on app-icon "Close" at bounding box center [1019, 4] width 4 height 4
click at [999, 4] on app-icon "Close" at bounding box center [996, 4] width 4 height 4
click at [961, 4] on app-icon "Close" at bounding box center [959, 4] width 4 height 4
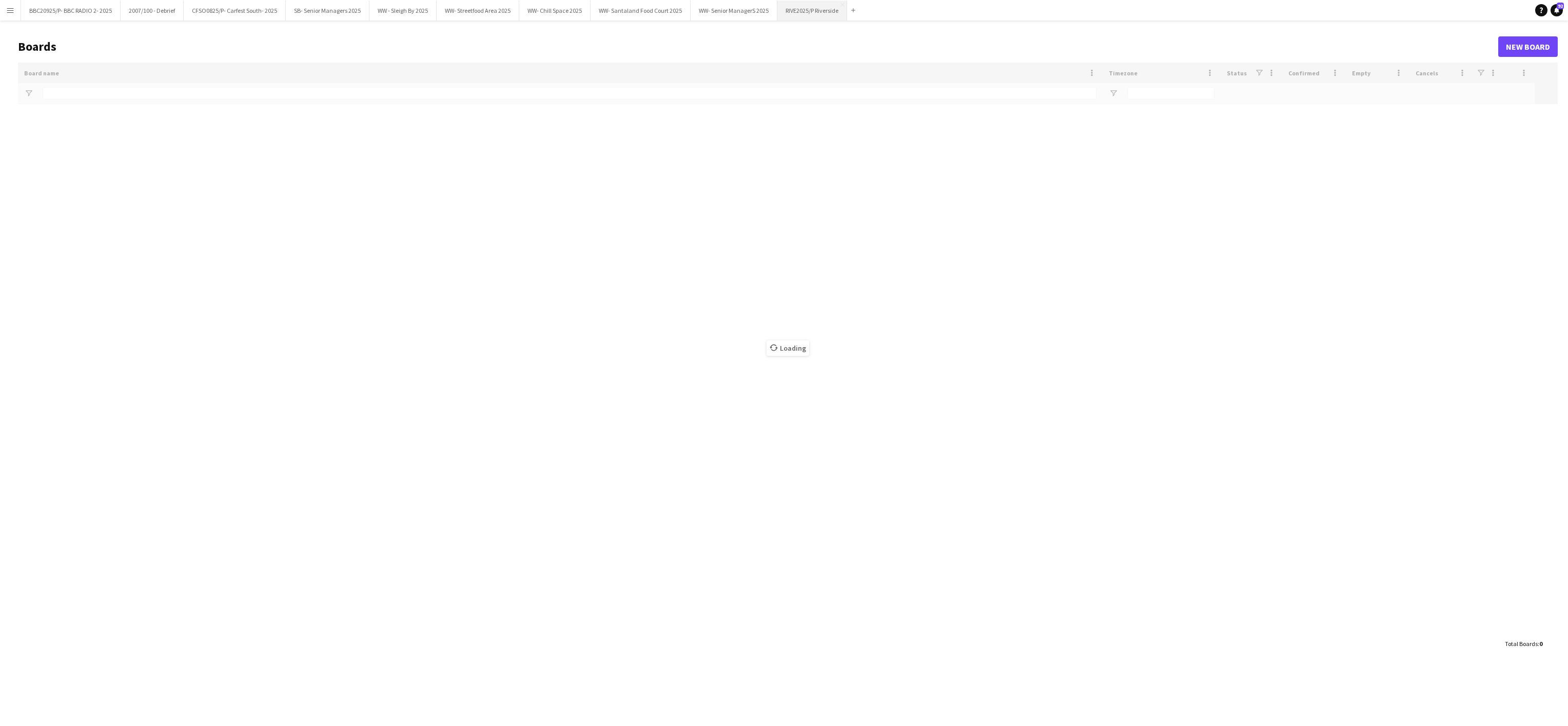
type input "*********"
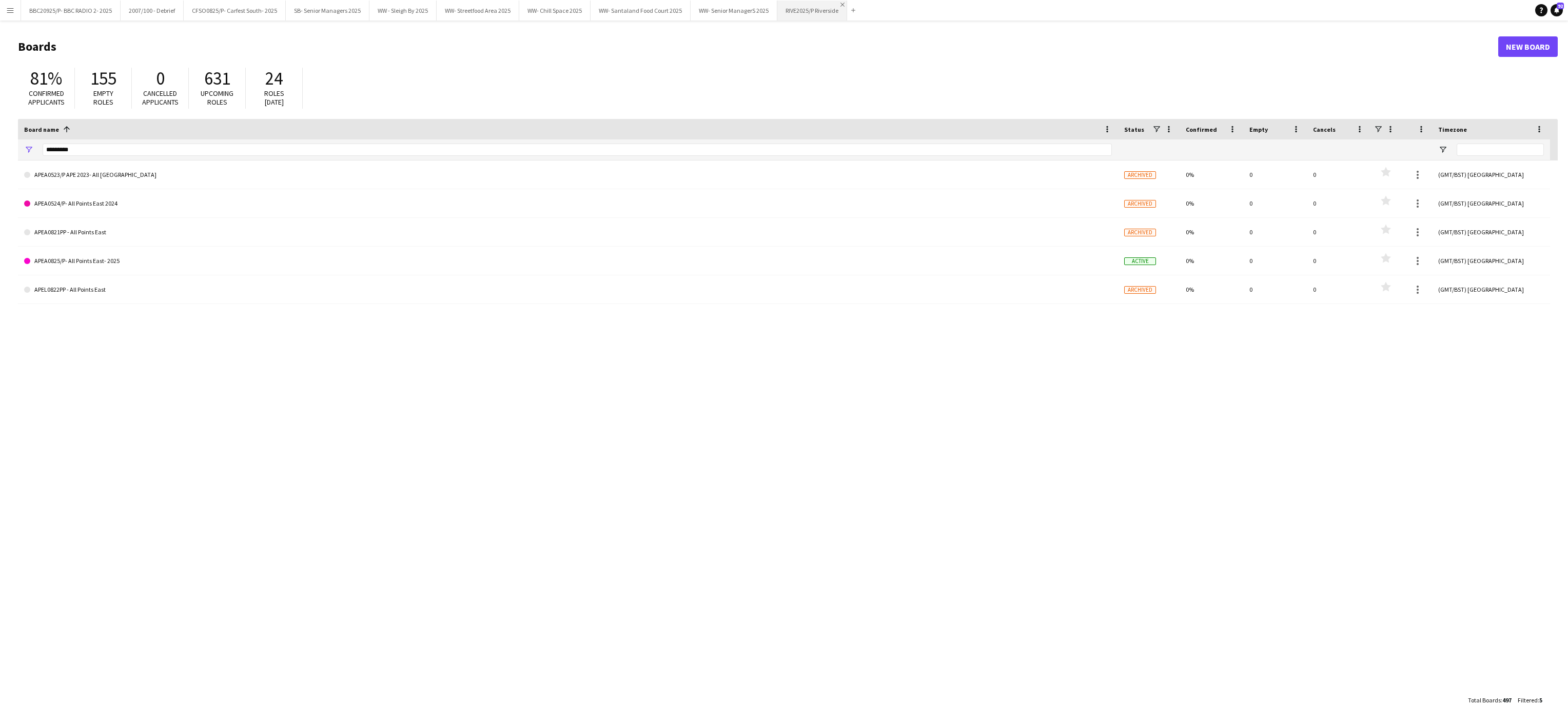
click at [844, 4] on app-icon "Close" at bounding box center [842, 4] width 4 height 4
click at [243, 14] on button "CFSO0825/P- Carfest South- 2025 Close" at bounding box center [234, 10] width 103 height 20
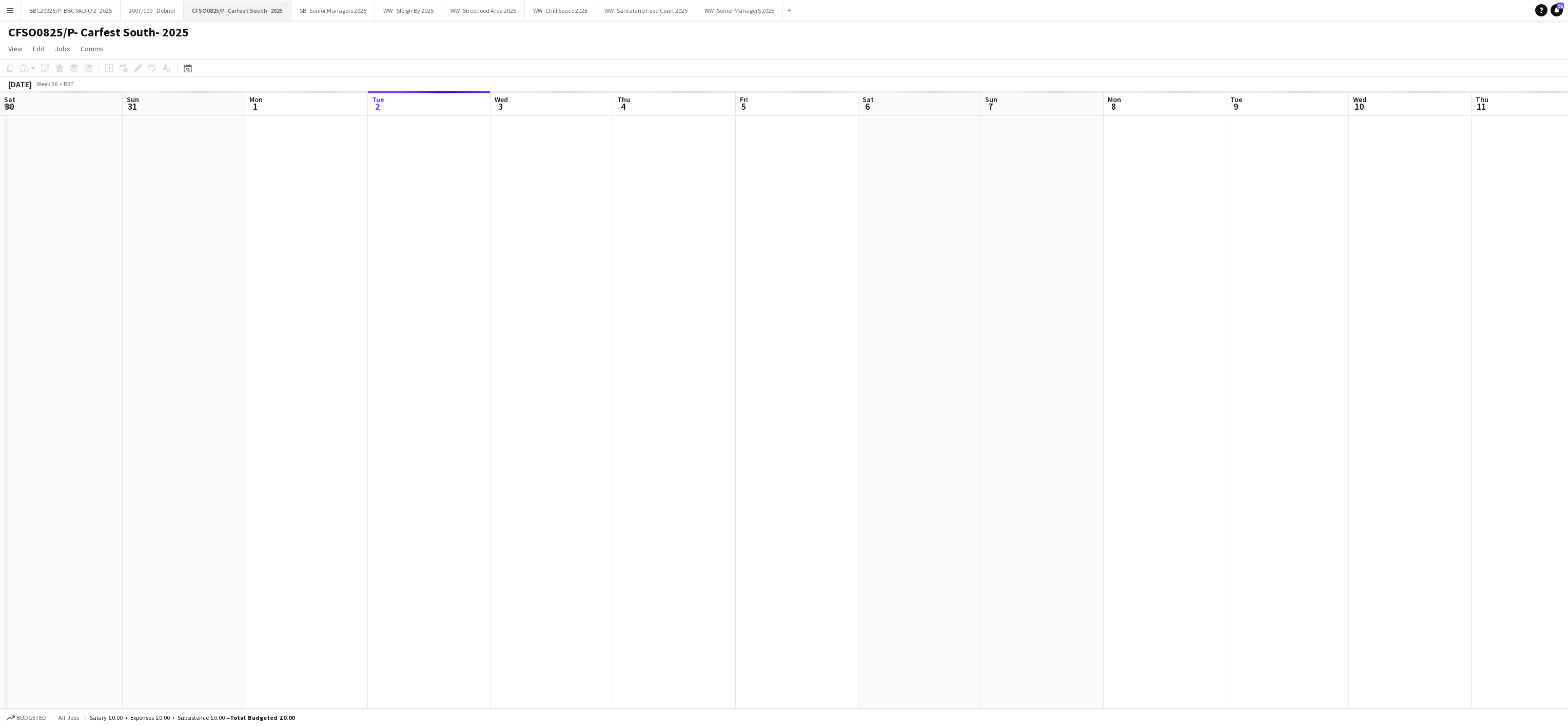
scroll to position [0, 246]
click at [285, 3] on app-icon "Close" at bounding box center [287, 4] width 4 height 4
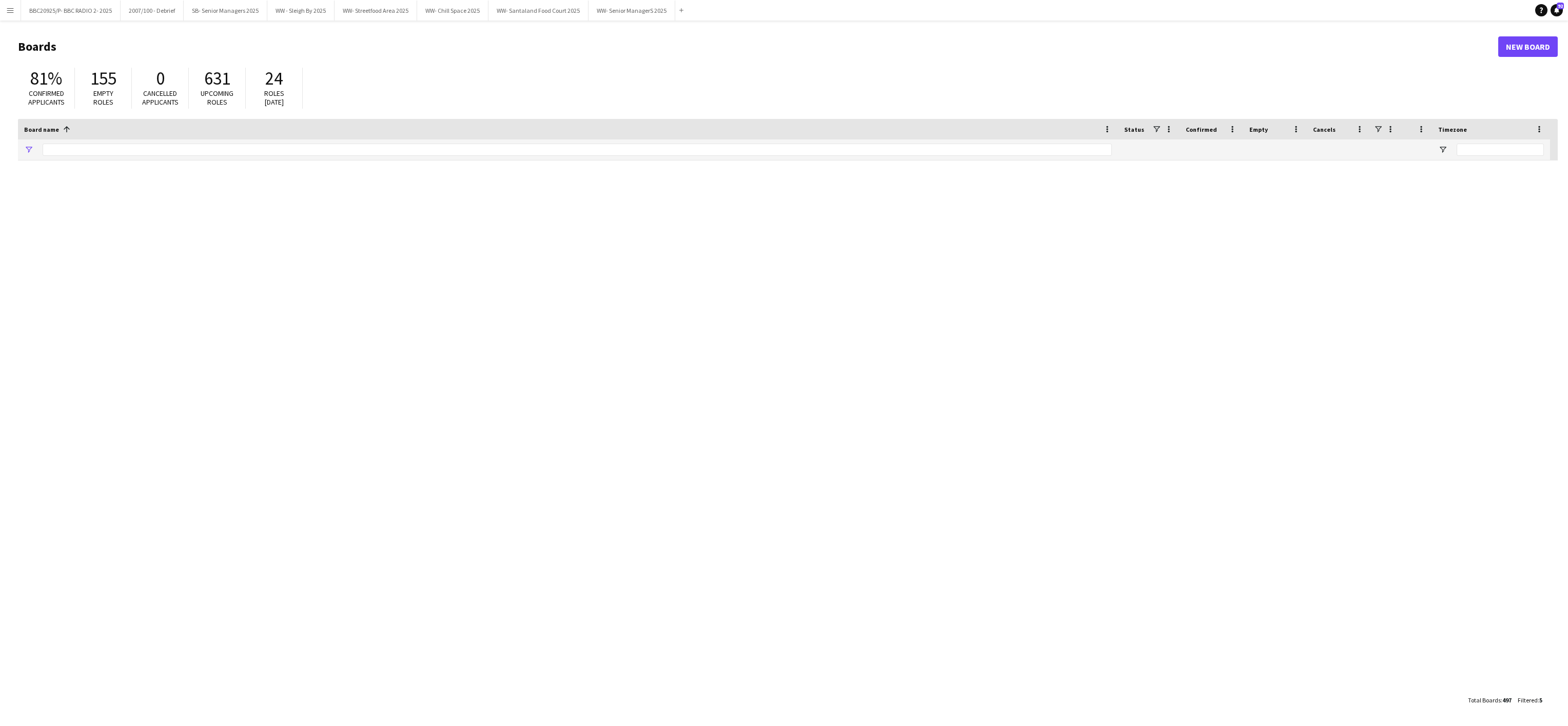
type input "*********"
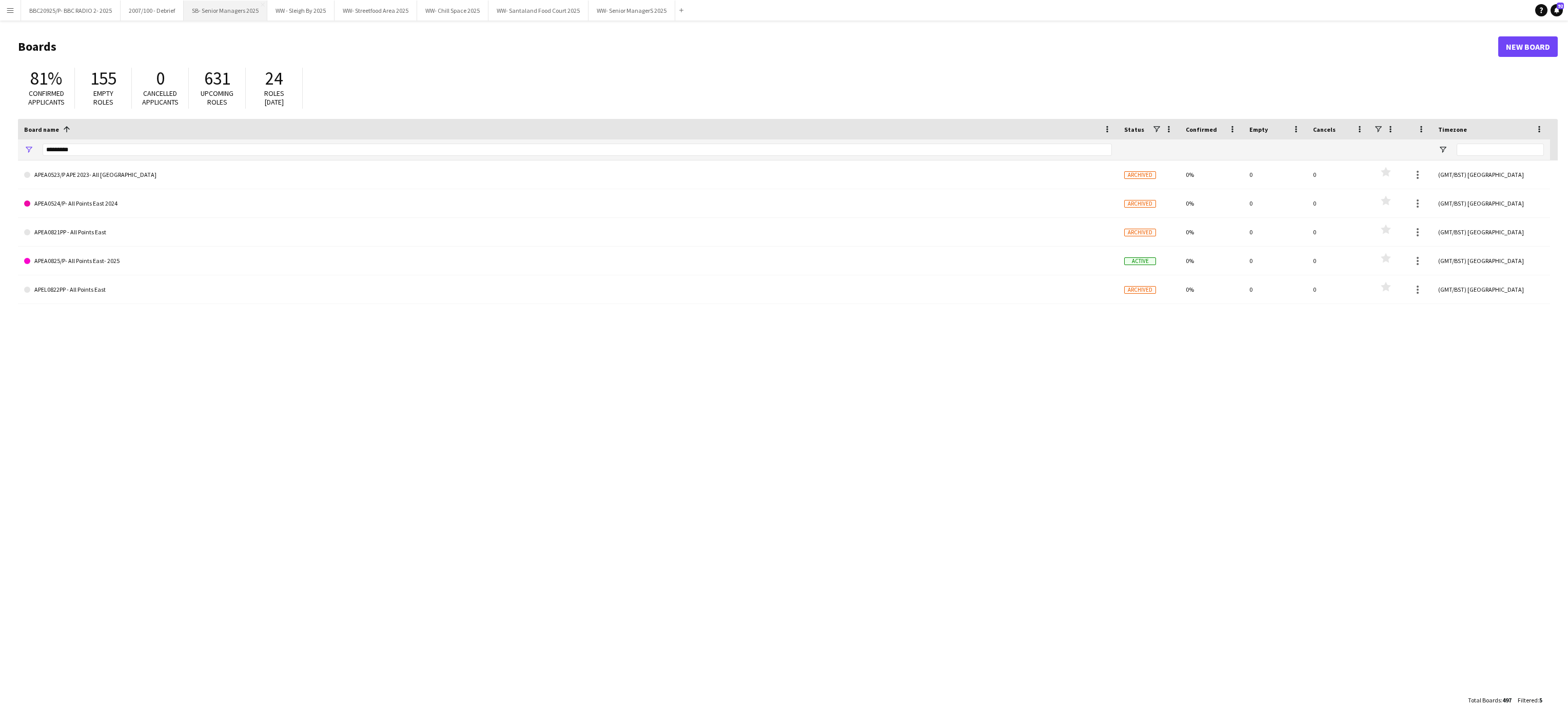
click at [230, 13] on button "SB- Senior Managers 2025 Close" at bounding box center [225, 10] width 84 height 20
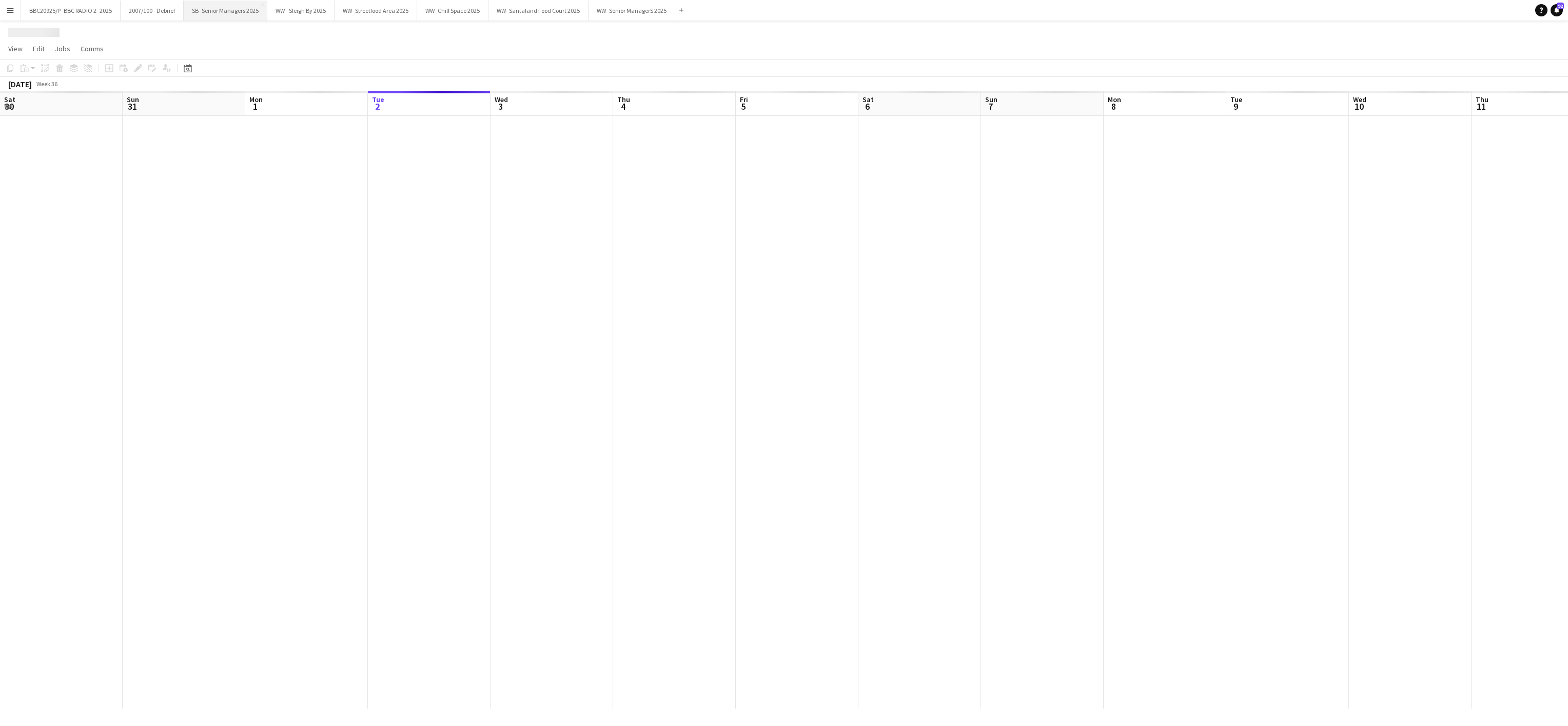
scroll to position [0, 246]
click at [371, 7] on button "WW- Streetfood Area 2025 Close" at bounding box center [378, 10] width 83 height 20
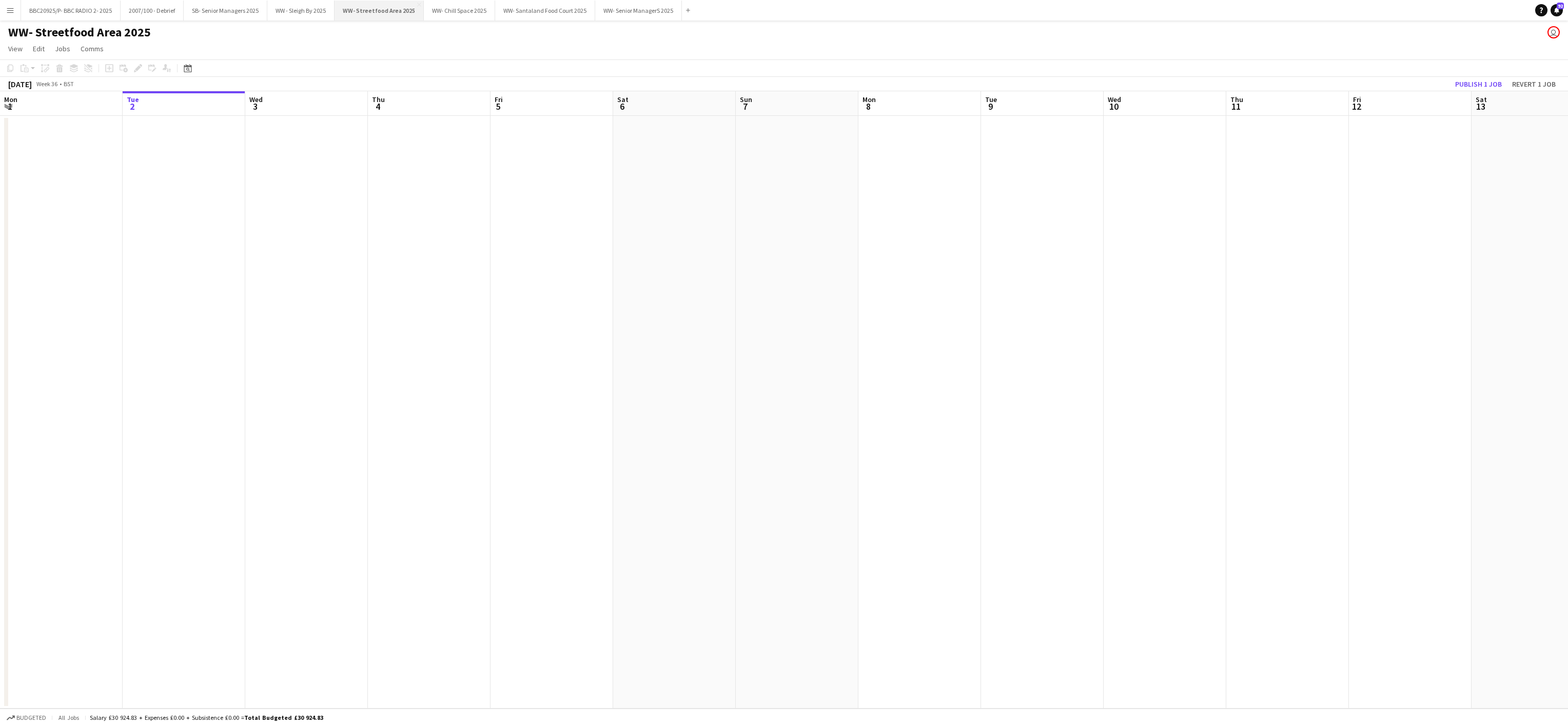
click at [357, 11] on button "WW- Streetfood Area 2025 Close" at bounding box center [379, 10] width 90 height 20
click at [92, 28] on h1 "WW- Streetfood Area 2025" at bounding box center [80, 33] width 143 height 16
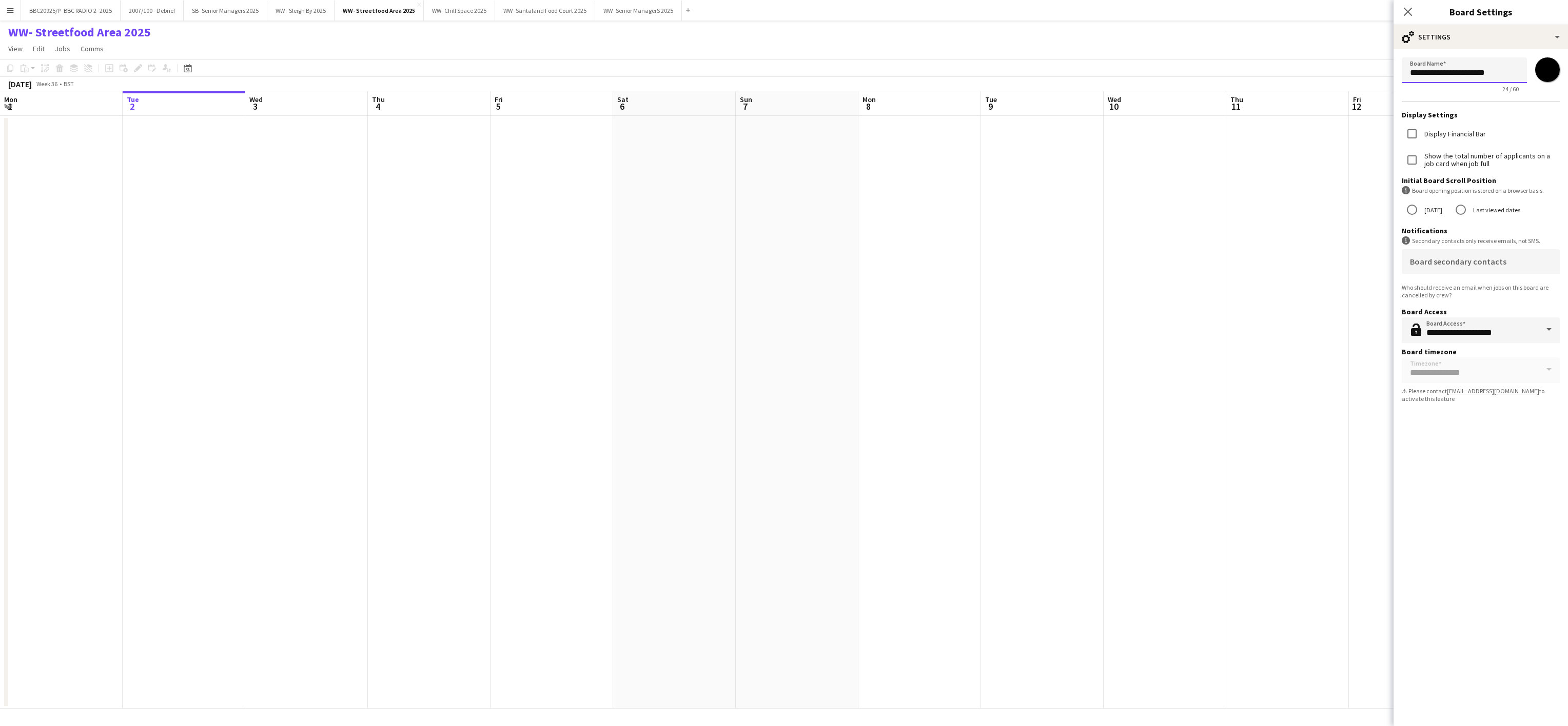
click at [1407, 71] on input "**********" at bounding box center [1464, 71] width 125 height 26
paste input "**********"
type input "**********"
click at [1136, 269] on app-date-cell at bounding box center [1165, 413] width 122 height 593
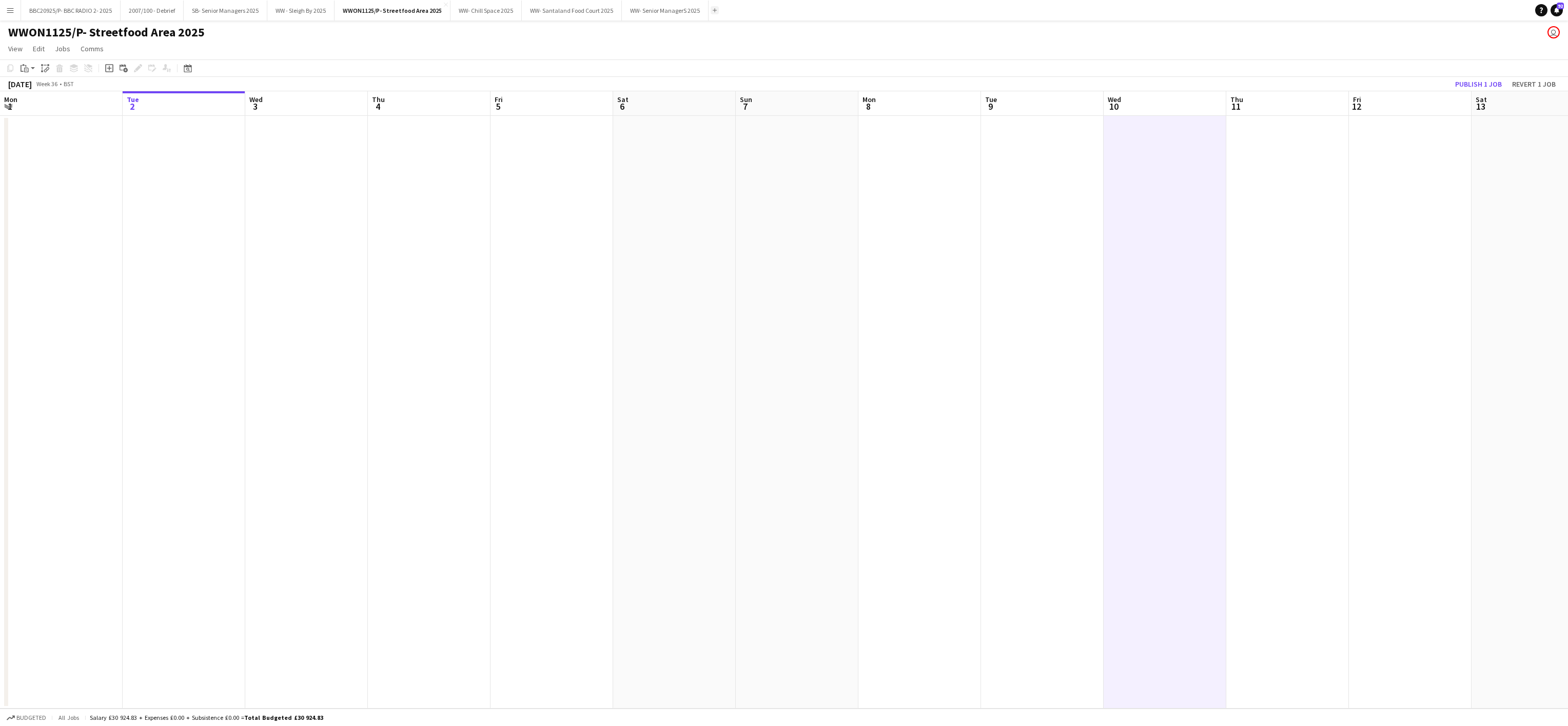
click at [712, 10] on app-icon "Add" at bounding box center [714, 10] width 4 height 4
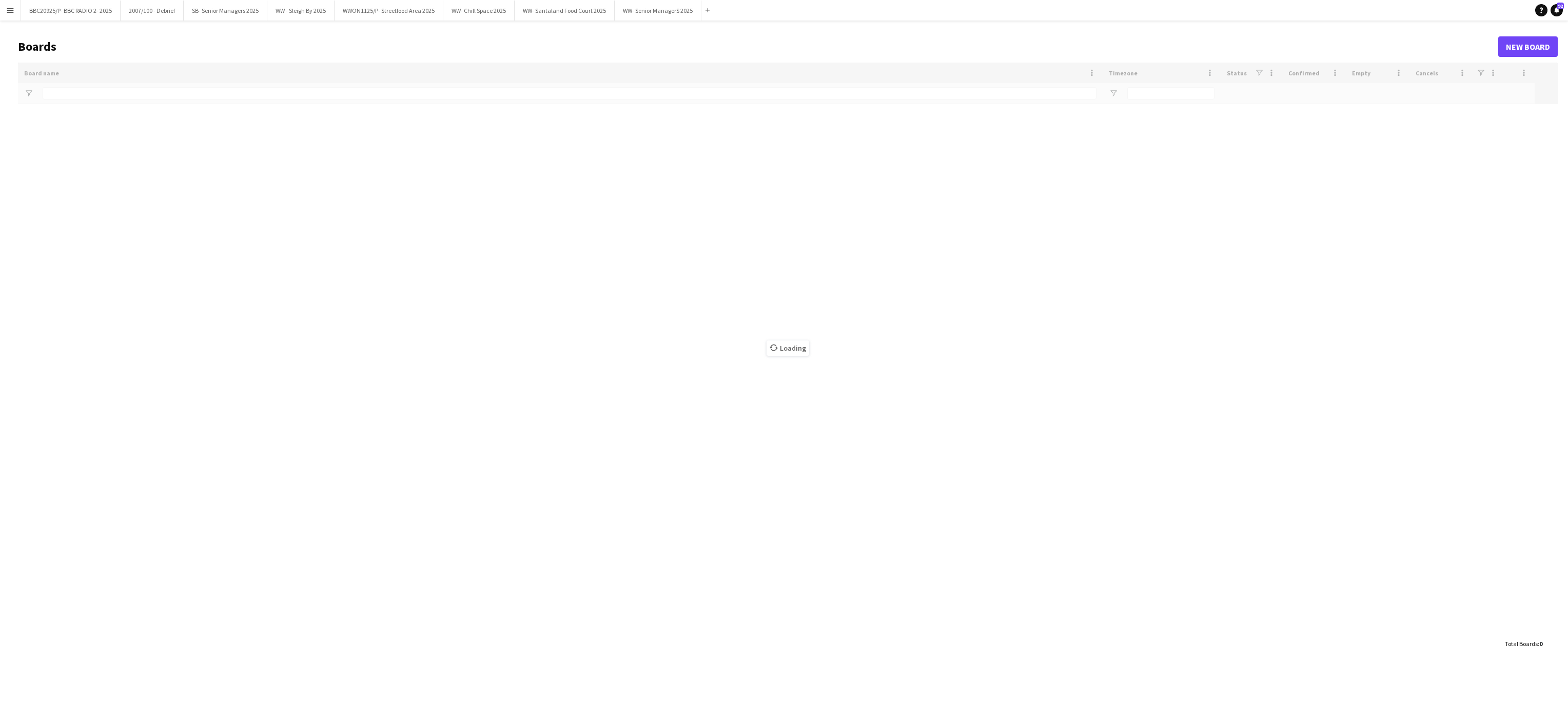
type input "*********"
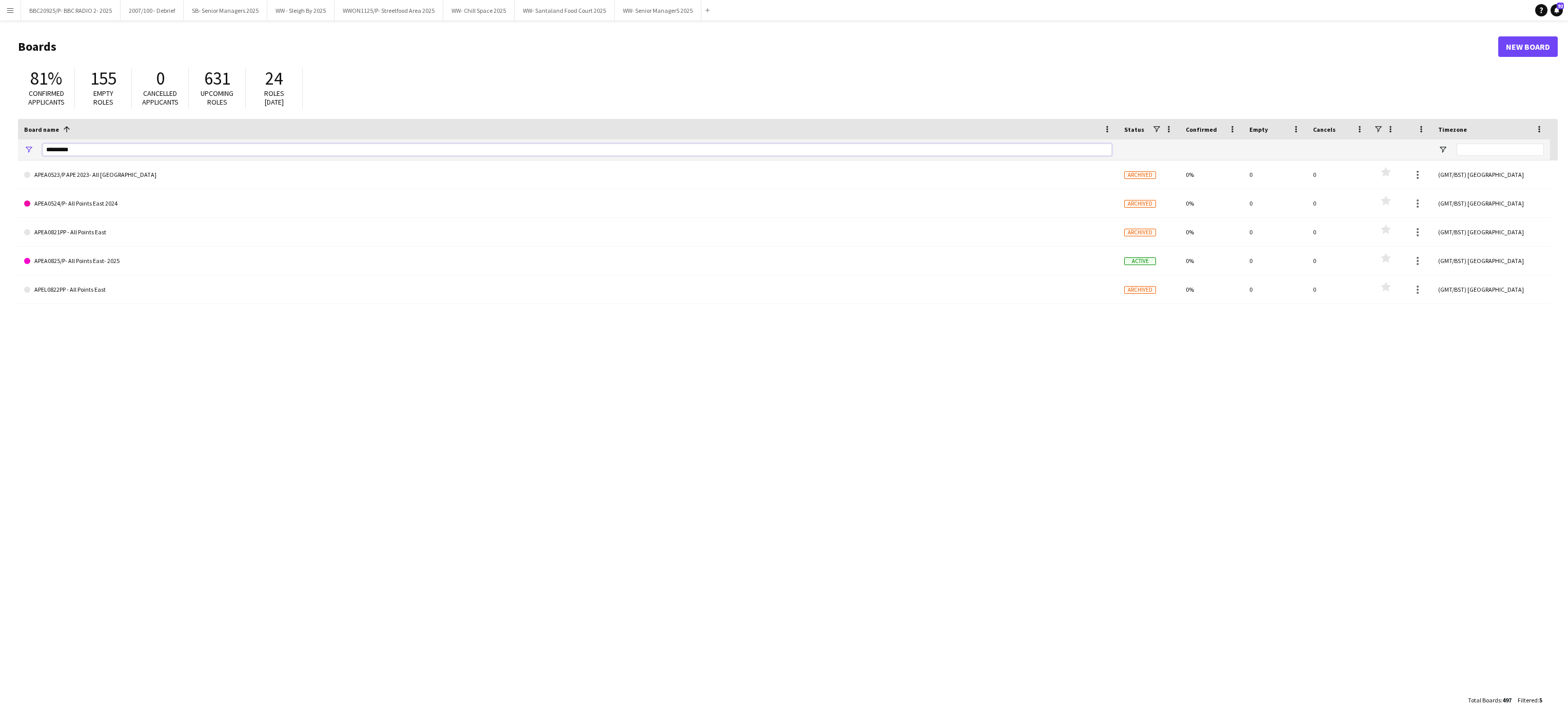
drag, startPoint x: 95, startPoint y: 154, endPoint x: 22, endPoint y: 155, distance: 73.0
click at [22, 155] on div "*********" at bounding box center [568, 150] width 1100 height 21
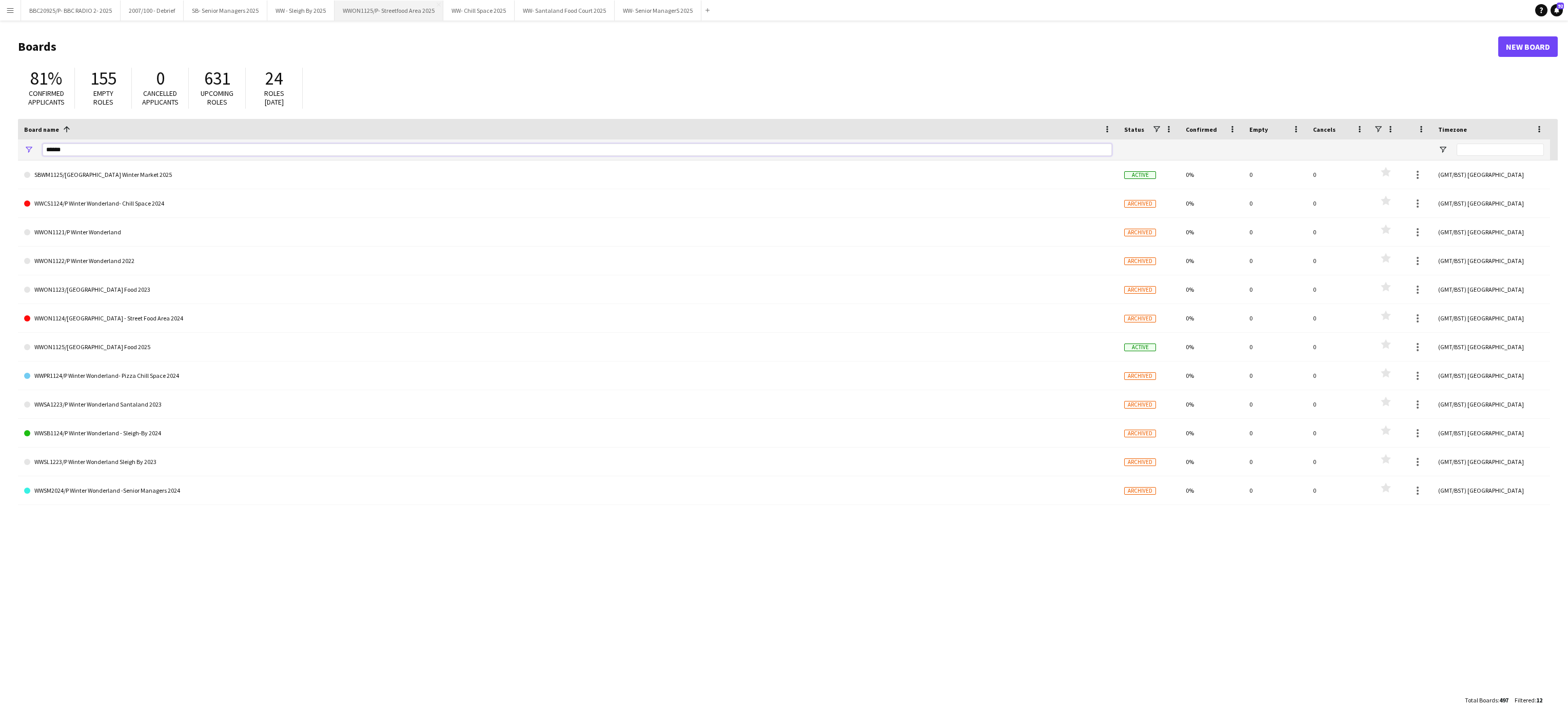
type input "******"
click at [395, 11] on button "WWON1125/P- Streetfood Area 2025 Close" at bounding box center [389, 10] width 109 height 20
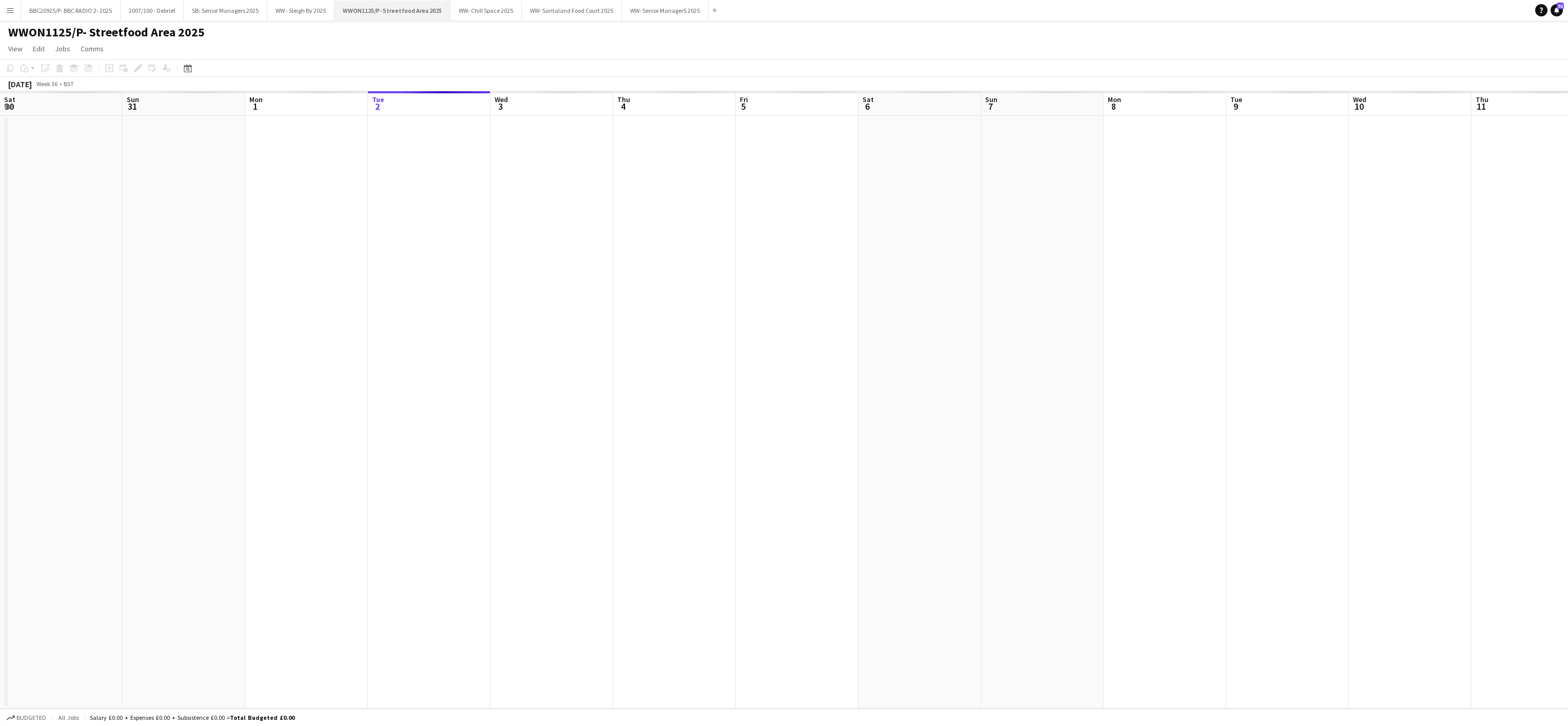
scroll to position [0, 246]
click at [123, 37] on h1 "WWON1125/P- Streetfood Area 2025" at bounding box center [107, 33] width 196 height 16
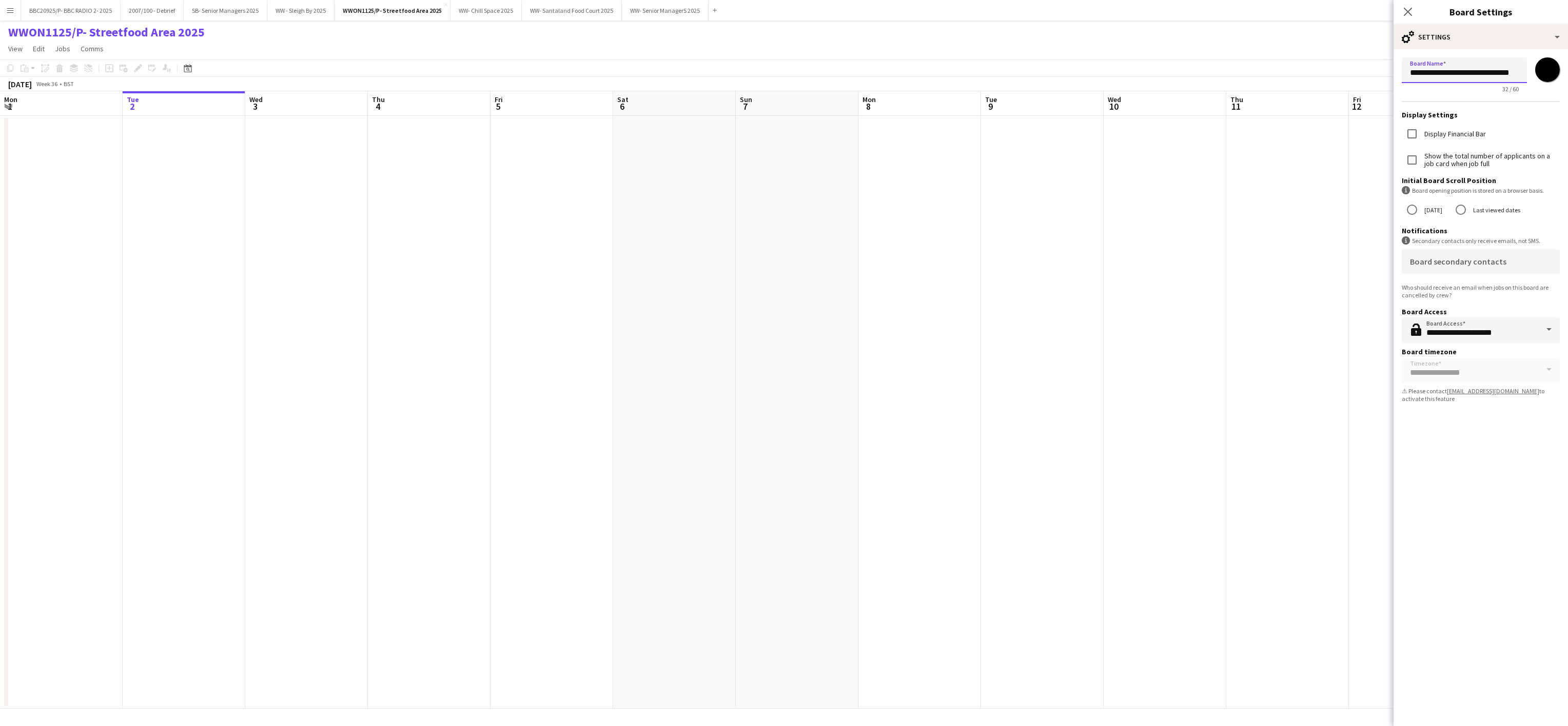
click at [1459, 71] on input "**********" at bounding box center [1464, 71] width 125 height 26
type input "**********"
click at [942, 219] on app-date-cell at bounding box center [919, 413] width 122 height 593
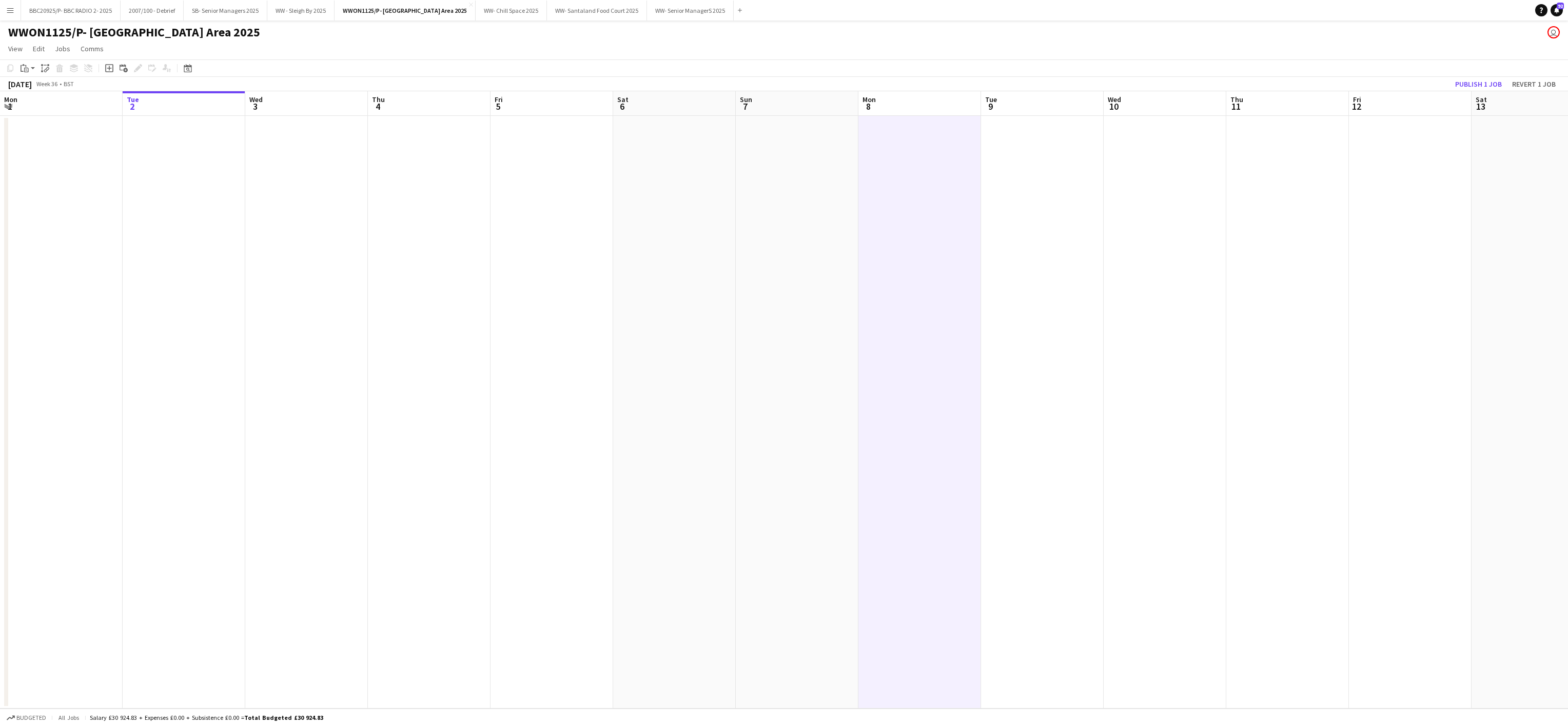
click at [405, 251] on app-date-cell at bounding box center [429, 413] width 122 height 593
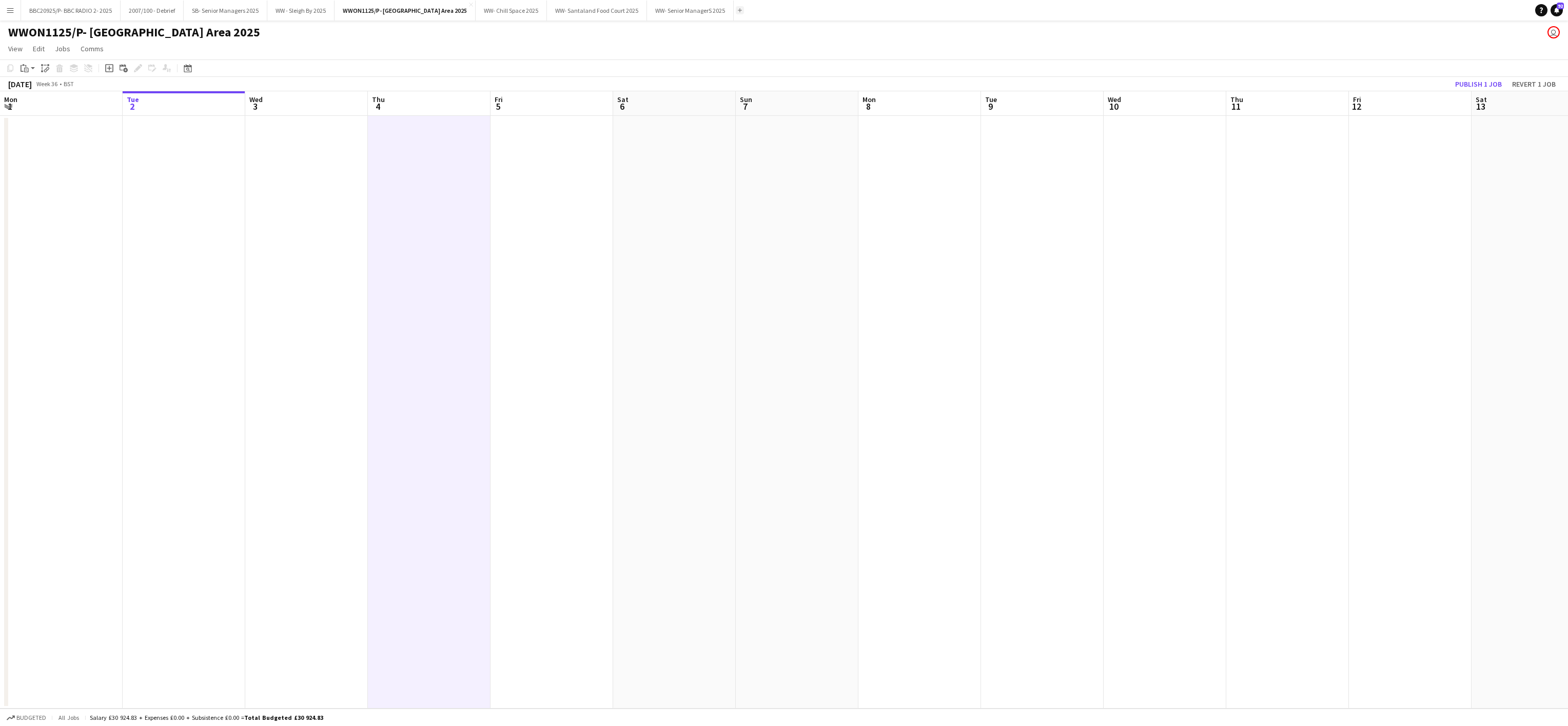
click at [744, 13] on button "Add" at bounding box center [740, 10] width 9 height 9
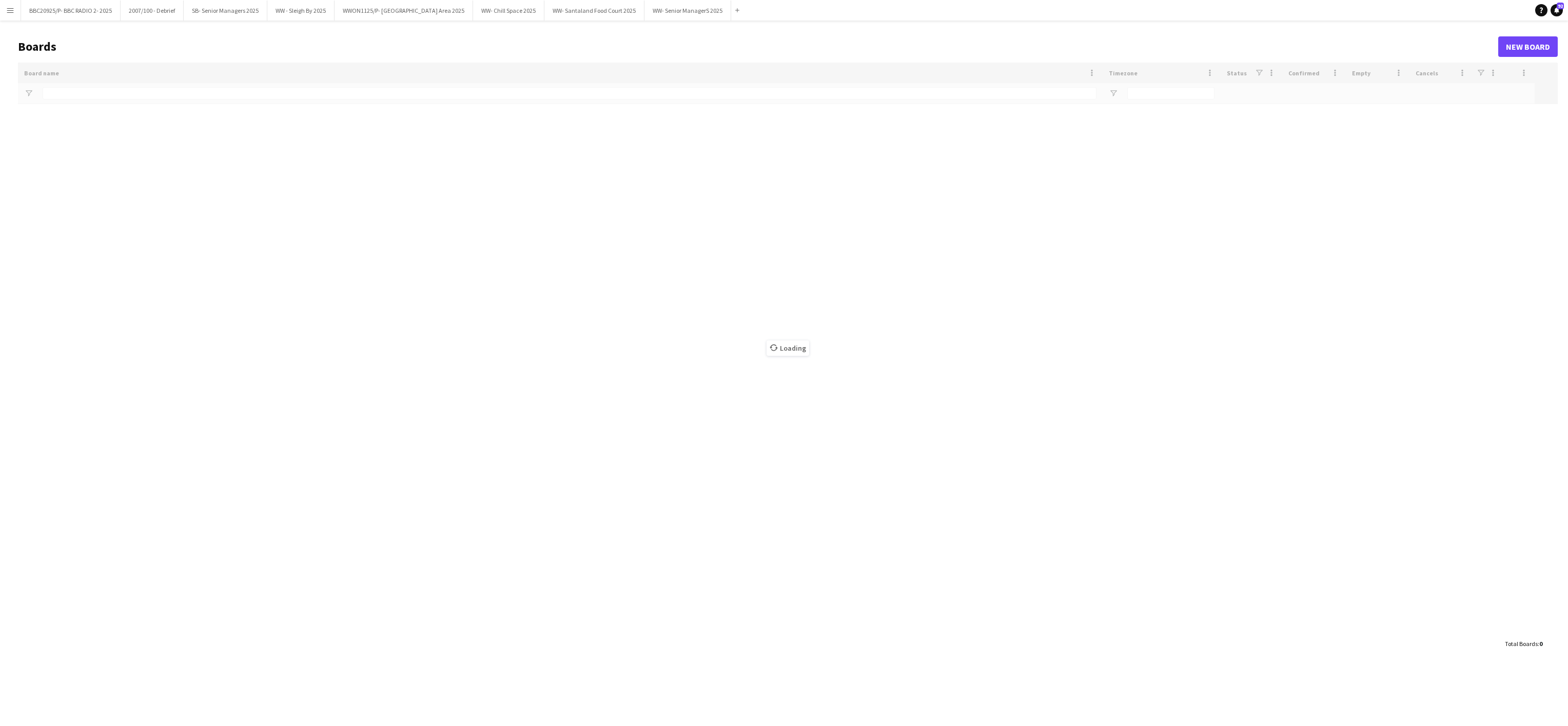
type input "******"
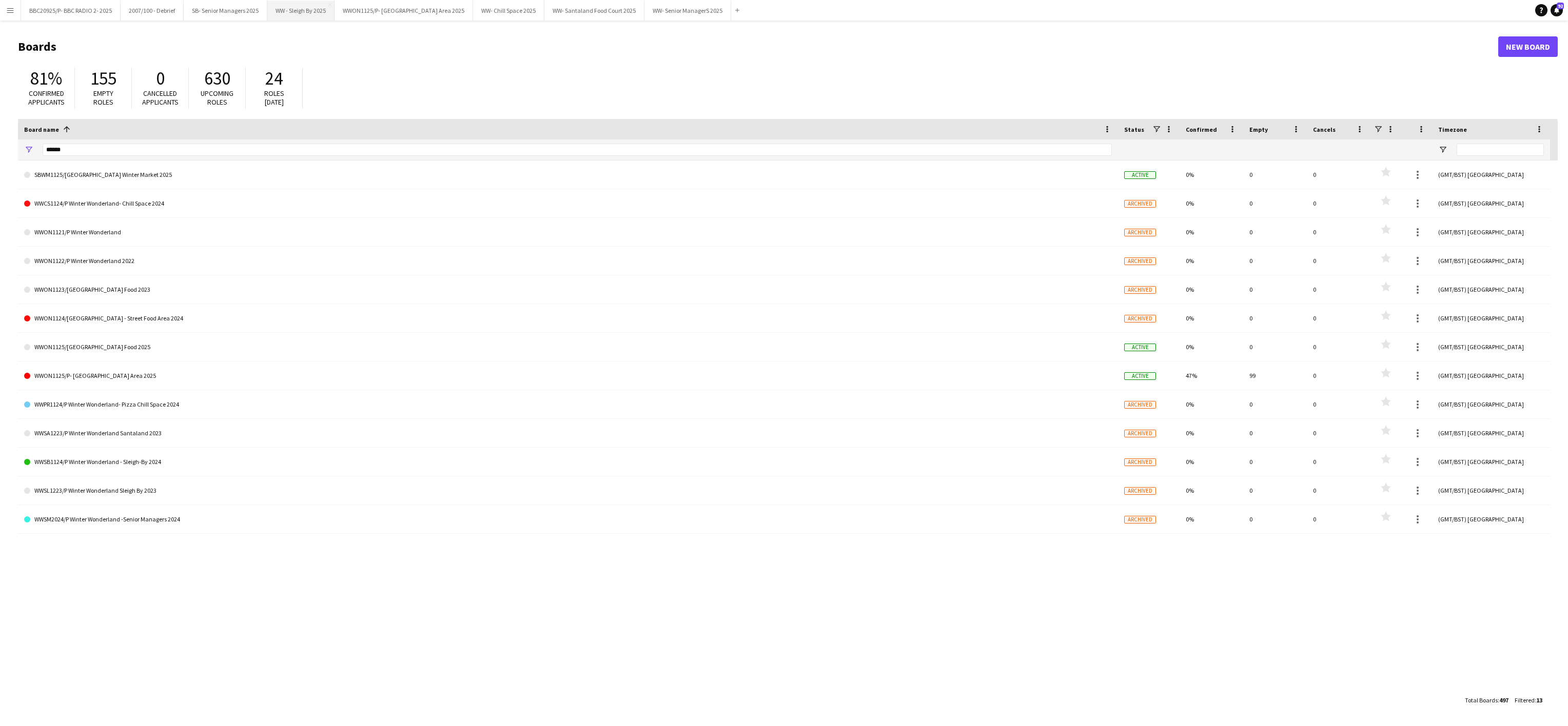
click at [309, 9] on button "WW - Sleigh By 2025 Close" at bounding box center [301, 10] width 67 height 20
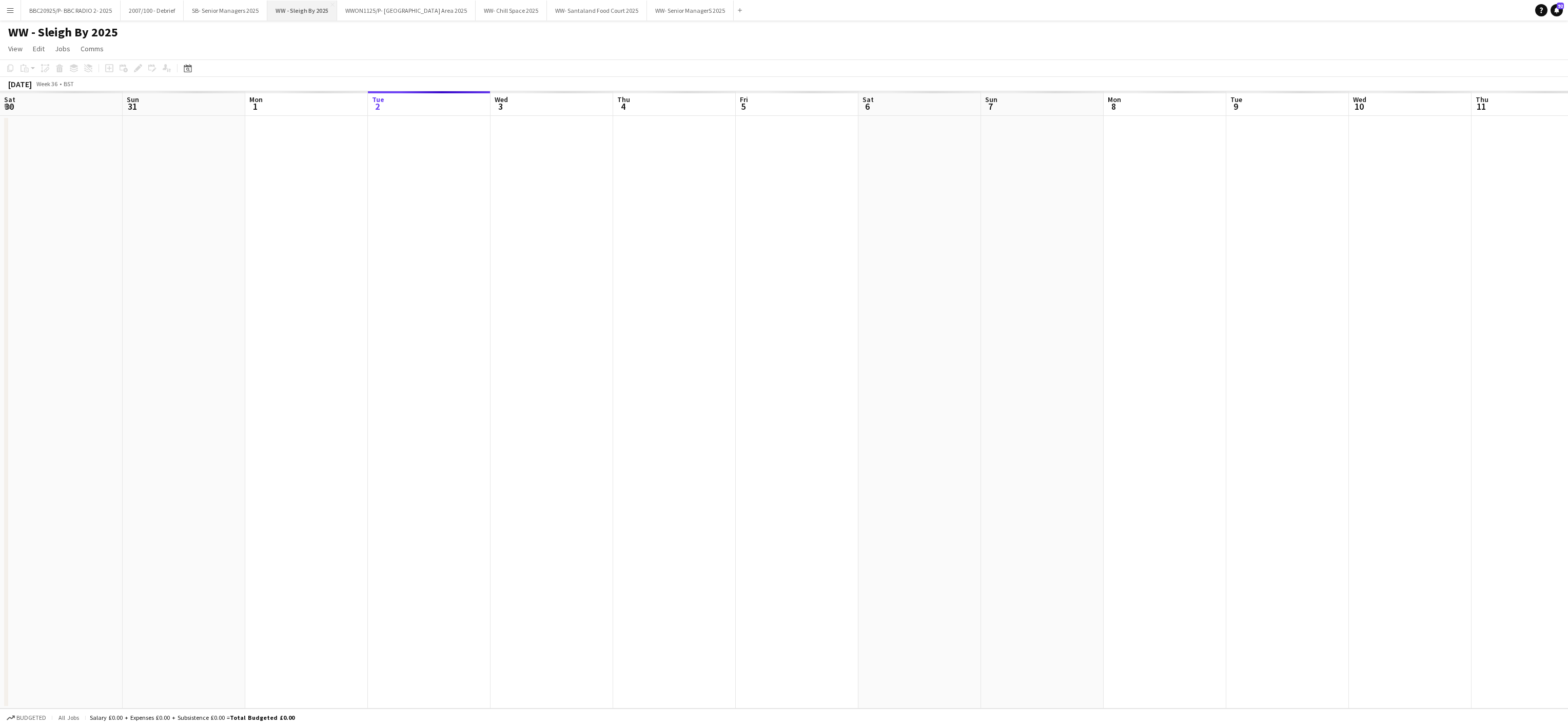
scroll to position [0, 246]
click at [96, 30] on h1 "WW - Sleigh By 2025" at bounding box center [63, 33] width 109 height 16
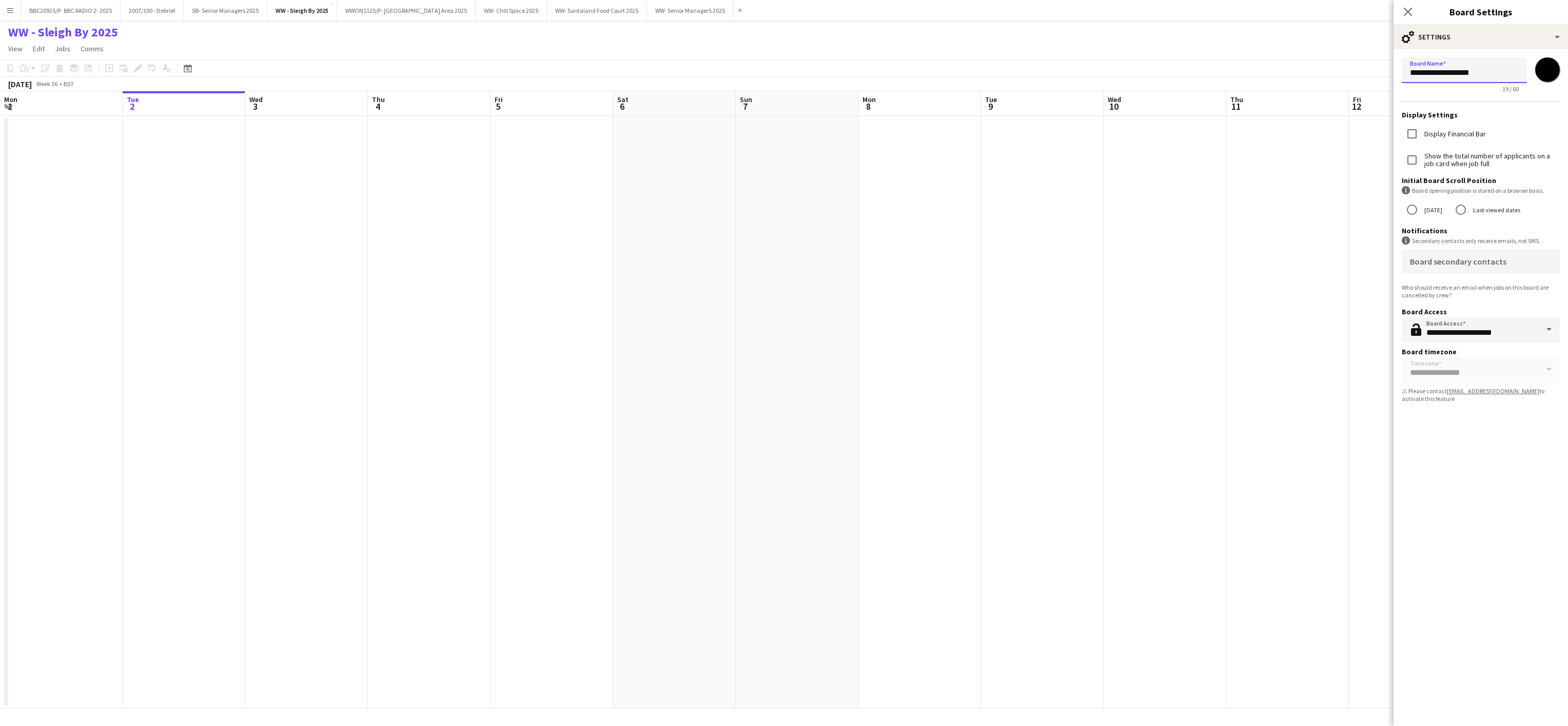
click at [1419, 74] on input "**********" at bounding box center [1464, 71] width 125 height 26
paste input "**********"
type input "**********"
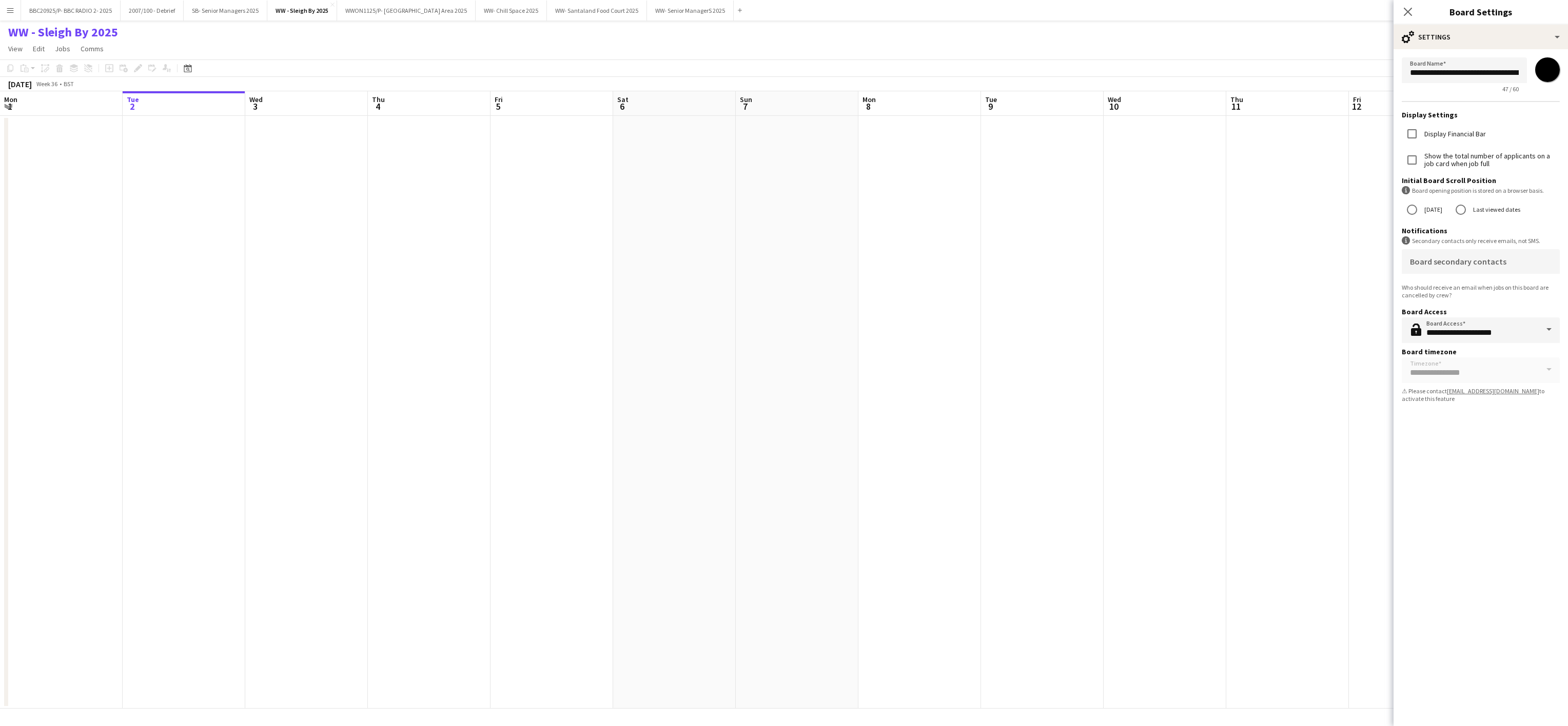
click at [998, 254] on app-date-cell at bounding box center [1042, 413] width 122 height 593
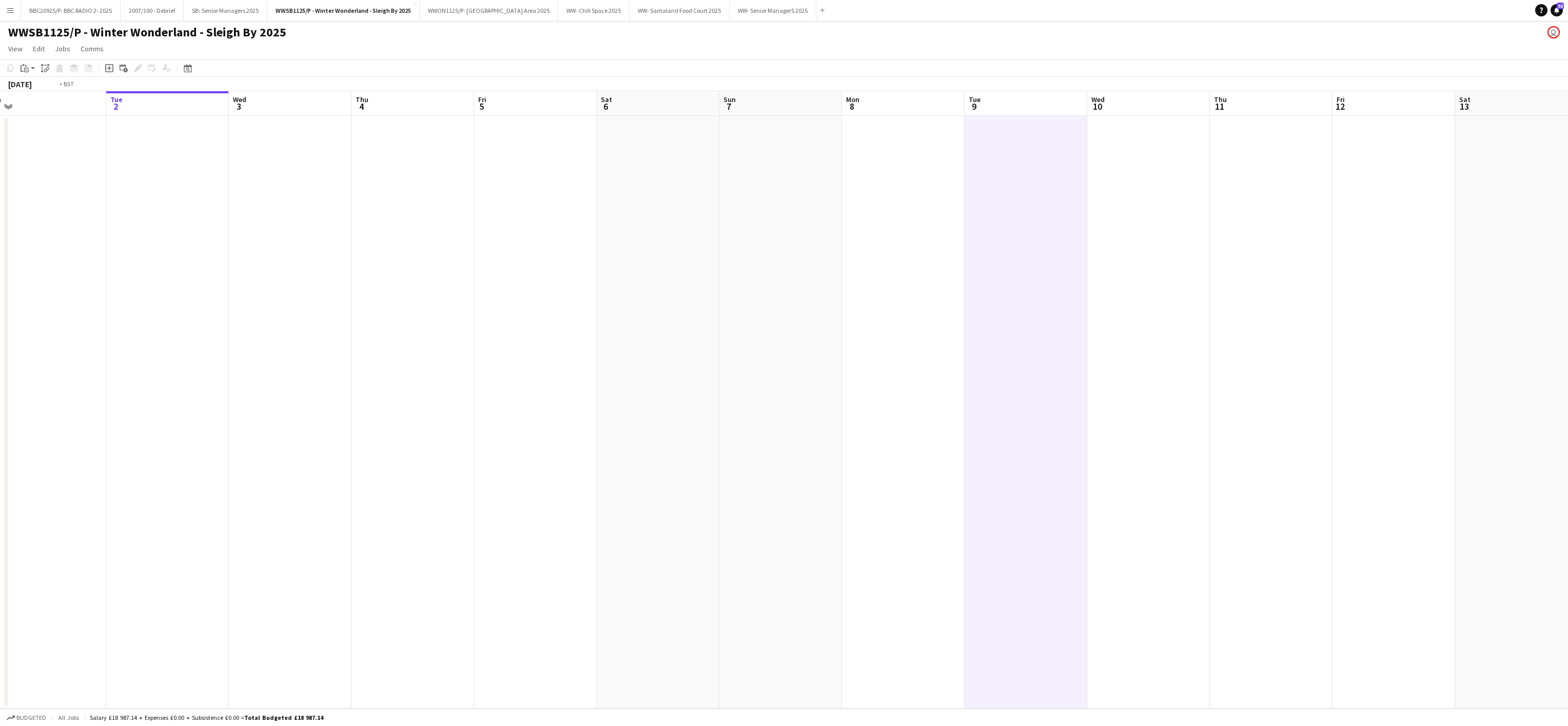
drag, startPoint x: 183, startPoint y: 456, endPoint x: 1148, endPoint y: 463, distance: 965.0
click at [1148, 463] on app-calendar-viewport "Sat 30 Sun 31 Mon 1 Tue 2 Wed 3 Thu 4 Fri 5 Sat 6 Sun 7 Mon 8 Tue 9 Wed 10 Thu …" at bounding box center [784, 400] width 1568 height 617
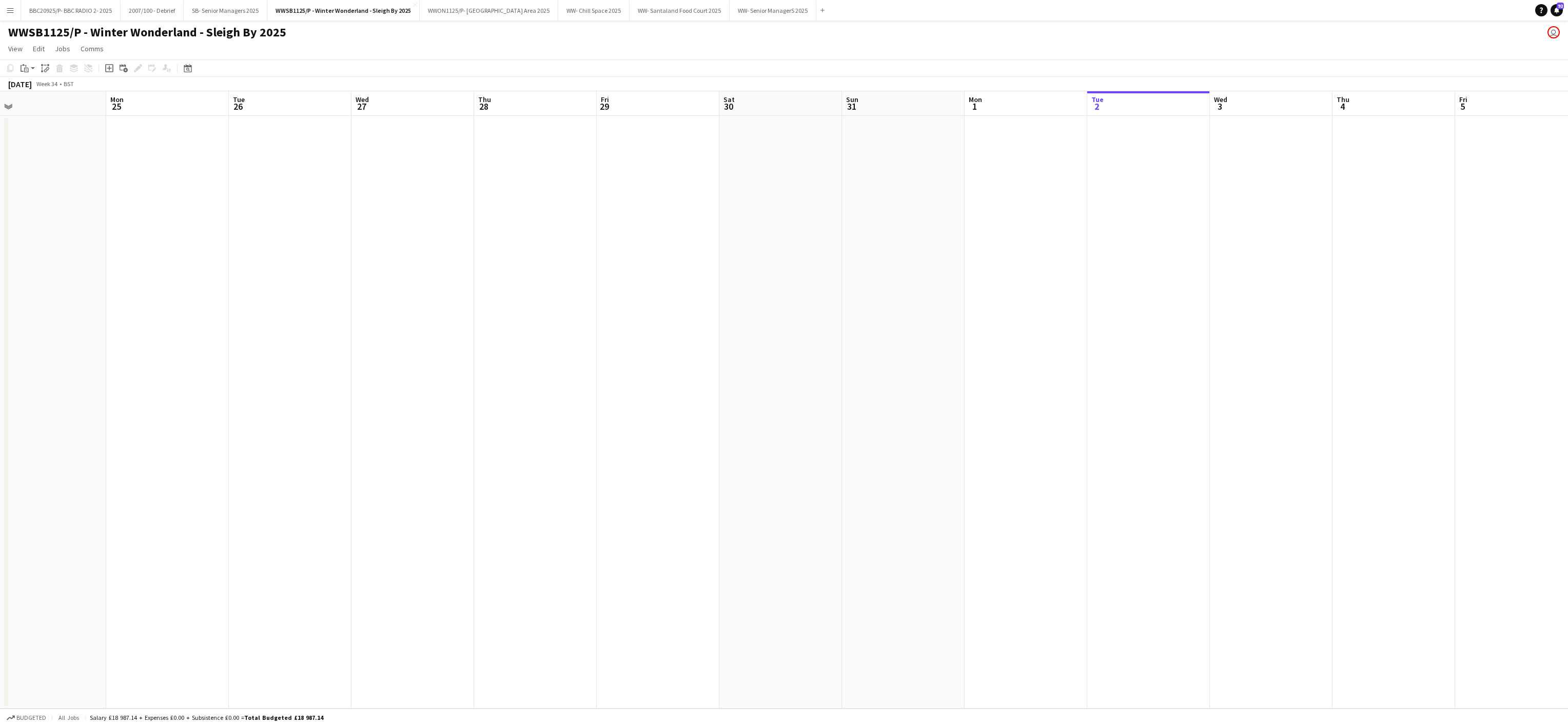
click at [267, 390] on app-date-cell at bounding box center [290, 413] width 122 height 593
click at [484, 7] on button "WWON1125/P- Winter Wonderland- Streetfood Area 2025 Close" at bounding box center [488, 10] width 139 height 20
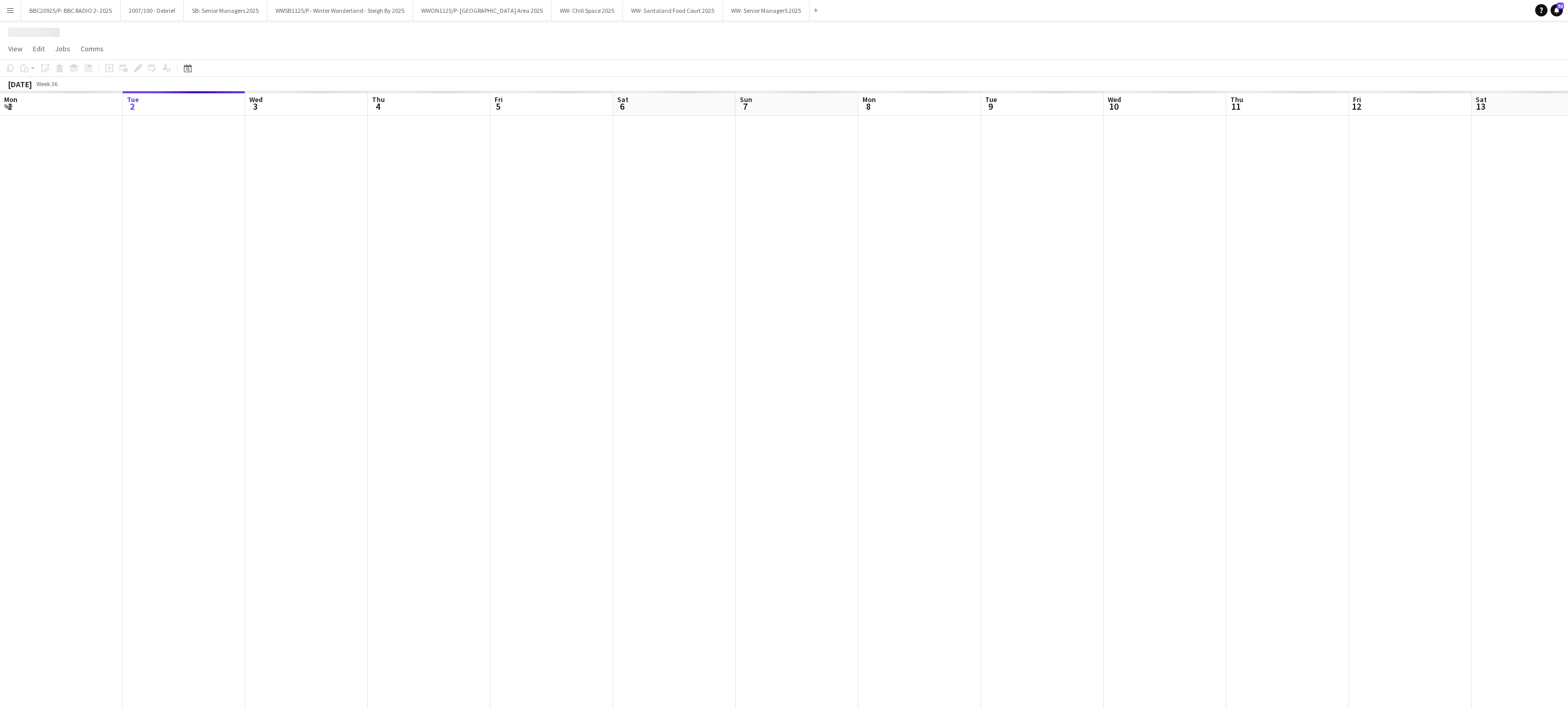
click at [611, 355] on div at bounding box center [858, 413] width 2207 height 593
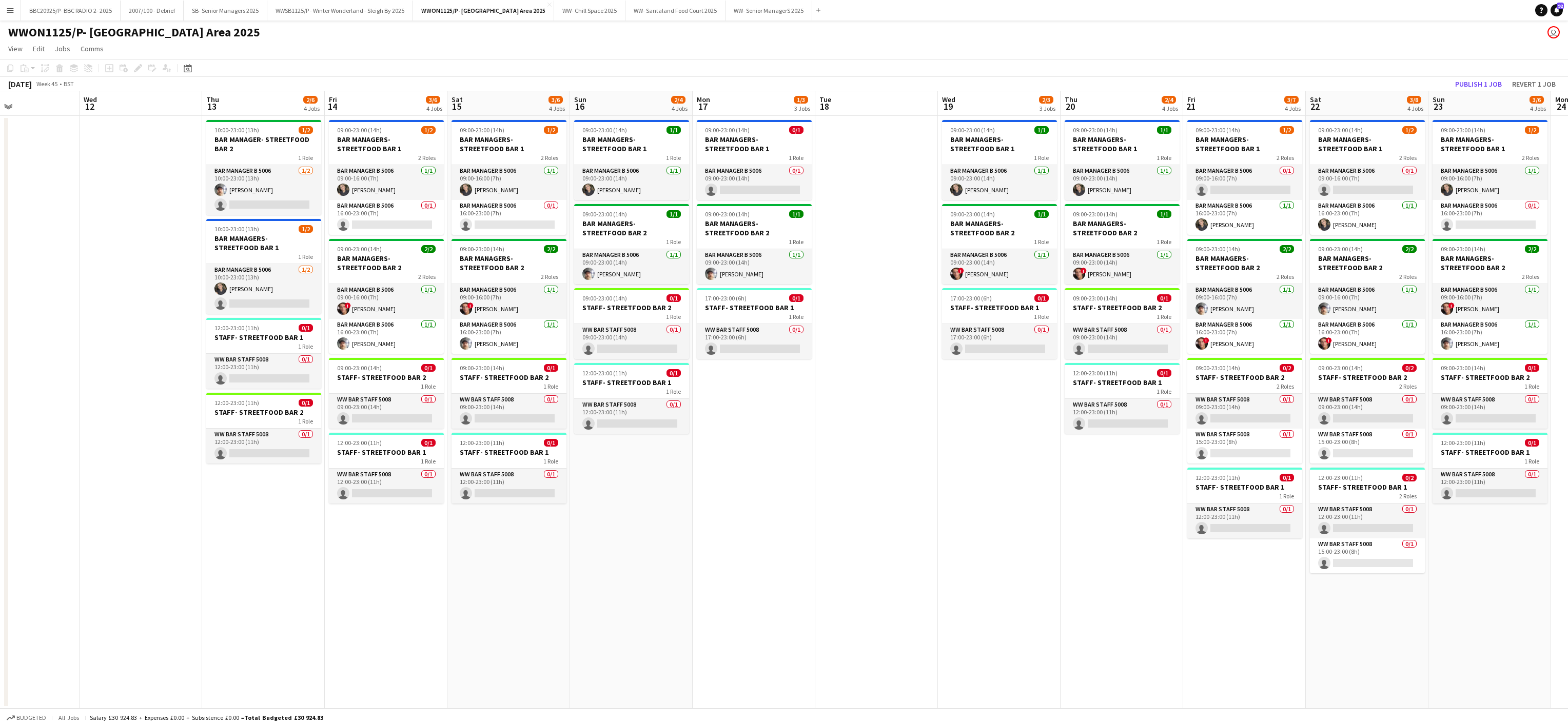
scroll to position [0, 339]
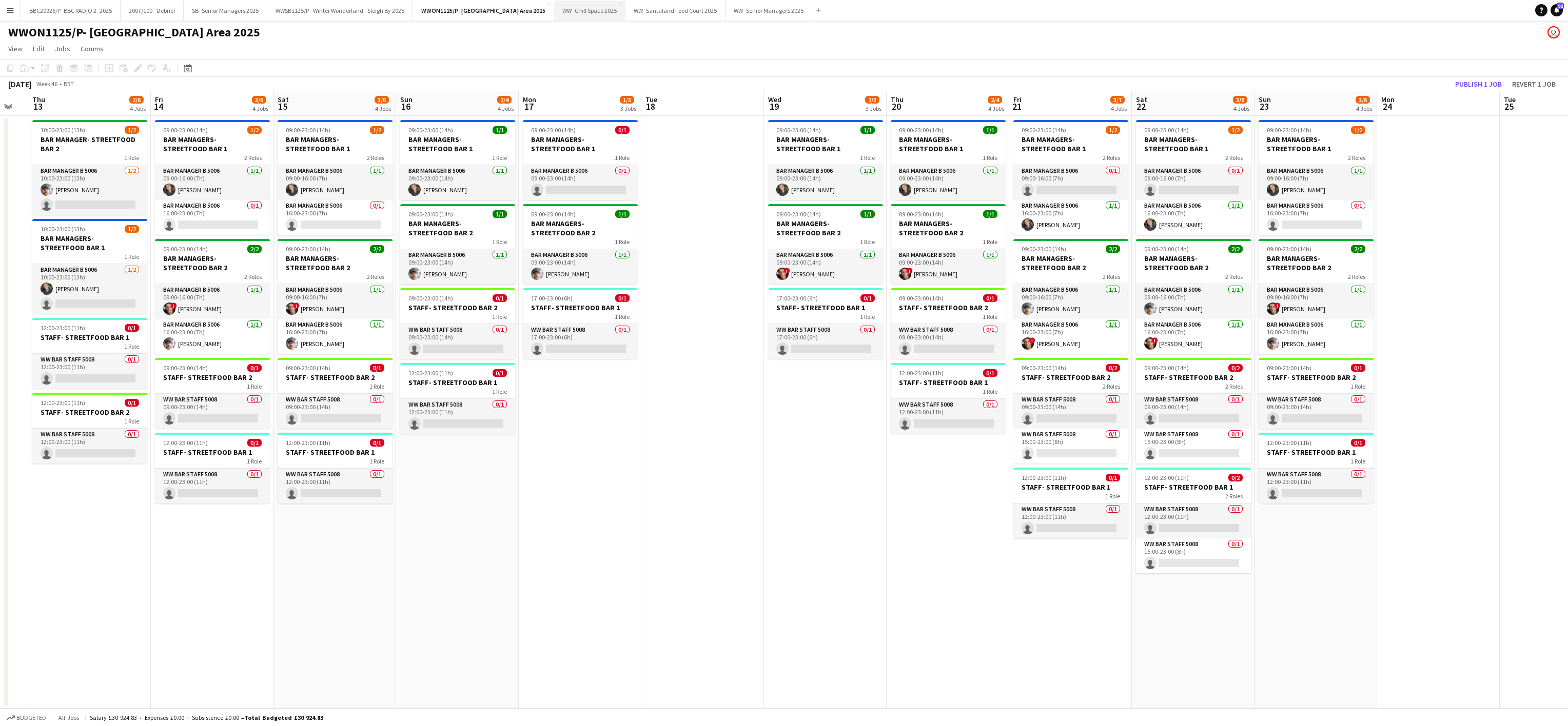
click at [619, 9] on button "WW- Chill Space 2025 Close" at bounding box center [589, 10] width 72 height 20
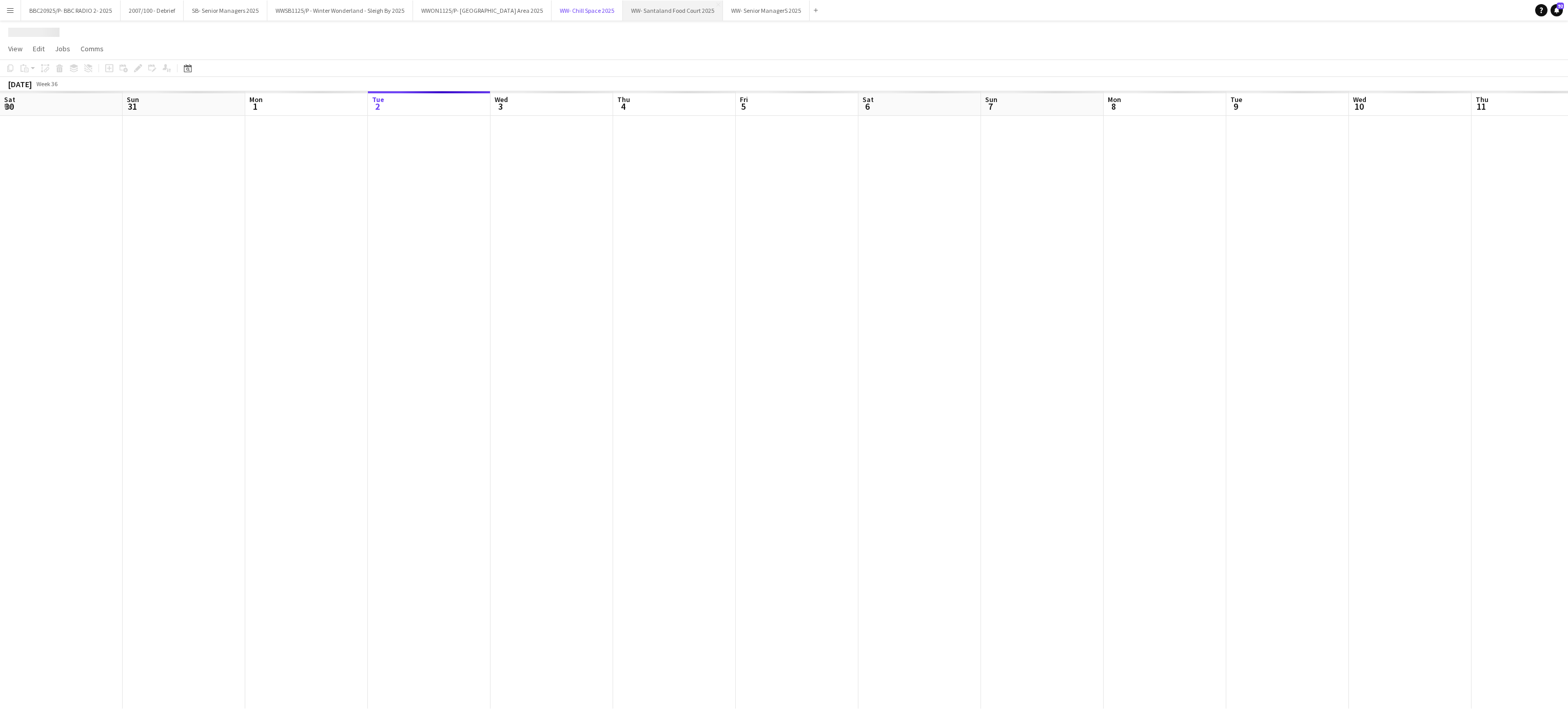
scroll to position [0, 246]
click at [697, 9] on button "WW- Santaland Food Court 2025 Close" at bounding box center [675, 10] width 100 height 20
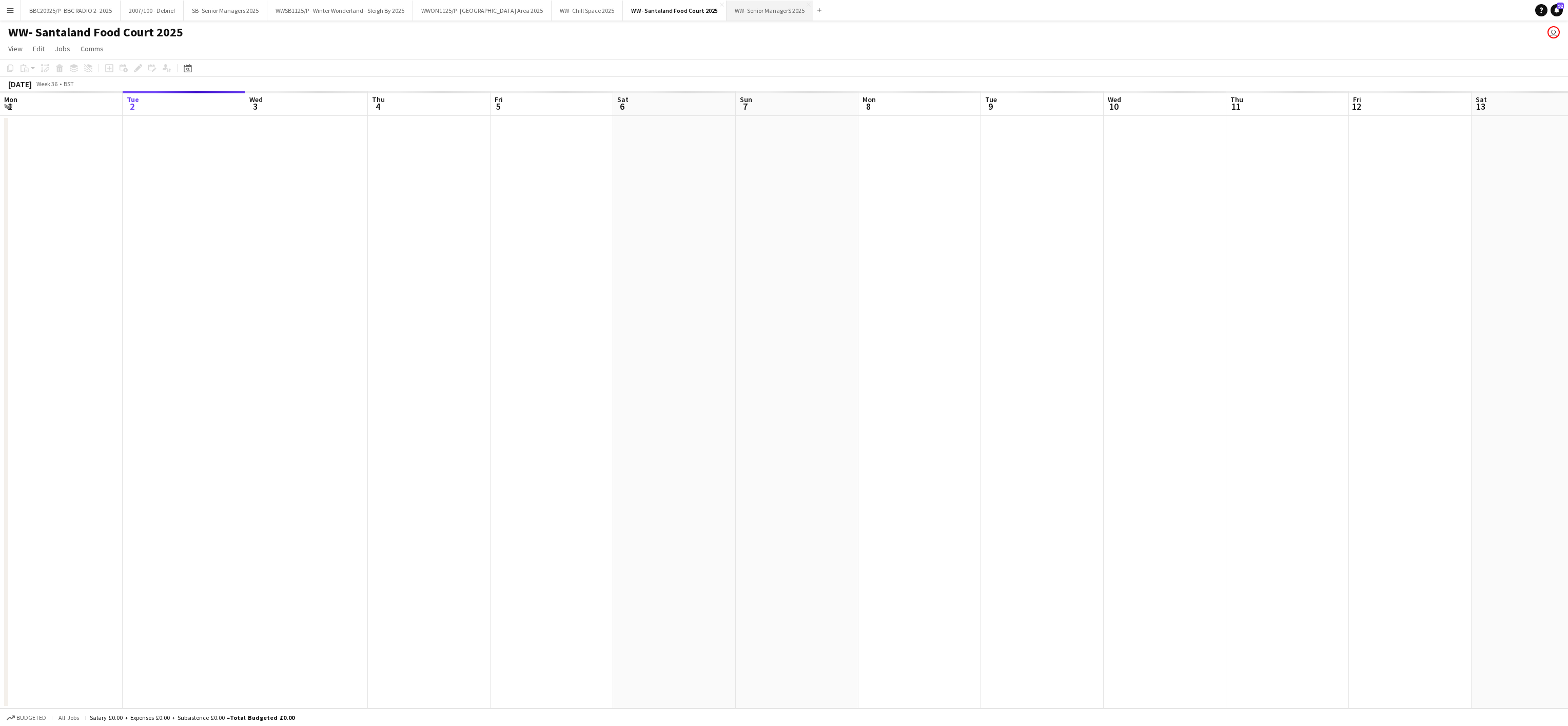
click at [773, 15] on button "WW- Senior ManagerS 2025 Close" at bounding box center [769, 10] width 87 height 20
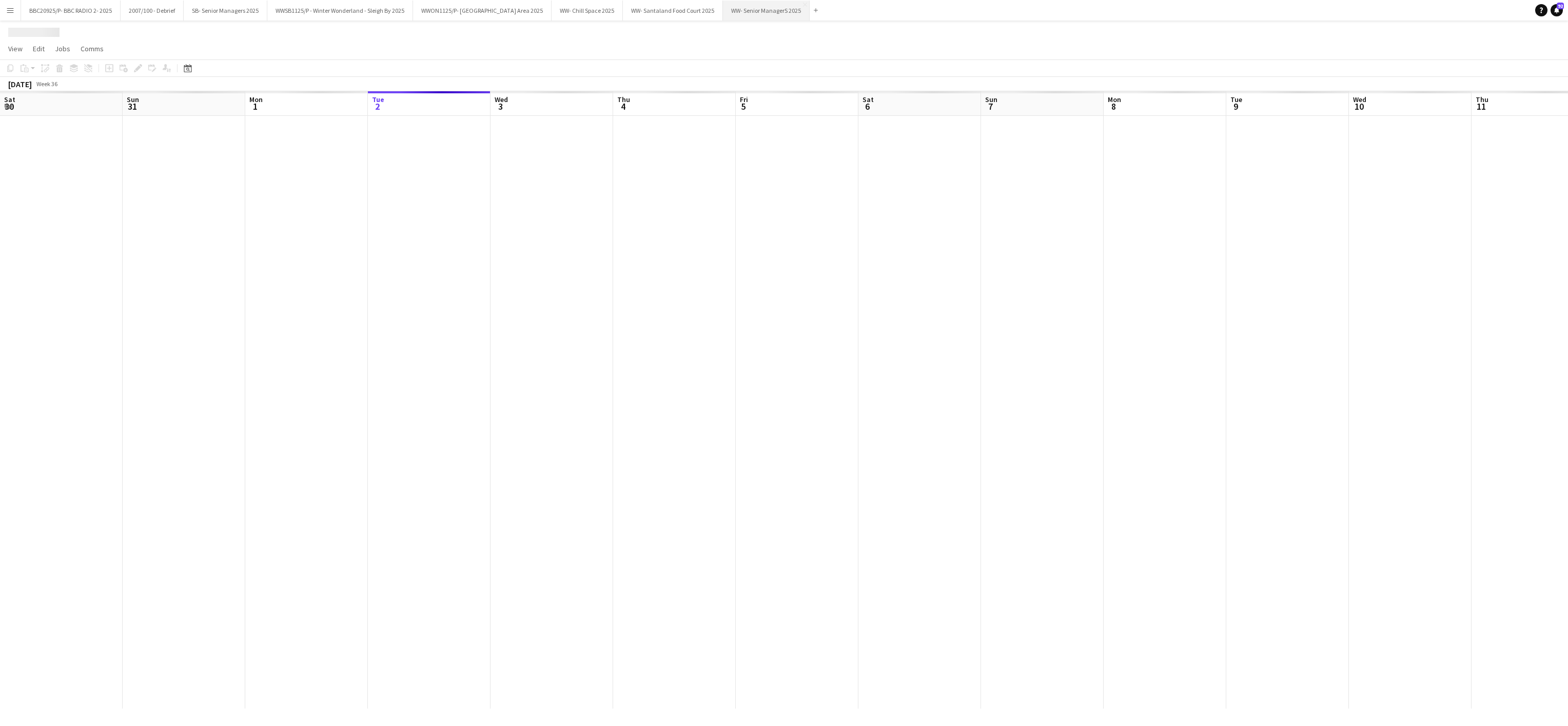
scroll to position [0, 246]
click at [218, 12] on button "SB- Senior Managers 2025 Close" at bounding box center [225, 10] width 84 height 20
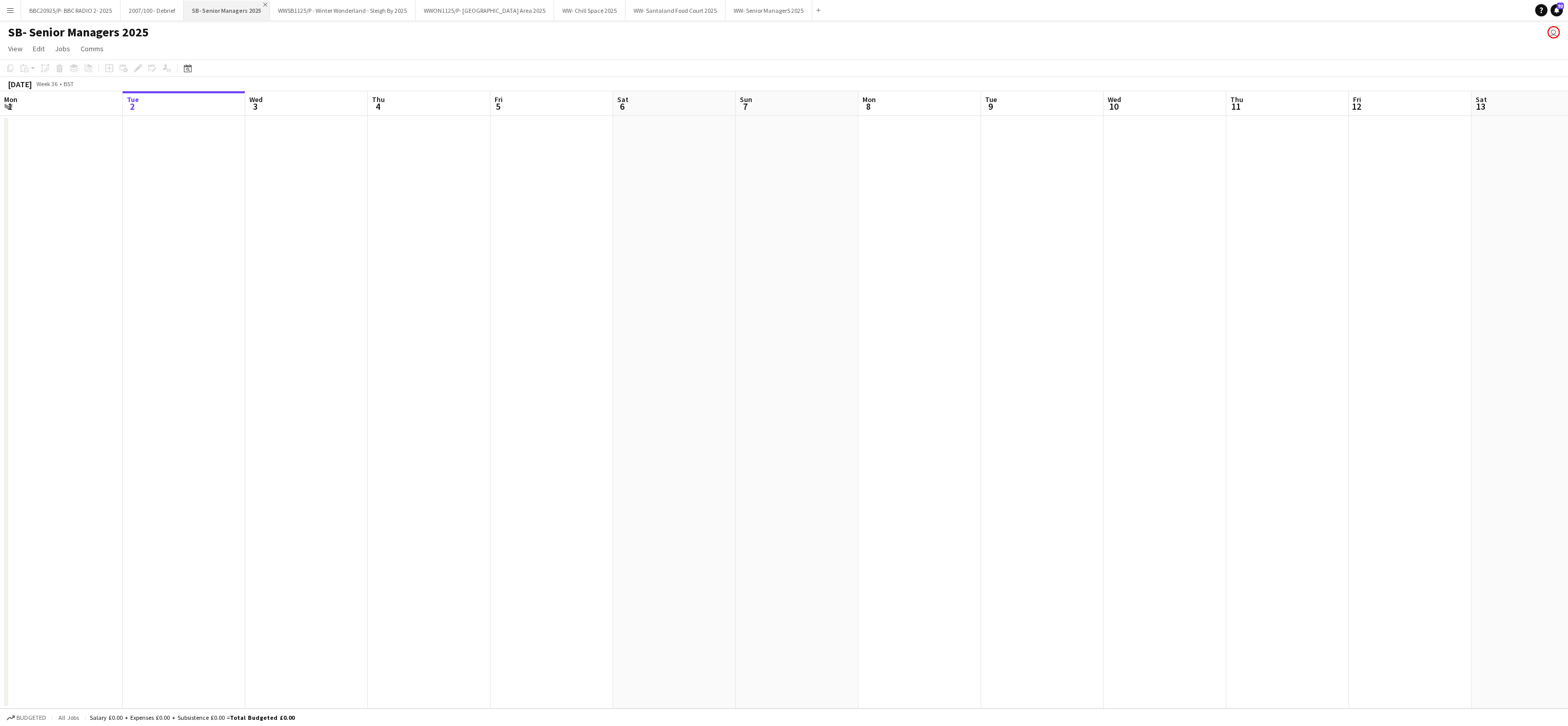
click at [264, 4] on app-icon "Close" at bounding box center [264, 4] width 4 height 4
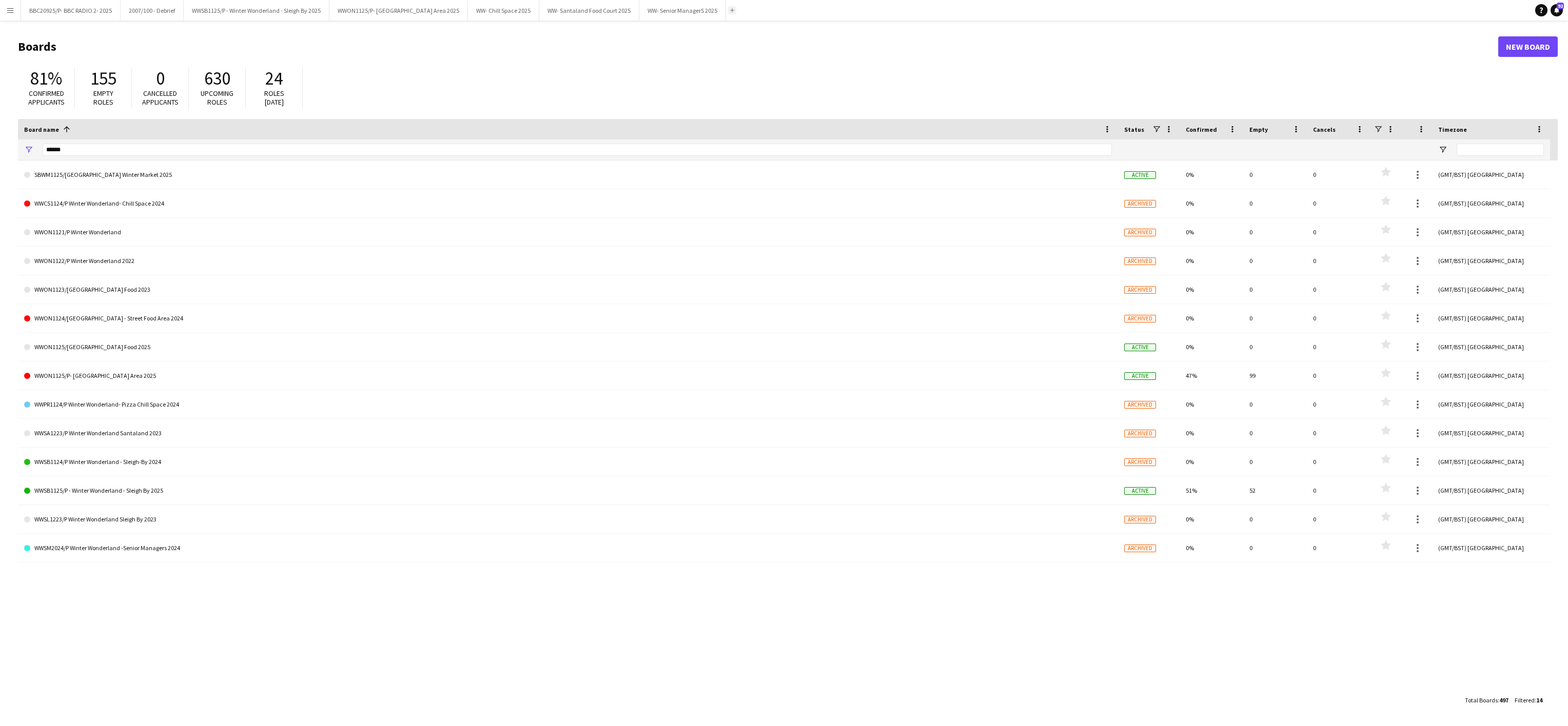
click at [737, 13] on button "Add" at bounding box center [732, 10] width 9 height 9
click at [76, 149] on input "******" at bounding box center [576, 150] width 1069 height 12
type input "*"
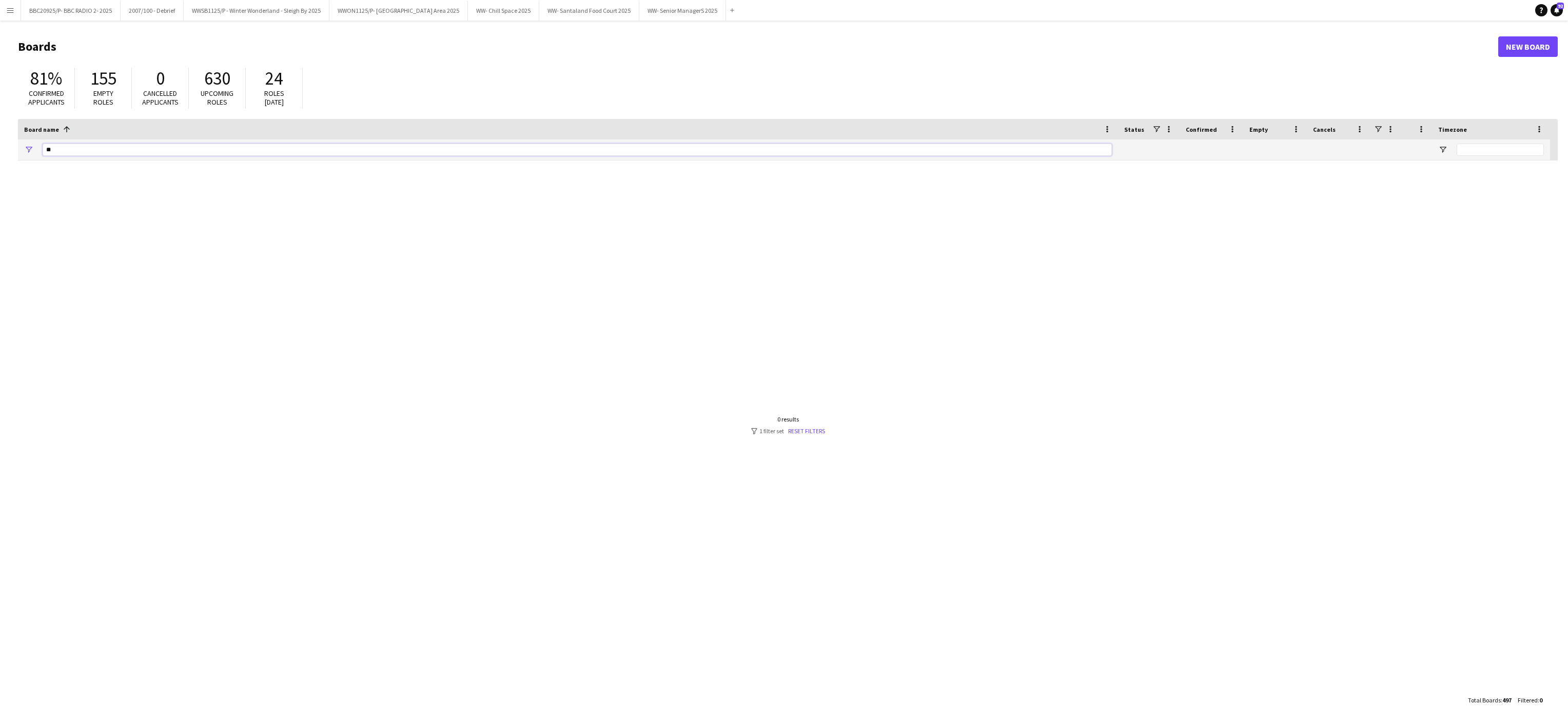
type input "*"
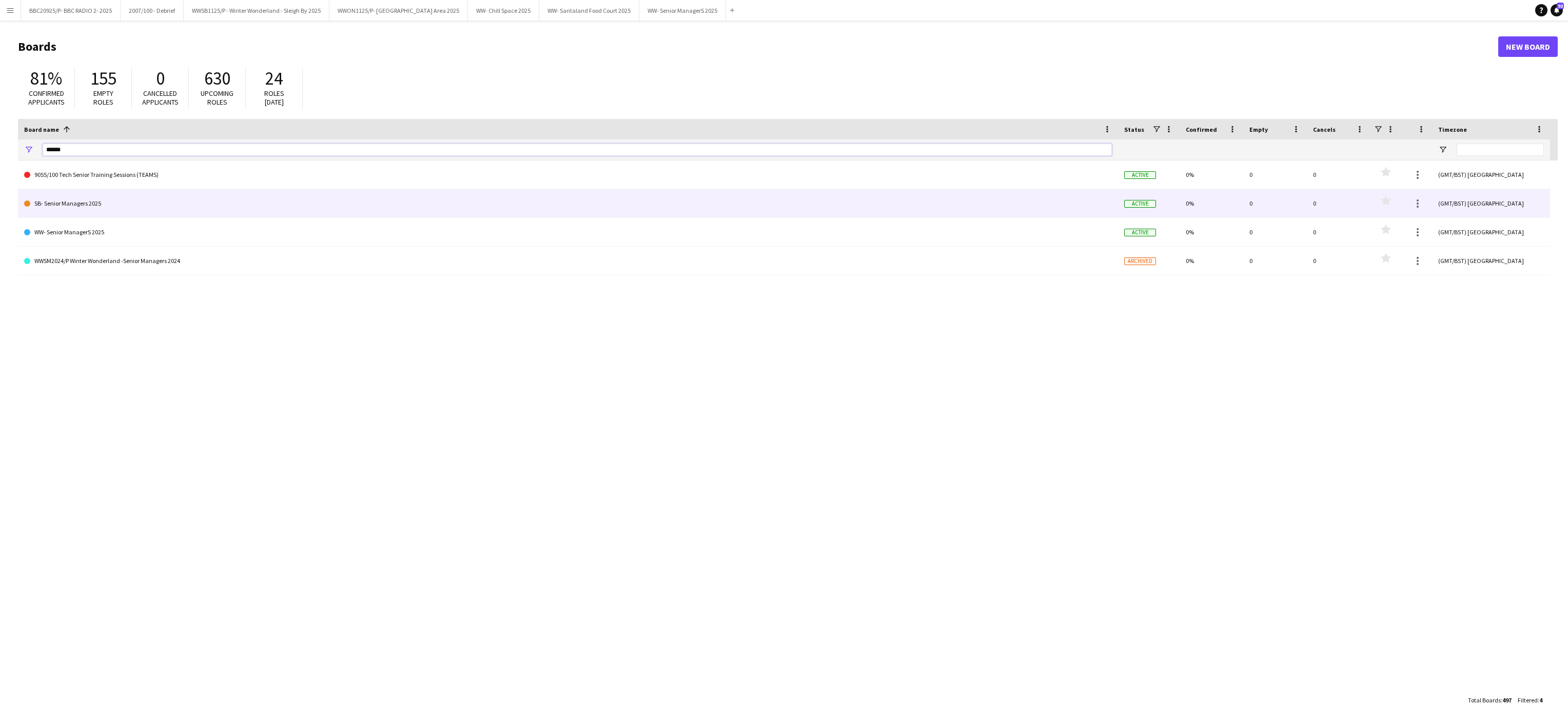
type input "******"
click at [74, 205] on link "SB- Senior Managers 2025" at bounding box center [568, 203] width 1087 height 28
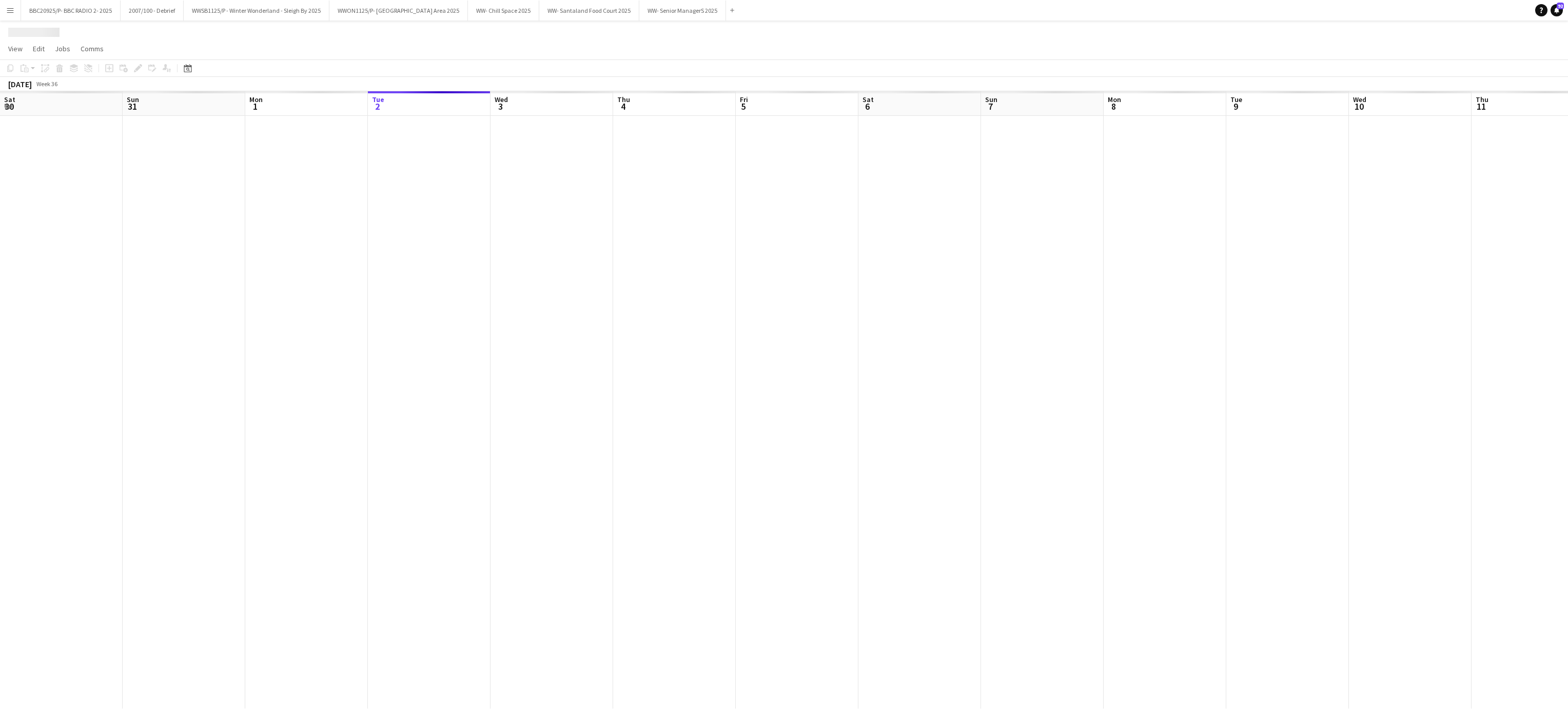
scroll to position [0, 246]
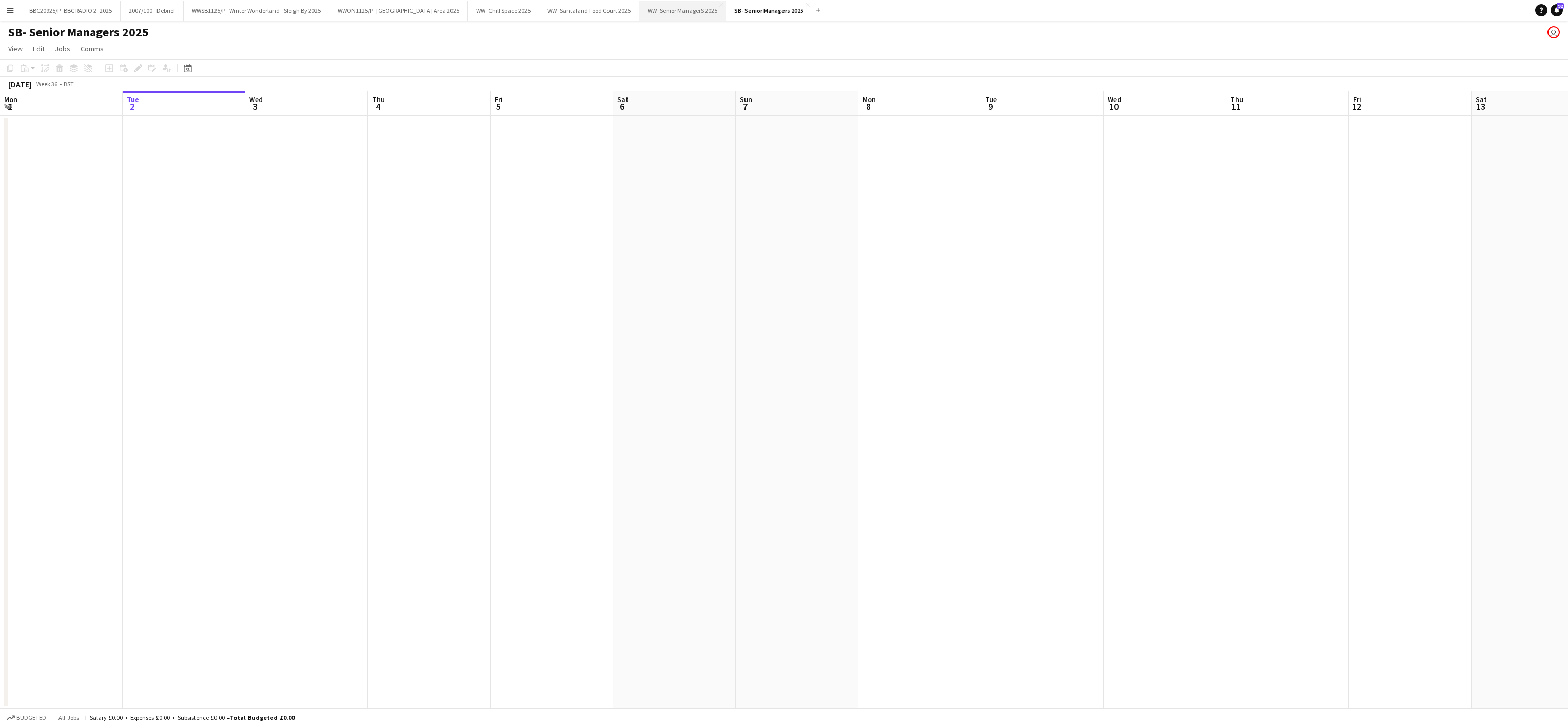
click at [711, 14] on button "WW- Senior ManagerS 2025 Close" at bounding box center [682, 10] width 87 height 20
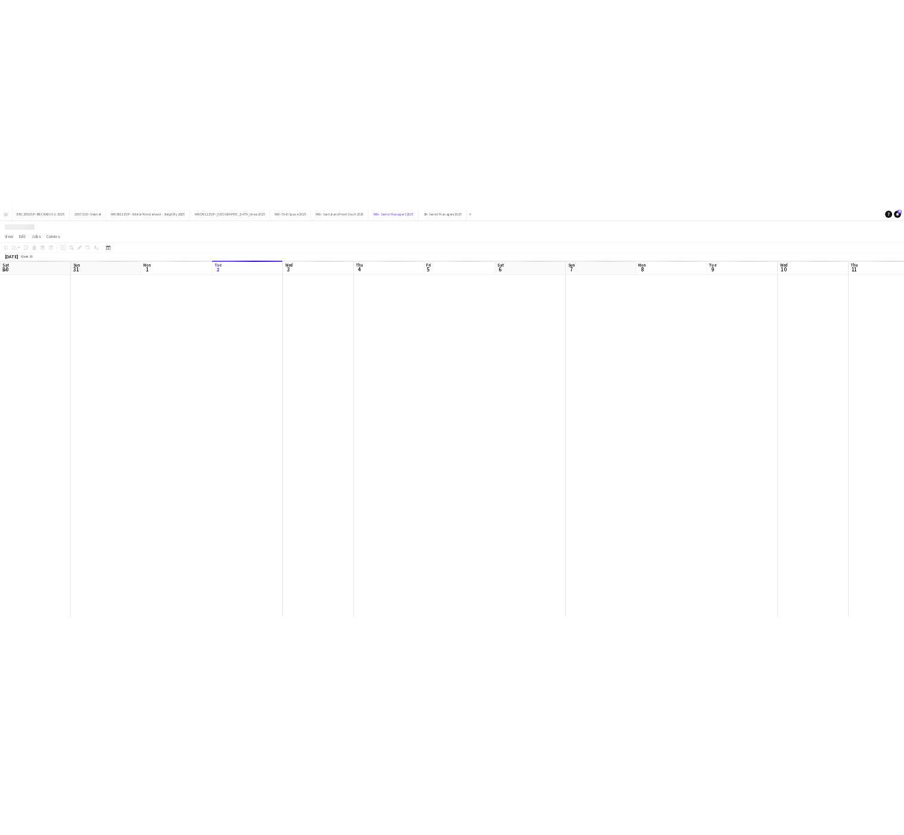
scroll to position [0, 285]
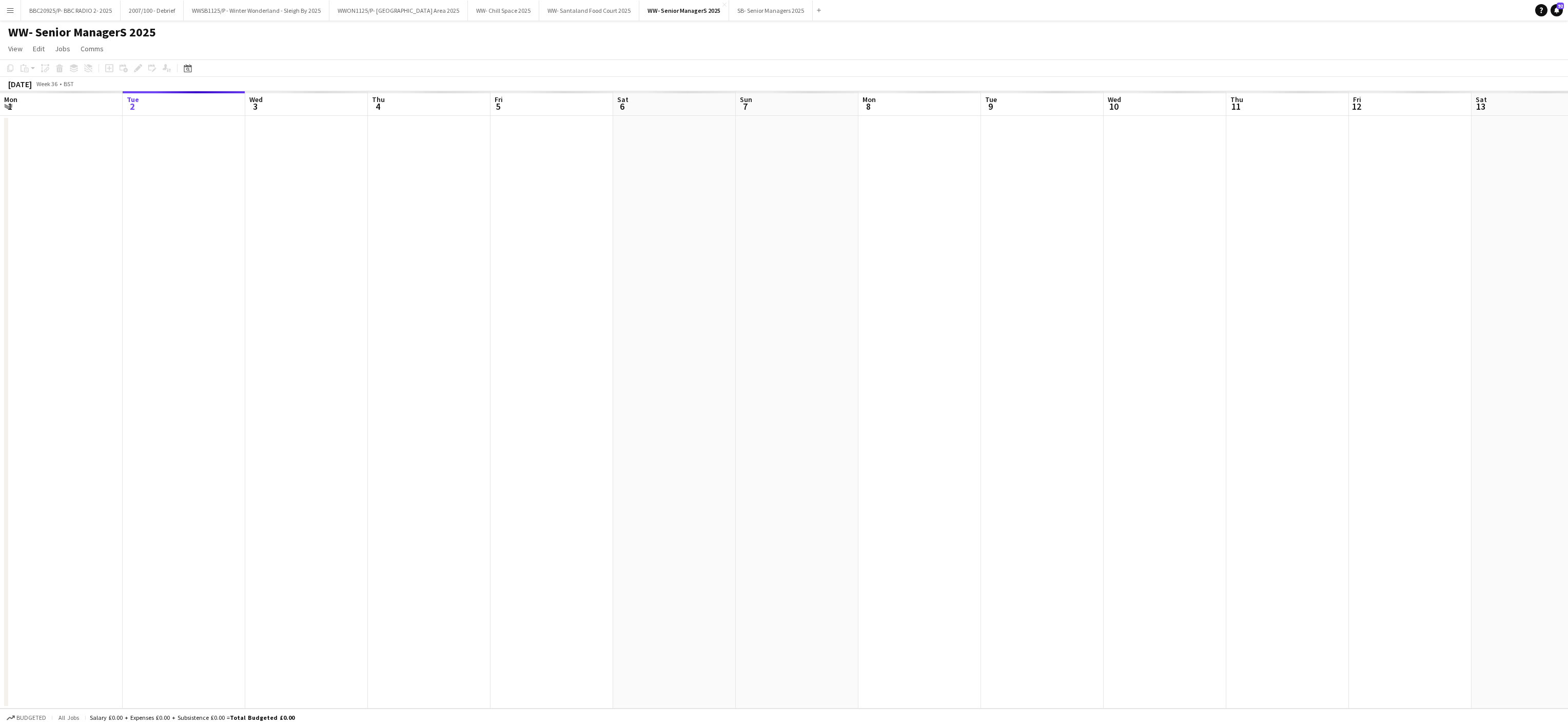
click at [405, 392] on app-date-cell at bounding box center [429, 413] width 122 height 593
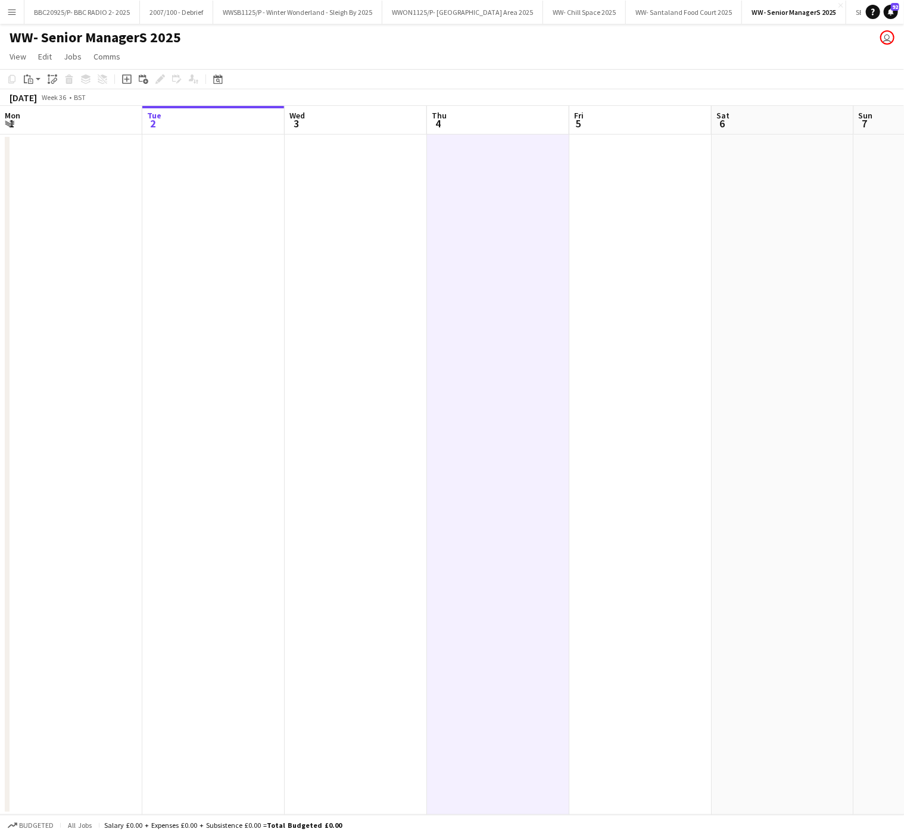
click at [247, 301] on app-date-cell at bounding box center [213, 475] width 142 height 681
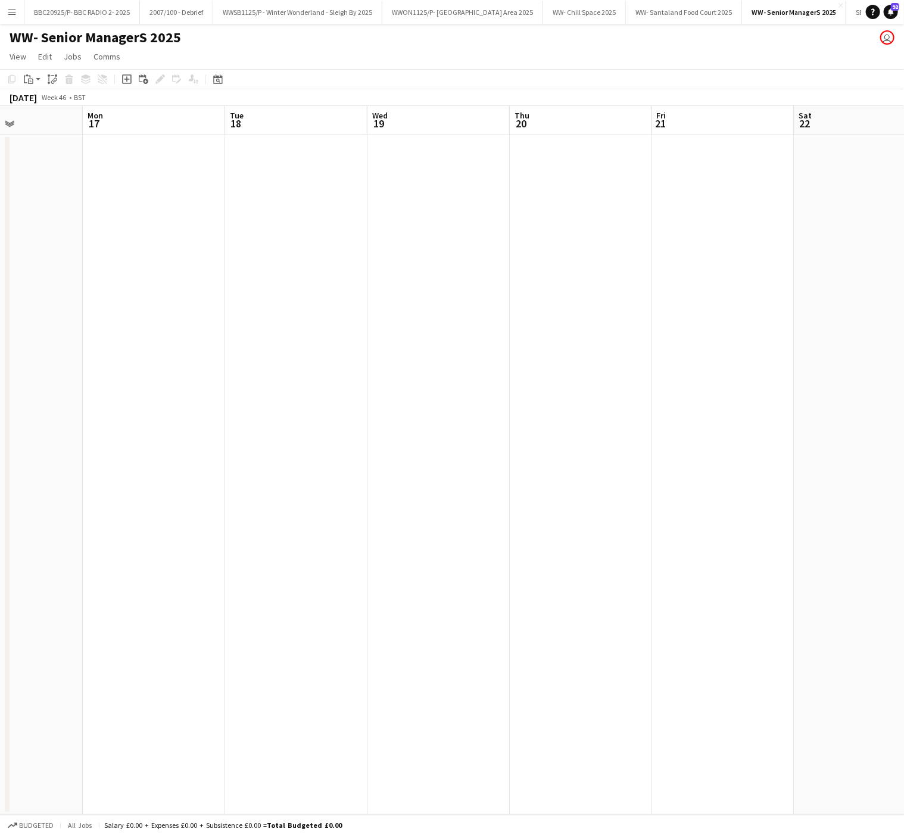
scroll to position [0, 562]
click at [214, 173] on app-date-cell at bounding box center [220, 475] width 142 height 681
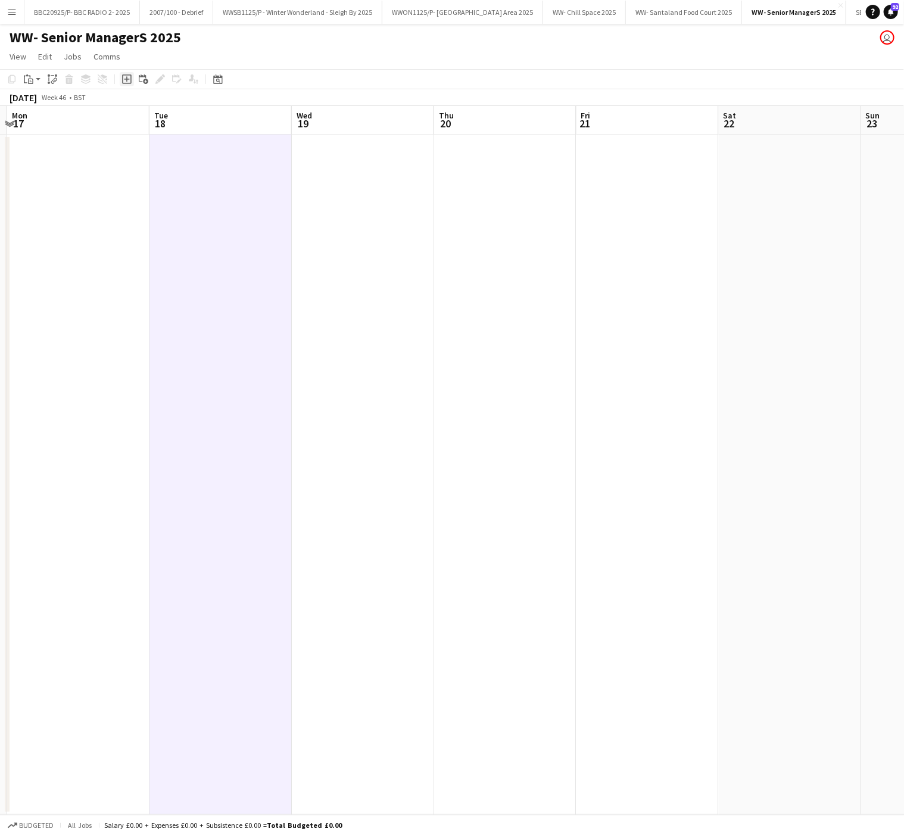
click at [124, 79] on icon at bounding box center [126, 79] width 5 height 5
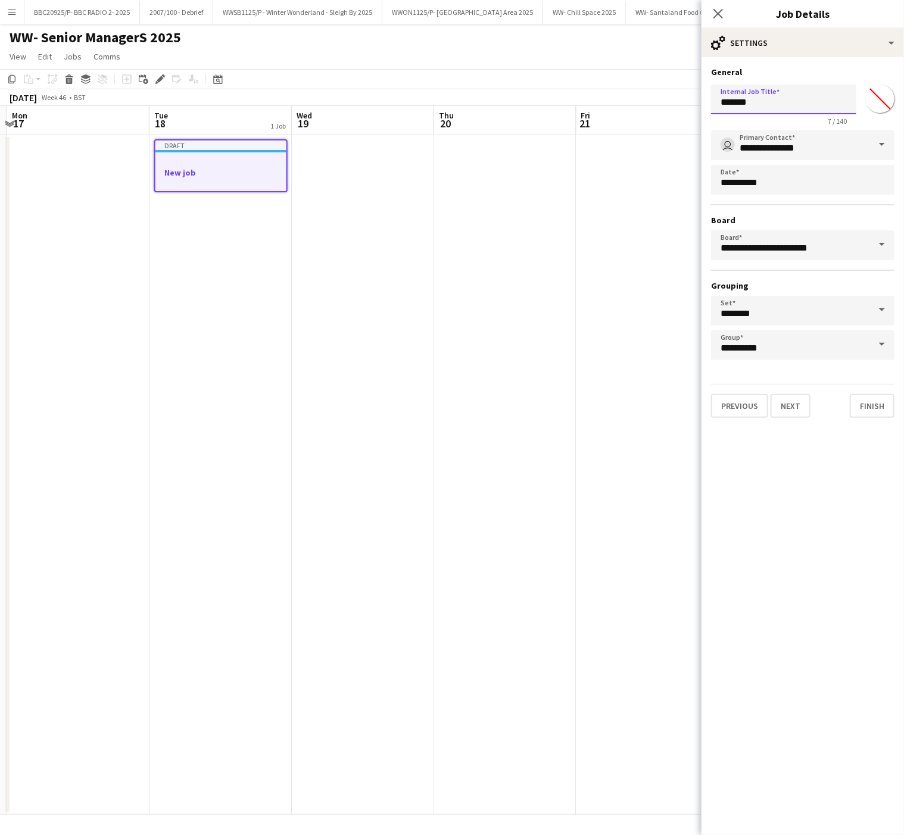
drag, startPoint x: 796, startPoint y: 101, endPoint x: 593, endPoint y: 106, distance: 202.5
click at [593, 106] on body "Menu Boards Boards Boards All jobs Status Workforce Workforce My Workforce Recr…" at bounding box center [452, 417] width 904 height 835
type input "**********"
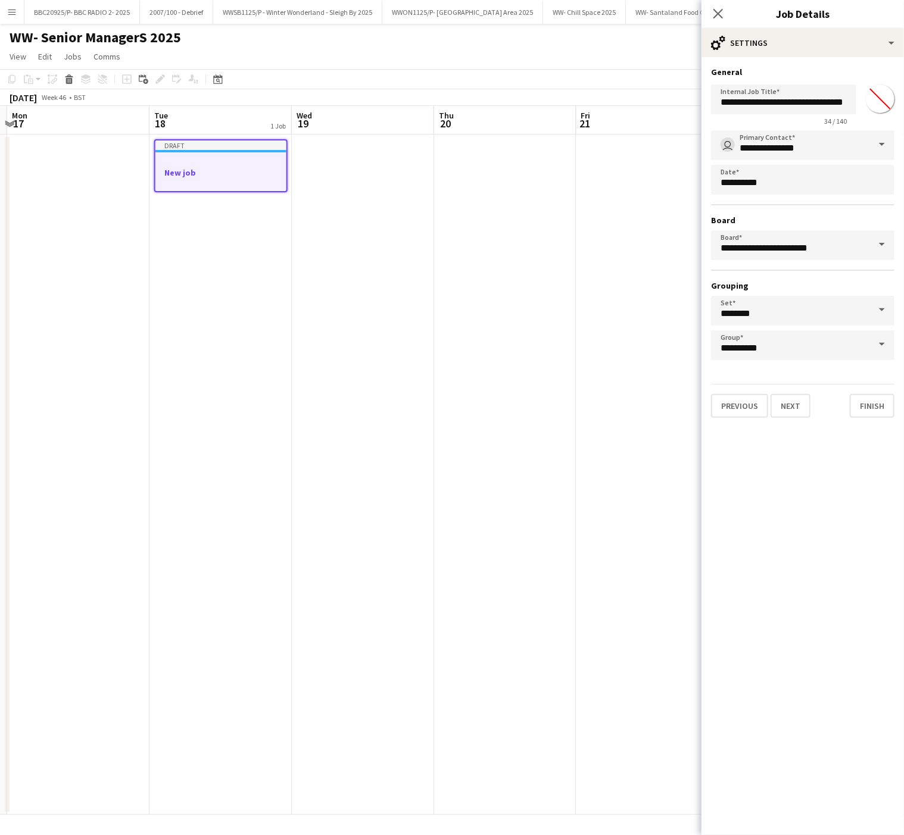
click at [880, 92] on input "*******" at bounding box center [880, 98] width 43 height 43
type input "*******"
click at [881, 413] on button "Finish" at bounding box center [872, 406] width 45 height 24
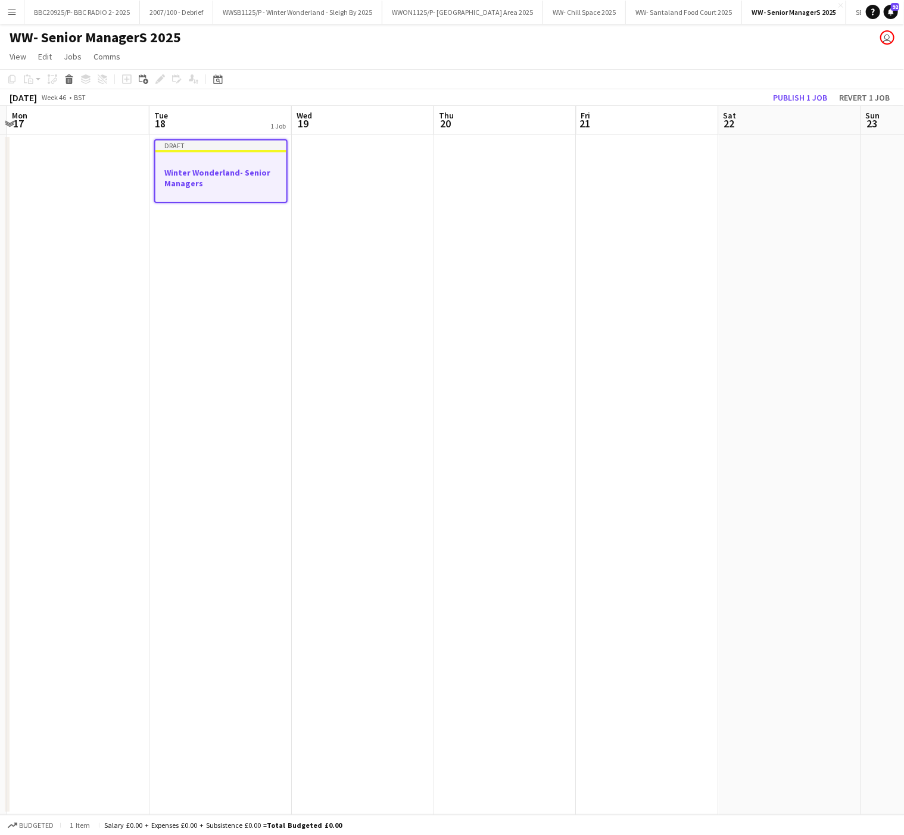
click at [310, 401] on app-date-cell at bounding box center [363, 475] width 142 height 681
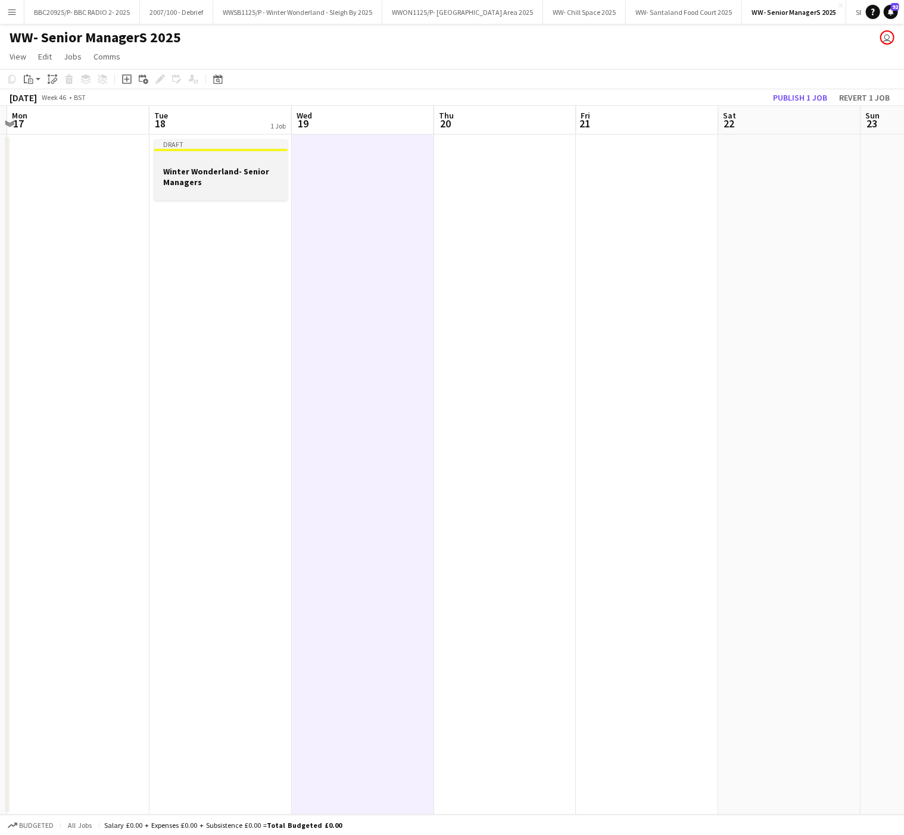
click at [191, 174] on h3 "Winter Wonderland- Senior Managers" at bounding box center [220, 176] width 133 height 21
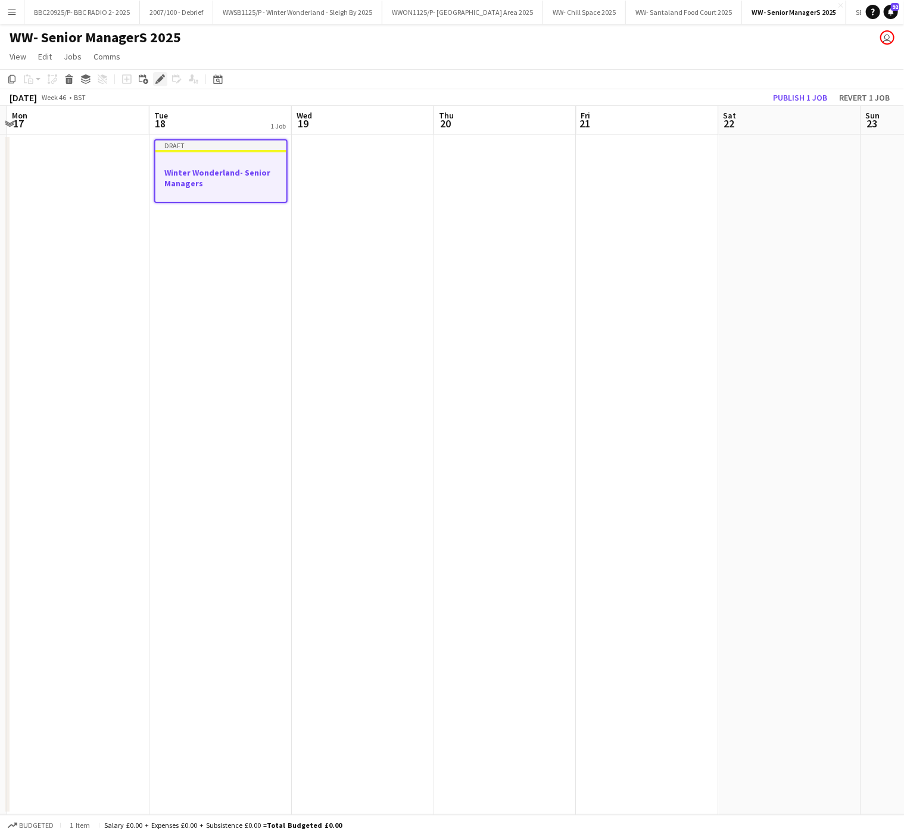
click at [160, 79] on icon at bounding box center [160, 79] width 7 height 7
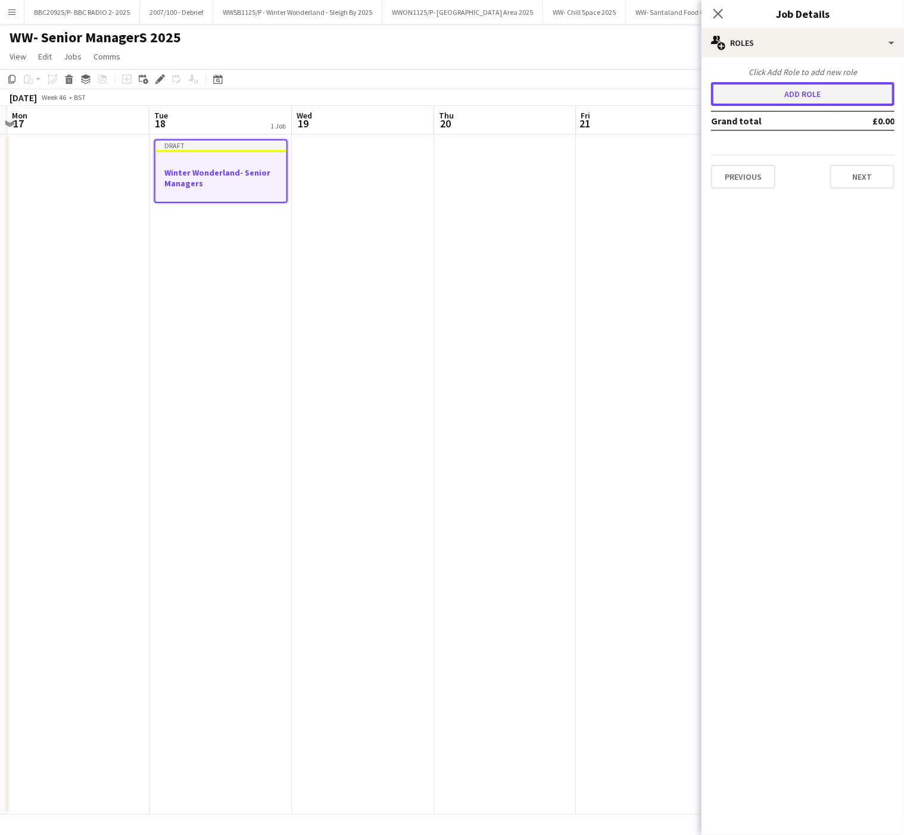
click at [829, 97] on button "Add role" at bounding box center [802, 94] width 183 height 24
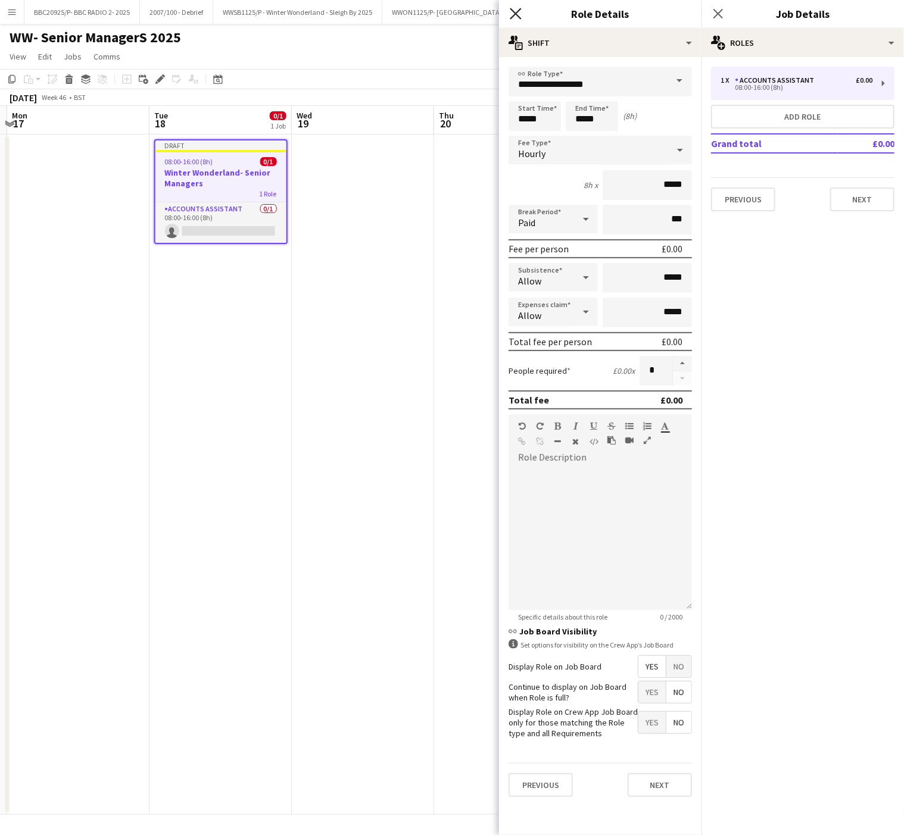
click at [517, 11] on icon "Close pop-in" at bounding box center [515, 13] width 11 height 11
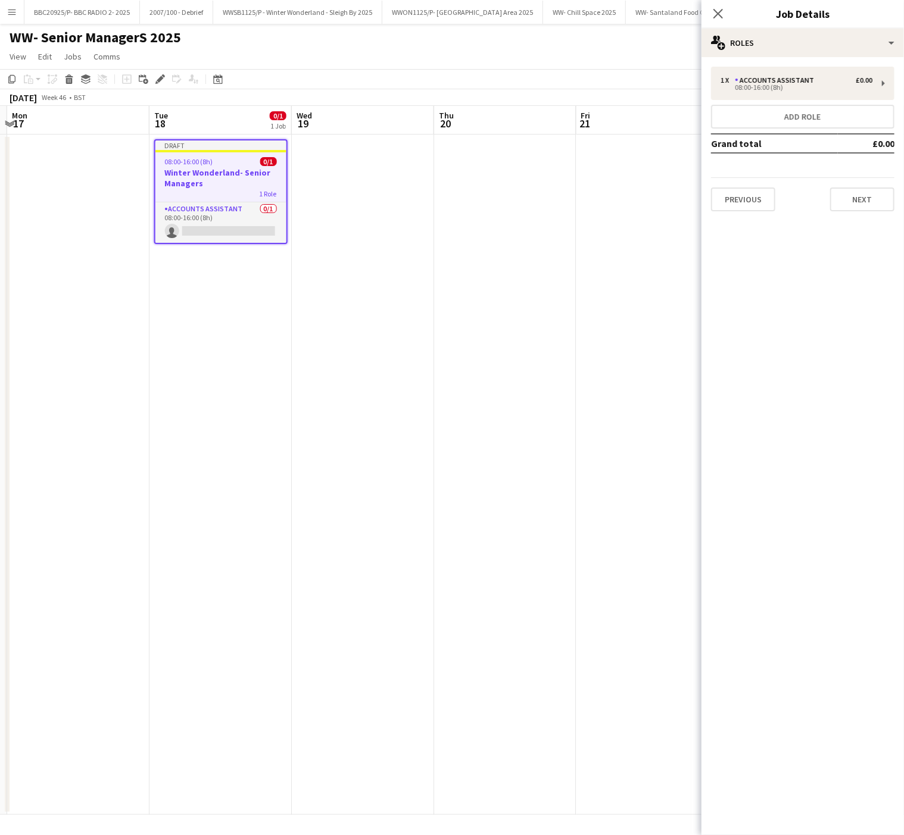
click at [189, 467] on app-date-cell "Draft 08:00-16:00 (8h) 0/1 Winter Wonderland- Senior Managers 1 Role Accounts A…" at bounding box center [220, 475] width 142 height 681
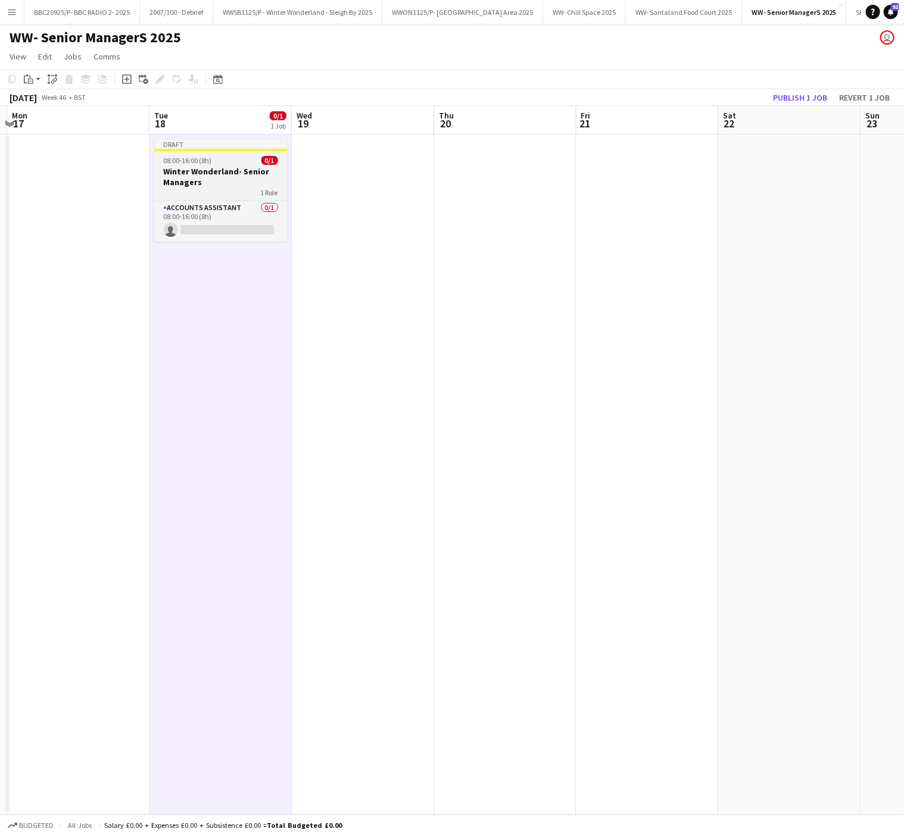
click at [193, 176] on h3 "Winter Wonderland- Senior Managers" at bounding box center [220, 176] width 133 height 21
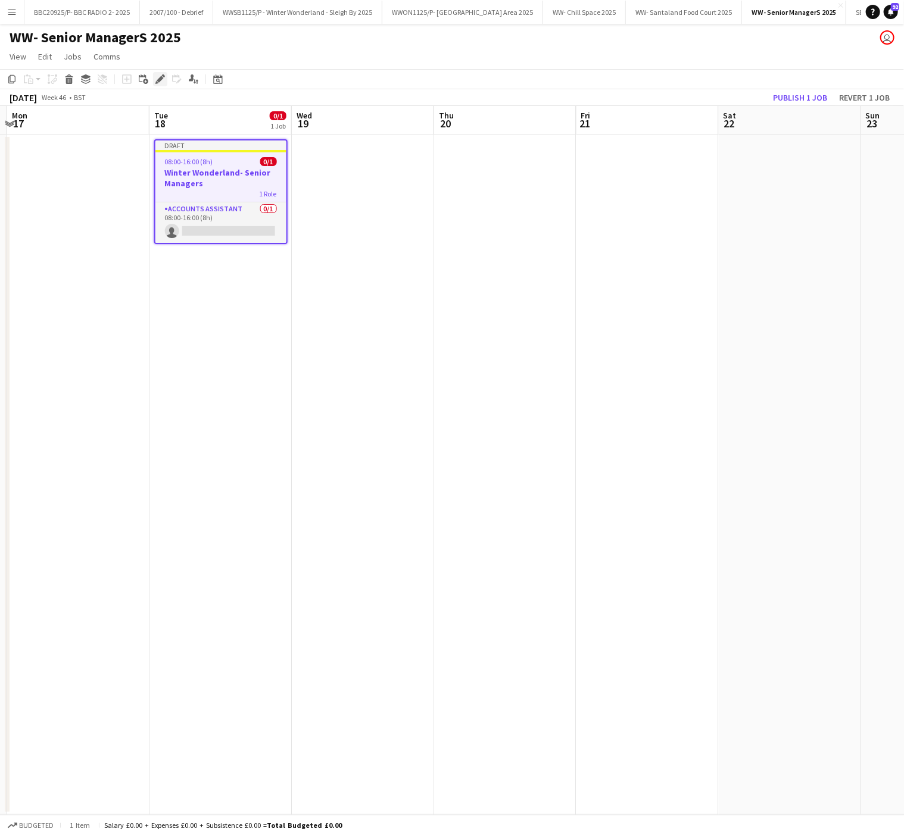
click at [160, 80] on icon at bounding box center [160, 79] width 7 height 7
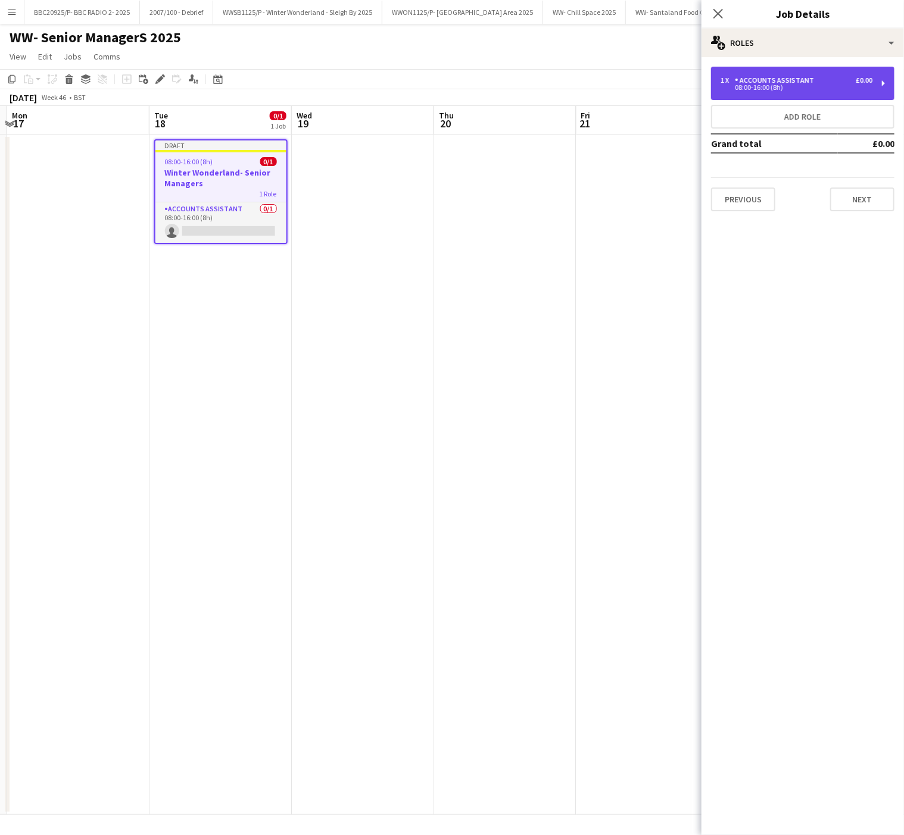
click at [758, 85] on div "08:00-16:00 (8h)" at bounding box center [797, 88] width 152 height 6
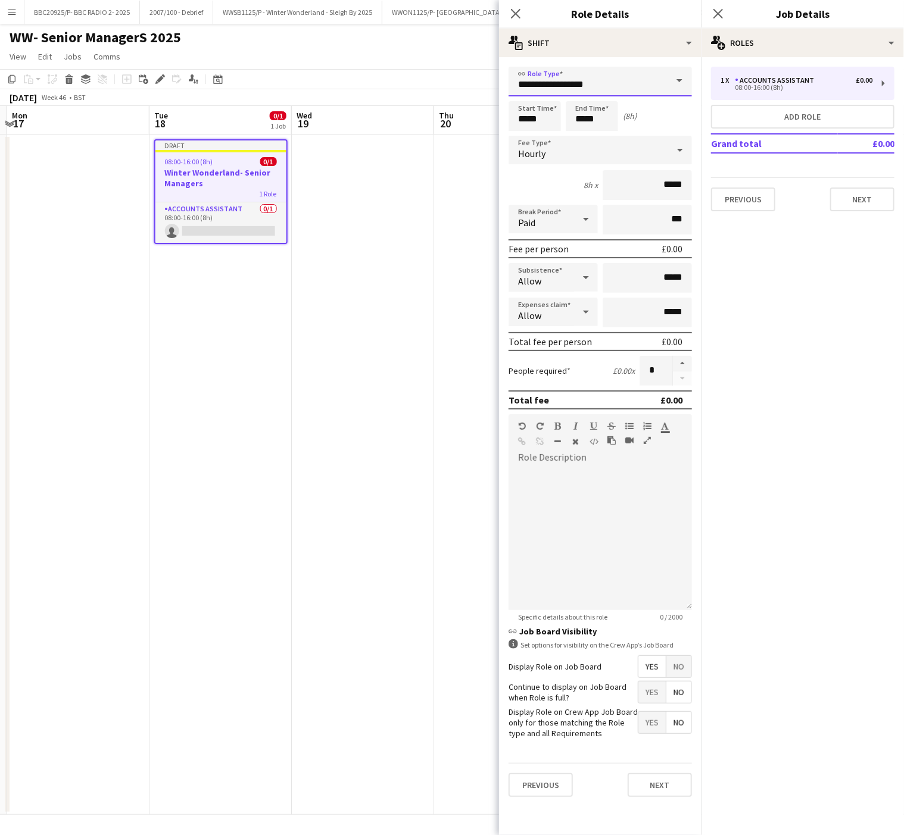
drag, startPoint x: 572, startPoint y: 87, endPoint x: 251, endPoint y: 106, distance: 321.5
click at [251, 106] on body "Menu Boards Boards Boards All jobs Status Workforce Workforce My Workforce Recr…" at bounding box center [452, 417] width 904 height 835
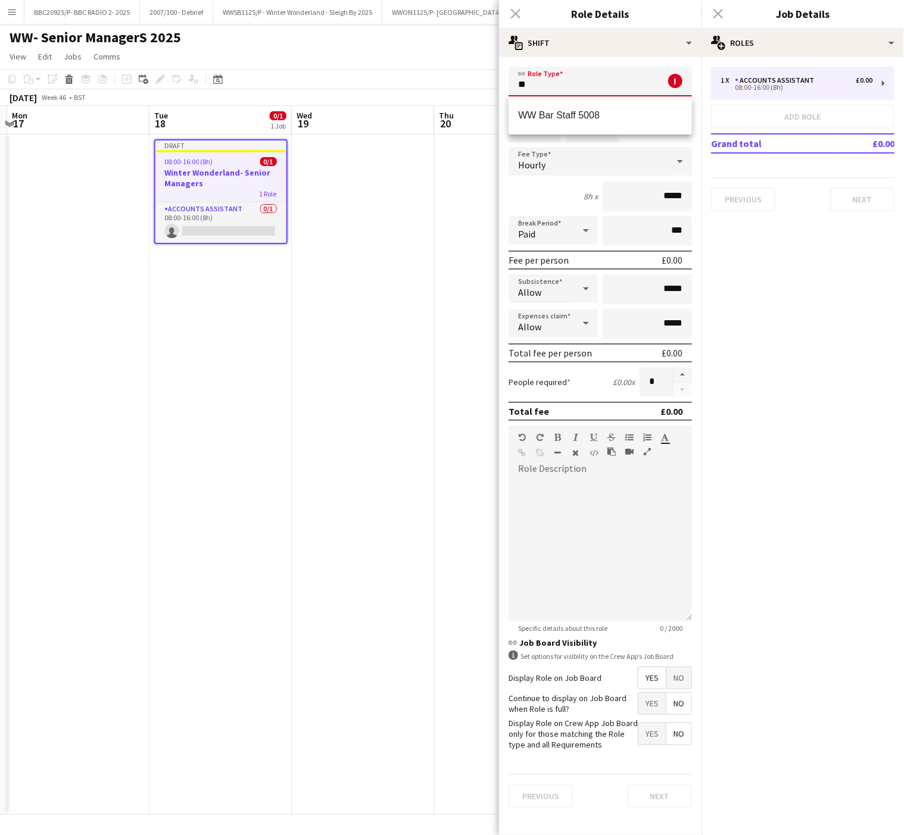
type input "*"
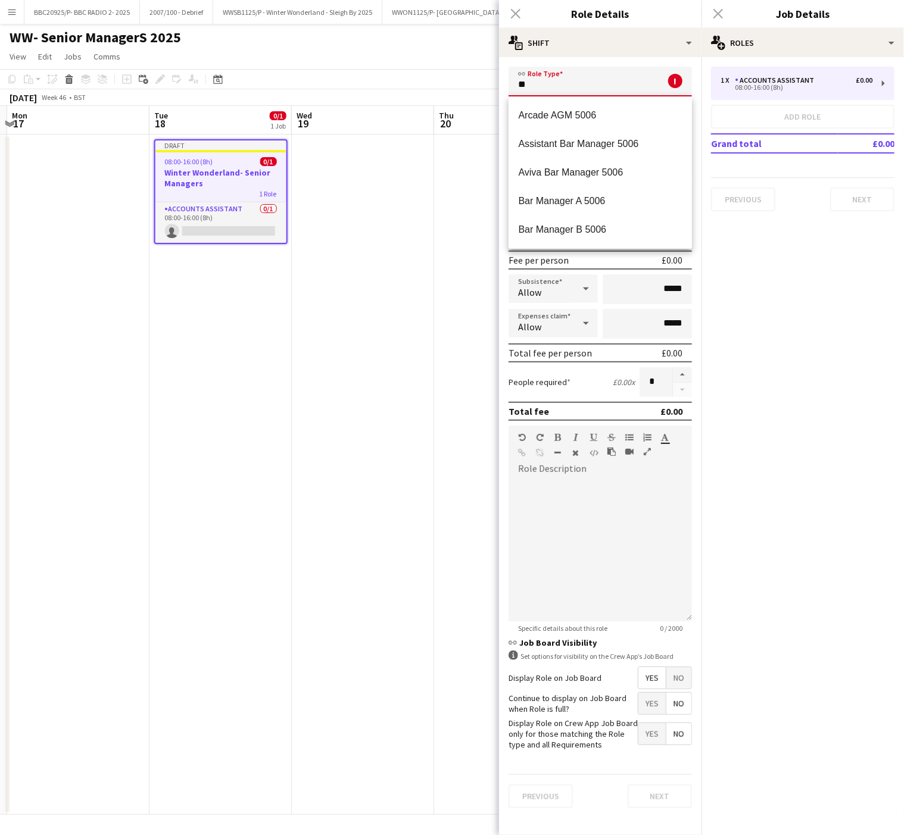
type input "*"
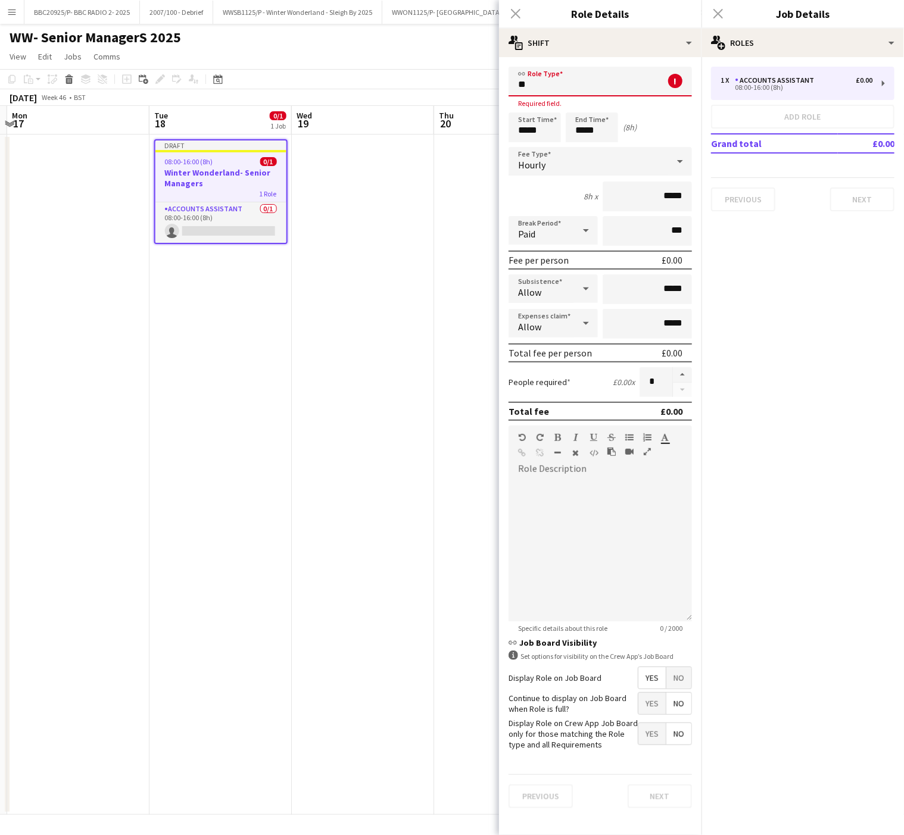
type input "*"
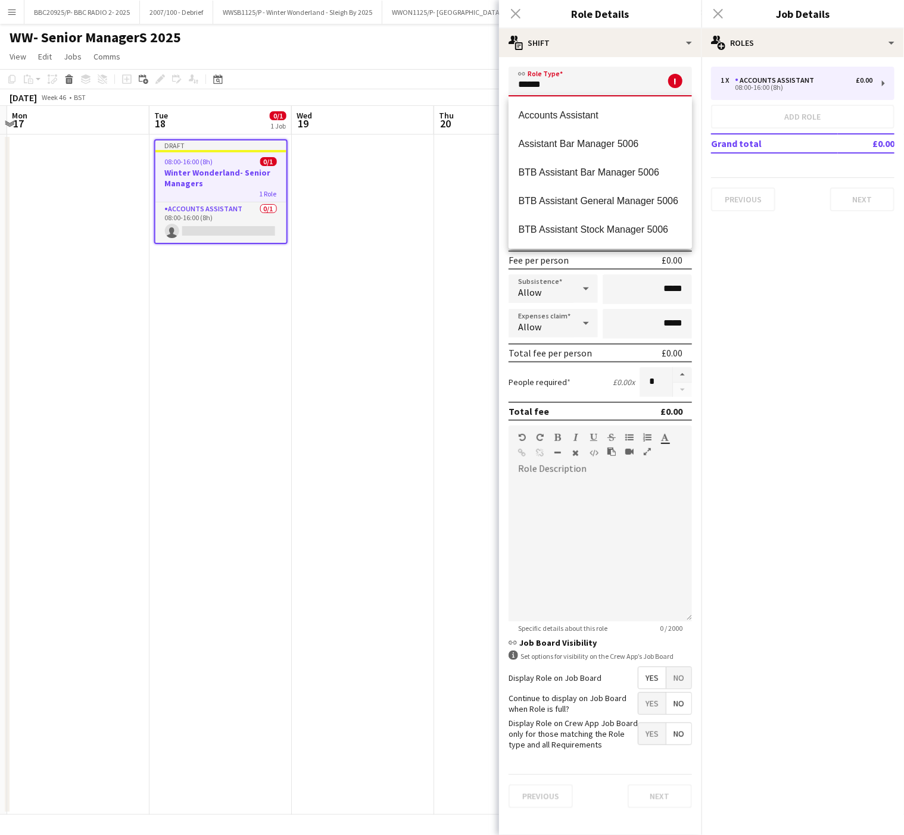
click at [579, 81] on input "******" at bounding box center [600, 82] width 183 height 30
type input "*"
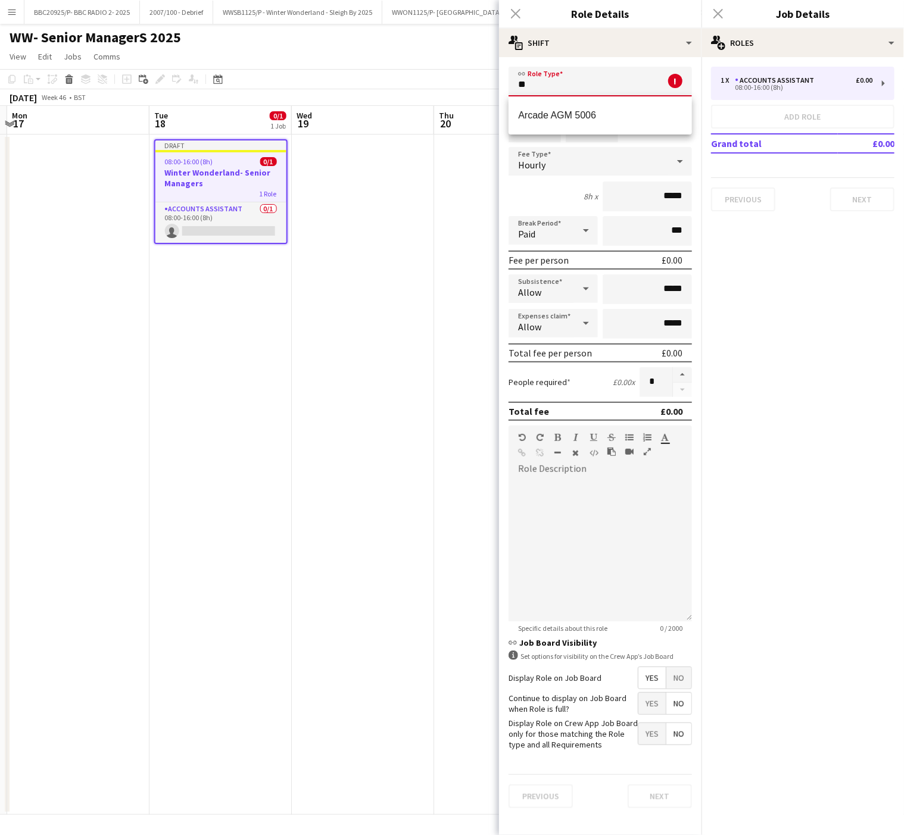
type input "*"
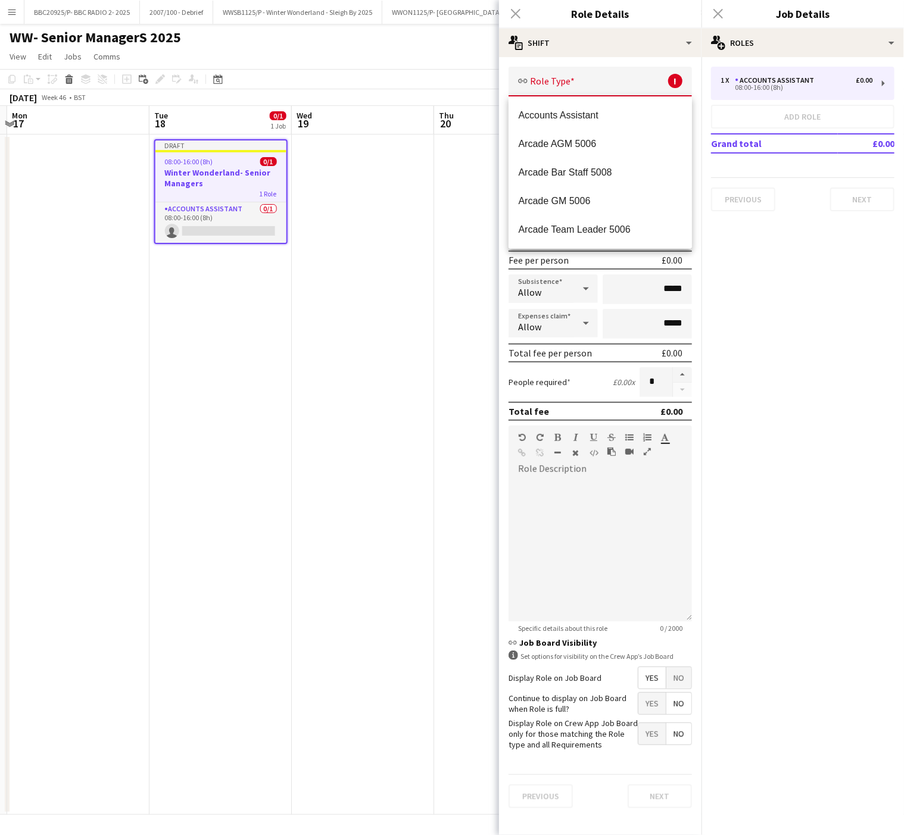
click at [192, 469] on app-date-cell "Draft 08:00-16:00 (8h) 0/1 Winter Wonderland- Senior Managers 1 Role Accounts A…" at bounding box center [220, 475] width 142 height 681
click at [526, 119] on span "Accounts Assistant" at bounding box center [600, 115] width 164 height 11
type input "**********"
type input "*******"
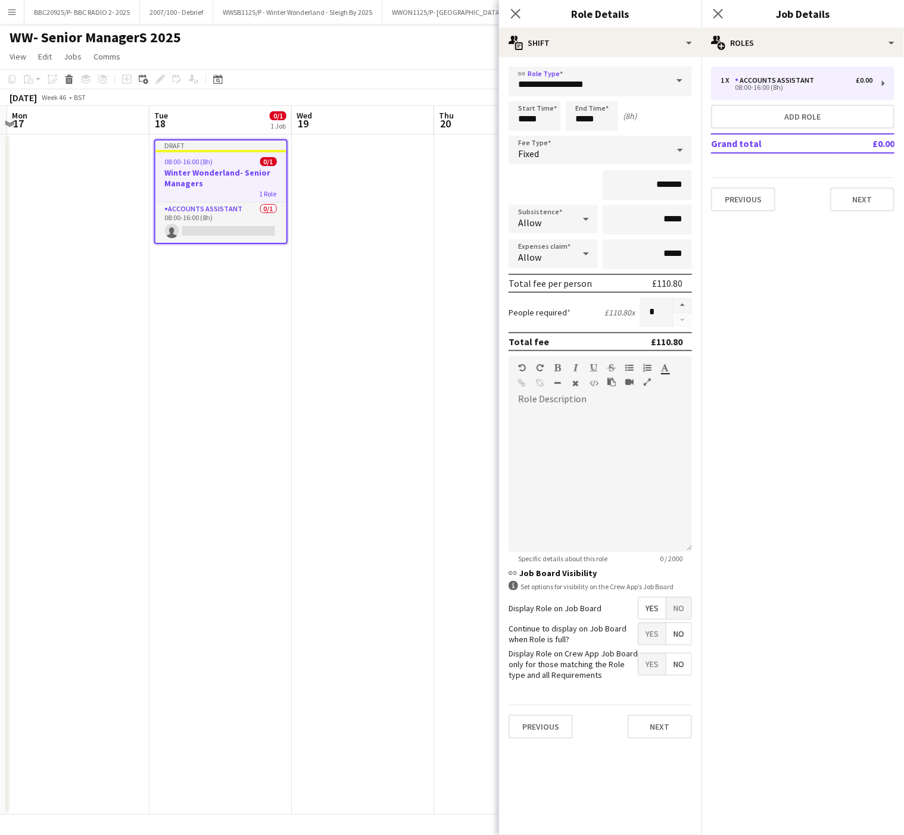
click at [333, 406] on app-date-cell at bounding box center [363, 475] width 142 height 681
